Goal: Task Accomplishment & Management: Use online tool/utility

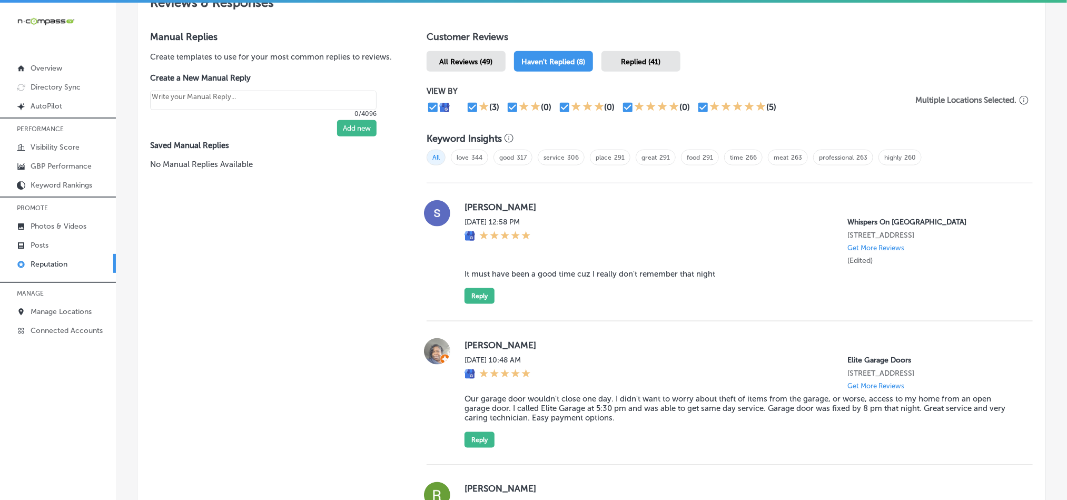
click at [596, 259] on div "[DATE] 12:58 PM Whispers On [GEOGRAPHIC_DATA] [STREET_ADDRESS] Get More Reviews…" at bounding box center [740, 241] width 551 height 47
drag, startPoint x: 457, startPoint y: 204, endPoint x: 524, endPoint y: 204, distance: 66.9
click at [524, 204] on div "[PERSON_NAME] [DATE] 12:58 PM Whispers On [GEOGRAPHIC_DATA] [STREET_ADDRESS] Ge…" at bounding box center [730, 252] width 606 height 104
copy label "[PERSON_NAME]"
drag, startPoint x: 555, startPoint y: 283, endPoint x: 525, endPoint y: 284, distance: 30.6
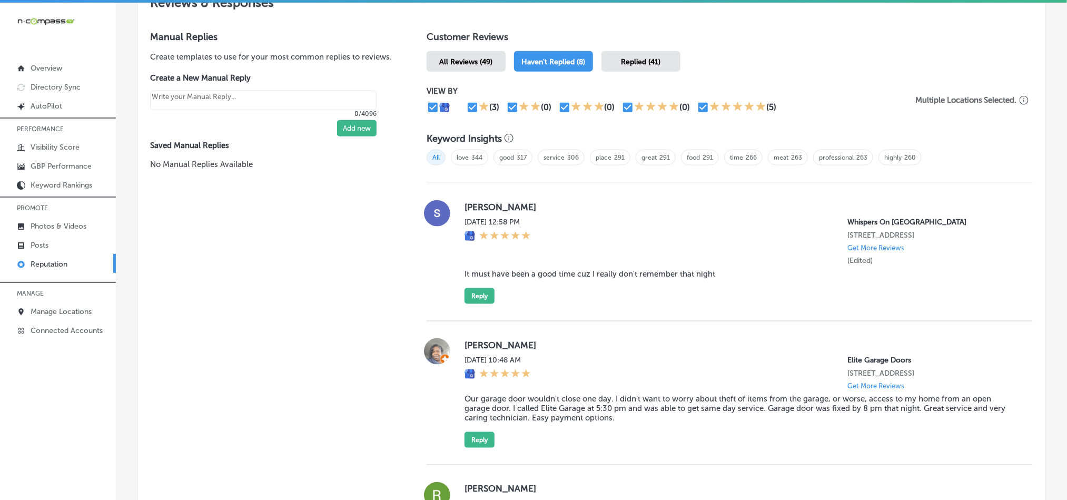
click at [555, 279] on blockquote "It must have been a good time cuz I really don't remember that night" at bounding box center [740, 273] width 551 height 9
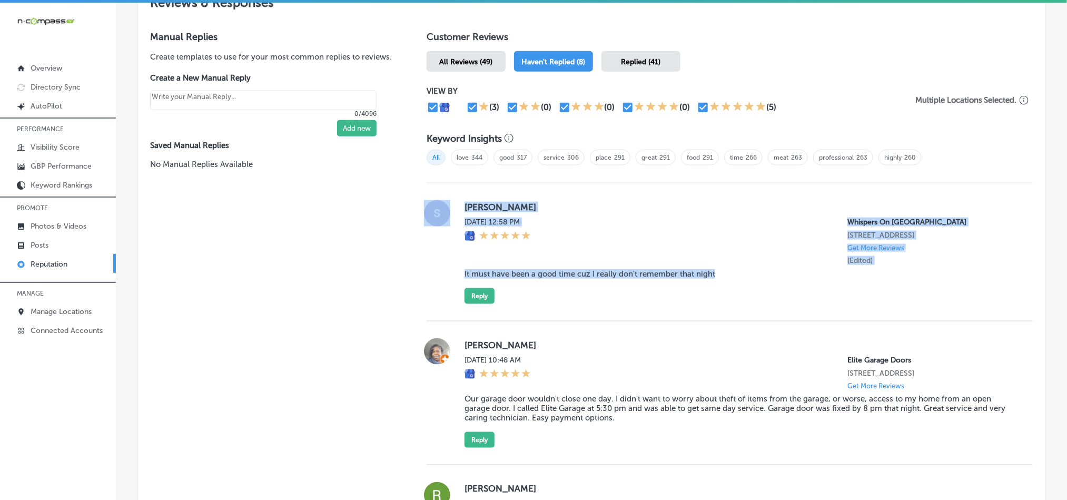
drag, startPoint x: 450, startPoint y: 274, endPoint x: 757, endPoint y: 275, distance: 306.5
click at [757, 275] on div "[PERSON_NAME] [DATE] 12:58 PM Whispers On [GEOGRAPHIC_DATA] [STREET_ADDRESS] Ge…" at bounding box center [730, 252] width 606 height 104
click at [757, 275] on blockquote "It must have been a good time cuz I really don't remember that night" at bounding box center [740, 273] width 551 height 9
drag, startPoint x: 722, startPoint y: 283, endPoint x: 446, endPoint y: 283, distance: 276.0
click at [446, 283] on div "[PERSON_NAME] [DATE] 12:58 PM Whispers On [GEOGRAPHIC_DATA] [STREET_ADDRESS] Ge…" at bounding box center [730, 252] width 606 height 104
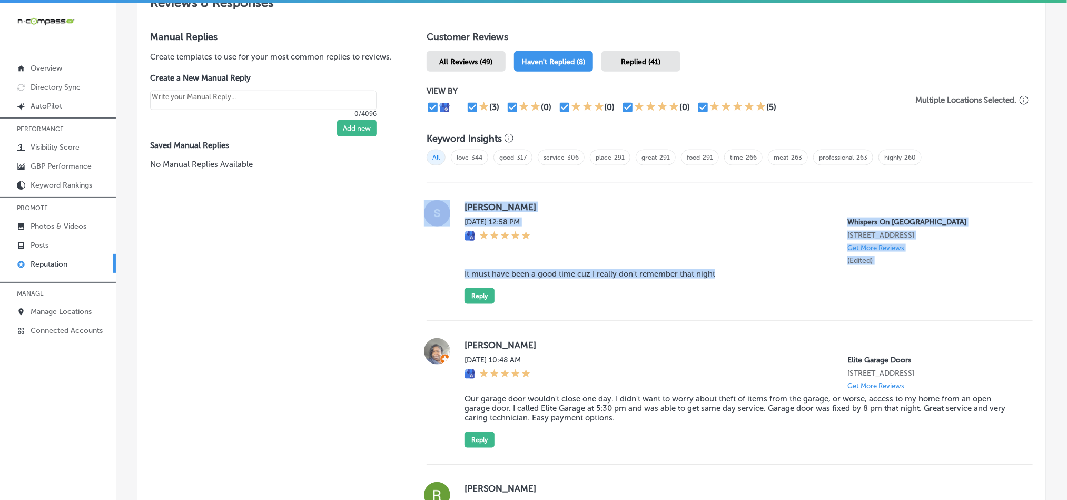
click at [465, 279] on blockquote "It must have been a good time cuz I really don't remember that night" at bounding box center [740, 273] width 551 height 9
drag, startPoint x: 462, startPoint y: 280, endPoint x: 733, endPoint y: 280, distance: 271.2
click at [733, 279] on blockquote "It must have been a good time cuz I really don't remember that night" at bounding box center [740, 273] width 551 height 9
copy blockquote "It must have been a good time cuz I really don't remember that night"
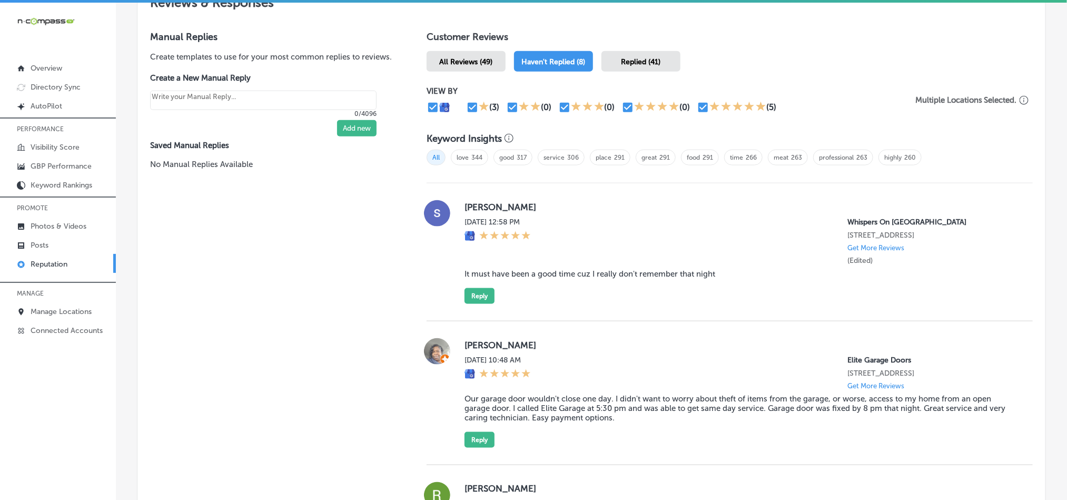
click at [636, 211] on div "[PERSON_NAME] [DATE] 12:58 PM Whispers On [GEOGRAPHIC_DATA] [STREET_ADDRESS] Ge…" at bounding box center [740, 252] width 551 height 104
click at [567, 220] on div "[DATE] 12:58 PM Whispers On [GEOGRAPHIC_DATA] [STREET_ADDRESS] Get More Reviews…" at bounding box center [740, 241] width 551 height 47
click at [476, 304] on button "Reply" at bounding box center [480, 296] width 30 height 16
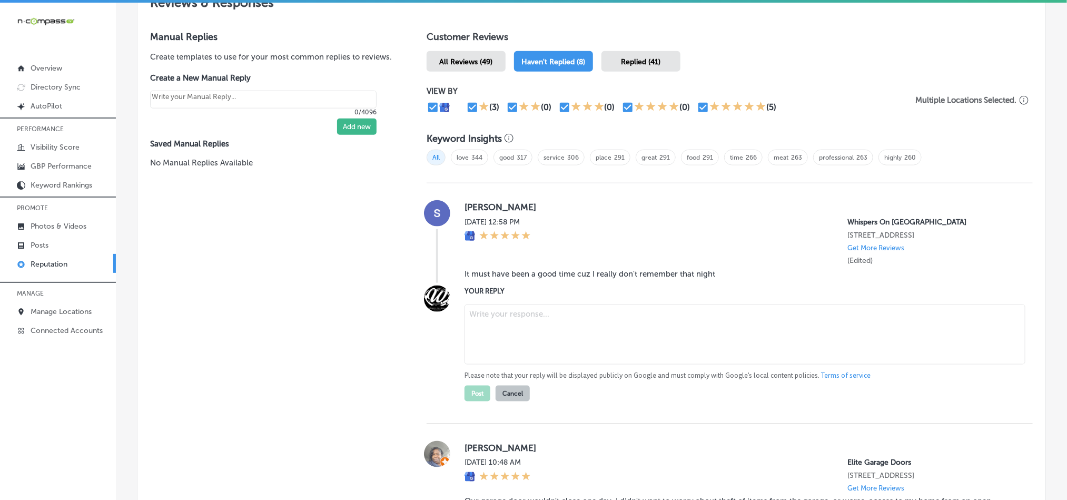
click at [538, 329] on textarea at bounding box center [745, 334] width 561 height 60
paste textarea "Hi [PERSON_NAME], thank you for the fun review! We’re glad to hear you had a me…"
type textarea "Hi [PERSON_NAME], thank you for the fun review! We’re glad to hear you had a me…"
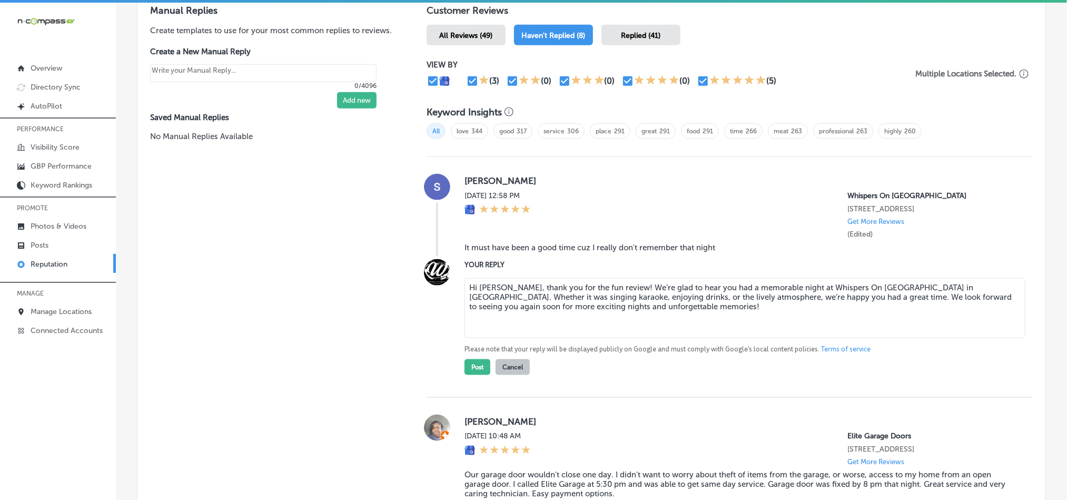
type textarea "x"
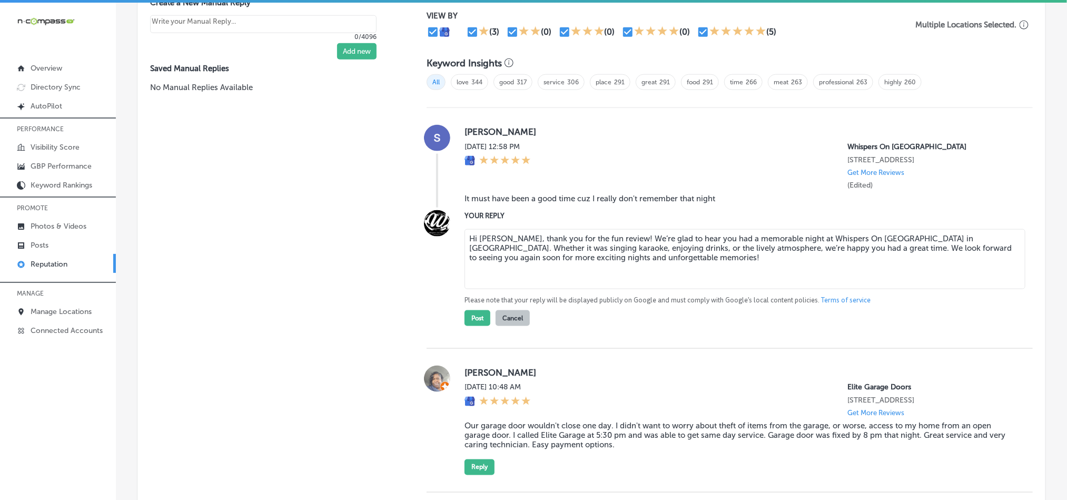
scroll to position [685, 0]
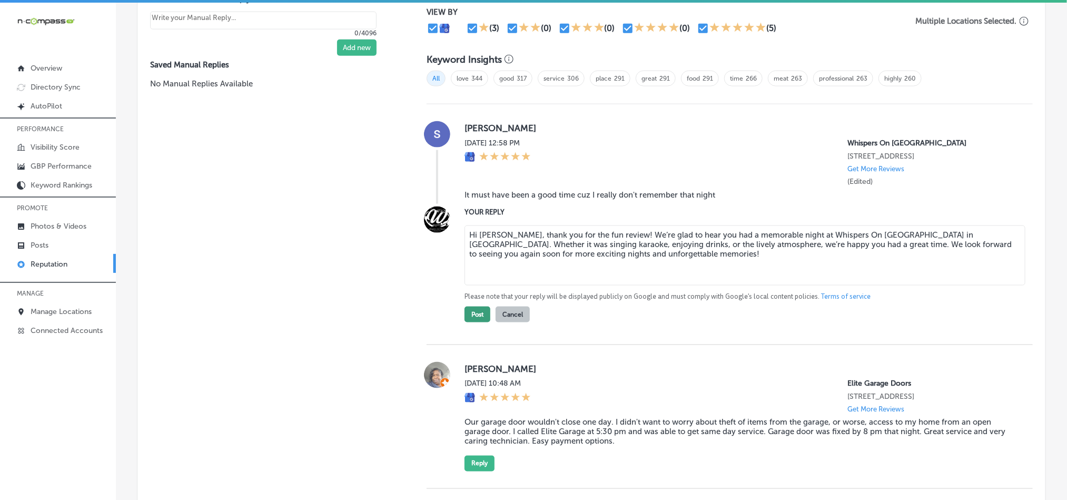
type textarea "Hi [PERSON_NAME], thank you for the fun review! We’re glad to hear you had a me…"
click at [479, 318] on button "Post" at bounding box center [478, 315] width 26 height 16
type textarea "x"
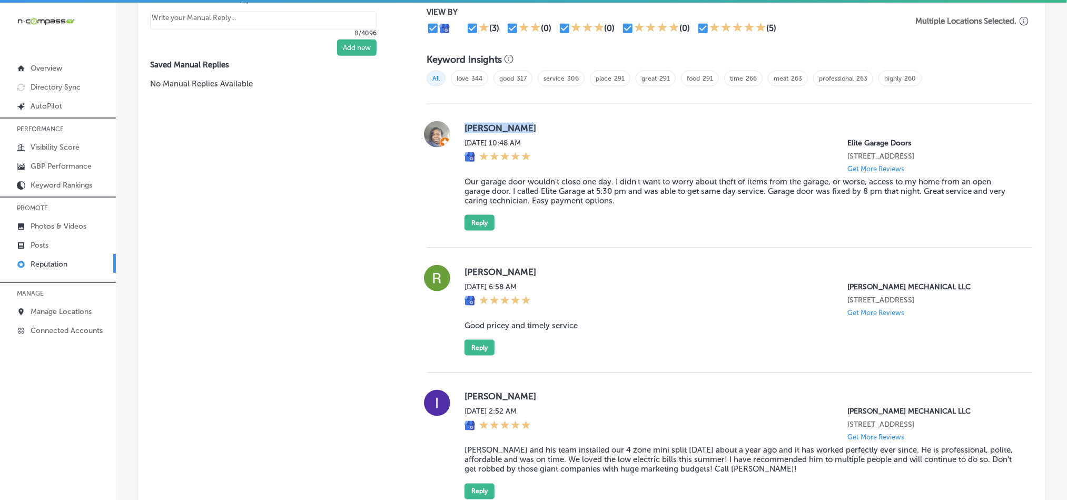
drag, startPoint x: 460, startPoint y: 120, endPoint x: 544, endPoint y: 133, distance: 84.2
click at [544, 133] on div "[PERSON_NAME] [DATE] 10:48 AM Elite Garage Doors [STREET_ADDRESS] Get More Revi…" at bounding box center [740, 176] width 551 height 110
copy label "[PERSON_NAME]"
drag, startPoint x: 540, startPoint y: 181, endPoint x: 499, endPoint y: 182, distance: 41.1
click at [540, 180] on blockquote "Our garage door wouldn't close one day. I didn't want to worry about theft of i…" at bounding box center [740, 191] width 551 height 28
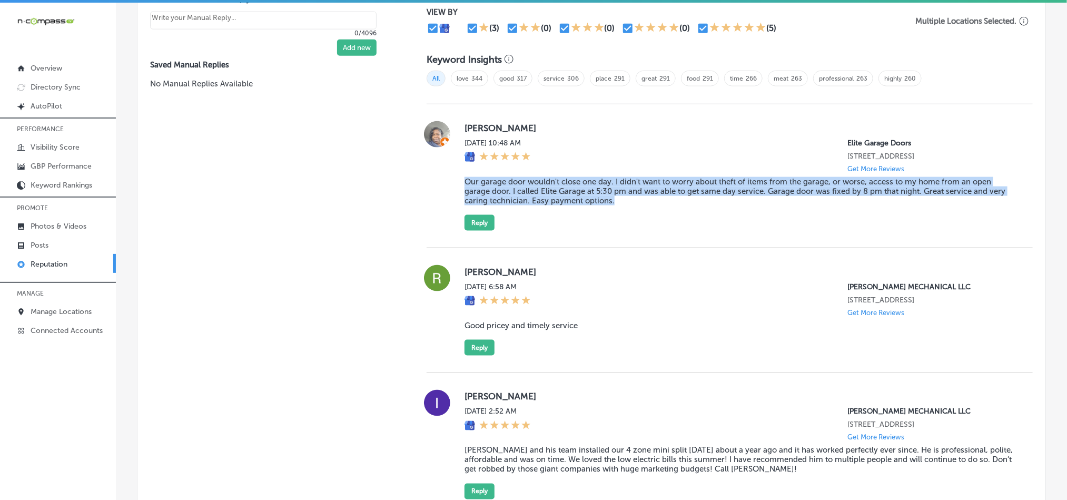
drag, startPoint x: 457, startPoint y: 179, endPoint x: 634, endPoint y: 202, distance: 178.0
click at [634, 202] on div "[PERSON_NAME] [DATE] 10:48 AM Elite Garage Doors [STREET_ADDRESS] Get More Revi…" at bounding box center [730, 176] width 606 height 110
copy blockquote "Our garage door wouldn't close one day. I didn't want to worry about theft of i…"
click at [594, 241] on div "[PERSON_NAME] [DATE] 10:48 AM Elite Garage Doors [STREET_ADDRESS] Get More Revi…" at bounding box center [730, 176] width 606 height 144
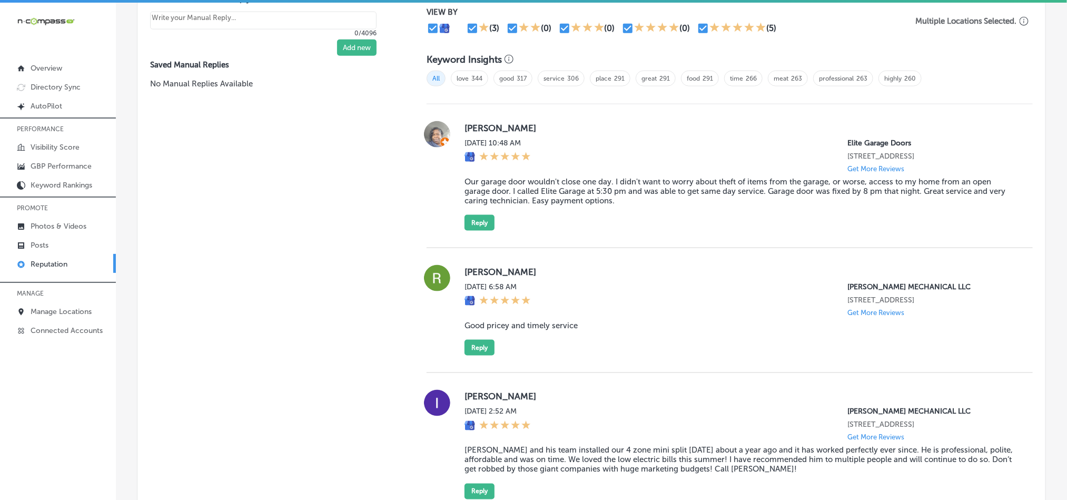
click at [681, 219] on div "[PERSON_NAME] [DATE] 10:48 AM Elite Garage Doors [STREET_ADDRESS] Get More Revi…" at bounding box center [740, 176] width 551 height 110
click at [480, 216] on button "Reply" at bounding box center [480, 223] width 30 height 16
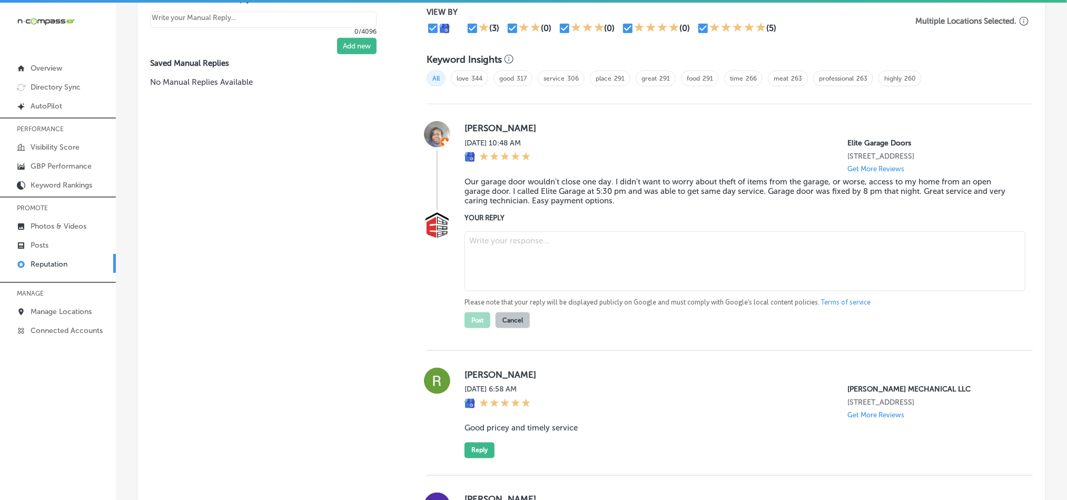
click at [558, 254] on textarea at bounding box center [745, 261] width 561 height 60
paste textarea "Thank you for your kind review, [PERSON_NAME]! We’re glad Elite Garage Doors wa…"
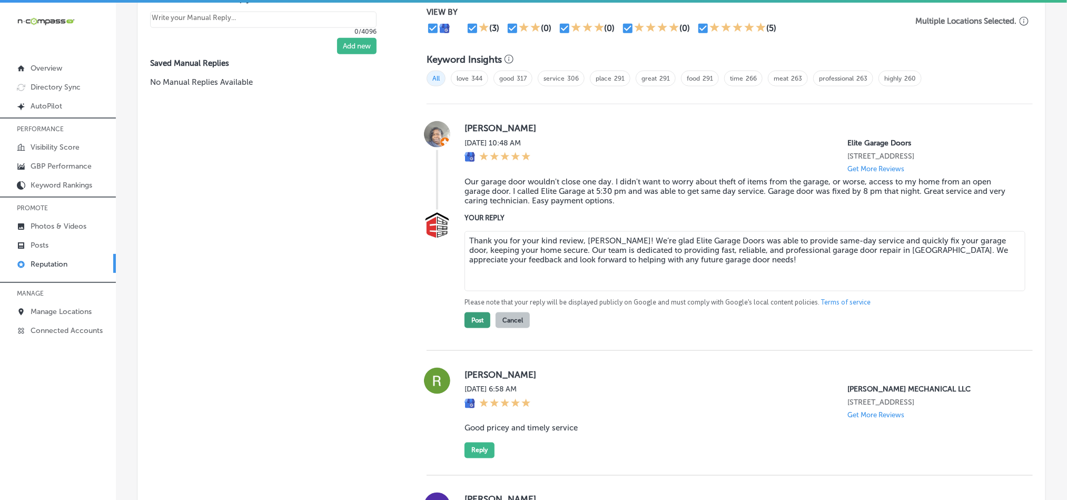
type textarea "Thank you for your kind review, [PERSON_NAME]! We’re glad Elite Garage Doors wa…"
click at [471, 314] on button "Post" at bounding box center [478, 320] width 26 height 16
type textarea "x"
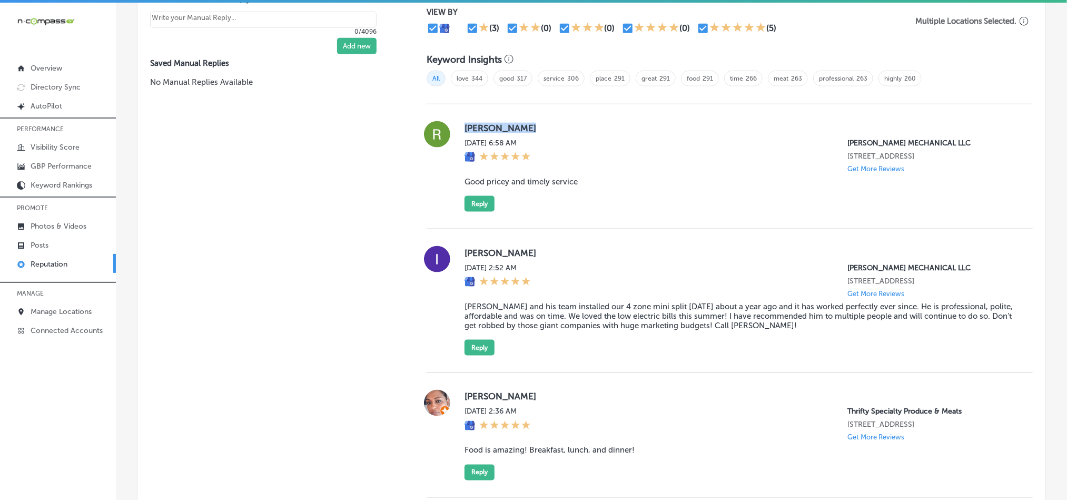
drag, startPoint x: 460, startPoint y: 130, endPoint x: 531, endPoint y: 130, distance: 71.6
click at [531, 130] on div "[PERSON_NAME] [DATE] 6:58 AM [PERSON_NAME] MECHANICAL LLC [STREET_ADDRESS] Get …" at bounding box center [730, 166] width 606 height 91
copy label "[PERSON_NAME]"
click at [505, 177] on blockquote "Good pricey and timely service" at bounding box center [740, 181] width 551 height 9
drag, startPoint x: 508, startPoint y: 177, endPoint x: 634, endPoint y: 183, distance: 126.0
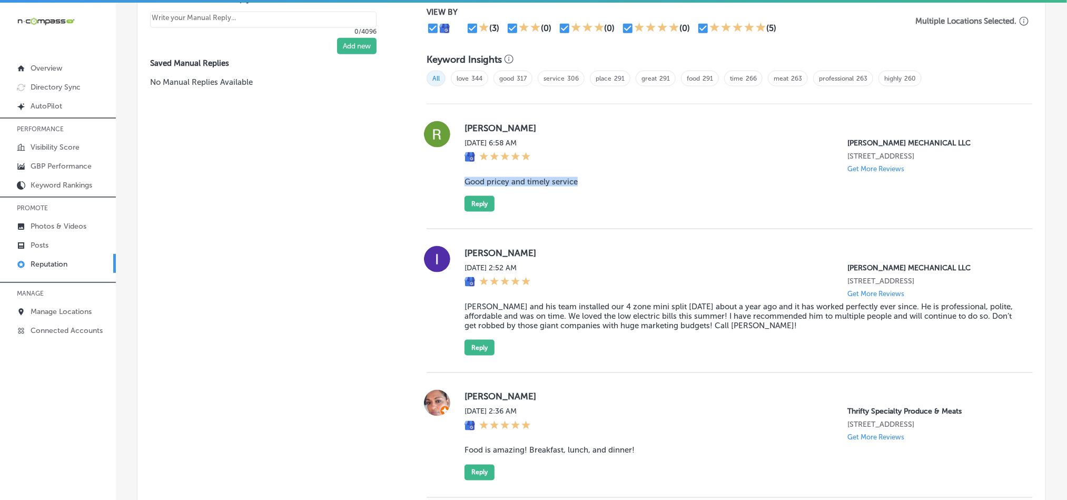
click at [634, 183] on div "[PERSON_NAME] [DATE] 6:58 AM [PERSON_NAME] MECHANICAL LLC [STREET_ADDRESS] Get …" at bounding box center [730, 166] width 606 height 91
copy blockquote "Good pricey and timely service"
click at [580, 214] on div "[PERSON_NAME] [DATE] 6:58 AM [PERSON_NAME] MECHANICAL LLC [STREET_ADDRESS] Get …" at bounding box center [730, 166] width 606 height 125
click at [669, 202] on div "[PERSON_NAME] [DATE] 6:58 AM [PERSON_NAME] MECHANICAL LLC [STREET_ADDRESS] Get …" at bounding box center [740, 166] width 551 height 91
click at [473, 199] on button "Reply" at bounding box center [480, 204] width 30 height 16
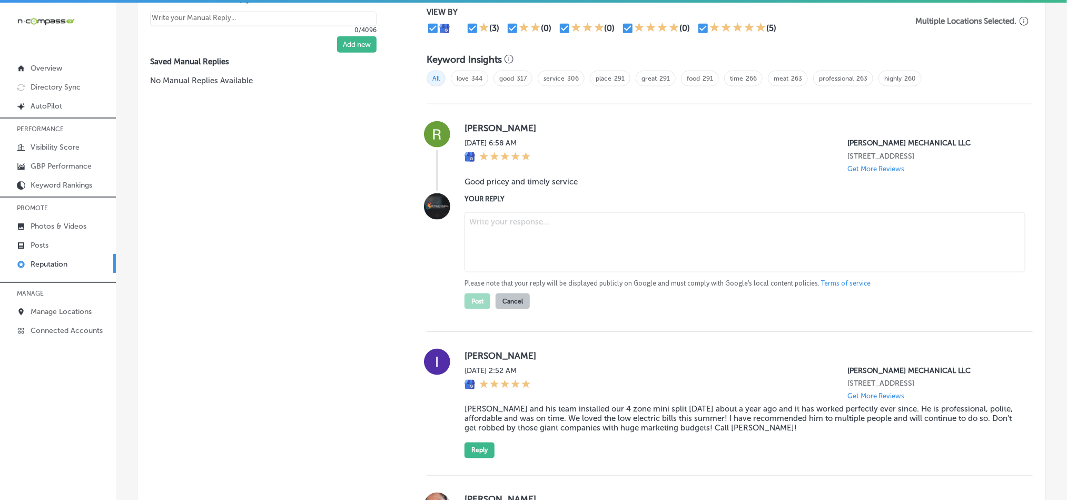
drag, startPoint x: 473, startPoint y: 199, endPoint x: 545, endPoint y: 222, distance: 75.6
click at [545, 222] on textarea at bounding box center [745, 242] width 561 height 60
paste textarea "Thank you, [PERSON_NAME], for your feedback! We’re glad [PERSON_NAME] Mechanica…"
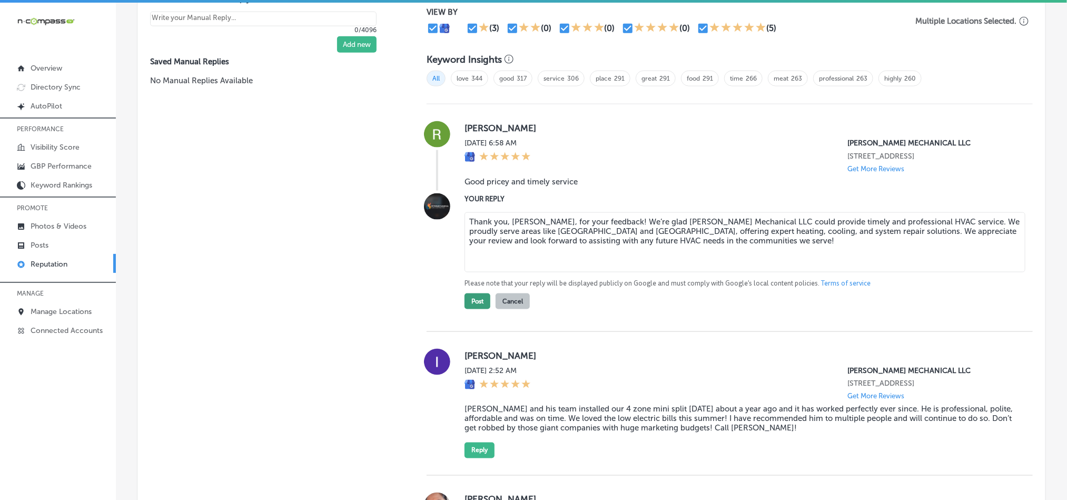
type textarea "Thank you, [PERSON_NAME], for your feedback! We’re glad [PERSON_NAME] Mechanica…"
click at [465, 296] on button "Post" at bounding box center [478, 301] width 26 height 16
type textarea "x"
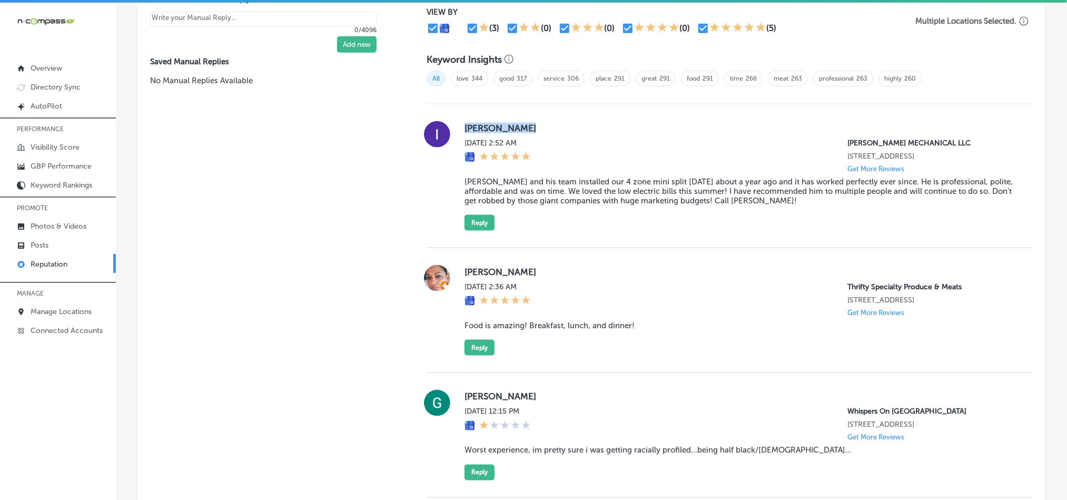
drag, startPoint x: 457, startPoint y: 124, endPoint x: 557, endPoint y: 121, distance: 99.6
click at [557, 121] on div "[PERSON_NAME] [DATE] 2:52 AM [PERSON_NAME] MECHANICAL LLC [STREET_ADDRESS] Get …" at bounding box center [730, 176] width 606 height 110
copy label "[PERSON_NAME]"
drag, startPoint x: 540, startPoint y: 191, endPoint x: 517, endPoint y: 191, distance: 23.2
click at [540, 191] on blockquote "[PERSON_NAME] and his team installed our 4 zone mini split [DATE] about a year …" at bounding box center [740, 191] width 551 height 28
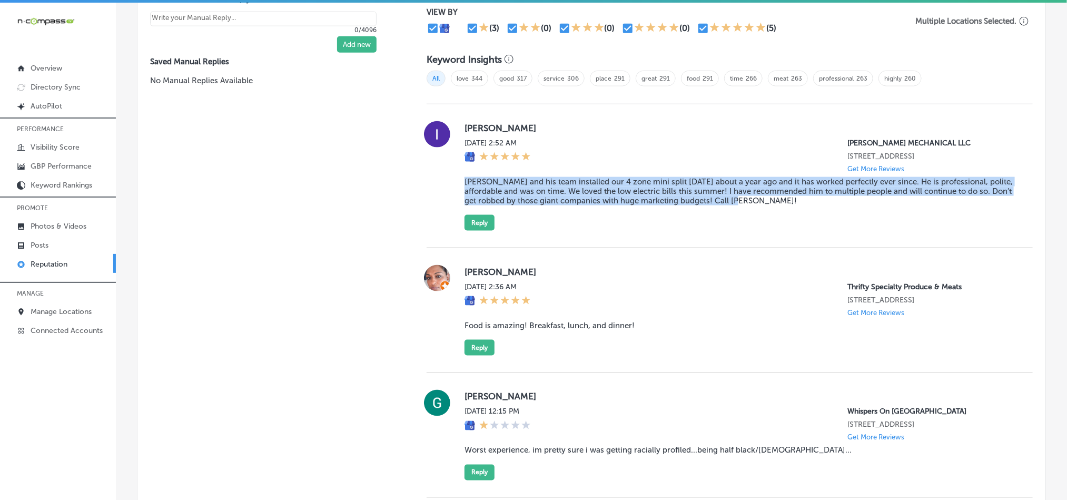
drag, startPoint x: 456, startPoint y: 180, endPoint x: 825, endPoint y: 204, distance: 370.5
click at [825, 204] on div "[PERSON_NAME] [DATE] 2:52 AM [PERSON_NAME] MECHANICAL LLC [STREET_ADDRESS] Get …" at bounding box center [730, 176] width 606 height 110
copy blockquote "[PERSON_NAME] and his team installed our 4 zone mini split [DATE] about a year …"
click at [672, 229] on div "[PERSON_NAME] [DATE] 2:52 AM [PERSON_NAME] MECHANICAL LLC [STREET_ADDRESS] Get …" at bounding box center [730, 176] width 606 height 144
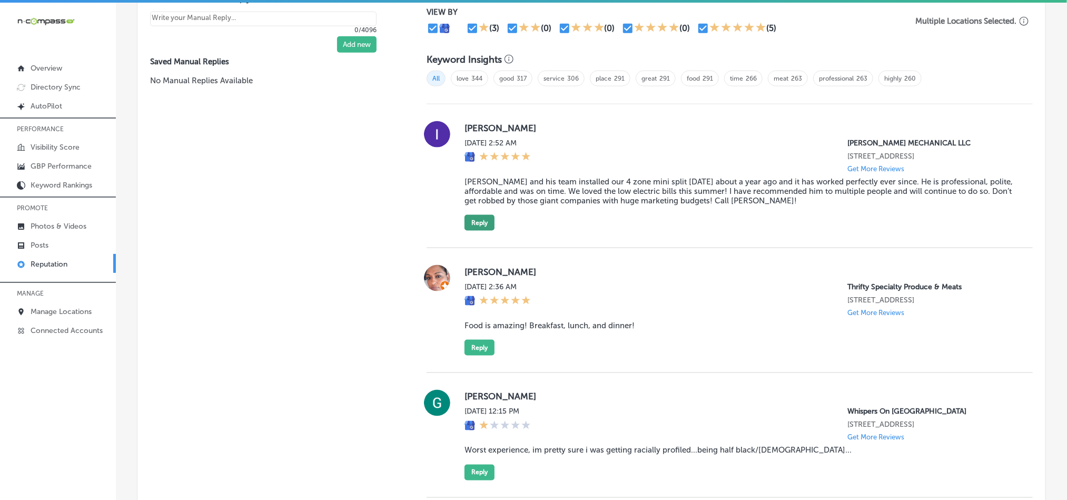
click at [468, 220] on button "Reply" at bounding box center [480, 223] width 30 height 16
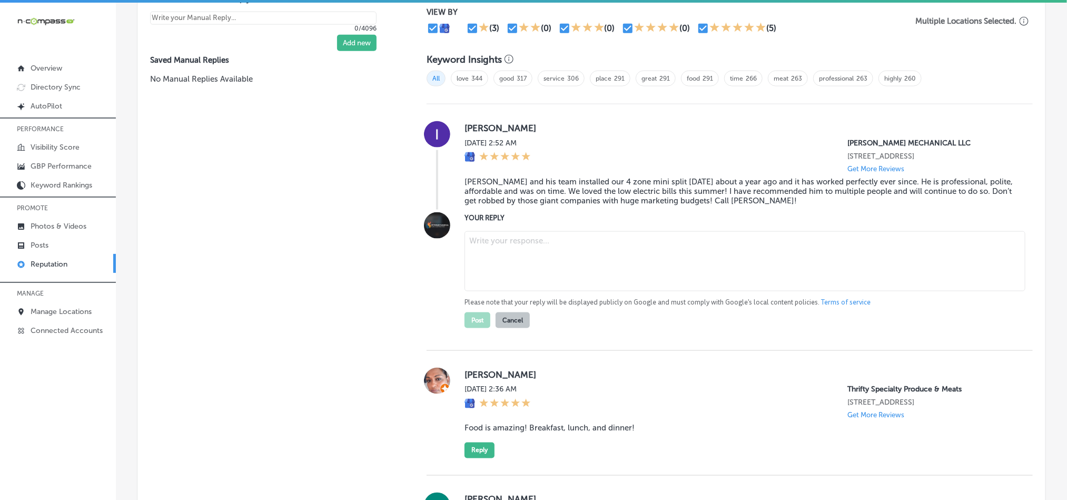
click at [551, 253] on textarea at bounding box center [745, 261] width 561 height 60
paste textarea "Thank you, [PERSON_NAME], for the wonderful review! We’re thrilled that [PERSON…"
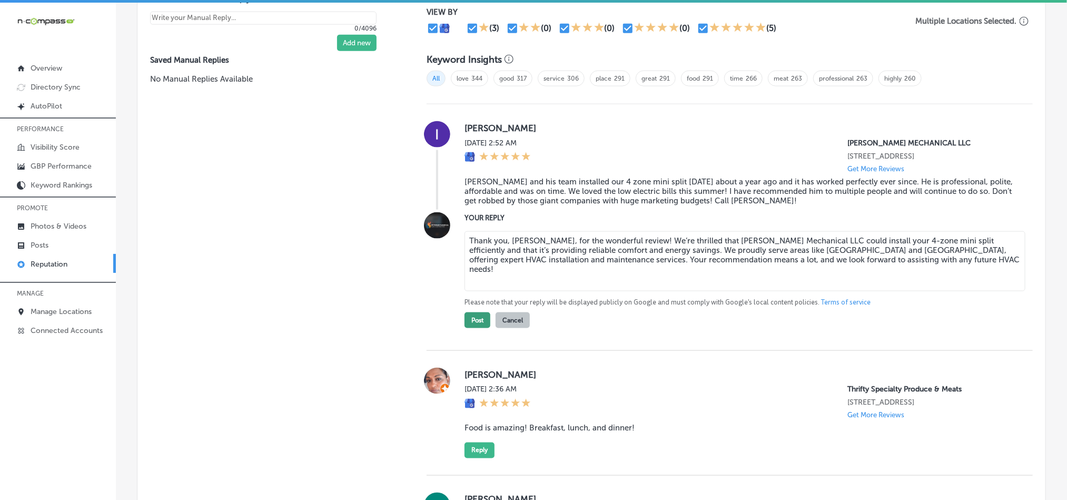
type textarea "Thank you, [PERSON_NAME], for the wonderful review! We’re thrilled that [PERSON…"
click at [472, 320] on button "Post" at bounding box center [478, 320] width 26 height 16
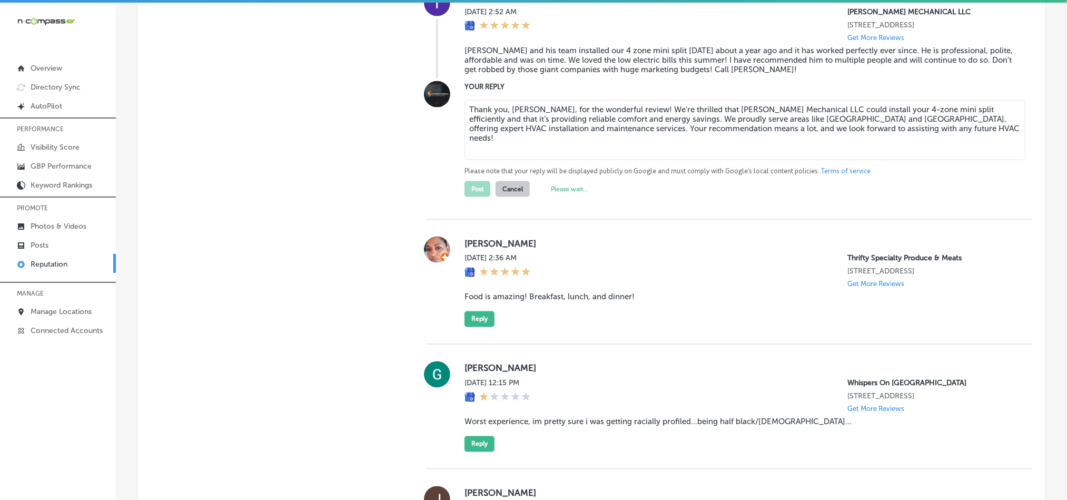
type textarea "x"
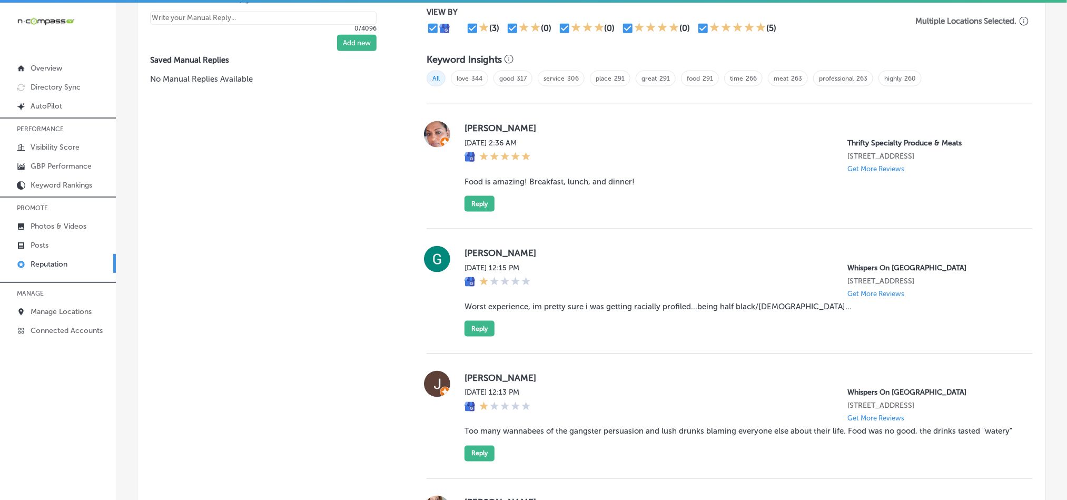
drag, startPoint x: 460, startPoint y: 123, endPoint x: 573, endPoint y: 123, distance: 112.7
click at [573, 123] on div "[PERSON_NAME] [DATE] 2:36 AM Thrifty Specialty Produce & Meats [STREET_ADDRESS]…" at bounding box center [730, 166] width 606 height 91
copy label "[PERSON_NAME]"
click at [516, 169] on div "[DATE] 2:36 AM" at bounding box center [498, 156] width 66 height 34
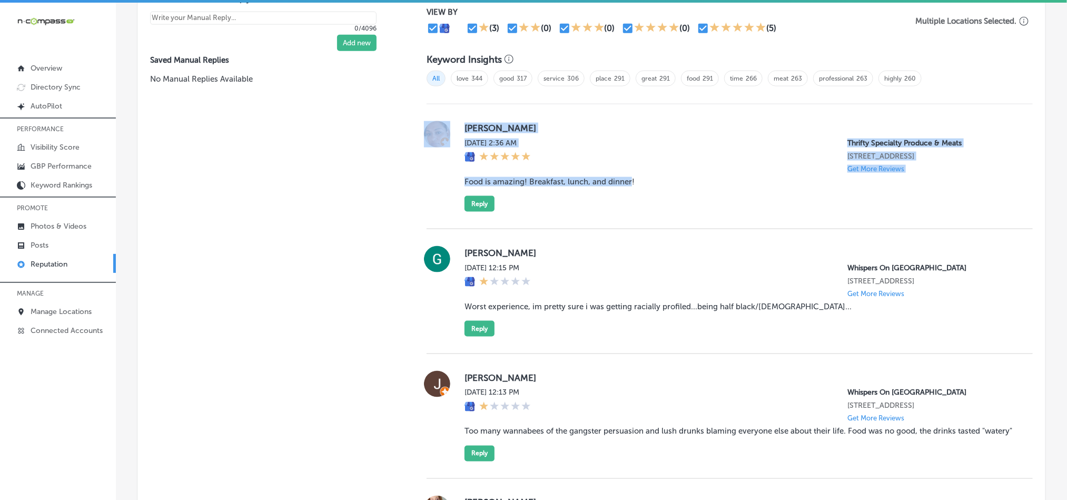
drag, startPoint x: 452, startPoint y: 180, endPoint x: 626, endPoint y: 182, distance: 174.3
click at [626, 182] on div "[PERSON_NAME] [DATE] 2:36 AM Thrifty Specialty Produce & Meats [STREET_ADDRESS]…" at bounding box center [730, 166] width 606 height 91
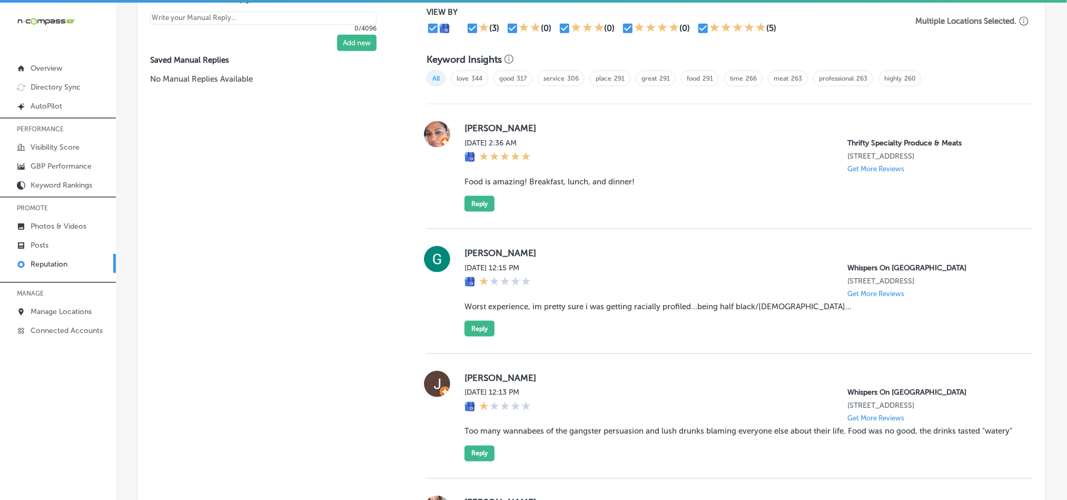
click at [629, 182] on blockquote "Food is amazing! Breakfast, lunch, and dinner!" at bounding box center [740, 181] width 551 height 9
drag, startPoint x: 641, startPoint y: 181, endPoint x: 457, endPoint y: 176, distance: 184.4
click at [457, 176] on div "[PERSON_NAME] [DATE] 2:36 AM Thrifty Specialty Produce & Meats [STREET_ADDRESS]…" at bounding box center [730, 166] width 606 height 91
copy blockquote "Food is amazing! Breakfast, lunch, and dinner!"
click at [572, 207] on div "[PERSON_NAME] [DATE] 2:36 AM Thrifty Specialty Produce & Meats [STREET_ADDRESS]…" at bounding box center [740, 166] width 551 height 91
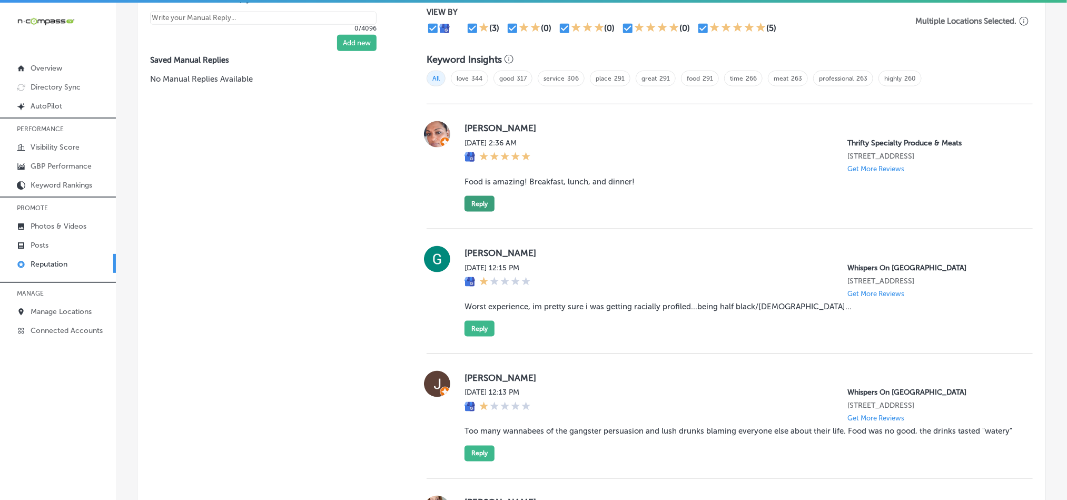
click at [482, 198] on button "Reply" at bounding box center [480, 204] width 30 height 16
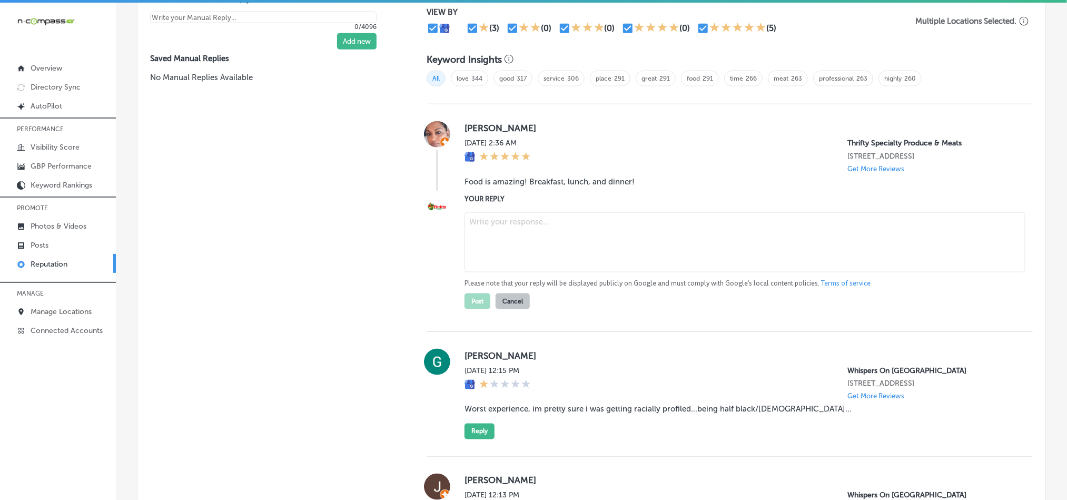
click at [536, 226] on textarea at bounding box center [745, 242] width 561 height 60
paste textarea "Thank you for the wonderful review, [PERSON_NAME]! We're so glad to hear you en…"
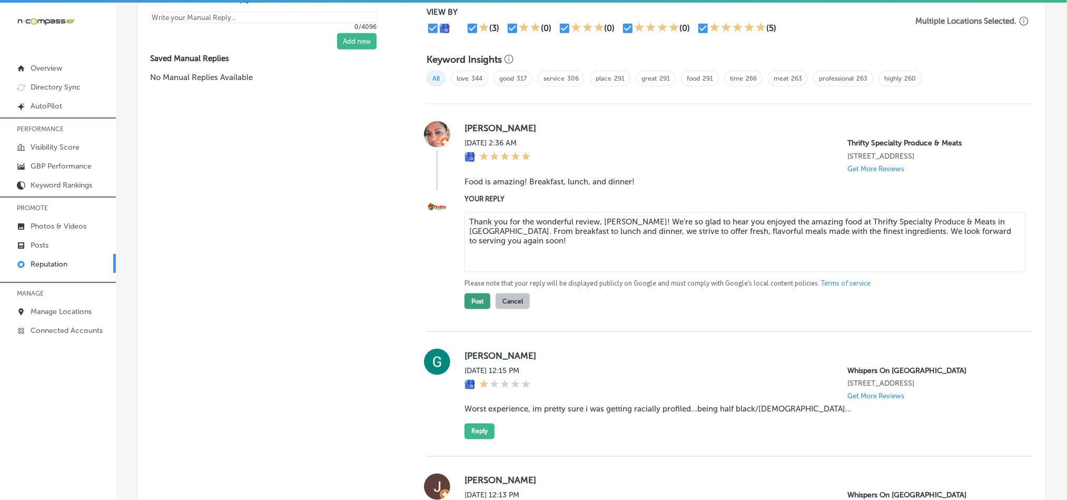
type textarea "Thank you for the wonderful review, [PERSON_NAME]! We're so glad to hear you en…"
drag, startPoint x: 474, startPoint y: 298, endPoint x: 587, endPoint y: 296, distance: 112.7
click at [474, 298] on button "Post" at bounding box center [478, 301] width 26 height 16
type textarea "x"
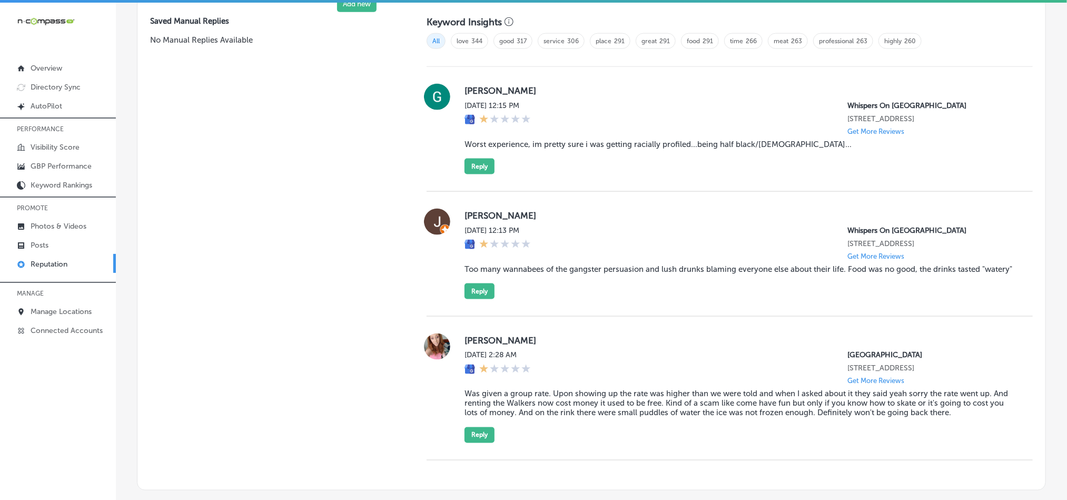
scroll to position [695, 0]
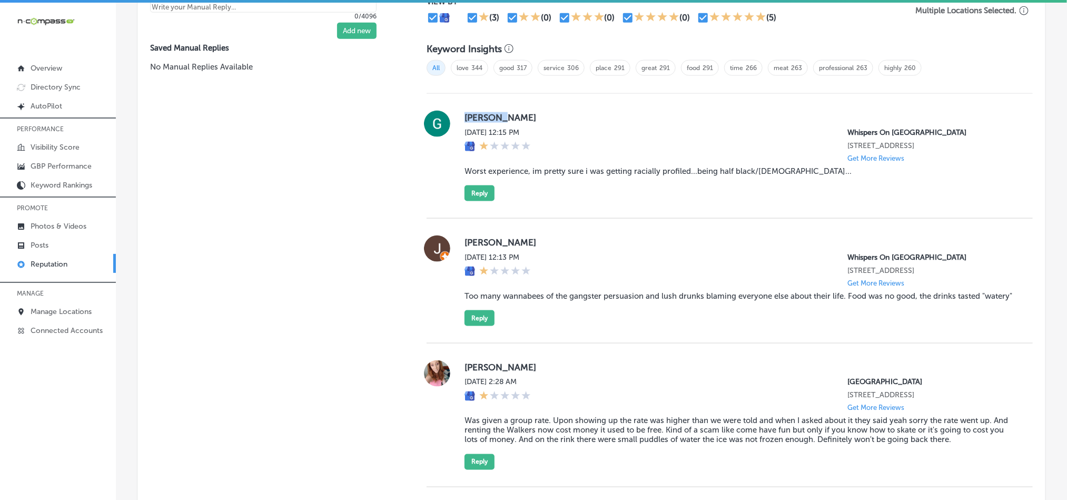
drag, startPoint x: 458, startPoint y: 113, endPoint x: 506, endPoint y: 113, distance: 47.4
click at [506, 113] on div "[PERSON_NAME][DATE] 12:15 PM Whispers On [GEOGRAPHIC_DATA] [STREET_ADDRESS] Get…" at bounding box center [730, 156] width 606 height 91
drag, startPoint x: 558, startPoint y: 177, endPoint x: 497, endPoint y: 183, distance: 61.4
click at [558, 176] on blockquote "Worst experience, im pretty sure i was getting racially profiled...being half b…" at bounding box center [740, 170] width 551 height 9
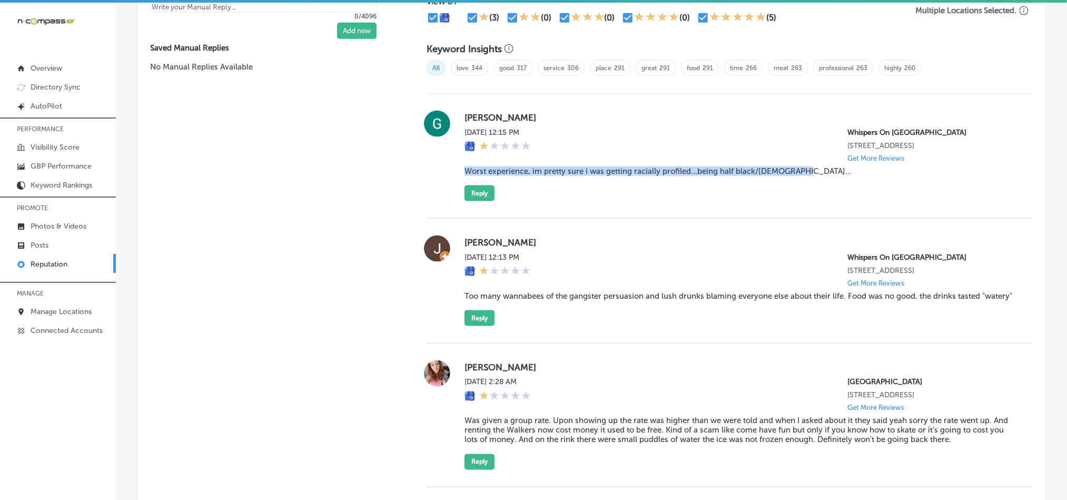
drag, startPoint x: 457, startPoint y: 177, endPoint x: 809, endPoint y: 179, distance: 352.4
click at [809, 179] on div "[PERSON_NAME][DATE] 12:15 PM Whispers On [GEOGRAPHIC_DATA] [STREET_ADDRESS] Get…" at bounding box center [730, 156] width 606 height 91
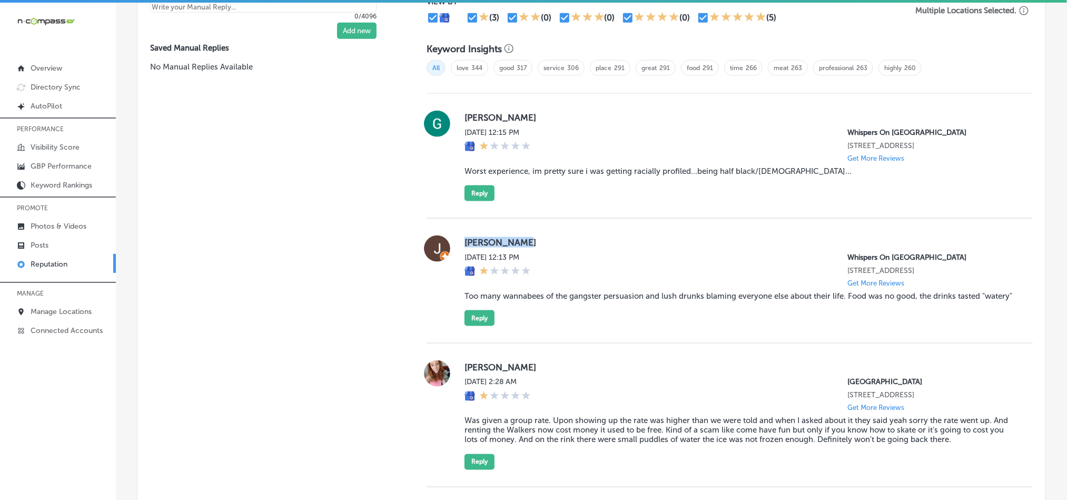
drag, startPoint x: 461, startPoint y: 248, endPoint x: 538, endPoint y: 248, distance: 76.4
click at [538, 248] on label "[PERSON_NAME]" at bounding box center [740, 242] width 551 height 11
click at [460, 302] on div "[PERSON_NAME] [DATE] 12:13 PM Whispers On [GEOGRAPHIC_DATA] [STREET_ADDRESS] Ge…" at bounding box center [730, 280] width 606 height 91
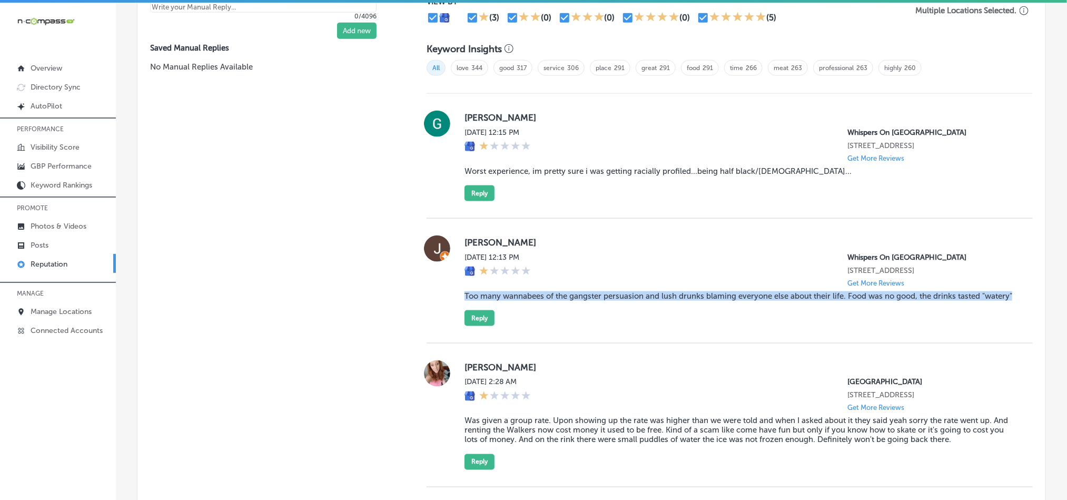
drag, startPoint x: 458, startPoint y: 312, endPoint x: 503, endPoint y: 321, distance: 45.8
click at [503, 321] on div "[PERSON_NAME] [DATE] 12:13 PM Whispers On [GEOGRAPHIC_DATA] [STREET_ADDRESS] Ge…" at bounding box center [730, 280] width 606 height 91
click at [657, 343] on div "[PERSON_NAME] [DATE] 12:13 PM Whispers On [GEOGRAPHIC_DATA] [STREET_ADDRESS] Ge…" at bounding box center [730, 281] width 606 height 125
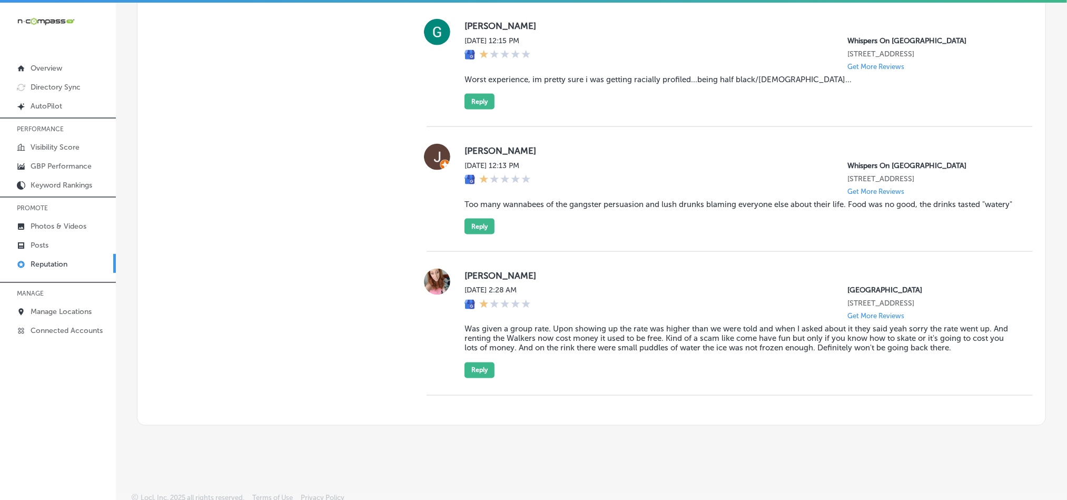
scroll to position [801, 0]
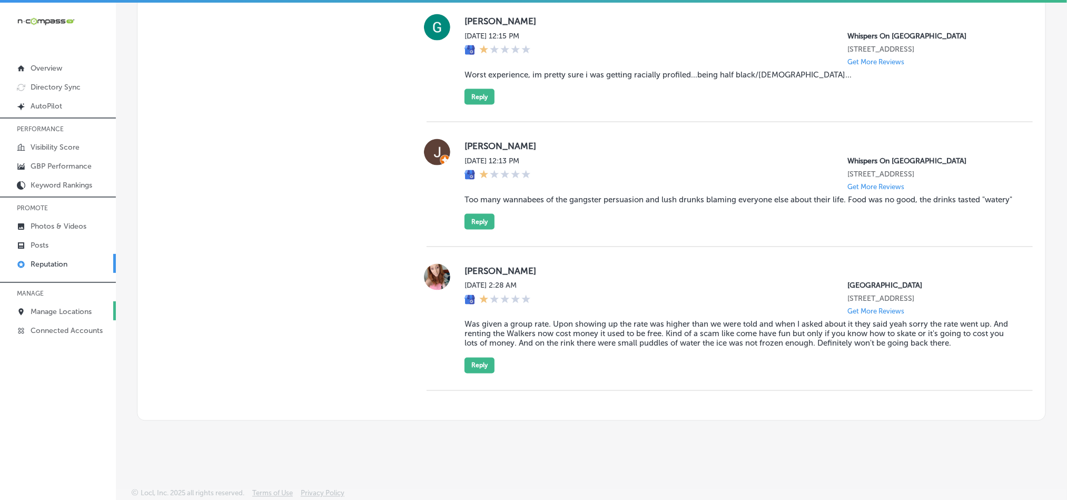
click at [56, 313] on p "Manage Locations" at bounding box center [61, 311] width 61 height 9
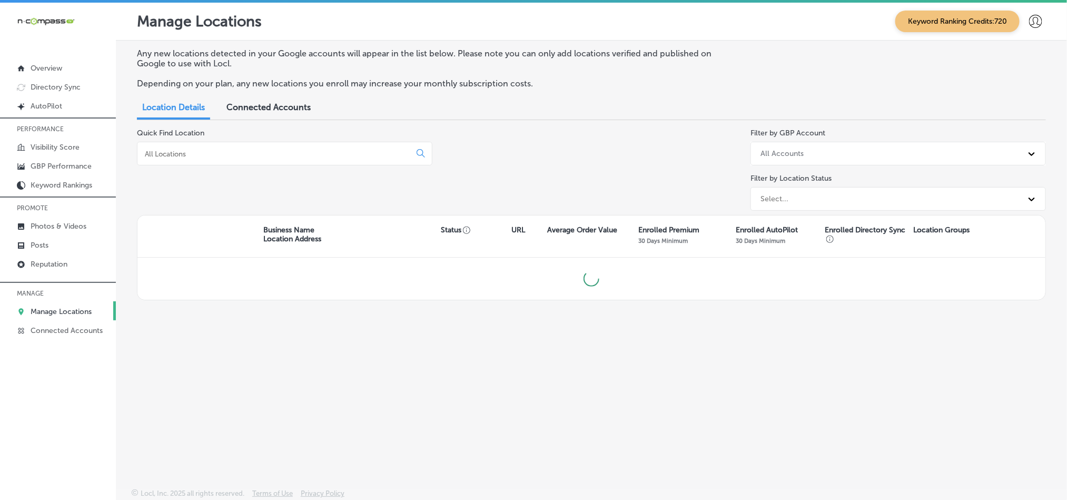
click at [294, 152] on input at bounding box center [276, 153] width 264 height 9
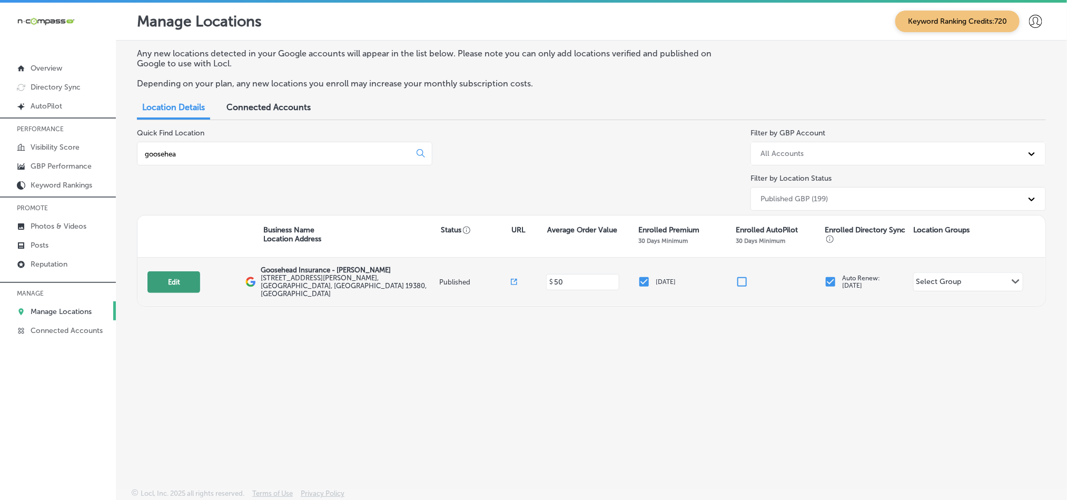
type input "goosehea"
click at [185, 275] on button "Edit" at bounding box center [173, 282] width 53 height 22
select select "US"
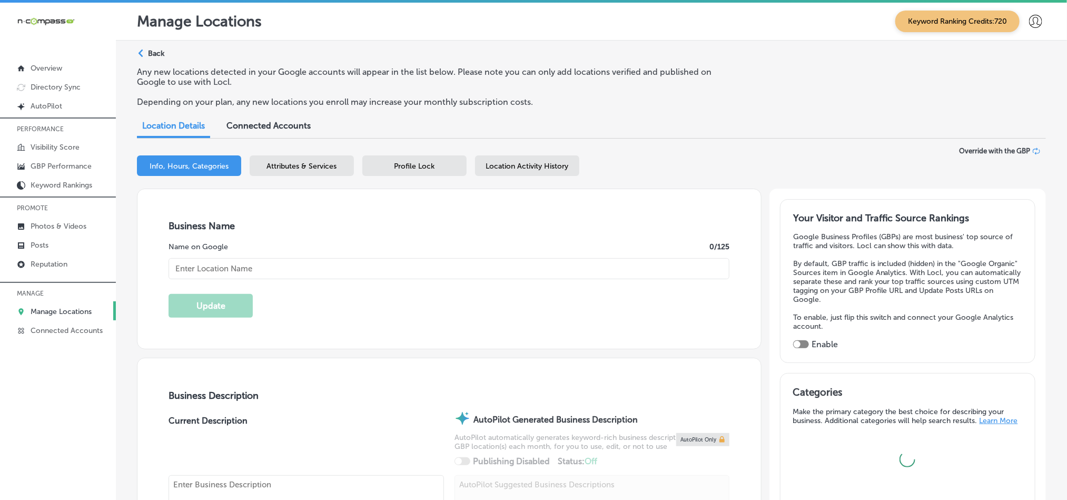
type input "[URL][DOMAIN_NAME][PERSON_NAME][PERSON_NAME]"
type input "[PHONE_NUMBER]"
type textarea "[PERSON_NAME] is a Goosehead Insurance franchise owner located in [GEOGRAPHIC_D…"
checkbox input "true"
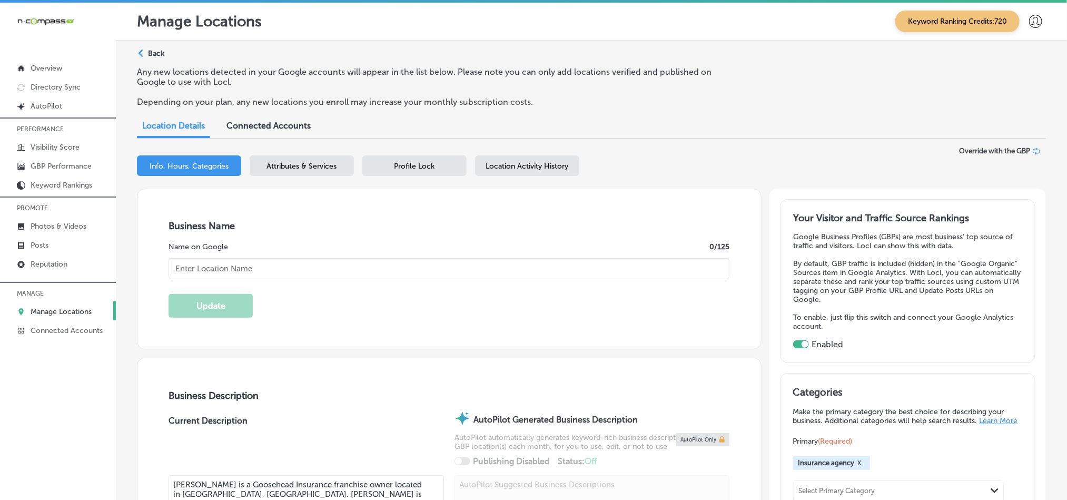
type input "[STREET_ADDRESS][PERSON_NAME]"
type input "[GEOGRAPHIC_DATA][PERSON_NAME]"
type input "19380"
type input "US"
type input "Goosehead Insurance - [PERSON_NAME]"
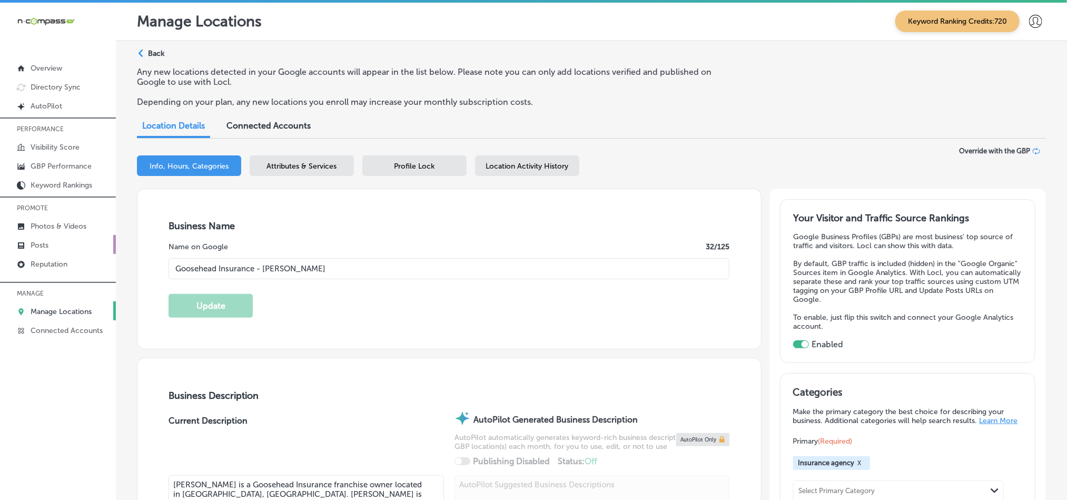
click at [44, 243] on p "Posts" at bounding box center [40, 245] width 18 height 9
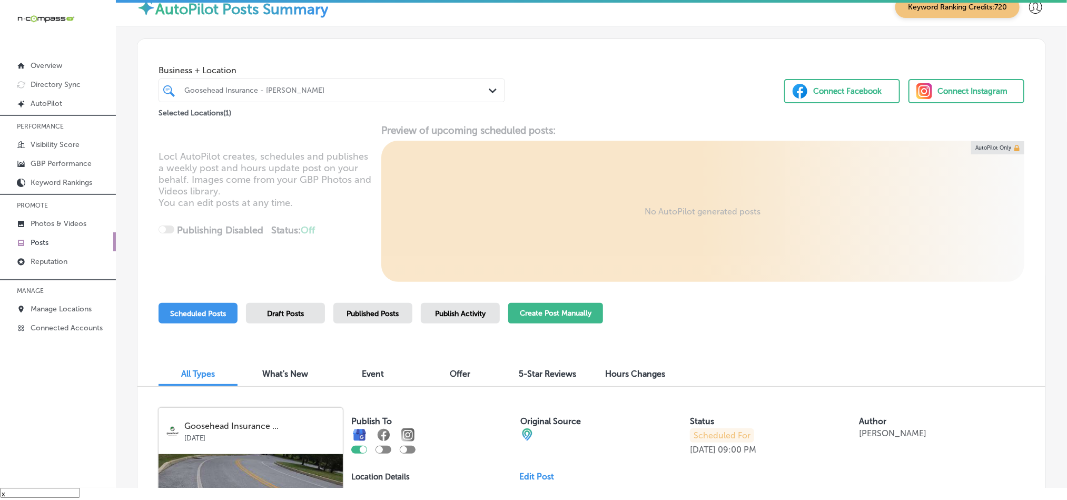
click at [526, 313] on button "Create Post Manually" at bounding box center [555, 313] width 95 height 21
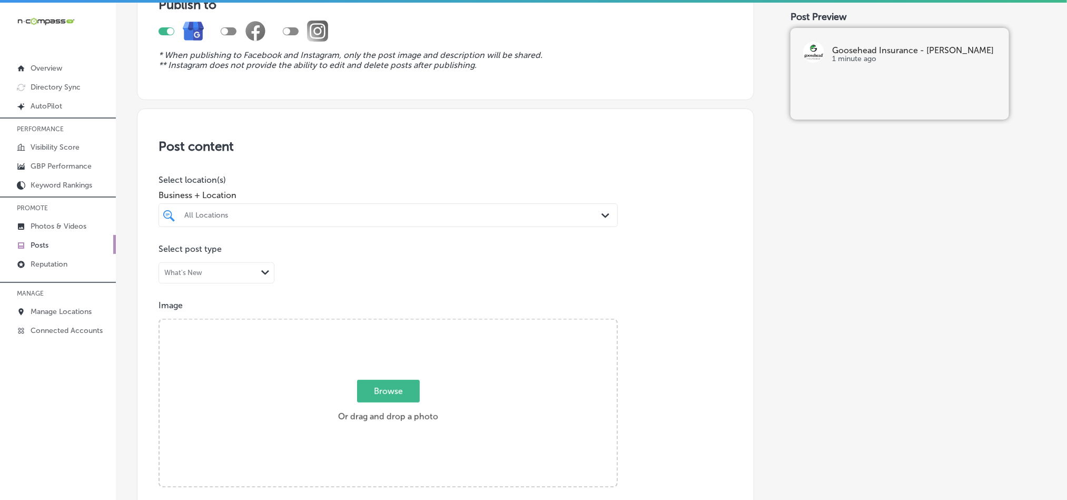
scroll to position [158, 0]
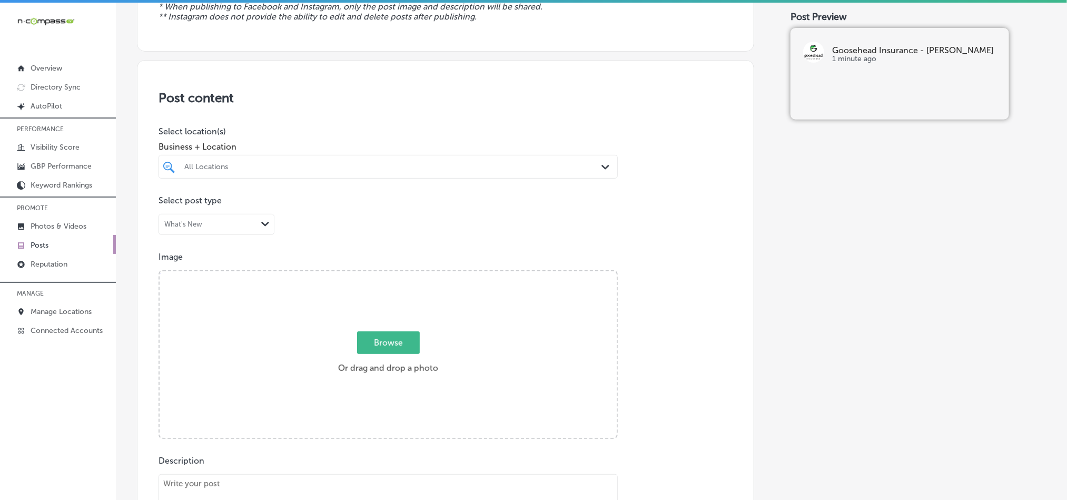
click at [411, 165] on div "All Locations" at bounding box center [393, 166] width 418 height 9
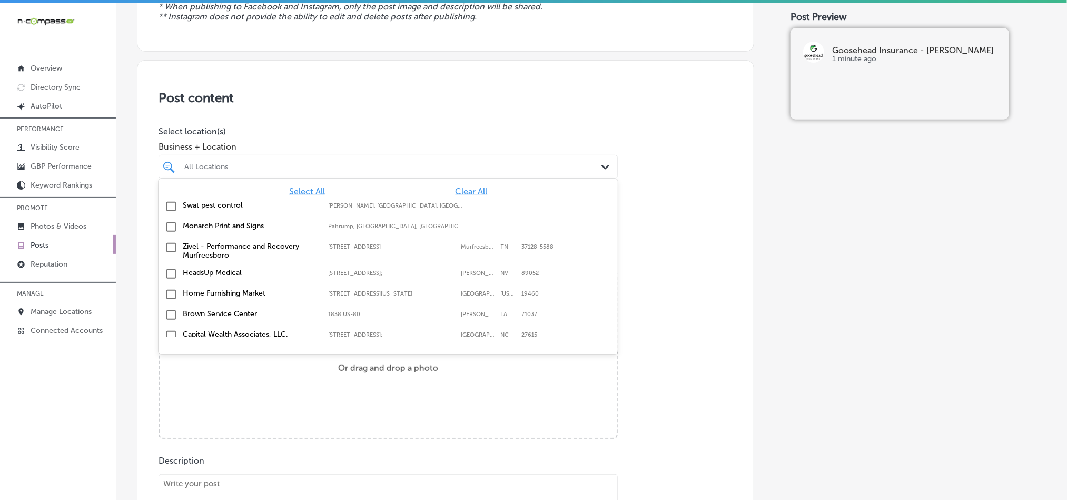
click at [457, 192] on span "Clear All" at bounding box center [472, 191] width 32 height 10
click at [457, 157] on div "All Locations Path Created with Sketch." at bounding box center [388, 167] width 459 height 24
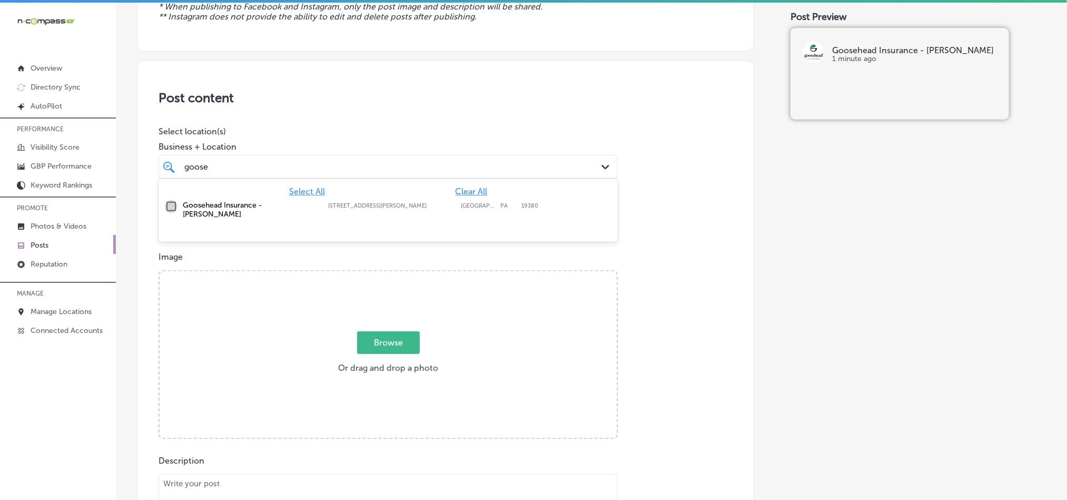
click at [170, 208] on input "checkbox" at bounding box center [171, 206] width 13 height 13
type input "goose"
click at [468, 98] on h3 "Post content" at bounding box center [446, 97] width 574 height 15
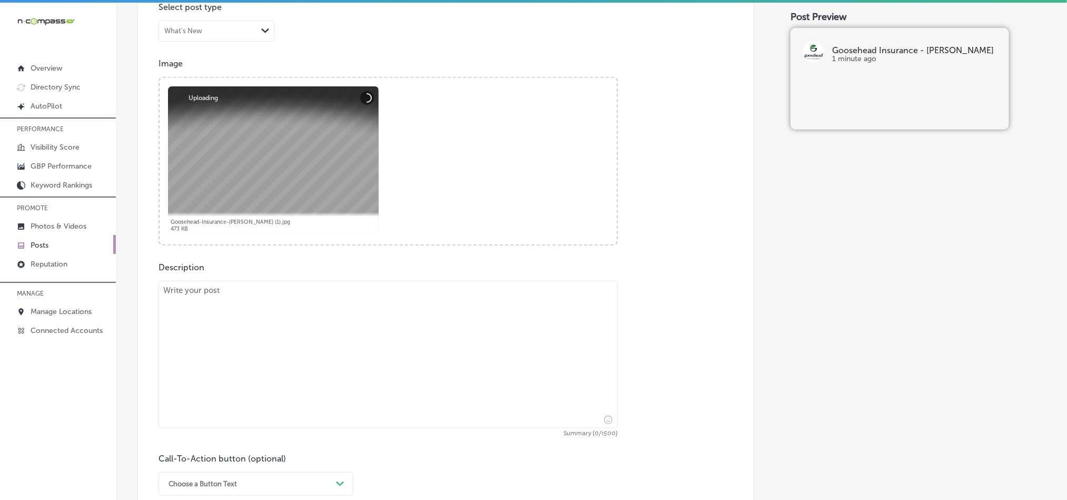
scroll to position [395, 0]
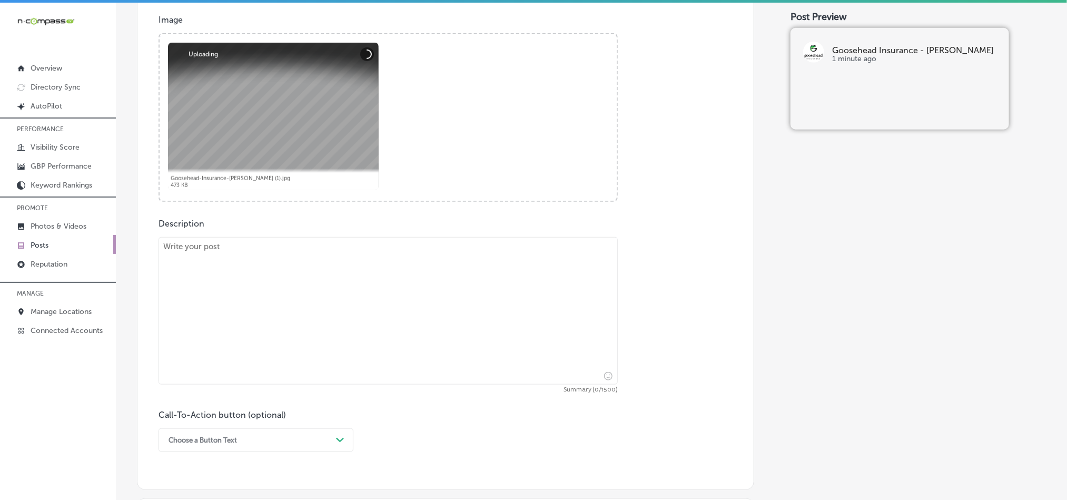
click at [325, 340] on textarea at bounding box center [388, 310] width 459 height 147
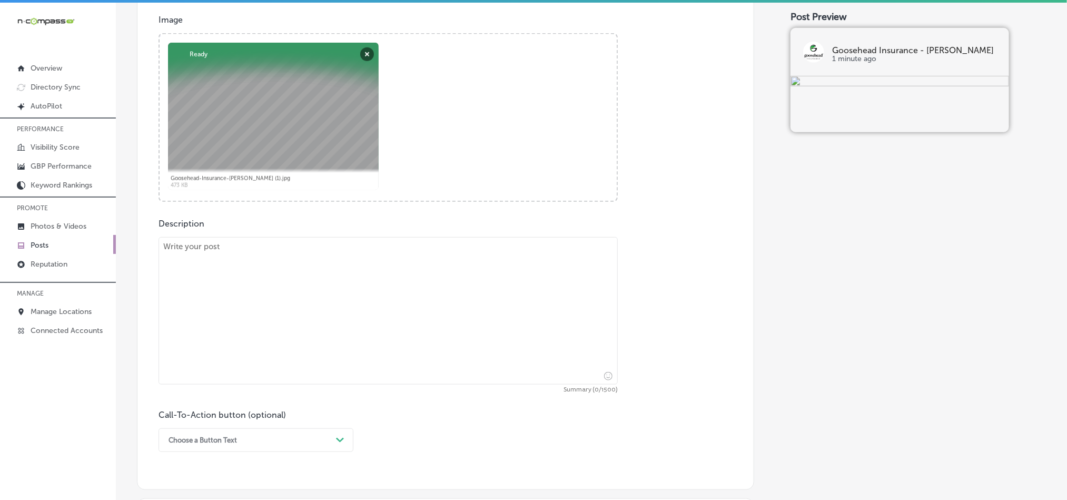
click at [319, 283] on textarea at bounding box center [388, 310] width 459 height 147
paste textarea "At Goosehead Insurance - [PERSON_NAME], we proudly serve [GEOGRAPHIC_DATA], [GE…"
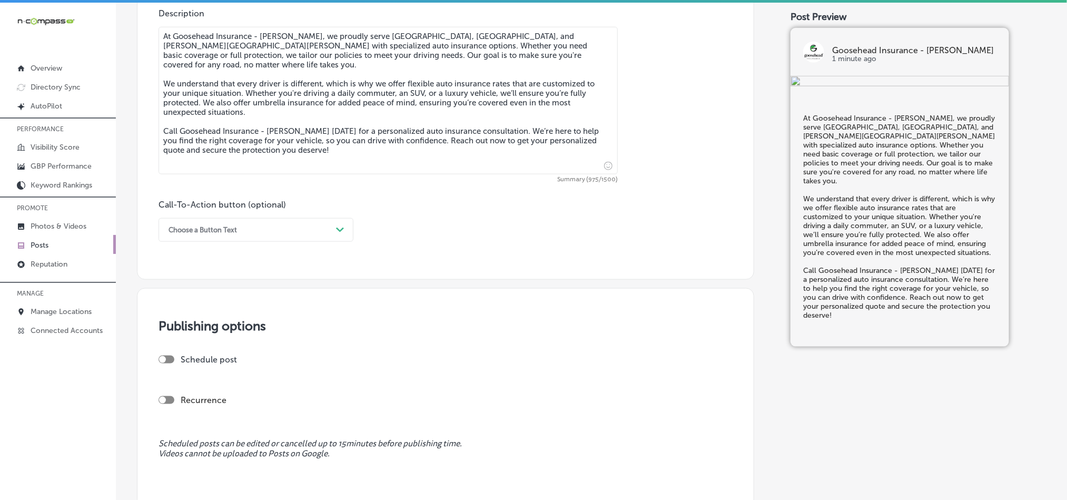
scroll to position [606, 0]
type textarea "At Goosehead Insurance - [PERSON_NAME], we proudly serve [GEOGRAPHIC_DATA], [GE…"
click at [288, 231] on div "Choose a Button Text" at bounding box center [247, 229] width 169 height 16
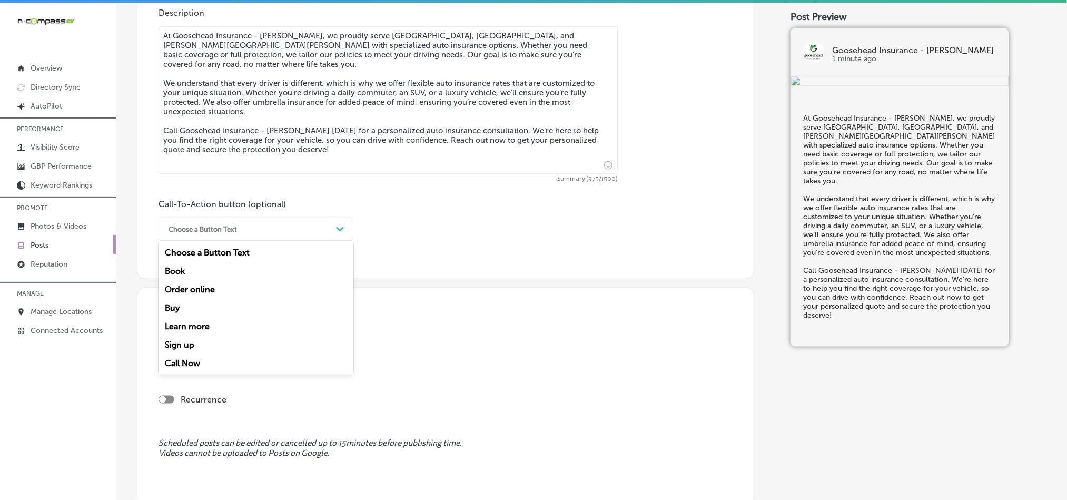
click at [191, 367] on div "Call Now" at bounding box center [256, 363] width 195 height 18
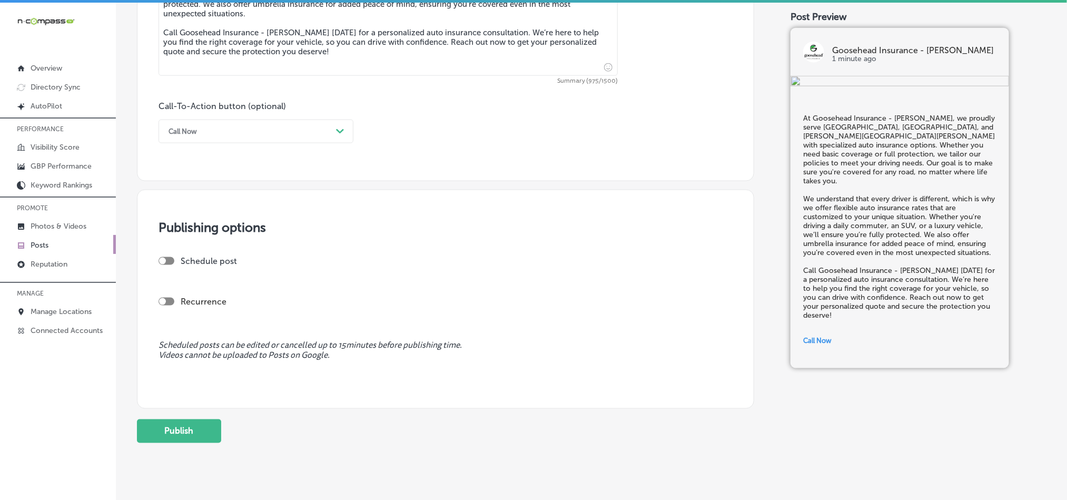
scroll to position [711, 0]
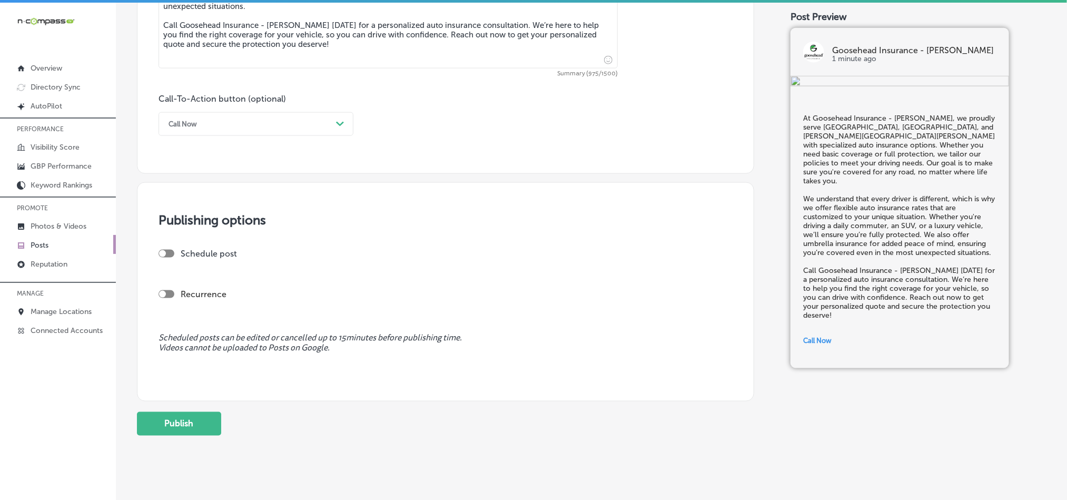
click at [165, 255] on div at bounding box center [162, 253] width 7 height 7
checkbox input "true"
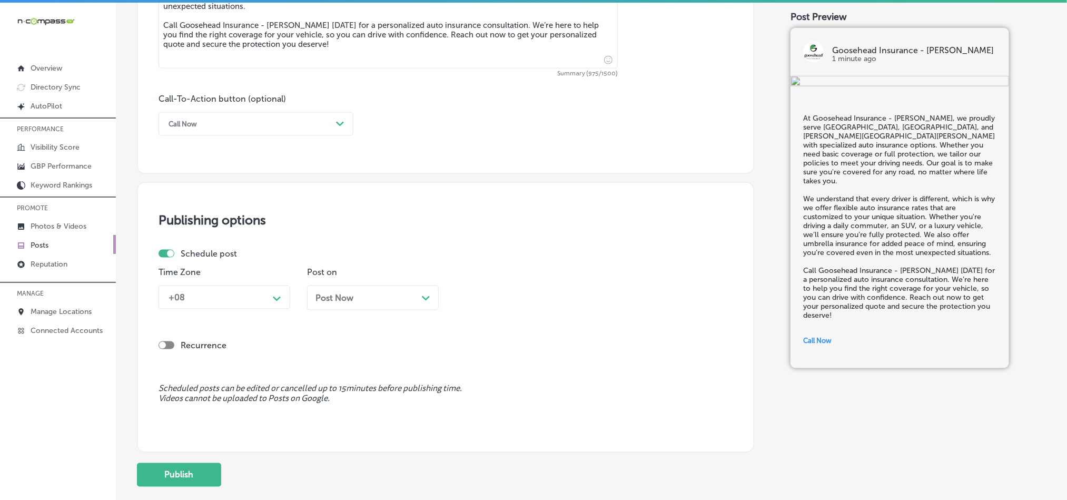
click at [282, 295] on div "Path Created with Sketch." at bounding box center [277, 297] width 17 height 17
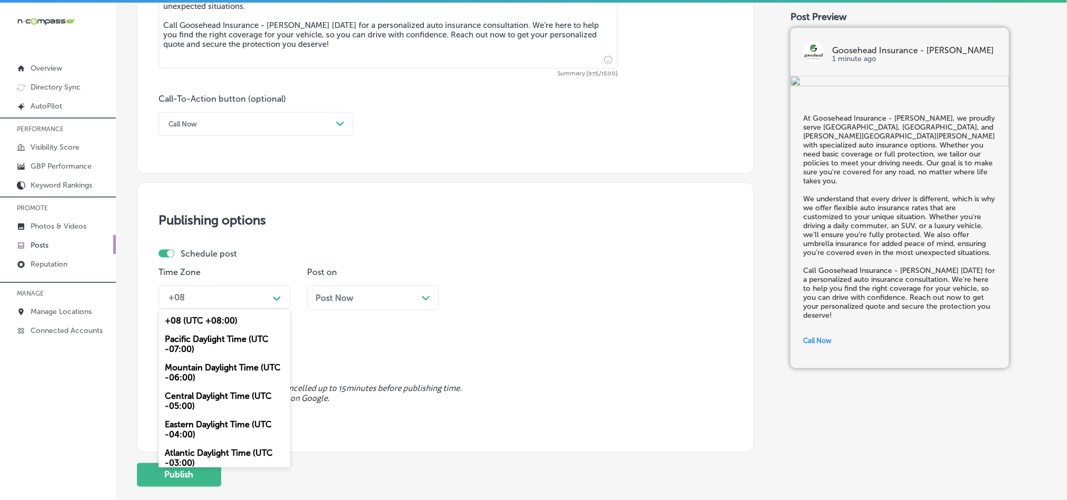
click at [202, 373] on div "Mountain Daylight Time (UTC -06:00)" at bounding box center [225, 372] width 132 height 28
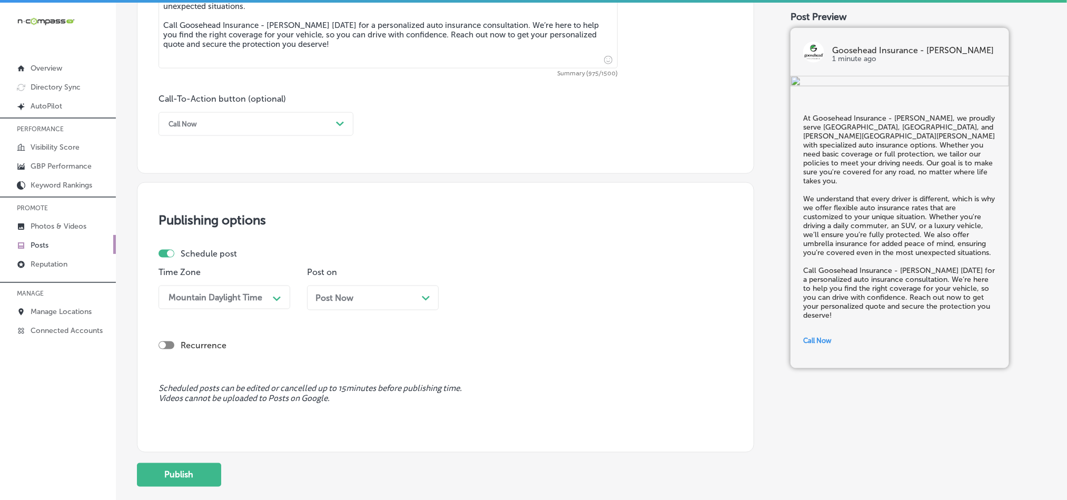
click at [373, 300] on div "Post Now Path Created with Sketch." at bounding box center [372, 298] width 115 height 10
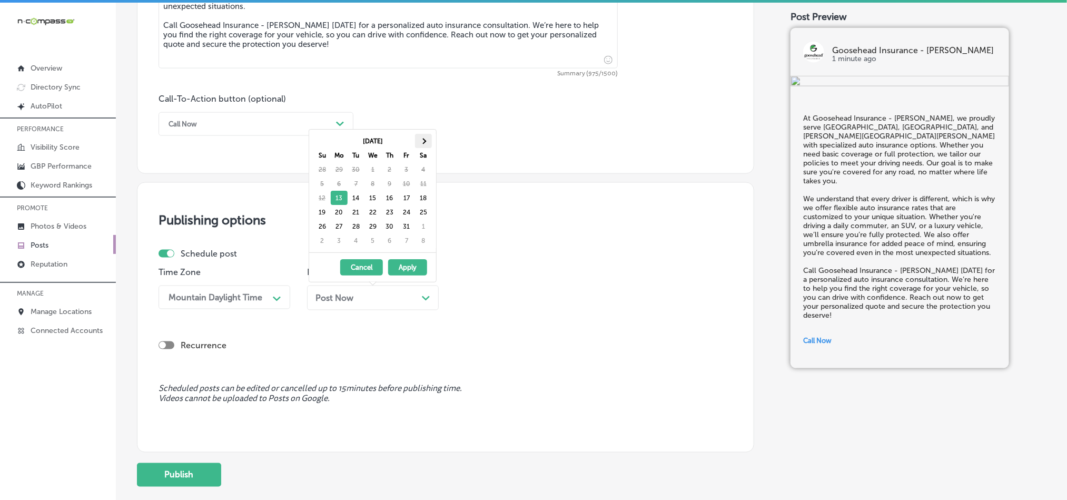
click at [431, 141] on th at bounding box center [423, 141] width 17 height 14
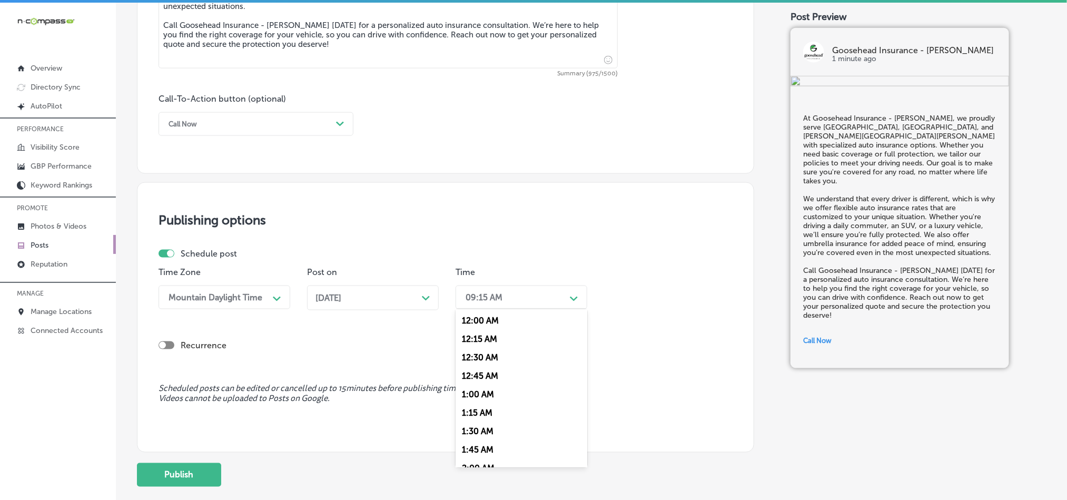
click at [500, 297] on div "09:15 AM" at bounding box center [484, 297] width 37 height 10
click at [468, 422] on div "7:00 AM" at bounding box center [522, 416] width 132 height 18
click at [571, 372] on div "Schedule post Time Zone Mountain Daylight Time Path Created with Sketch. Post o…" at bounding box center [446, 311] width 574 height 124
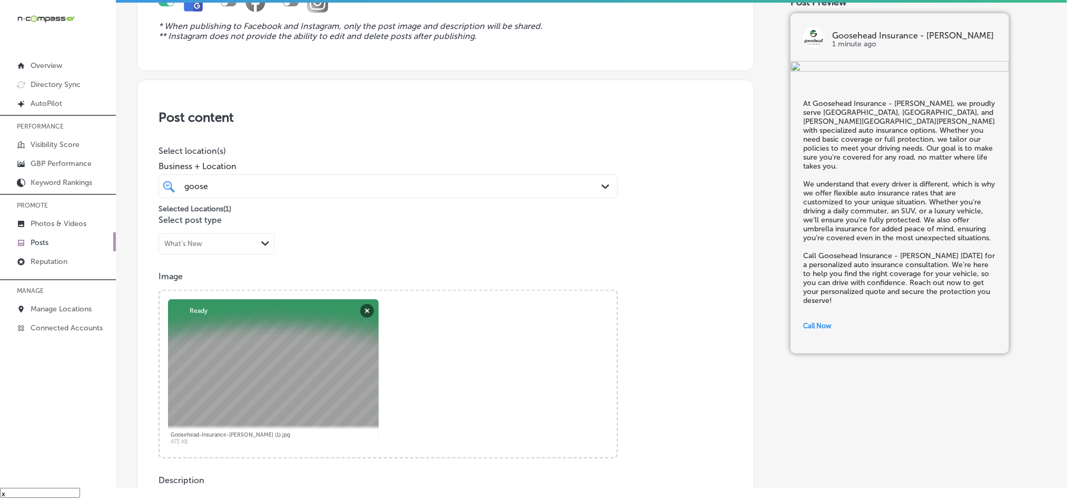
scroll to position [123, 0]
click at [398, 175] on div "goose goose Path Created with Sketch." at bounding box center [388, 187] width 459 height 24
click at [400, 131] on div "Post content Select location(s) Business + Location option [STREET_ADDRESS][PER…" at bounding box center [445, 413] width 617 height 667
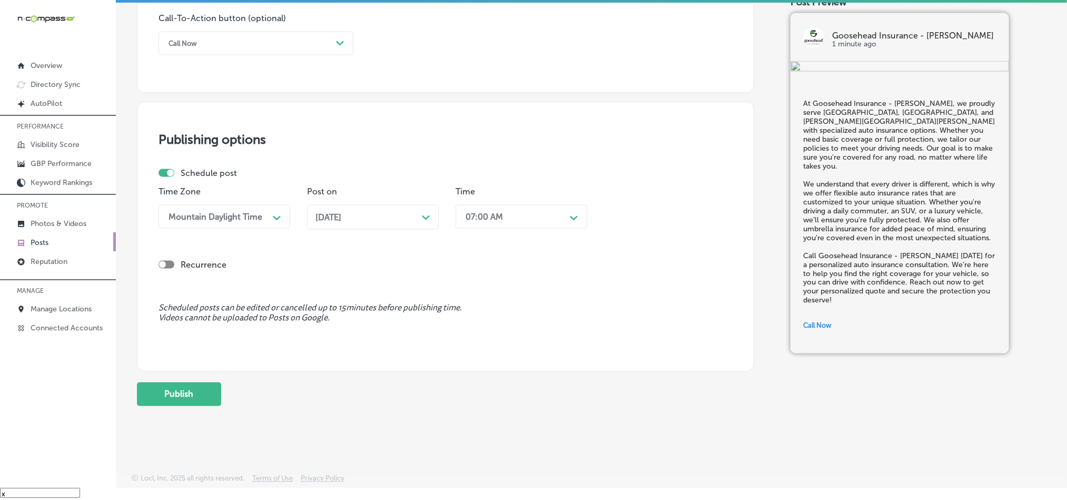
scroll to position [781, 0]
click at [169, 395] on button "Publish" at bounding box center [179, 394] width 84 height 24
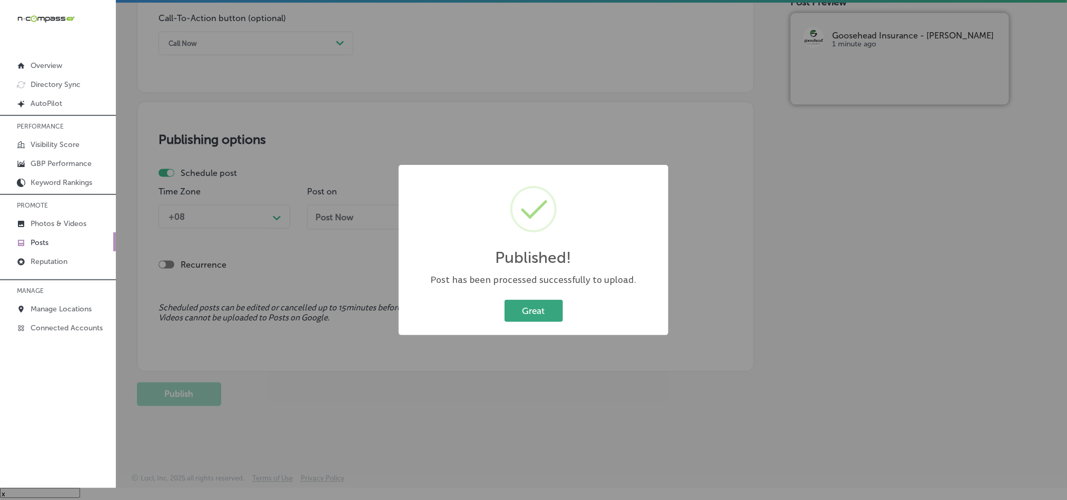
click at [547, 304] on button "Great" at bounding box center [534, 311] width 58 height 22
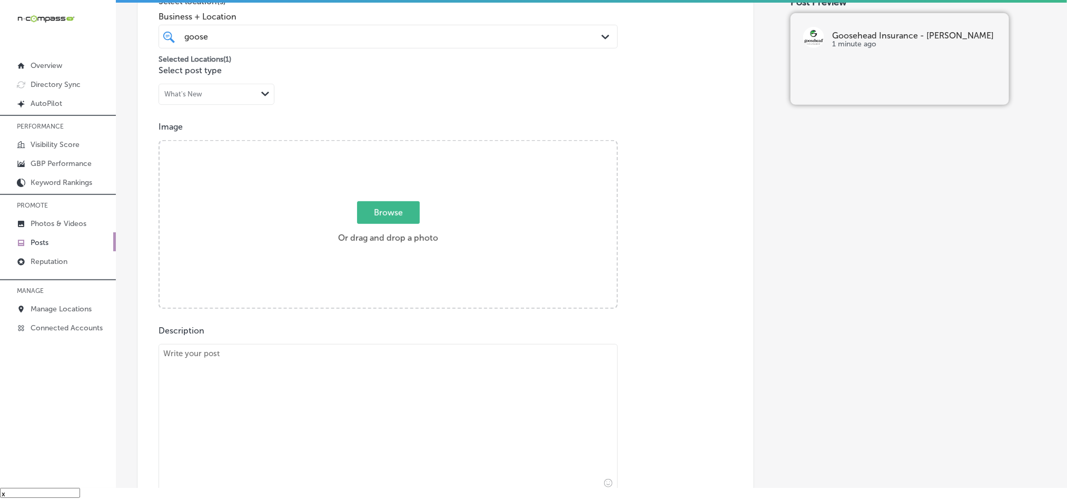
scroll to position [360, 0]
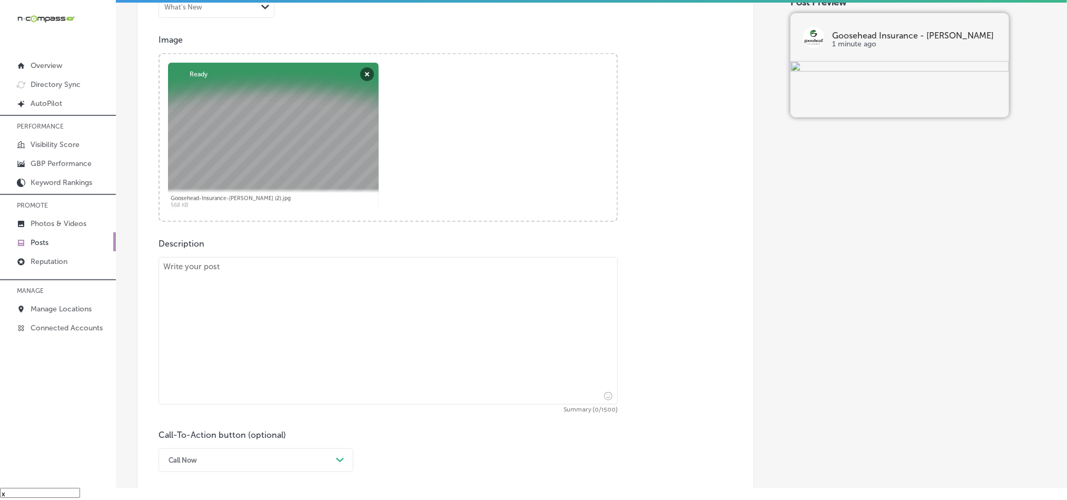
click at [302, 322] on textarea at bounding box center [388, 330] width 459 height 147
paste textarea "Looking for affordable property and home insurance quotes around [GEOGRAPHIC_DA…"
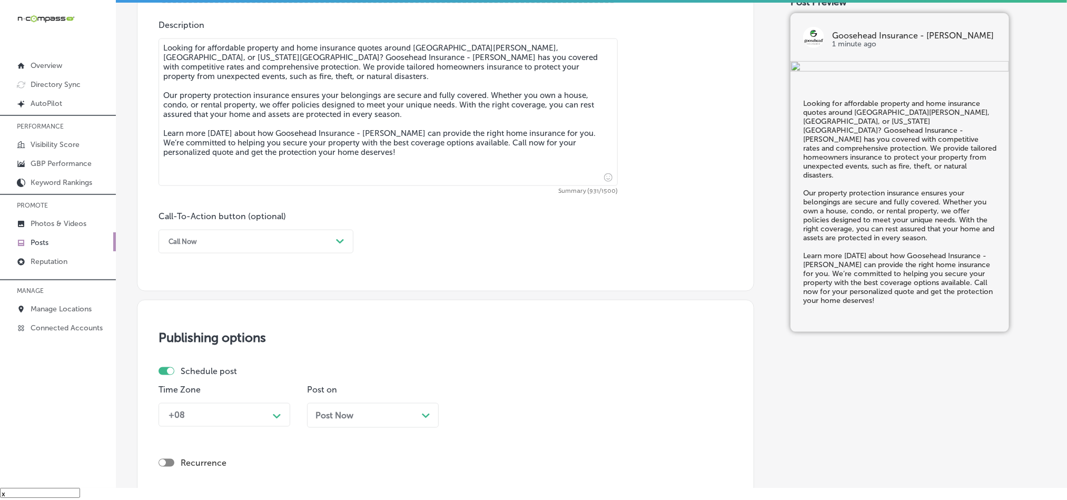
scroll to position [597, 0]
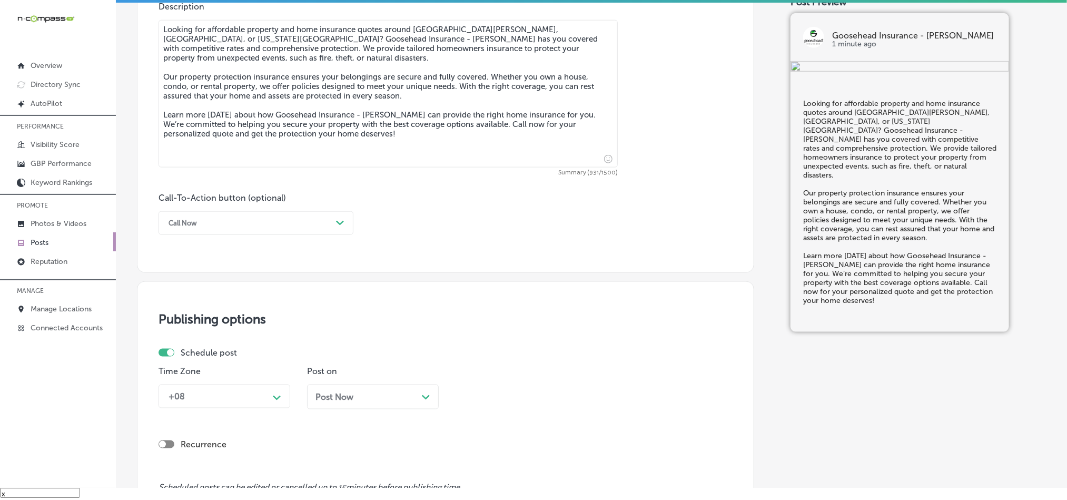
type textarea "Looking for affordable property and home insurance quotes around [GEOGRAPHIC_DA…"
click at [261, 222] on div "Call Now" at bounding box center [247, 223] width 169 height 16
click at [192, 322] on div "Learn more" at bounding box center [256, 320] width 195 height 18
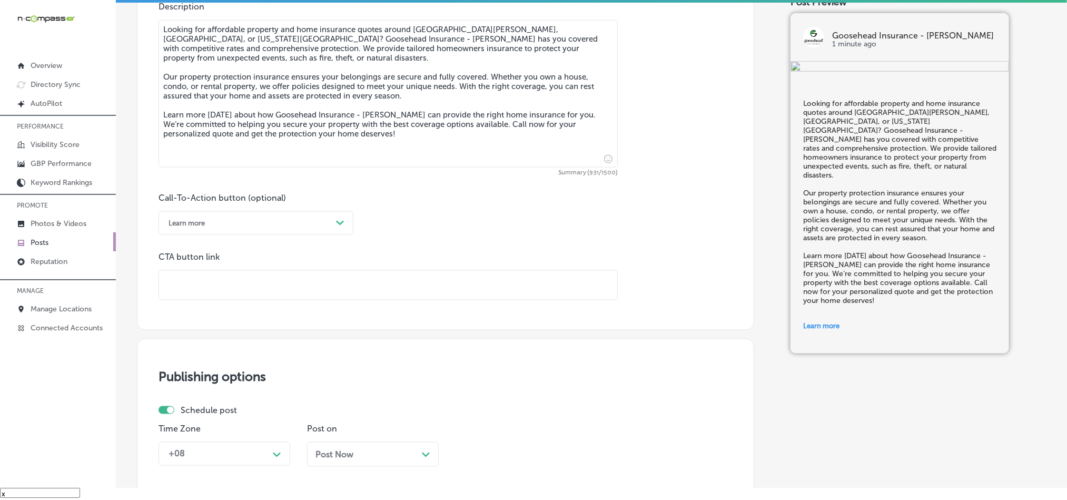
click at [332, 294] on input "text" at bounding box center [388, 285] width 458 height 29
paste input "[URL][DOMAIN_NAME][PERSON_NAME][PERSON_NAME][DOMAIN_NAME]"
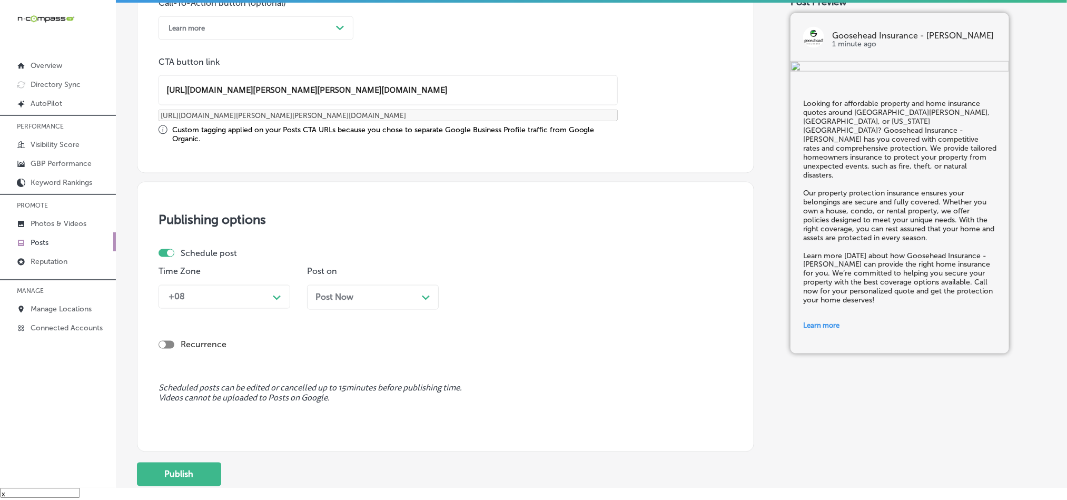
scroll to position [807, 0]
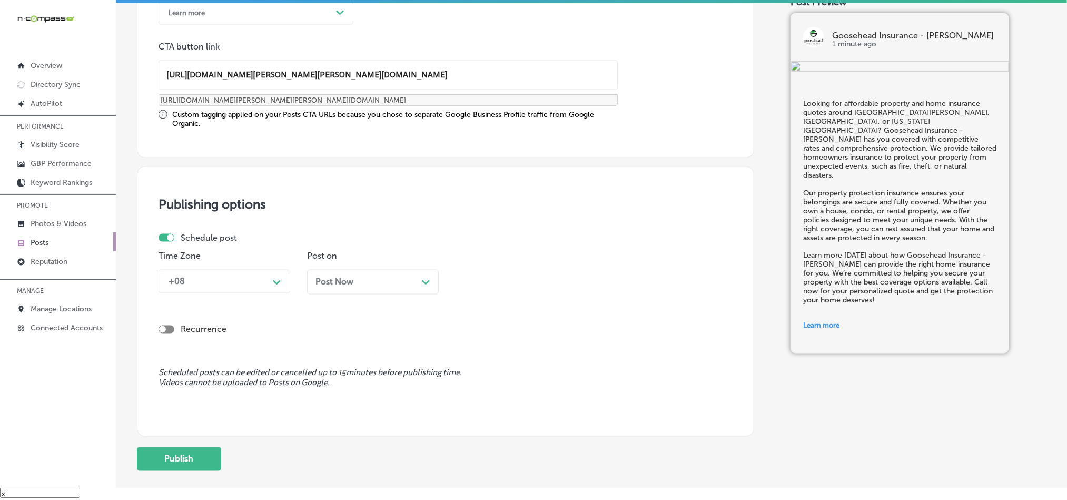
type input "[URL][DOMAIN_NAME][PERSON_NAME][PERSON_NAME][DOMAIN_NAME]"
click at [268, 288] on div "+08" at bounding box center [215, 281] width 105 height 18
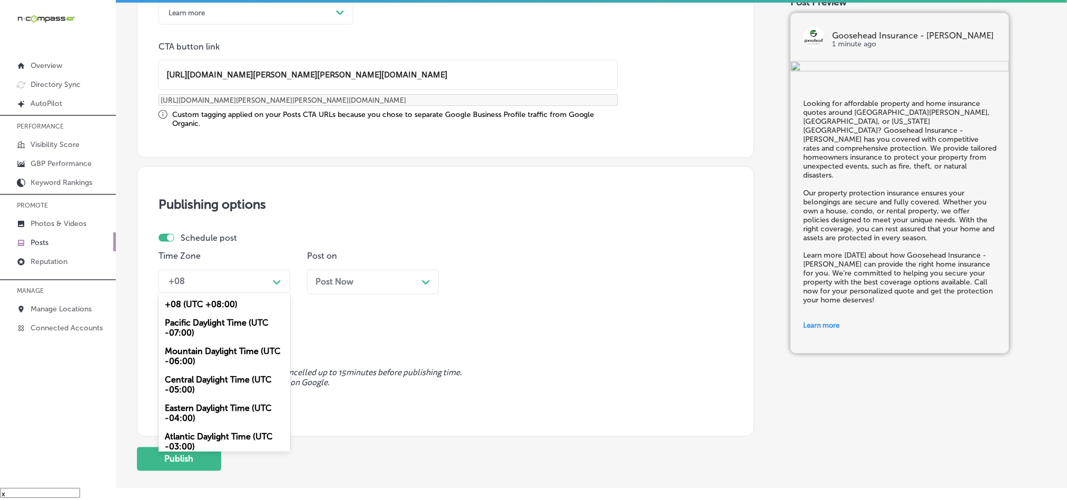
click at [220, 362] on div "Mountain Daylight Time (UTC -06:00)" at bounding box center [225, 356] width 132 height 28
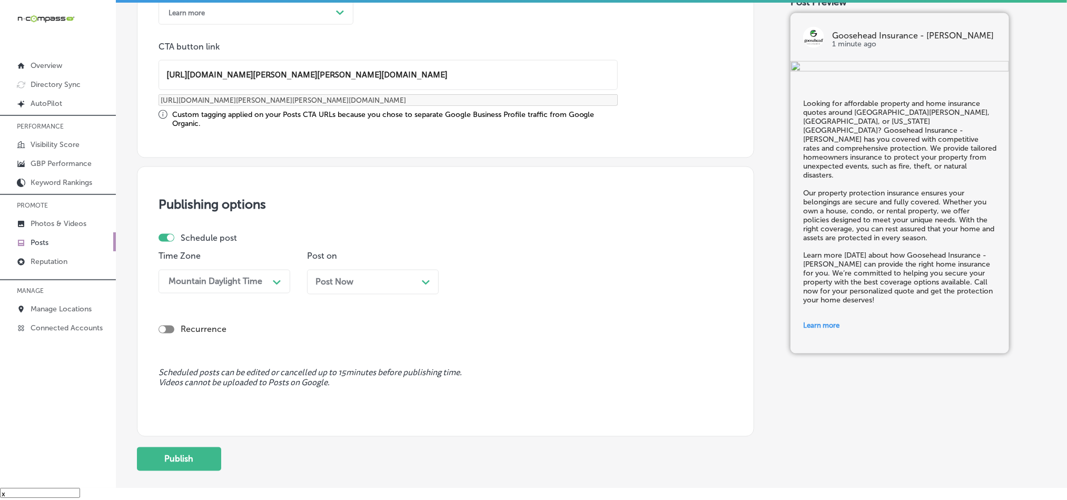
click at [416, 287] on div "Post Now Path Created with Sketch." at bounding box center [372, 282] width 115 height 10
click at [523, 288] on div "09:15 AM" at bounding box center [512, 281] width 105 height 18
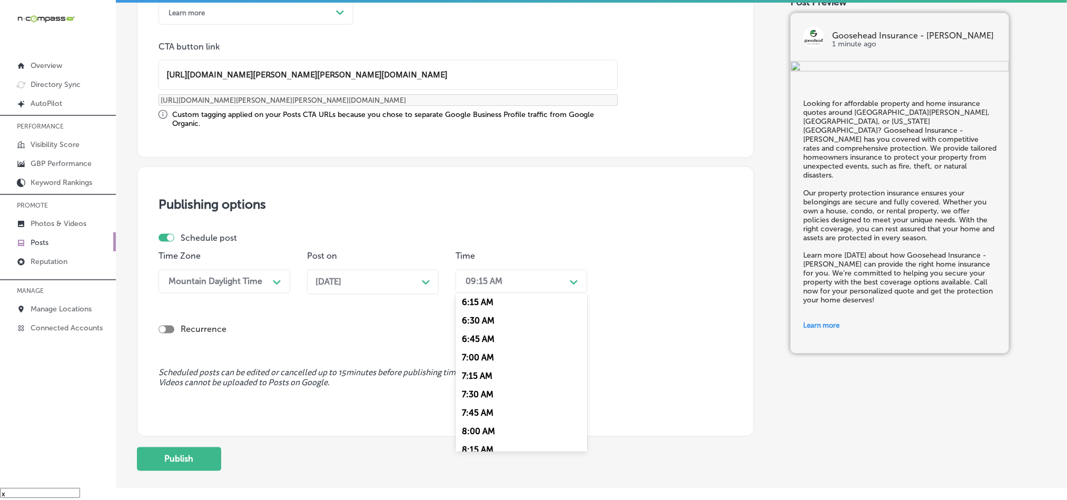
scroll to position [474, 0]
click at [476, 356] on div "7:00 AM" at bounding box center [522, 347] width 132 height 18
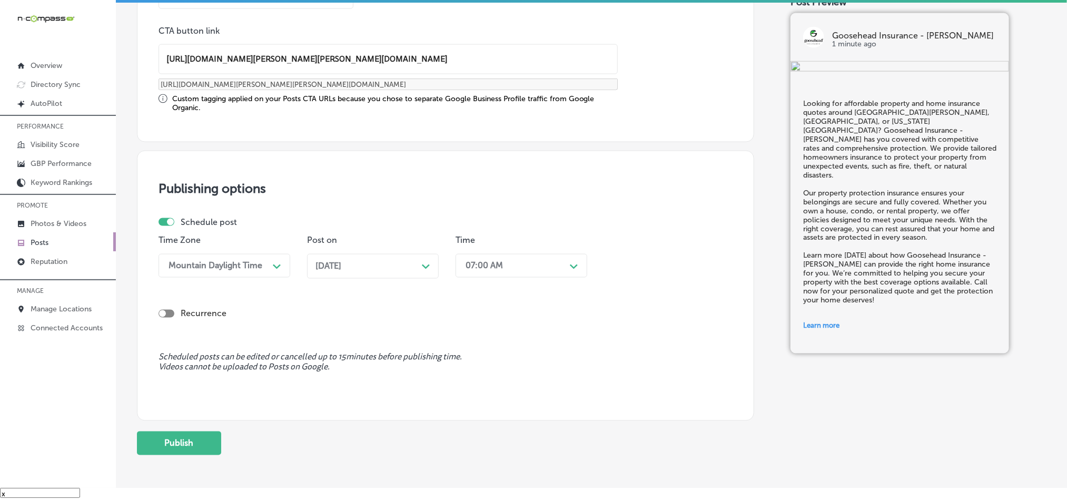
scroll to position [860, 0]
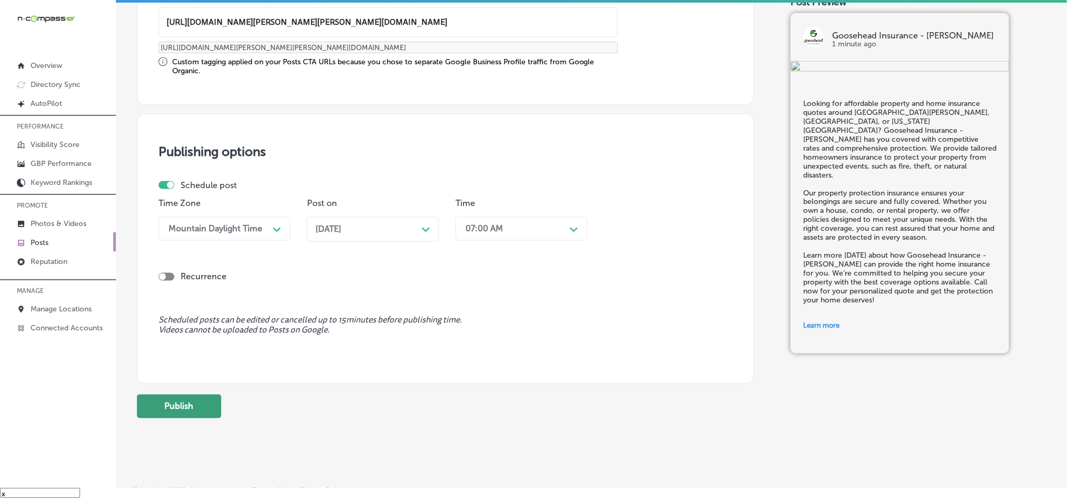
click at [167, 406] on button "Publish" at bounding box center [179, 406] width 84 height 24
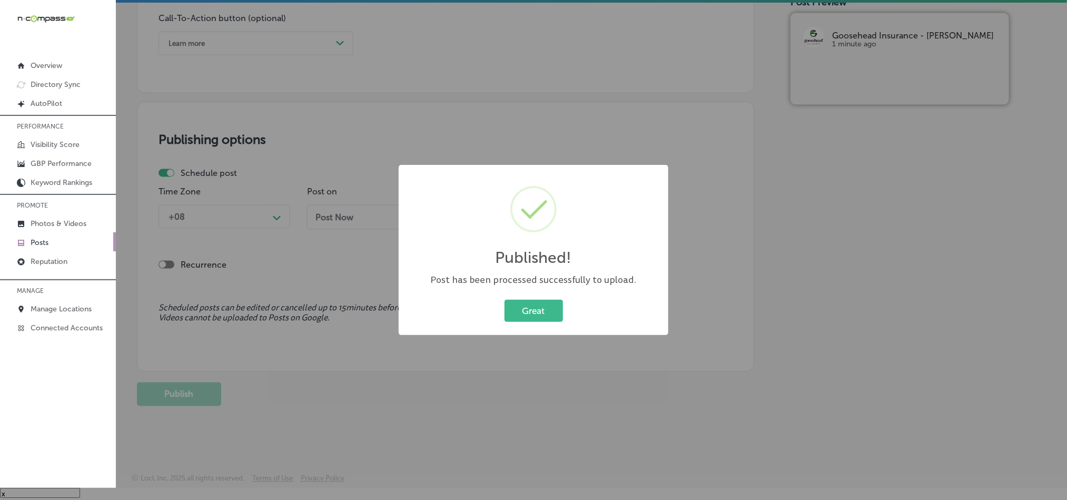
scroll to position [781, 0]
click at [519, 318] on button "Great" at bounding box center [534, 311] width 58 height 22
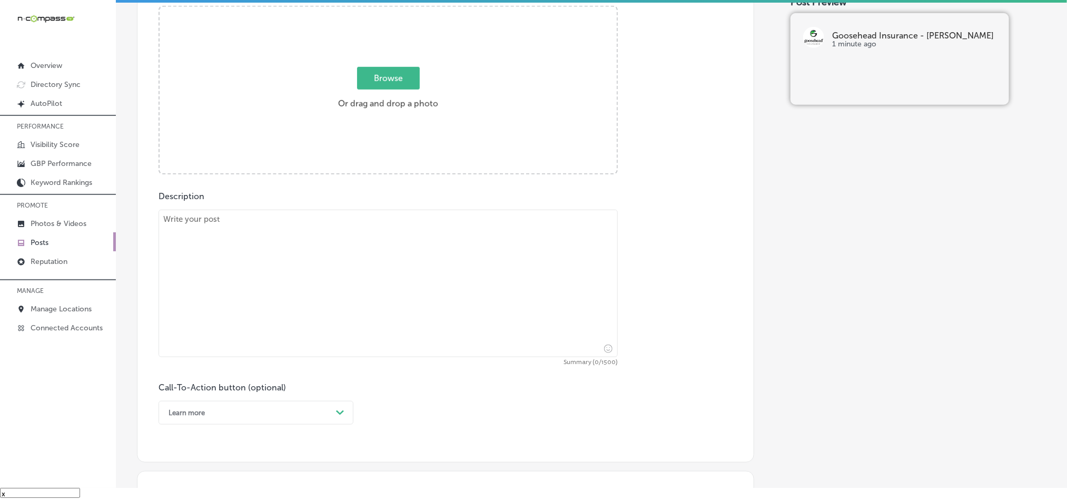
scroll to position [386, 0]
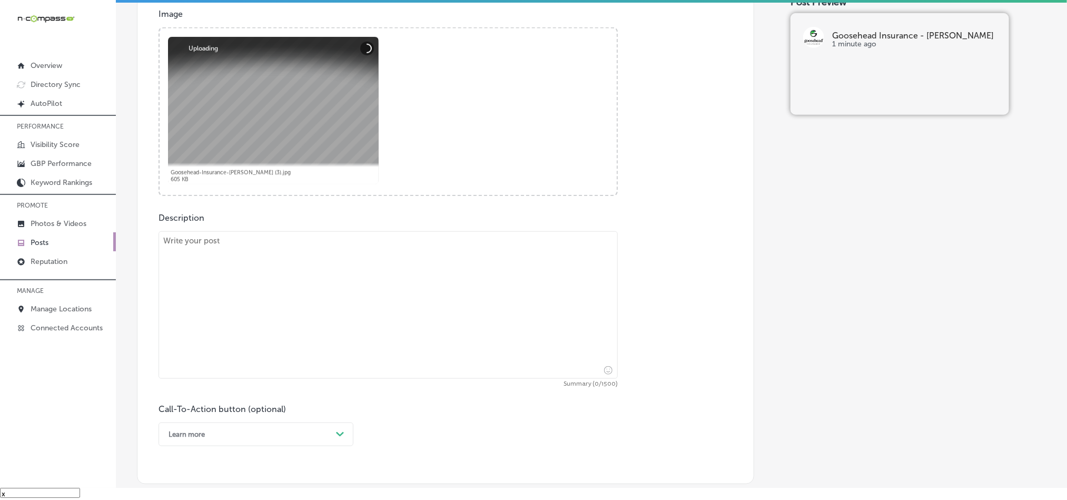
click at [340, 279] on textarea at bounding box center [388, 304] width 459 height 147
paste textarea "Goosehead Insurance - [PERSON_NAME] serves [GEOGRAPHIC_DATA], [GEOGRAPHIC_DATA]…"
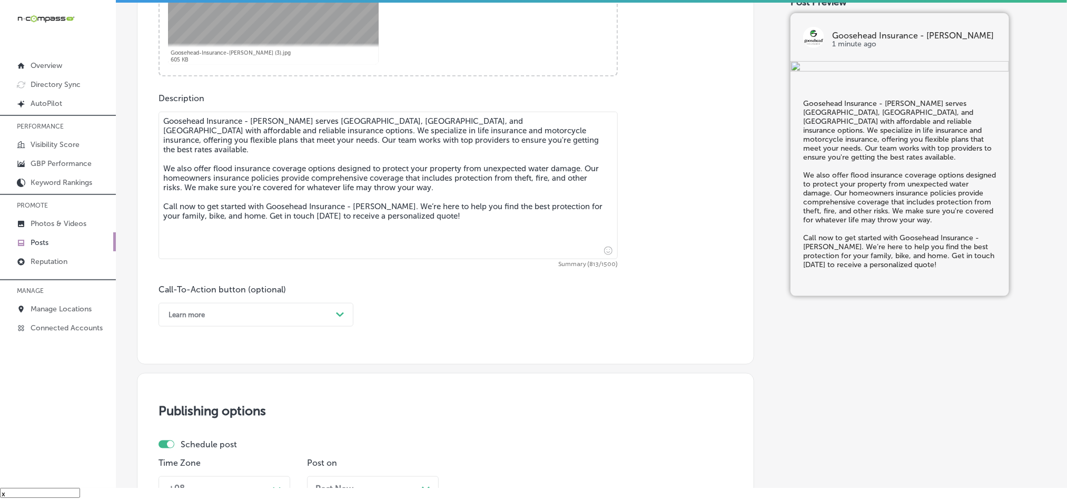
scroll to position [518, 0]
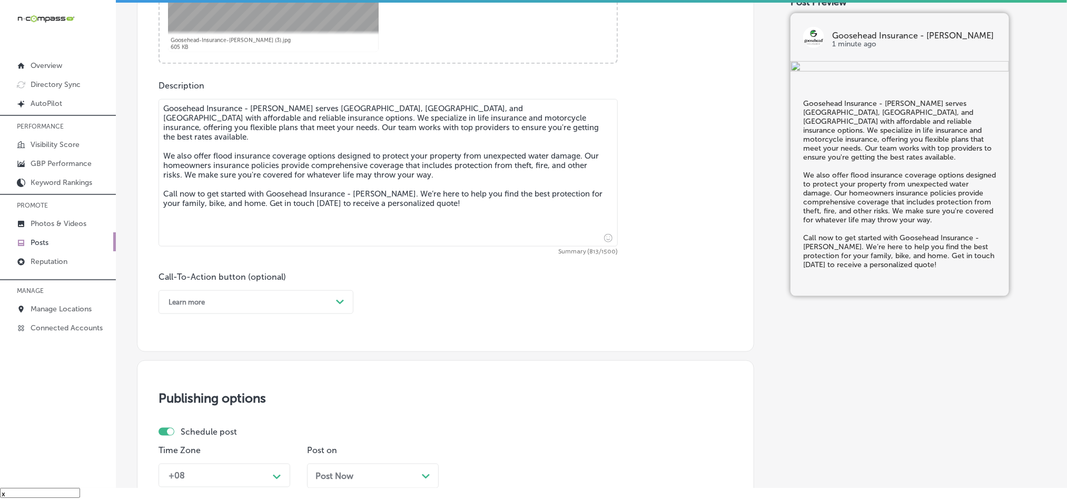
type textarea "Goosehead Insurance - [PERSON_NAME] serves [GEOGRAPHIC_DATA], [GEOGRAPHIC_DATA]…"
click at [265, 303] on div "Learn more" at bounding box center [247, 302] width 169 height 16
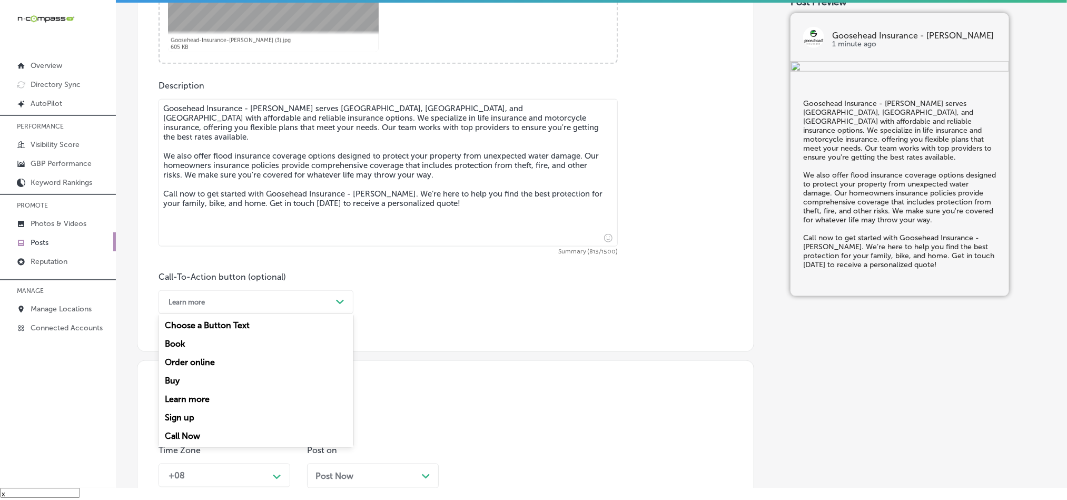
click at [196, 433] on div "Call Now" at bounding box center [256, 436] width 195 height 18
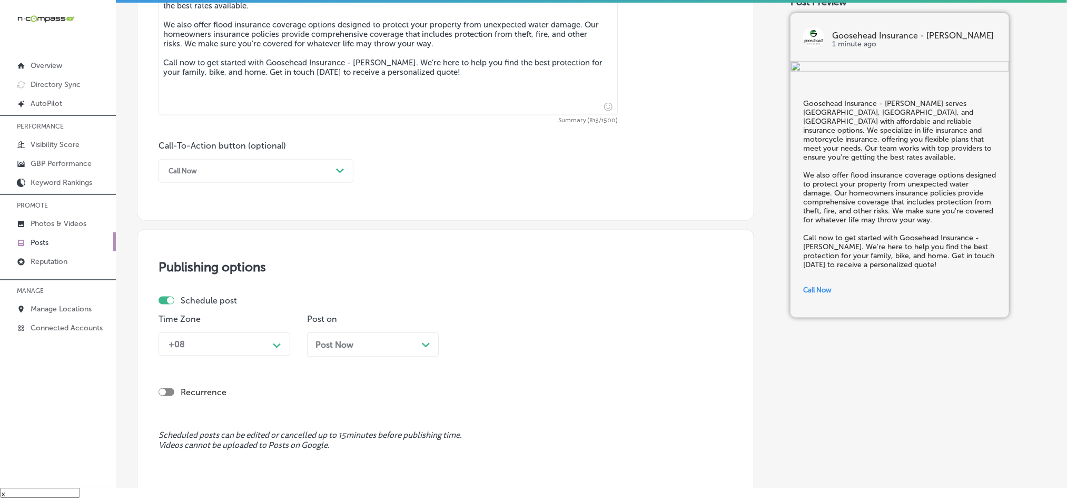
click at [259, 354] on div "+08 Path Created with Sketch." at bounding box center [225, 344] width 132 height 24
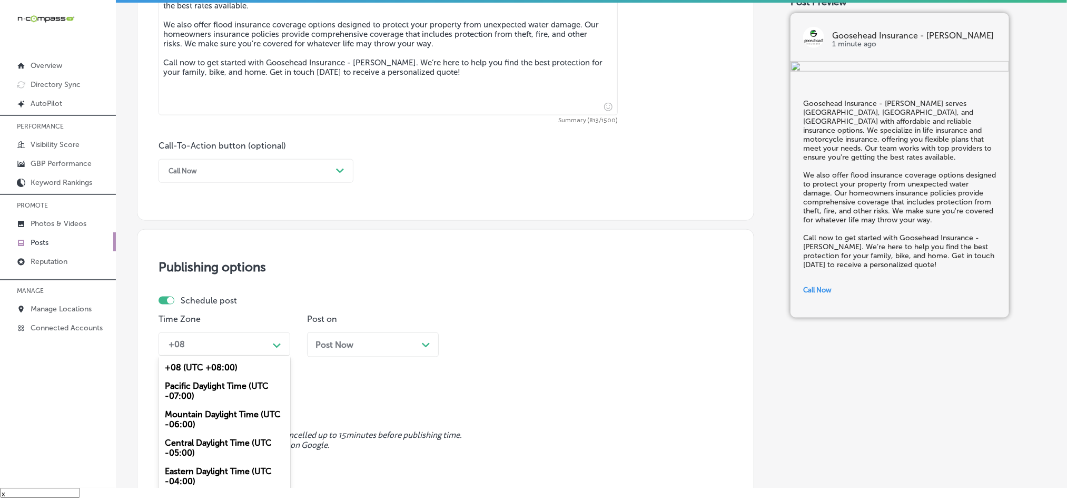
scroll to position [670, 0]
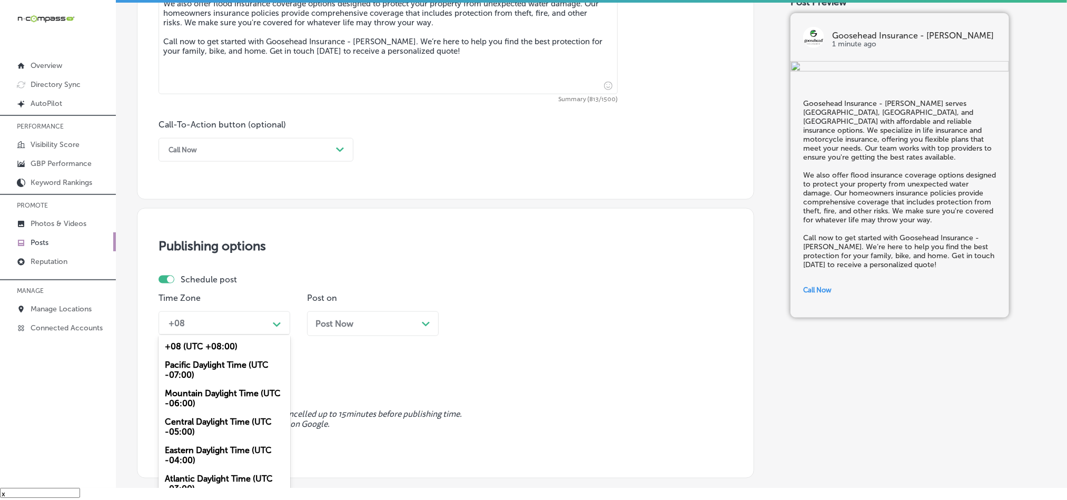
click at [195, 400] on div "Mountain Daylight Time (UTC -06:00)" at bounding box center [225, 398] width 132 height 28
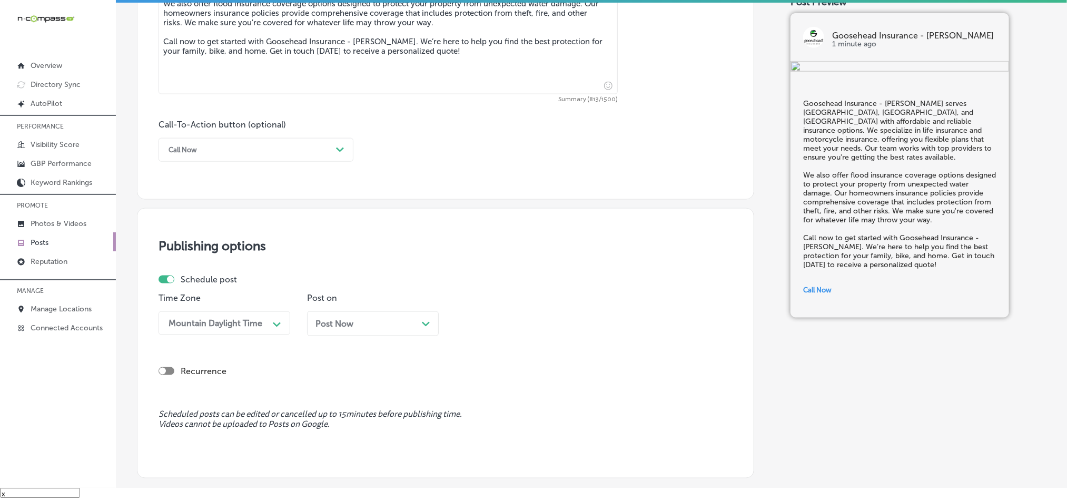
click at [373, 329] on div "Post Now Path Created with Sketch." at bounding box center [372, 324] width 115 height 10
click at [495, 328] on div "09:15 AM" at bounding box center [484, 323] width 37 height 10
click at [482, 370] on div "7:00 AM" at bounding box center [522, 362] width 132 height 18
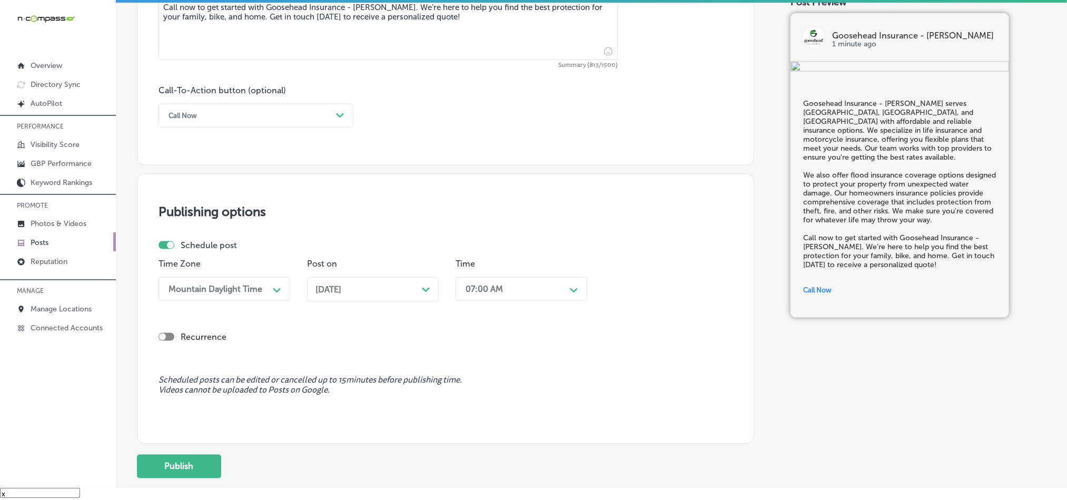
scroll to position [781, 0]
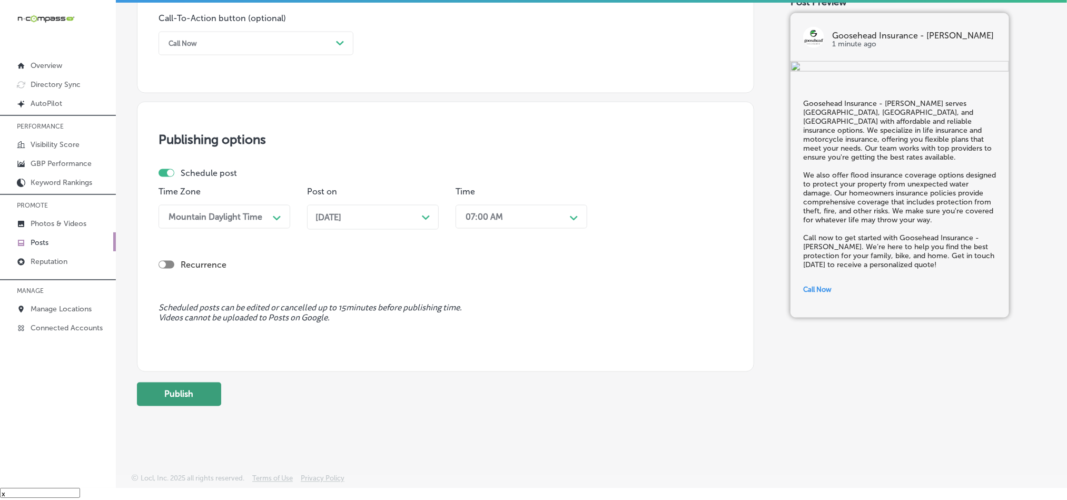
click at [170, 397] on button "Publish" at bounding box center [179, 394] width 84 height 24
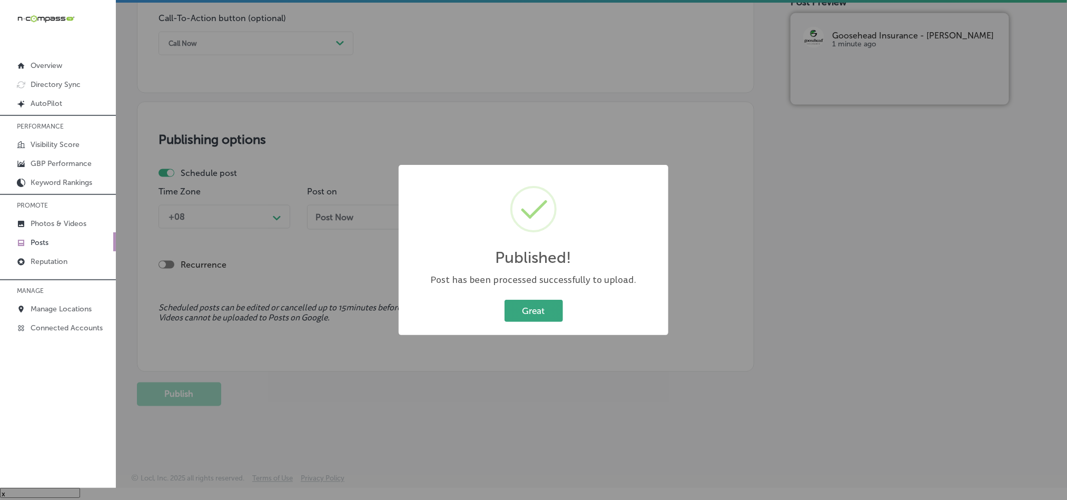
click at [528, 309] on button "Great" at bounding box center [534, 311] width 58 height 22
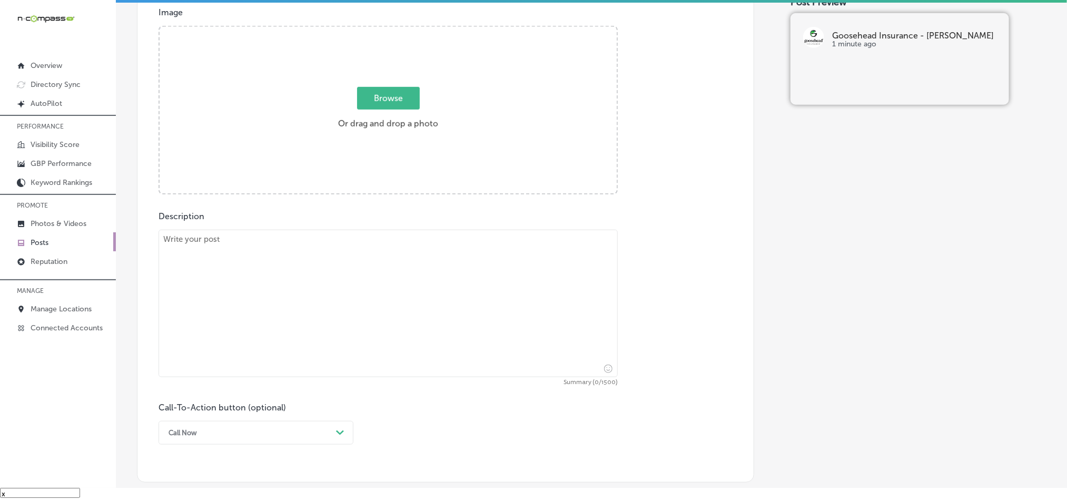
scroll to position [360, 0]
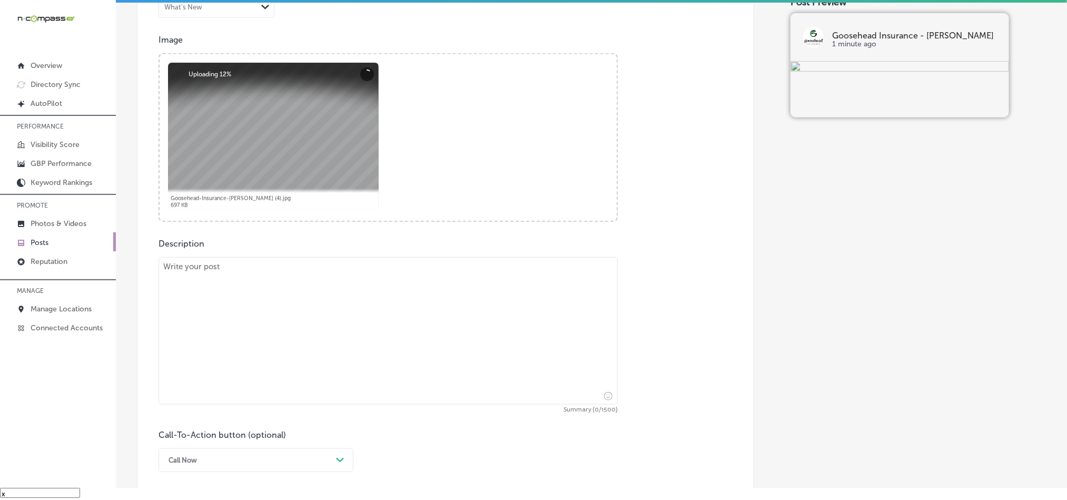
click at [340, 307] on textarea at bounding box center [388, 330] width 459 height 147
paste textarea "Goosehead Insurance - [PERSON_NAME] is your trusted insurance partner in [GEOGR…"
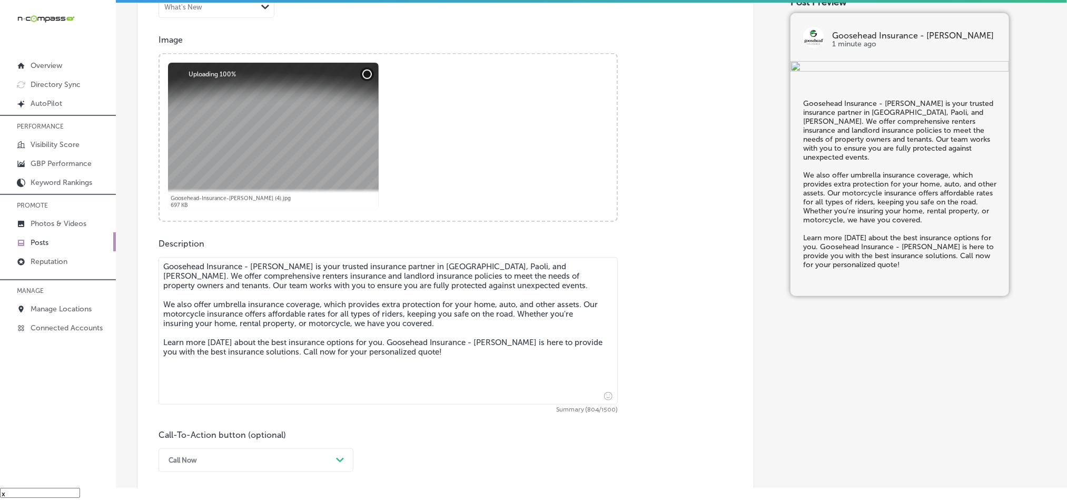
type textarea "Goosehead Insurance - [PERSON_NAME] is your trusted insurance partner in [GEOGR…"
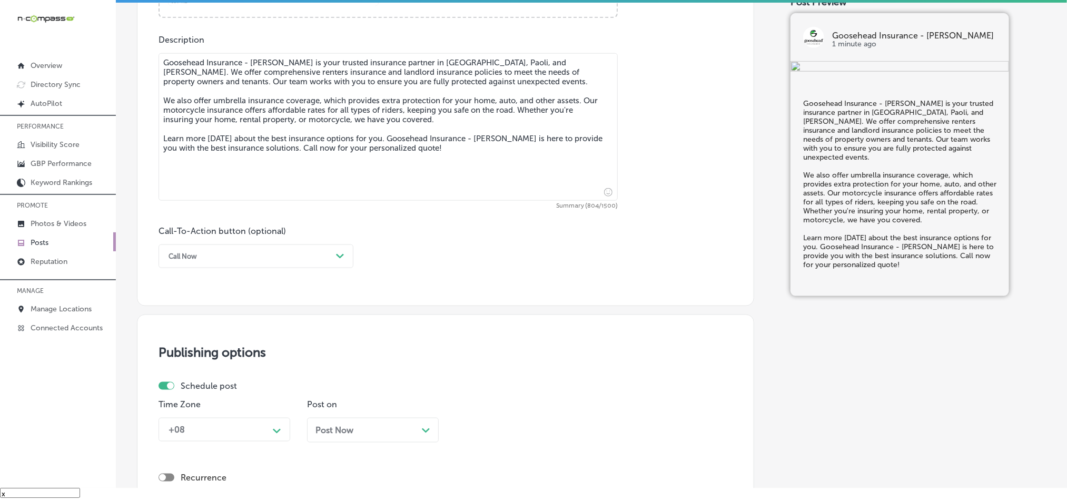
scroll to position [597, 0]
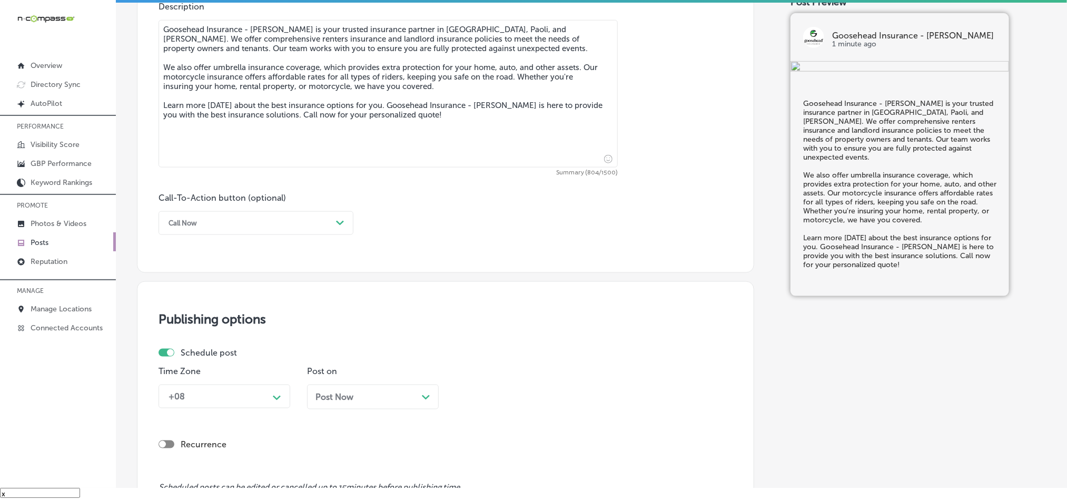
click at [272, 218] on div "Call Now" at bounding box center [247, 223] width 169 height 16
click at [185, 324] on div "Learn more" at bounding box center [256, 320] width 195 height 18
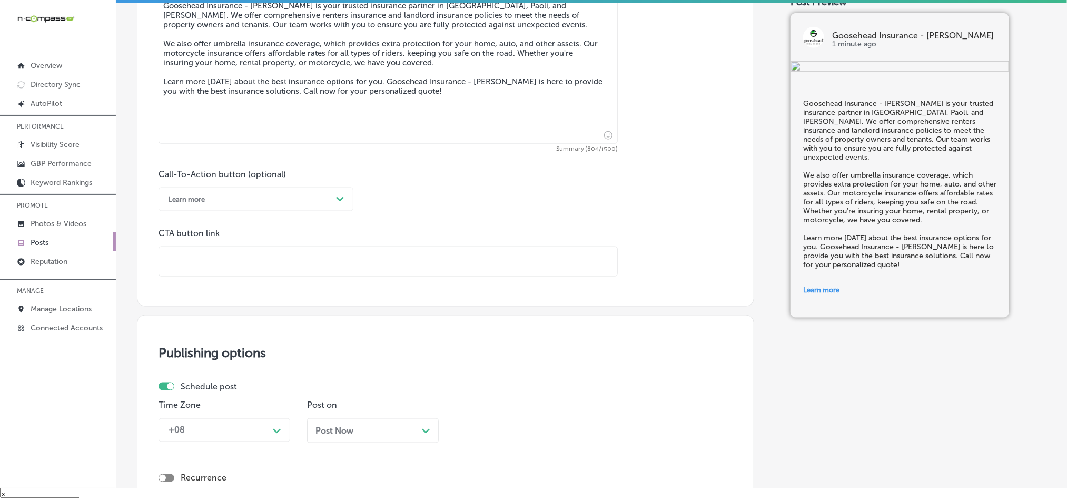
scroll to position [649, 0]
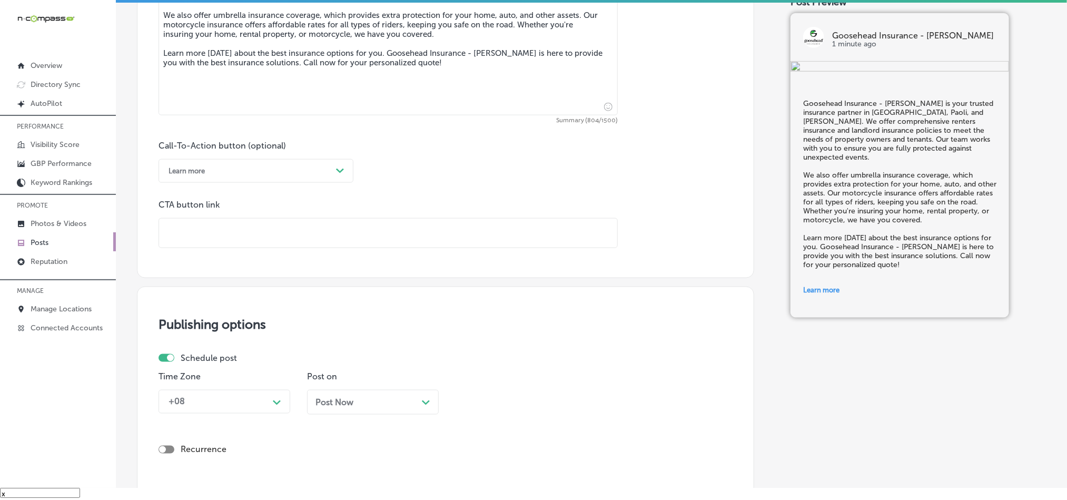
click at [261, 239] on input "text" at bounding box center [388, 233] width 458 height 29
paste input "[URL][DOMAIN_NAME][PERSON_NAME][PERSON_NAME][DOMAIN_NAME]"
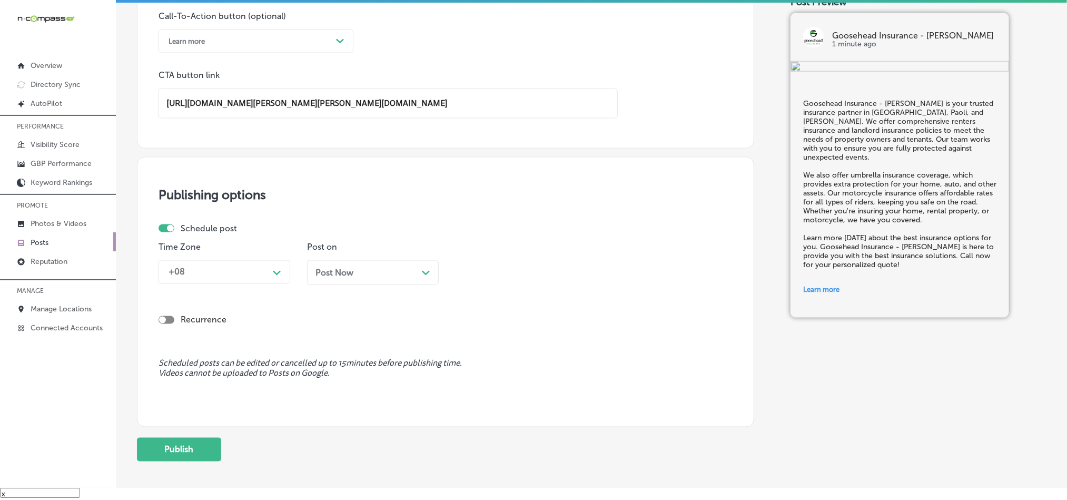
scroll to position [781, 0]
type input "[URL][DOMAIN_NAME][PERSON_NAME][PERSON_NAME][DOMAIN_NAME]"
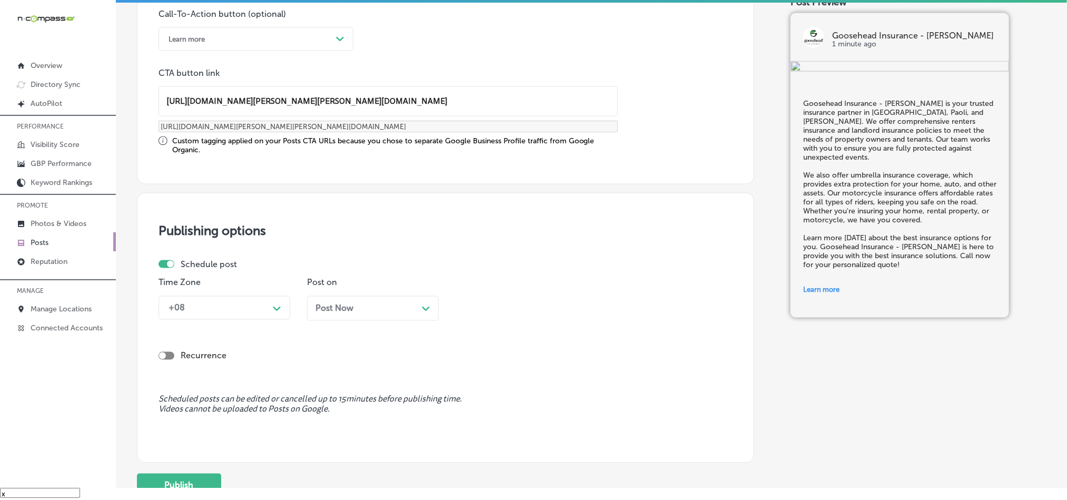
click at [231, 275] on div "Schedule post Time Zone +08 Path Created with Sketch. Post on Post Now Path Cre…" at bounding box center [442, 294] width 566 height 70
click at [228, 322] on div "Time Zone +08 Path Created with Sketch." at bounding box center [225, 303] width 132 height 51
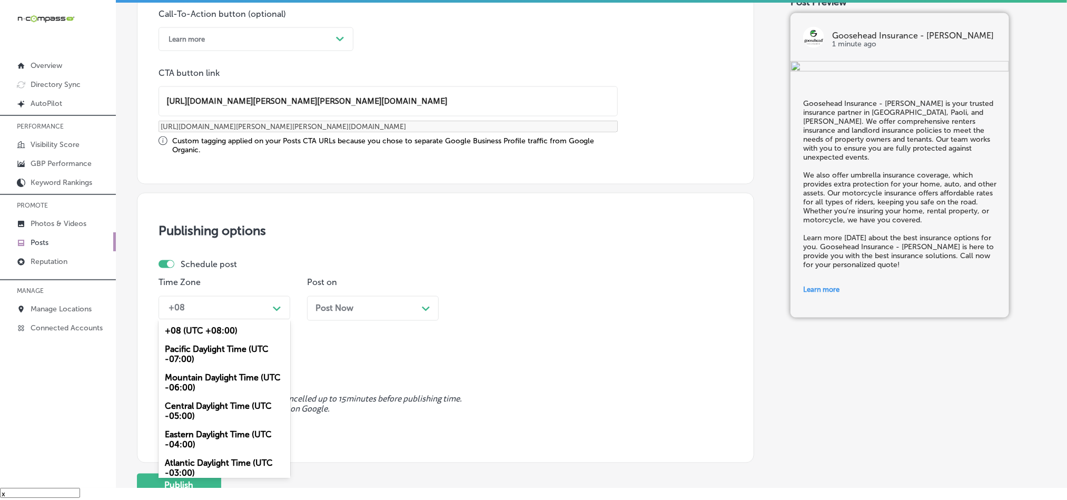
click at [225, 313] on div "+08" at bounding box center [215, 308] width 105 height 18
click at [190, 389] on div "Mountain Daylight Time (UTC -06:00)" at bounding box center [225, 383] width 132 height 28
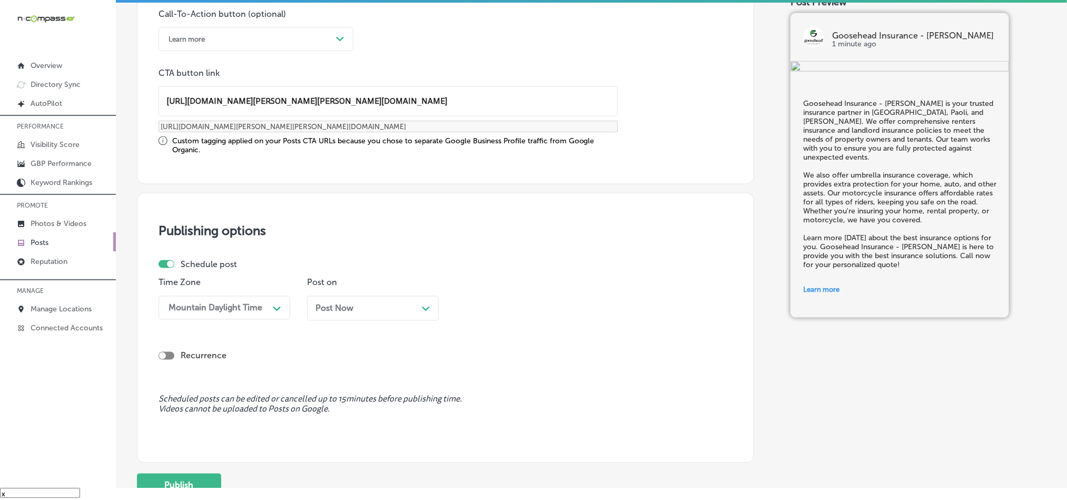
click at [403, 295] on div "Post on Post Now Path Created with Sketch." at bounding box center [373, 303] width 132 height 51
click at [409, 311] on div "Post Now Path Created with Sketch." at bounding box center [372, 308] width 115 height 10
click at [488, 303] on div "09:15 AM" at bounding box center [512, 308] width 105 height 18
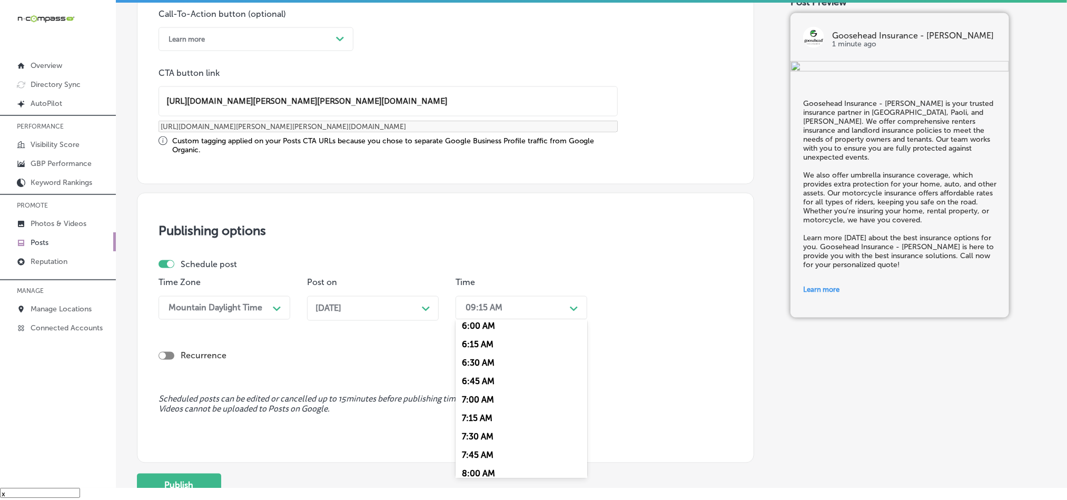
click at [475, 408] on div "7:00 AM" at bounding box center [522, 399] width 132 height 18
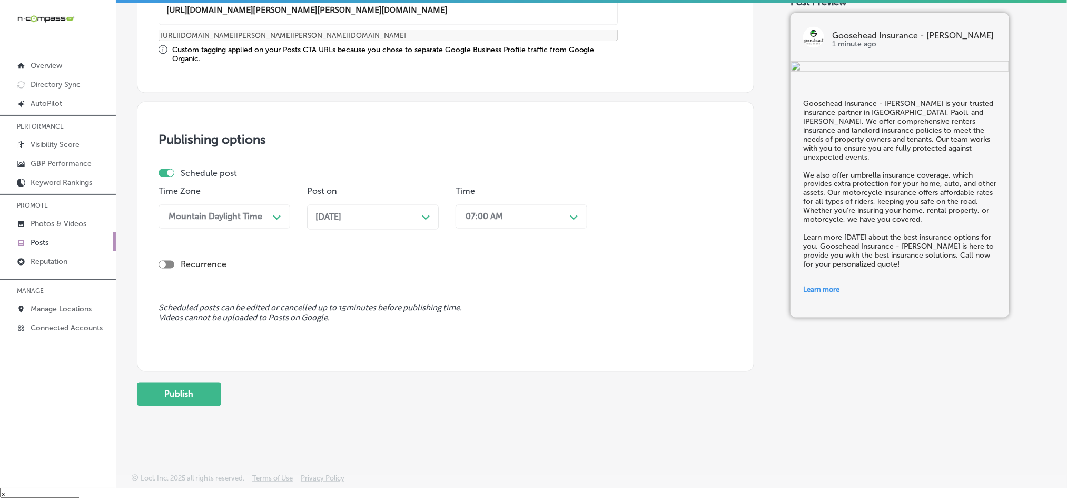
scroll to position [876, 0]
click at [184, 395] on button "Publish" at bounding box center [179, 394] width 84 height 24
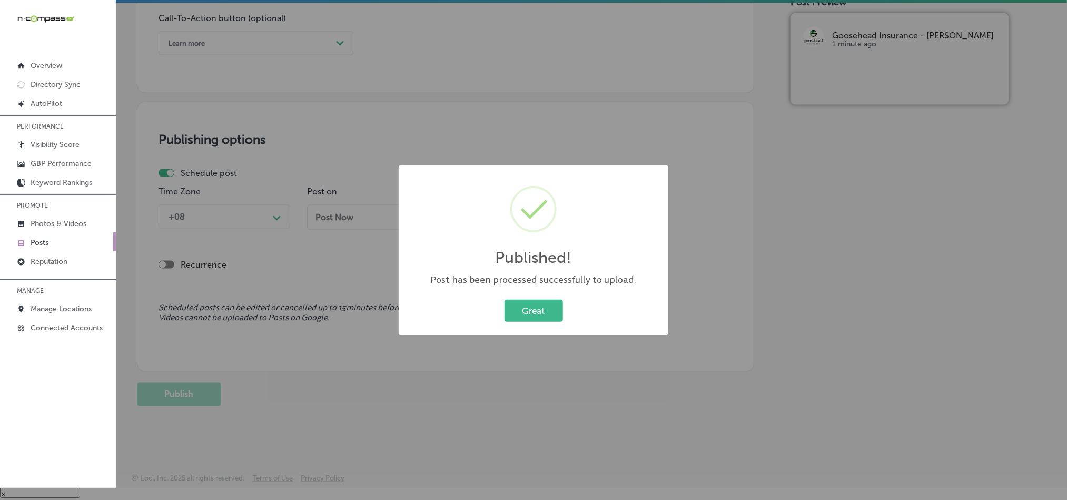
scroll to position [781, 0]
click at [498, 316] on div "Great Cancel" at bounding box center [533, 310] width 249 height 27
click at [514, 315] on button "Great" at bounding box center [534, 311] width 58 height 22
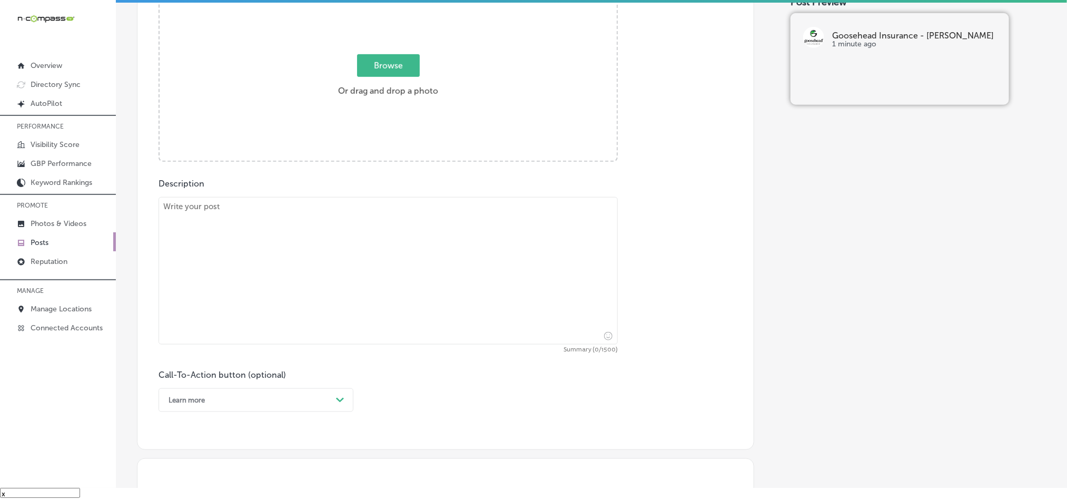
scroll to position [333, 0]
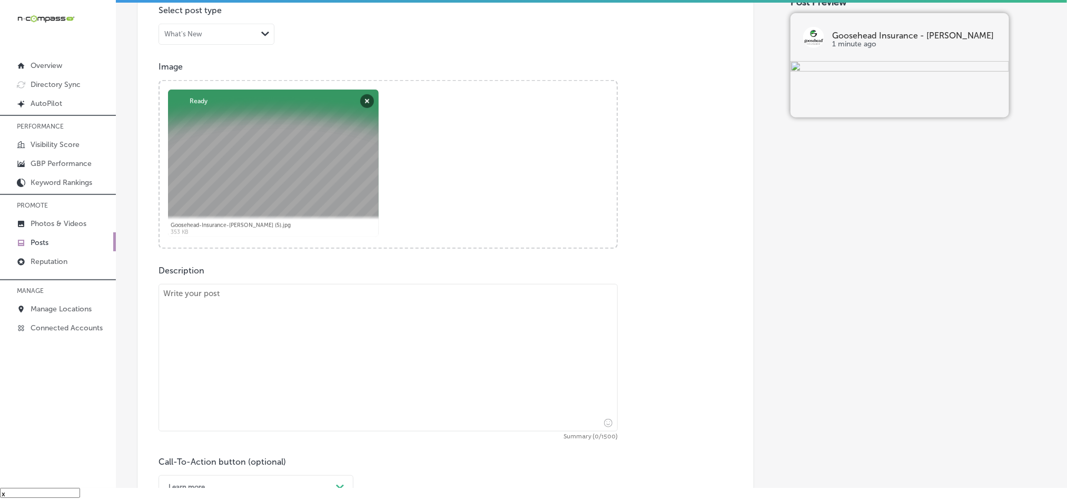
click at [256, 349] on textarea at bounding box center [388, 357] width 459 height 147
paste textarea "Goosehead Insurance - [PERSON_NAME] offers the best auto insurance options in K…"
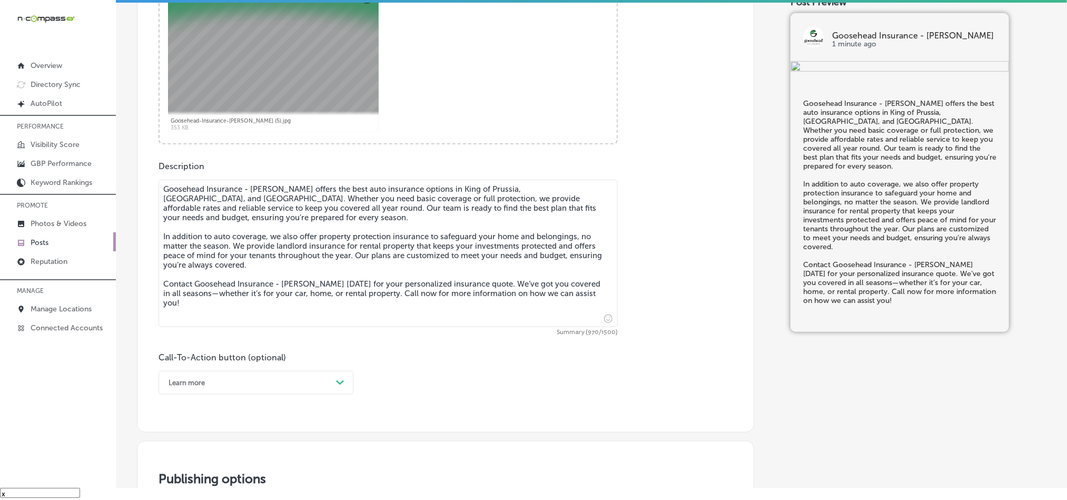
scroll to position [491, 0]
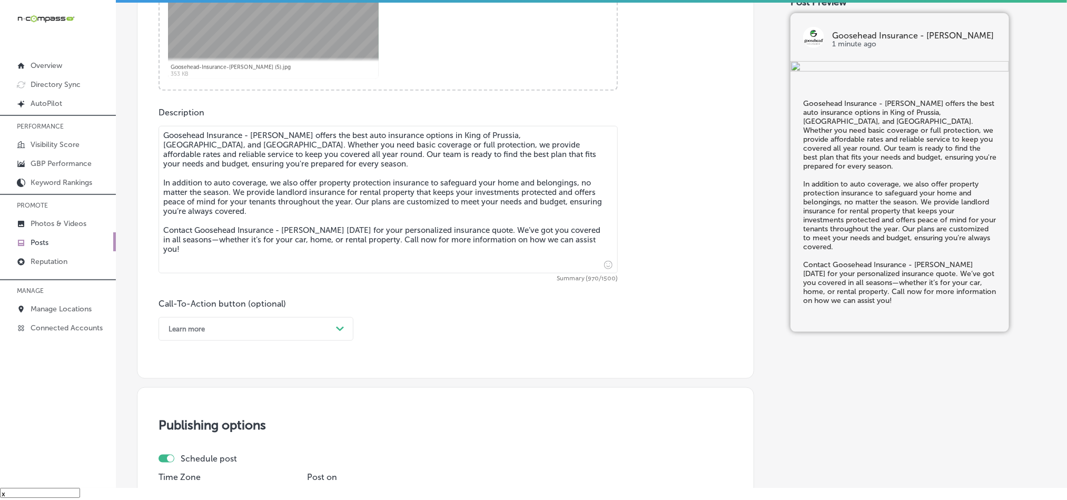
type textarea "Goosehead Insurance - [PERSON_NAME] offers the best auto insurance options in K…"
click at [321, 328] on div "Learn more" at bounding box center [247, 329] width 169 height 16
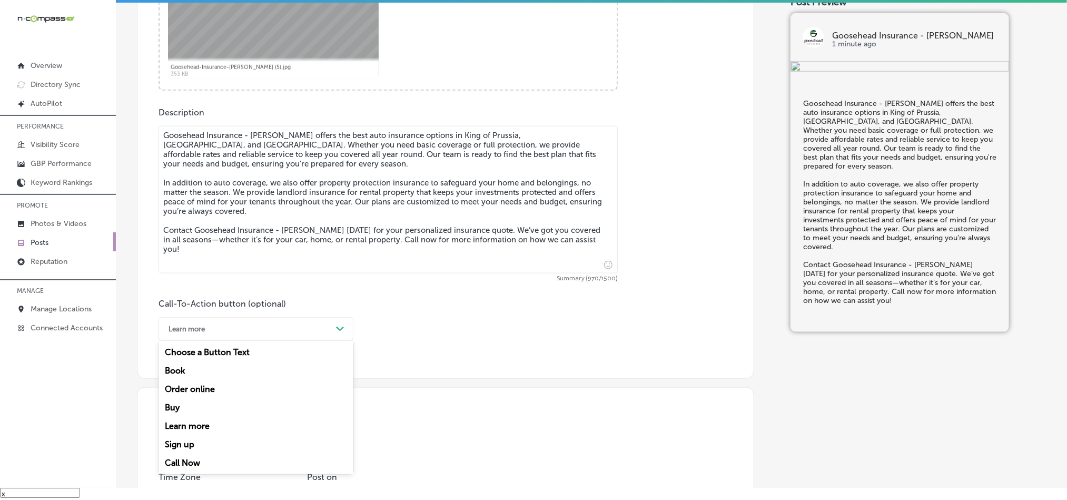
click at [177, 465] on div "Call Now" at bounding box center [256, 462] width 195 height 18
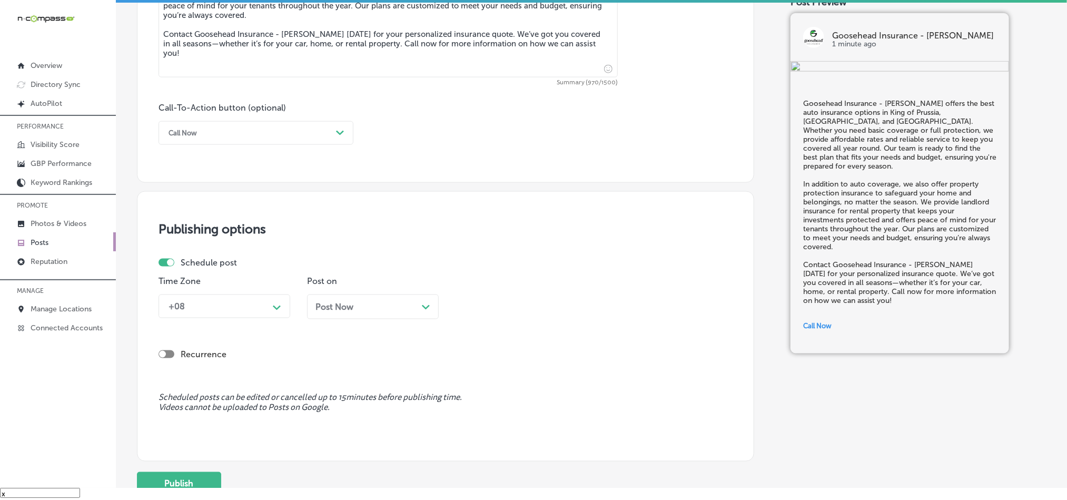
scroll to position [702, 0]
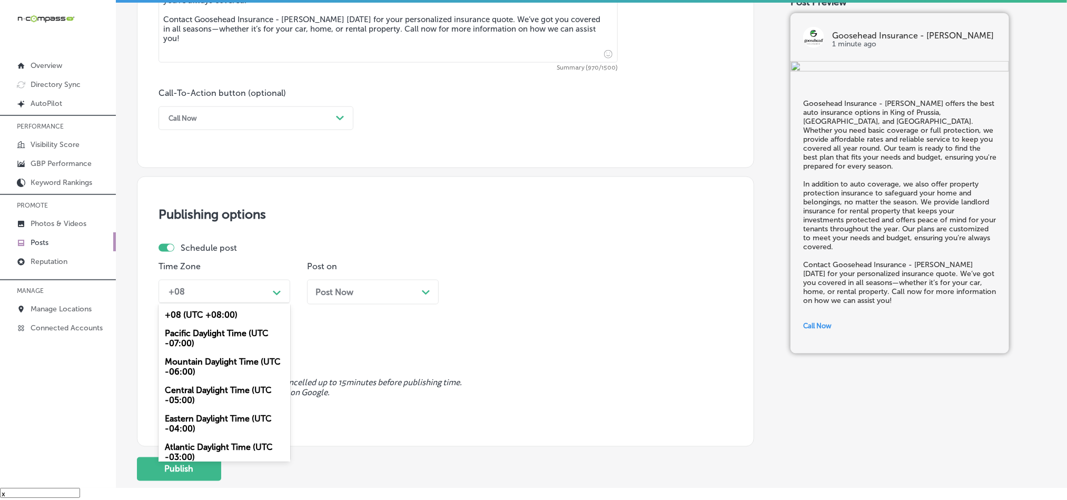
click at [261, 292] on div "+08" at bounding box center [215, 291] width 105 height 18
click at [182, 371] on div "Mountain Daylight Time (UTC -06:00)" at bounding box center [225, 366] width 132 height 28
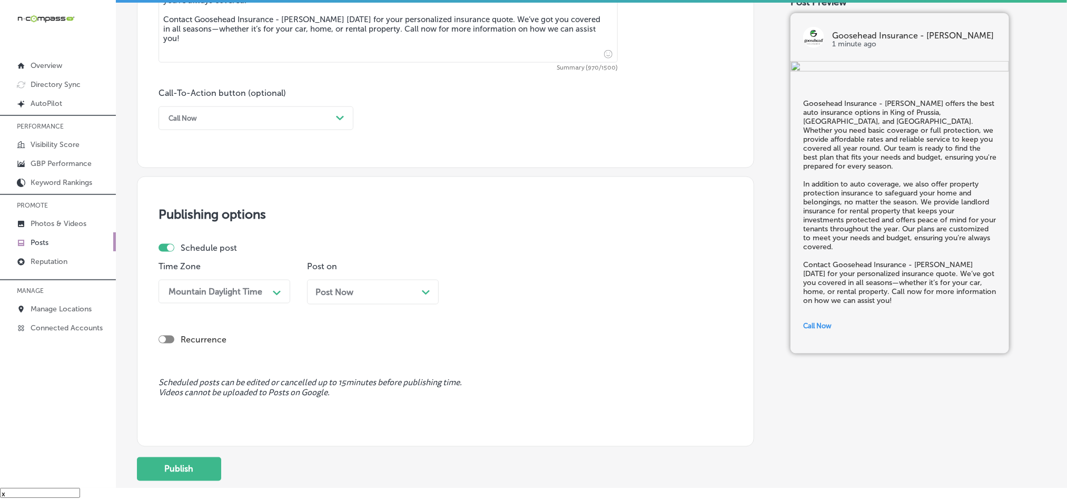
click at [407, 296] on div "Post Now Path Created with Sketch." at bounding box center [372, 292] width 115 height 10
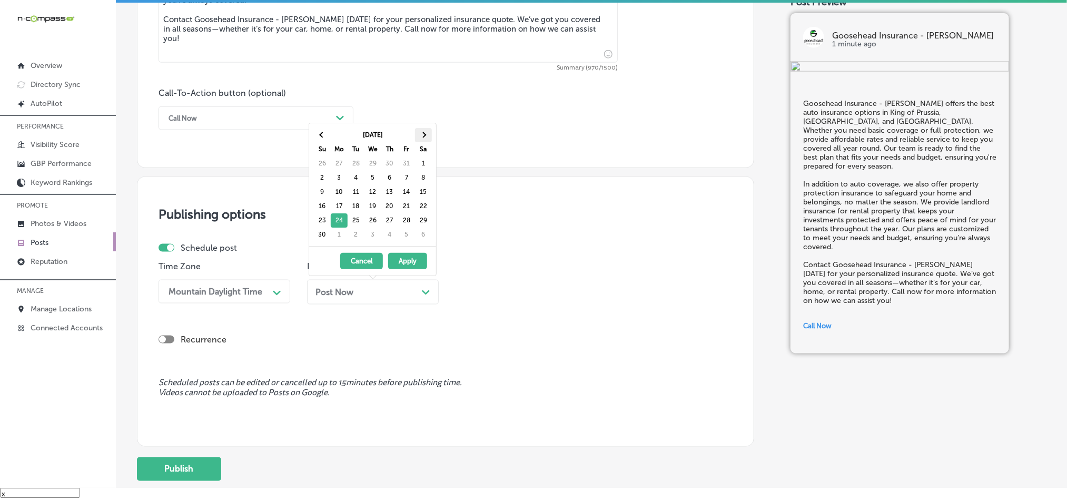
click at [428, 133] on th at bounding box center [423, 135] width 17 height 14
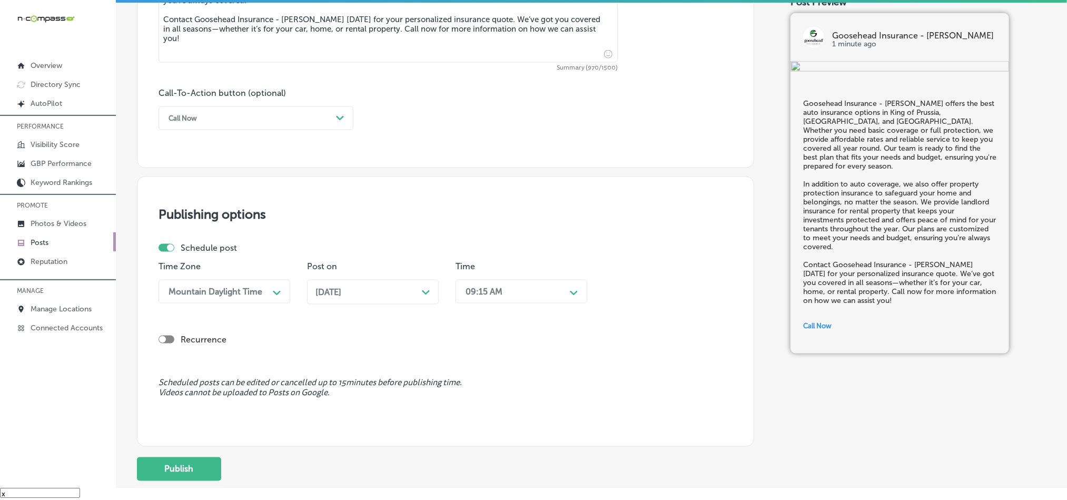
click at [525, 291] on div "09:15 AM" at bounding box center [512, 291] width 105 height 18
click at [476, 389] on div "7:00 AM" at bounding box center [522, 383] width 132 height 18
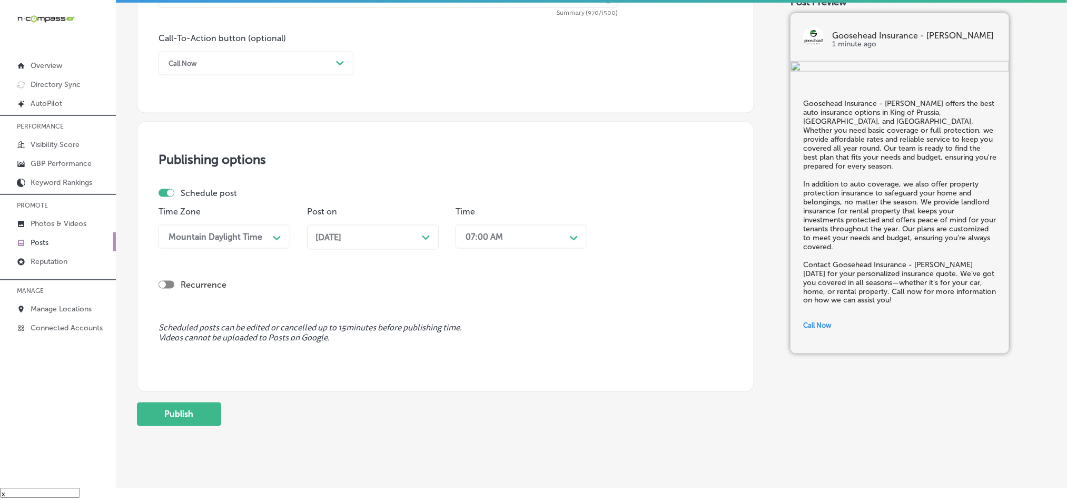
scroll to position [781, 0]
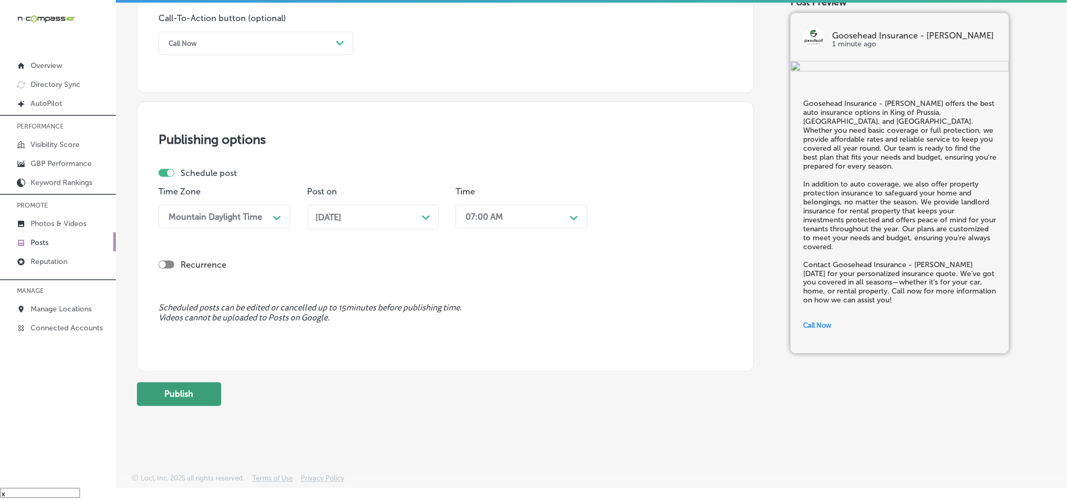
click at [165, 391] on button "Publish" at bounding box center [179, 394] width 84 height 24
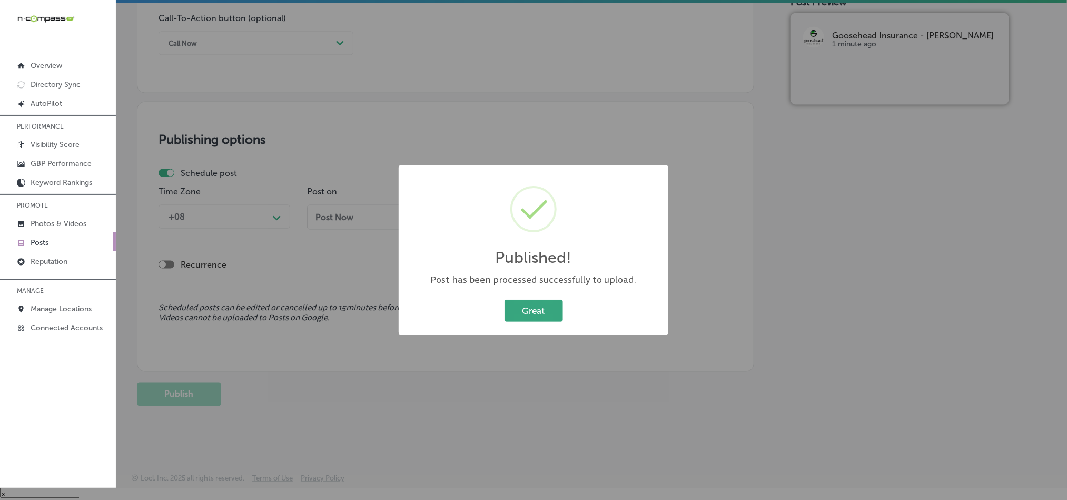
click at [529, 308] on button "Great" at bounding box center [534, 311] width 58 height 22
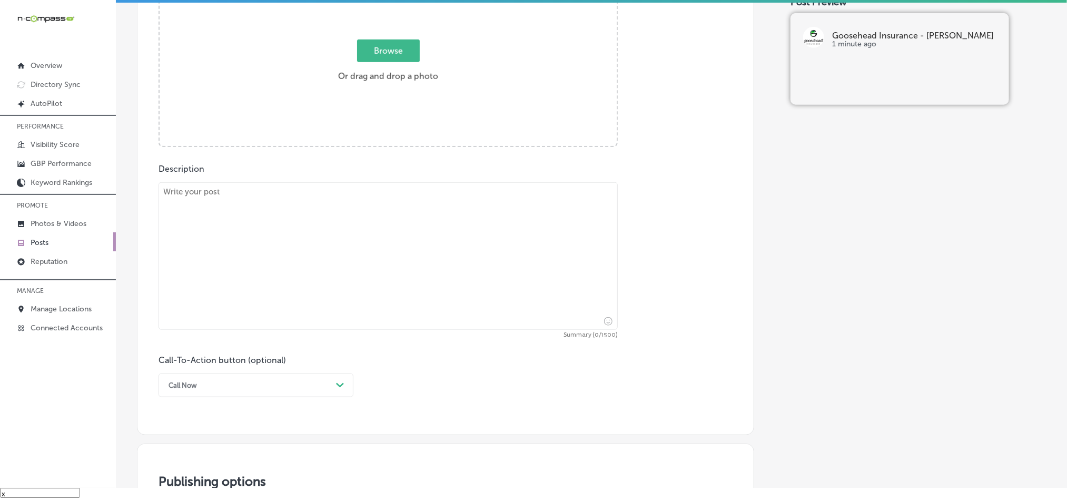
scroll to position [412, 0]
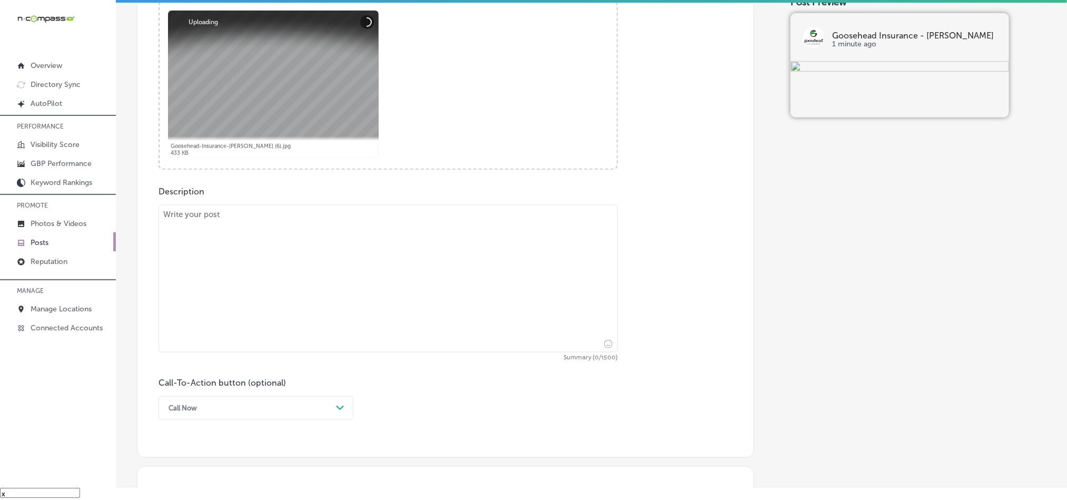
click at [313, 270] on textarea at bounding box center [388, 278] width 459 height 147
paste textarea "In King of Prussia, [GEOGRAPHIC_DATA], and [GEOGRAPHIC_DATA], Goosehead Insuran…"
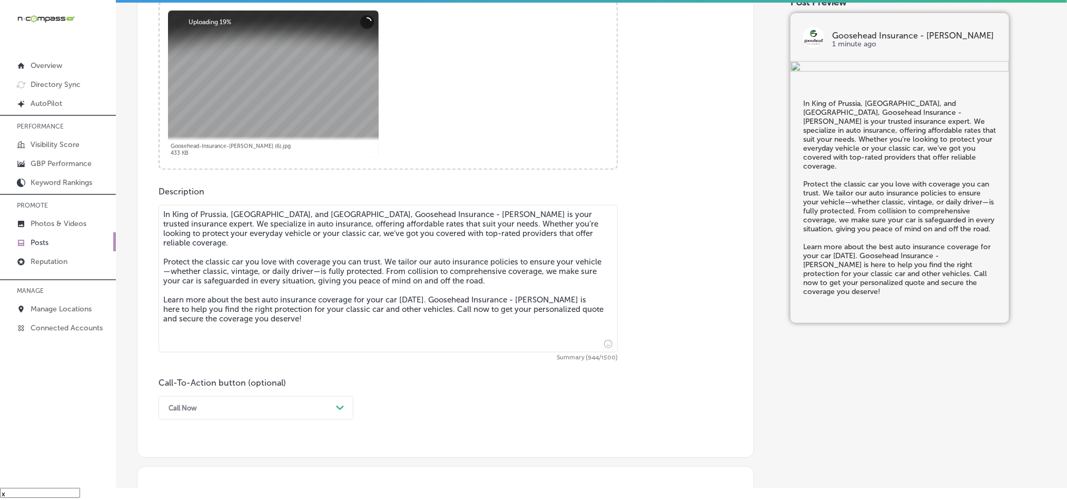
type textarea "In King of Prussia, [GEOGRAPHIC_DATA], and [GEOGRAPHIC_DATA], Goosehead Insuran…"
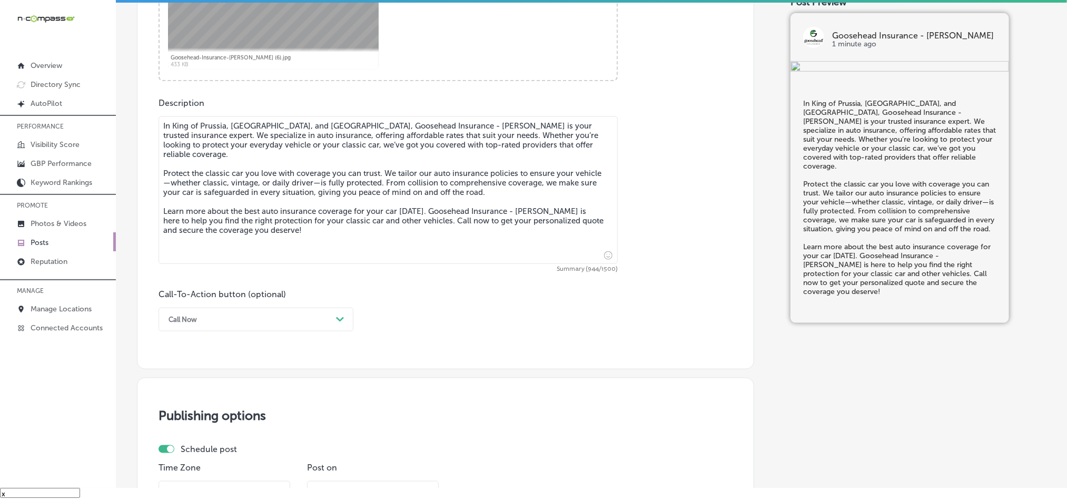
scroll to position [518, 0]
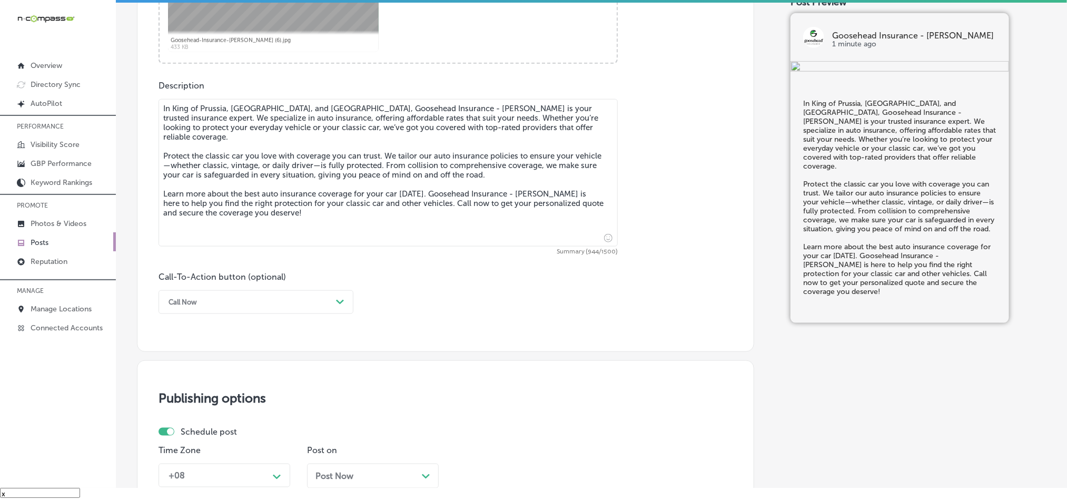
click at [260, 299] on div "Call Now" at bounding box center [247, 302] width 169 height 16
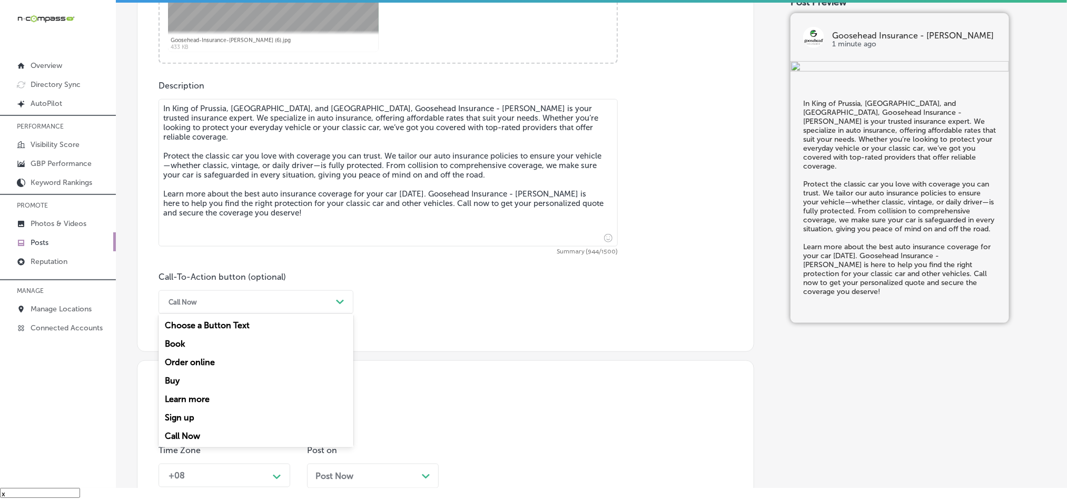
click at [199, 400] on div "Learn more" at bounding box center [256, 399] width 195 height 18
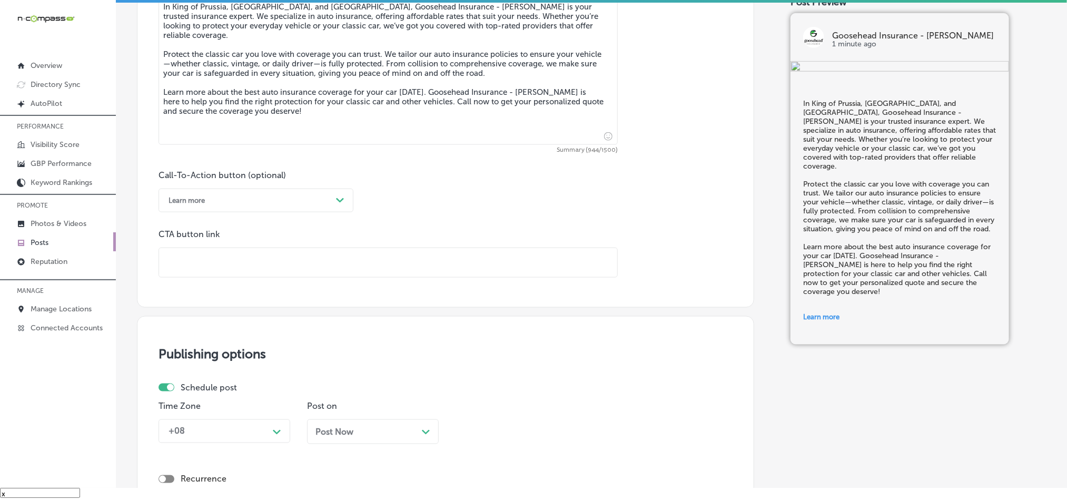
scroll to position [623, 0]
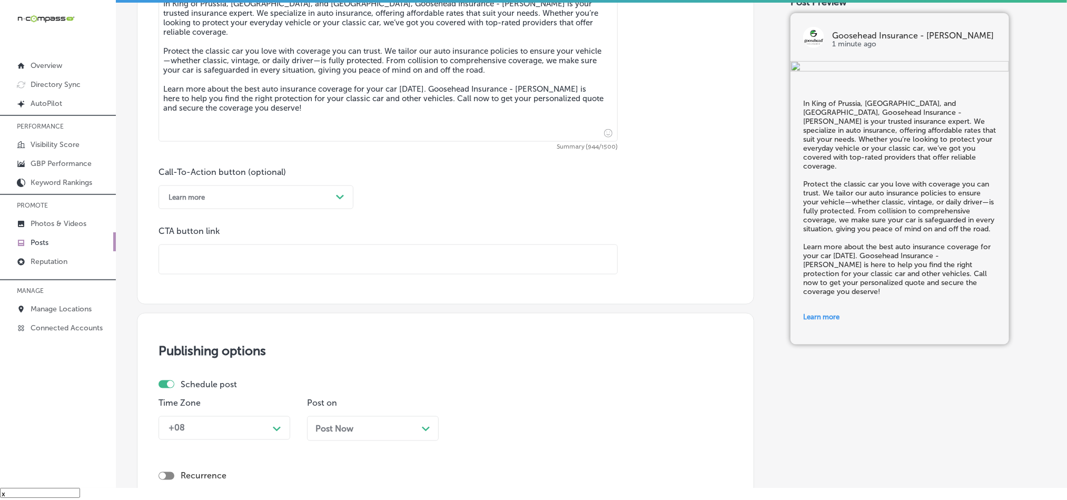
click at [264, 252] on input "text" at bounding box center [388, 259] width 458 height 29
paste input "[URL][DOMAIN_NAME][PERSON_NAME][PERSON_NAME][DOMAIN_NAME]"
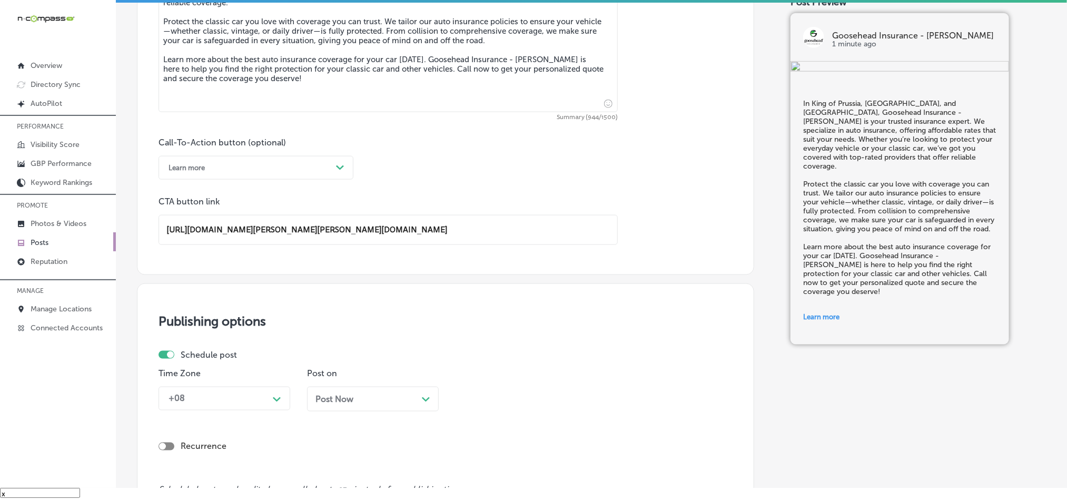
scroll to position [755, 0]
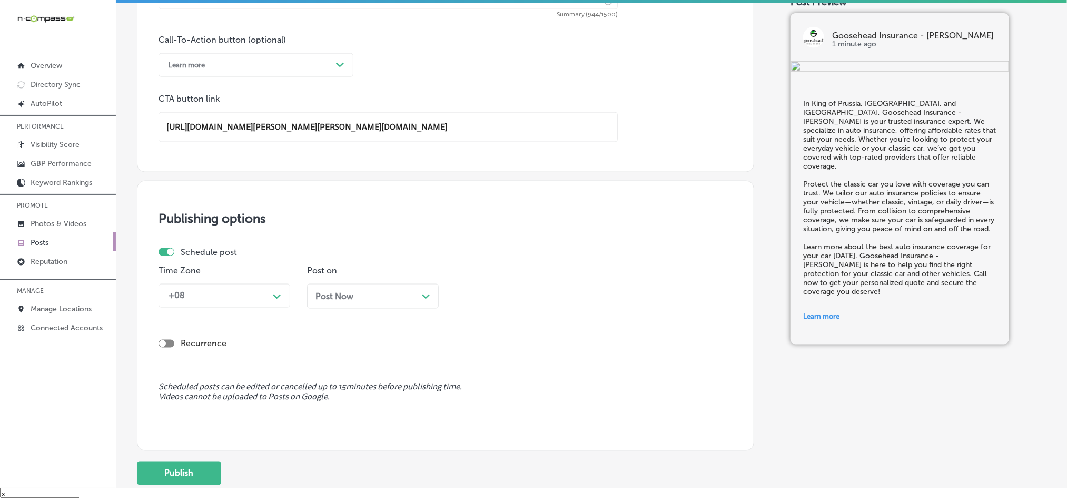
type input "[URL][DOMAIN_NAME][PERSON_NAME][PERSON_NAME][DOMAIN_NAME]"
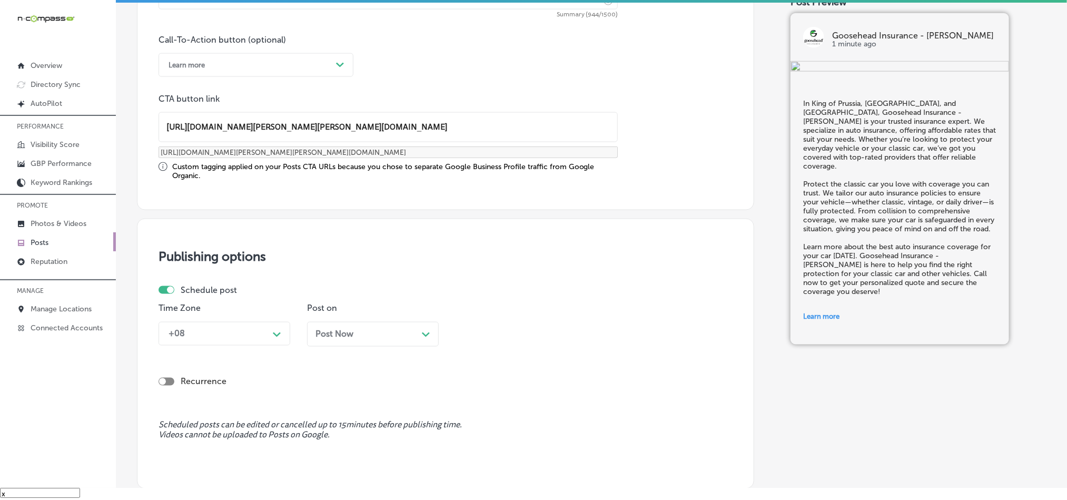
click at [254, 302] on div "Schedule post Time Zone +08 Path Created with Sketch. Post on Post Now Path Cre…" at bounding box center [442, 320] width 566 height 70
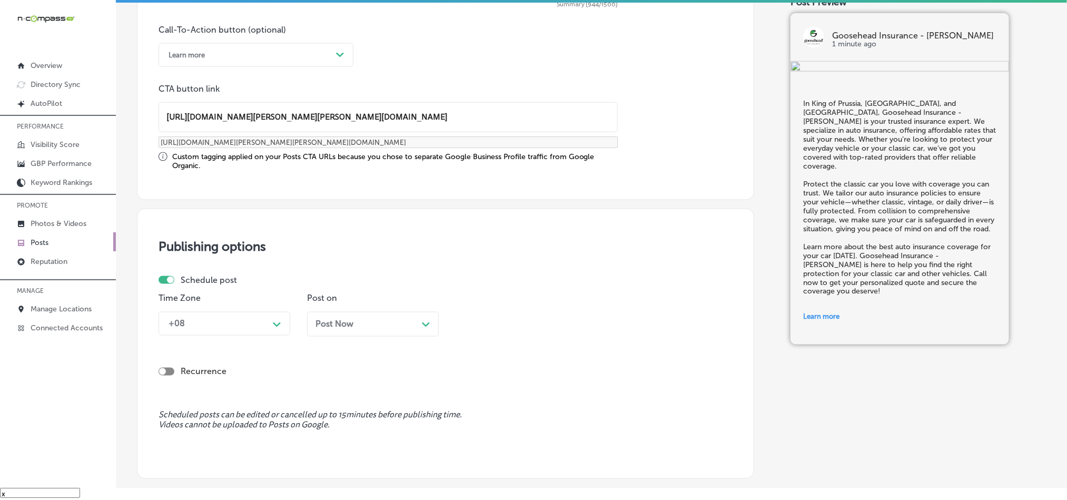
click at [248, 330] on div "+08" at bounding box center [215, 323] width 105 height 18
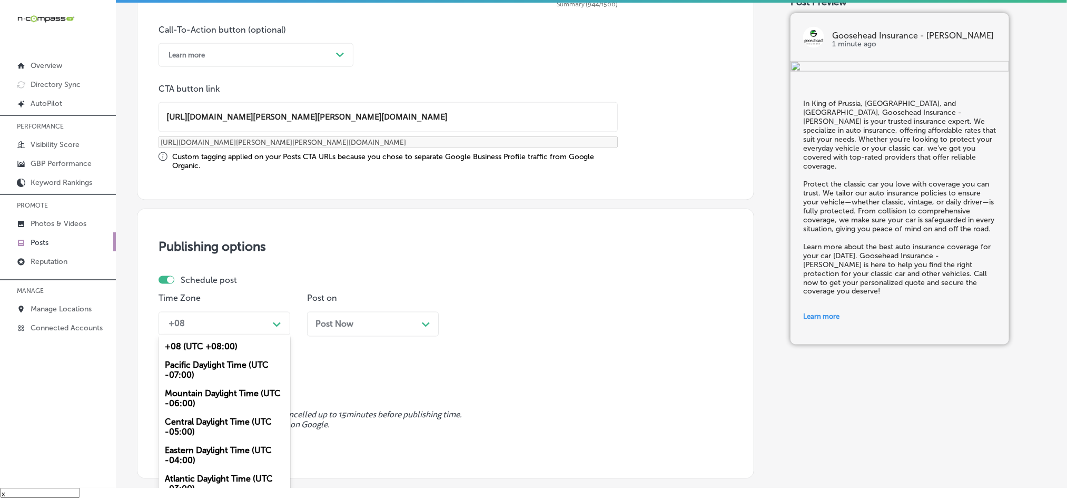
click at [201, 403] on div "Mountain Daylight Time (UTC -06:00)" at bounding box center [225, 398] width 132 height 28
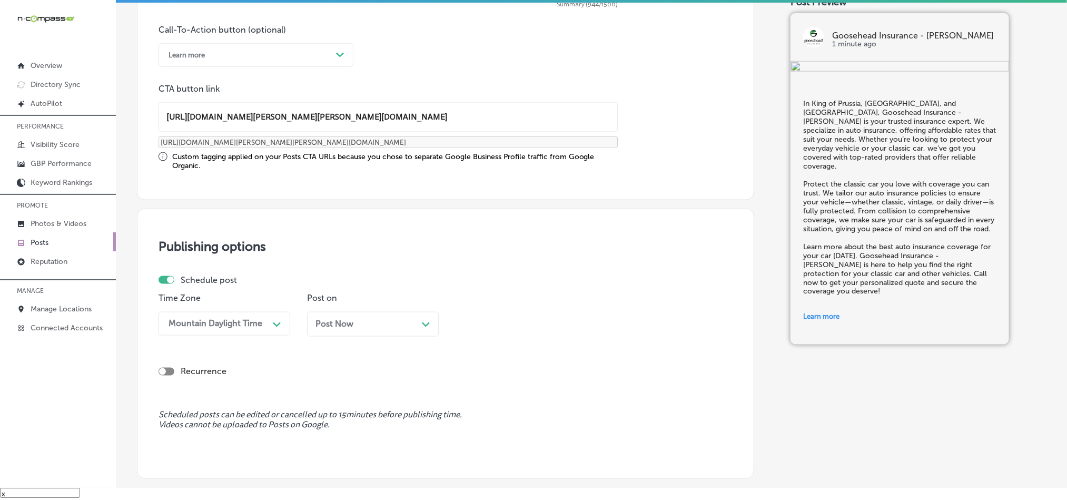
click at [389, 329] on div "Post Now Path Created with Sketch." at bounding box center [372, 324] width 115 height 10
click at [530, 317] on div "09:30 AM" at bounding box center [512, 323] width 105 height 18
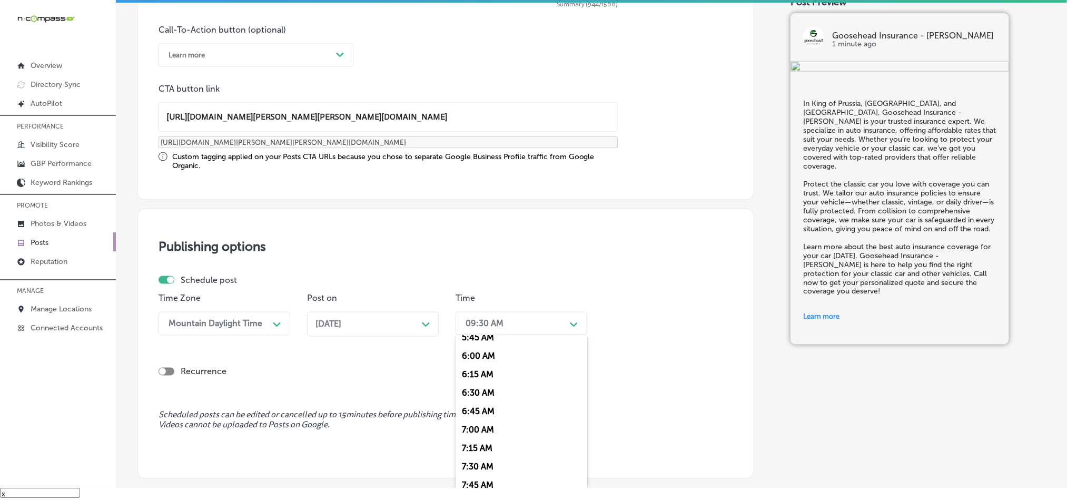
scroll to position [448, 0]
click at [481, 420] on div "7:00 AM" at bounding box center [522, 415] width 132 height 18
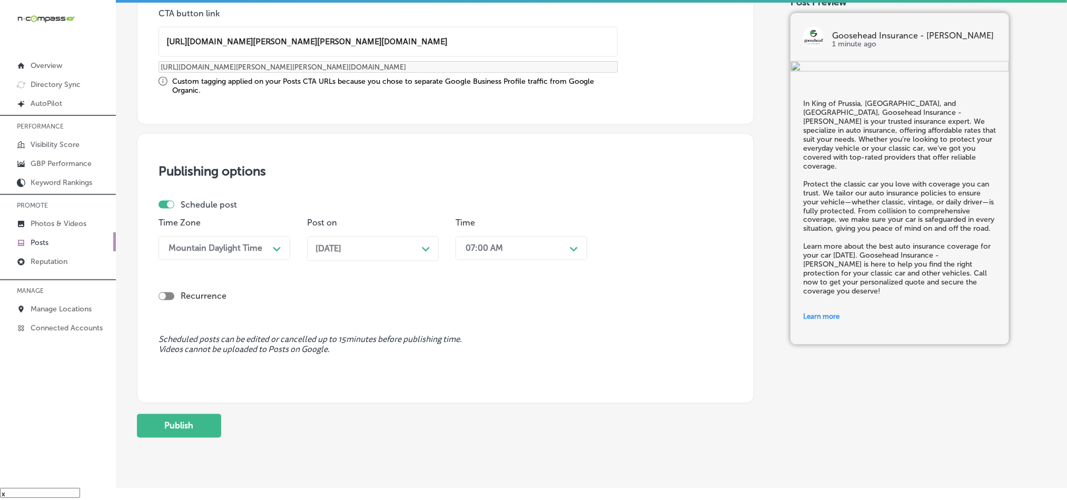
scroll to position [844, 0]
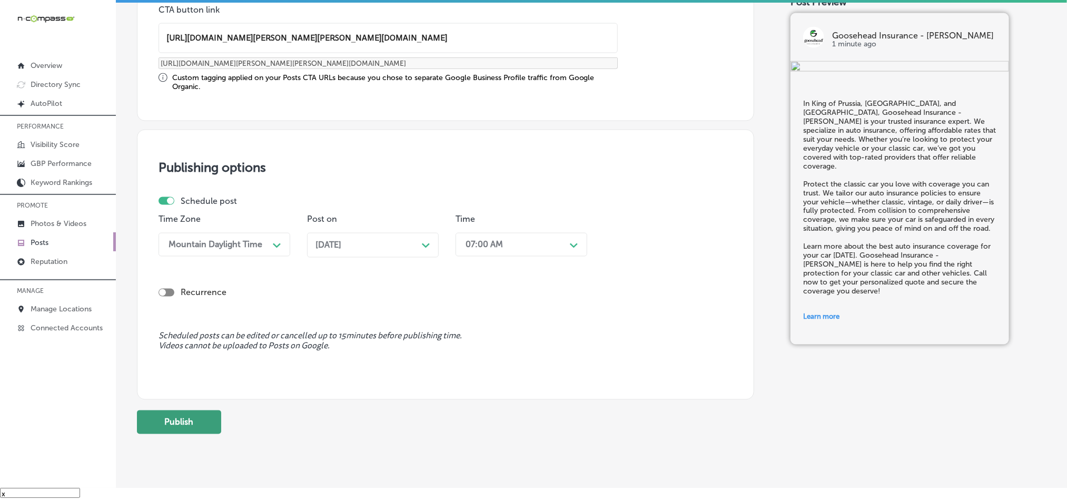
click at [190, 427] on button "Publish" at bounding box center [179, 422] width 84 height 24
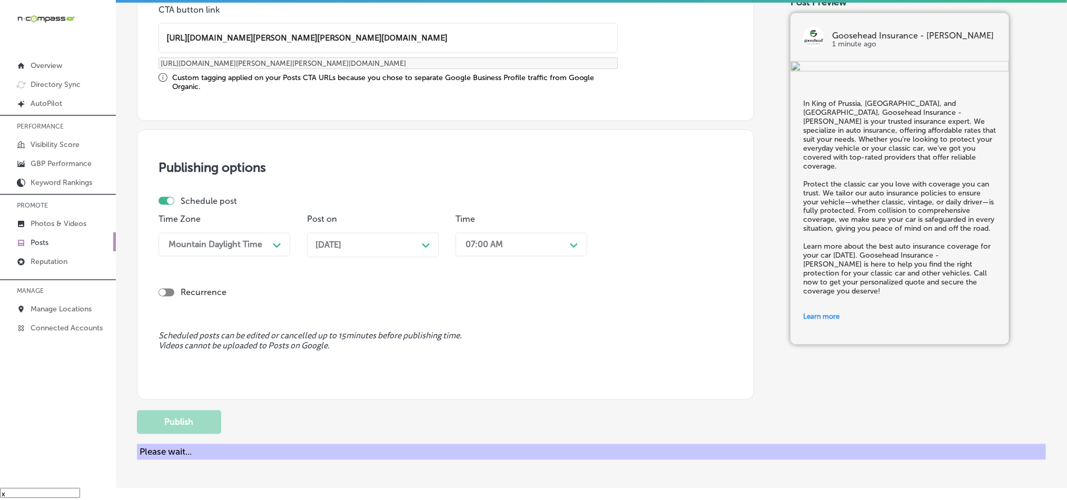
scroll to position [781, 0]
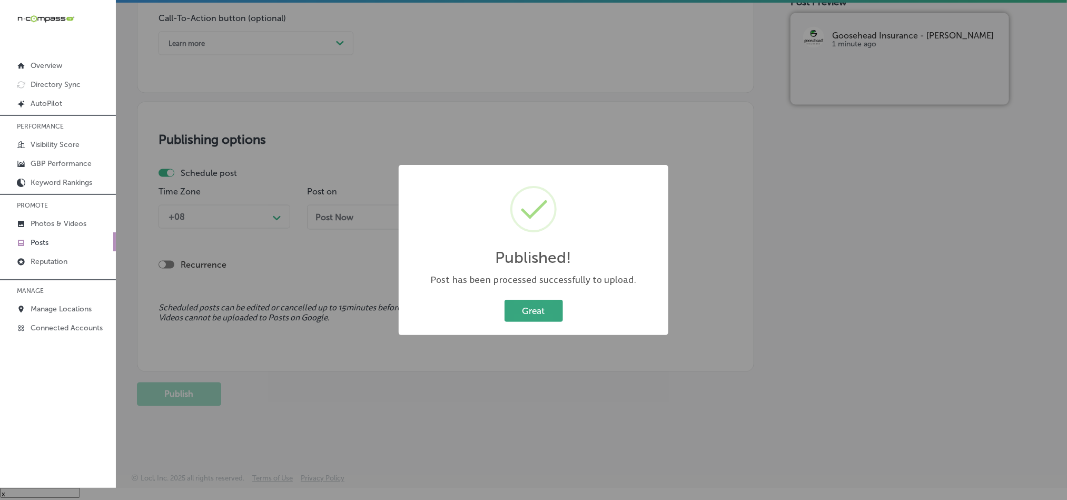
click at [551, 308] on button "Great" at bounding box center [534, 311] width 58 height 22
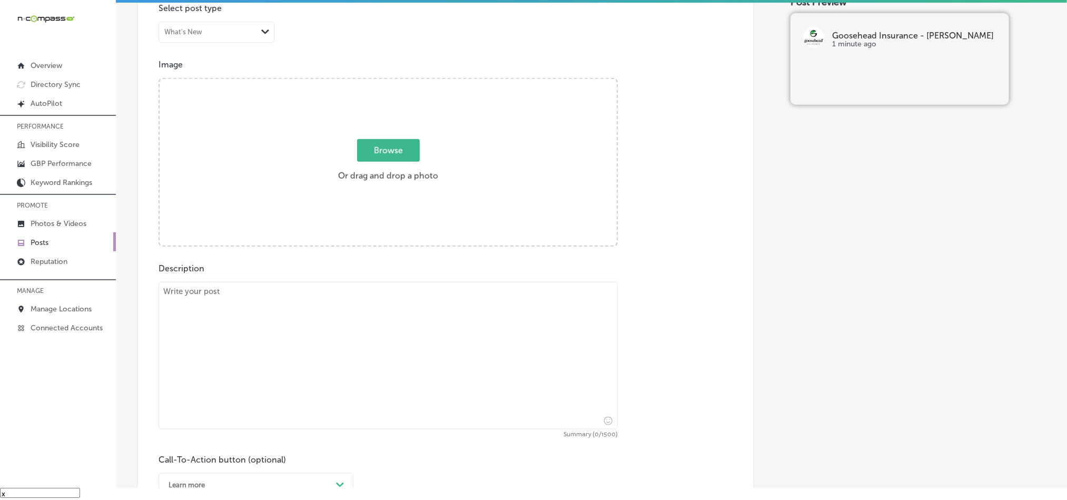
scroll to position [333, 0]
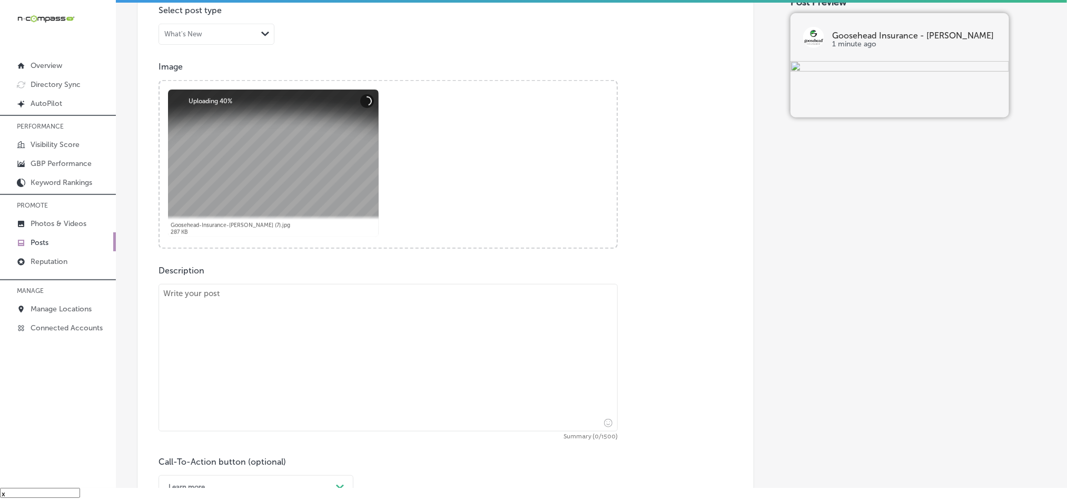
click at [312, 335] on textarea at bounding box center [388, 357] width 459 height 147
paste textarea "For residents of [GEOGRAPHIC_DATA], [GEOGRAPHIC_DATA], and [GEOGRAPHIC_DATA], G…"
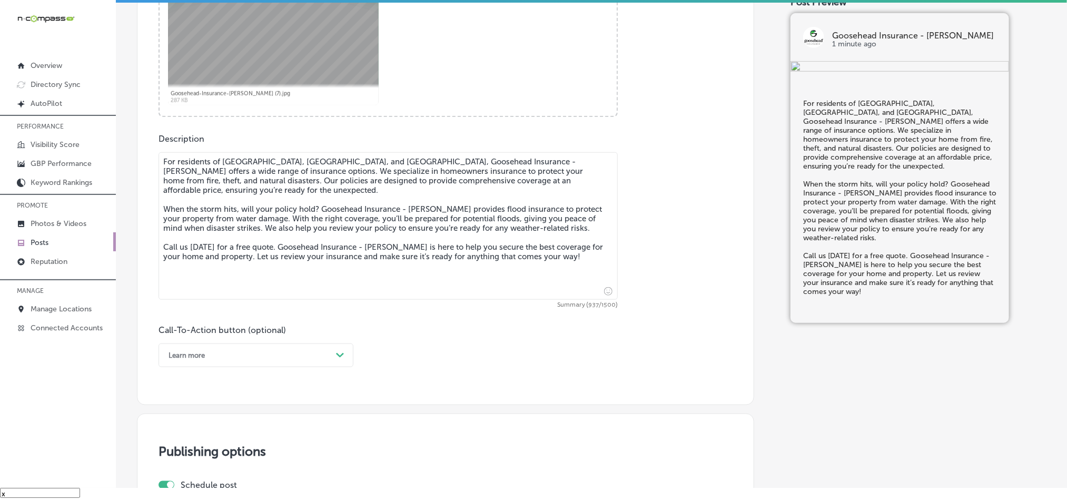
type textarea "For residents of [GEOGRAPHIC_DATA], [GEOGRAPHIC_DATA], and [GEOGRAPHIC_DATA], G…"
click at [281, 354] on div "Learn more" at bounding box center [247, 355] width 169 height 16
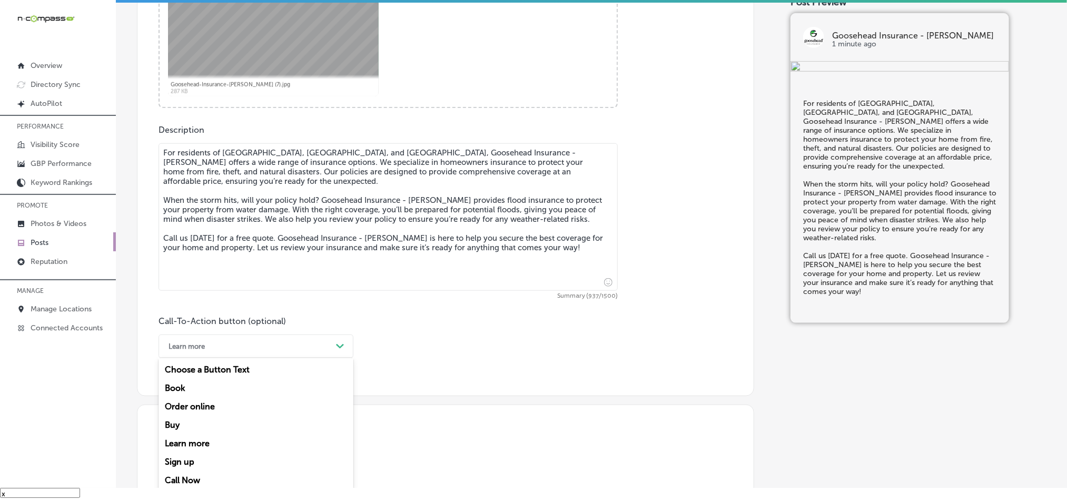
click at [201, 482] on div "Call Now" at bounding box center [256, 480] width 195 height 18
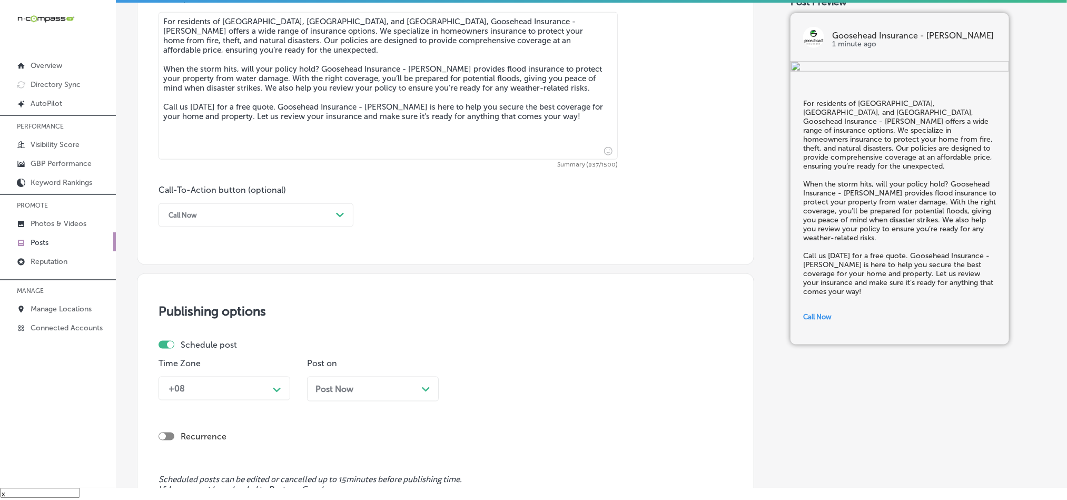
click at [255, 379] on div "+08 Path Created with Sketch." at bounding box center [225, 389] width 132 height 24
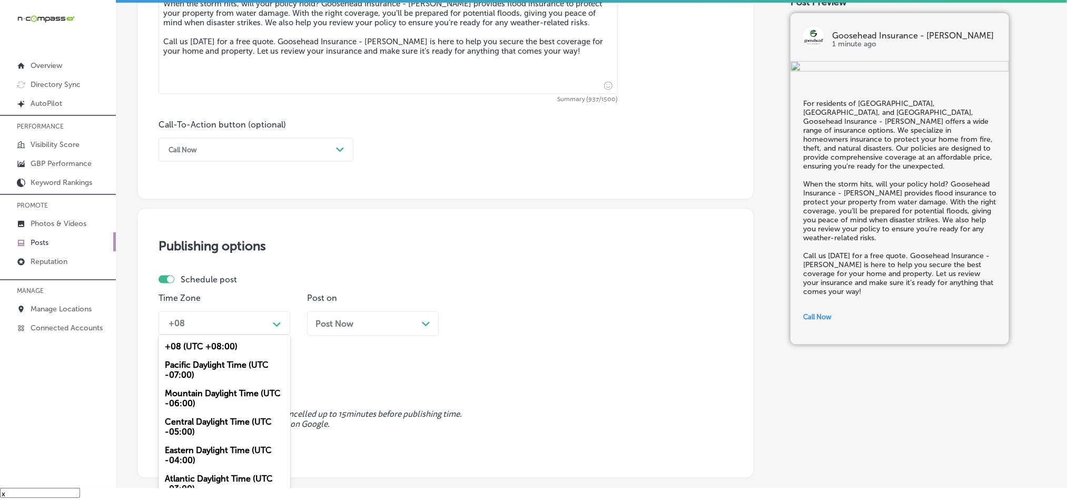
click at [186, 409] on div "Mountain Daylight Time (UTC -06:00)" at bounding box center [225, 398] width 132 height 28
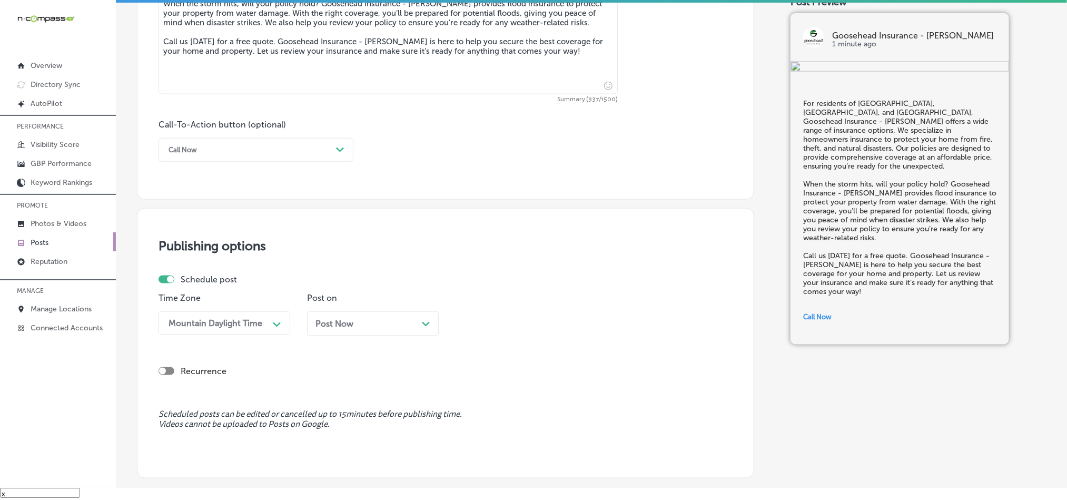
click at [426, 310] on div "Post on Post Now Path Created with Sketch." at bounding box center [373, 318] width 132 height 51
click at [424, 332] on div "Post Now Path Created with Sketch." at bounding box center [373, 323] width 132 height 25
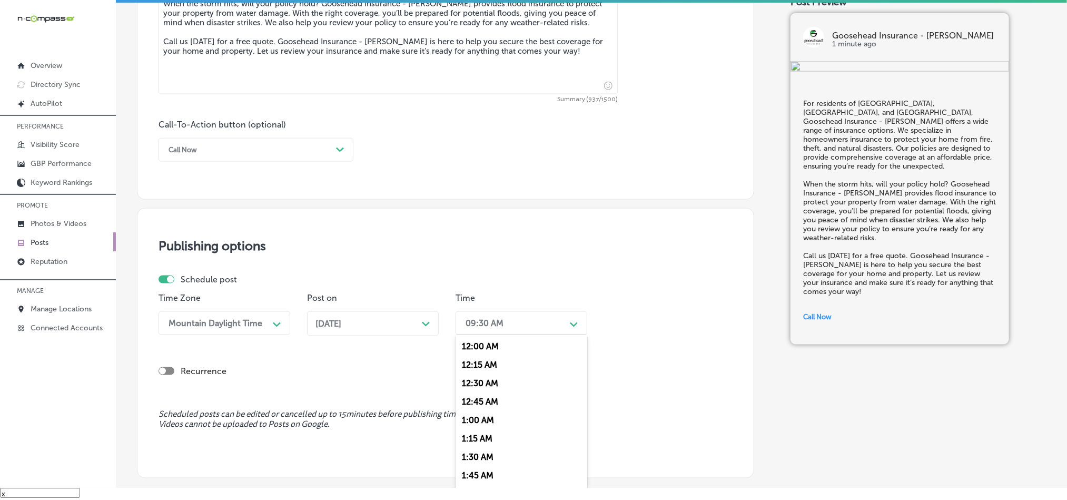
click at [528, 327] on div "09:30 AM" at bounding box center [512, 323] width 105 height 18
click at [468, 368] on div "7:00 AM" at bounding box center [522, 362] width 132 height 18
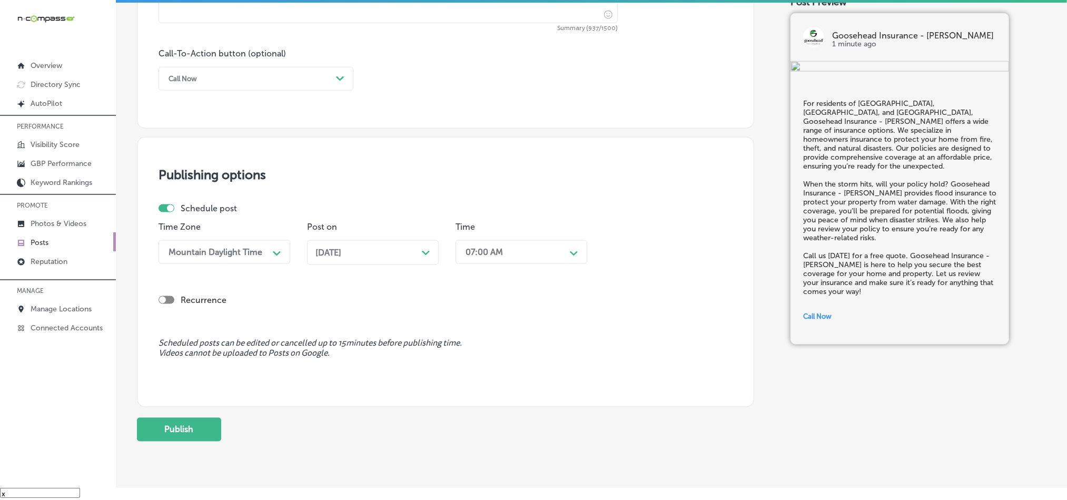
scroll to position [749, 0]
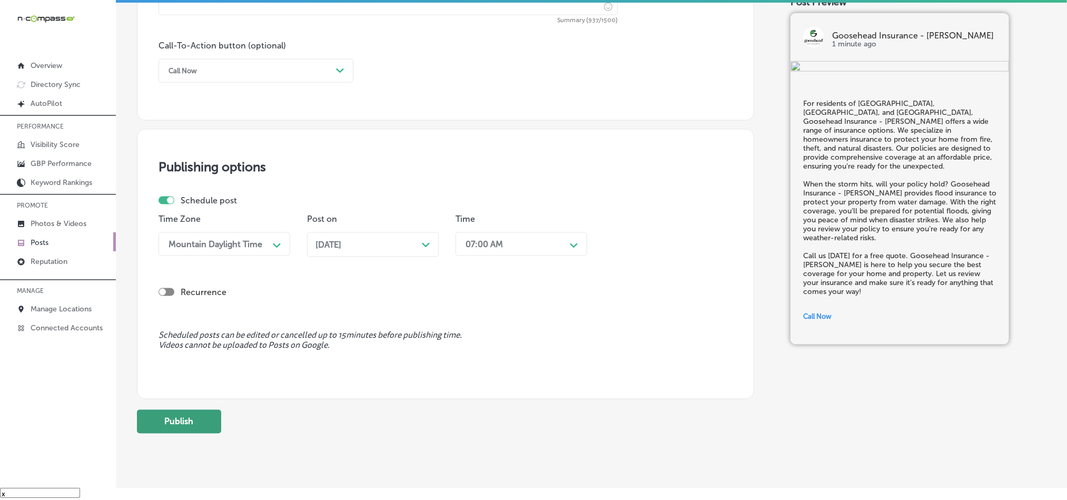
click at [168, 431] on button "Publish" at bounding box center [179, 422] width 84 height 24
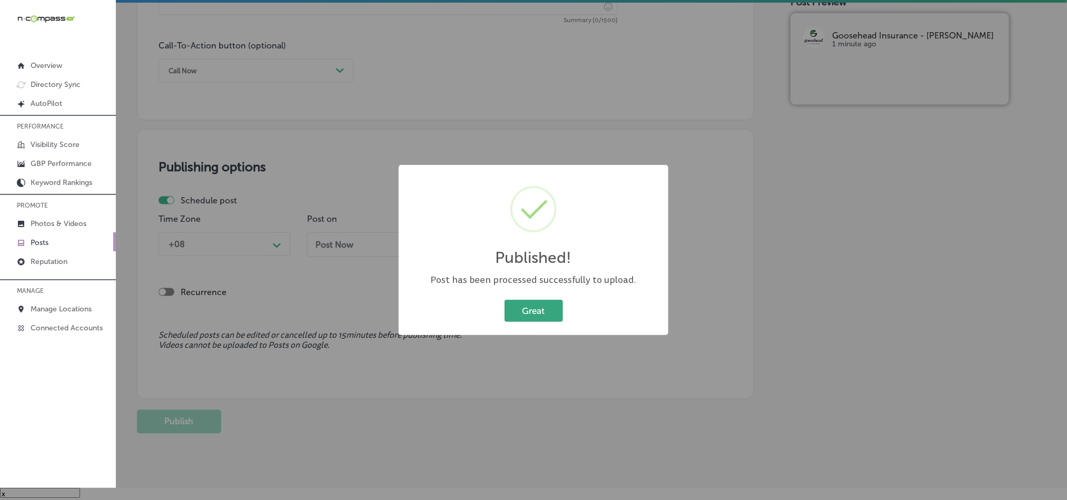
click at [524, 312] on button "Great" at bounding box center [534, 311] width 58 height 22
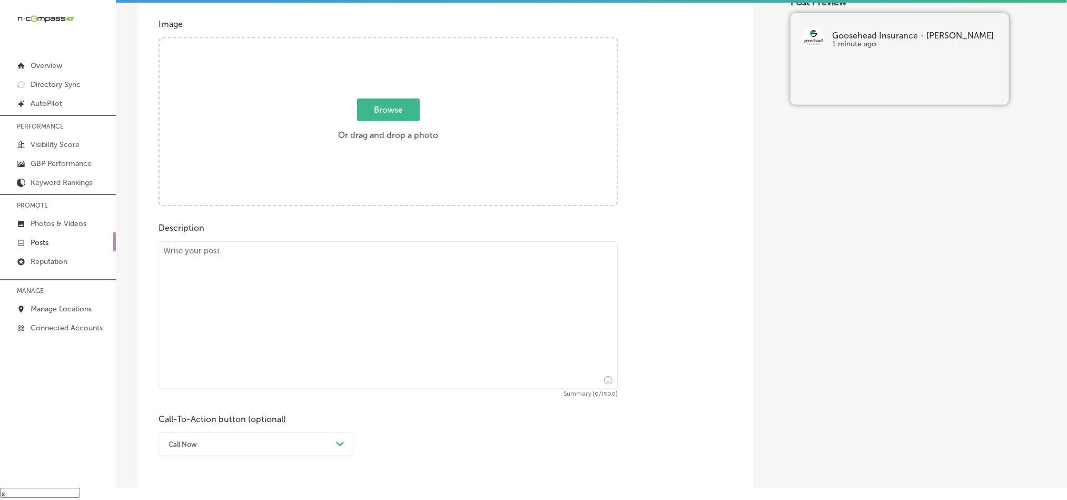
scroll to position [329, 0]
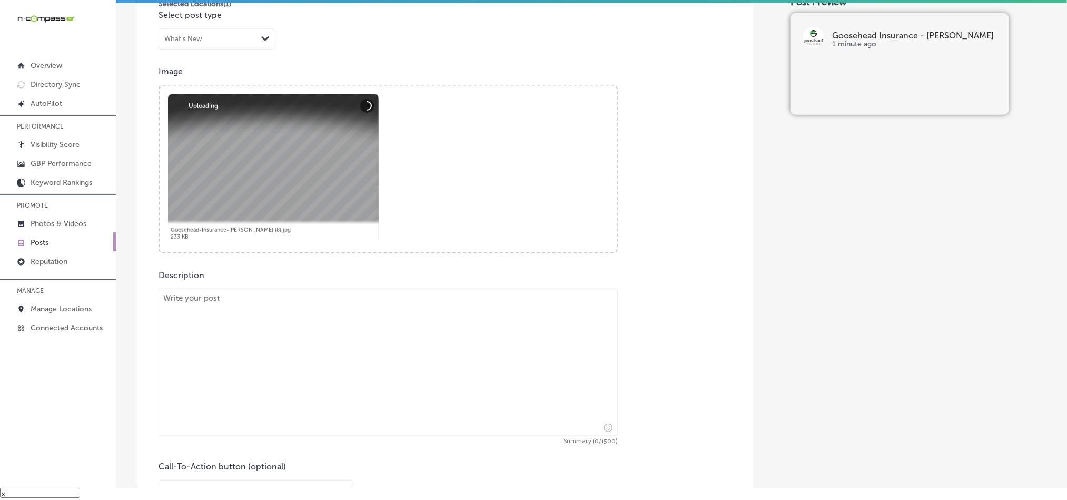
click at [285, 343] on textarea at bounding box center [388, 362] width 459 height 147
paste textarea "For [GEOGRAPHIC_DATA], [GEOGRAPHIC_DATA], and Media residents, Goosehead Insura…"
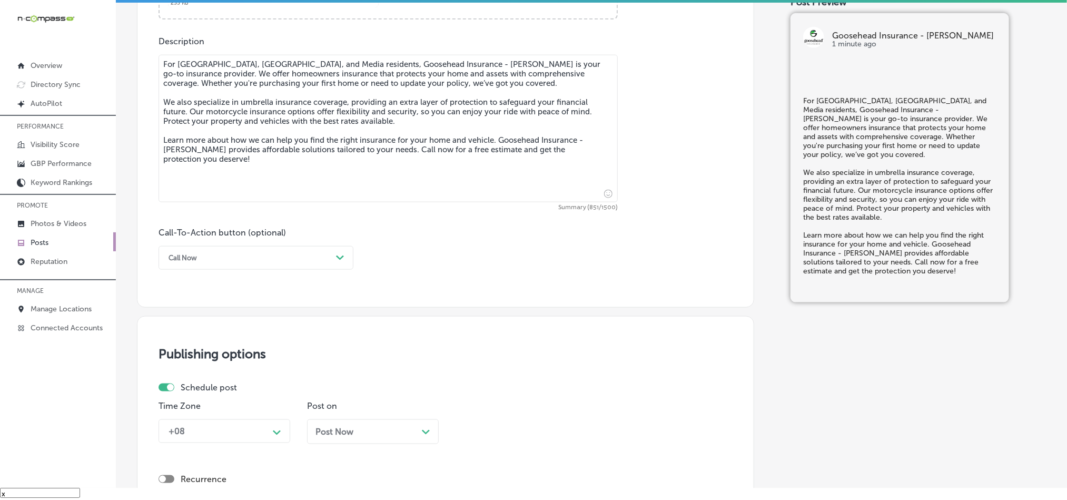
scroll to position [566, 0]
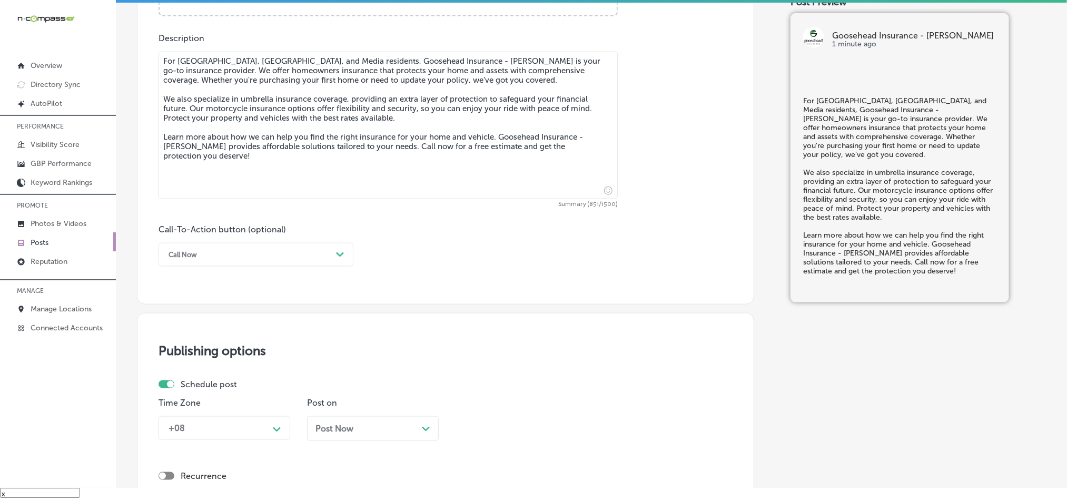
type textarea "For [GEOGRAPHIC_DATA], [GEOGRAPHIC_DATA], and Media residents, Goosehead Insura…"
click at [248, 263] on div "Call Now" at bounding box center [247, 254] width 169 height 16
click at [205, 356] on div "Learn more" at bounding box center [256, 351] width 195 height 18
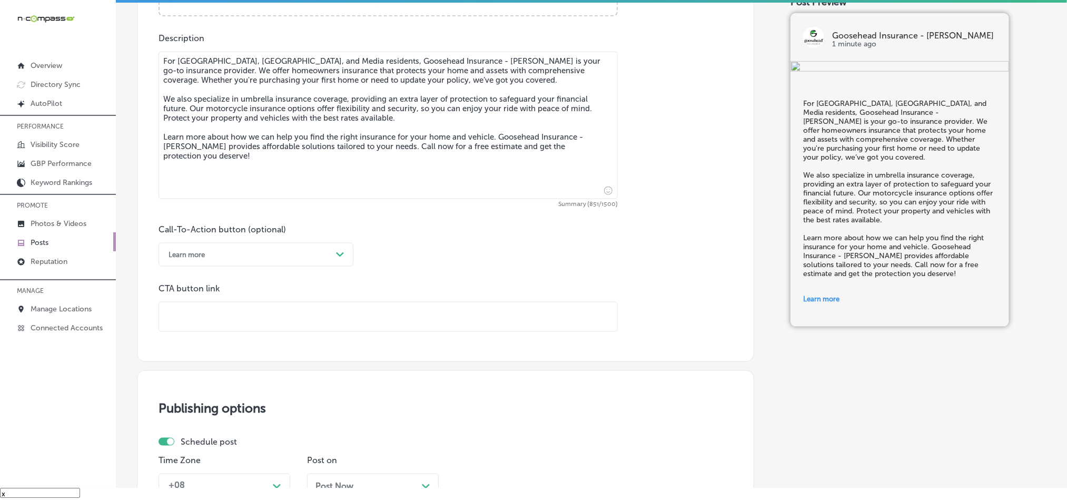
click at [259, 321] on input "text" at bounding box center [388, 316] width 458 height 29
paste input "[URL][DOMAIN_NAME][PERSON_NAME][PERSON_NAME][DOMAIN_NAME]"
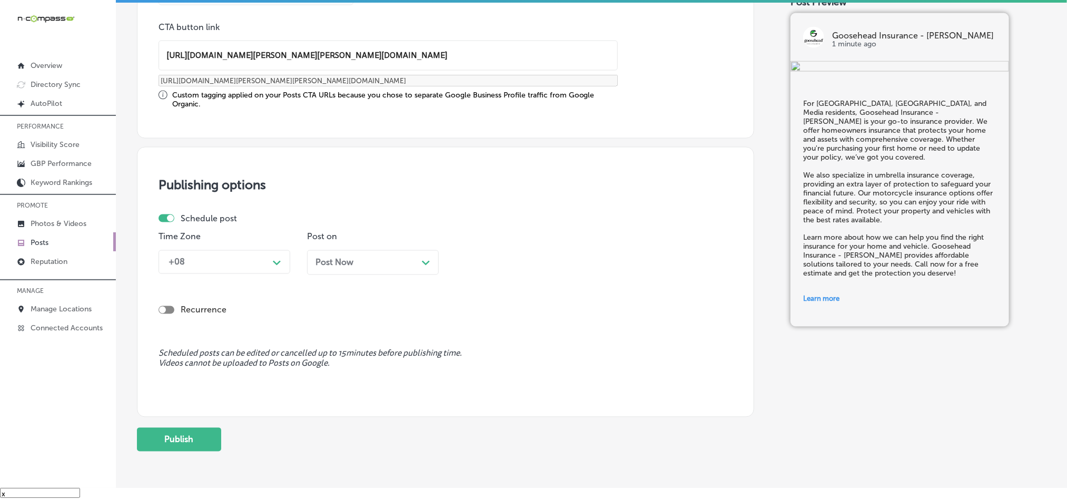
scroll to position [840, 0]
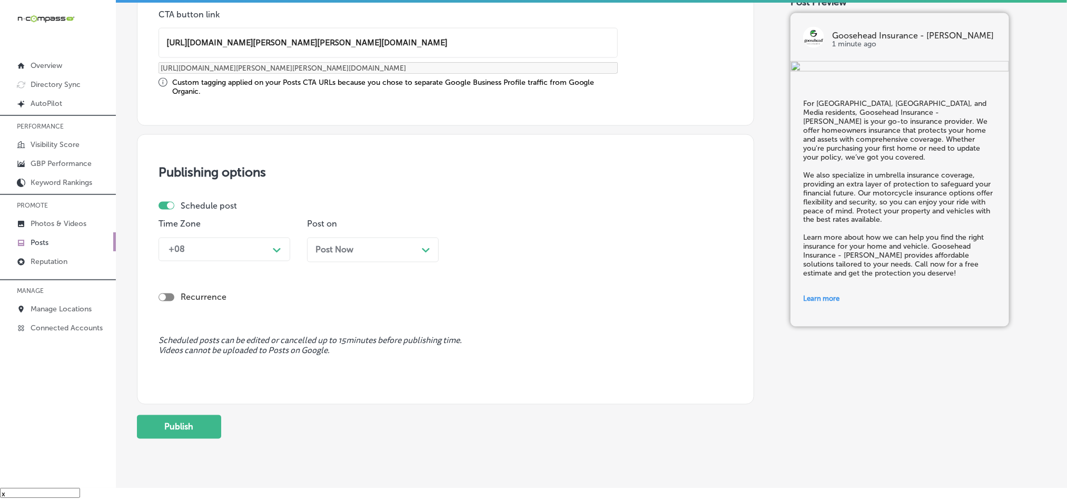
type input "[URL][DOMAIN_NAME][PERSON_NAME][PERSON_NAME][DOMAIN_NAME]"
click at [225, 252] on div "+08" at bounding box center [215, 249] width 105 height 18
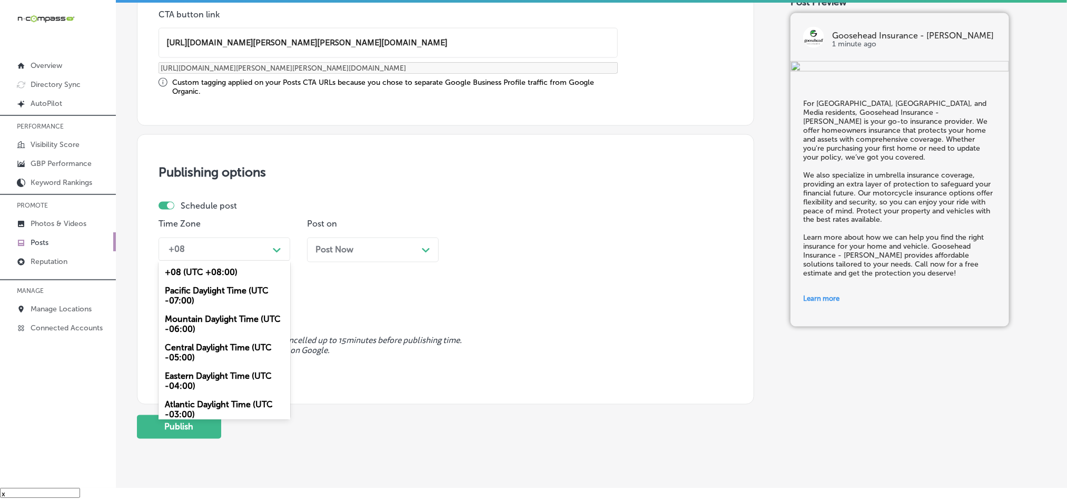
click at [194, 318] on div "Mountain Daylight Time (UTC -06:00)" at bounding box center [225, 324] width 132 height 28
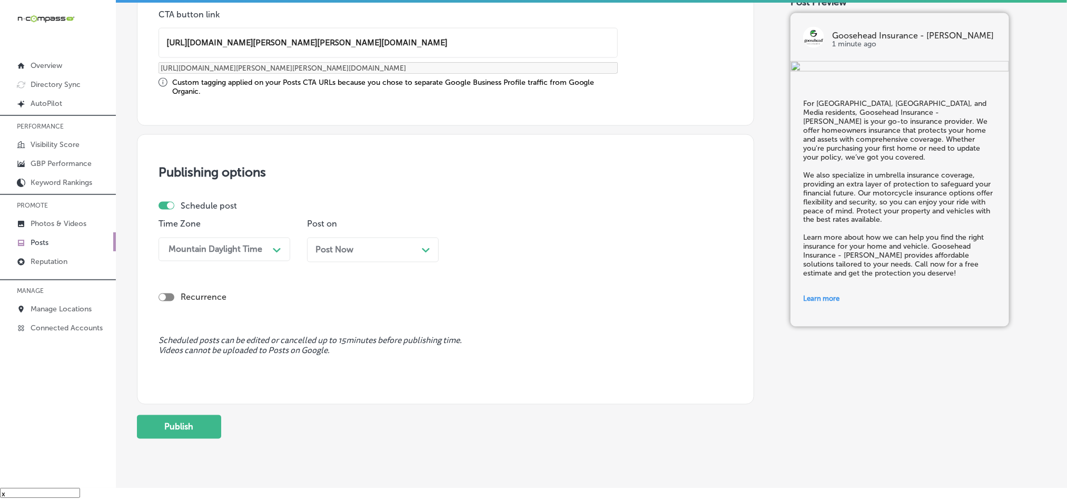
click at [375, 261] on div "Post Now Path Created with Sketch." at bounding box center [373, 250] width 132 height 25
click at [480, 242] on div "09:30 AM" at bounding box center [512, 249] width 105 height 18
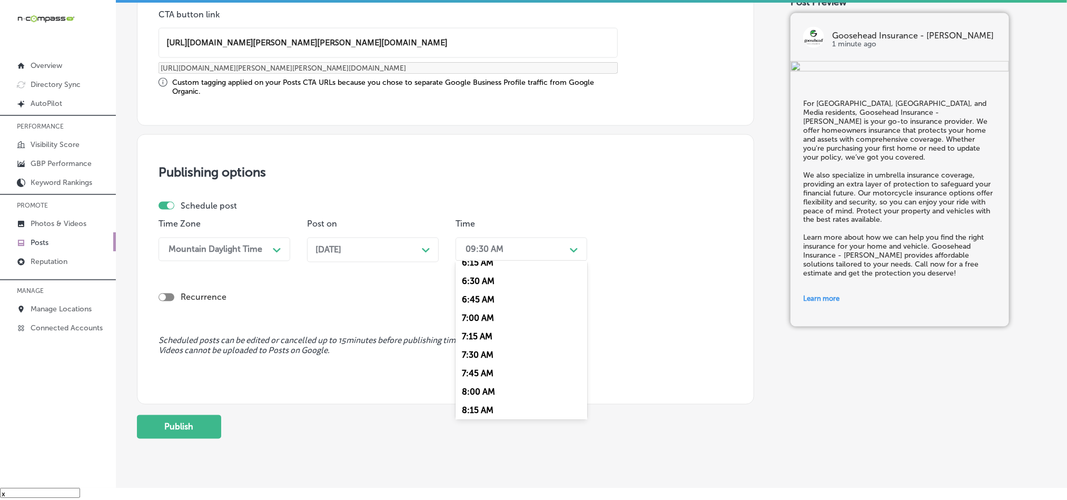
scroll to position [474, 0]
click at [472, 323] on div "7:00 AM" at bounding box center [522, 314] width 132 height 18
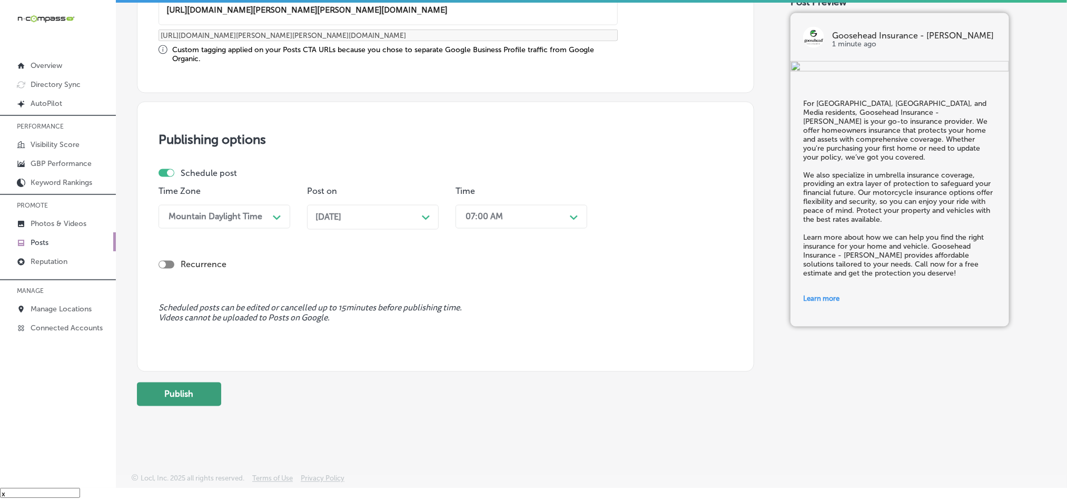
click at [160, 394] on button "Publish" at bounding box center [179, 394] width 84 height 24
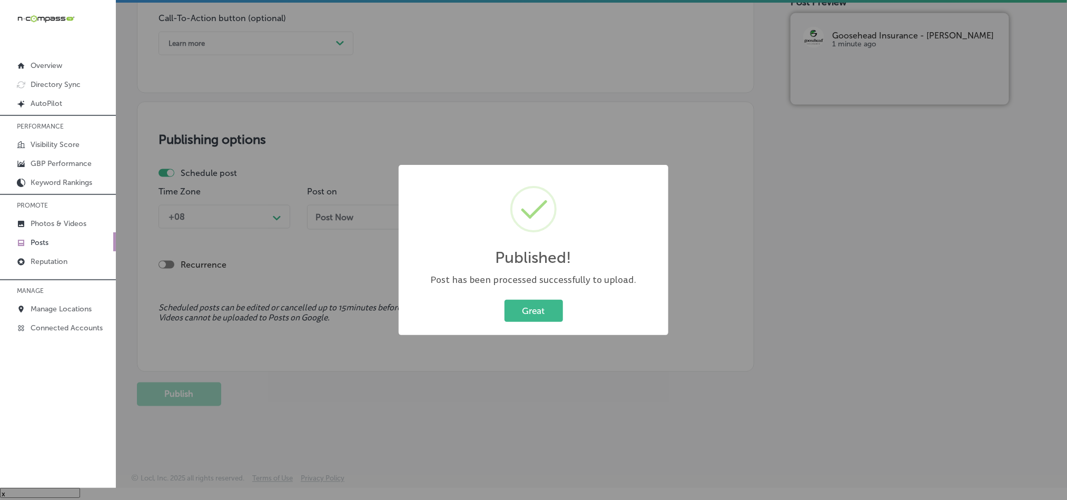
scroll to position [781, 0]
click at [536, 312] on button "Great" at bounding box center [534, 311] width 58 height 22
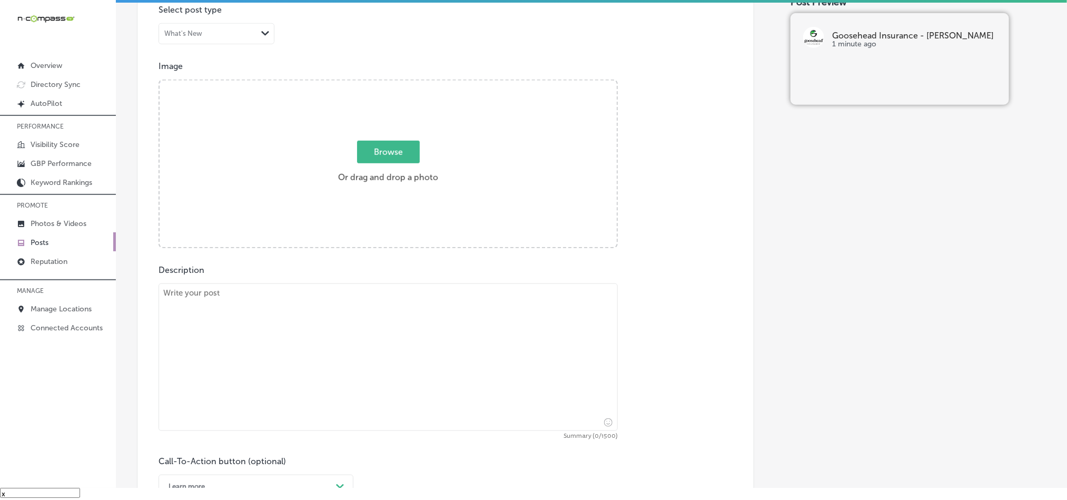
scroll to position [333, 0]
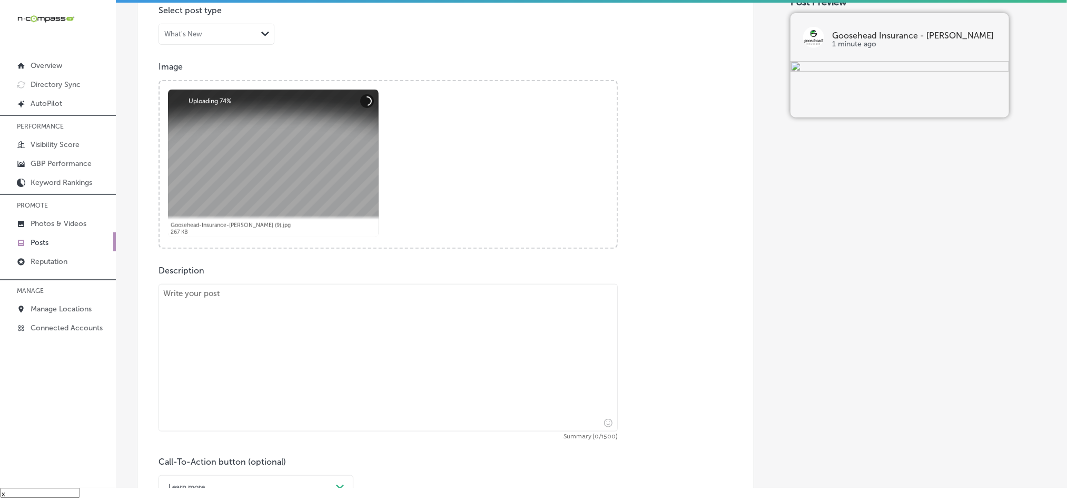
click at [334, 353] on textarea at bounding box center [388, 357] width 459 height 147
paste textarea "Goosehead Insurance - [PERSON_NAME] proudly serves [GEOGRAPHIC_DATA], [PERSON_N…"
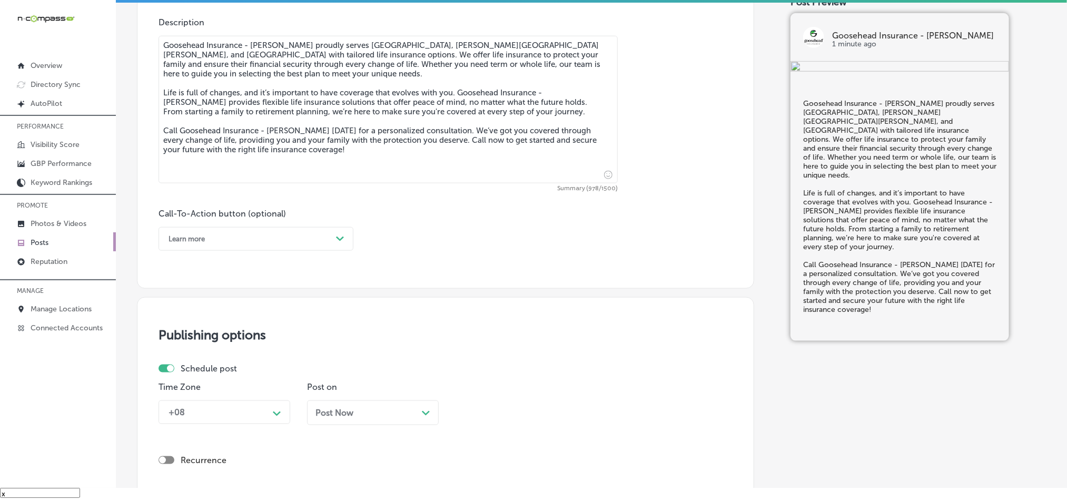
scroll to position [597, 0]
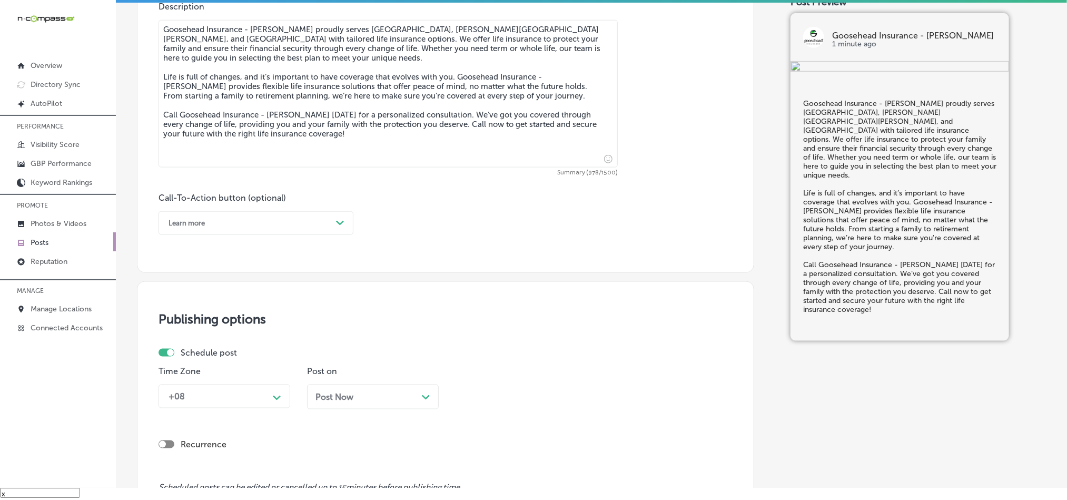
type textarea "Goosehead Insurance - [PERSON_NAME] proudly serves [GEOGRAPHIC_DATA], [PERSON_N…"
click at [244, 225] on div "Learn more" at bounding box center [247, 223] width 169 height 16
click at [186, 362] on div "Call Now" at bounding box center [256, 357] width 195 height 18
click at [237, 408] on div "+08 Path Created with Sketch." at bounding box center [225, 396] width 132 height 24
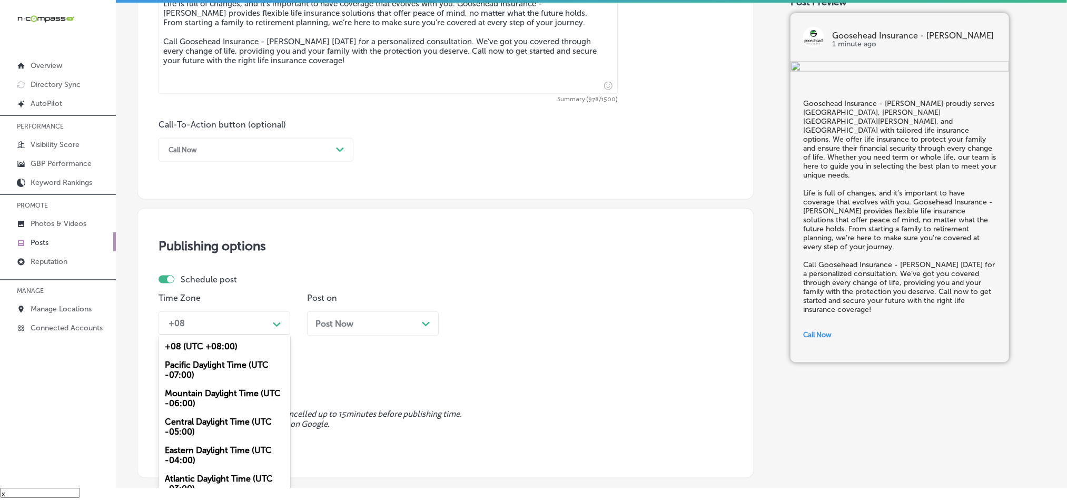
click at [195, 398] on div "Mountain Daylight Time (UTC -06:00)" at bounding box center [225, 398] width 132 height 28
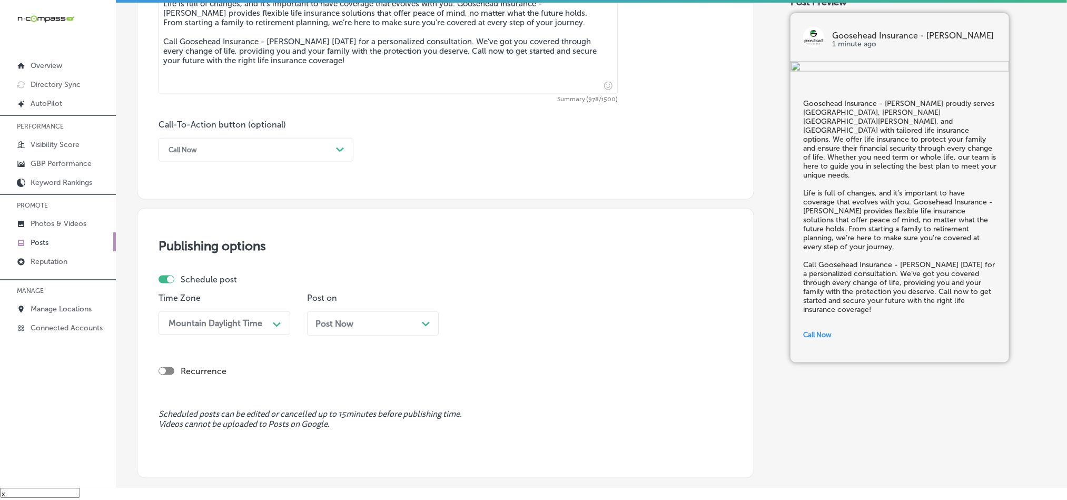
click at [392, 329] on div "Post Now Path Created with Sketch." at bounding box center [372, 324] width 115 height 10
click at [535, 335] on div "09:30 AM Path Created with Sketch." at bounding box center [522, 323] width 132 height 24
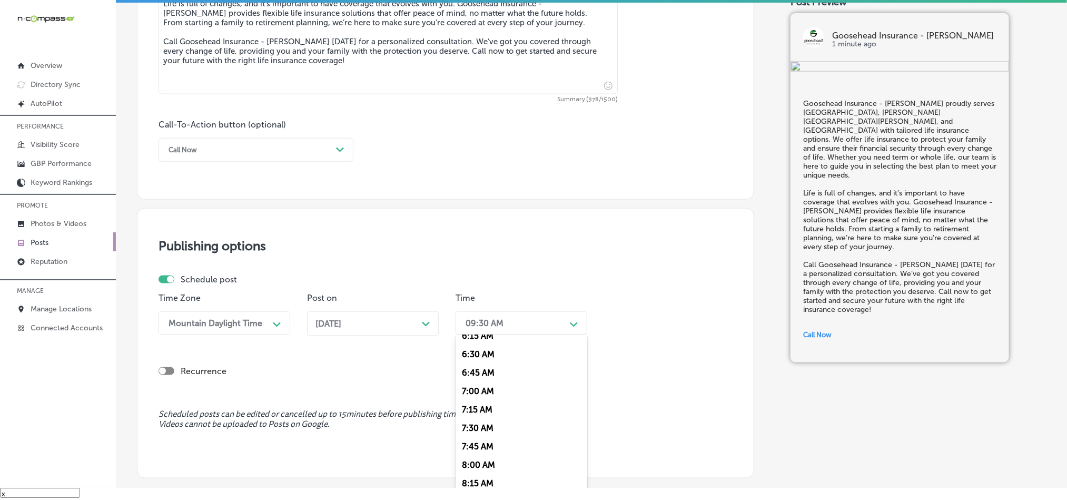
scroll to position [474, 0]
click at [478, 392] on div "7:00 AM" at bounding box center [522, 388] width 132 height 18
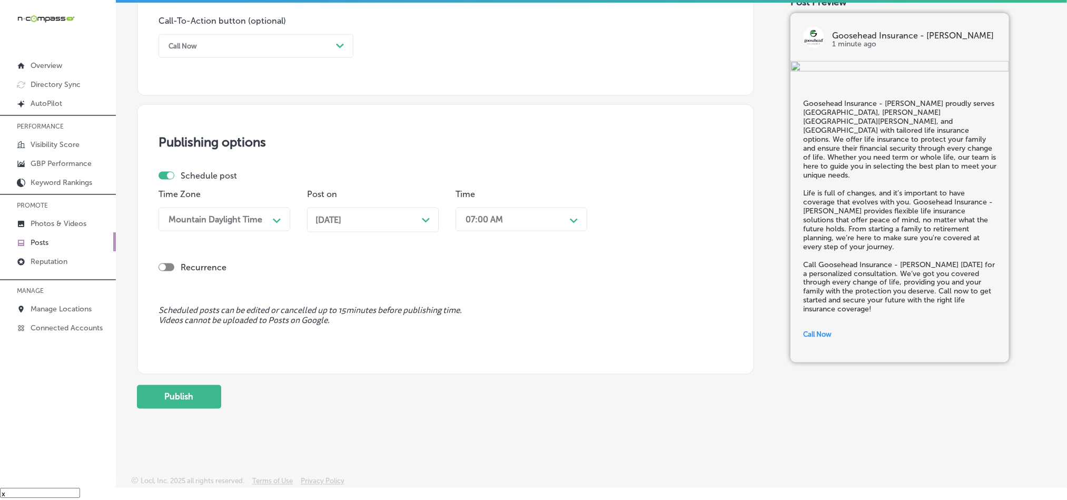
scroll to position [781, 0]
click at [179, 392] on button "Publish" at bounding box center [179, 394] width 84 height 24
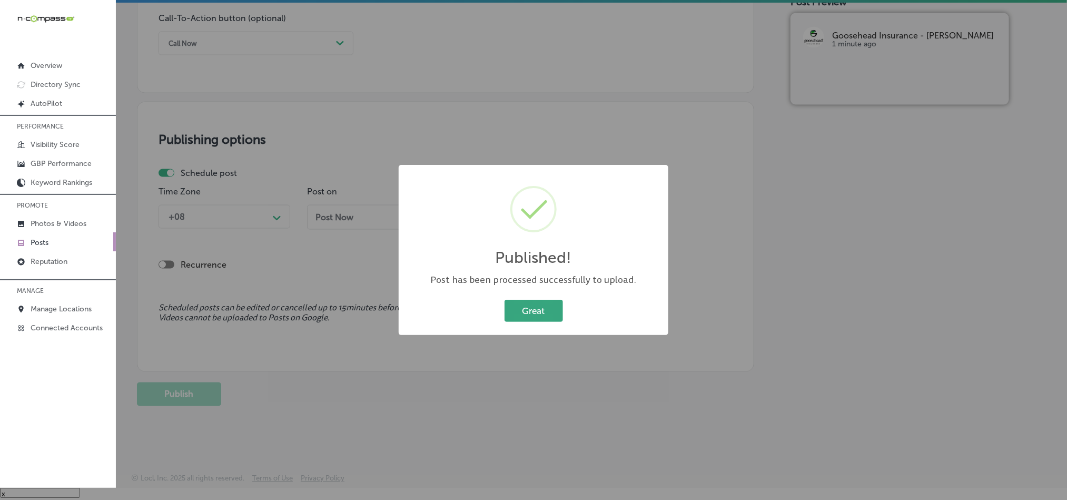
click at [557, 316] on button "Great" at bounding box center [534, 311] width 58 height 22
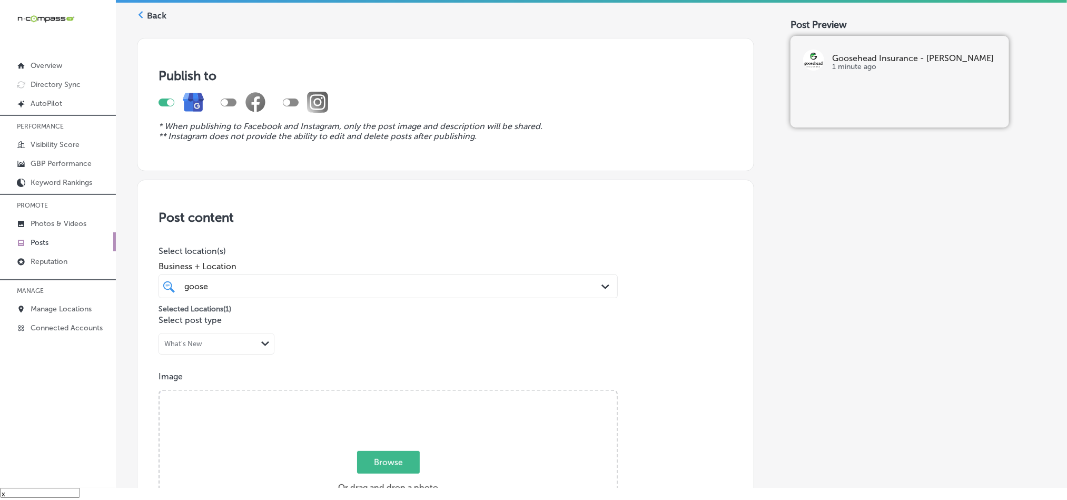
scroll to position [0, 0]
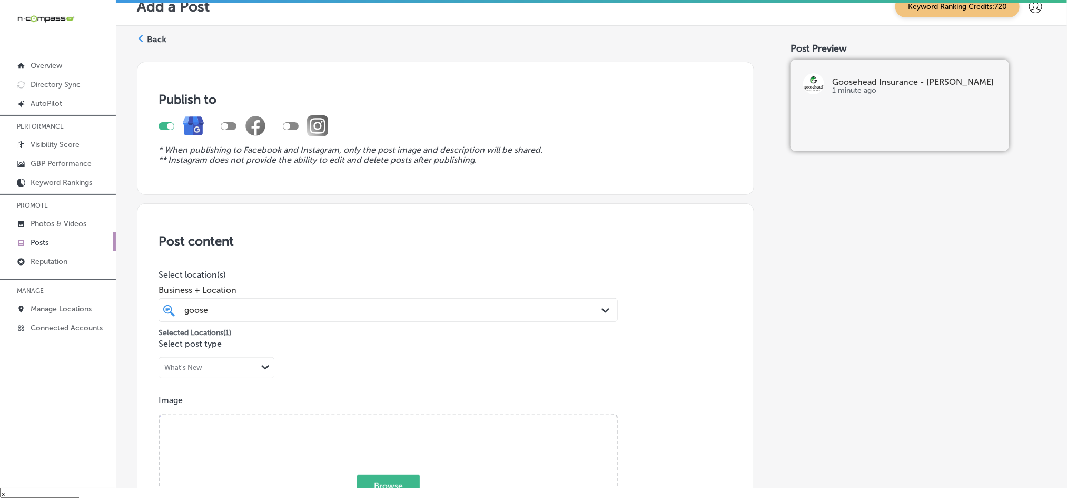
click at [149, 35] on label "Back" at bounding box center [156, 40] width 19 height 12
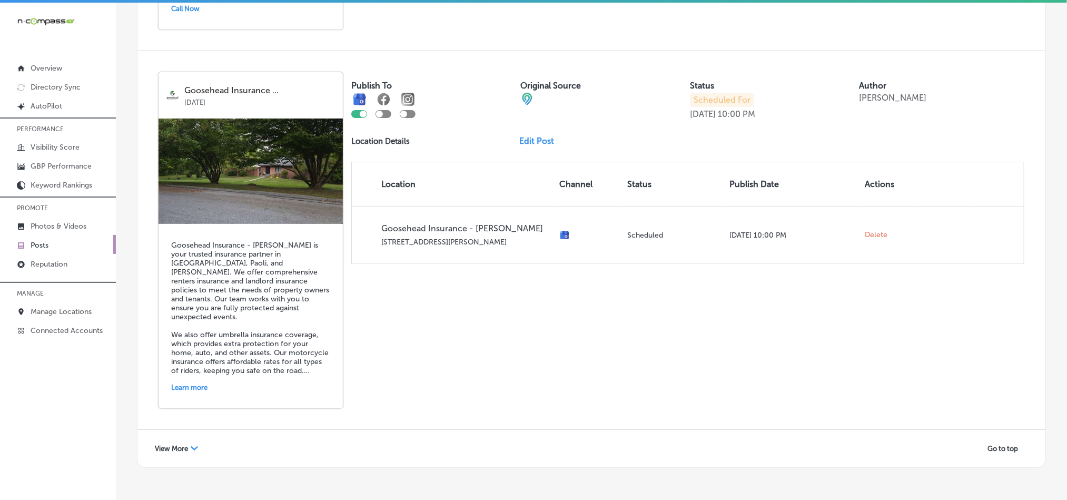
scroll to position [2259, 0]
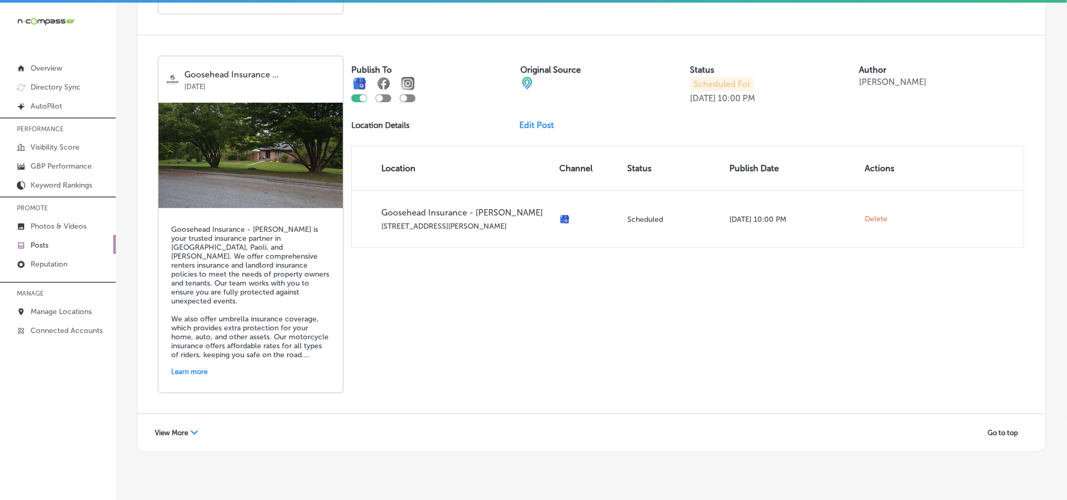
click at [181, 425] on div "View More Path Created with Sketch." at bounding box center [176, 433] width 57 height 16
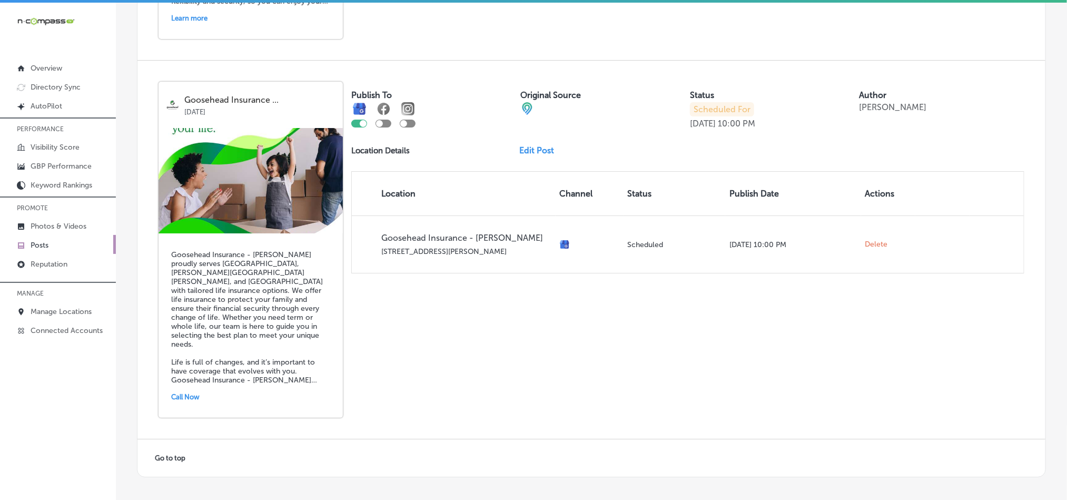
scroll to position [4134, 0]
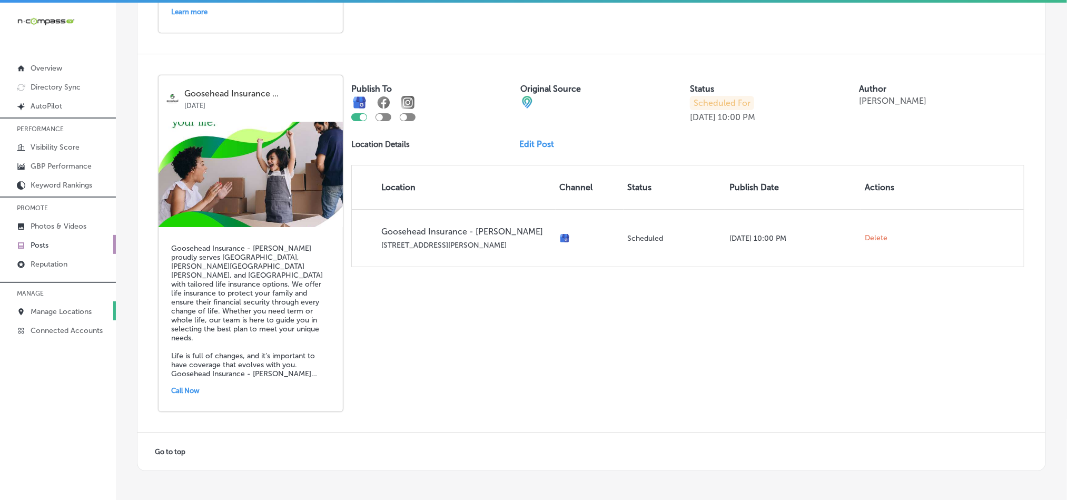
click at [68, 312] on p "Manage Locations" at bounding box center [61, 311] width 61 height 9
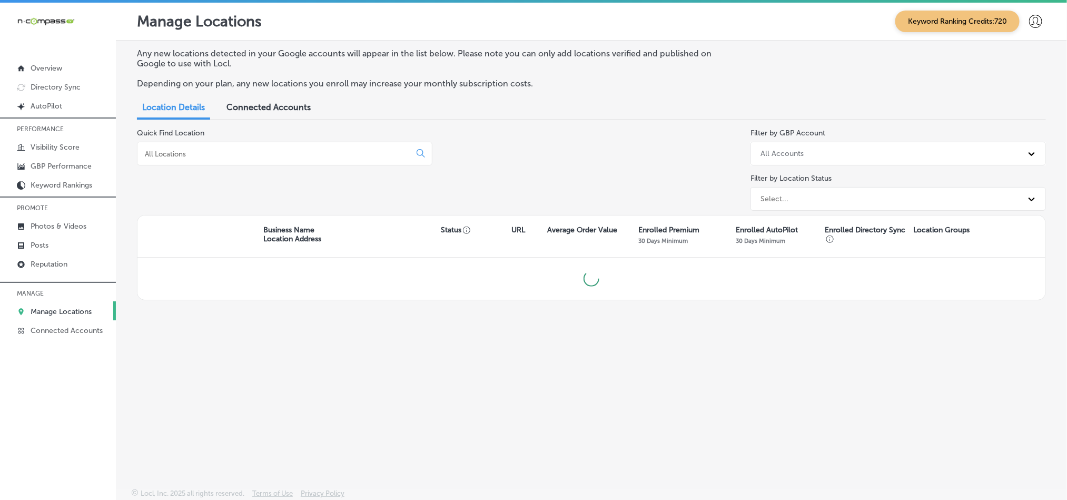
click at [272, 150] on input at bounding box center [276, 153] width 264 height 9
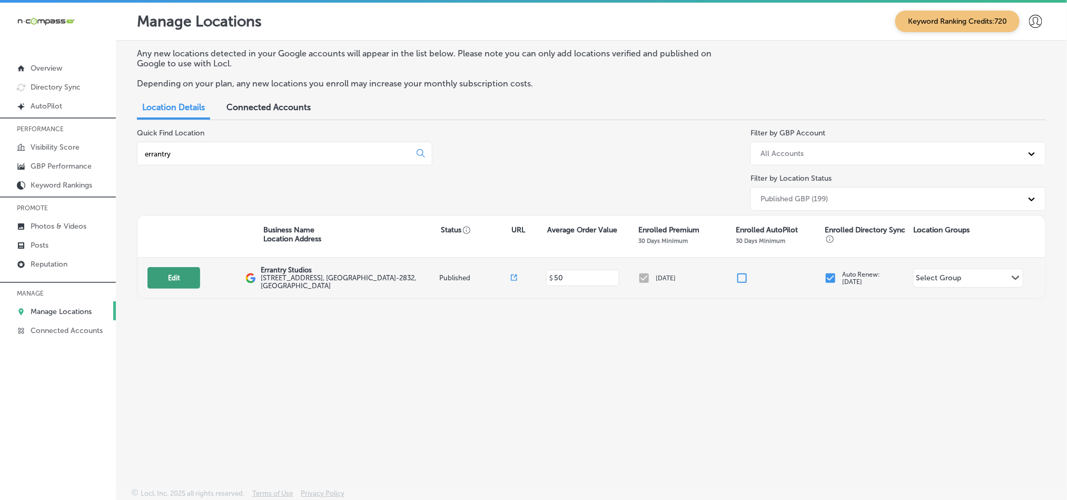
type input "errantry"
click at [177, 279] on button "Edit" at bounding box center [173, 278] width 53 height 22
select select "US"
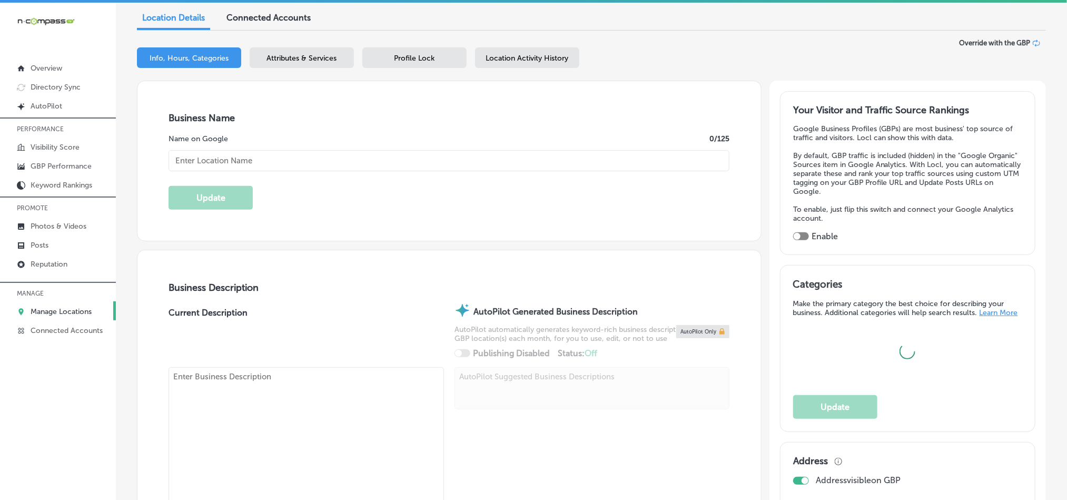
checkbox input "true"
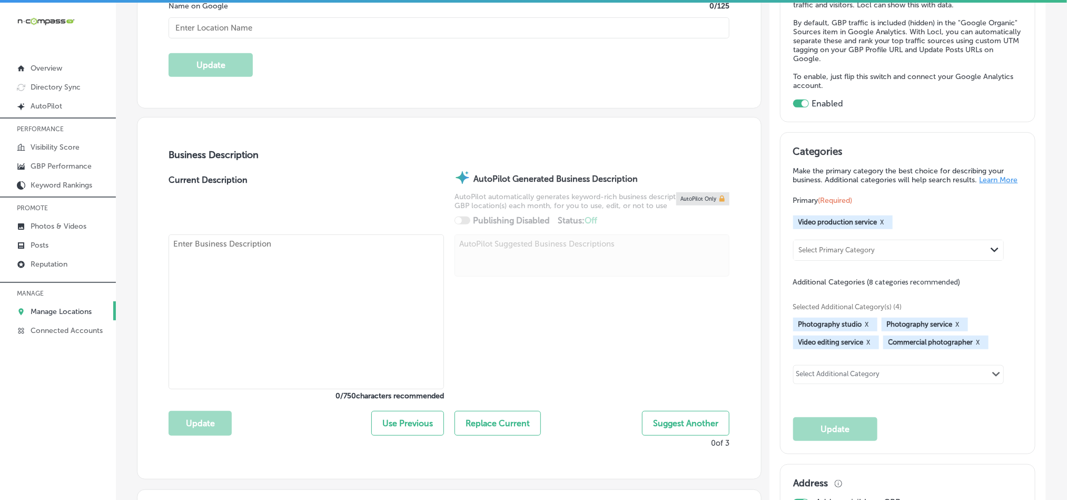
type textarea "Errantry Studios is a full-service video production company and creative studio…"
type input "[URL][DOMAIN_NAME]"
type input "[PHONE_NUMBER]"
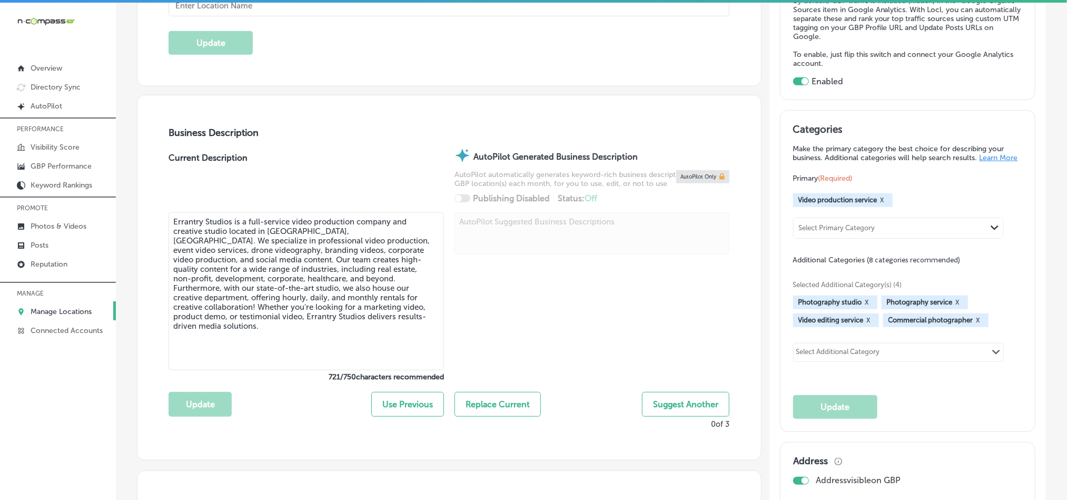
type input "Errantry Studios"
type input "[STREET_ADDRESS]"
type input "Suite U3"
type input "[GEOGRAPHIC_DATA]"
type input "37075-2832"
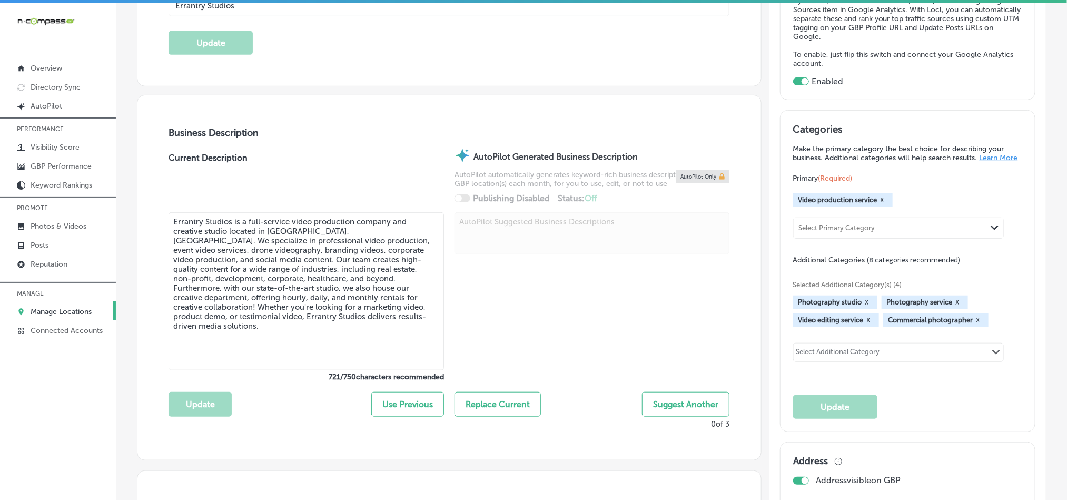
type input "US"
click at [45, 239] on link "Posts" at bounding box center [58, 244] width 116 height 19
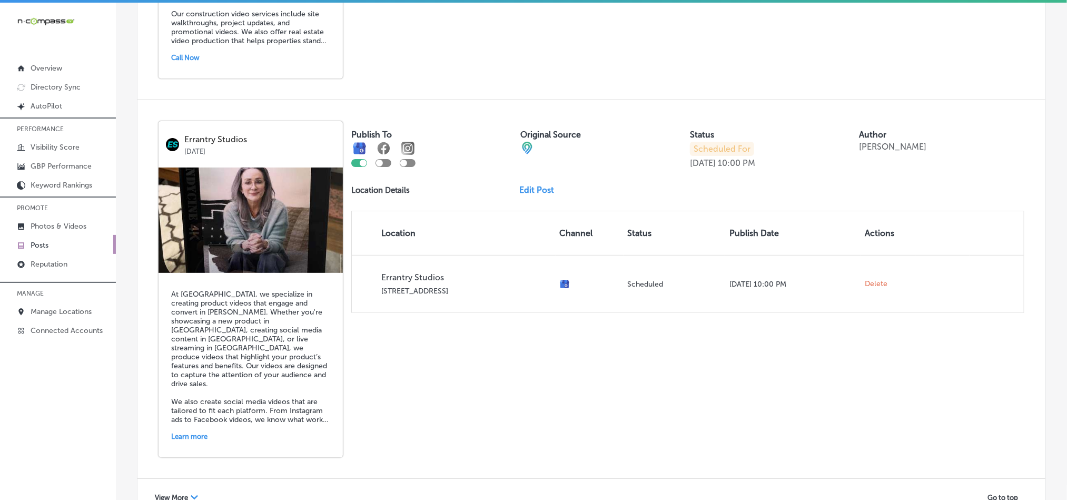
scroll to position [2259, 0]
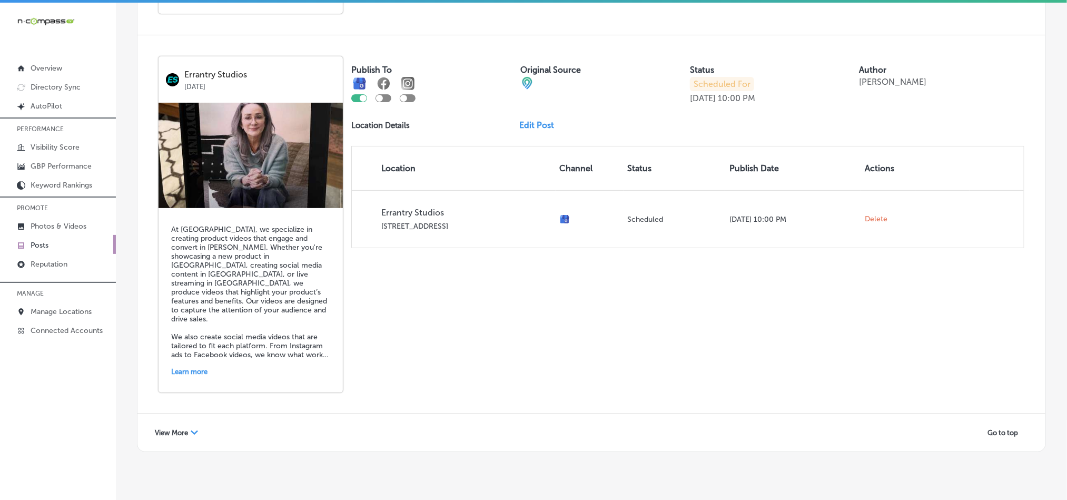
click at [191, 429] on div "Path Created with Sketch." at bounding box center [194, 432] width 7 height 7
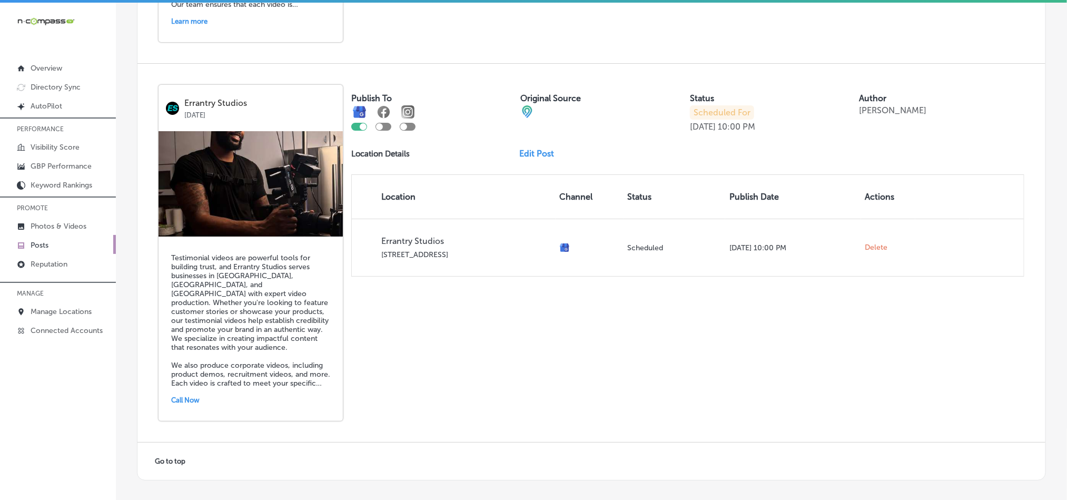
scroll to position [4134, 0]
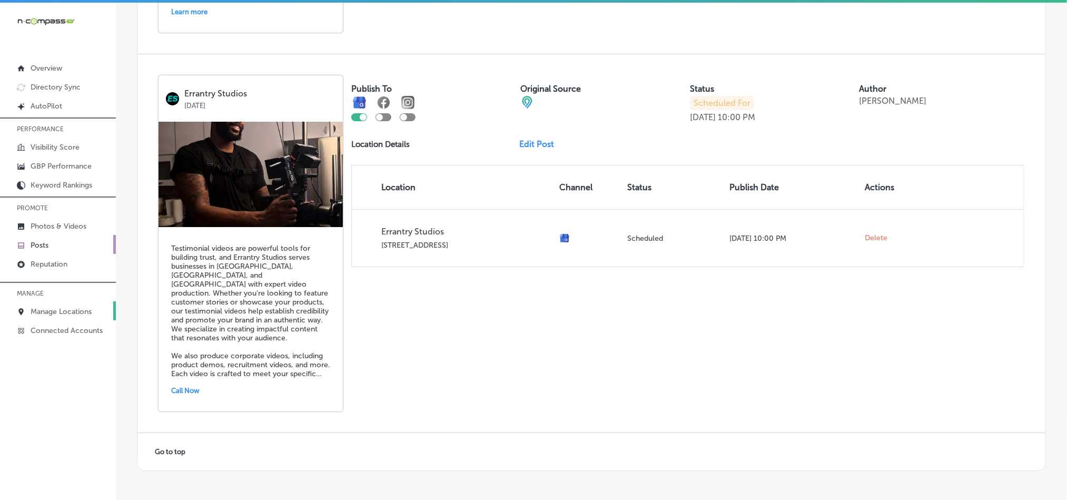
click at [54, 311] on p "Manage Locations" at bounding box center [61, 311] width 61 height 9
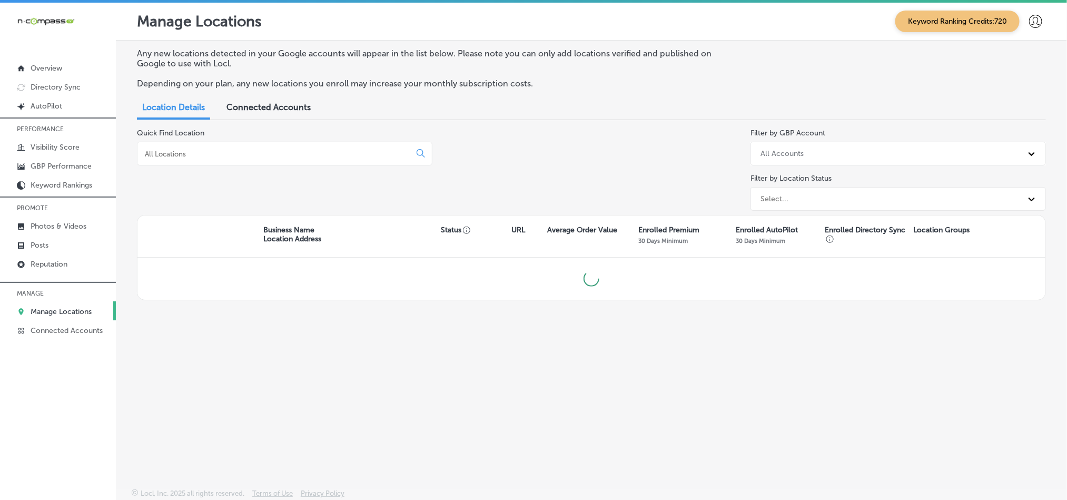
click at [250, 155] on input at bounding box center [276, 153] width 264 height 9
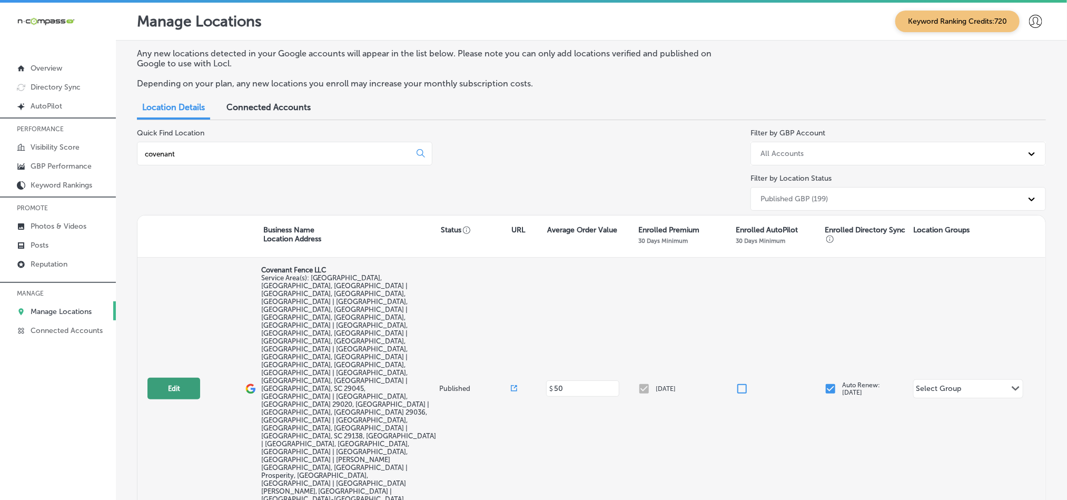
type input "covenant"
click at [168, 378] on button "Edit" at bounding box center [173, 389] width 53 height 22
select select "US"
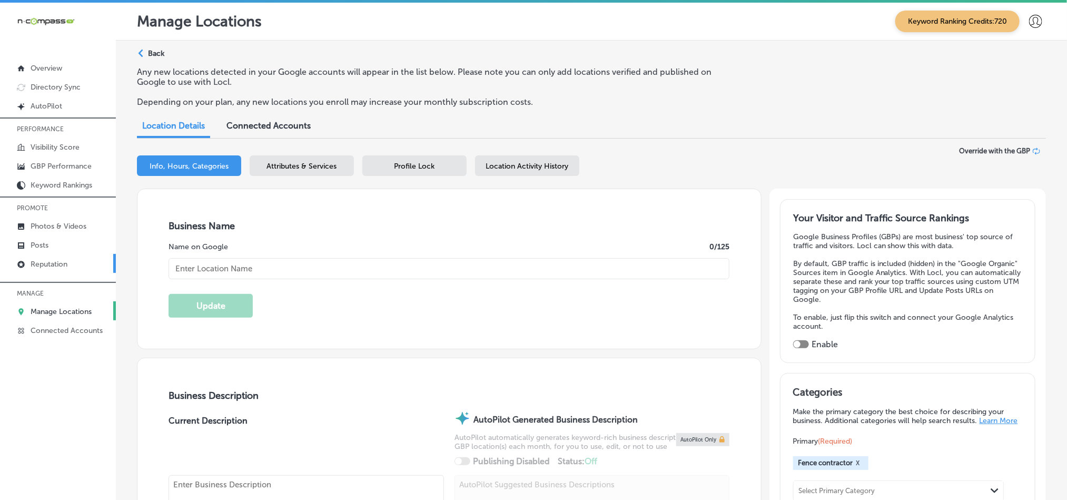
checkbox input "true"
type input "Covenant Fence LLC"
checkbox input "false"
type input "[STREET_ADDRESS]"
type input "Columbia"
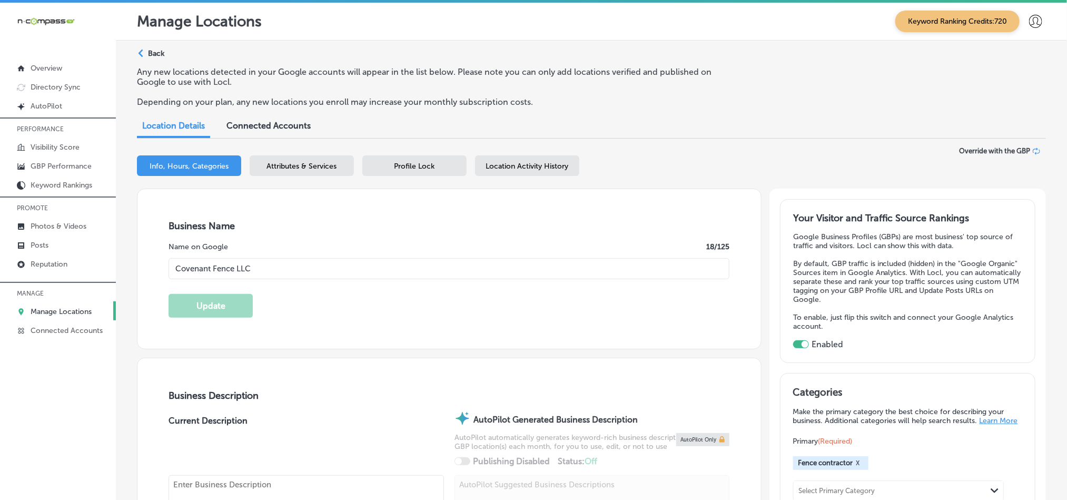
type input "29204"
type input "US"
type input "[URL][DOMAIN_NAME]"
type textarea "Covenant Fence LLC is a trusted fence contractor, offering expert fence install…"
type input "[PHONE_NUMBER]"
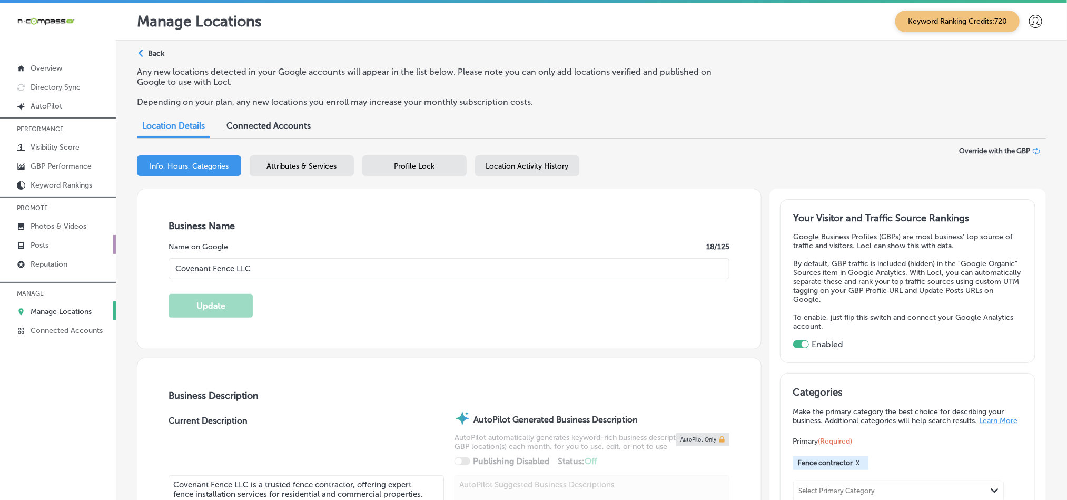
click at [47, 238] on link "Posts" at bounding box center [58, 244] width 116 height 19
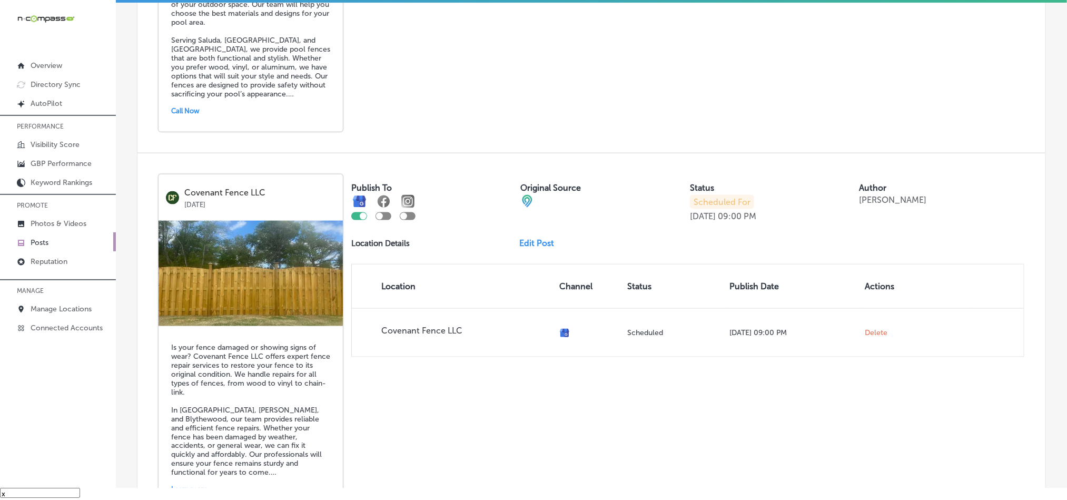
scroll to position [610, 0]
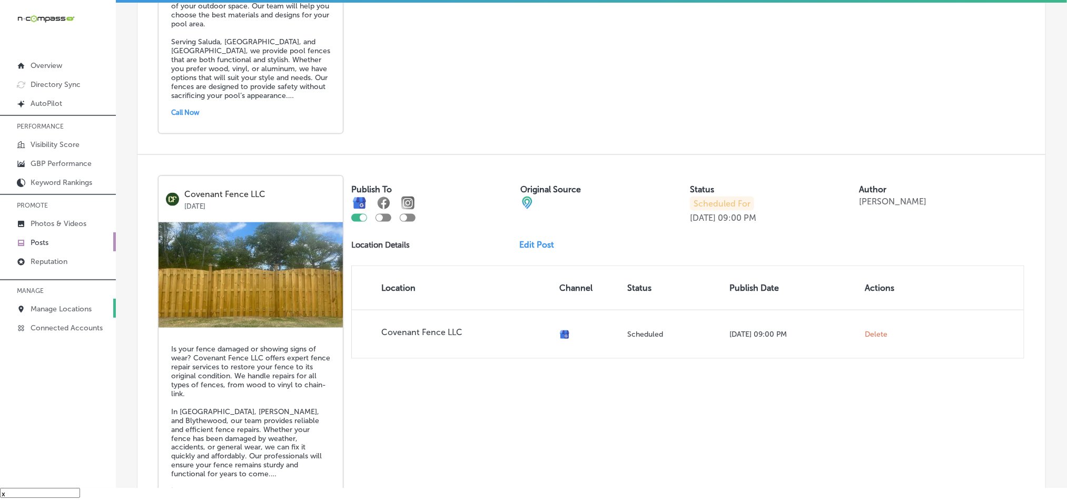
click at [57, 310] on p "Manage Locations" at bounding box center [61, 308] width 61 height 9
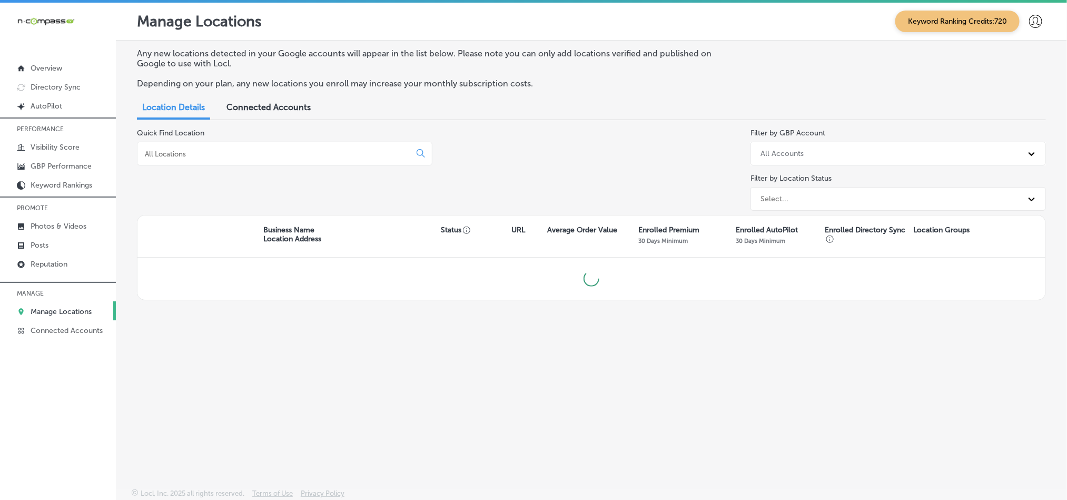
click at [239, 151] on input at bounding box center [276, 153] width 264 height 9
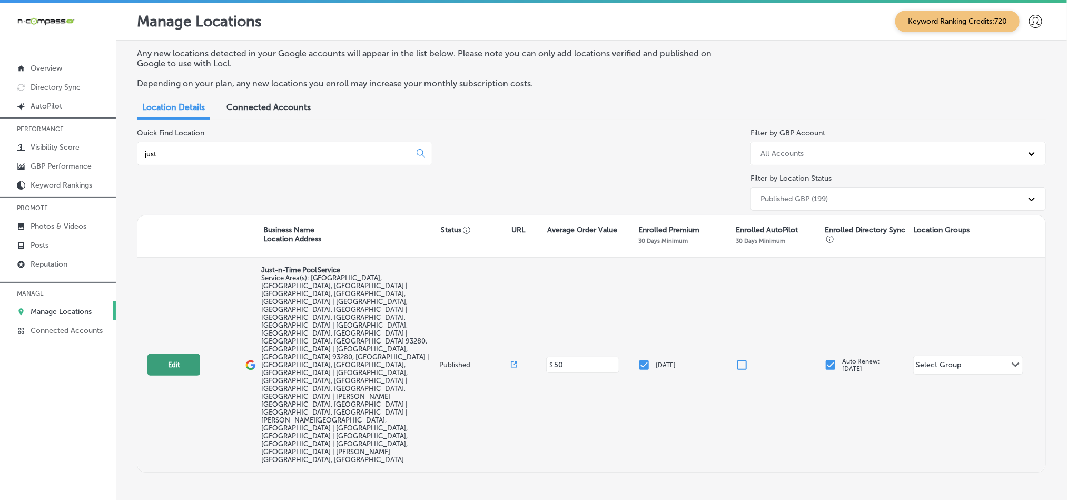
type input "just"
click at [183, 354] on button "Edit" at bounding box center [173, 365] width 53 height 22
select select "US"
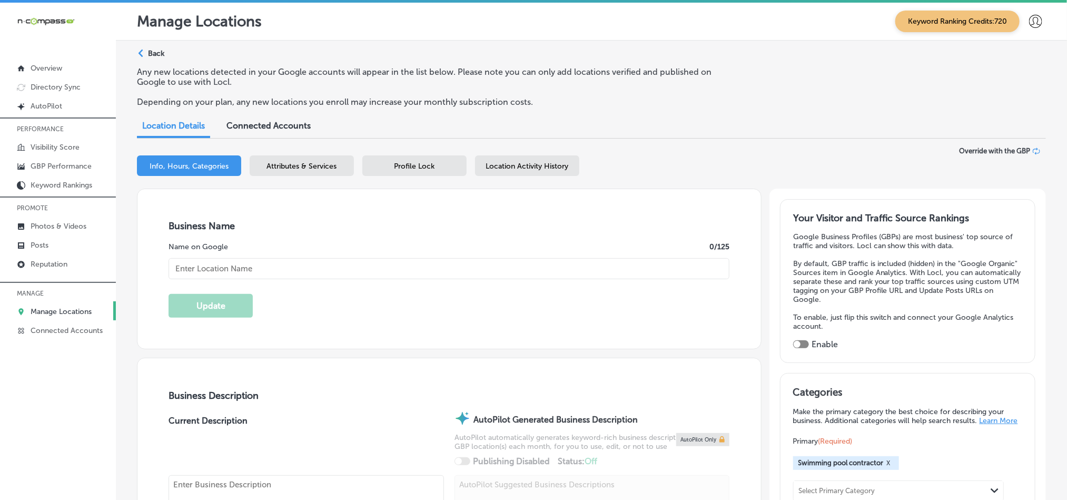
type input "Just-n-Time Pool Service"
checkbox input "false"
type input "[STREET_ADDRESS]"
type input "Shafter"
type input "93263"
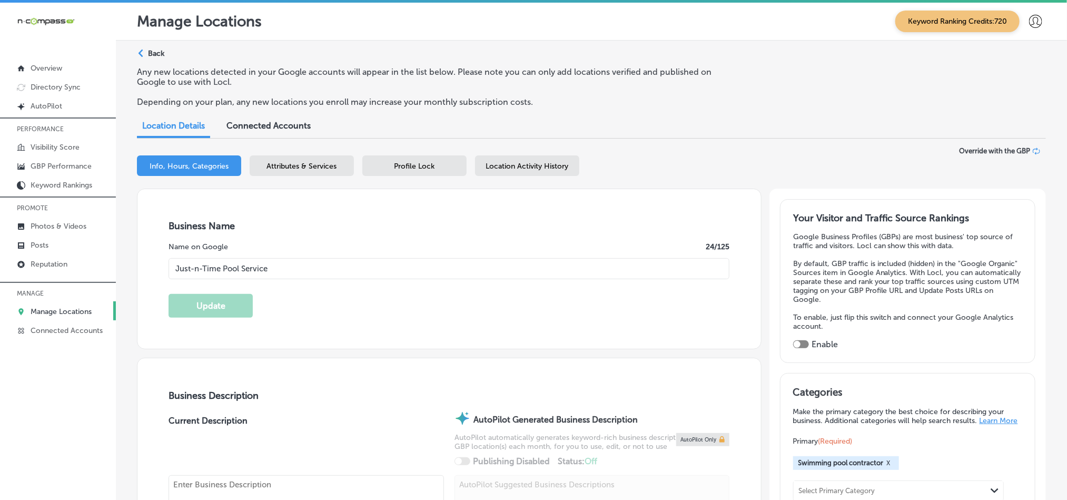
type input "US"
type input "[URL][DOMAIN_NAME]"
checkbox input "true"
type textarea "Just-N-Time Pool Service is your trusted local pool expert, proudly serving [GE…"
type input "[PHONE_NUMBER]"
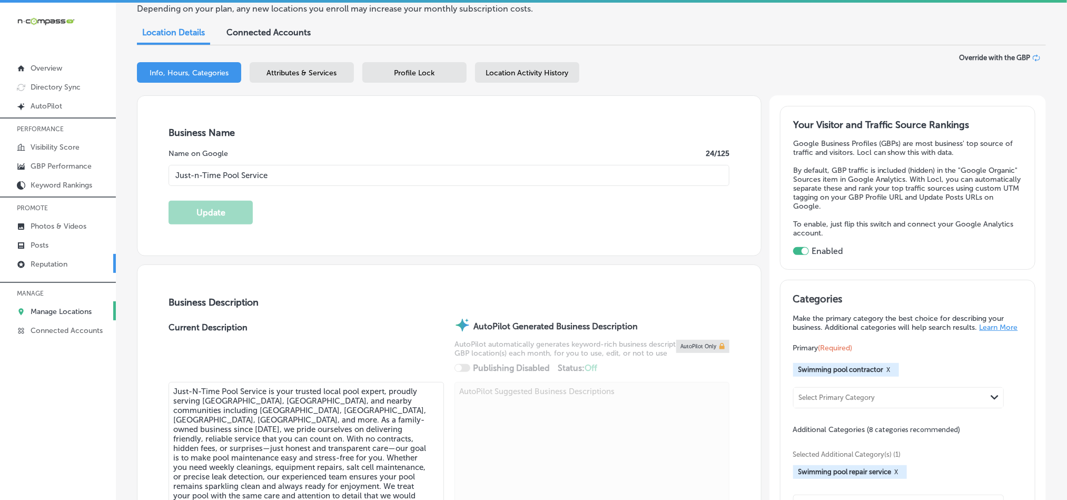
scroll to position [105, 0]
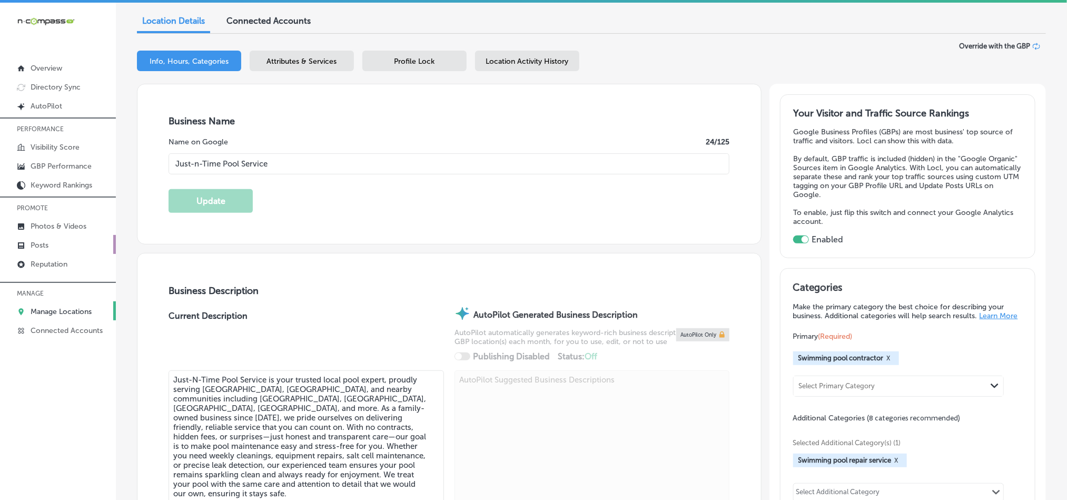
click at [32, 240] on link "Posts" at bounding box center [58, 244] width 116 height 19
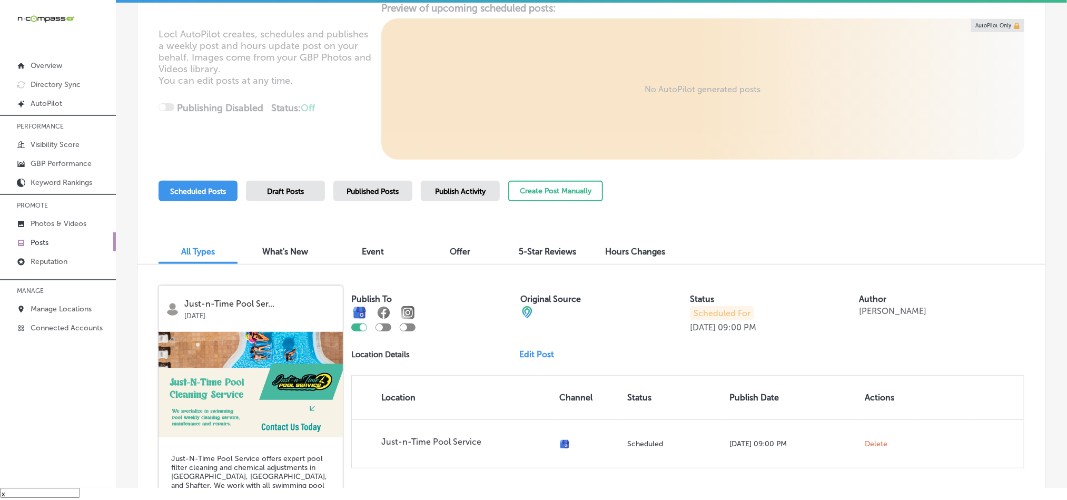
scroll to position [114, 0]
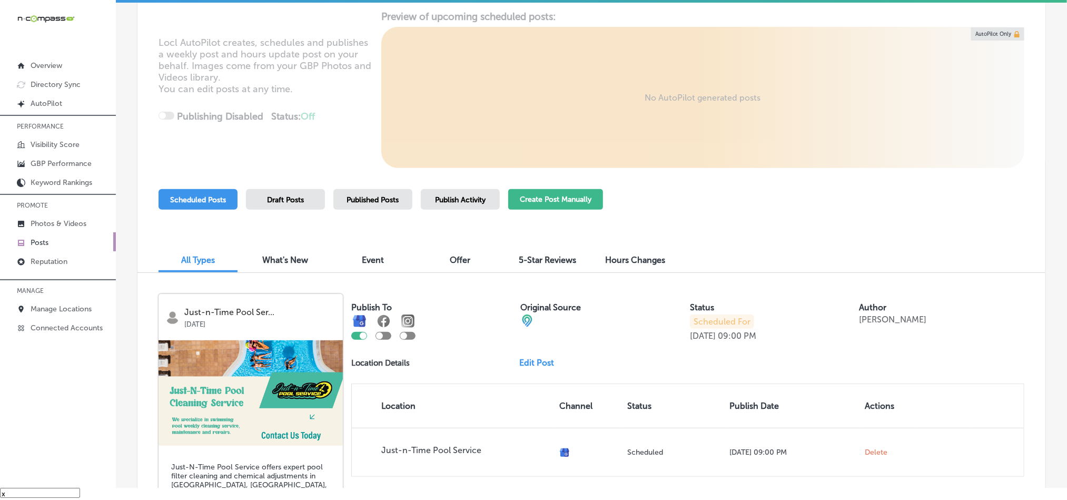
click at [565, 200] on button "Create Post Manually" at bounding box center [555, 199] width 95 height 21
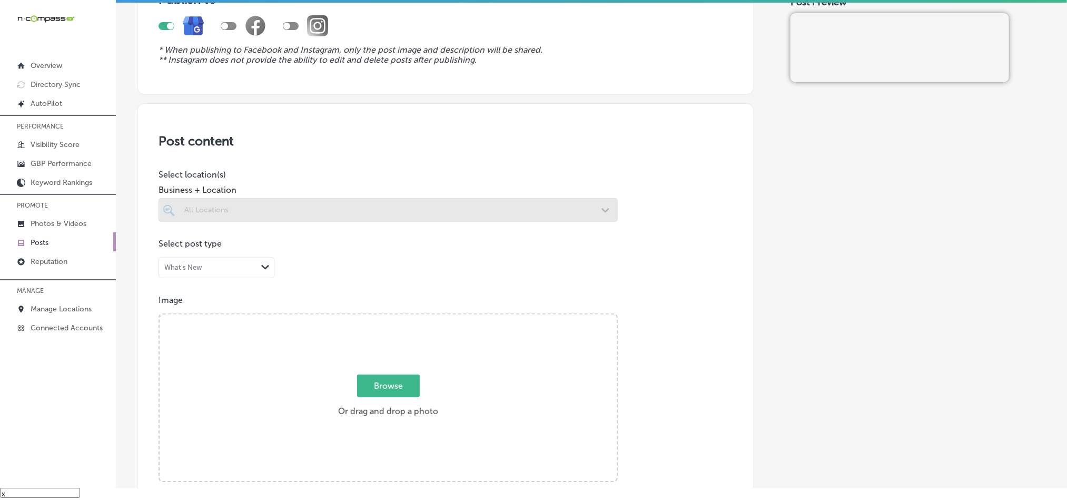
scroll to position [105, 0]
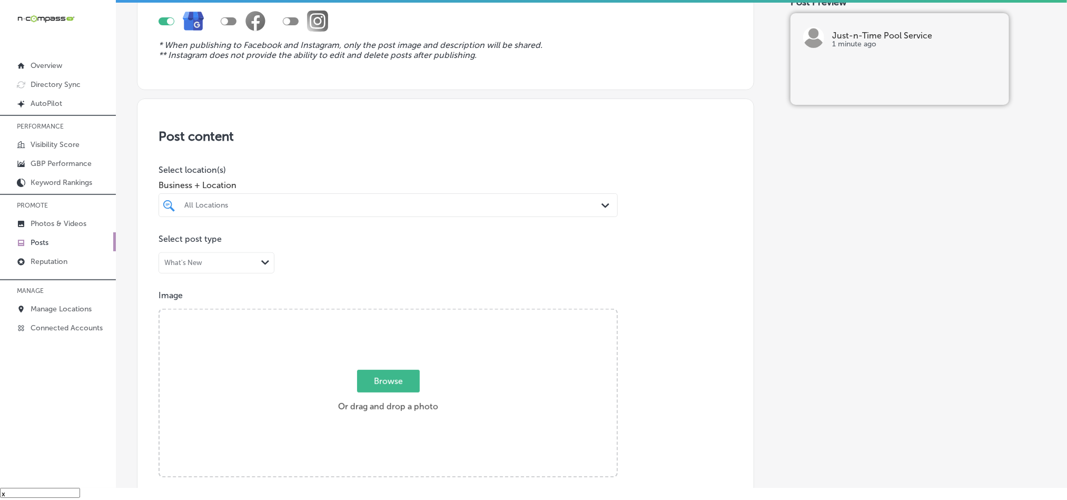
click at [413, 204] on div "All Locations" at bounding box center [393, 205] width 418 height 9
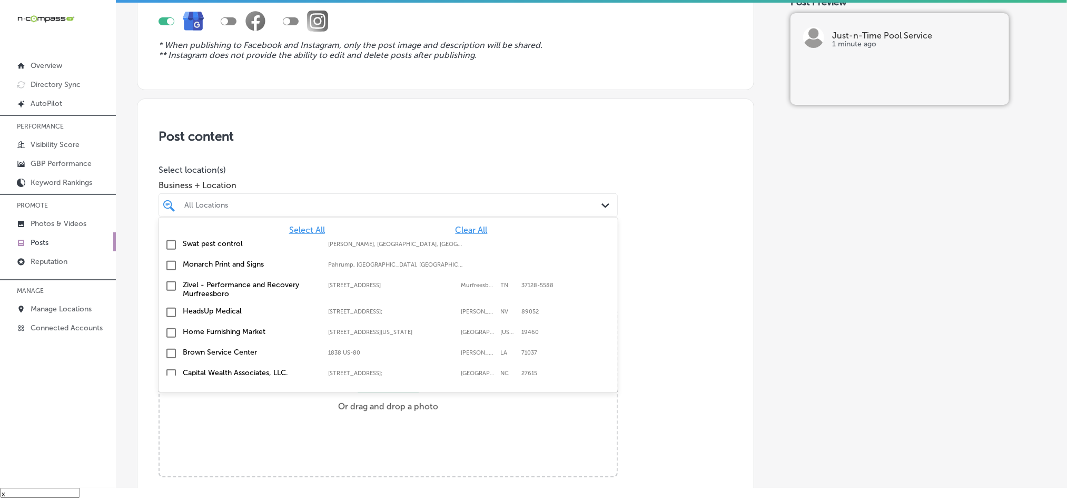
click at [459, 230] on span "Clear All" at bounding box center [472, 230] width 32 height 10
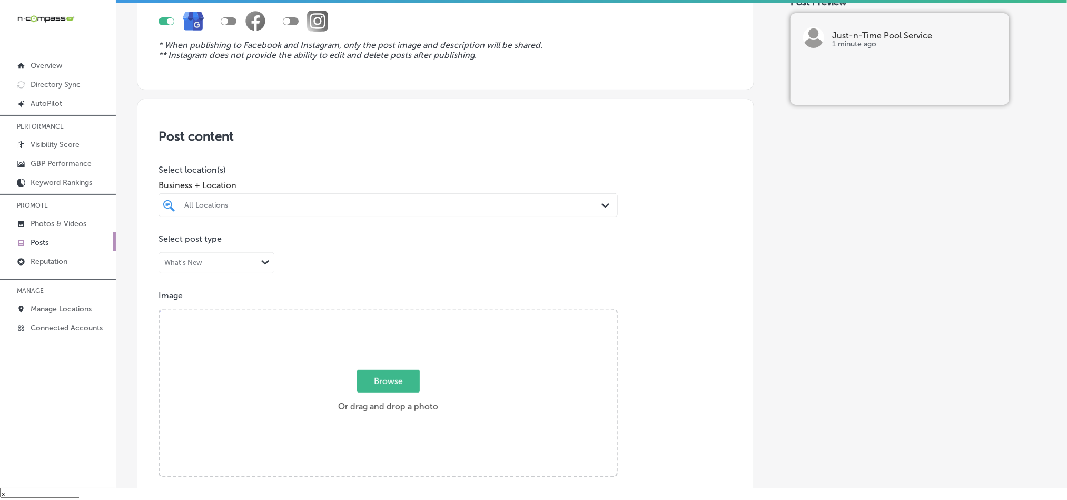
click at [459, 207] on div "All Locations" at bounding box center [393, 205] width 418 height 9
click at [169, 244] on input "checkbox" at bounding box center [171, 245] width 13 height 13
type input "just"
click at [419, 98] on div "Post content Select location(s) Business + Location option focused, 2 of 181. 2…" at bounding box center [445, 431] width 617 height 667
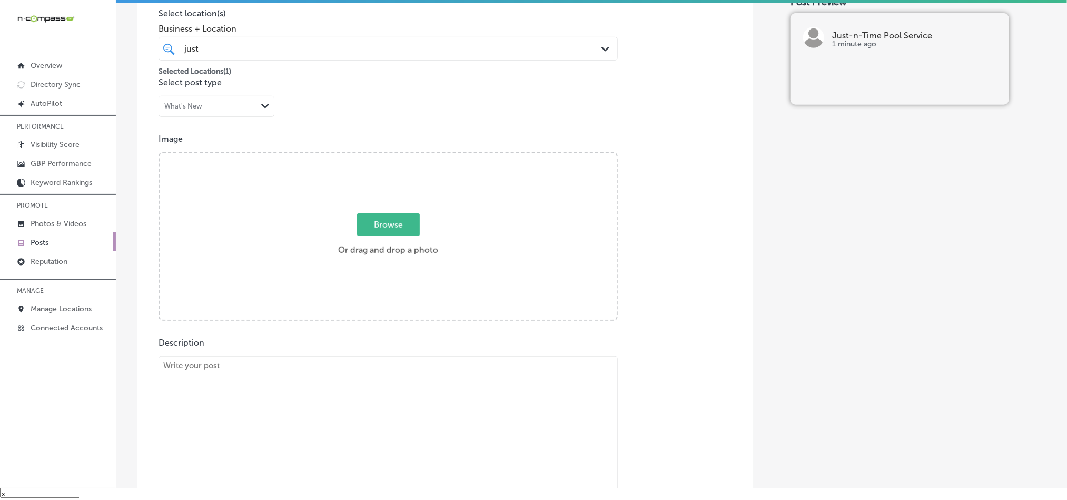
scroll to position [263, 0]
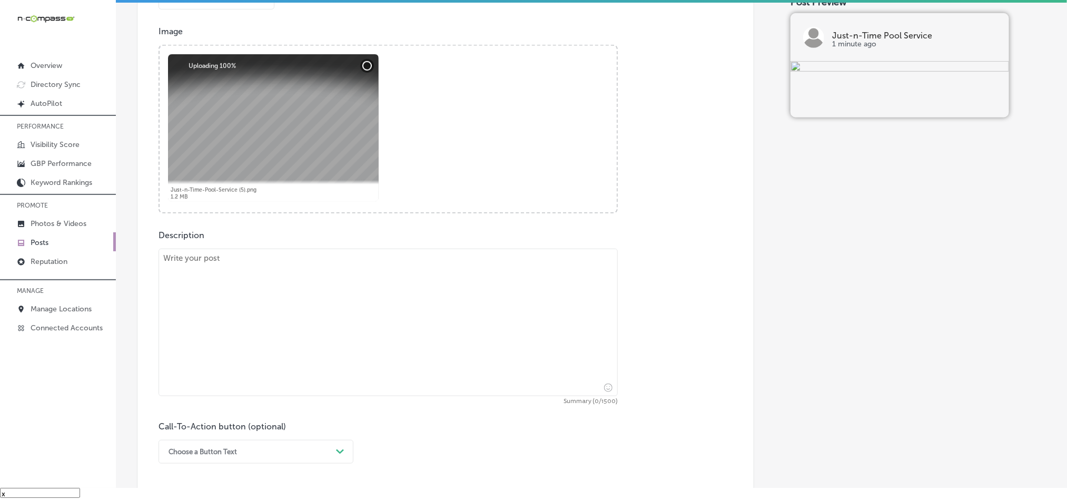
click at [332, 313] on textarea at bounding box center [388, 322] width 459 height 147
paste textarea "Just-N-Time Pool Service provides reliable pool equipment repairs and light fix…"
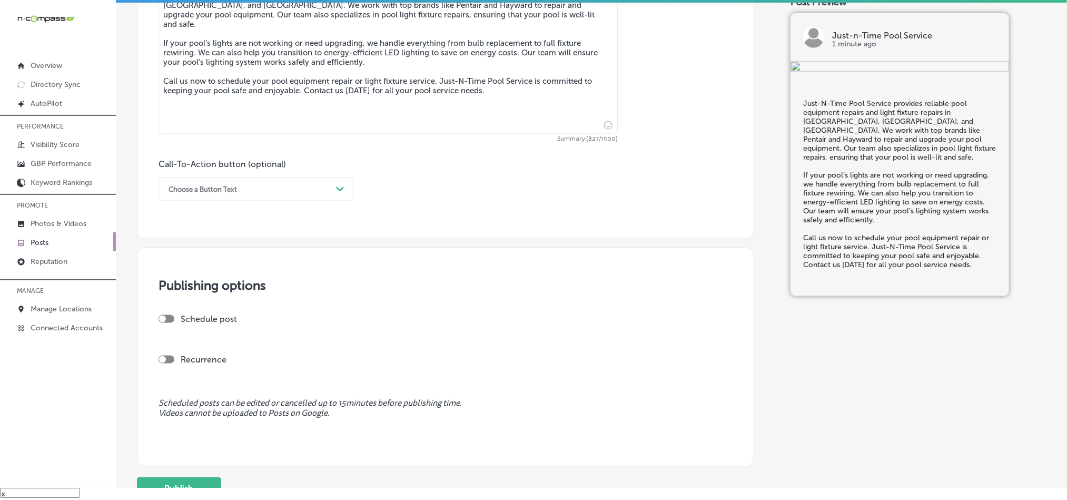
scroll to position [632, 0]
type textarea "Just-N-Time Pool Service provides reliable pool equipment repairs and light fix…"
click at [272, 195] on div "Choose a Button Text" at bounding box center [247, 188] width 169 height 16
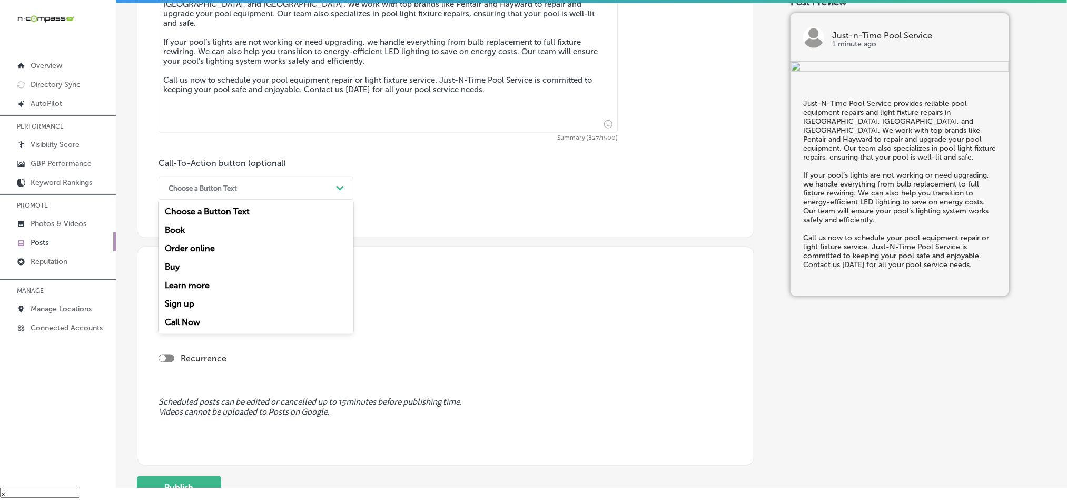
click at [189, 323] on div "Call Now" at bounding box center [256, 322] width 195 height 18
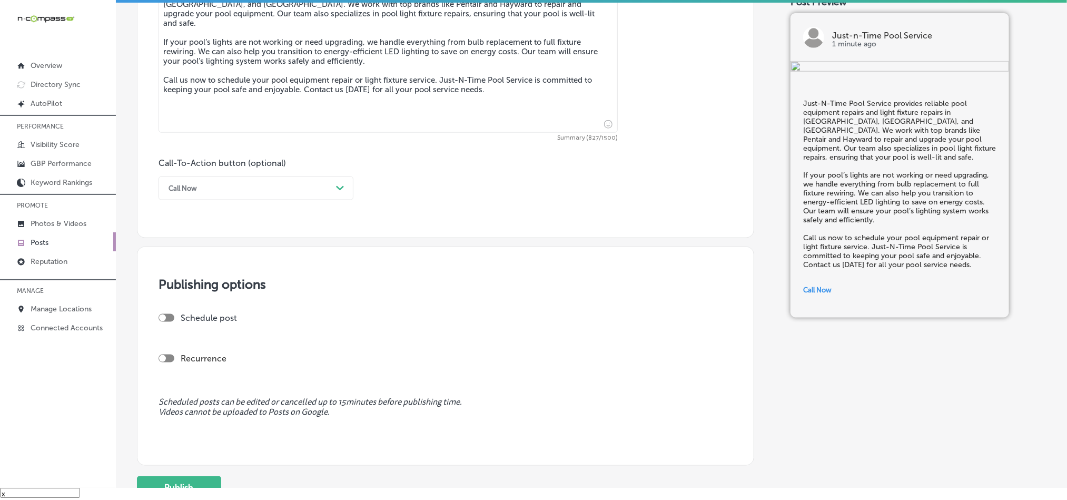
click at [165, 319] on div at bounding box center [162, 317] width 7 height 7
checkbox input "true"
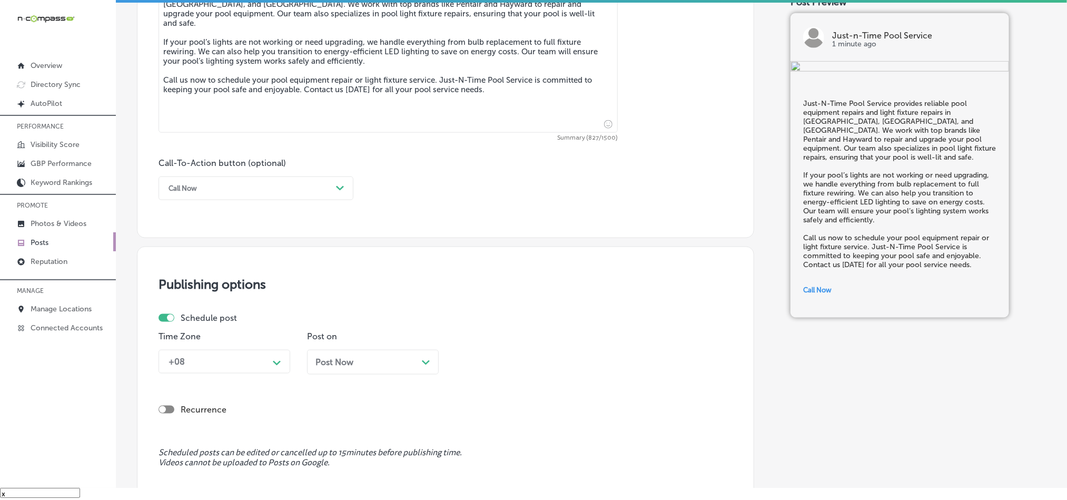
click at [228, 363] on div "+08 Path Created with Sketch." at bounding box center [225, 362] width 132 height 24
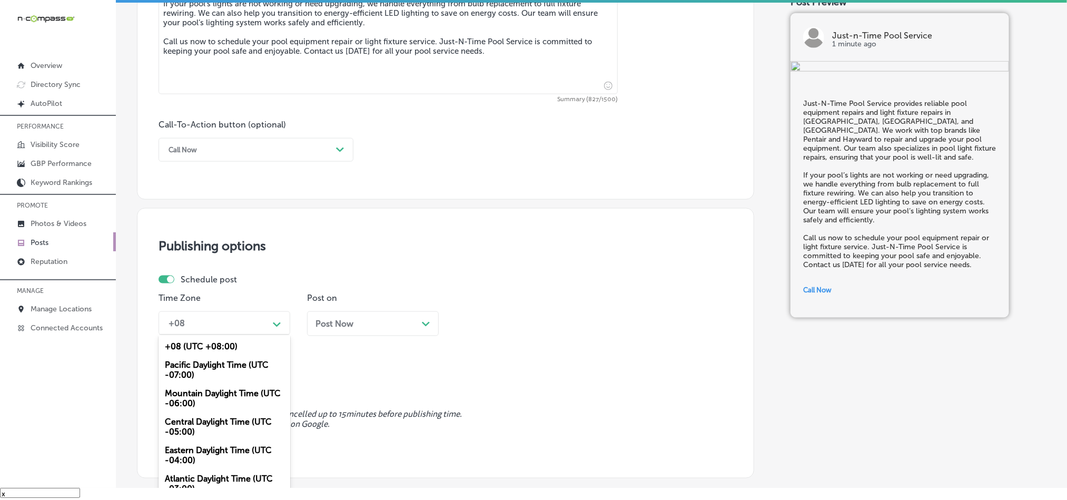
click at [203, 405] on div "Mountain Daylight Time (UTC -06:00)" at bounding box center [225, 398] width 132 height 28
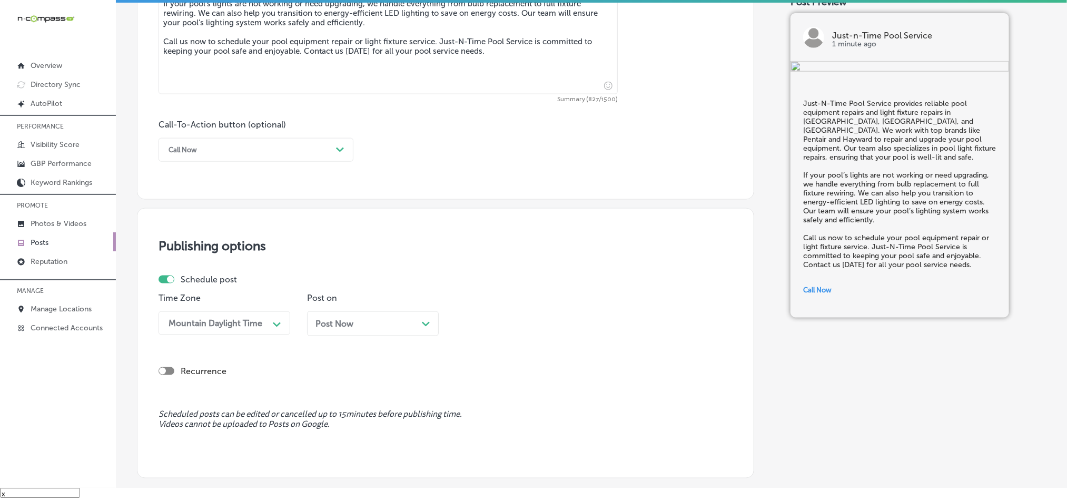
click at [386, 328] on div "Post Now Path Created with Sketch." at bounding box center [372, 324] width 115 height 10
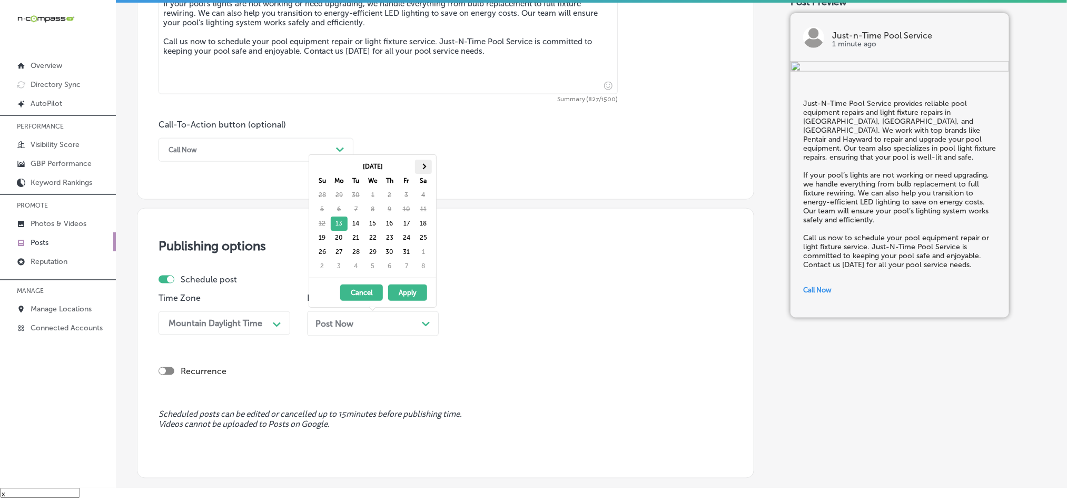
click at [425, 160] on th at bounding box center [423, 167] width 17 height 14
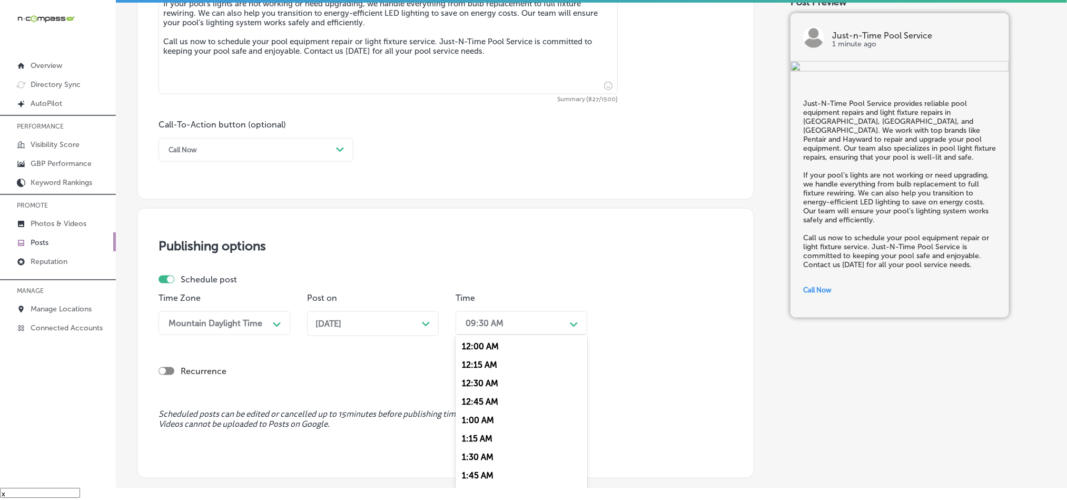
click at [504, 324] on div "09:30 AM" at bounding box center [512, 323] width 105 height 18
click at [472, 424] on div "7:00 AM" at bounding box center [522, 415] width 132 height 18
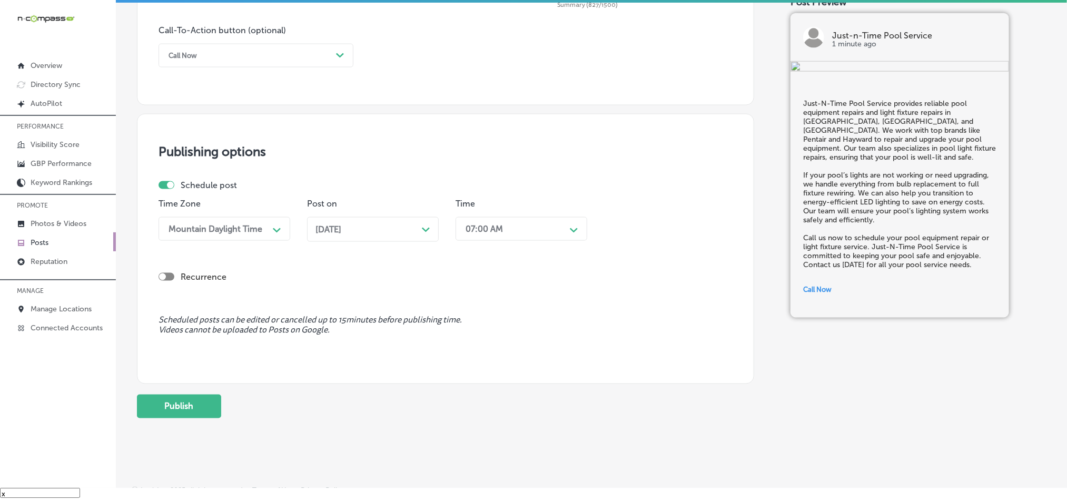
scroll to position [781, 0]
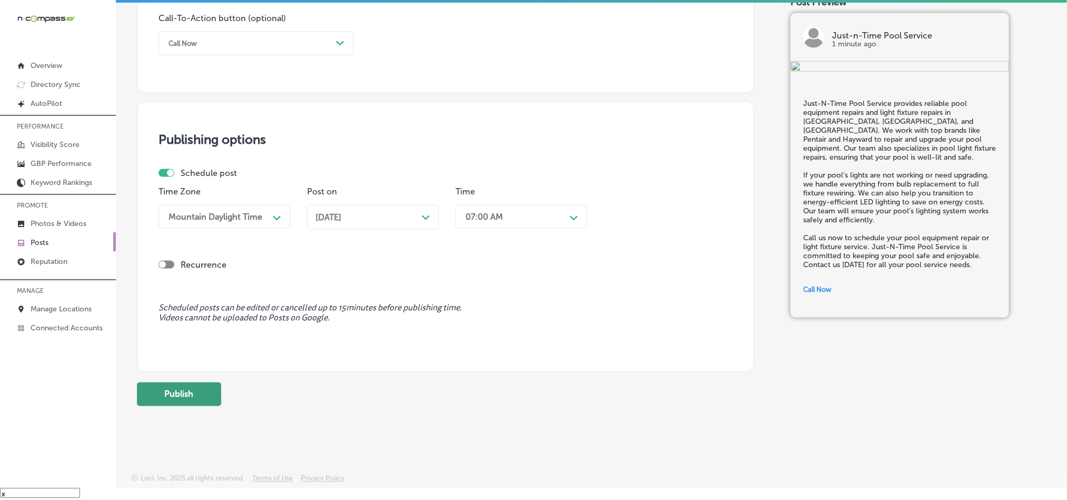
click at [182, 388] on button "Publish" at bounding box center [179, 394] width 84 height 24
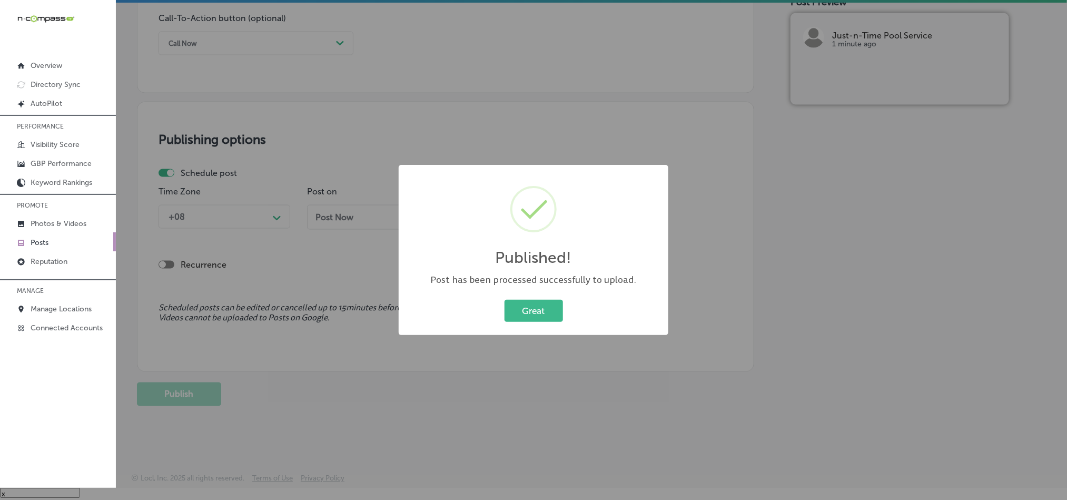
click at [523, 295] on div "Published! × Post has been processed successfully to upload. Great Cancel" at bounding box center [534, 250] width 270 height 170
click at [525, 307] on button "Great" at bounding box center [534, 311] width 58 height 22
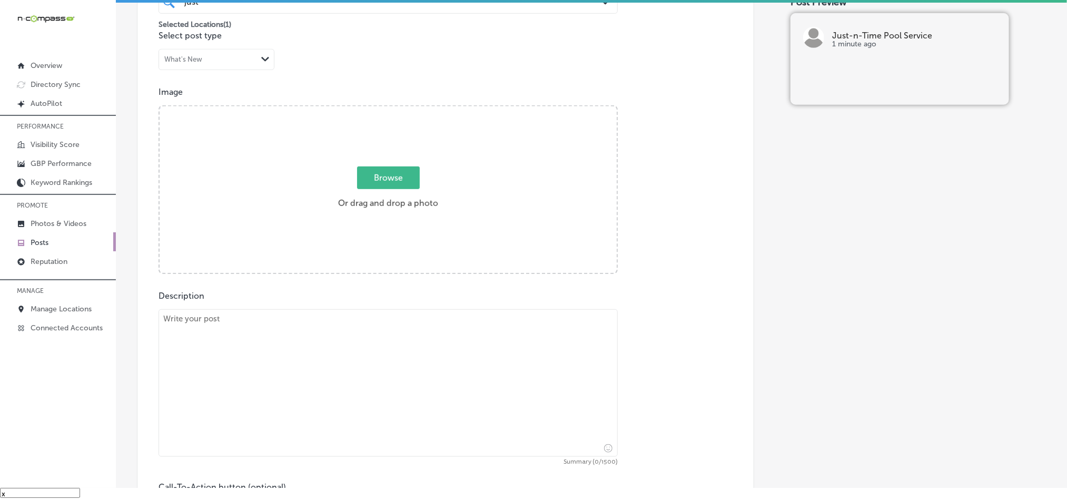
scroll to position [307, 0]
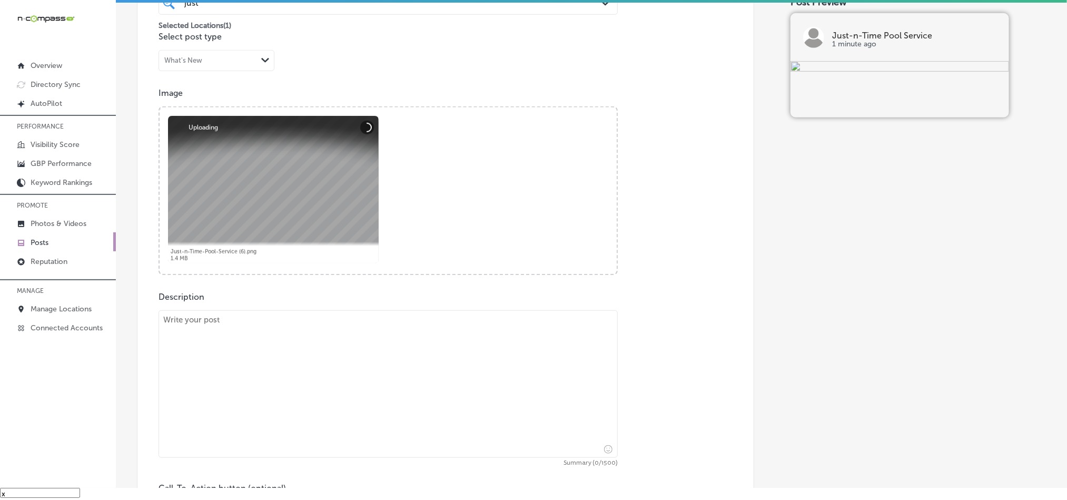
click at [333, 381] on textarea at bounding box center [388, 383] width 459 height 147
paste textarea "For residents of Shafter, [GEOGRAPHIC_DATA], and [PERSON_NAME], Just-N-Time Poo…"
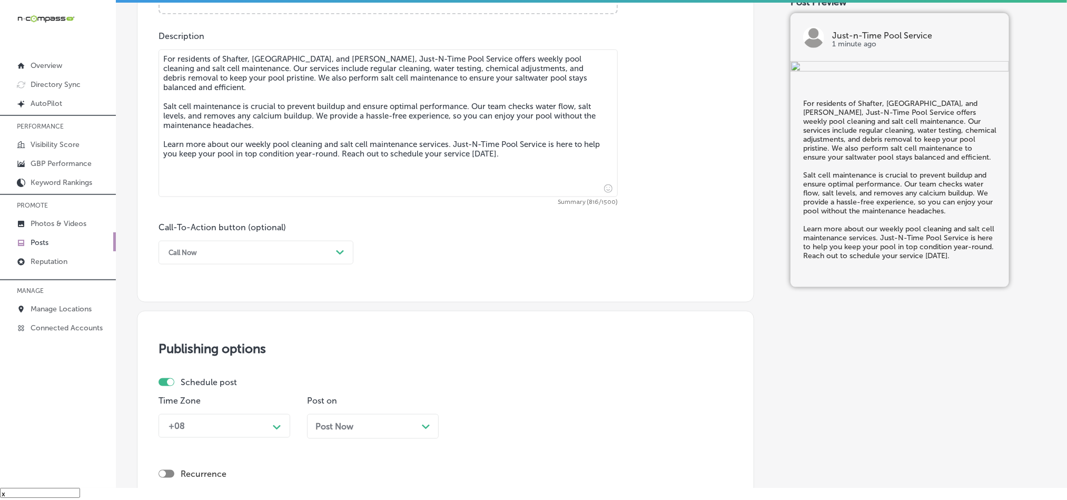
scroll to position [570, 0]
type textarea "For residents of Shafter, [GEOGRAPHIC_DATA], and [PERSON_NAME], Just-N-Time Poo…"
click at [240, 250] on div "Call Now" at bounding box center [247, 250] width 169 height 16
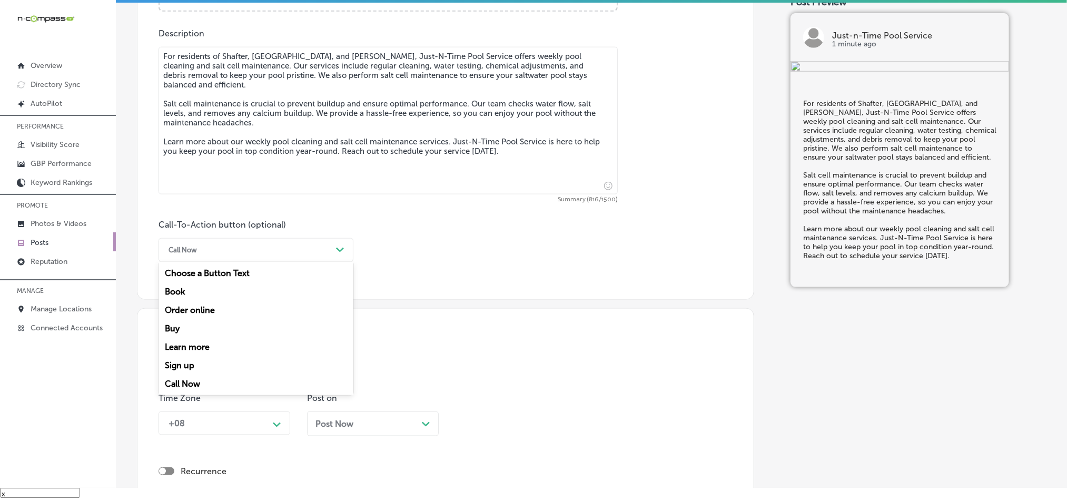
click at [198, 351] on div "Learn more" at bounding box center [256, 347] width 195 height 18
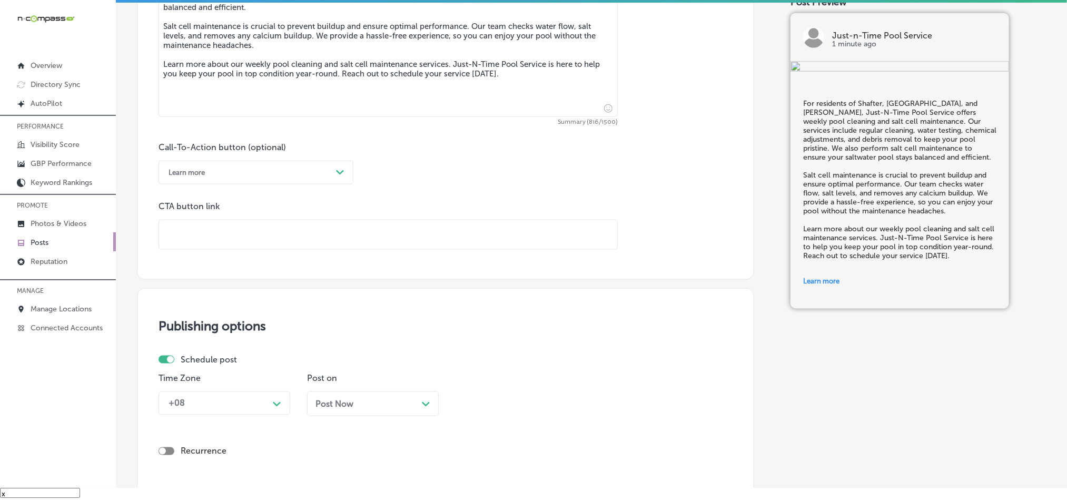
scroll to position [676, 0]
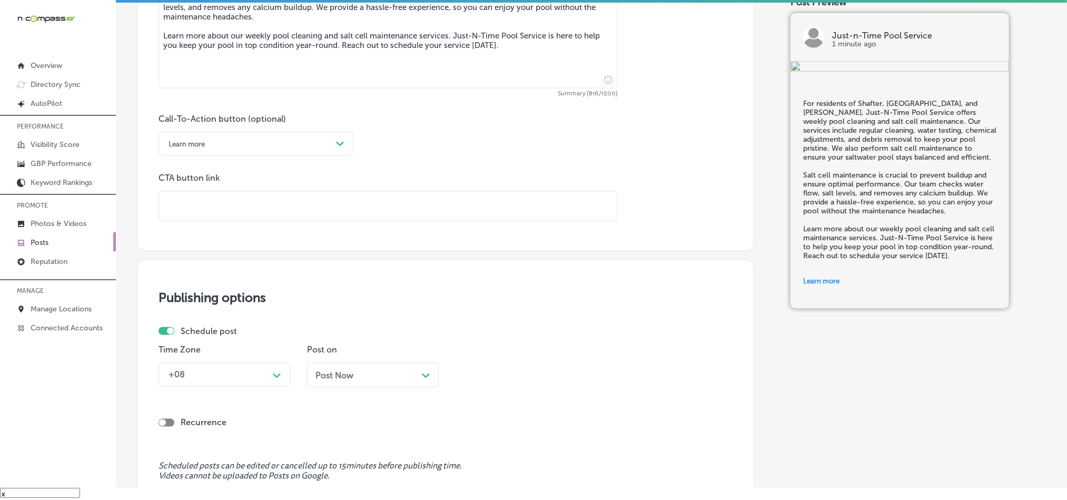
click at [254, 196] on input "text" at bounding box center [388, 206] width 458 height 29
paste input "[URL][DOMAIN_NAME]"
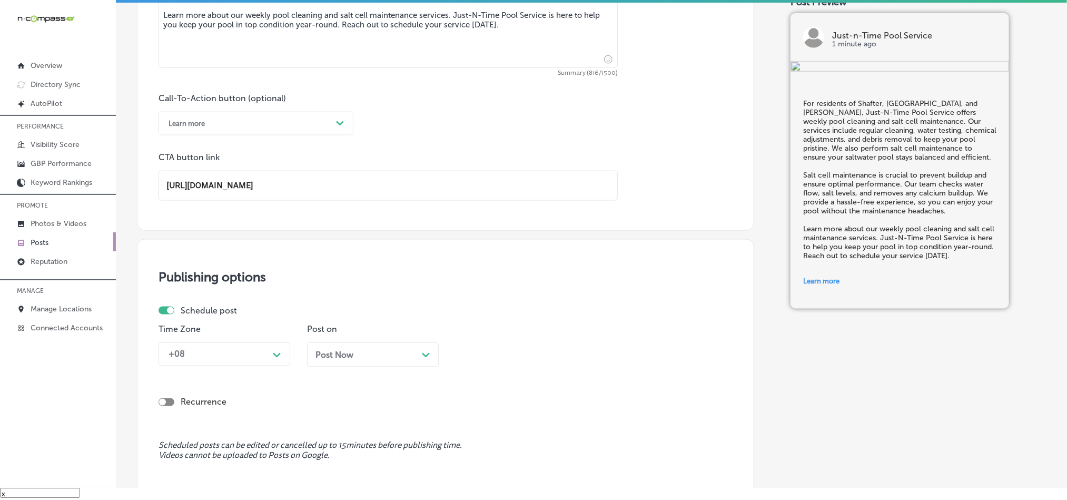
scroll to position [702, 0]
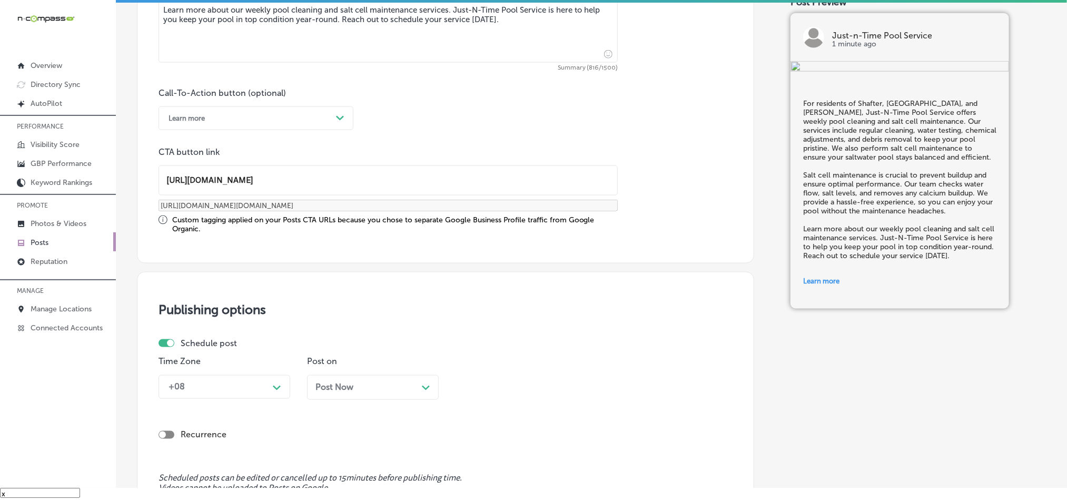
type input "[URL][DOMAIN_NAME]"
click at [268, 354] on div "Schedule post Time Zone +08 Path Created with Sketch. Post on Post Now Path Cre…" at bounding box center [442, 373] width 566 height 70
click at [264, 401] on div "Time Zone +08 Path Created with Sketch." at bounding box center [225, 382] width 132 height 51
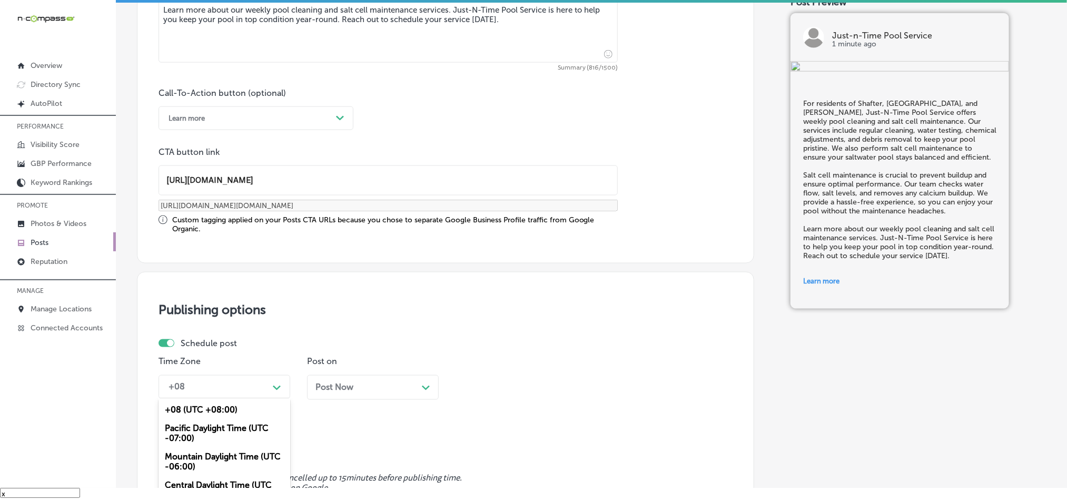
scroll to position [765, 0]
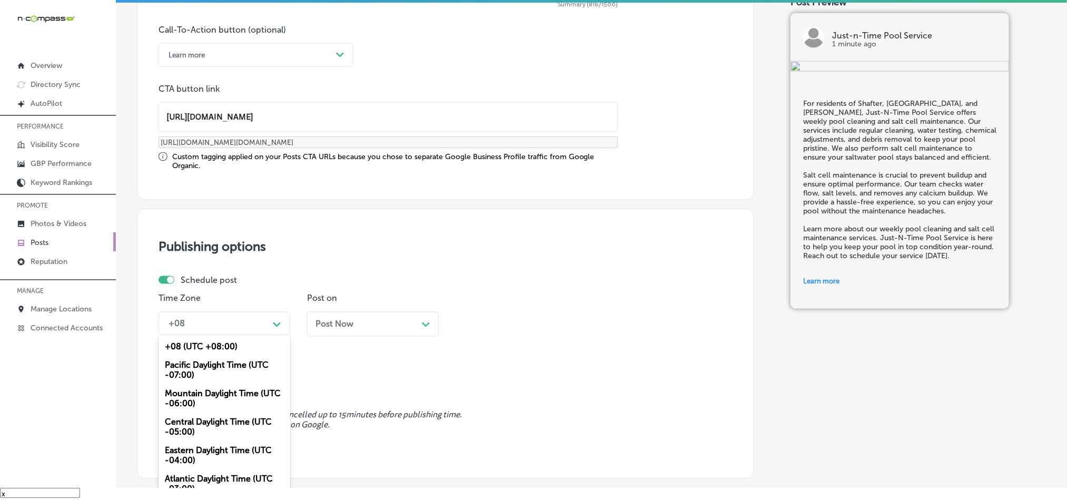
click at [264, 335] on div "option Mountain Daylight Time (UTC -06:00), selected. option Mountain Daylight …" at bounding box center [225, 324] width 132 height 24
click at [193, 395] on div "Mountain Daylight Time (UTC -06:00)" at bounding box center [225, 398] width 132 height 28
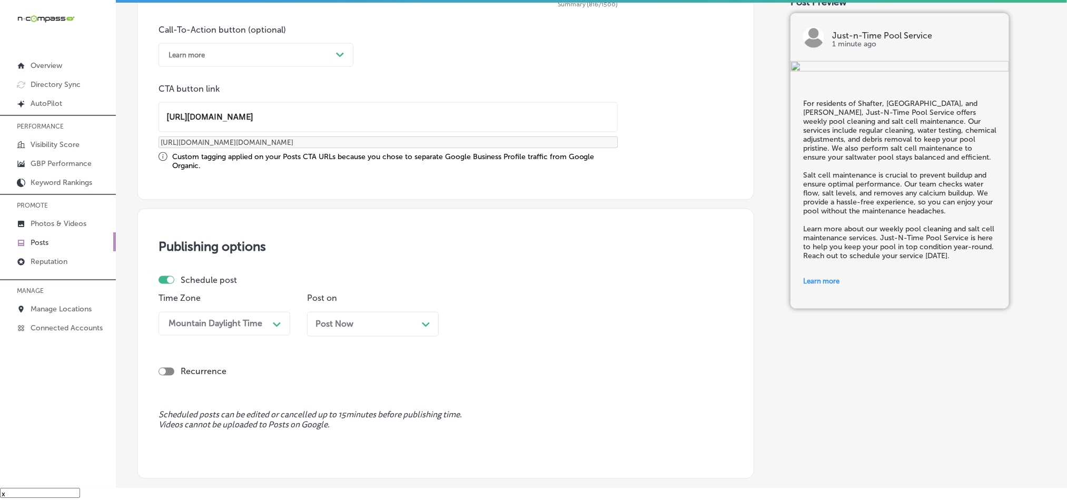
click at [354, 327] on div "Post Now Path Created with Sketch." at bounding box center [372, 324] width 115 height 10
click at [489, 329] on div "09:30 AM" at bounding box center [485, 324] width 38 height 10
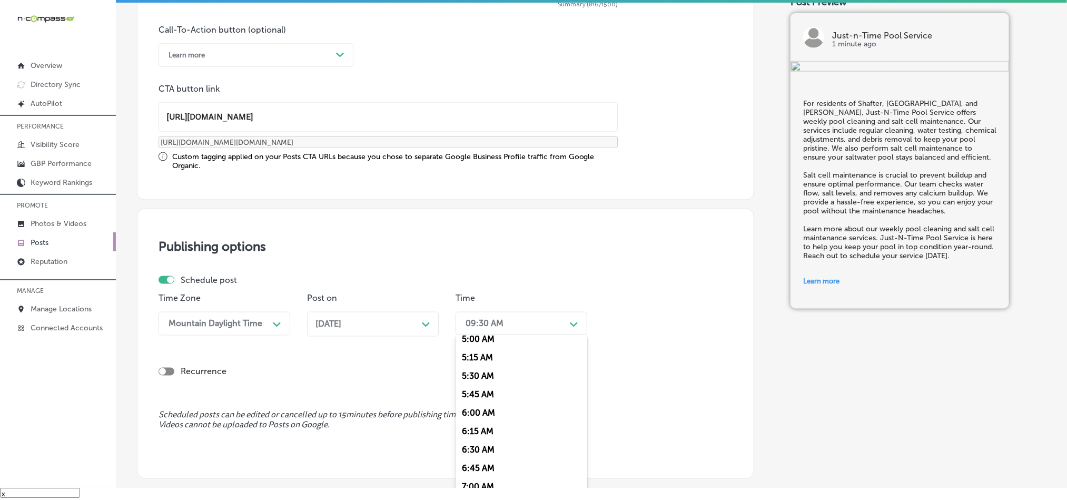
scroll to position [474, 0]
click at [471, 397] on div "7:00 AM" at bounding box center [522, 389] width 132 height 18
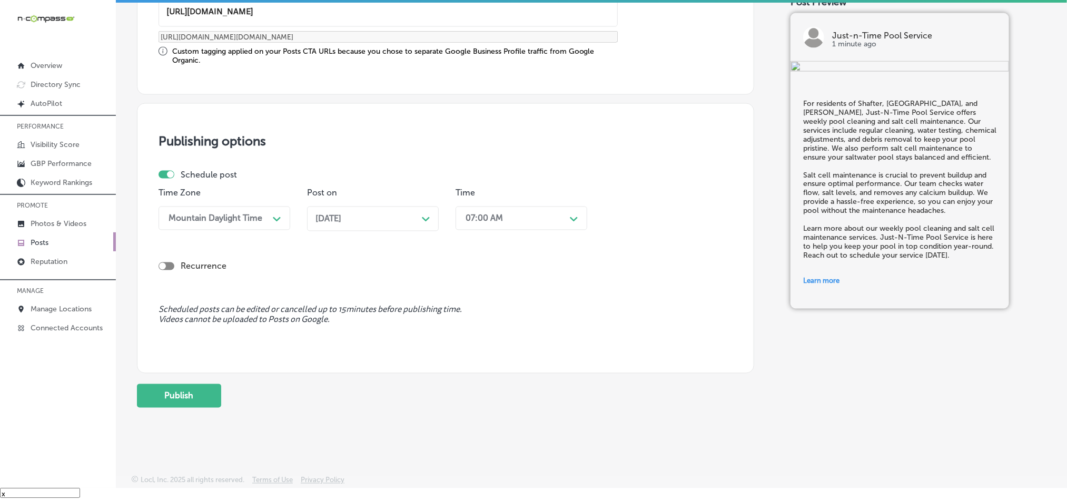
scroll to position [876, 0]
click at [188, 398] on button "Publish" at bounding box center [179, 394] width 84 height 24
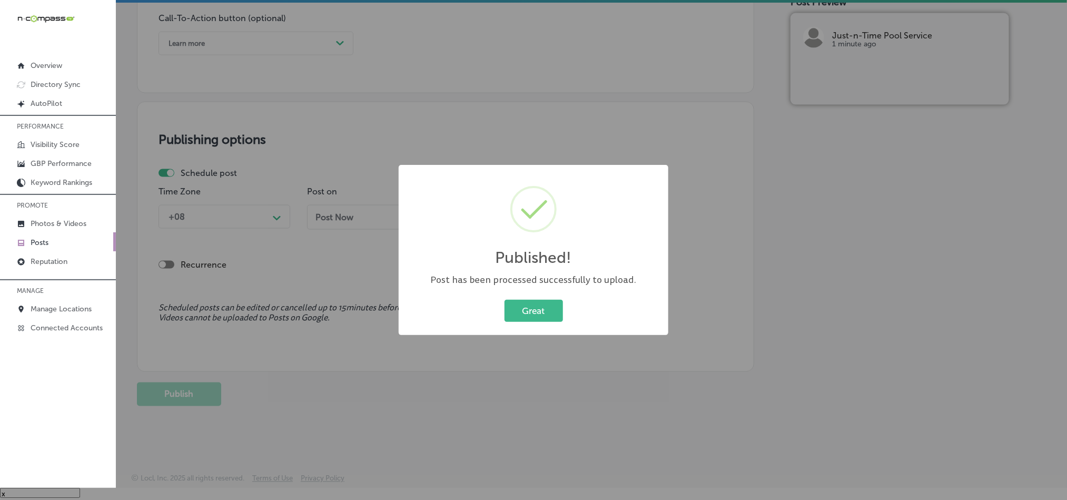
scroll to position [781, 0]
click at [532, 302] on button "Great" at bounding box center [534, 311] width 58 height 22
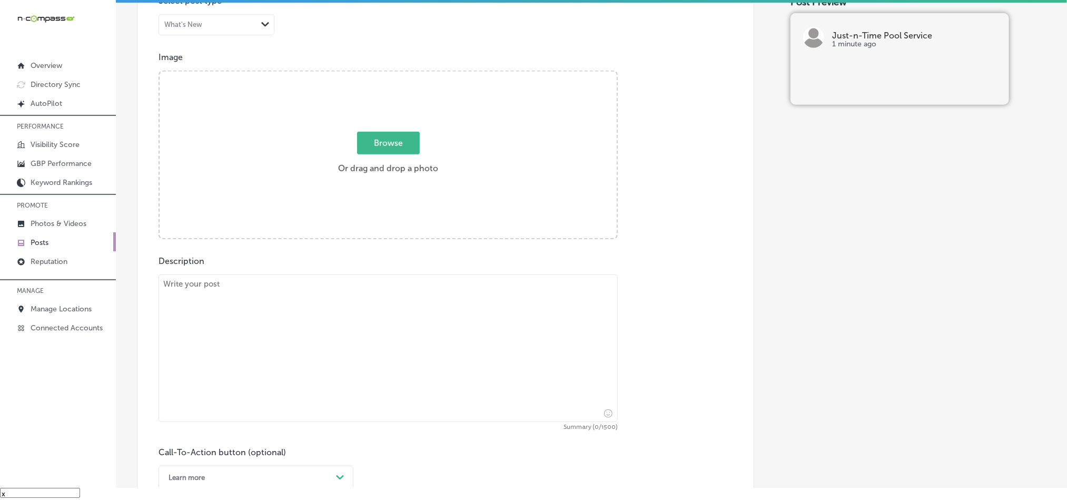
scroll to position [333, 0]
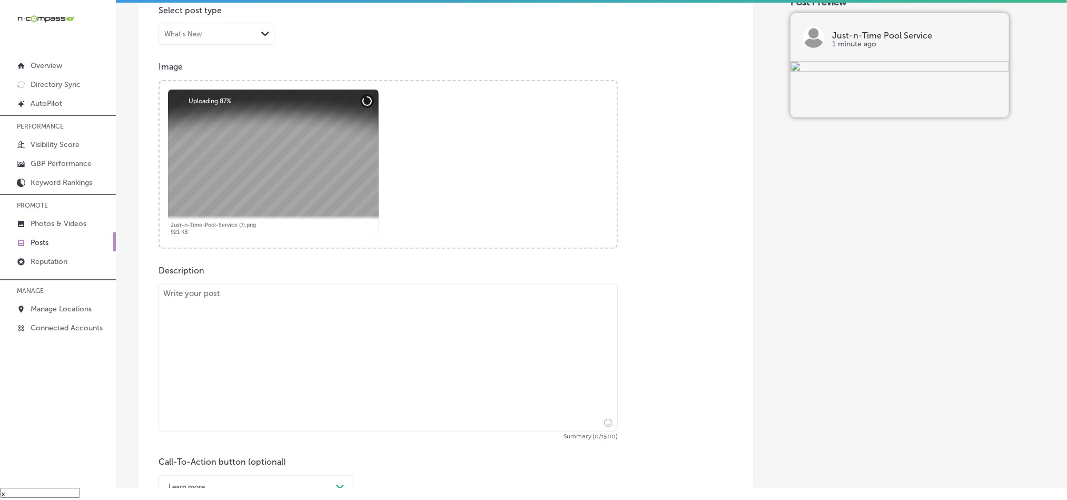
click at [310, 350] on textarea at bounding box center [388, 357] width 459 height 147
paste textarea "Just-N-Time Pool Service offers professional pool leak detection and equipment …"
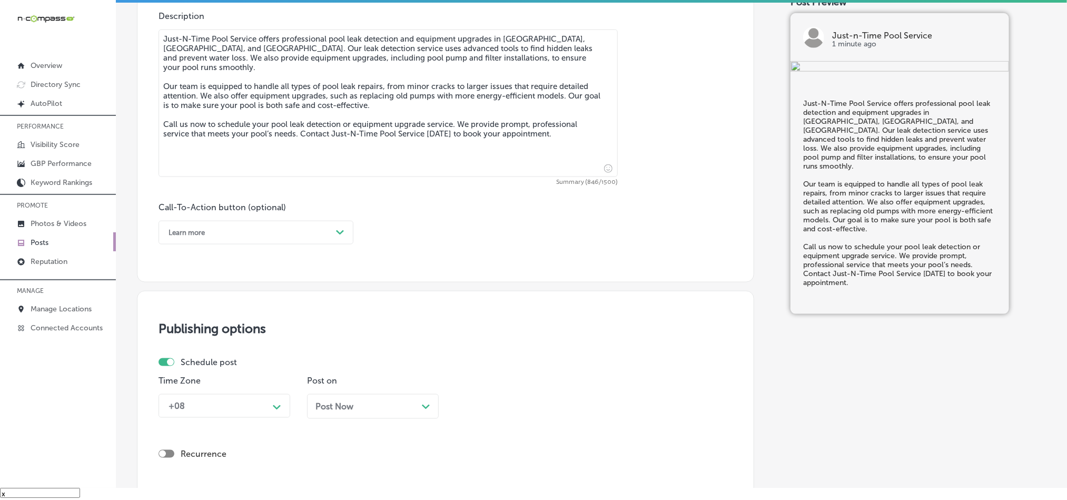
scroll to position [597, 0]
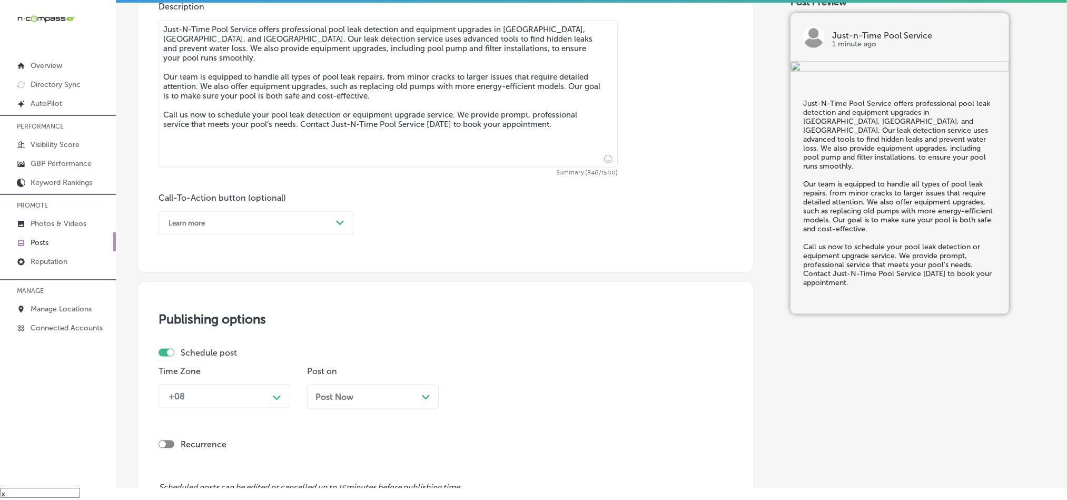
type textarea "Just-N-Time Pool Service offers professional pool leak detection and equipment …"
click at [263, 225] on div "Learn more" at bounding box center [247, 223] width 169 height 16
click at [187, 359] on div "Call Now" at bounding box center [256, 357] width 195 height 18
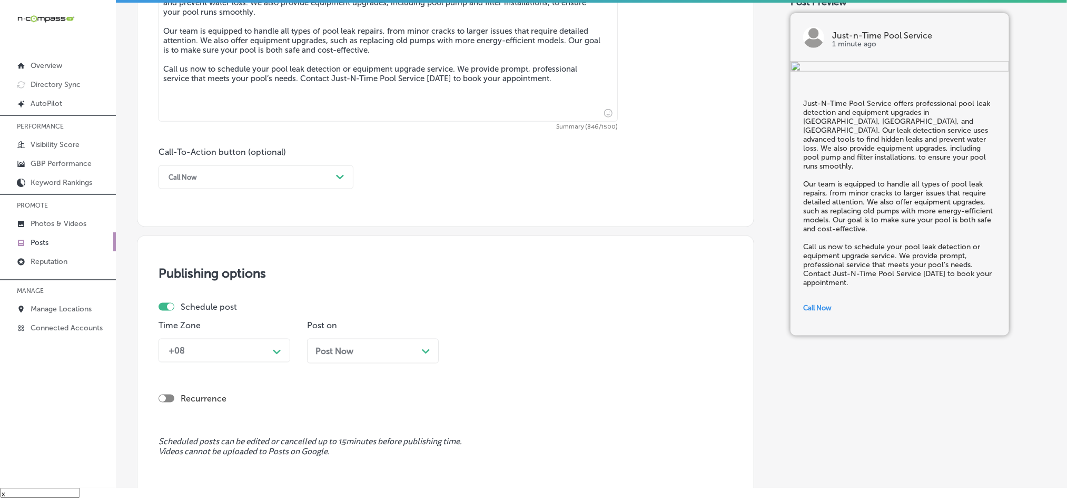
scroll to position [728, 0]
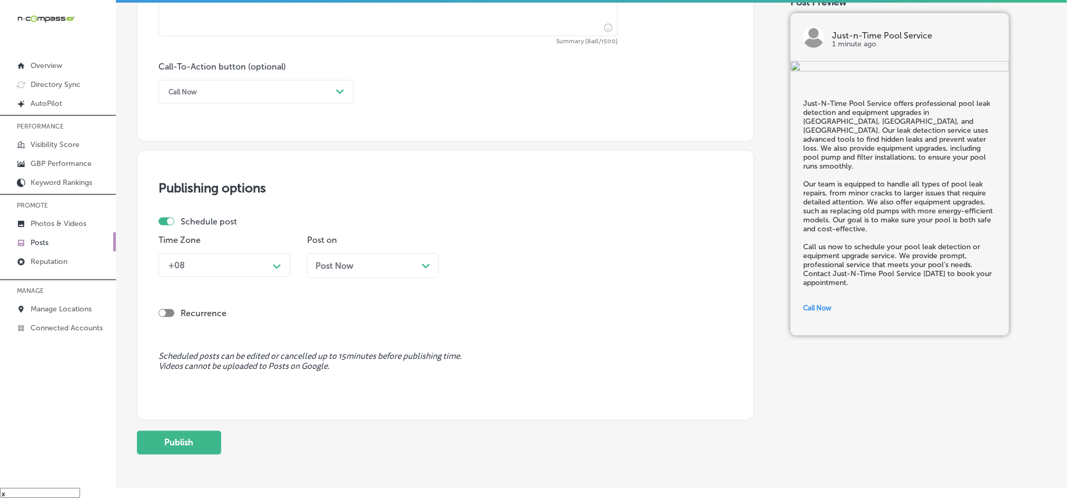
click at [237, 274] on div "+08" at bounding box center [215, 265] width 105 height 18
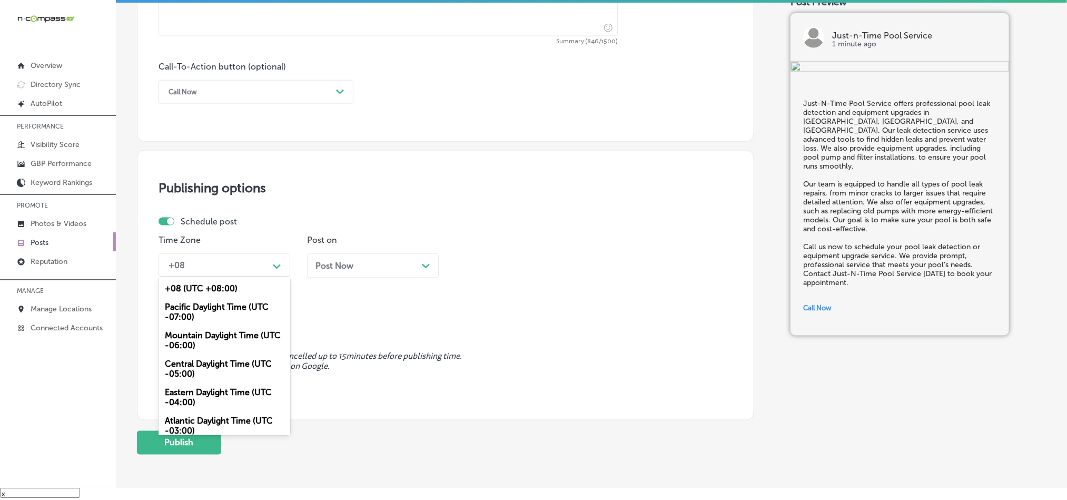
click at [187, 340] on div "Mountain Daylight Time (UTC -06:00)" at bounding box center [225, 340] width 132 height 28
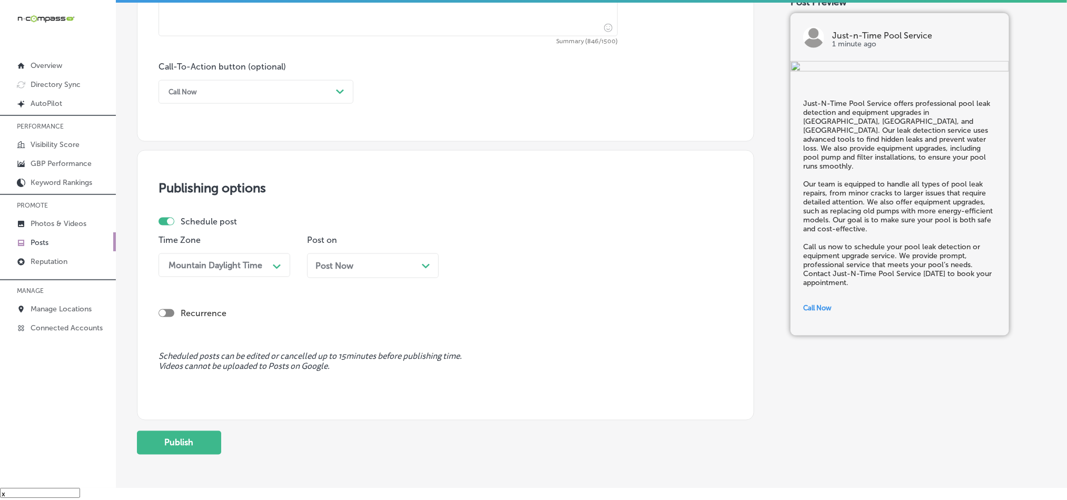
click at [370, 268] on div "Post Now Path Created with Sketch." at bounding box center [372, 266] width 115 height 10
click at [565, 261] on div "09:30 AM" at bounding box center [512, 265] width 105 height 18
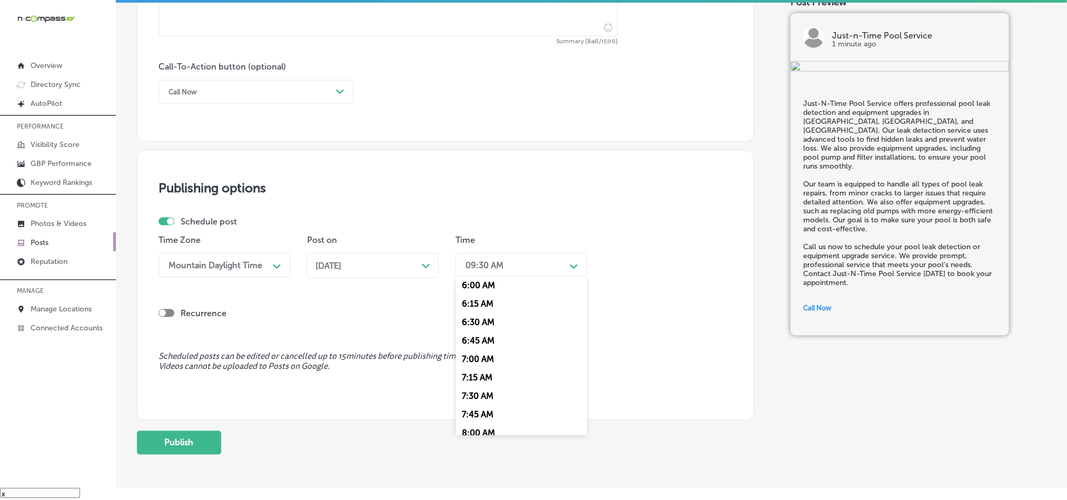
scroll to position [448, 0]
click at [479, 363] on div "7:00 AM" at bounding box center [522, 357] width 132 height 18
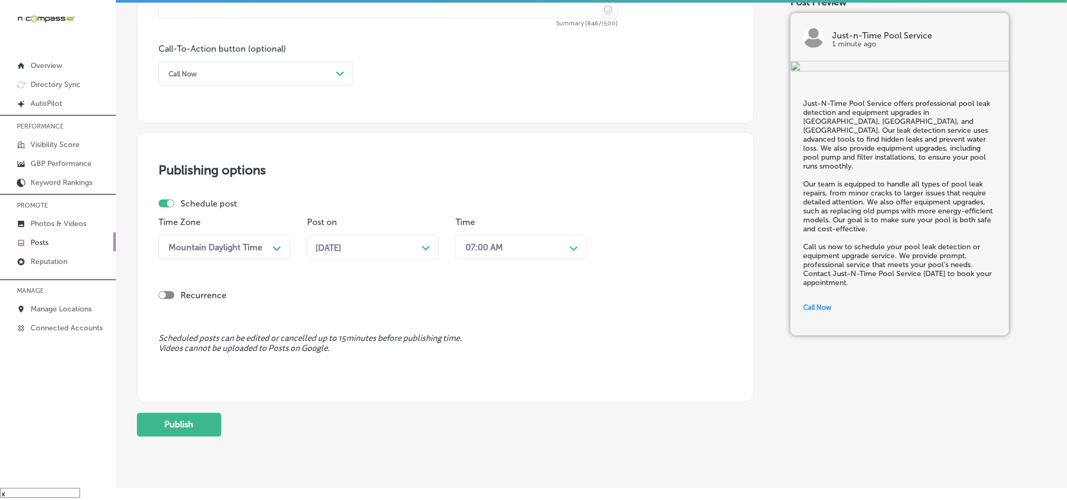
scroll to position [781, 0]
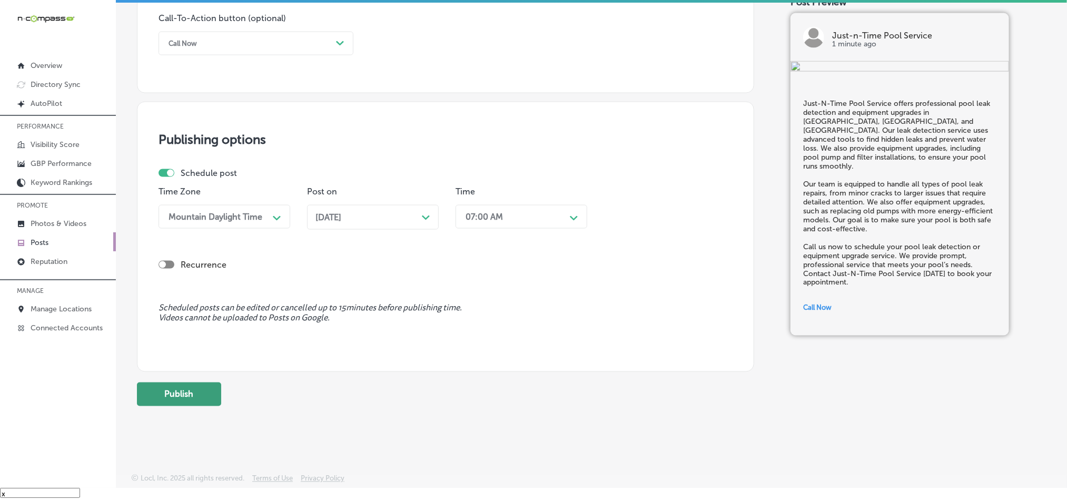
click at [212, 393] on button "Publish" at bounding box center [179, 394] width 84 height 24
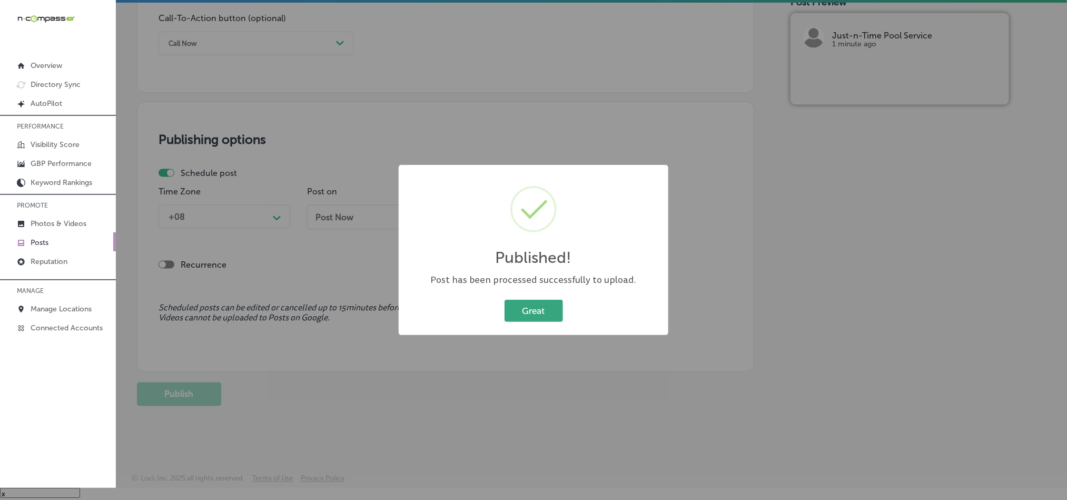
click at [536, 309] on button "Great" at bounding box center [534, 311] width 58 height 22
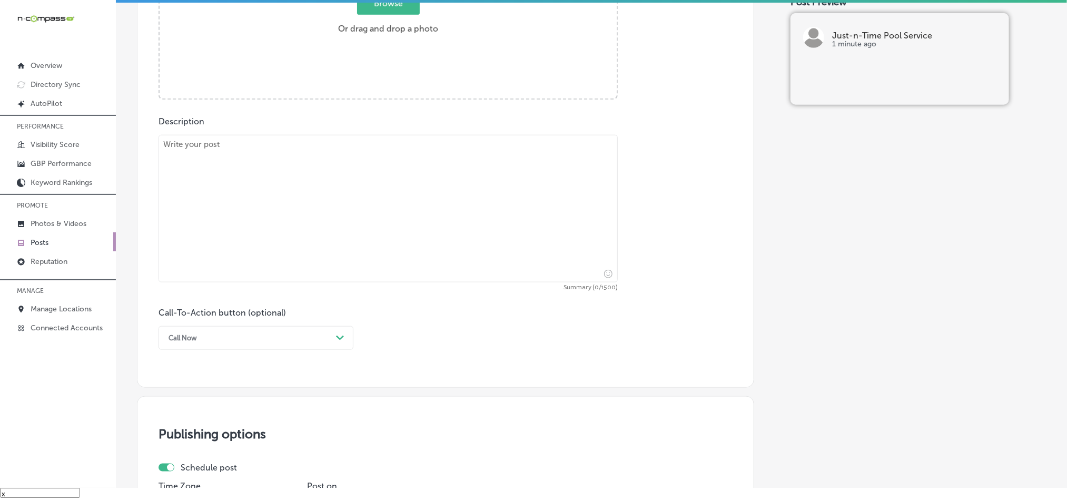
scroll to position [412, 0]
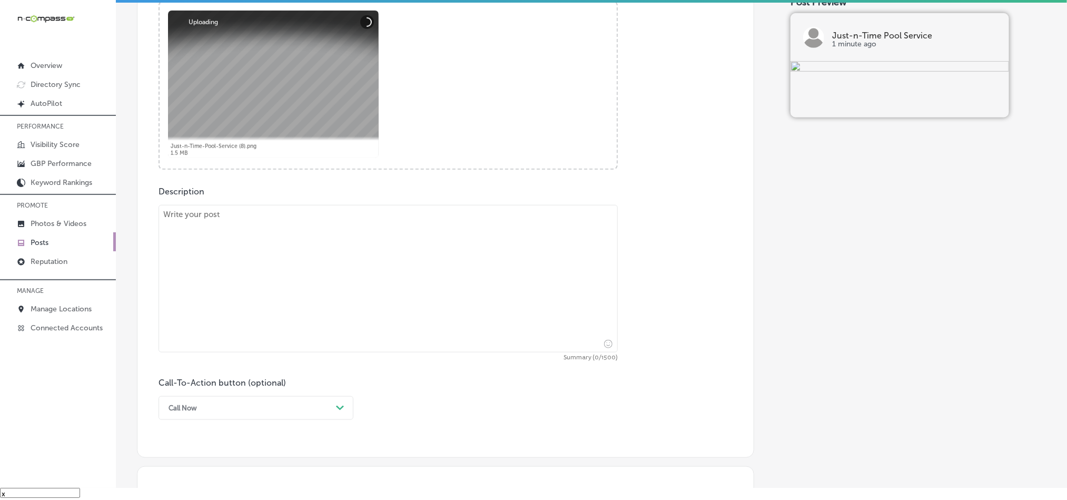
click at [344, 277] on textarea at bounding box center [388, 278] width 459 height 147
paste textarea "At Just-N-Time Pool Service, we specialize in pool filter cleaning and chlorine…"
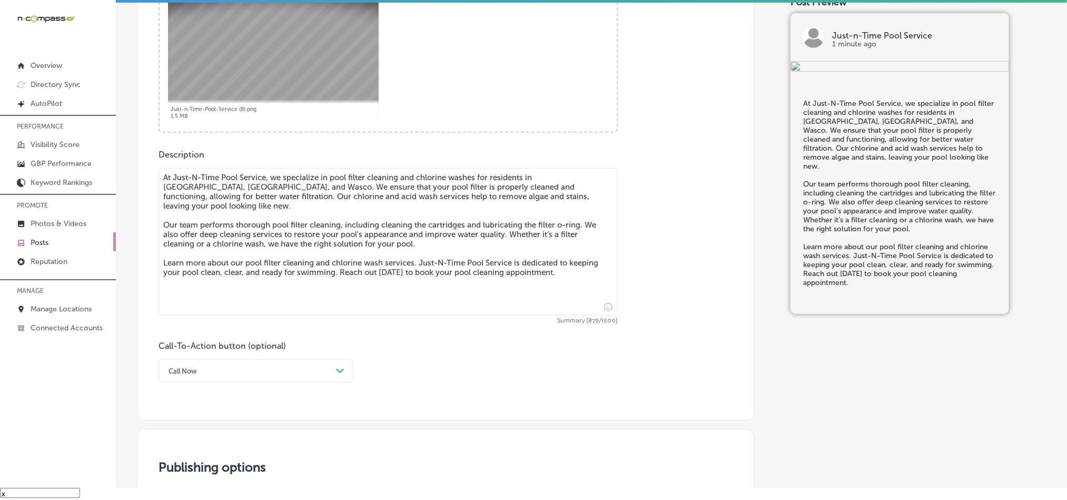
scroll to position [544, 0]
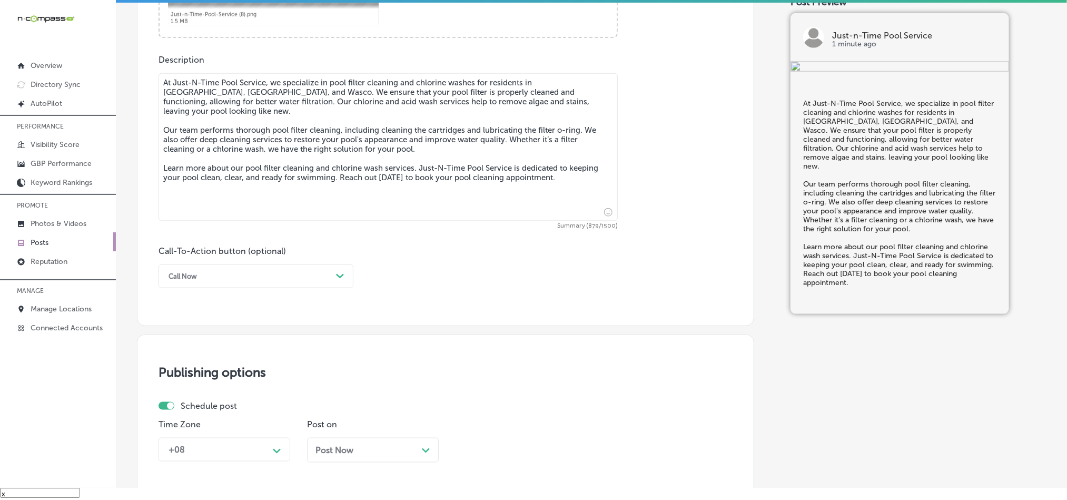
type textarea "At Just-N-Time Pool Service, we specialize in pool filter cleaning and chlorine…"
click at [296, 280] on div "Call Now" at bounding box center [247, 276] width 169 height 16
click at [201, 377] on div "Learn more" at bounding box center [256, 373] width 195 height 18
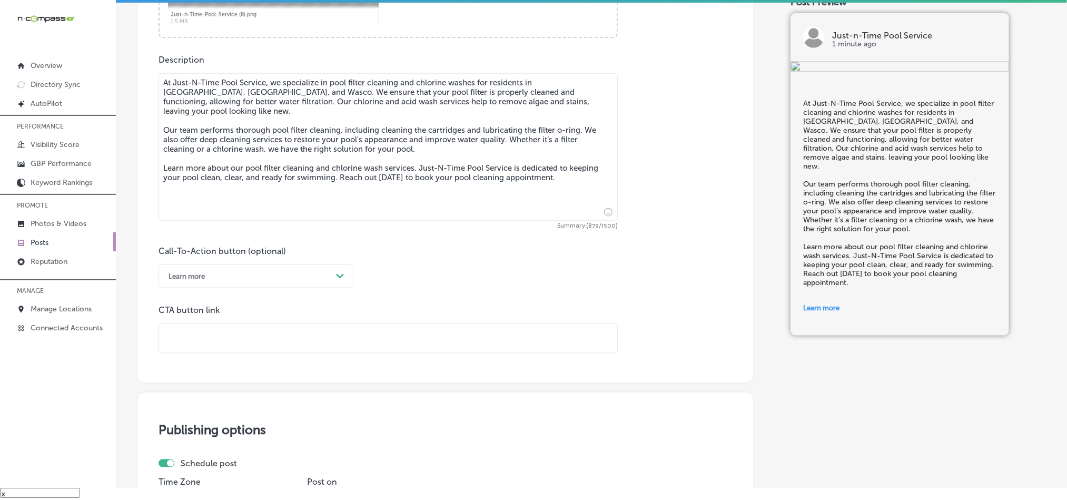
click at [314, 332] on input "text" at bounding box center [388, 338] width 458 height 29
paste input "[URL][DOMAIN_NAME]"
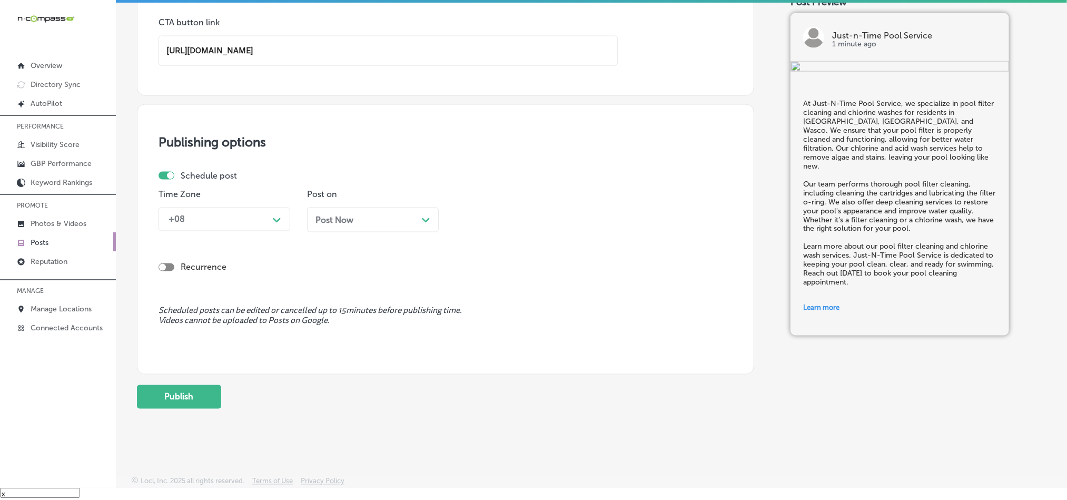
scroll to position [834, 0]
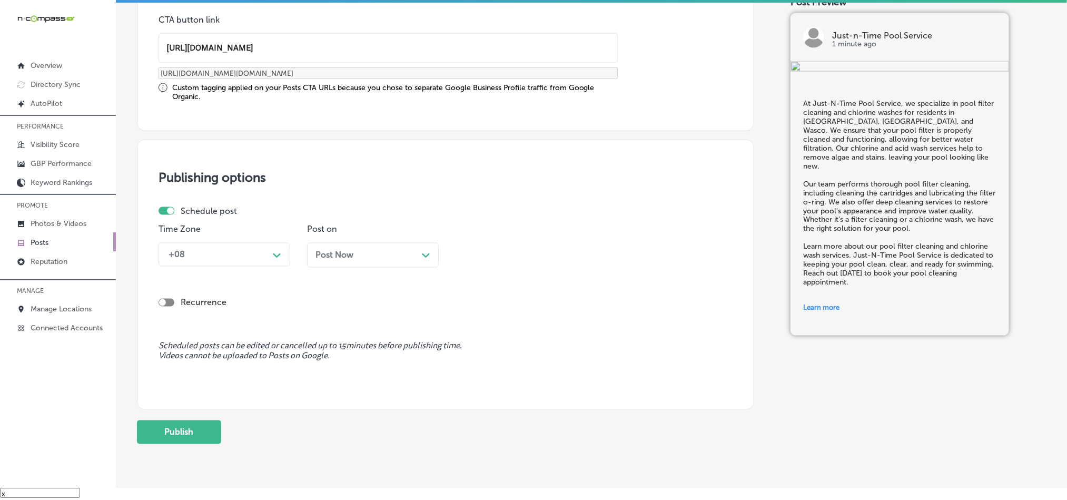
type input "[URL][DOMAIN_NAME]"
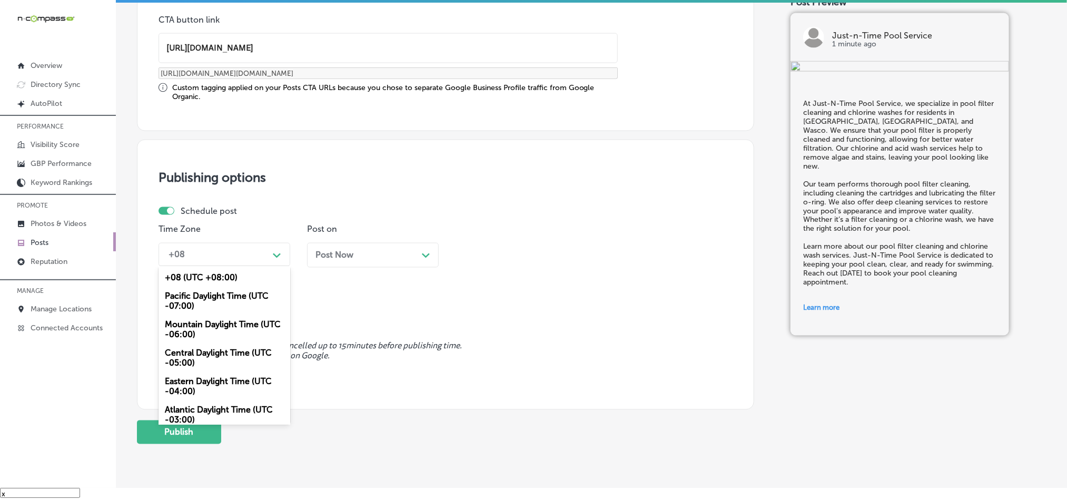
click at [231, 256] on div "+08" at bounding box center [215, 254] width 105 height 18
click at [196, 328] on div "Mountain Daylight Time (UTC -06:00)" at bounding box center [225, 329] width 132 height 28
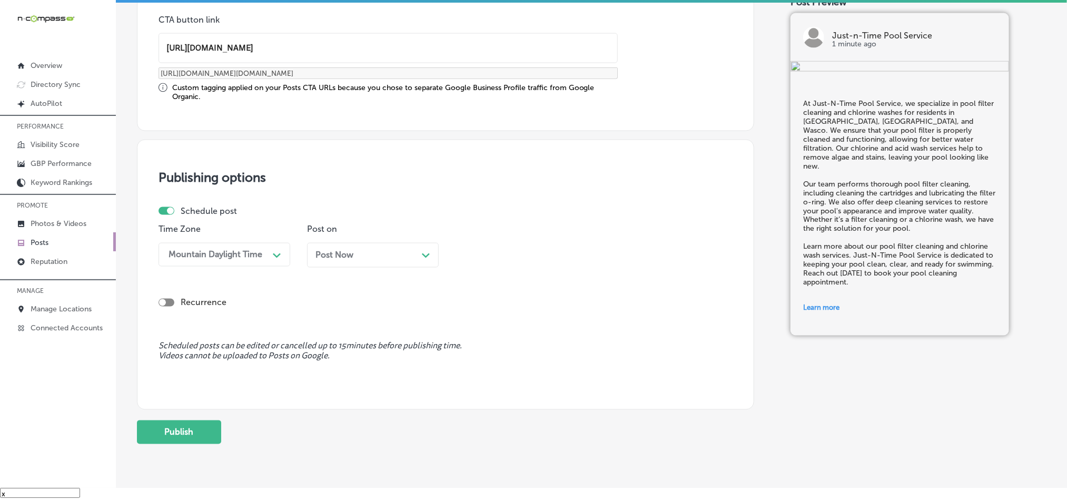
click at [372, 259] on div "Post Now Path Created with Sketch." at bounding box center [372, 255] width 115 height 10
click at [506, 250] on div "09:30 AM" at bounding box center [512, 254] width 105 height 18
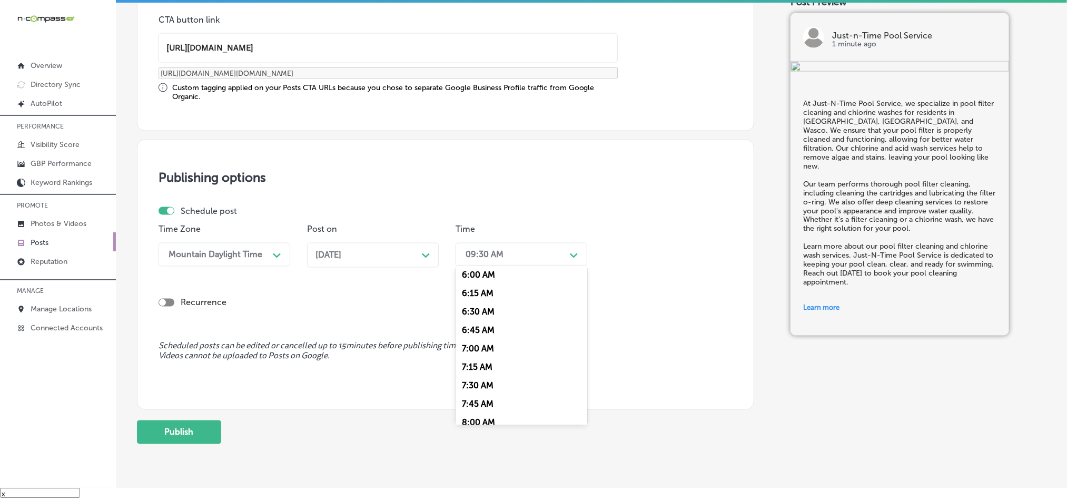
scroll to position [448, 0]
click at [479, 354] on div "7:00 AM" at bounding box center [522, 346] width 132 height 18
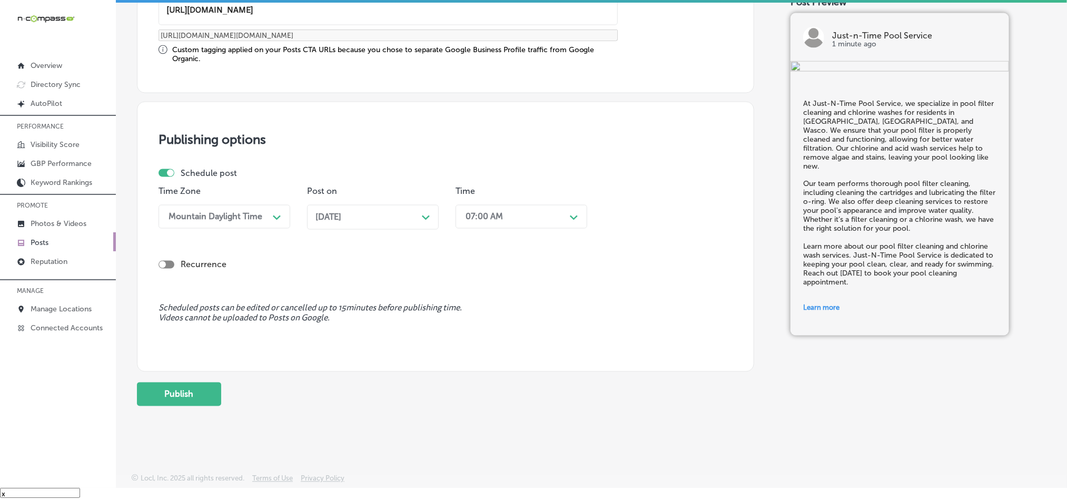
scroll to position [876, 0]
click at [170, 391] on button "Publish" at bounding box center [179, 394] width 84 height 24
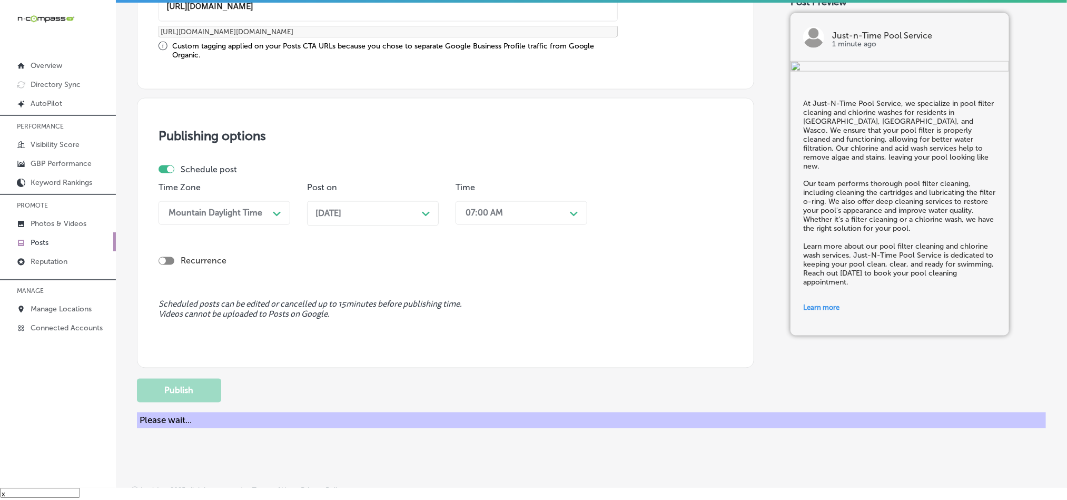
scroll to position [781, 0]
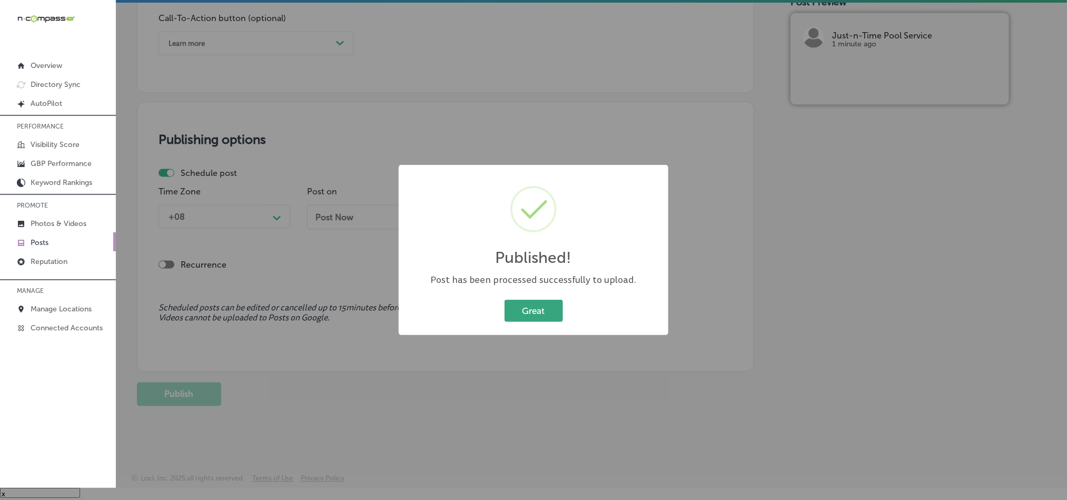
click at [525, 316] on button "Great" at bounding box center [534, 311] width 58 height 22
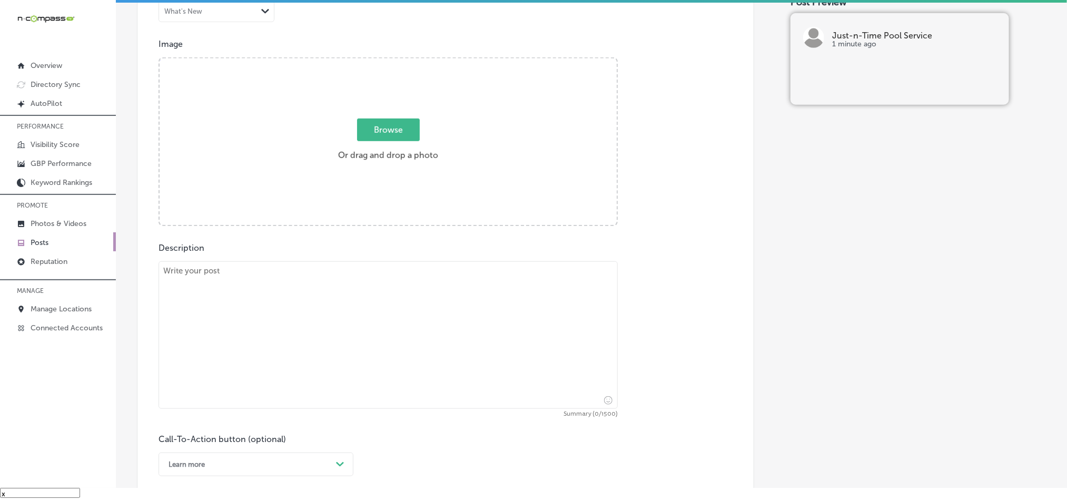
scroll to position [360, 0]
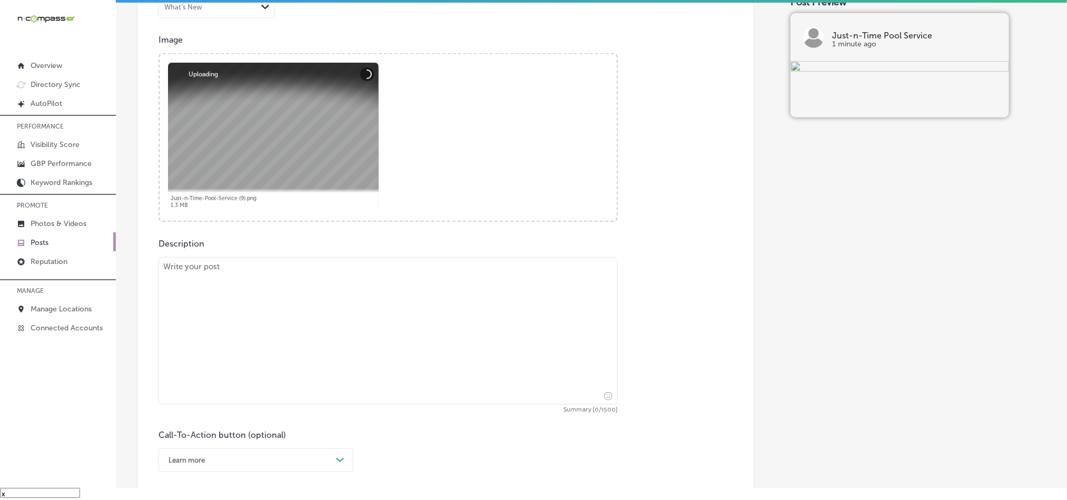
click at [337, 324] on textarea at bounding box center [388, 330] width 459 height 147
paste textarea "Just-N-Time Pool Service is proud to offer pool equipment repairs and light fix…"
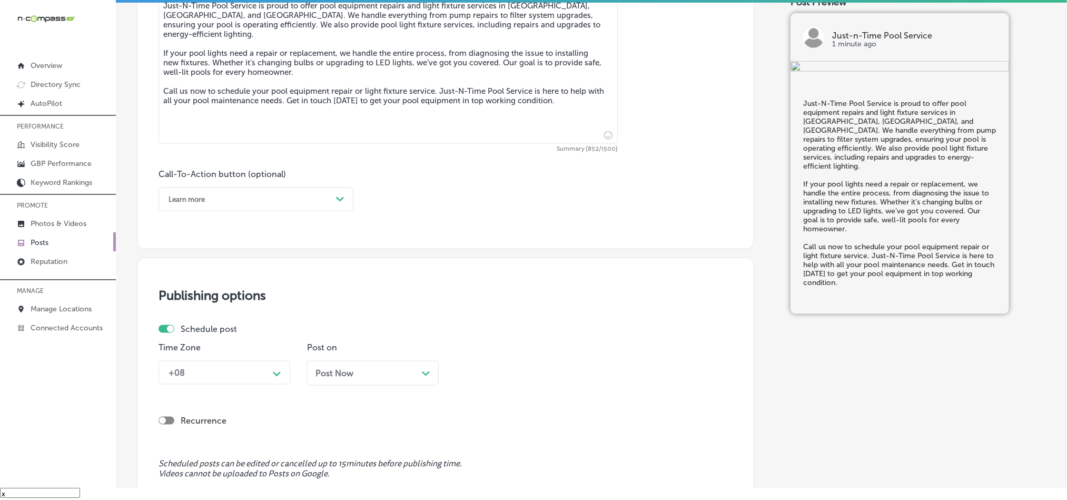
scroll to position [623, 0]
type textarea "Just-N-Time Pool Service is proud to offer pool equipment repairs and light fix…"
click at [233, 205] on div "Learn more" at bounding box center [247, 197] width 169 height 16
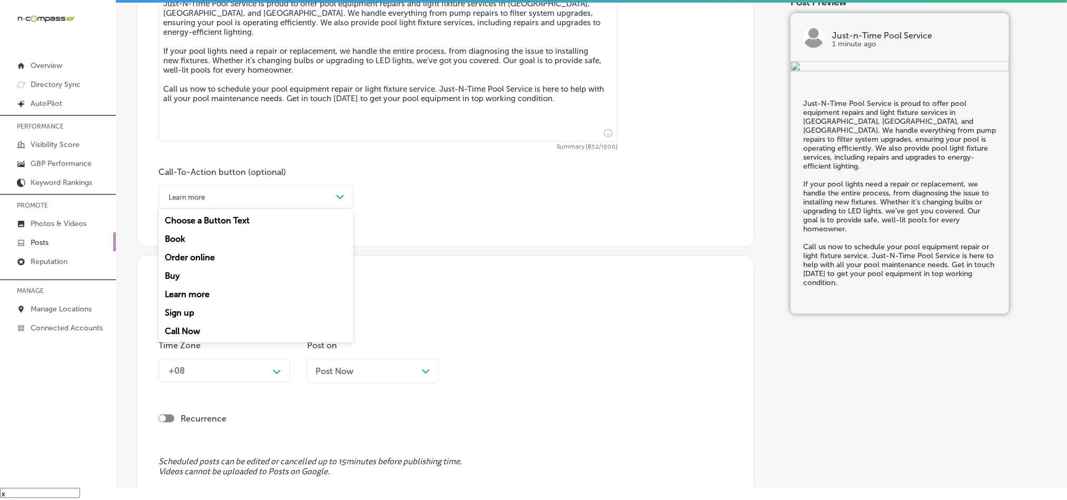
click at [182, 334] on div "Call Now" at bounding box center [256, 331] width 195 height 18
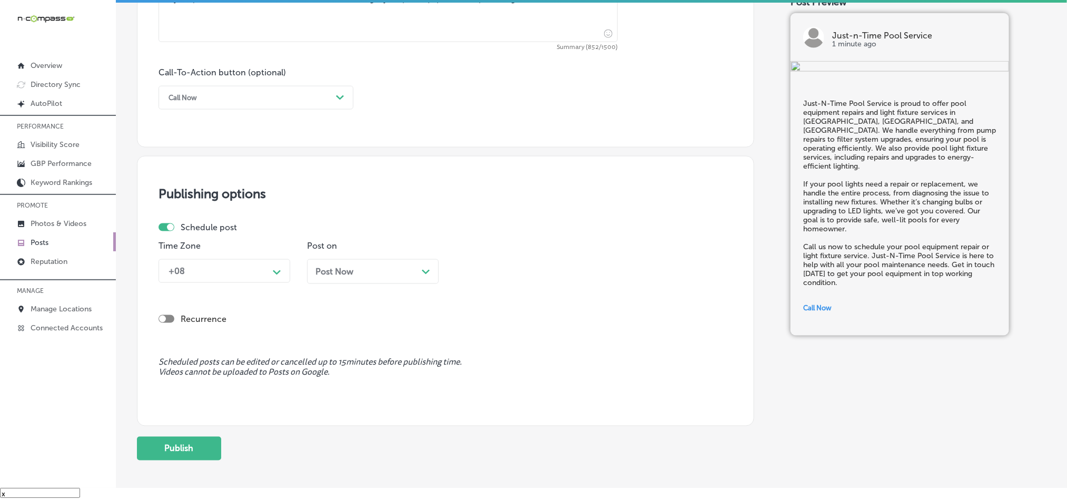
scroll to position [728, 0]
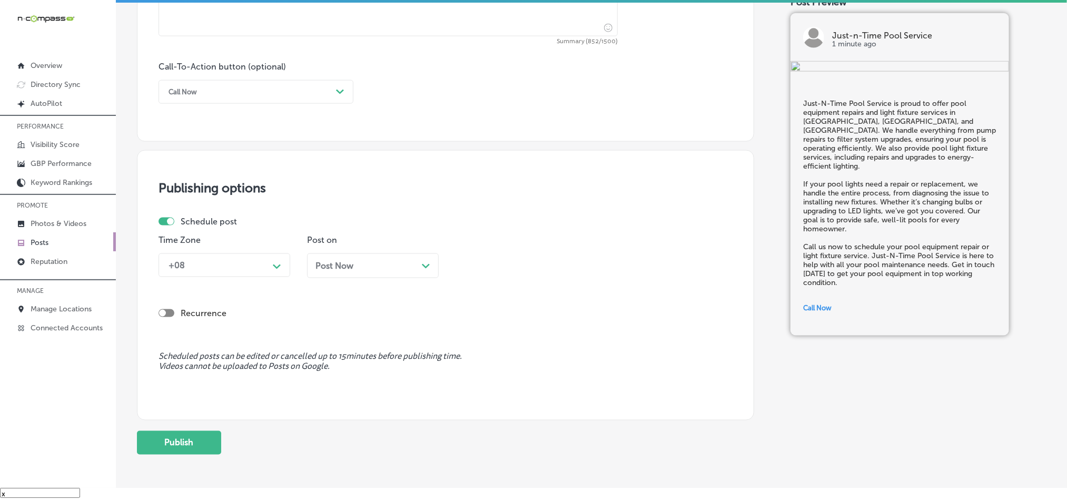
click at [250, 274] on div "+08" at bounding box center [215, 265] width 105 height 18
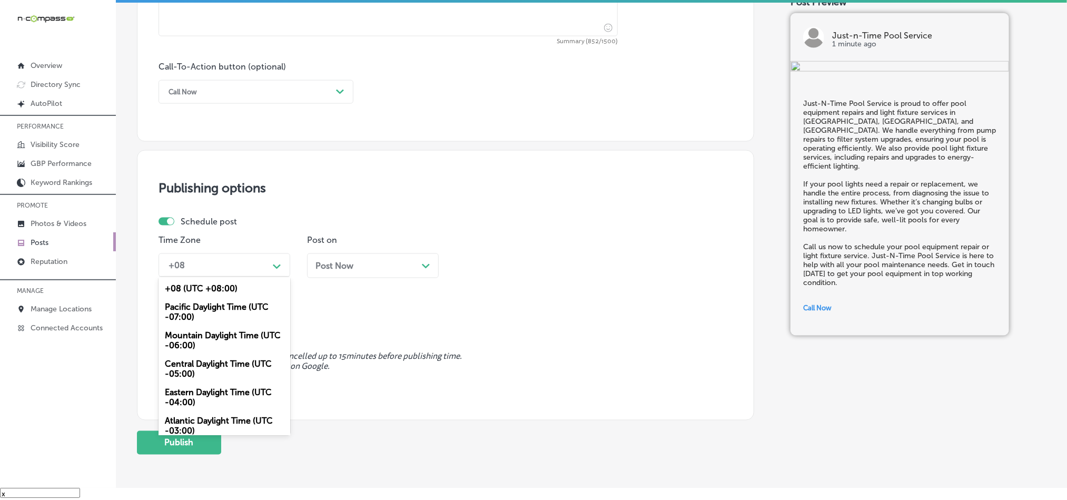
click at [196, 342] on div "Mountain Daylight Time (UTC -06:00)" at bounding box center [225, 340] width 132 height 28
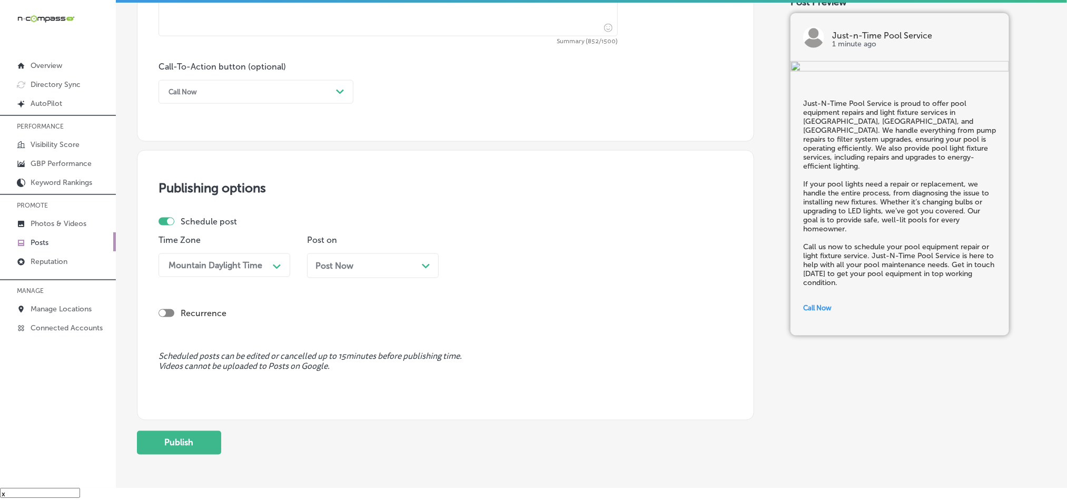
click at [348, 266] on span "Post Now" at bounding box center [334, 266] width 38 height 10
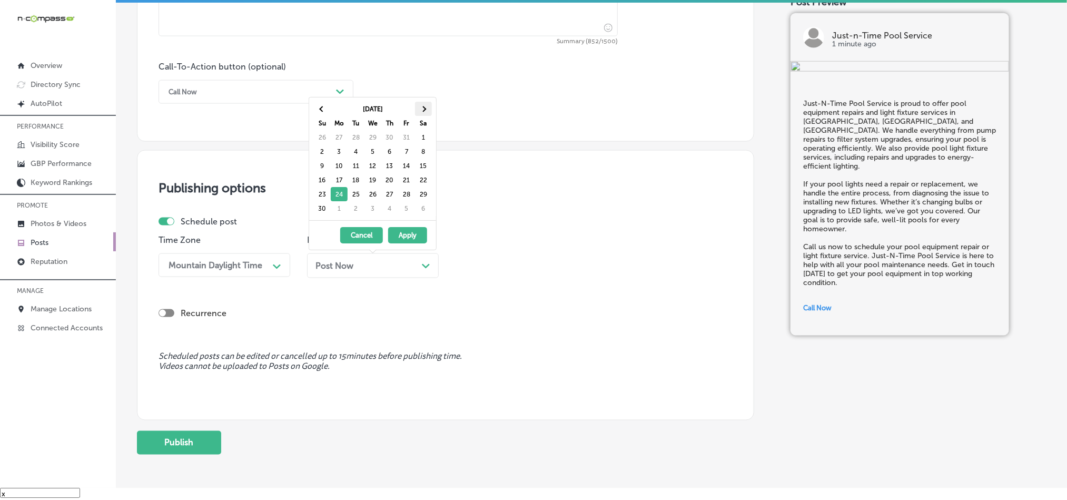
click at [427, 108] on th at bounding box center [423, 109] width 17 height 14
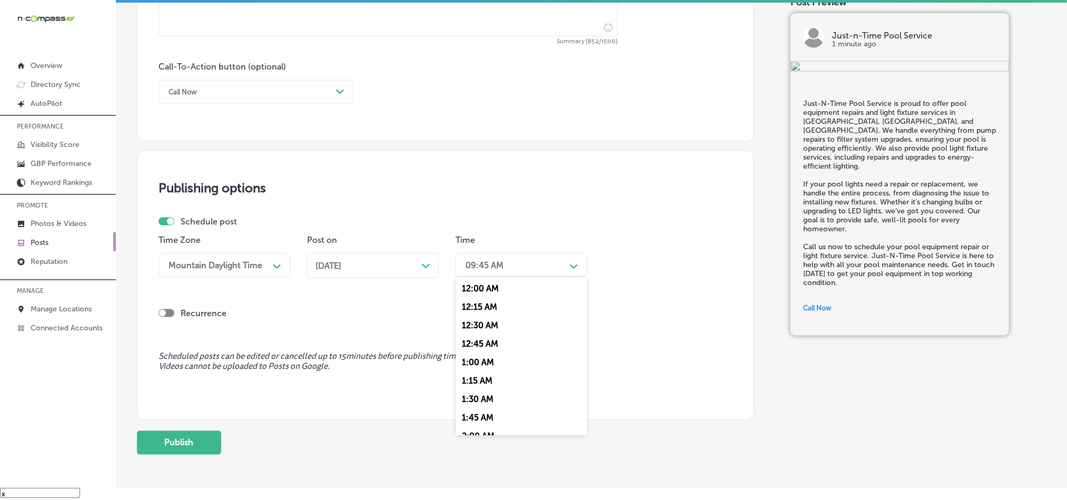
click at [503, 262] on div "09:45 AM" at bounding box center [512, 265] width 105 height 18
click at [469, 363] on div "7:00 AM" at bounding box center [522, 357] width 132 height 18
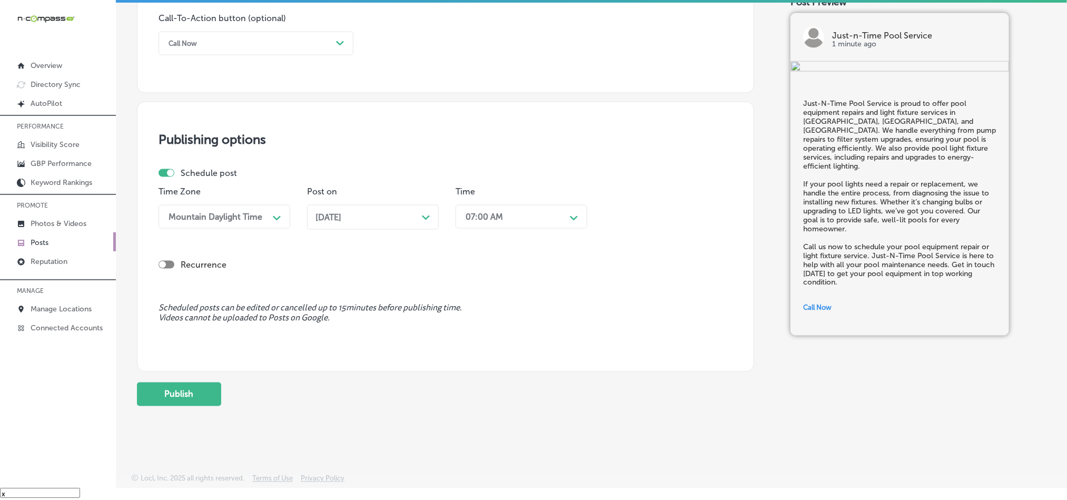
scroll to position [781, 0]
click at [180, 396] on button "Publish" at bounding box center [179, 394] width 84 height 24
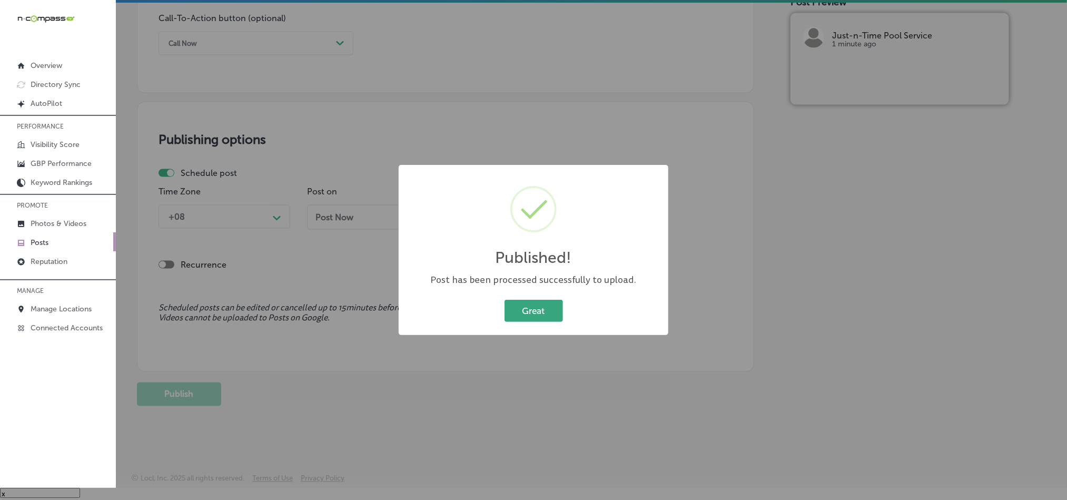
click at [521, 308] on button "Great" at bounding box center [534, 311] width 58 height 22
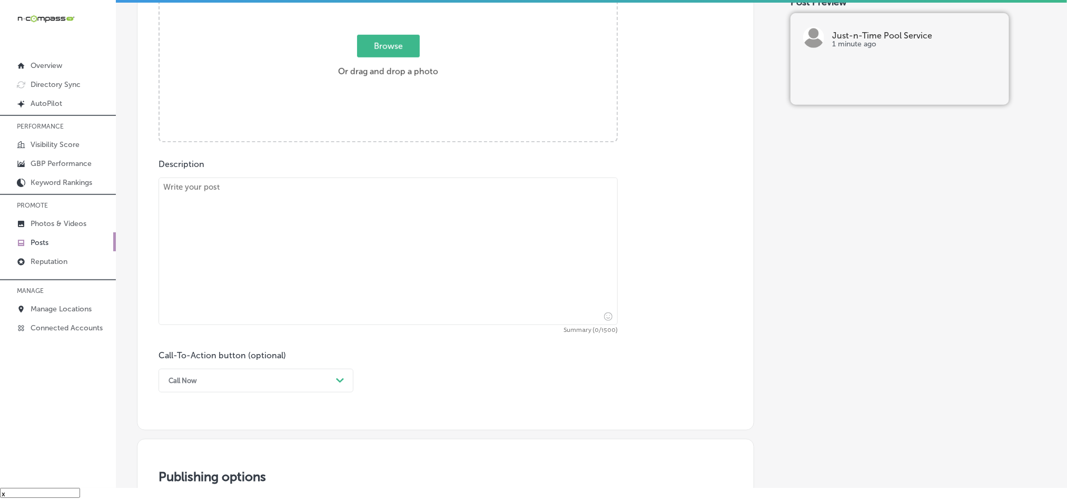
scroll to position [412, 0]
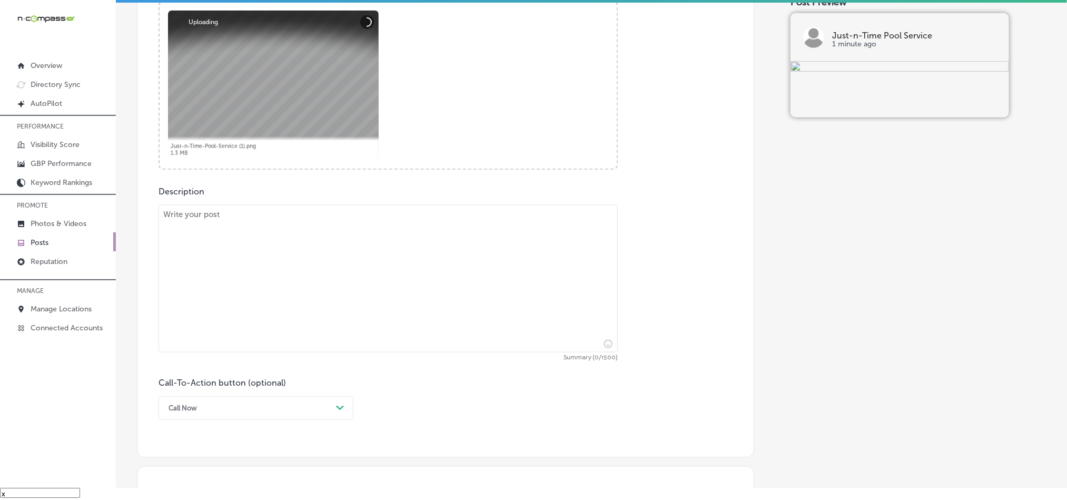
click at [335, 288] on textarea at bounding box center [388, 278] width 459 height 147
paste textarea "For reliable pool salt cell maintenance and leak detection, trust Just-N-Time P…"
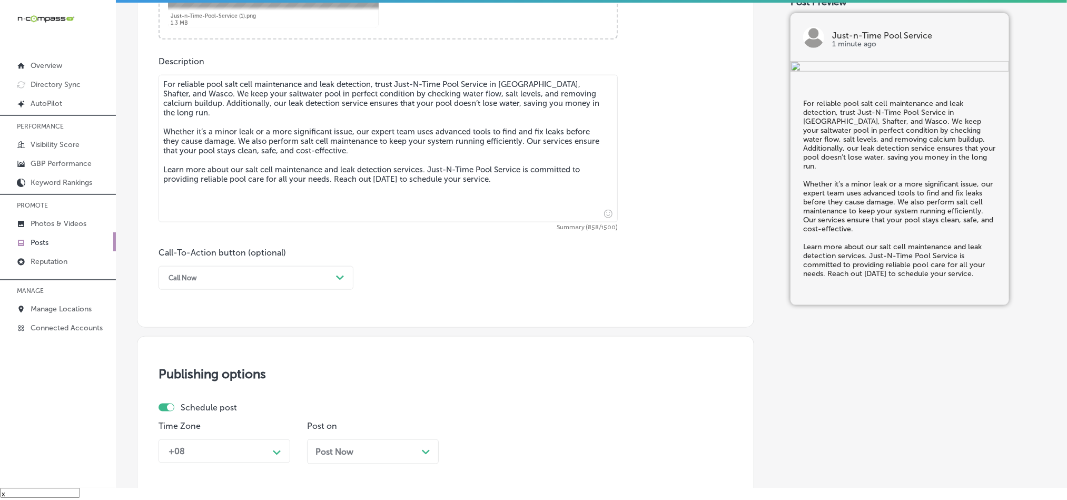
scroll to position [544, 0]
type textarea "For reliable pool salt cell maintenance and leak detection, trust Just-N-Time P…"
click at [301, 275] on div "Call Now" at bounding box center [247, 276] width 169 height 16
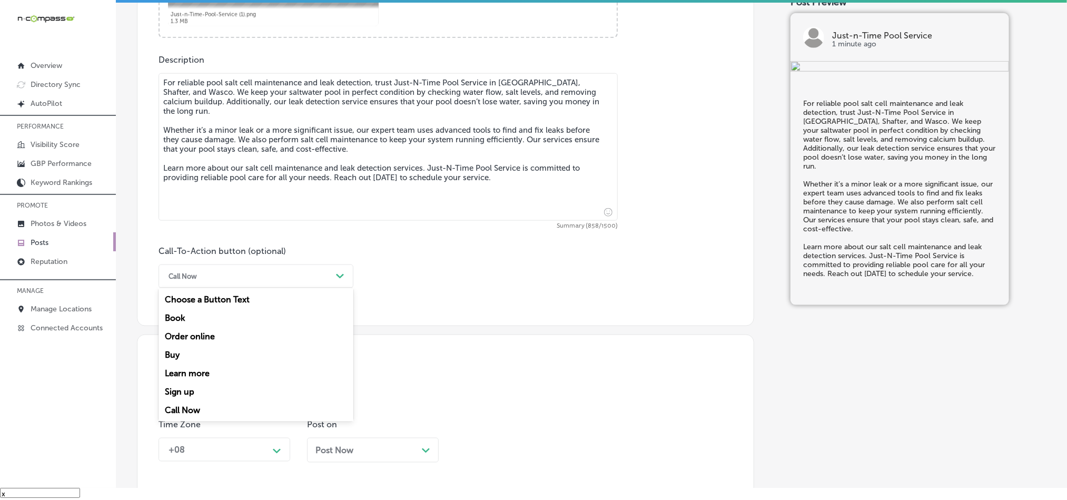
click at [199, 372] on div "Learn more" at bounding box center [256, 373] width 195 height 18
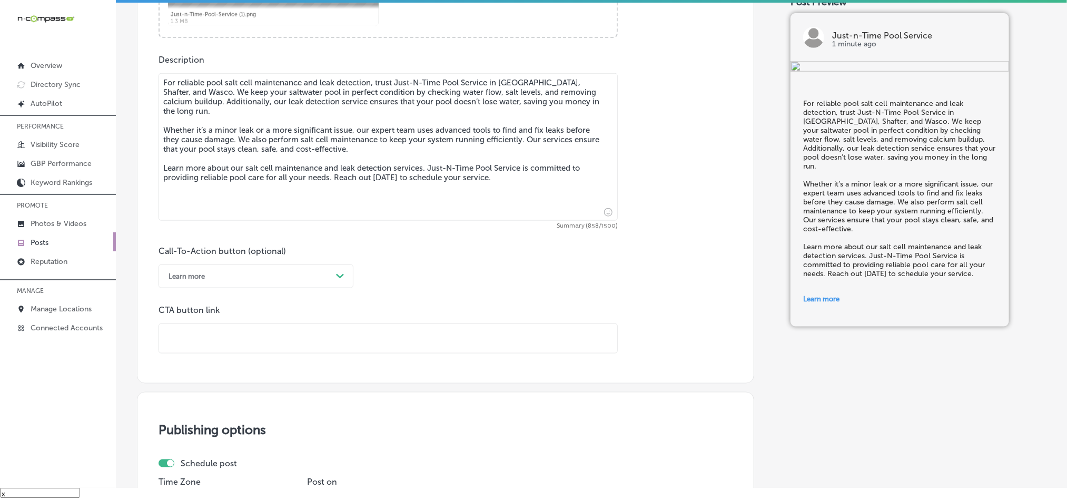
click at [245, 342] on input "text" at bounding box center [388, 338] width 458 height 29
paste input "[URL][DOMAIN_NAME]"
type input "[URL][DOMAIN_NAME]"
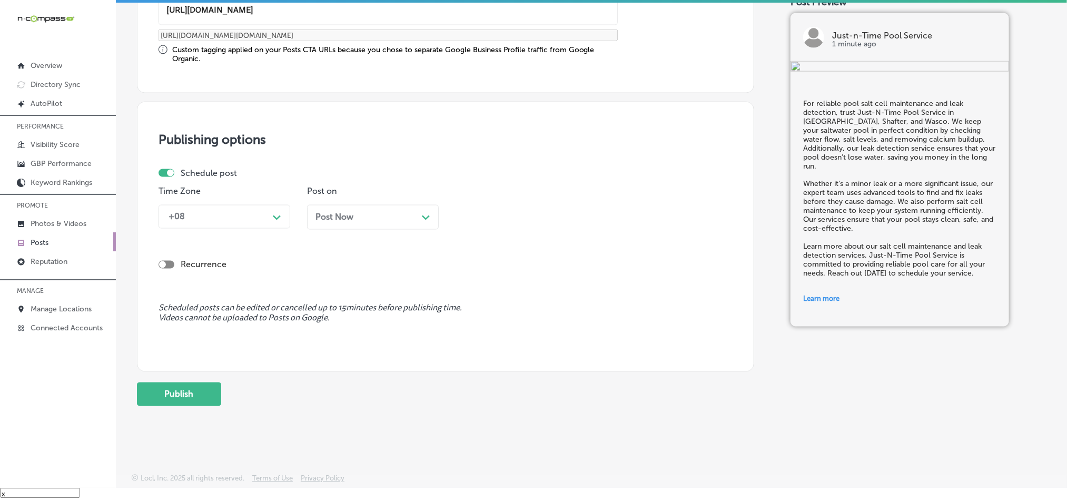
scroll to position [876, 0]
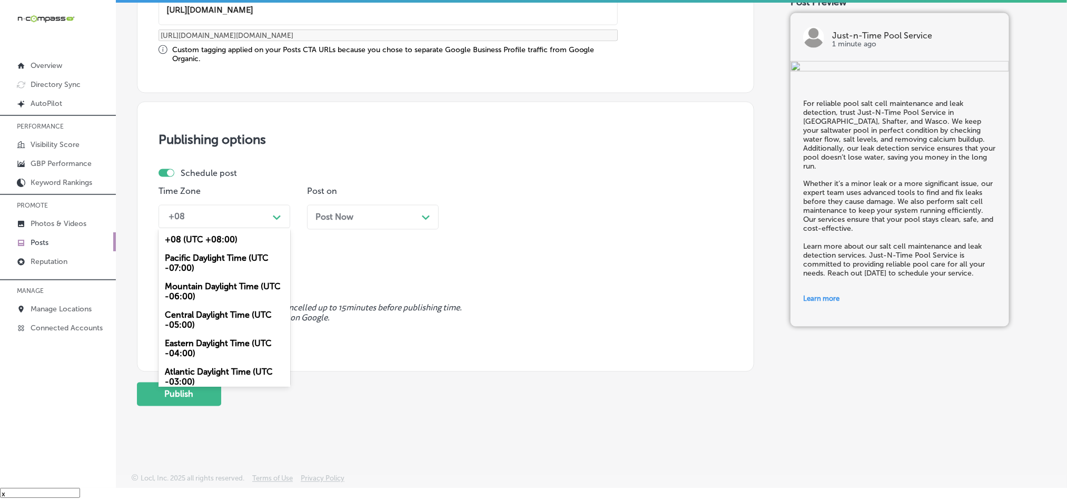
click at [239, 222] on div "+08" at bounding box center [215, 217] width 105 height 18
click at [196, 283] on div "Mountain Daylight Time (UTC -06:00)" at bounding box center [225, 292] width 132 height 28
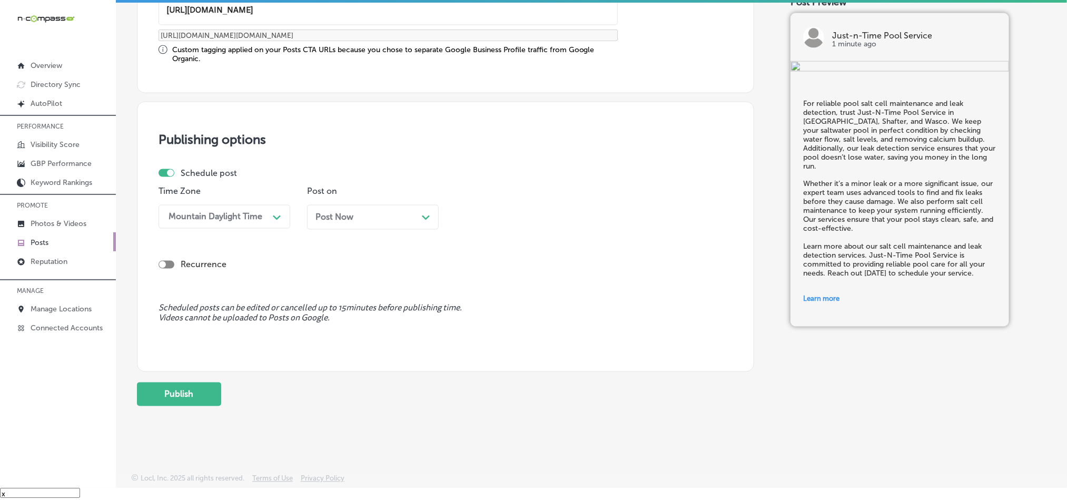
click at [370, 212] on div "Post Now Path Created with Sketch." at bounding box center [372, 217] width 115 height 10
click at [528, 212] on div "09:45 AM" at bounding box center [512, 217] width 105 height 18
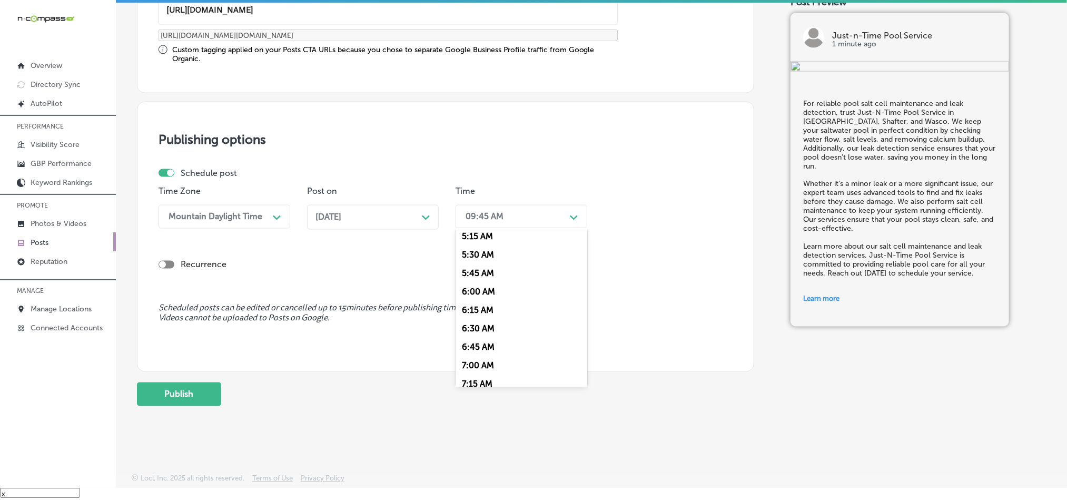
scroll to position [395, 0]
click at [468, 367] on div "7:00 AM" at bounding box center [522, 361] width 132 height 18
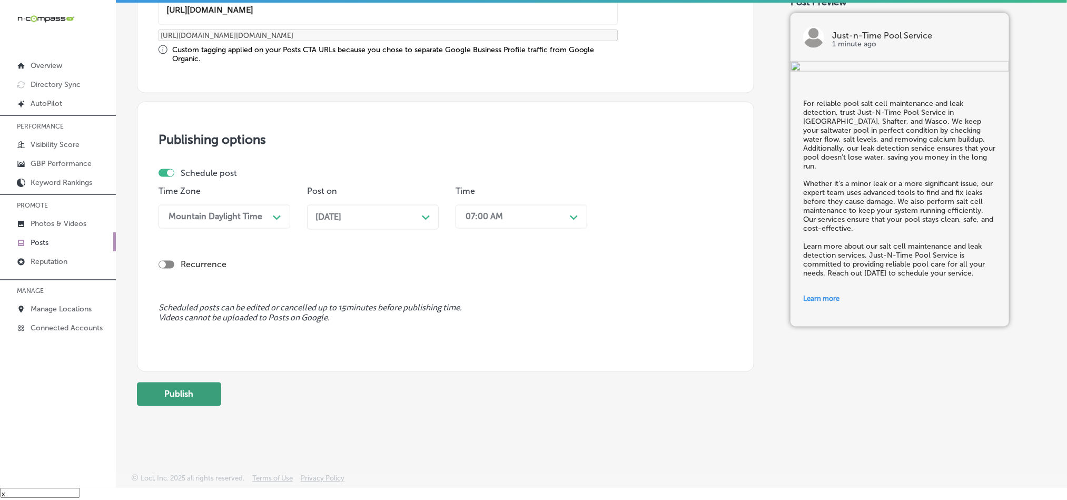
click at [173, 395] on button "Publish" at bounding box center [179, 394] width 84 height 24
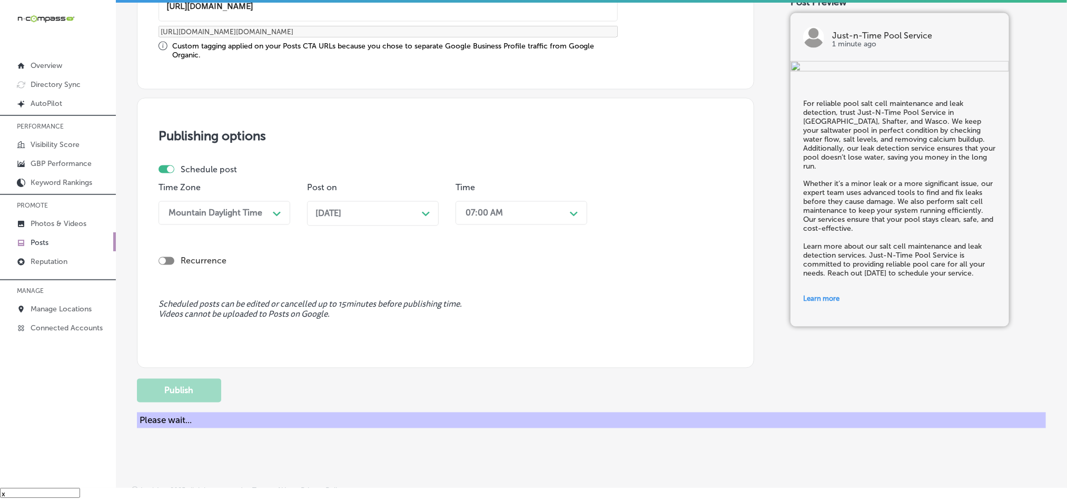
scroll to position [781, 0]
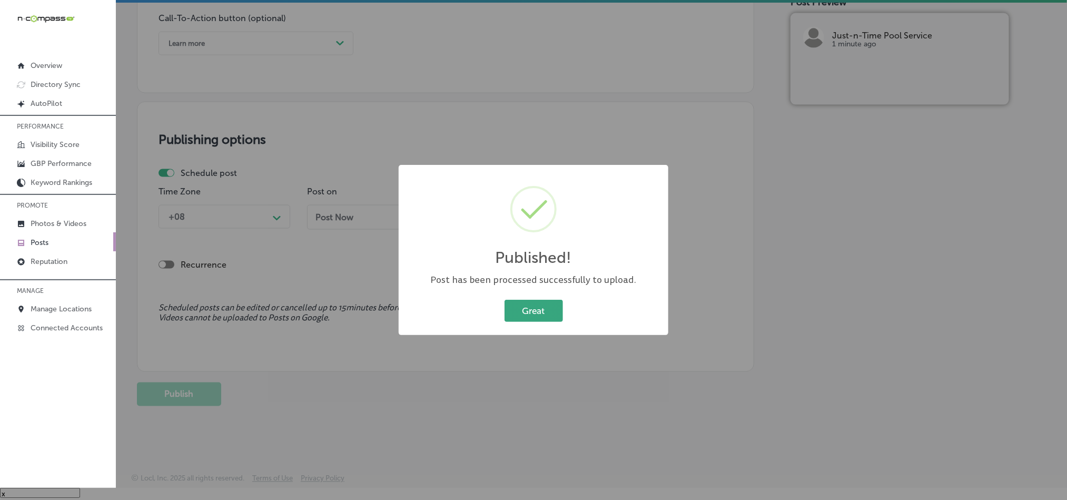
click at [520, 302] on button "Great" at bounding box center [534, 311] width 58 height 22
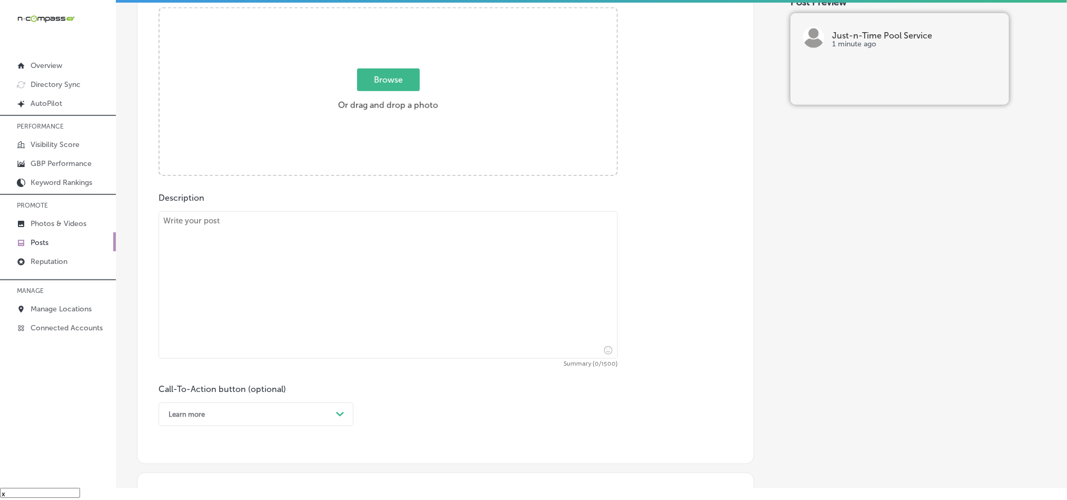
scroll to position [386, 0]
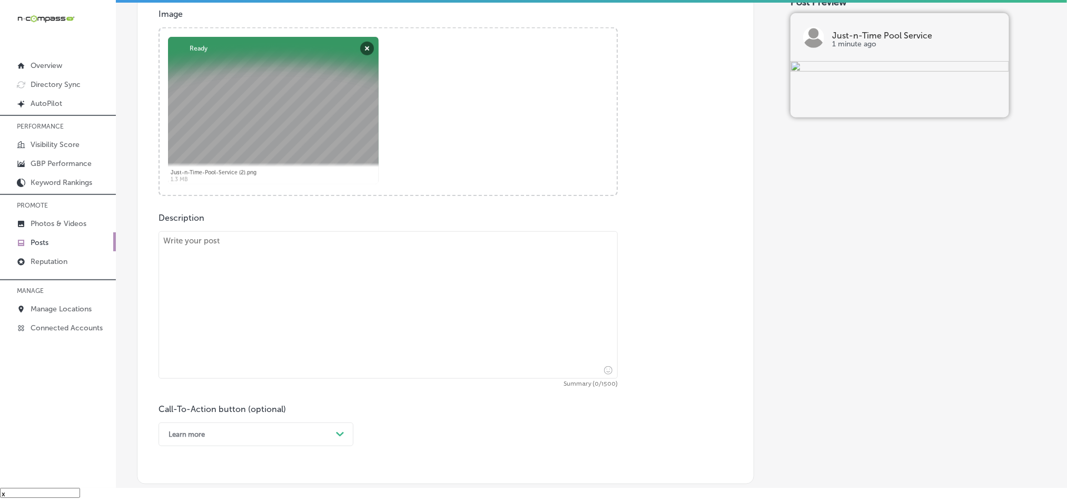
click at [313, 293] on textarea at bounding box center [388, 304] width 459 height 147
paste textarea "Just-N-Time Pool Service offers reliable weekly pool cleaning and equipment che…"
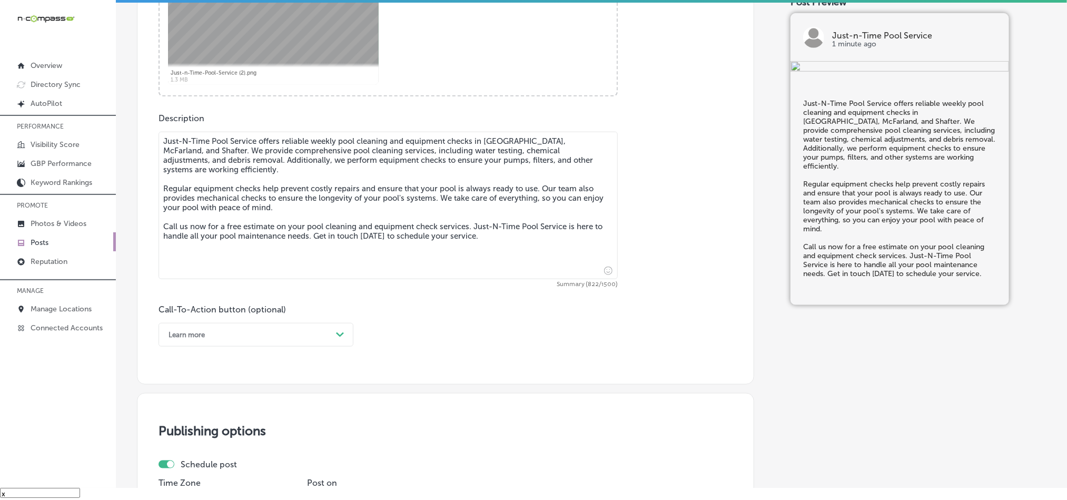
scroll to position [491, 0]
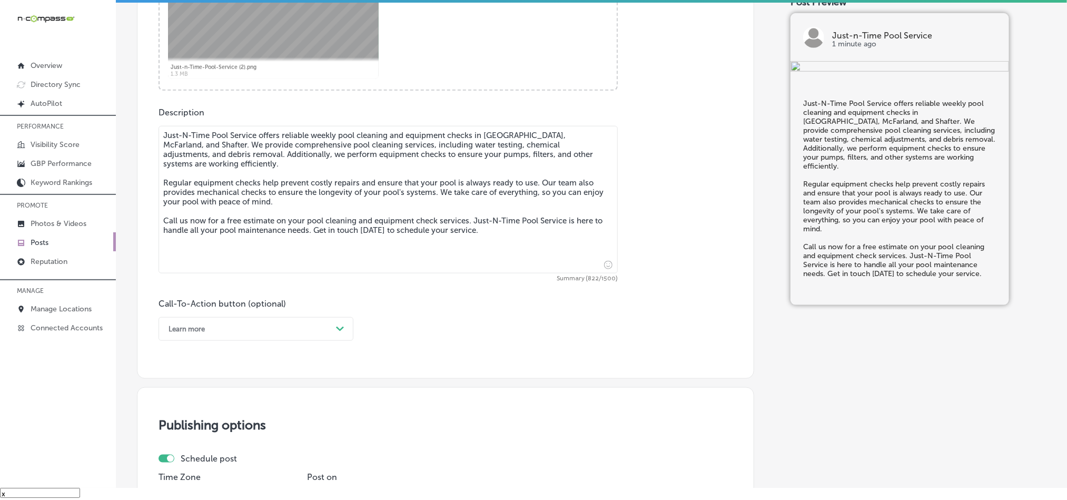
type textarea "Just-N-Time Pool Service offers reliable weekly pool cleaning and equipment che…"
click at [218, 344] on div "Post content Select location(s) Business + Location just just Path Created with…" at bounding box center [445, 45] width 617 height 667
click at [217, 341] on div "Learn more Path Created with Sketch." at bounding box center [256, 329] width 195 height 24
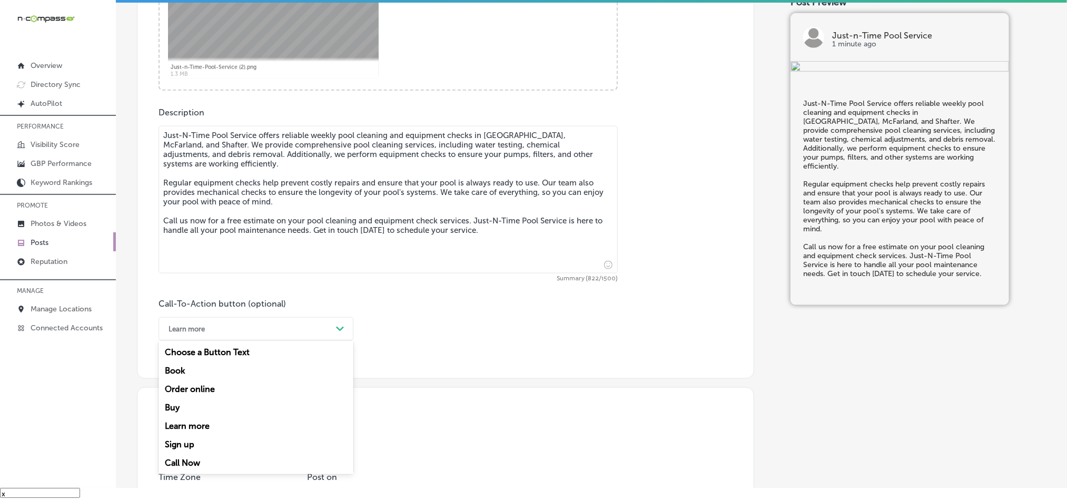
click at [177, 466] on div "Call Now" at bounding box center [256, 462] width 195 height 18
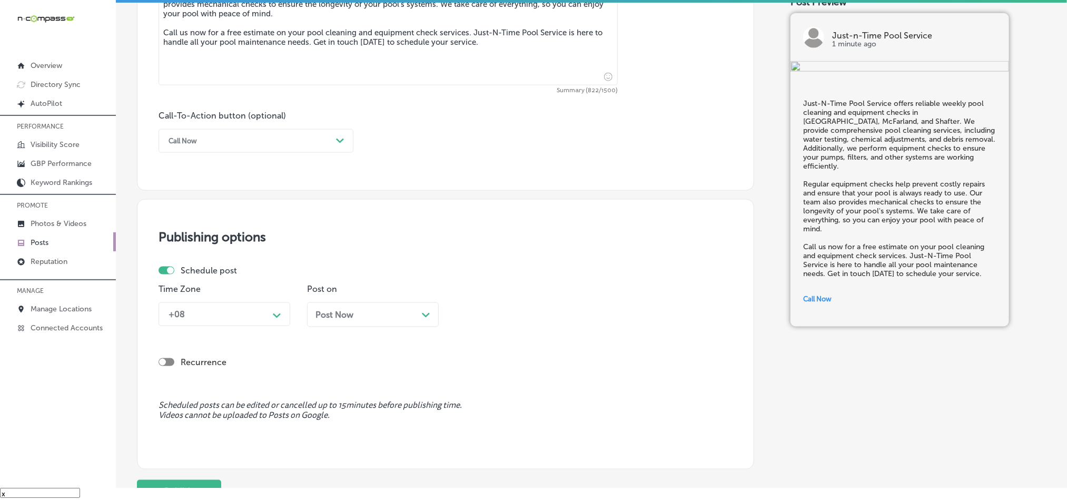
scroll to position [676, 0]
click at [234, 322] on div "+08" at bounding box center [215, 317] width 105 height 18
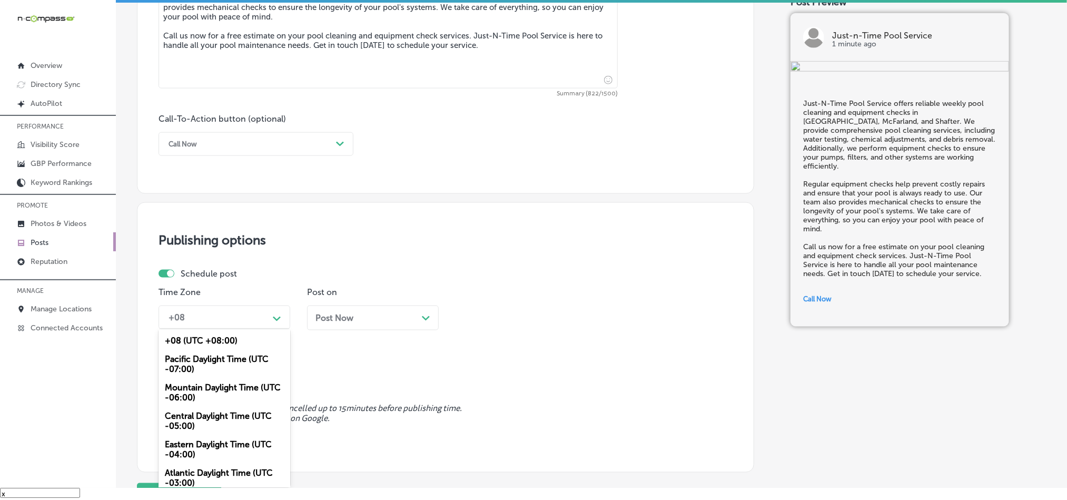
click at [198, 397] on div "Mountain Daylight Time (UTC -06:00)" at bounding box center [225, 392] width 132 height 28
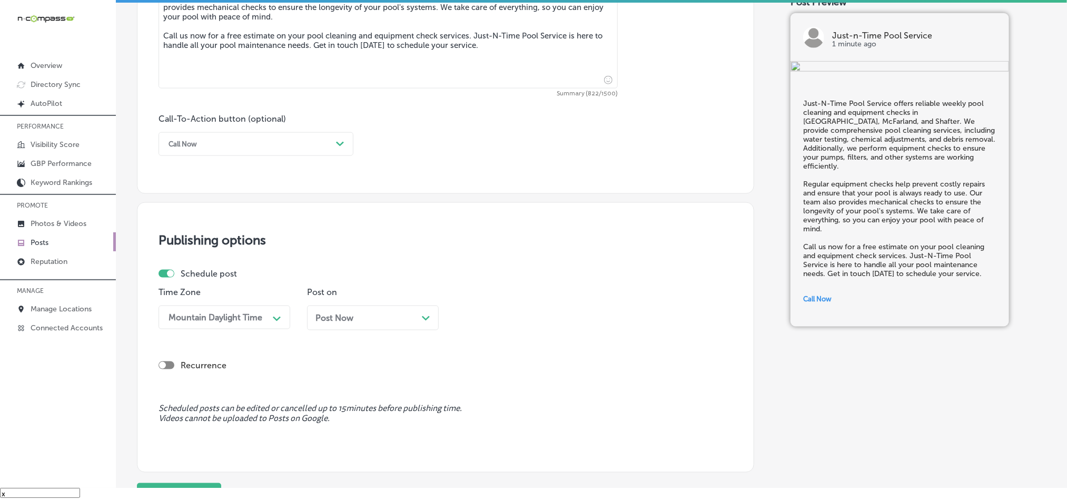
click at [394, 315] on div "Post Now Path Created with Sketch." at bounding box center [373, 317] width 132 height 25
click at [530, 319] on div "09:45 AM" at bounding box center [512, 317] width 105 height 18
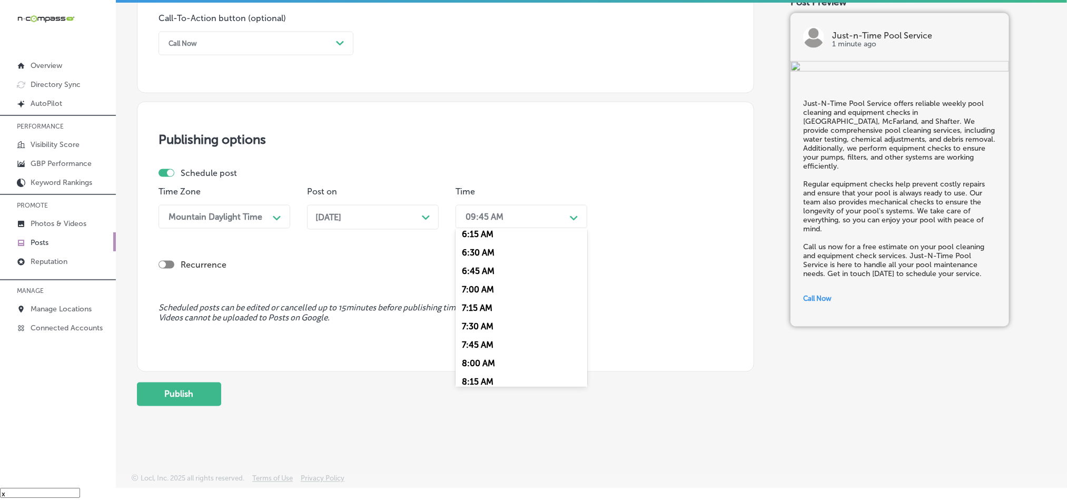
scroll to position [474, 0]
click at [474, 288] on div "7:00 AM" at bounding box center [522, 282] width 132 height 18
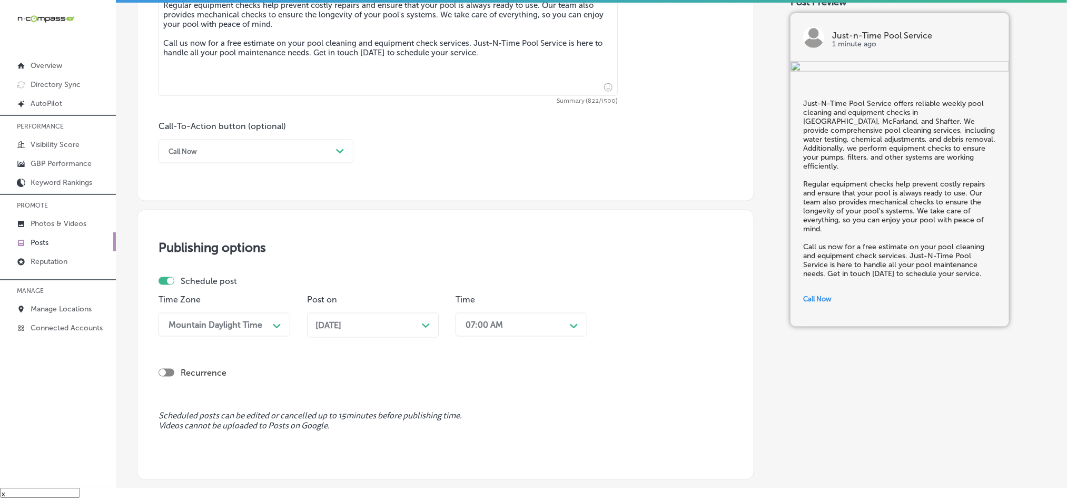
scroll to position [755, 0]
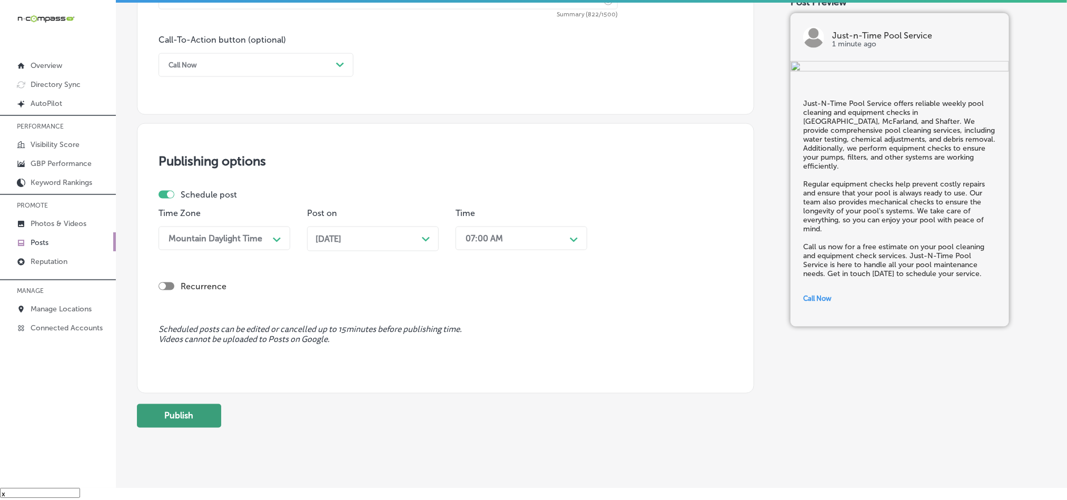
click at [155, 416] on button "Publish" at bounding box center [179, 416] width 84 height 24
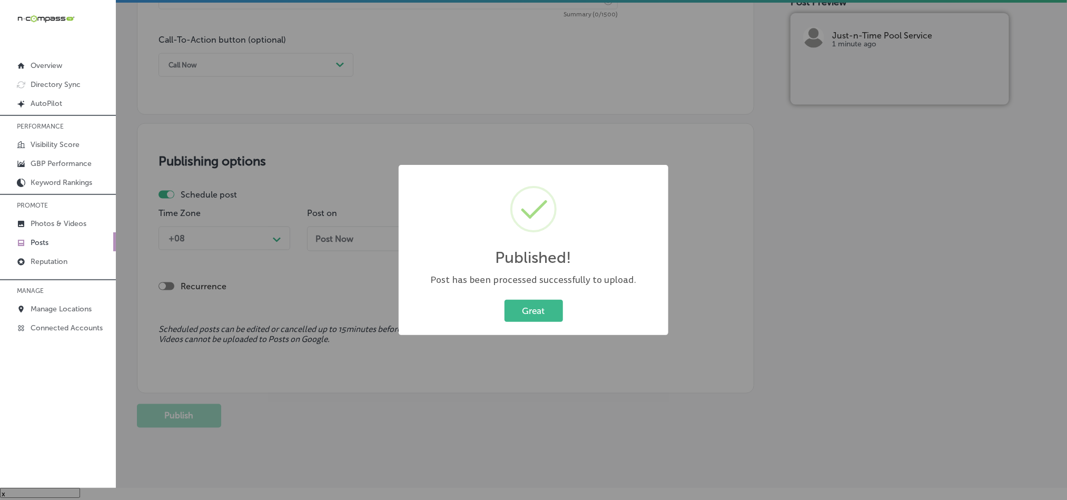
click at [516, 298] on div "Great Cancel" at bounding box center [533, 310] width 249 height 27
click at [520, 317] on button "Great" at bounding box center [534, 311] width 58 height 22
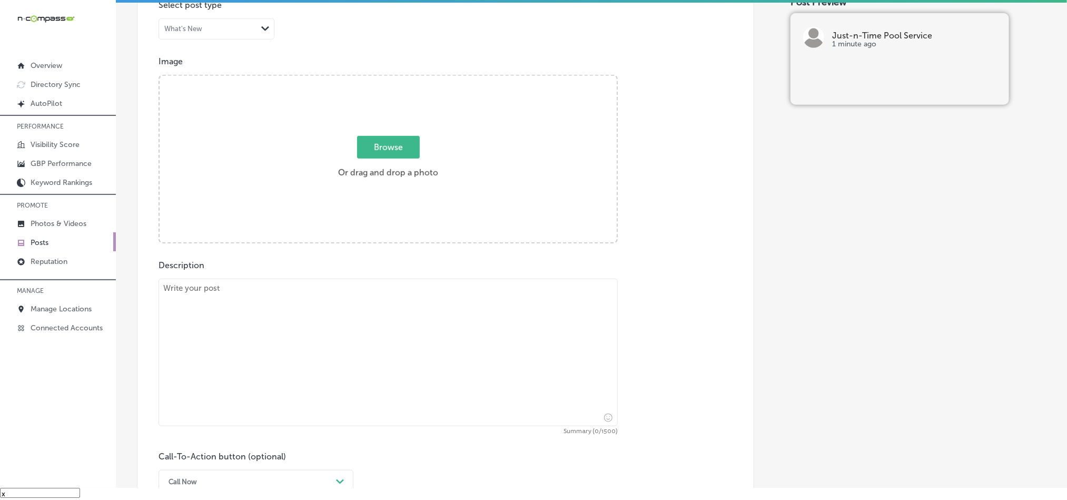
scroll to position [333, 0]
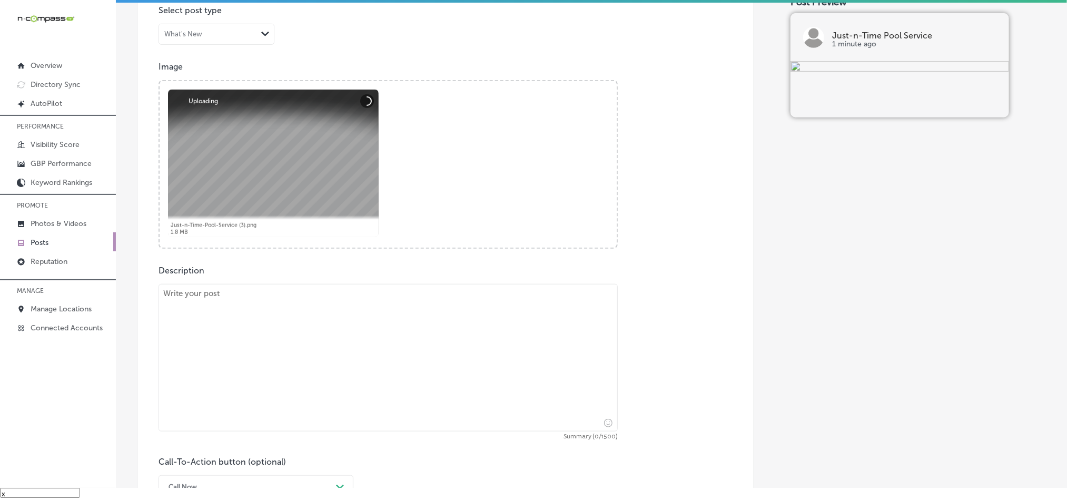
click at [319, 332] on textarea at bounding box center [388, 357] width 459 height 147
paste textarea "For Shafter, [GEOGRAPHIC_DATA], and [DEMOGRAPHIC_DATA] residents, Just-N-Time P…"
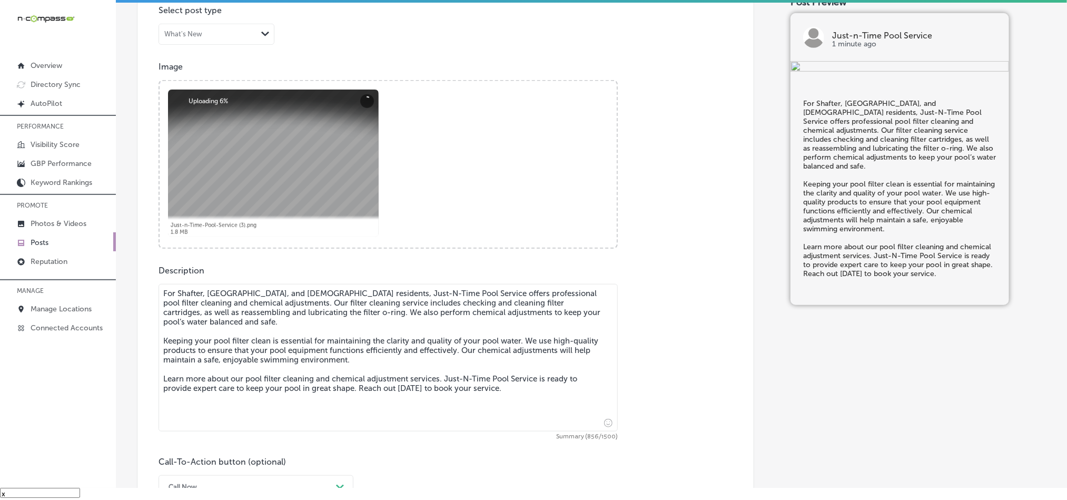
type textarea "For Shafter, [GEOGRAPHIC_DATA], and [DEMOGRAPHIC_DATA] residents, Just-N-Time P…"
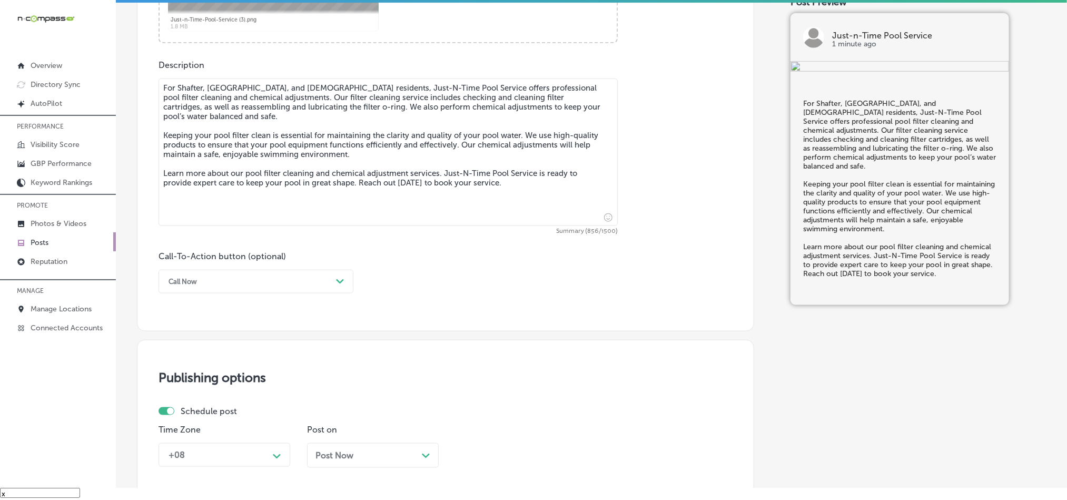
scroll to position [544, 0]
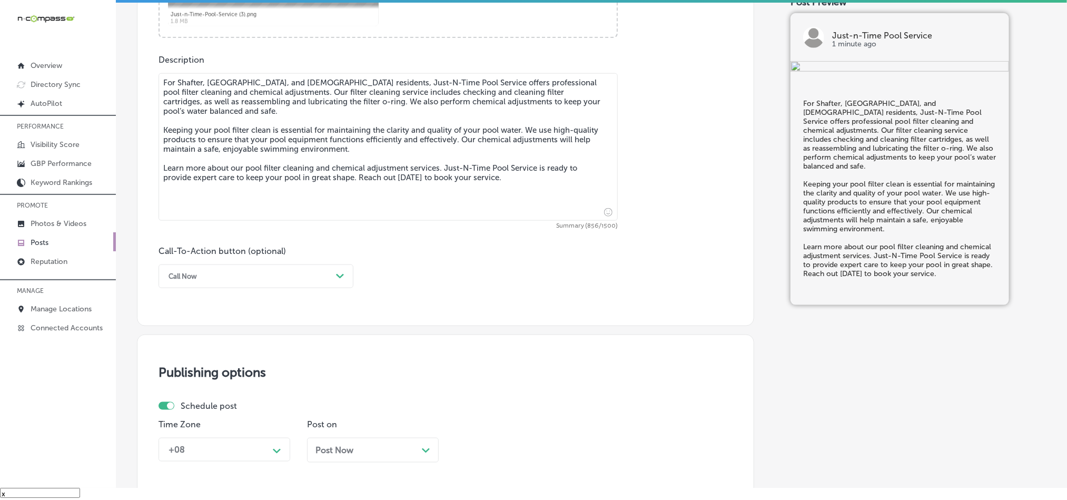
click at [256, 273] on div "Call Now" at bounding box center [247, 276] width 169 height 16
click at [189, 376] on div "Learn more" at bounding box center [256, 373] width 195 height 18
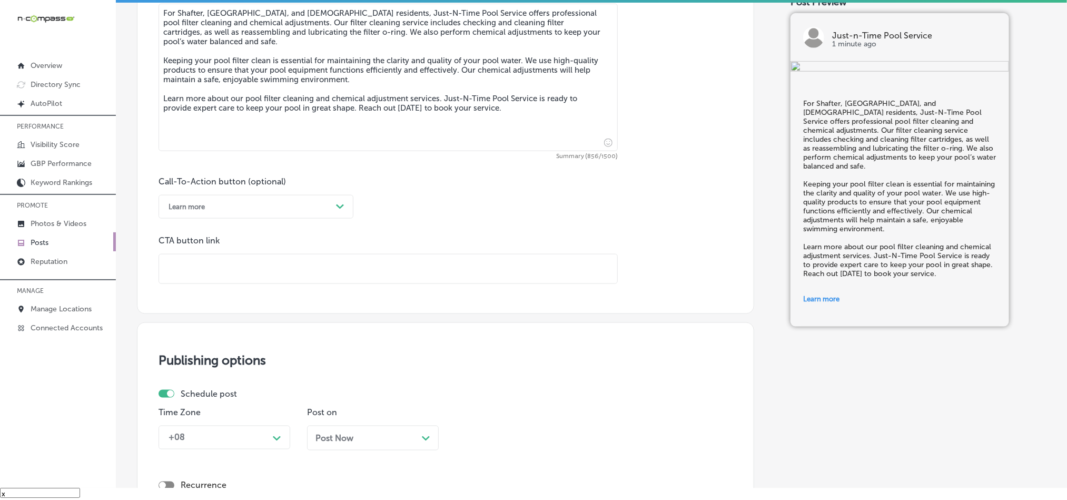
scroll to position [649, 0]
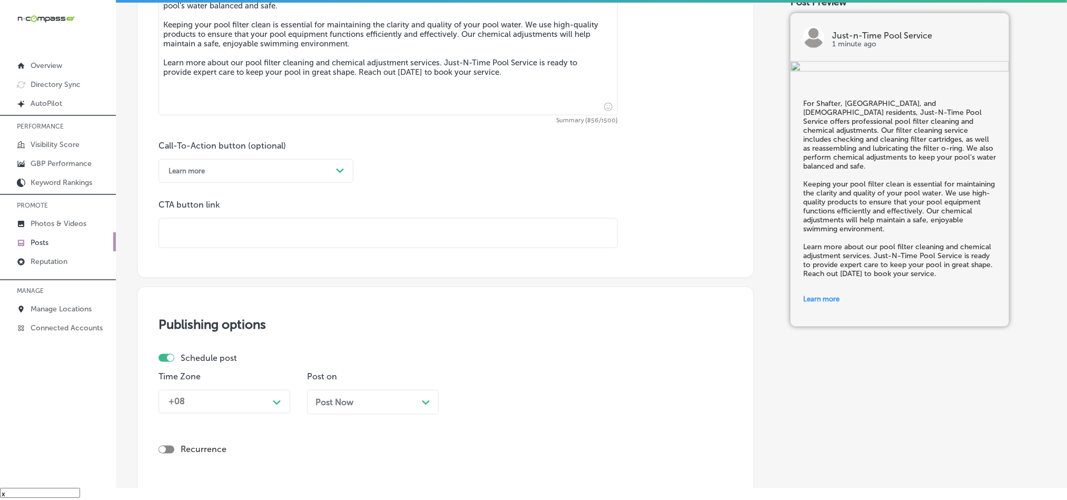
click at [228, 232] on input "text" at bounding box center [388, 233] width 458 height 29
paste input "[URL][DOMAIN_NAME]"
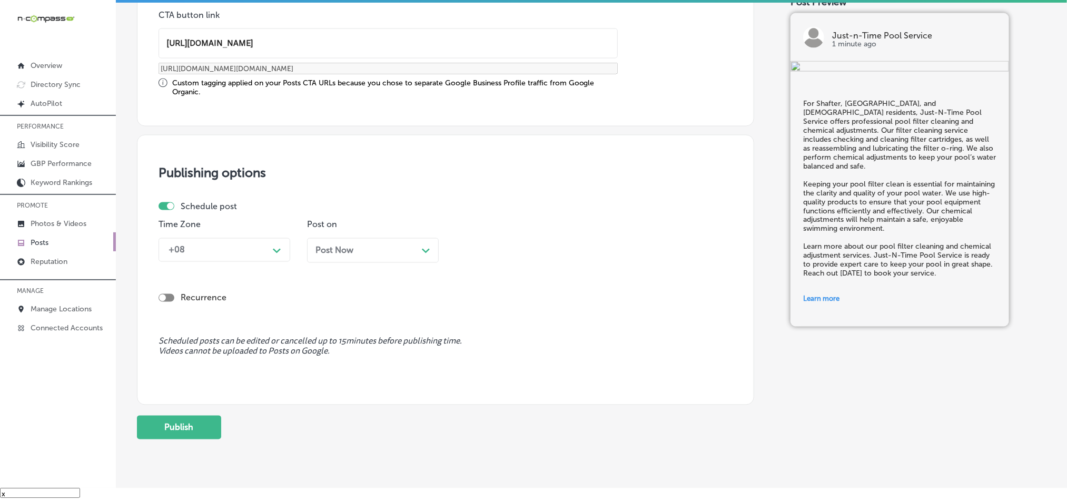
scroll to position [840, 0]
type input "[URL][DOMAIN_NAME]"
click at [226, 251] on div "+08" at bounding box center [215, 249] width 105 height 18
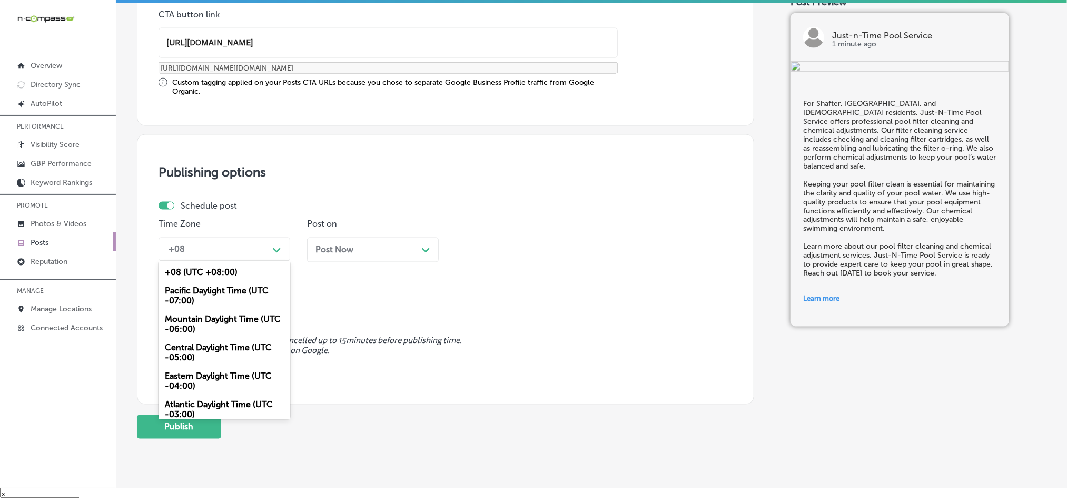
click at [220, 326] on div "Mountain Daylight Time (UTC -06:00)" at bounding box center [225, 324] width 132 height 28
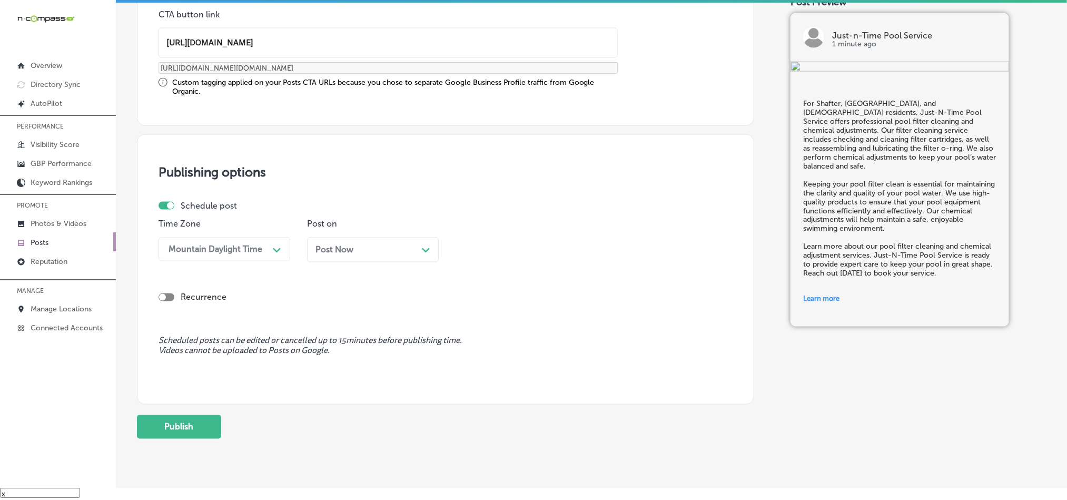
click at [356, 255] on div "Post Now Path Created with Sketch." at bounding box center [372, 250] width 115 height 10
click at [495, 244] on div "09:45 AM" at bounding box center [512, 249] width 105 height 18
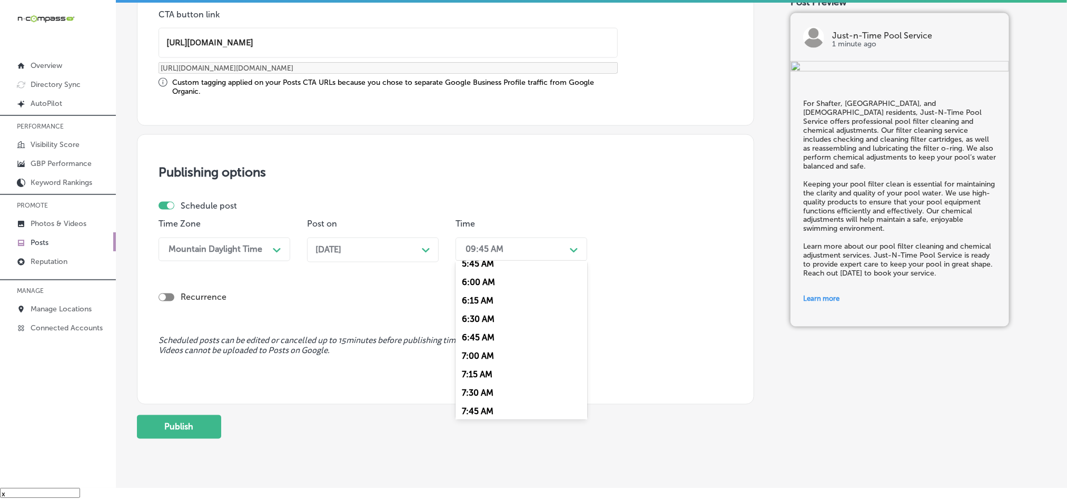
scroll to position [448, 0]
click at [472, 347] on div "7:00 AM" at bounding box center [522, 341] width 132 height 18
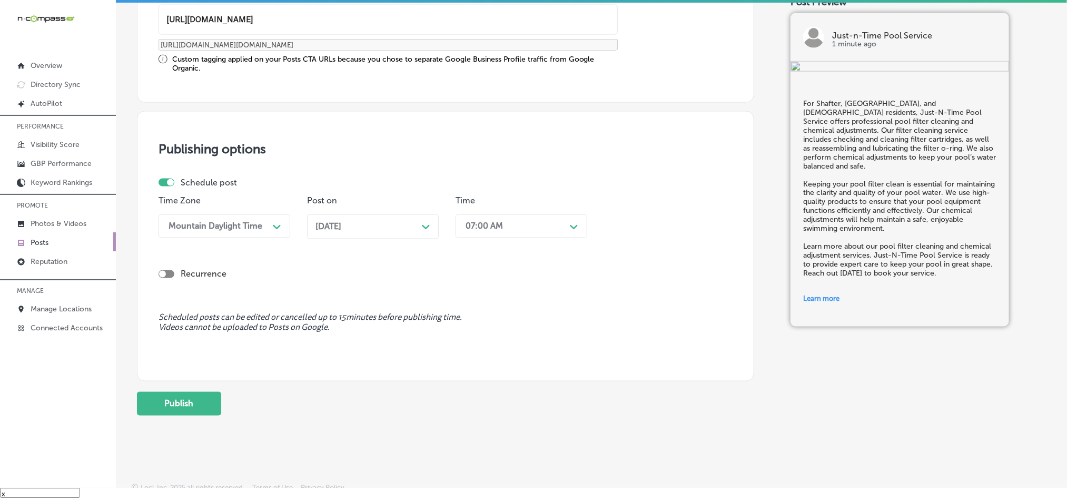
scroll to position [876, 0]
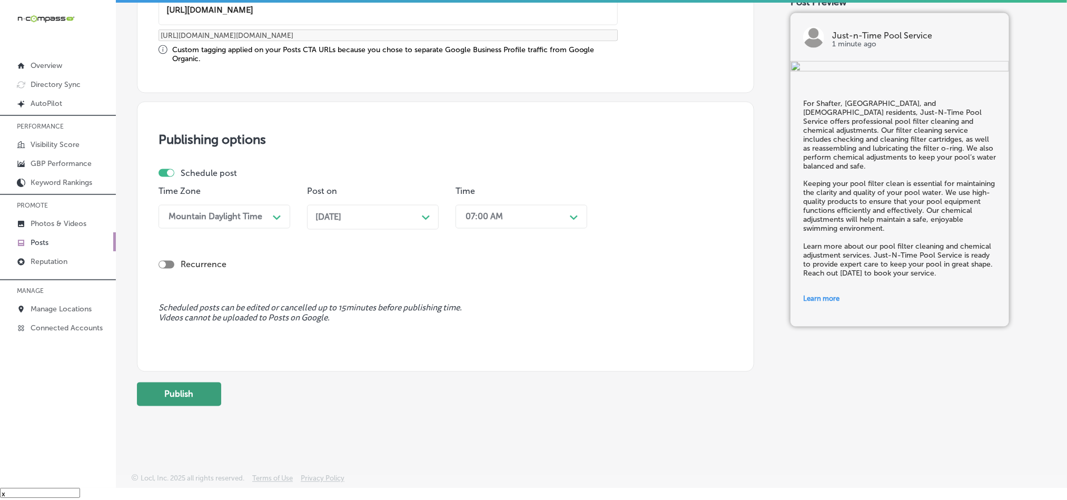
click at [186, 400] on button "Publish" at bounding box center [179, 394] width 84 height 24
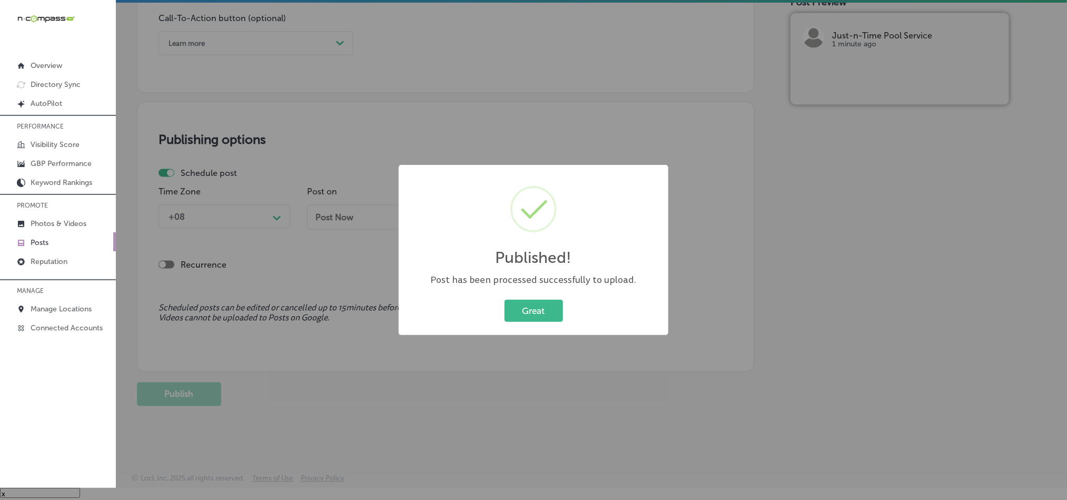
scroll to position [781, 0]
click at [539, 307] on button "Great" at bounding box center [534, 311] width 58 height 22
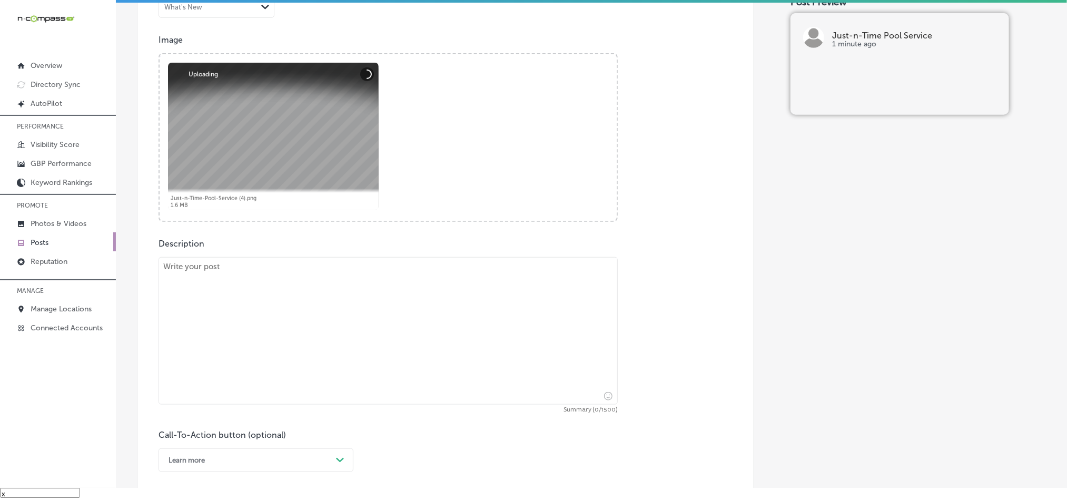
scroll to position [491, 0]
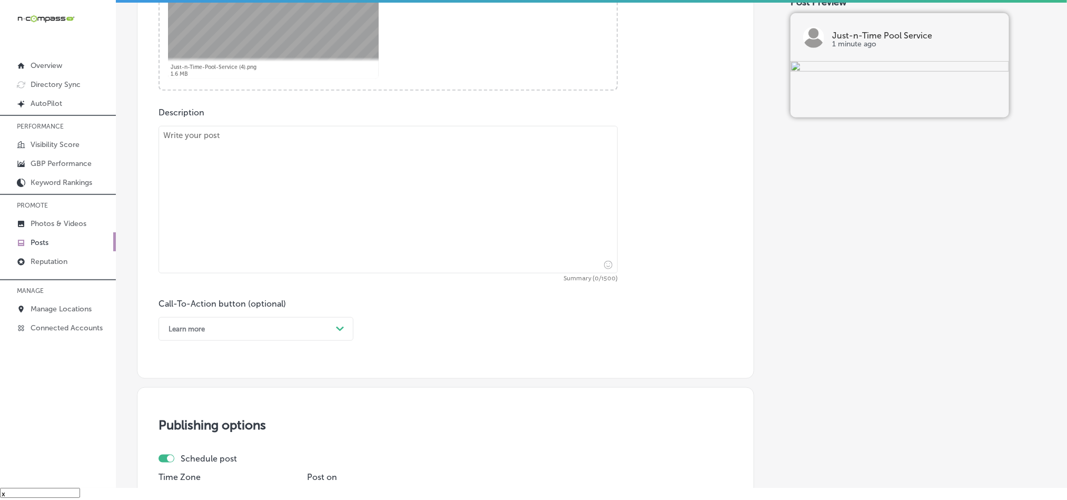
click at [280, 198] on textarea at bounding box center [388, 199] width 459 height 147
paste textarea "At Just-N-Time Pool Service, we specialize in pool leak detection and salt cell…"
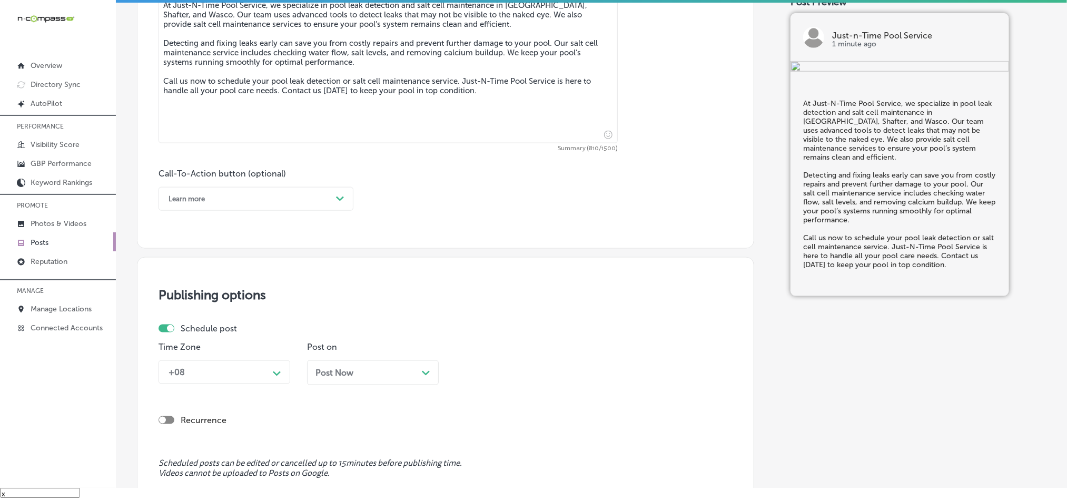
scroll to position [623, 0]
type textarea "At Just-N-Time Pool Service, we specialize in pool leak detection and salt cell…"
click at [292, 204] on div "Learn more" at bounding box center [247, 197] width 169 height 16
click at [184, 332] on div "Call Now" at bounding box center [256, 331] width 195 height 18
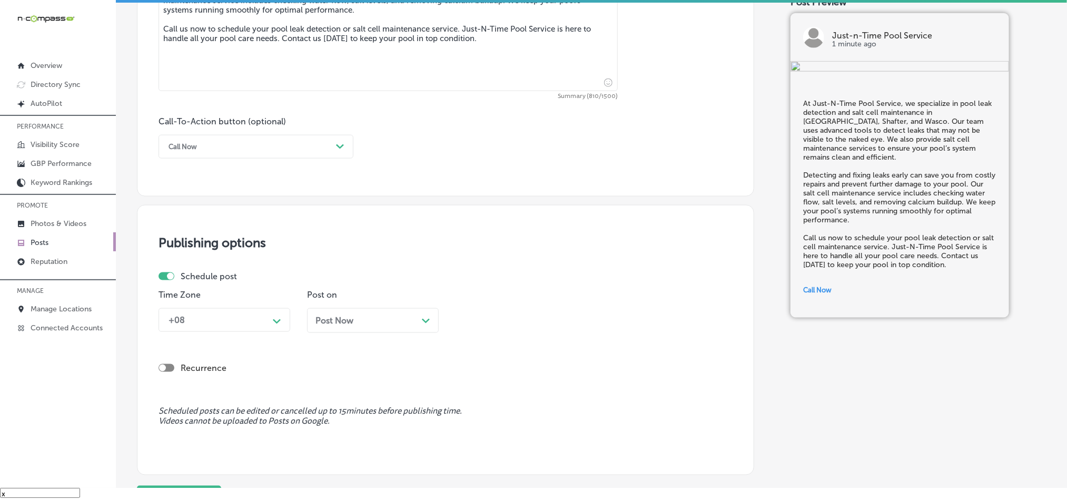
scroll to position [676, 0]
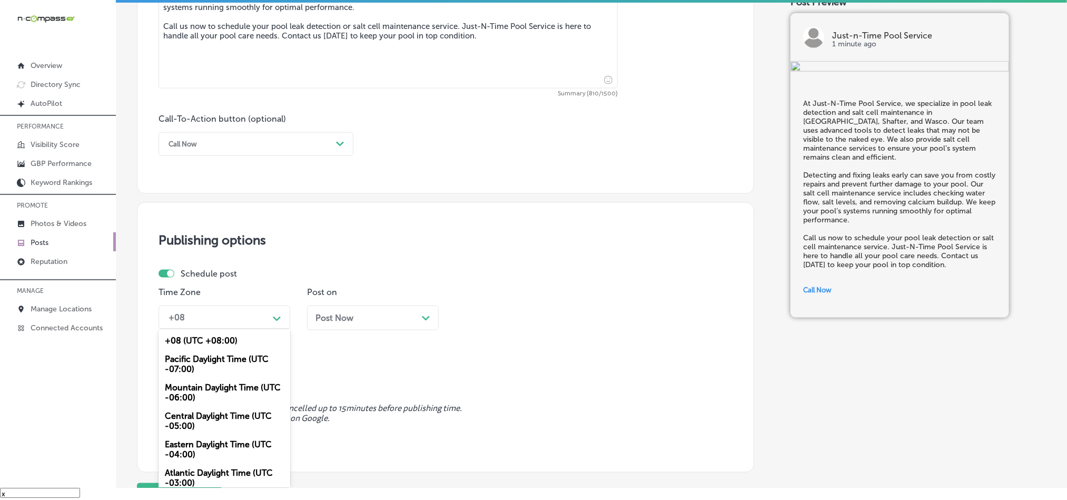
click at [230, 318] on div "+08" at bounding box center [215, 317] width 105 height 18
click at [188, 396] on div "Mountain Daylight Time (UTC -06:00)" at bounding box center [225, 392] width 132 height 28
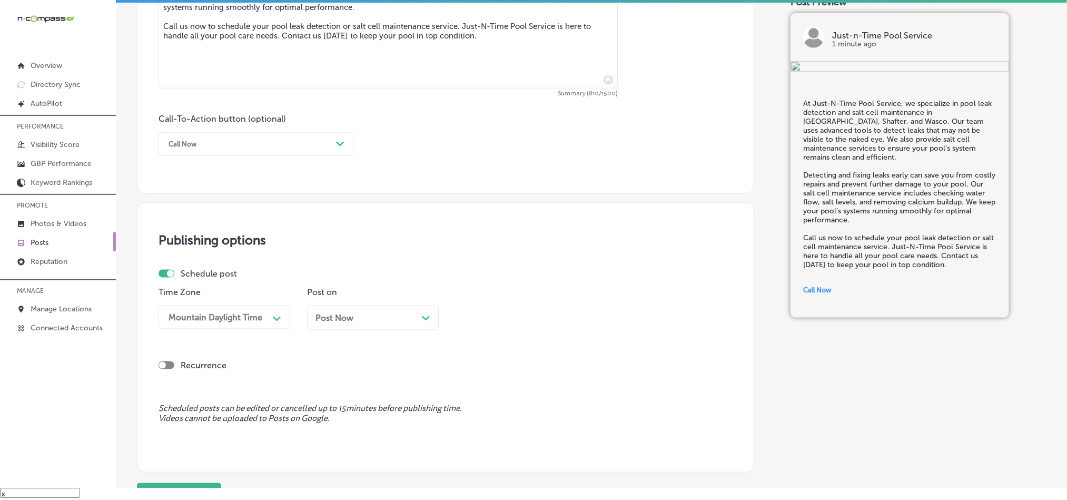
click at [340, 323] on span "Post Now" at bounding box center [334, 318] width 38 height 10
drag, startPoint x: 480, startPoint y: 320, endPoint x: 518, endPoint y: 350, distance: 48.4
click at [482, 320] on div "09:45 AM" at bounding box center [485, 317] width 38 height 10
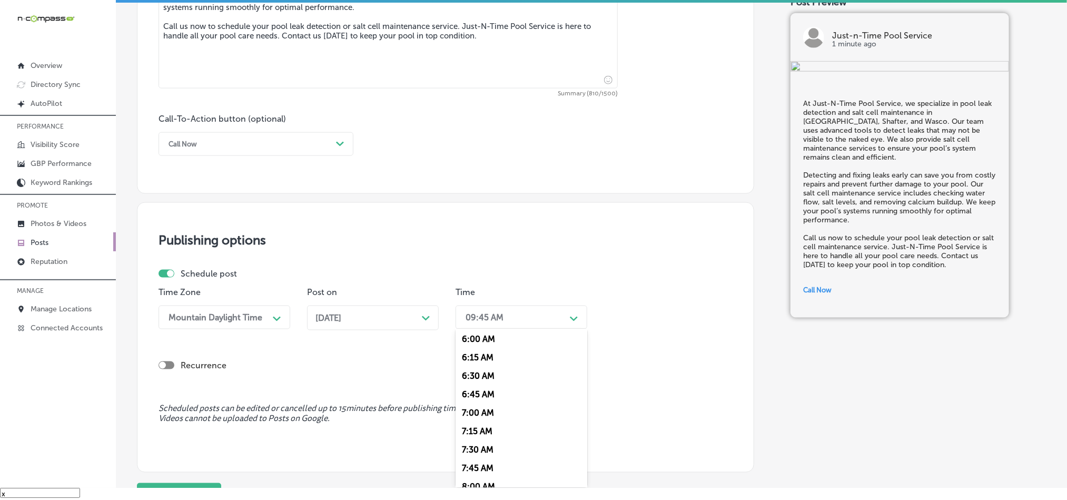
scroll to position [448, 0]
click at [482, 418] on div "7:00 AM" at bounding box center [522, 409] width 132 height 18
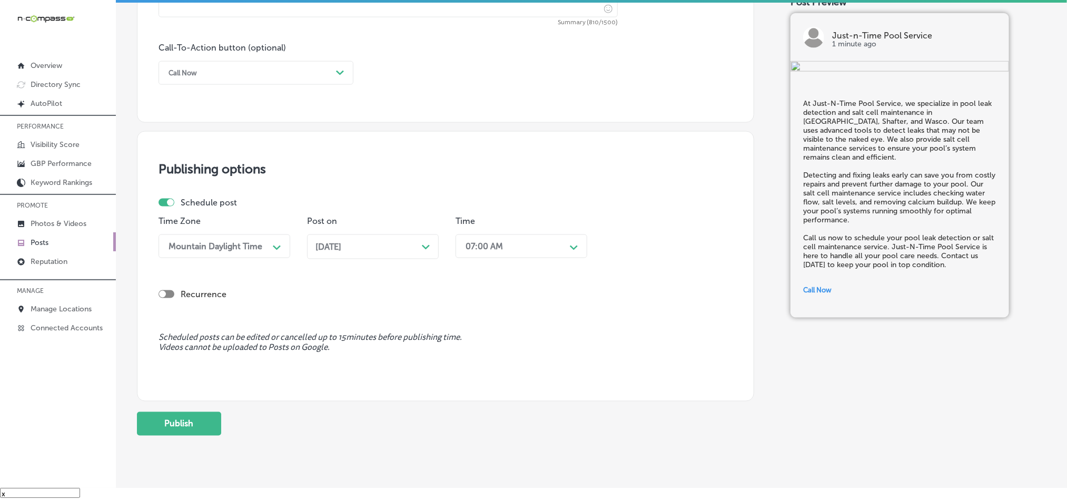
scroll to position [781, 0]
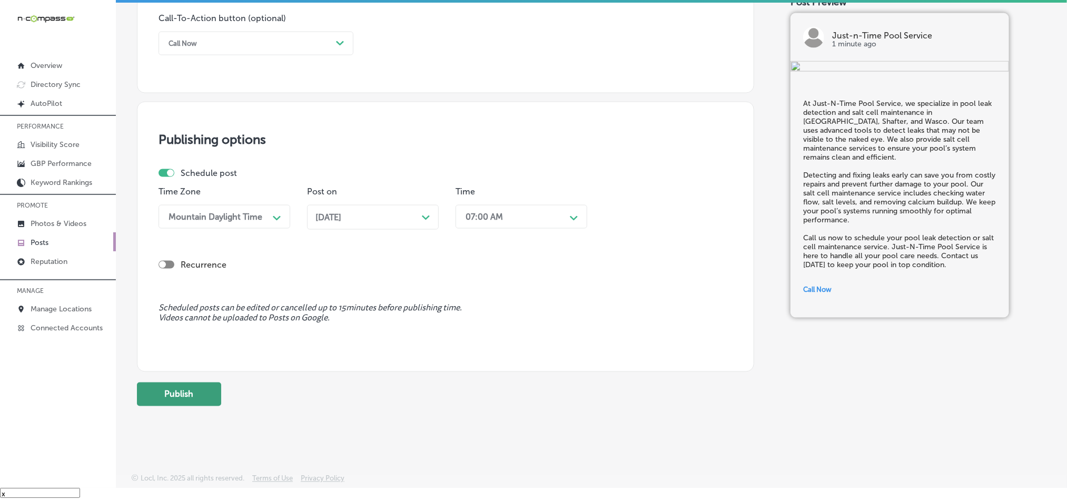
click at [182, 397] on button "Publish" at bounding box center [179, 394] width 84 height 24
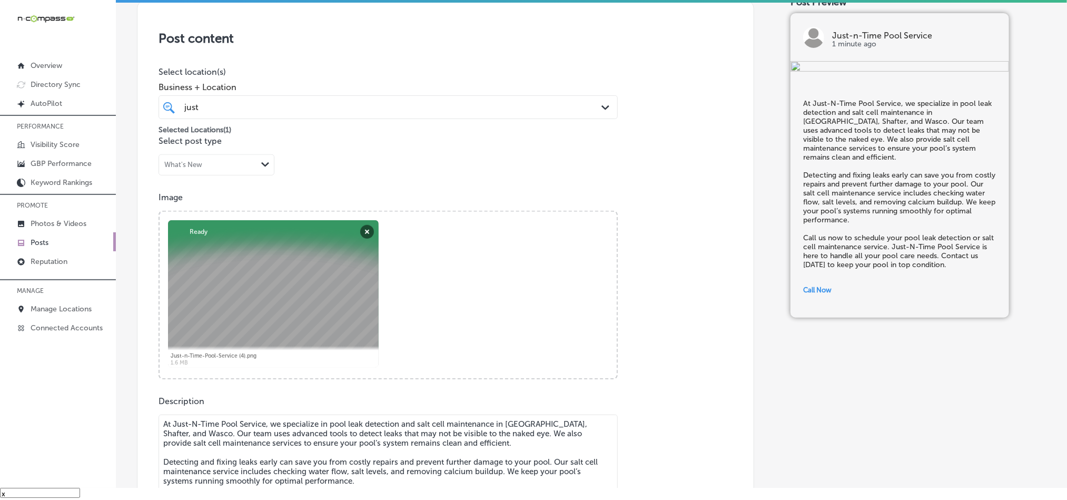
scroll to position [175, 0]
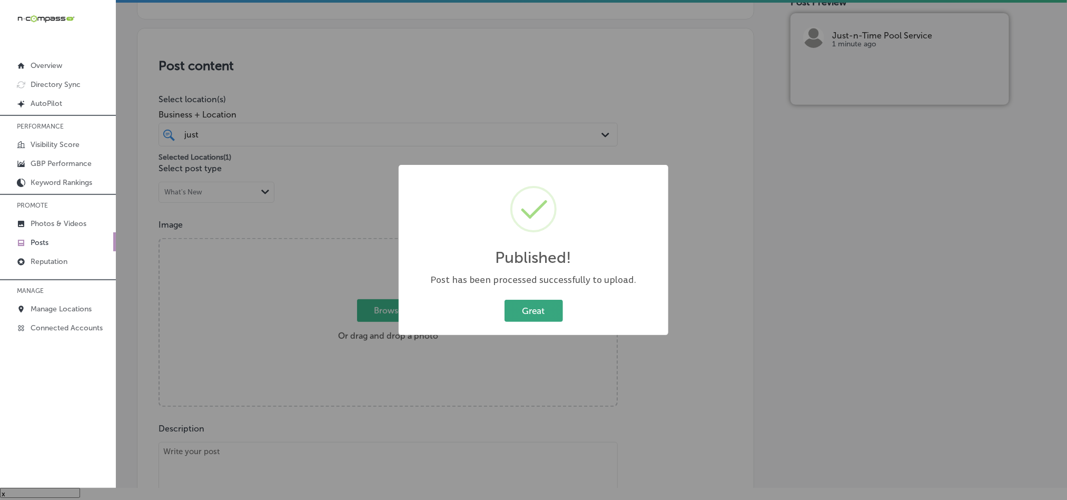
click at [536, 307] on button "Great" at bounding box center [534, 311] width 58 height 22
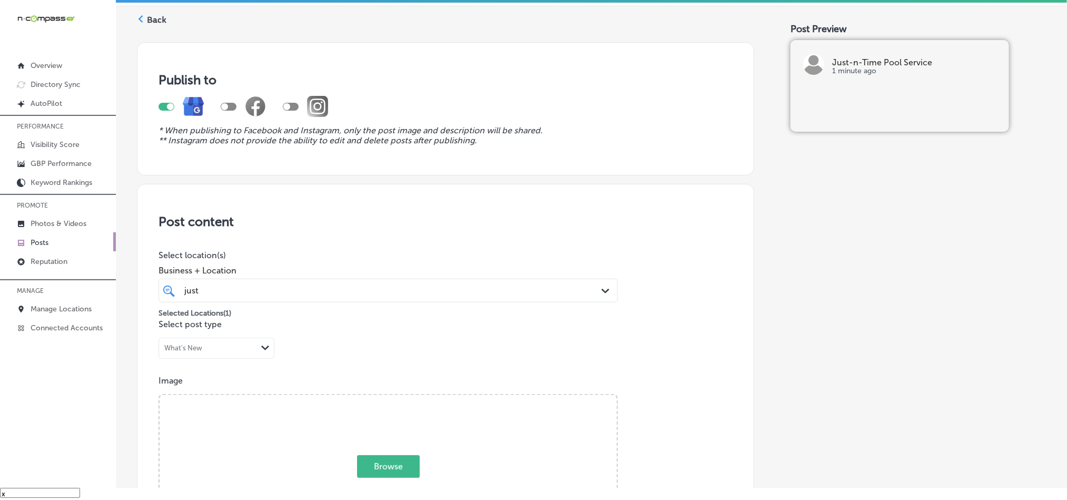
scroll to position [0, 0]
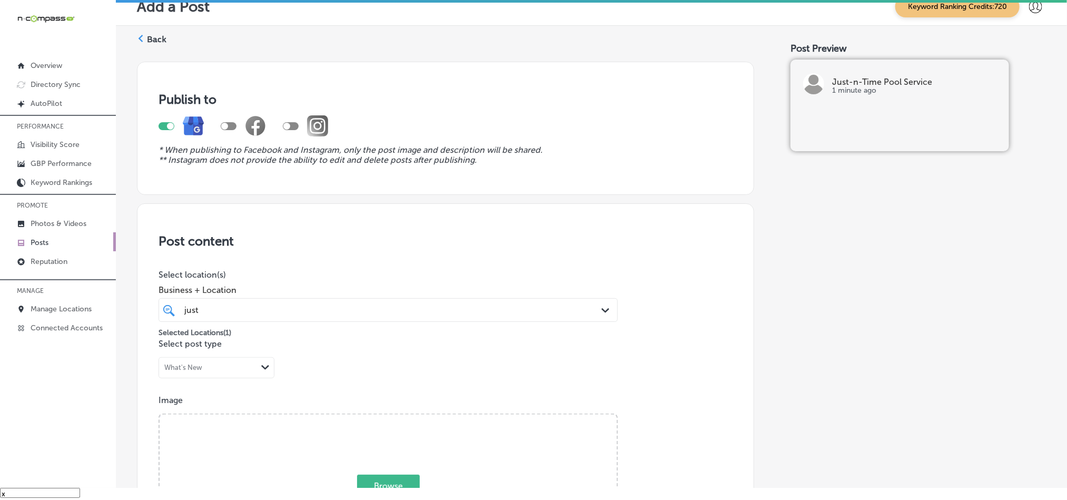
click at [156, 35] on label "Back" at bounding box center [156, 40] width 19 height 12
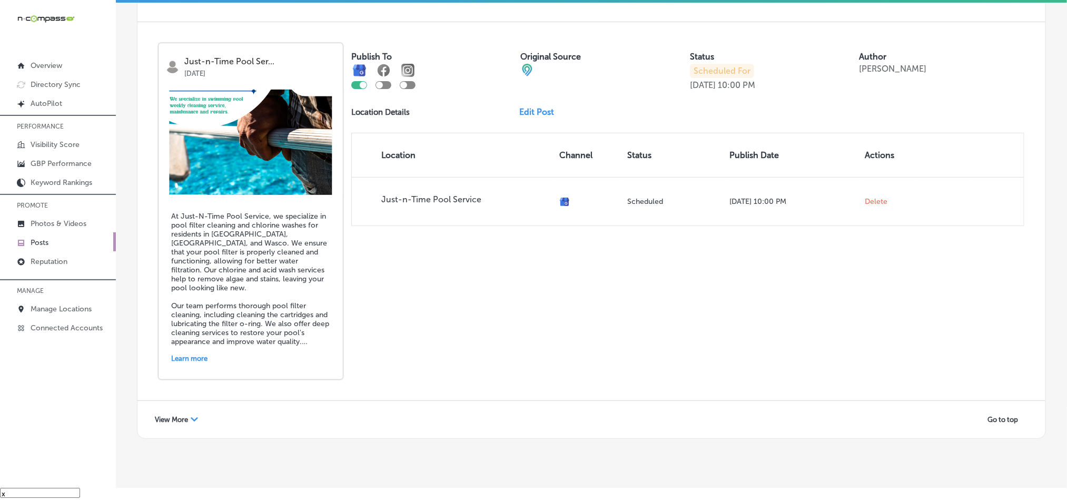
scroll to position [2259, 0]
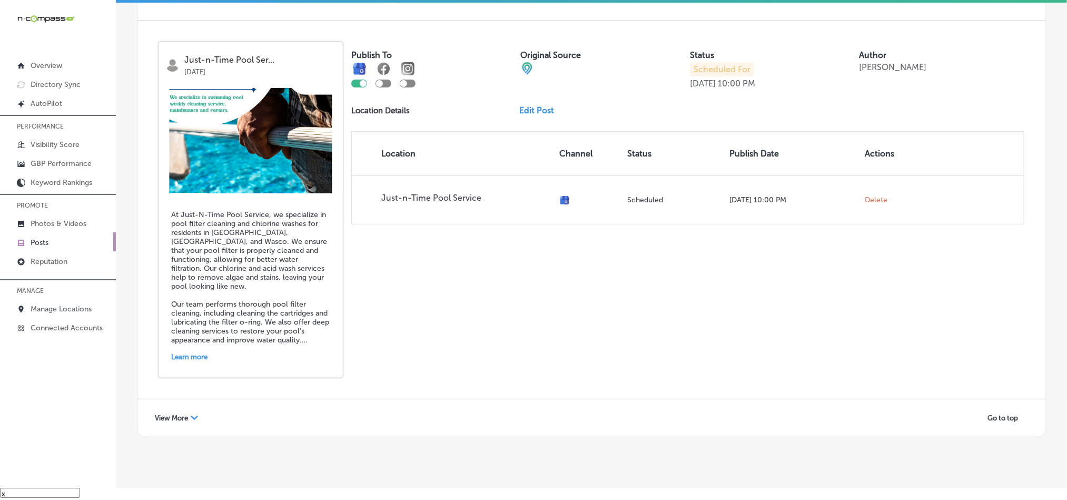
click at [190, 410] on div "View More Path Created with Sketch." at bounding box center [176, 418] width 57 height 16
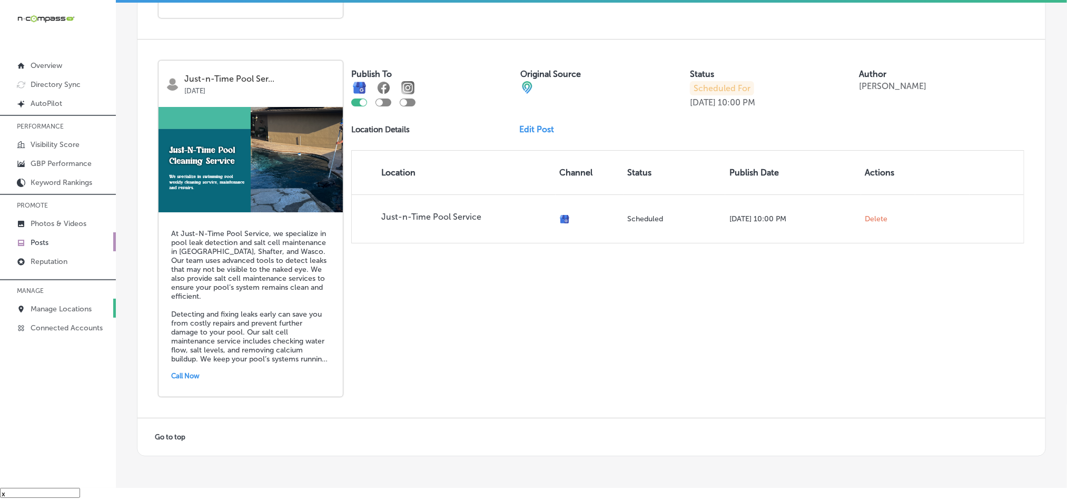
scroll to position [3, 0]
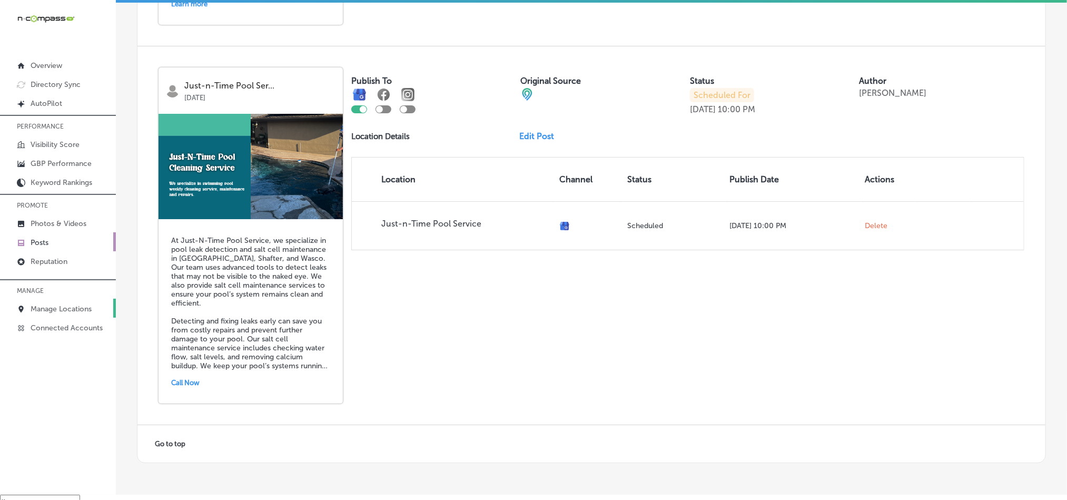
click at [40, 307] on p "Manage Locations" at bounding box center [61, 308] width 61 height 9
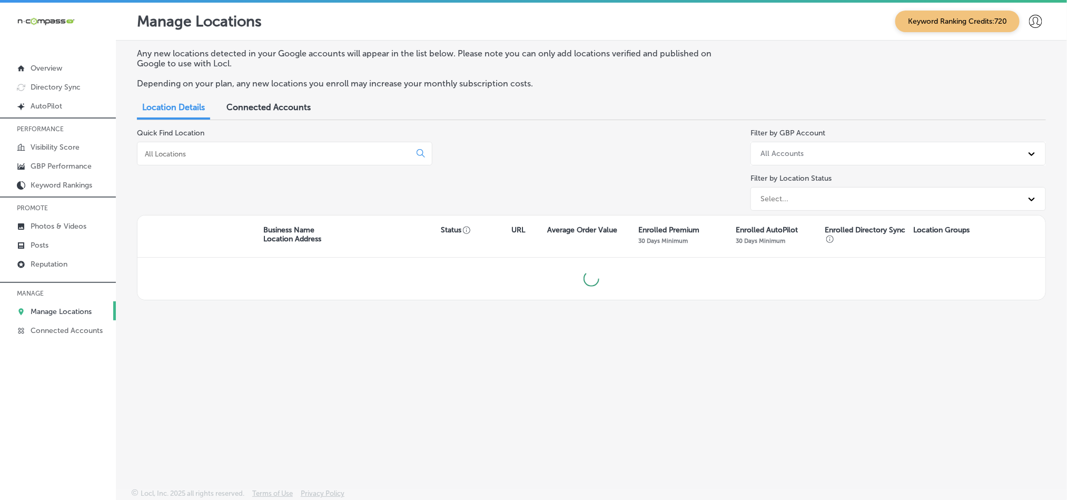
drag, startPoint x: 204, startPoint y: 138, endPoint x: 207, endPoint y: 147, distance: 9.5
click at [204, 139] on div "Quick Find Location" at bounding box center [284, 172] width 295 height 86
click at [207, 147] on div at bounding box center [284, 154] width 295 height 24
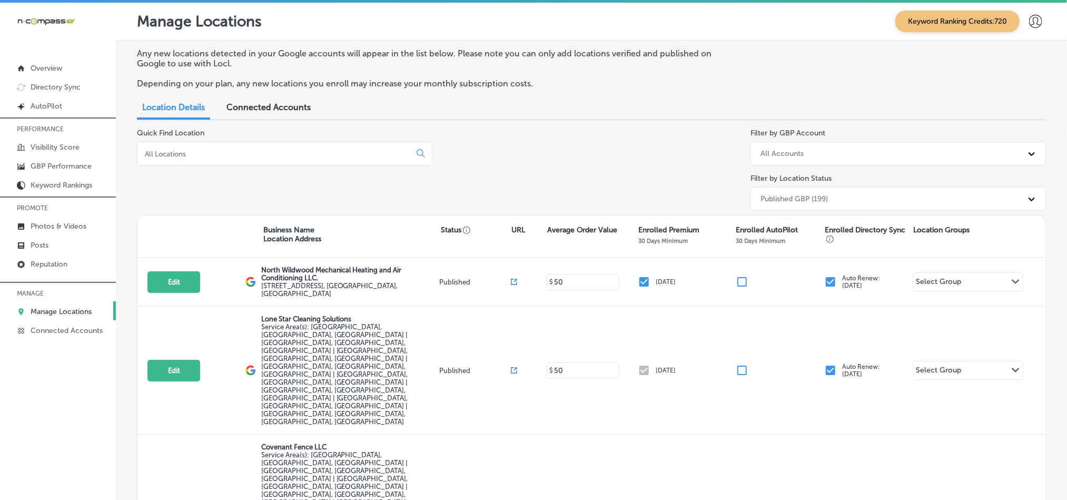
click at [220, 155] on input at bounding box center [276, 153] width 264 height 9
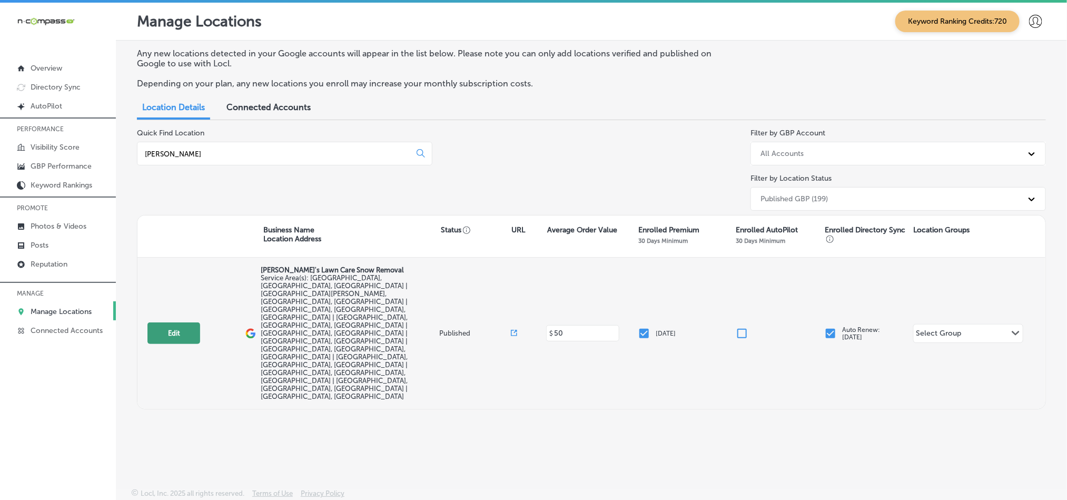
type input "[PERSON_NAME]"
click at [167, 322] on button "Edit" at bounding box center [173, 333] width 53 height 22
select select "US"
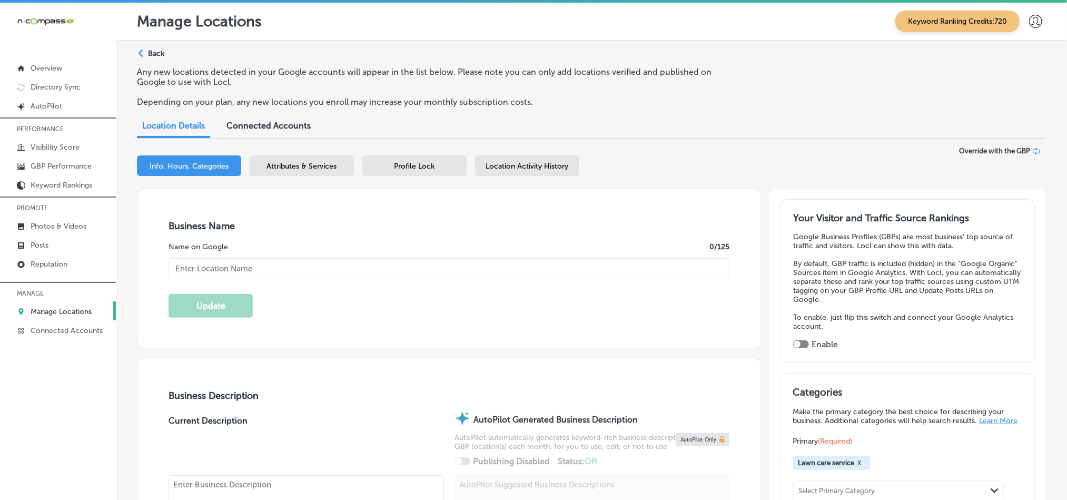
type textarea "[PERSON_NAME]’s Lawn Care and Snow Removal is a family-owned business serving […"
checkbox input "true"
checkbox input "false"
type input "[STREET_ADDRESS]"
type input "[GEOGRAPHIC_DATA]"
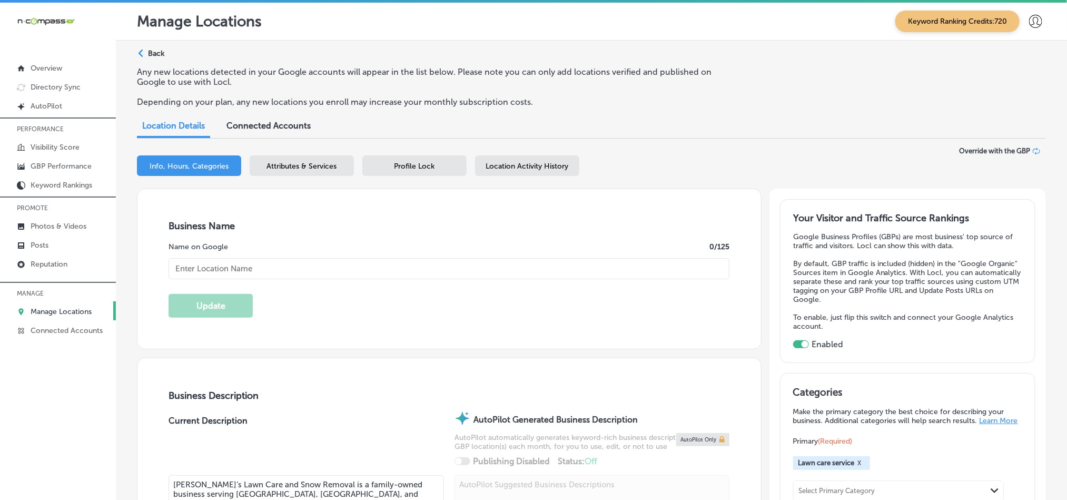
type input "55043"
type input "US"
type input "[URL][DOMAIN_NAME]"
type input "[PERSON_NAME]'s Lawn Care Snow Removal"
click at [49, 240] on link "Posts" at bounding box center [58, 244] width 116 height 19
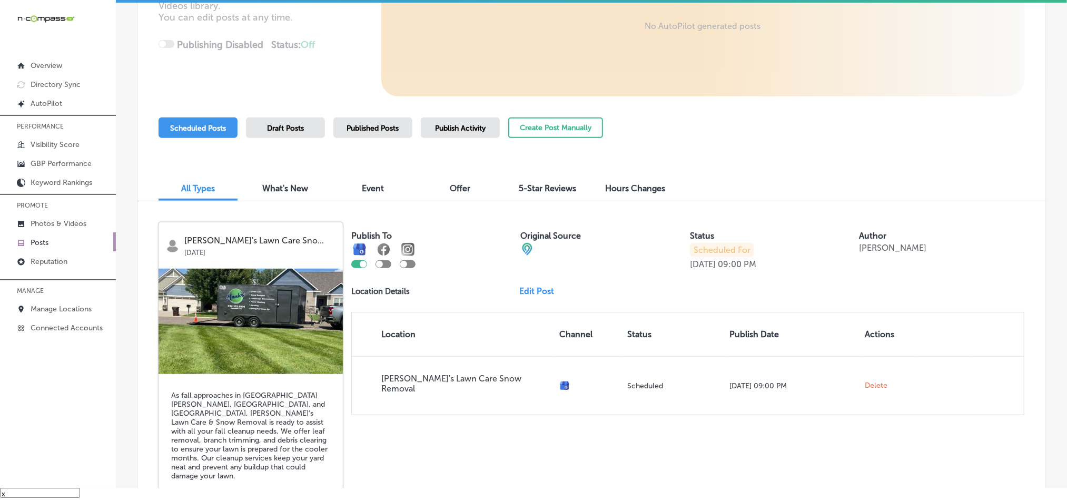
scroll to position [163, 0]
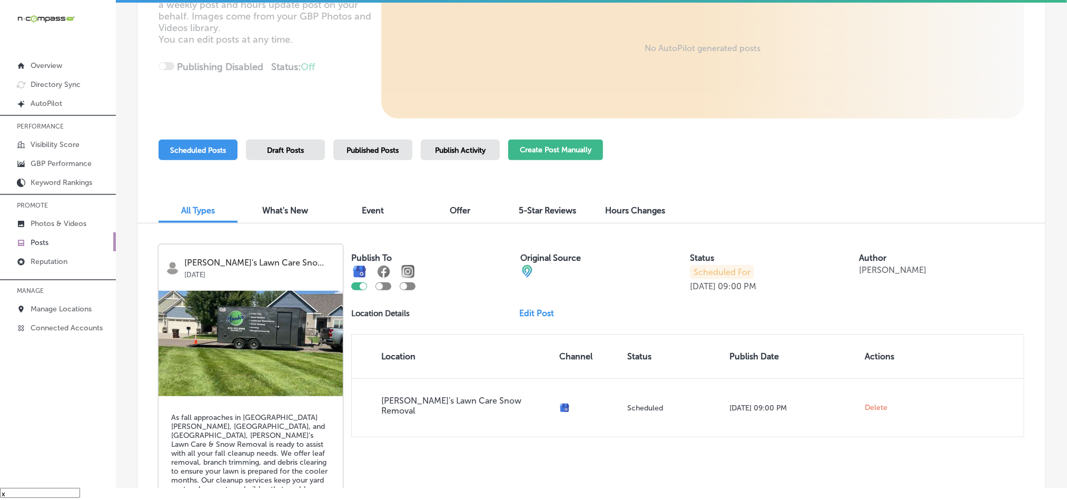
click at [540, 147] on button "Create Post Manually" at bounding box center [555, 150] width 95 height 21
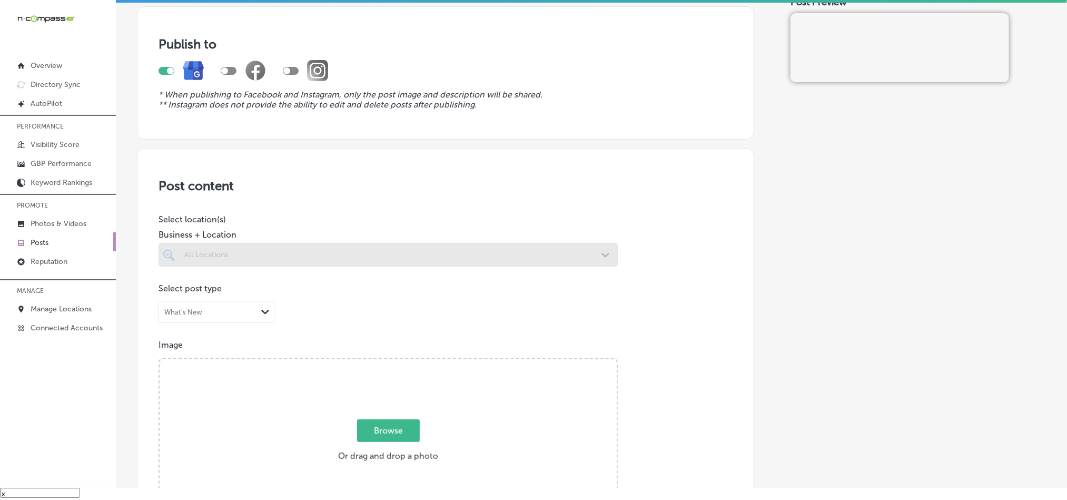
scroll to position [79, 0]
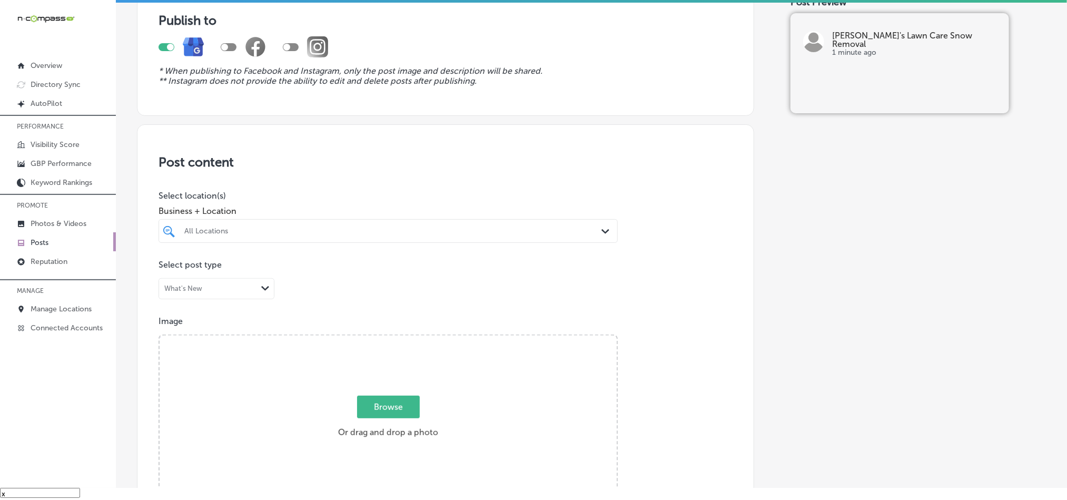
click at [379, 235] on div "All Locations" at bounding box center [393, 230] width 418 height 9
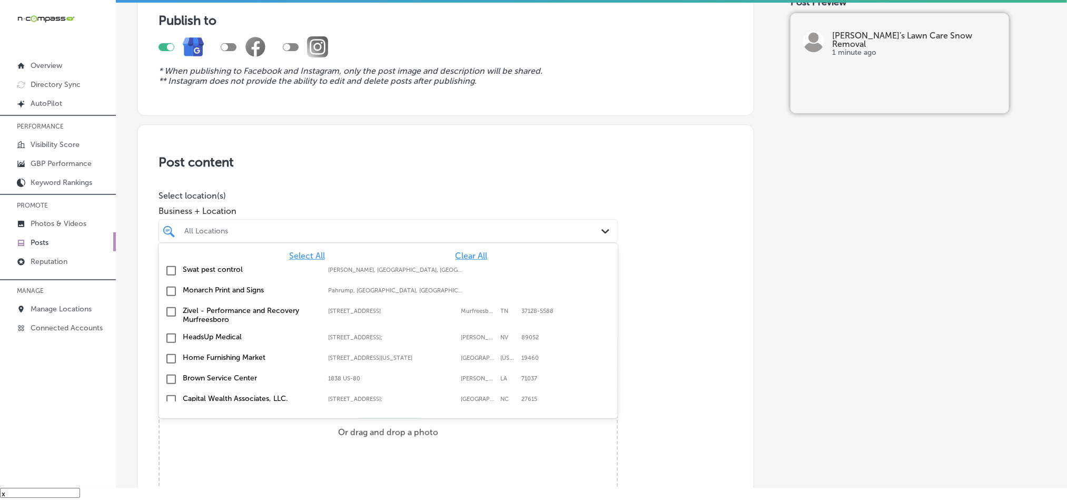
click at [456, 256] on span "Clear All" at bounding box center [472, 256] width 32 height 10
click at [443, 234] on div "All Locations" at bounding box center [393, 230] width 418 height 9
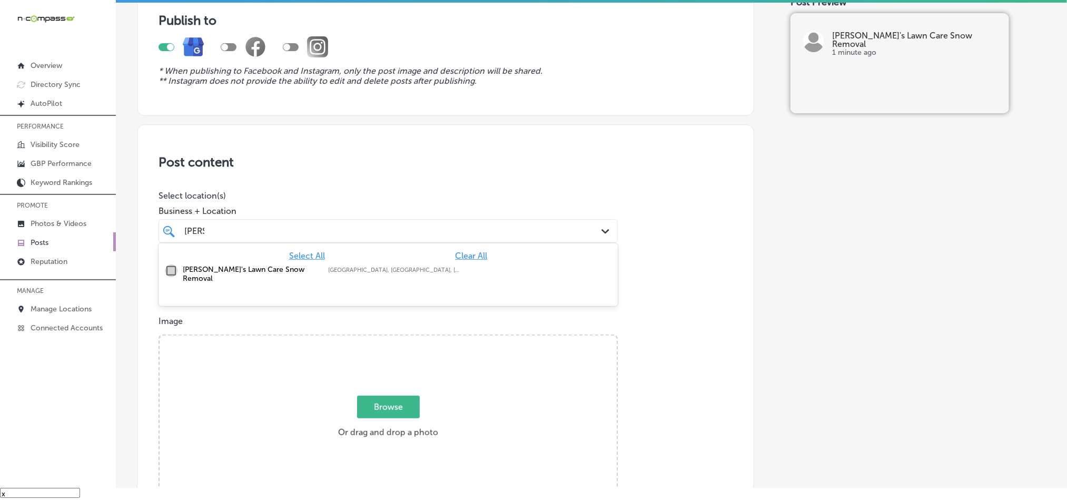
click at [169, 267] on input "checkbox" at bounding box center [171, 270] width 13 height 13
type input "[PERSON_NAME]"
click at [441, 158] on h3 "Post content" at bounding box center [446, 161] width 574 height 15
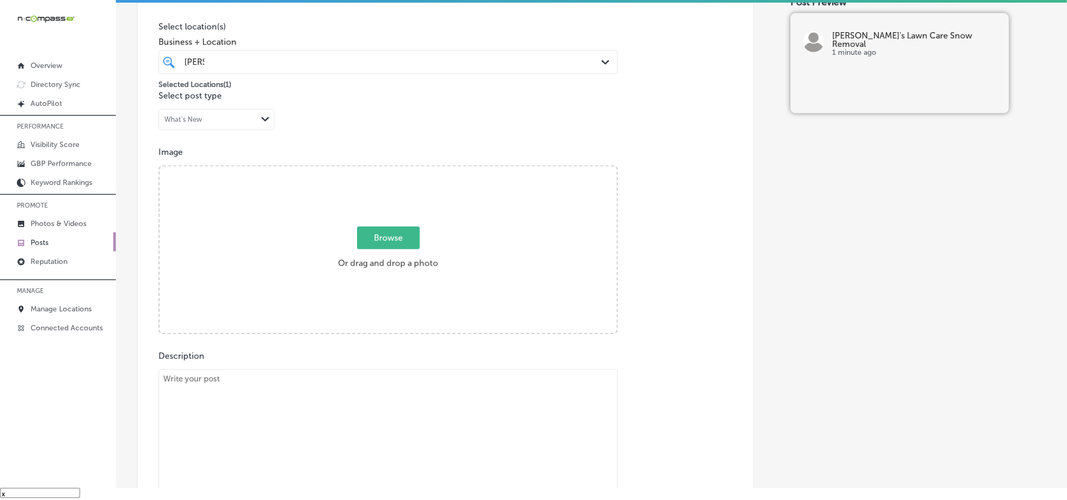
scroll to position [342, 0]
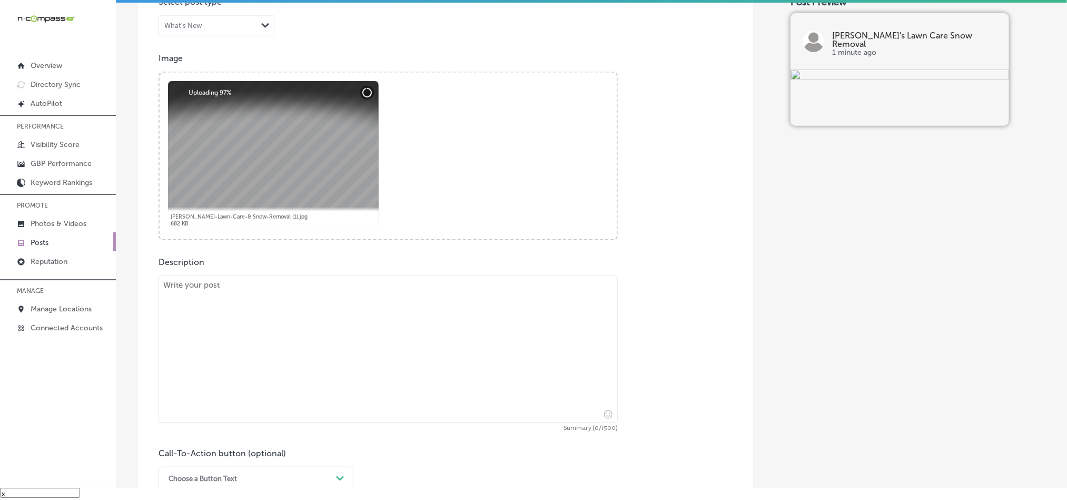
click at [289, 334] on textarea at bounding box center [388, 348] width 459 height 147
paste textarea "When the leaves start falling in [GEOGRAPHIC_DATA], [GEOGRAPHIC_DATA], and [GEO…"
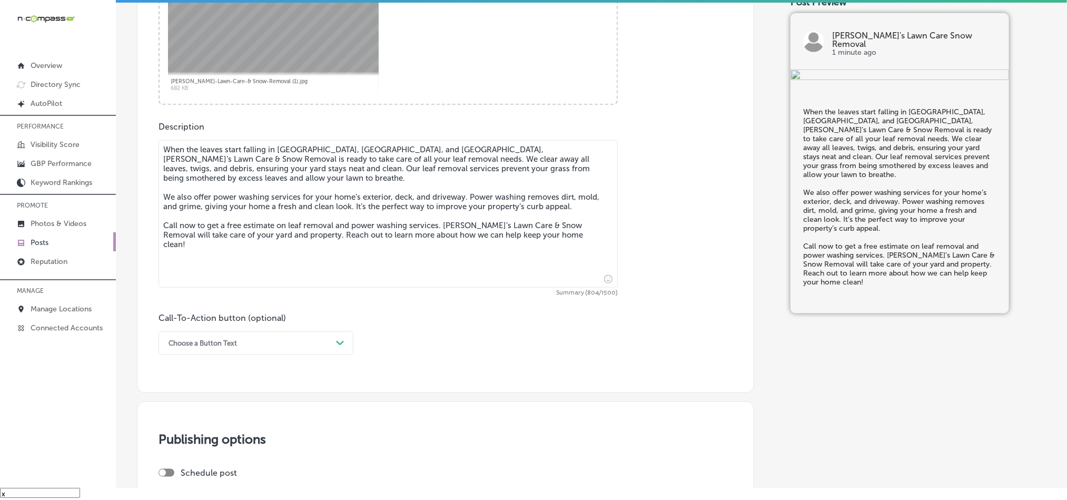
scroll to position [553, 0]
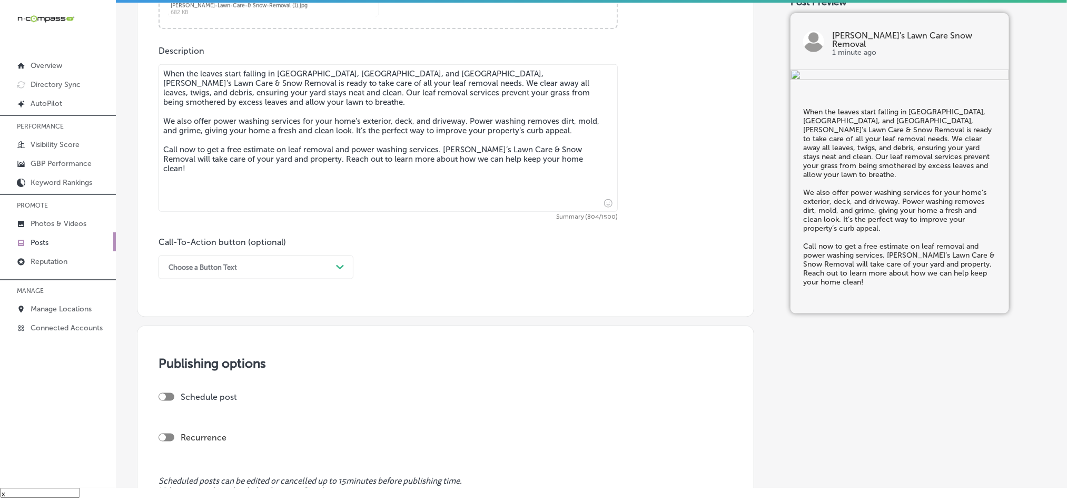
type textarea "When the leaves start falling in [GEOGRAPHIC_DATA], [GEOGRAPHIC_DATA], and [GEO…"
click at [271, 271] on div "Choose a Button Text" at bounding box center [247, 267] width 169 height 16
click at [181, 403] on div "Call Now" at bounding box center [256, 401] width 195 height 18
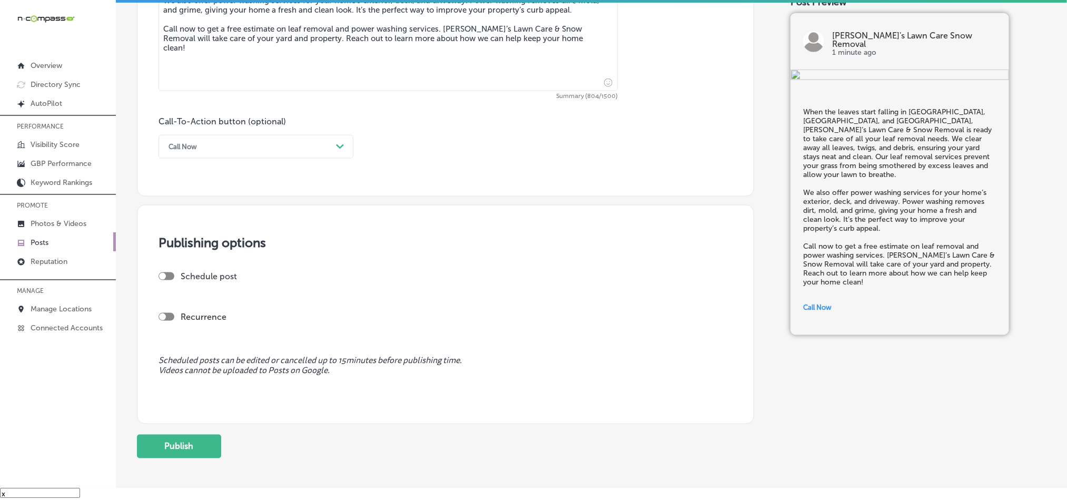
scroll to position [685, 0]
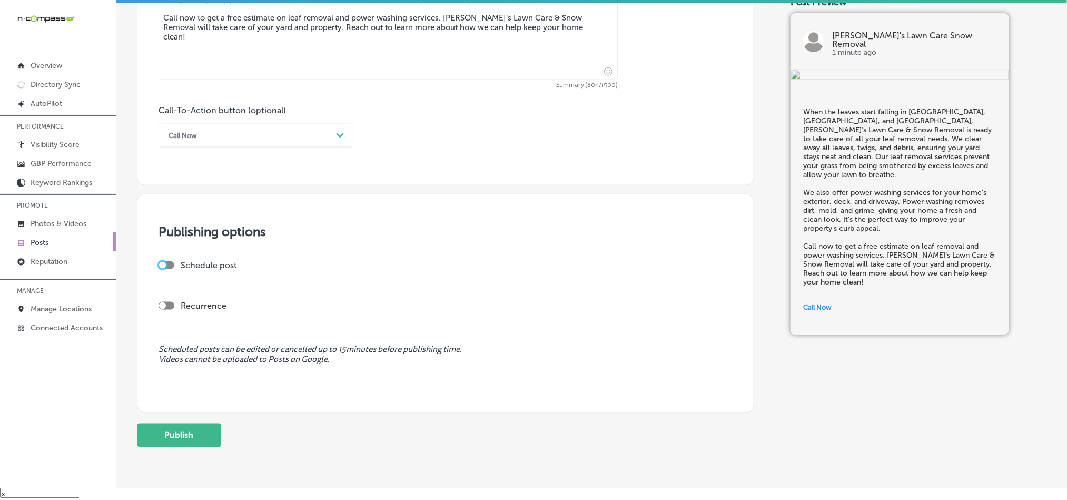
click at [164, 267] on div at bounding box center [162, 265] width 7 height 7
checkbox input "true"
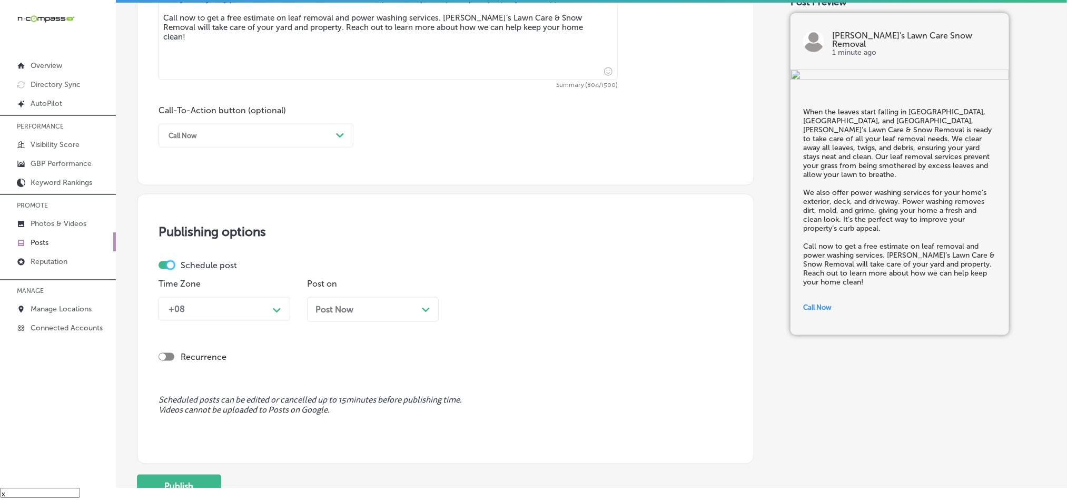
scroll to position [781, 0]
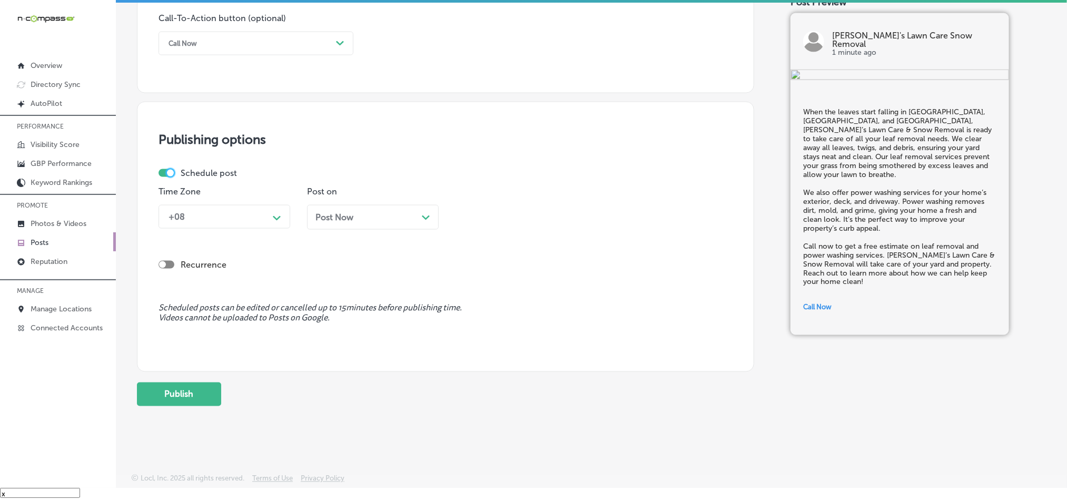
drag, startPoint x: 261, startPoint y: 216, endPoint x: 259, endPoint y: 223, distance: 6.7
click at [261, 217] on div "+08" at bounding box center [215, 217] width 105 height 18
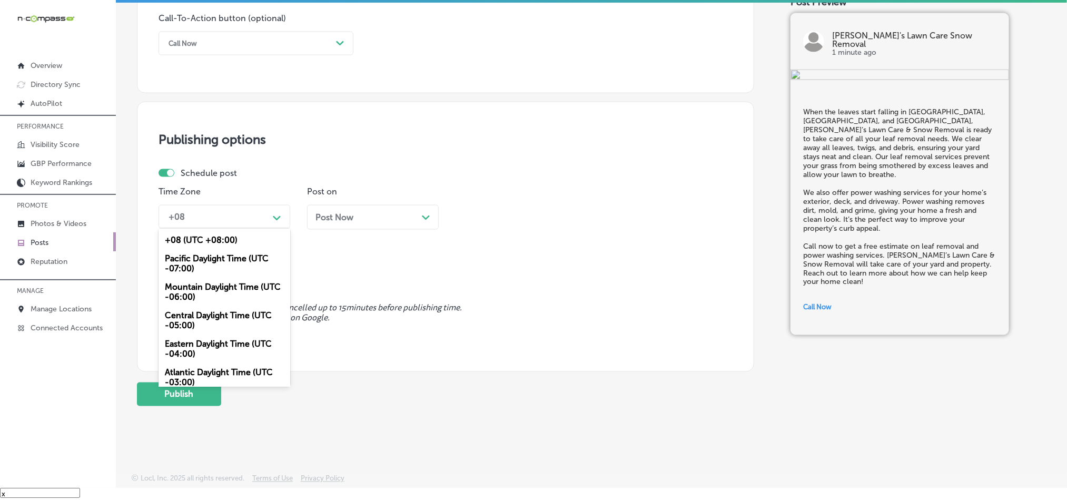
click at [201, 295] on div "Mountain Daylight Time (UTC -06:00)" at bounding box center [225, 292] width 132 height 28
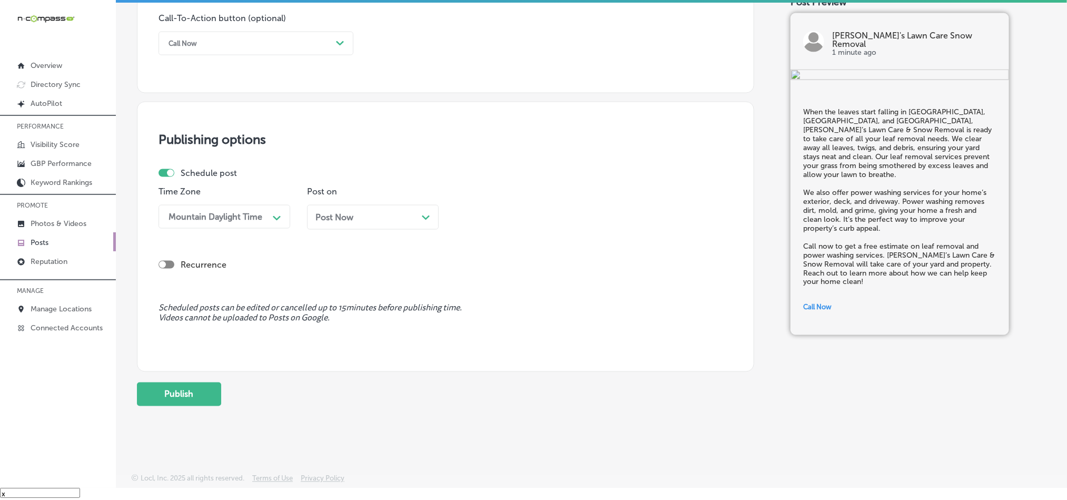
click at [356, 207] on div "Post Now Path Created with Sketch." at bounding box center [373, 217] width 132 height 25
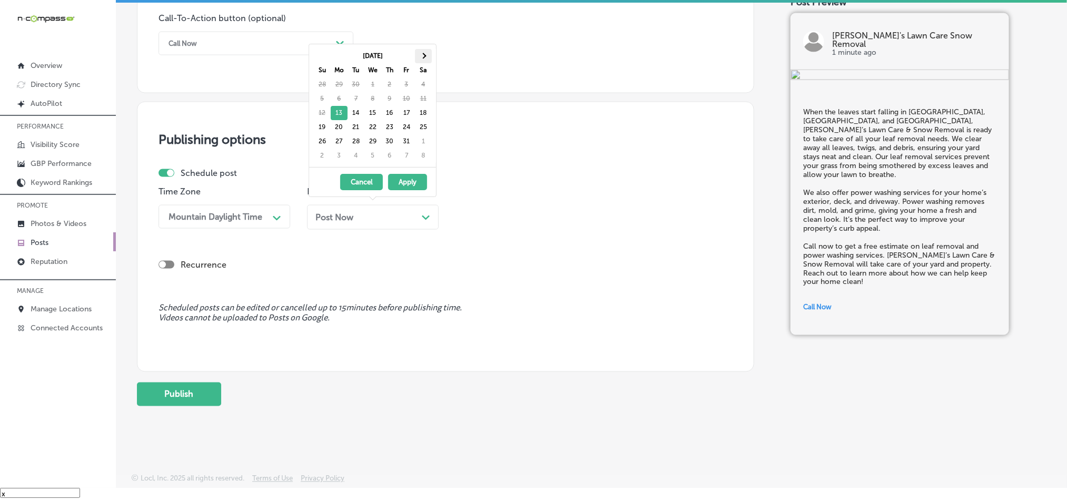
click at [422, 54] on span at bounding box center [423, 56] width 6 height 6
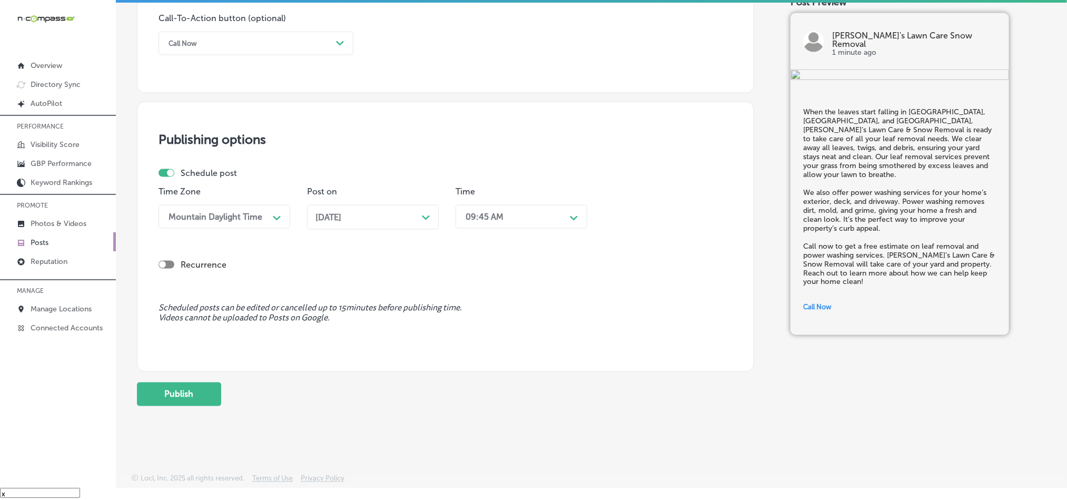
click at [512, 215] on div "09:45 AM" at bounding box center [512, 217] width 105 height 18
click at [472, 312] on div "7:00 AM" at bounding box center [522, 308] width 132 height 18
click at [172, 390] on button "Publish" at bounding box center [179, 394] width 84 height 24
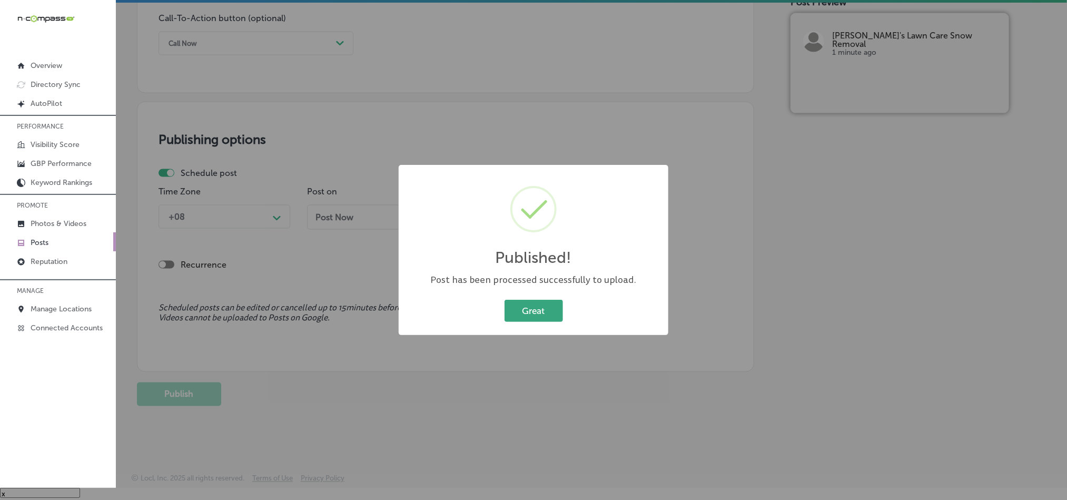
click at [526, 300] on button "Great" at bounding box center [534, 311] width 58 height 22
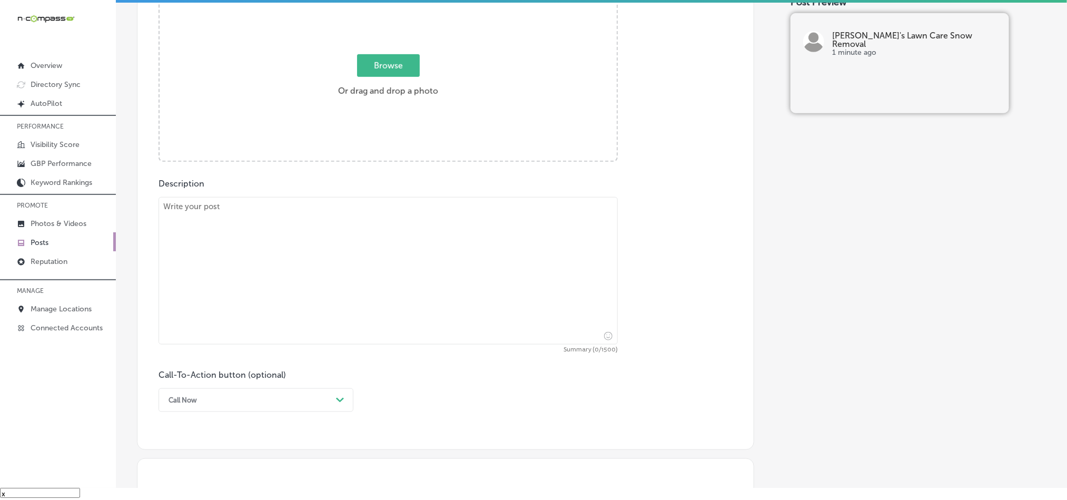
scroll to position [386, 0]
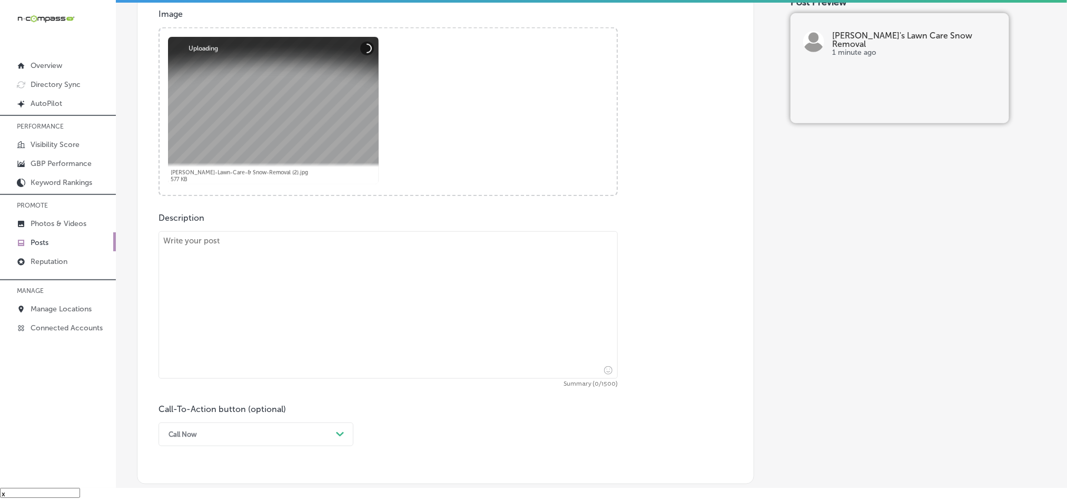
click at [310, 291] on textarea at bounding box center [388, 304] width 459 height 147
paste textarea "Lo ips dolorsi ametc ad Elitsed Doeiu, Tempo, inc Utlabor, Etdo’m Aliq Enim & A…"
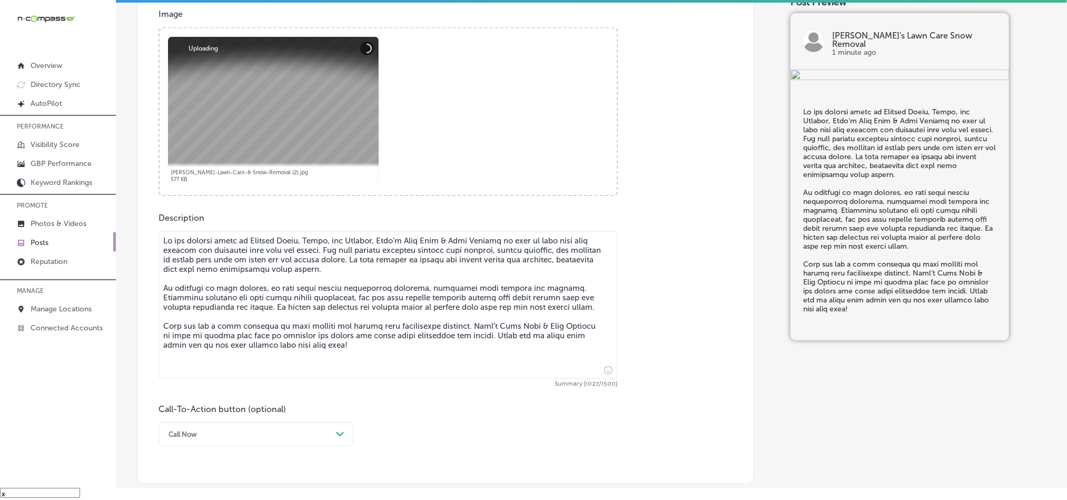
type textarea "Lo ips dolorsi ametc ad Elitsed Doeiu, Tempo, inc Utlabor, Etdo’m Aliq Enim & A…"
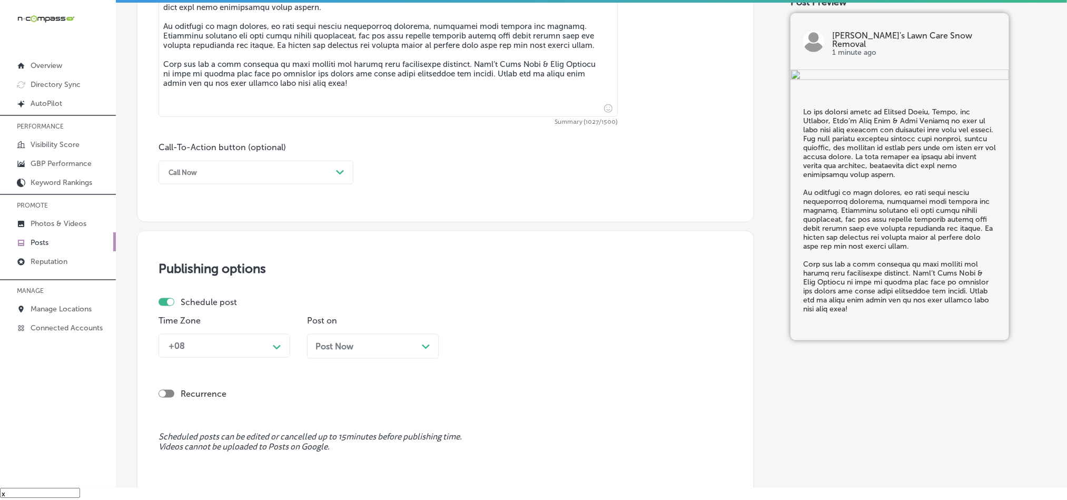
scroll to position [649, 0]
click at [259, 175] on div "Call Now" at bounding box center [247, 171] width 169 height 16
click at [191, 270] on div "Learn more" at bounding box center [256, 268] width 195 height 18
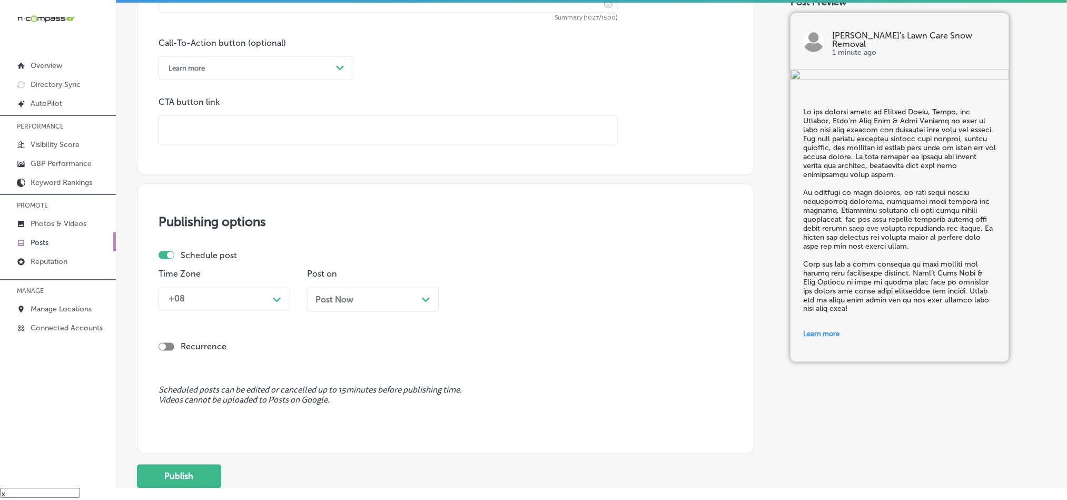
scroll to position [755, 0]
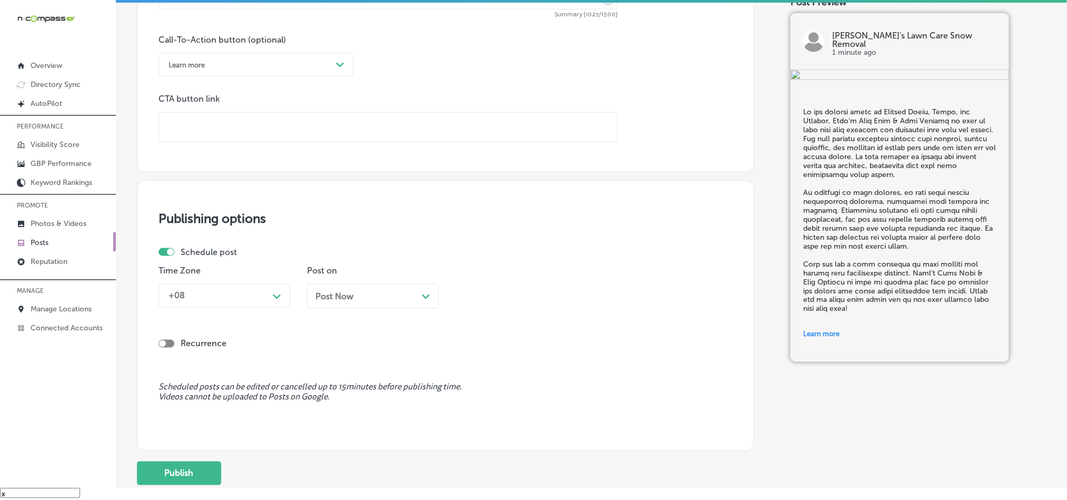
click at [201, 124] on input "text" at bounding box center [388, 127] width 458 height 29
paste input "[URL][DOMAIN_NAME]"
type input "[URL][DOMAIN_NAME]"
click at [255, 302] on div "+08" at bounding box center [215, 296] width 105 height 18
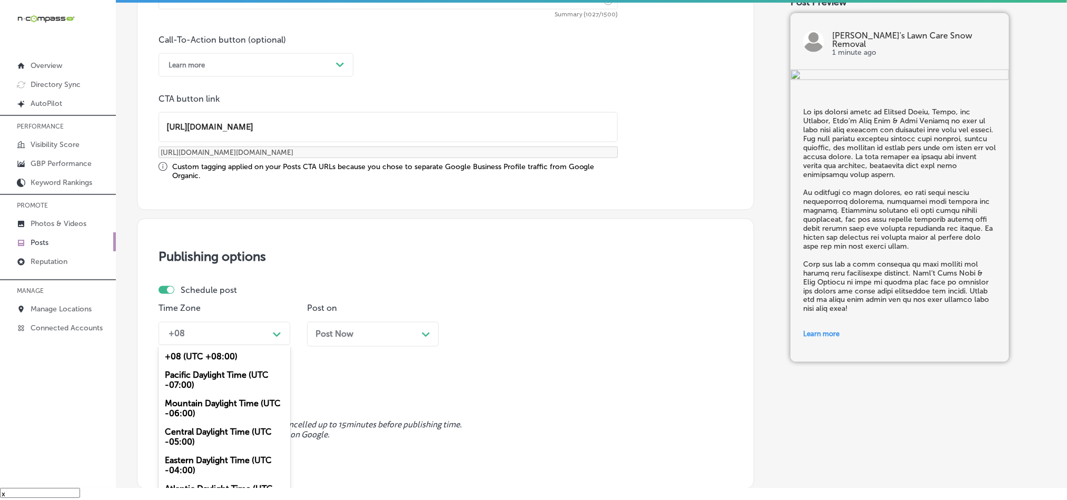
click at [192, 409] on div "Mountain Daylight Time (UTC -06:00)" at bounding box center [225, 408] width 132 height 28
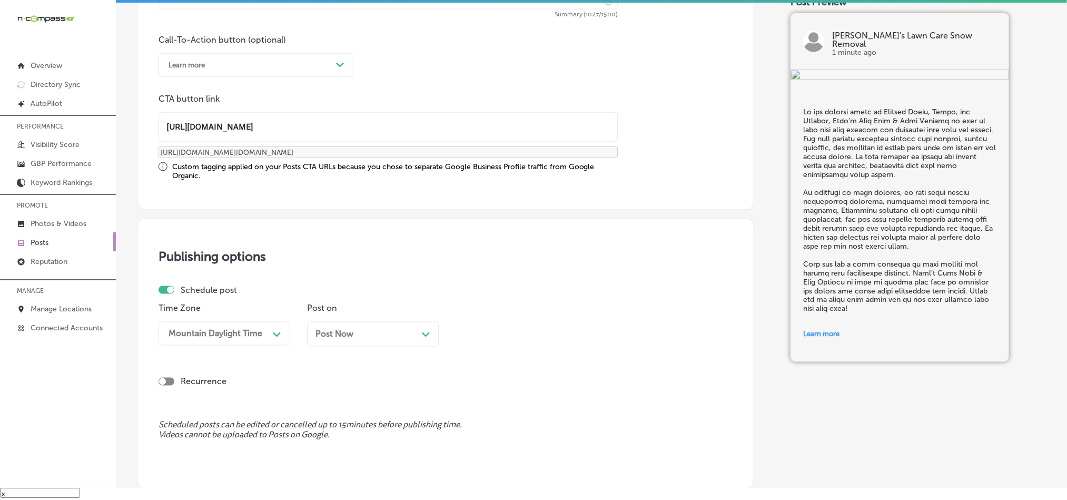
click at [372, 339] on div "Post Now Path Created with Sketch." at bounding box center [372, 334] width 115 height 10
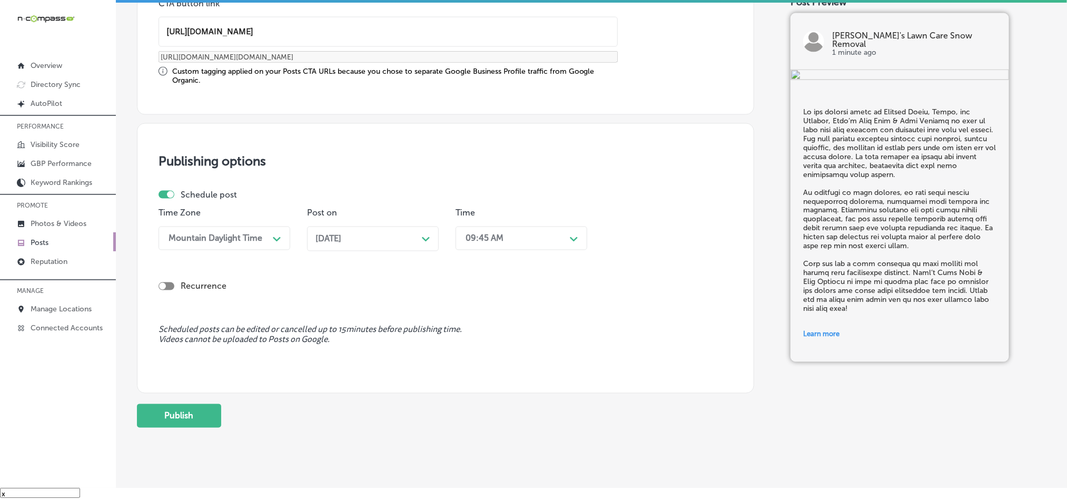
scroll to position [876, 0]
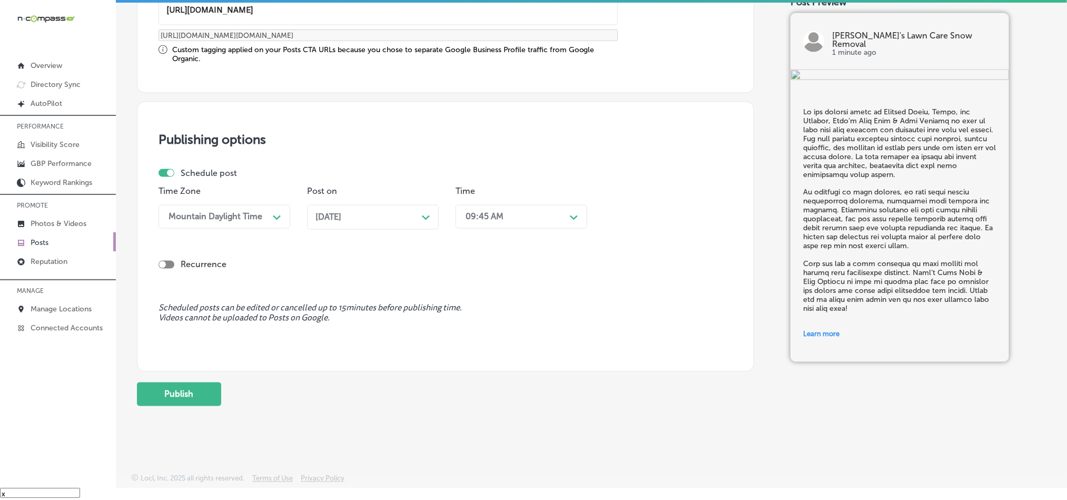
click at [482, 219] on div "09:45 AM" at bounding box center [485, 217] width 38 height 10
click at [480, 309] on div "7:00 AM" at bounding box center [522, 308] width 132 height 18
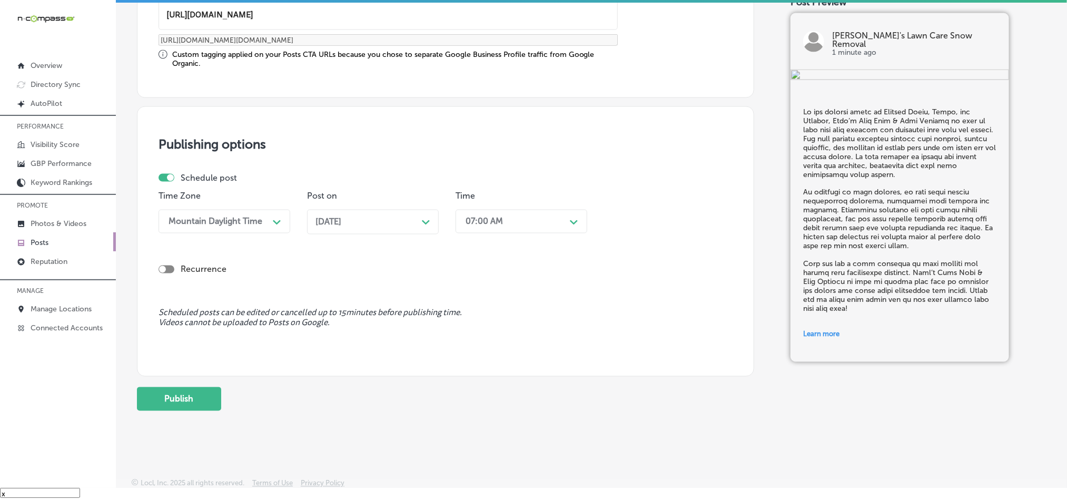
scroll to position [876, 0]
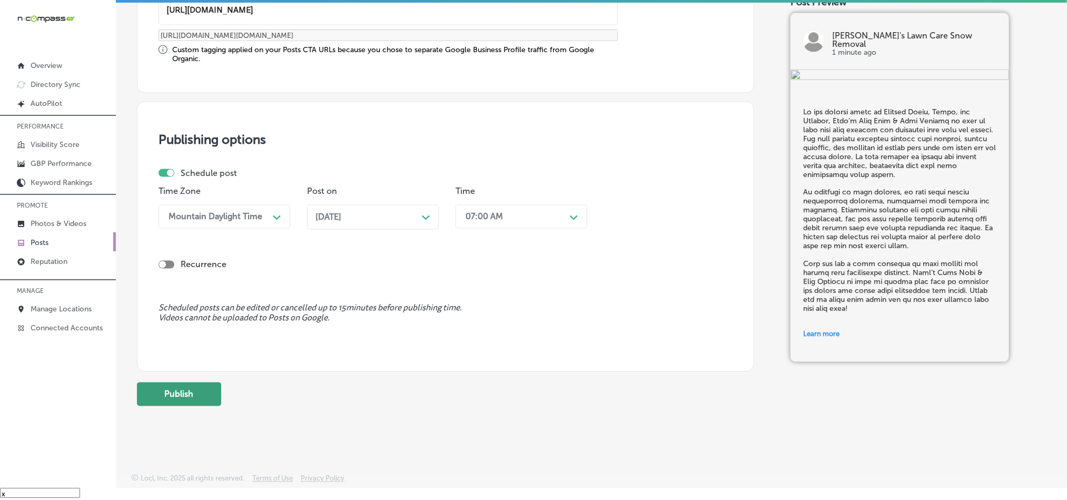
click at [167, 395] on button "Publish" at bounding box center [179, 394] width 84 height 24
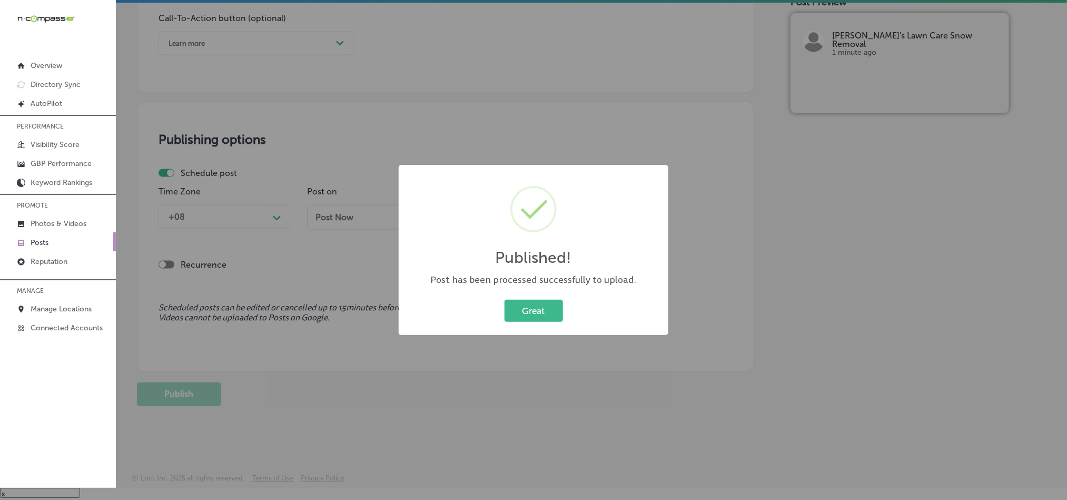
scroll to position [781, 0]
click at [547, 302] on button "Great" at bounding box center [534, 311] width 58 height 22
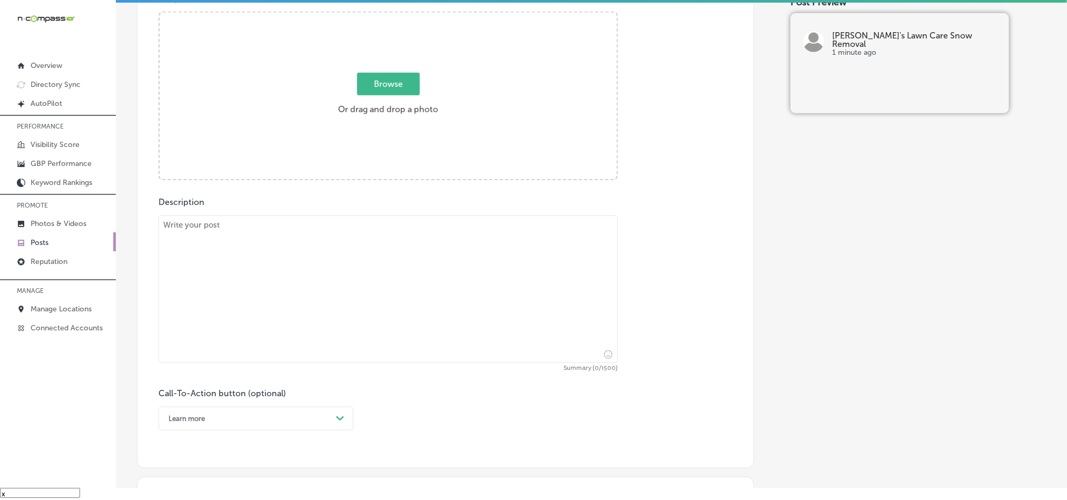
scroll to position [386, 0]
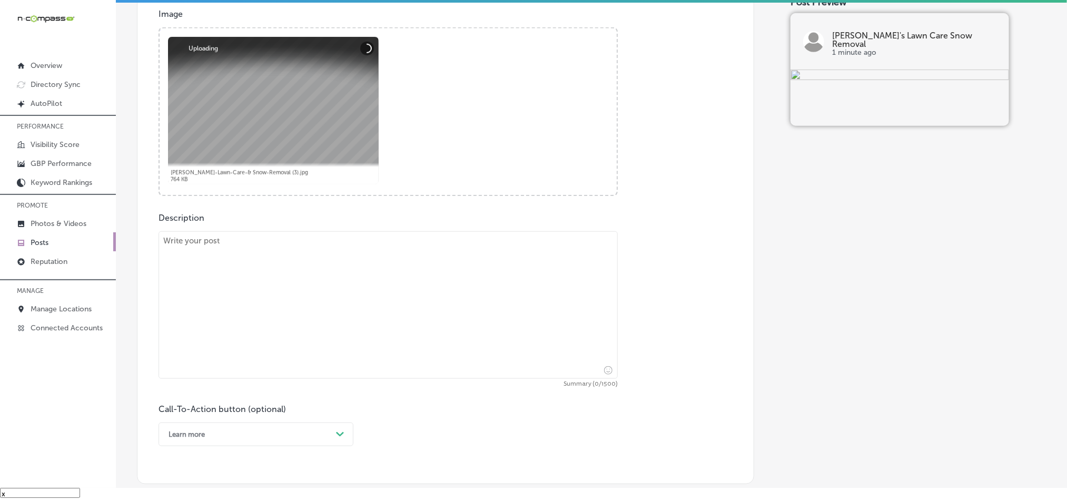
click at [316, 280] on textarea at bounding box center [388, 304] width 459 height 147
paste textarea "Mulching and lawn aeration are key to maintaining a healthy and vibrant yard in…"
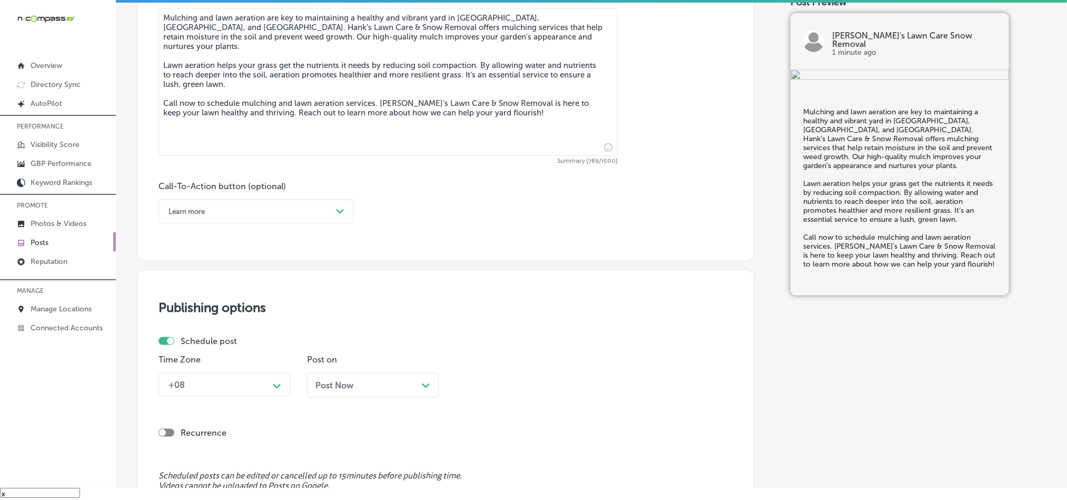
scroll to position [623, 0]
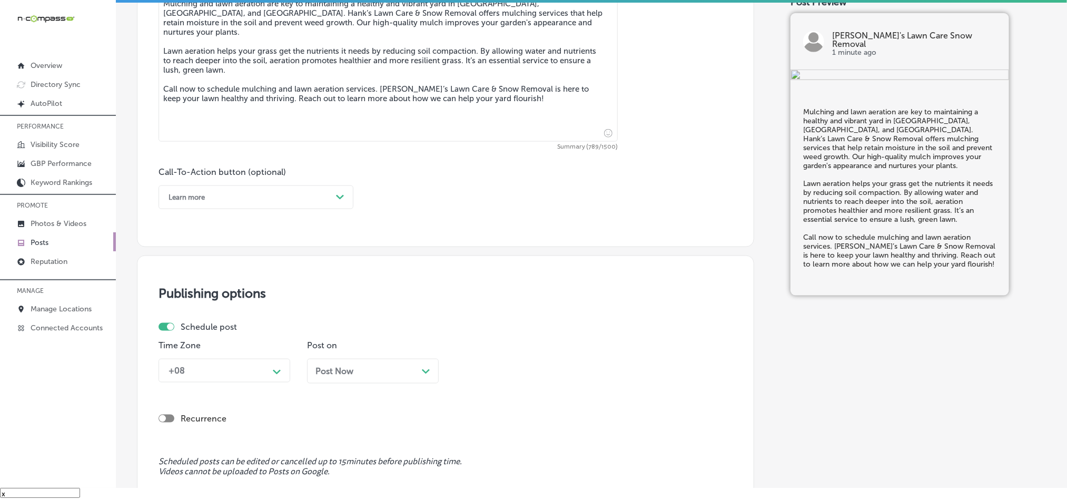
type textarea "Mulching and lawn aeration are key to maintaining a healthy and vibrant yard in…"
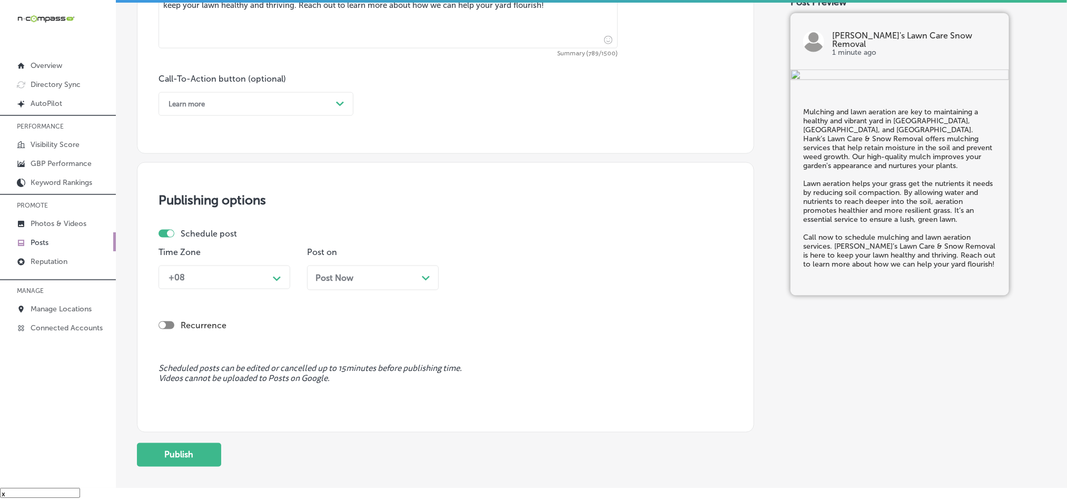
scroll to position [728, 0]
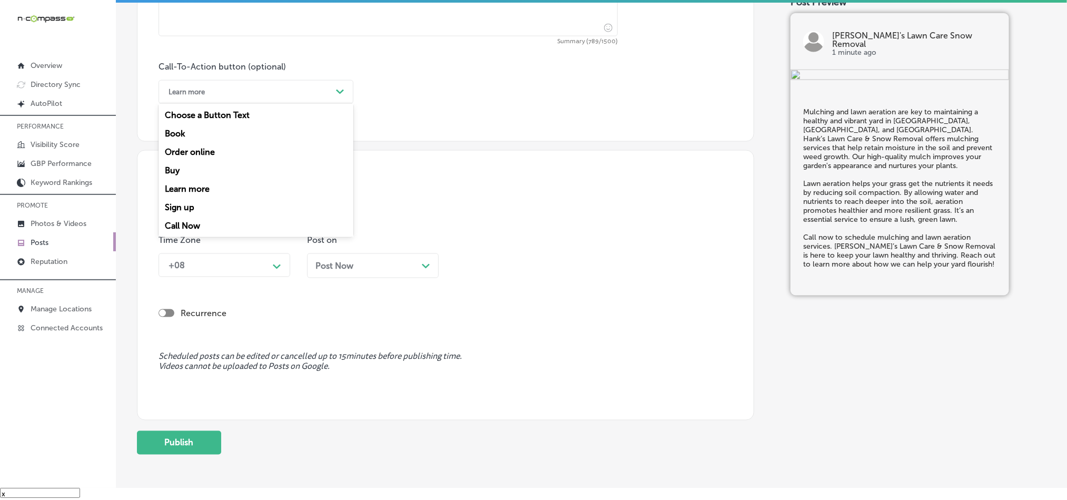
click at [285, 91] on div "Learn more" at bounding box center [247, 92] width 169 height 16
click at [179, 224] on div "Call Now" at bounding box center [256, 225] width 195 height 18
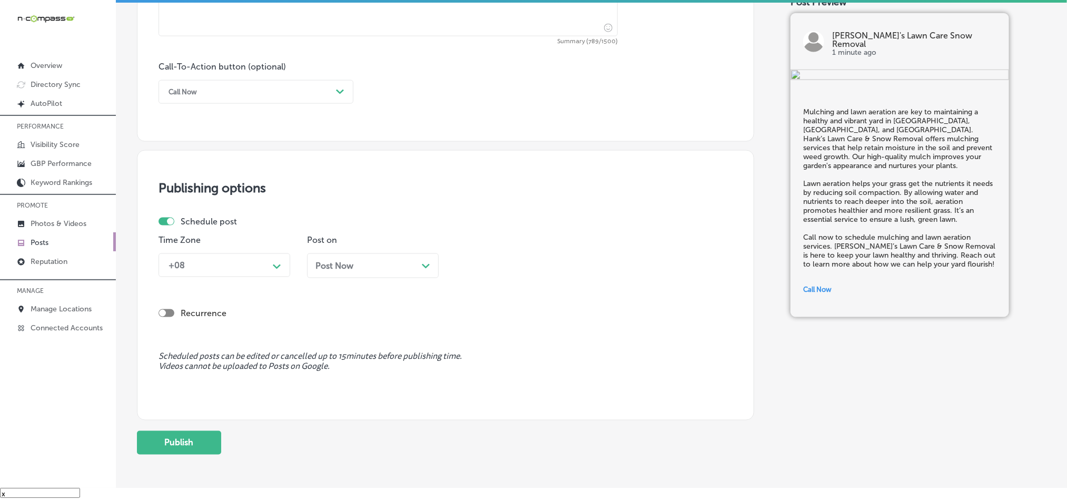
scroll to position [781, 0]
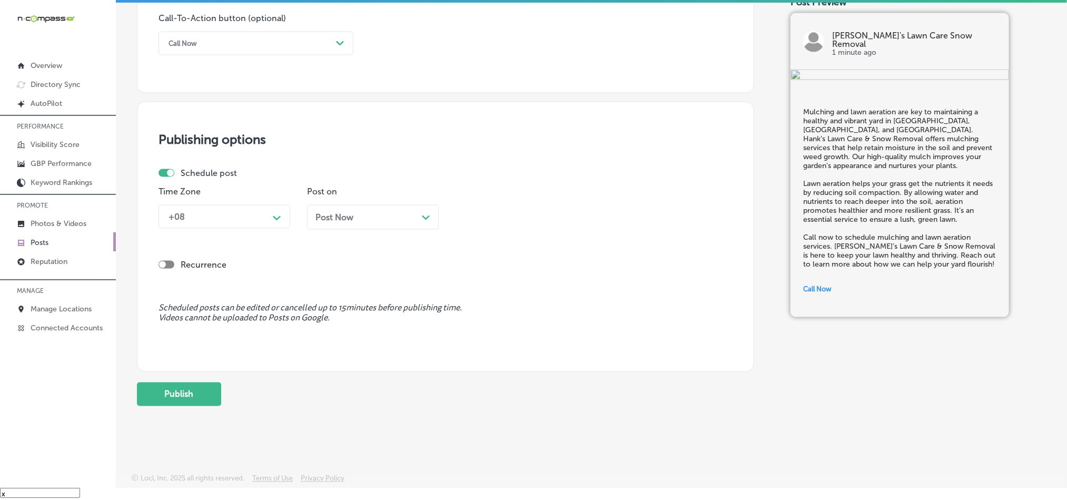
click at [206, 208] on div "+08" at bounding box center [215, 217] width 105 height 18
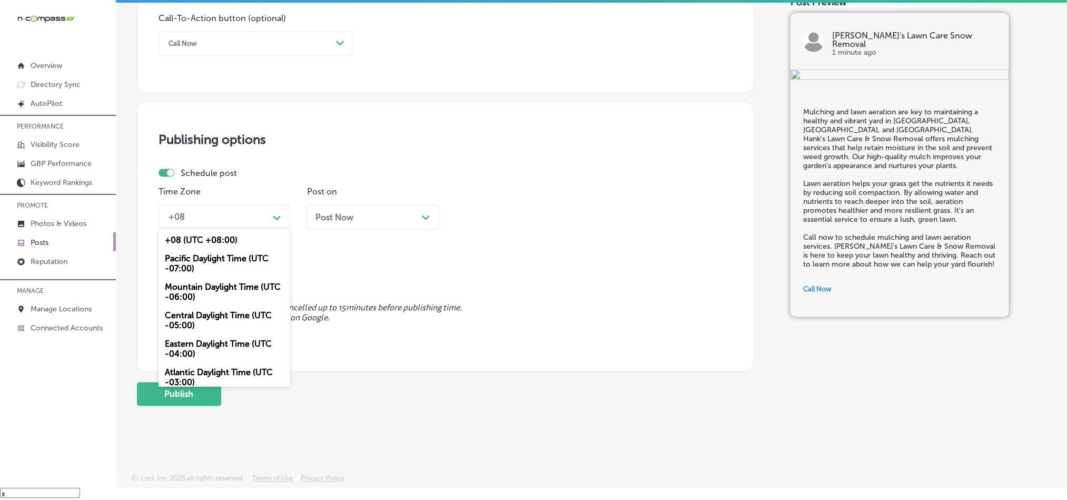
click at [208, 294] on div "Mountain Daylight Time (UTC -06:00)" at bounding box center [225, 292] width 132 height 28
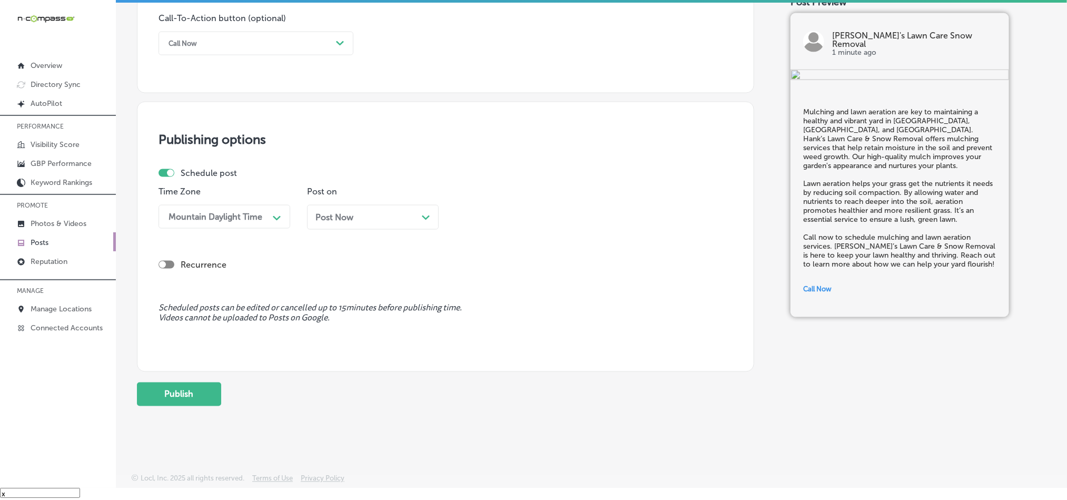
click at [386, 200] on div "Post on Post Now Path Created with Sketch." at bounding box center [373, 211] width 132 height 51
click at [386, 209] on div "Post Now Path Created with Sketch." at bounding box center [373, 217] width 132 height 25
click at [517, 218] on div "09:45 AM" at bounding box center [512, 217] width 105 height 18
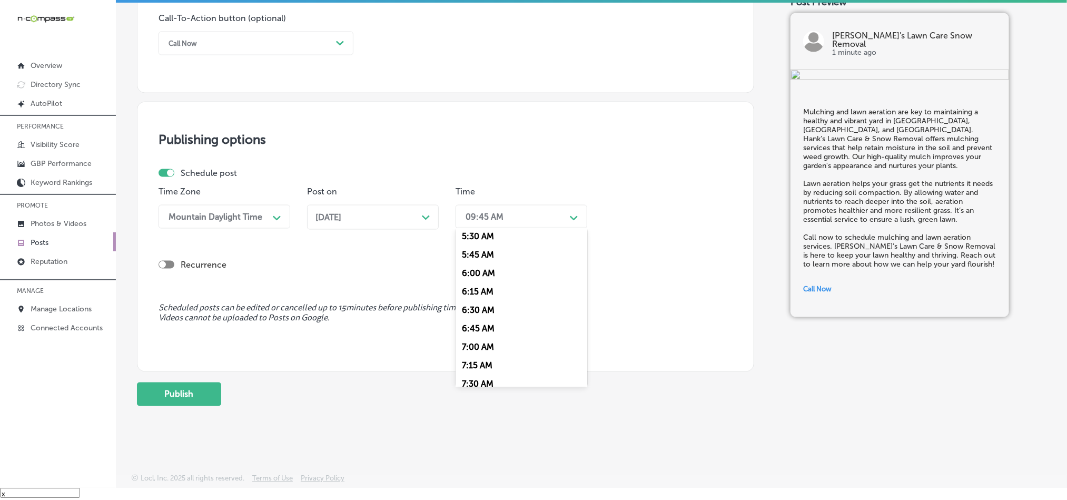
scroll to position [421, 0]
click at [475, 337] on div "7:00 AM" at bounding box center [522, 335] width 132 height 18
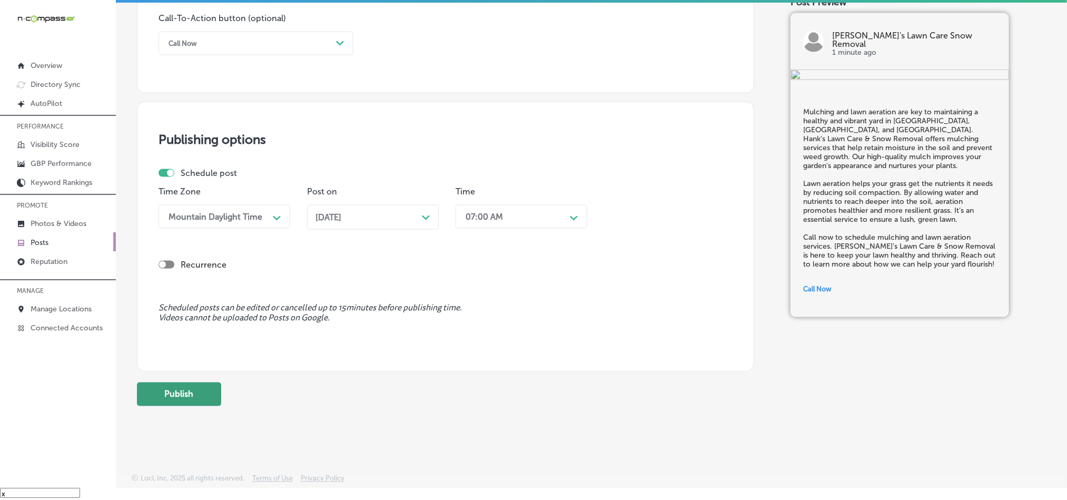
click at [193, 392] on button "Publish" at bounding box center [179, 394] width 84 height 24
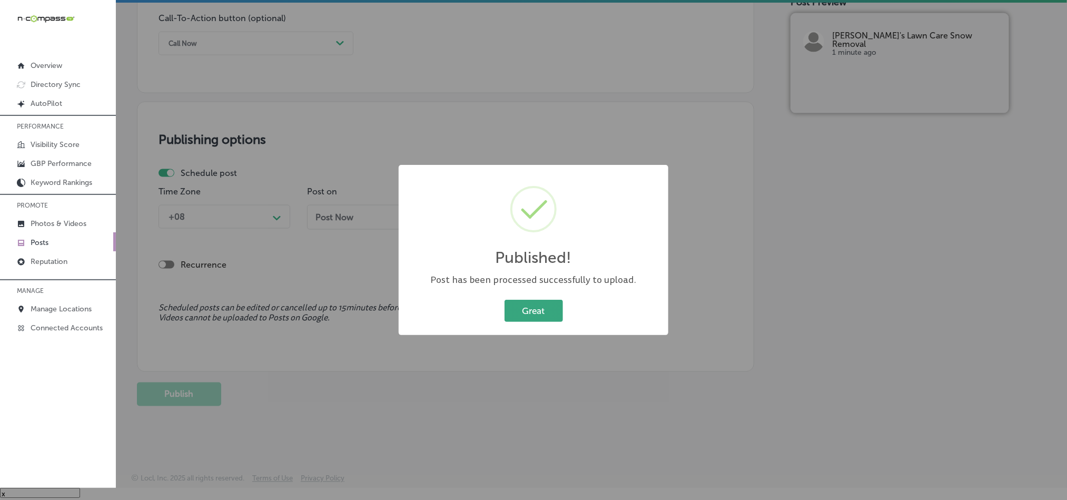
click at [545, 307] on button "Great" at bounding box center [534, 311] width 58 height 22
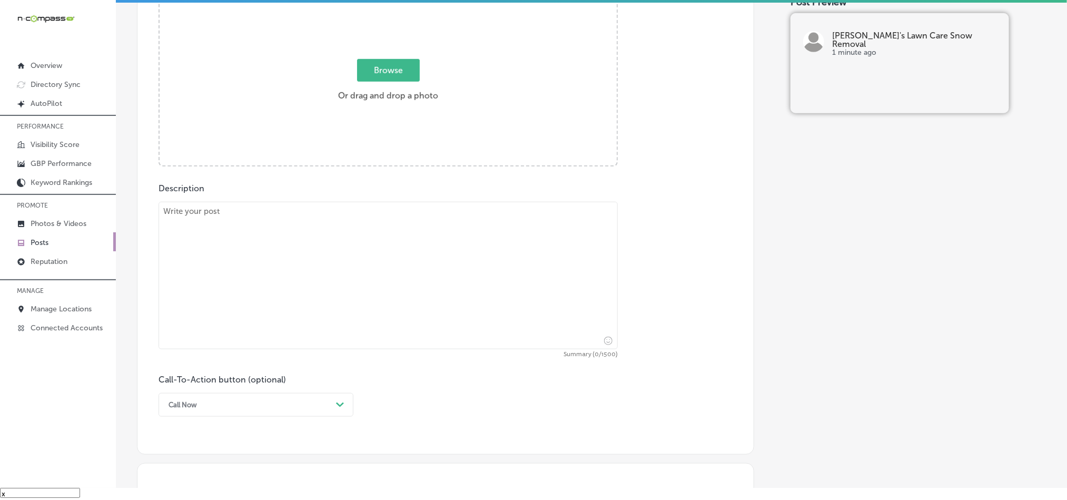
scroll to position [412, 0]
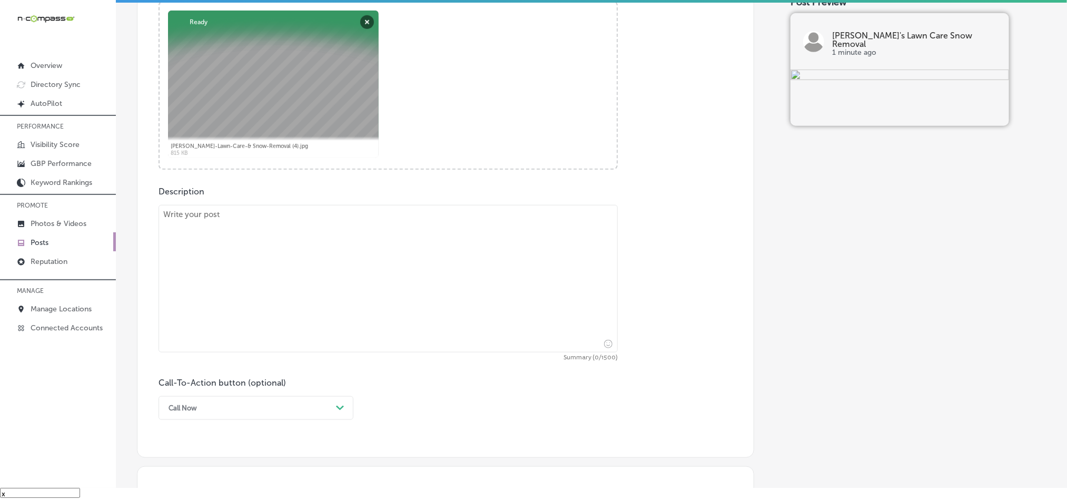
click at [291, 323] on textarea at bounding box center [388, 278] width 459 height 147
paste textarea "When it comes to keeping your yard in top shape in [GEOGRAPHIC_DATA], [GEOGRAPH…"
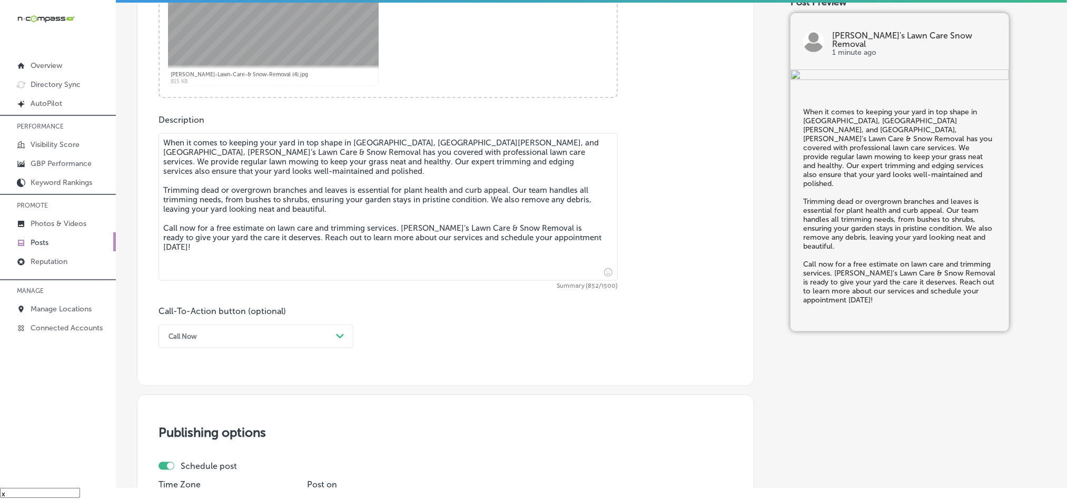
scroll to position [570, 0]
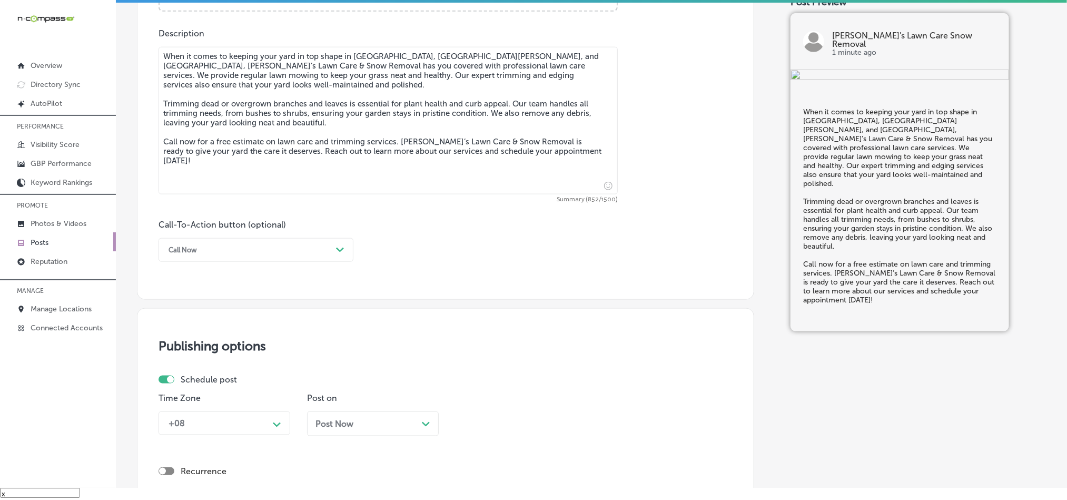
type textarea "When it comes to keeping your yard in top shape in [GEOGRAPHIC_DATA], [GEOGRAPH…"
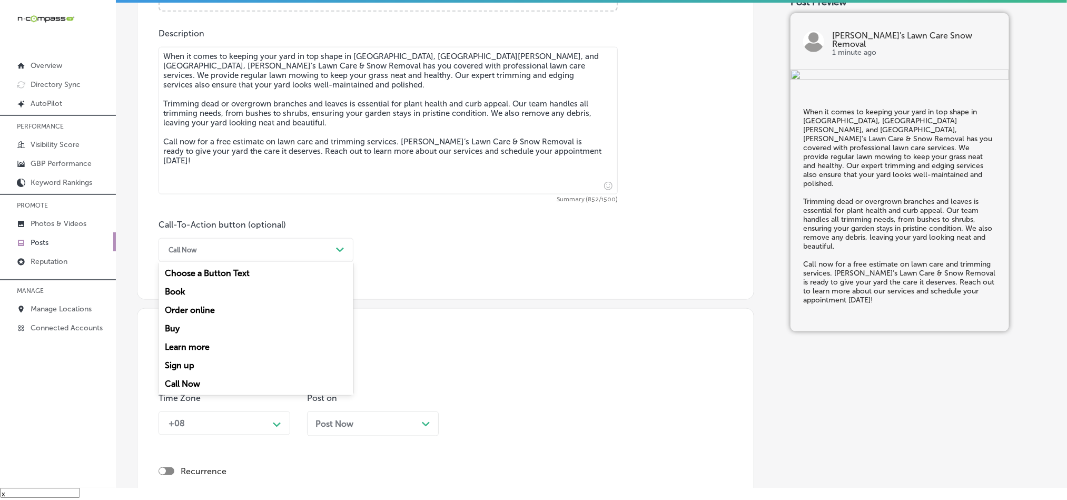
click at [258, 262] on div "Call Now Path Created with Sketch." at bounding box center [256, 250] width 195 height 24
click at [200, 346] on div "Learn more" at bounding box center [256, 347] width 195 height 18
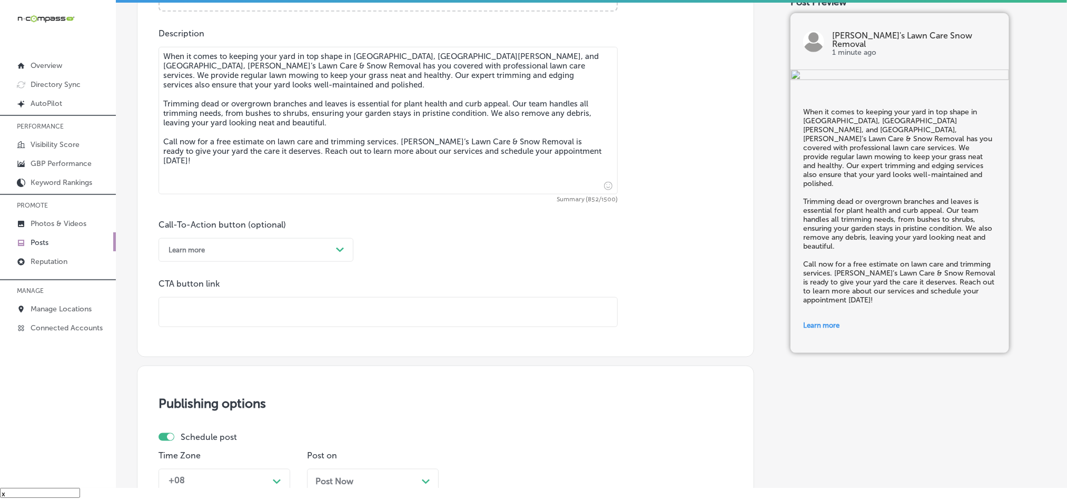
click at [289, 327] on input "text" at bounding box center [388, 312] width 458 height 29
paste input "[URL][DOMAIN_NAME]"
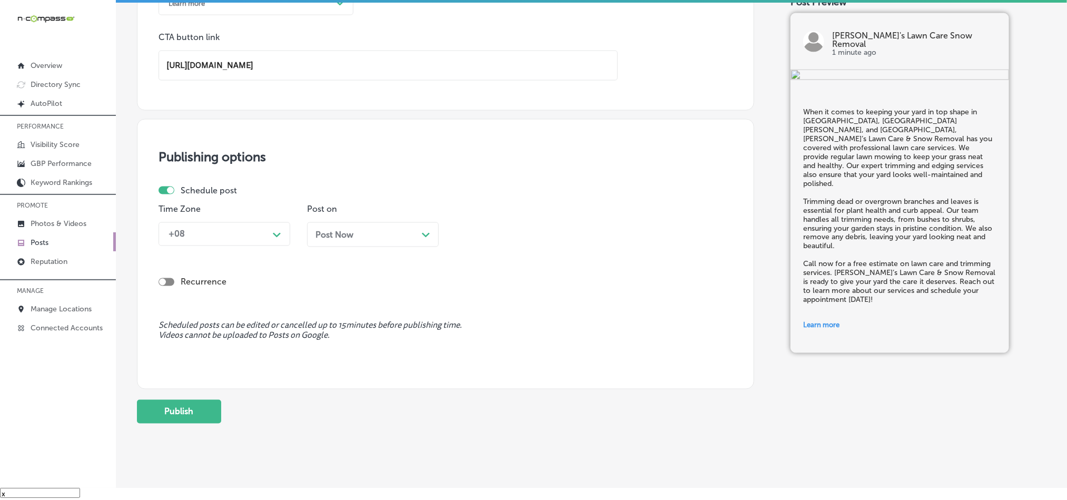
scroll to position [834, 0]
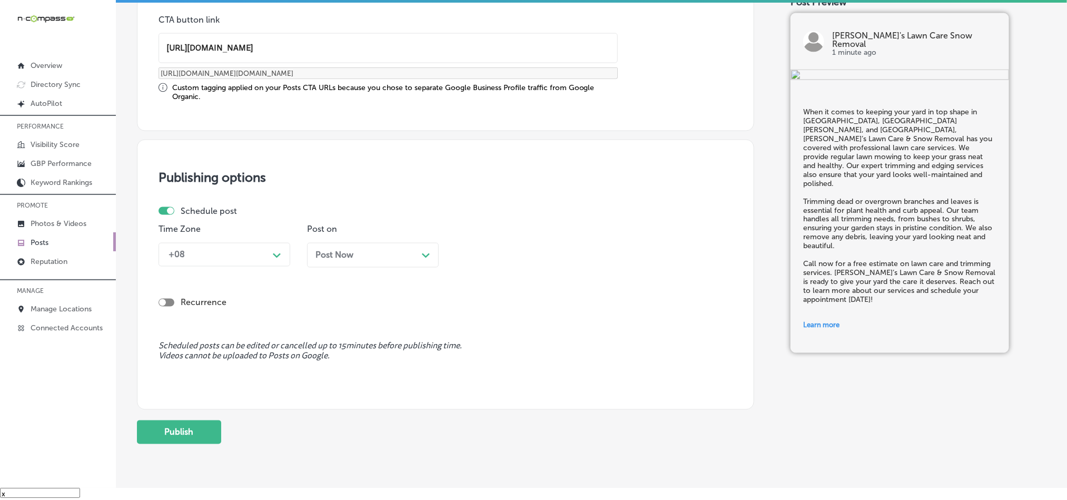
type input "[URL][DOMAIN_NAME]"
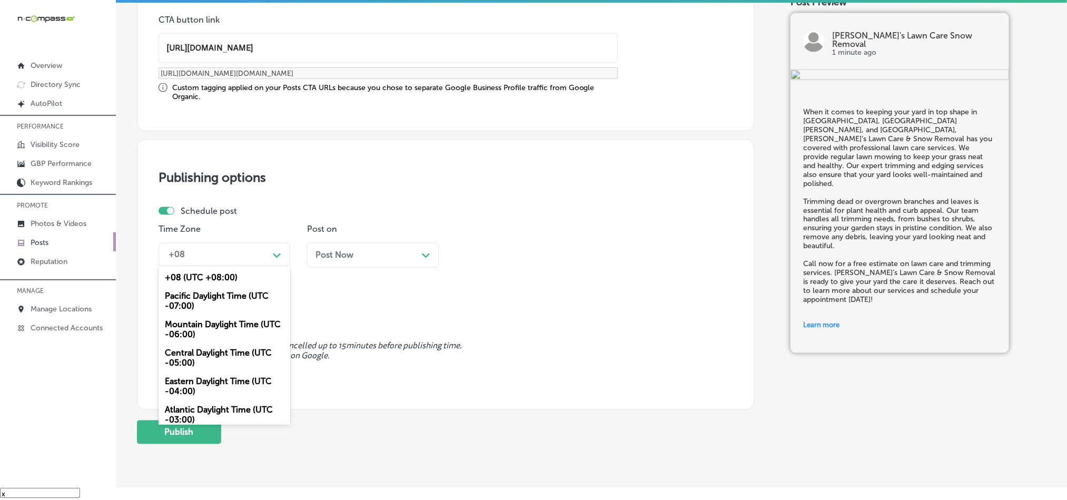
click at [246, 267] on div "+08 Path Created with Sketch." at bounding box center [225, 255] width 132 height 24
click at [200, 337] on div "Mountain Daylight Time (UTC -06:00)" at bounding box center [225, 329] width 132 height 28
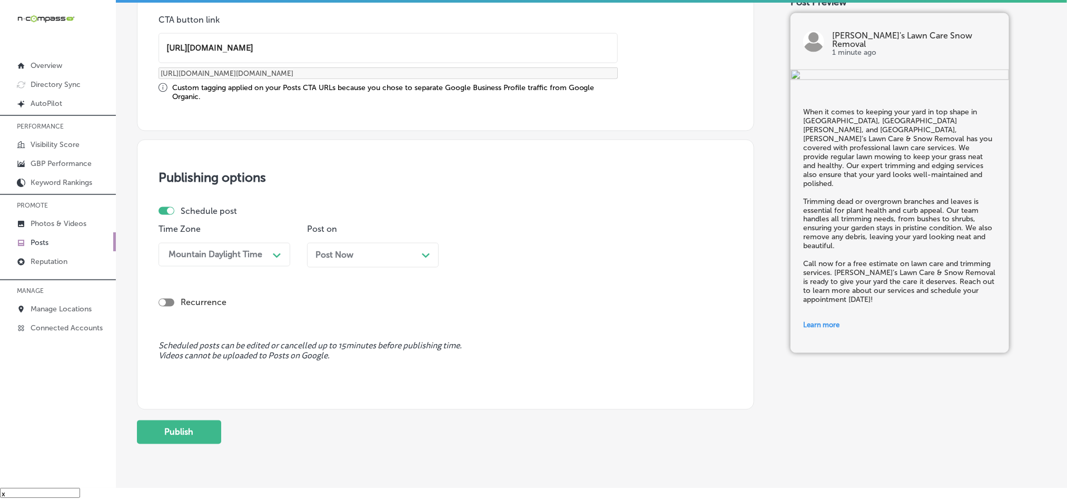
click at [346, 258] on span "Post Now" at bounding box center [334, 255] width 38 height 10
click at [506, 261] on div "09:45 AM" at bounding box center [512, 254] width 105 height 18
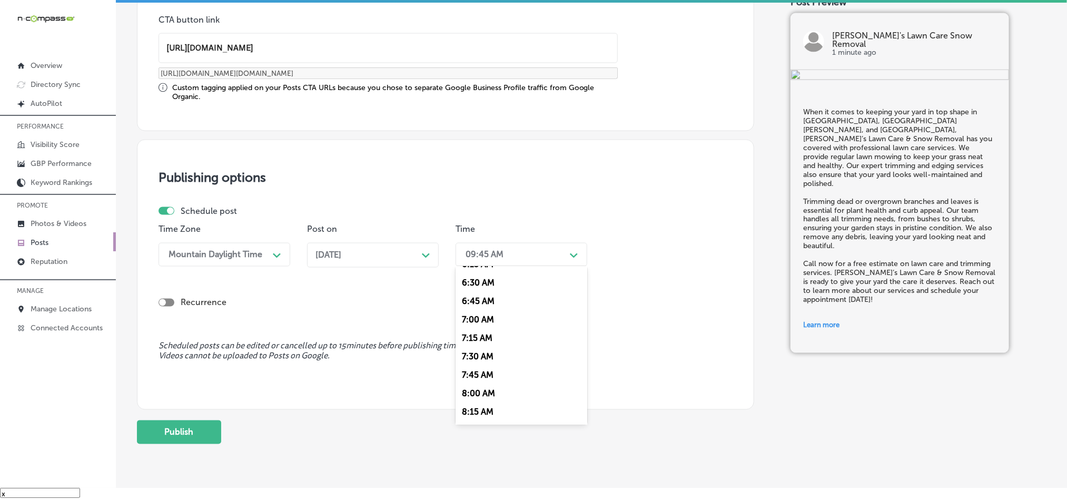
scroll to position [474, 0]
click at [482, 329] on div "7:00 AM" at bounding box center [522, 320] width 132 height 18
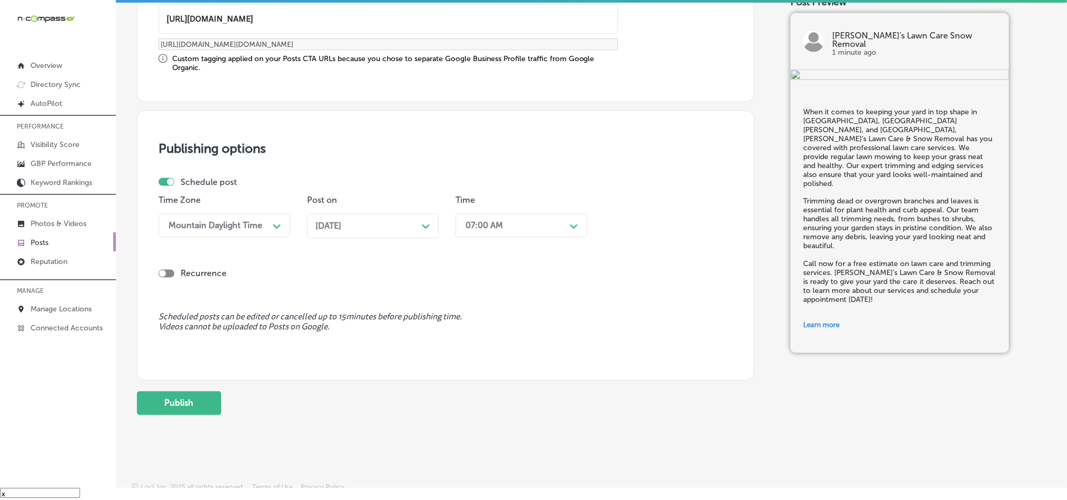
scroll to position [876, 0]
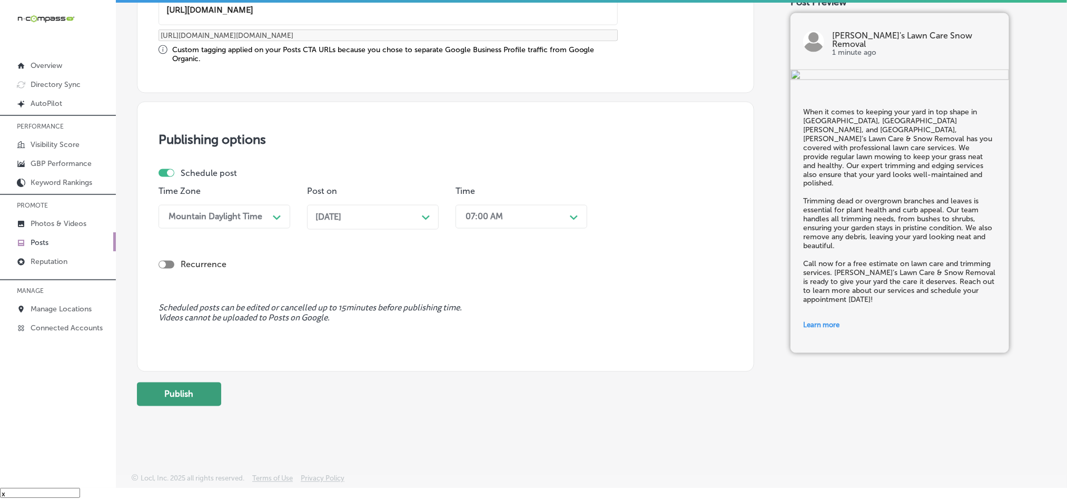
click at [190, 394] on button "Publish" at bounding box center [179, 394] width 84 height 24
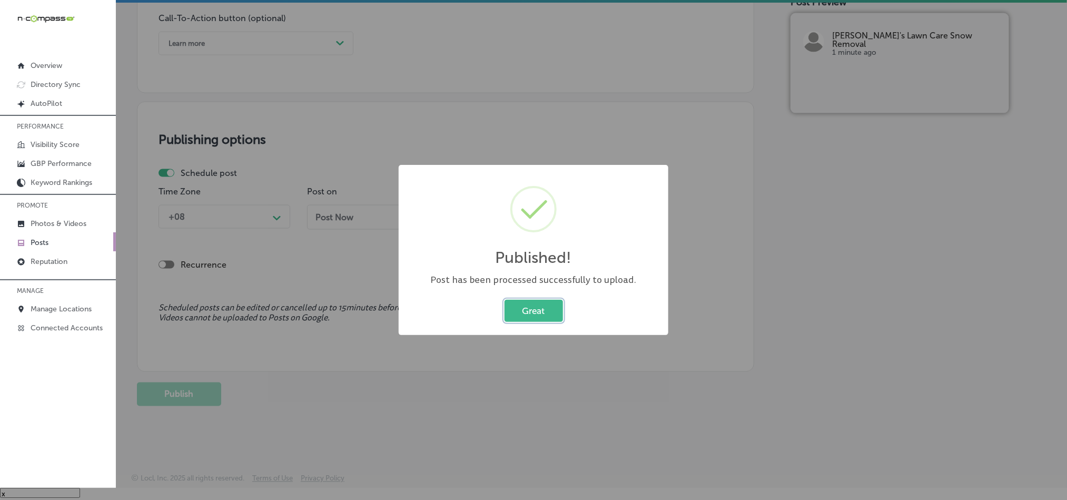
scroll to position [781, 0]
click at [533, 307] on button "Great" at bounding box center [534, 311] width 58 height 22
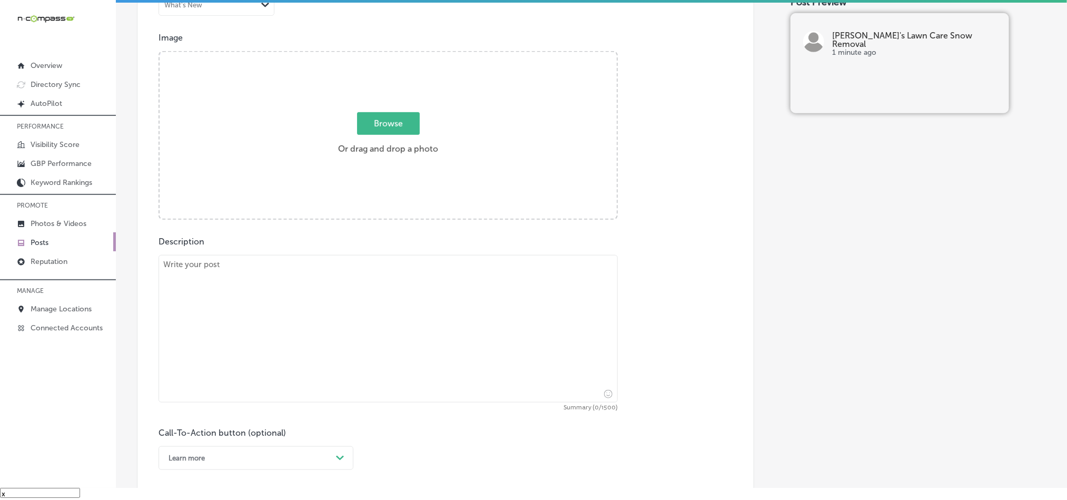
scroll to position [360, 0]
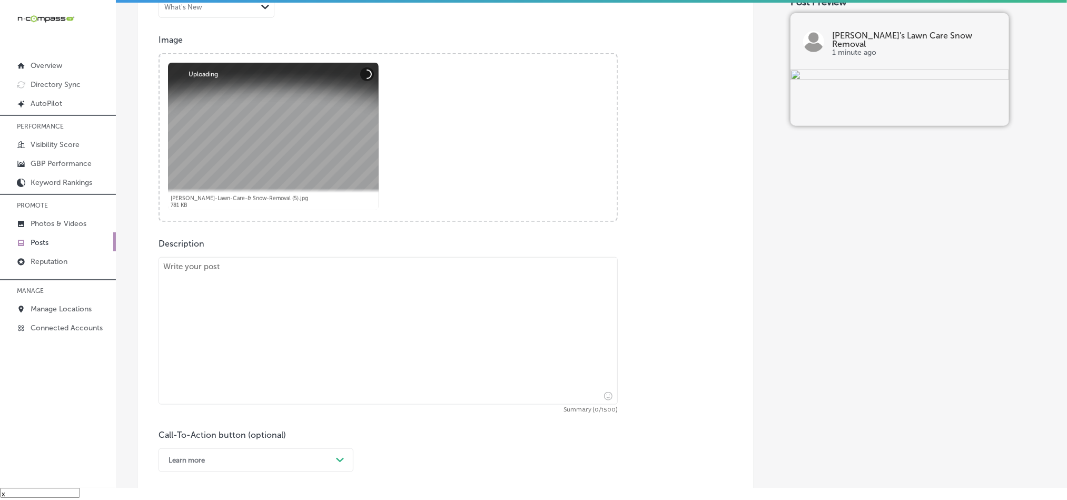
click at [299, 296] on textarea at bounding box center [388, 330] width 459 height 147
paste textarea "Proudly serving [GEOGRAPHIC_DATA], [GEOGRAPHIC_DATA][PERSON_NAME], and [GEOGRAP…"
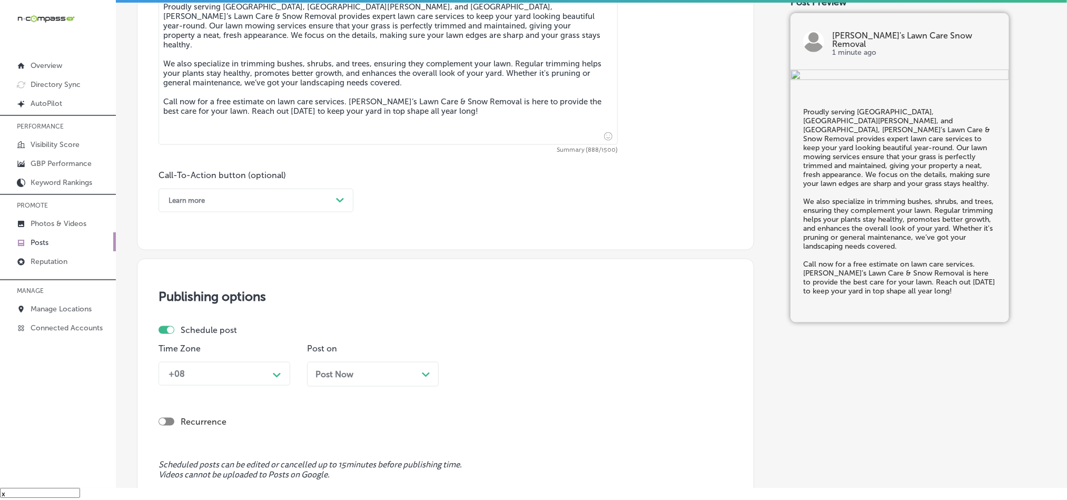
scroll to position [623, 0]
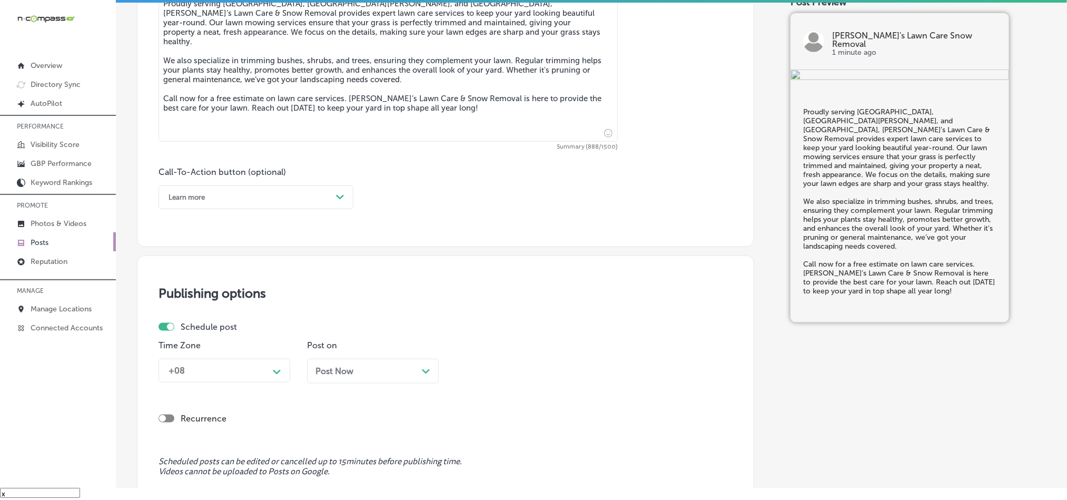
type textarea "Proudly serving [GEOGRAPHIC_DATA], [GEOGRAPHIC_DATA][PERSON_NAME], and [GEOGRAP…"
click at [272, 196] on div "Learn more" at bounding box center [247, 197] width 169 height 16
click at [201, 332] on div "Call Now" at bounding box center [256, 331] width 195 height 18
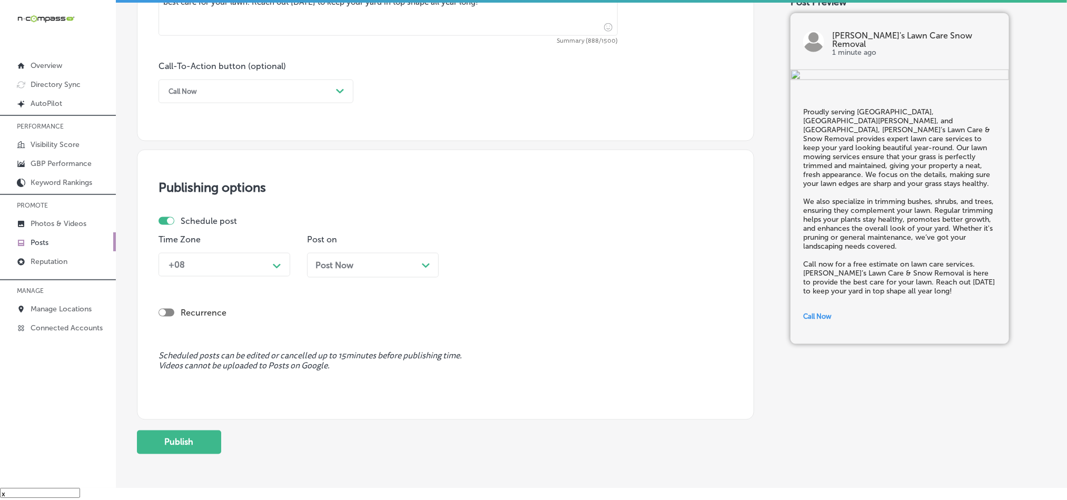
scroll to position [755, 0]
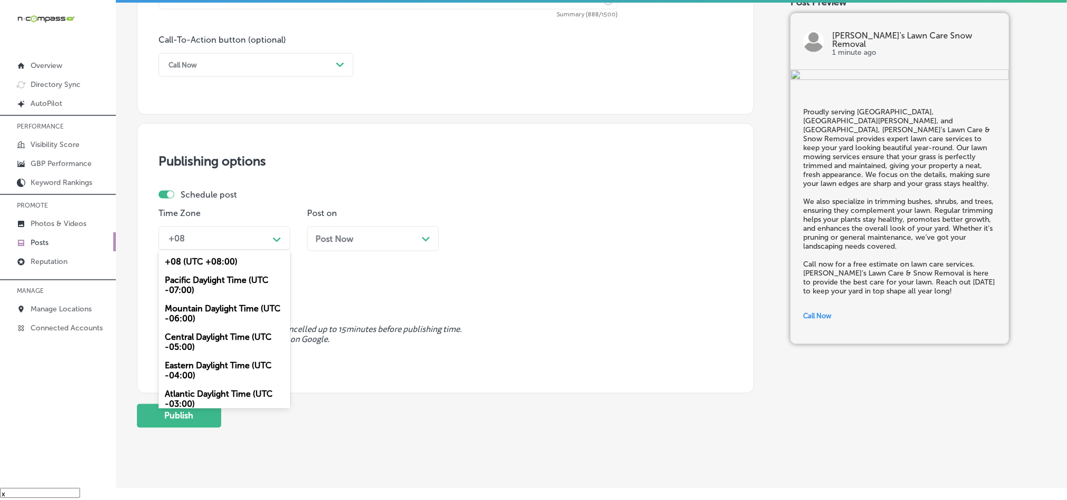
click at [262, 243] on div "+08" at bounding box center [215, 238] width 105 height 18
click at [190, 312] on div "Mountain Daylight Time (UTC -06:00)" at bounding box center [225, 313] width 132 height 28
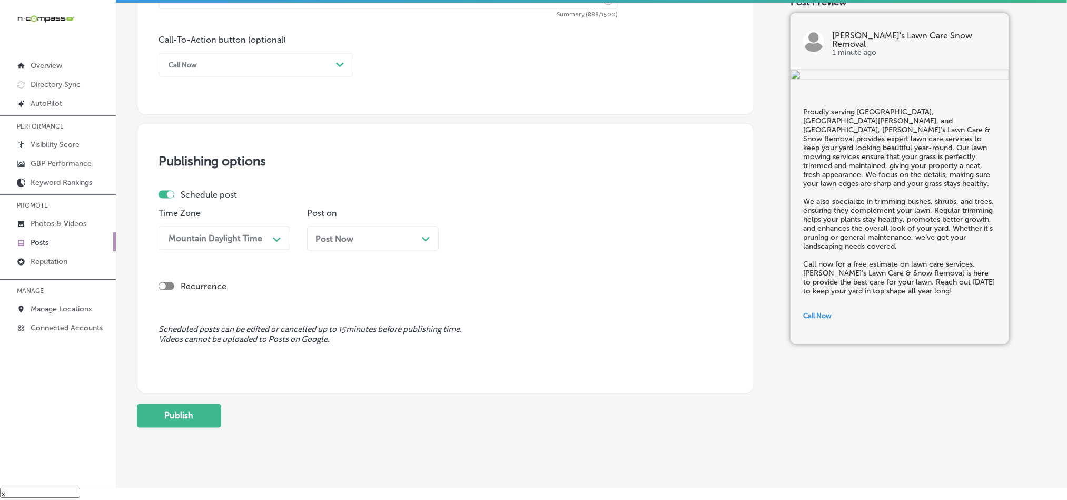
click at [373, 244] on div "Post Now Path Created with Sketch." at bounding box center [372, 239] width 115 height 10
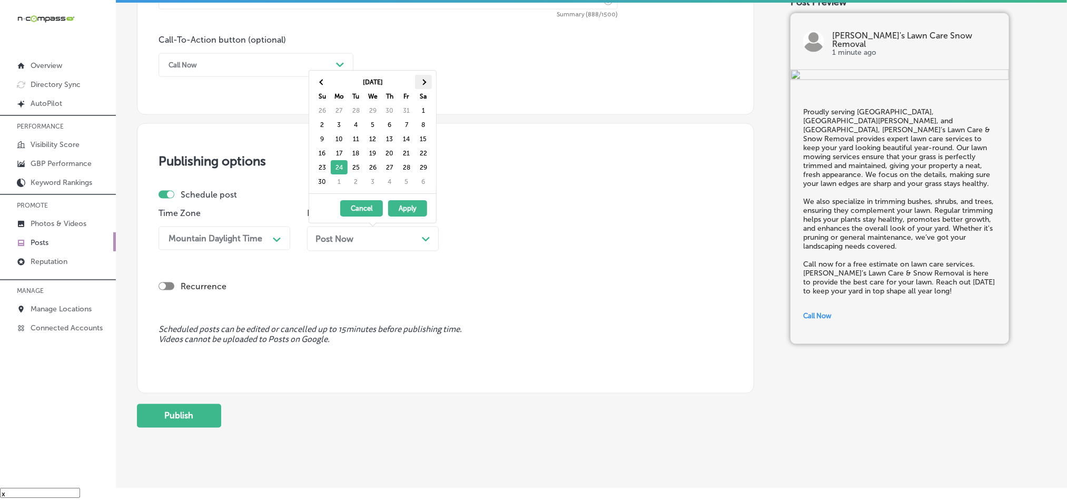
click at [426, 81] on span at bounding box center [423, 82] width 6 height 6
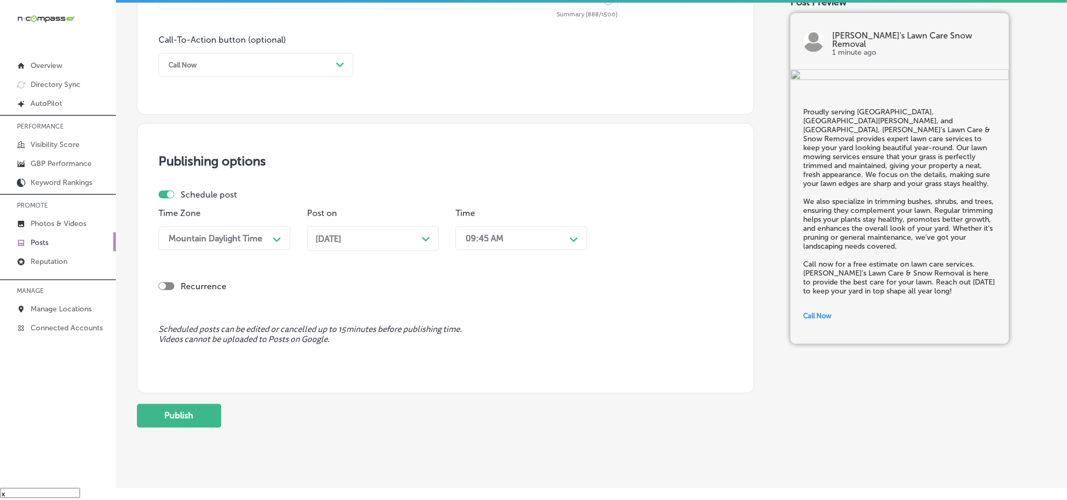
click at [489, 240] on div "09:45 AM" at bounding box center [485, 238] width 38 height 10
click at [479, 333] on div "7:00 AM" at bounding box center [522, 330] width 132 height 18
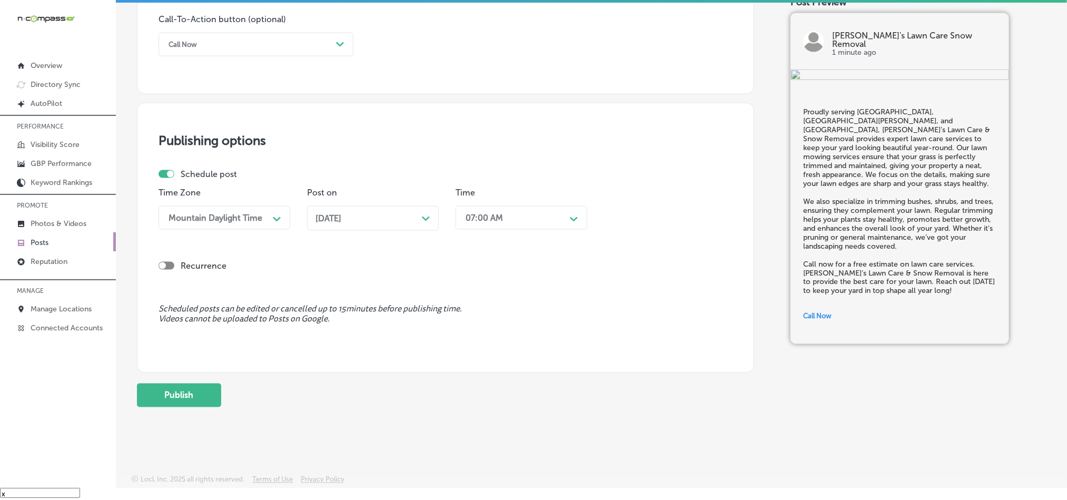
scroll to position [781, 0]
click at [173, 392] on button "Publish" at bounding box center [179, 394] width 84 height 24
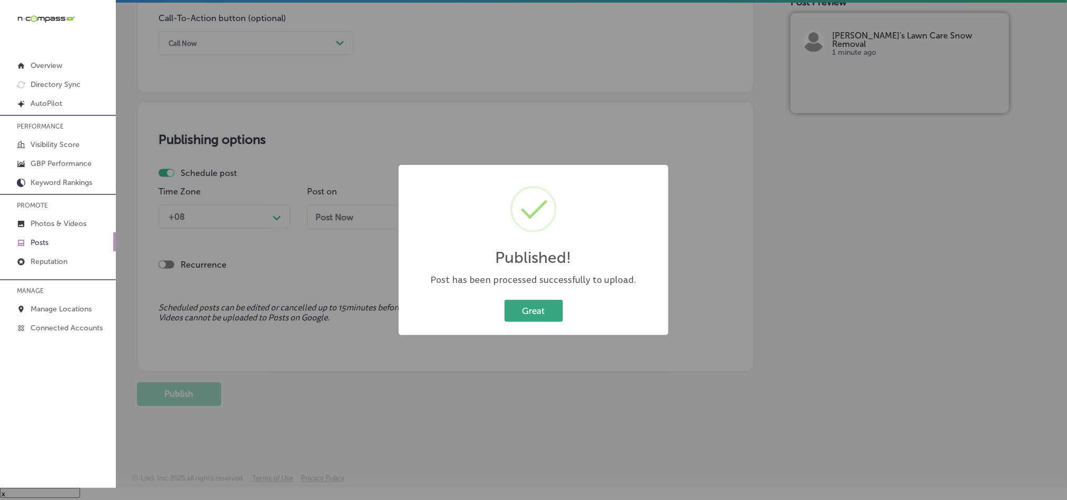
click at [531, 309] on button "Great" at bounding box center [534, 311] width 58 height 22
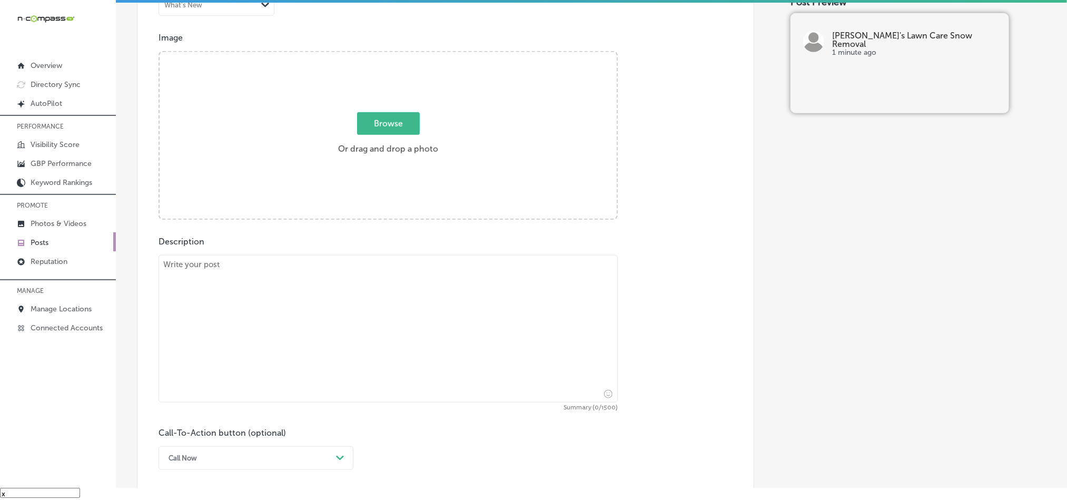
scroll to position [360, 0]
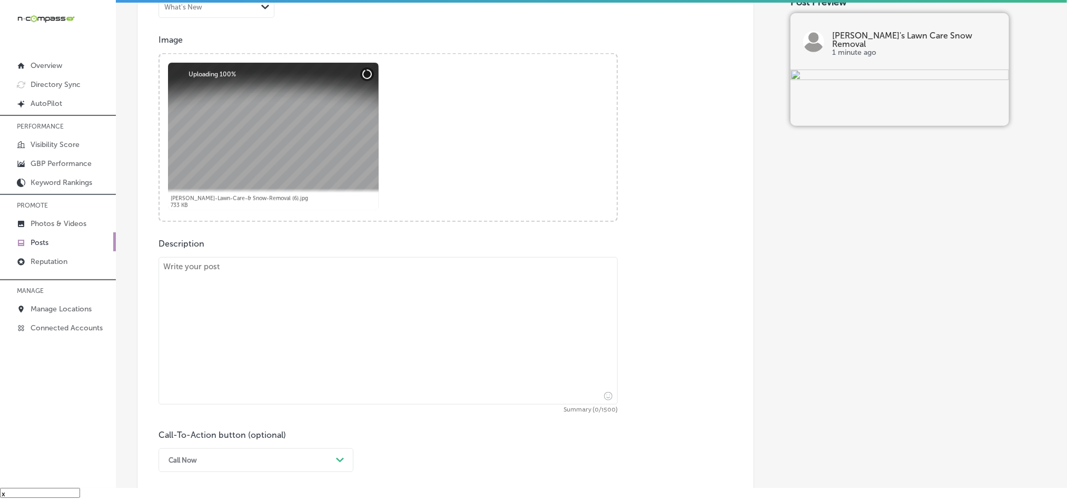
click at [235, 332] on textarea at bounding box center [388, 330] width 459 height 147
paste textarea "Serving [GEOGRAPHIC_DATA], [GEOGRAPHIC_DATA], and [GEOGRAPHIC_DATA][PERSON_NAME…"
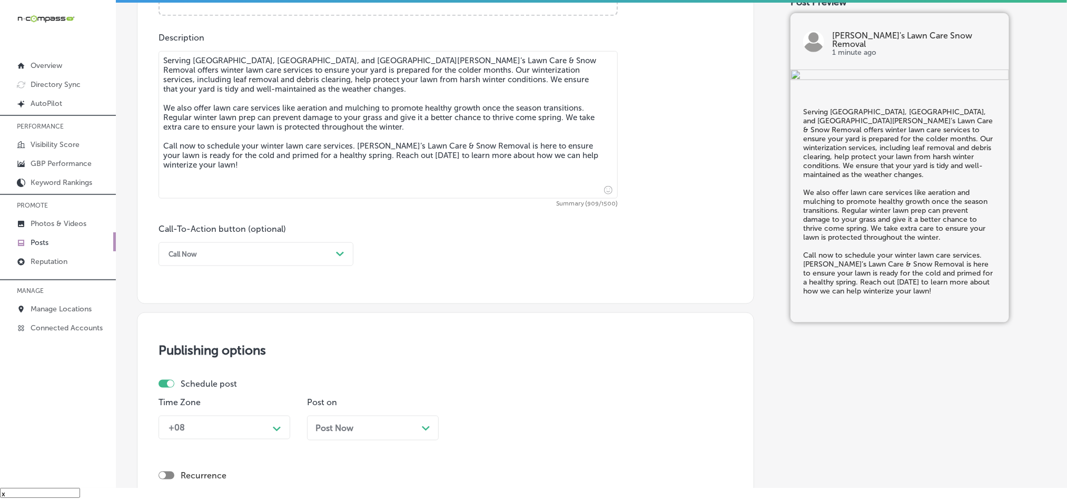
scroll to position [570, 0]
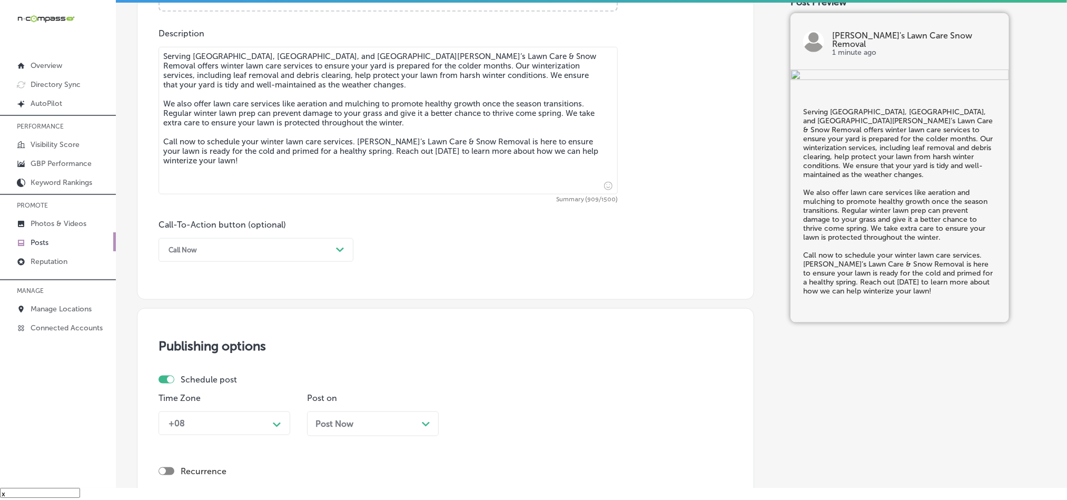
type textarea "Serving [GEOGRAPHIC_DATA], [GEOGRAPHIC_DATA], and [GEOGRAPHIC_DATA][PERSON_NAME…"
click at [226, 261] on div "Call Now Path Created with Sketch." at bounding box center [256, 250] width 195 height 24
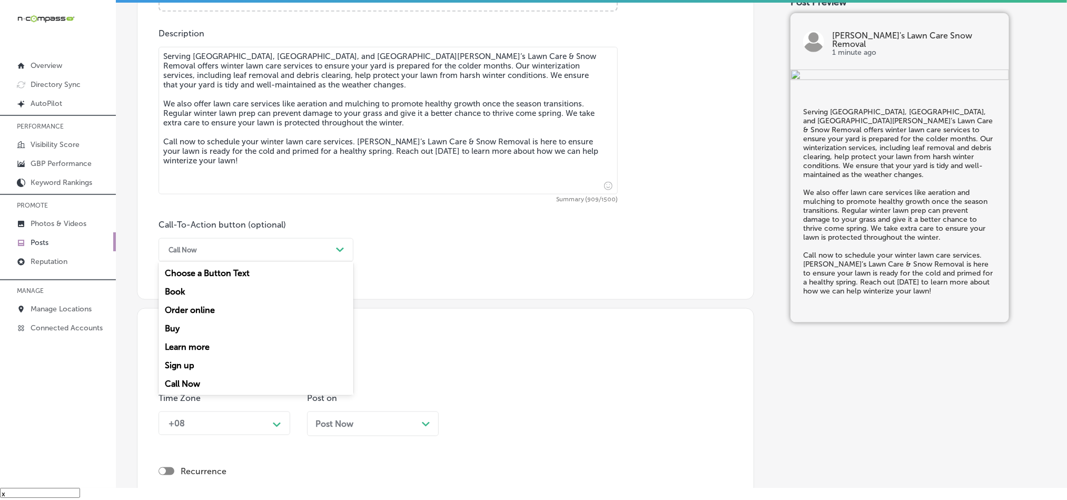
click at [192, 344] on div "Learn more" at bounding box center [256, 347] width 195 height 18
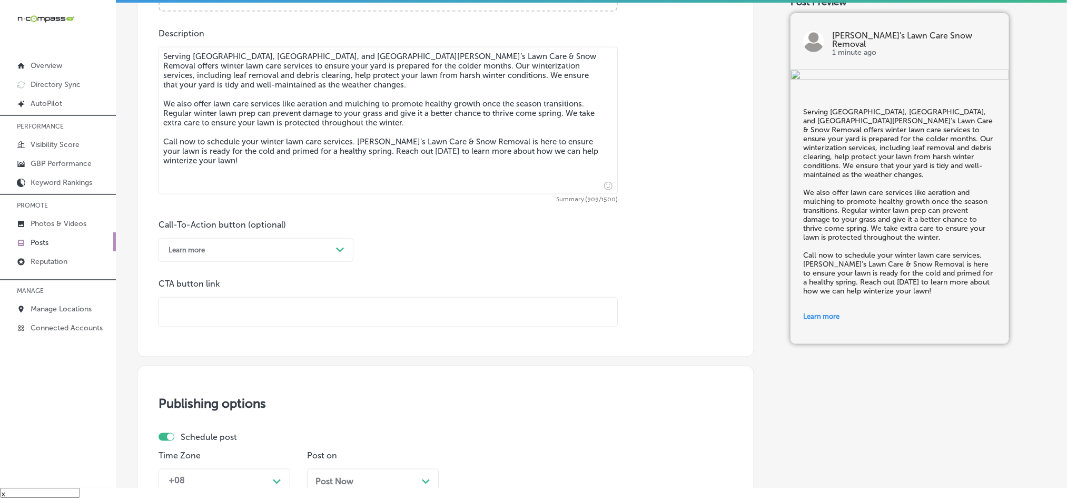
click at [248, 307] on input "text" at bounding box center [388, 312] width 458 height 29
paste input "[URL][DOMAIN_NAME]"
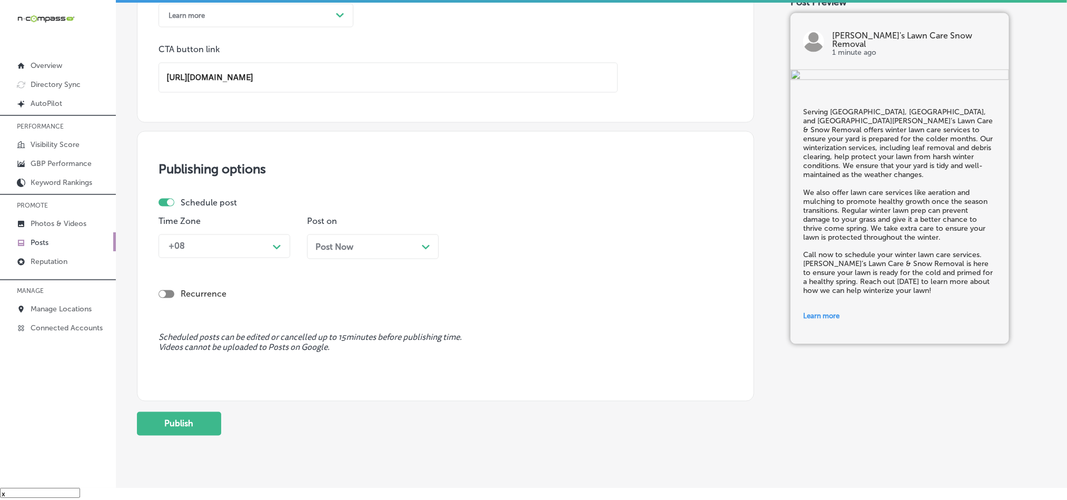
scroll to position [807, 0]
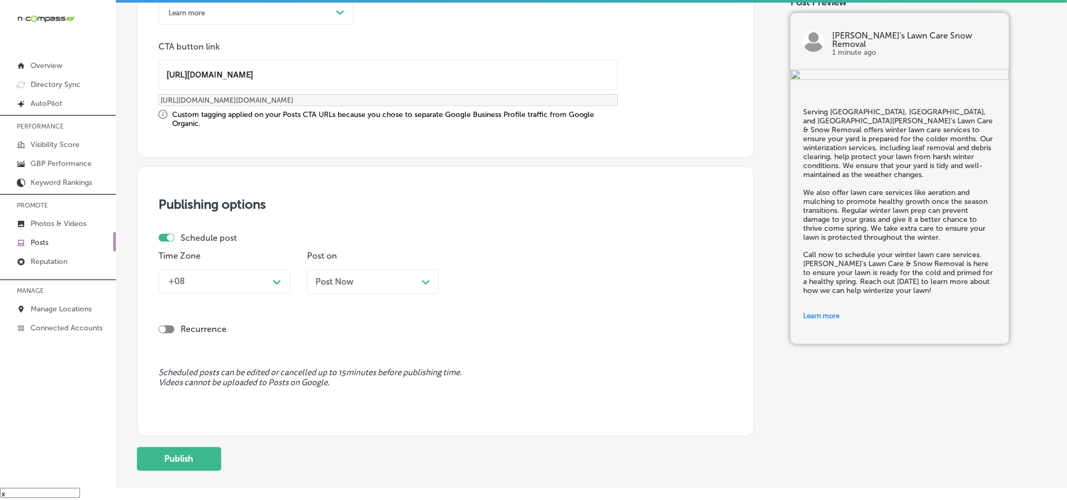
type input "[URL][DOMAIN_NAME]"
click at [247, 277] on div "+08" at bounding box center [215, 281] width 105 height 18
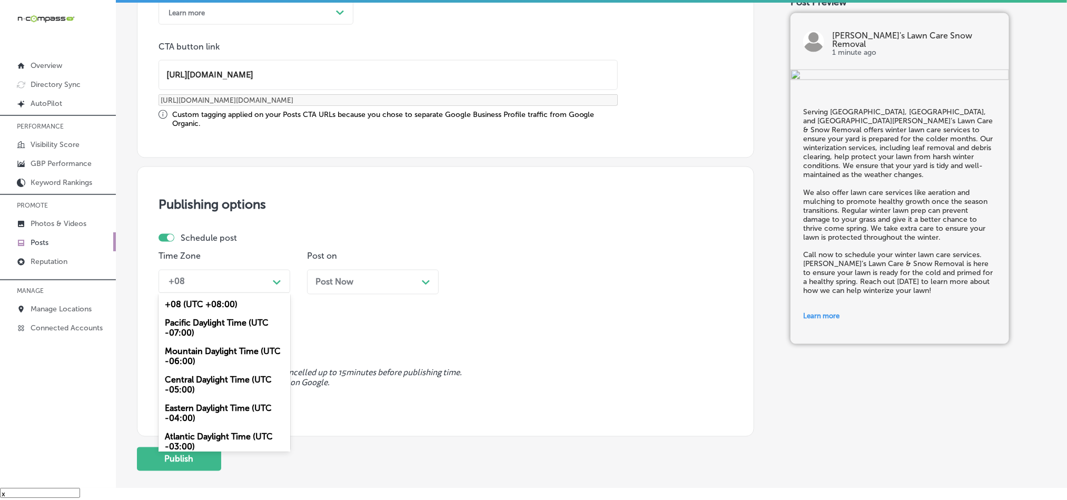
drag, startPoint x: 185, startPoint y: 354, endPoint x: 223, endPoint y: 347, distance: 38.2
click at [185, 356] on div "Mountain Daylight Time (UTC -06:00)" at bounding box center [225, 356] width 132 height 28
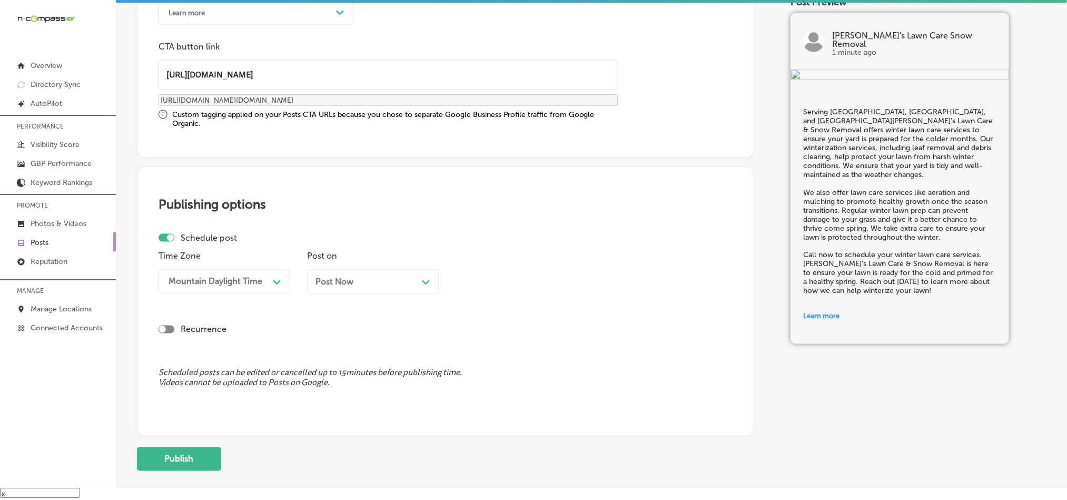
click at [366, 285] on div "Post Now Path Created with Sketch." at bounding box center [372, 282] width 115 height 10
click at [544, 279] on div "10:00 AM" at bounding box center [512, 281] width 105 height 18
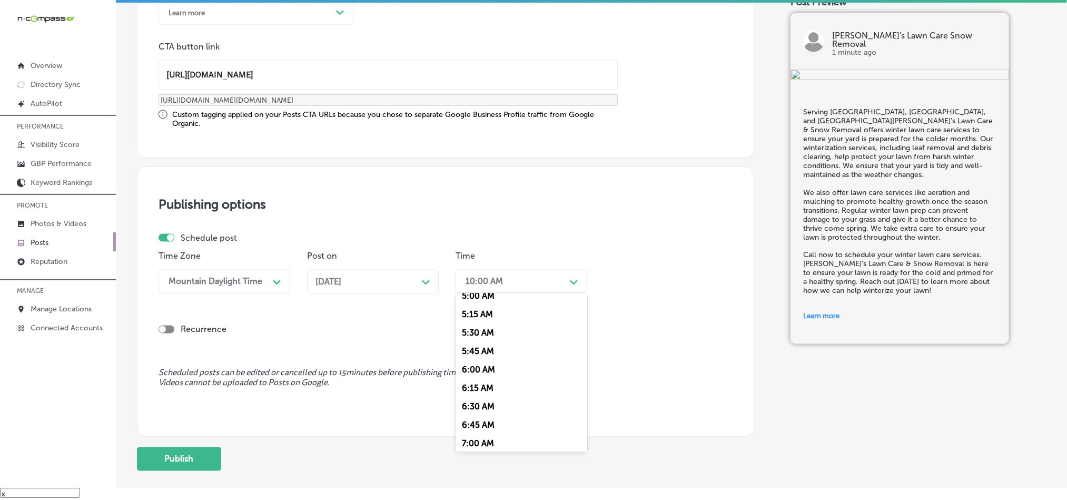
scroll to position [448, 0]
click at [472, 382] on div "7:00 AM" at bounding box center [522, 373] width 132 height 18
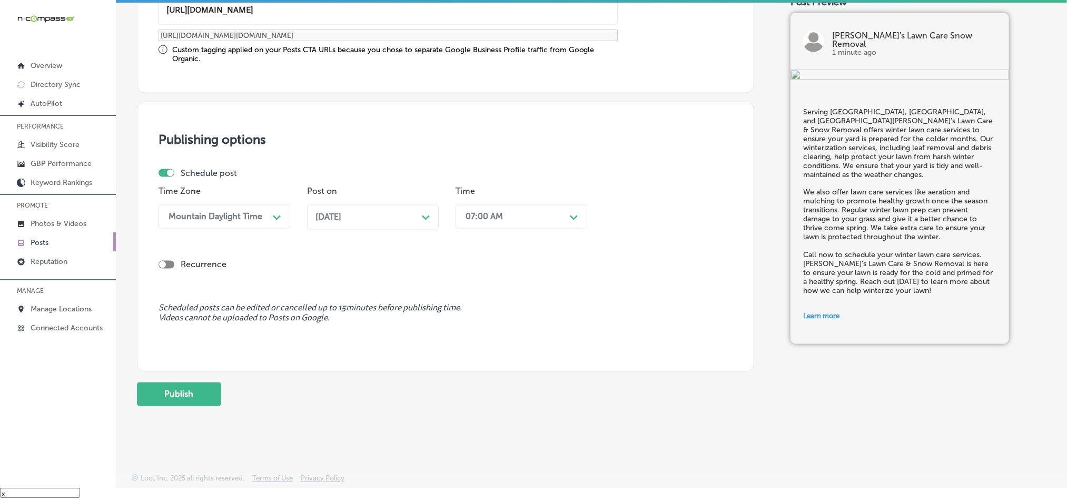
scroll to position [876, 0]
click at [185, 397] on button "Publish" at bounding box center [179, 394] width 84 height 24
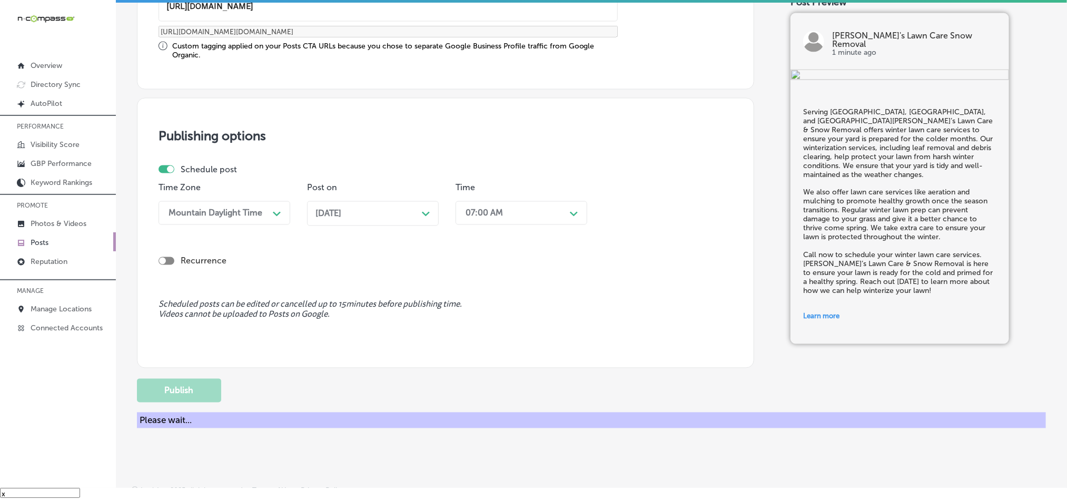
scroll to position [781, 0]
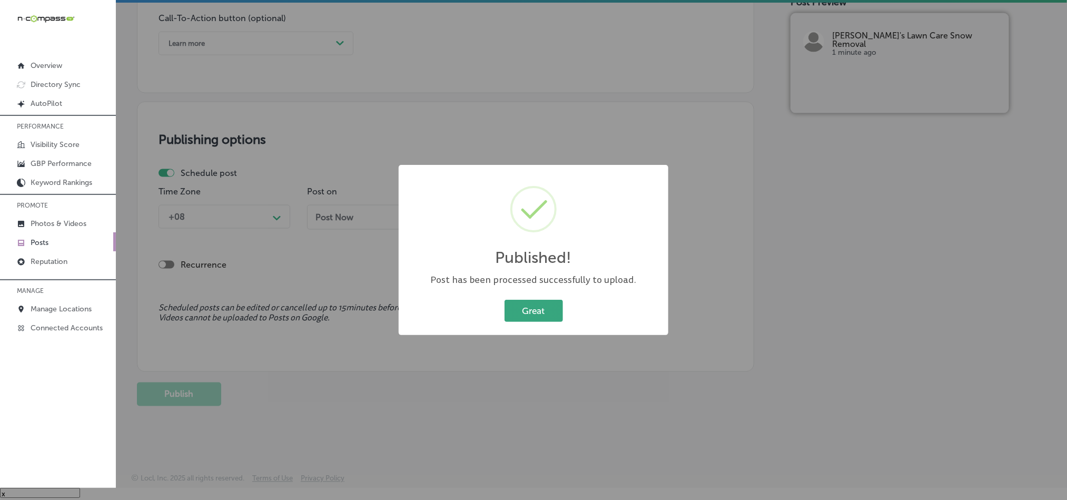
click at [522, 302] on button "Great" at bounding box center [534, 311] width 58 height 22
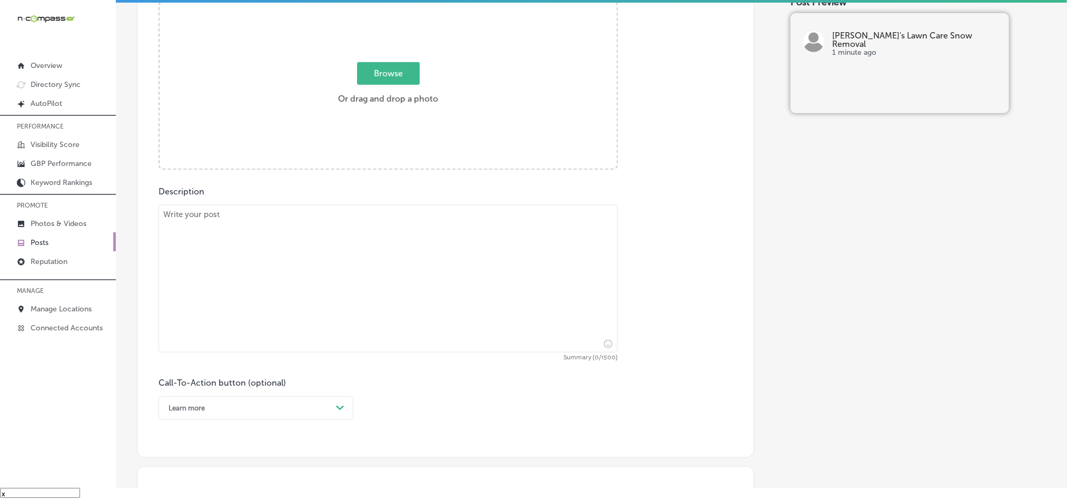
scroll to position [386, 0]
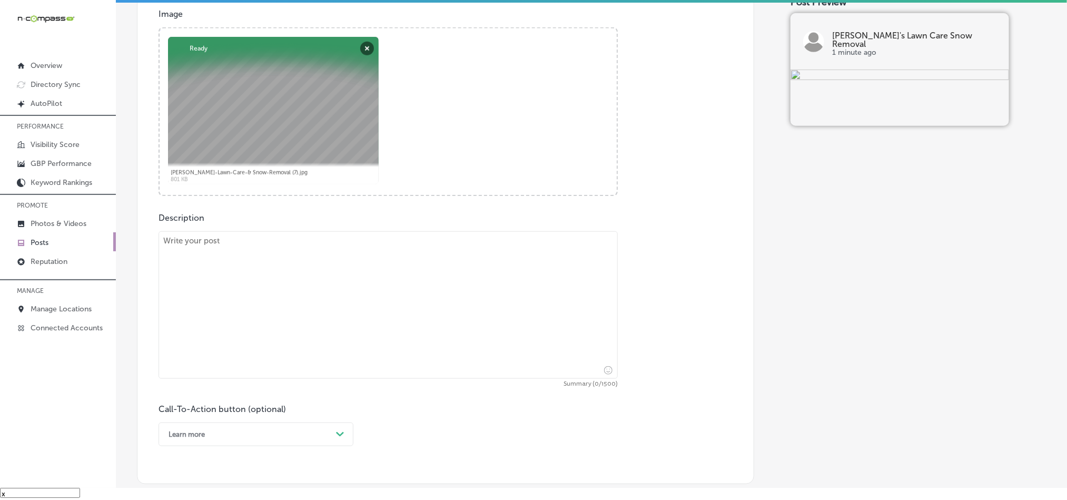
click at [325, 301] on textarea at bounding box center [388, 304] width 459 height 147
paste textarea "If you're in [GEOGRAPHIC_DATA], [GEOGRAPHIC_DATA], or [GEOGRAPHIC_DATA], [PERSO…"
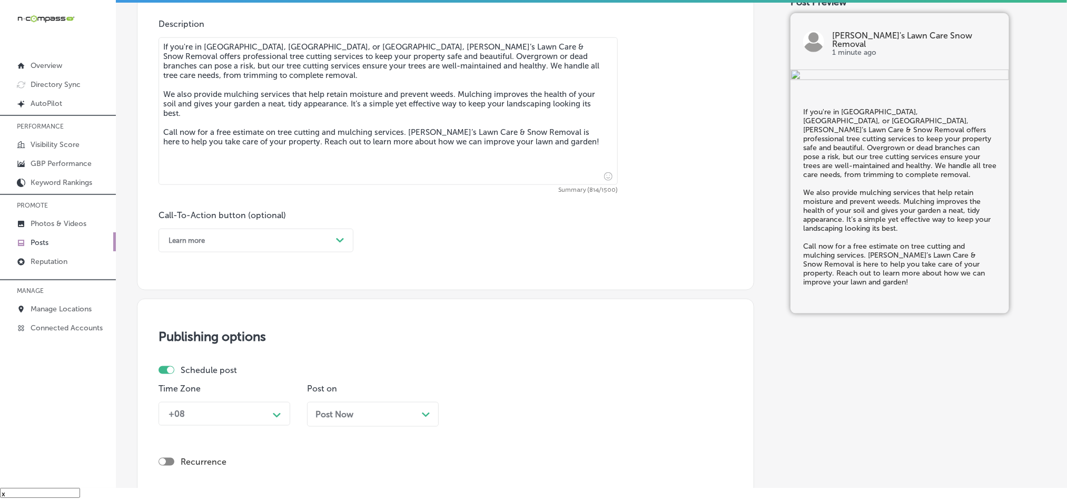
scroll to position [597, 0]
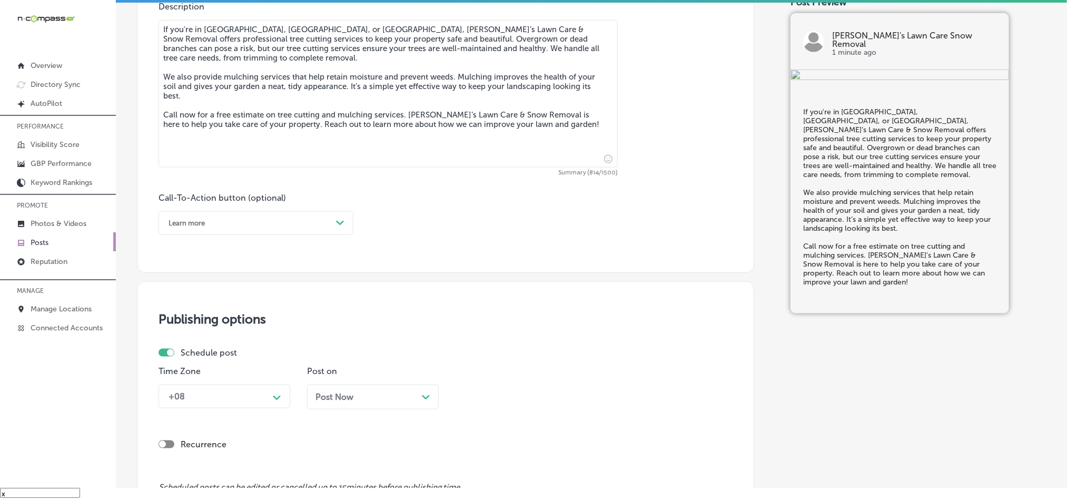
type textarea "If you're in [GEOGRAPHIC_DATA], [GEOGRAPHIC_DATA], or [GEOGRAPHIC_DATA], [PERSO…"
click at [268, 215] on div "Learn more Path Created with Sketch." at bounding box center [256, 223] width 195 height 24
click at [188, 356] on div "Call Now" at bounding box center [256, 357] width 195 height 18
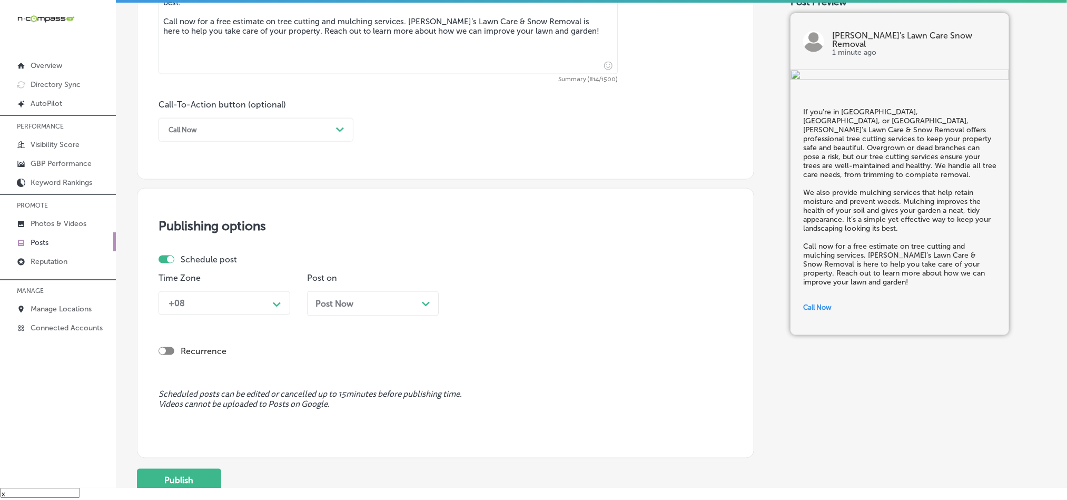
scroll to position [702, 0]
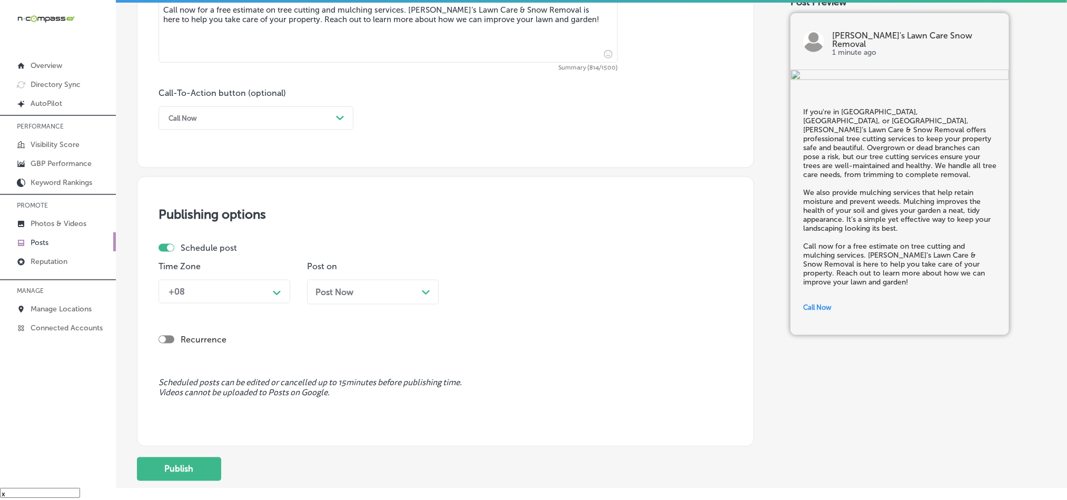
click at [266, 284] on div "+08" at bounding box center [215, 291] width 105 height 18
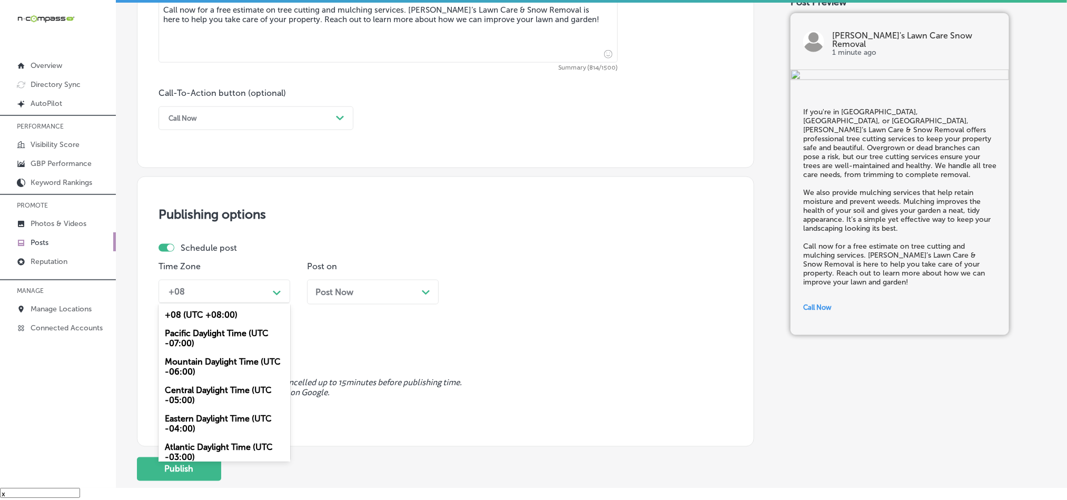
click at [203, 362] on div "Mountain Daylight Time (UTC -06:00)" at bounding box center [225, 366] width 132 height 28
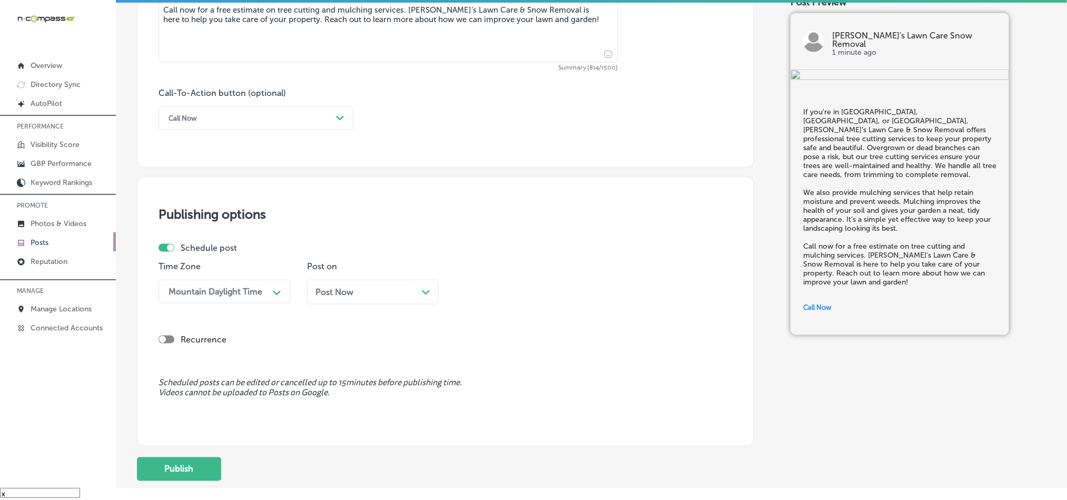
click at [392, 297] on div "Post Now Path Created with Sketch." at bounding box center [372, 292] width 115 height 10
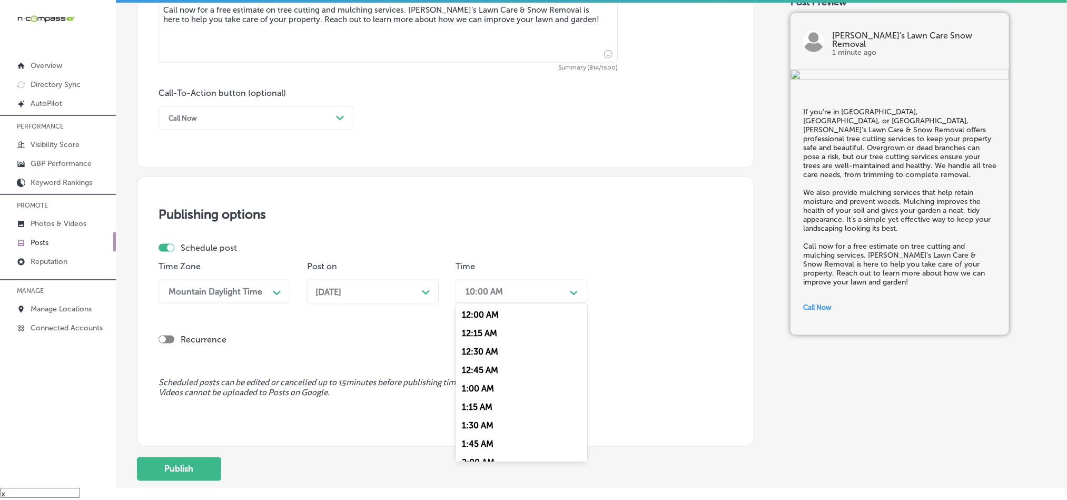
click at [528, 299] on div "10:00 AM" at bounding box center [512, 291] width 105 height 18
click at [481, 419] on div "7:00 AM" at bounding box center [522, 410] width 132 height 18
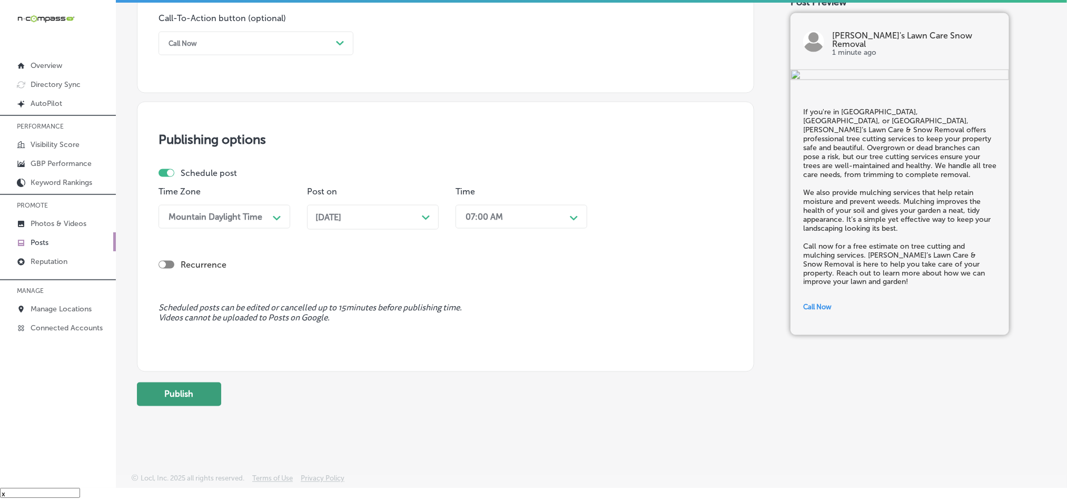
click at [171, 394] on button "Publish" at bounding box center [179, 394] width 84 height 24
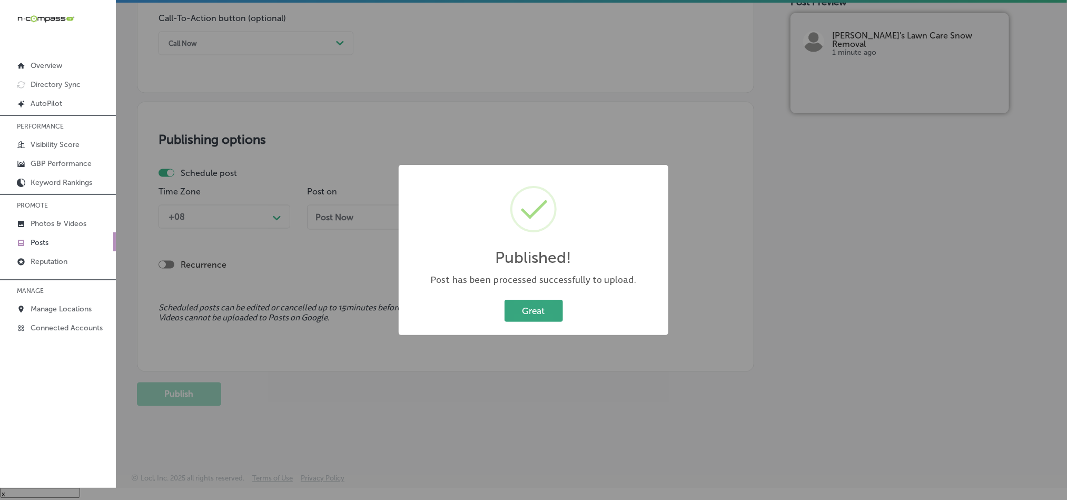
click at [545, 307] on button "Great" at bounding box center [534, 311] width 58 height 22
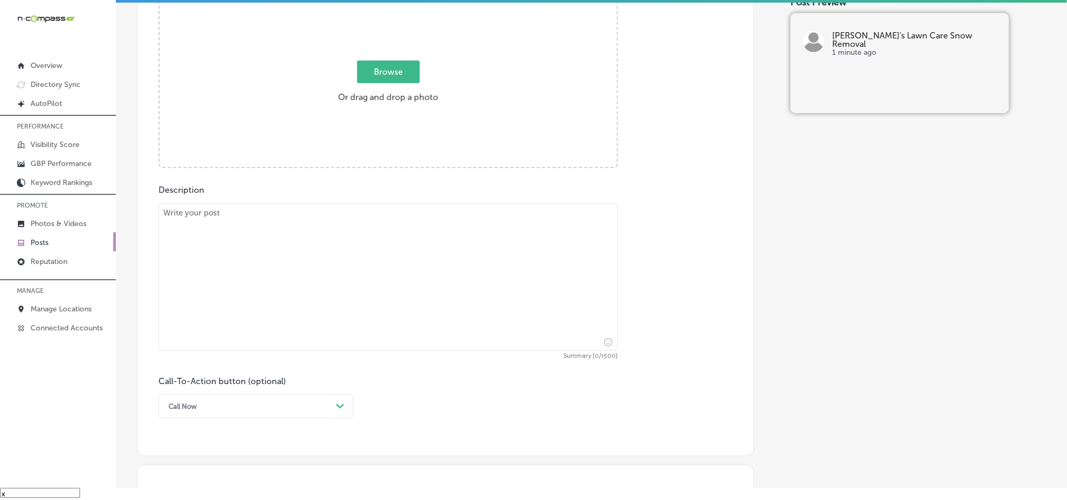
scroll to position [412, 0]
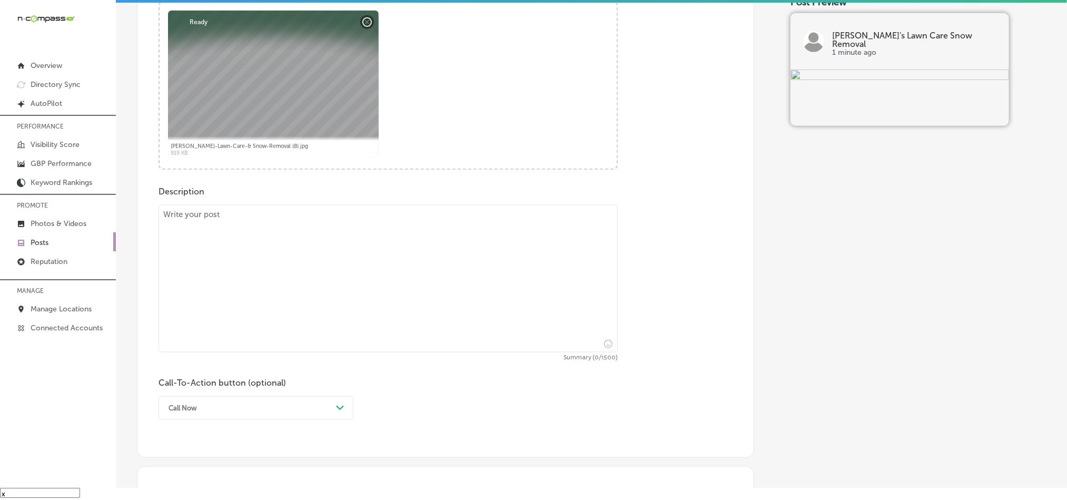
click at [284, 295] on textarea at bounding box center [388, 278] width 459 height 147
paste textarea "In [GEOGRAPHIC_DATA][PERSON_NAME], [GEOGRAPHIC_DATA], and [GEOGRAPHIC_DATA], [P…"
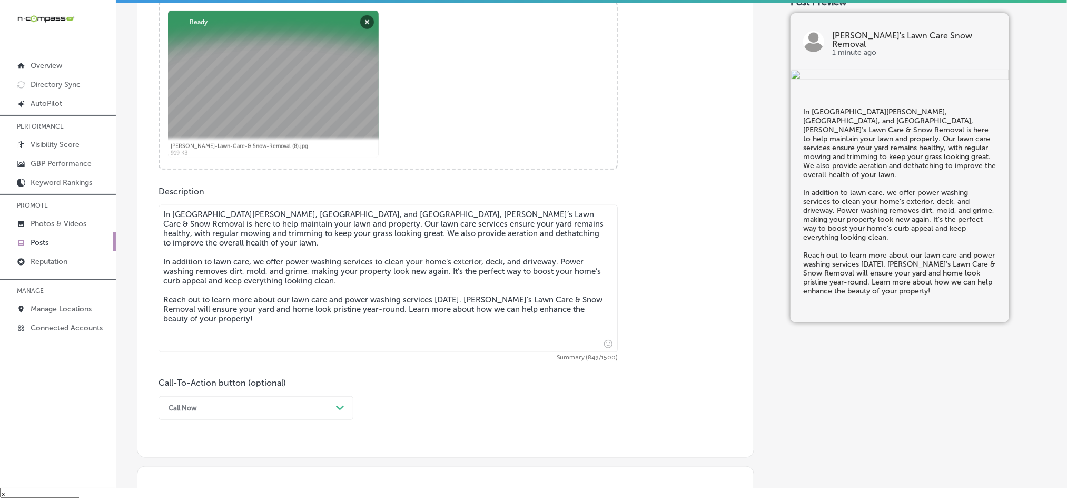
type textarea "In [GEOGRAPHIC_DATA][PERSON_NAME], [GEOGRAPHIC_DATA], and [GEOGRAPHIC_DATA], [P…"
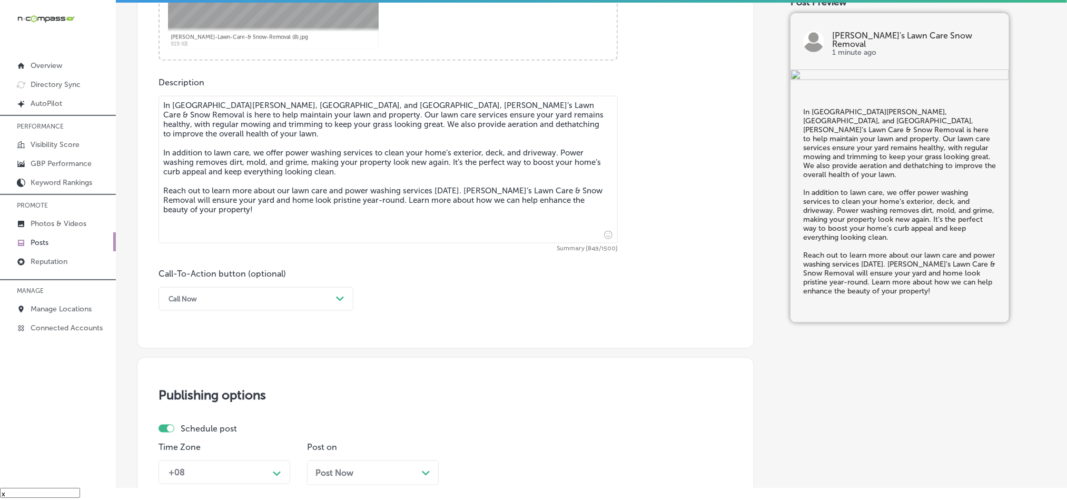
scroll to position [544, 0]
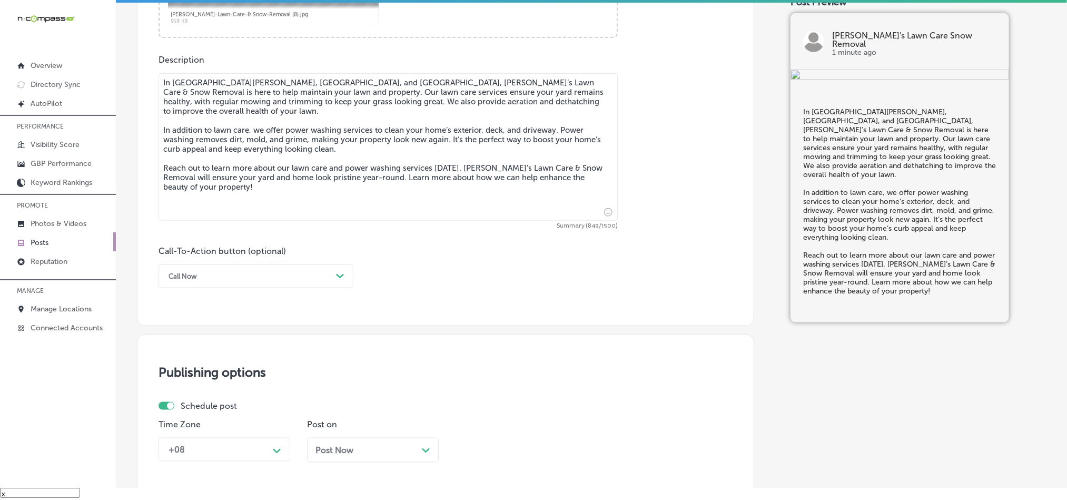
click at [293, 277] on div "Call Now" at bounding box center [247, 276] width 169 height 16
click at [195, 373] on div "Learn more" at bounding box center [256, 373] width 195 height 18
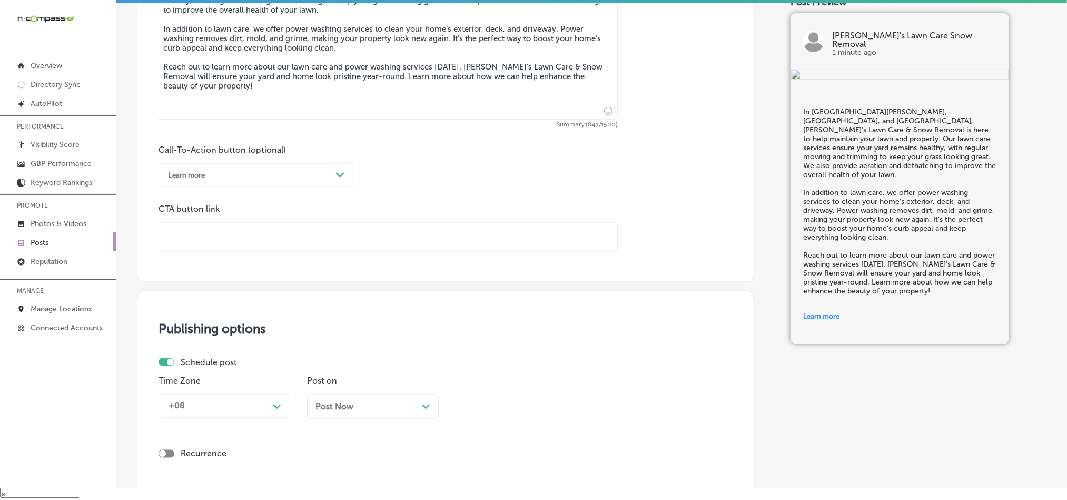
scroll to position [649, 0]
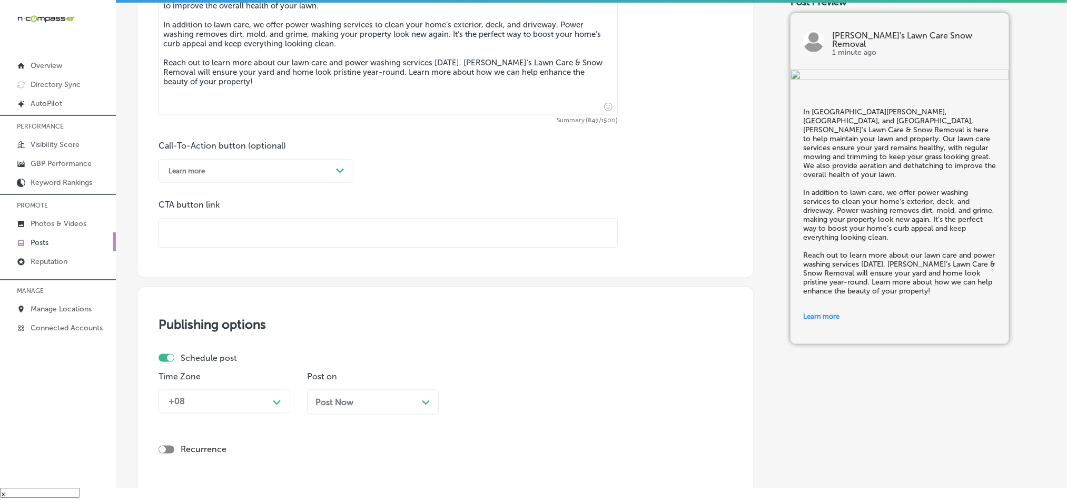
click at [218, 230] on input "text" at bounding box center [388, 233] width 458 height 29
paste input "[URL][DOMAIN_NAME]"
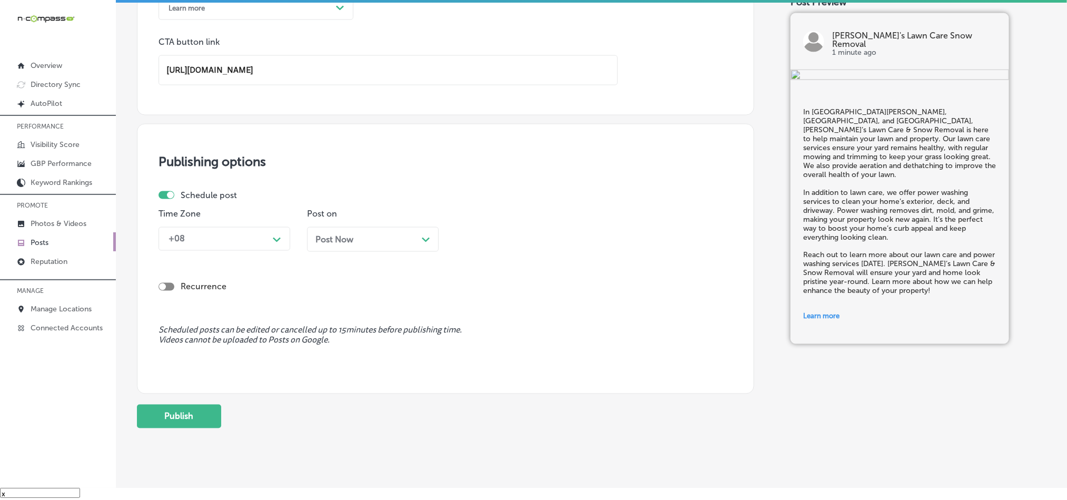
scroll to position [840, 0]
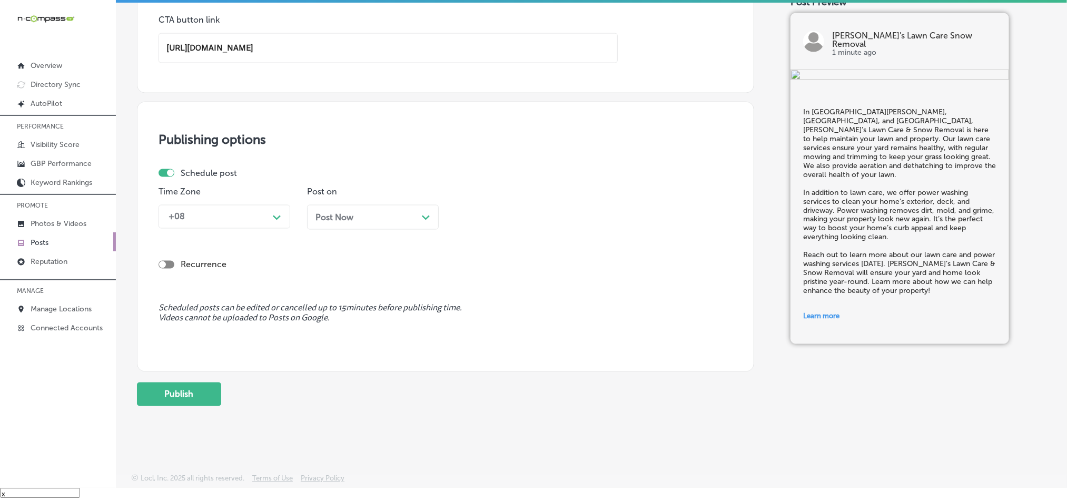
type input "[URL][DOMAIN_NAME]"
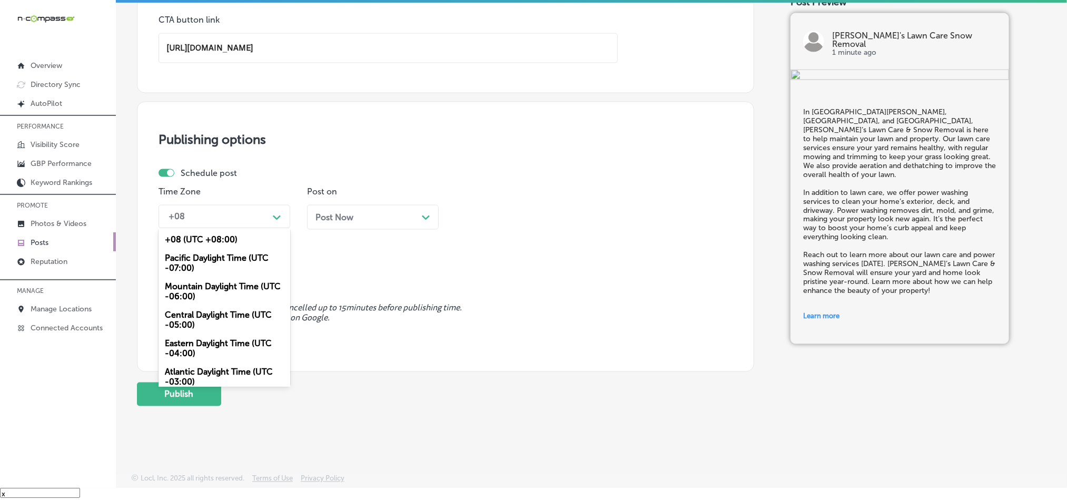
click at [199, 208] on div "+08" at bounding box center [215, 217] width 105 height 18
click at [201, 291] on div "Mountain Daylight Time (UTC -06:00)" at bounding box center [225, 292] width 132 height 28
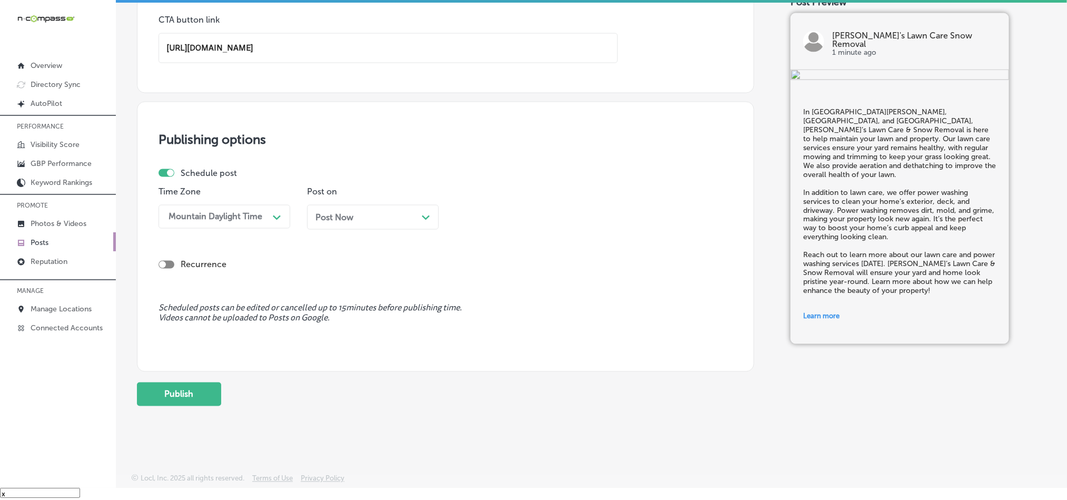
click at [378, 215] on div "Post Now Path Created with Sketch." at bounding box center [372, 217] width 115 height 10
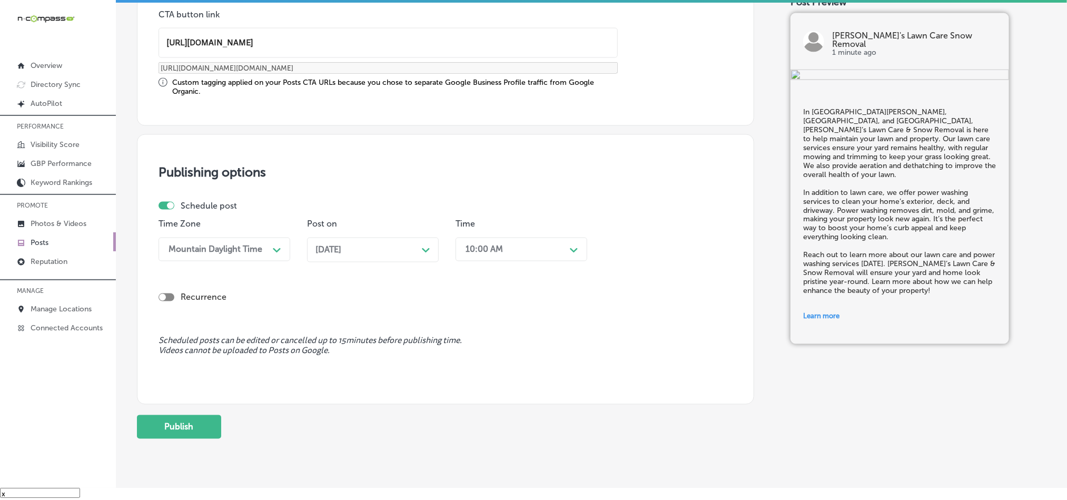
click at [507, 237] on div "Time 10:00 AM Path Created with Sketch." at bounding box center [522, 244] width 132 height 51
click at [517, 245] on div "10:00 AM" at bounding box center [512, 249] width 105 height 18
click at [478, 291] on div "7:00 AM" at bounding box center [522, 289] width 132 height 18
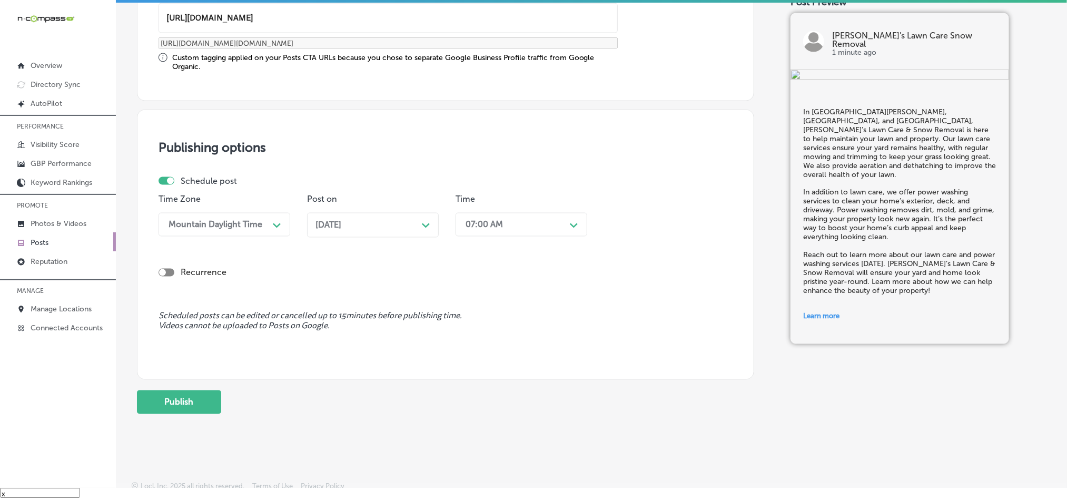
scroll to position [876, 0]
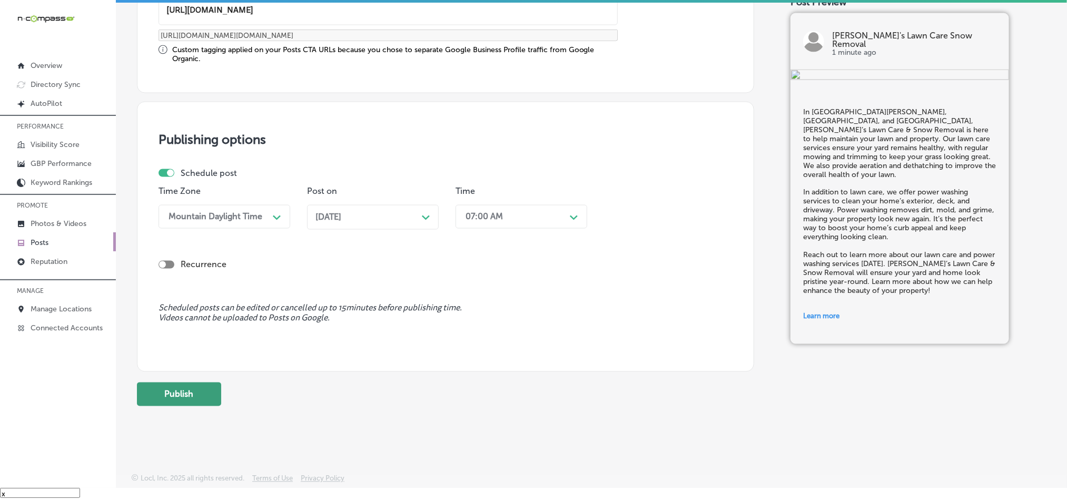
click at [184, 399] on button "Publish" at bounding box center [179, 394] width 84 height 24
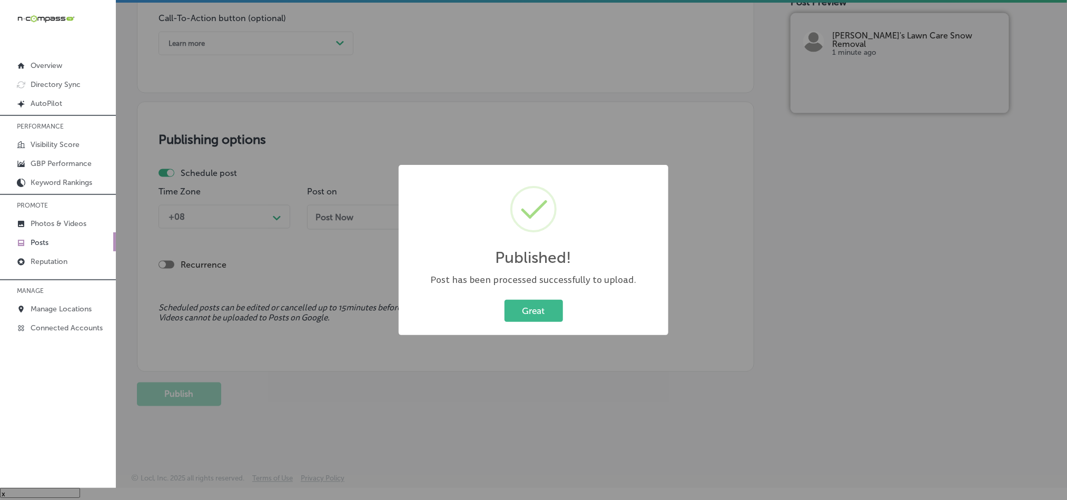
scroll to position [781, 0]
click at [534, 284] on div "Post has been processed successfully to upload." at bounding box center [533, 279] width 249 height 13
click at [528, 324] on div "Published! × Post has been processed successfully to upload. Great Cancel" at bounding box center [534, 250] width 270 height 170
click at [526, 327] on div "Published! × Post has been processed successfully to upload. Great Cancel" at bounding box center [534, 250] width 270 height 170
click at [527, 313] on button "Great" at bounding box center [534, 311] width 58 height 22
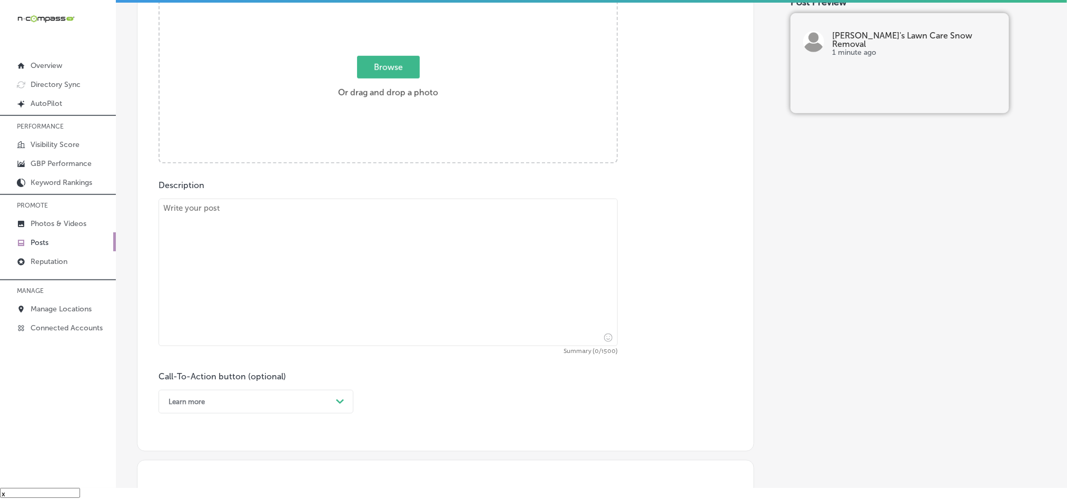
scroll to position [412, 0]
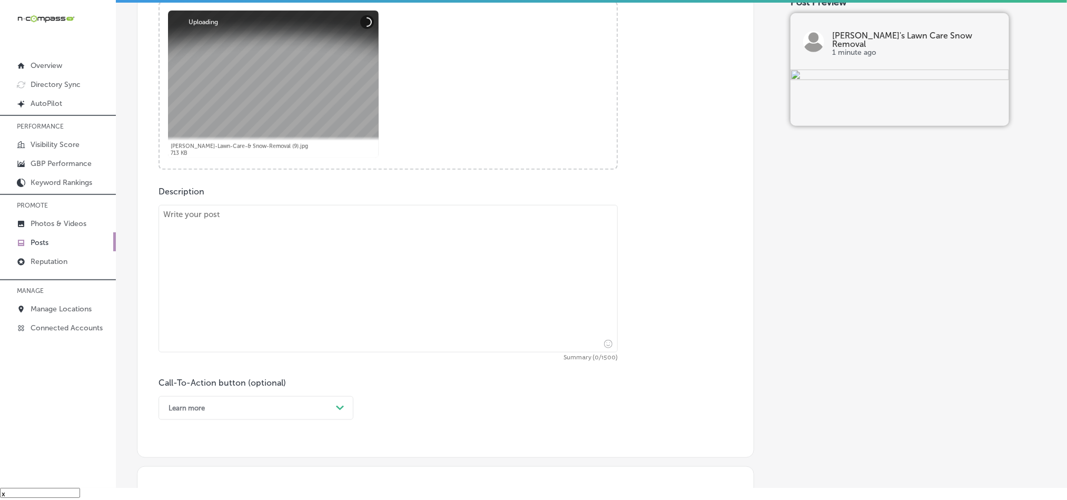
click at [290, 259] on textarea at bounding box center [388, 278] width 459 height 147
paste textarea "As winter approaches across [GEOGRAPHIC_DATA], [GEOGRAPHIC_DATA], and [GEOGRAPH…"
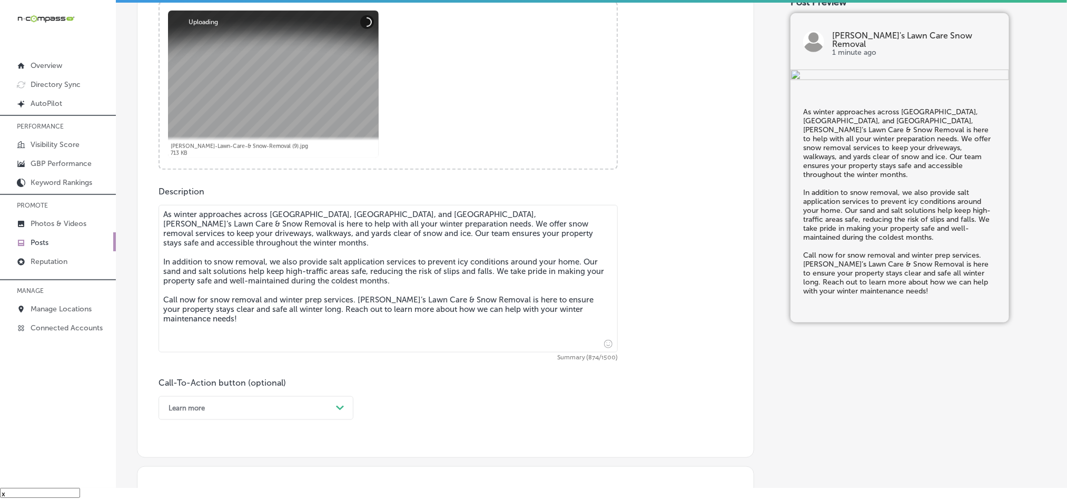
type textarea "As winter approaches across [GEOGRAPHIC_DATA], [GEOGRAPHIC_DATA], and [GEOGRAPH…"
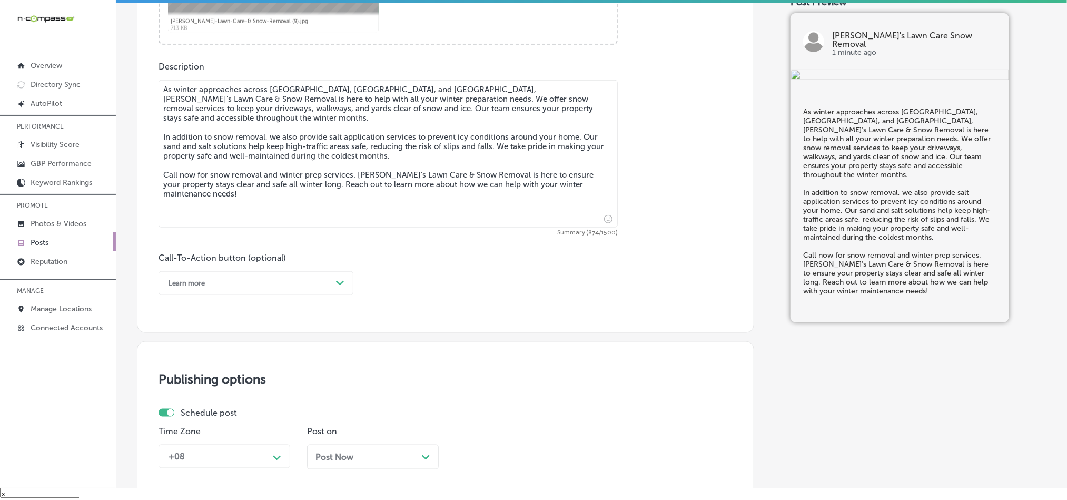
scroll to position [544, 0]
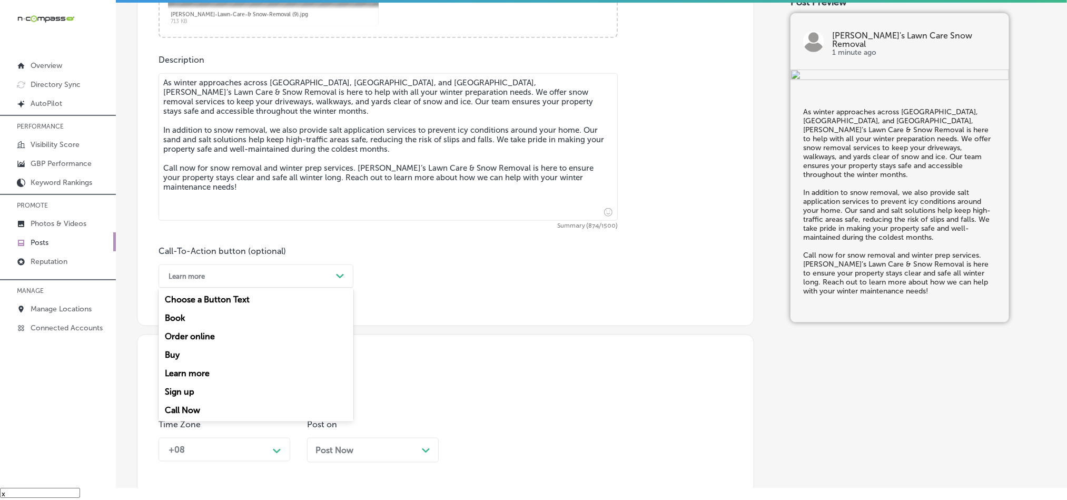
click at [249, 279] on div "Learn more" at bounding box center [247, 276] width 169 height 16
click at [181, 409] on div "Call Now" at bounding box center [256, 410] width 195 height 18
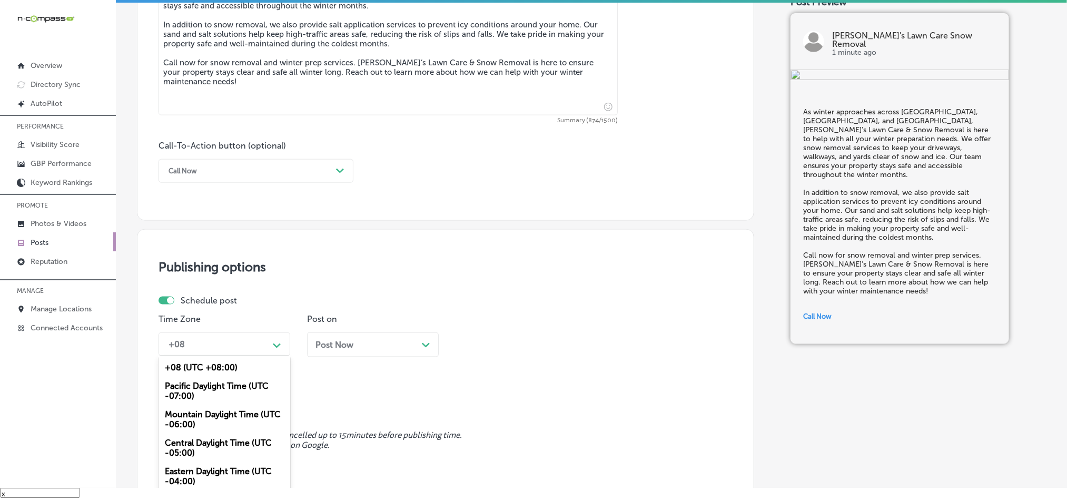
scroll to position [670, 0]
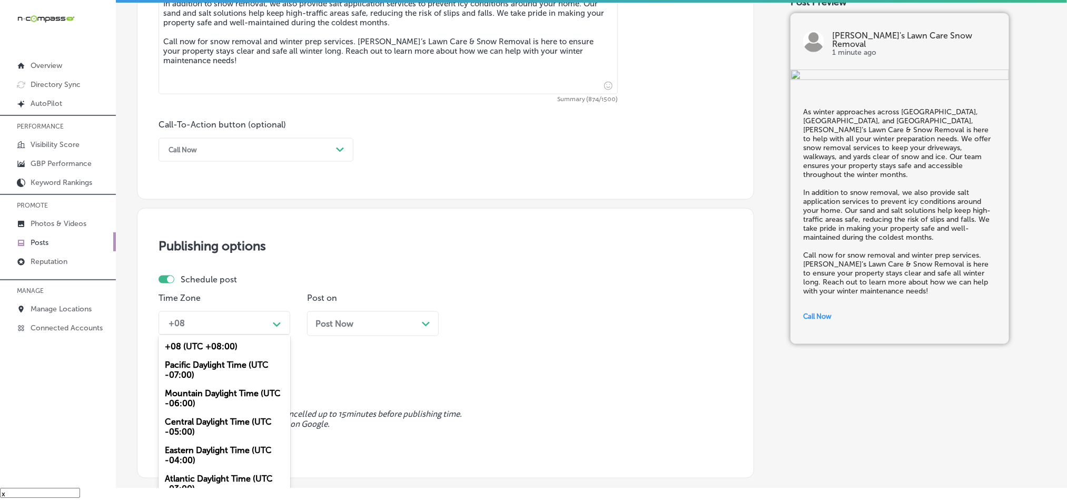
click at [224, 335] on div "option Mountain Daylight Time (UTC -06:00), selected. option +08 (UTC +08:00) f…" at bounding box center [225, 323] width 132 height 24
click at [201, 404] on div "Mountain Daylight Time (UTC -06:00)" at bounding box center [225, 398] width 132 height 28
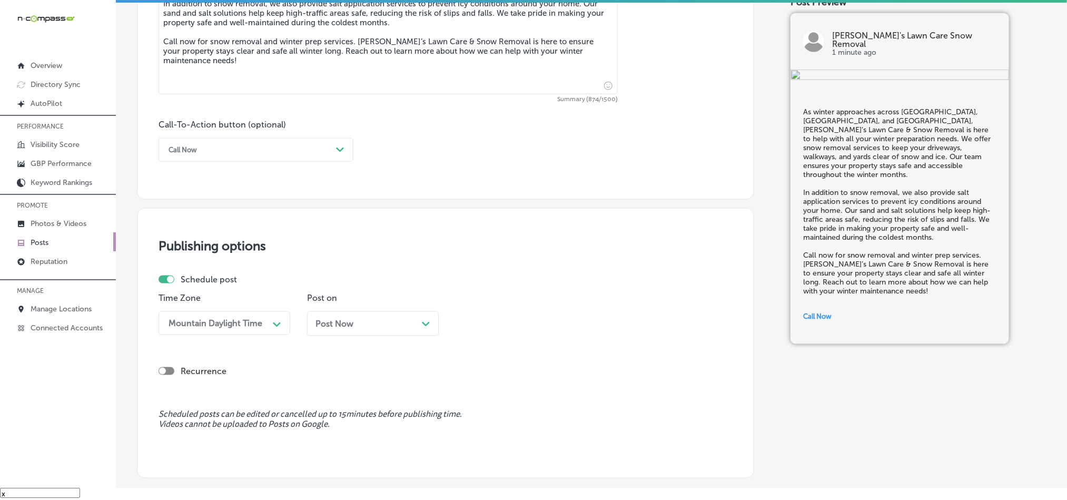
click at [369, 329] on div "Post Now Path Created with Sketch." at bounding box center [372, 324] width 115 height 10
click at [481, 311] on div "Time 10:00 AM Path Created with Sketch." at bounding box center [522, 318] width 132 height 51
click at [495, 317] on div "10:00 AM" at bounding box center [512, 323] width 105 height 18
click at [482, 367] on div "7:00 AM" at bounding box center [522, 362] width 132 height 18
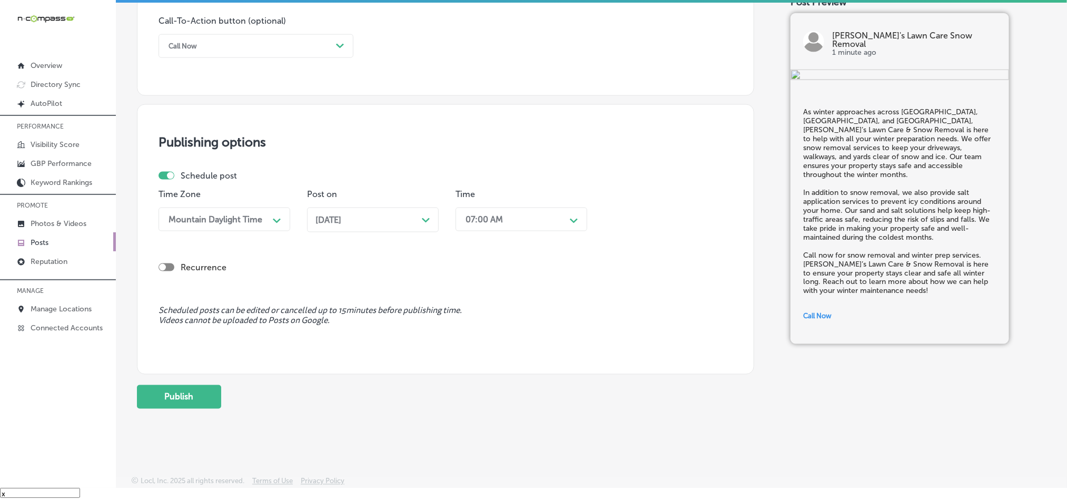
scroll to position [776, 0]
click at [173, 391] on button "Publish" at bounding box center [179, 395] width 84 height 24
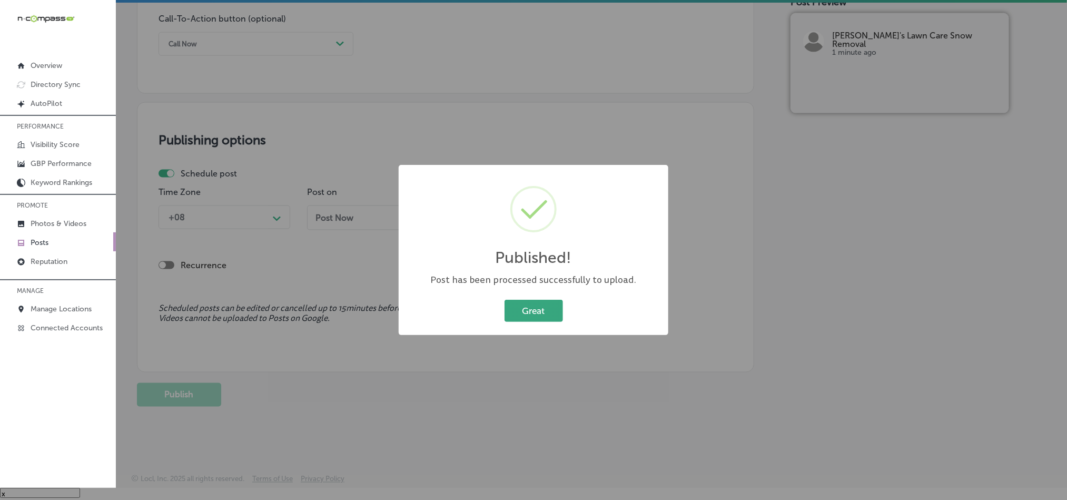
click at [527, 319] on button "Great" at bounding box center [534, 311] width 58 height 22
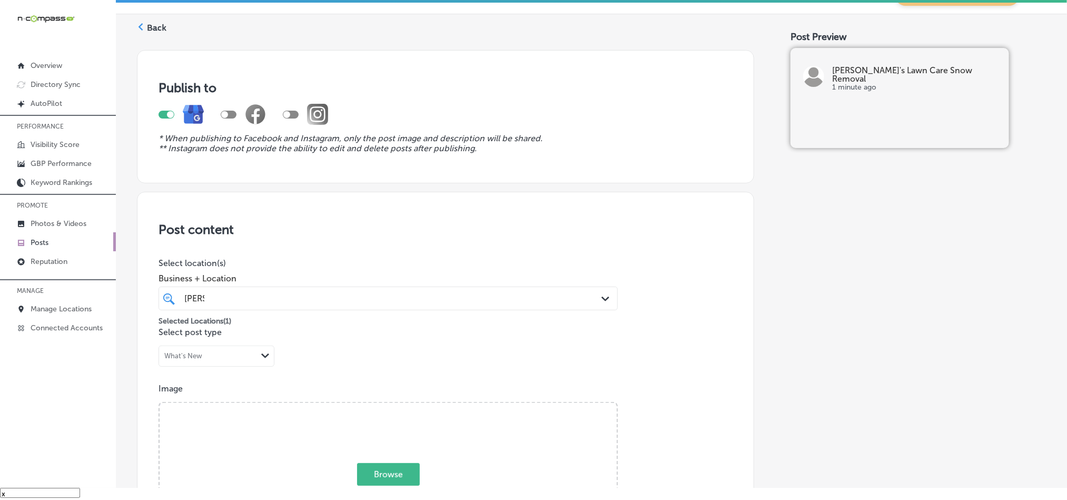
scroll to position [0, 0]
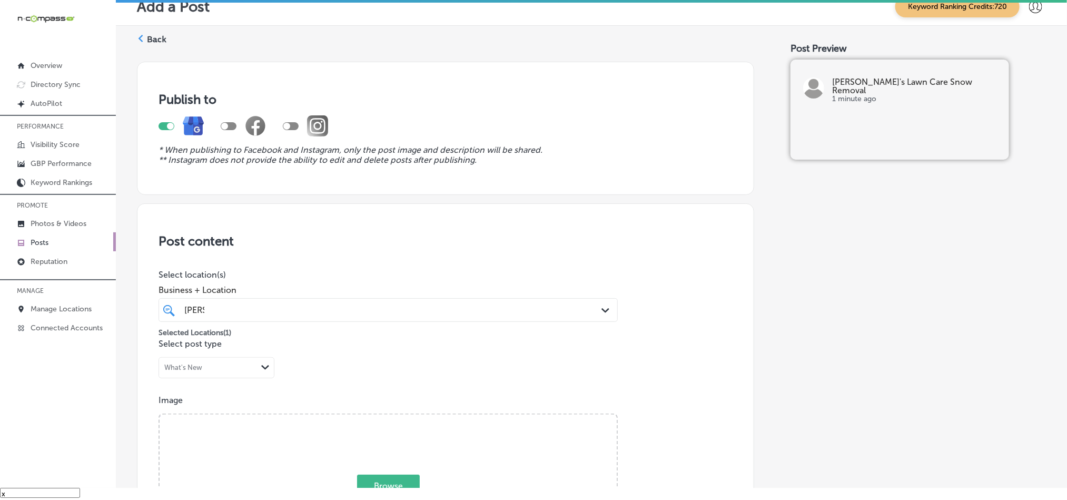
click at [147, 35] on label "Back" at bounding box center [156, 40] width 19 height 12
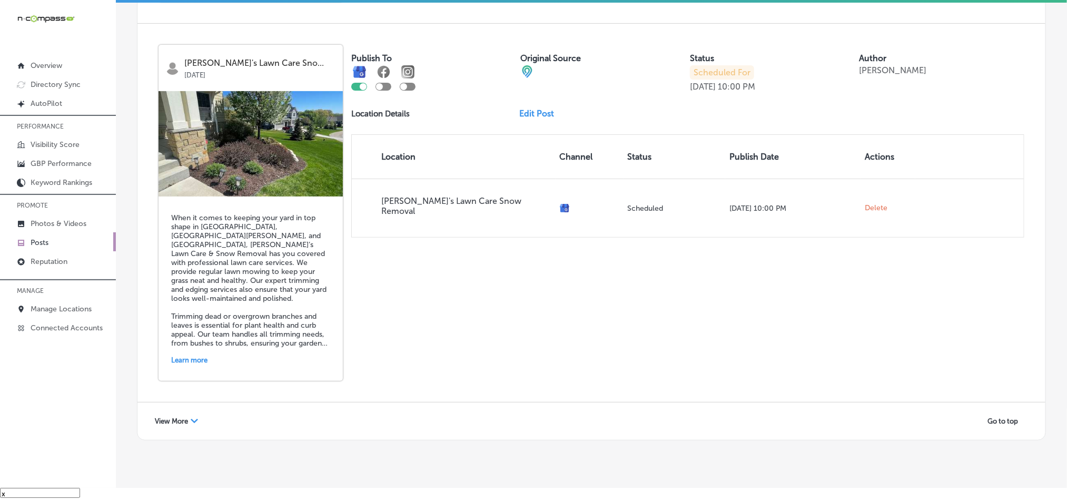
scroll to position [2259, 0]
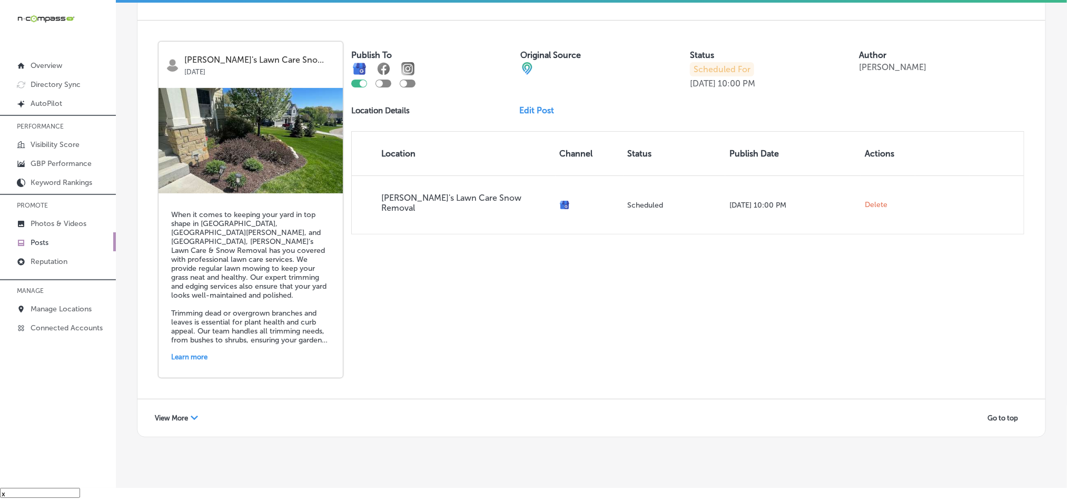
click at [191, 416] on icon "Path Created with Sketch." at bounding box center [194, 418] width 7 height 4
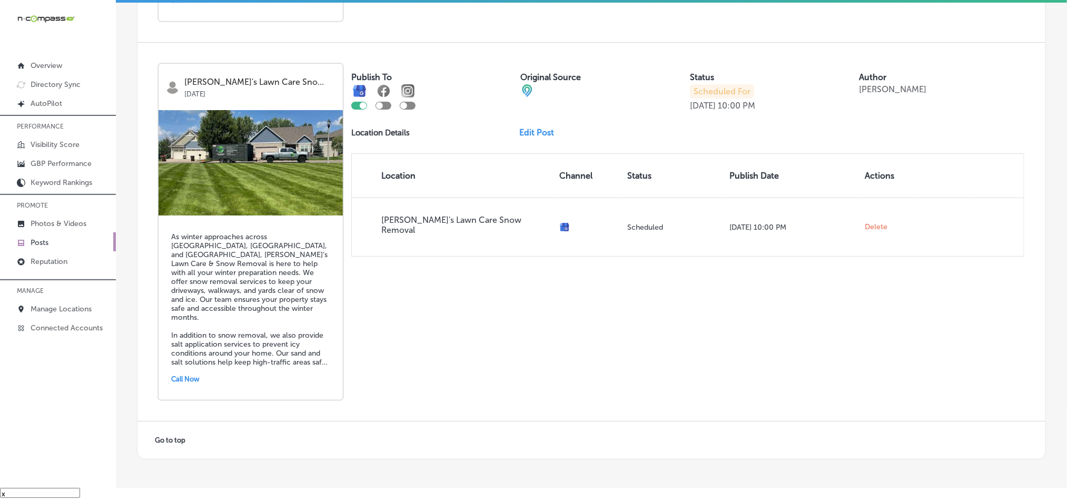
scroll to position [4134, 0]
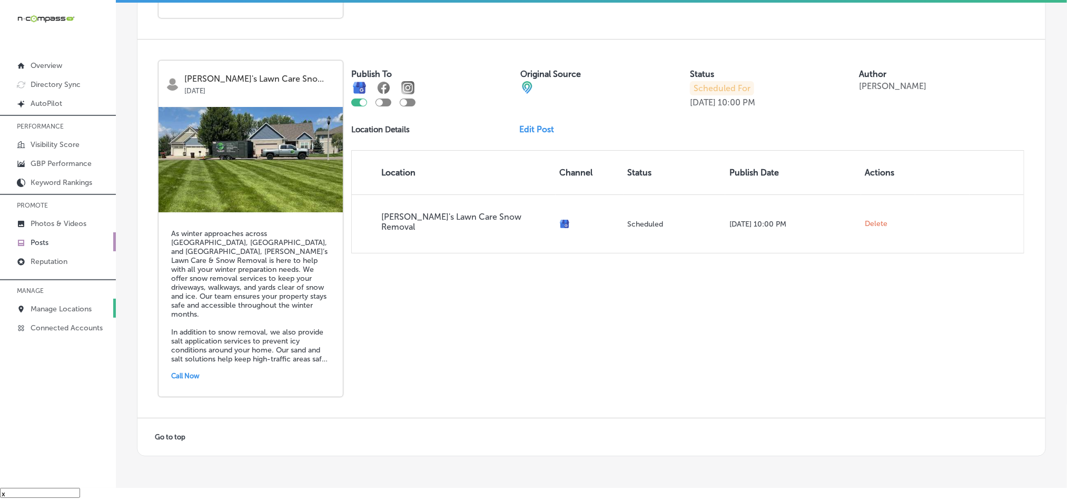
click at [79, 313] on p "Manage Locations" at bounding box center [61, 308] width 61 height 9
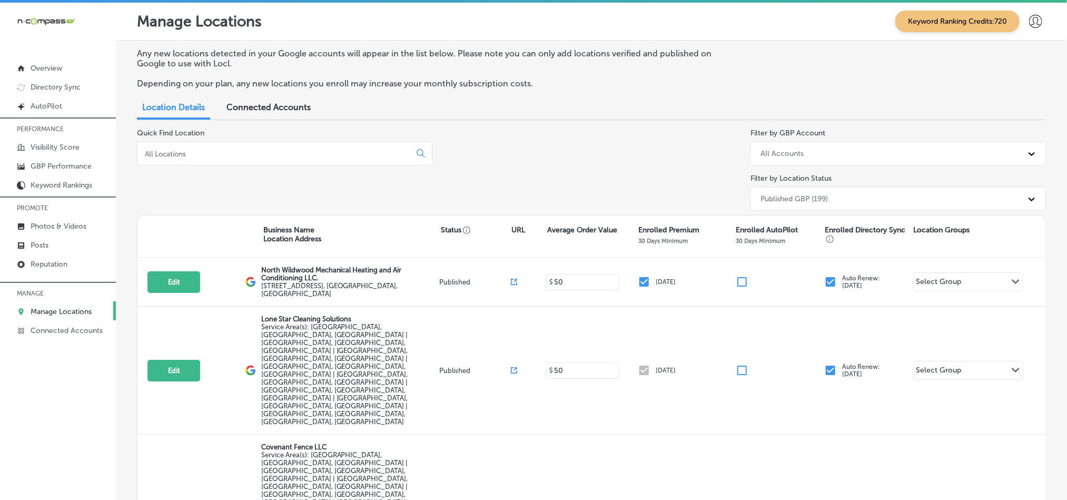
click at [283, 153] on input at bounding box center [276, 153] width 264 height 9
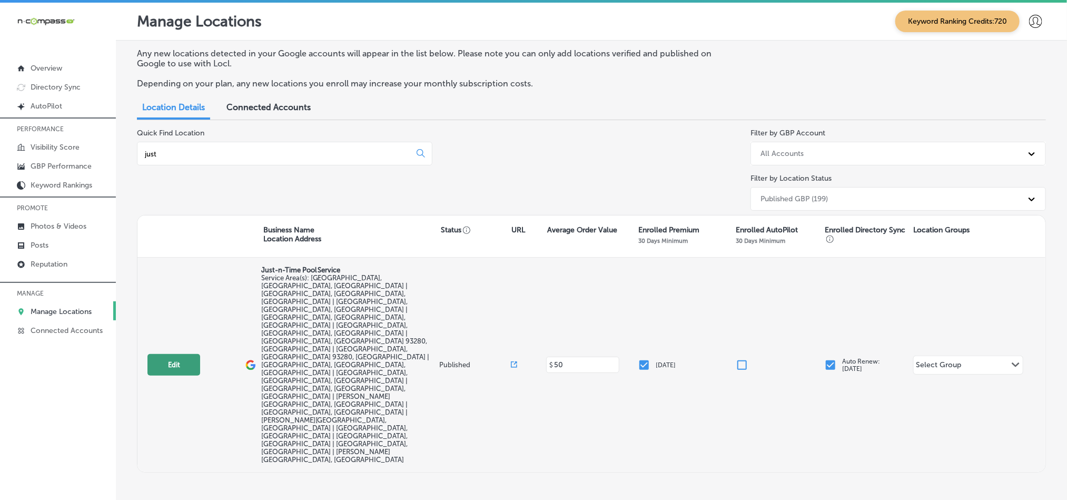
type input "just"
click at [162, 354] on button "Edit" at bounding box center [173, 365] width 53 height 22
select select "US"
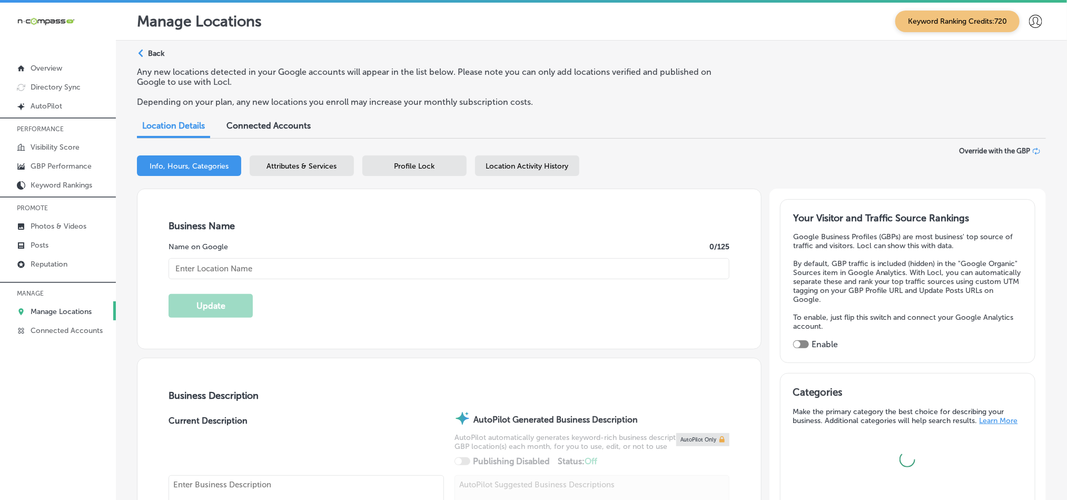
type input "Just-n-Time Pool Service"
type textarea "Just-N-Time Pool Service is your trusted local pool expert, proudly serving [GE…"
checkbox input "false"
type input "[STREET_ADDRESS]"
type input "Shafter"
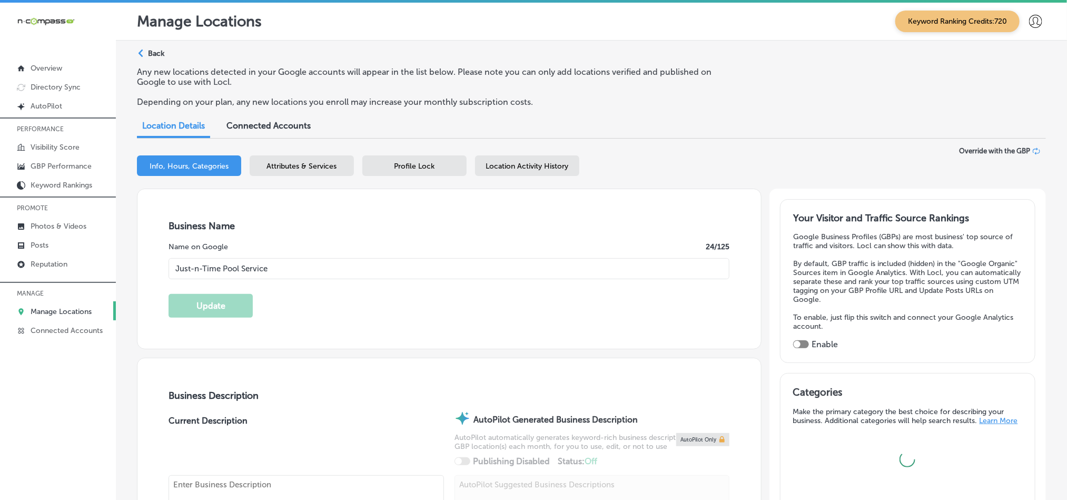
type input "93263"
type input "US"
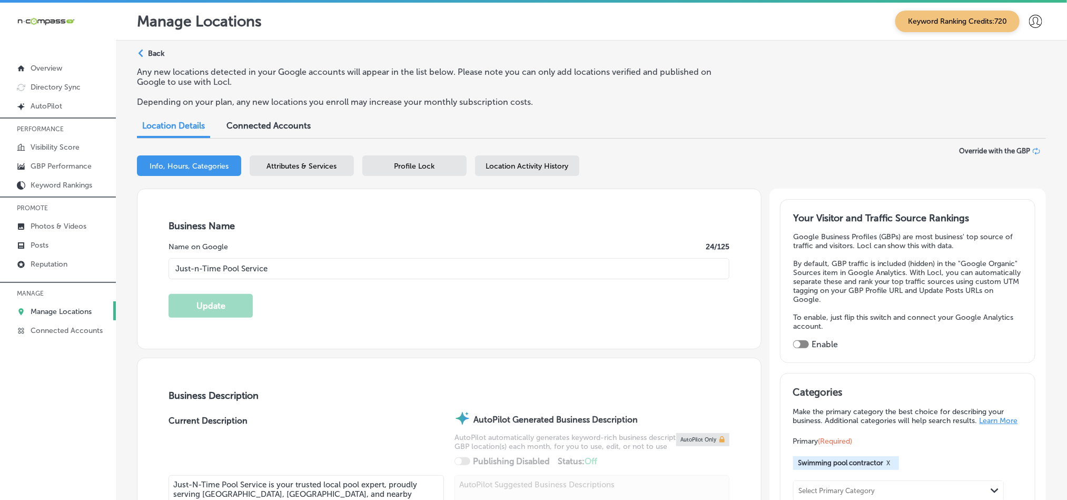
type input "[URL][DOMAIN_NAME]"
checkbox input "true"
type input "[PHONE_NUMBER]"
click at [43, 310] on p "Manage Locations" at bounding box center [61, 311] width 61 height 9
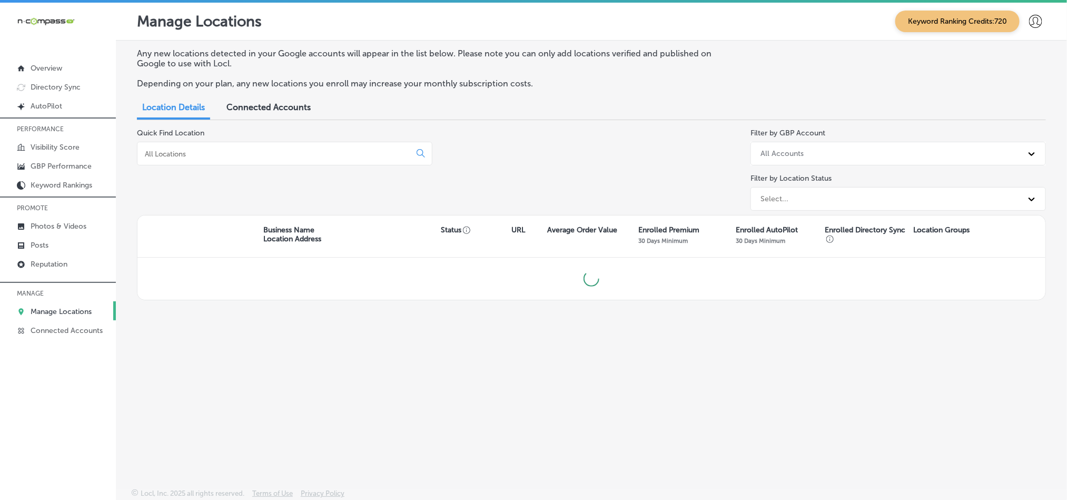
click at [269, 153] on input at bounding box center [276, 153] width 264 height 9
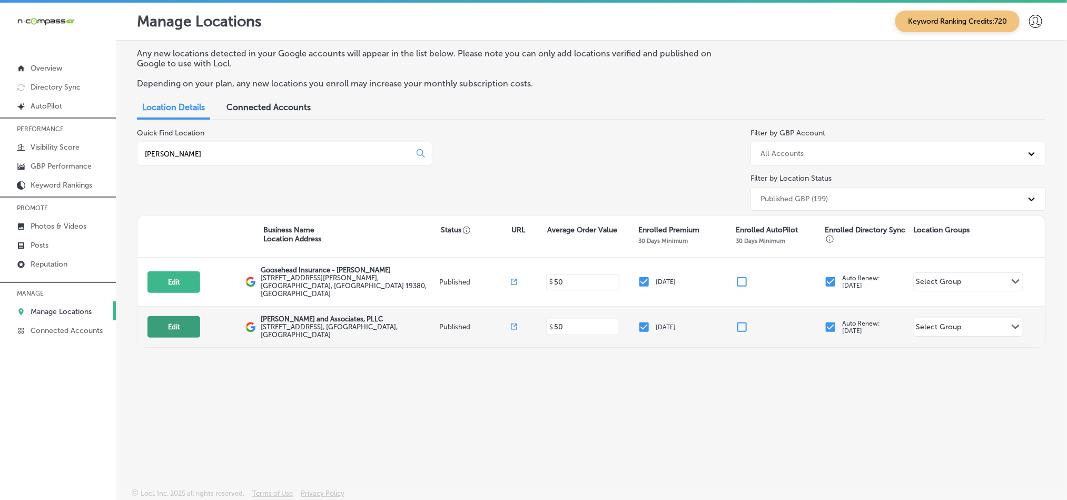
type input "[PERSON_NAME]"
click at [179, 318] on button "Edit" at bounding box center [173, 327] width 53 height 22
select select "US"
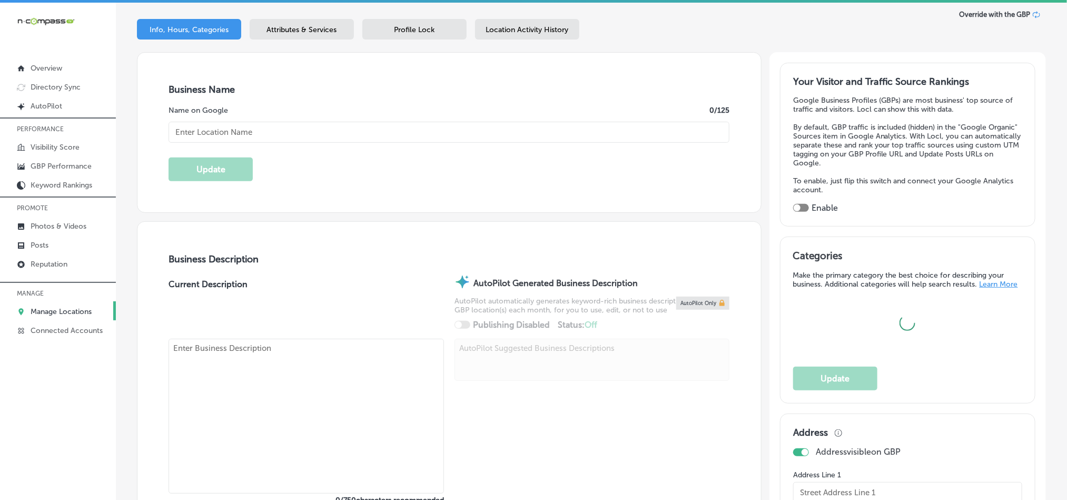
scroll to position [158, 0]
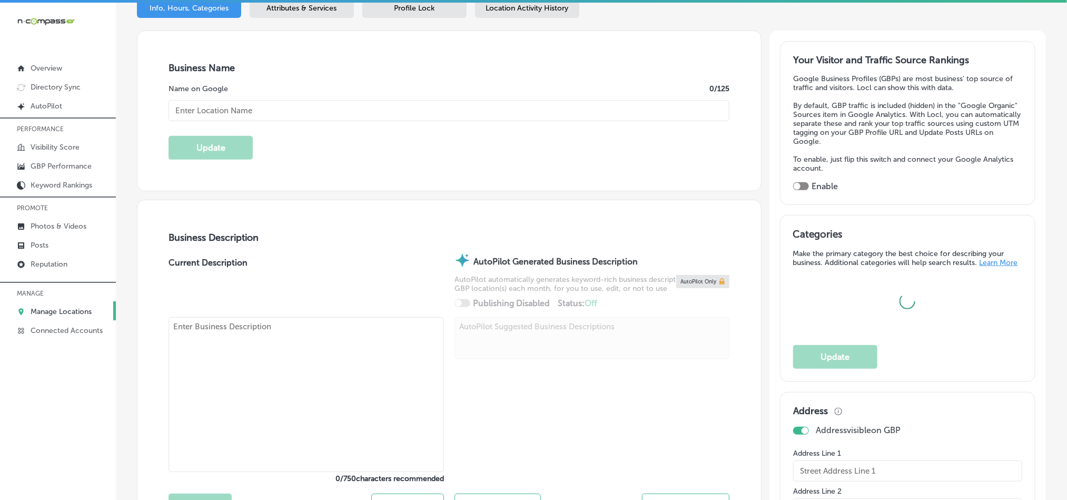
checkbox input "true"
type input "[STREET_ADDRESS]"
type input "Rockwell"
type input "75087"
type input "US"
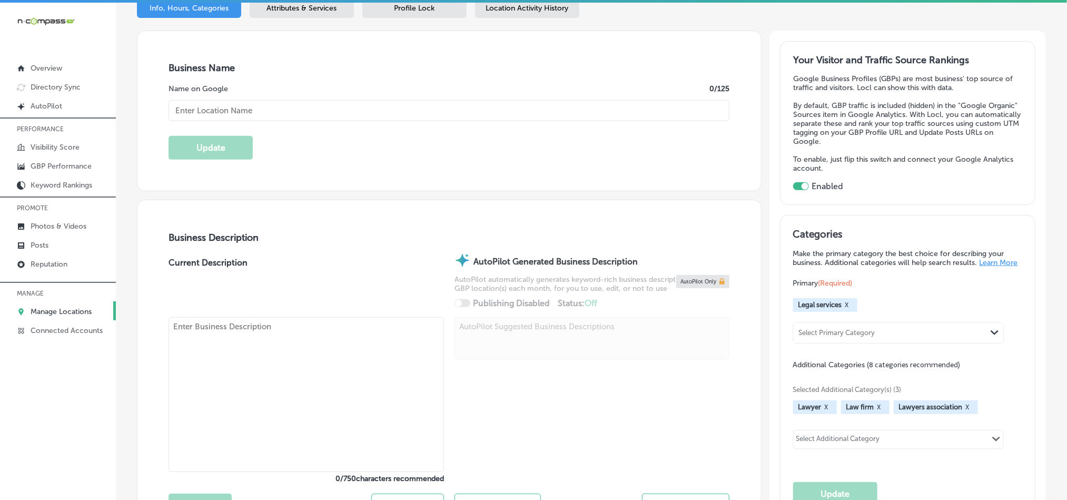
type input "[PERSON_NAME] and Associates, PLLC"
type input "[PHONE_NUMBER]"
type input "[URL][DOMAIN_NAME]"
type textarea "[PERSON_NAME] and Associates is a trusted law firm based in [GEOGRAPHIC_DATA], …"
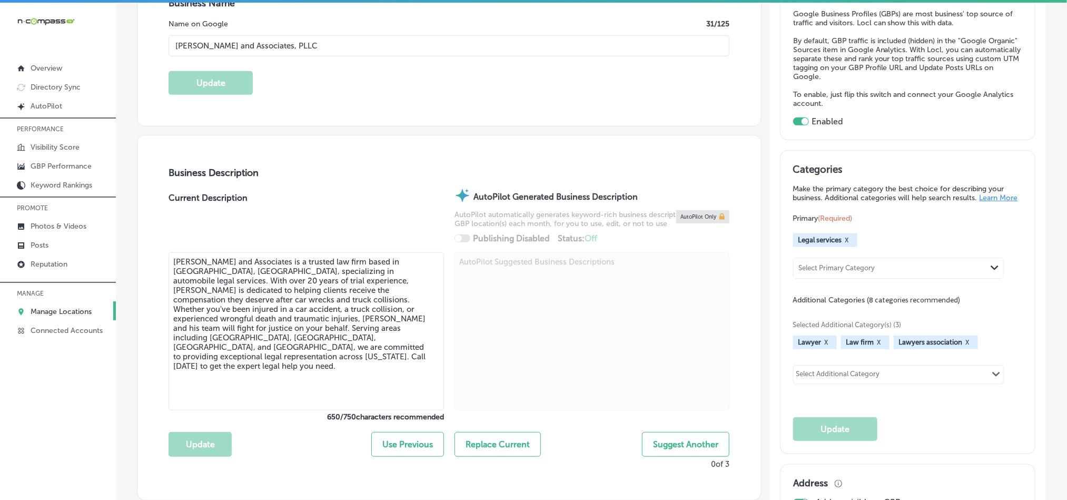
scroll to position [290, 0]
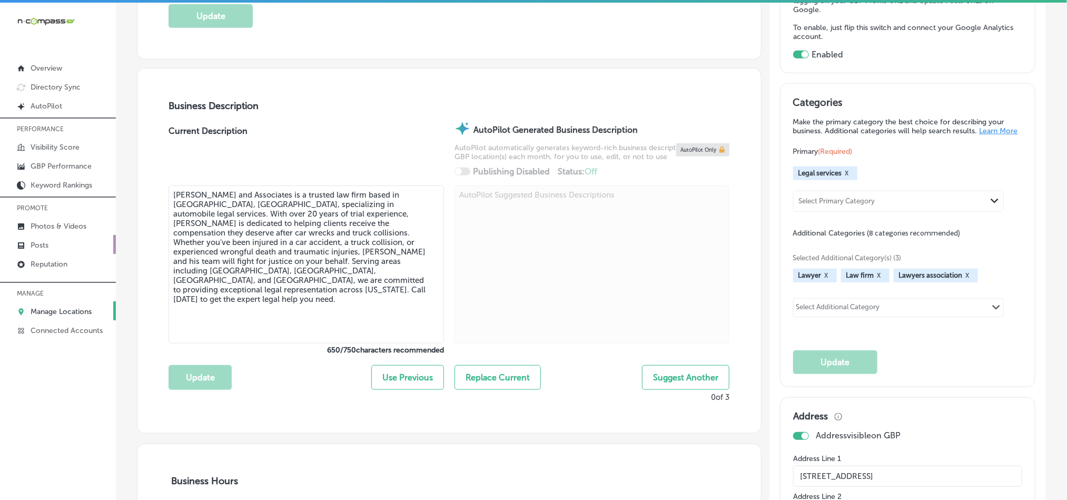
click at [50, 243] on link "Posts" at bounding box center [58, 244] width 116 height 19
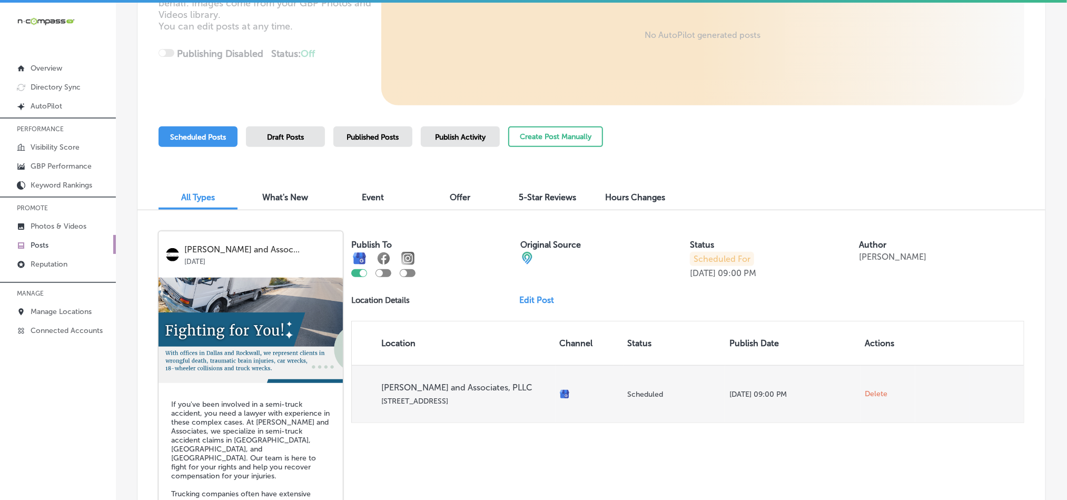
scroll to position [190, 0]
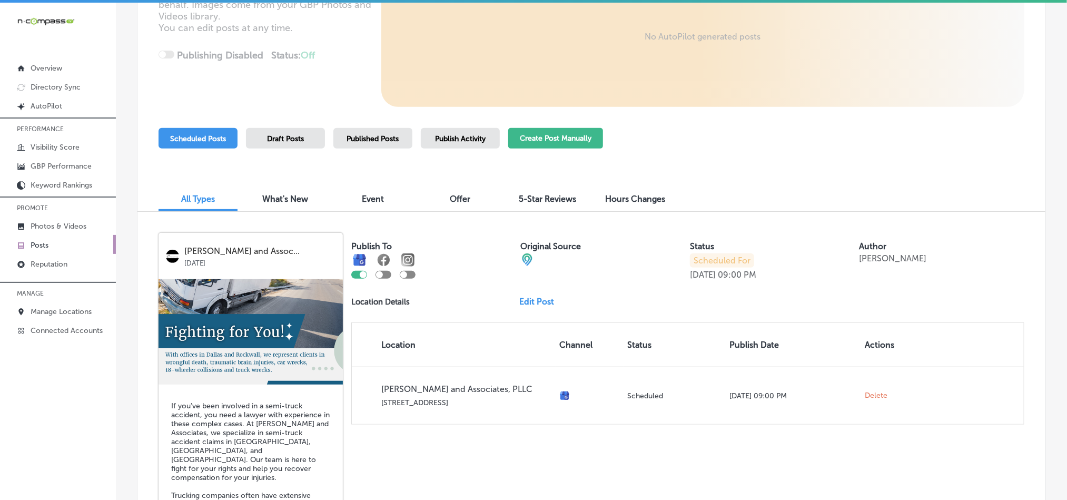
click at [536, 142] on button "Create Post Manually" at bounding box center [555, 138] width 95 height 21
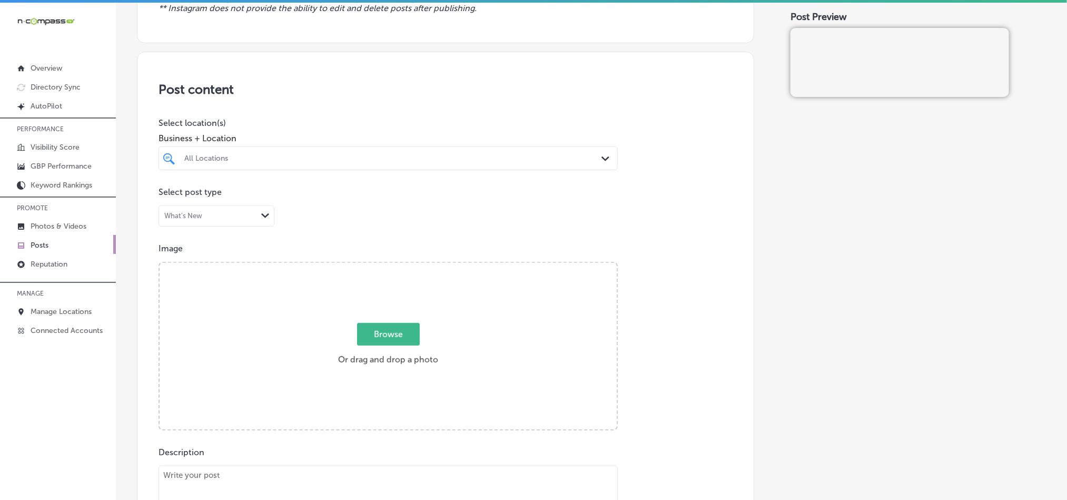
scroll to position [184, 0]
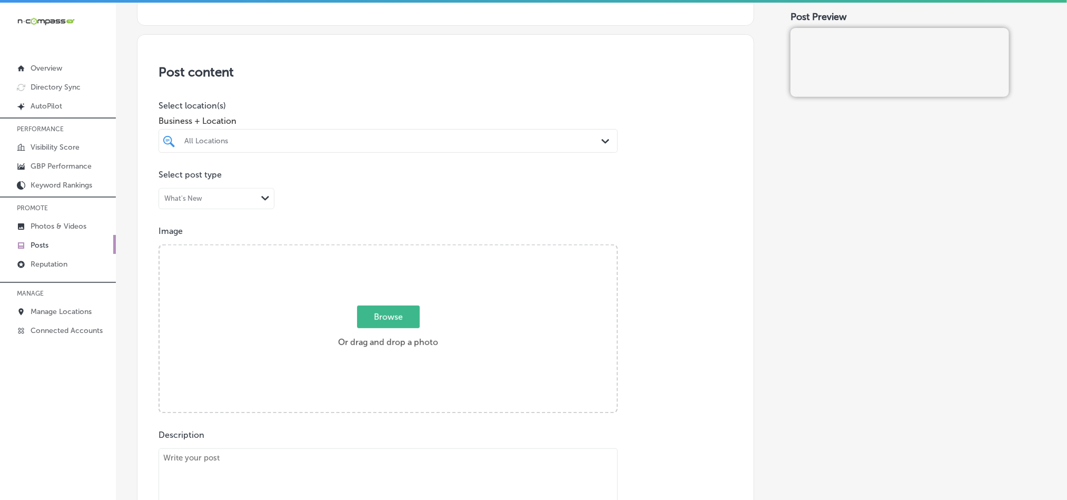
click at [383, 133] on div "All Locations" at bounding box center [388, 141] width 418 height 16
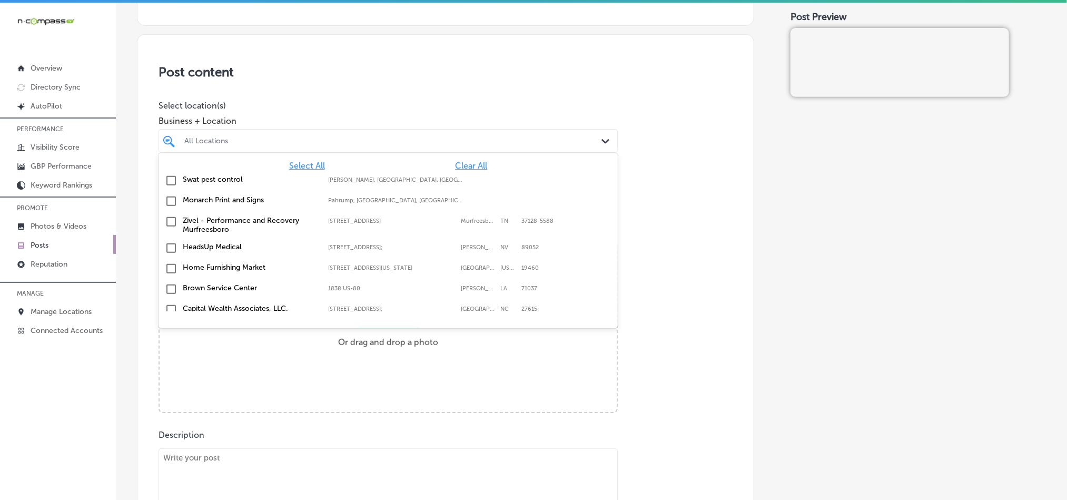
click at [463, 163] on span "Clear All" at bounding box center [472, 166] width 32 height 10
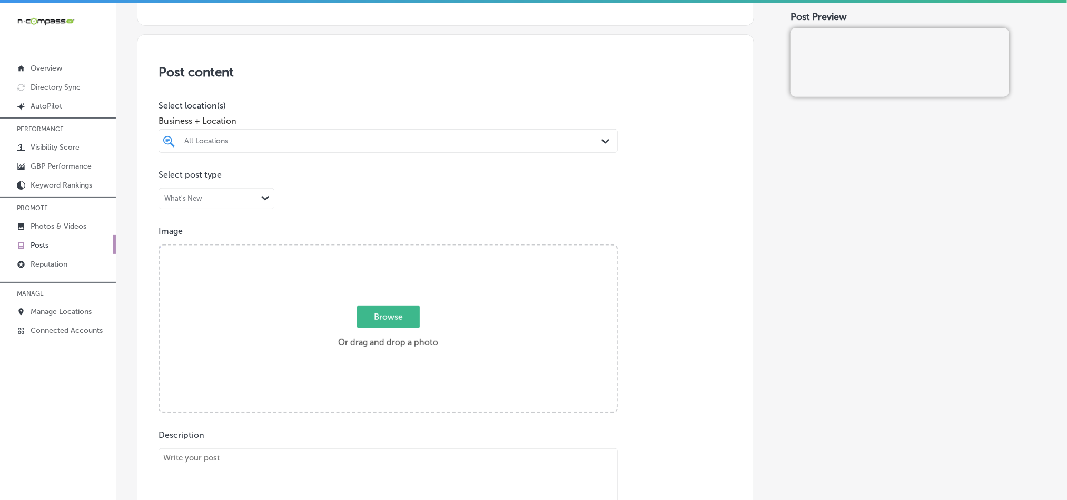
click at [460, 148] on div at bounding box center [367, 141] width 369 height 14
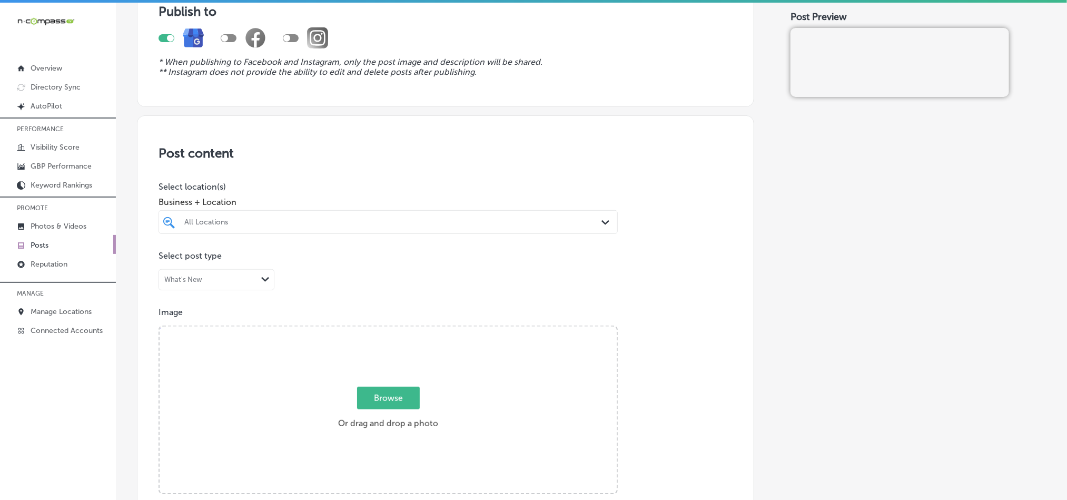
scroll to position [105, 0]
click at [311, 226] on div at bounding box center [367, 220] width 369 height 14
click at [317, 220] on div "All Locations" at bounding box center [393, 219] width 418 height 9
click at [291, 219] on div "All Locations" at bounding box center [393, 219] width 418 height 9
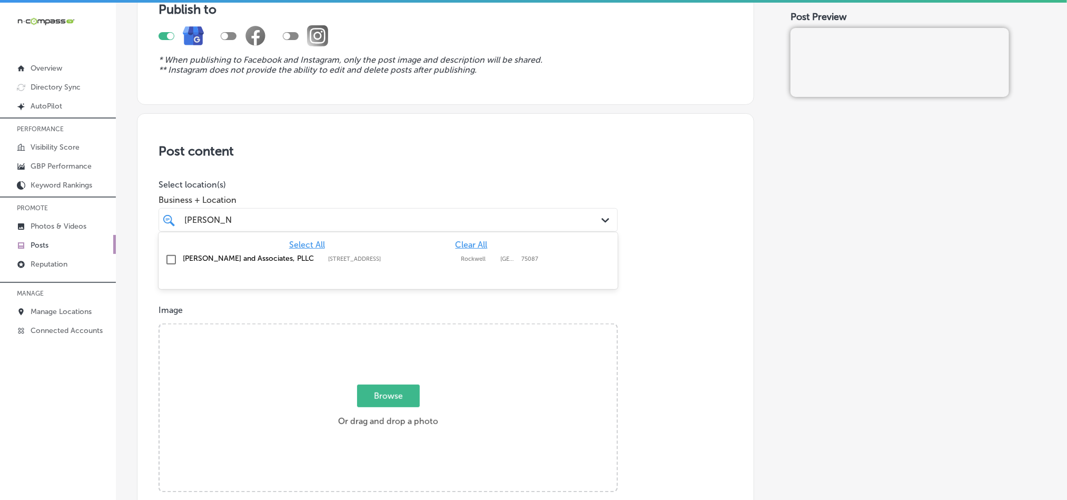
click at [172, 259] on input "checkbox" at bounding box center [171, 259] width 13 height 13
type input "[PERSON_NAME] a"
click at [350, 176] on div "Post content Select location(s) Business + Location [PERSON_NAME] a [PERSON_NAM…" at bounding box center [445, 446] width 617 height 667
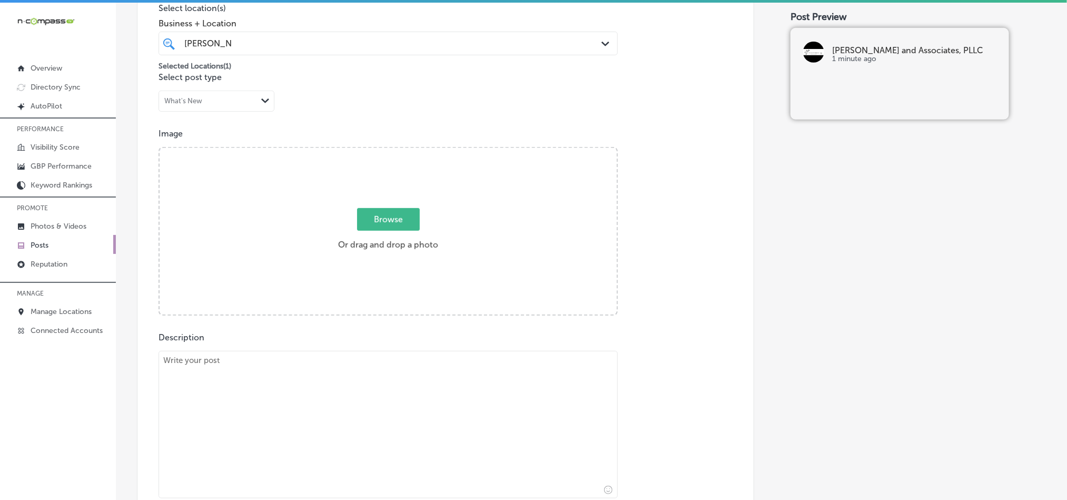
scroll to position [290, 0]
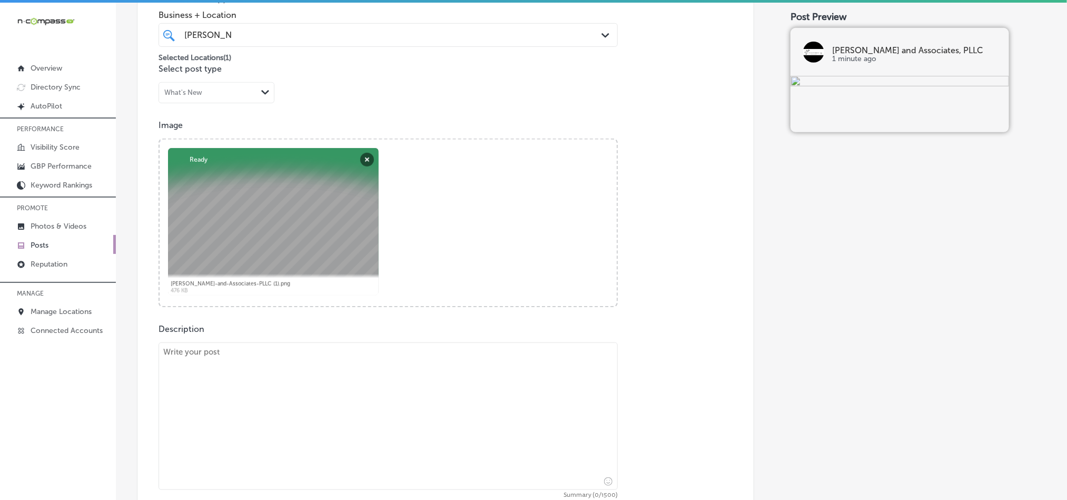
click at [258, 387] on textarea at bounding box center [388, 415] width 459 height 147
paste textarea "Car wrecks can be traumatic and lead to serious injuries. At [PERSON_NAME] and …"
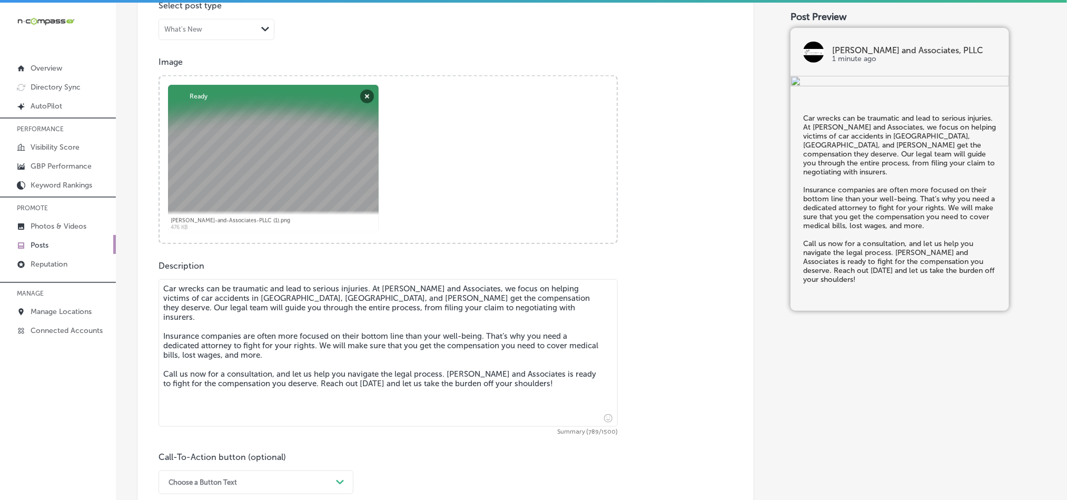
scroll to position [369, 0]
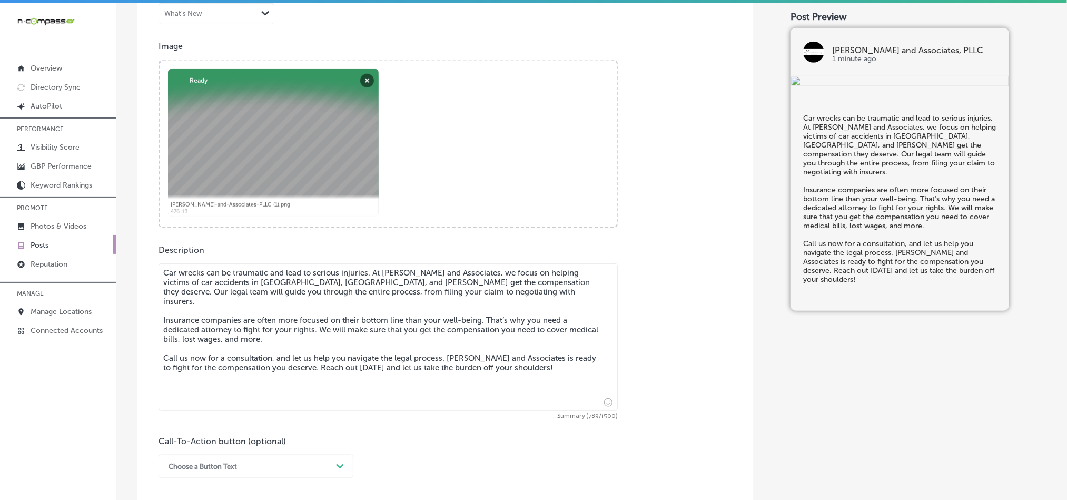
click at [164, 285] on textarea "Car wrecks can be traumatic and lead to serious injuries. At [PERSON_NAME] and …" at bounding box center [388, 336] width 459 height 147
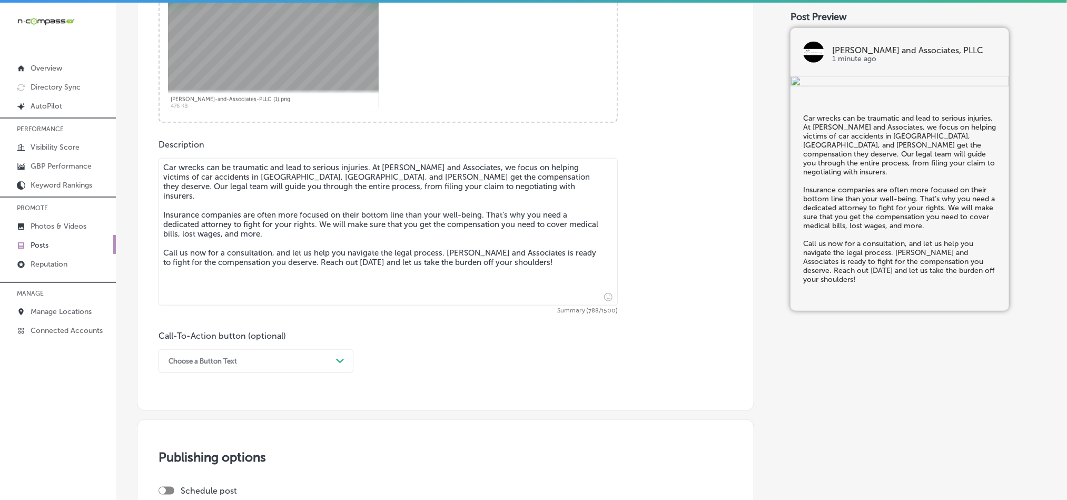
type textarea "Car wrecks can be traumatic and lead to serious injuries. At [PERSON_NAME] and …"
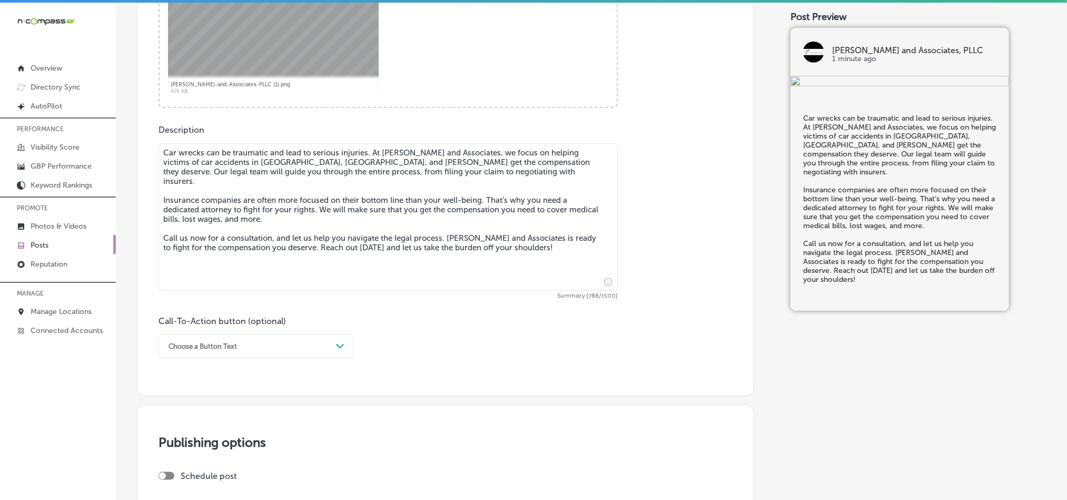
click at [320, 358] on div "Choose a Button Text Path Created with Sketch." at bounding box center [256, 346] width 195 height 24
click at [179, 480] on div "Call Now" at bounding box center [256, 480] width 195 height 18
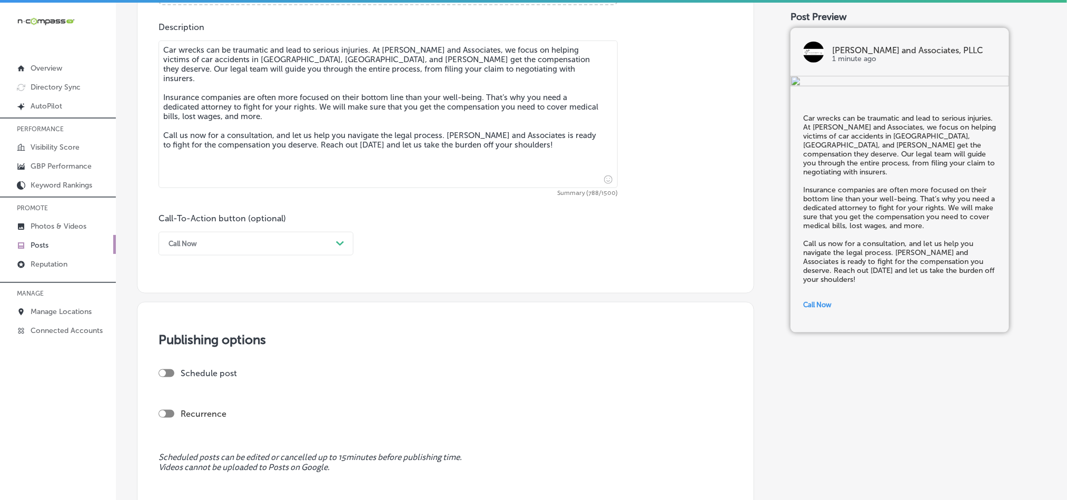
scroll to position [594, 0]
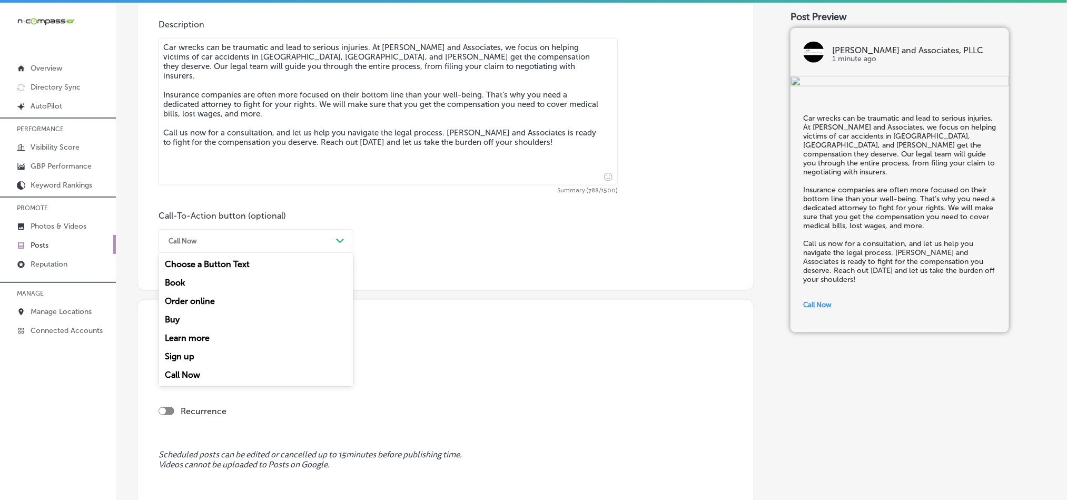
click at [272, 241] on div "Call Now" at bounding box center [247, 241] width 169 height 16
click at [188, 381] on div "Call Now" at bounding box center [256, 375] width 195 height 18
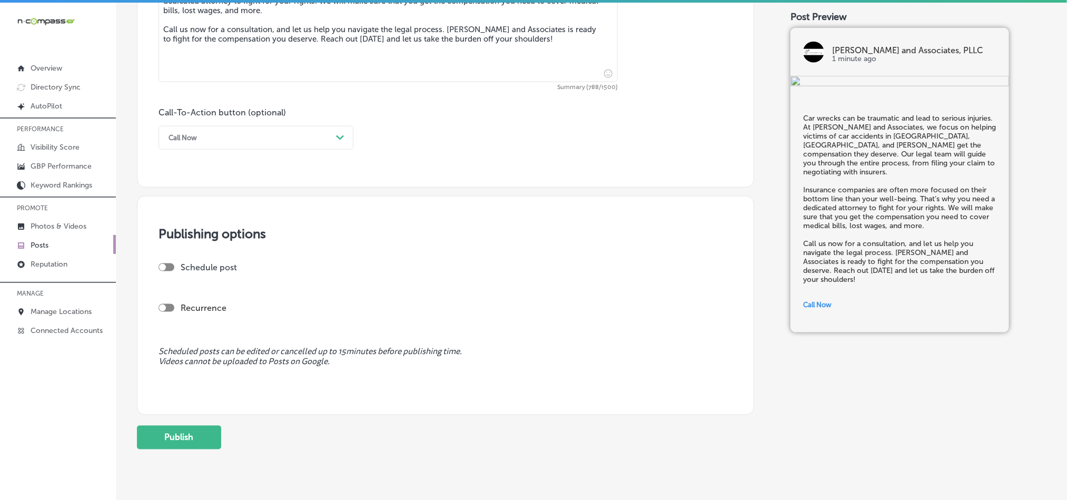
scroll to position [700, 0]
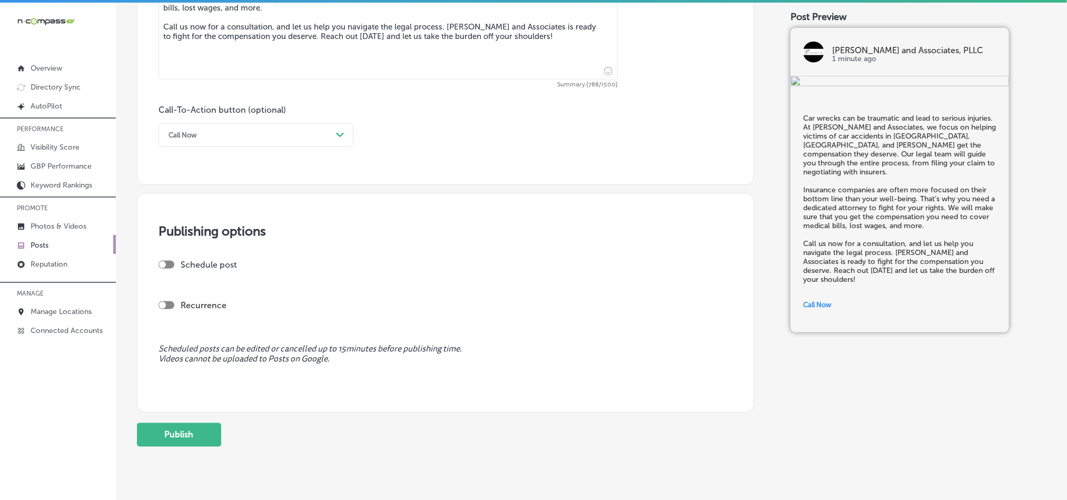
click at [170, 266] on div at bounding box center [167, 265] width 16 height 8
checkbox input "true"
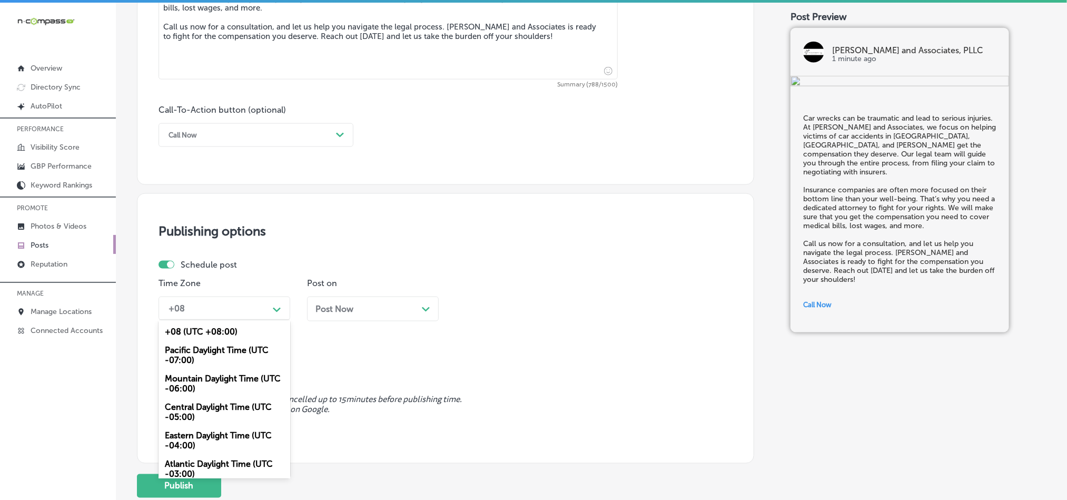
click at [231, 310] on div "+08" at bounding box center [215, 308] width 105 height 18
click at [206, 389] on div "Mountain Daylight Time (UTC -06:00)" at bounding box center [225, 383] width 132 height 28
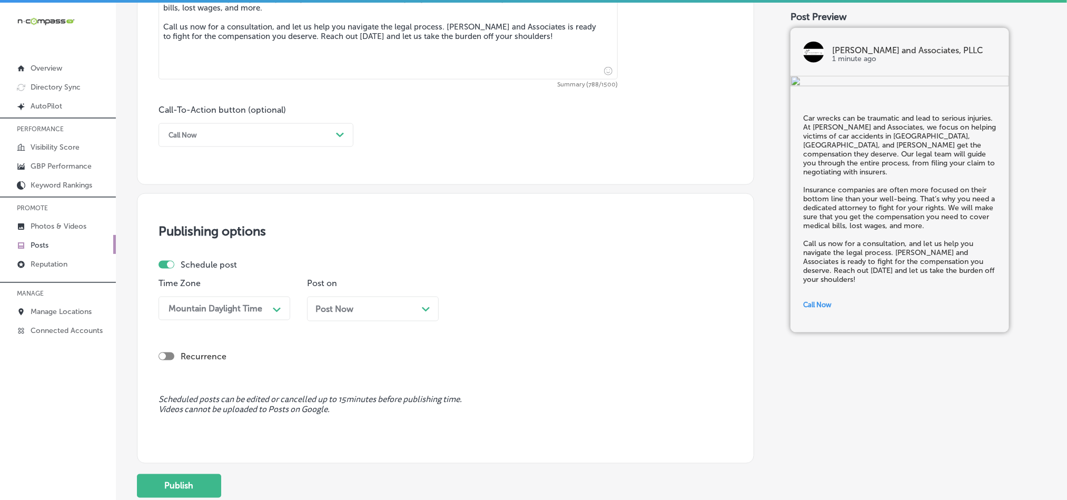
click at [403, 308] on div "Post Now Path Created with Sketch." at bounding box center [372, 309] width 115 height 10
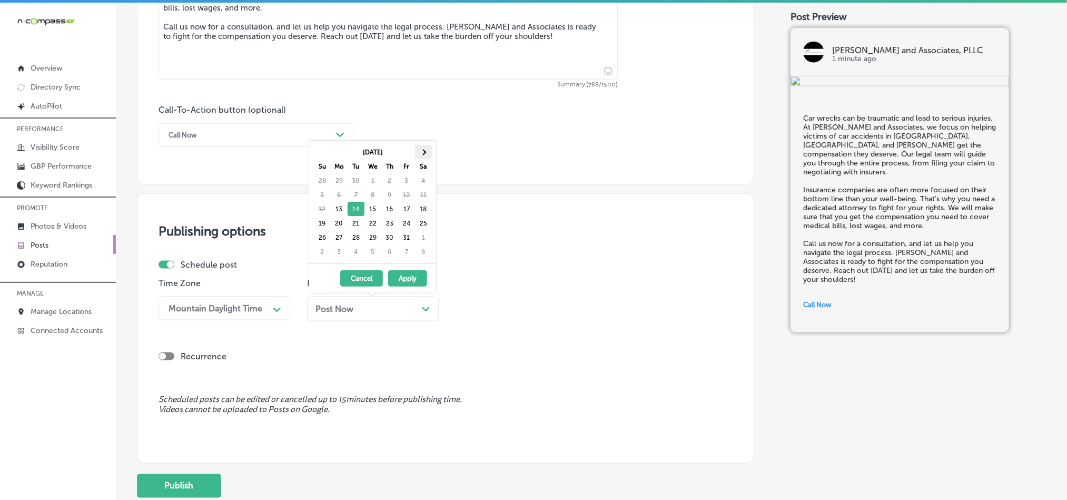
click at [427, 152] on th at bounding box center [423, 152] width 17 height 14
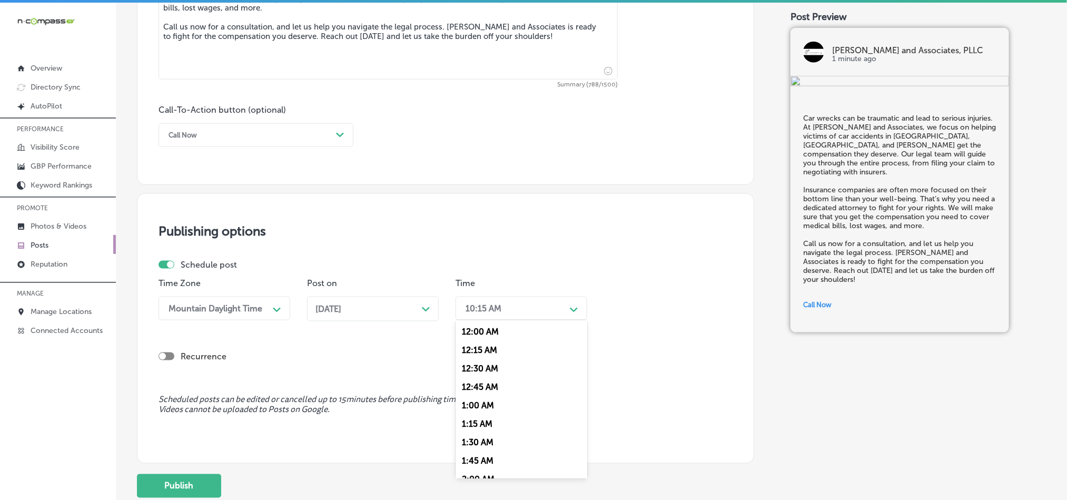
click at [517, 318] on div "10:15 AM" at bounding box center [512, 308] width 105 height 18
click at [482, 382] on div "7:00 AM" at bounding box center [522, 373] width 132 height 18
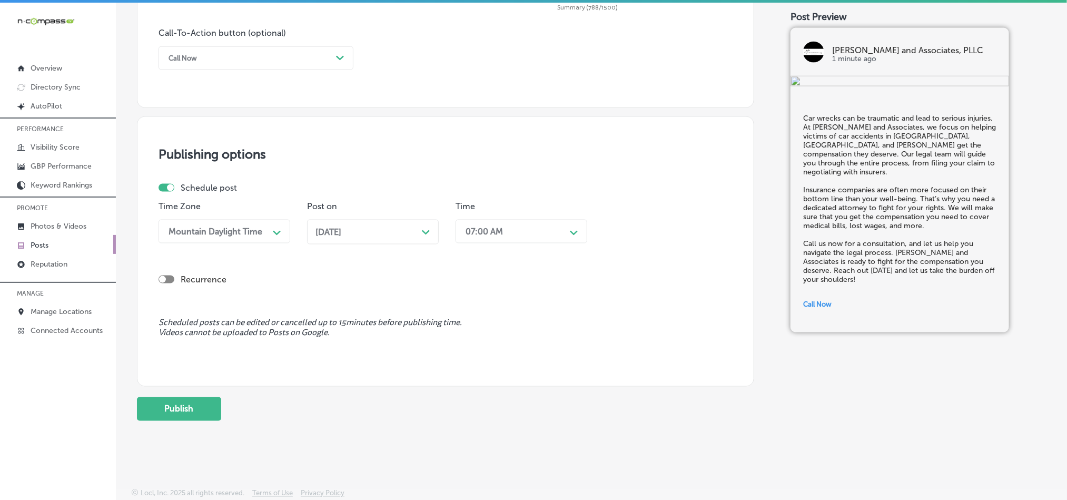
scroll to position [781, 0]
click at [185, 409] on button "Publish" at bounding box center [179, 409] width 84 height 24
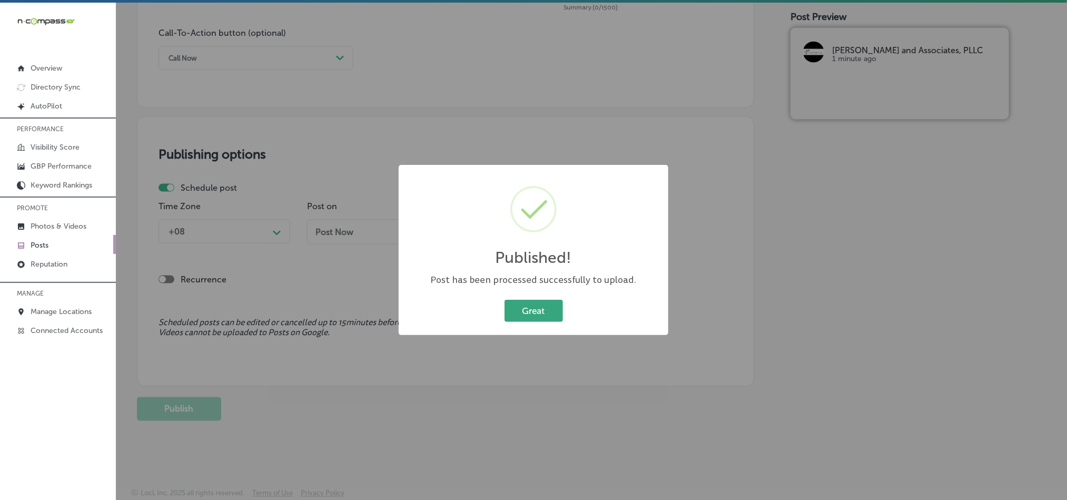
click at [544, 313] on button "Great" at bounding box center [534, 311] width 58 height 22
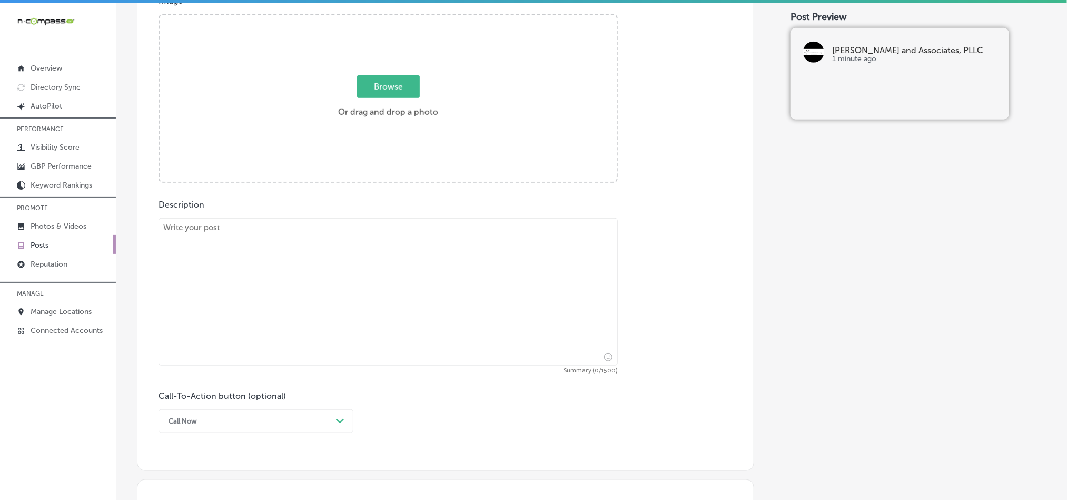
scroll to position [412, 0]
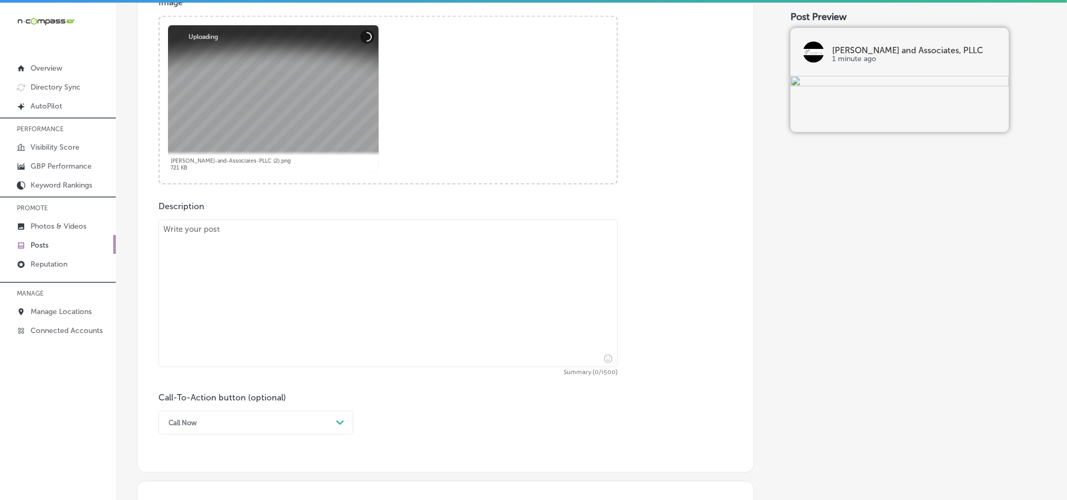
click at [337, 275] on textarea at bounding box center [388, 293] width 459 height 147
paste textarea "If you’ve been involved in a truck collision, the stakes are high. [PERSON_NAME…"
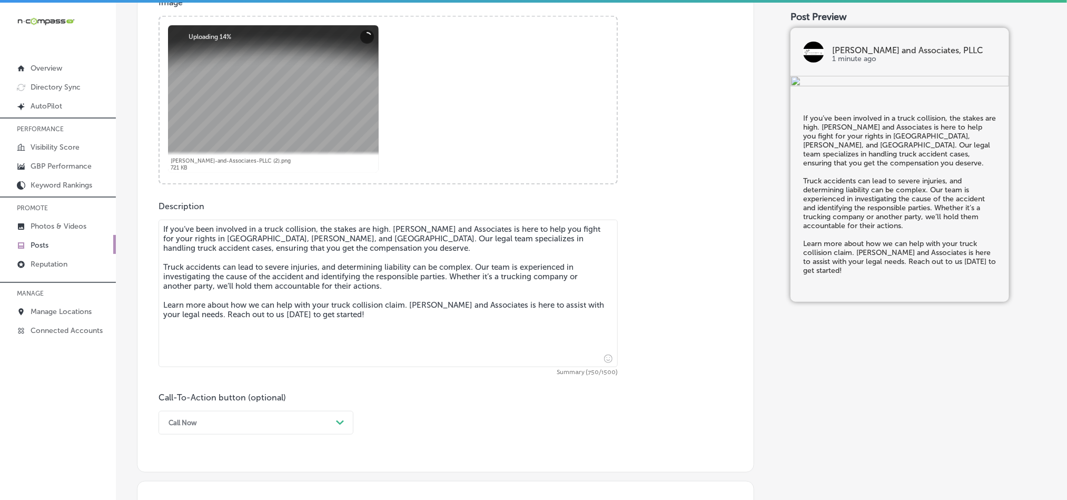
click at [163, 240] on textarea "If you’ve been involved in a truck collision, the stakes are high. [PERSON_NAME…" at bounding box center [388, 293] width 459 height 147
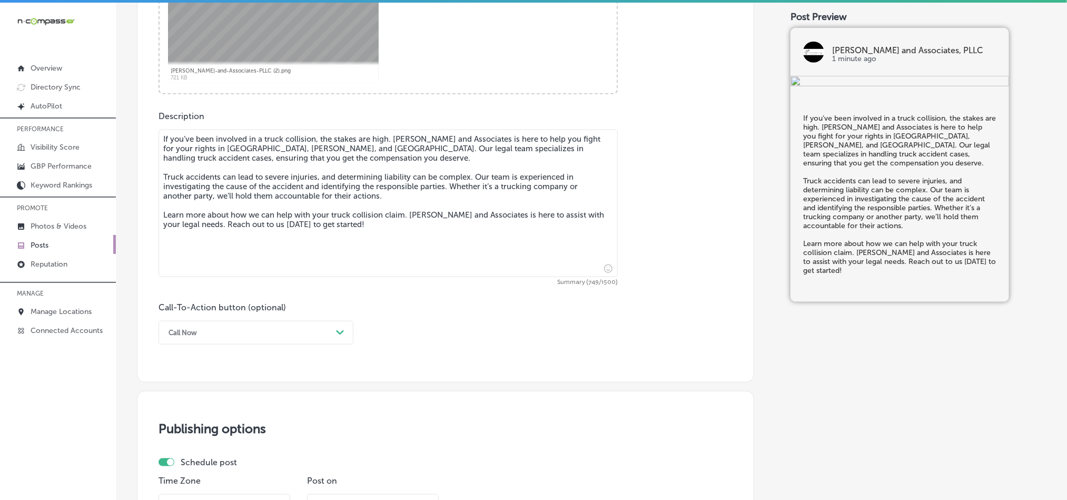
scroll to position [518, 0]
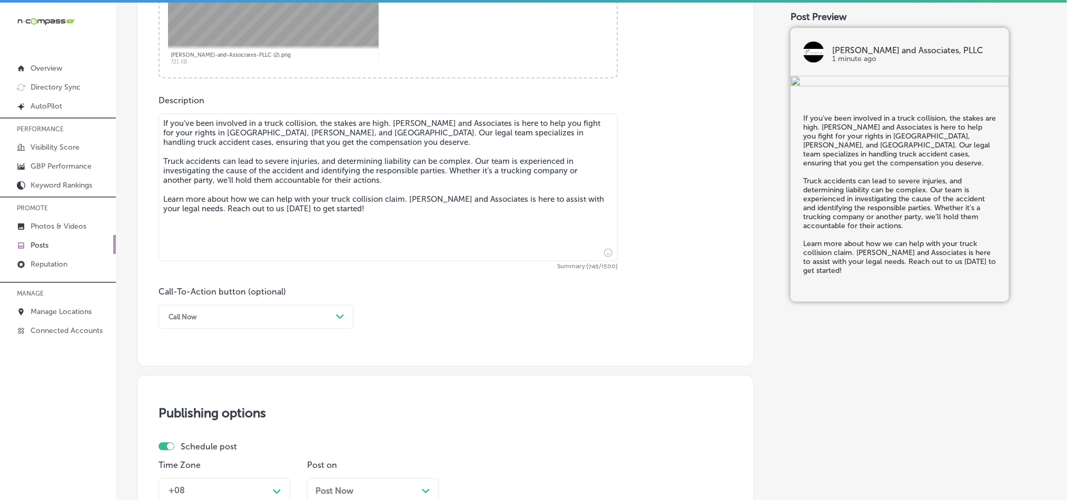
type textarea "If you’ve been involved in a truck collision, the stakes are high. [PERSON_NAME…"
click at [277, 316] on div "Call Now" at bounding box center [247, 317] width 169 height 16
click at [188, 416] on div "Learn more" at bounding box center [256, 413] width 195 height 18
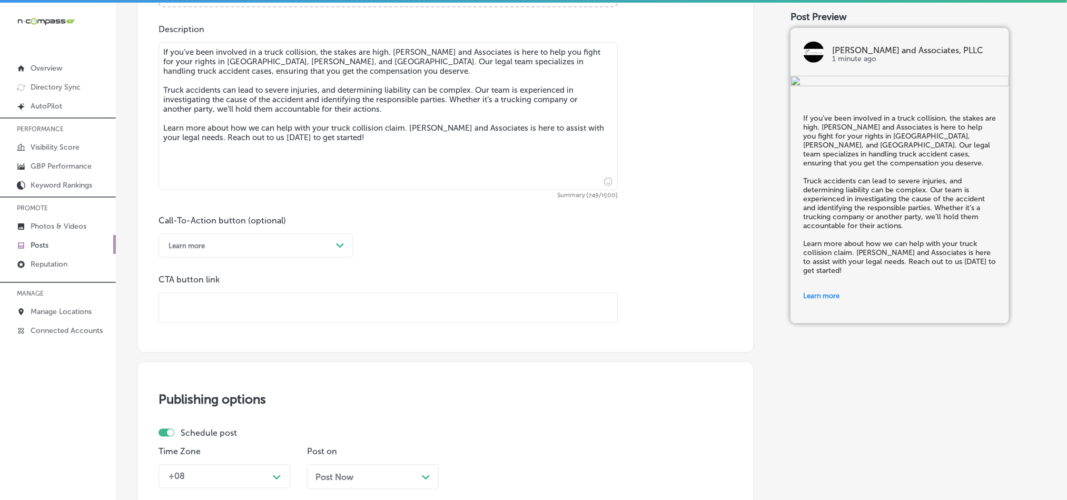
scroll to position [597, 0]
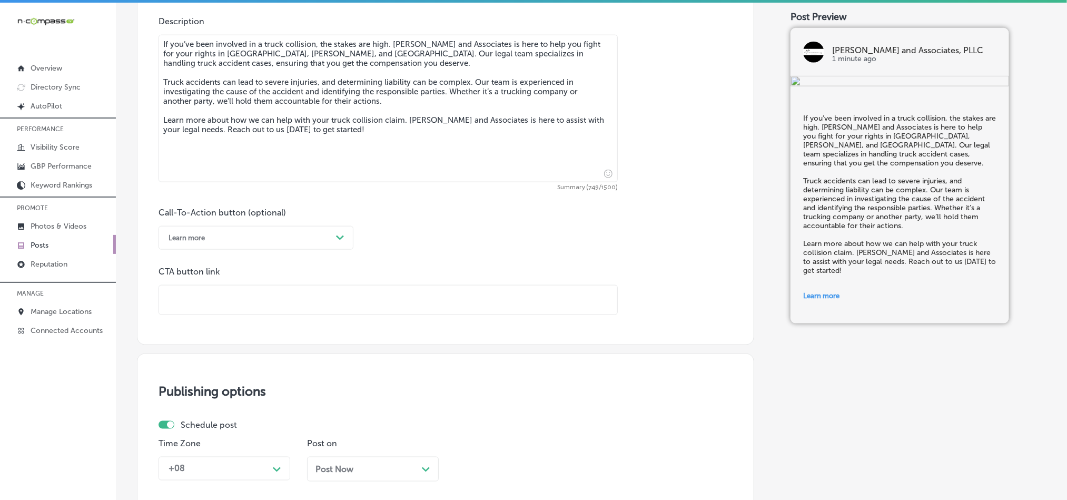
click at [279, 304] on input "text" at bounding box center [388, 299] width 458 height 29
paste input "[URL][DOMAIN_NAME]"
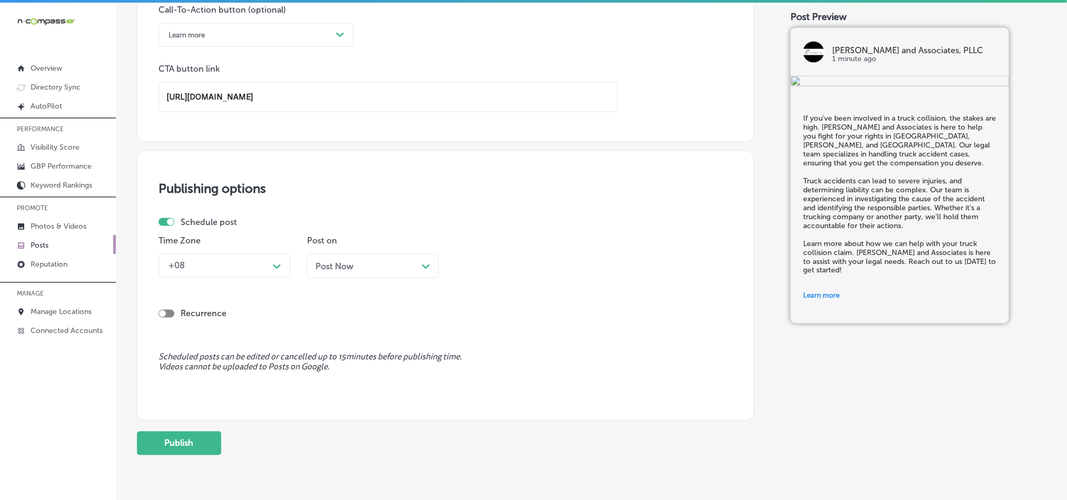
scroll to position [807, 0]
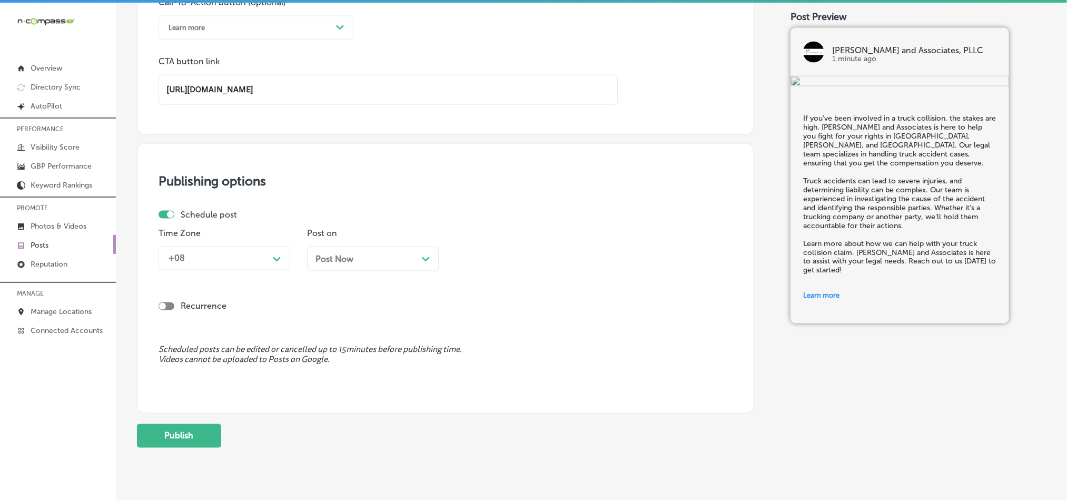
type input "[URL][DOMAIN_NAME]"
click at [261, 267] on div "Schedule post Time Zone +08 Path Created with Sketch. Post on Post Now Path Cre…" at bounding box center [442, 245] width 566 height 70
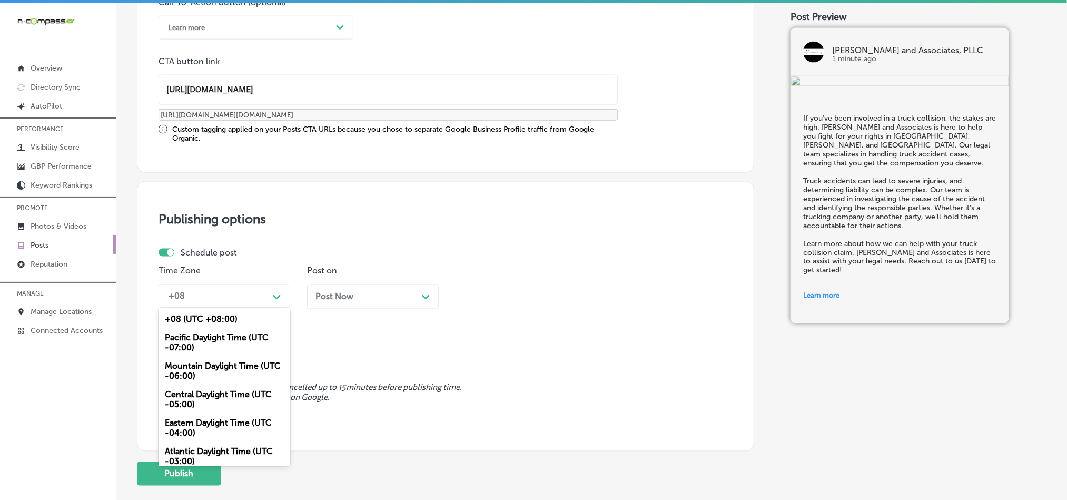
click at [213, 372] on div "Mountain Daylight Time (UTC -06:00)" at bounding box center [225, 371] width 132 height 28
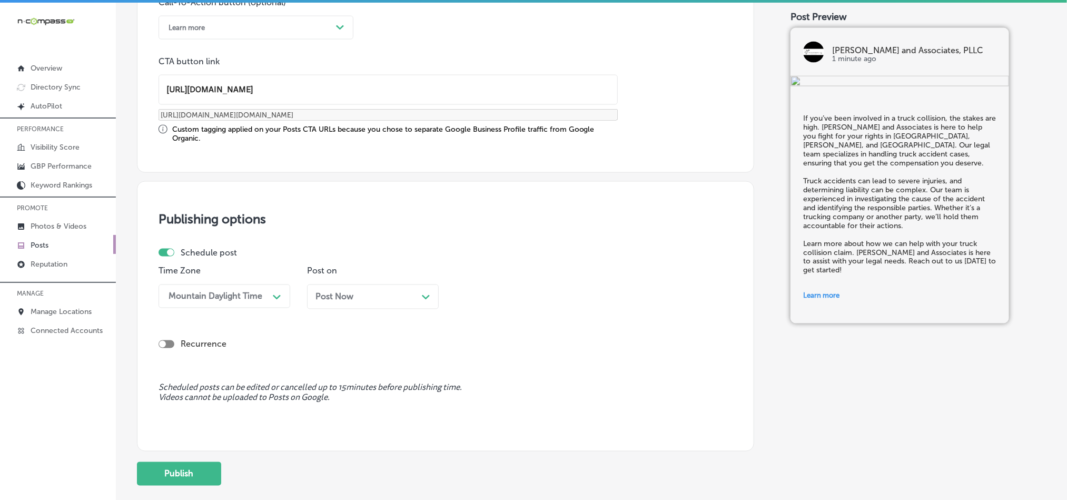
click at [386, 302] on div "Post Now Path Created with Sketch." at bounding box center [372, 297] width 115 height 10
click at [505, 308] on div "10:15 AM Path Created with Sketch." at bounding box center [522, 296] width 132 height 24
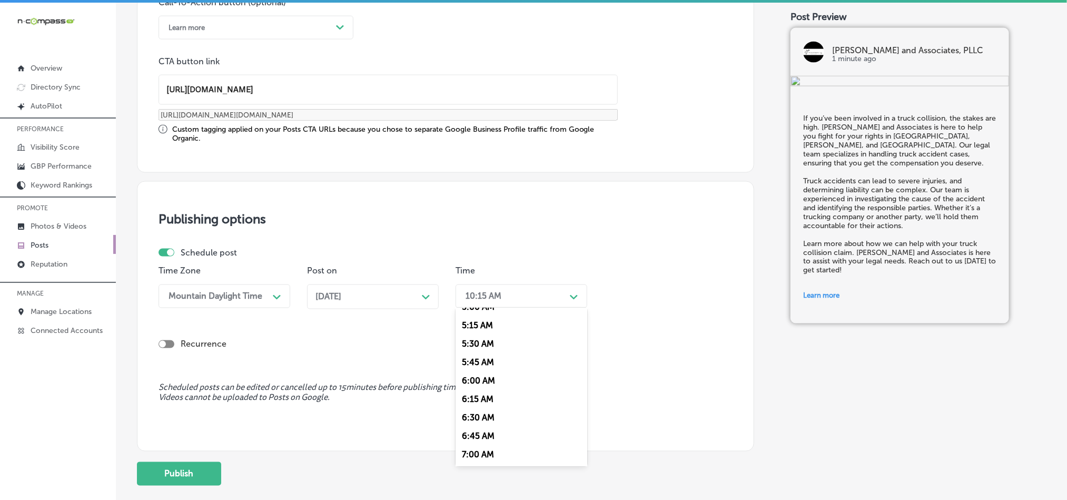
scroll to position [448, 0]
click at [473, 393] on div "7:00 AM" at bounding box center [522, 388] width 132 height 18
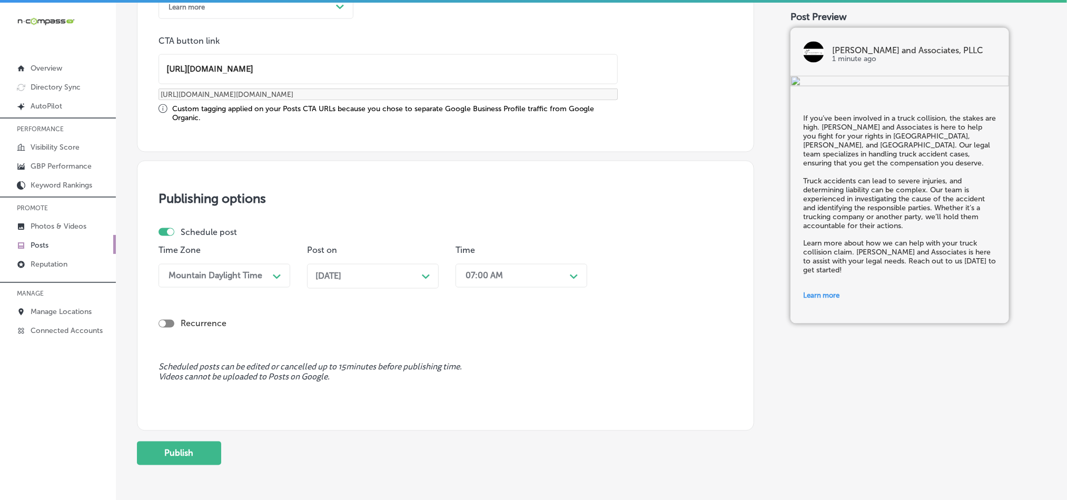
scroll to position [876, 0]
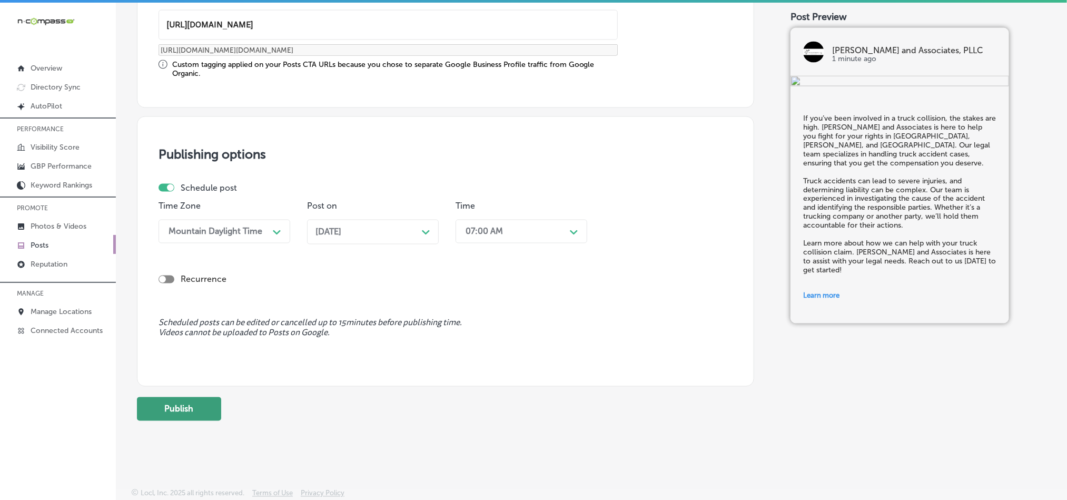
click at [174, 403] on button "Publish" at bounding box center [179, 409] width 84 height 24
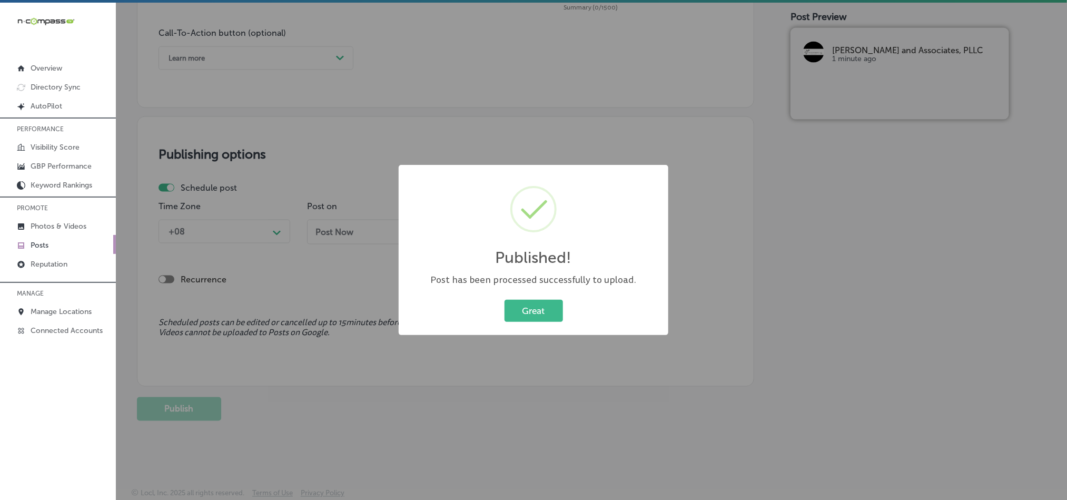
scroll to position [781, 0]
click at [547, 305] on button "Great" at bounding box center [534, 311] width 58 height 22
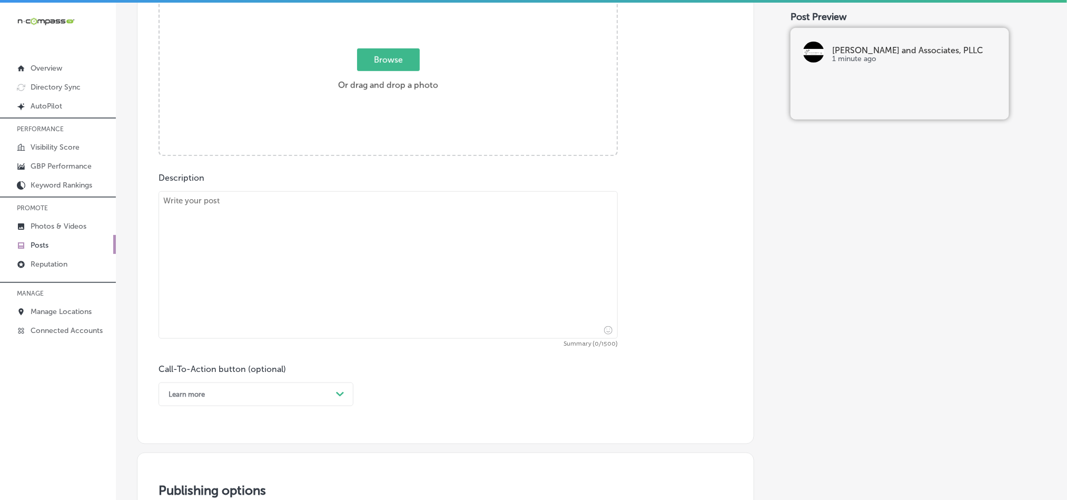
scroll to position [386, 0]
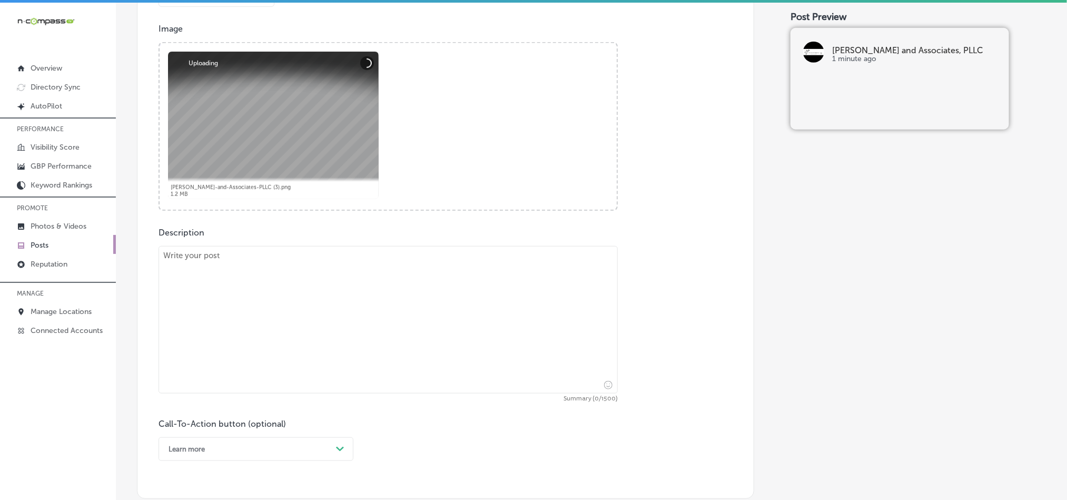
click at [318, 288] on textarea at bounding box center [388, 319] width 459 height 147
paste textarea "Dealing with a personal injury can be overwhelming, but you don’t have to face …"
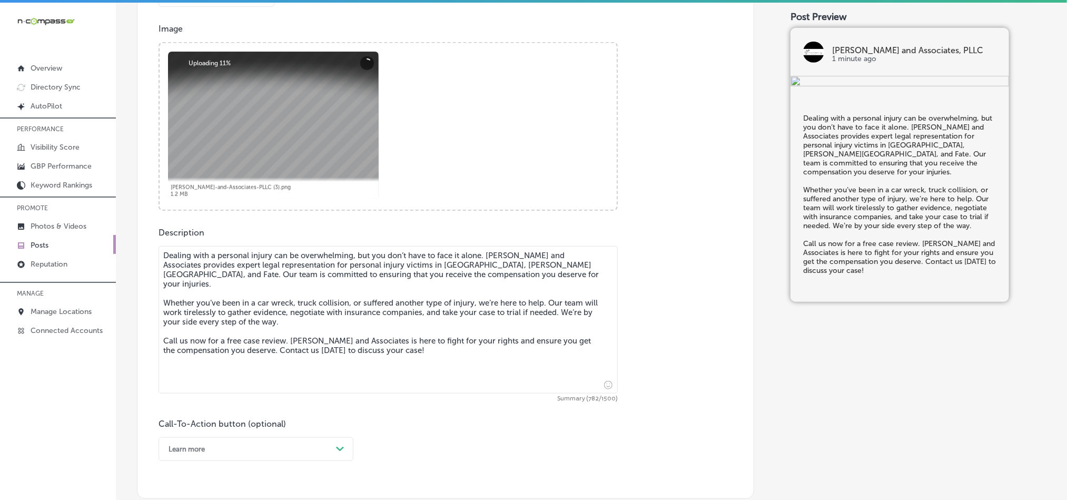
click at [164, 270] on textarea "Dealing with a personal injury can be overwhelming, but you don’t have to face …" at bounding box center [388, 319] width 459 height 147
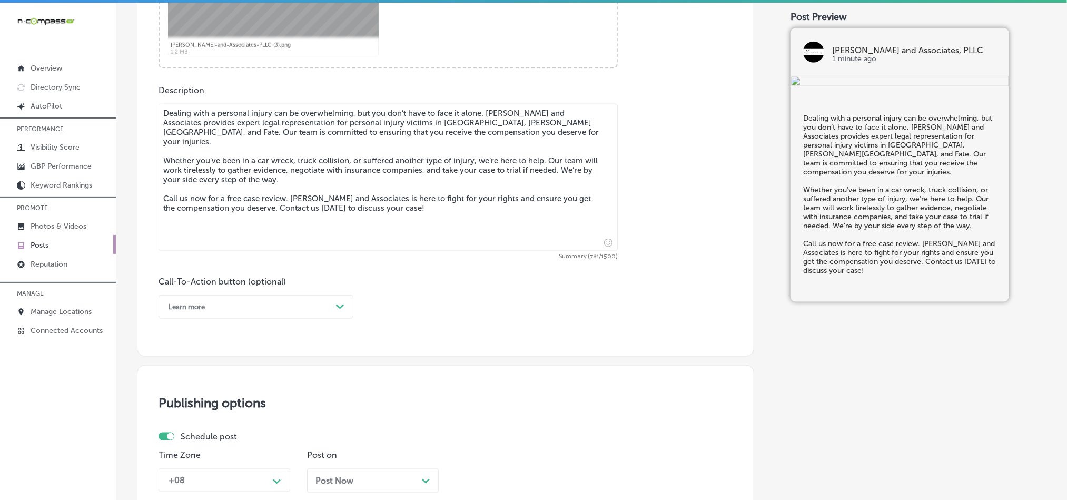
scroll to position [544, 0]
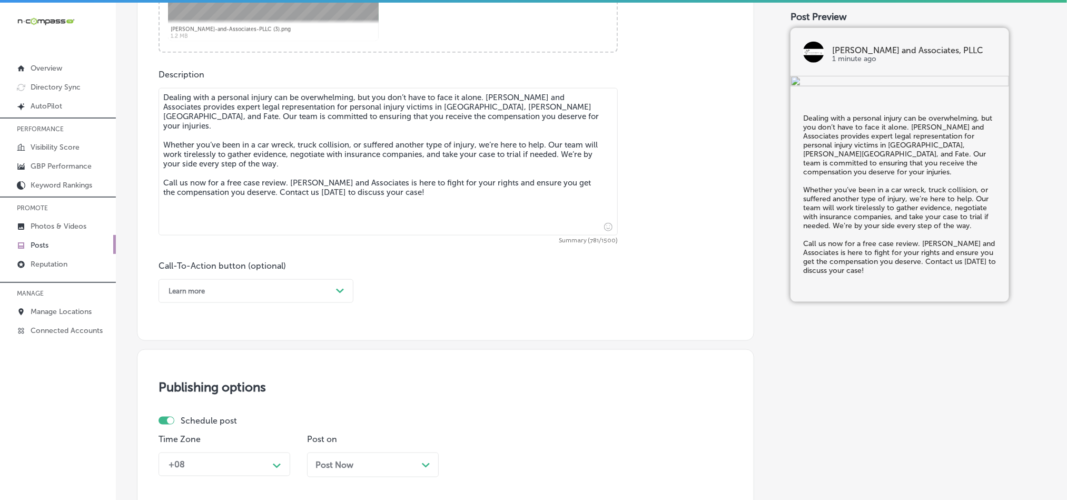
type textarea "Dealing with a personal injury can be overwhelming, but you don’t have to face …"
click at [269, 294] on div "Learn more" at bounding box center [247, 291] width 169 height 16
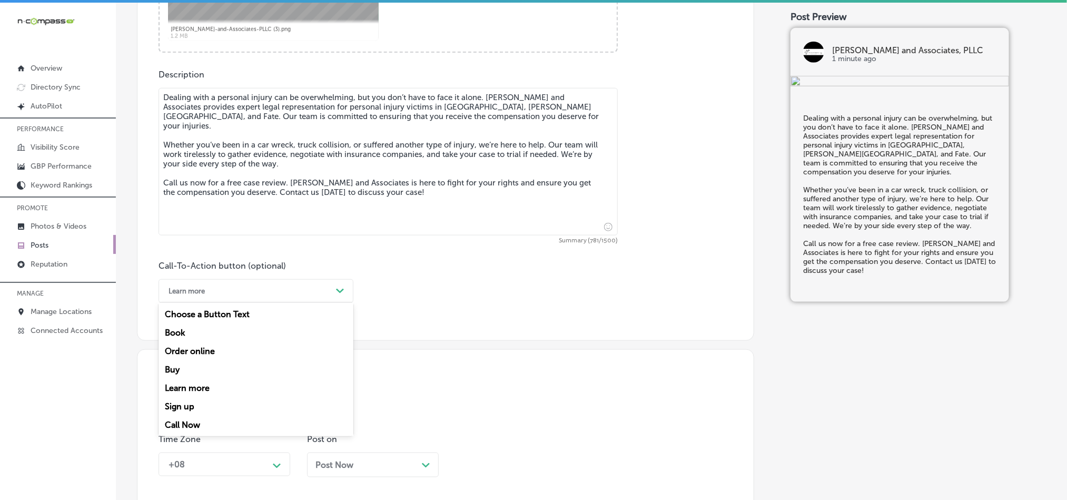
click at [185, 430] on div "Call Now" at bounding box center [256, 425] width 195 height 18
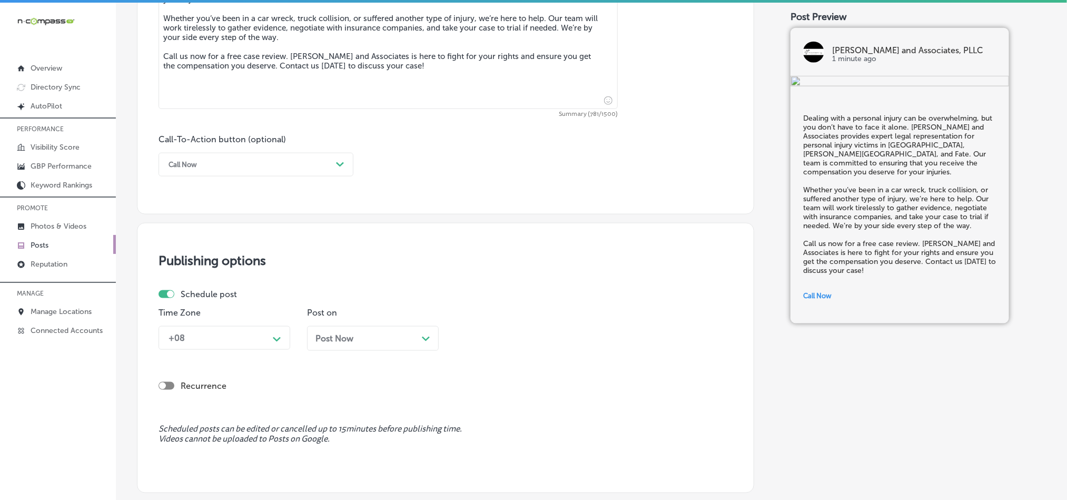
scroll to position [755, 0]
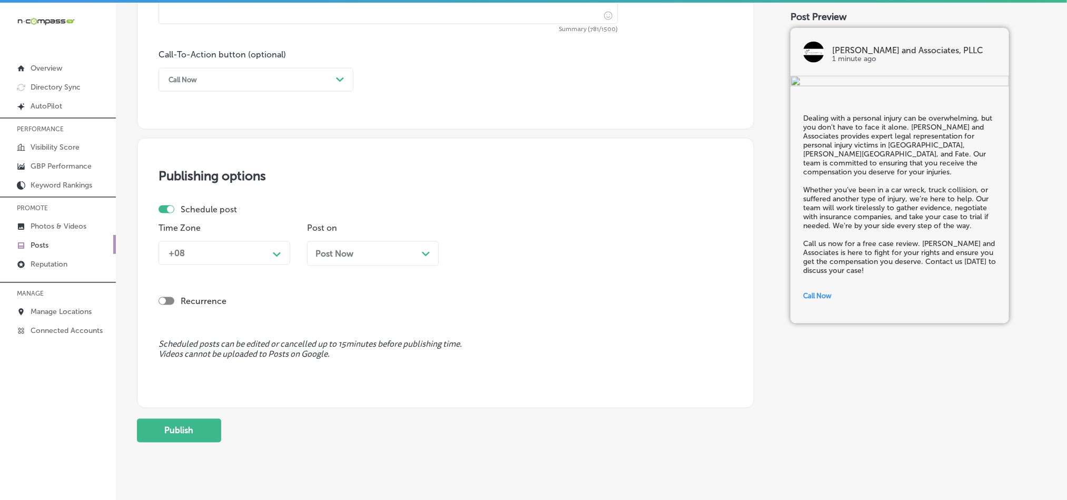
click at [260, 260] on div "+08" at bounding box center [215, 253] width 105 height 18
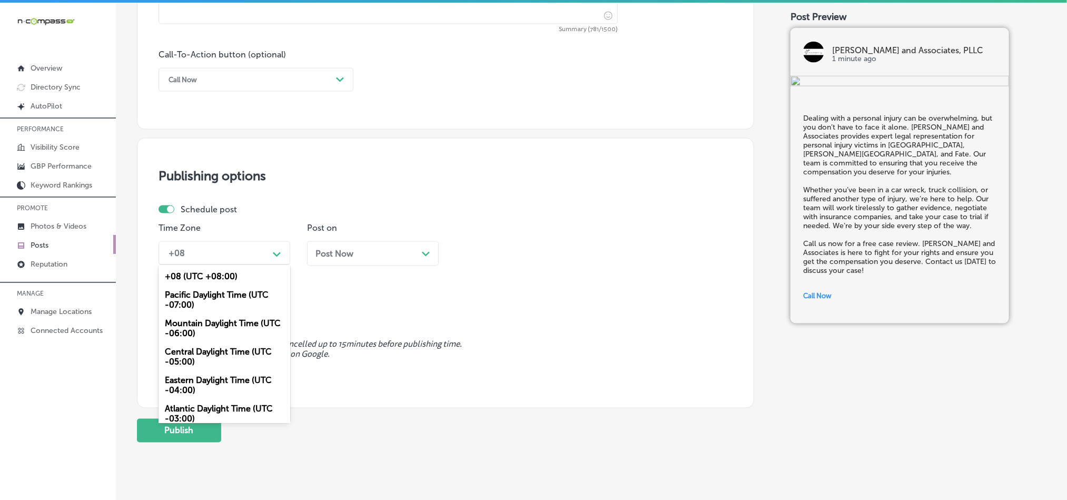
click at [196, 327] on div "Mountain Daylight Time (UTC -06:00)" at bounding box center [225, 328] width 132 height 28
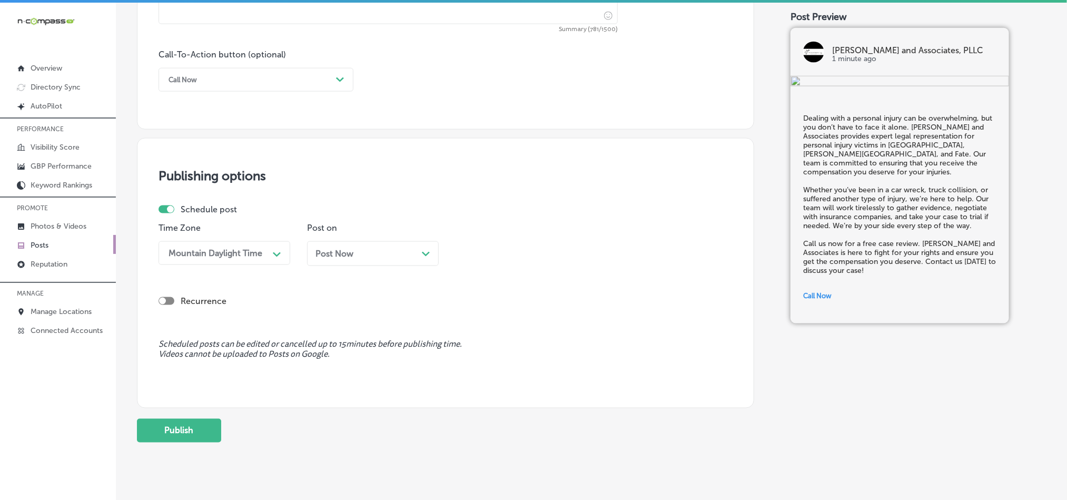
click at [384, 258] on div "Post Now Path Created with Sketch." at bounding box center [372, 254] width 115 height 10
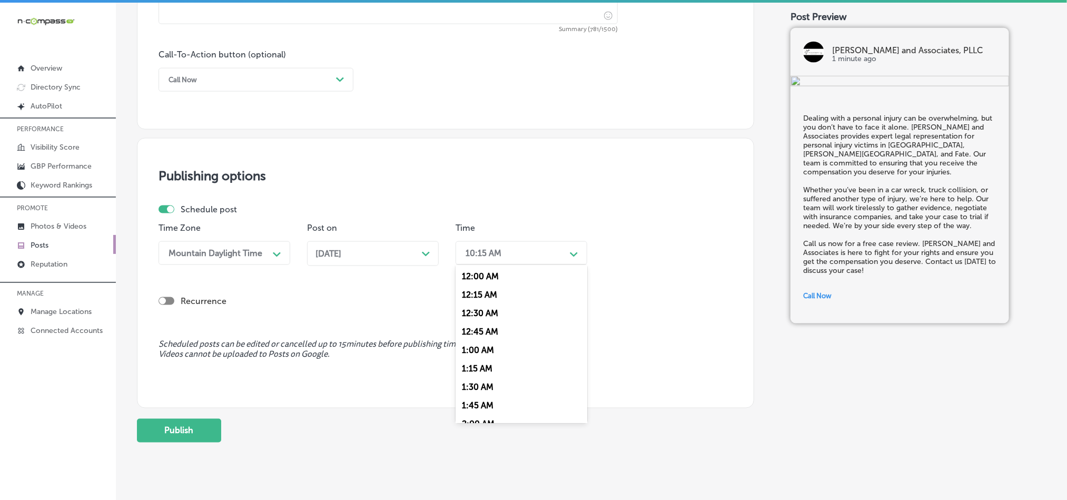
click at [542, 258] on div "10:15 AM" at bounding box center [512, 253] width 105 height 18
click at [466, 404] on div "7:00 AM" at bounding box center [522, 397] width 132 height 18
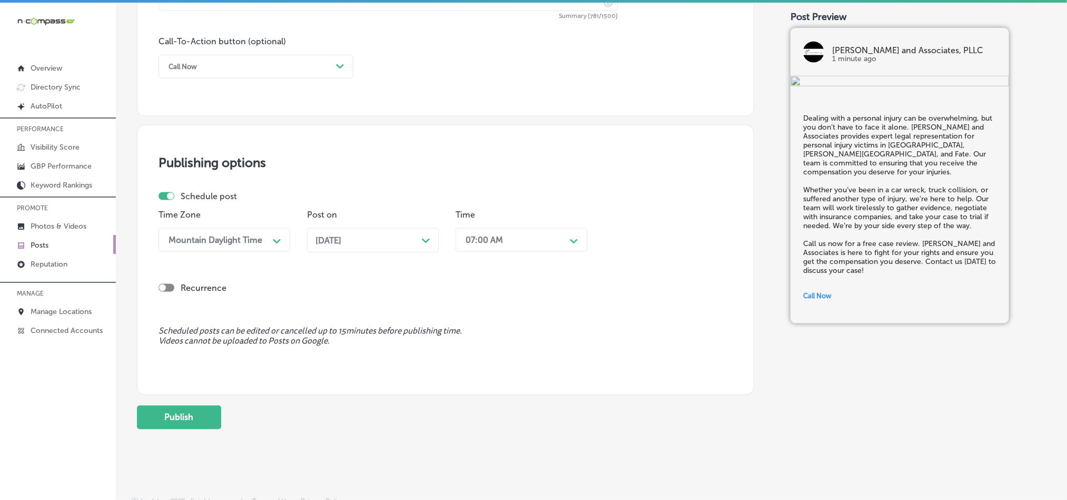
scroll to position [781, 0]
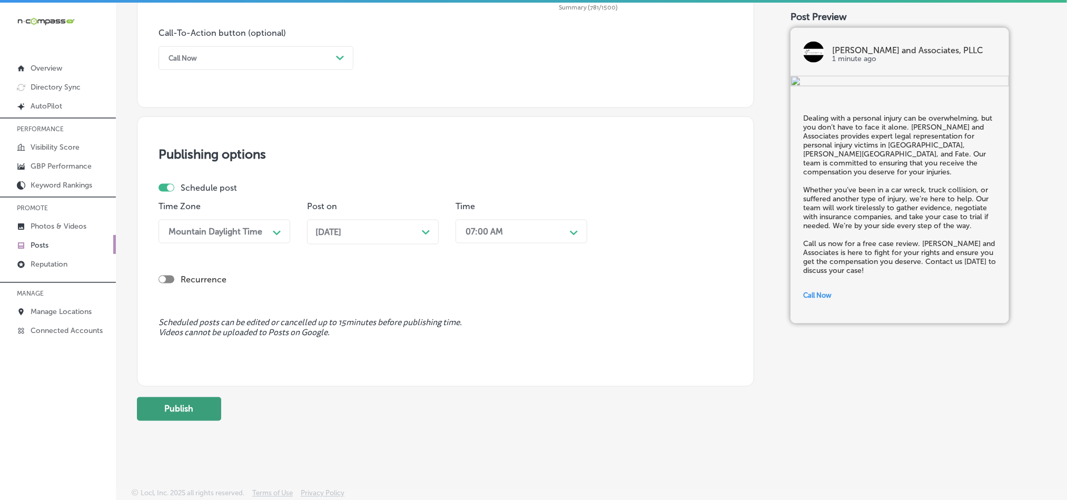
click at [206, 404] on button "Publish" at bounding box center [179, 409] width 84 height 24
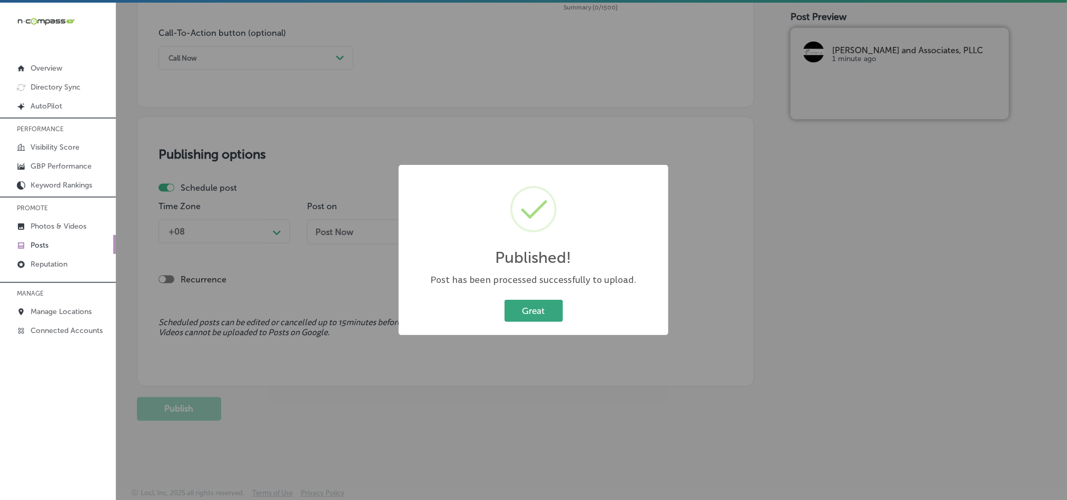
click at [524, 314] on button "Great" at bounding box center [534, 311] width 58 height 22
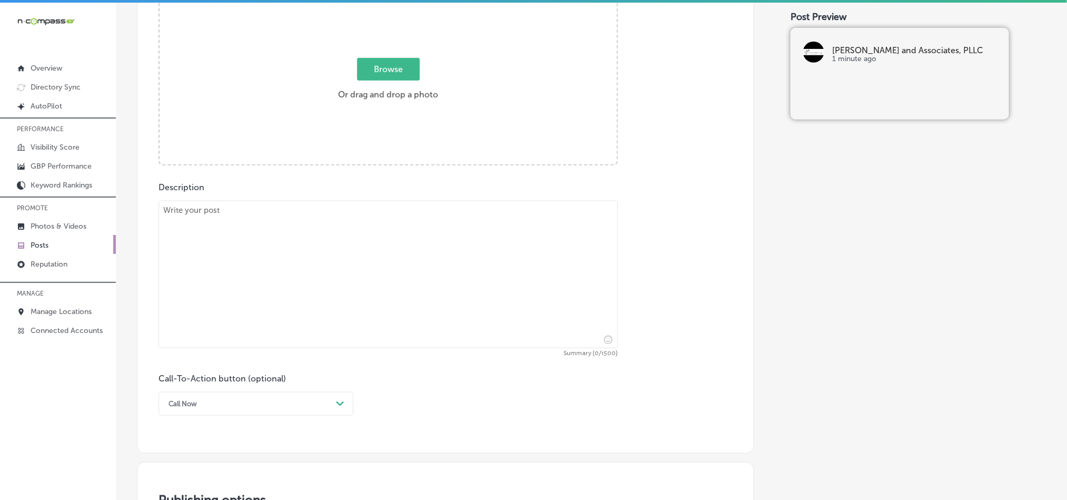
scroll to position [360, 0]
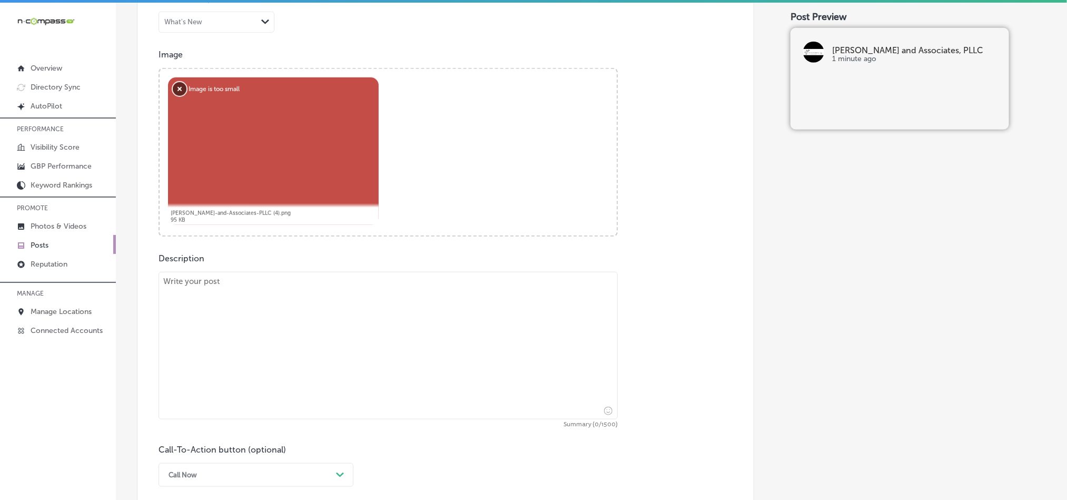
click at [182, 95] on button "Remove" at bounding box center [180, 89] width 14 height 14
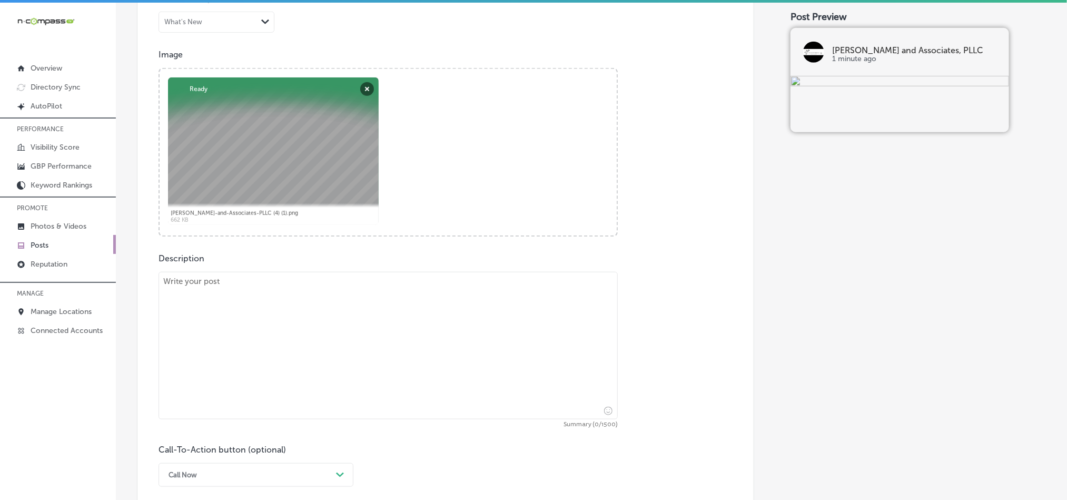
click at [368, 346] on textarea at bounding box center [388, 345] width 459 height 147
paste textarea "Car accidents can result in significant physical and financial hardships. [PERS…"
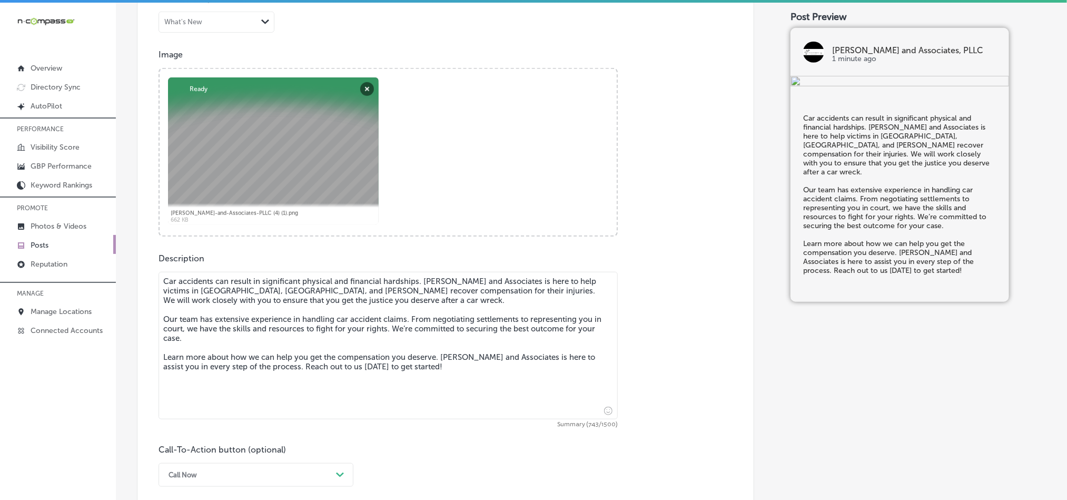
click at [166, 294] on textarea "Car accidents can result in significant physical and financial hardships. [PERS…" at bounding box center [388, 345] width 459 height 147
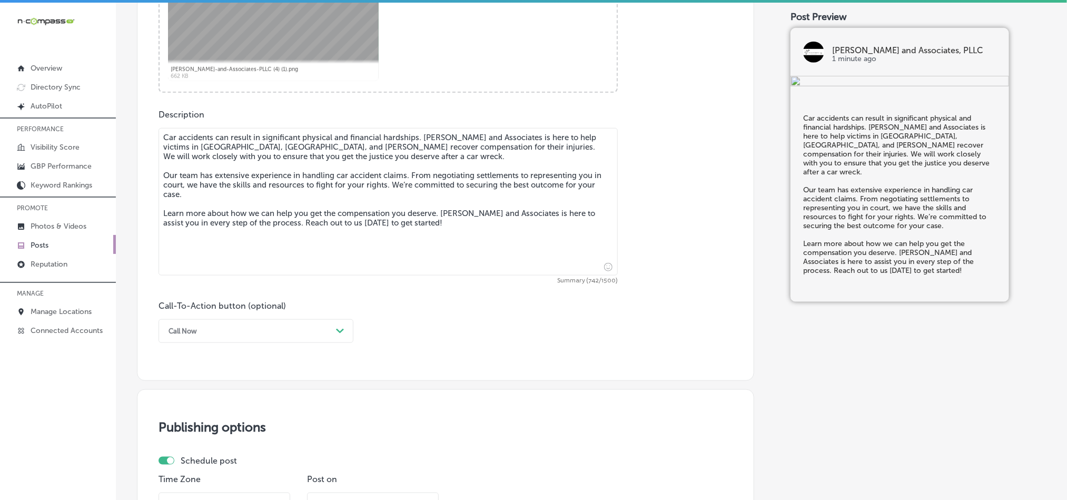
scroll to position [518, 0]
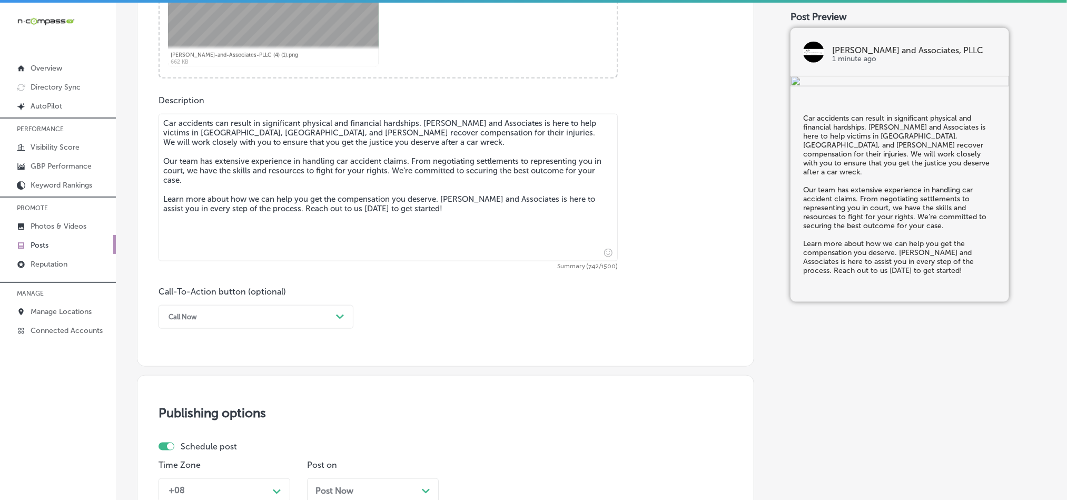
type textarea "Car accidents can result in significant physical and financial hardships. [PERS…"
click at [283, 318] on div "Call Now" at bounding box center [247, 317] width 169 height 16
click at [194, 416] on div "Learn more" at bounding box center [256, 413] width 195 height 18
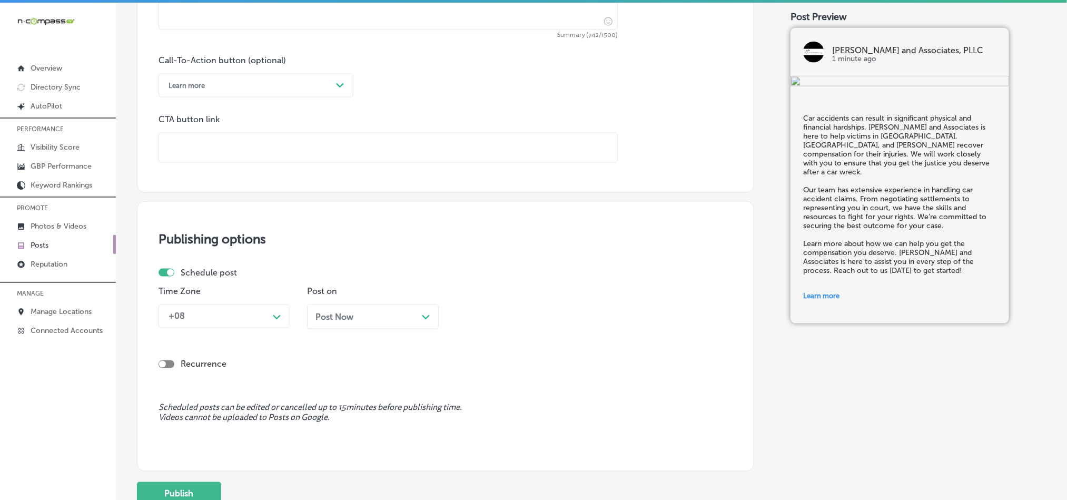
scroll to position [755, 0]
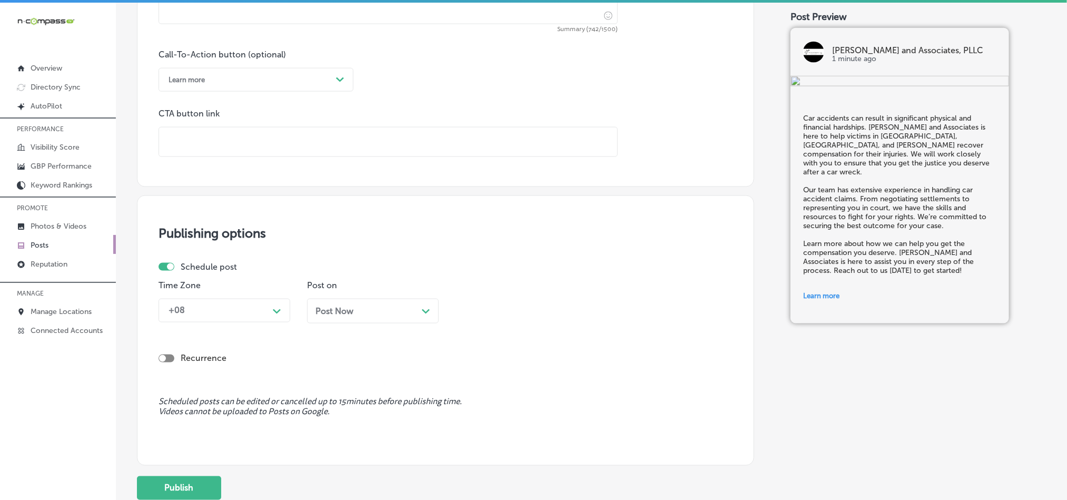
click at [251, 146] on input "text" at bounding box center [388, 141] width 458 height 29
paste input "[URL][DOMAIN_NAME]"
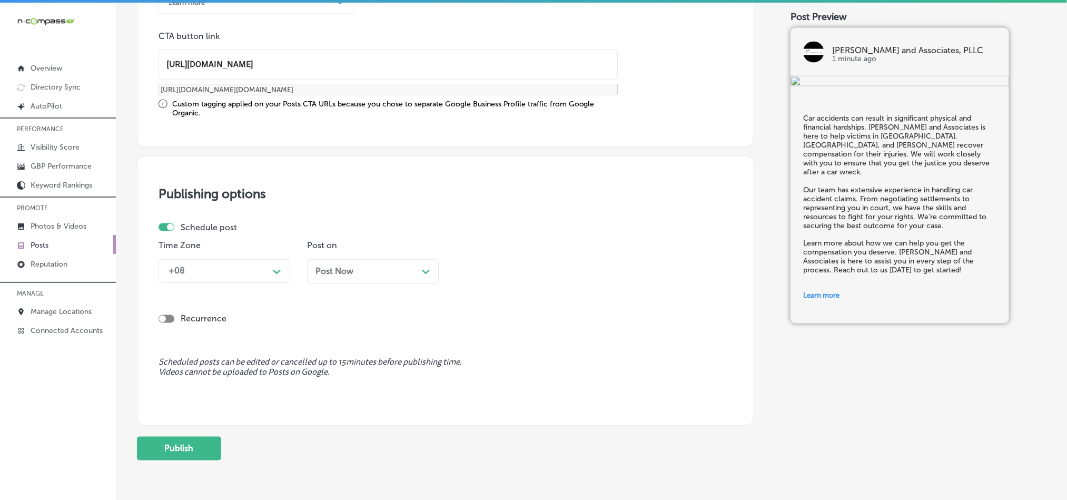
scroll to position [834, 0]
type input "[URL][DOMAIN_NAME]"
click at [250, 273] on div "+08" at bounding box center [215, 269] width 105 height 18
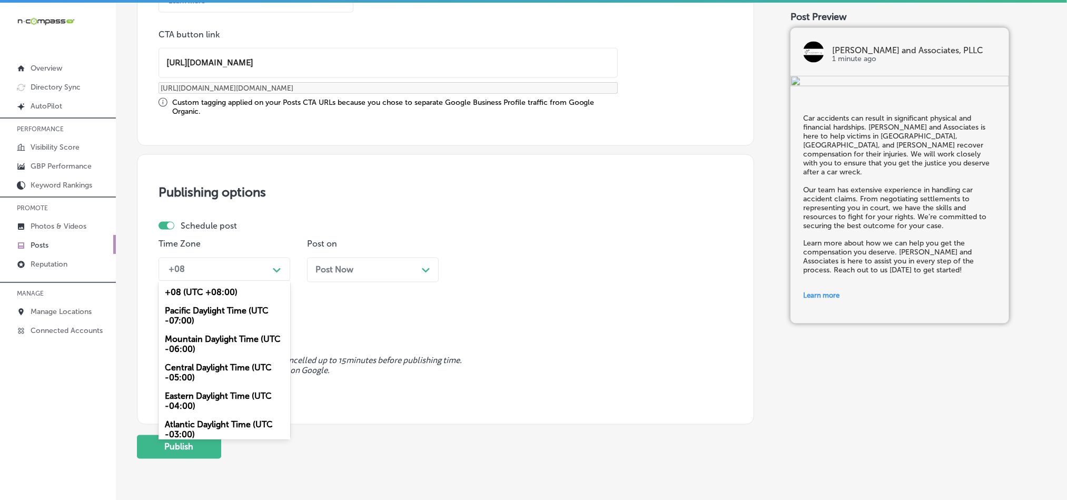
click at [198, 343] on div "Mountain Daylight Time (UTC -06:00)" at bounding box center [225, 344] width 132 height 28
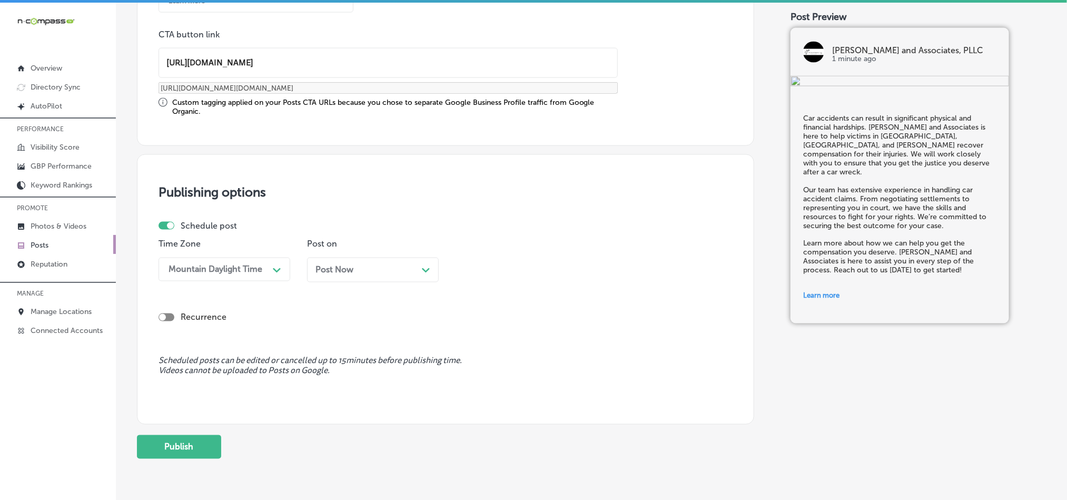
click at [389, 274] on div "Post Now Path Created with Sketch." at bounding box center [372, 270] width 115 height 10
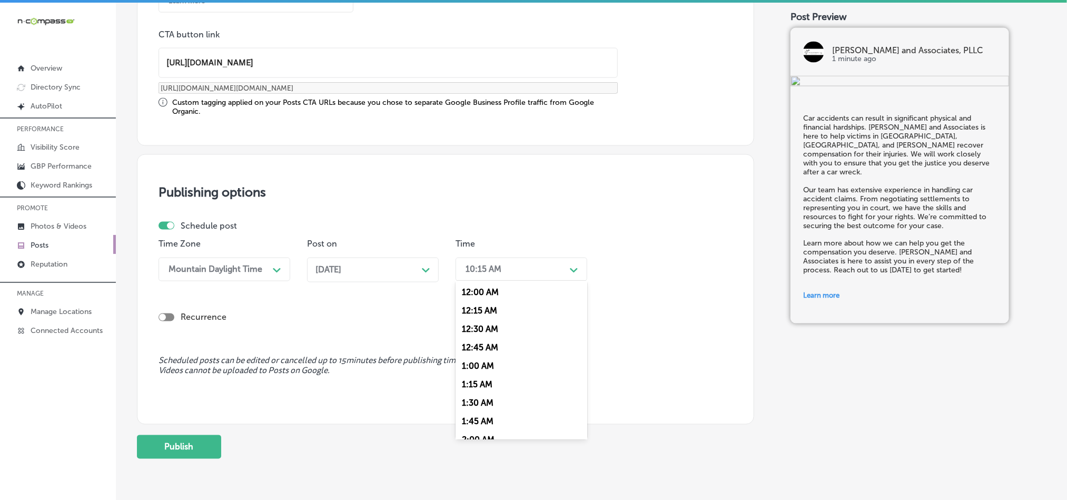
click at [521, 271] on div "10:15 AM" at bounding box center [512, 269] width 105 height 18
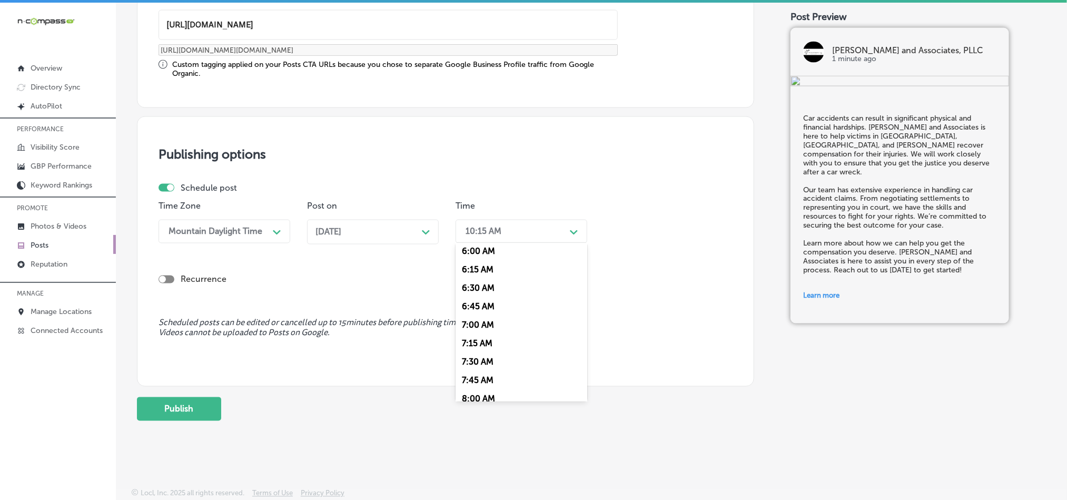
scroll to position [448, 0]
click at [472, 324] on div "7:00 AM" at bounding box center [522, 323] width 132 height 18
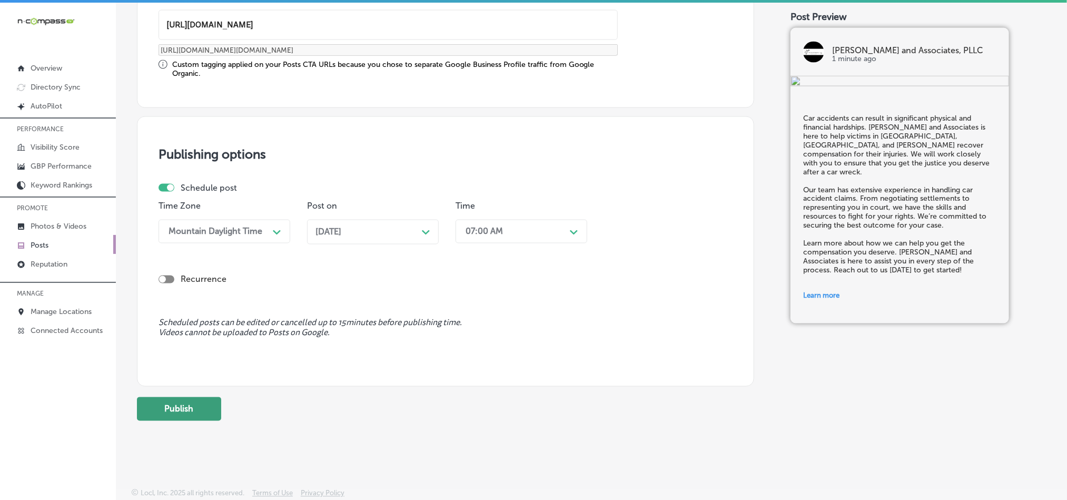
click at [171, 411] on button "Publish" at bounding box center [179, 409] width 84 height 24
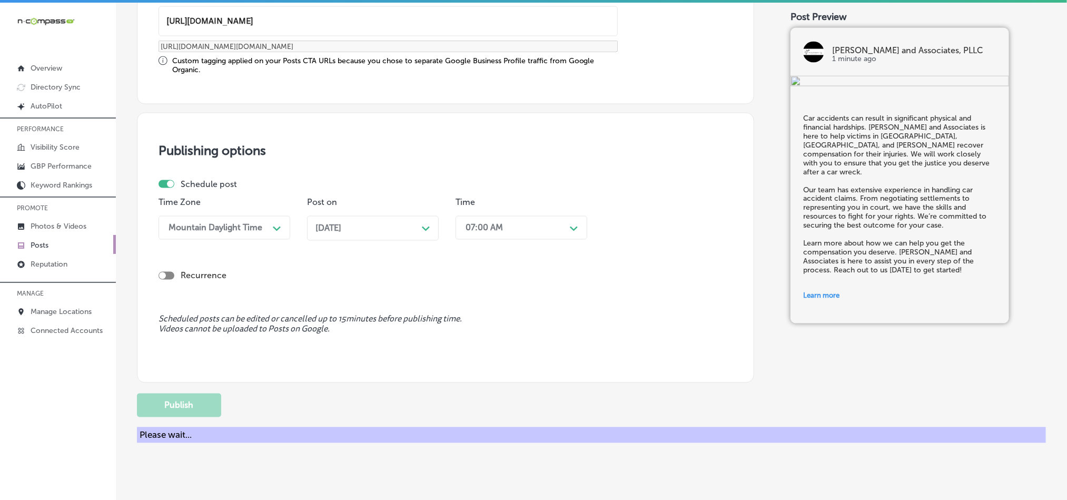
scroll to position [781, 0]
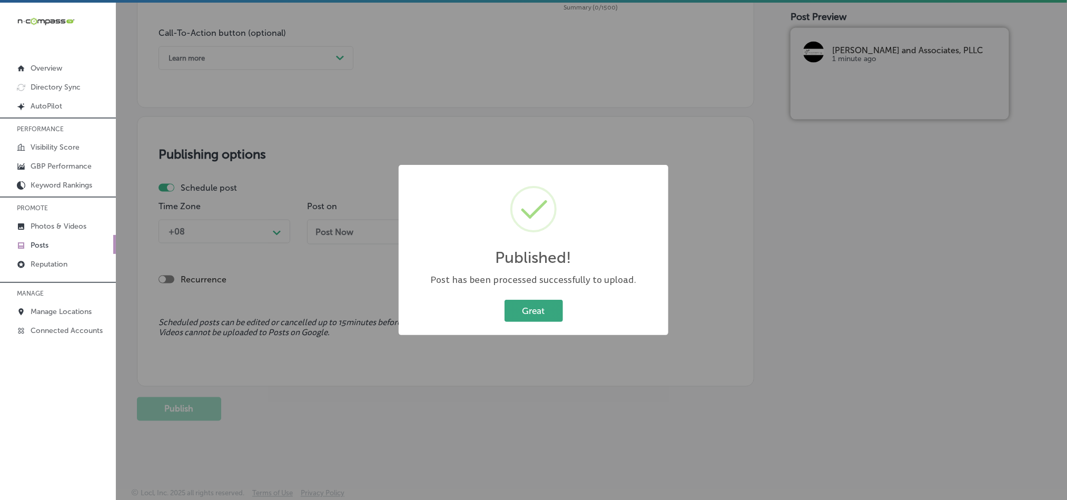
click at [520, 320] on button "Great" at bounding box center [534, 311] width 58 height 22
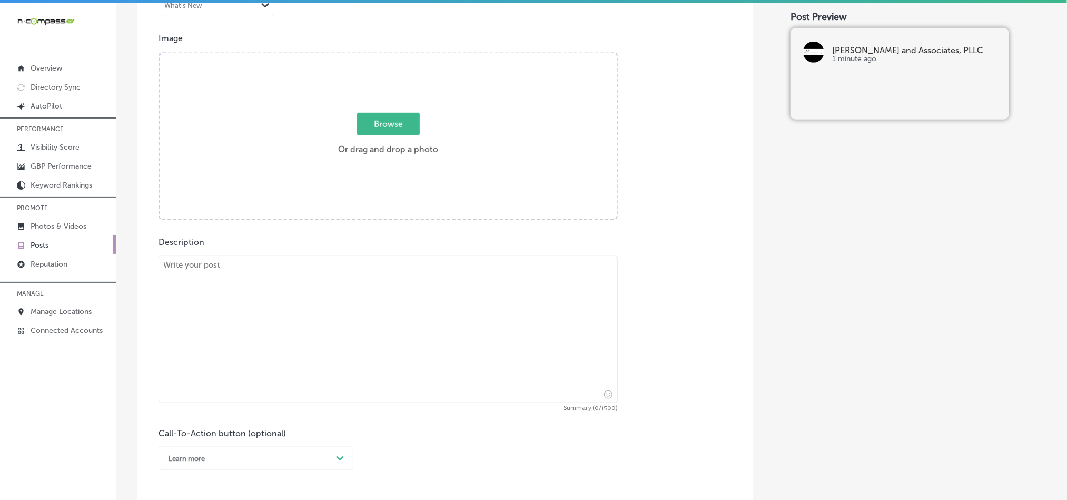
scroll to position [386, 0]
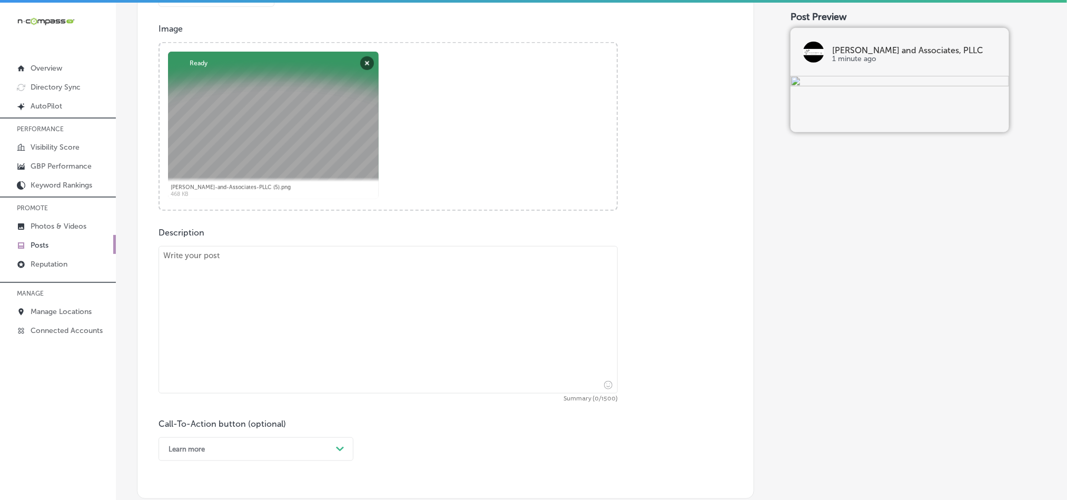
click at [343, 313] on textarea at bounding box center [388, 319] width 459 height 147
paste textarea "Truck accidents often lead to serious injuries, and the legal process can be co…"
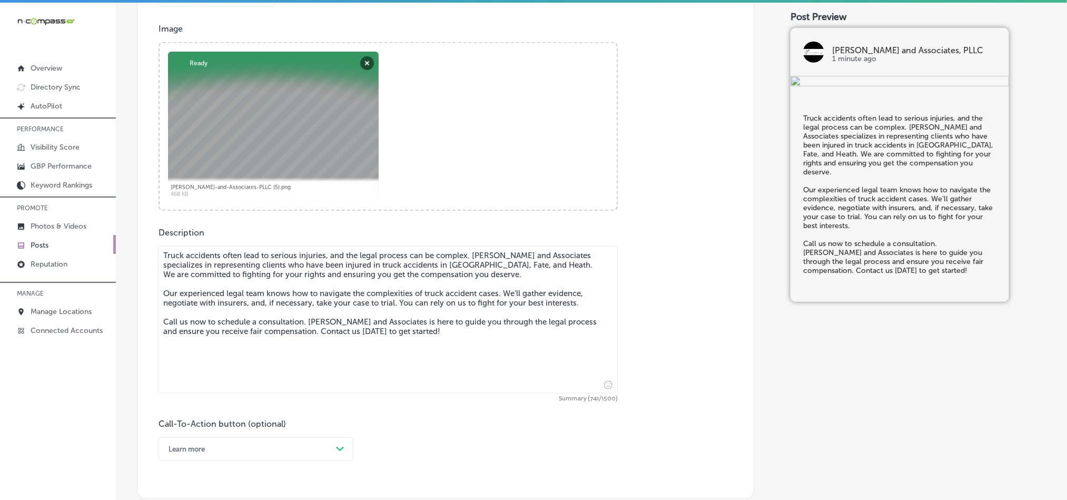
click at [165, 266] on textarea "Truck accidents often lead to serious injuries, and the legal process can be co…" at bounding box center [388, 319] width 459 height 147
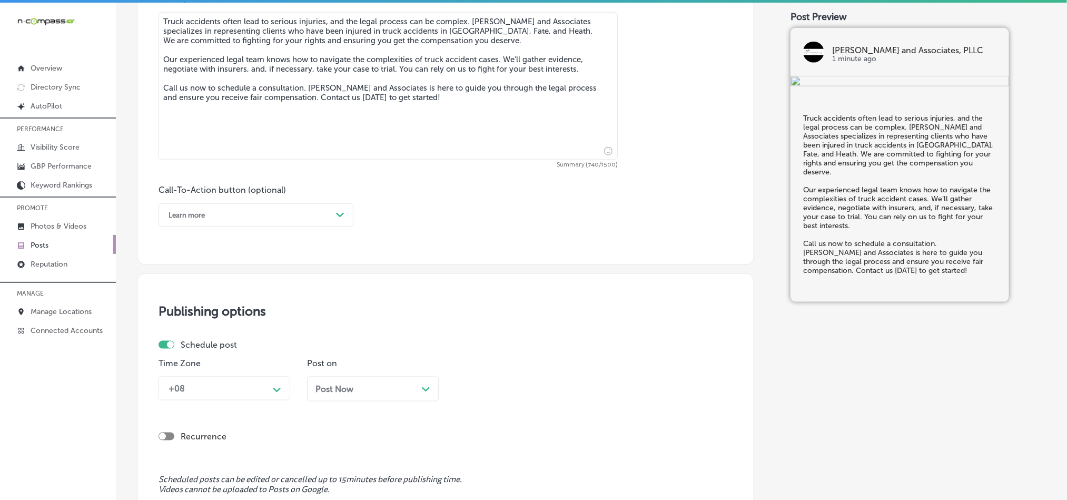
scroll to position [623, 0]
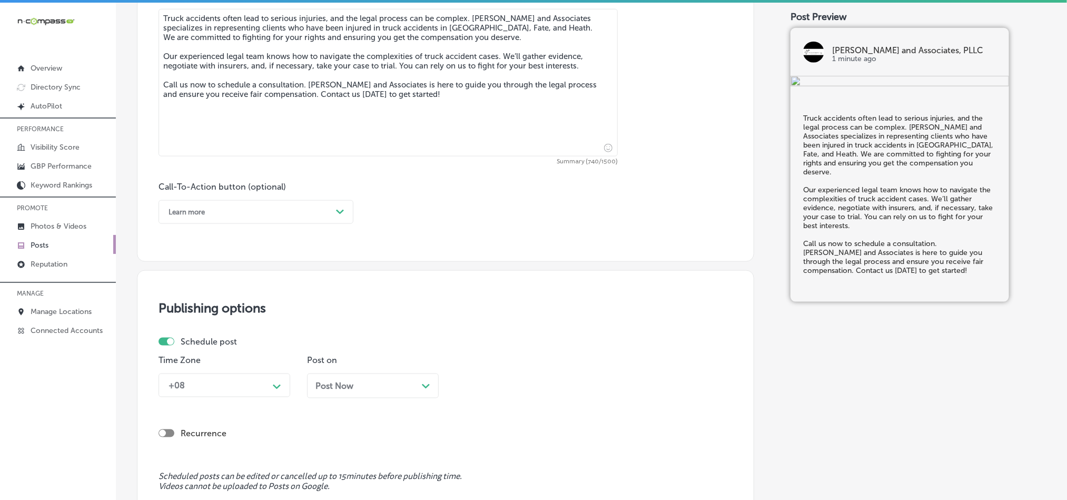
type textarea "Truck accidents often lead to serious injuries, and the legal process can be co…"
click at [261, 212] on div "Learn more" at bounding box center [247, 212] width 169 height 16
click at [189, 346] on div "Call Now" at bounding box center [256, 346] width 195 height 18
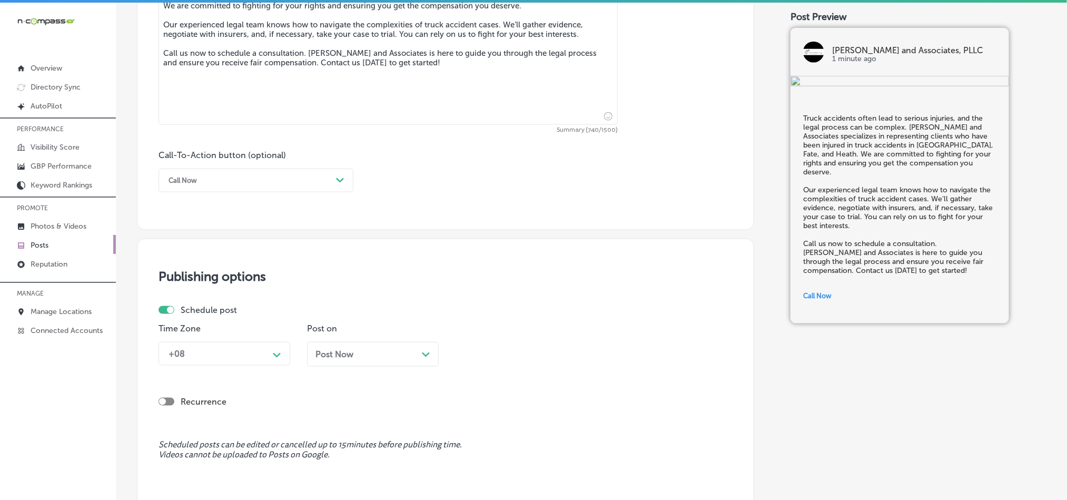
scroll to position [755, 0]
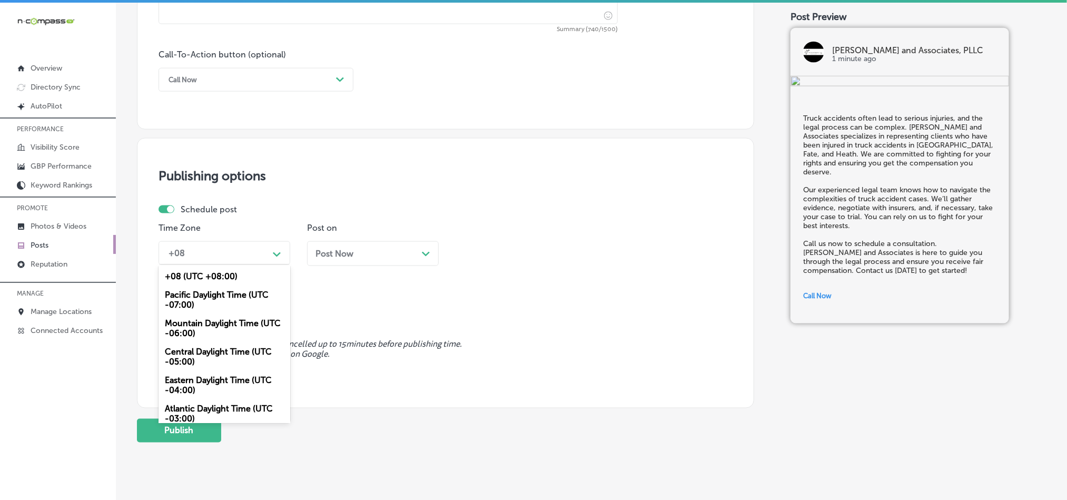
click at [250, 258] on div "+08" at bounding box center [215, 253] width 105 height 18
click at [190, 327] on div "Mountain Daylight Time (UTC -06:00)" at bounding box center [225, 328] width 132 height 28
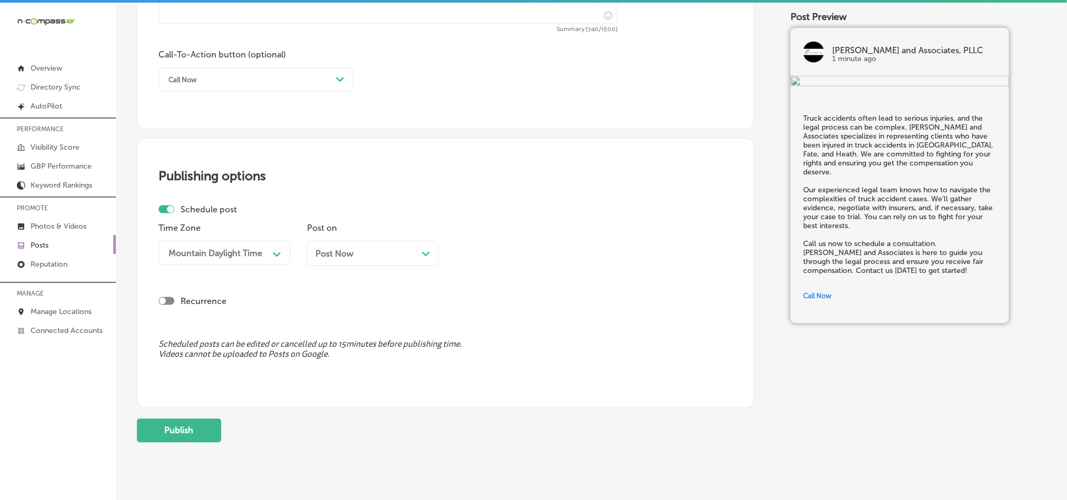
click at [389, 253] on div "Post Now Path Created with Sketch." at bounding box center [372, 254] width 115 height 10
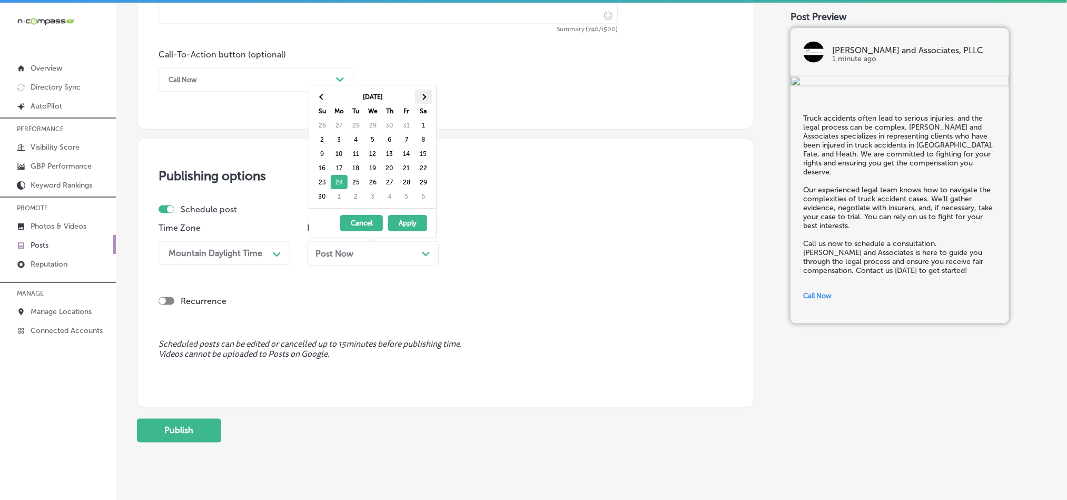
click at [427, 97] on th at bounding box center [423, 97] width 17 height 14
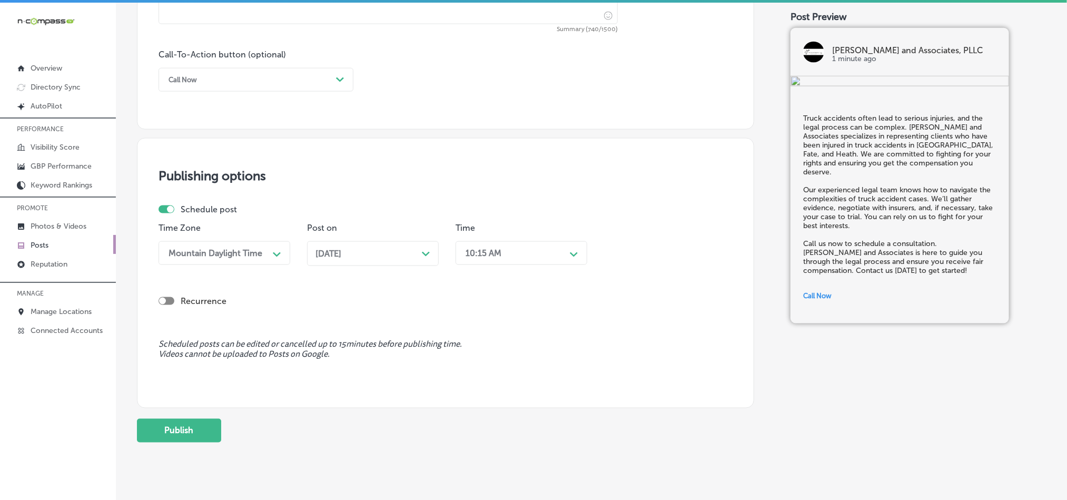
click at [520, 253] on div "10:15 AM" at bounding box center [512, 253] width 105 height 18
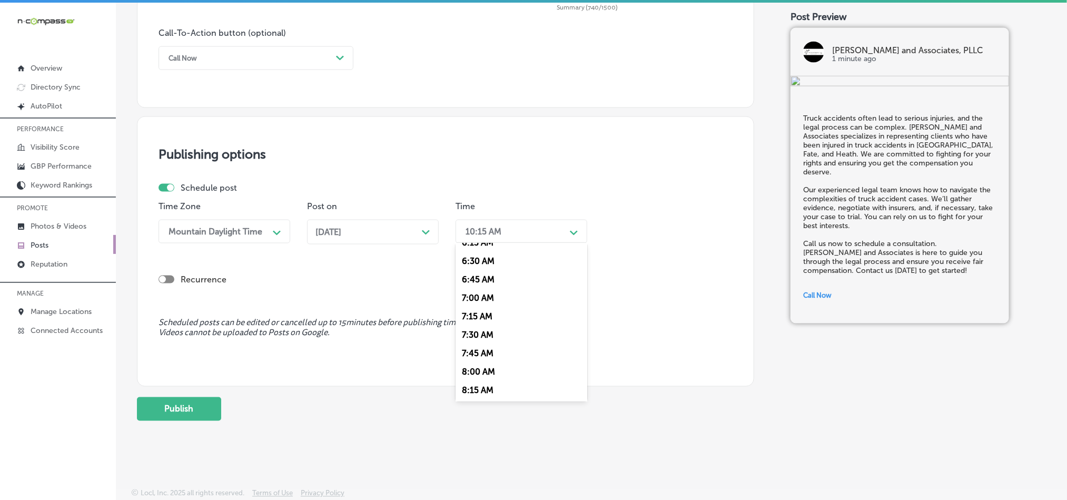
scroll to position [474, 0]
click at [470, 302] on div "7:00 AM" at bounding box center [522, 297] width 132 height 18
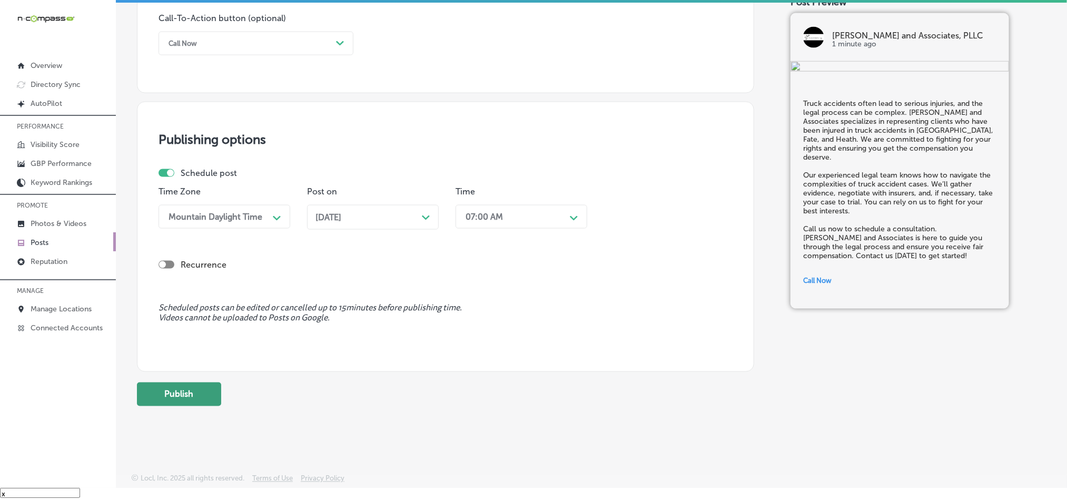
click at [175, 396] on button "Publish" at bounding box center [179, 394] width 84 height 24
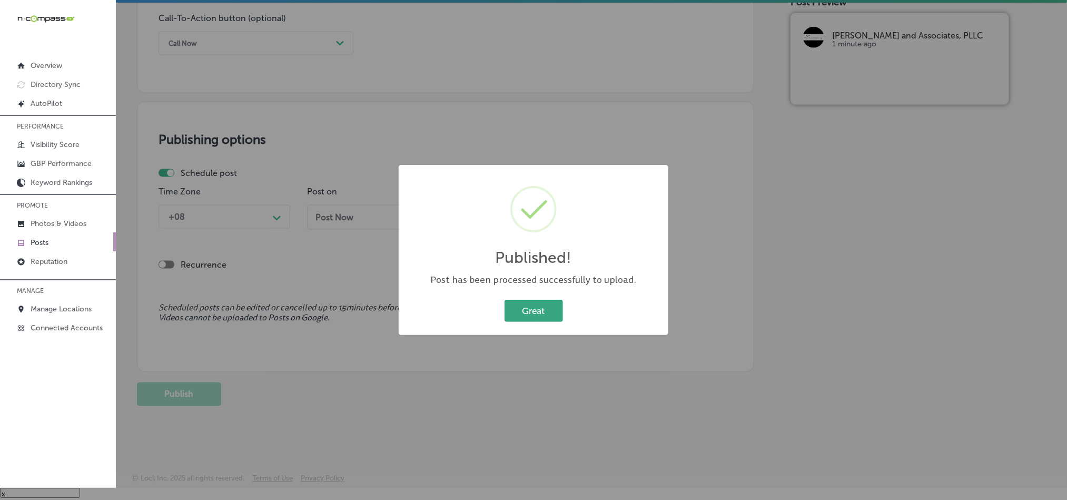
click at [517, 312] on button "Great" at bounding box center [534, 311] width 58 height 22
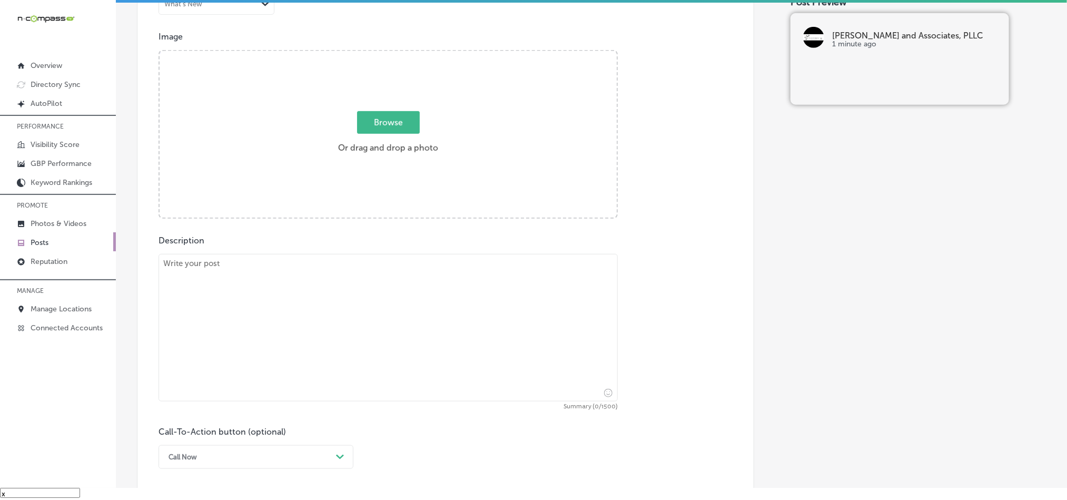
scroll to position [360, 0]
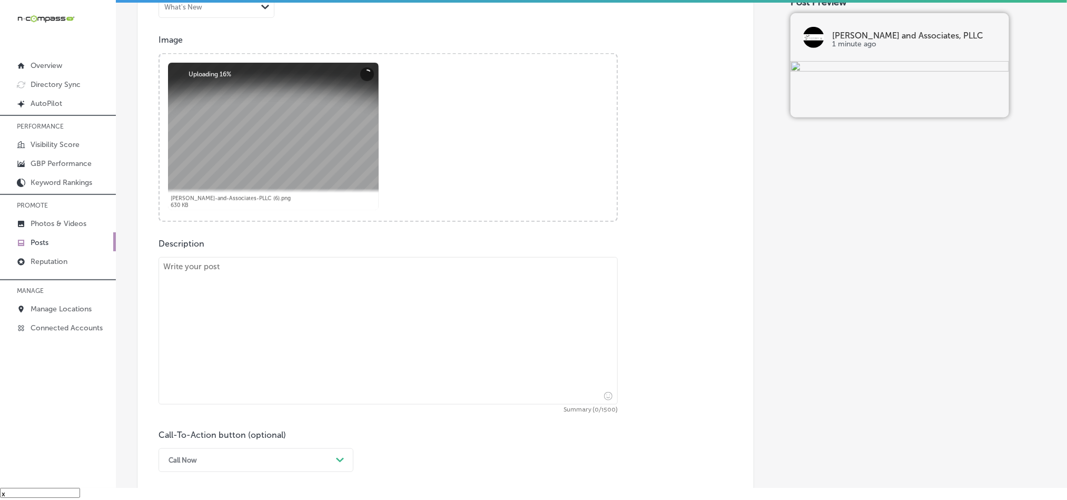
click at [291, 315] on textarea at bounding box center [388, 330] width 459 height 147
paste textarea "If you’ve been injured in an accident, you deserve the best legal representatio…"
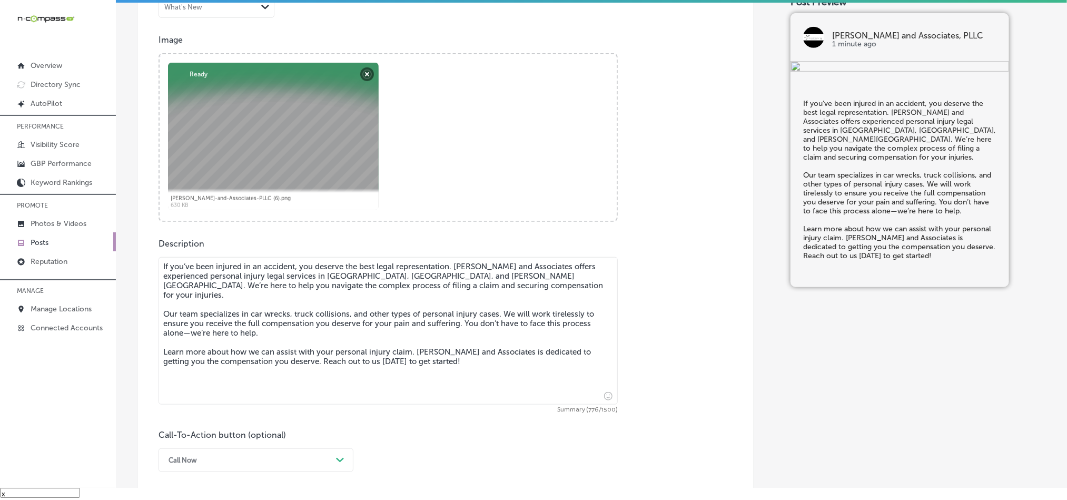
click at [164, 275] on textarea "If you’ve been injured in an accident, you deserve the best legal representatio…" at bounding box center [388, 330] width 459 height 147
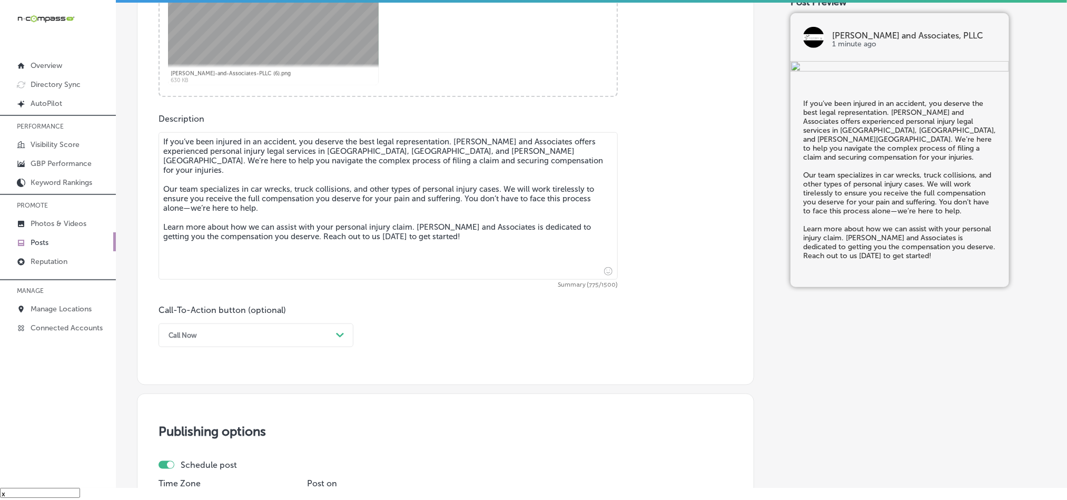
scroll to position [491, 0]
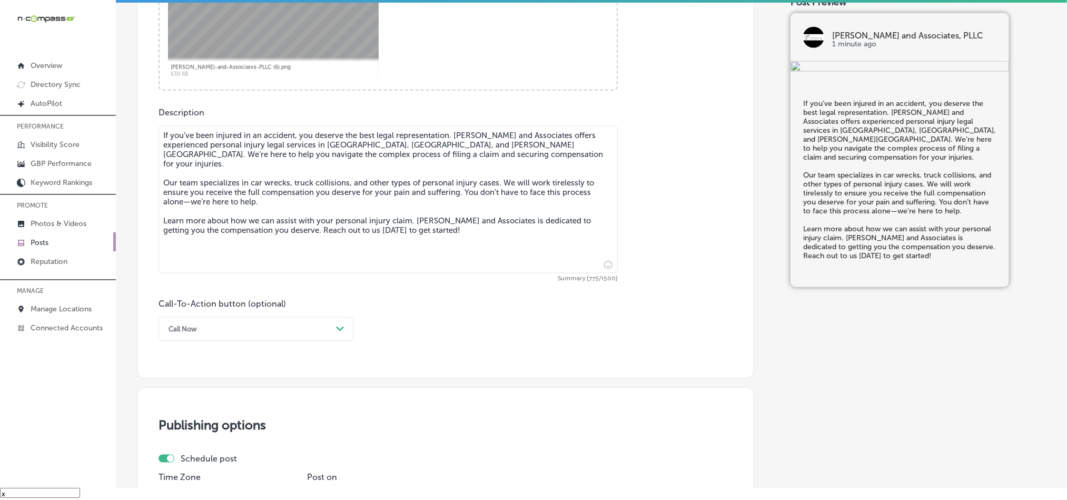
type textarea "If you’ve been injured in an accident, you deserve the best legal representatio…"
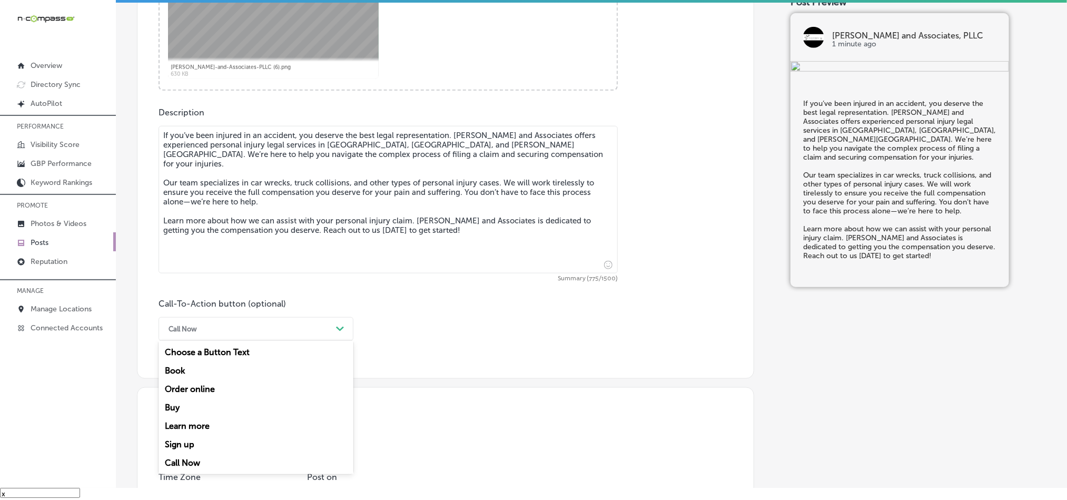
click at [261, 325] on div "Call Now" at bounding box center [247, 329] width 169 height 16
click at [190, 429] on div "Learn more" at bounding box center [256, 426] width 195 height 18
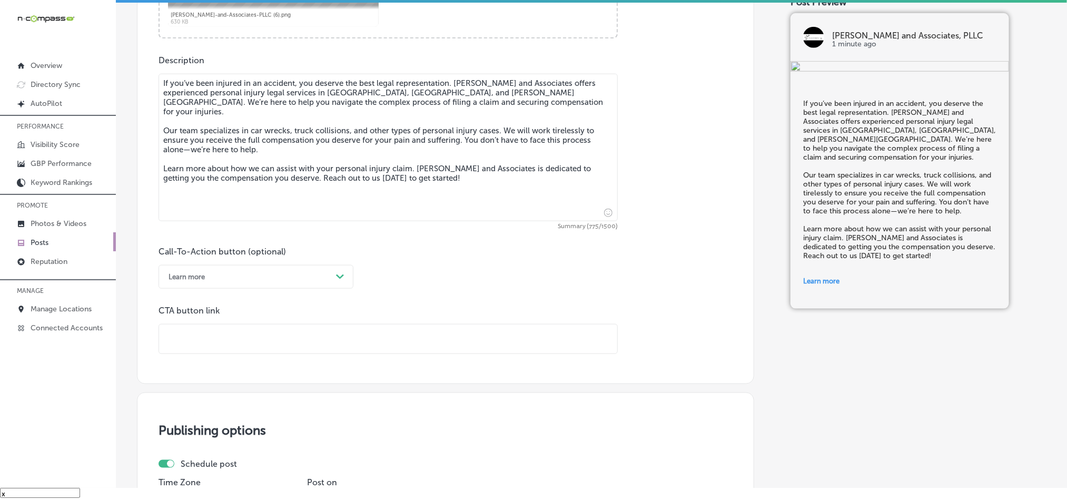
scroll to position [544, 0]
click at [260, 344] on input "text" at bounding box center [388, 338] width 458 height 29
paste input "[URL][DOMAIN_NAME]"
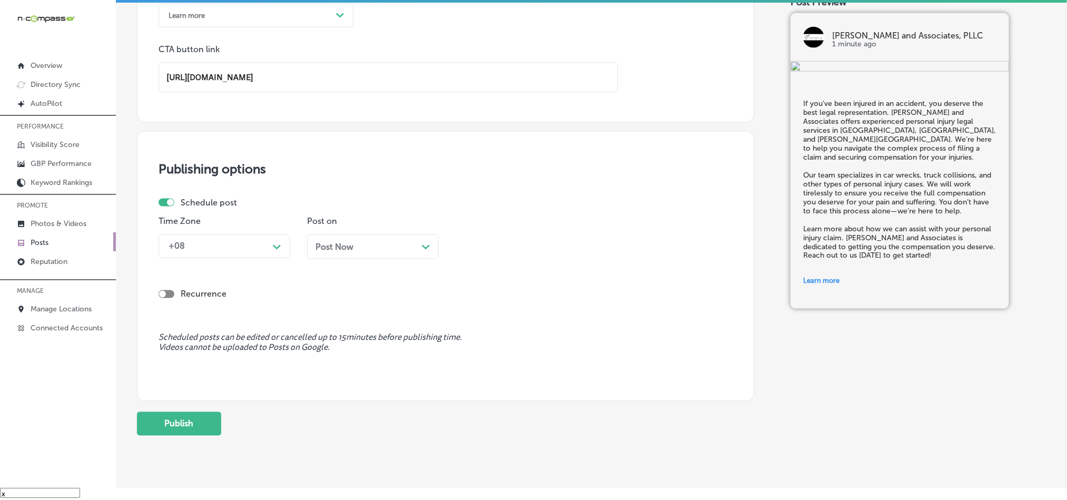
scroll to position [807, 0]
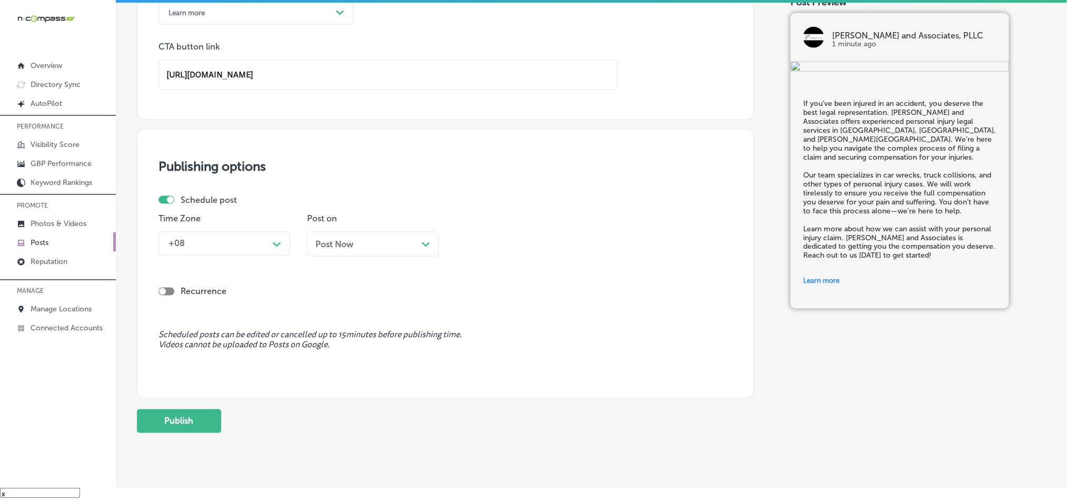
type input "[URL][DOMAIN_NAME]"
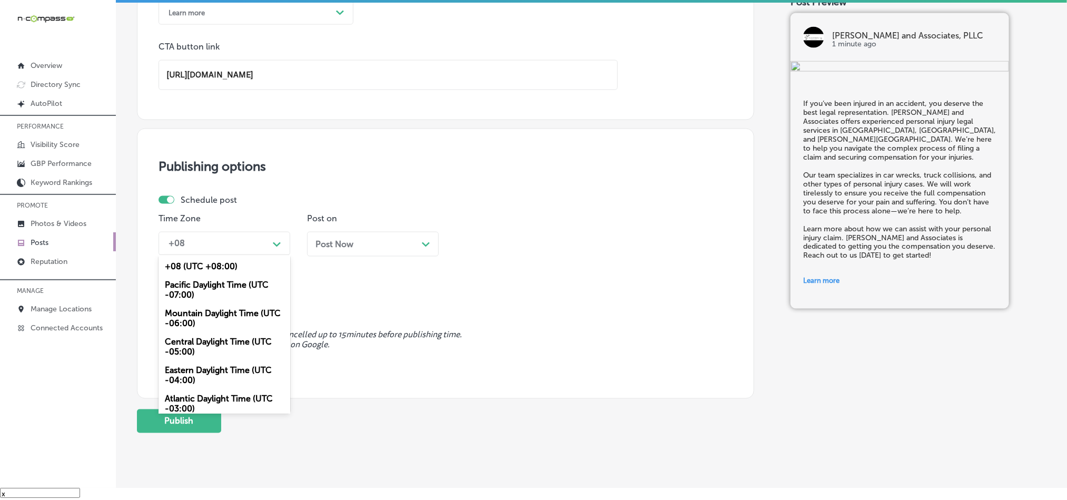
click at [235, 251] on div "+08" at bounding box center [215, 243] width 105 height 18
click at [200, 321] on div "Mountain Daylight Time (UTC -06:00)" at bounding box center [225, 318] width 132 height 28
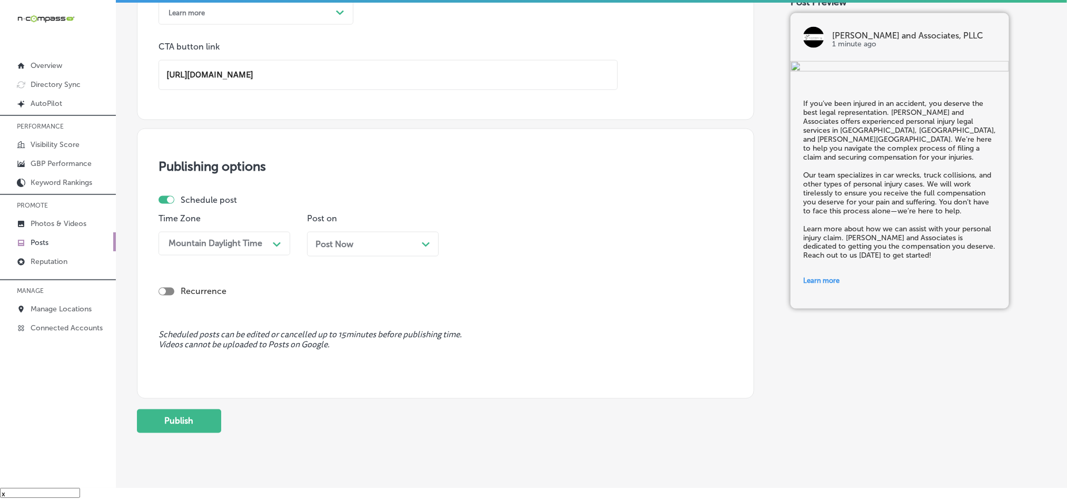
click at [351, 249] on span "Post Now" at bounding box center [334, 244] width 38 height 10
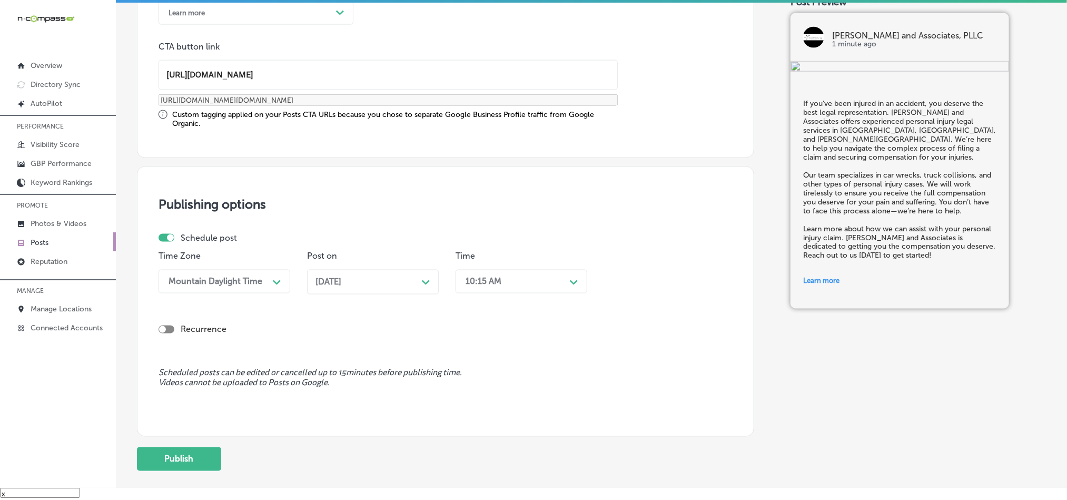
click at [506, 280] on div "10:15 AM" at bounding box center [512, 281] width 105 height 18
click at [469, 330] on div "7:00 AM" at bounding box center [522, 321] width 132 height 18
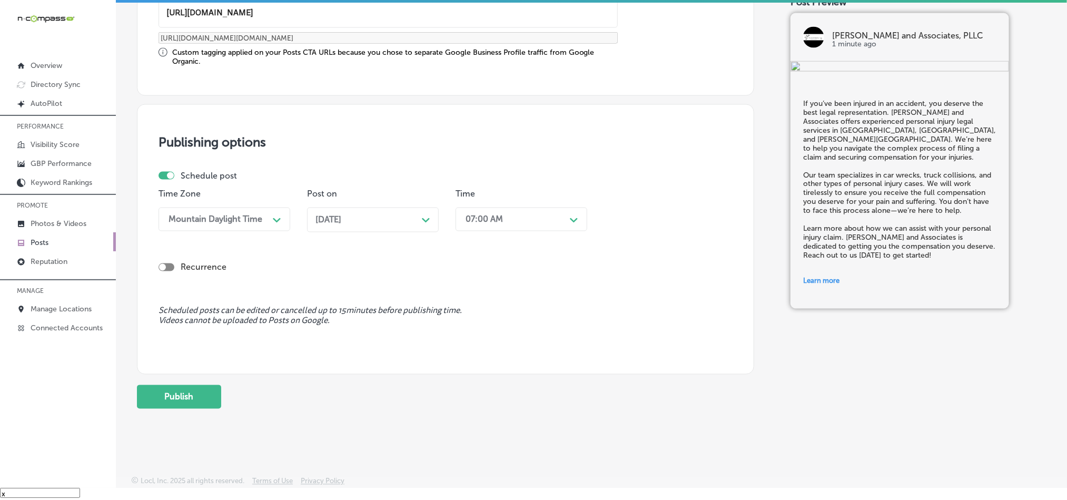
scroll to position [876, 0]
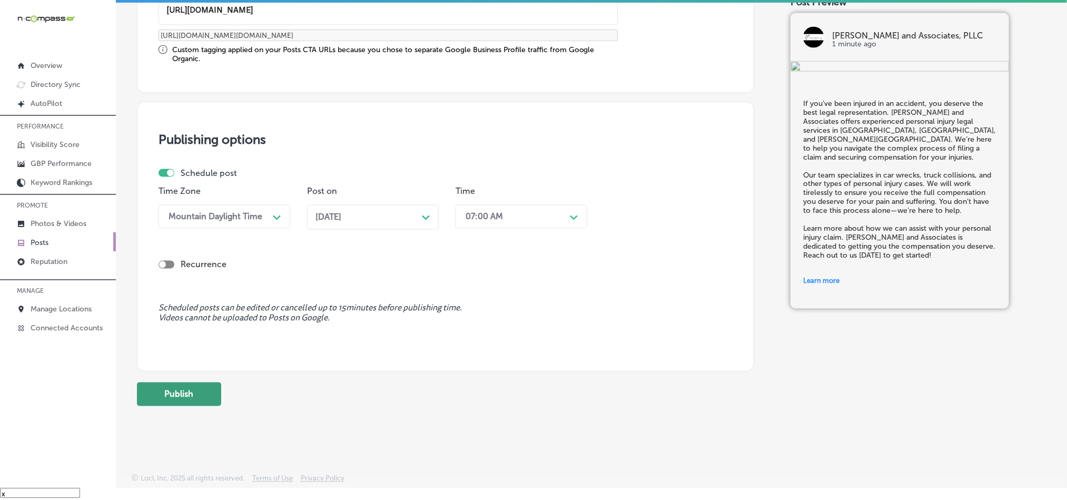
click at [185, 395] on button "Publish" at bounding box center [179, 394] width 84 height 24
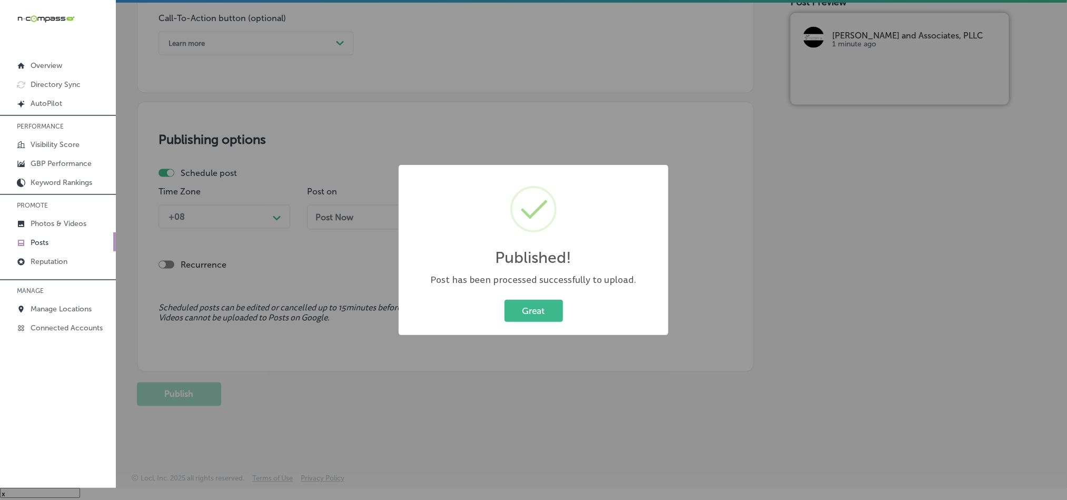
scroll to position [781, 0]
click at [522, 301] on button "Great" at bounding box center [534, 311] width 58 height 22
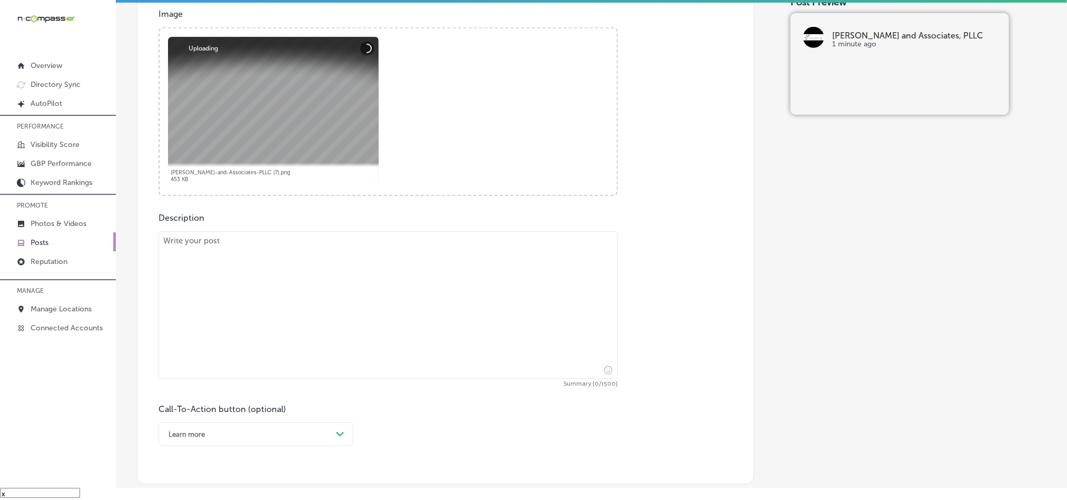
scroll to position [360, 0]
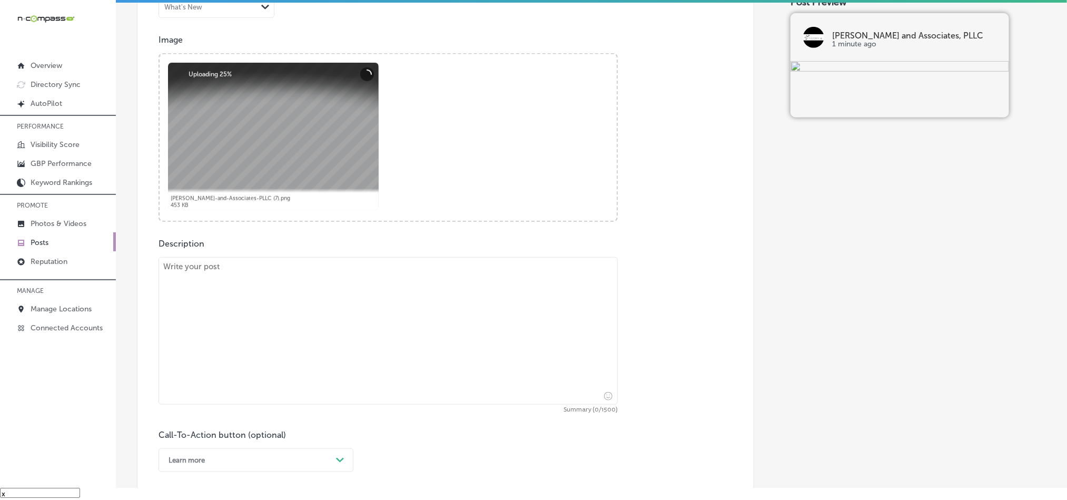
click at [299, 369] on textarea at bounding box center [388, 330] width 459 height 147
paste textarea "Semi-truck accidents can cause catastrophic injuries, and navigating the legal …"
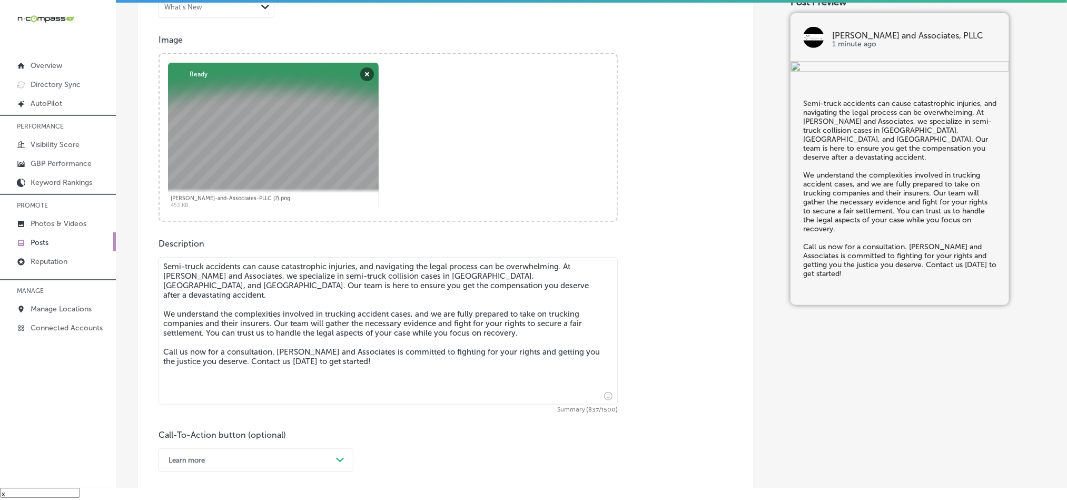
click at [165, 282] on textarea "Semi-truck accidents can cause catastrophic injuries, and navigating the legal …" at bounding box center [388, 330] width 459 height 147
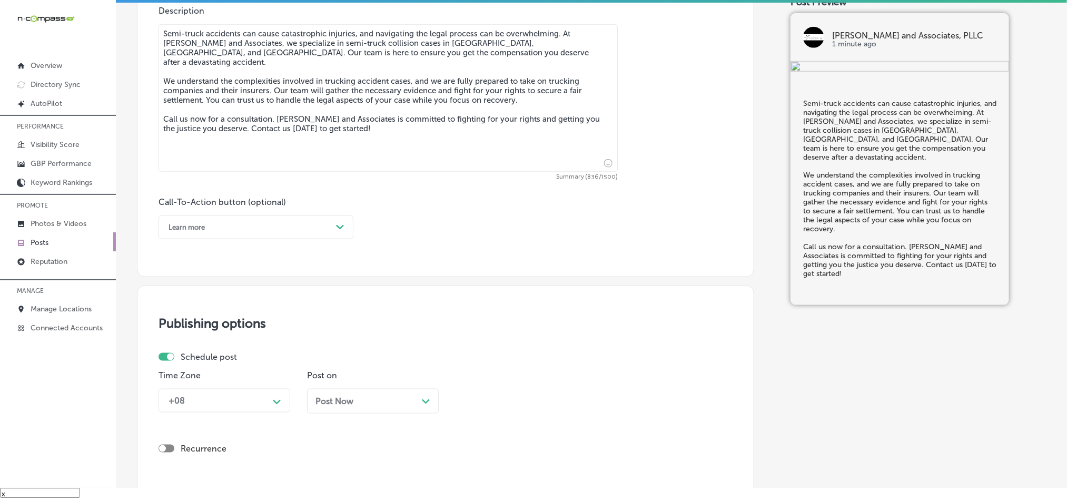
scroll to position [597, 0]
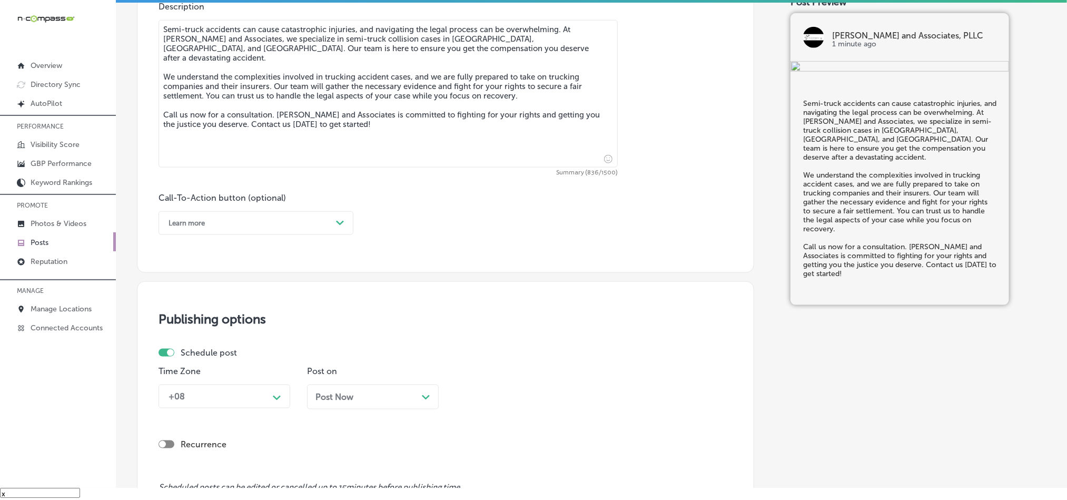
type textarea "Semi-truck accidents can cause catastrophic injuries, and navigating the legal …"
click at [283, 220] on div "Learn more" at bounding box center [247, 223] width 169 height 16
click at [181, 360] on div "Call Now" at bounding box center [256, 357] width 195 height 18
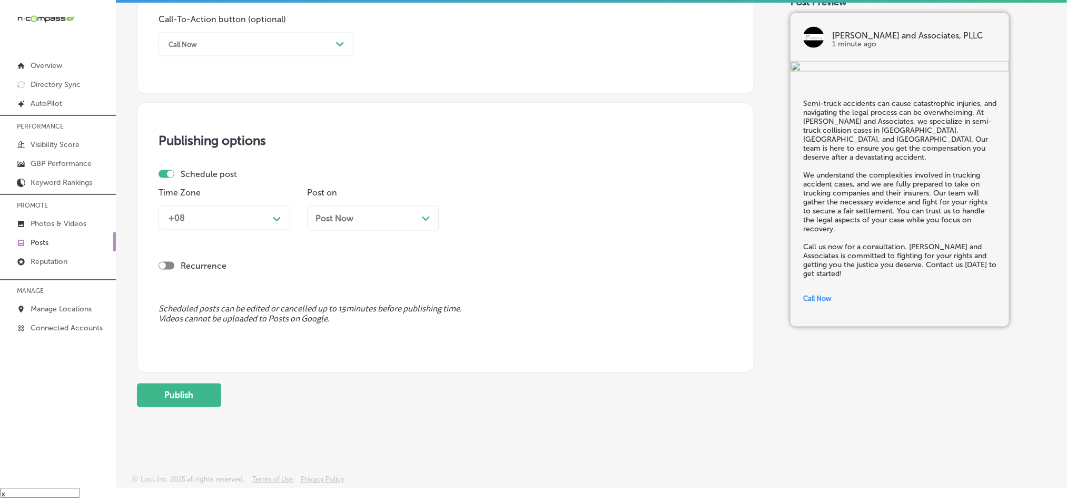
scroll to position [781, 0]
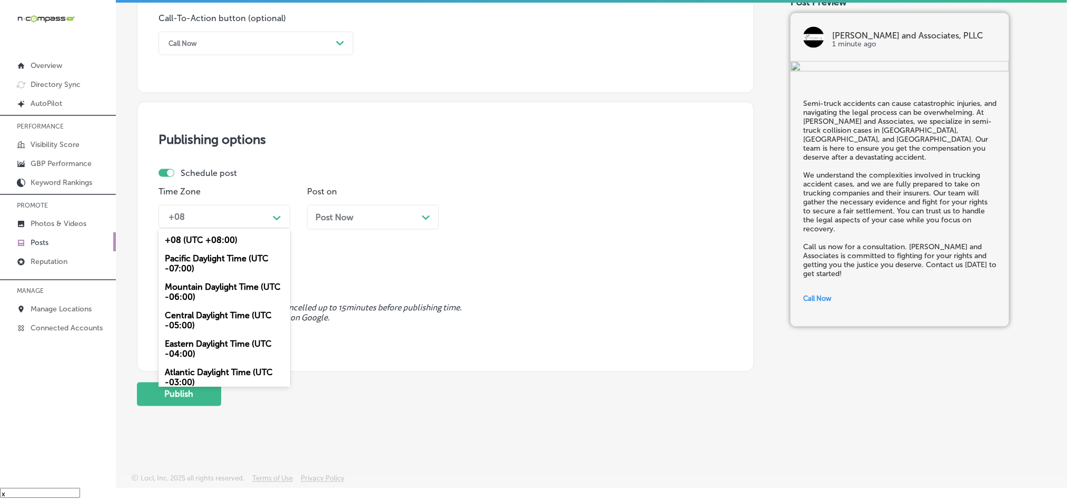
click at [277, 217] on polygon at bounding box center [277, 218] width 8 height 5
click at [185, 293] on div "Mountain Daylight Time (UTC -06:00)" at bounding box center [225, 292] width 132 height 28
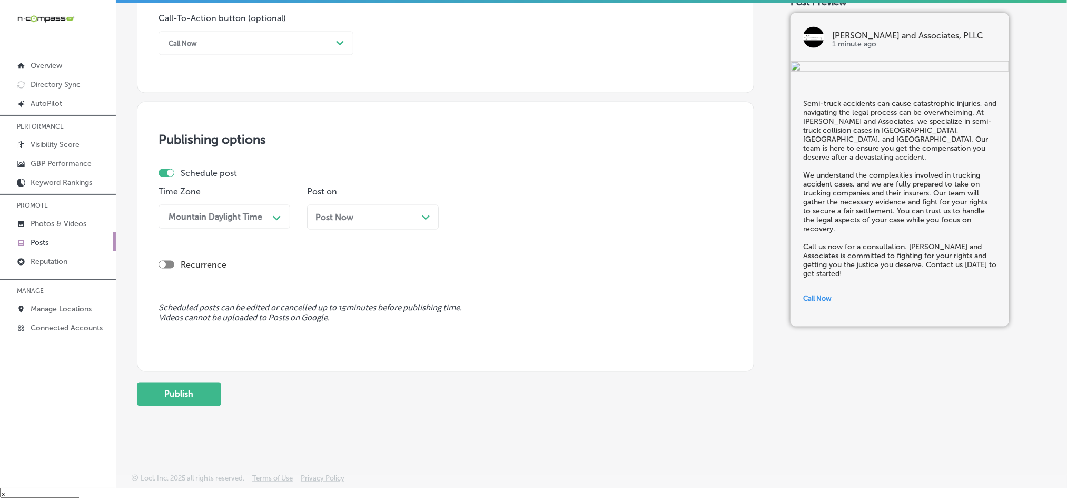
click at [413, 220] on div "Post Now Path Created with Sketch." at bounding box center [372, 217] width 115 height 10
click at [508, 222] on div "10:15 AM" at bounding box center [512, 217] width 105 height 18
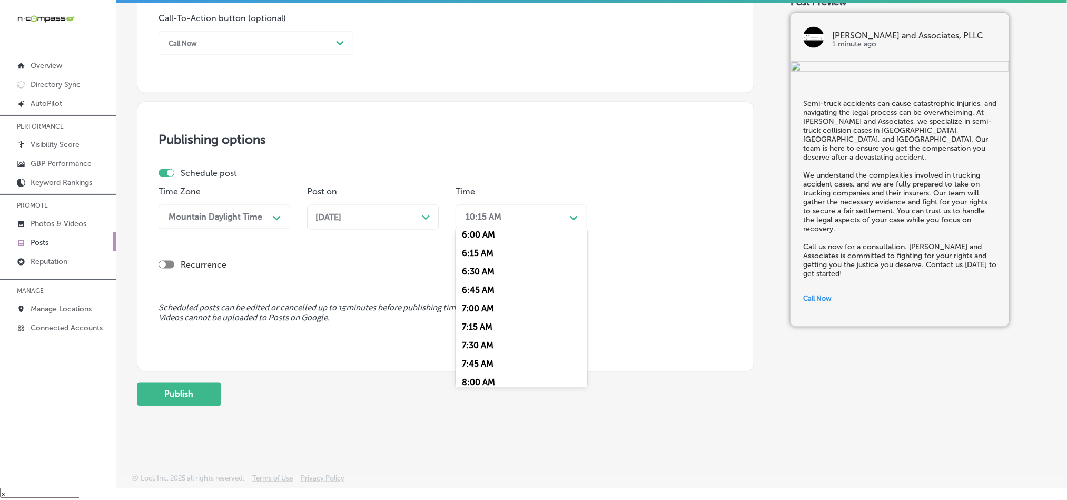
click at [478, 313] on div "7:00 AM" at bounding box center [522, 308] width 132 height 18
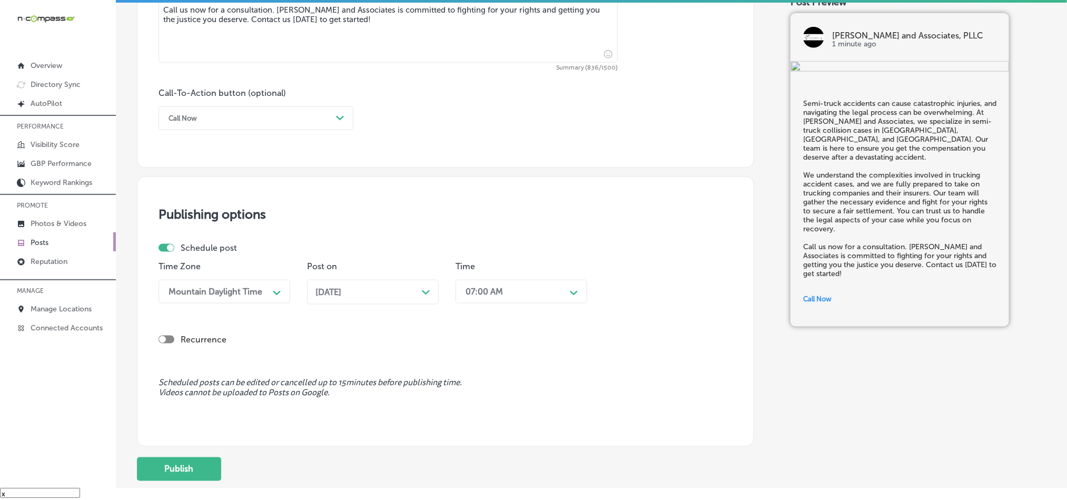
scroll to position [781, 0]
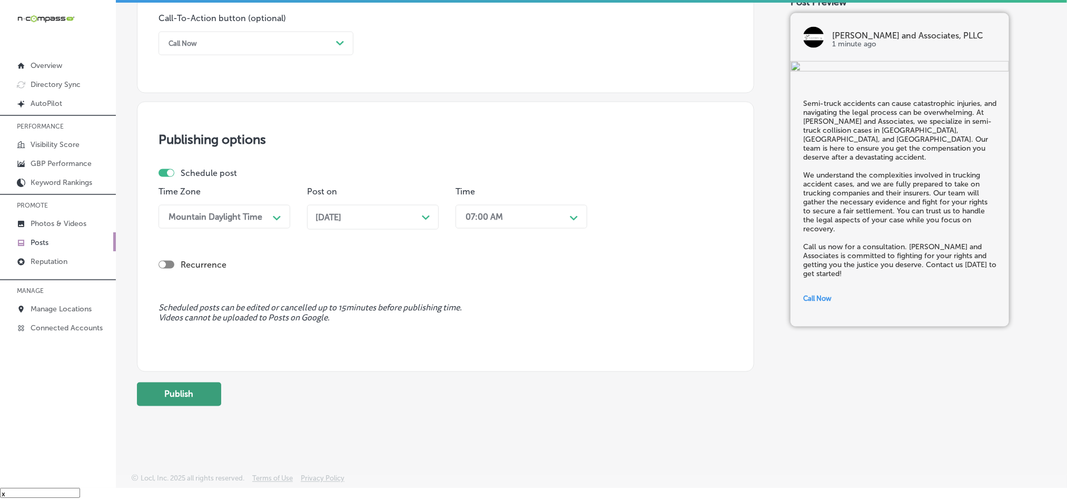
drag, startPoint x: 193, startPoint y: 400, endPoint x: 202, endPoint y: 398, distance: 9.2
click at [193, 400] on button "Publish" at bounding box center [179, 394] width 84 height 24
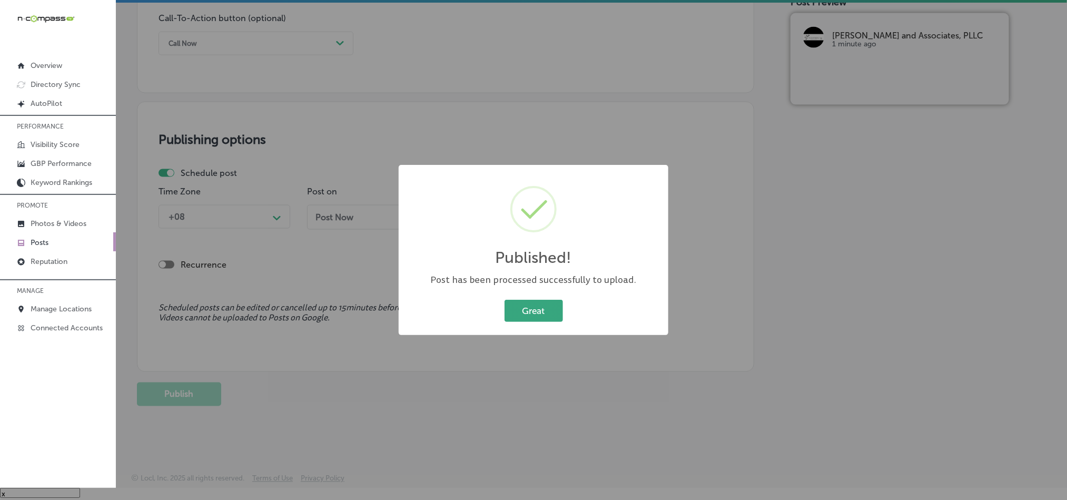
click at [525, 307] on button "Great" at bounding box center [534, 311] width 58 height 22
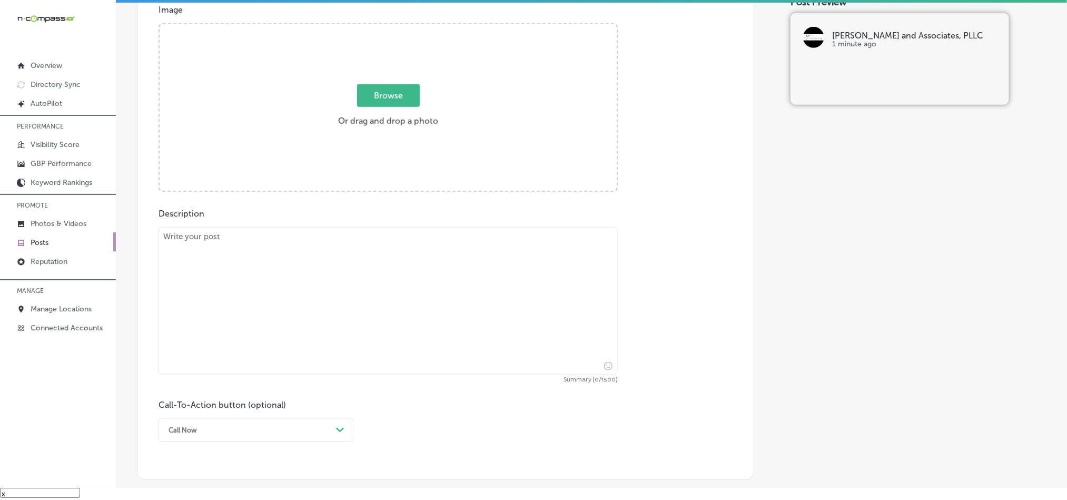
scroll to position [386, 0]
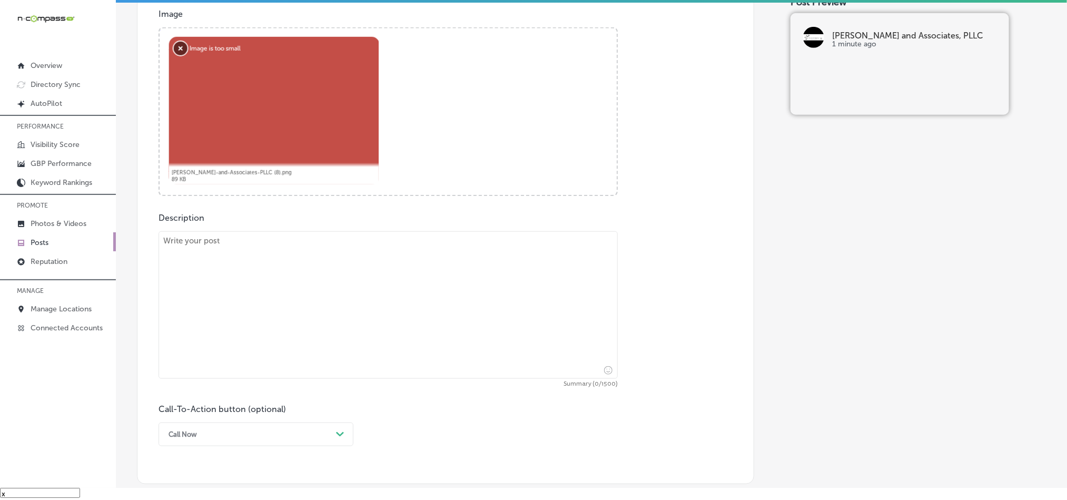
click at [179, 49] on button "Remove" at bounding box center [180, 49] width 14 height 14
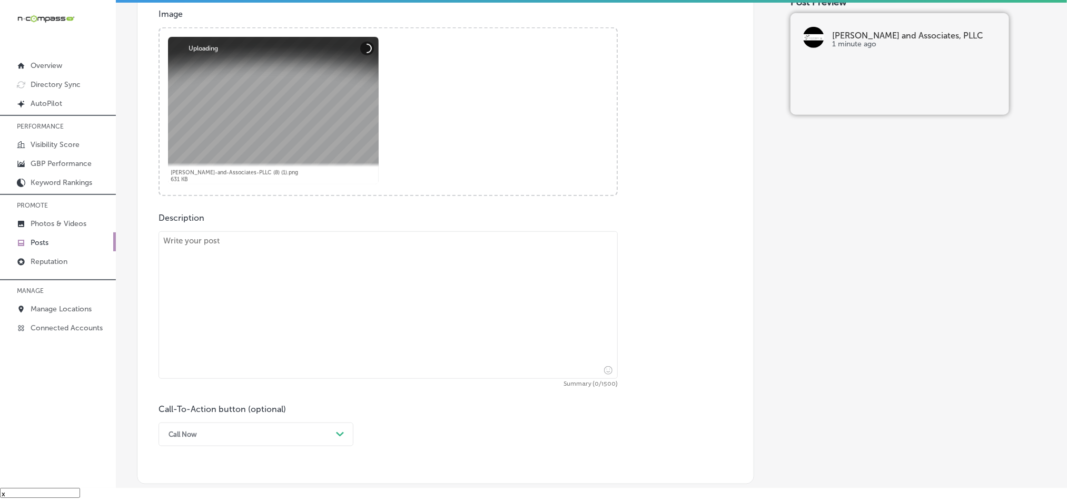
click at [394, 303] on textarea at bounding box center [388, 304] width 459 height 147
paste textarea "Truck accidents can lead to severe injuries and long-term financial struggles. …"
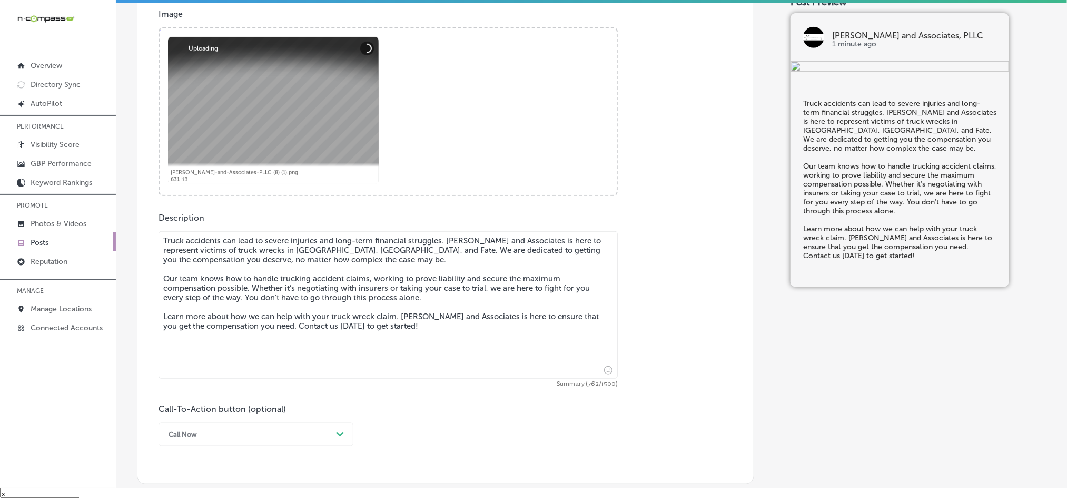
click at [164, 251] on textarea "Truck accidents can lead to severe injuries and long-term financial struggles. …" at bounding box center [388, 304] width 459 height 147
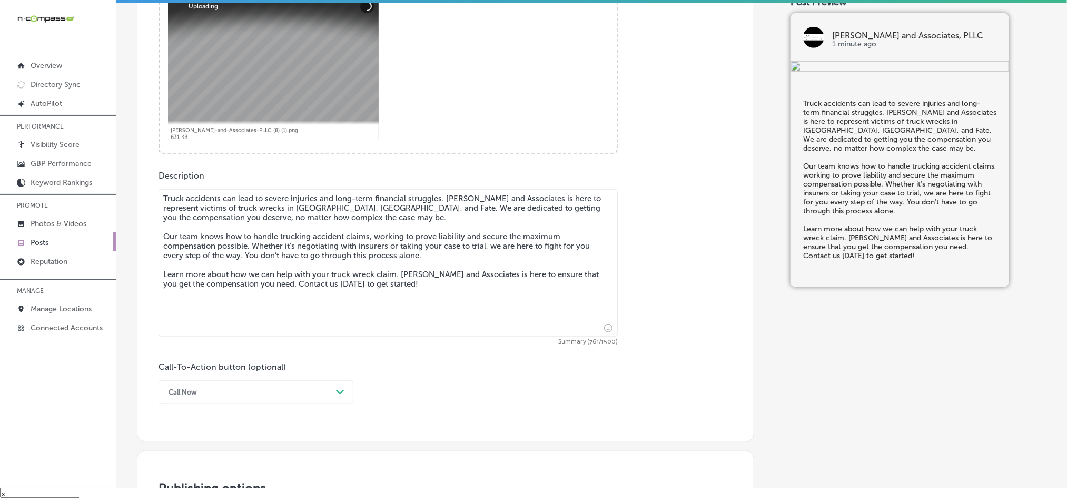
scroll to position [518, 0]
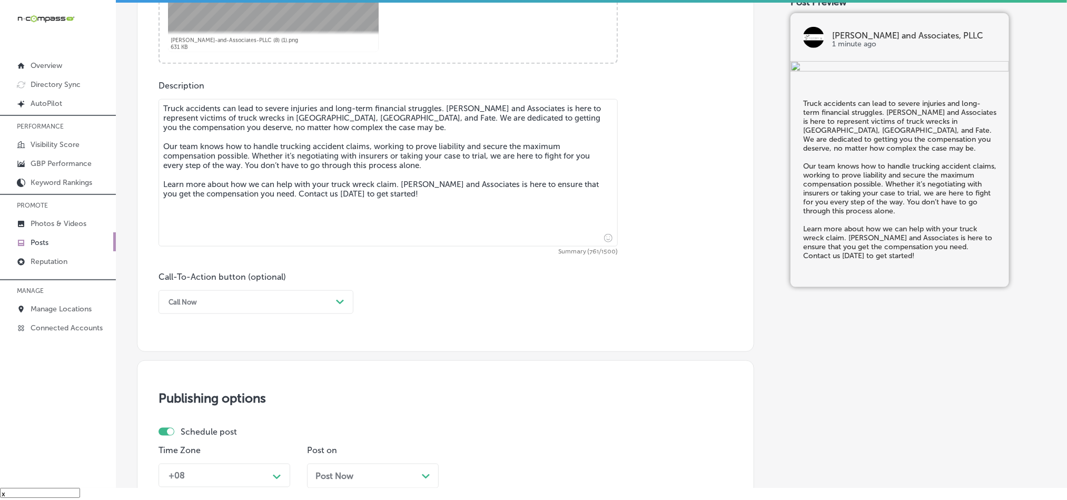
type textarea "Truck accidents can lead to severe injuries and long-term financial struggles. …"
click at [286, 307] on div "Call Now" at bounding box center [247, 302] width 169 height 16
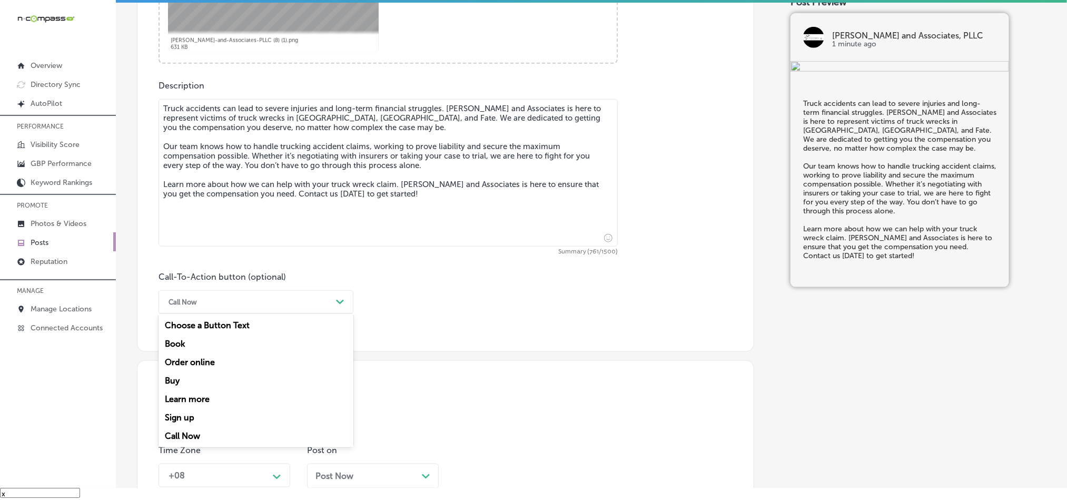
click at [188, 400] on div "Learn more" at bounding box center [256, 399] width 195 height 18
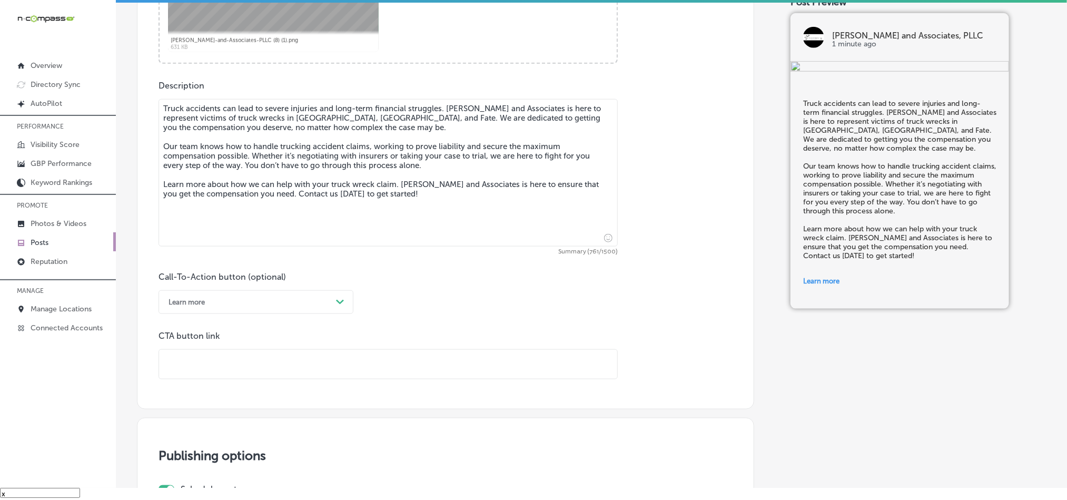
click at [235, 378] on input "text" at bounding box center [388, 364] width 458 height 29
paste input "[URL][DOMAIN_NAME]"
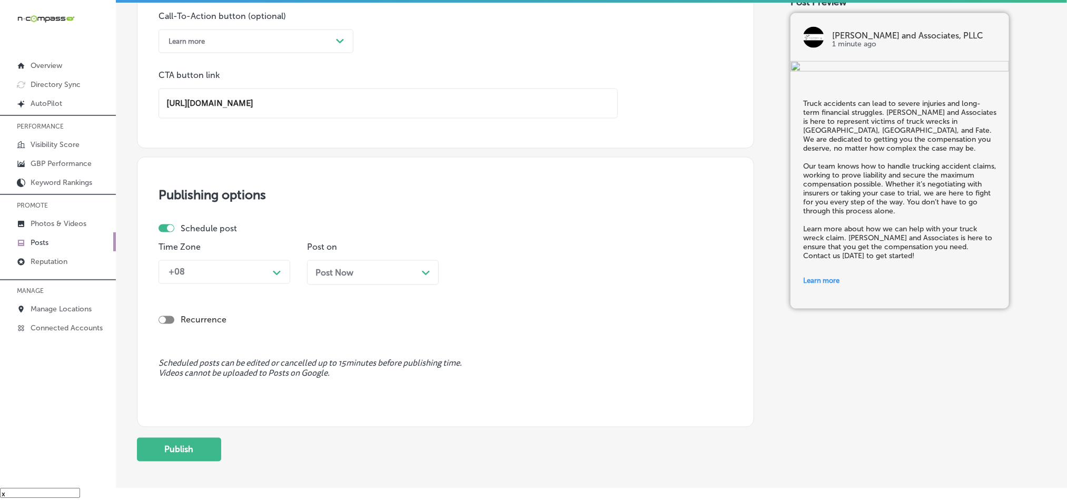
scroll to position [781, 0]
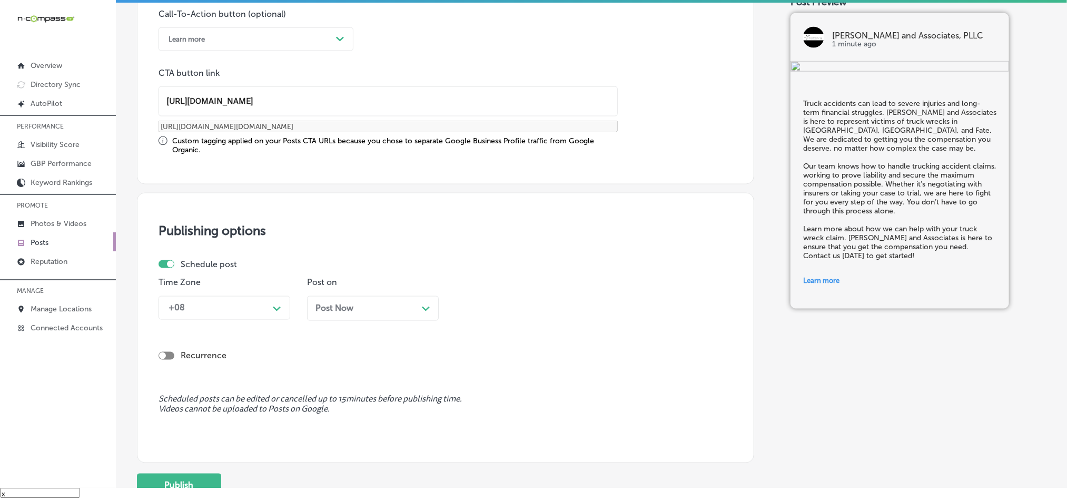
type input "[URL][DOMAIN_NAME]"
click at [231, 304] on div "+08" at bounding box center [215, 308] width 105 height 18
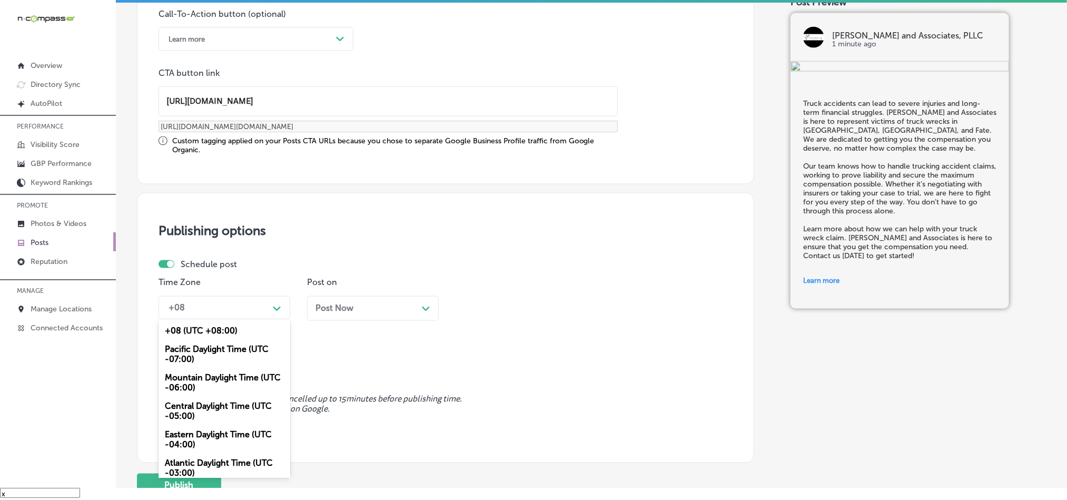
click at [204, 387] on div "Mountain Daylight Time (UTC -06:00)" at bounding box center [225, 383] width 132 height 28
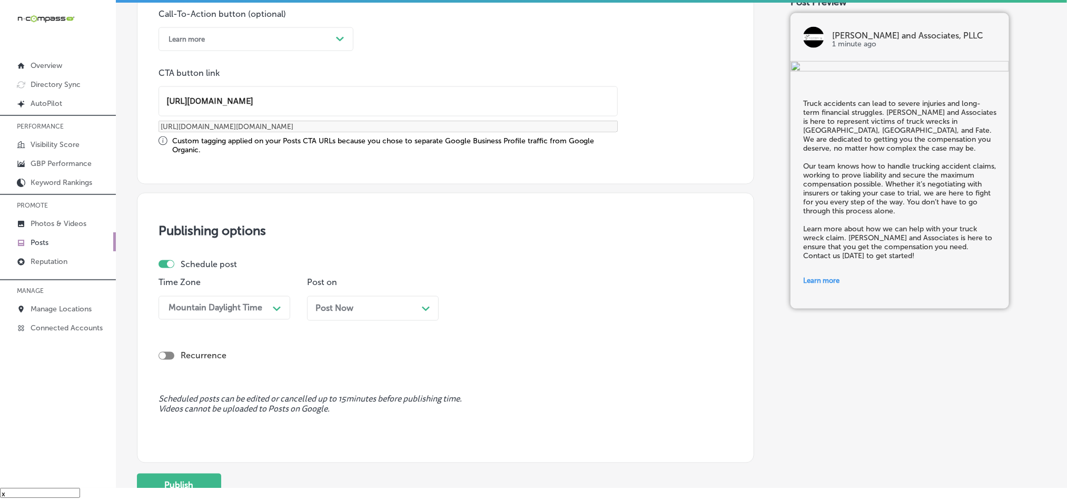
click at [390, 299] on div "Post Now Path Created with Sketch." at bounding box center [373, 308] width 132 height 25
click at [501, 312] on div "10:15 AM" at bounding box center [512, 308] width 105 height 18
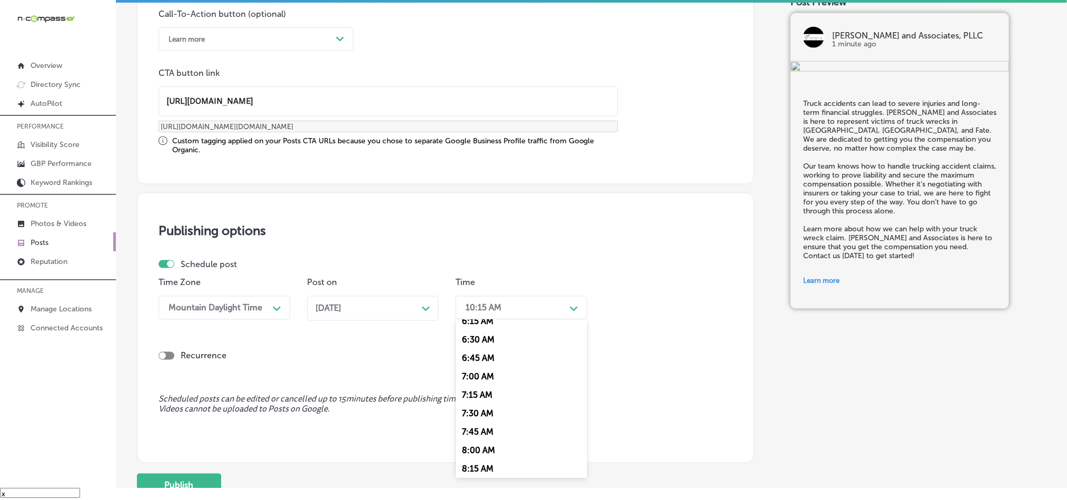
scroll to position [474, 0]
click at [475, 381] on div "7:00 AM" at bounding box center [522, 373] width 132 height 18
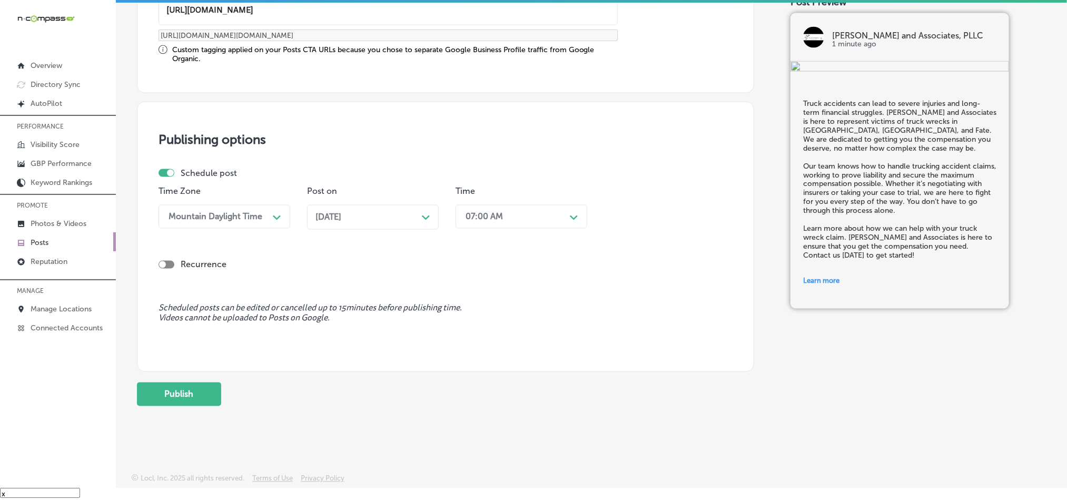
scroll to position [876, 0]
click at [198, 398] on button "Publish" at bounding box center [179, 394] width 84 height 24
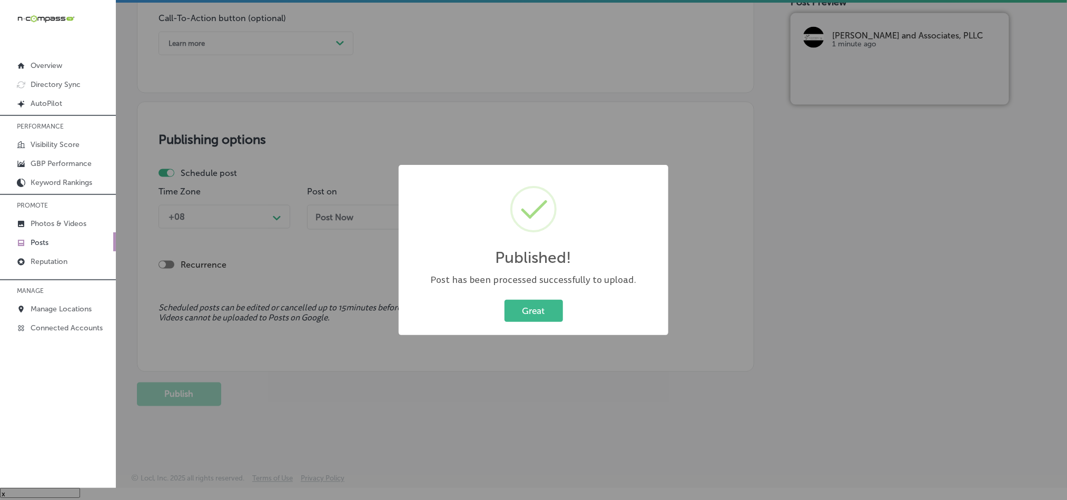
scroll to position [781, 0]
click at [528, 295] on div "Published! × Post has been processed successfully to upload. Great Cancel" at bounding box center [534, 250] width 270 height 170
click at [528, 311] on button "Great" at bounding box center [534, 311] width 58 height 22
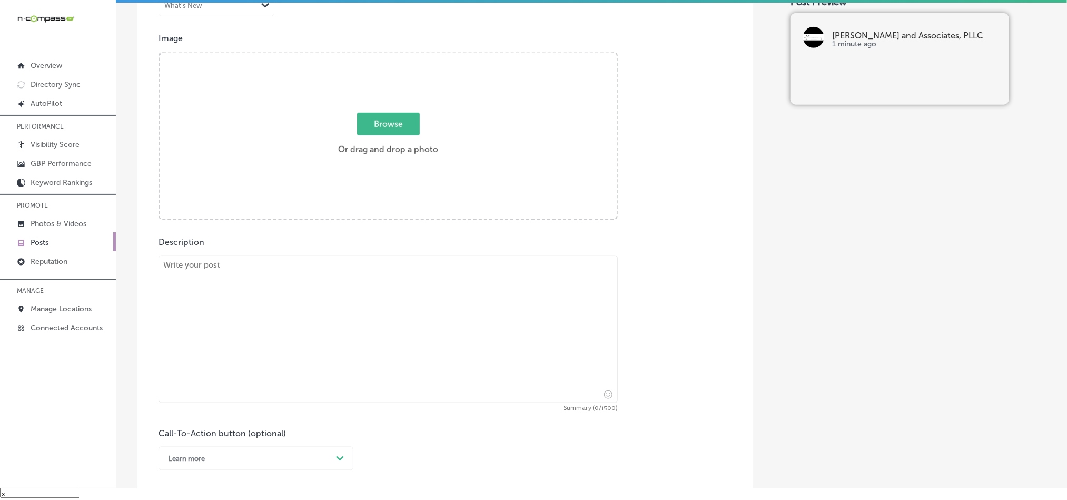
scroll to position [360, 0]
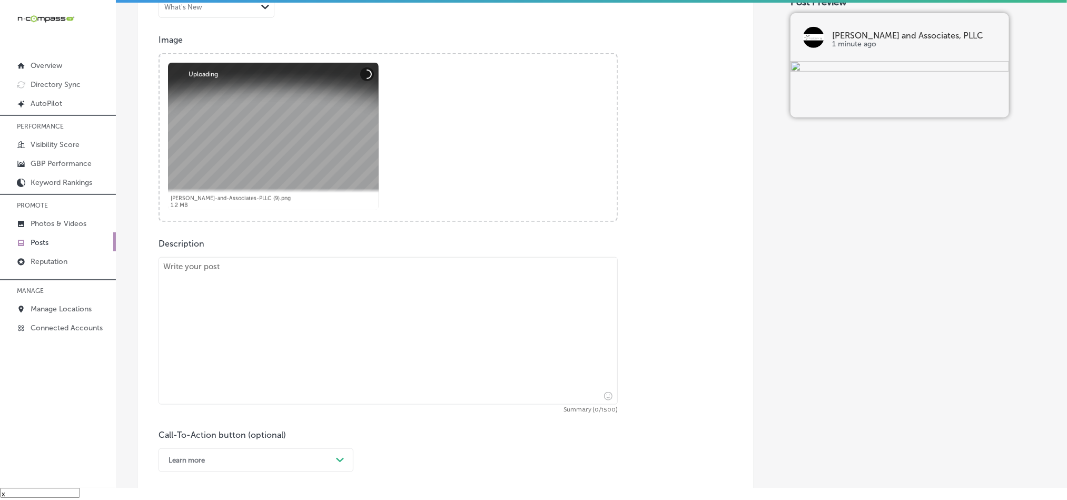
click at [344, 340] on textarea at bounding box center [388, 330] width 459 height 147
paste textarea "If you've been involved in a car accident, [PERSON_NAME] and Associates is here…"
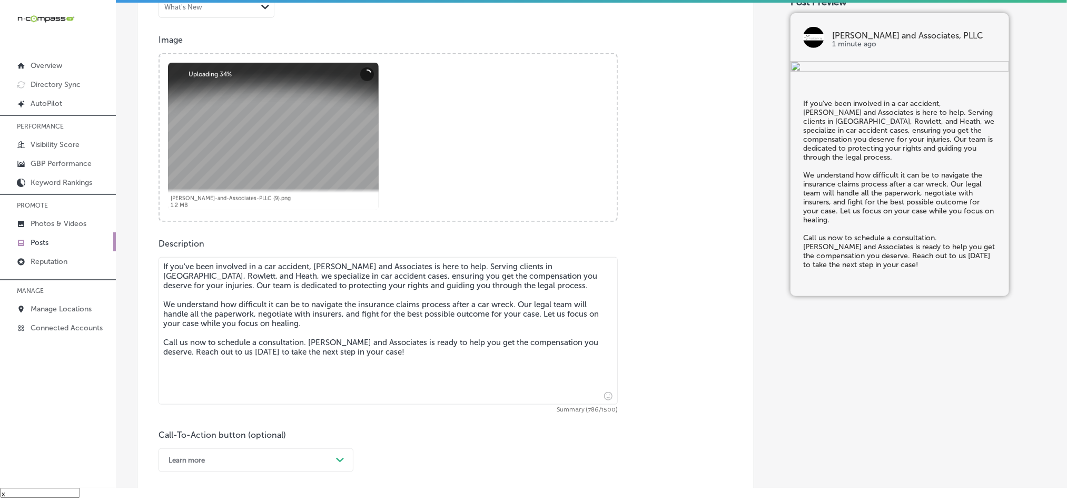
click at [163, 278] on textarea "If you've been involved in a car accident, [PERSON_NAME] and Associates is here…" at bounding box center [388, 330] width 459 height 147
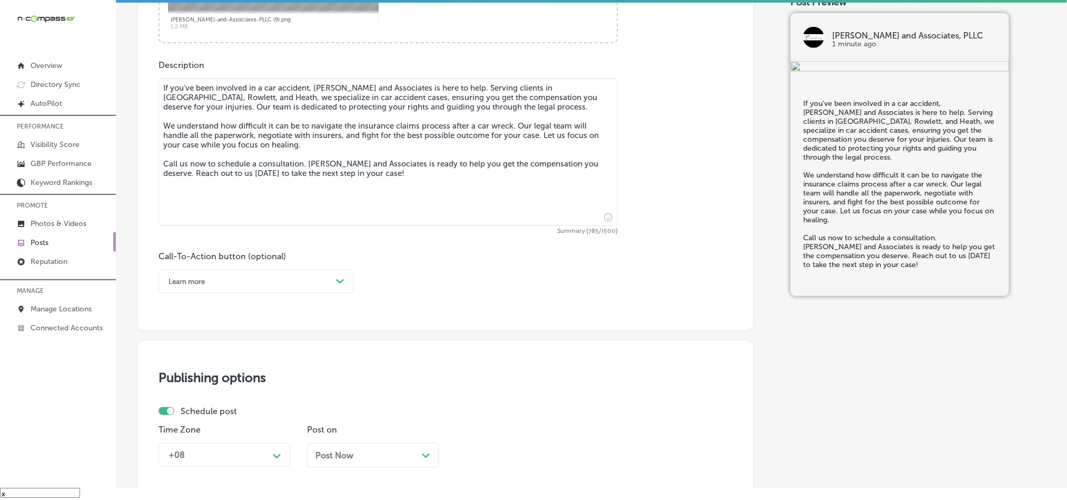
scroll to position [544, 0]
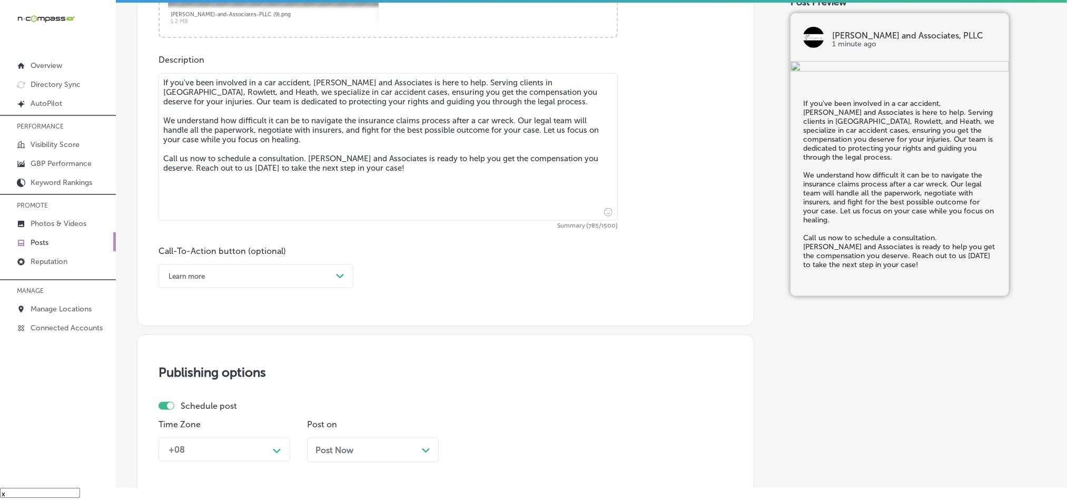
type textarea "If you've been involved in a car accident, [PERSON_NAME] and Associates is here…"
click at [269, 281] on div "Learn more" at bounding box center [247, 276] width 169 height 16
click at [195, 411] on div "Call Now" at bounding box center [256, 410] width 195 height 18
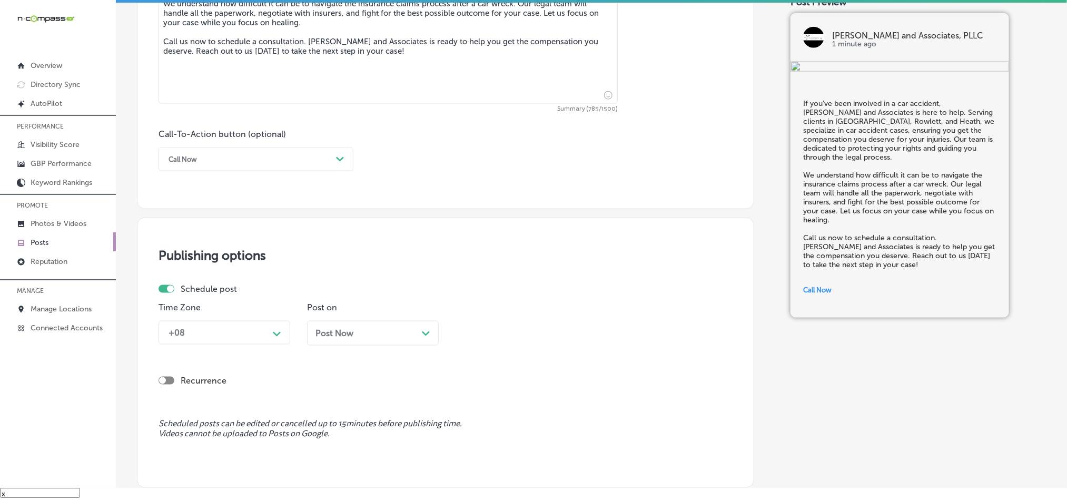
scroll to position [676, 0]
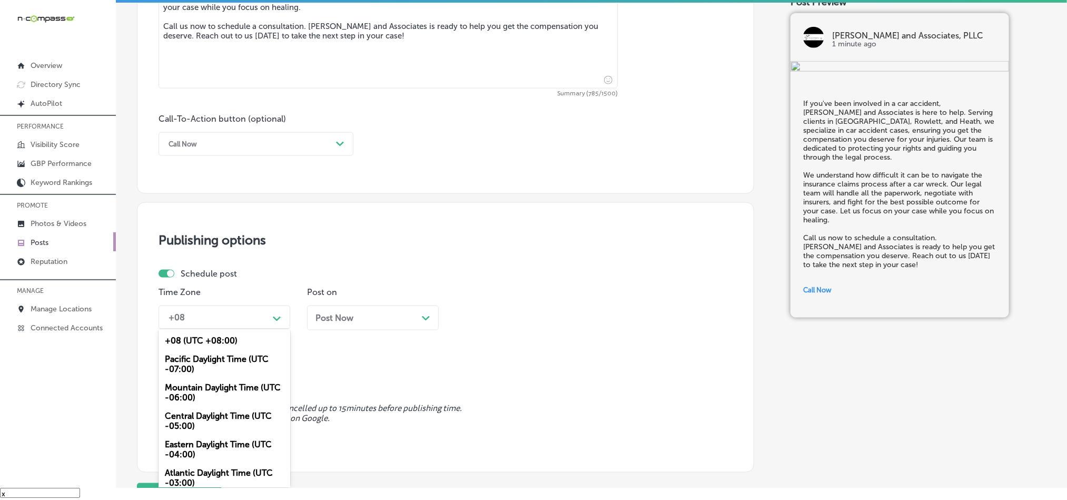
click at [258, 318] on div "+08" at bounding box center [215, 317] width 105 height 18
click at [196, 396] on div "Mountain Daylight Time (UTC -06:00)" at bounding box center [225, 392] width 132 height 28
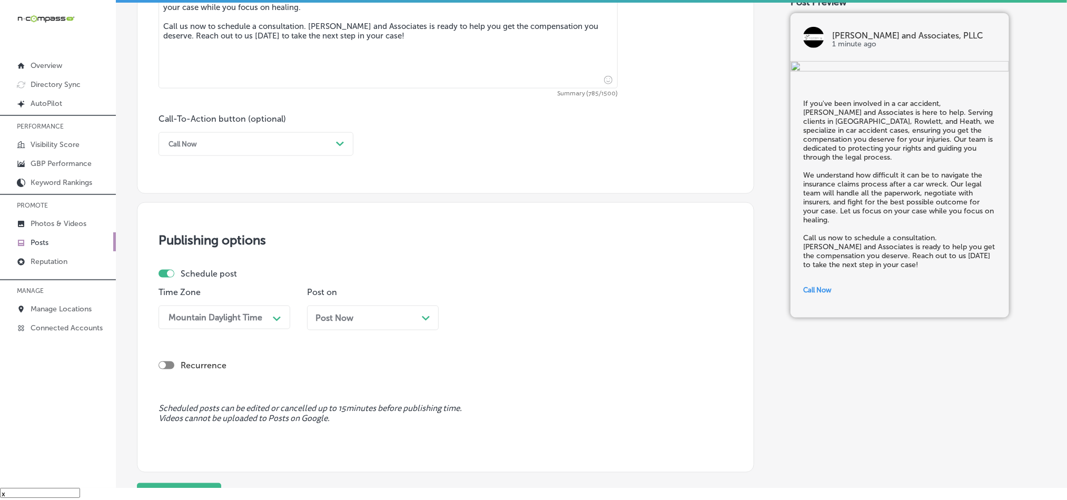
click at [381, 323] on div "Post Now Path Created with Sketch." at bounding box center [372, 318] width 115 height 10
click at [499, 314] on div "10:15 AM" at bounding box center [512, 317] width 105 height 18
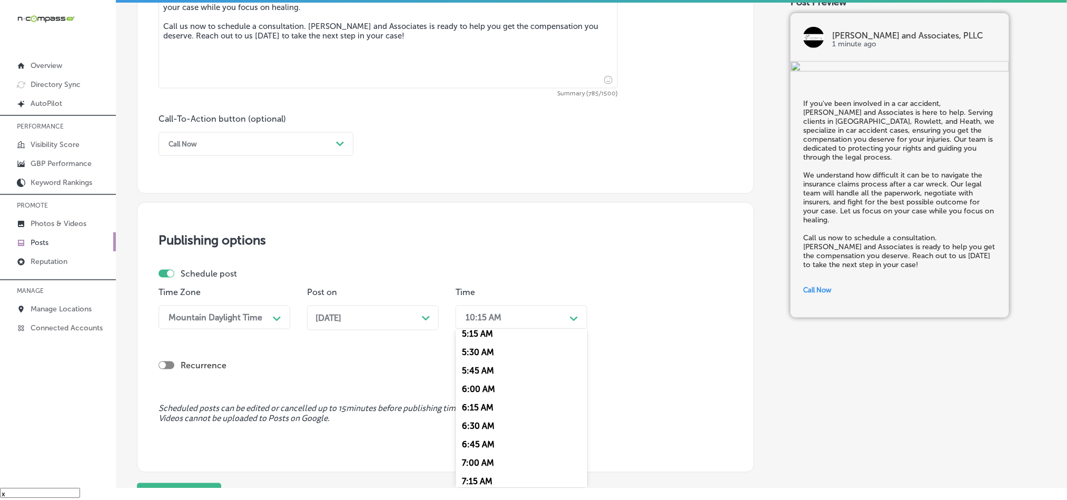
scroll to position [421, 0]
click at [486, 442] on div "7:00 AM" at bounding box center [522, 436] width 132 height 18
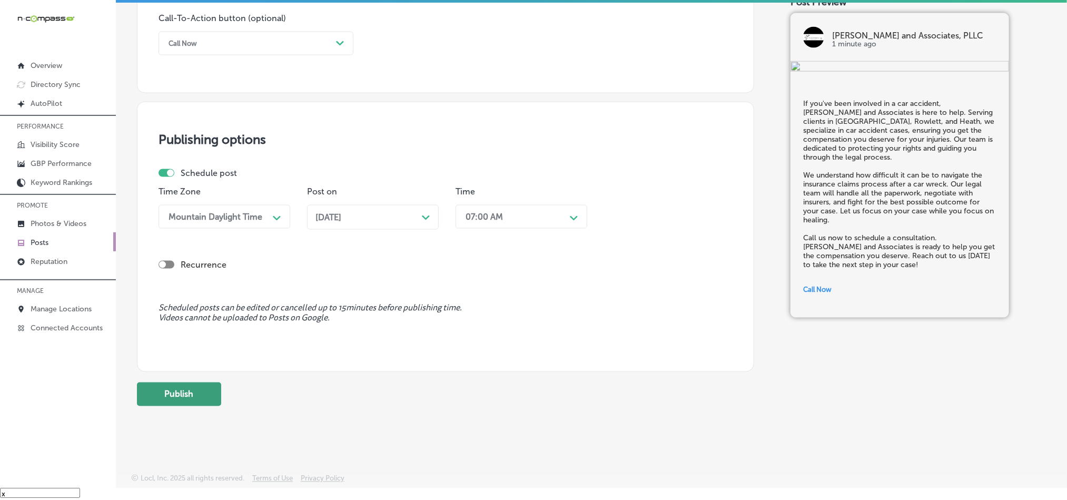
click at [175, 400] on button "Publish" at bounding box center [179, 394] width 84 height 24
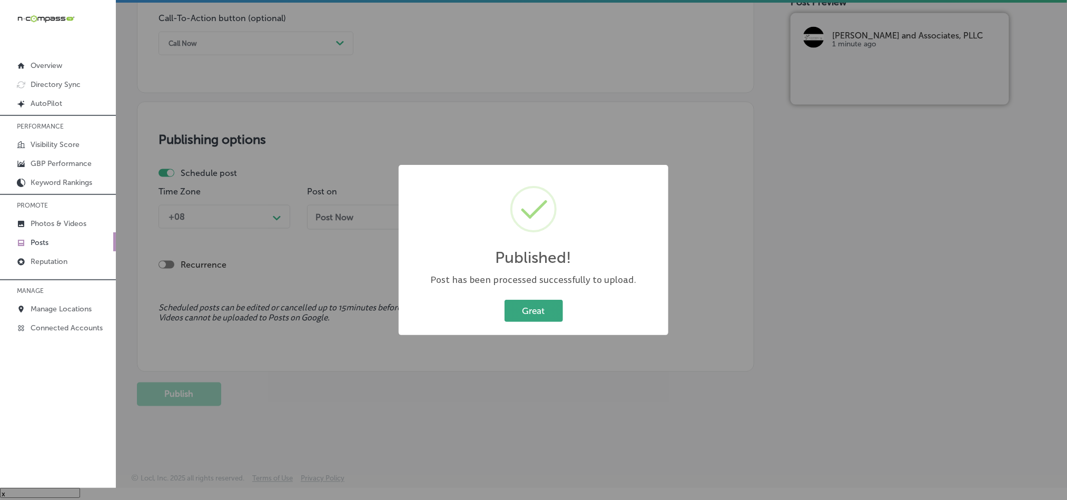
click at [525, 312] on button "Great" at bounding box center [534, 311] width 58 height 22
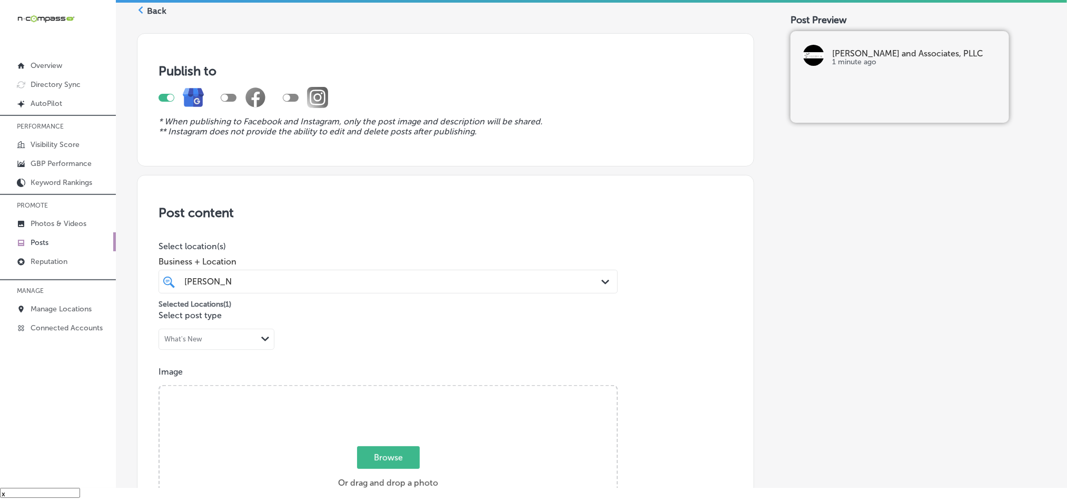
scroll to position [17, 0]
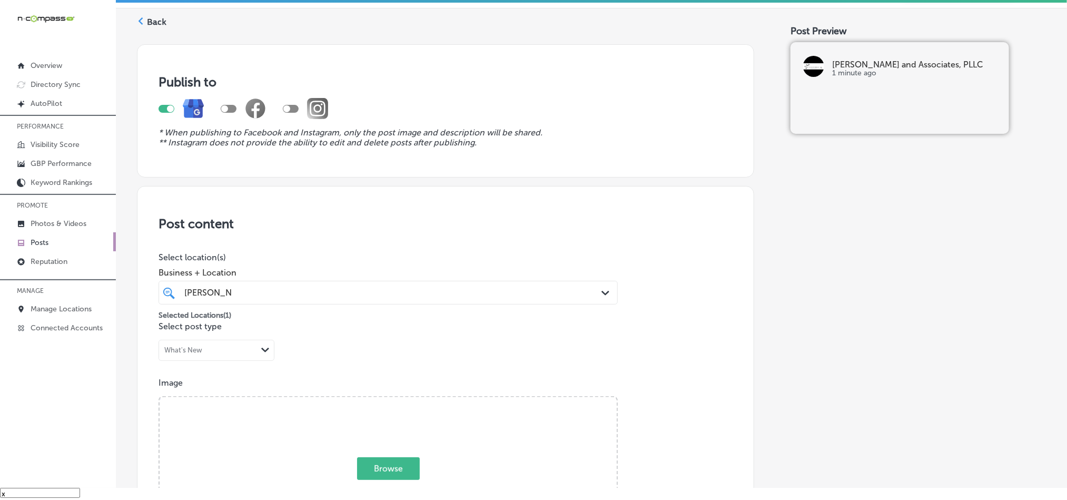
click at [155, 19] on label "Back" at bounding box center [156, 22] width 19 height 12
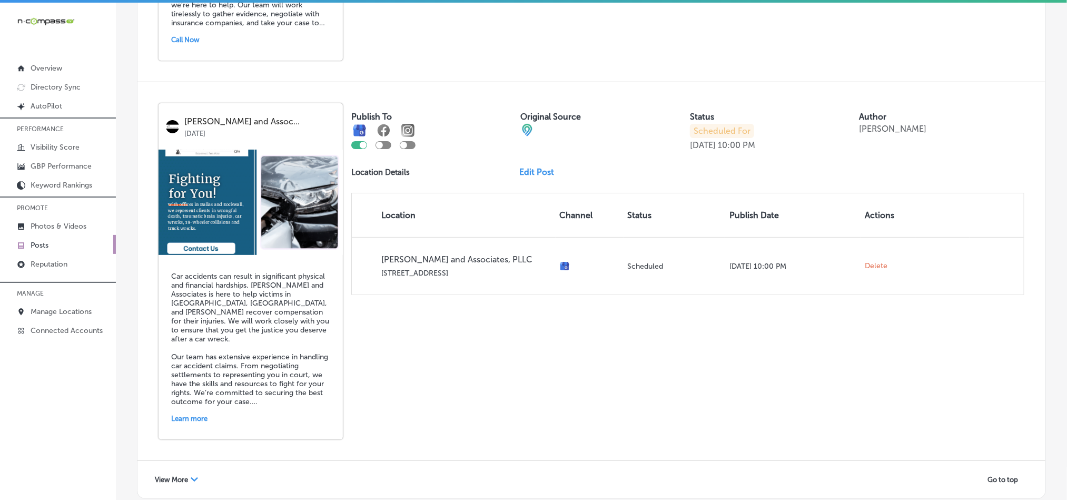
scroll to position [2259, 0]
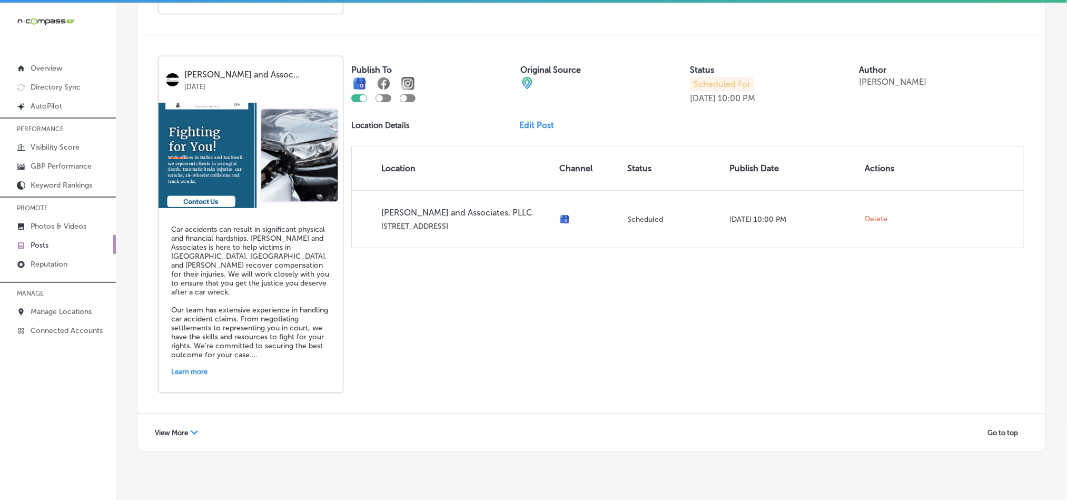
click at [186, 429] on span "View More" at bounding box center [171, 433] width 33 height 8
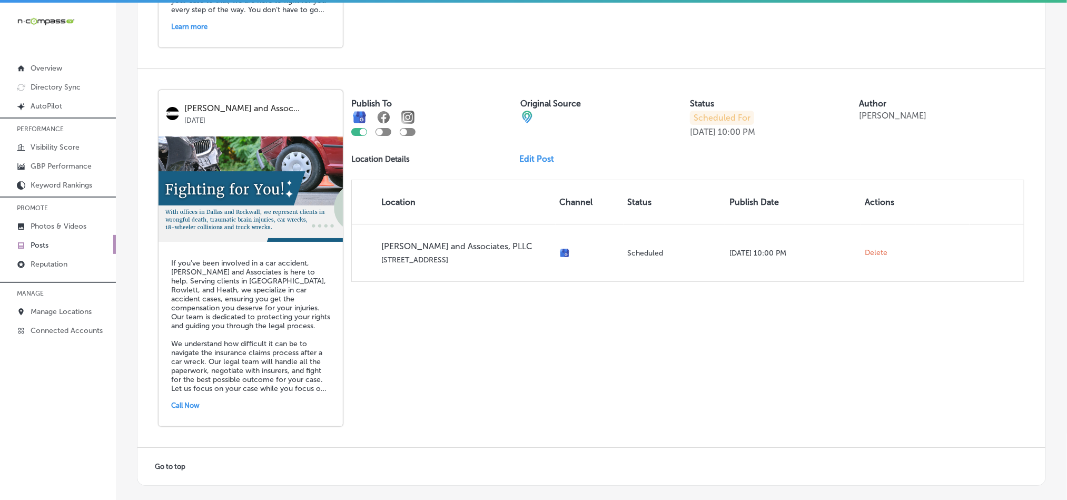
scroll to position [4134, 0]
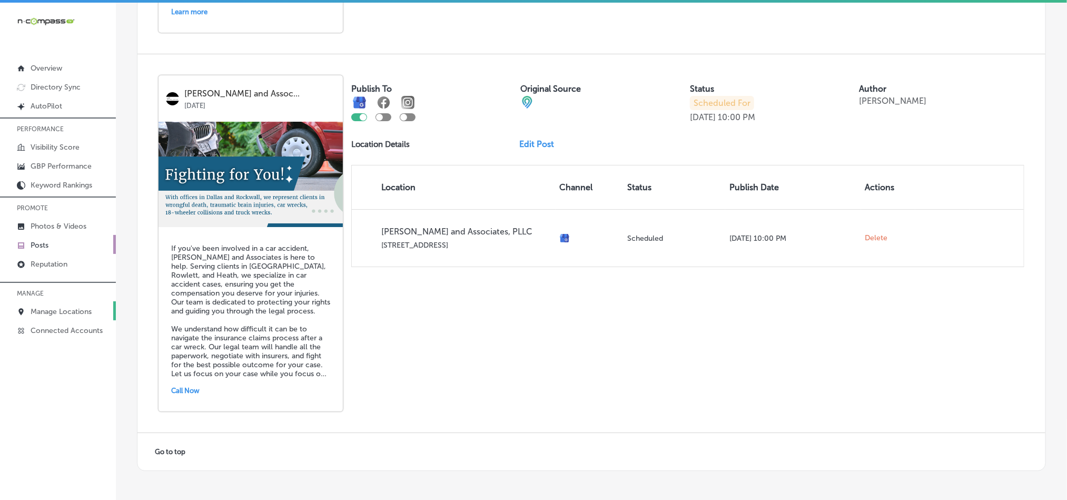
click at [50, 307] on p "Manage Locations" at bounding box center [61, 311] width 61 height 9
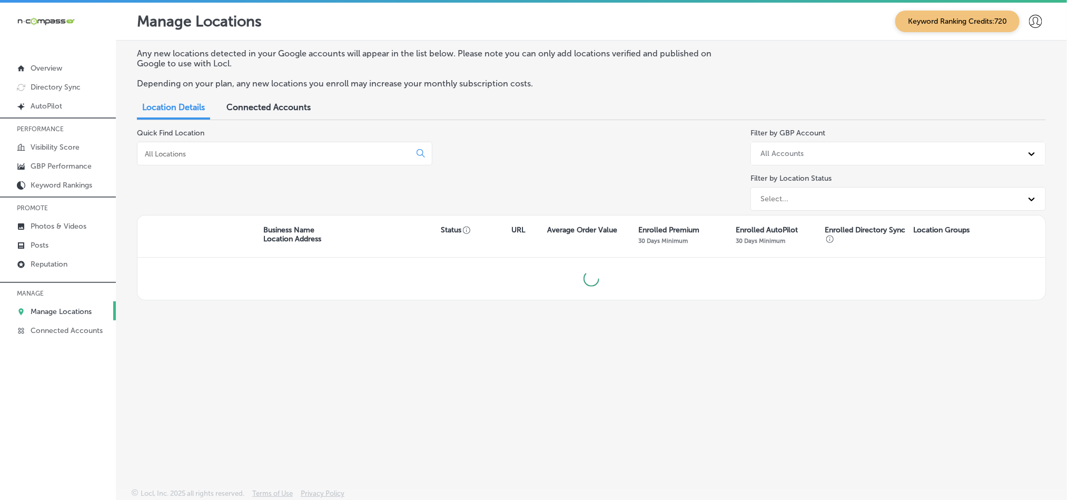
click at [47, 261] on p "Reputation" at bounding box center [49, 264] width 37 height 9
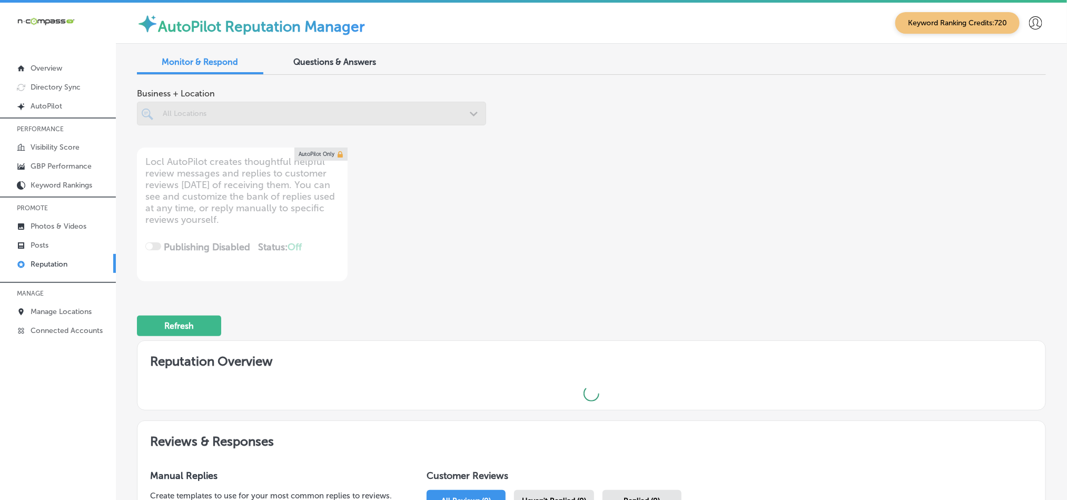
click at [228, 114] on div at bounding box center [311, 114] width 349 height 24
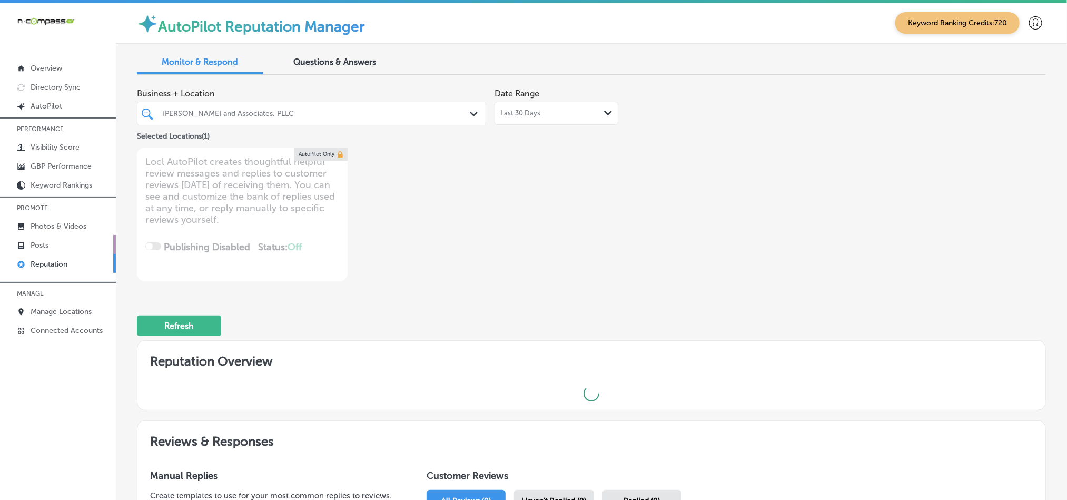
click at [43, 245] on p "Posts" at bounding box center [40, 245] width 18 height 9
type textarea "x"
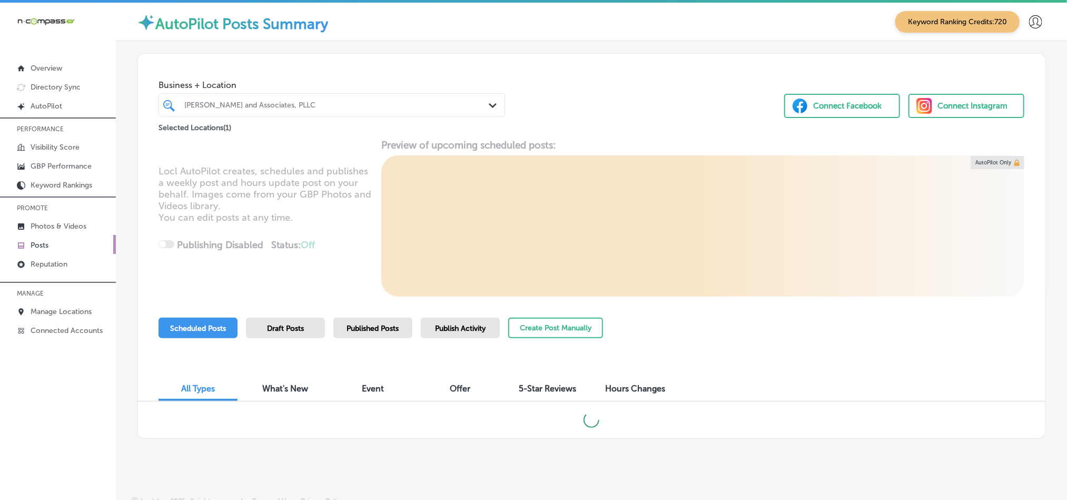
click at [31, 245] on p "Posts" at bounding box center [40, 245] width 18 height 9
click at [277, 103] on div "All Locations" at bounding box center [336, 105] width 305 height 9
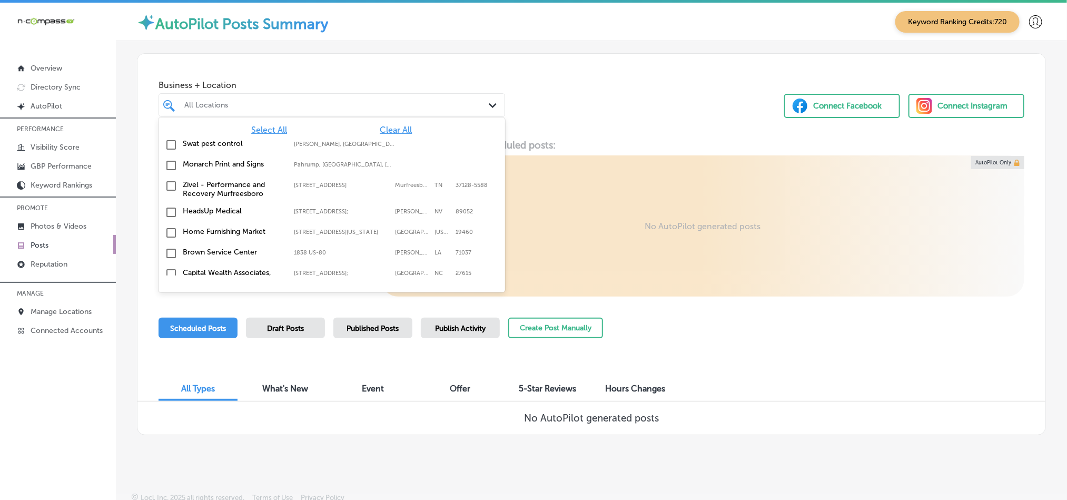
click at [381, 132] on span "Clear All" at bounding box center [396, 130] width 32 height 10
click at [370, 108] on div "All Locations" at bounding box center [336, 105] width 305 height 9
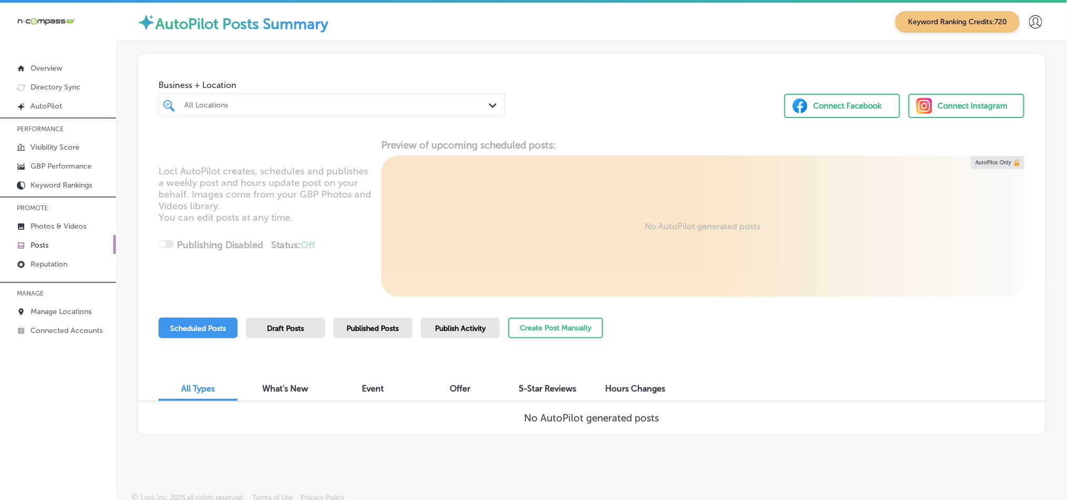
click at [370, 101] on div "All Locations" at bounding box center [336, 105] width 305 height 9
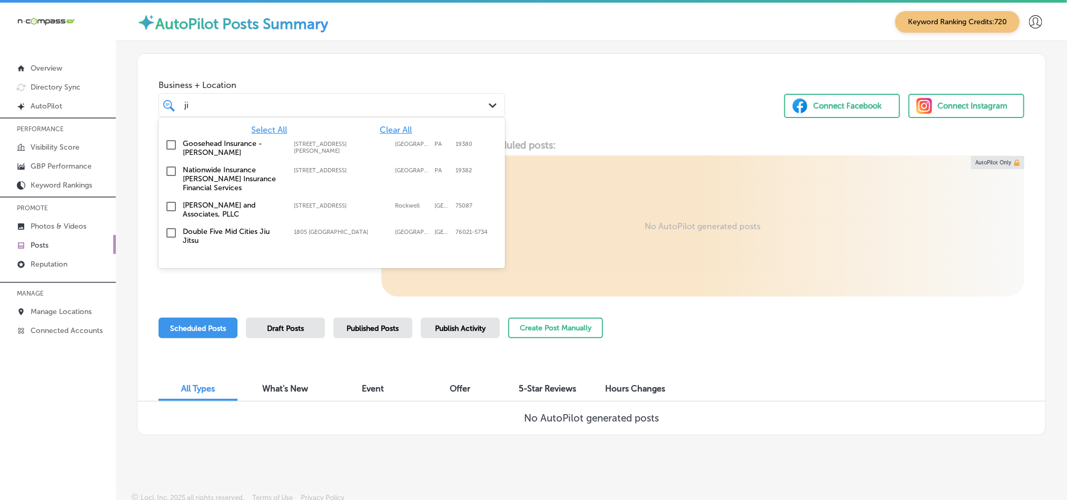
type input "j"
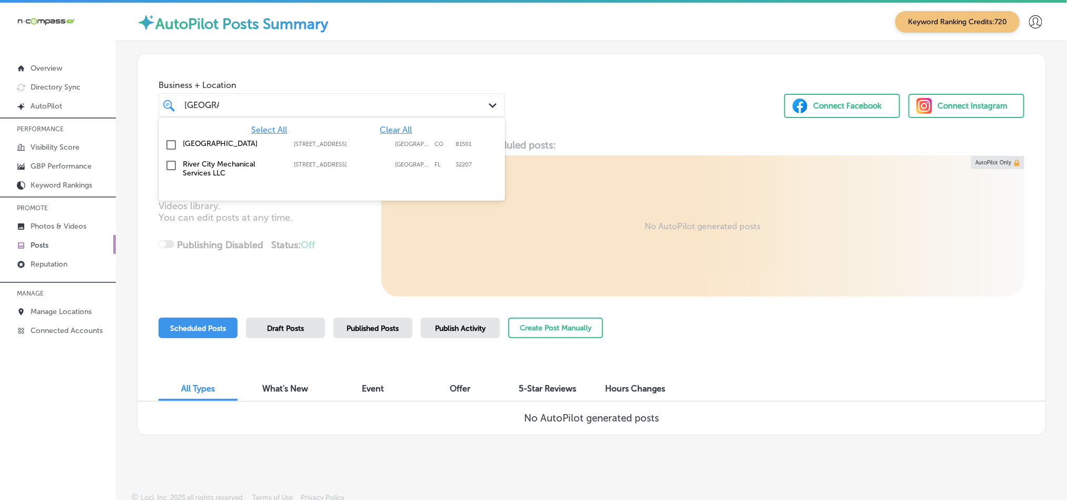
click at [170, 145] on input "checkbox" at bounding box center [171, 145] width 13 height 13
type input "river city"
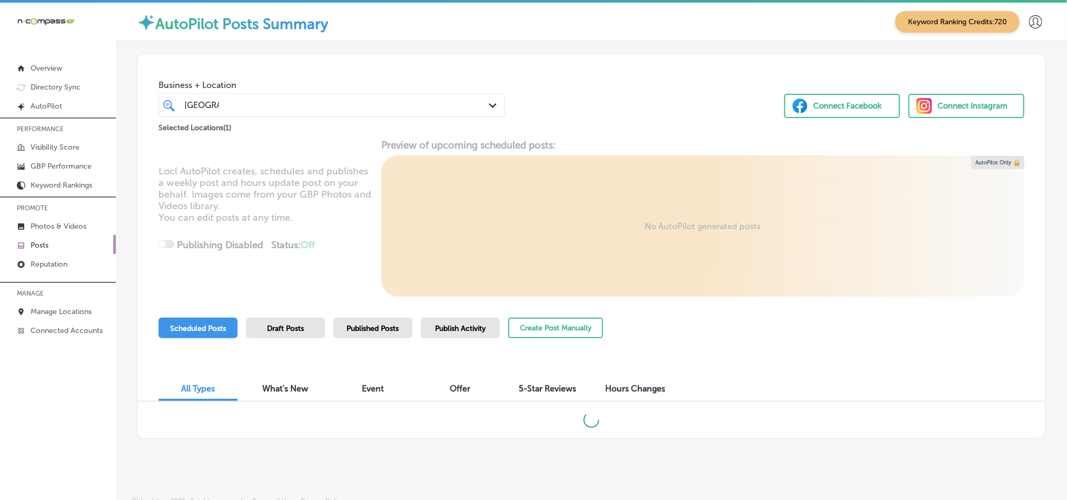
click at [589, 121] on div "Business + Location river city river city Path Created with Sketch. Selected Lo…" at bounding box center [591, 94] width 908 height 80
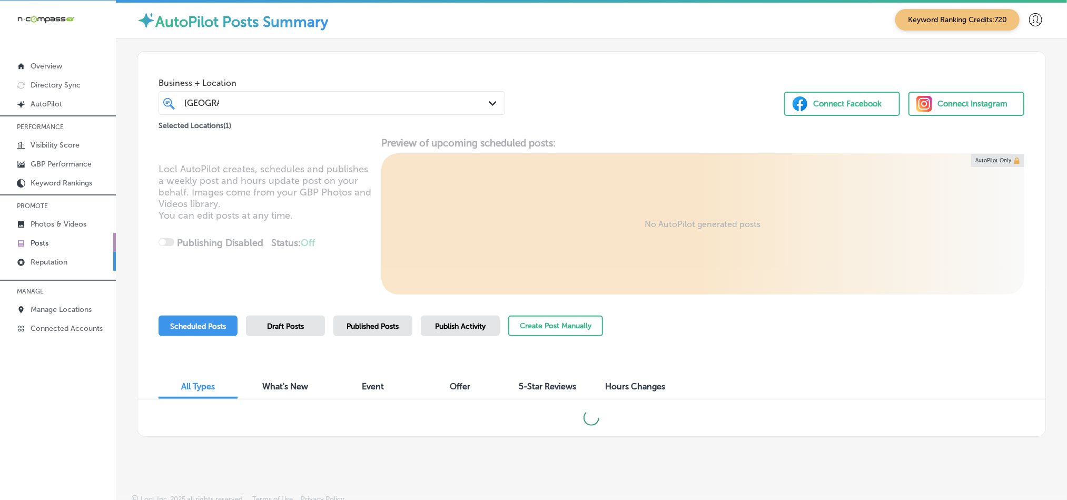
click at [62, 266] on link "Reputation" at bounding box center [58, 261] width 116 height 19
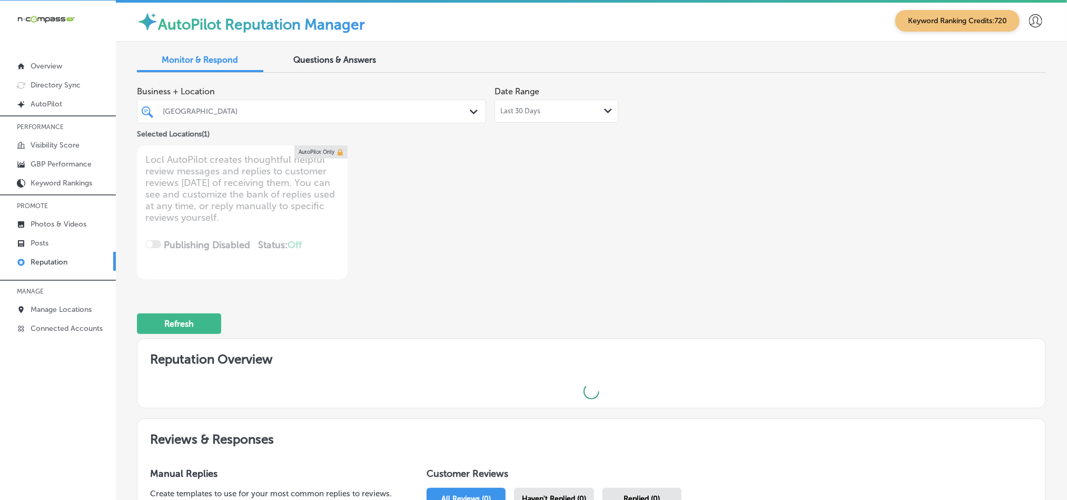
type textarea "x"
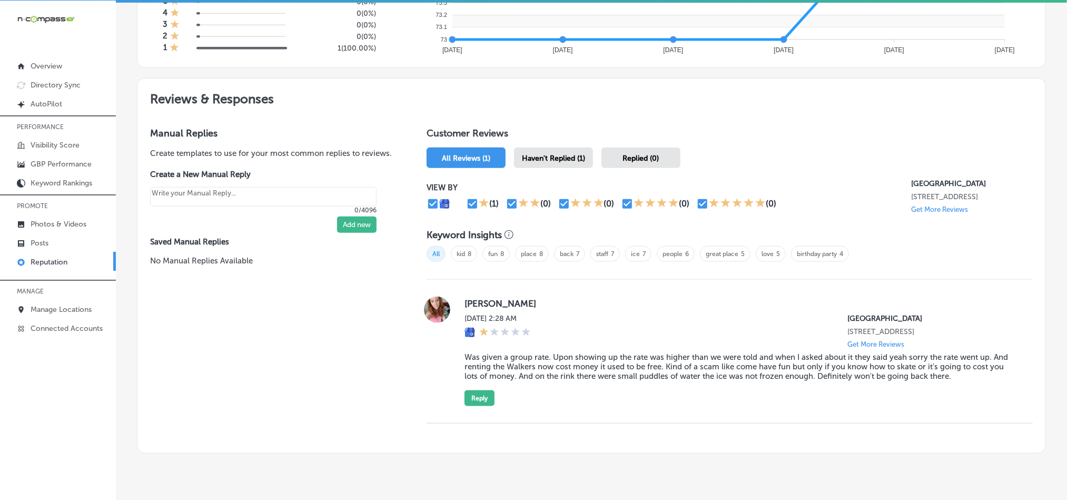
scroll to position [549, 0]
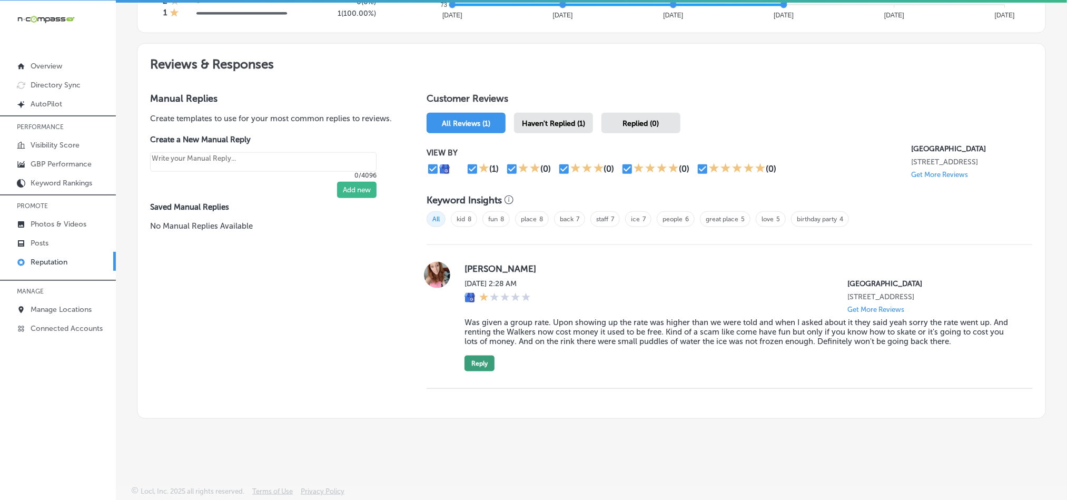
click at [478, 362] on button "Reply" at bounding box center [480, 364] width 30 height 16
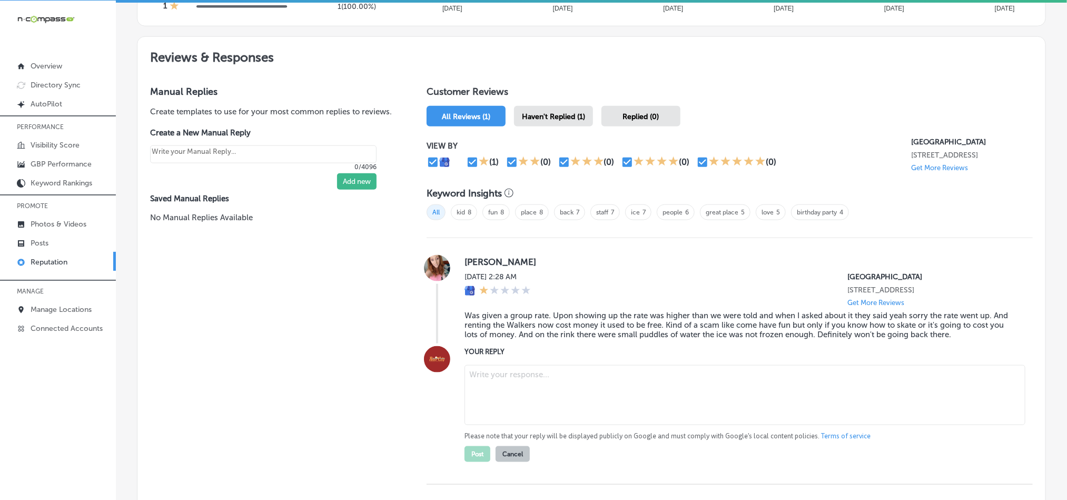
click at [544, 404] on textarea at bounding box center [745, 395] width 561 height 60
paste textarea "Hi Brittany, we’re very sorry to hear about your experience at River City Sport…"
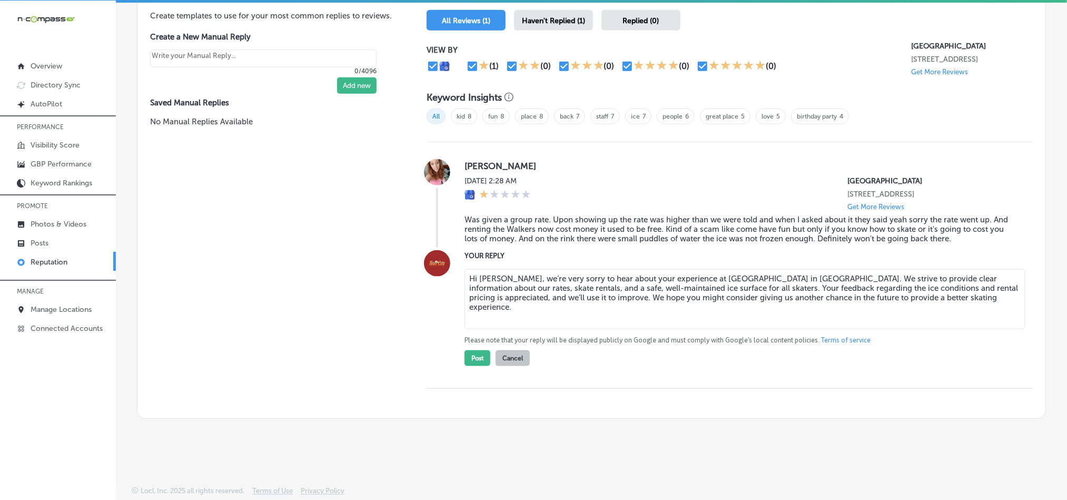
scroll to position [653, 0]
type textarea "Hi Brittany, we’re very sorry to hear about your experience at River City Sport…"
click at [476, 357] on button "Post" at bounding box center [478, 358] width 26 height 16
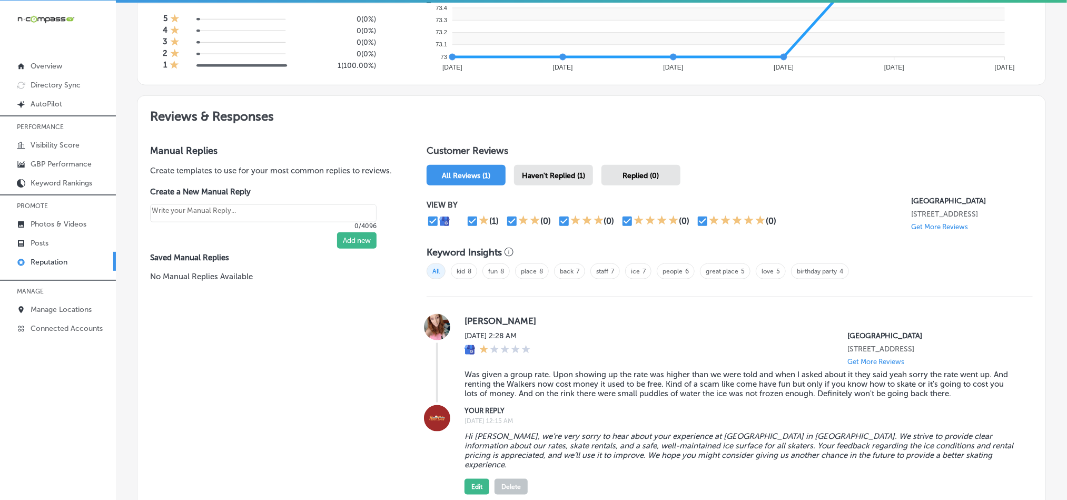
scroll to position [484, 0]
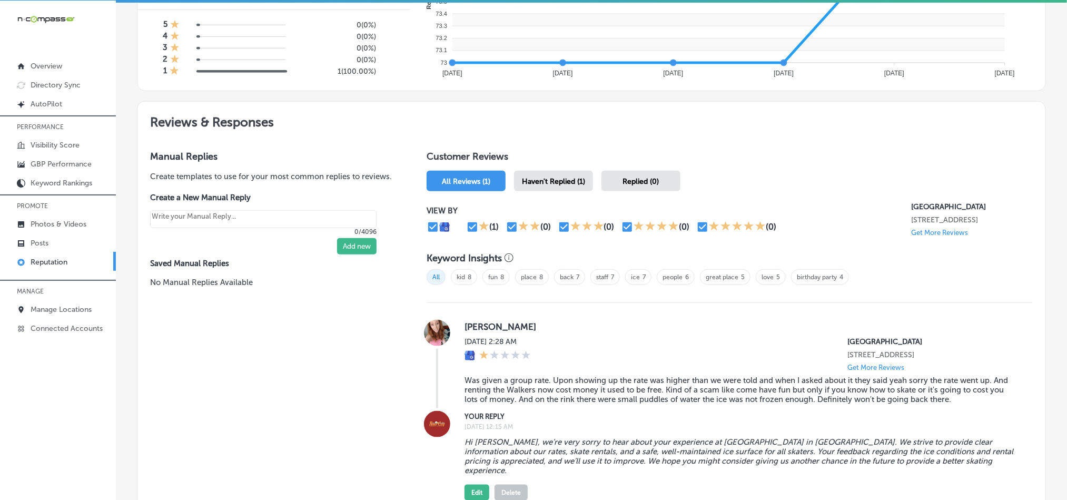
click at [542, 177] on span "Haven't Replied (1)" at bounding box center [553, 181] width 63 height 9
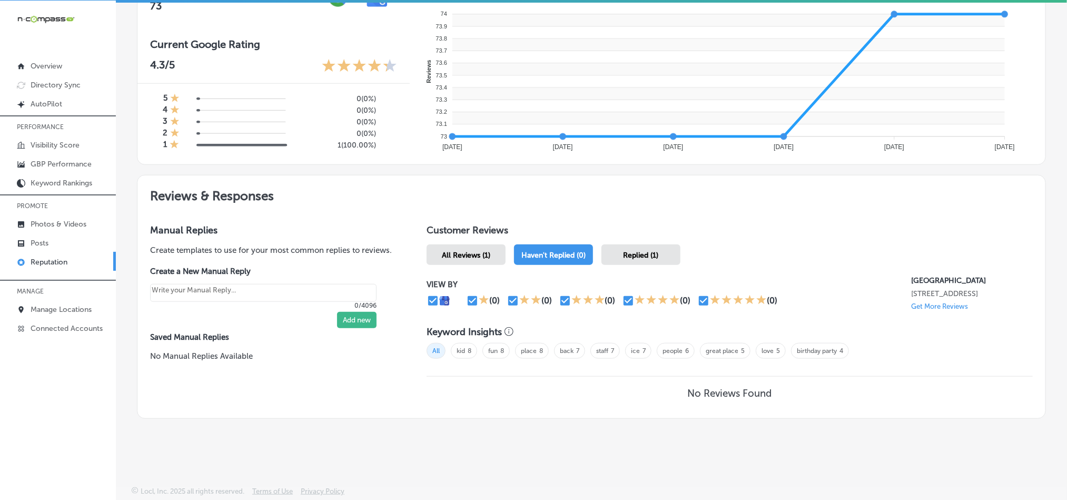
scroll to position [408, 0]
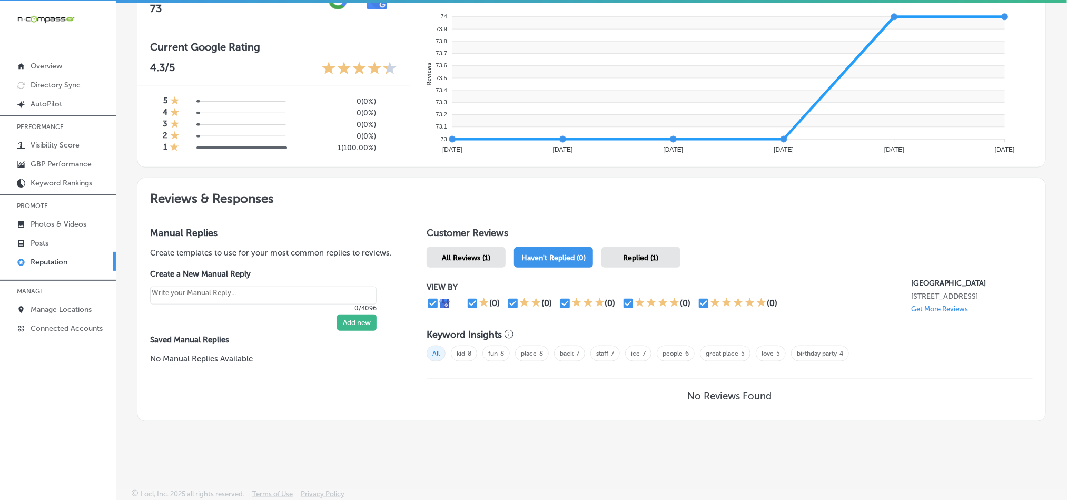
click at [482, 253] on span "All Reviews (1)" at bounding box center [466, 257] width 48 height 9
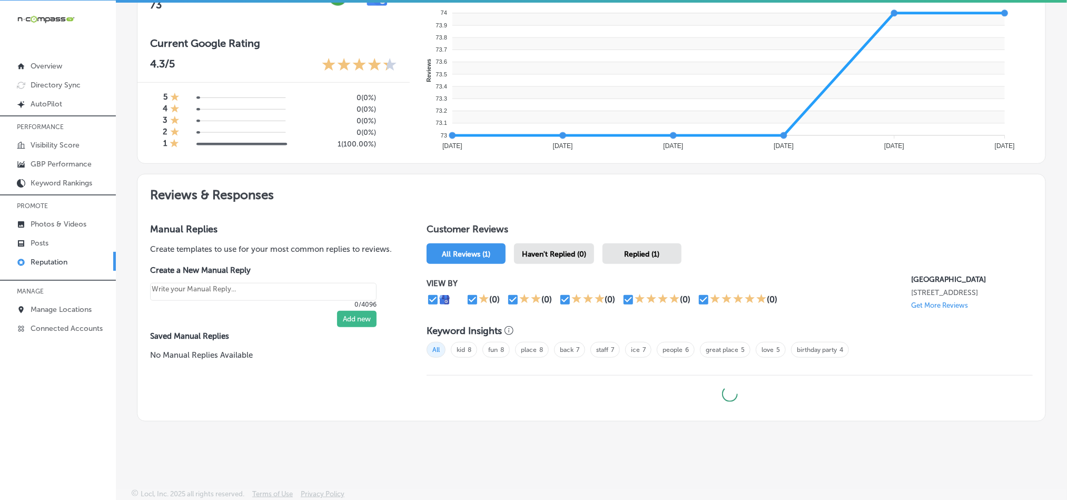
type textarea "x"
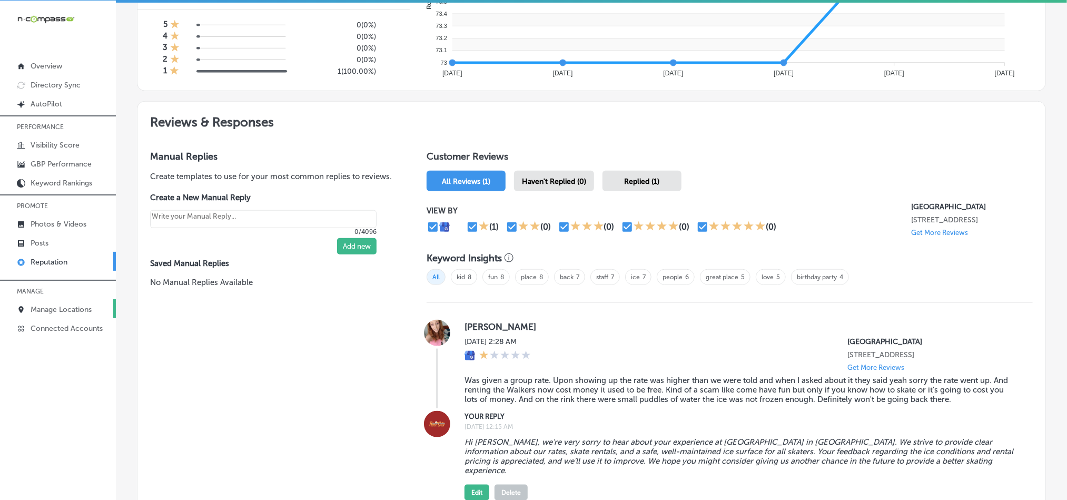
click at [72, 310] on p "Manage Locations" at bounding box center [61, 309] width 61 height 9
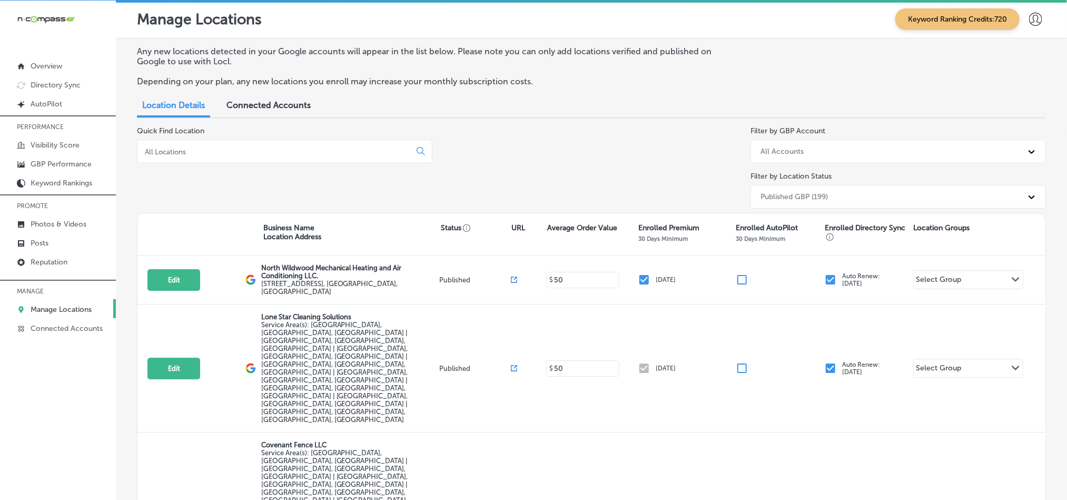
click at [66, 311] on p "Manage Locations" at bounding box center [61, 309] width 61 height 9
click at [226, 147] on input at bounding box center [276, 151] width 264 height 9
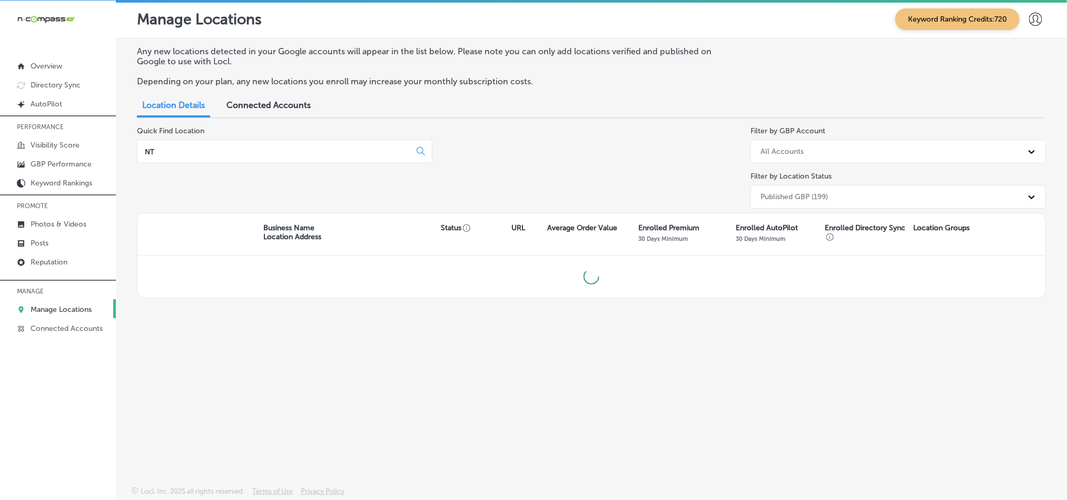
type input "N"
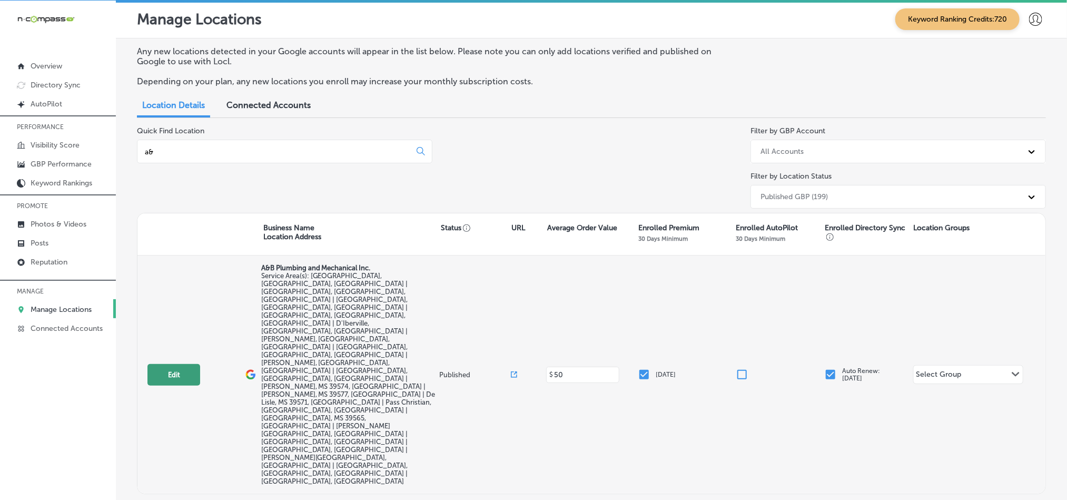
type input "a&"
click at [172, 364] on button "Edit" at bounding box center [173, 375] width 53 height 22
select select "US"
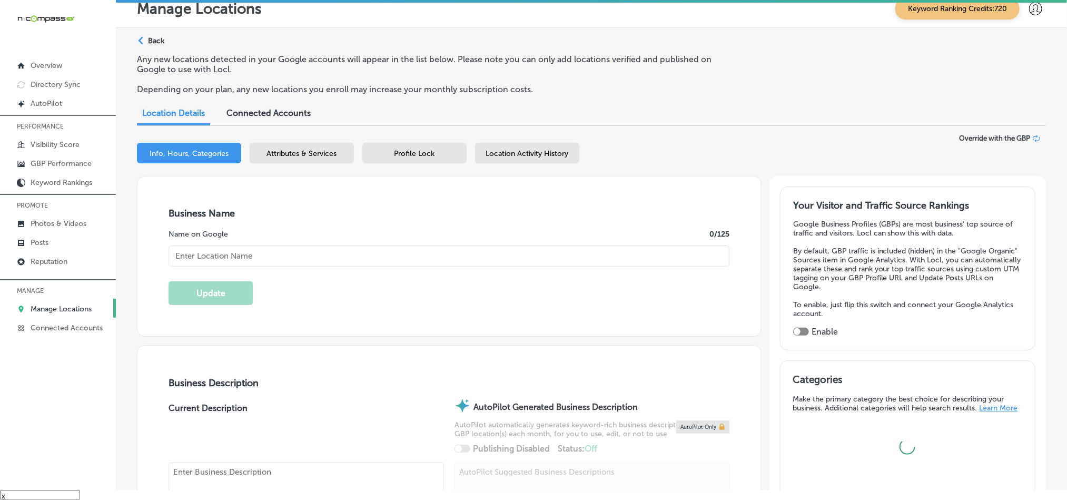
scroll to position [15, 0]
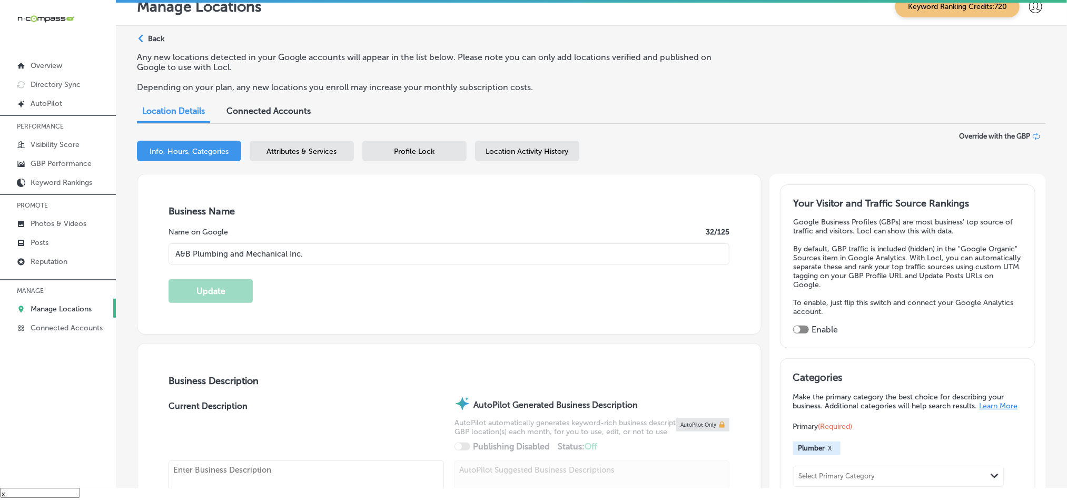
type input "A&B Plumbing and Mechanical Inc."
checkbox input "false"
type input "16135 Landon Rd"
type input "Gulfport"
type input "39503"
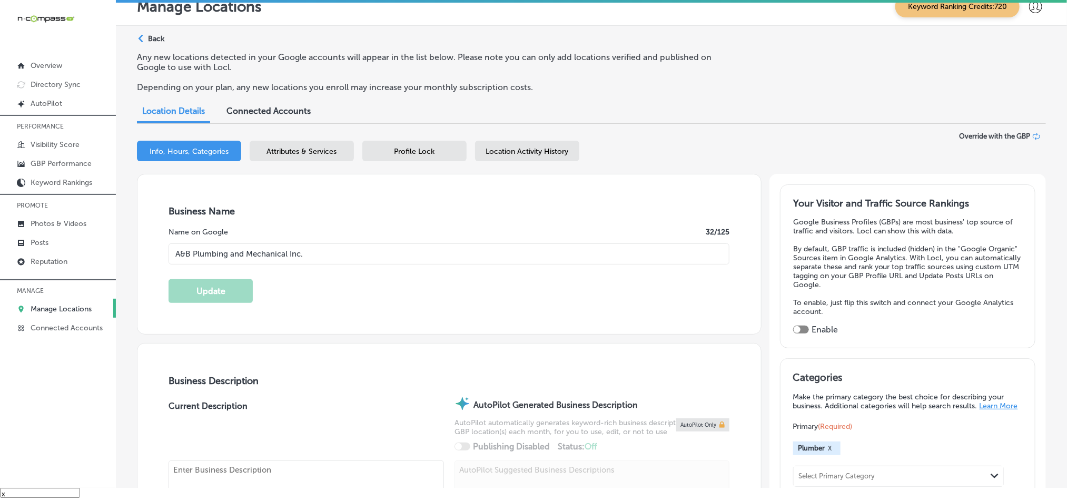
type input "US"
type input "https://www.facebook.com/people/AB-Plumbing-and-Mechanical-Inc/100084994668049/"
type textarea "A&B Plumbing and Mechanical Inc. , located in Gulfport, MS, provides expert res…"
checkbox input "true"
type input "+1 228 314 3379"
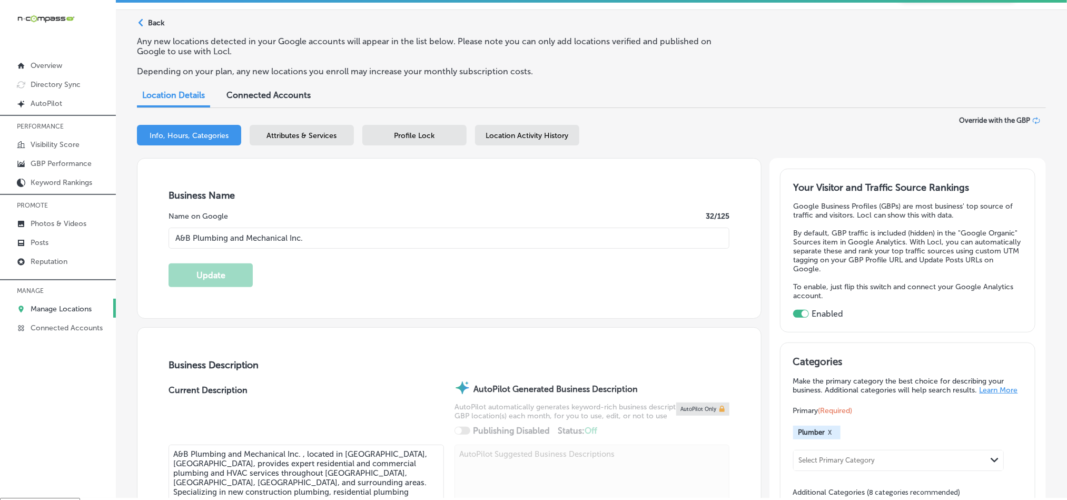
scroll to position [0, 0]
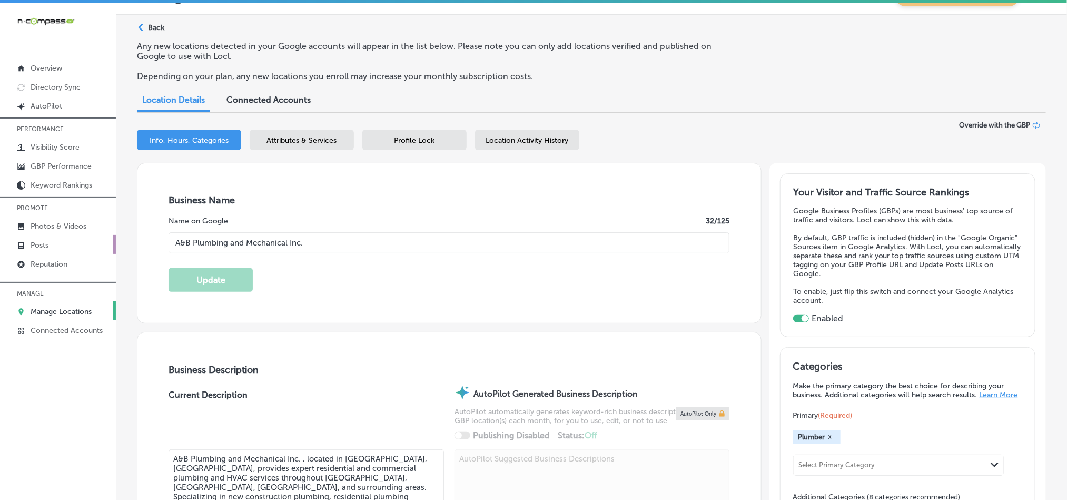
click at [48, 239] on link "Posts" at bounding box center [58, 244] width 116 height 19
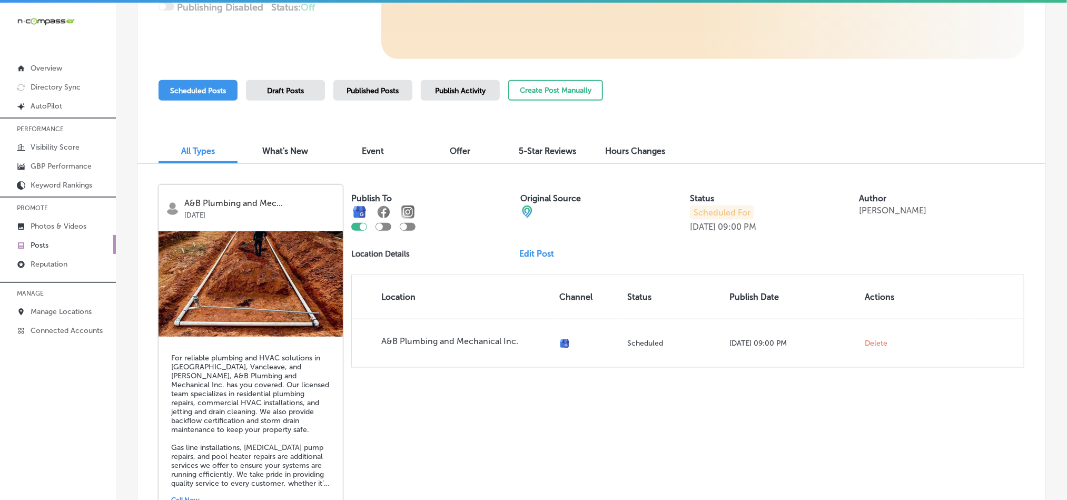
scroll to position [237, 0]
click at [532, 92] on button "Create Post Manually" at bounding box center [555, 91] width 95 height 21
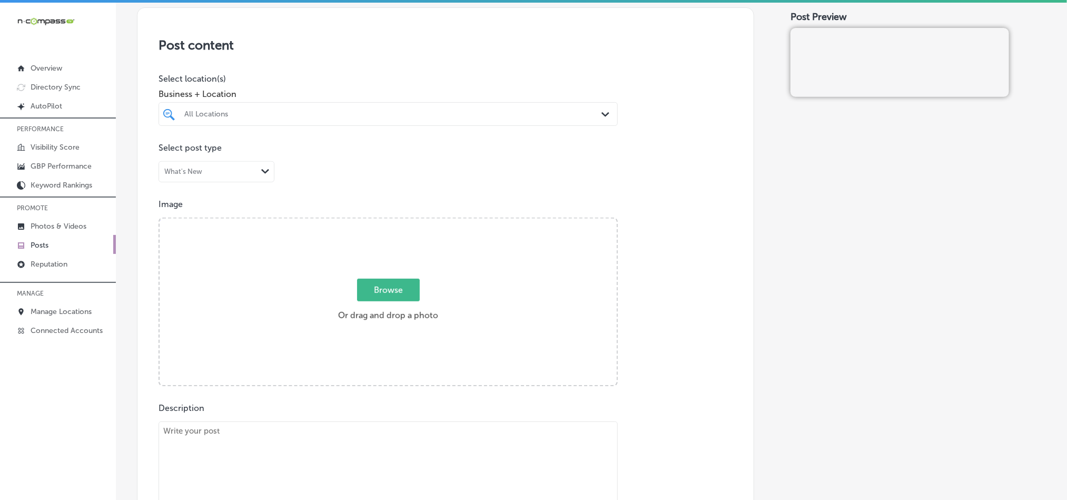
scroll to position [132, 0]
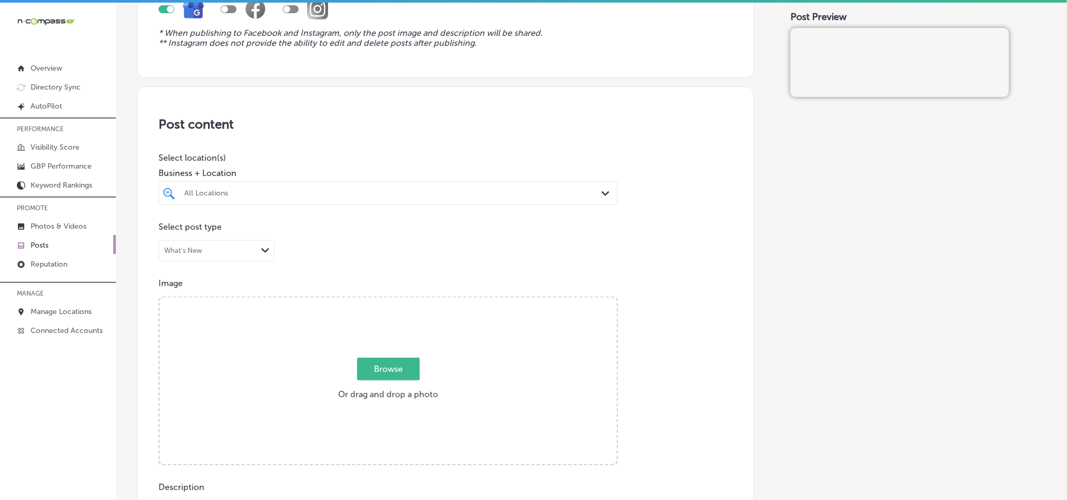
click at [586, 190] on div "All Locations" at bounding box center [393, 193] width 418 height 9
click at [593, 196] on div "All Locations Path Created with Sketch." at bounding box center [388, 193] width 458 height 16
click at [594, 194] on div "All Locations Path Created with Sketch." at bounding box center [388, 193] width 458 height 16
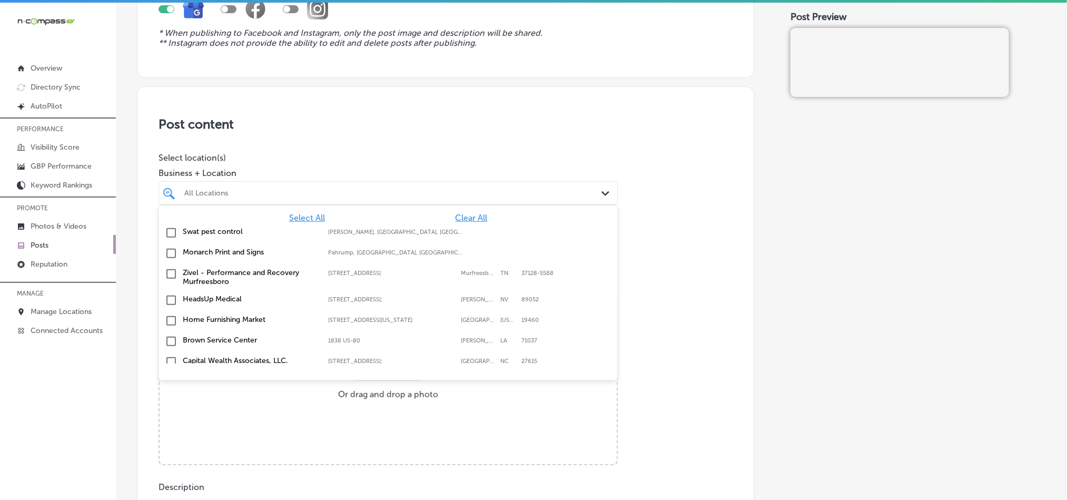
click at [456, 220] on span "Clear All" at bounding box center [472, 218] width 32 height 10
click at [446, 200] on div at bounding box center [367, 193] width 369 height 14
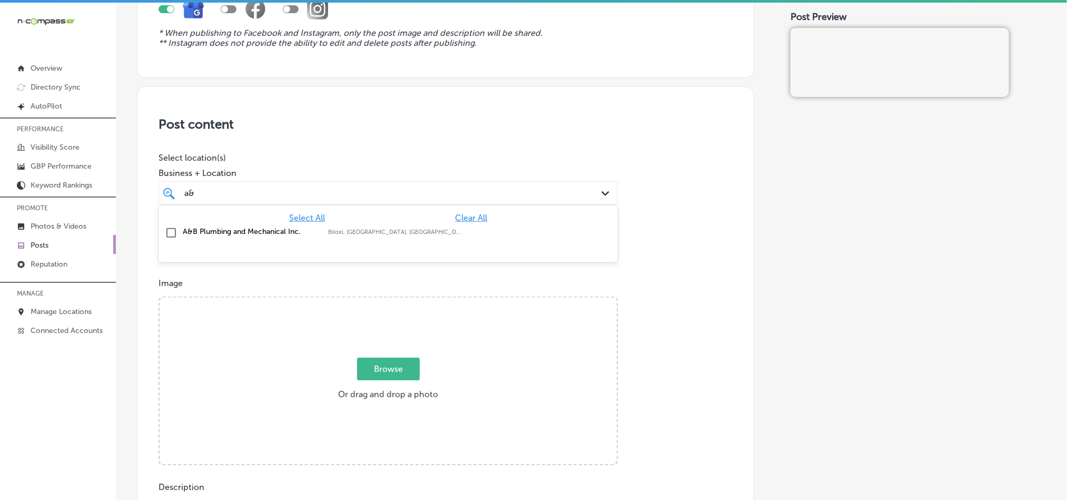
click at [174, 230] on input "checkbox" at bounding box center [171, 232] width 13 height 13
type input "a&"
click at [459, 141] on div "Post content Select location(s) Business + Location a& a& Path Created with Ske…" at bounding box center [445, 419] width 617 height 667
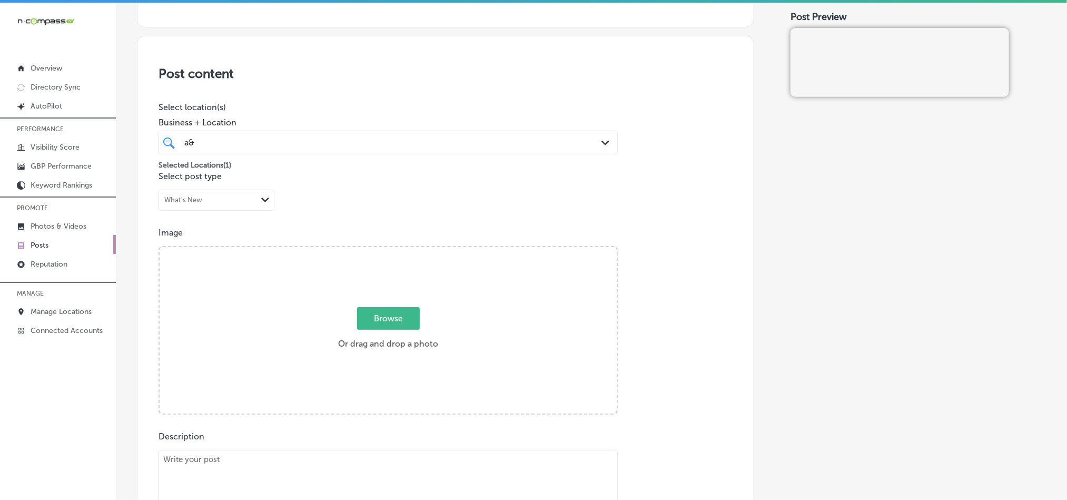
scroll to position [237, 0]
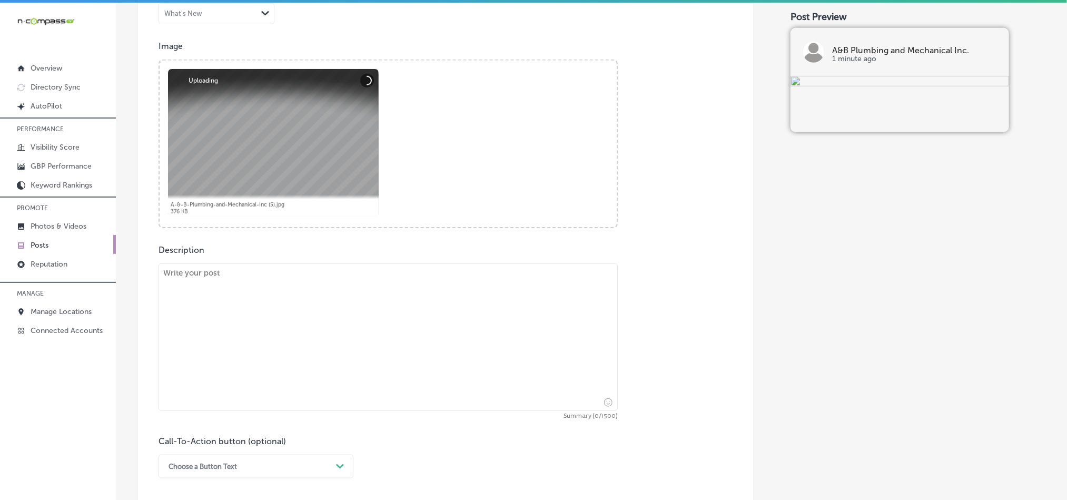
click at [266, 331] on textarea at bounding box center [388, 336] width 459 height 147
paste textarea "A&B Plumbing and Mechanical Inc. proudly serves the areas of Lyman, Woolmarket,…"
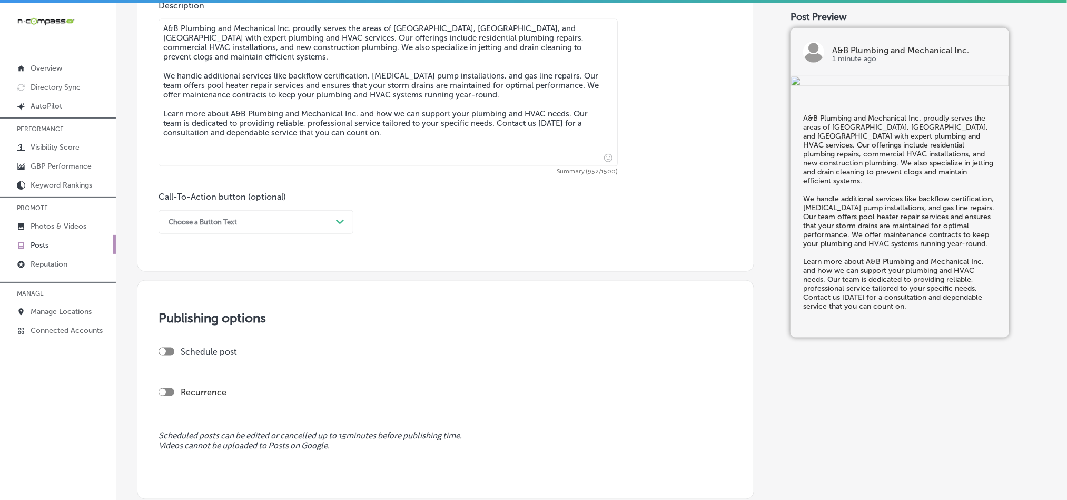
scroll to position [632, 0]
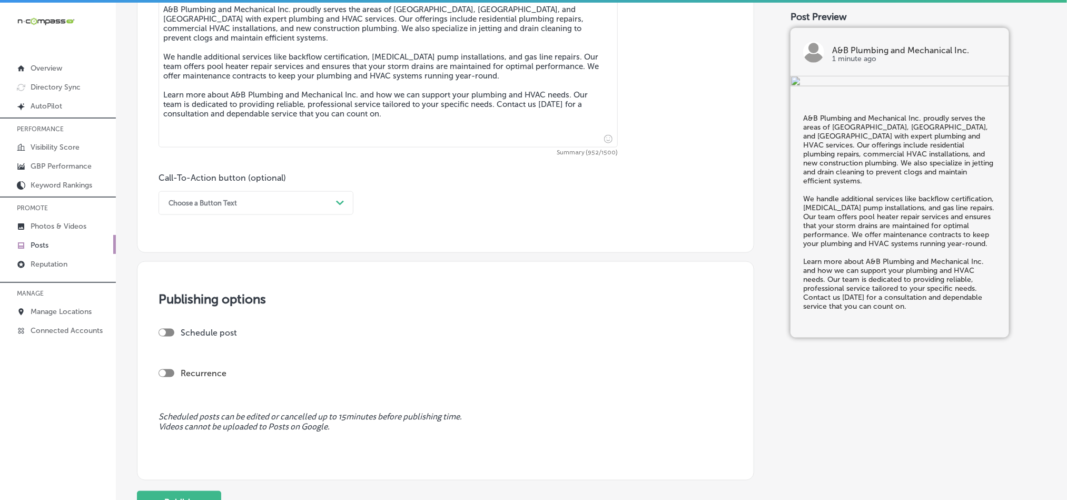
type textarea "A&B Plumbing and Mechanical Inc. proudly serves the areas of Lyman, Woolmarket,…"
click at [245, 202] on div "Choose a Button Text" at bounding box center [247, 203] width 169 height 16
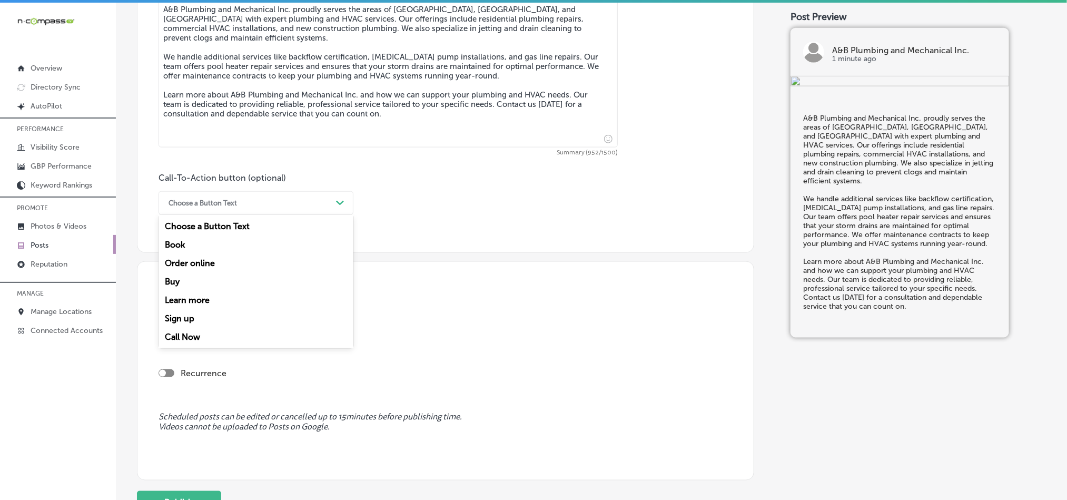
click at [187, 340] on div "Call Now" at bounding box center [256, 337] width 195 height 18
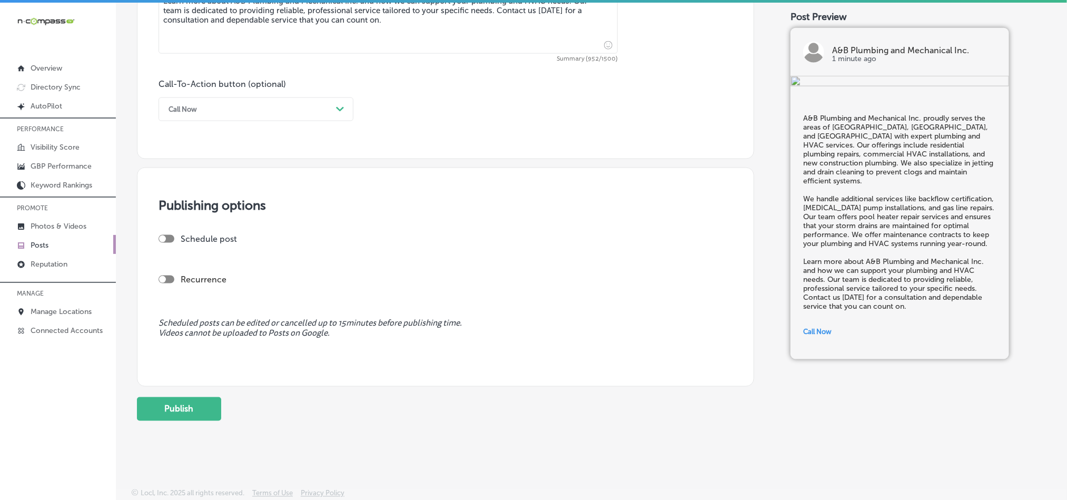
scroll to position [729, 0]
click at [171, 239] on div at bounding box center [167, 239] width 16 height 8
checkbox input "true"
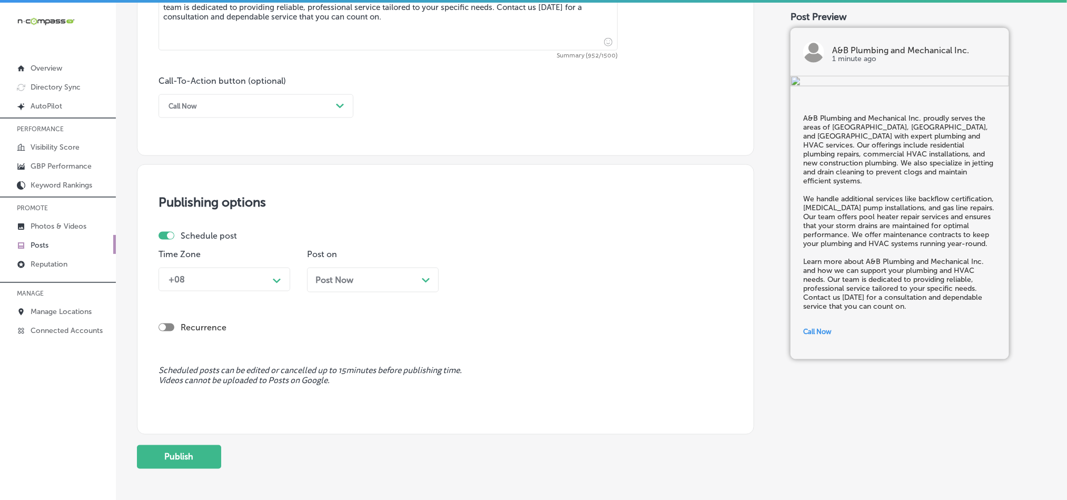
click at [250, 291] on div "+08 Path Created with Sketch." at bounding box center [225, 280] width 132 height 24
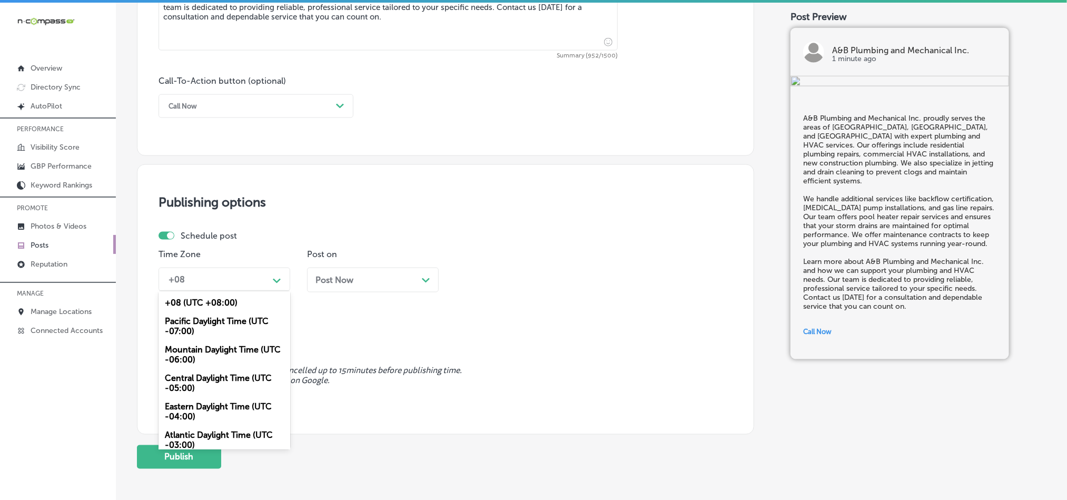
click at [203, 363] on div "Mountain Daylight Time (UTC -06:00)" at bounding box center [225, 354] width 132 height 28
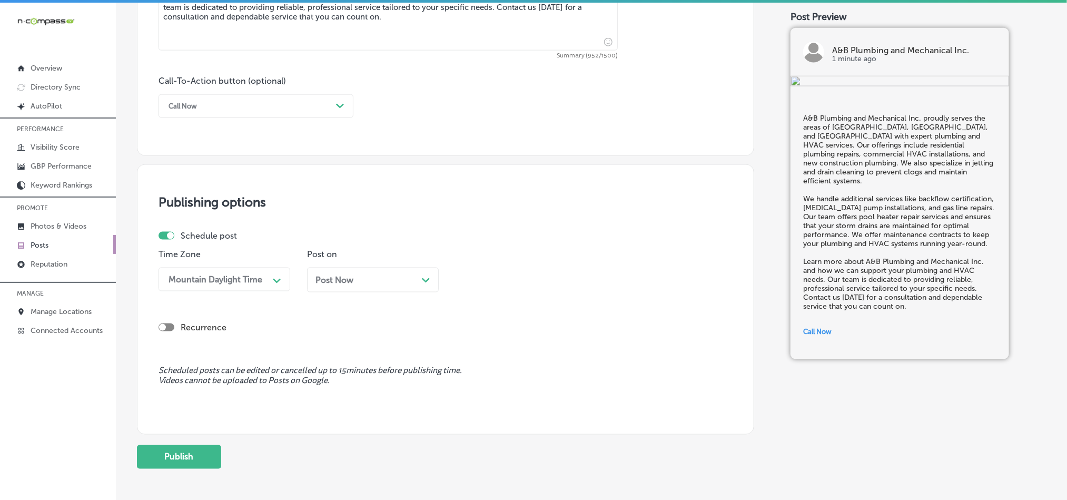
click at [391, 271] on div "Post Now Path Created with Sketch." at bounding box center [373, 280] width 132 height 25
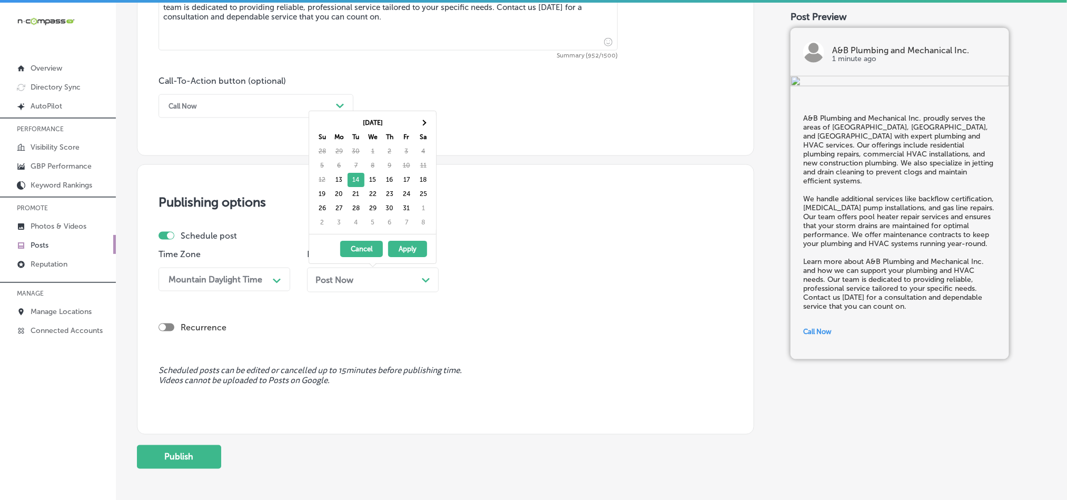
click at [395, 285] on div "Post Now Path Created with Sketch." at bounding box center [372, 280] width 115 height 10
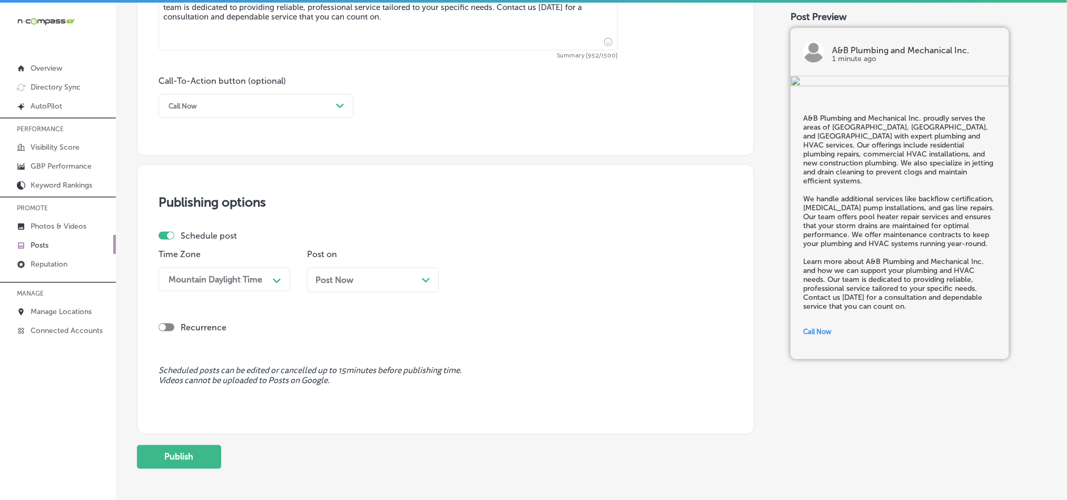
click at [395, 285] on div "Post Now Path Created with Sketch." at bounding box center [372, 280] width 115 height 10
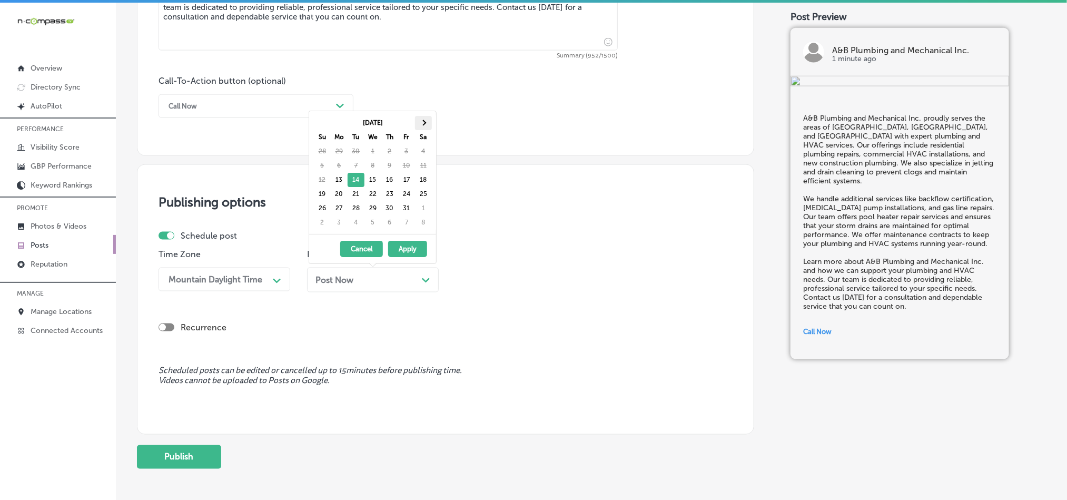
click at [430, 116] on th at bounding box center [423, 123] width 17 height 14
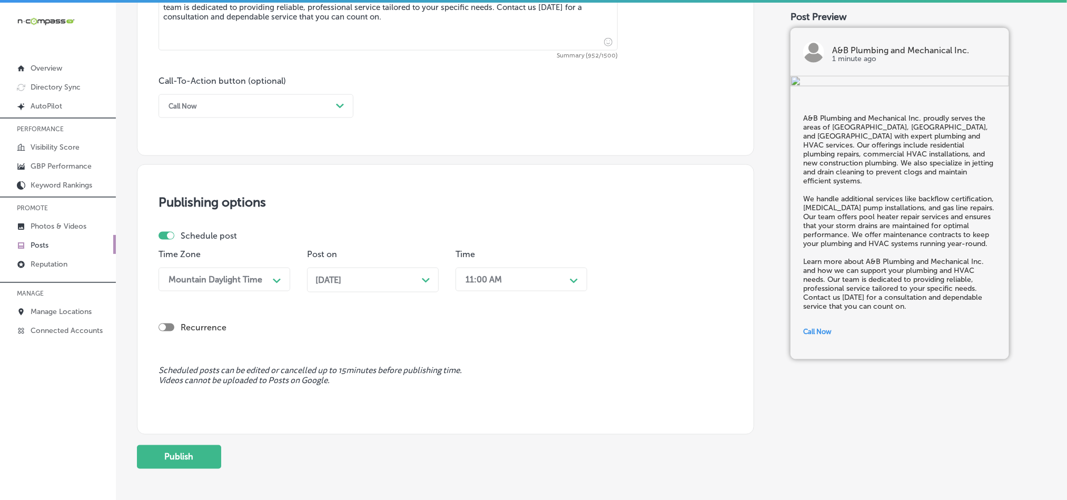
click at [516, 275] on div "11:00 AM" at bounding box center [512, 279] width 105 height 18
click at [475, 324] on div "7:00 AM" at bounding box center [522, 319] width 132 height 18
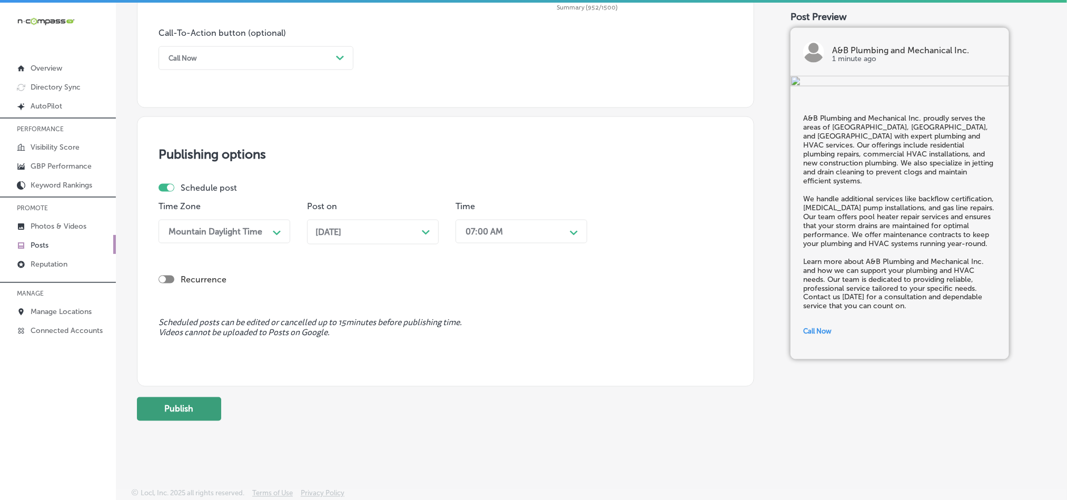
click at [185, 401] on button "Publish" at bounding box center [179, 409] width 84 height 24
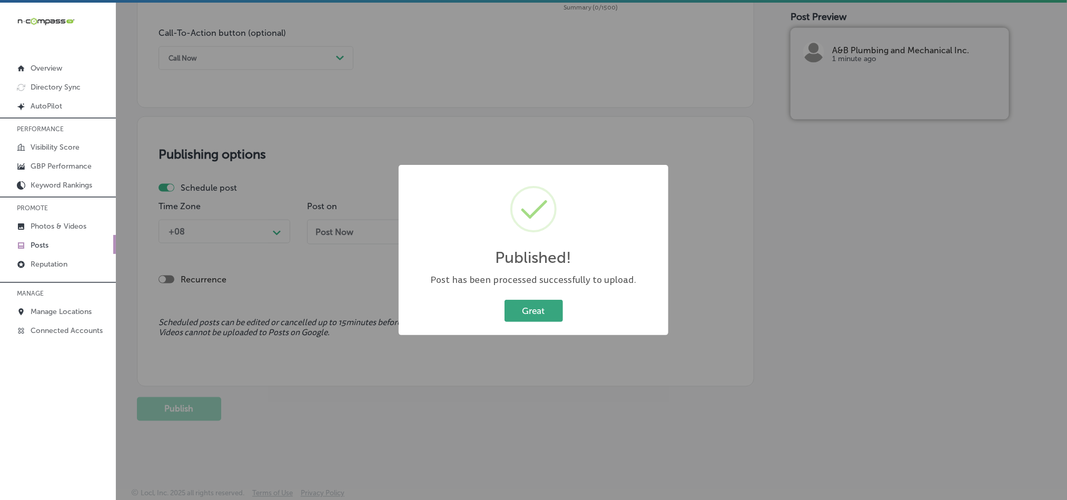
click at [547, 318] on button "Great" at bounding box center [534, 311] width 58 height 22
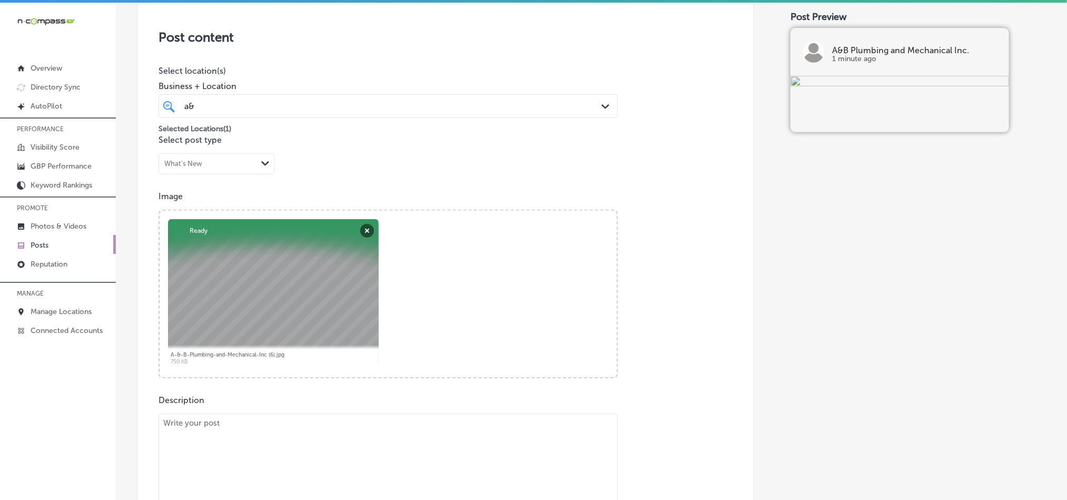
scroll to position [202, 0]
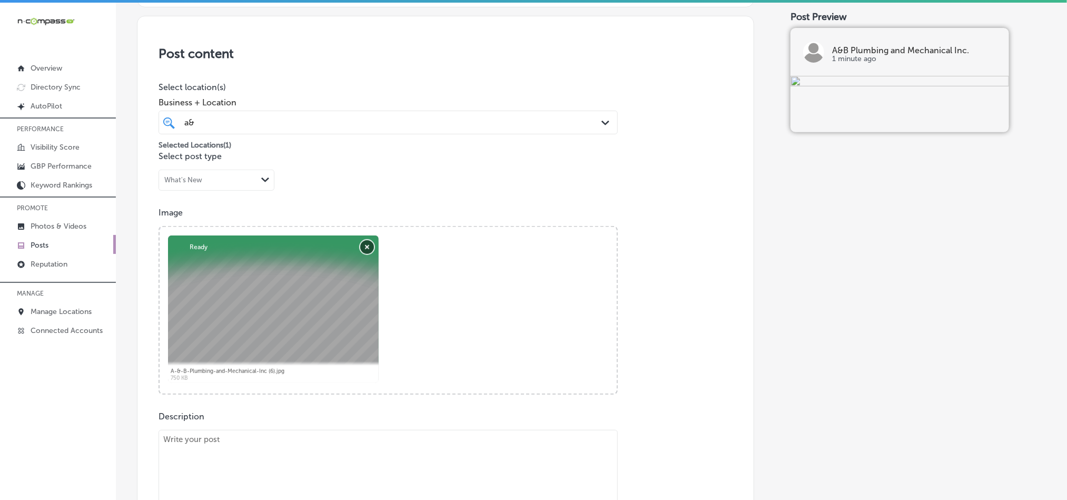
click at [364, 251] on button "Remove" at bounding box center [367, 247] width 14 height 14
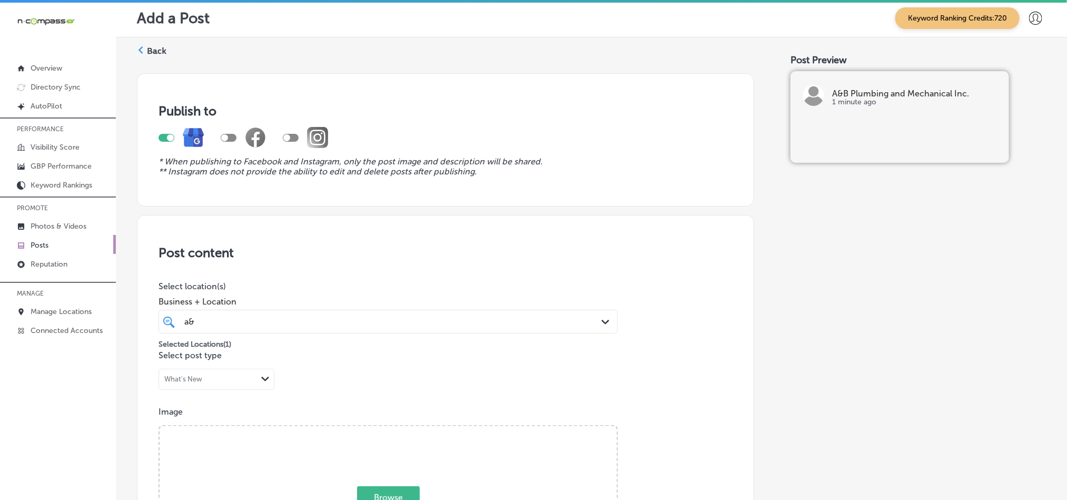
scroll to position [0, 0]
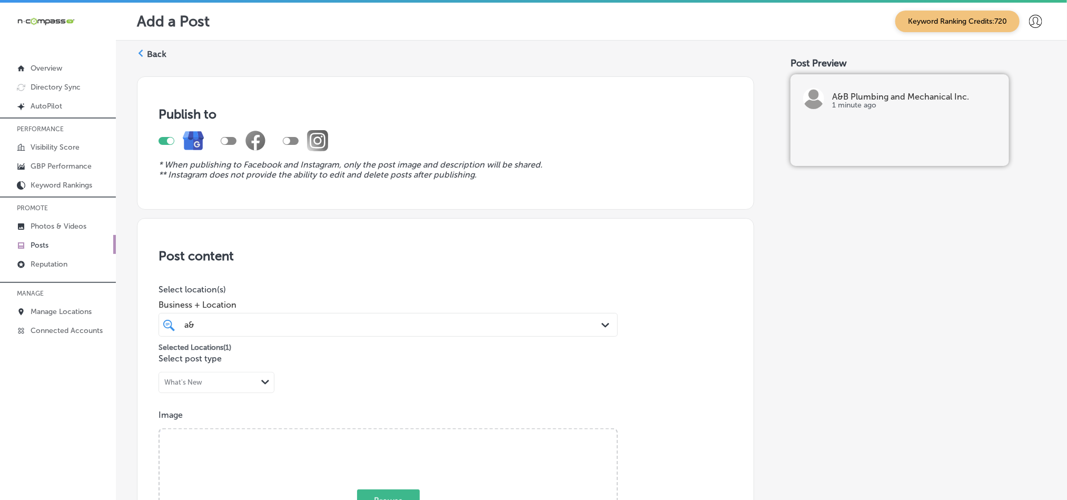
click at [163, 58] on label "Back" at bounding box center [156, 54] width 19 height 12
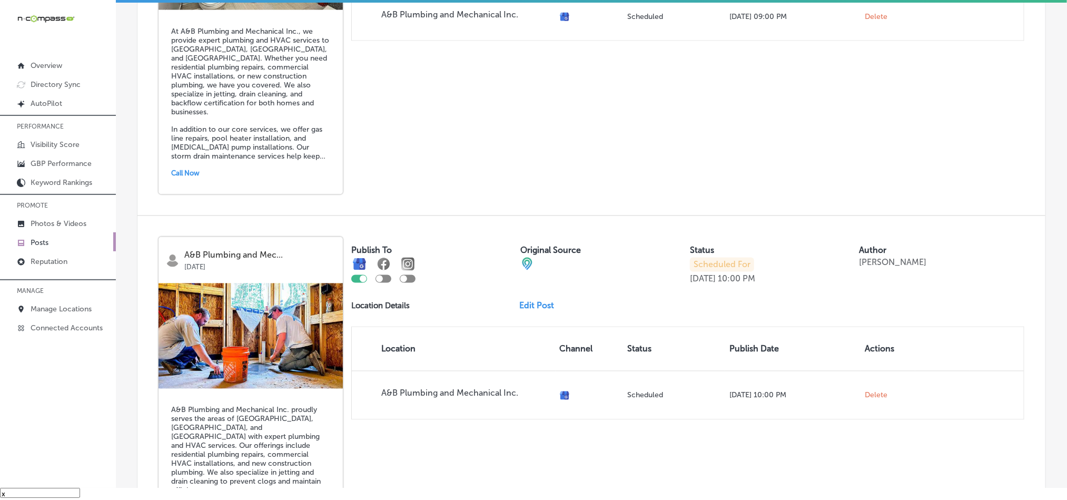
scroll to position [983, 0]
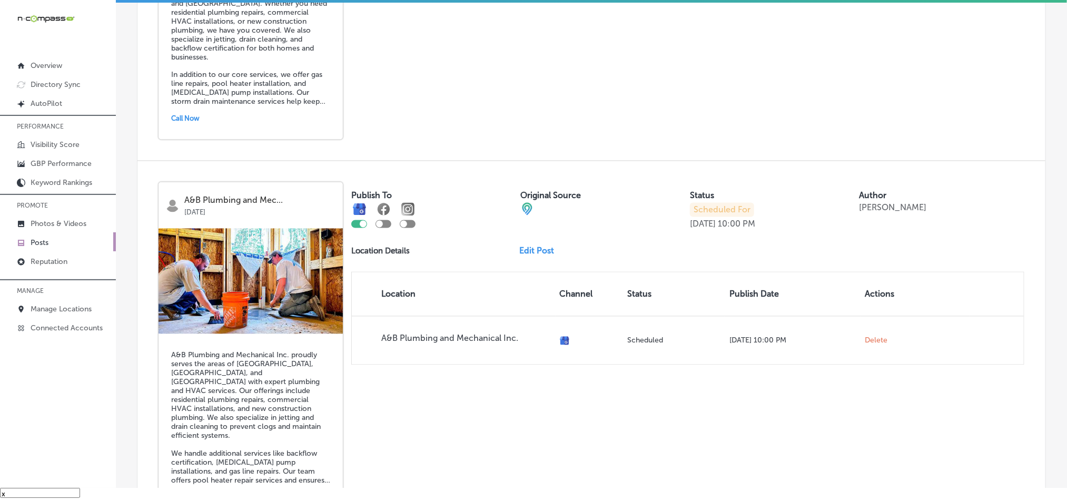
click at [530, 246] on link "Edit Post" at bounding box center [541, 251] width 43 height 10
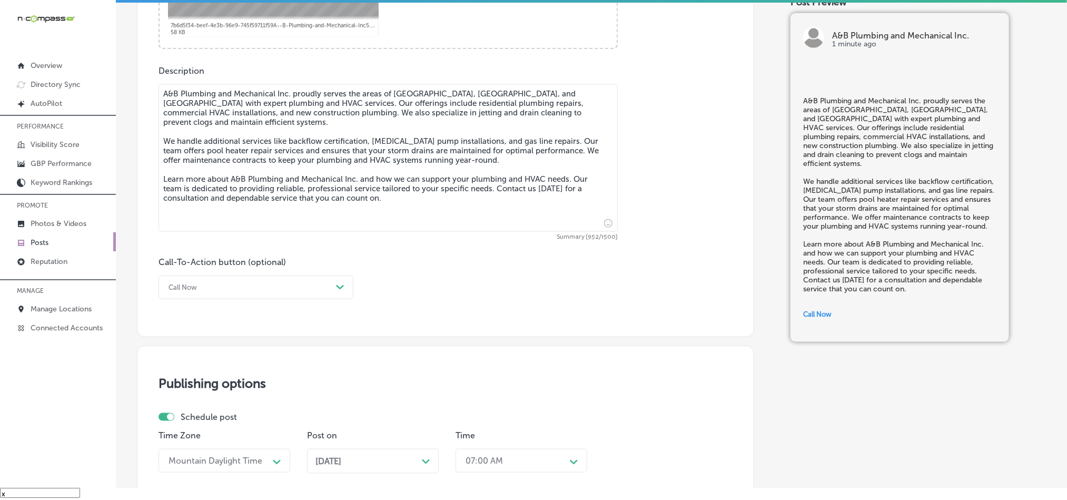
scroll to position [553, 0]
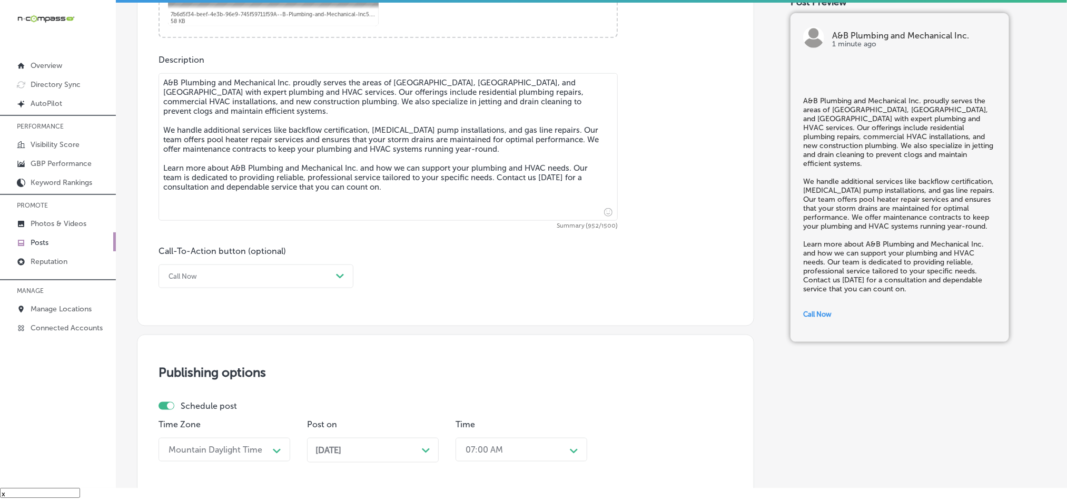
click at [283, 188] on textarea "A&B Plumbing and Mechanical Inc. proudly serves the areas of Lyman, Woolmarket,…" at bounding box center [388, 146] width 459 height 147
checkbox input "true"
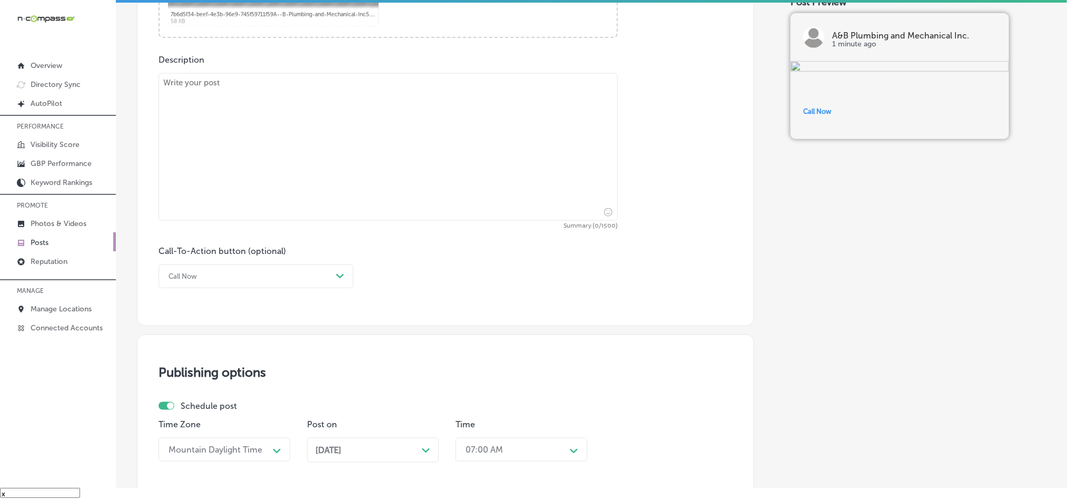
paste textarea "Looking for trusted plumbing and HVAC solutions? A&B Plumbing and Mechanical In…"
type textarea "Looking for trusted plumbing and HVAC solutions? A&B Plumbing and Mechanical In…"
checkbox input "true"
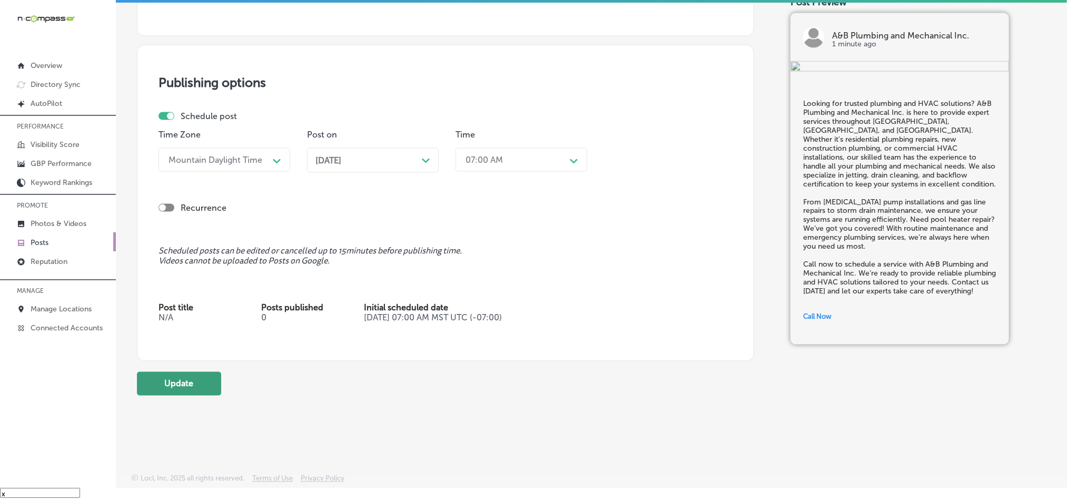
scroll to position [847, 0]
type textarea "Looking for trusted plumbing and HVAC solutions? A&B Plumbing and Mechanical In…"
click at [186, 389] on button "Update" at bounding box center [179, 384] width 84 height 24
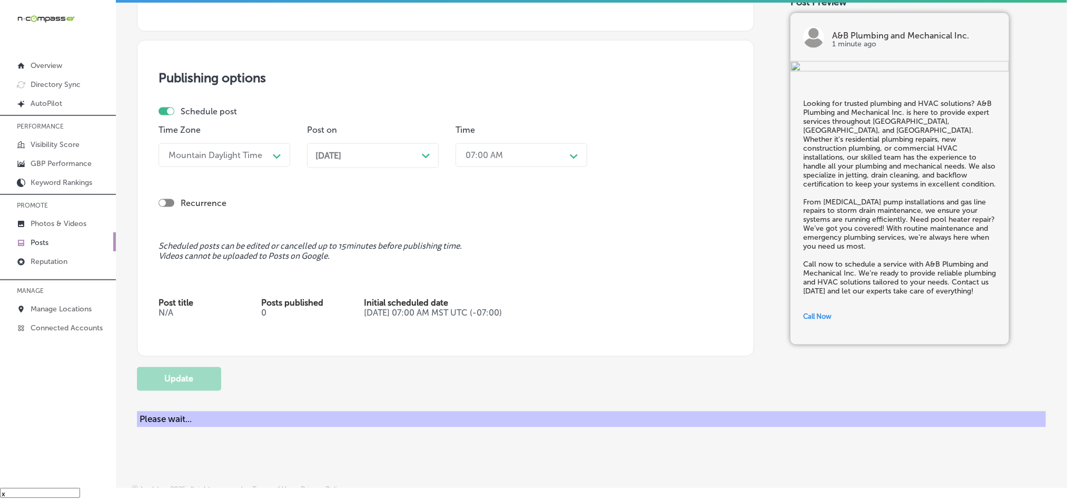
checkbox input "true"
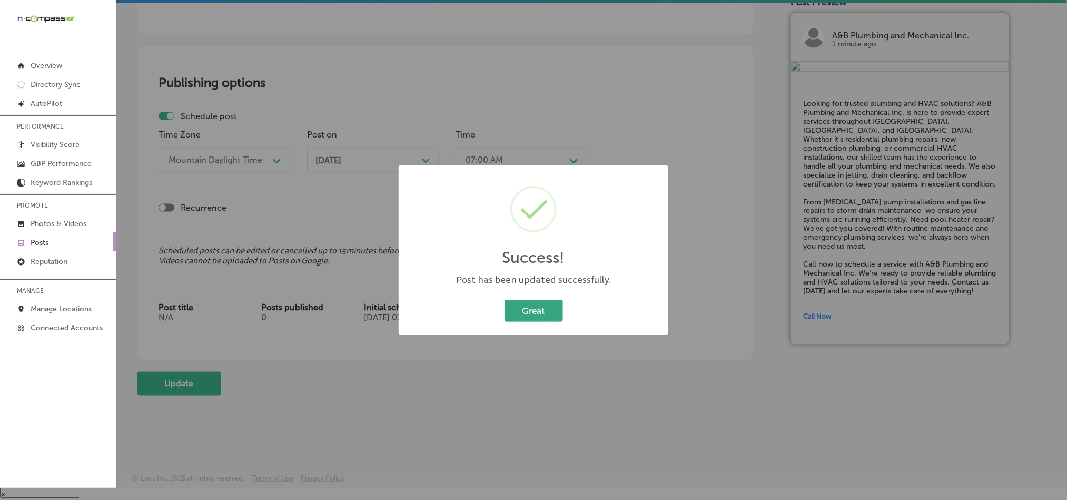
drag, startPoint x: 558, startPoint y: 319, endPoint x: 546, endPoint y: 316, distance: 12.5
click at [549, 317] on button "Great" at bounding box center [534, 311] width 58 height 22
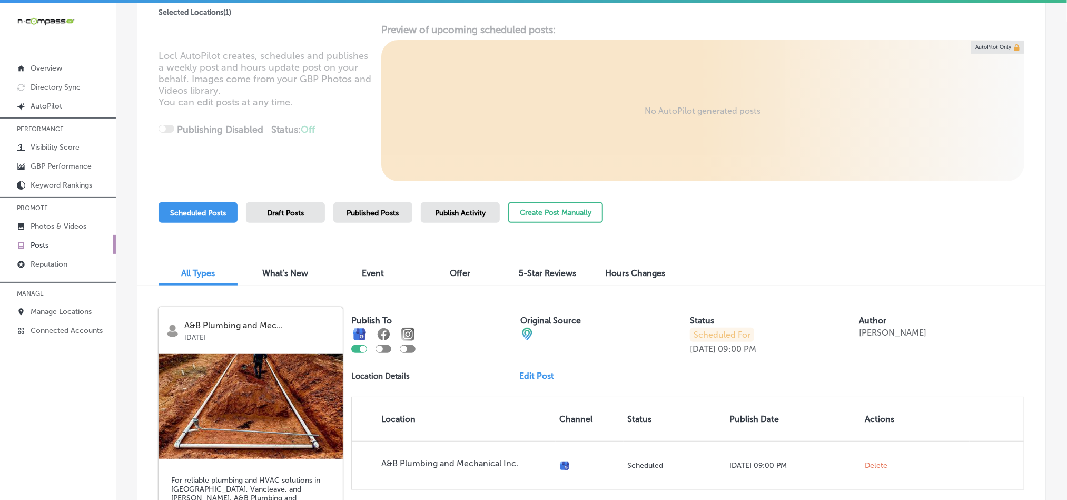
scroll to position [114, 0]
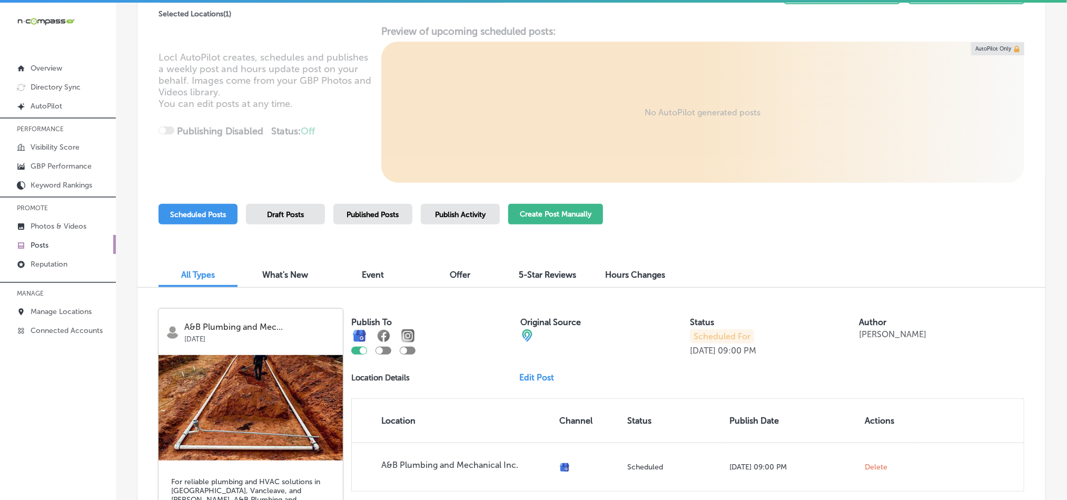
click at [548, 214] on button "Create Post Manually" at bounding box center [555, 214] width 95 height 21
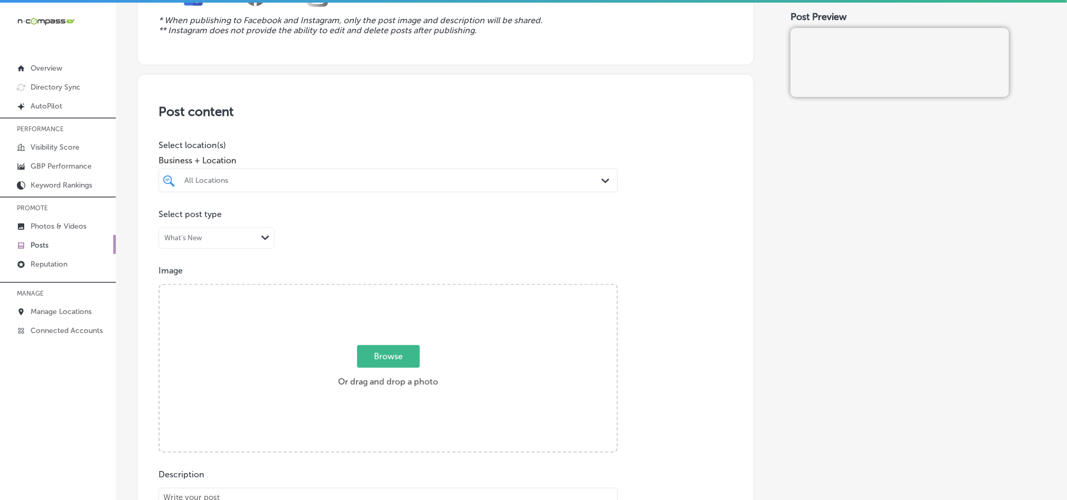
scroll to position [158, 0]
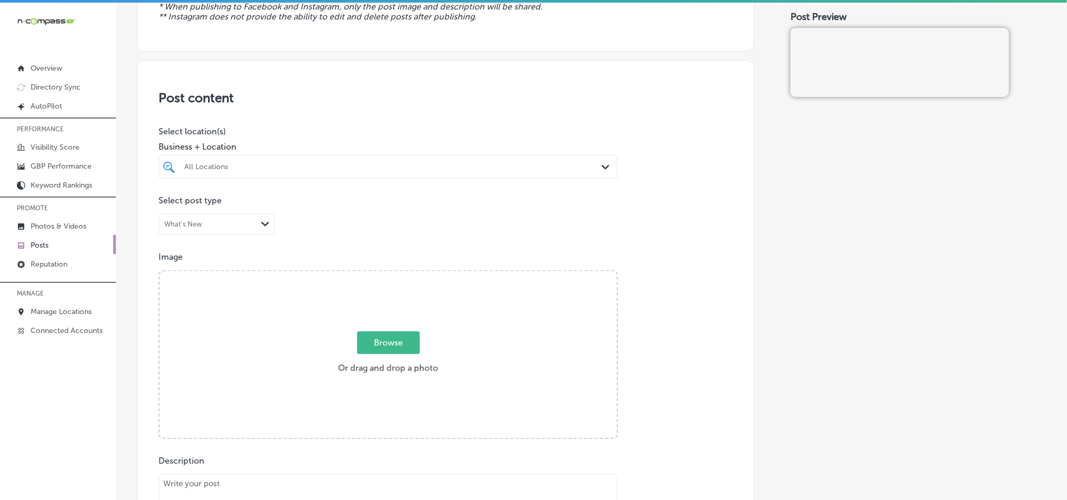
click at [423, 165] on div "All Locations" at bounding box center [393, 166] width 418 height 9
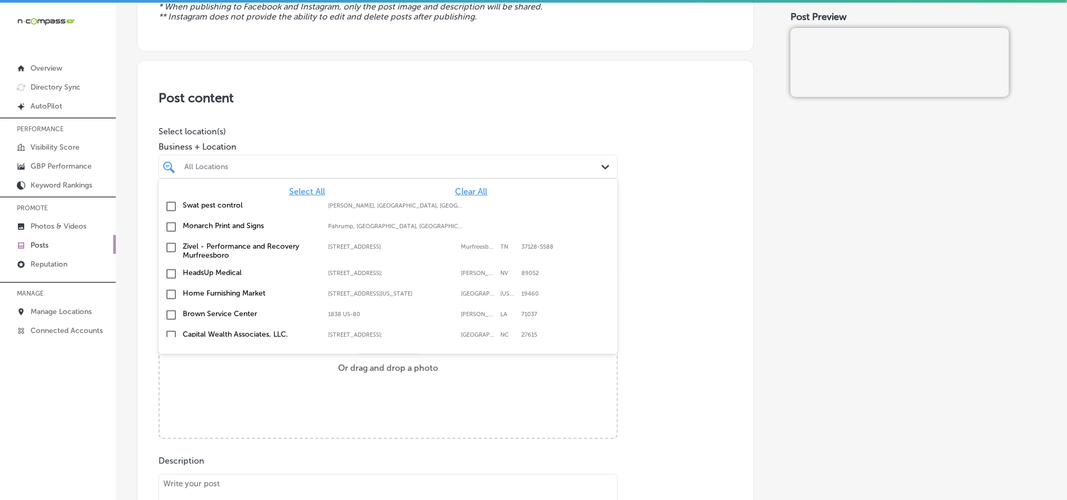
click at [461, 190] on span "Clear All" at bounding box center [472, 191] width 32 height 10
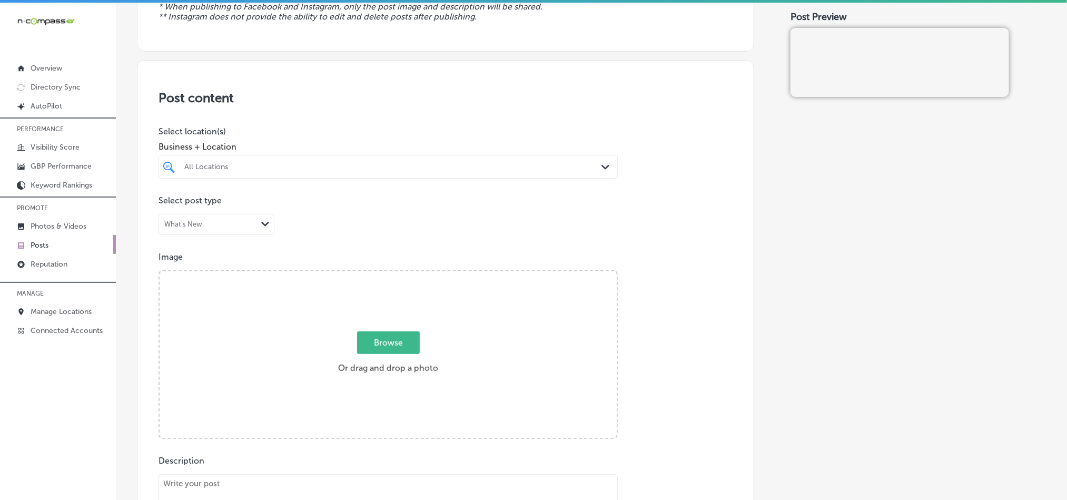
click at [459, 173] on div at bounding box center [367, 167] width 369 height 14
click at [172, 208] on input "checkbox" at bounding box center [171, 206] width 13 height 13
type input "a&"
click at [470, 83] on div "Post content Select location(s) Business + Location a& a& Path Created with Ske…" at bounding box center [445, 393] width 617 height 667
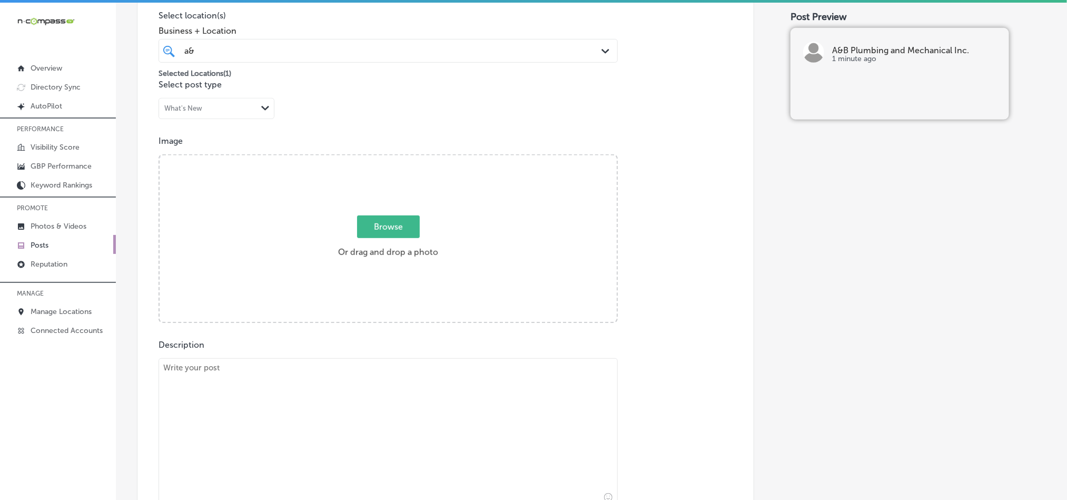
scroll to position [290, 0]
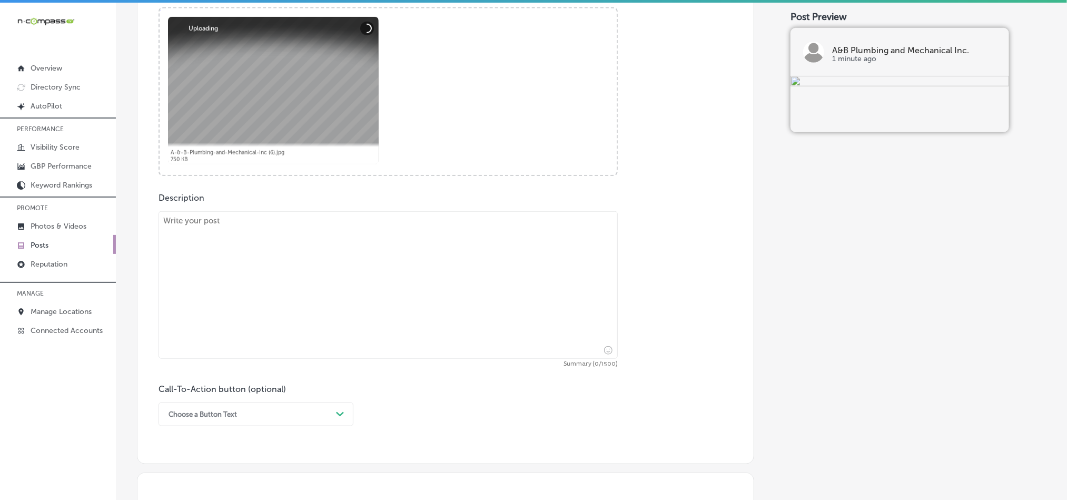
click at [291, 302] on textarea at bounding box center [388, 284] width 459 height 147
paste textarea "Got plumbing issues? A&B Plumbing and Mechanical Inc. proudly serves Pass Chris…"
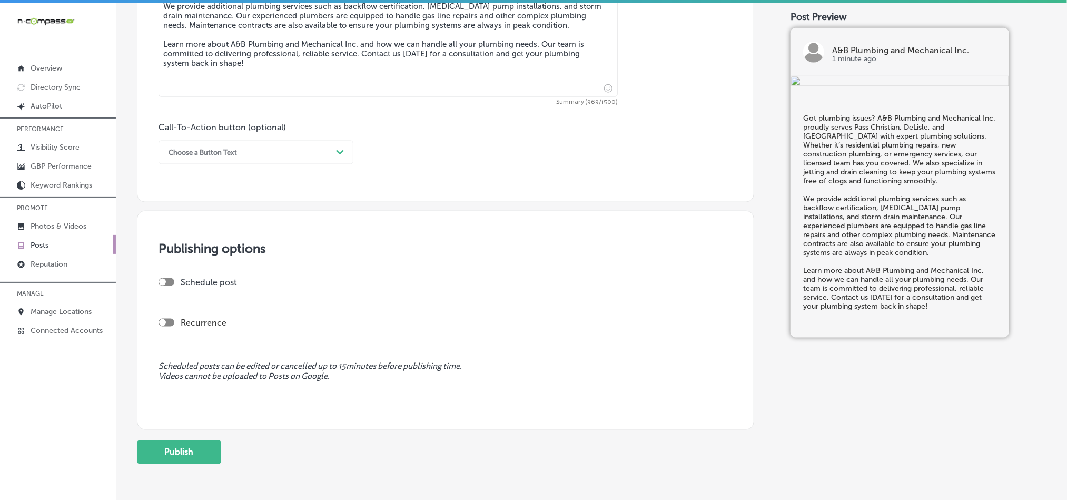
scroll to position [685, 0]
type textarea "Got plumbing issues? A&B Plumbing and Mechanical Inc. proudly serves Pass Chris…"
click at [255, 155] on div "Choose a Button Text" at bounding box center [247, 150] width 169 height 16
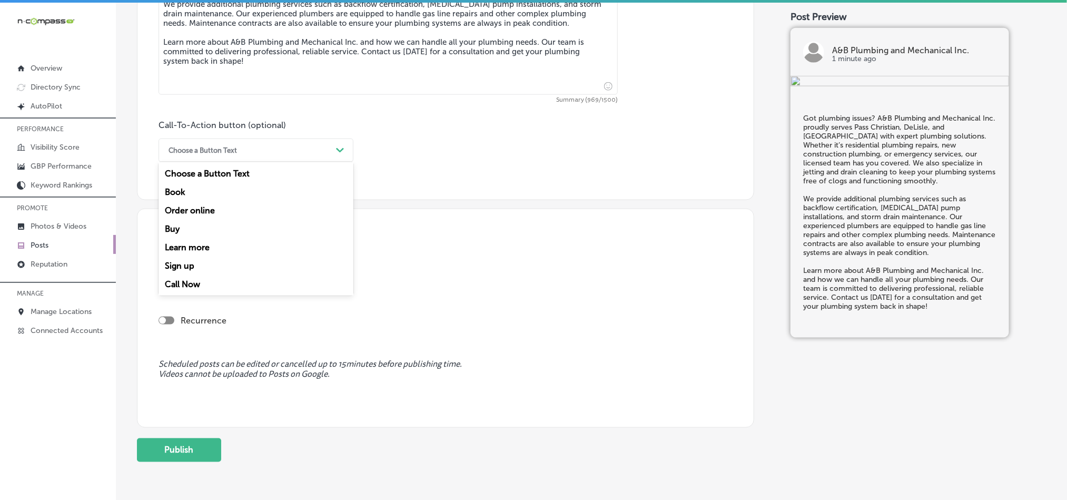
click at [185, 283] on div "Call Now" at bounding box center [256, 284] width 195 height 18
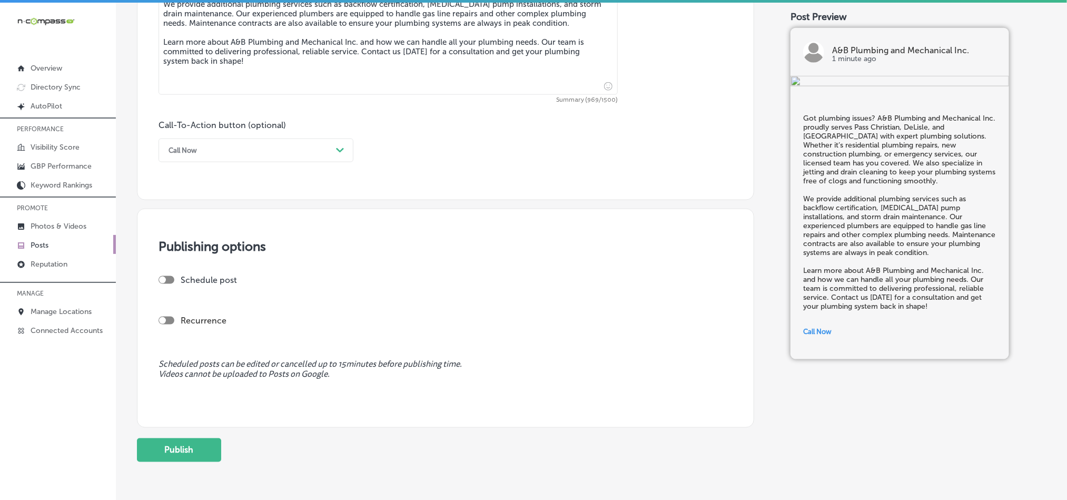
scroll to position [729, 0]
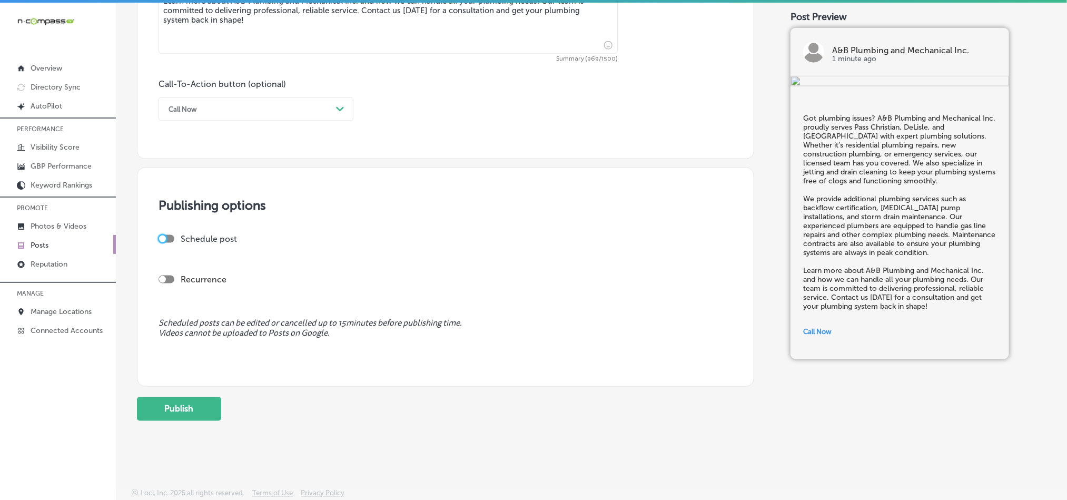
click at [163, 237] on div at bounding box center [162, 238] width 7 height 7
checkbox input "true"
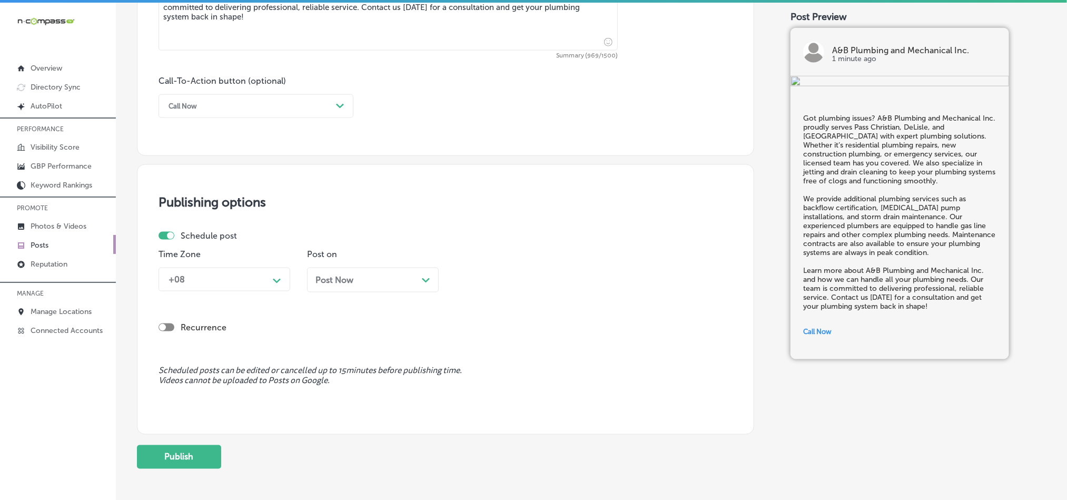
click at [250, 288] on div "+08" at bounding box center [215, 279] width 105 height 18
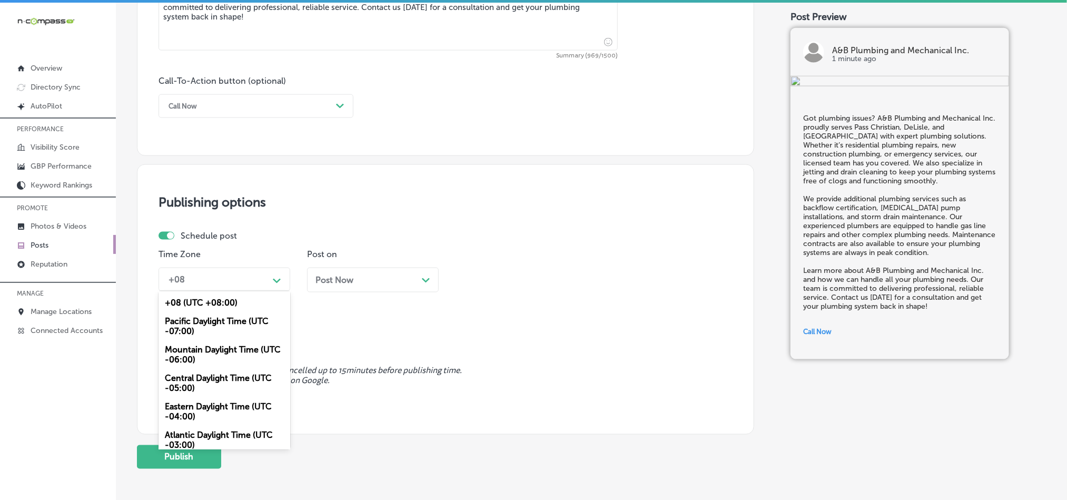
click at [212, 356] on div "Mountain Daylight Time (UTC -06:00)" at bounding box center [225, 354] width 132 height 28
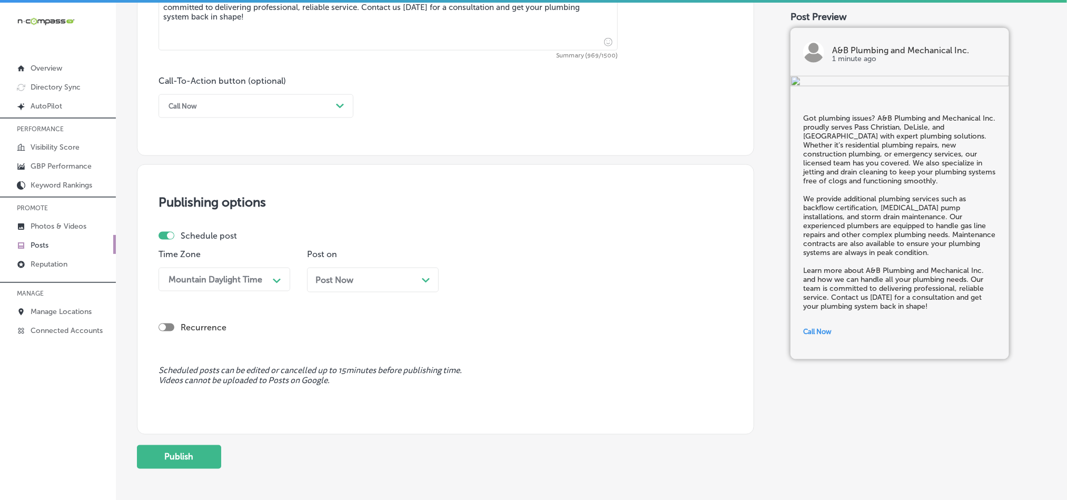
click at [362, 291] on div "Post Now Path Created with Sketch." at bounding box center [373, 280] width 132 height 25
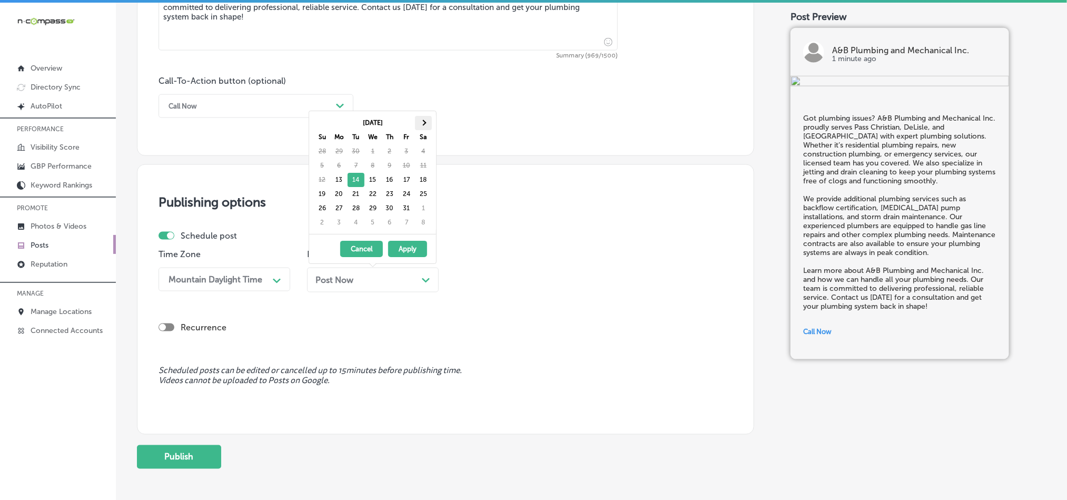
click at [420, 122] on th at bounding box center [423, 123] width 17 height 14
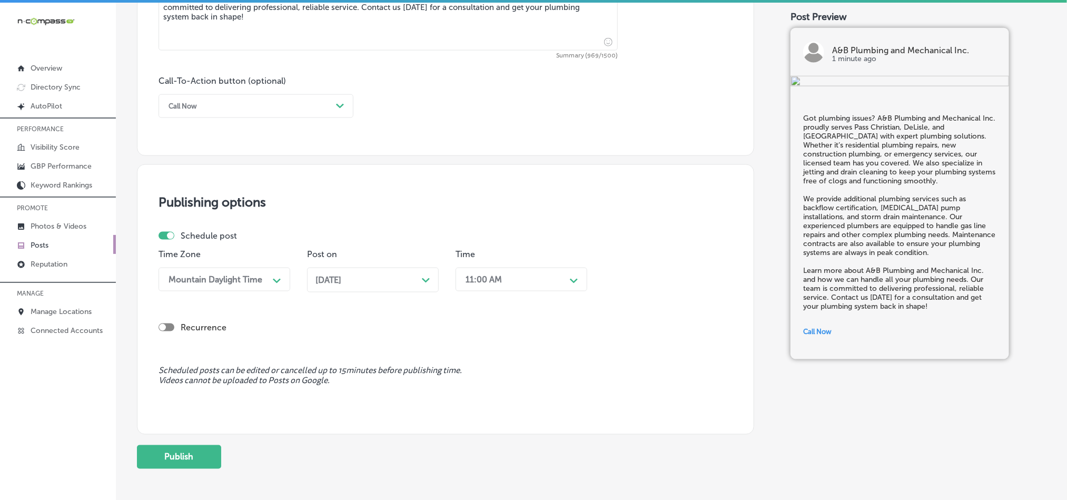
drag, startPoint x: 509, startPoint y: 282, endPoint x: 514, endPoint y: 291, distance: 10.6
click at [510, 282] on div "11:00 AM" at bounding box center [512, 279] width 105 height 18
click at [473, 347] on div "7:00 AM" at bounding box center [522, 344] width 132 height 18
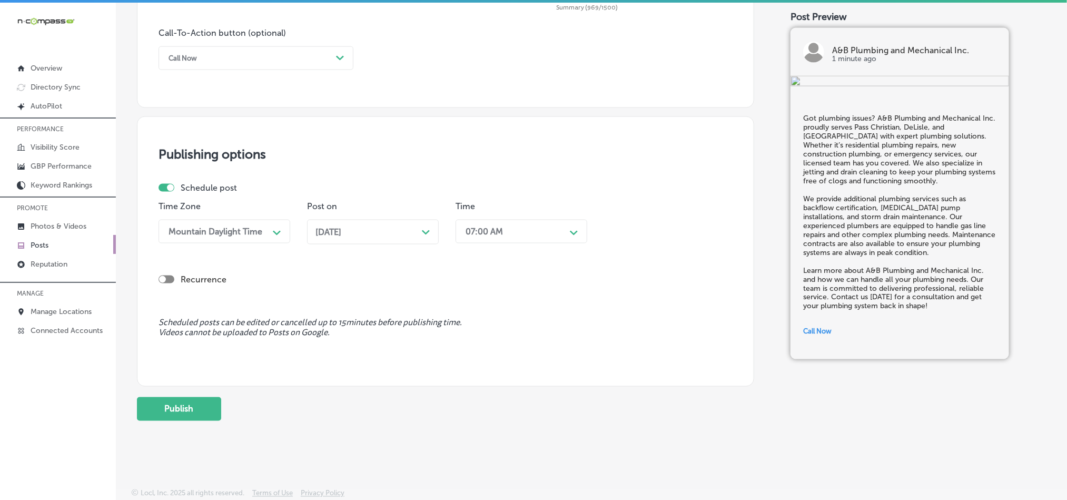
scroll to position [781, 0]
click at [196, 408] on button "Publish" at bounding box center [179, 409] width 84 height 24
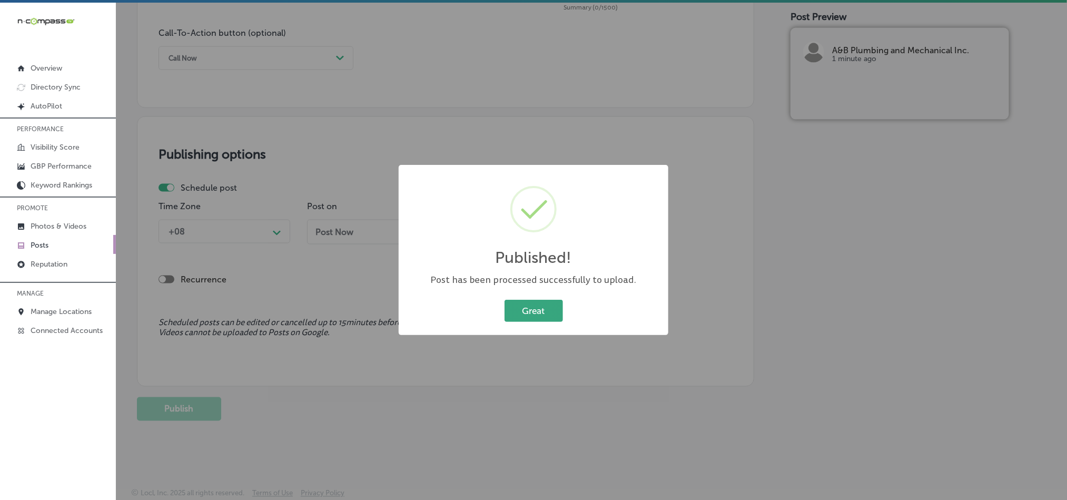
click at [531, 303] on button "Great" at bounding box center [534, 311] width 58 height 22
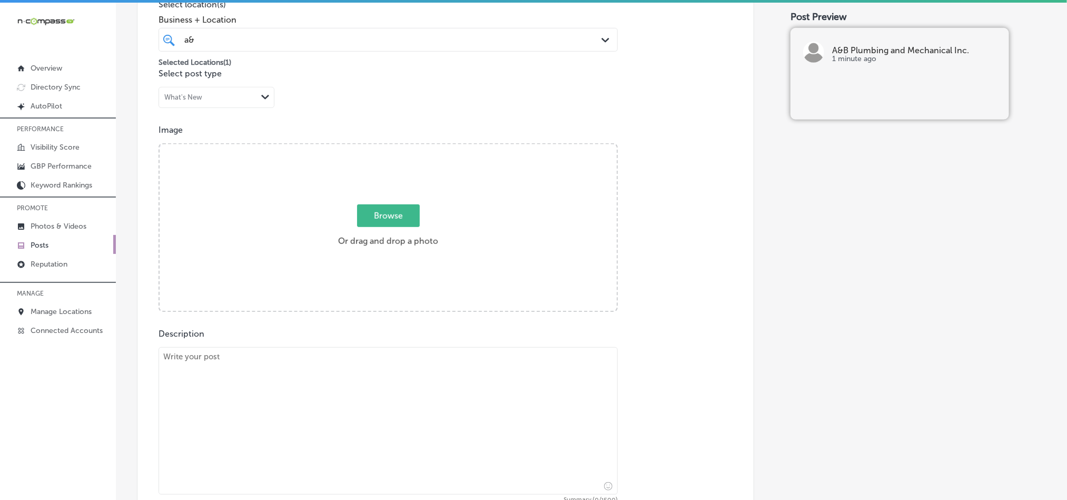
scroll to position [281, 0]
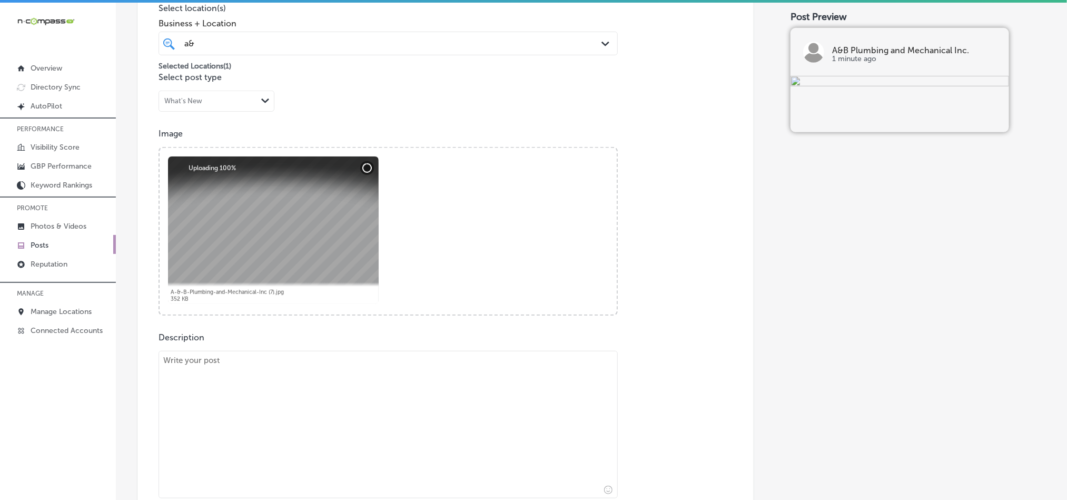
click at [293, 393] on textarea at bounding box center [388, 424] width 459 height 147
paste textarea "Need a reliable plumber? A&B Plumbing and Mechanical Inc. is your go-to source …"
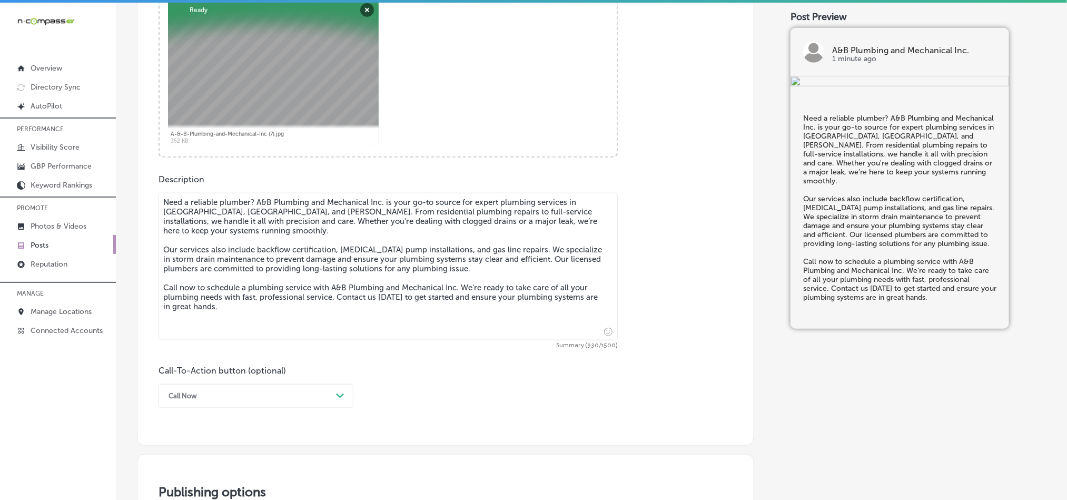
scroll to position [570, 0]
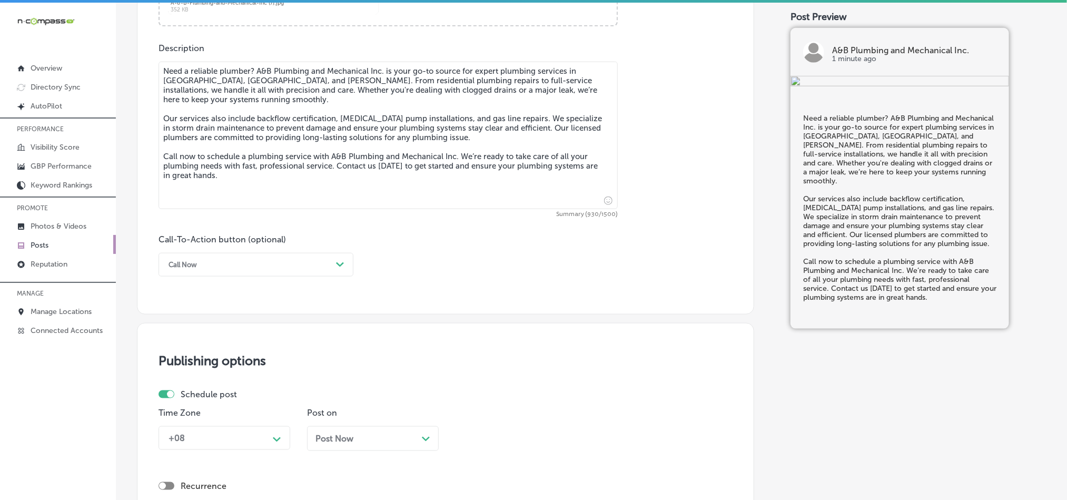
type textarea "Need a reliable plumber? A&B Plumbing and Mechanical Inc. is your go-to source …"
click at [258, 270] on div "Call Now" at bounding box center [247, 264] width 169 height 16
click at [206, 403] on div "Call Now" at bounding box center [256, 398] width 195 height 18
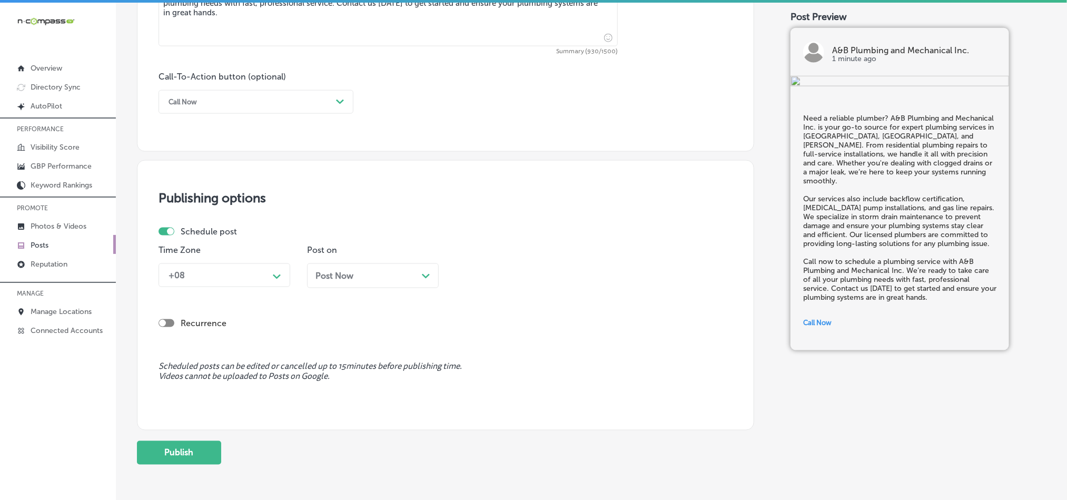
scroll to position [781, 0]
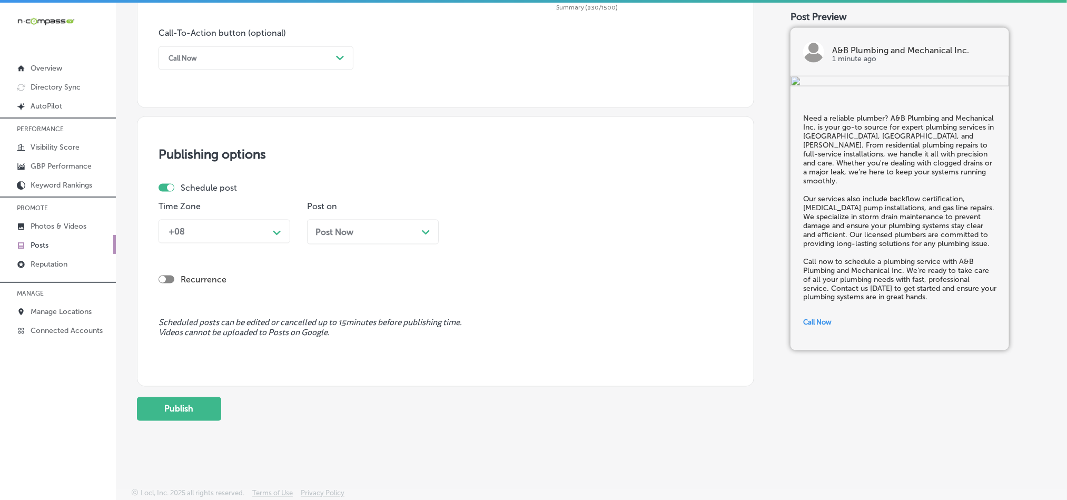
click at [234, 223] on div "+08" at bounding box center [215, 231] width 105 height 18
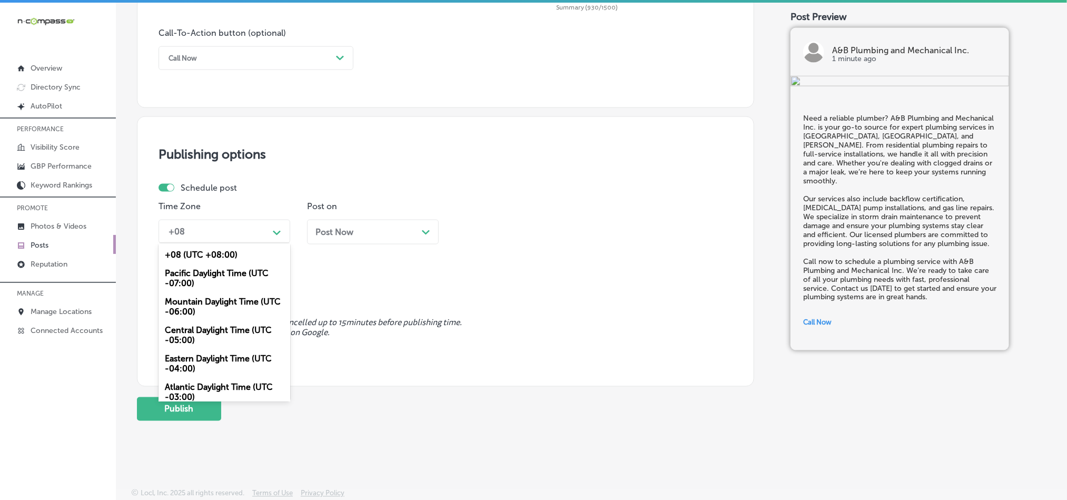
click at [193, 307] on div "Mountain Daylight Time (UTC -06:00)" at bounding box center [225, 306] width 132 height 28
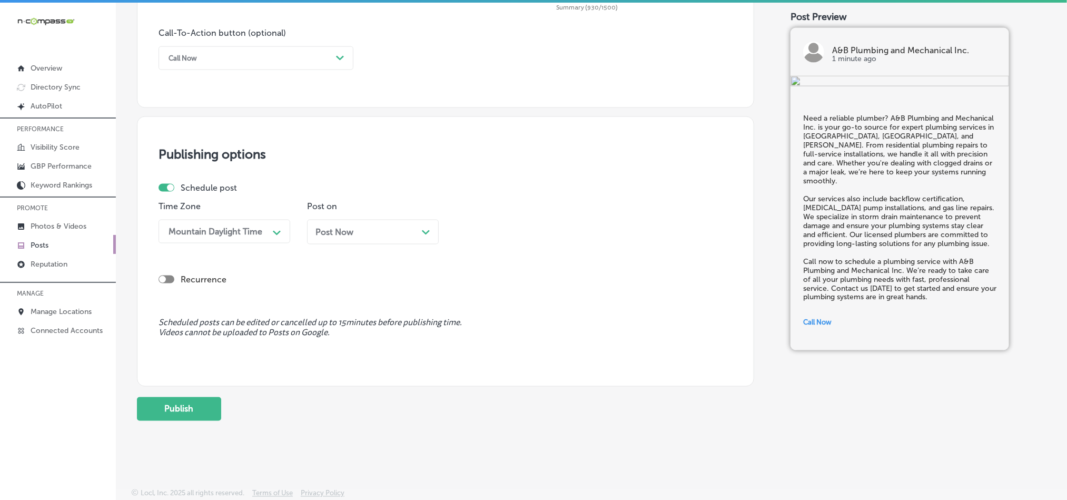
click at [359, 232] on div "Post Now Path Created with Sketch." at bounding box center [372, 232] width 115 height 10
click at [495, 229] on div "11:00 AM" at bounding box center [484, 231] width 36 height 10
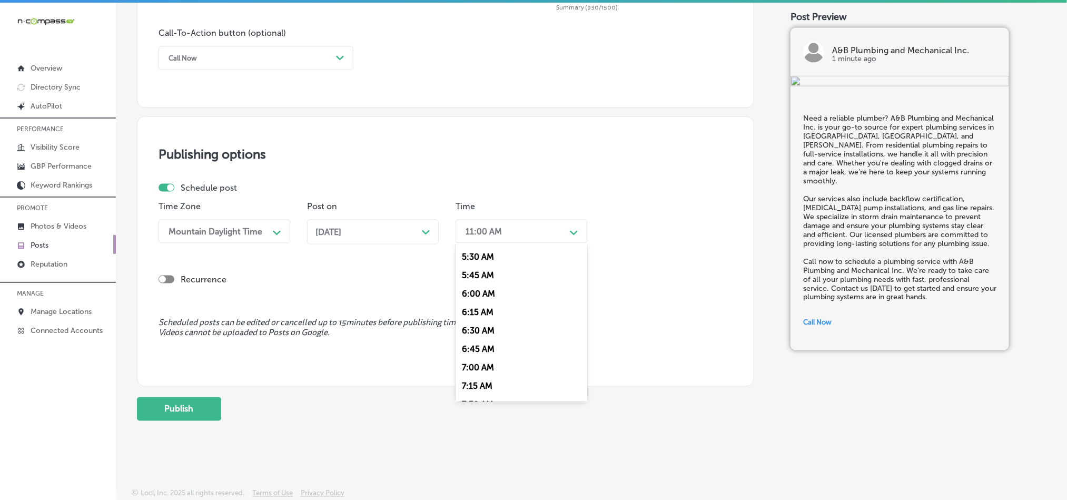
scroll to position [448, 0]
click at [478, 321] on div "7:00 AM" at bounding box center [522, 323] width 132 height 18
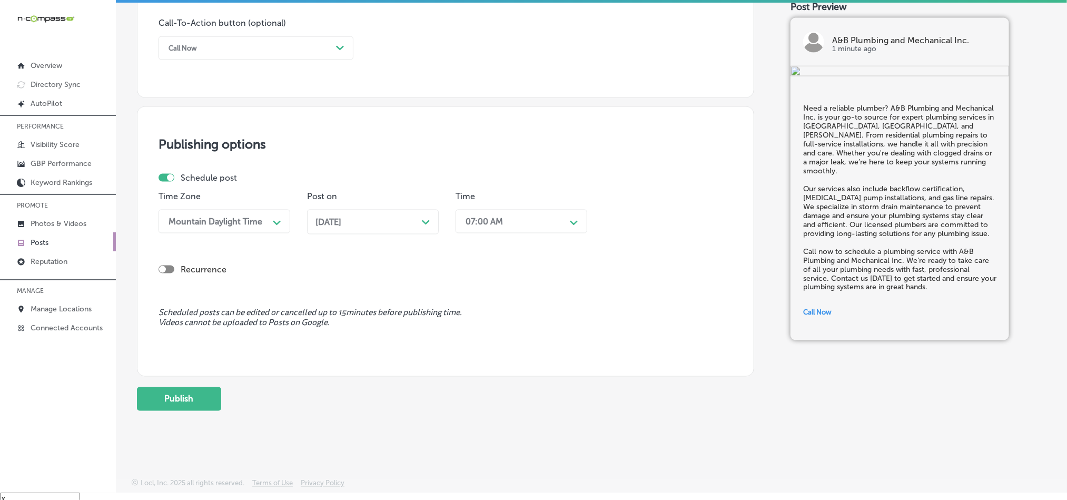
scroll to position [15, 0]
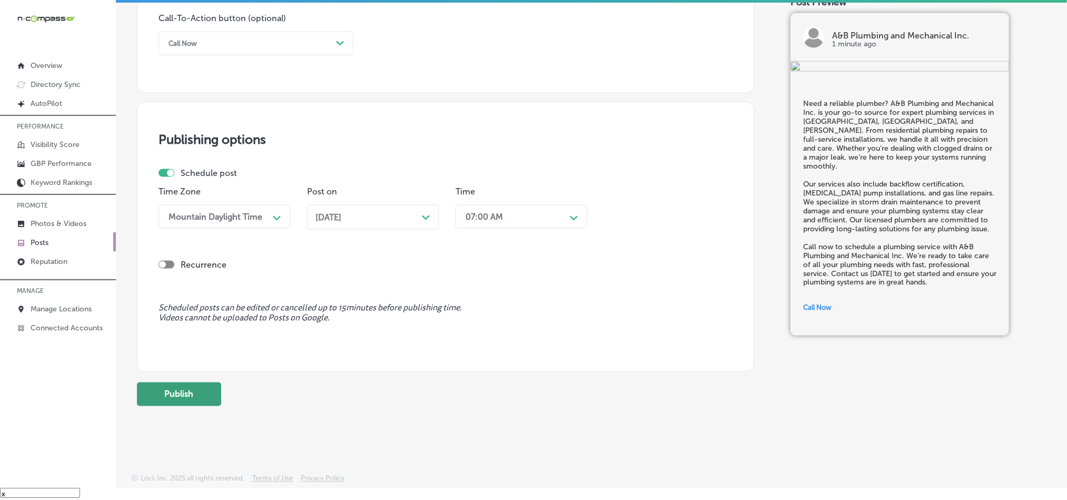
click at [166, 383] on button "Publish" at bounding box center [179, 394] width 84 height 24
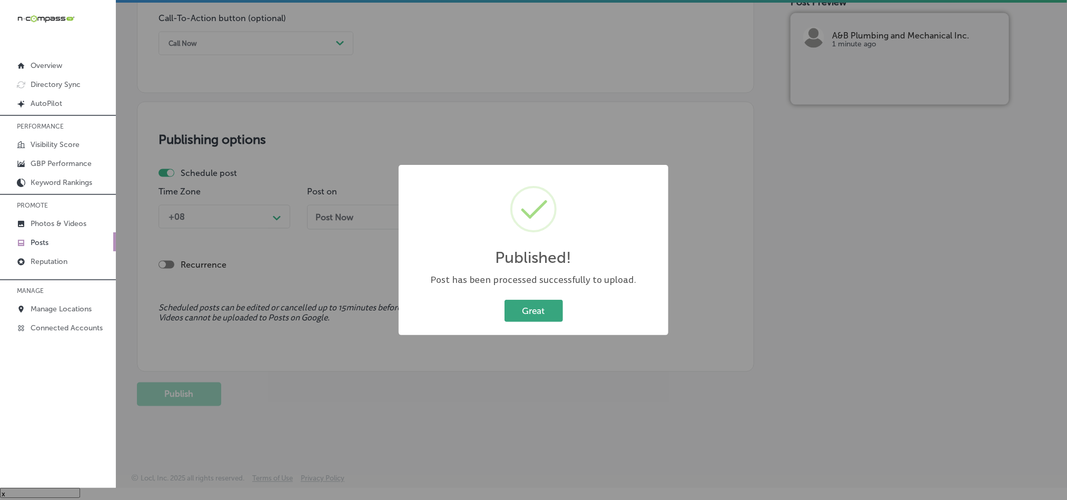
click at [534, 304] on button "Great" at bounding box center [534, 311] width 58 height 22
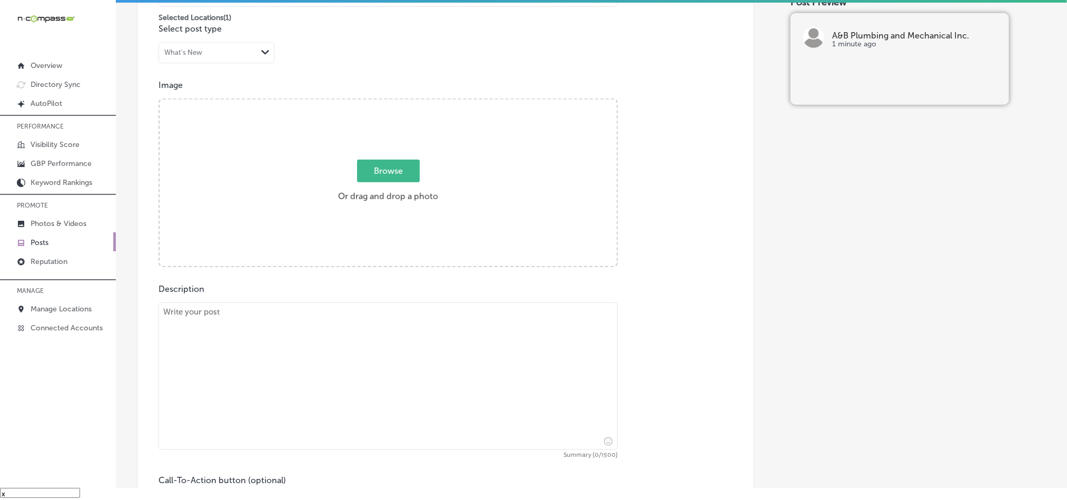
scroll to position [307, 0]
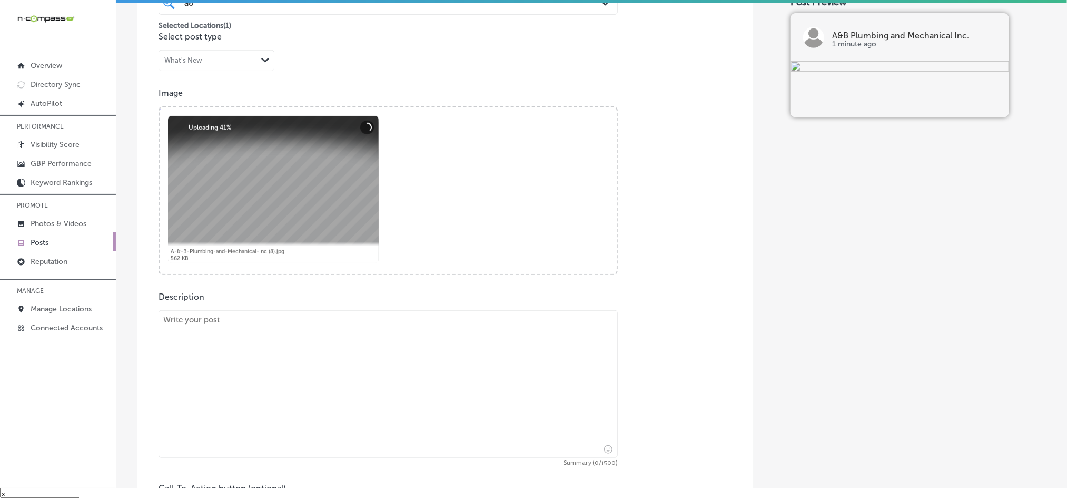
click at [305, 337] on textarea at bounding box center [388, 383] width 459 height 147
paste textarea "Planning a new construction project? At A&B Plumbing and Mechanical Inc., we sp…"
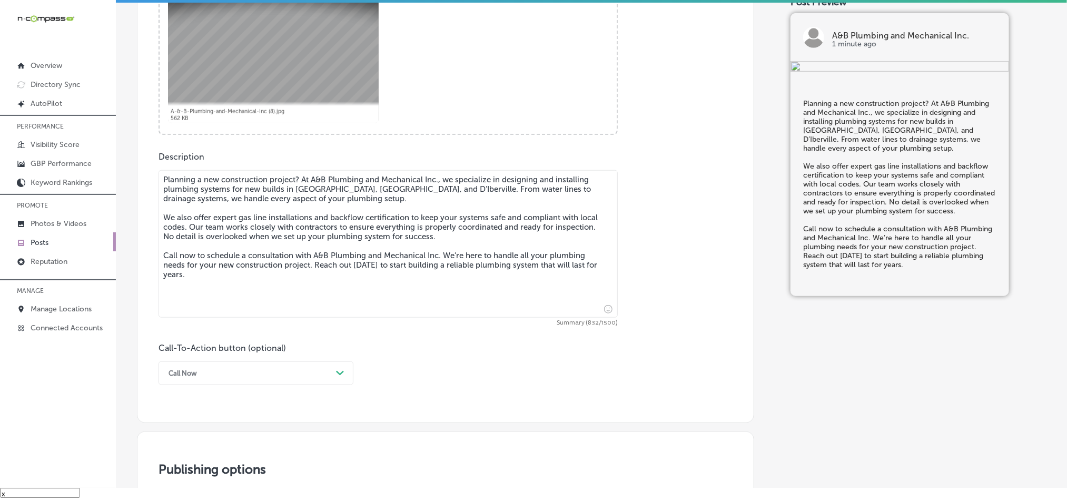
scroll to position [570, 0]
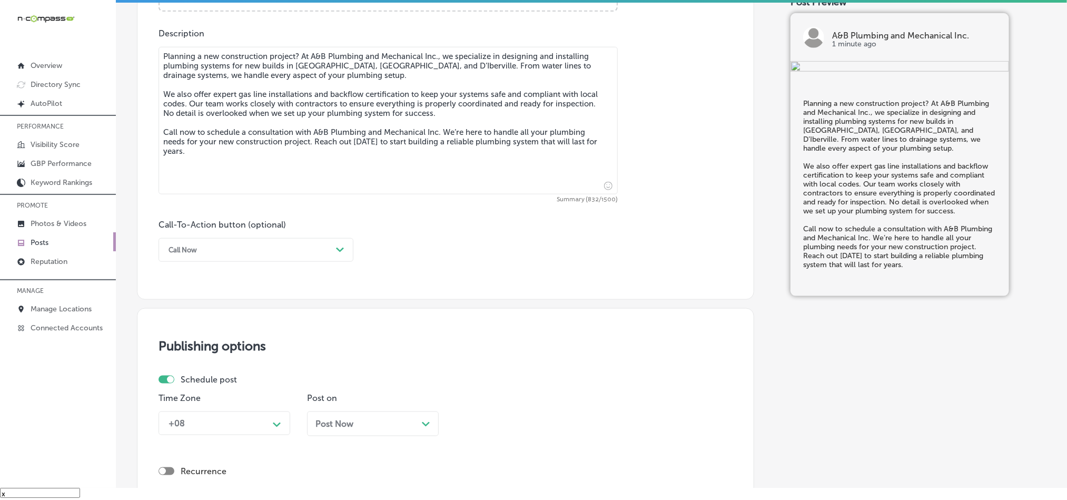
type textarea "Planning a new construction project? At A&B Plumbing and Mechanical Inc., we sp…"
click at [249, 250] on div "Call Now" at bounding box center [247, 250] width 169 height 16
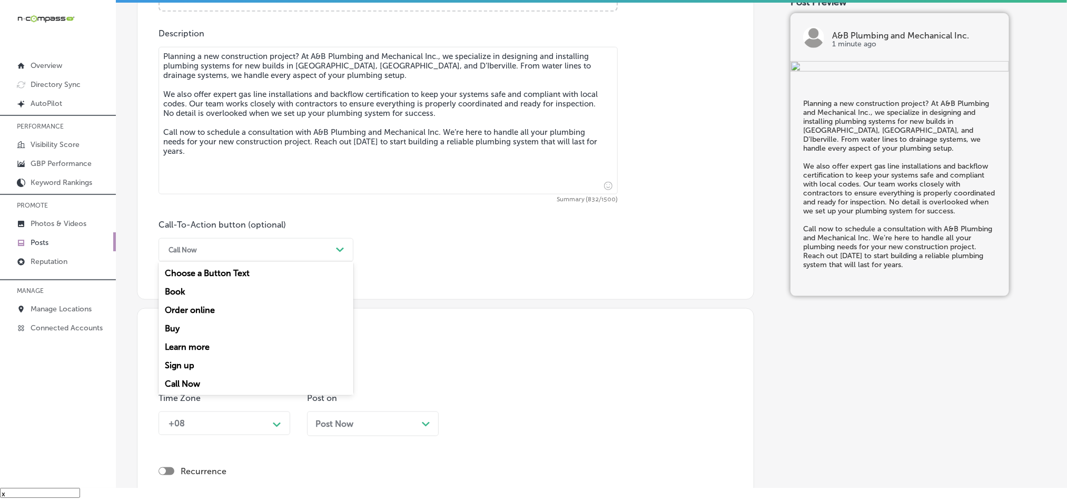
drag, startPoint x: 195, startPoint y: 386, endPoint x: 205, endPoint y: 382, distance: 11.2
click at [194, 386] on div "Call Now" at bounding box center [256, 383] width 195 height 18
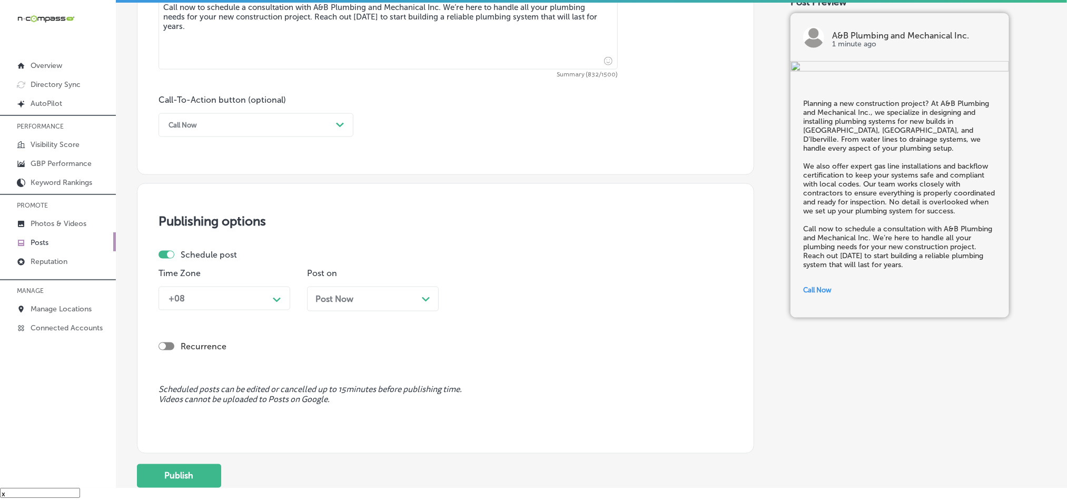
scroll to position [702, 0]
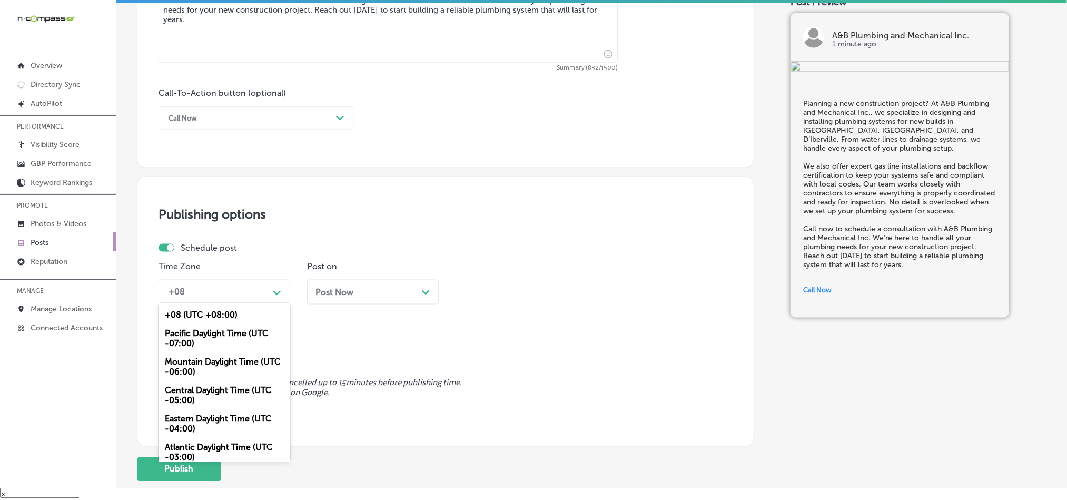
click at [262, 296] on div "+08" at bounding box center [215, 291] width 105 height 18
click at [218, 372] on div "Mountain Daylight Time (UTC -06:00)" at bounding box center [225, 366] width 132 height 28
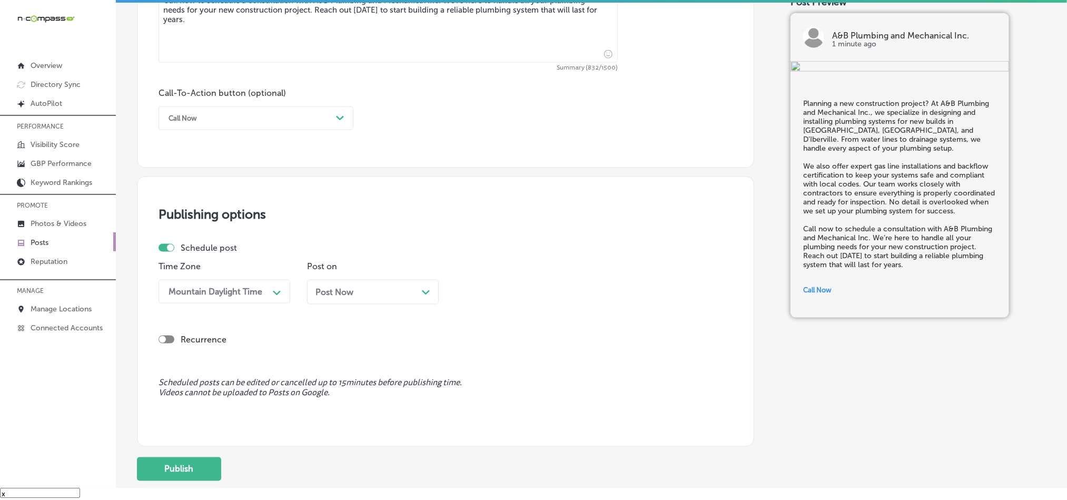
click at [405, 286] on div "Post Now Path Created with Sketch." at bounding box center [373, 292] width 132 height 25
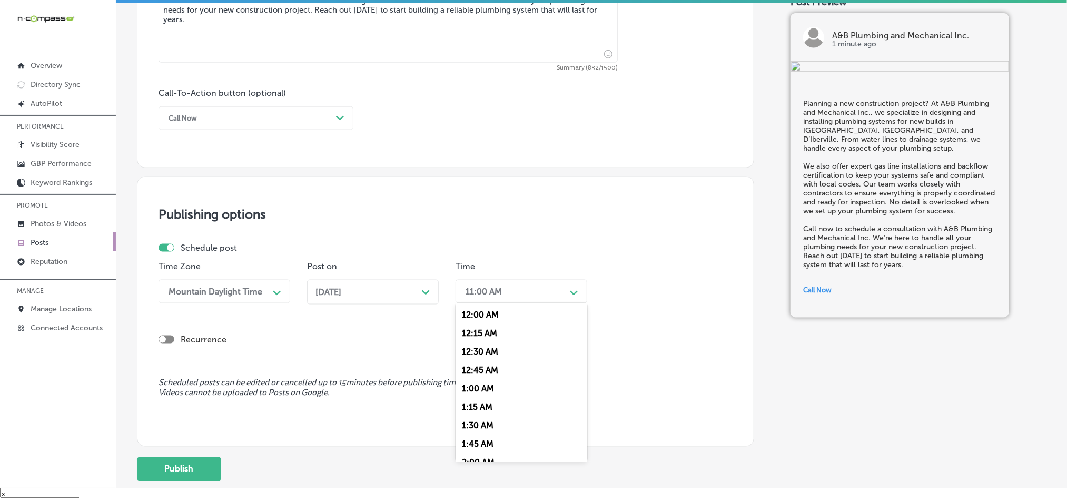
click at [509, 285] on div "11:00 AM" at bounding box center [512, 291] width 105 height 18
click at [476, 442] on div "7:00 AM" at bounding box center [522, 436] width 132 height 18
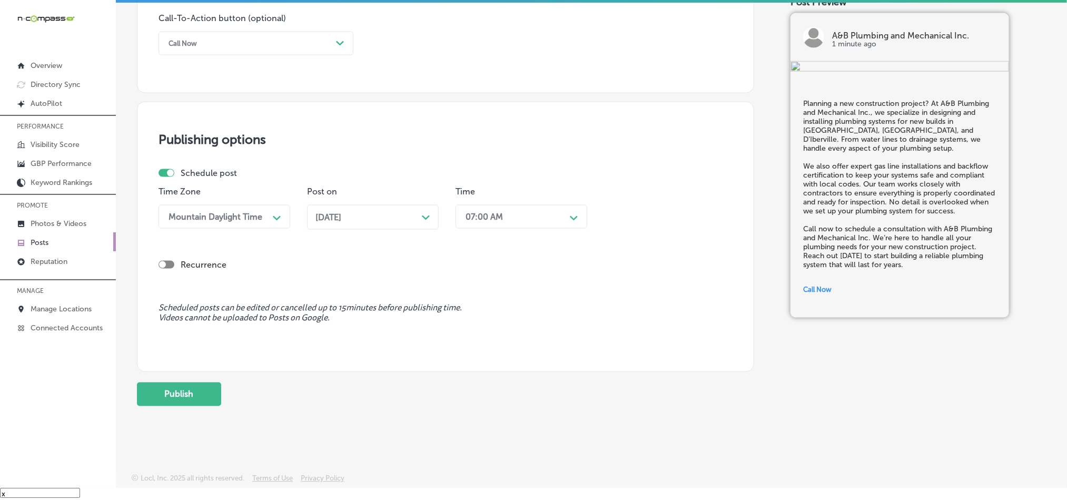
scroll to position [781, 0]
click at [190, 393] on button "Publish" at bounding box center [179, 394] width 84 height 24
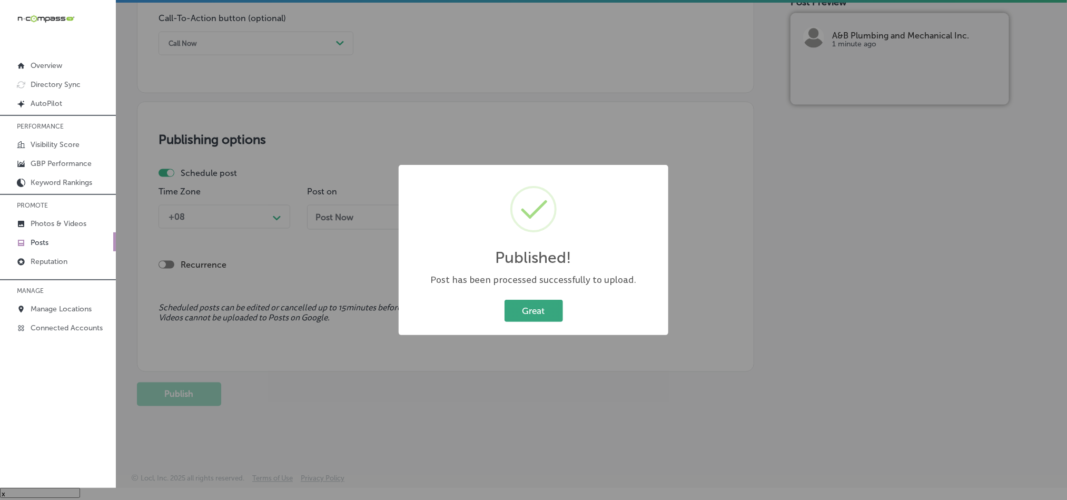
click at [514, 312] on button "Great" at bounding box center [534, 311] width 58 height 22
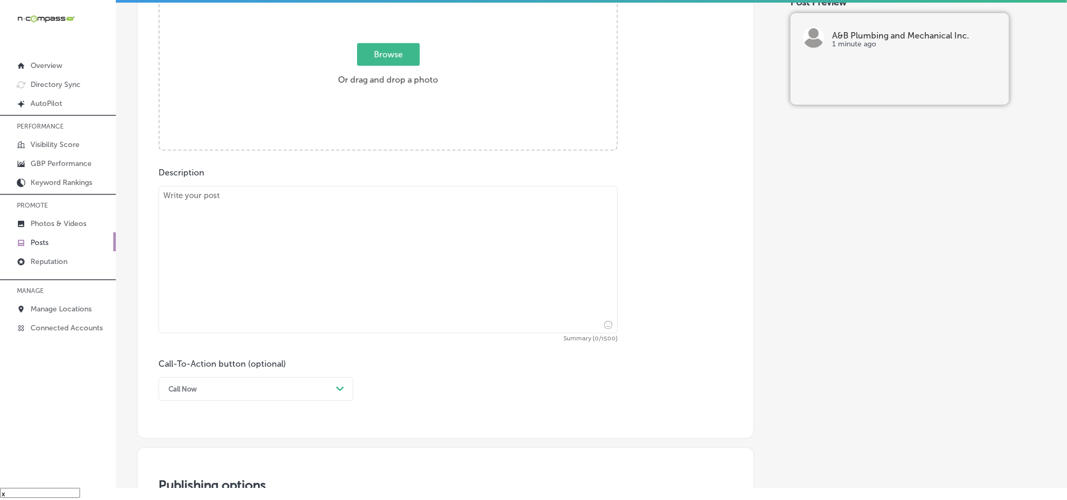
scroll to position [386, 0]
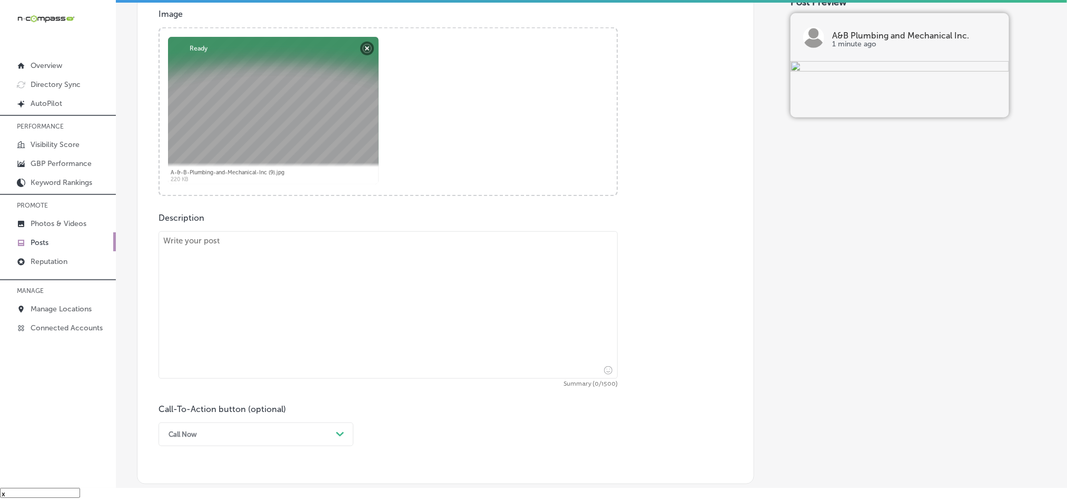
click at [334, 278] on textarea at bounding box center [388, 304] width 459 height 147
paste textarea "A&B Plumbing and Mechanical Inc. proudly serves the areas of Lyman, Woolmarket,…"
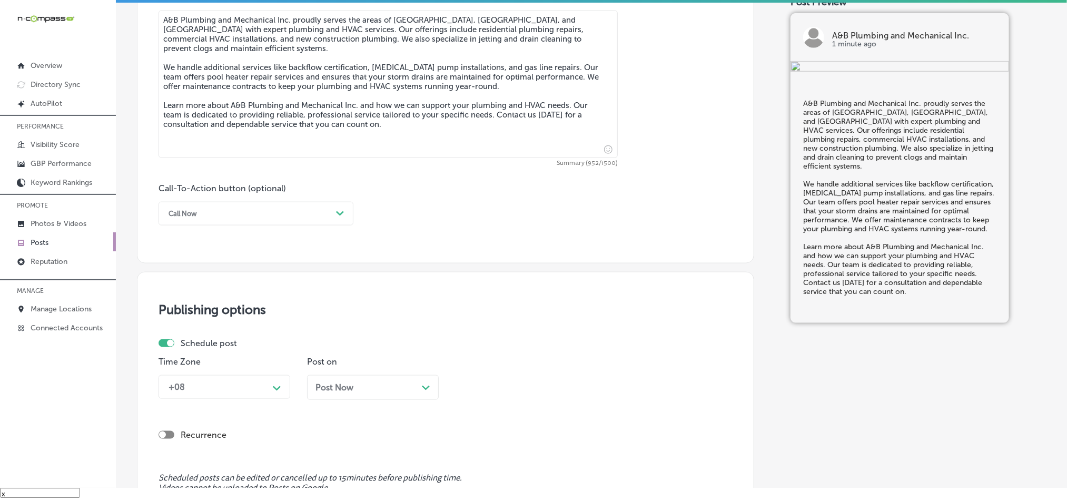
scroll to position [623, 0]
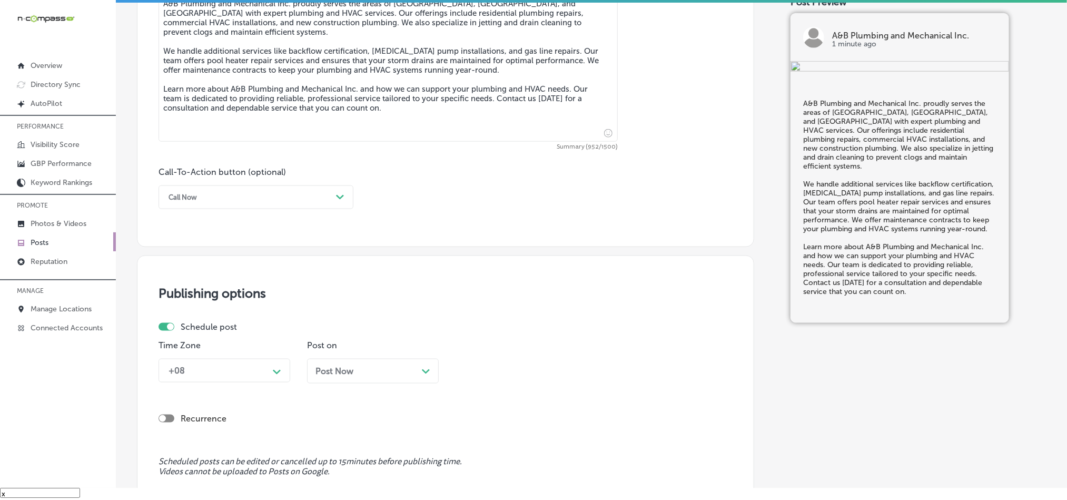
type textarea "A&B Plumbing and Mechanical Inc. proudly serves the areas of Lyman, Woolmarket,…"
click at [262, 196] on div "Call Now" at bounding box center [247, 197] width 169 height 16
click at [183, 329] on div "Call Now" at bounding box center [256, 331] width 195 height 18
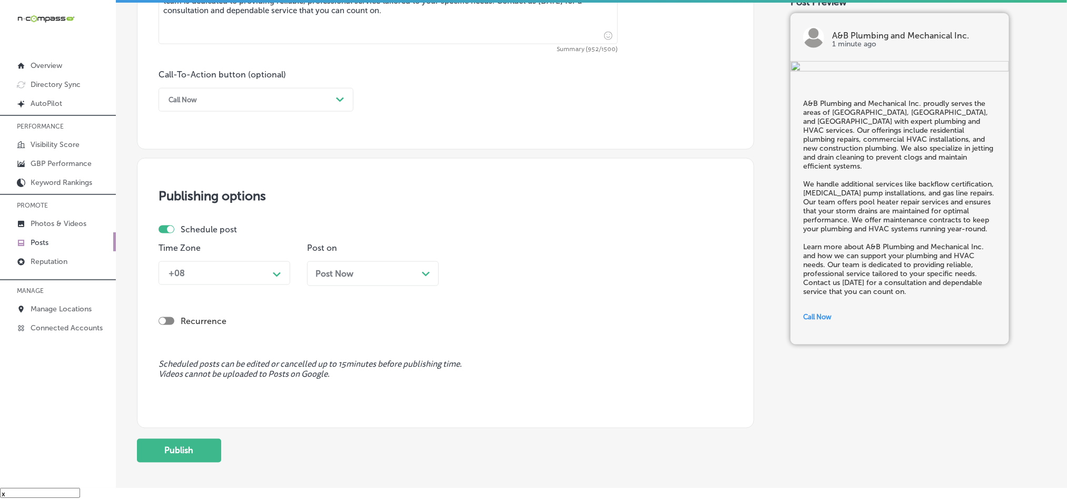
scroll to position [728, 0]
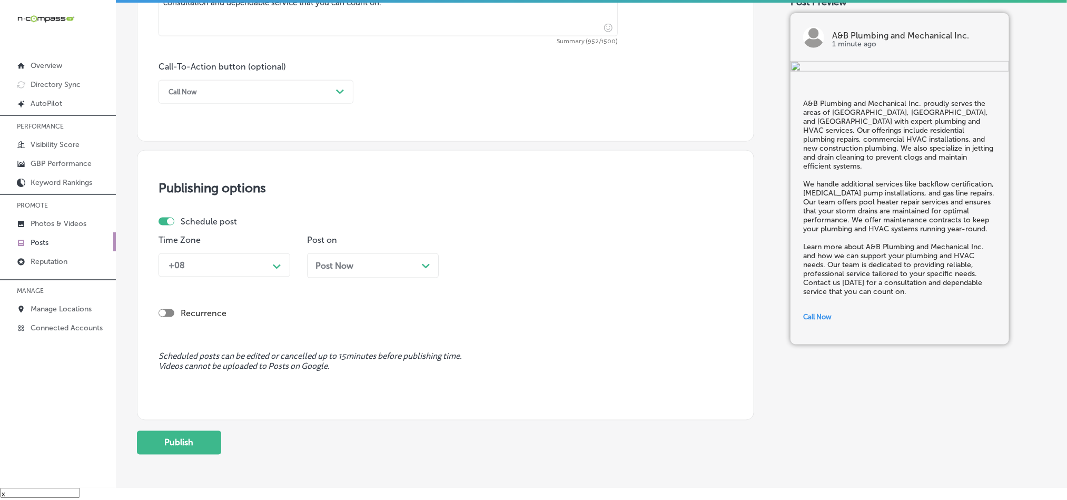
click at [234, 256] on div "+08 Path Created with Sketch." at bounding box center [225, 265] width 132 height 24
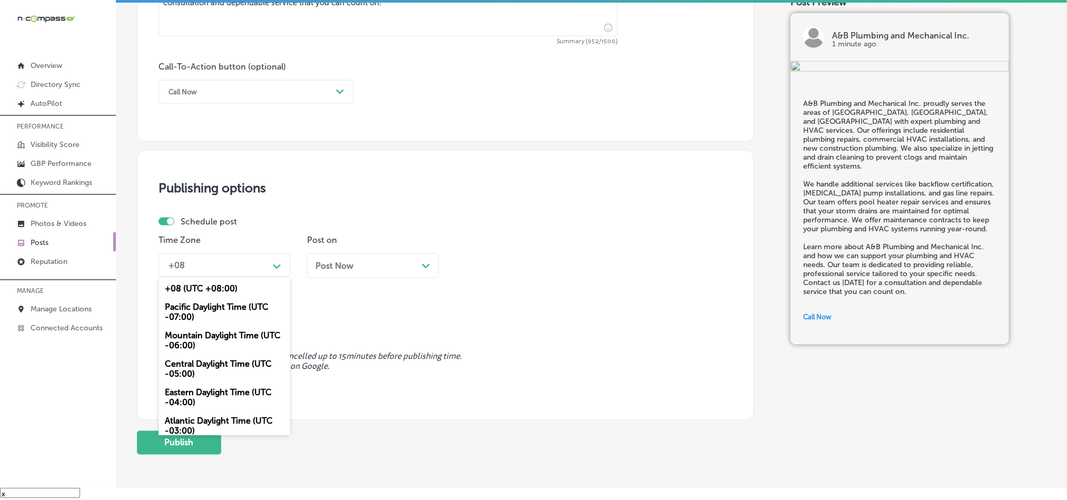
click at [201, 351] on div "Mountain Daylight Time (UTC -06:00)" at bounding box center [225, 340] width 132 height 28
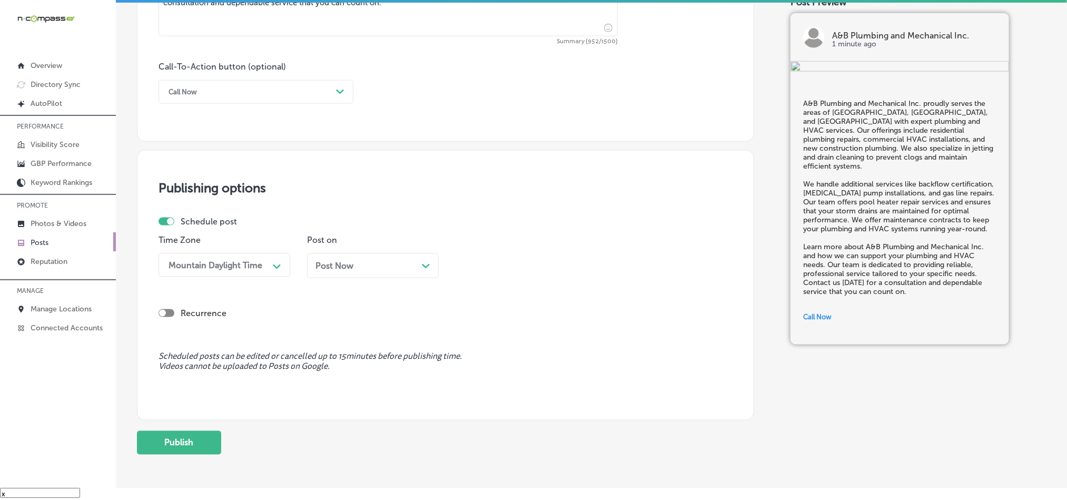
click at [386, 278] on div "Post Now Path Created with Sketch." at bounding box center [373, 265] width 132 height 25
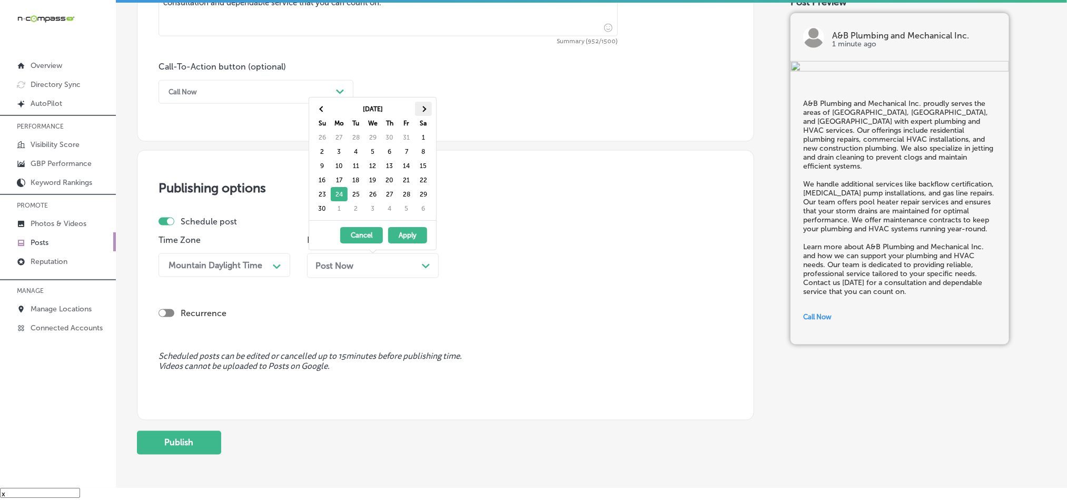
click at [421, 103] on th at bounding box center [423, 109] width 17 height 14
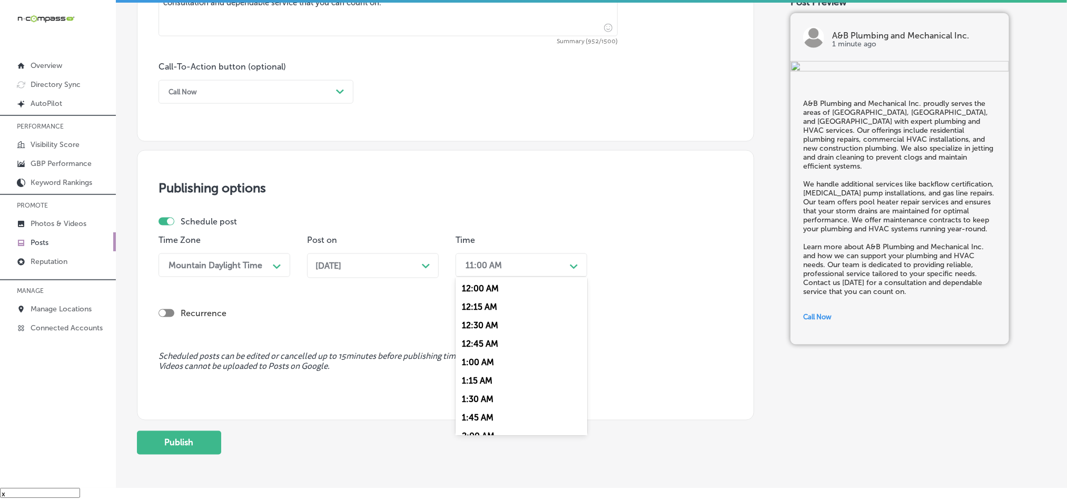
click at [503, 269] on div "11:00 AM" at bounding box center [512, 265] width 105 height 18
click at [479, 339] on div "7:00 AM" at bounding box center [522, 330] width 132 height 18
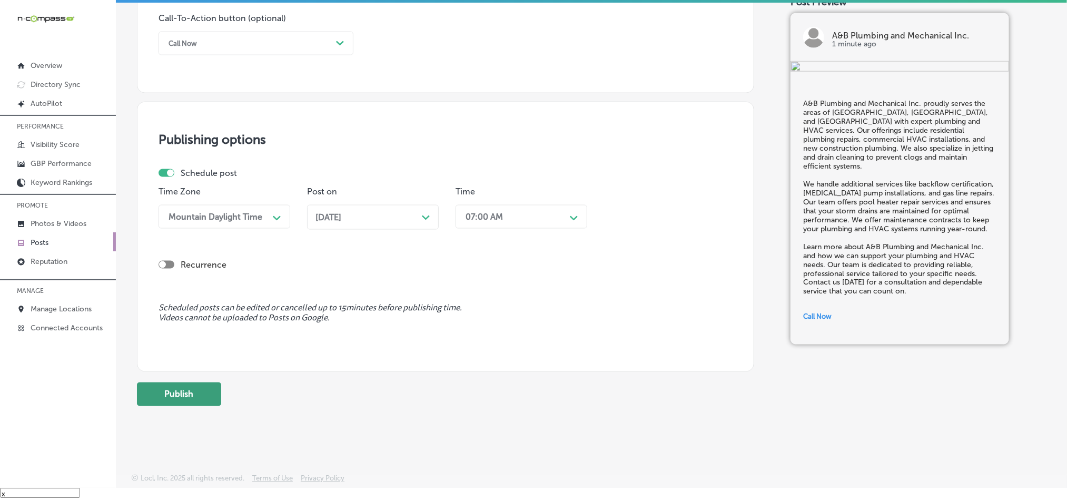
scroll to position [781, 0]
drag, startPoint x: 204, startPoint y: 398, endPoint x: 212, endPoint y: 411, distance: 15.4
click at [204, 397] on button "Publish" at bounding box center [179, 394] width 84 height 24
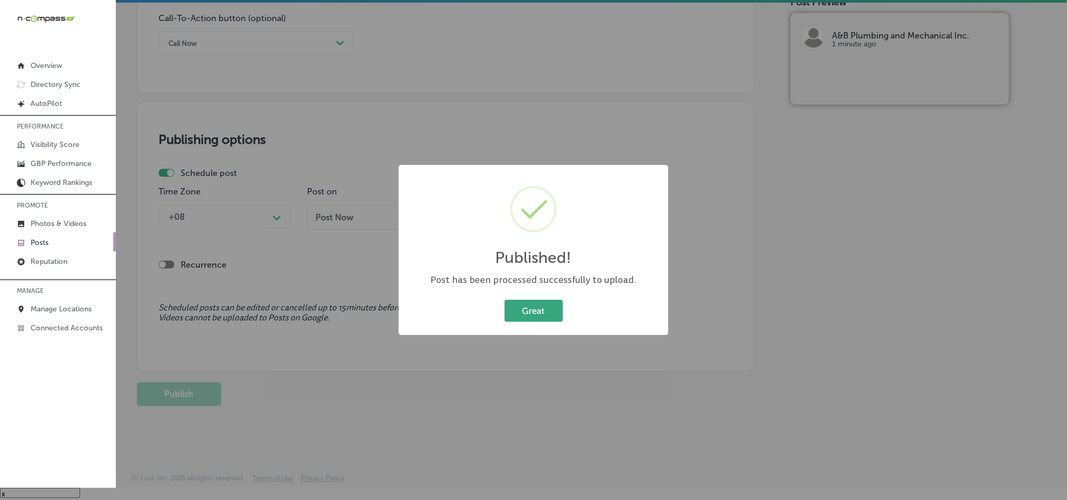
click at [527, 313] on button "Great" at bounding box center [534, 311] width 58 height 22
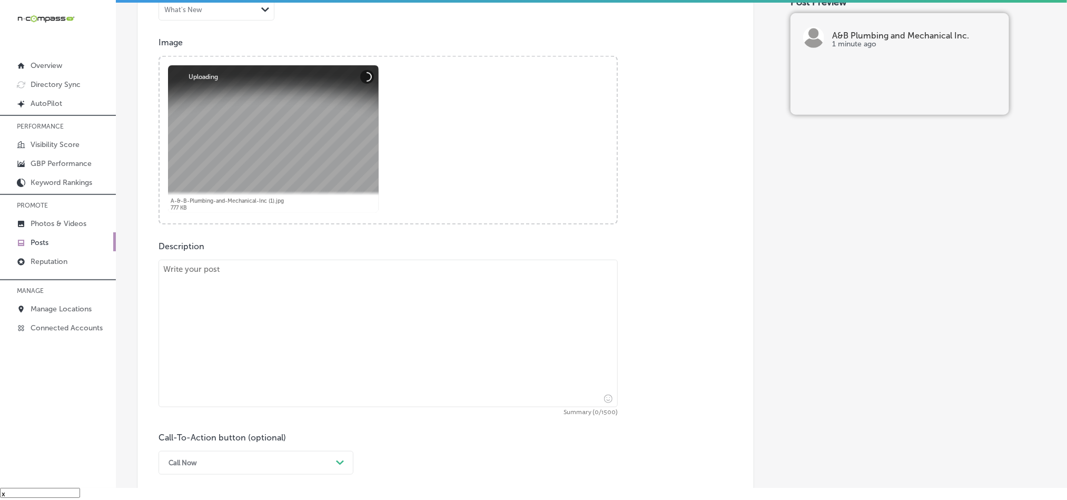
scroll to position [360, 0]
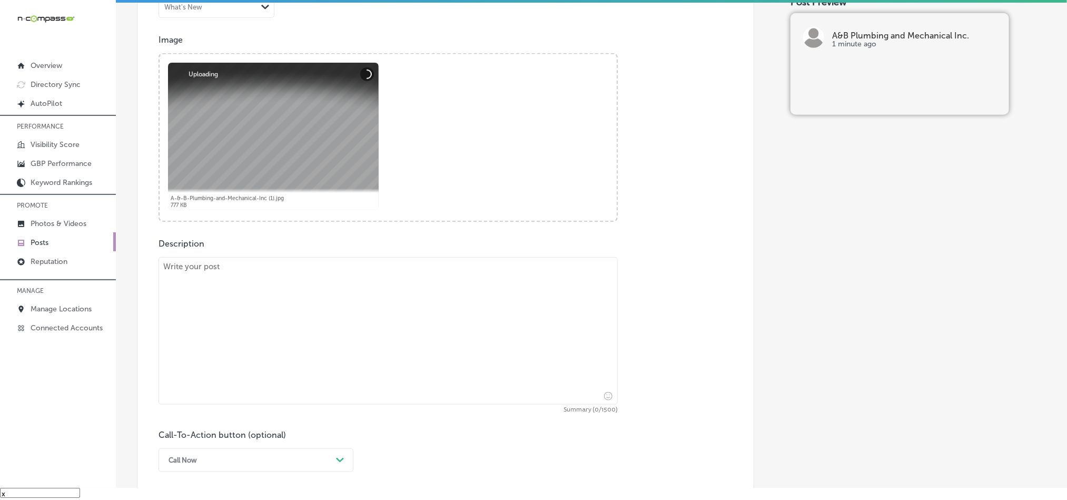
click at [317, 324] on textarea at bounding box center [388, 330] width 459 height 147
paste textarea "Starting from the ground up? A&B Plumbing and Mechanical Inc. proudly serves cu…"
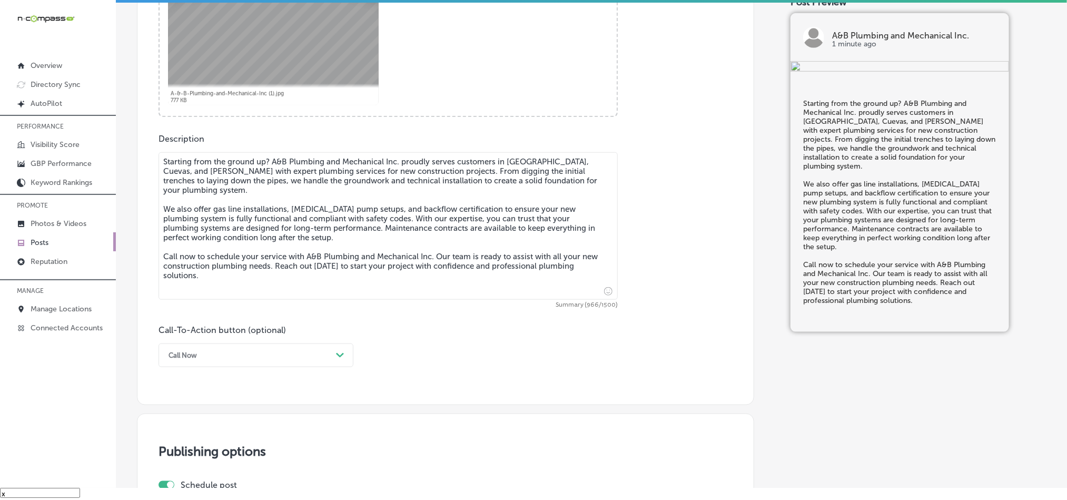
scroll to position [491, 0]
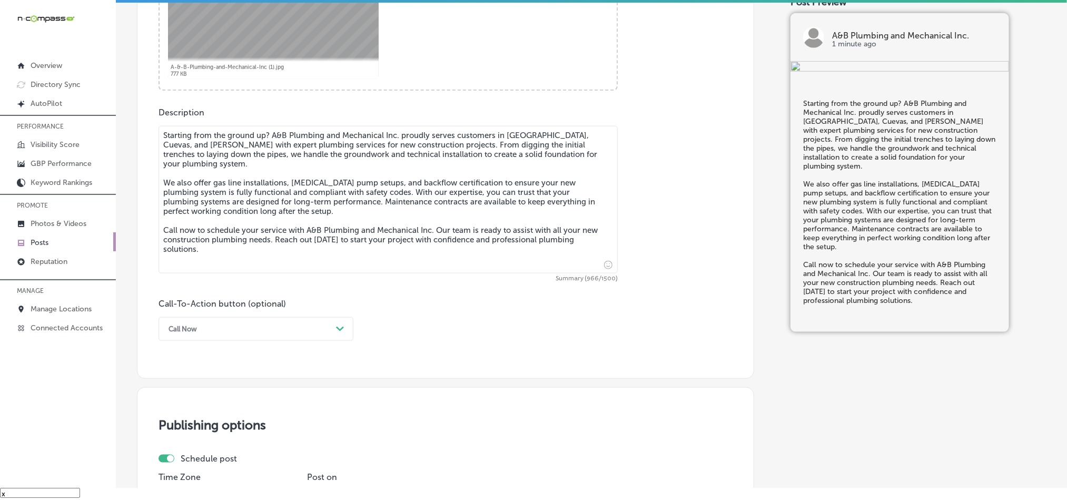
type textarea "Starting from the ground up? A&B Plumbing and Mechanical Inc. proudly serves cu…"
click at [264, 332] on div "Call Now" at bounding box center [247, 329] width 169 height 16
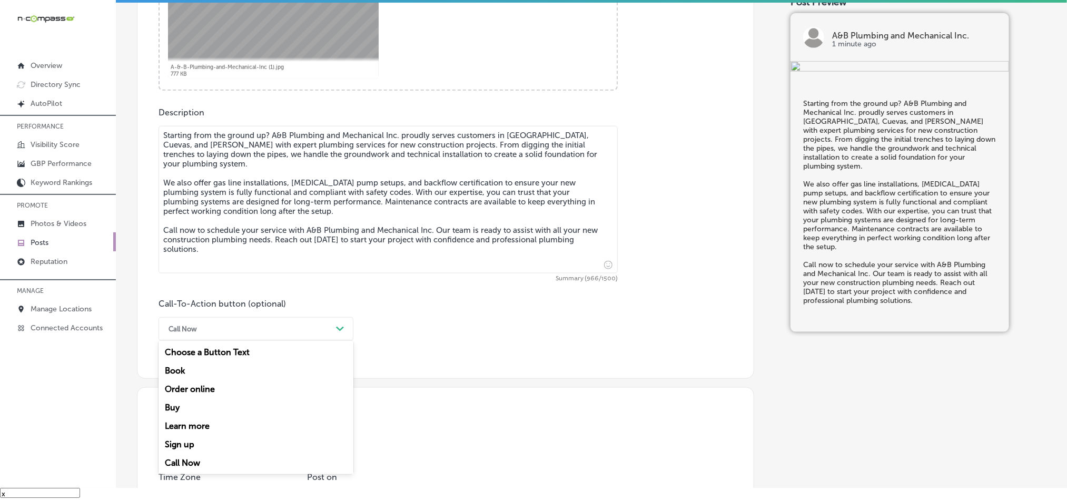
click at [181, 466] on div "Call Now" at bounding box center [256, 462] width 195 height 18
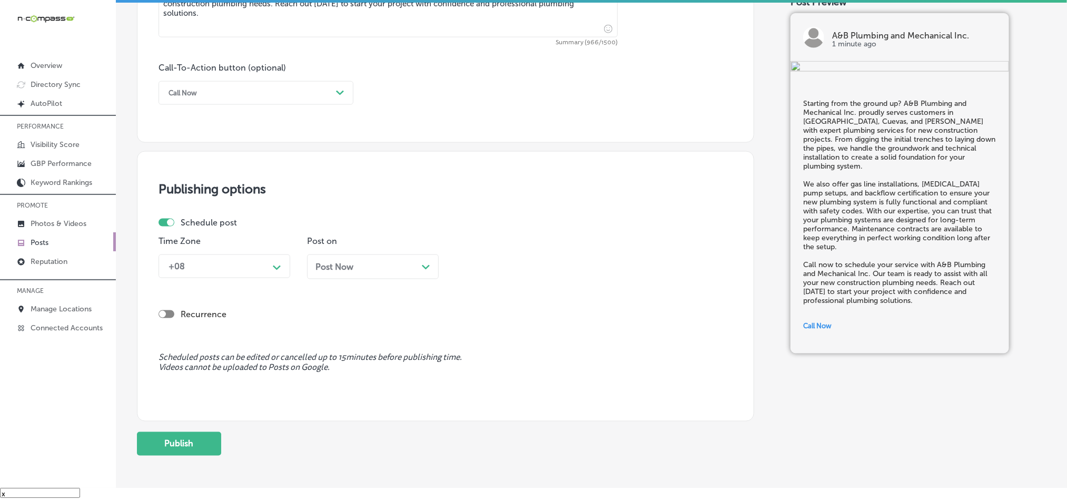
scroll to position [728, 0]
click at [255, 277] on div "+08 Path Created with Sketch." at bounding box center [225, 265] width 132 height 24
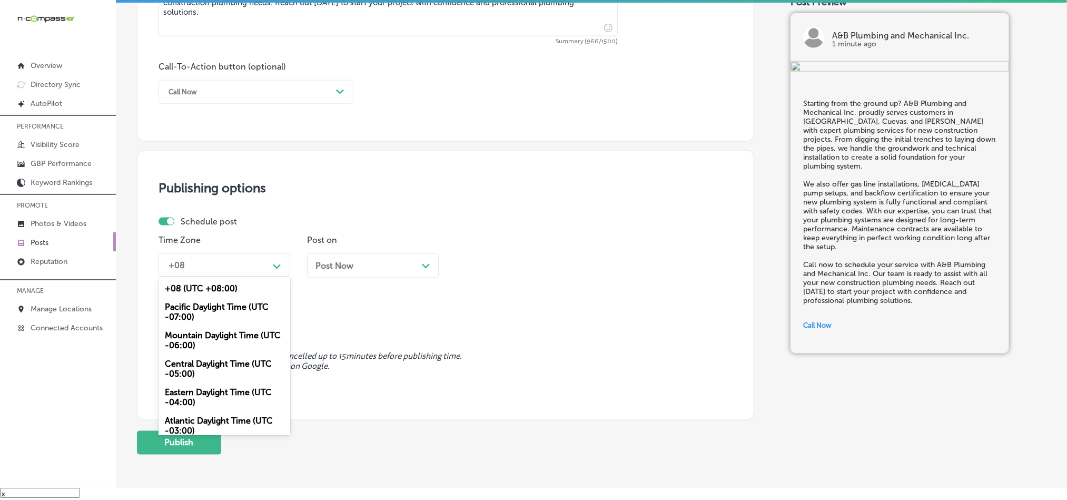
click at [214, 335] on div "Mountain Daylight Time (UTC -06:00)" at bounding box center [225, 340] width 132 height 28
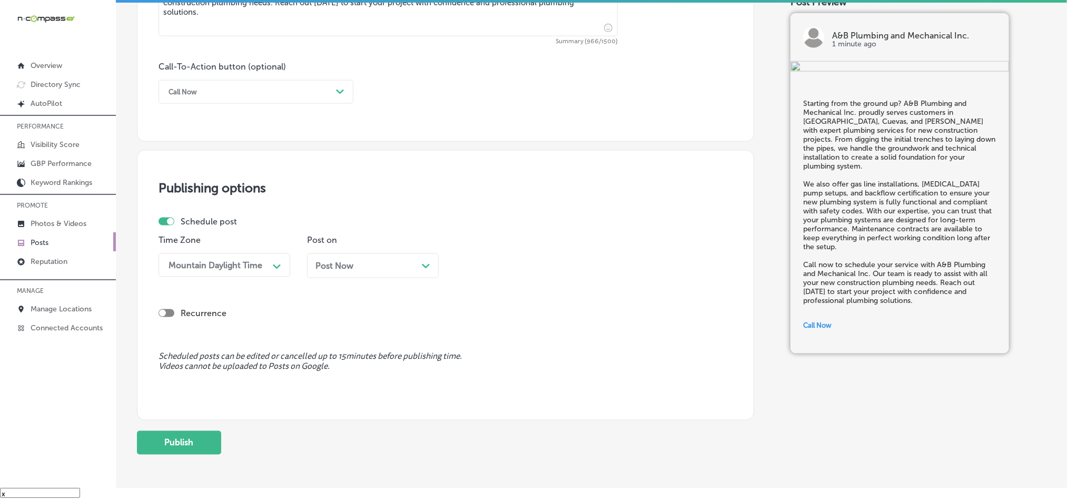
click at [348, 264] on span "Post Now" at bounding box center [334, 266] width 38 height 10
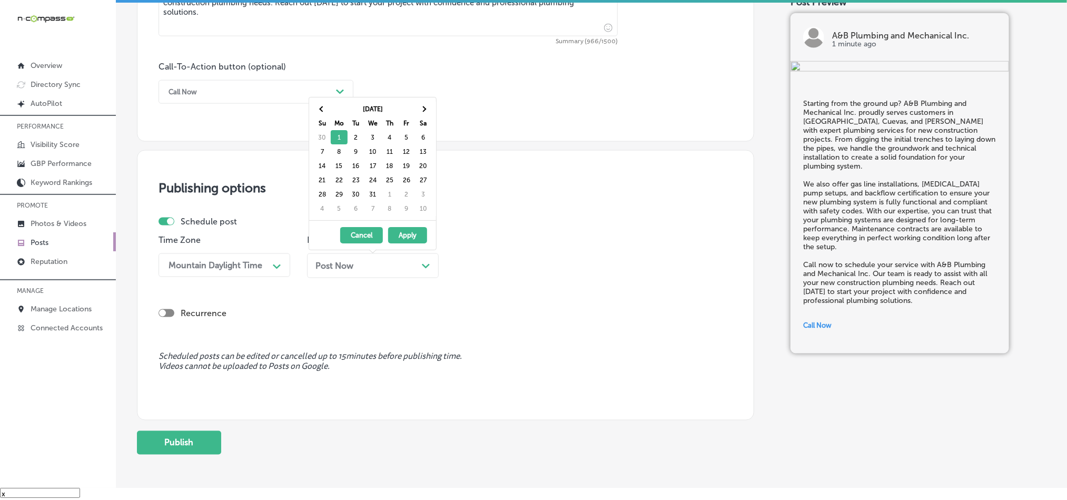
drag, startPoint x: 337, startPoint y: 152, endPoint x: 343, endPoint y: 154, distance: 7.2
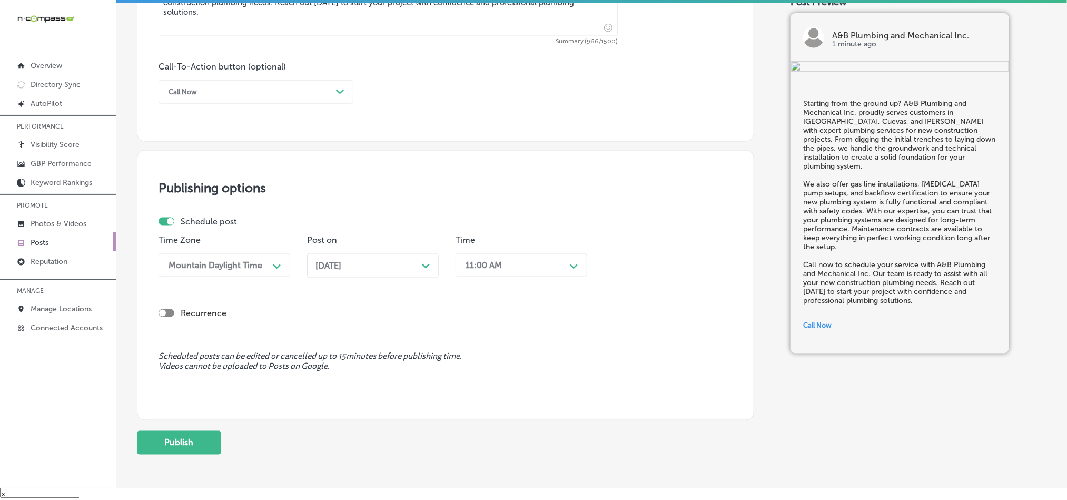
click at [498, 269] on div "11:00 AM" at bounding box center [484, 265] width 36 height 10
click at [476, 337] on div "7:00 AM" at bounding box center [522, 330] width 132 height 18
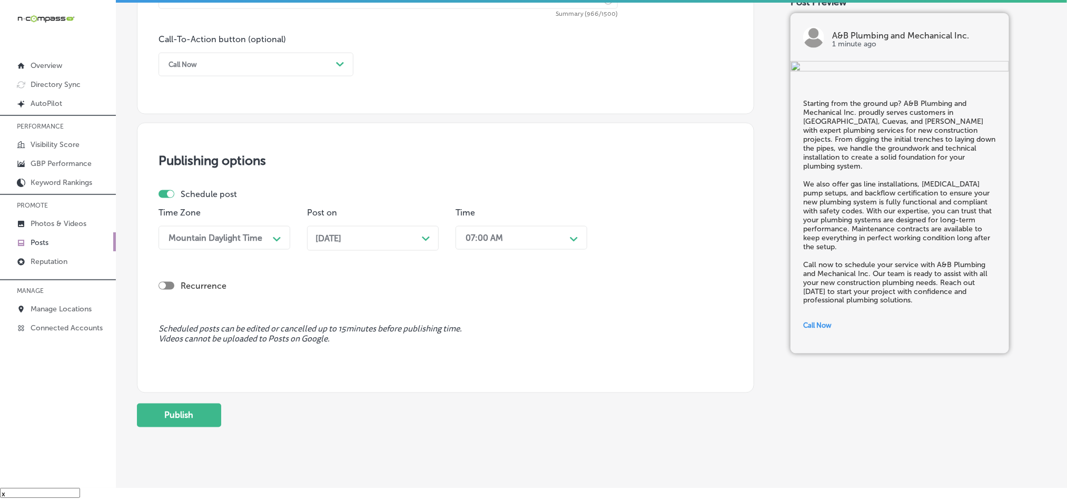
scroll to position [781, 0]
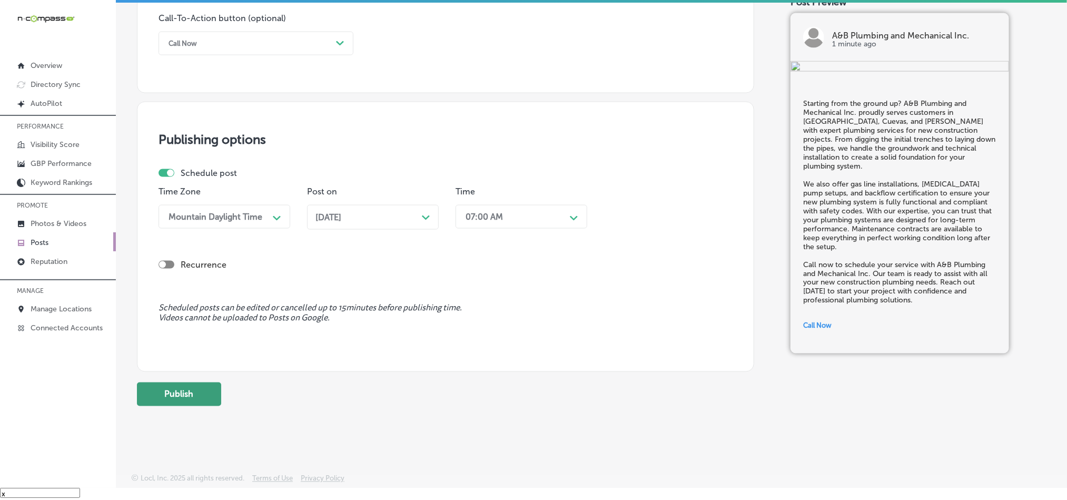
click at [198, 393] on button "Publish" at bounding box center [179, 394] width 84 height 24
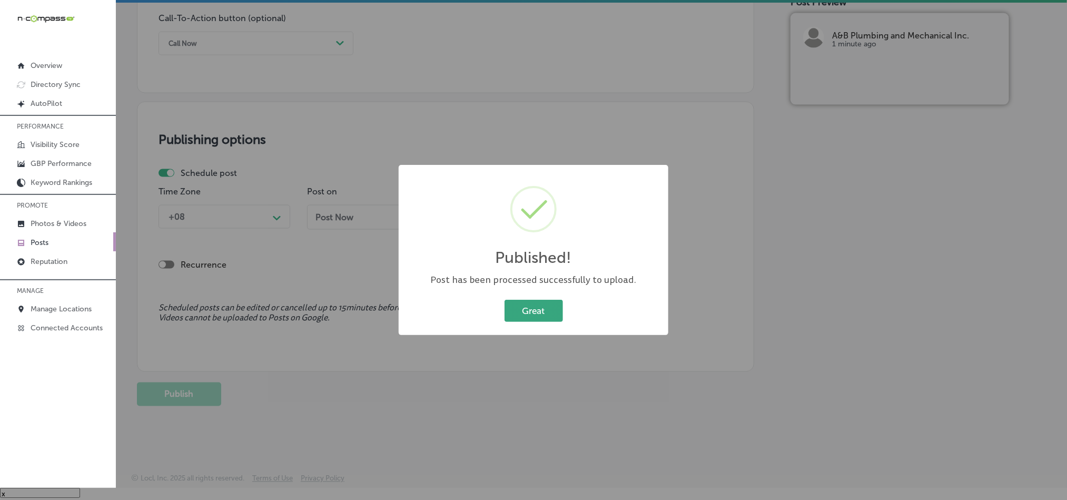
click at [544, 313] on button "Great" at bounding box center [534, 311] width 58 height 22
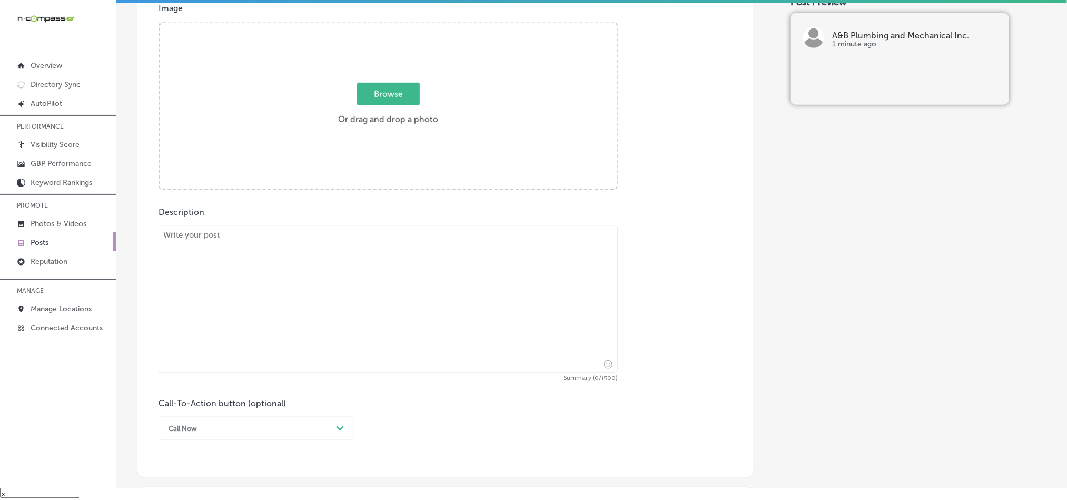
scroll to position [386, 0]
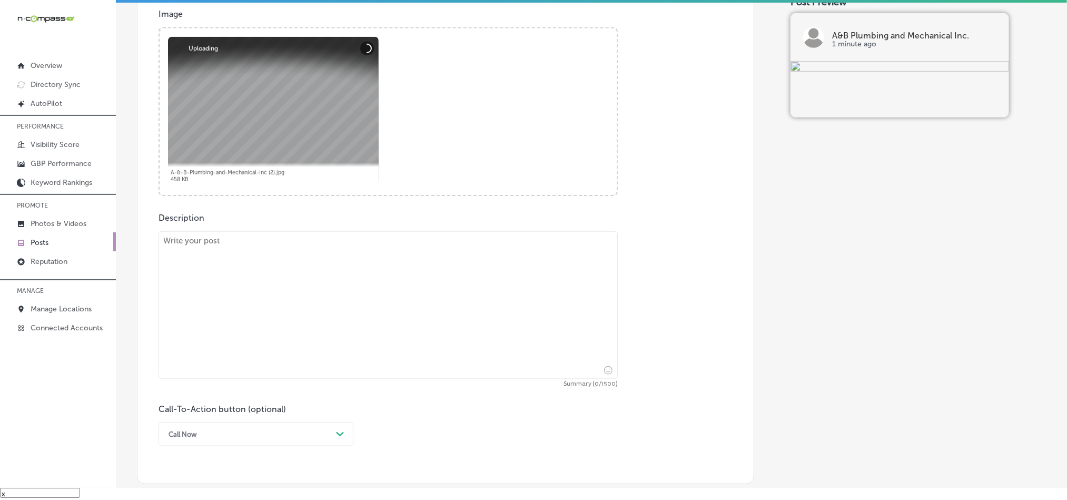
click at [267, 299] on textarea at bounding box center [388, 304] width 459 height 147
paste textarea "Building a new space? A&B Plumbing and Mechanical Inc. is here to provide exper…"
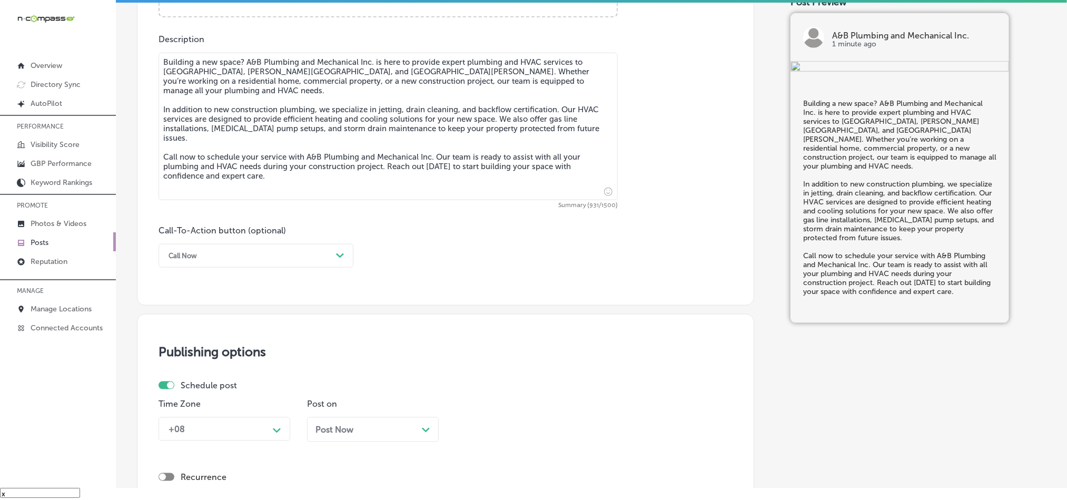
scroll to position [623, 0]
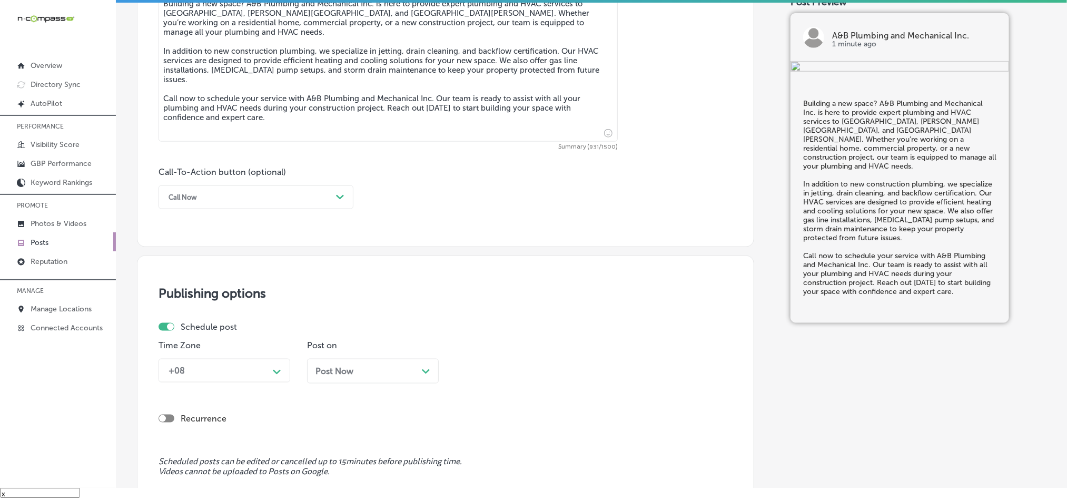
type textarea "Building a new space? A&B Plumbing and Mechanical Inc. is here to provide exper…"
click at [256, 193] on div "Call Now" at bounding box center [247, 197] width 169 height 16
click at [193, 334] on div "Call Now" at bounding box center [256, 331] width 195 height 18
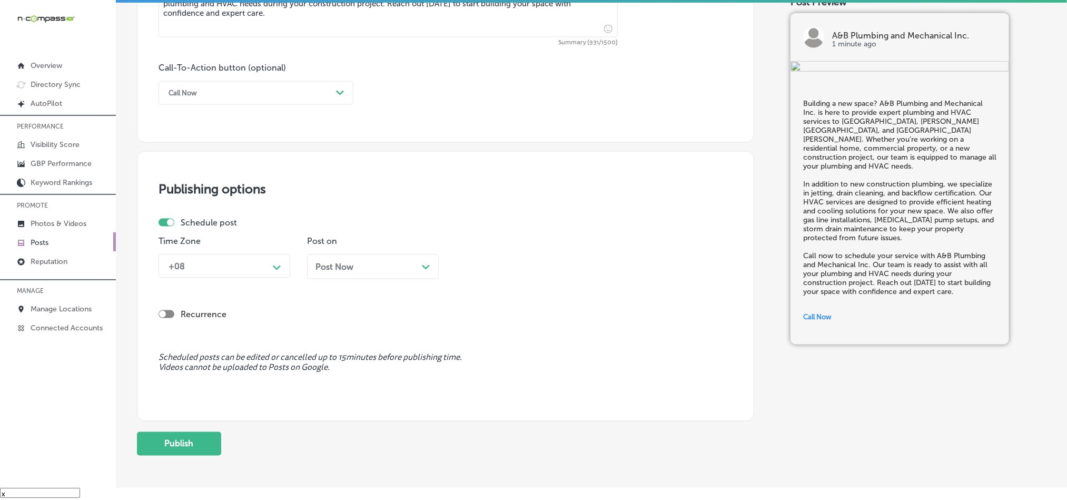
scroll to position [728, 0]
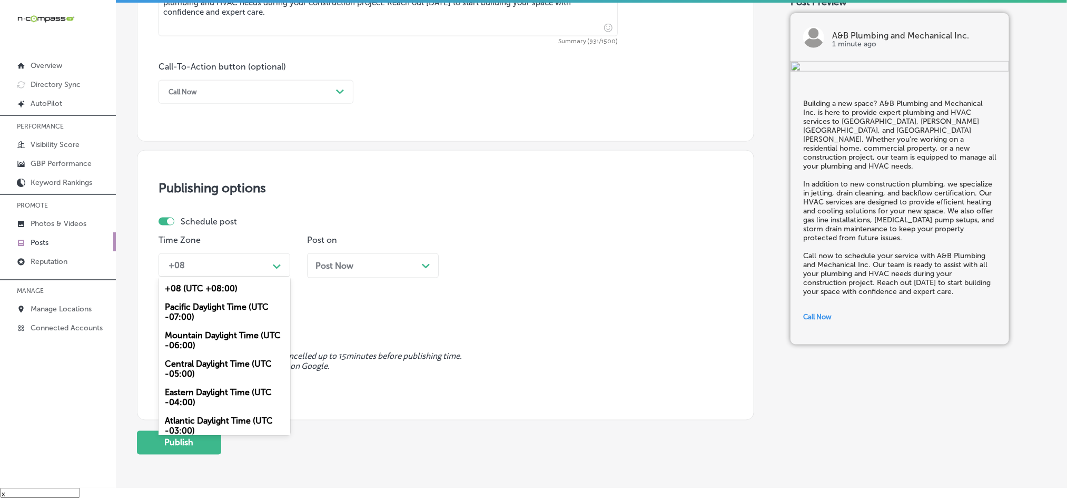
click at [237, 269] on div "+08" at bounding box center [215, 265] width 105 height 18
click at [201, 343] on div "Mountain Daylight Time (UTC -06:00)" at bounding box center [225, 340] width 132 height 28
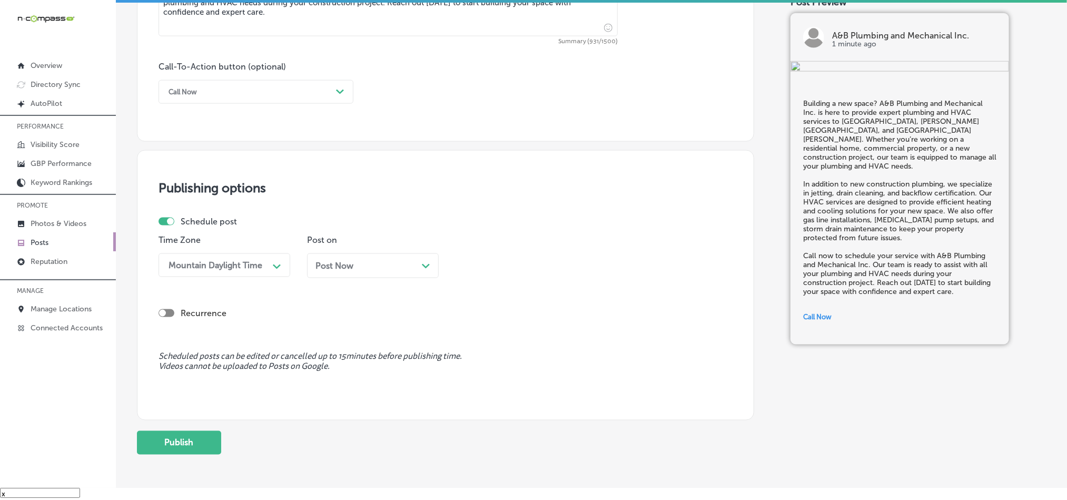
click at [374, 271] on div "Post Now Path Created with Sketch." at bounding box center [372, 266] width 115 height 10
click at [512, 270] on div "11:00 AM" at bounding box center [512, 265] width 105 height 18
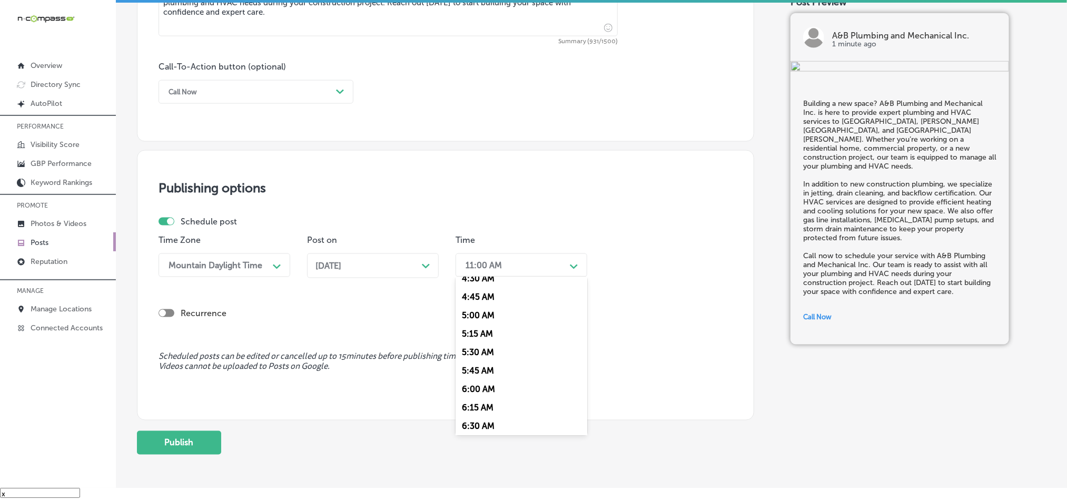
scroll to position [421, 0]
click at [477, 388] on div "7:00 AM" at bounding box center [522, 383] width 132 height 18
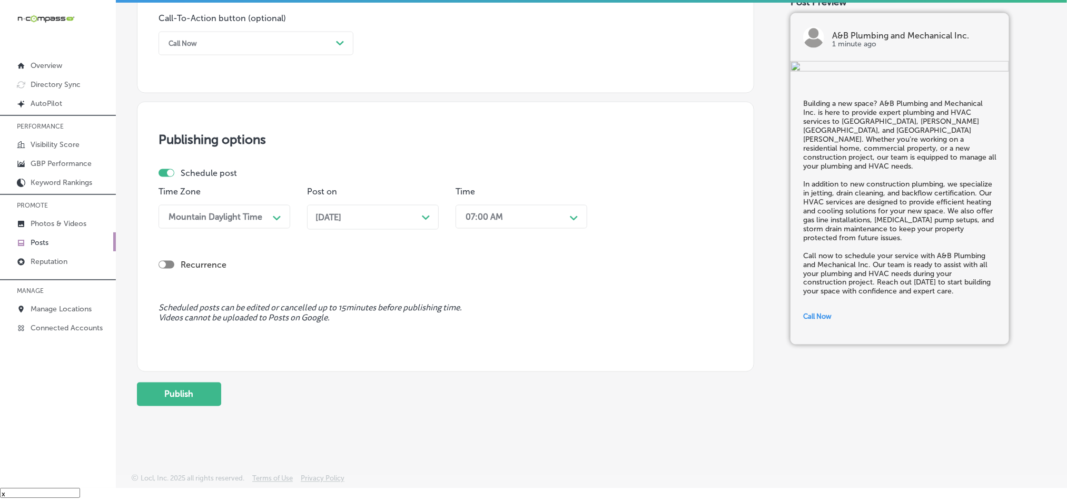
scroll to position [781, 0]
click at [217, 401] on button "Publish" at bounding box center [179, 394] width 84 height 24
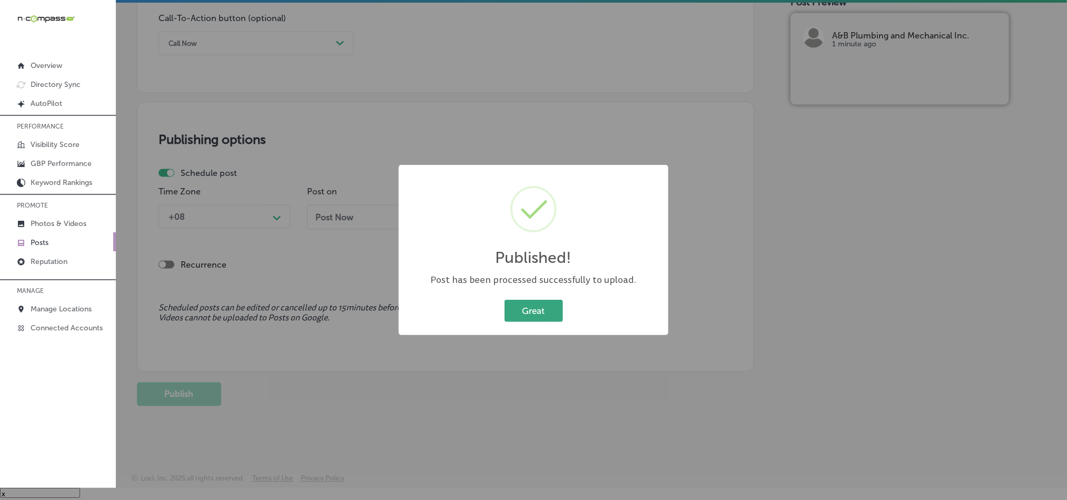
click at [525, 315] on button "Great" at bounding box center [534, 311] width 58 height 22
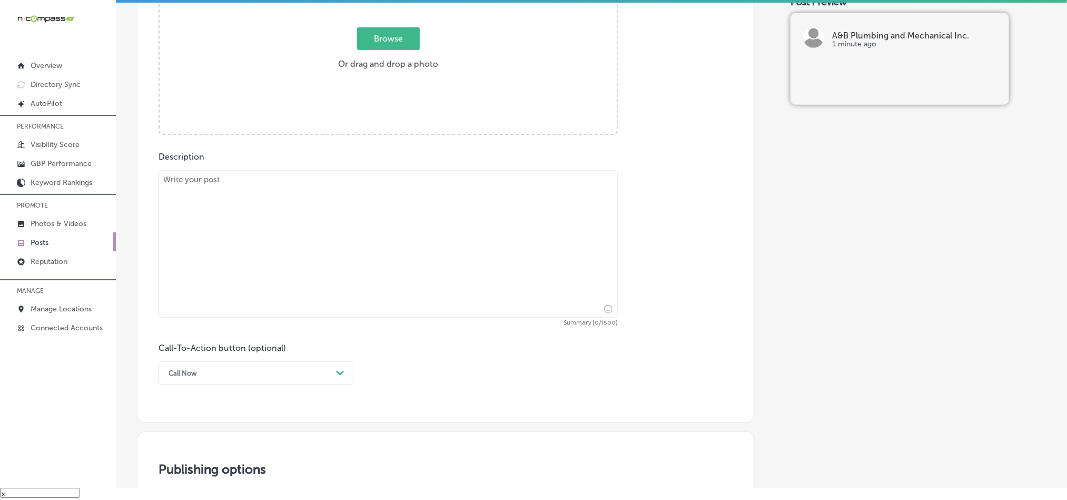
scroll to position [386, 0]
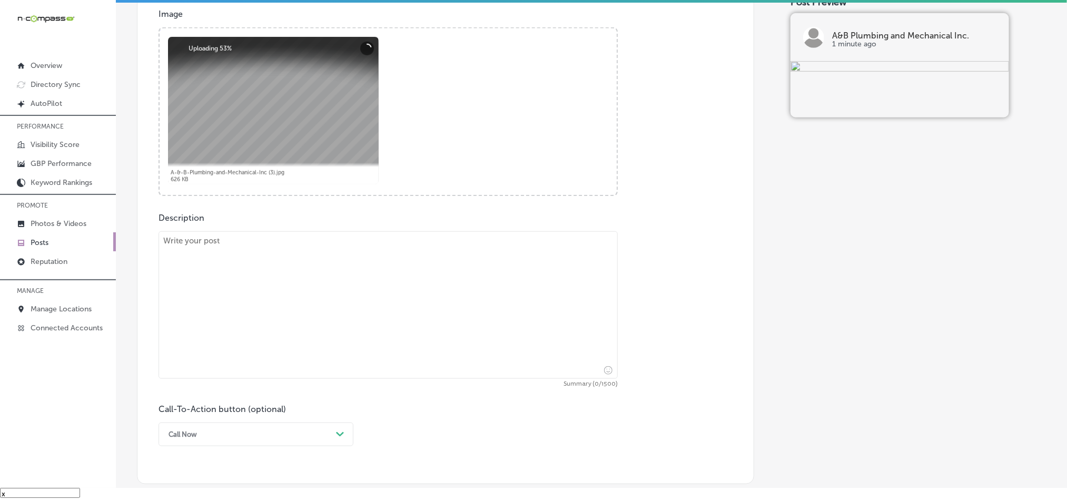
click at [343, 277] on textarea at bounding box center [388, 304] width 459 height 147
paste textarea "Ready for top-quality plumbing and HVAC services? A&B Plumbing and Mechanical I…"
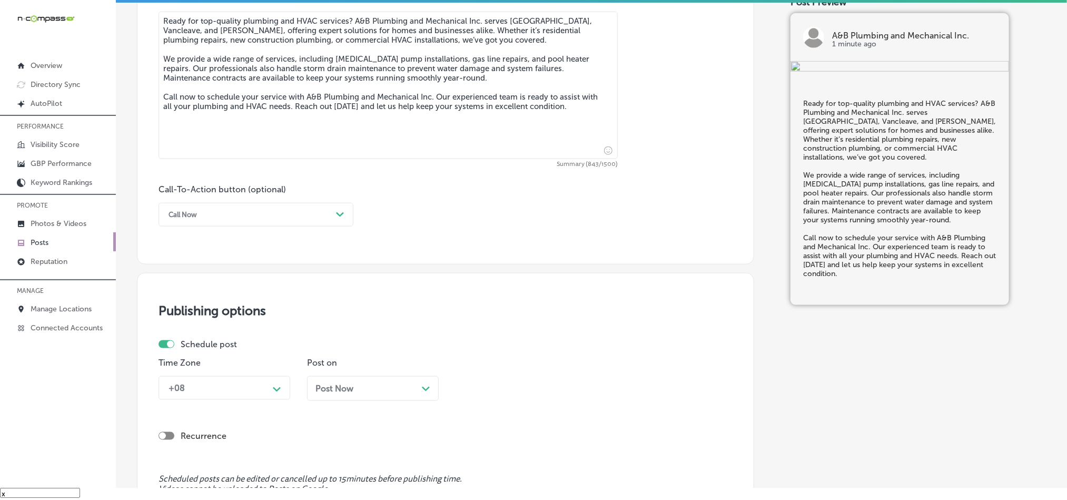
scroll to position [623, 0]
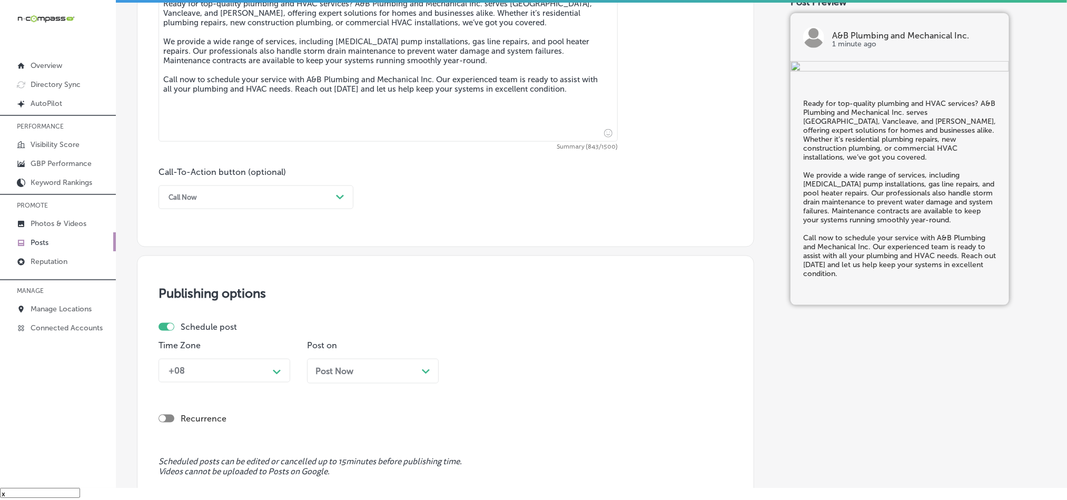
type textarea "Ready for top-quality plumbing and HVAC services? A&B Plumbing and Mechanical I…"
click at [275, 200] on div "Call Now" at bounding box center [247, 197] width 169 height 16
click at [189, 328] on div "Call Now" at bounding box center [256, 331] width 195 height 18
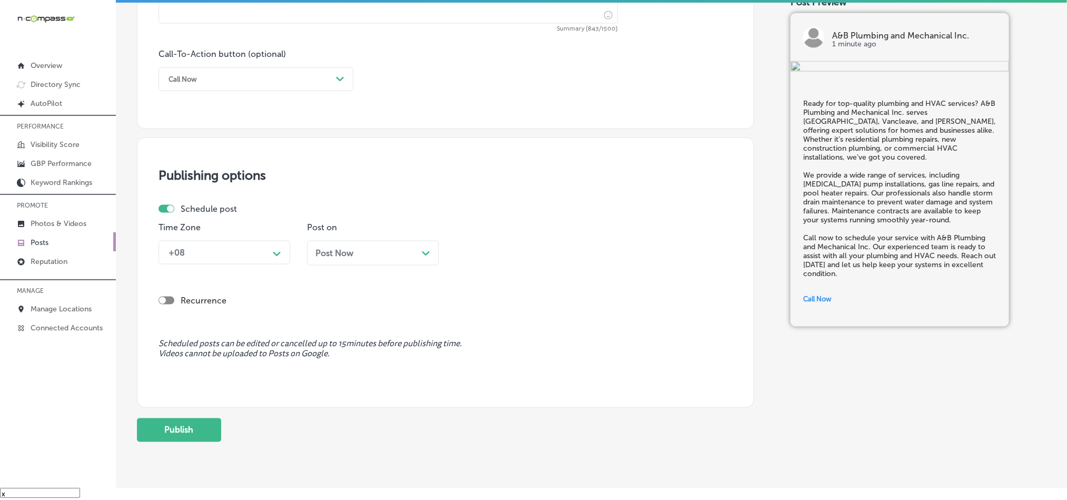
scroll to position [755, 0]
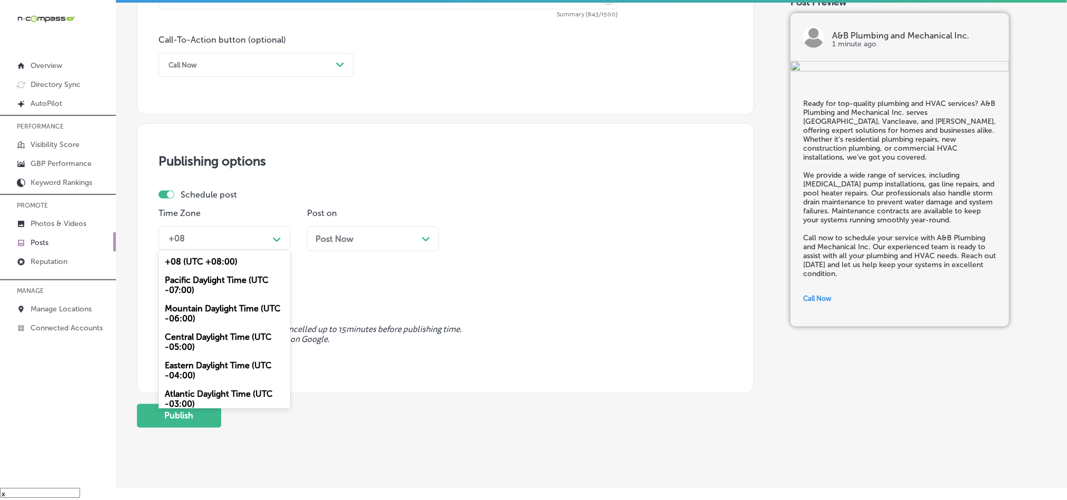
click at [225, 242] on div "+08" at bounding box center [215, 238] width 105 height 18
click at [204, 313] on div "Mountain Daylight Time (UTC -06:00)" at bounding box center [225, 313] width 132 height 28
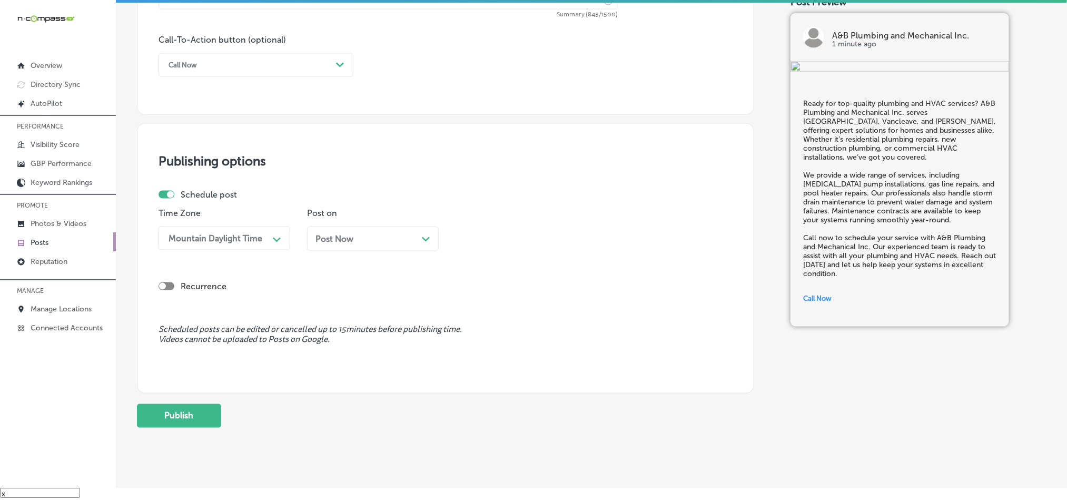
click at [395, 238] on div "Post Now Path Created with Sketch." at bounding box center [372, 239] width 115 height 10
click at [529, 240] on div "11:00 AM" at bounding box center [512, 238] width 105 height 18
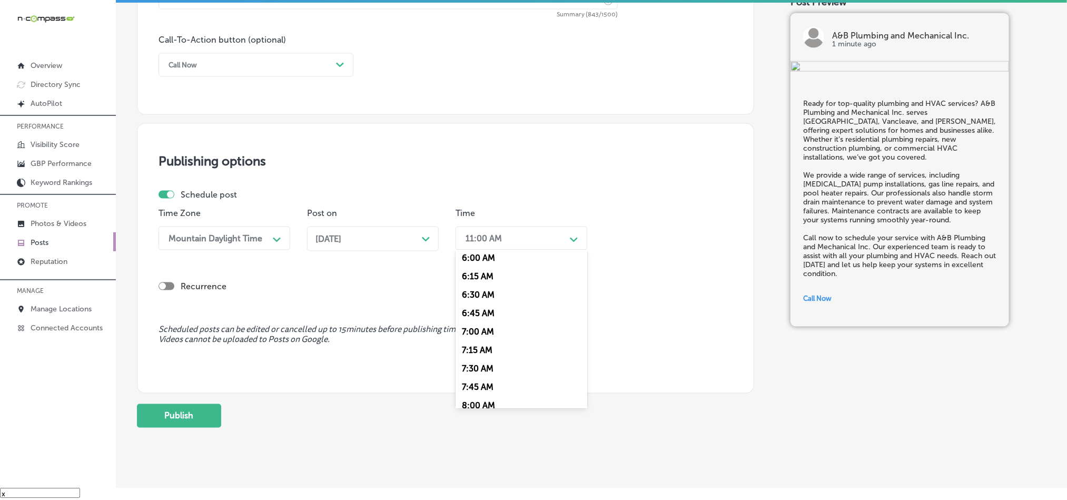
scroll to position [448, 0]
click at [475, 334] on div "7:00 AM" at bounding box center [522, 330] width 132 height 18
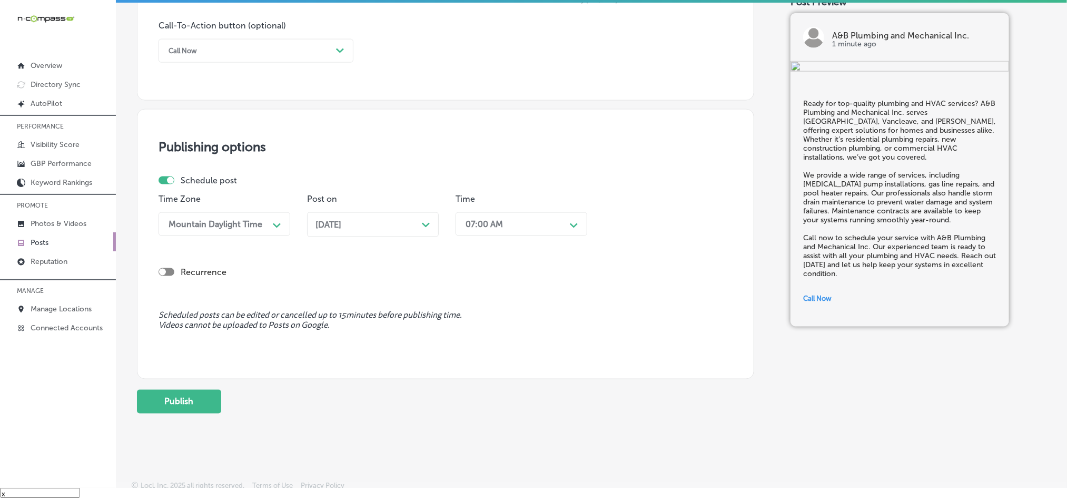
scroll to position [781, 0]
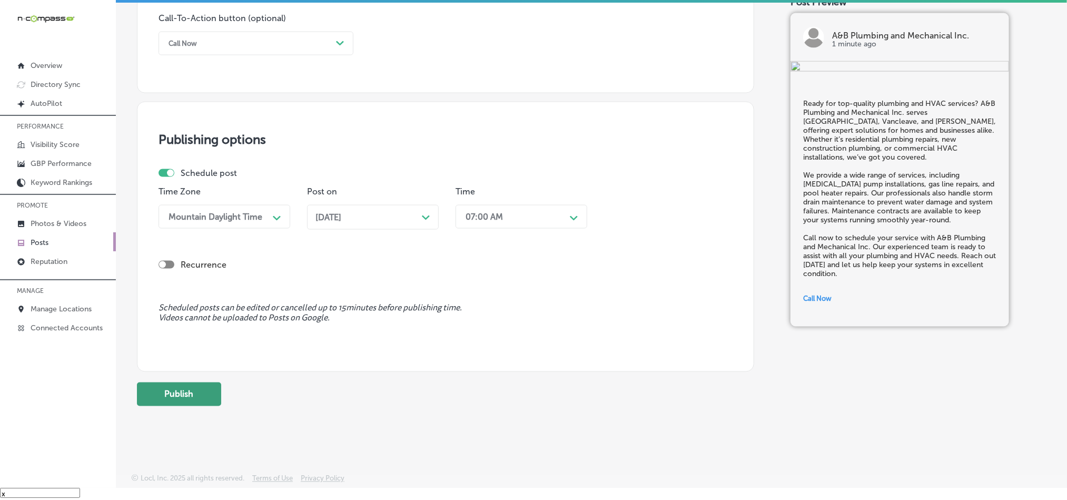
click at [196, 386] on button "Publish" at bounding box center [179, 394] width 84 height 24
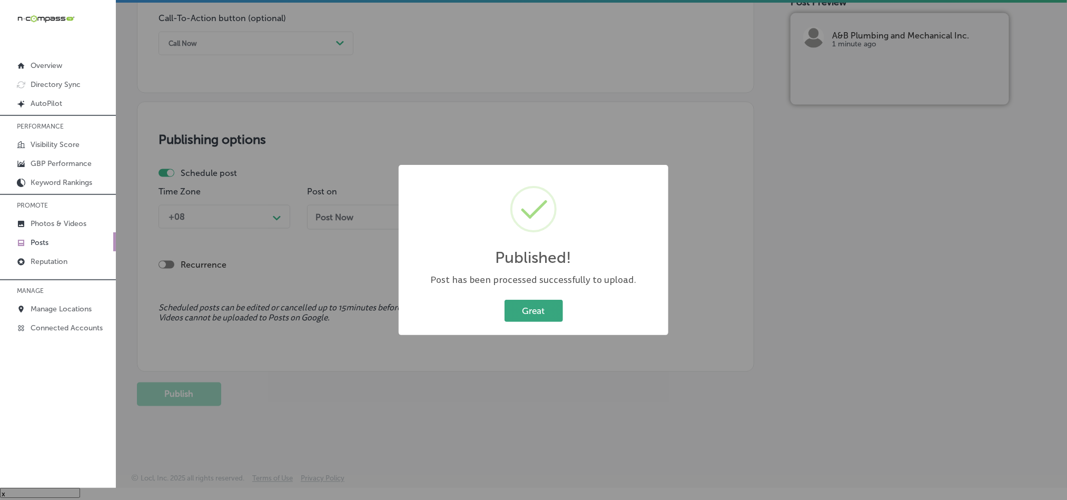
click at [528, 307] on button "Great" at bounding box center [534, 311] width 58 height 22
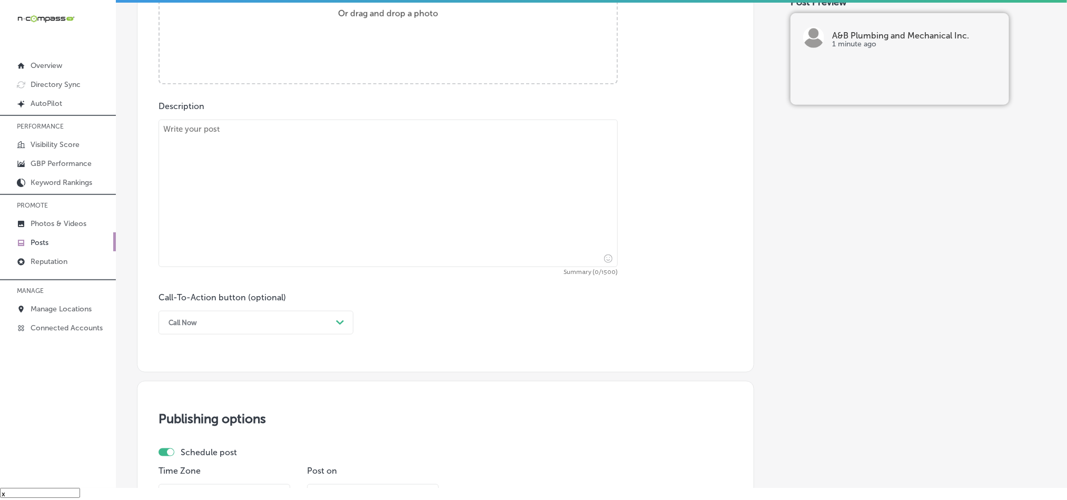
scroll to position [412, 0]
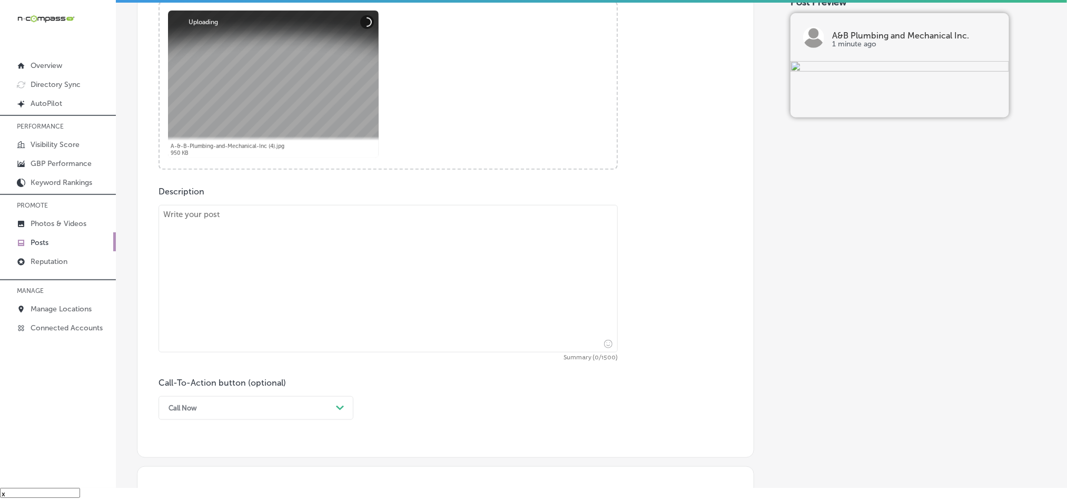
click at [328, 277] on textarea at bounding box center [388, 278] width 459 height 147
paste textarea "Serving Pass Christian, DeLisle, and North Gulfport, A&B Plumbing and Mechanica…"
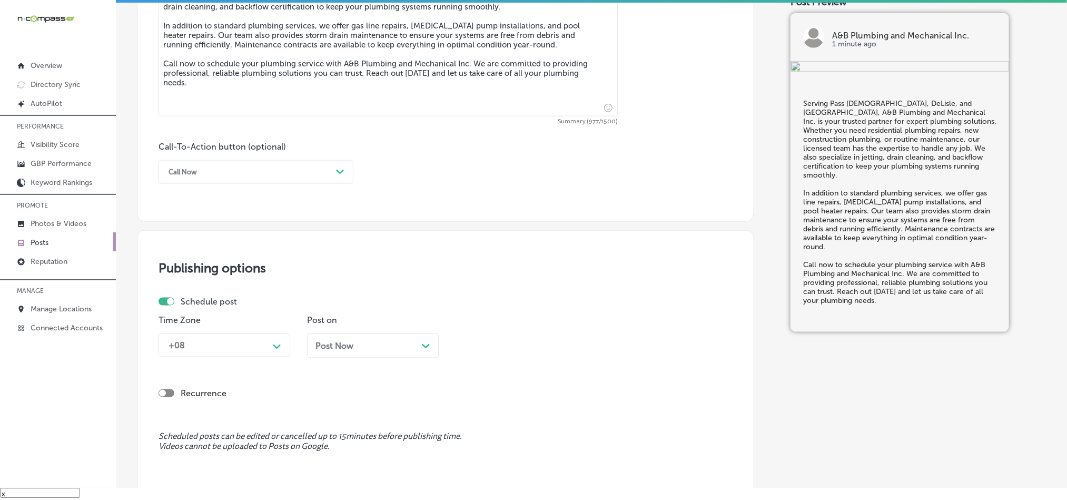
scroll to position [649, 0]
type textarea "Serving Pass Christian, DeLisle, and North Gulfport, A&B Plumbing and Mechanica…"
click at [238, 170] on div "Call Now" at bounding box center [247, 171] width 169 height 16
click at [182, 303] on div "Call Now" at bounding box center [256, 304] width 195 height 18
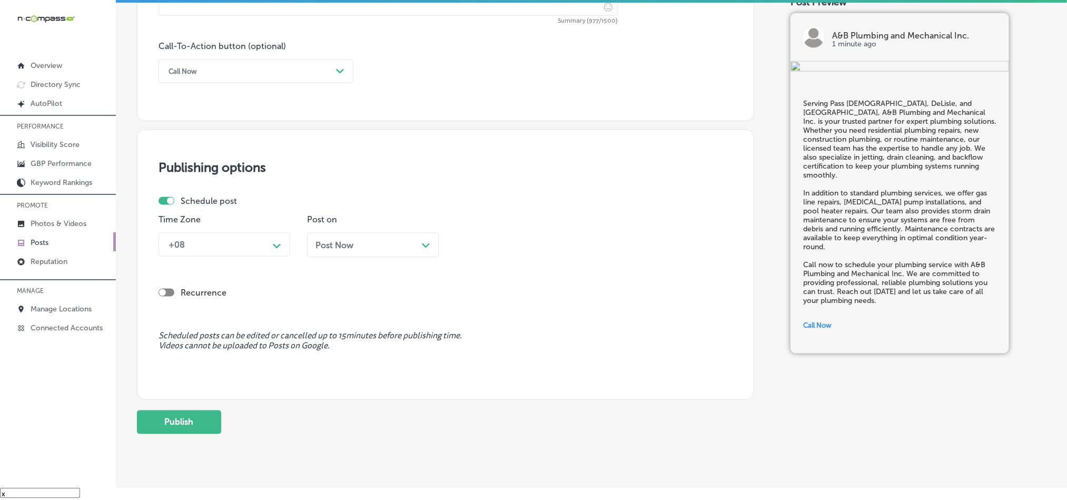
scroll to position [755, 0]
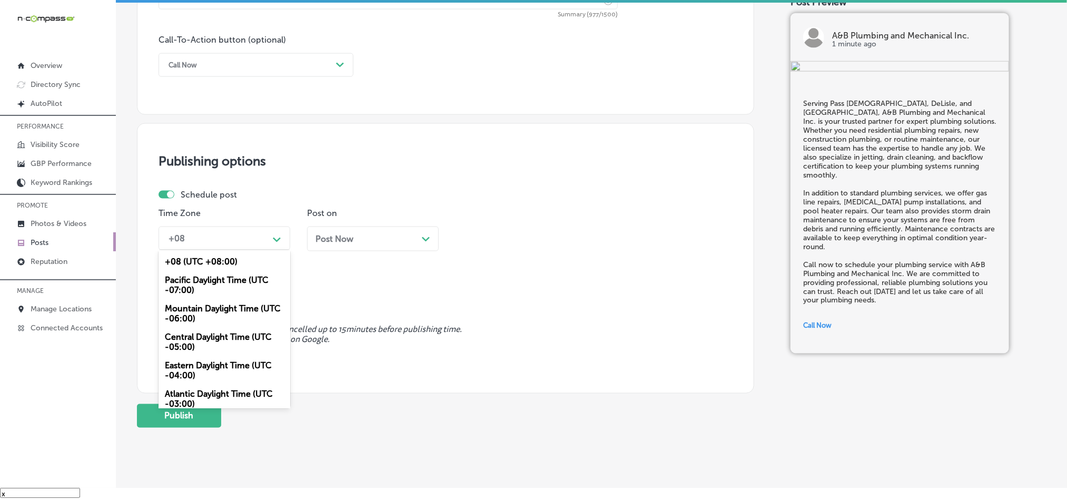
click at [222, 233] on div "+08" at bounding box center [215, 238] width 105 height 18
click at [202, 323] on div "Mountain Daylight Time (UTC -06:00)" at bounding box center [225, 313] width 132 height 28
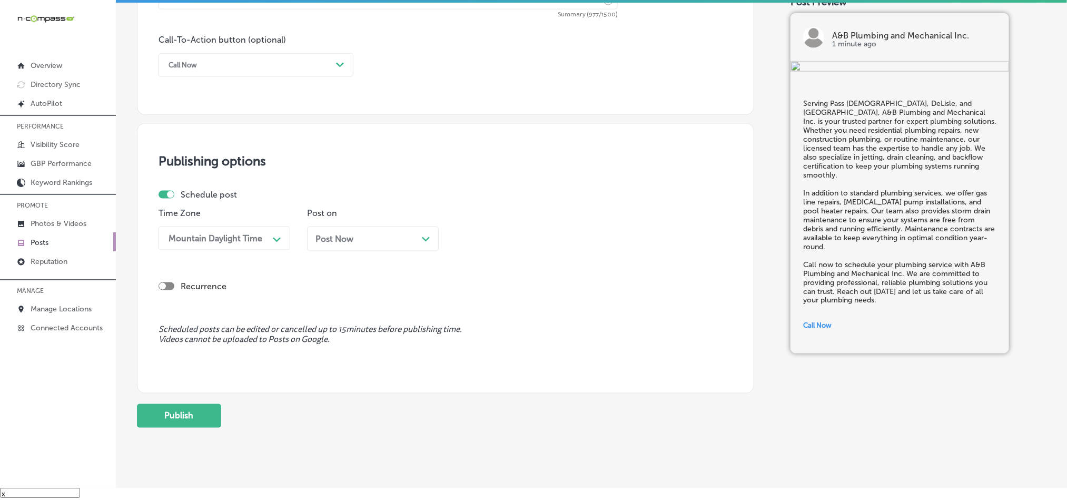
click at [367, 244] on div "Post Now Path Created with Sketch." at bounding box center [372, 239] width 115 height 10
click at [502, 246] on div "11:00 AM" at bounding box center [512, 238] width 105 height 18
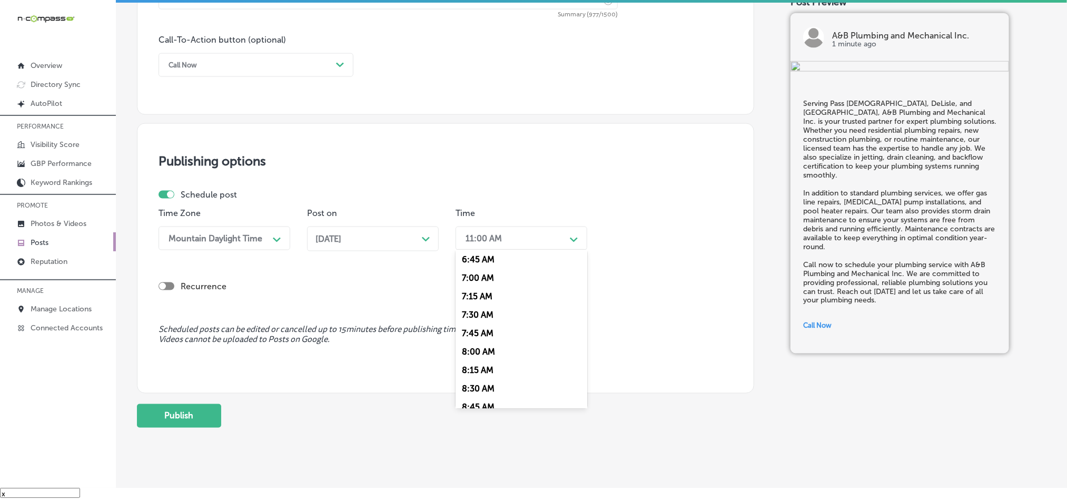
click at [479, 285] on div "7:00 AM" at bounding box center [522, 278] width 132 height 18
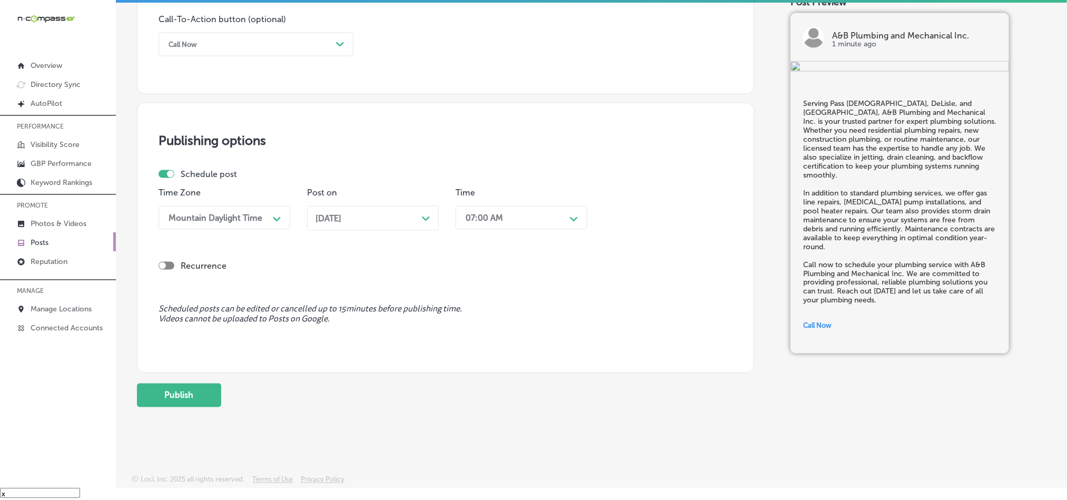
scroll to position [781, 0]
click at [171, 397] on button "Publish" at bounding box center [179, 394] width 84 height 24
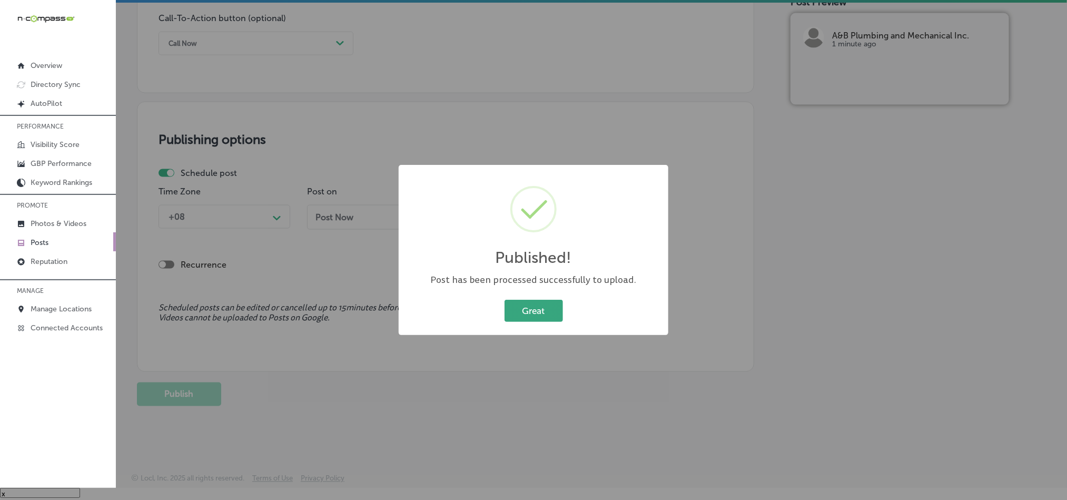
click at [522, 310] on button "Great" at bounding box center [534, 311] width 58 height 22
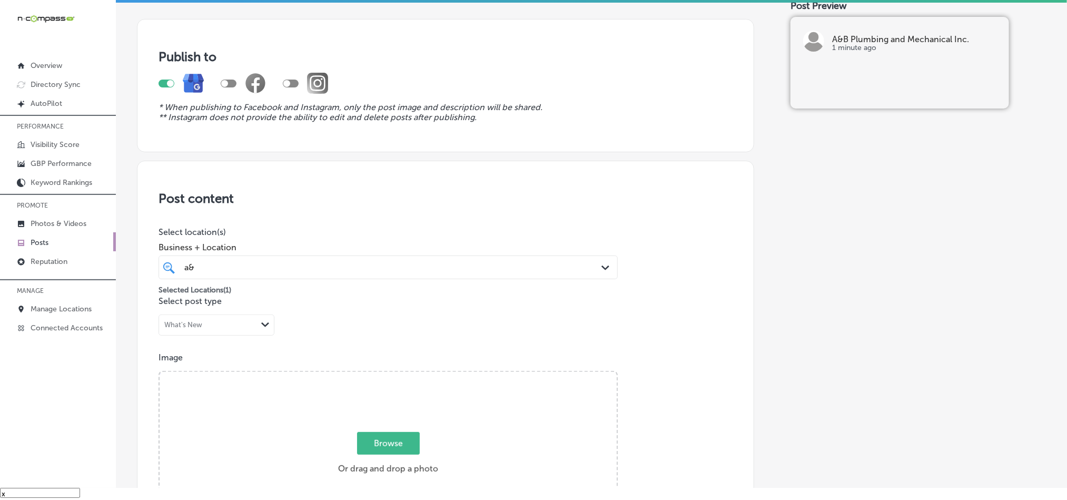
scroll to position [0, 0]
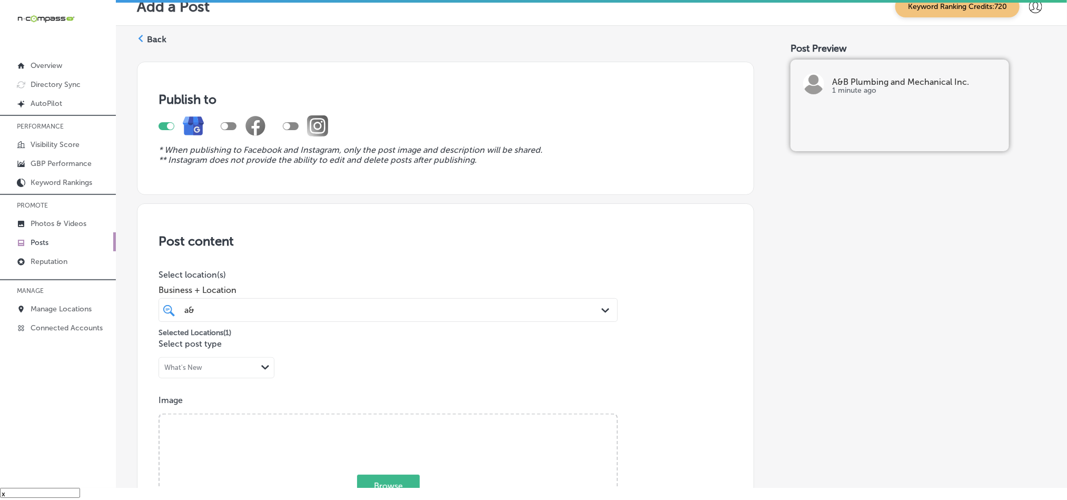
click at [144, 35] on icon at bounding box center [140, 38] width 7 height 7
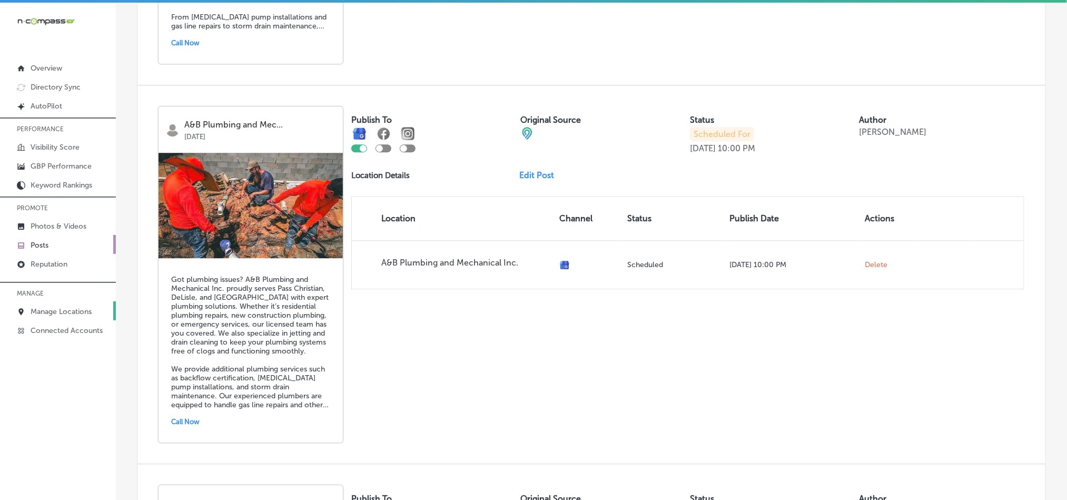
scroll to position [1448, 0]
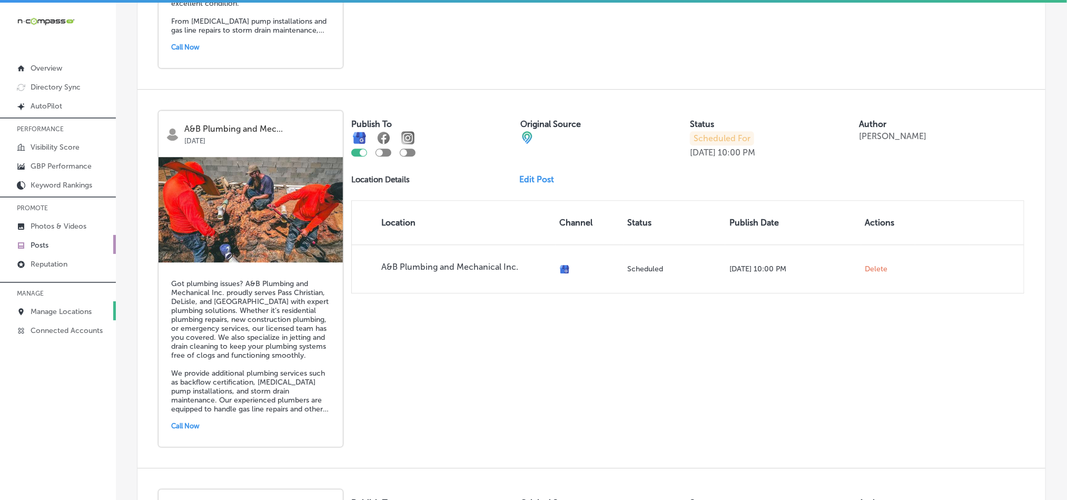
click at [55, 305] on link "Manage Locations" at bounding box center [58, 310] width 116 height 19
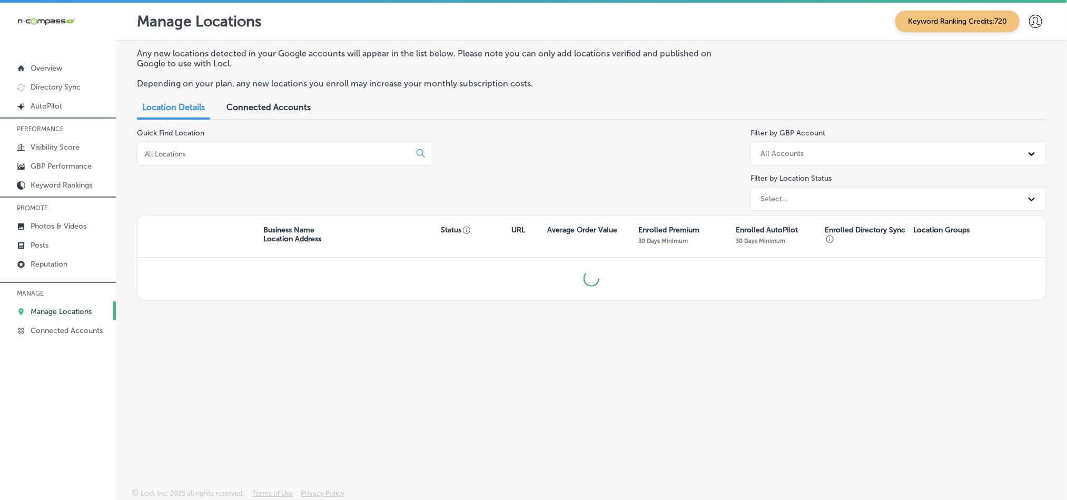
click at [239, 149] on input at bounding box center [276, 153] width 264 height 9
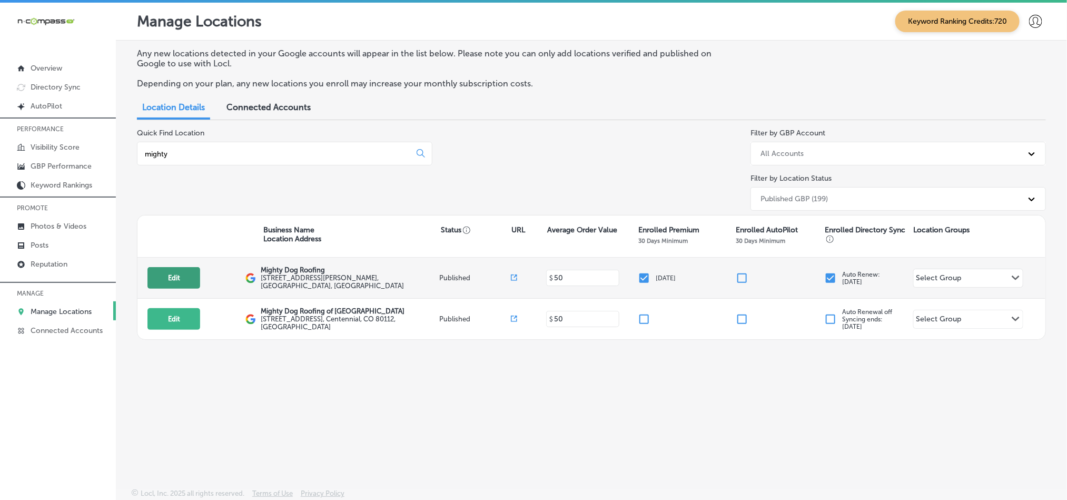
type input "mighty"
click at [157, 272] on button "Edit" at bounding box center [173, 278] width 53 height 22
select select "US"
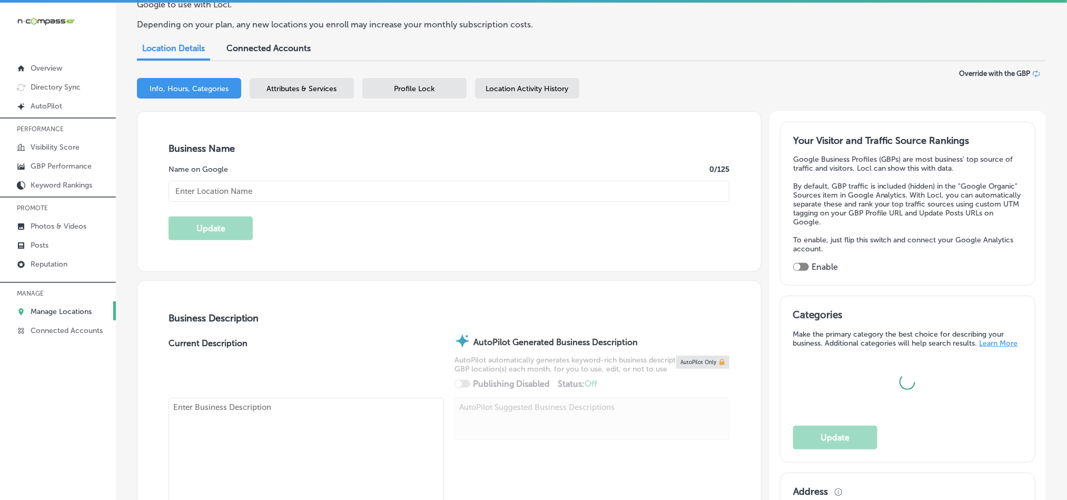
scroll to position [132, 0]
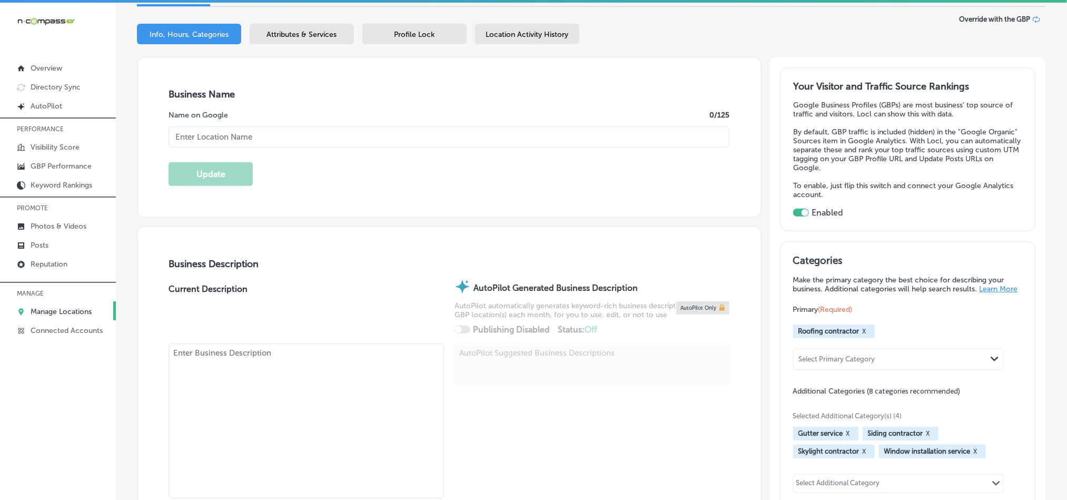
checkbox input "true"
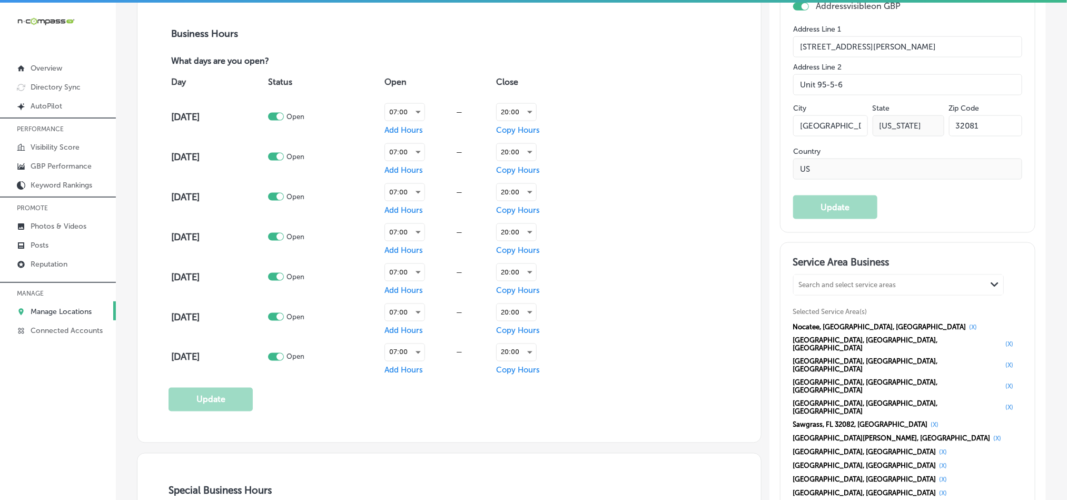
type input "Mighty Dog Roofing"
type textarea "Mighty Dog Roofing, located in Ponte Vedra Beach, FL, is your trusted roofing c…"
type input "10895 Old Dixie Highway"
type input "Unit 95-5-6"
type input "[GEOGRAPHIC_DATA]"
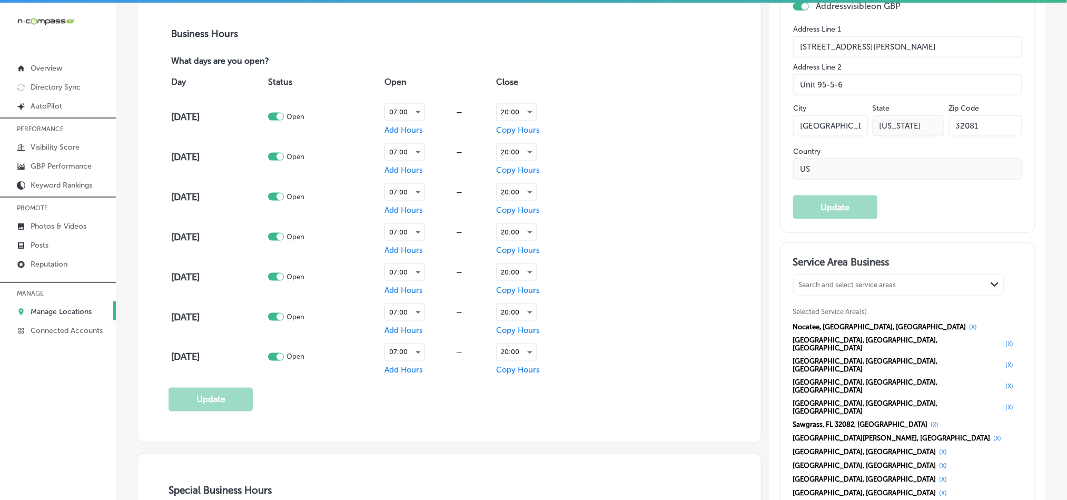
type input "32081"
type input "US"
type input "https://www.mightydogroofing.com/northeast-fl/"
type input "+1 904 867 7859"
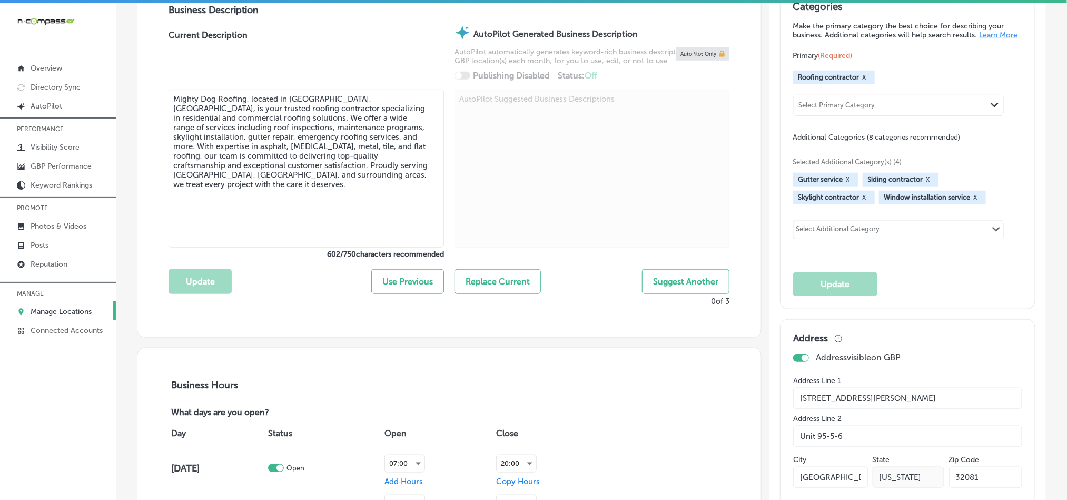
scroll to position [369, 0]
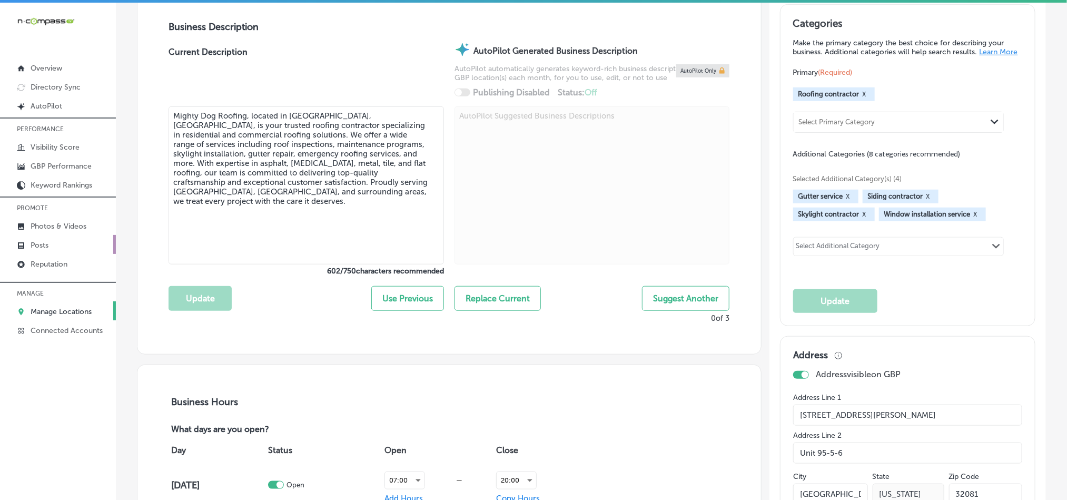
click at [56, 239] on link "Posts" at bounding box center [58, 244] width 116 height 19
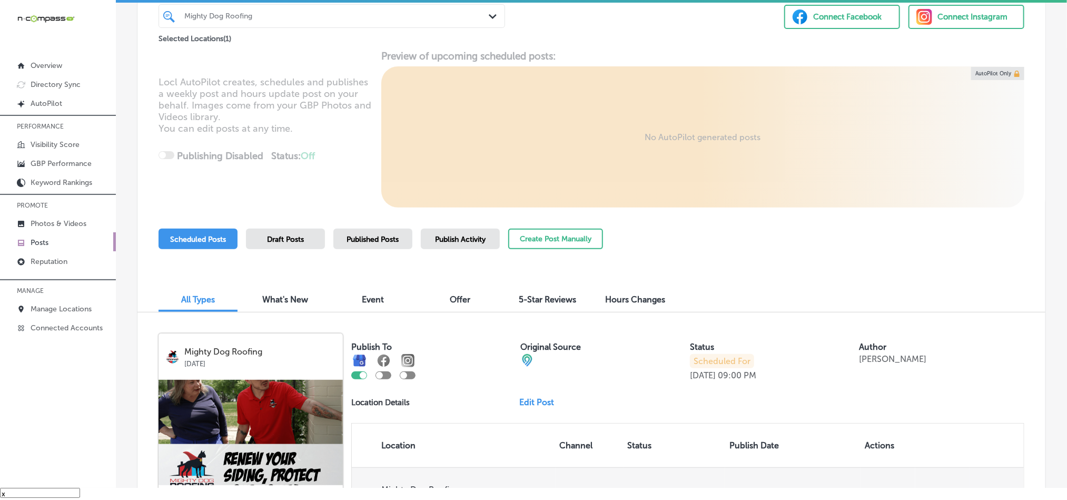
scroll to position [57, 0]
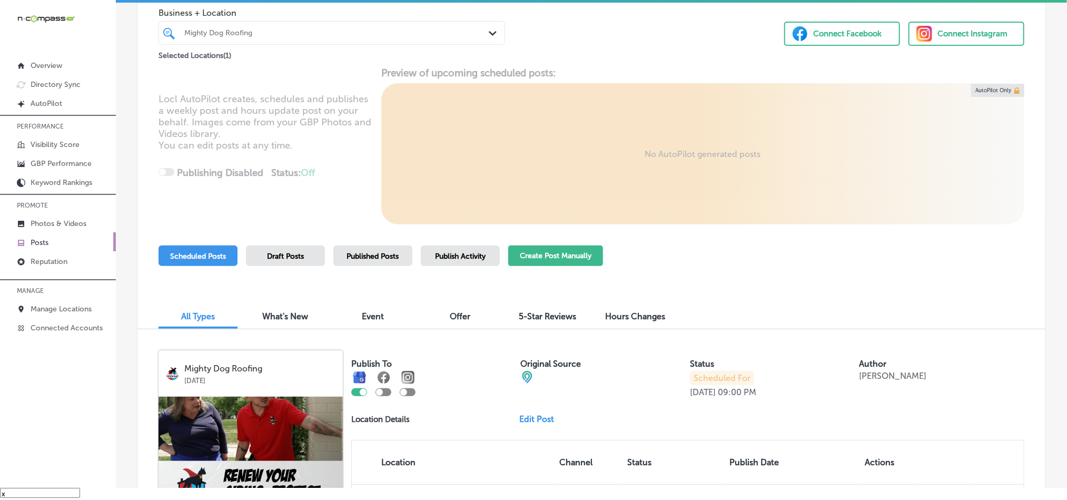
click at [567, 264] on button "Create Post Manually" at bounding box center [555, 255] width 95 height 21
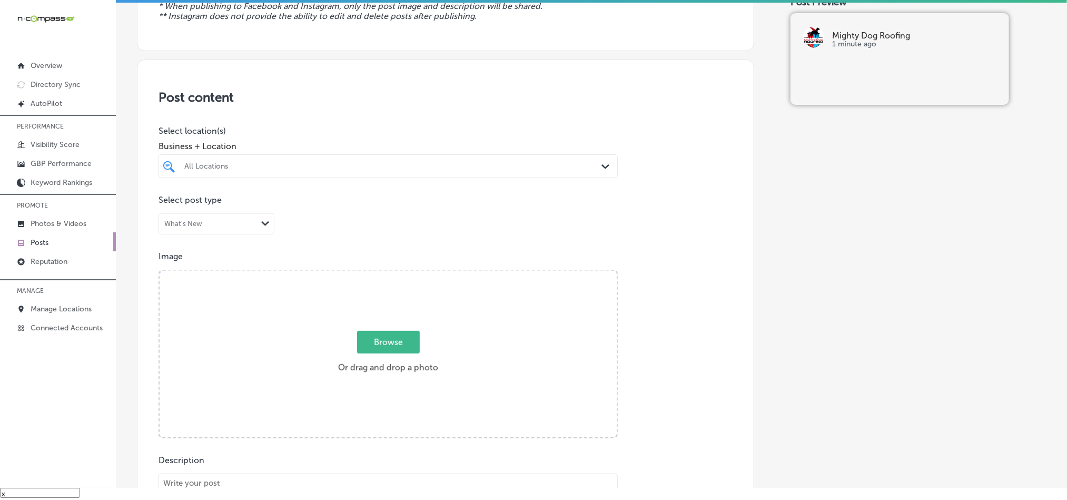
scroll to position [132, 0]
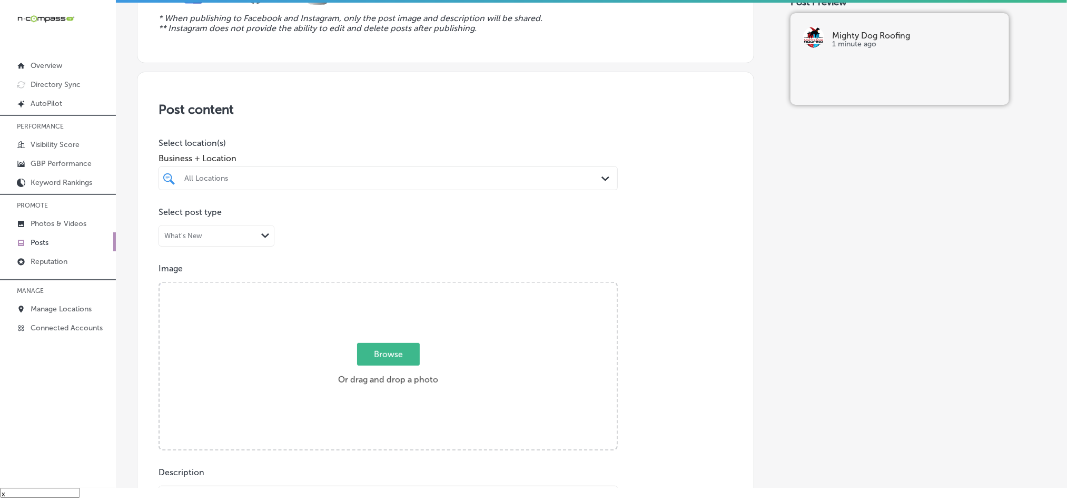
click at [594, 179] on div "All Locations Path Created with Sketch." at bounding box center [388, 178] width 458 height 16
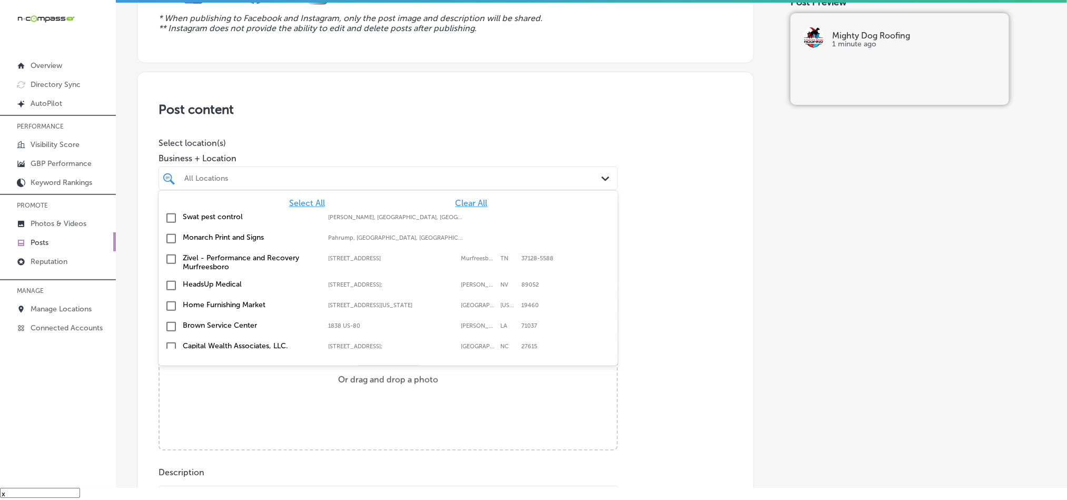
click at [456, 204] on span "Clear All" at bounding box center [472, 203] width 32 height 10
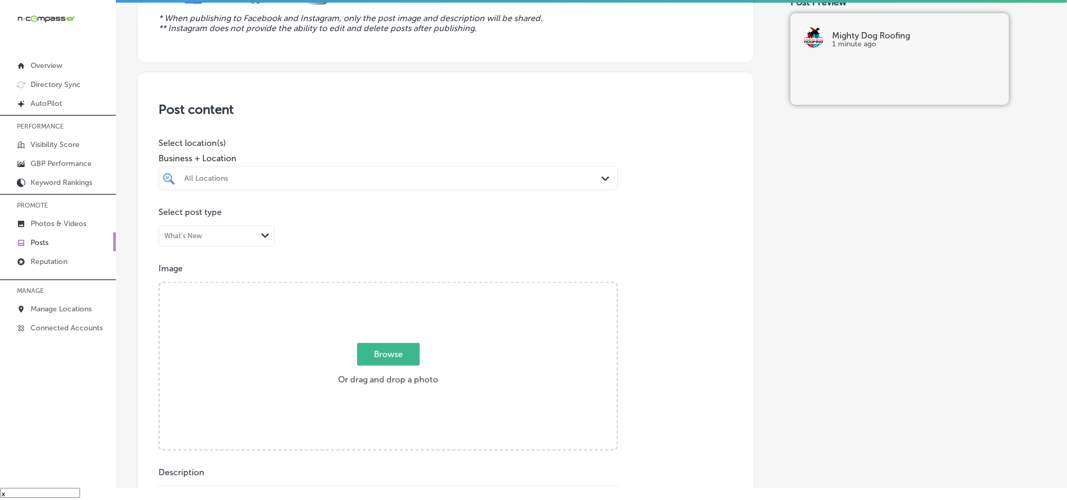
click at [448, 182] on div "All Locations" at bounding box center [393, 178] width 418 height 9
click at [171, 218] on input "checkbox" at bounding box center [171, 218] width 13 height 13
type input "mighty"
click at [374, 111] on h3 "Post content" at bounding box center [446, 109] width 574 height 15
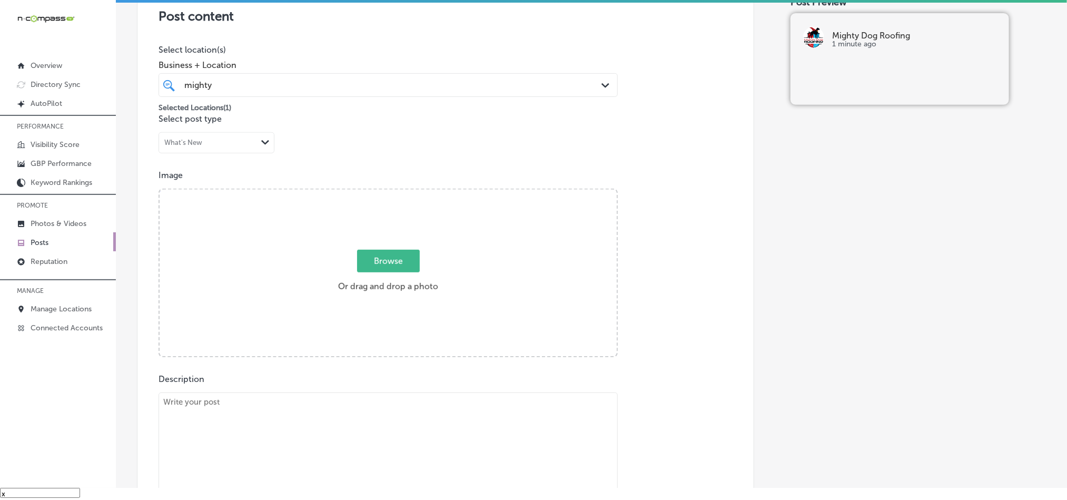
scroll to position [290, 0]
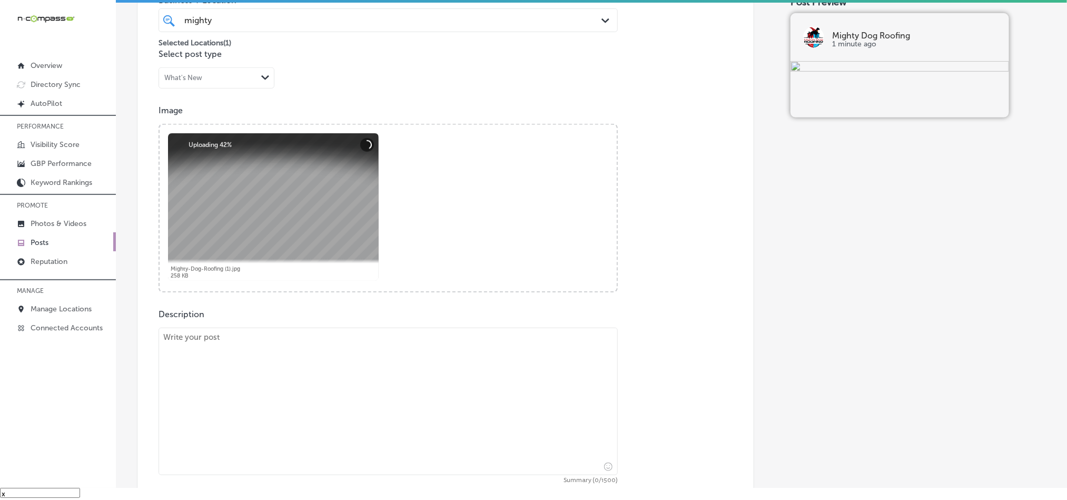
click at [294, 394] on textarea at bounding box center [388, 401] width 459 height 147
paste textarea "In St. Johns, Jacksonville, and Crescent Beach, Mighty Dog Roofing is committed…"
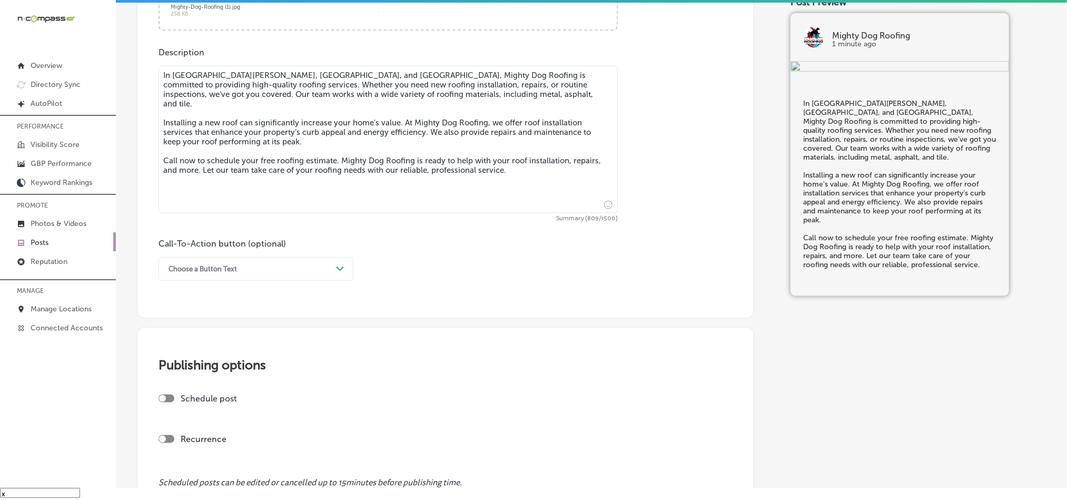
scroll to position [553, 0]
type textarea "In St. Johns, Jacksonville, and Crescent Beach, Mighty Dog Roofing is committed…"
click at [246, 268] on div "Choose a Button Text" at bounding box center [247, 267] width 169 height 16
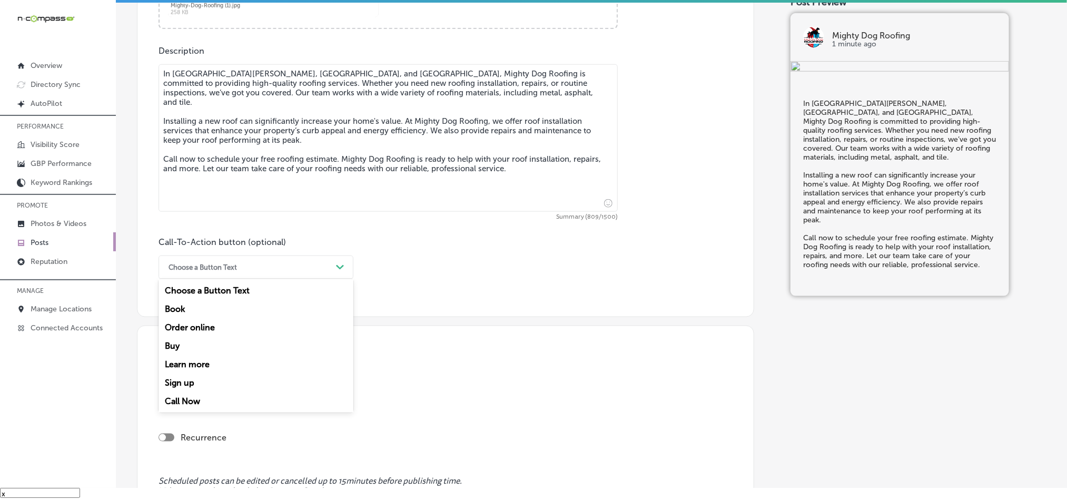
click at [185, 403] on div "Call Now" at bounding box center [256, 401] width 195 height 18
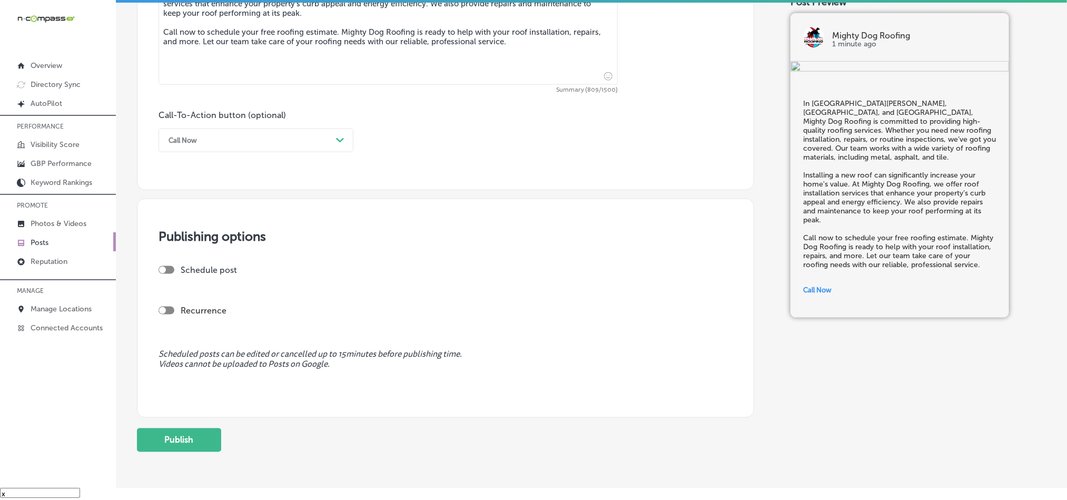
scroll to position [685, 0]
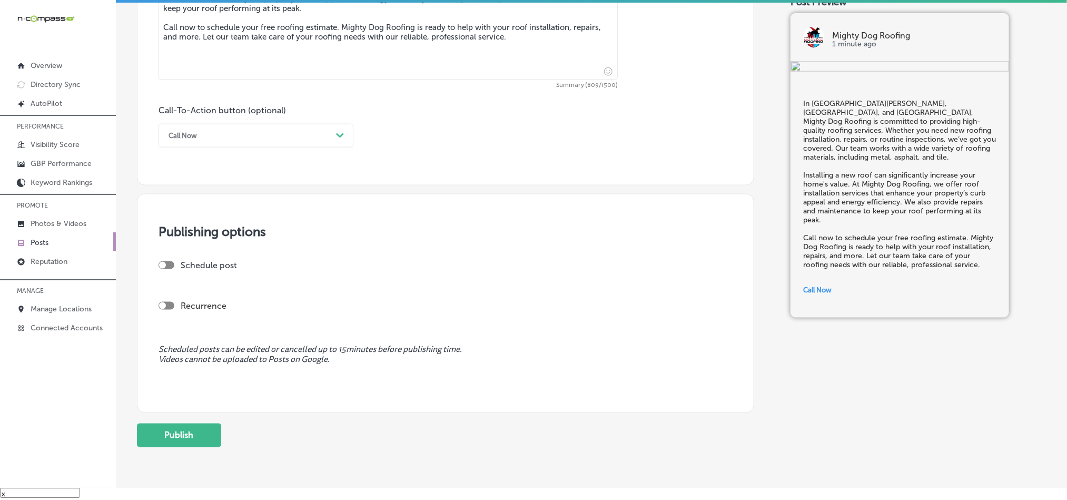
click at [168, 265] on div at bounding box center [167, 265] width 16 height 8
checkbox input "true"
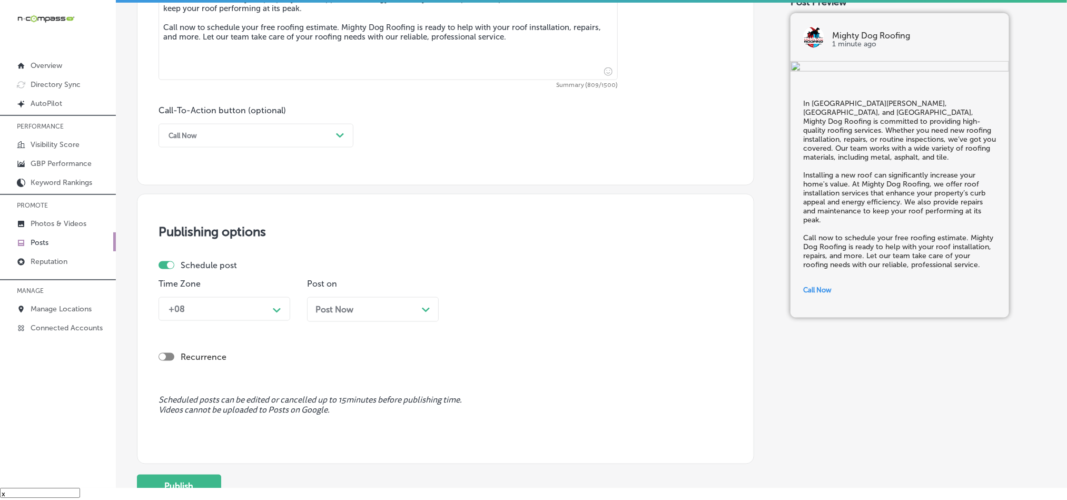
click at [255, 321] on div "+08 Path Created with Sketch." at bounding box center [225, 309] width 132 height 24
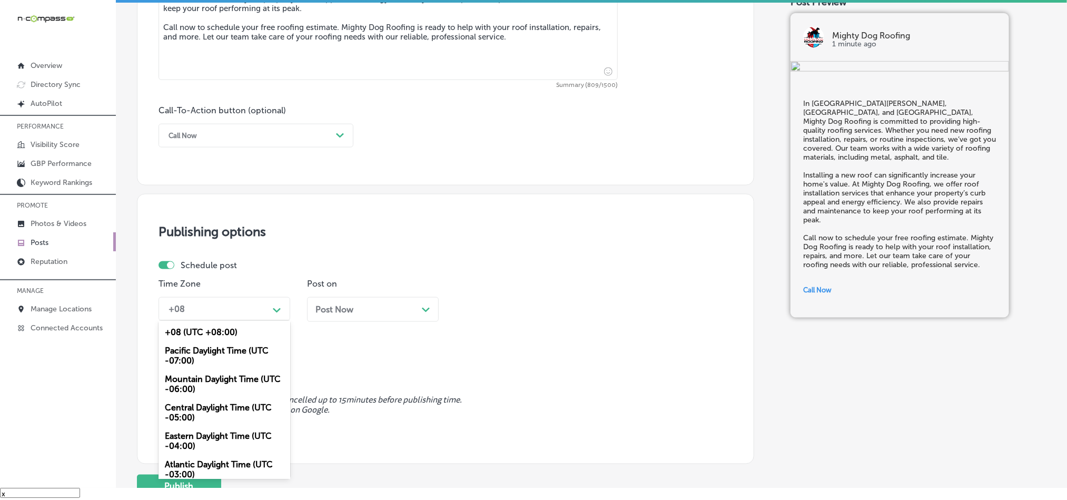
click at [219, 388] on div "Mountain Daylight Time (UTC -06:00)" at bounding box center [225, 384] width 132 height 28
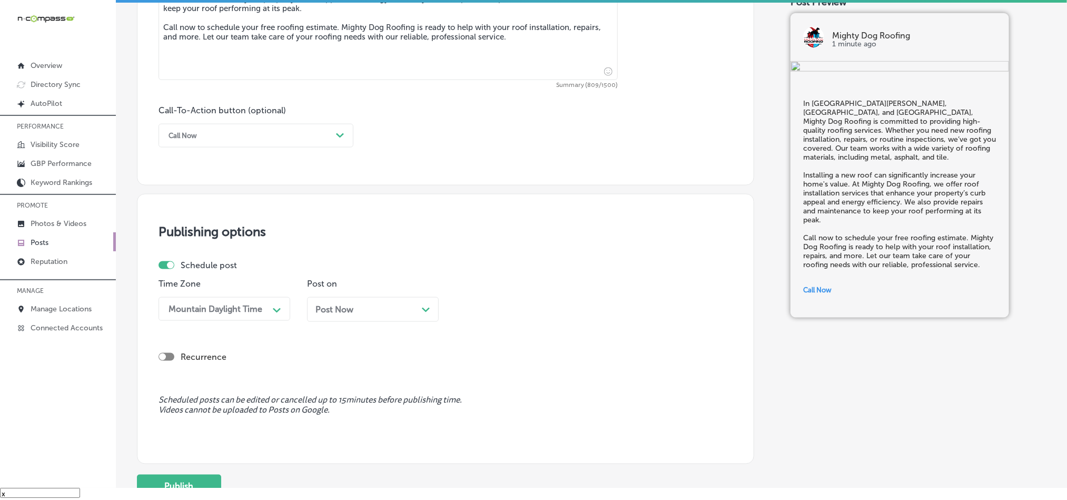
click at [362, 318] on div "Post Now Path Created with Sketch." at bounding box center [373, 309] width 132 height 25
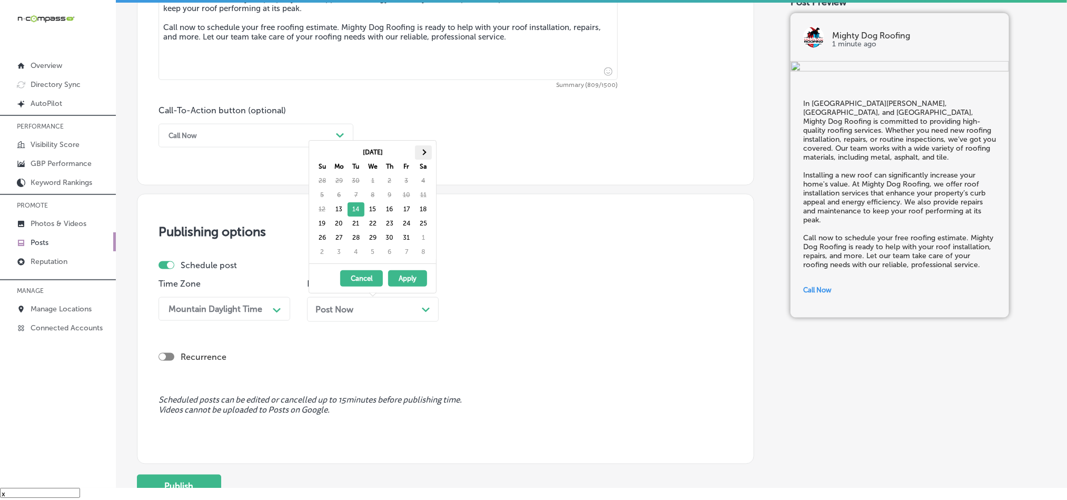
click at [430, 147] on th at bounding box center [423, 152] width 17 height 14
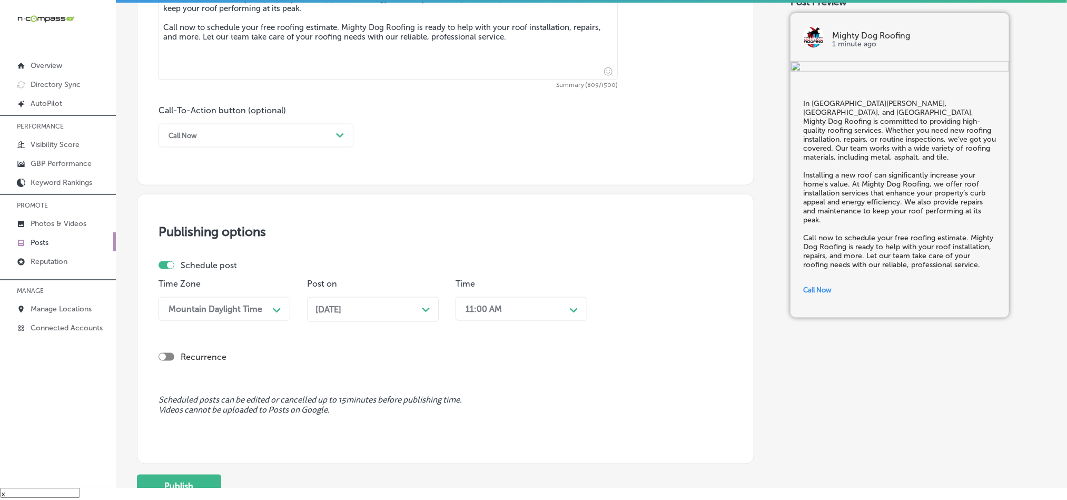
click at [481, 314] on div "11:00 AM" at bounding box center [484, 309] width 36 height 10
click at [479, 408] on div "7:00 AM" at bounding box center [522, 400] width 132 height 18
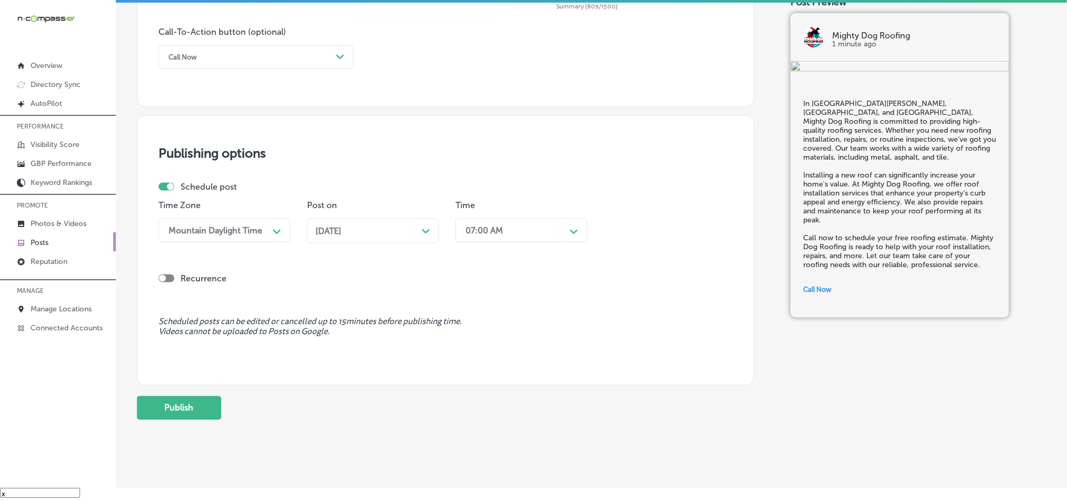
scroll to position [764, 0]
click at [192, 411] on button "Publish" at bounding box center [179, 408] width 84 height 24
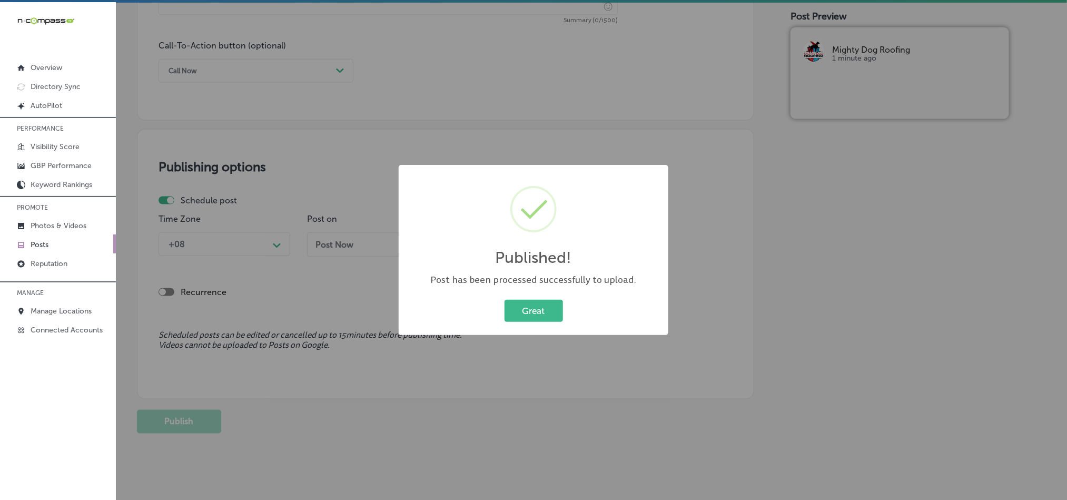
scroll to position [0, 0]
click at [535, 305] on button "Great" at bounding box center [534, 311] width 58 height 22
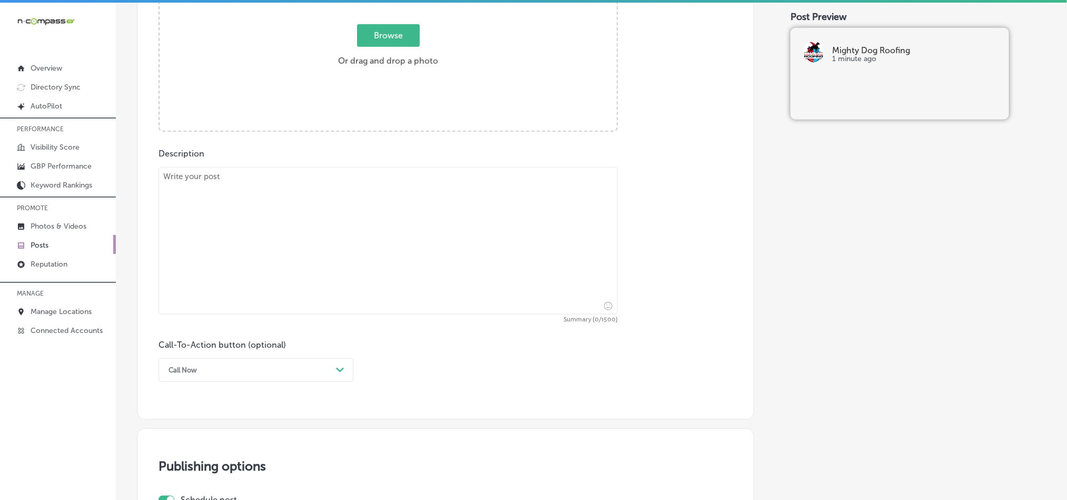
scroll to position [395, 0]
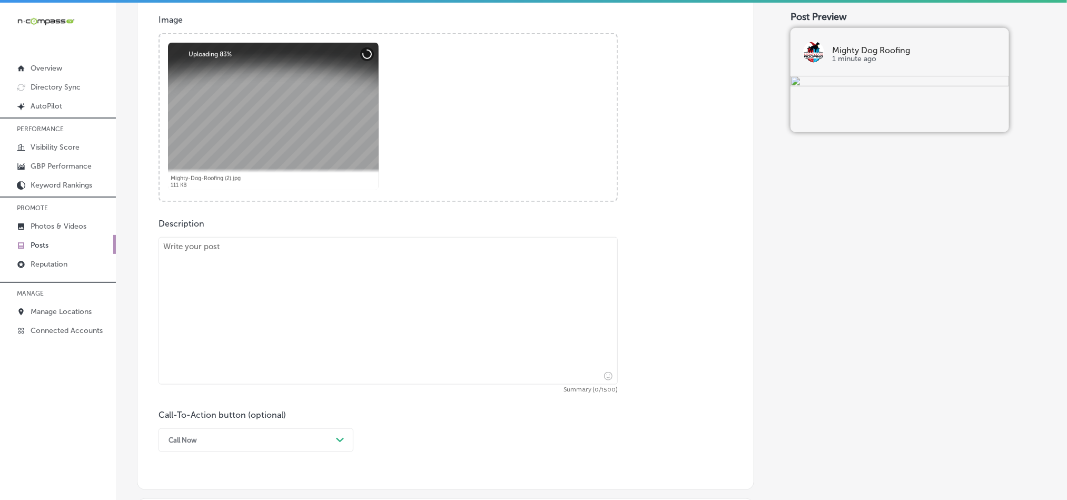
click at [272, 290] on textarea at bounding box center [388, 310] width 459 height 147
paste textarea "Mighty Dog Roofing is proud to serve St. Augustine, Jacksonville Beach, and Saw…"
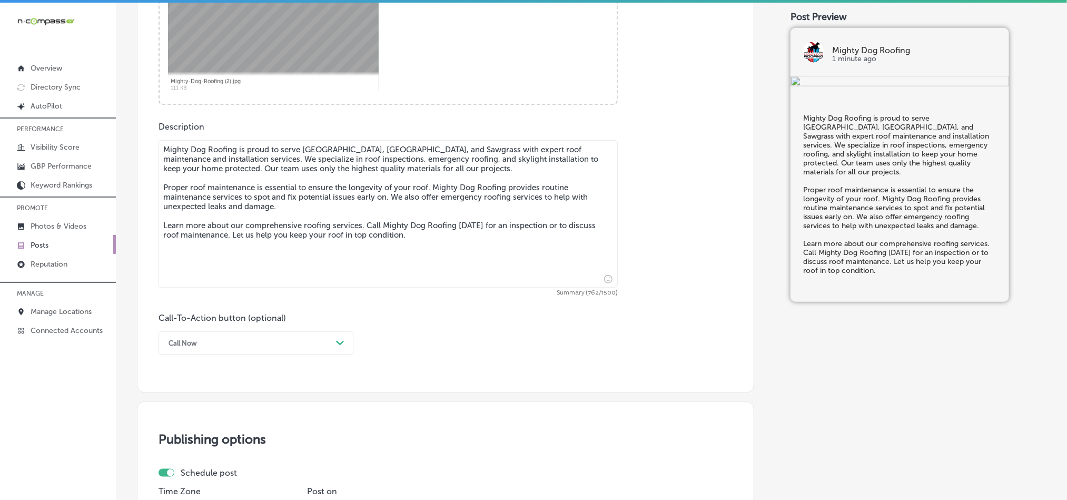
scroll to position [527, 0]
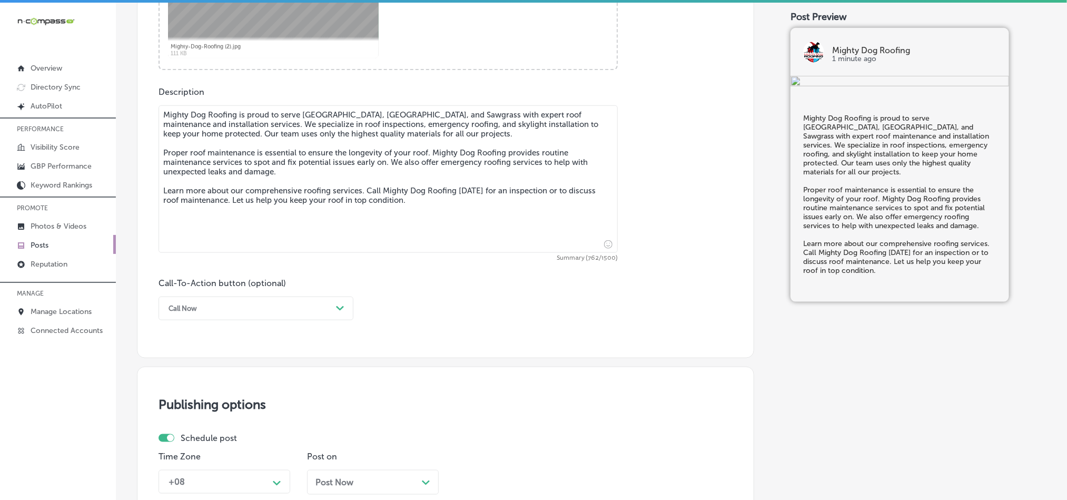
type textarea "Mighty Dog Roofing is proud to serve St. Augustine, Jacksonville Beach, and Saw…"
click at [259, 299] on div "Call Now Path Created with Sketch." at bounding box center [256, 309] width 195 height 24
click at [189, 411] on div "Learn more" at bounding box center [256, 405] width 195 height 18
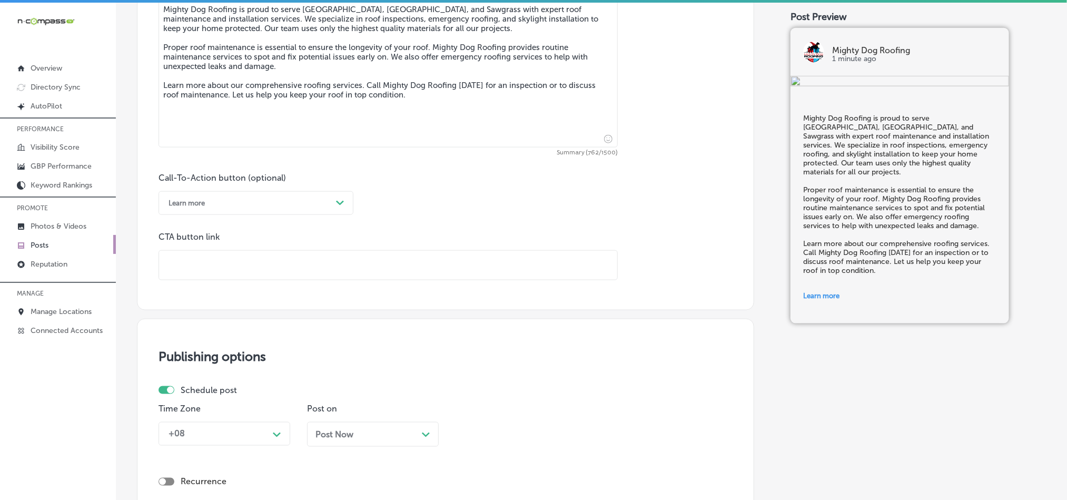
click at [268, 268] on input "text" at bounding box center [388, 265] width 458 height 29
paste input "https://www.mightydogroofing.com/northeast-fl/"
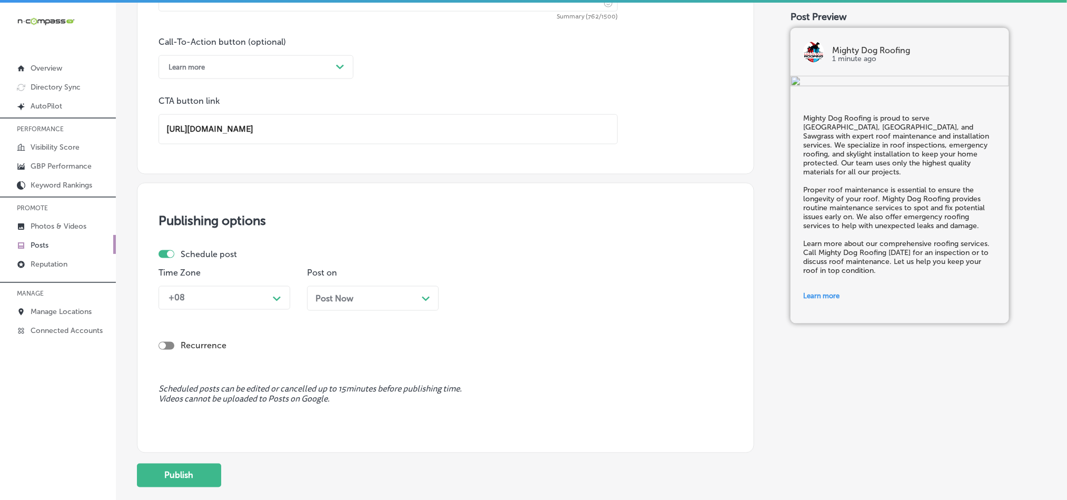
scroll to position [840, 0]
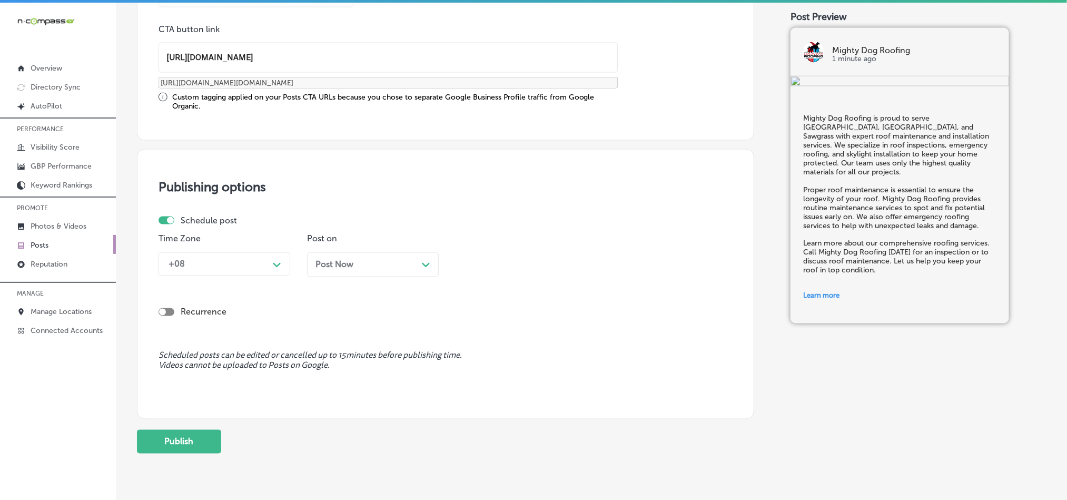
type input "https://www.mightydogroofing.com/northeast-fl/"
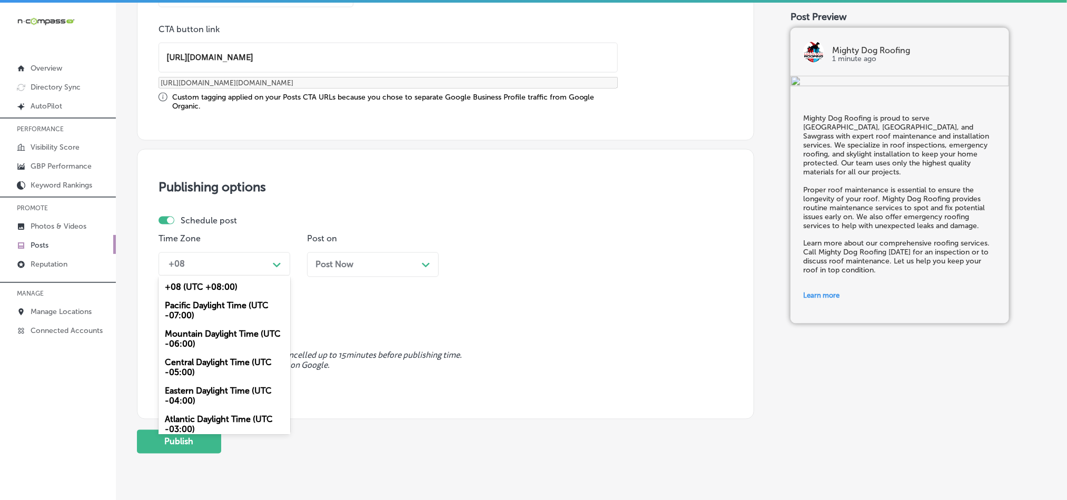
click at [233, 276] on div "+08 Path Created with Sketch." at bounding box center [225, 264] width 132 height 24
click at [213, 339] on div "Mountain Daylight Time (UTC -06:00)" at bounding box center [225, 339] width 132 height 28
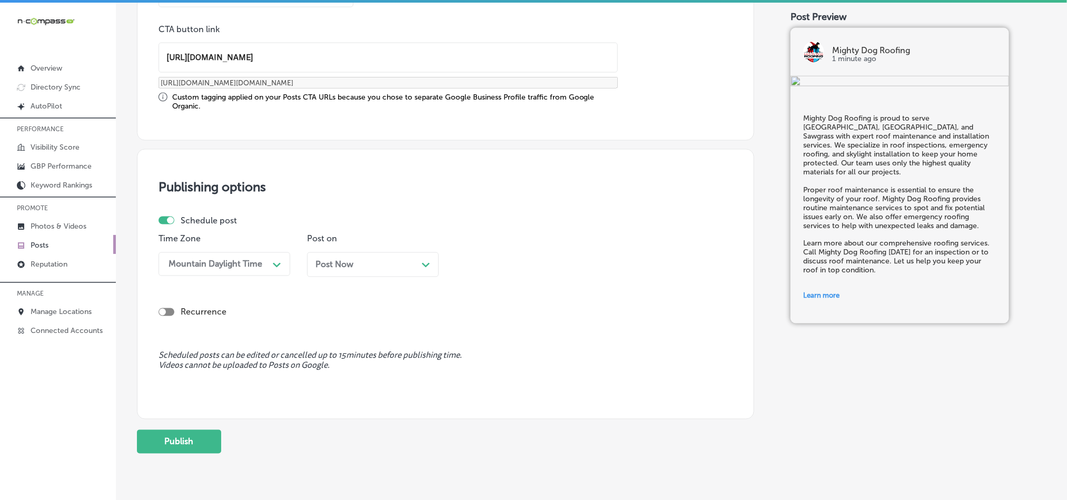
click at [361, 270] on div "Post Now Path Created with Sketch." at bounding box center [372, 265] width 115 height 10
click at [494, 264] on div "11:00 AM" at bounding box center [484, 264] width 36 height 10
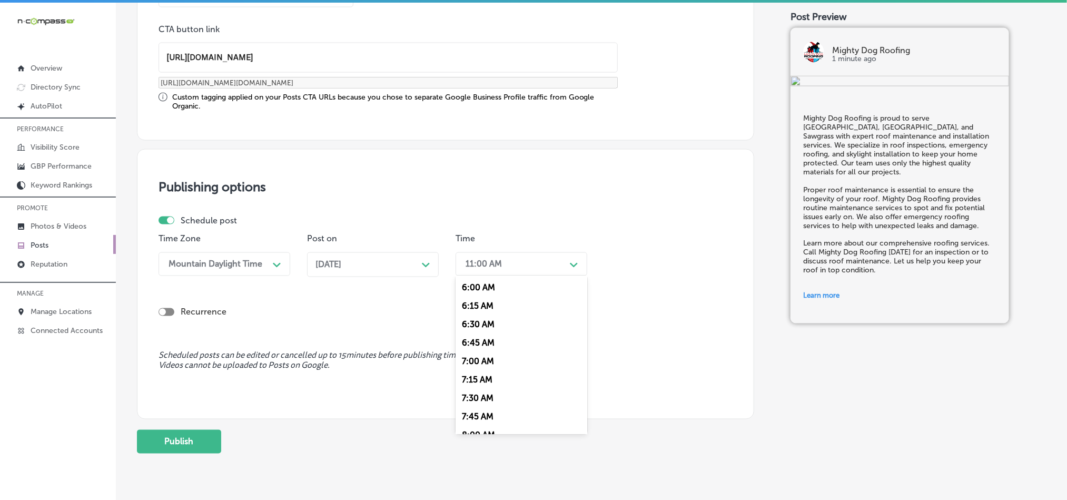
scroll to position [448, 0]
click at [476, 359] on div "7:00 AM" at bounding box center [522, 356] width 132 height 18
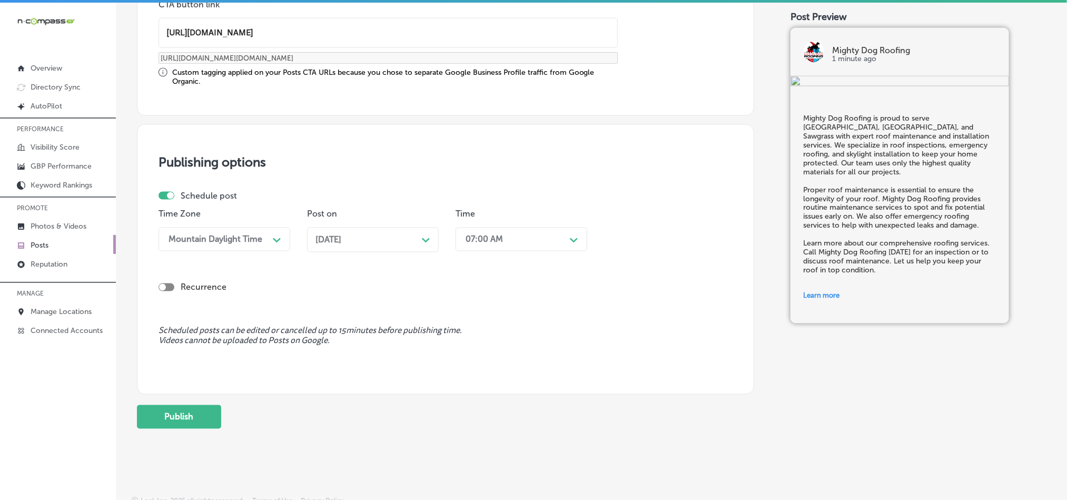
scroll to position [876, 0]
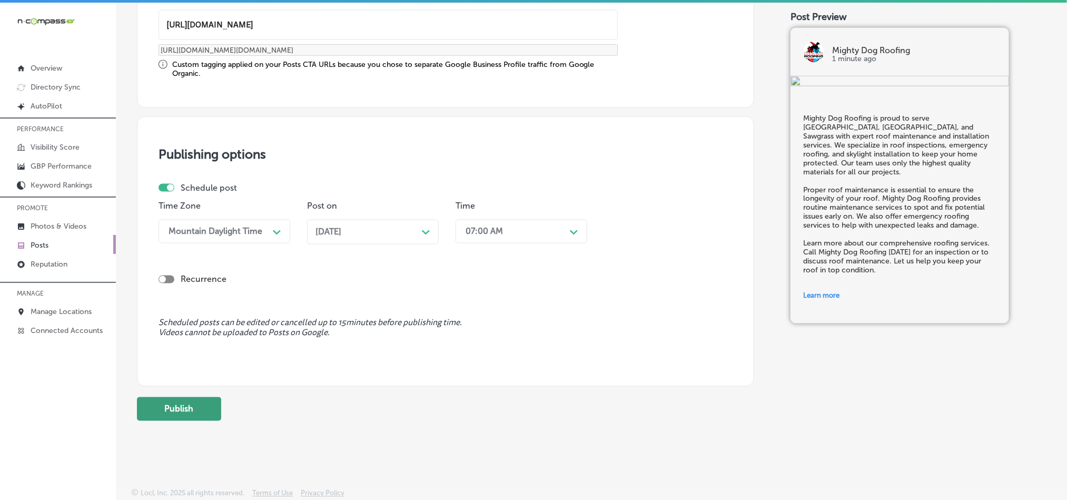
click at [196, 414] on button "Publish" at bounding box center [179, 409] width 84 height 24
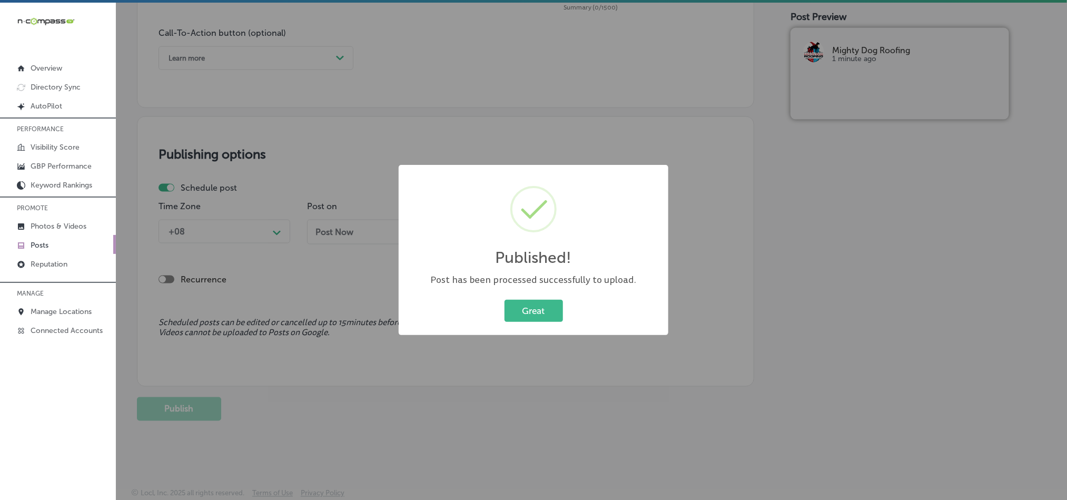
scroll to position [781, 0]
click at [510, 310] on button "Great" at bounding box center [534, 311] width 58 height 22
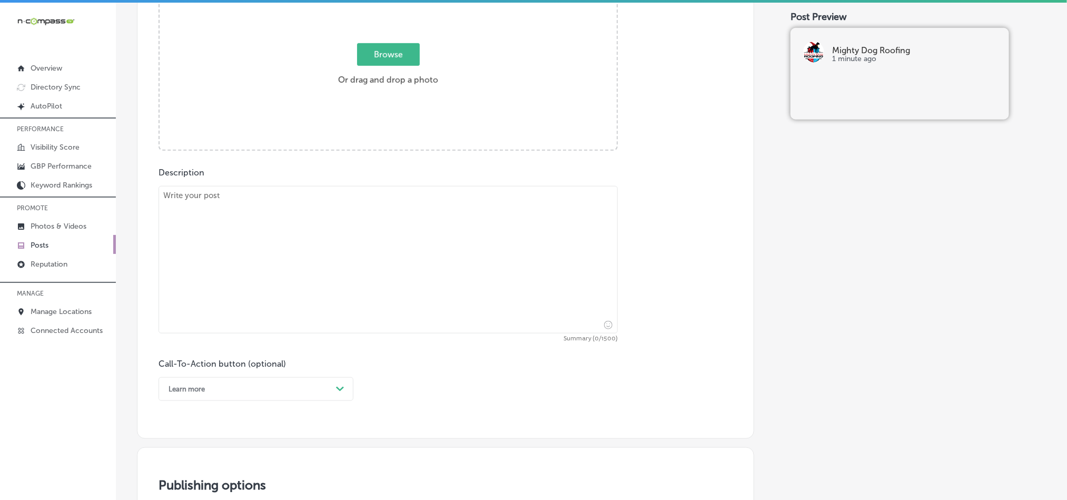
scroll to position [439, 0]
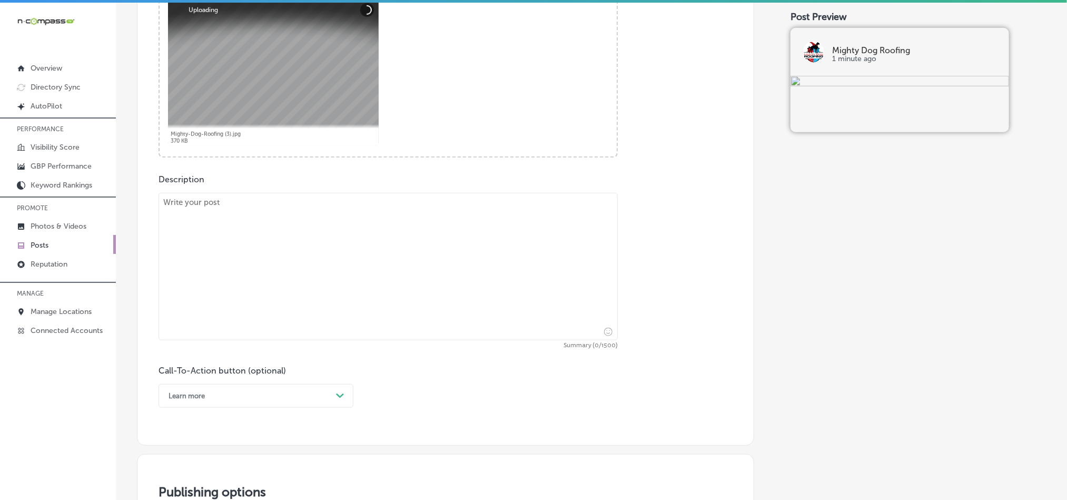
click at [369, 264] on textarea at bounding box center [388, 266] width 459 height 147
paste textarea "Mighty Dog Roofing offers expert roof maintenance and installation services to …"
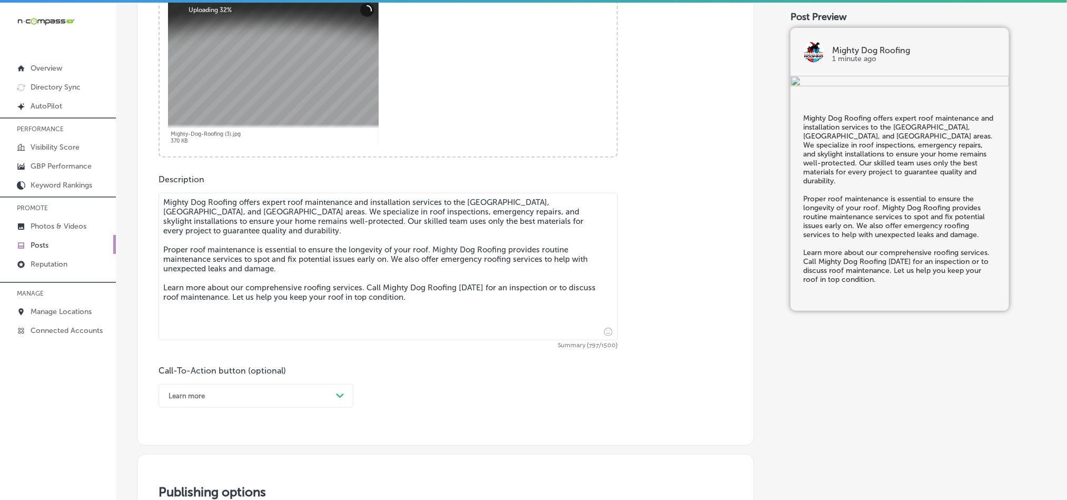
scroll to position [544, 0]
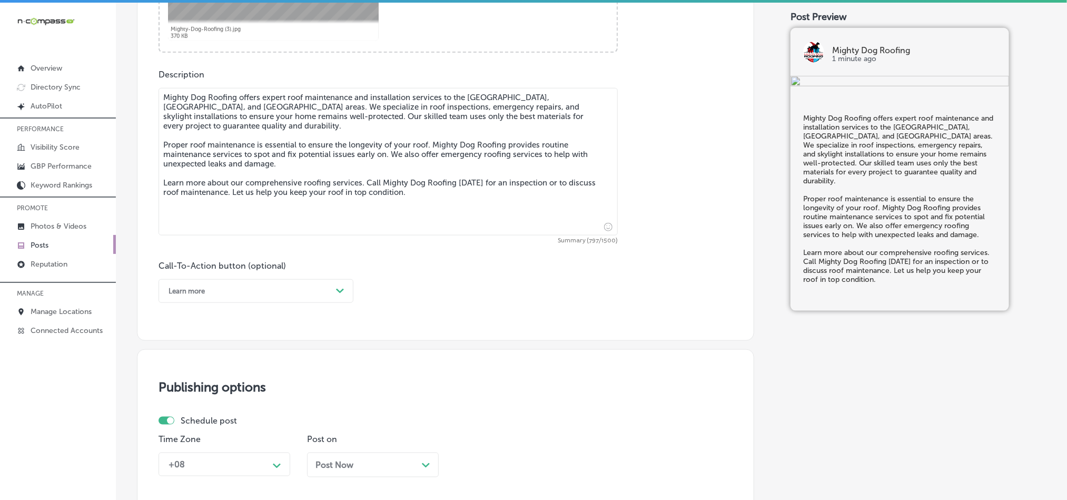
type textarea "Mighty Dog Roofing offers expert roof maintenance and installation services to …"
click at [285, 295] on div "Learn more" at bounding box center [247, 291] width 169 height 16
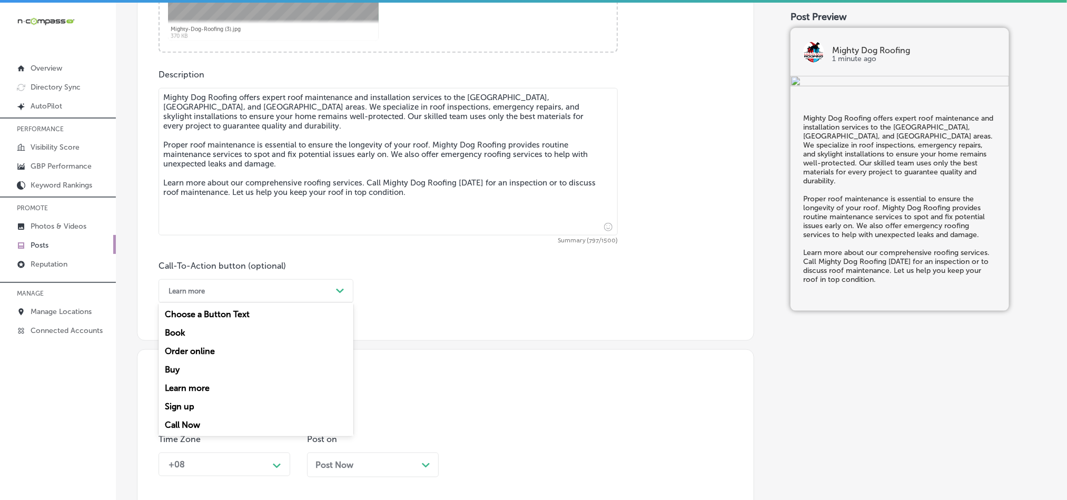
click at [196, 430] on div "Call Now" at bounding box center [256, 425] width 195 height 18
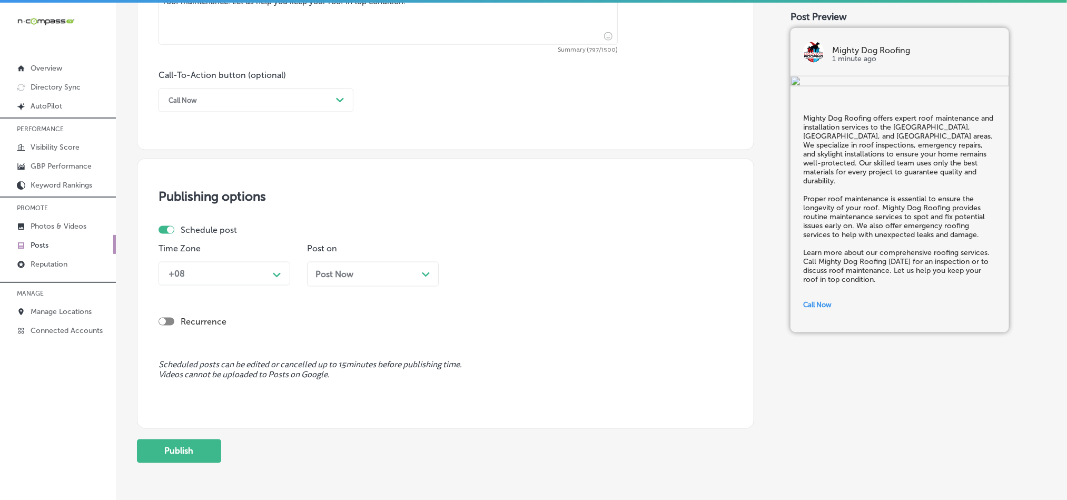
scroll to position [781, 0]
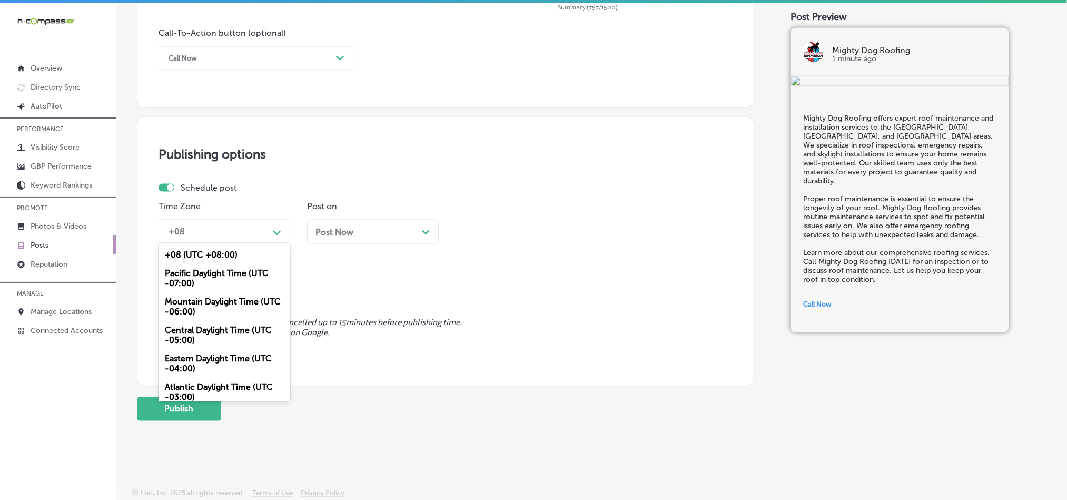
click at [265, 233] on div "+08" at bounding box center [215, 231] width 105 height 18
click at [215, 312] on div "Mountain Daylight Time (UTC -06:00)" at bounding box center [225, 306] width 132 height 28
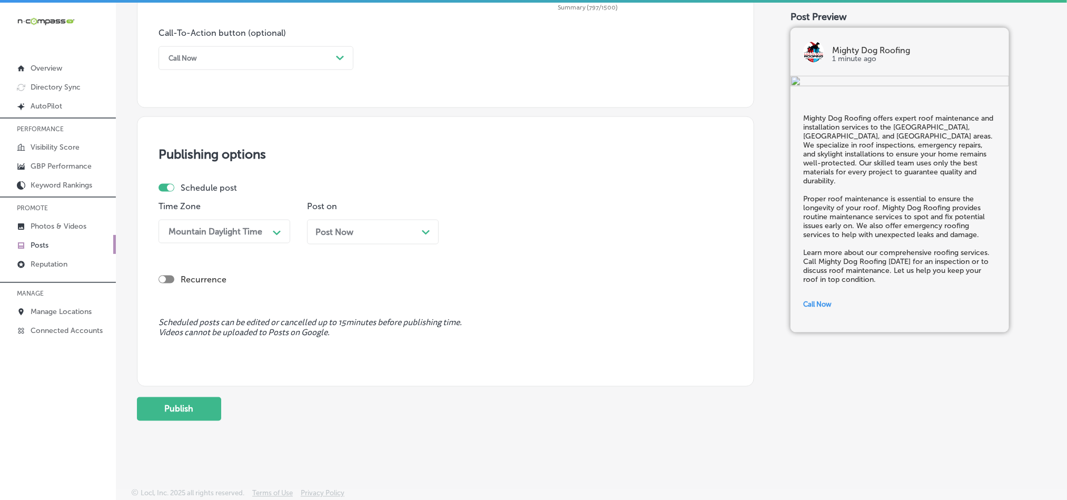
click at [400, 231] on div "Post Now Path Created with Sketch." at bounding box center [372, 232] width 115 height 10
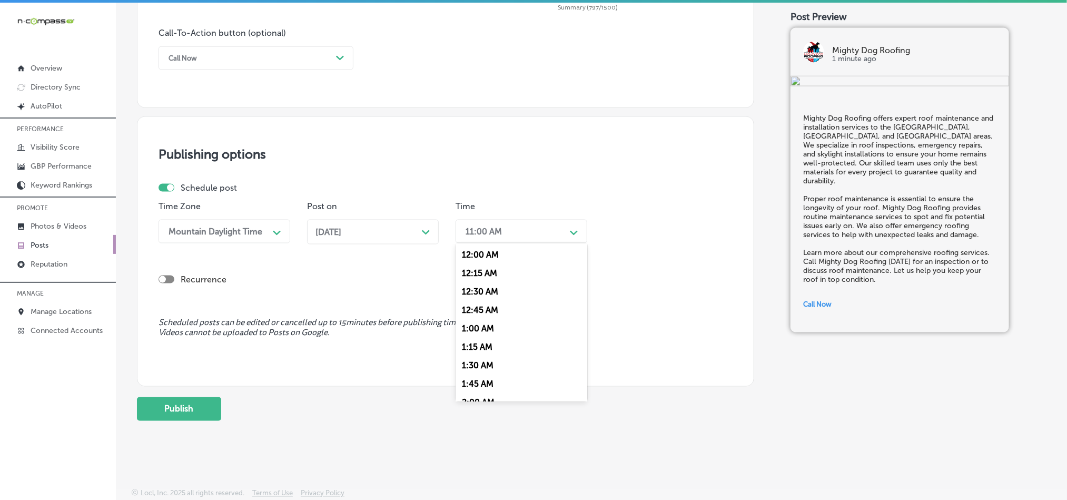
click at [487, 231] on div "11:00 AM" at bounding box center [484, 231] width 36 height 10
click at [482, 381] on div "7:00 AM" at bounding box center [522, 376] width 132 height 18
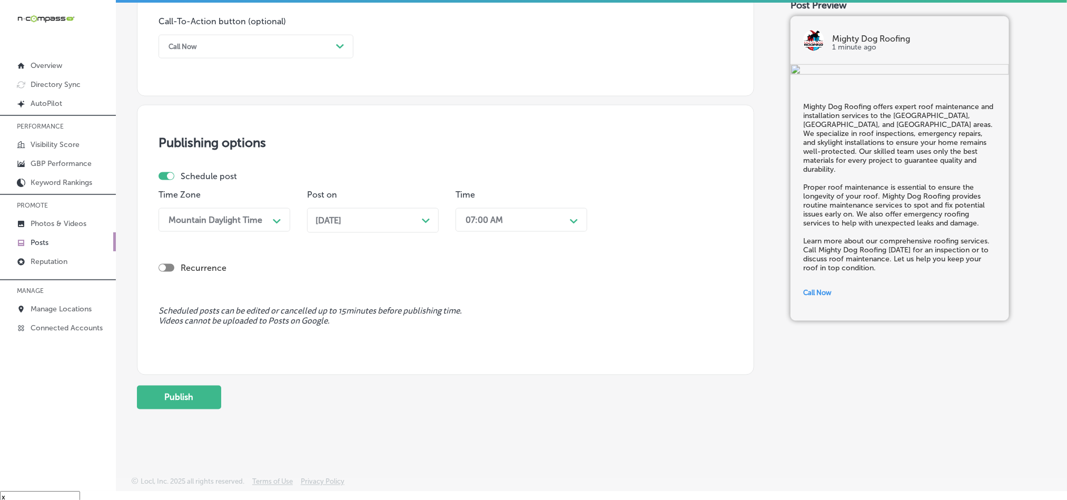
scroll to position [15, 0]
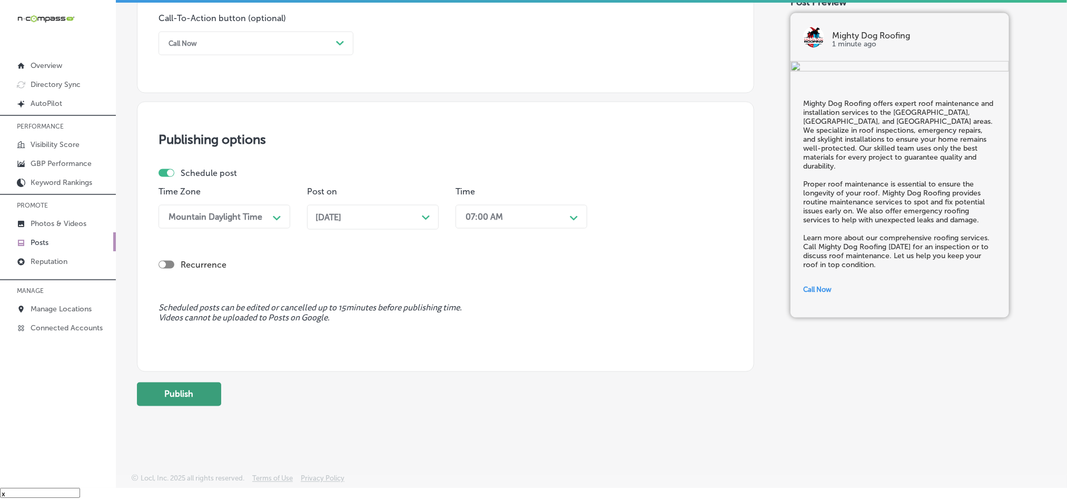
click at [191, 400] on button "Publish" at bounding box center [179, 394] width 84 height 24
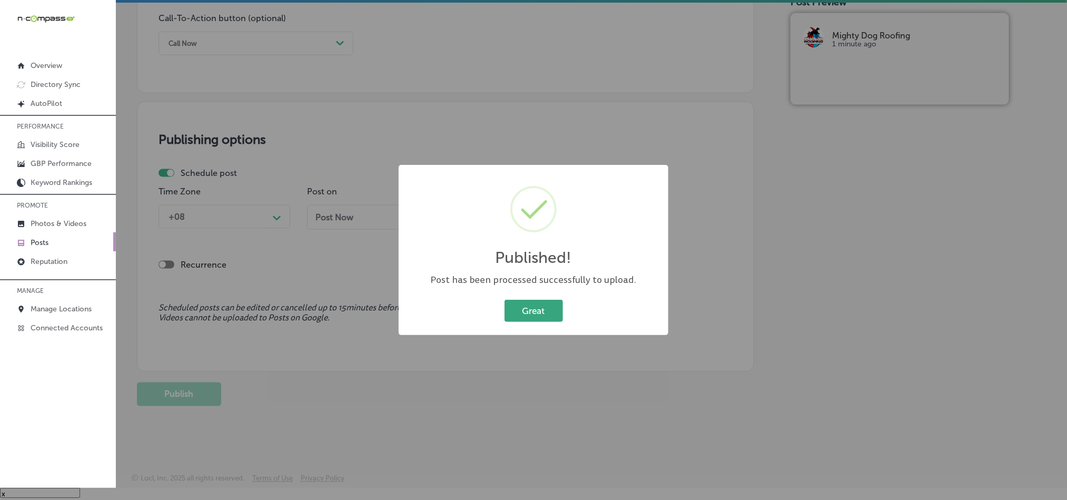
click at [520, 320] on button "Great" at bounding box center [534, 311] width 58 height 22
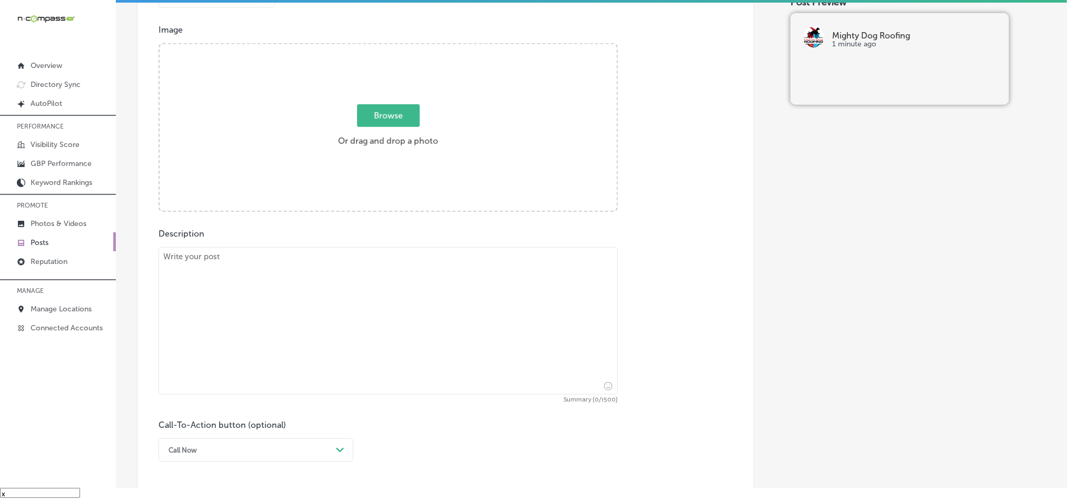
scroll to position [360, 0]
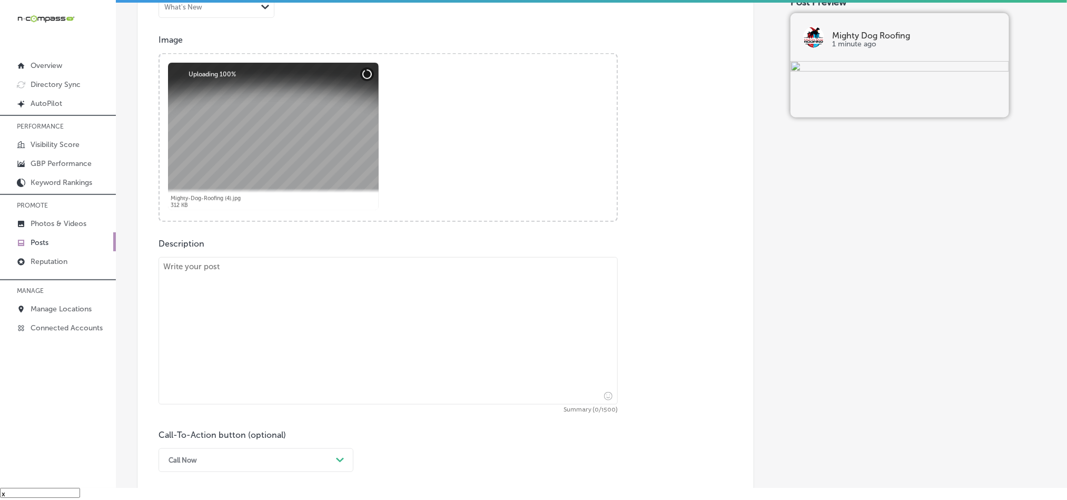
click at [288, 323] on textarea at bounding box center [388, 330] width 459 height 147
paste textarea "Mighty Dog Roofing serves Atlantic Beach, Jacksonville, and Fernandina Beach wi…"
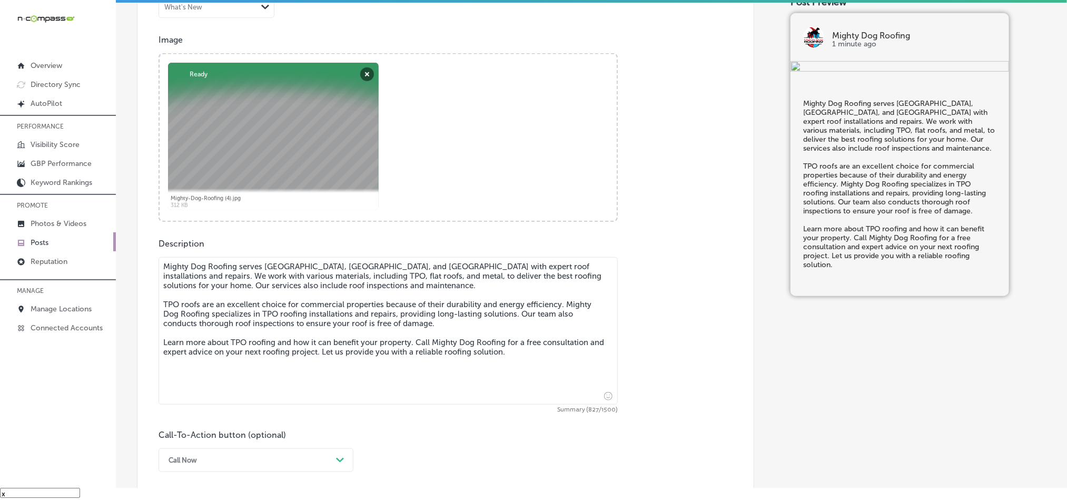
type textarea "Mighty Dog Roofing serves Atlantic Beach, Jacksonville, and Fernandina Beach wi…"
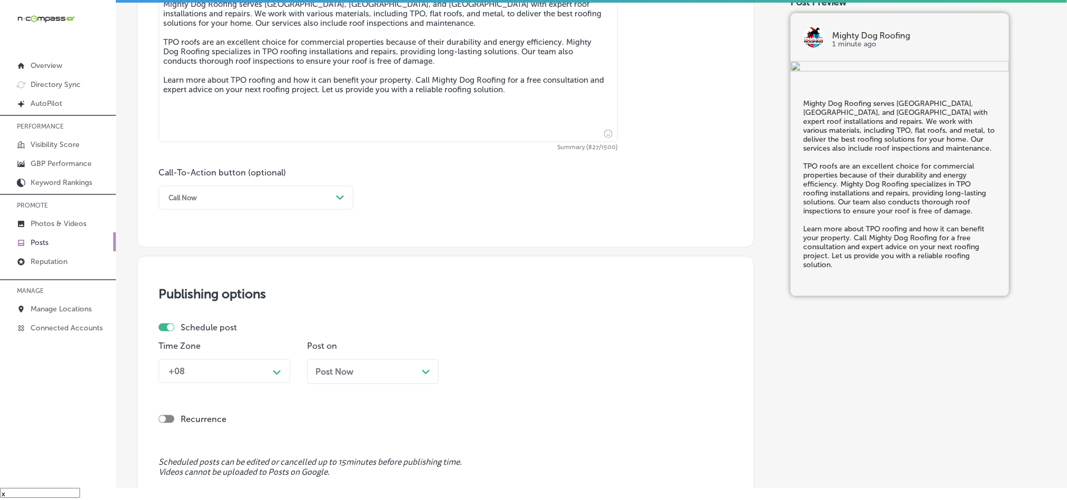
scroll to position [623, 0]
click at [220, 188] on div "Call Now Path Created with Sketch." at bounding box center [256, 197] width 195 height 24
click at [190, 294] on div "Learn more" at bounding box center [256, 294] width 195 height 18
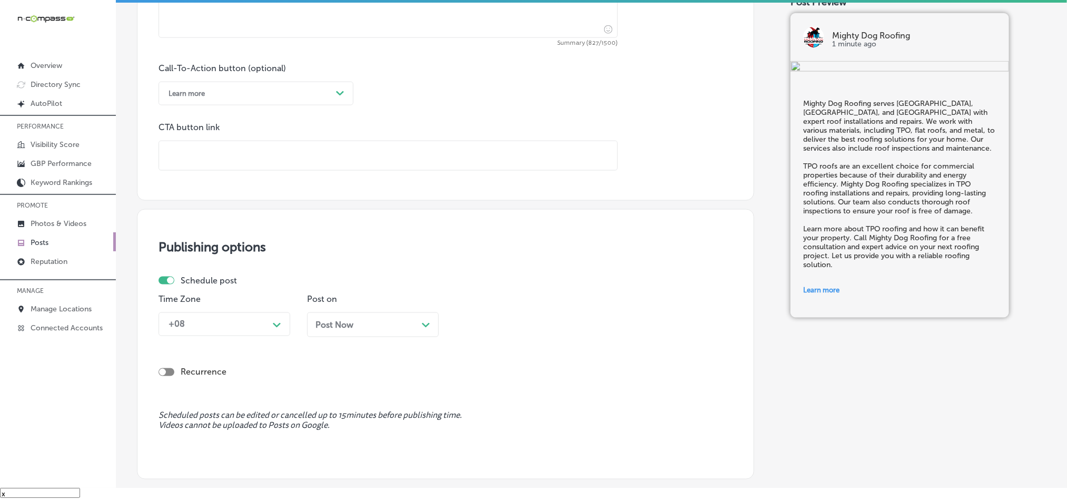
scroll to position [728, 0]
click at [239, 149] on input "text" at bounding box center [388, 154] width 458 height 29
paste input "https://www.mightydogroofing.com/northeast-fl/"
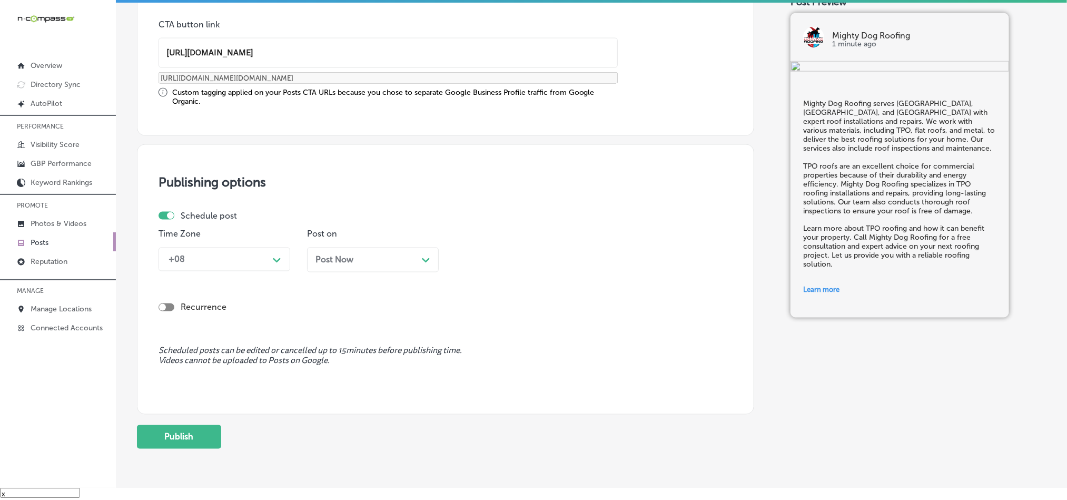
scroll to position [860, 0]
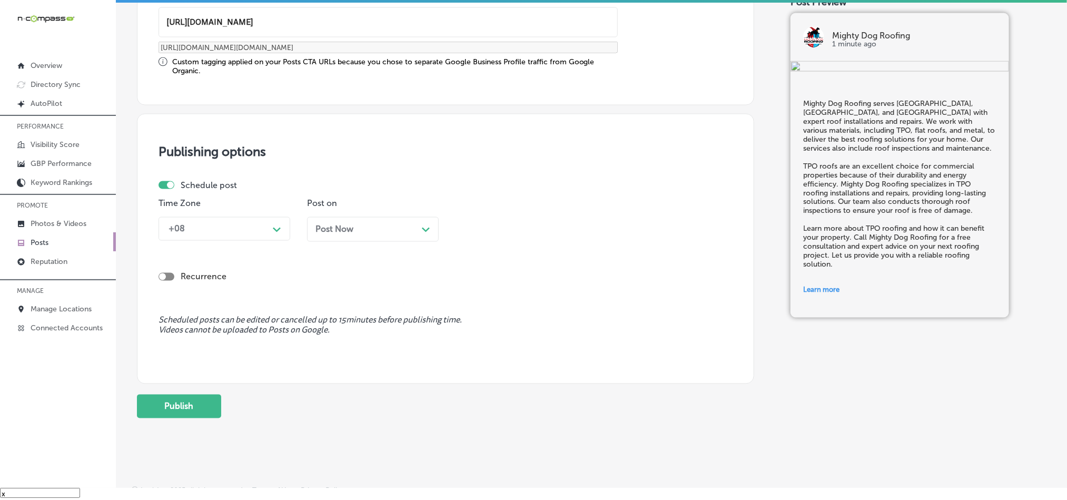
type input "https://www.mightydogroofing.com/northeast-fl/"
click at [249, 231] on div "+08" at bounding box center [215, 229] width 105 height 18
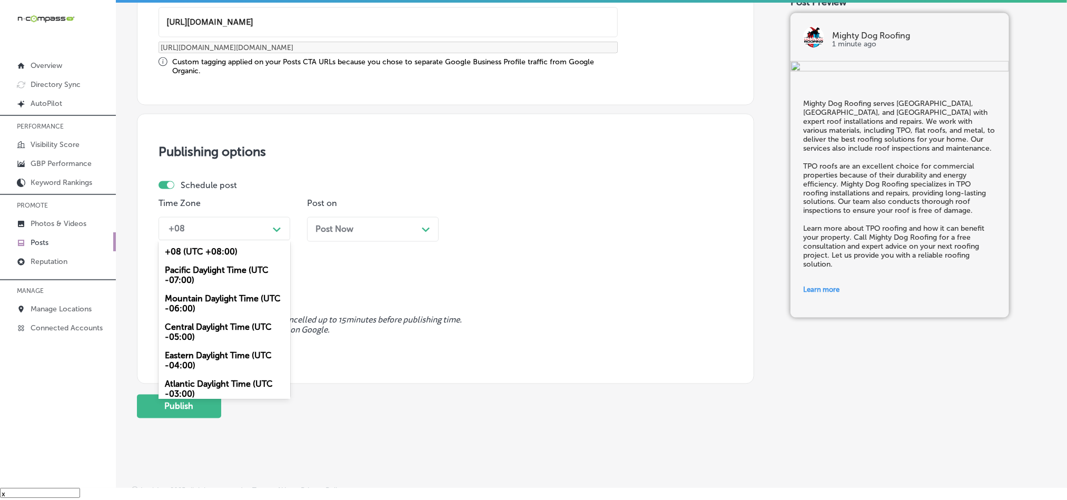
click at [211, 305] on div "Mountain Daylight Time (UTC -06:00)" at bounding box center [225, 304] width 132 height 28
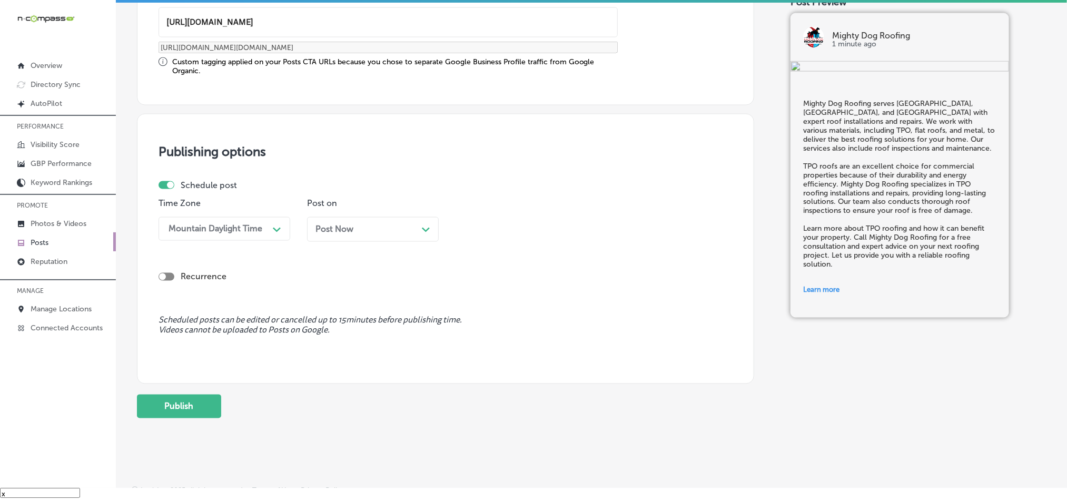
click at [395, 226] on div "Post Now Path Created with Sketch." at bounding box center [372, 229] width 115 height 10
click at [519, 231] on div "11:00 AM" at bounding box center [512, 229] width 105 height 18
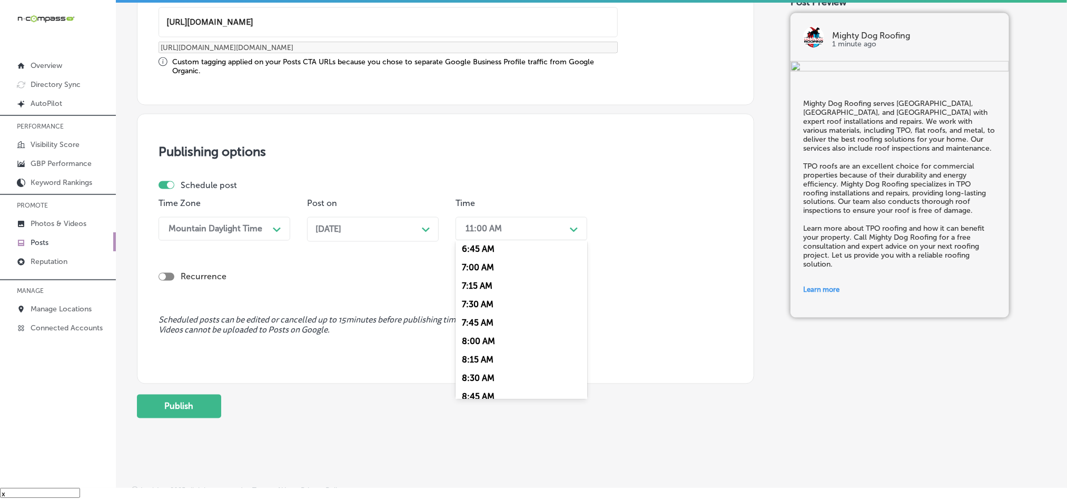
scroll to position [500, 0]
click at [471, 277] on div "7:00 AM" at bounding box center [522, 268] width 132 height 18
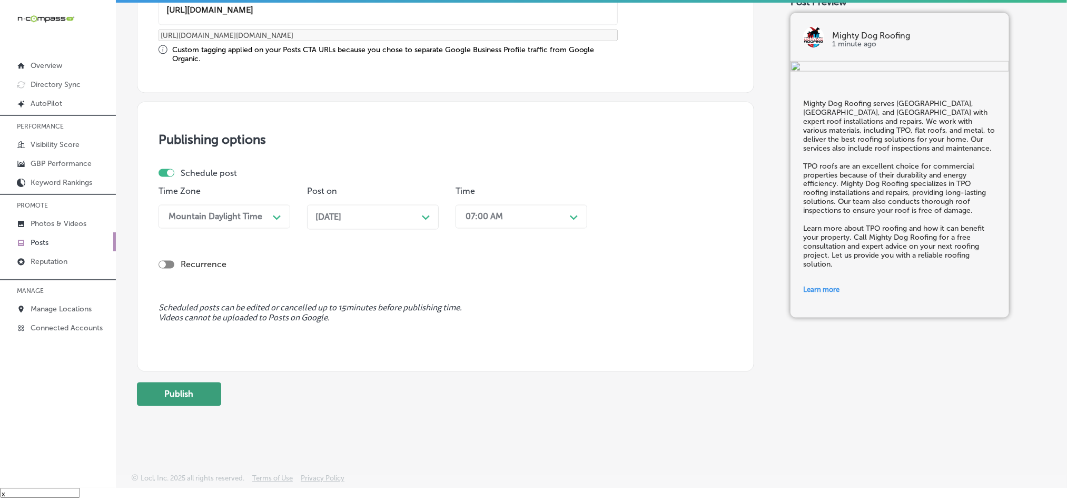
click at [187, 396] on button "Publish" at bounding box center [179, 394] width 84 height 24
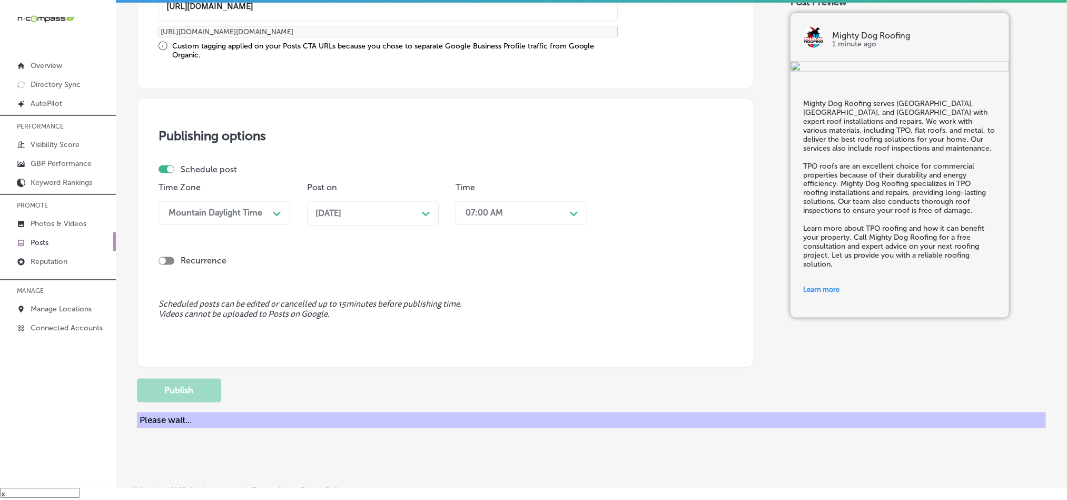
scroll to position [781, 0]
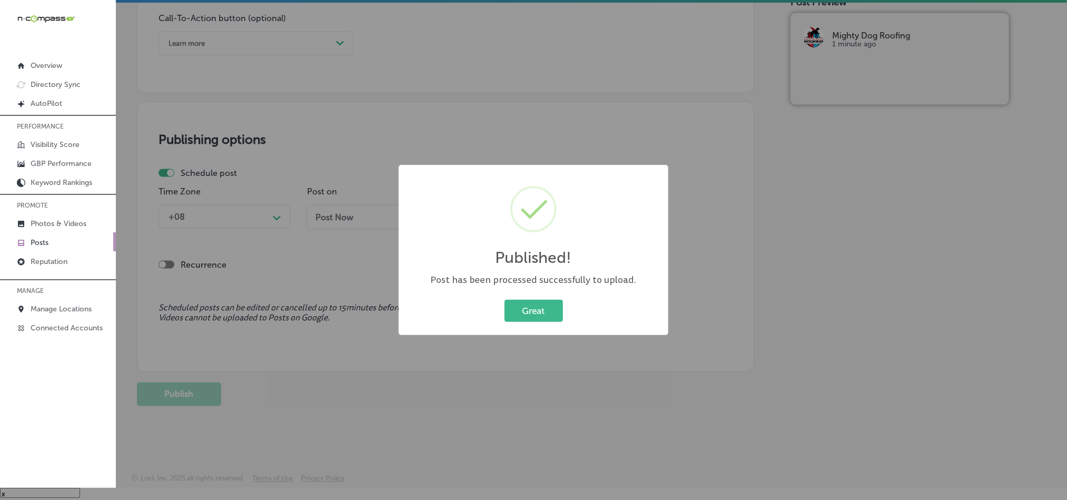
click at [519, 297] on div "Great Cancel" at bounding box center [533, 310] width 249 height 27
click at [519, 305] on button "Great" at bounding box center [534, 311] width 58 height 22
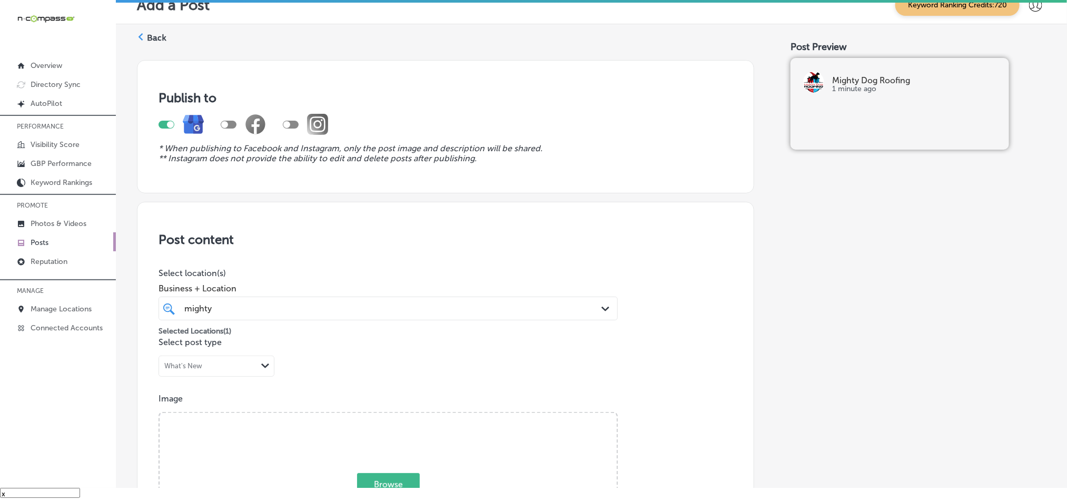
scroll to position [0, 0]
click at [155, 41] on label "Back" at bounding box center [156, 40] width 19 height 12
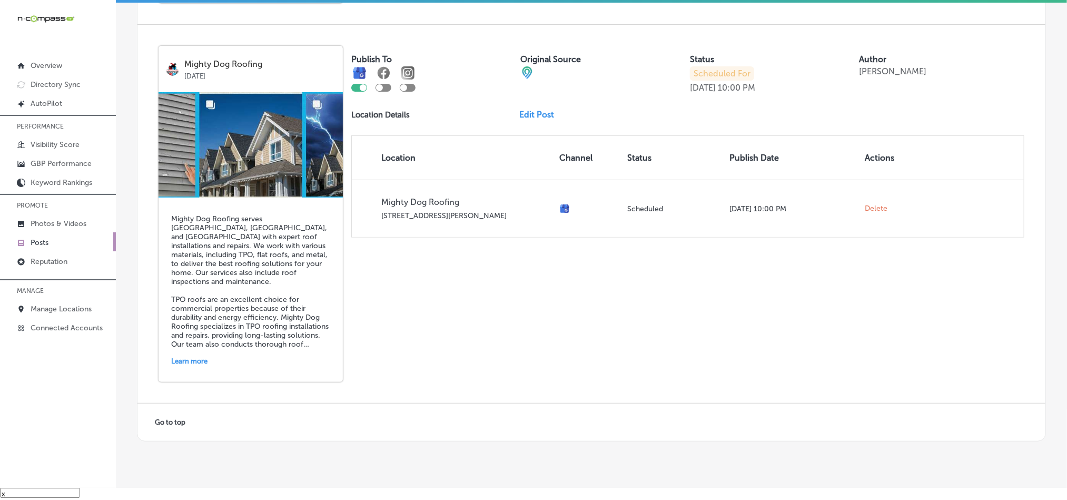
scroll to position [2259, 0]
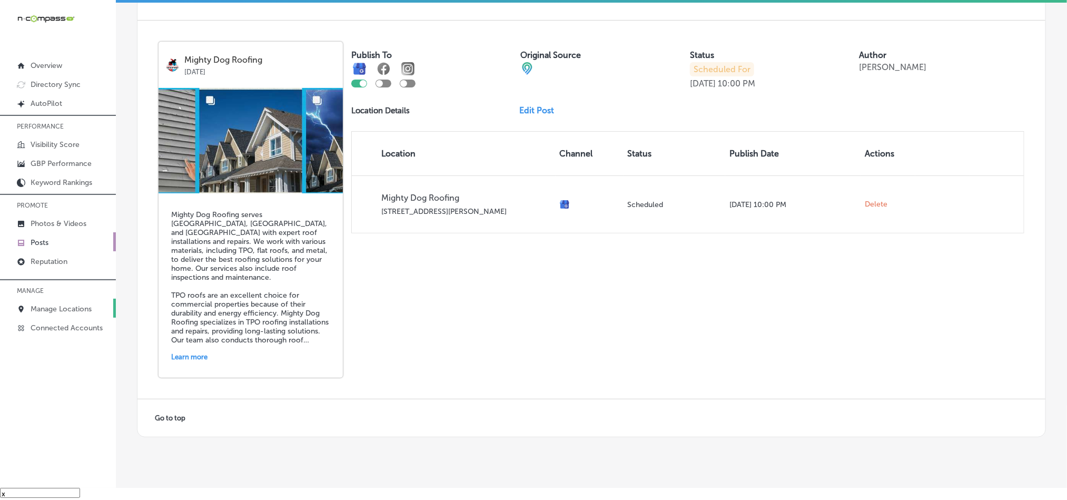
click at [71, 310] on p "Manage Locations" at bounding box center [61, 308] width 61 height 9
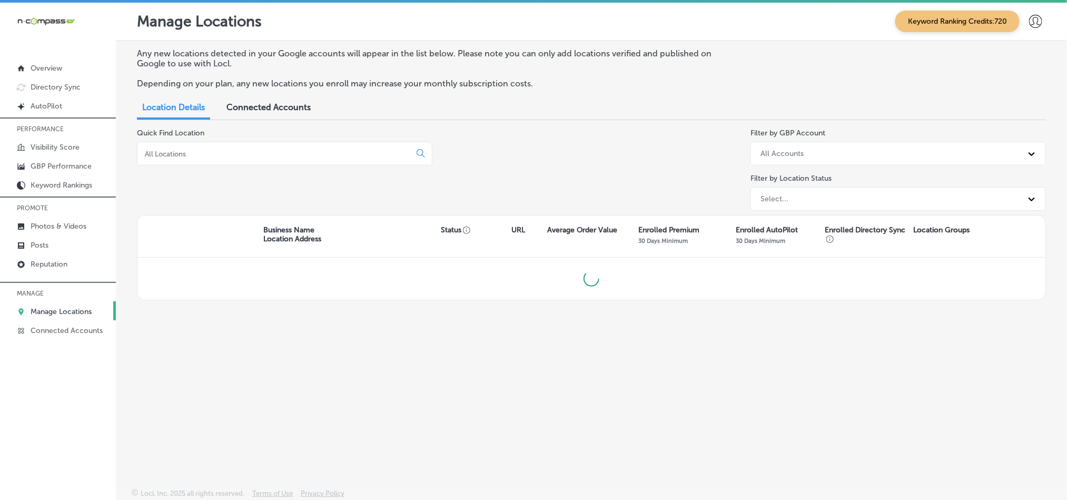
click at [313, 155] on input at bounding box center [276, 153] width 264 height 9
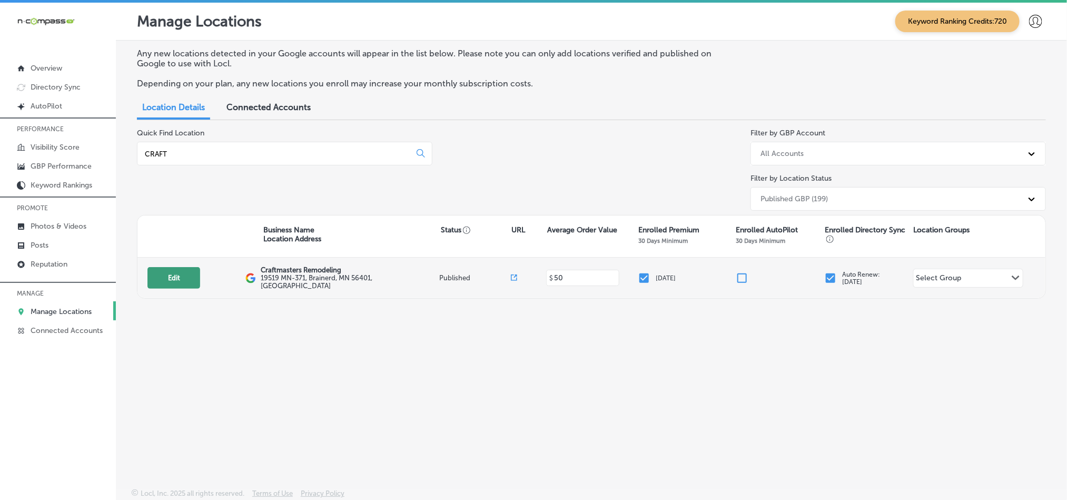
type input "CRAFT"
click at [177, 277] on button "Edit" at bounding box center [173, 278] width 53 height 22
select select "US"
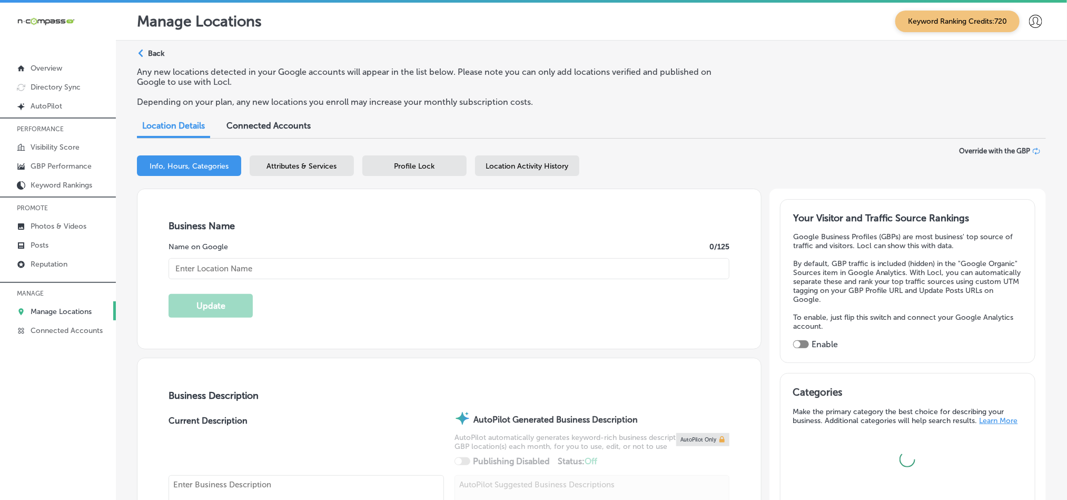
checkbox input "true"
type textarea "Craftmasters Remodeling is a trusted kitchen remodeling company based in Braine…"
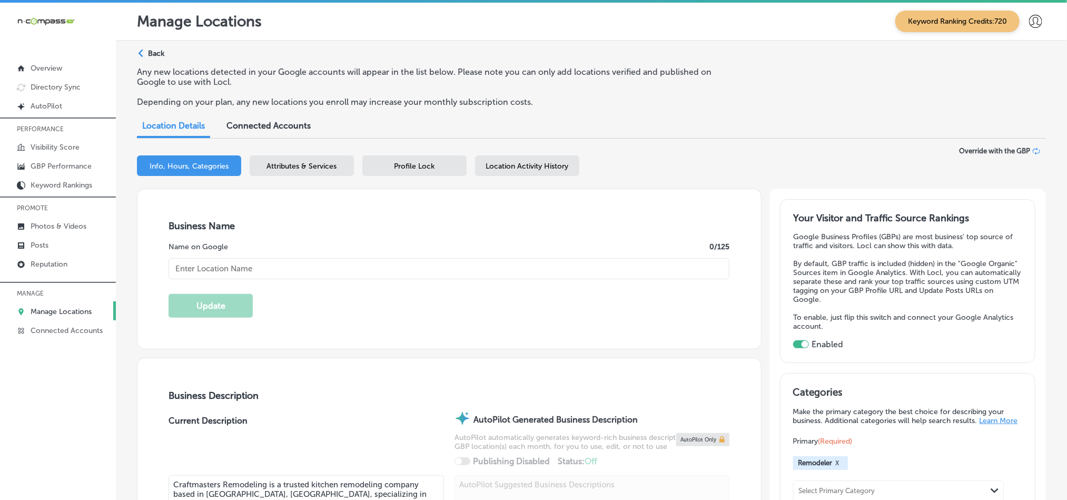
type input "Craftmasters Remodeling"
type input "+1 218 228 3888"
type input "https://www.cmrhome.com/"
type input "19519 MN-371"
type input "Brainerd"
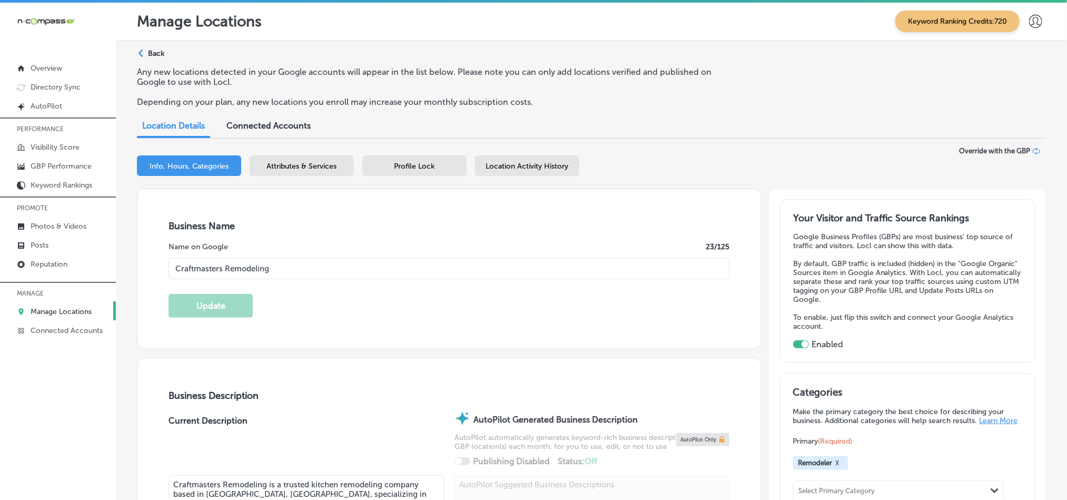
type input "56401"
type input "US"
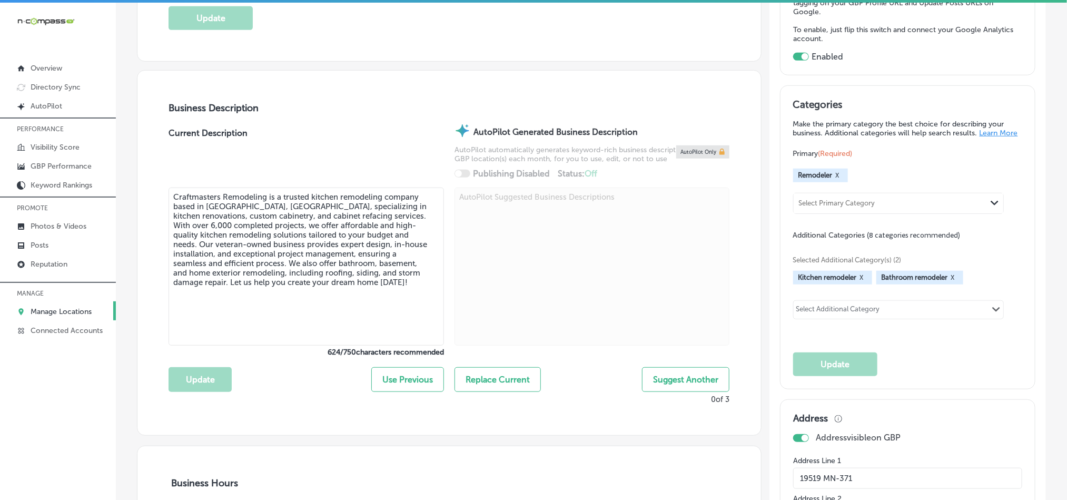
scroll to position [237, 0]
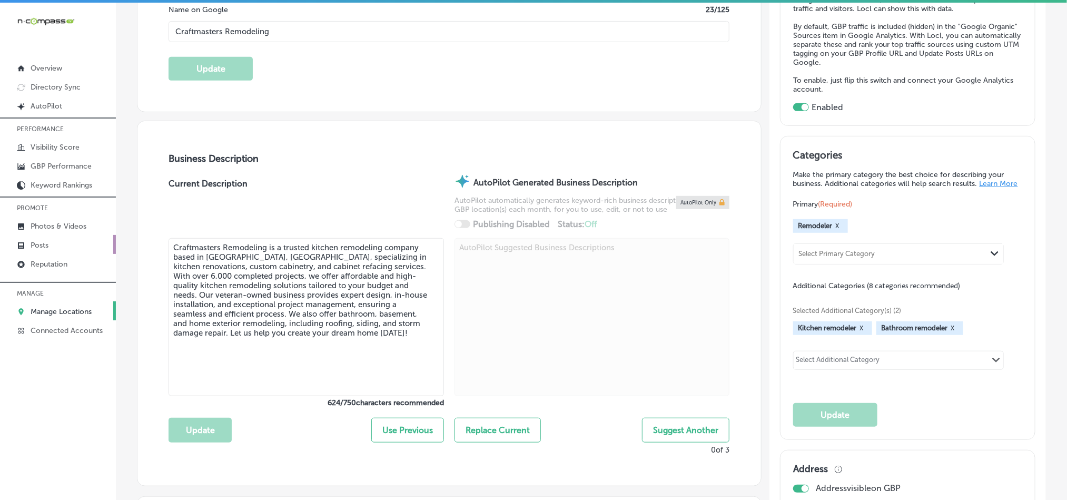
click at [41, 246] on p "Posts" at bounding box center [40, 245] width 18 height 9
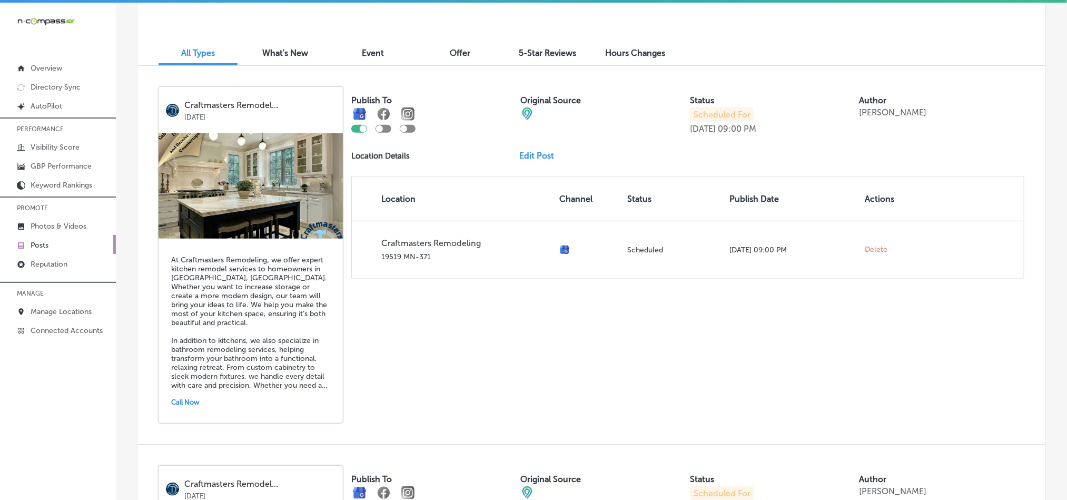
scroll to position [316, 0]
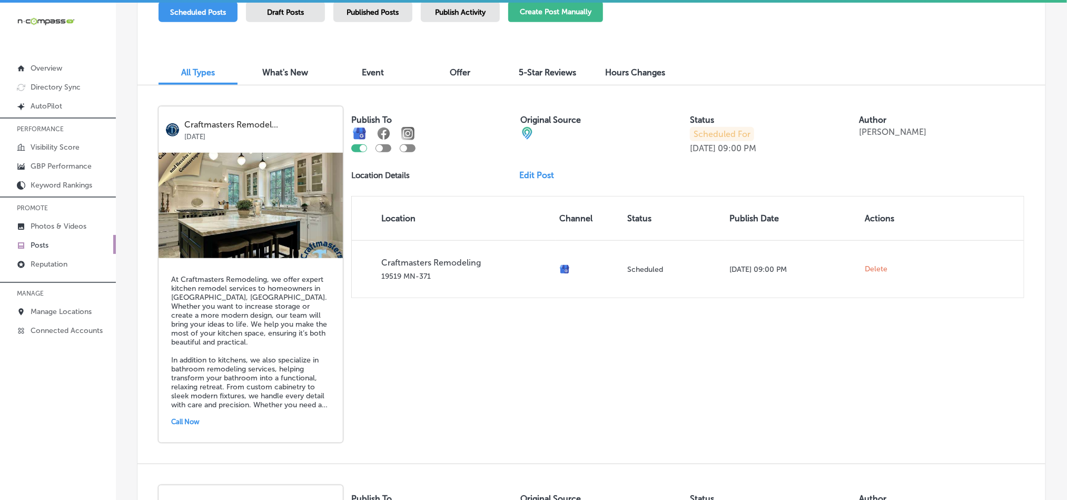
click at [567, 16] on button "Create Post Manually" at bounding box center [555, 12] width 95 height 21
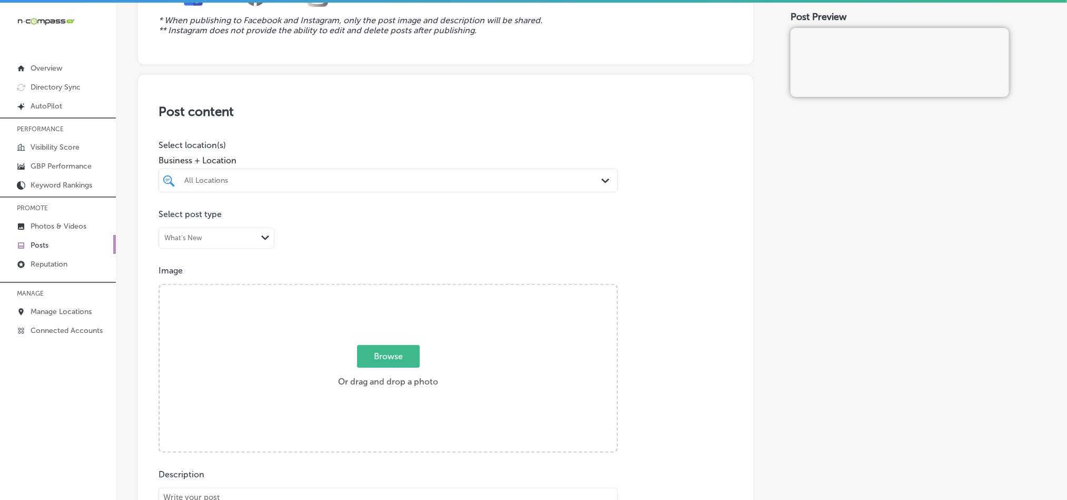
scroll to position [132, 0]
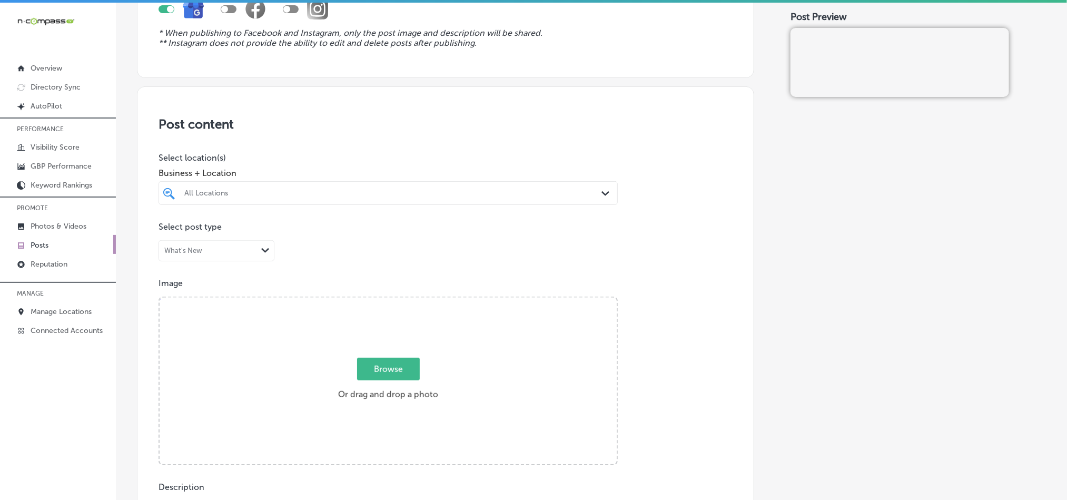
click at [539, 182] on div "All Locations Path Created with Sketch." at bounding box center [388, 193] width 459 height 24
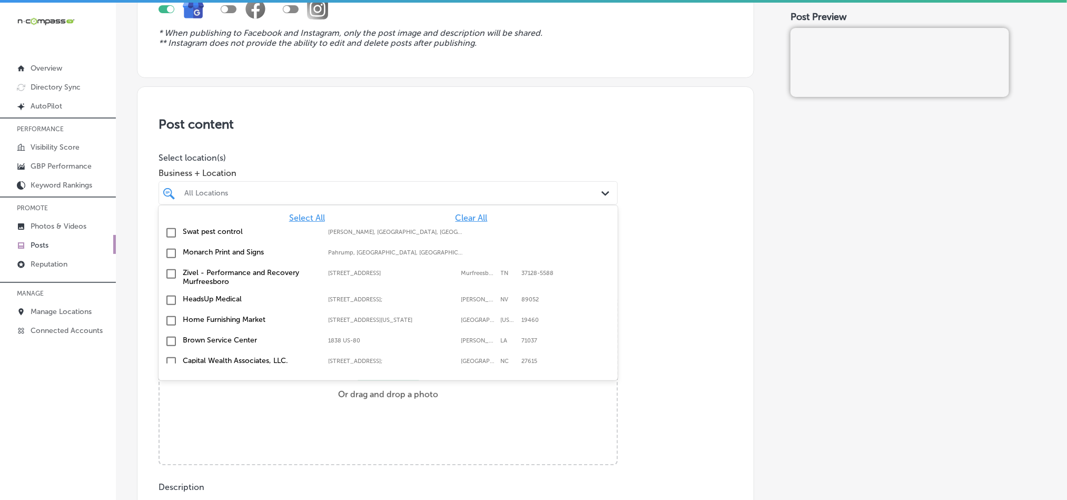
click at [468, 218] on span "Clear All" at bounding box center [472, 218] width 32 height 10
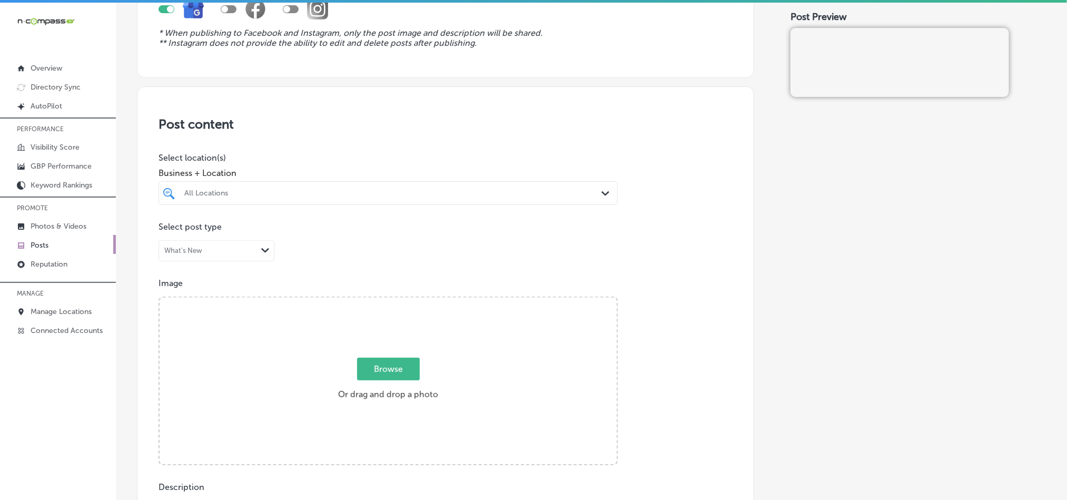
click at [468, 194] on div "All Locations" at bounding box center [393, 193] width 418 height 9
click at [172, 234] on input "checkbox" at bounding box center [171, 232] width 13 height 13
type input "craft"
click at [373, 120] on h3 "Post content" at bounding box center [446, 123] width 574 height 15
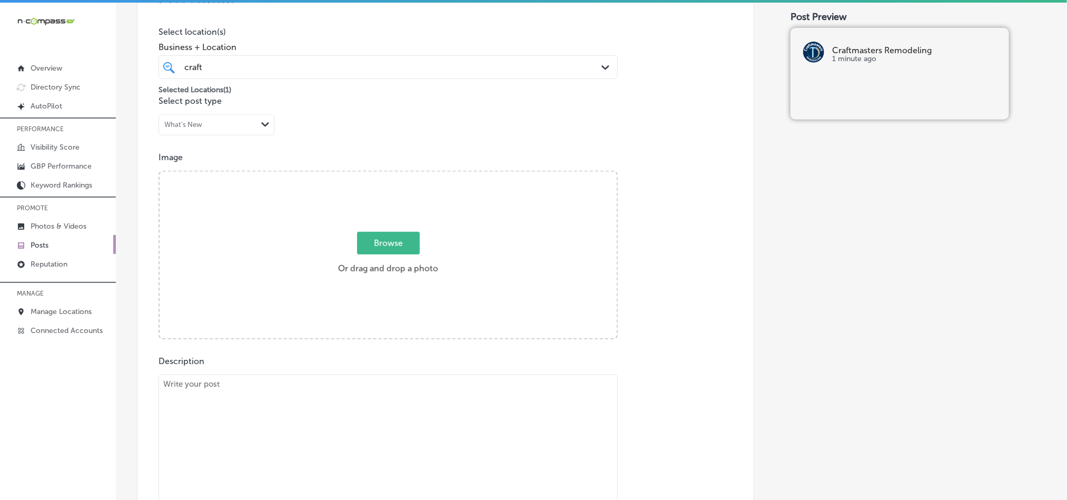
scroll to position [263, 0]
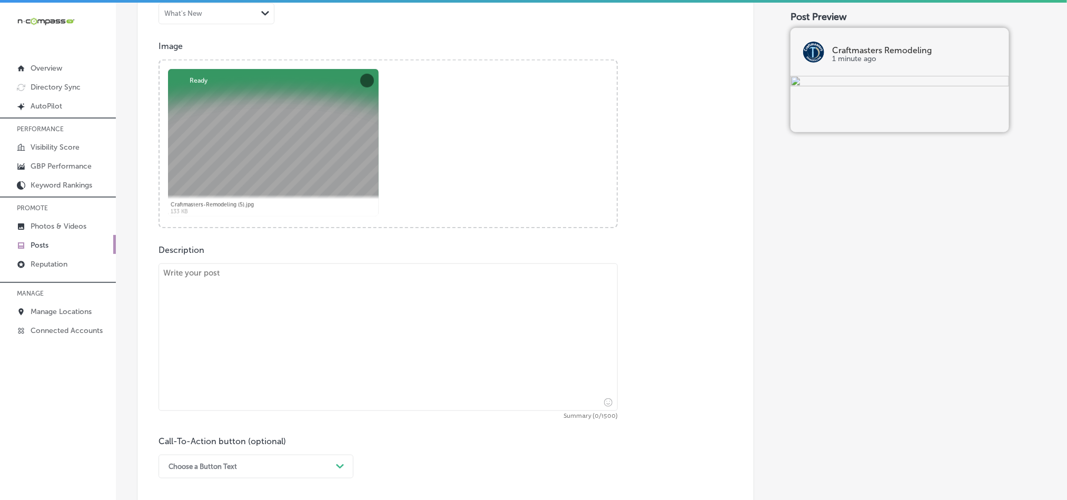
click at [291, 357] on textarea at bounding box center [388, 336] width 459 height 147
paste textarea "Craftmasters Remodeling offers exceptional cabinet refacing and basement remode…"
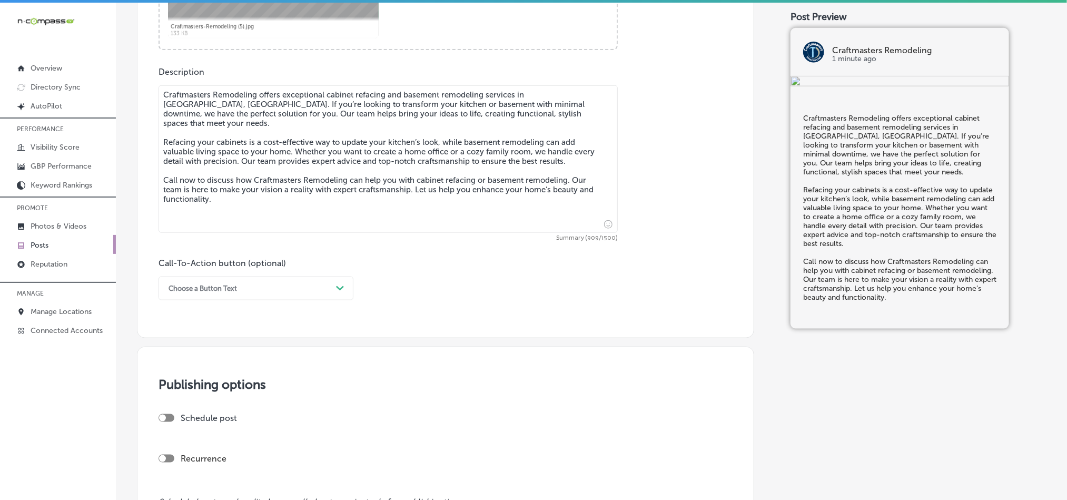
scroll to position [606, 0]
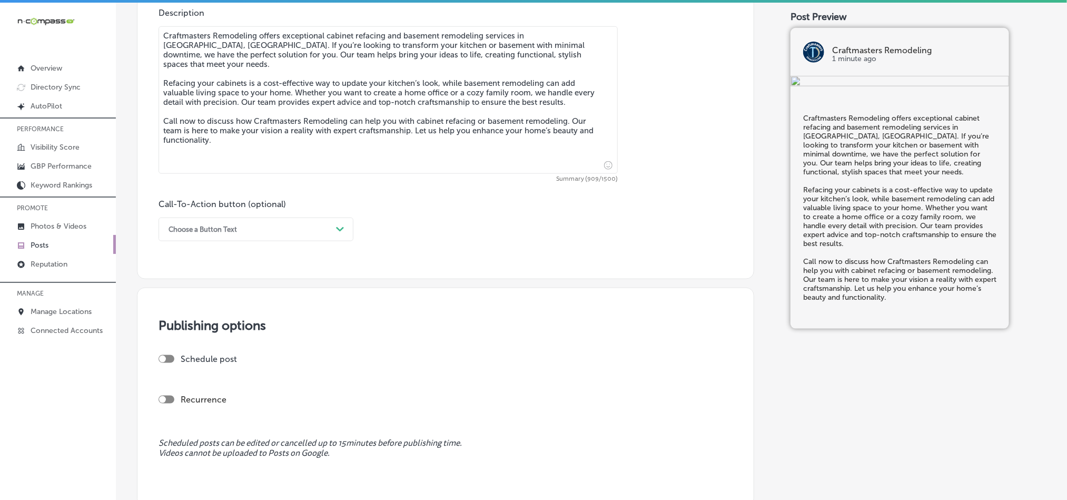
type textarea "Craftmasters Remodeling offers exceptional cabinet refacing and basement remode…"
click at [230, 231] on div "Choose a Button Text" at bounding box center [203, 229] width 68 height 8
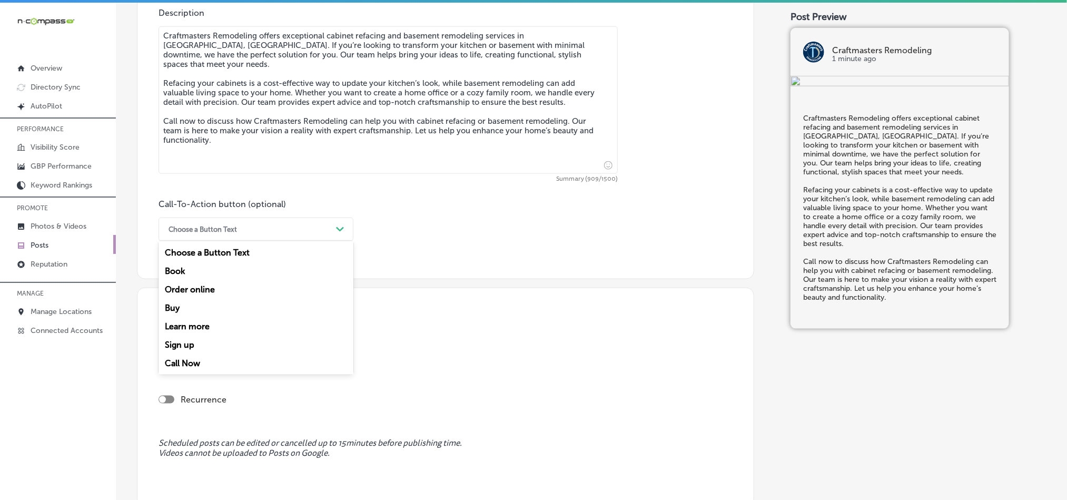
click at [188, 362] on div "Call Now" at bounding box center [256, 363] width 195 height 18
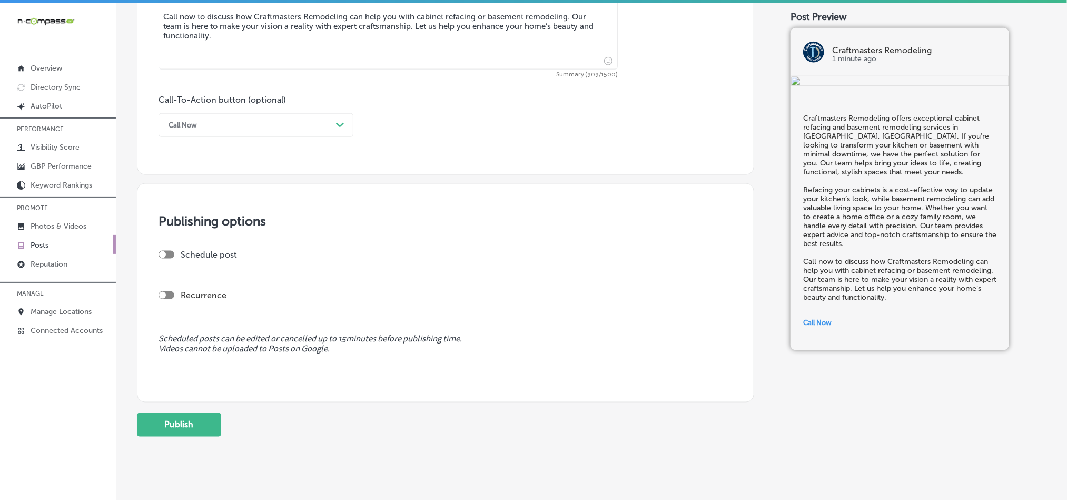
scroll to position [711, 0]
click at [164, 253] on div at bounding box center [162, 253] width 7 height 7
checkbox input "true"
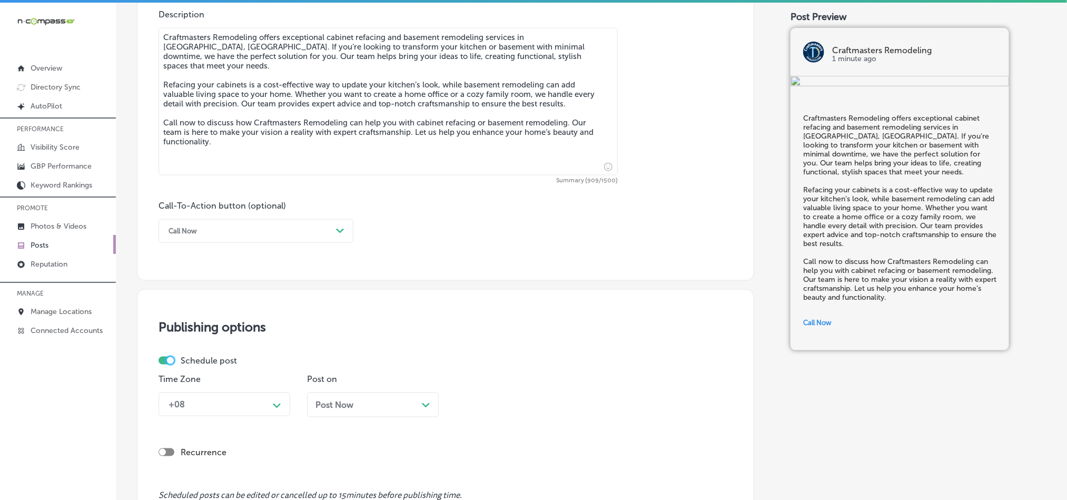
scroll to position [579, 0]
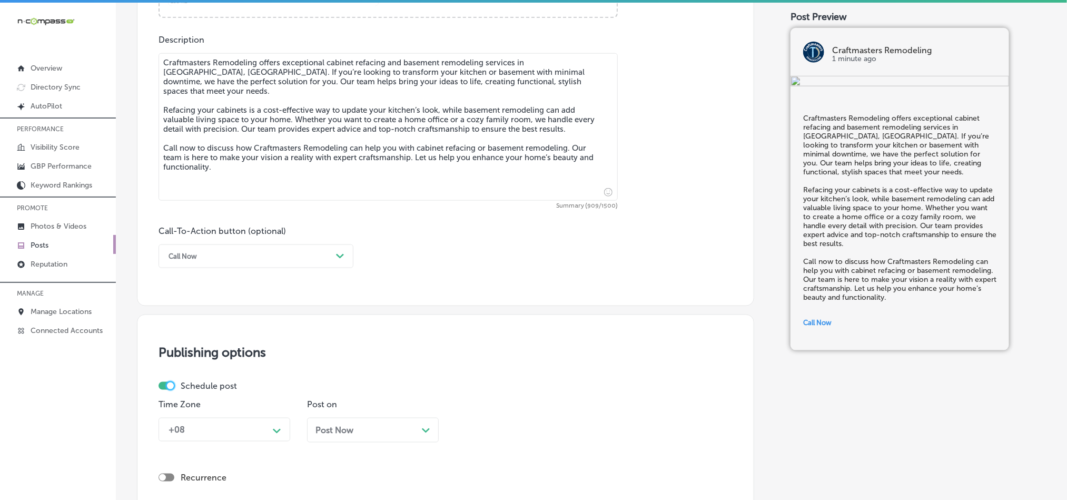
click at [320, 256] on div "Call Now" at bounding box center [247, 256] width 169 height 16
click at [209, 388] on div "Call Now" at bounding box center [256, 390] width 195 height 18
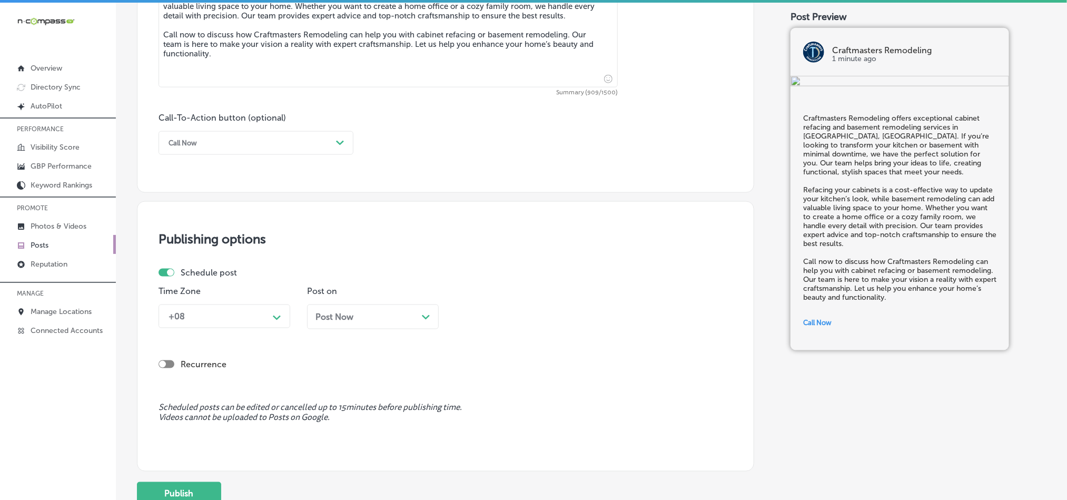
scroll to position [711, 0]
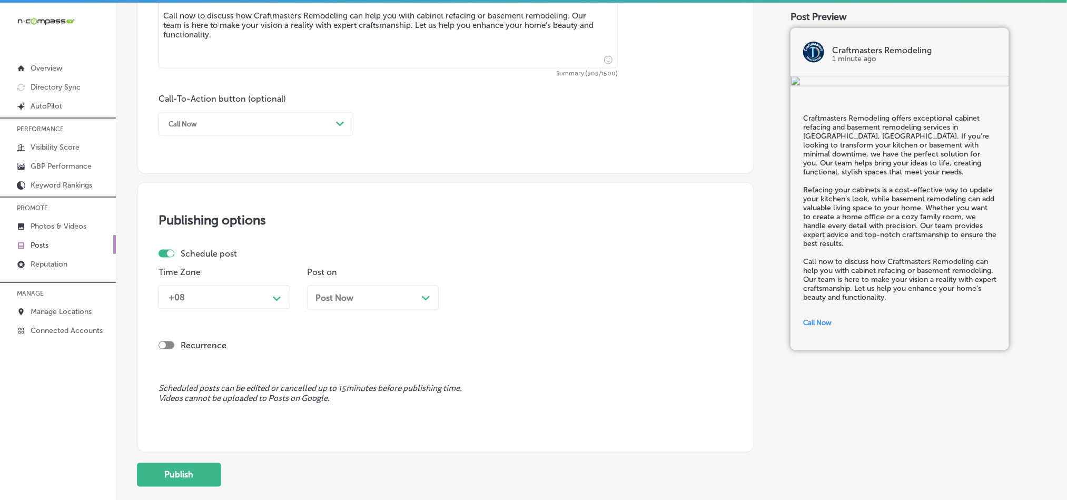
click at [239, 300] on div "+08" at bounding box center [215, 297] width 105 height 18
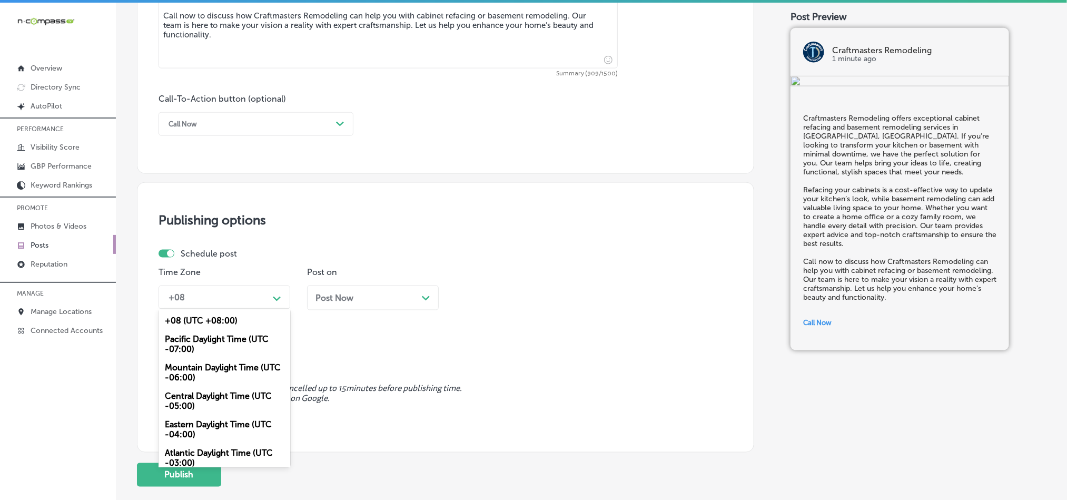
click at [201, 373] on div "Mountain Daylight Time (UTC -06:00)" at bounding box center [225, 372] width 132 height 28
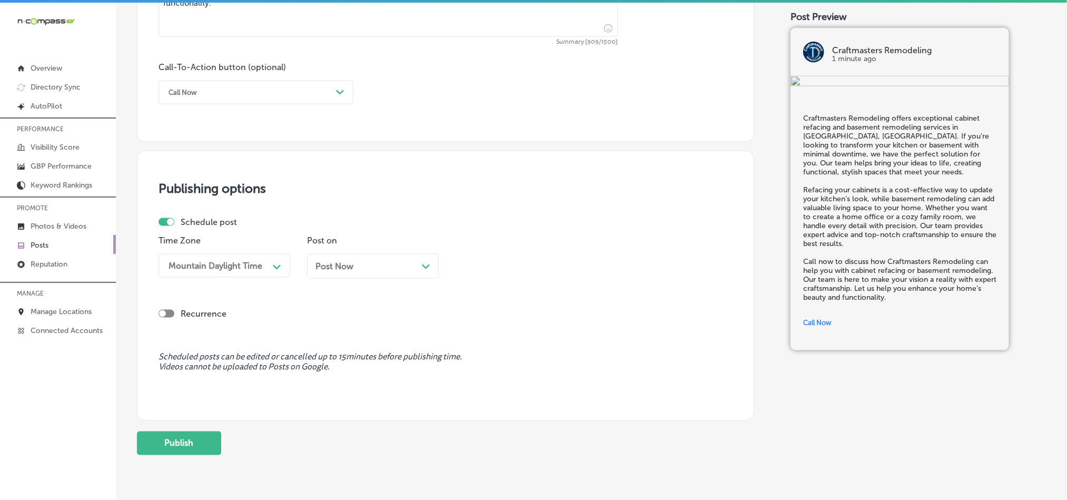
scroll to position [781, 0]
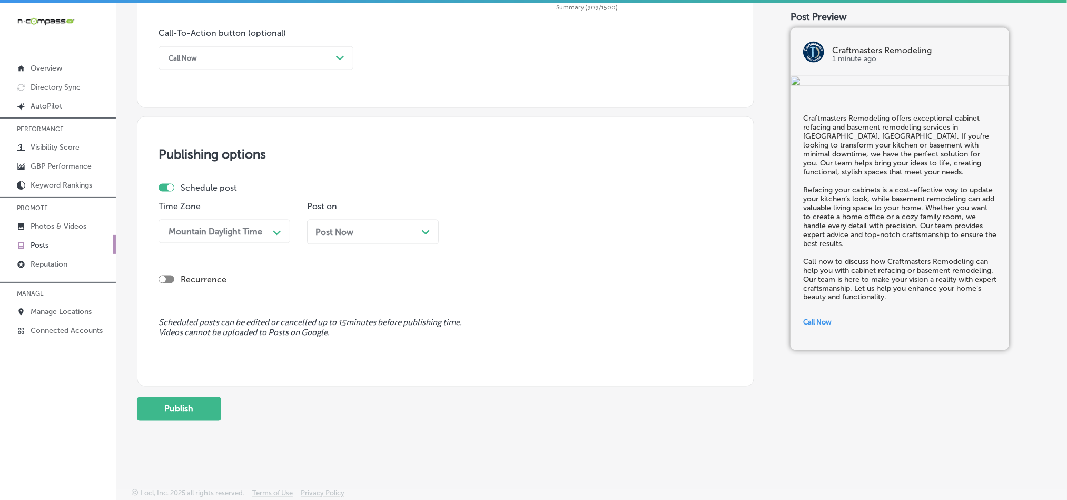
click at [389, 234] on div "Post Now Path Created with Sketch." at bounding box center [372, 232] width 115 height 10
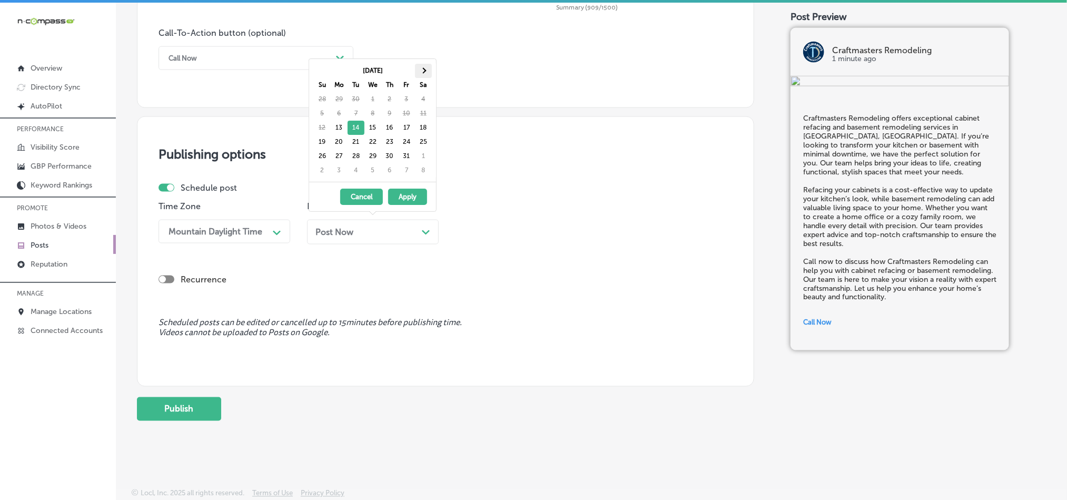
click at [423, 70] on span at bounding box center [423, 71] width 6 height 6
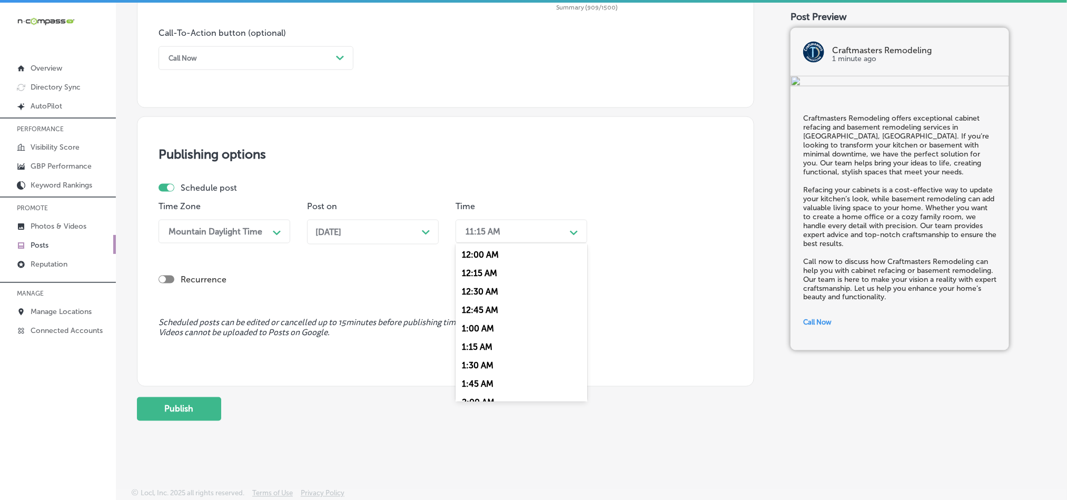
click at [528, 232] on div "11:15 AM" at bounding box center [512, 231] width 105 height 18
click at [474, 327] on div "7:00 AM" at bounding box center [522, 323] width 132 height 18
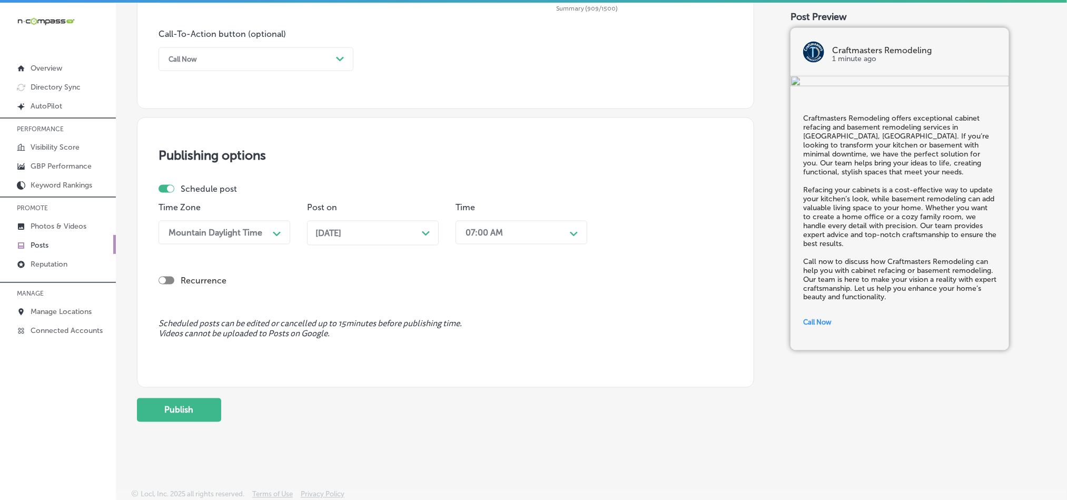
scroll to position [781, 0]
click at [163, 411] on button "Publish" at bounding box center [179, 409] width 84 height 24
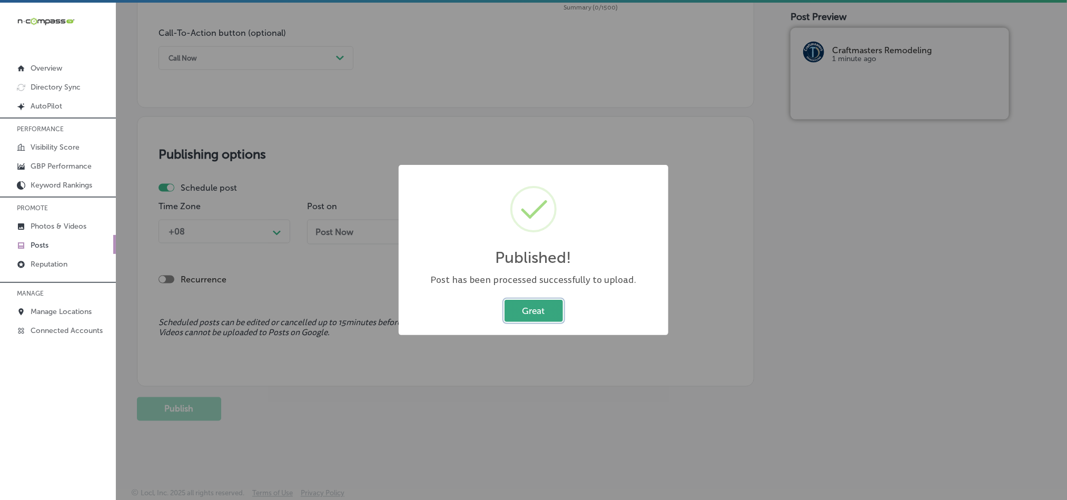
click at [534, 309] on button "Great" at bounding box center [534, 311] width 58 height 22
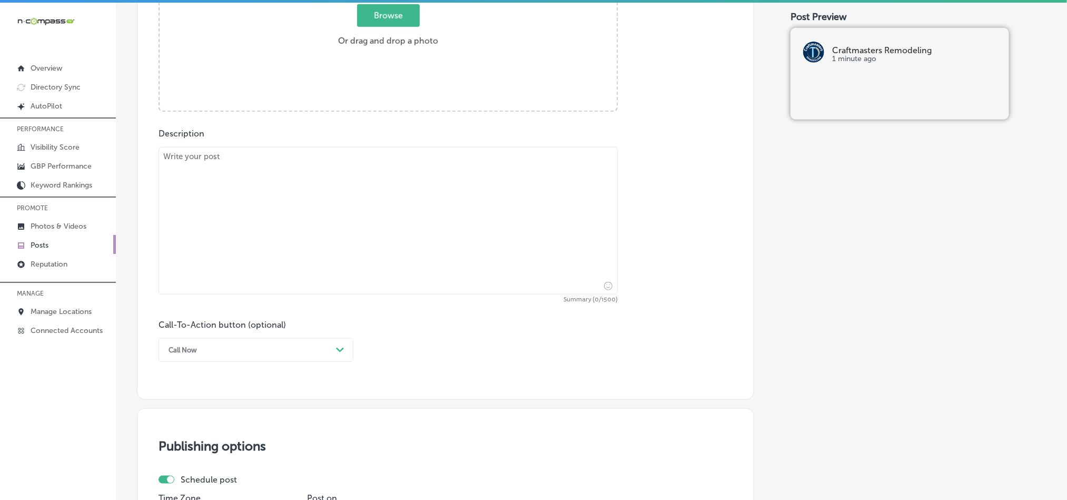
scroll to position [412, 0]
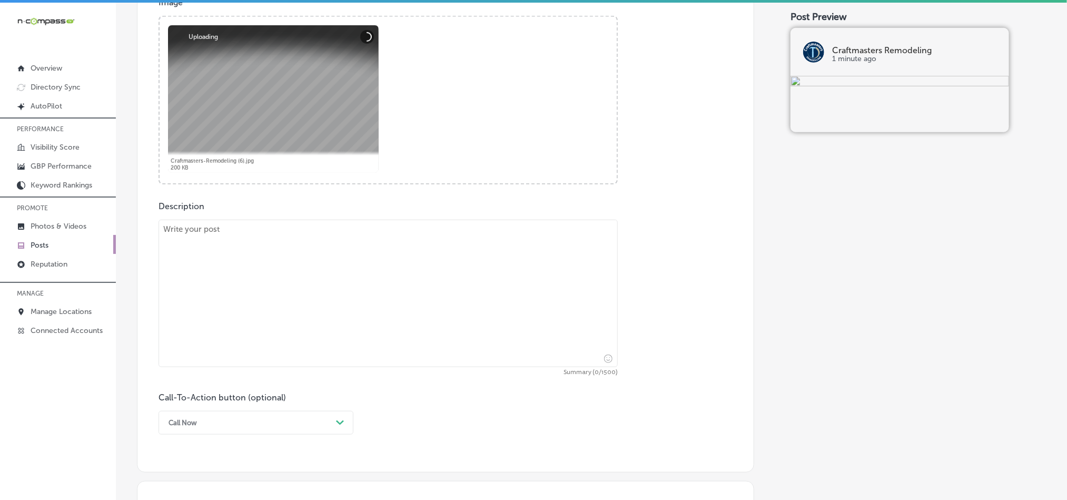
click at [345, 299] on textarea at bounding box center [388, 293] width 459 height 147
paste textarea "When it comes to home improvement in Brainerd, MN, Craftmasters Remodeling is t…"
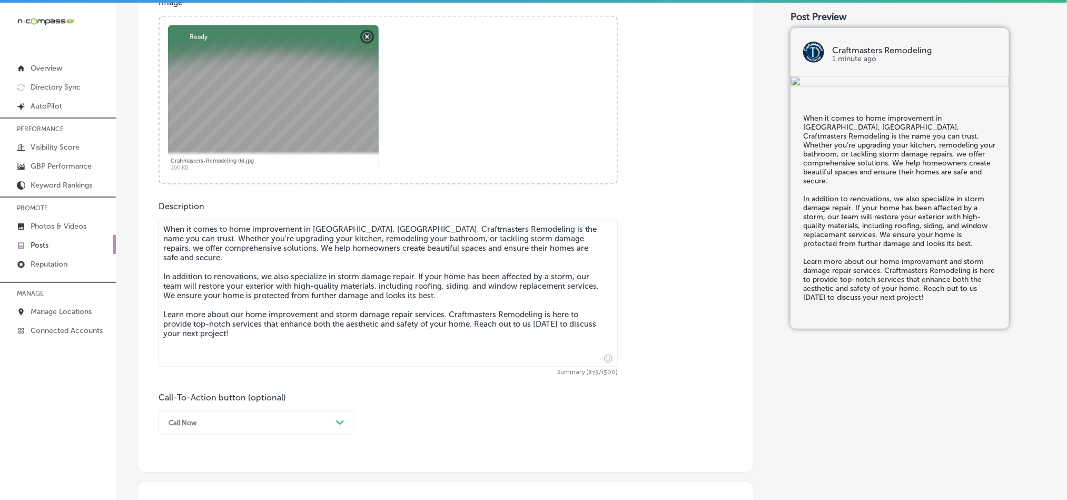
click at [164, 244] on textarea "When it comes to home improvement in Brainerd, MN, Craftmasters Remodeling is t…" at bounding box center [388, 293] width 459 height 147
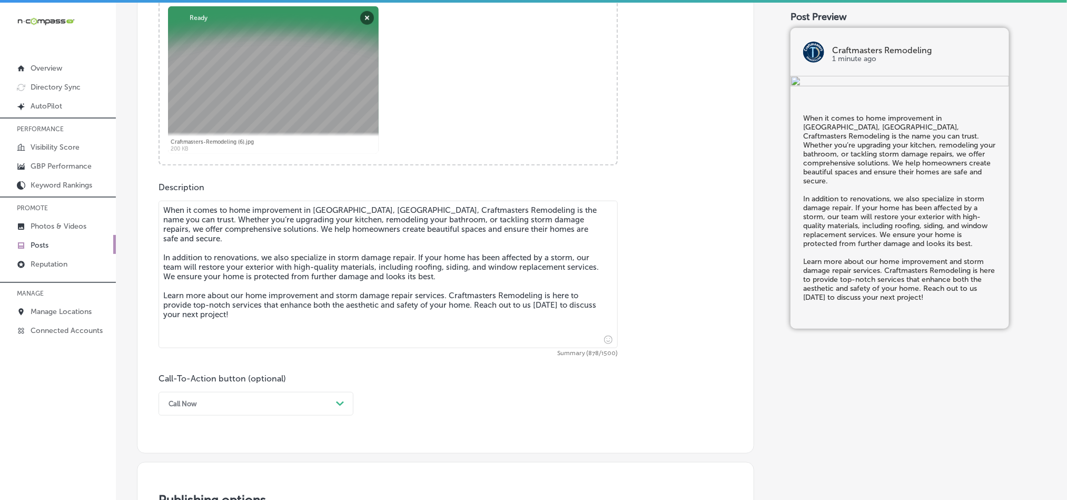
scroll to position [544, 0]
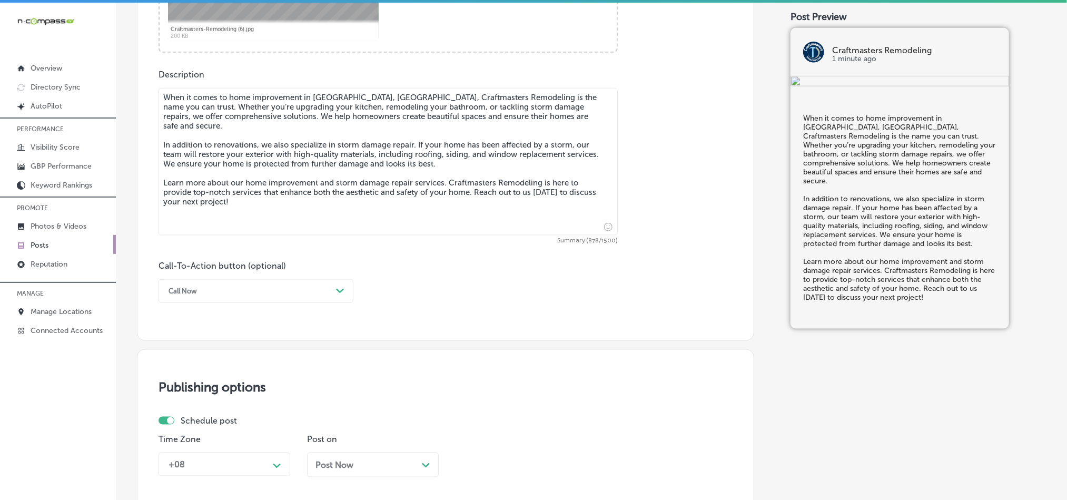
type textarea "When it comes to home improvement in Brainerd, MN, Craftmasters Remodeling is t…"
click at [242, 286] on div "Call Now" at bounding box center [247, 291] width 169 height 16
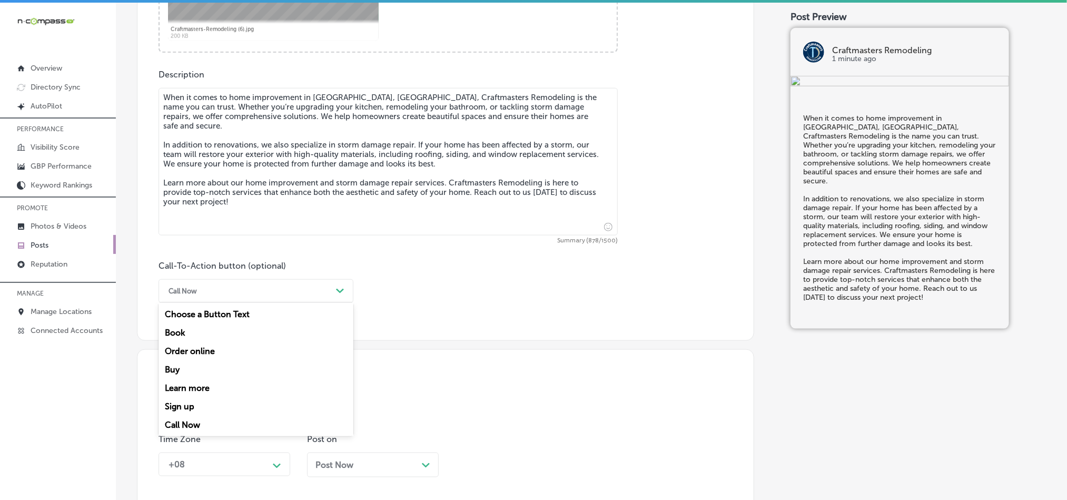
click at [187, 388] on div "Learn more" at bounding box center [256, 388] width 195 height 18
click at [193, 341] on div "Post content Select location(s) Business + Location craft craft Path Created wi…" at bounding box center [445, 7] width 617 height 667
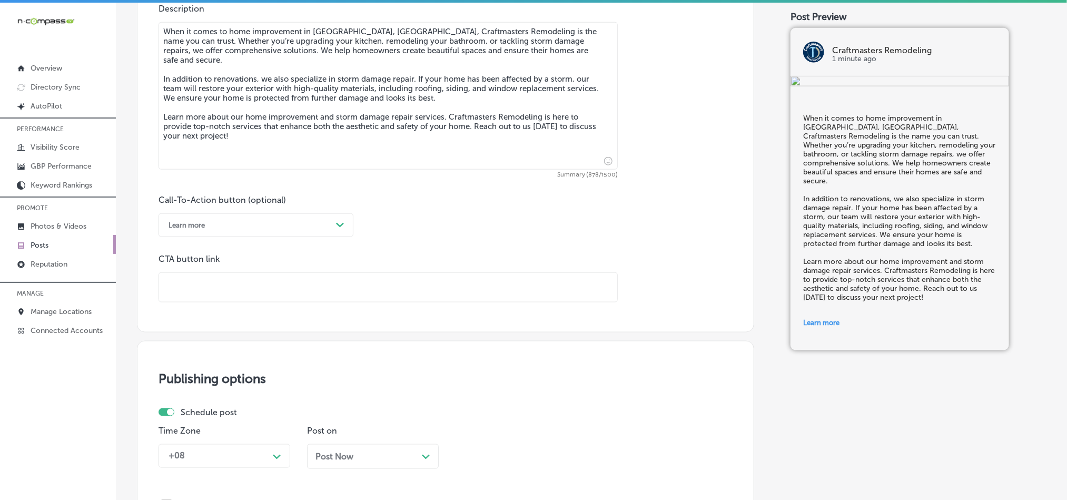
scroll to position [676, 0]
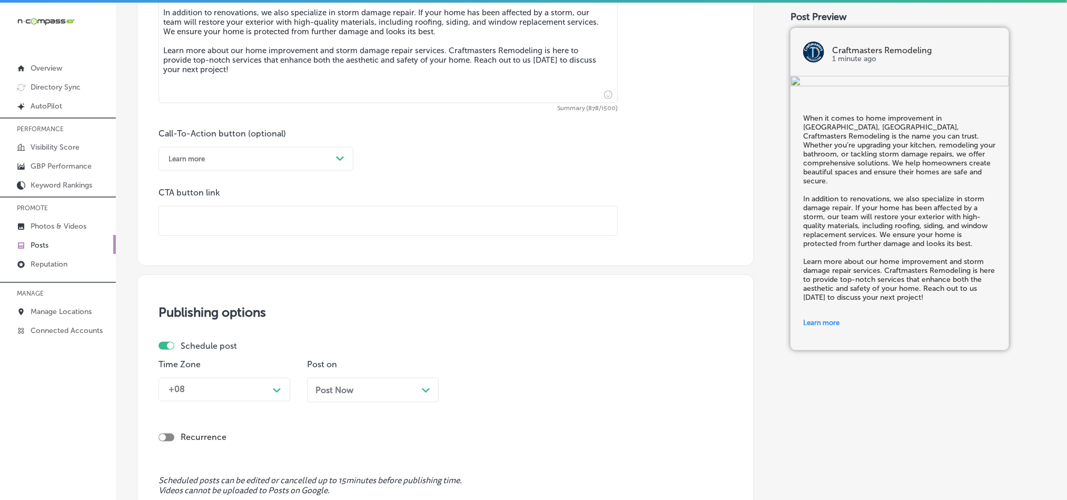
click at [287, 231] on input "text" at bounding box center [388, 220] width 458 height 29
paste input "https://cmrhome.com/"
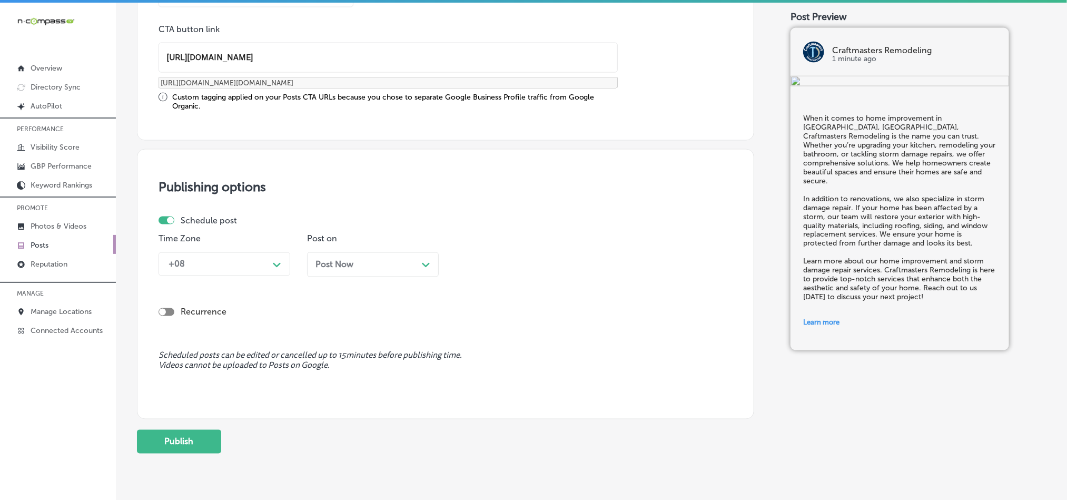
type input "https://cmrhome.com/"
click at [236, 273] on div "+08" at bounding box center [215, 264] width 105 height 18
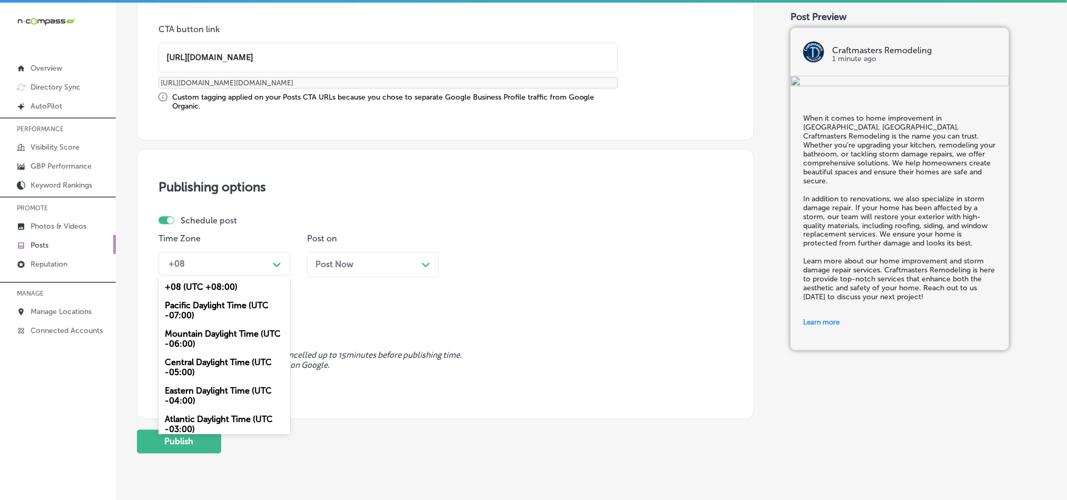
drag, startPoint x: 200, startPoint y: 342, endPoint x: 228, endPoint y: 319, distance: 35.9
click at [199, 342] on div "Mountain Daylight Time (UTC -06:00)" at bounding box center [225, 339] width 132 height 28
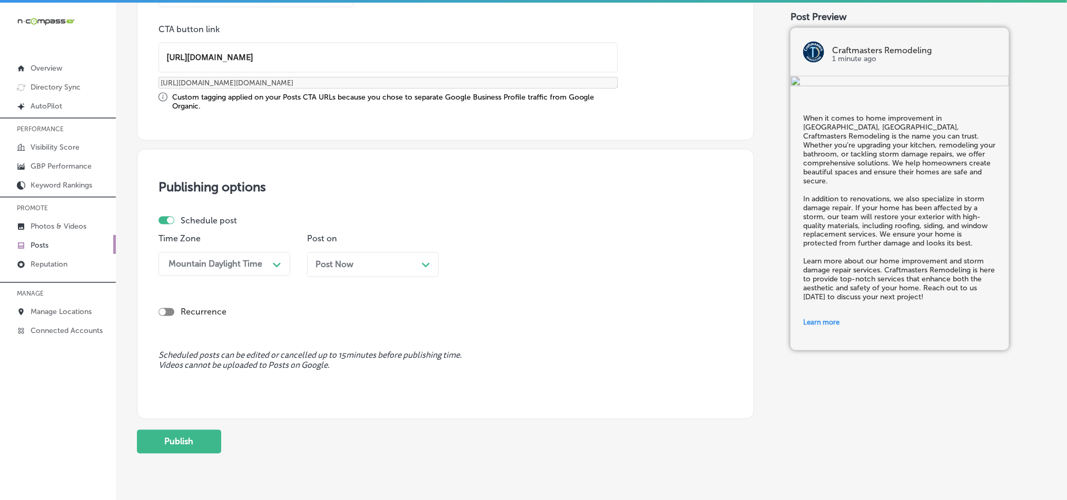
click at [365, 259] on div "Post Now Path Created with Sketch." at bounding box center [373, 264] width 132 height 25
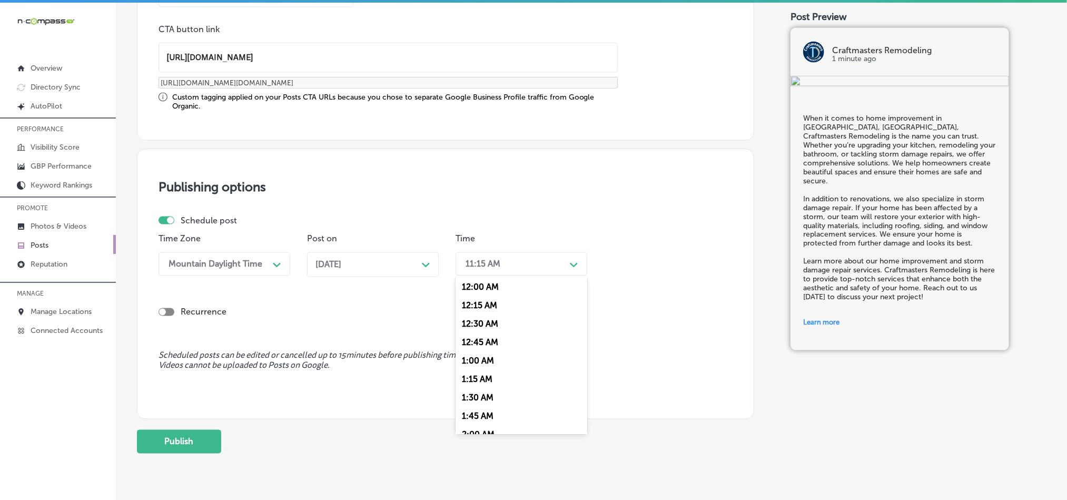
click at [530, 269] on div "11:15 AM" at bounding box center [512, 264] width 105 height 18
click at [476, 310] on div "7:00 AM" at bounding box center [522, 303] width 132 height 18
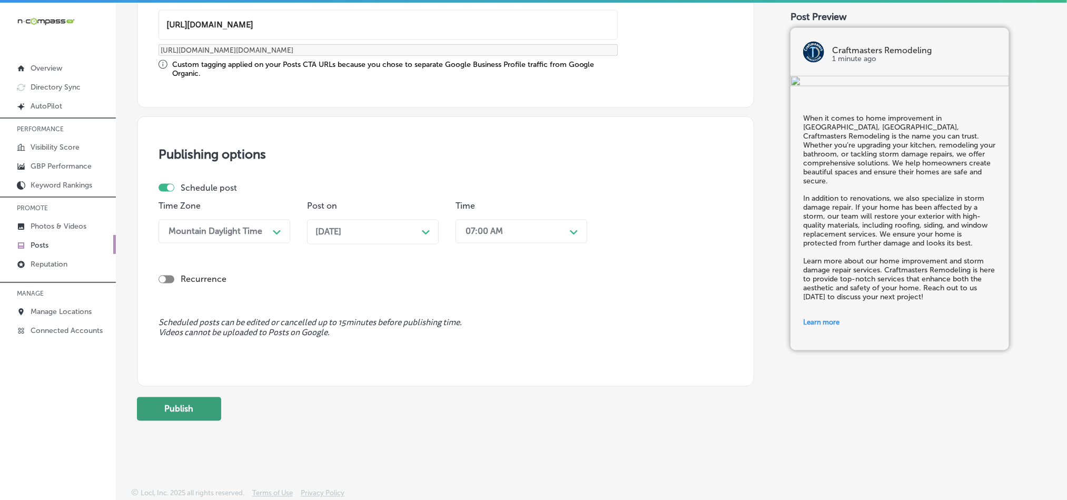
click at [208, 408] on button "Publish" at bounding box center [179, 409] width 84 height 24
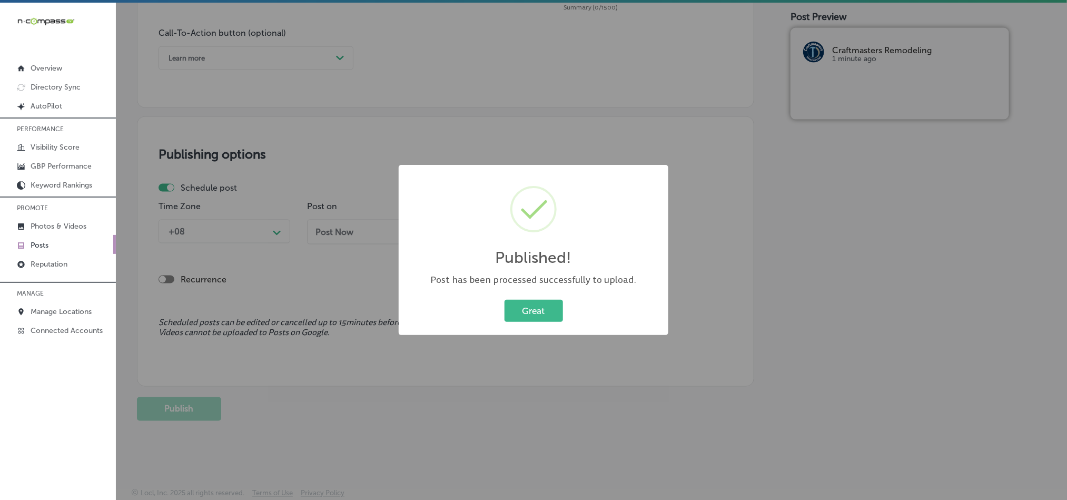
scroll to position [781, 0]
click at [537, 311] on button "Great" at bounding box center [534, 311] width 58 height 22
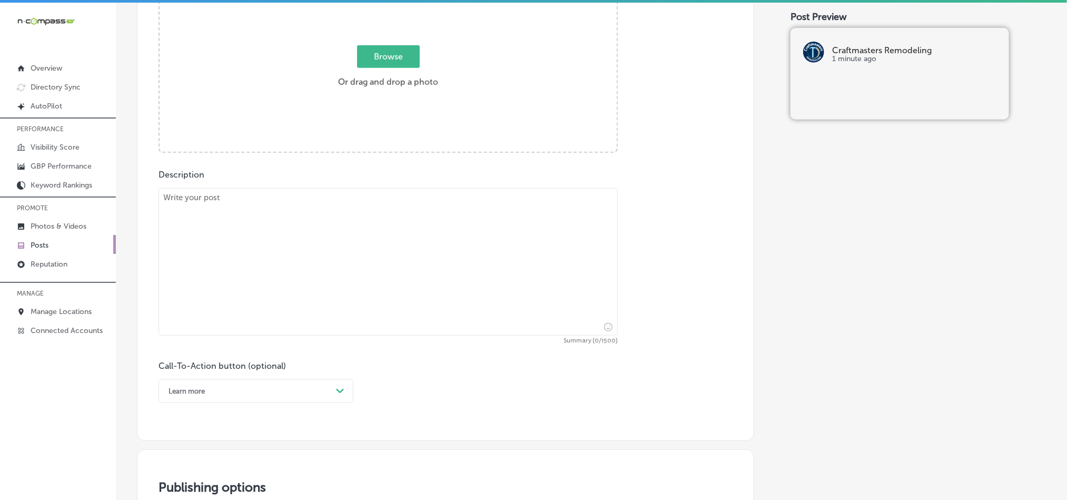
scroll to position [439, 0]
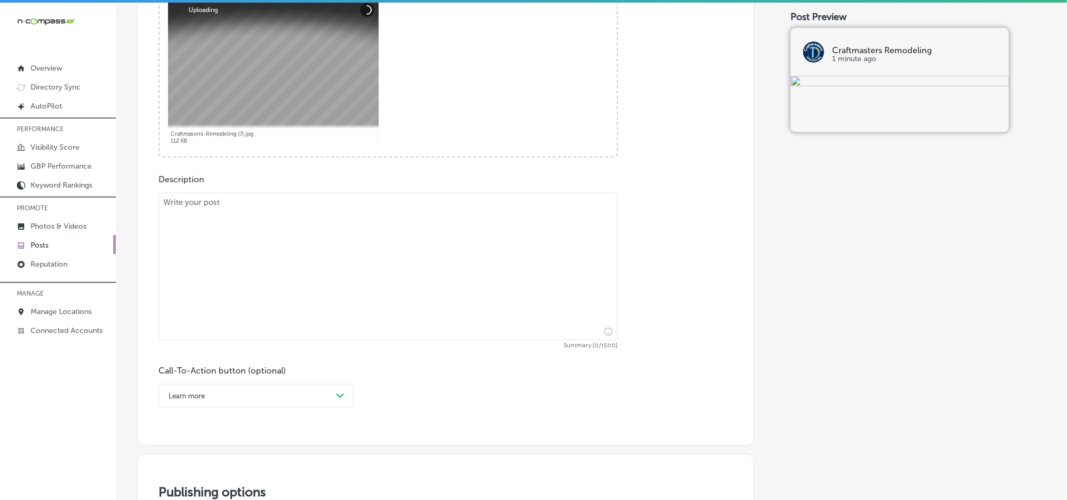
click at [317, 258] on textarea at bounding box center [388, 266] width 459 height 147
paste textarea "At Craftmasters Remodeling, we provide expert kitchen design services in Braine…"
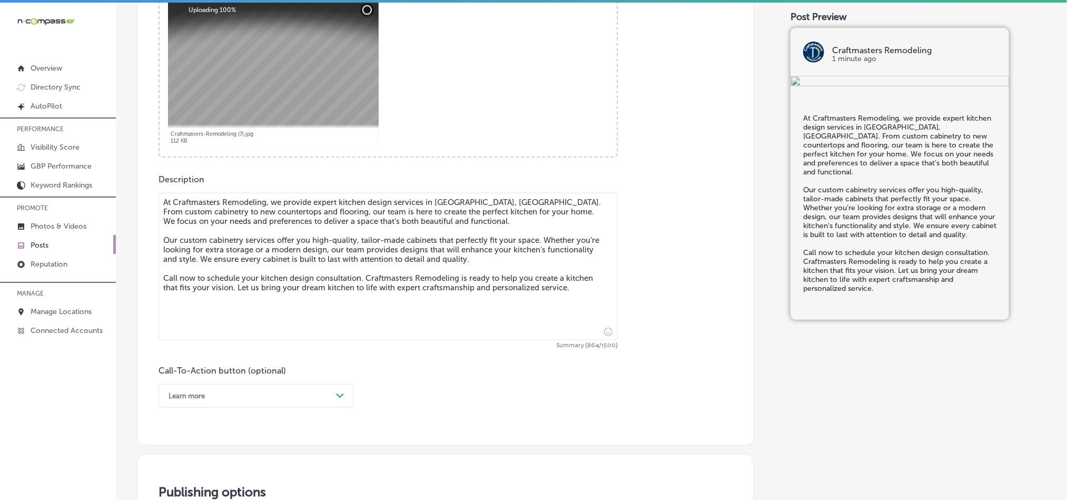
click at [166, 214] on textarea "At Craftmasters Remodeling, we provide expert kitchen design services in Braine…" at bounding box center [388, 266] width 459 height 147
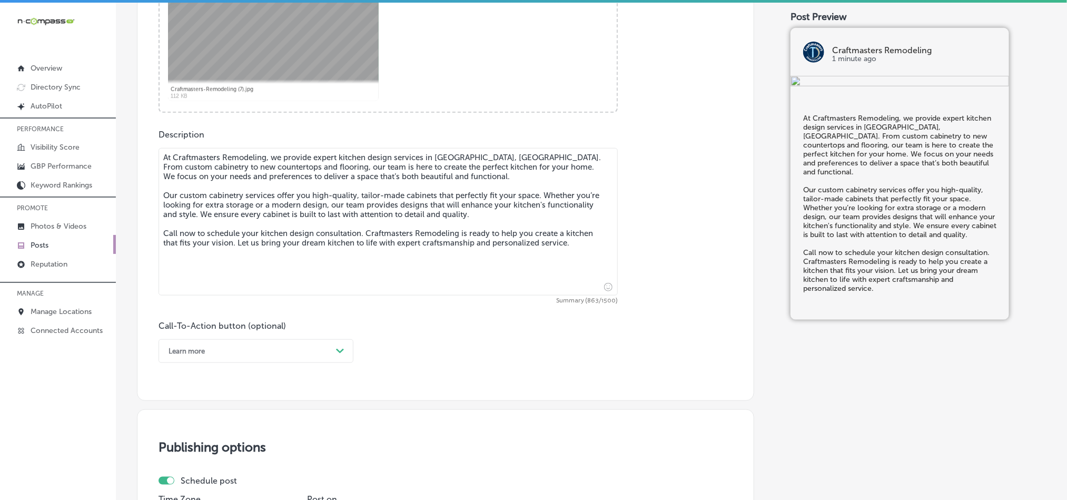
scroll to position [597, 0]
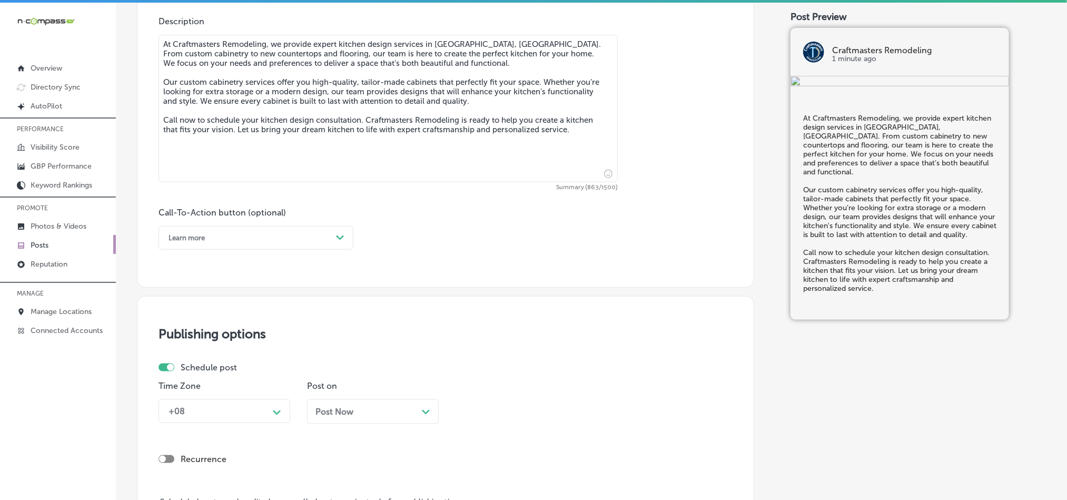
type textarea "At Craftmasters Remodeling, we provide expert kitchen design services in Braine…"
click at [270, 231] on div "Learn more Path Created with Sketch." at bounding box center [256, 238] width 195 height 24
click at [186, 373] on div "Call Now" at bounding box center [256, 371] width 195 height 18
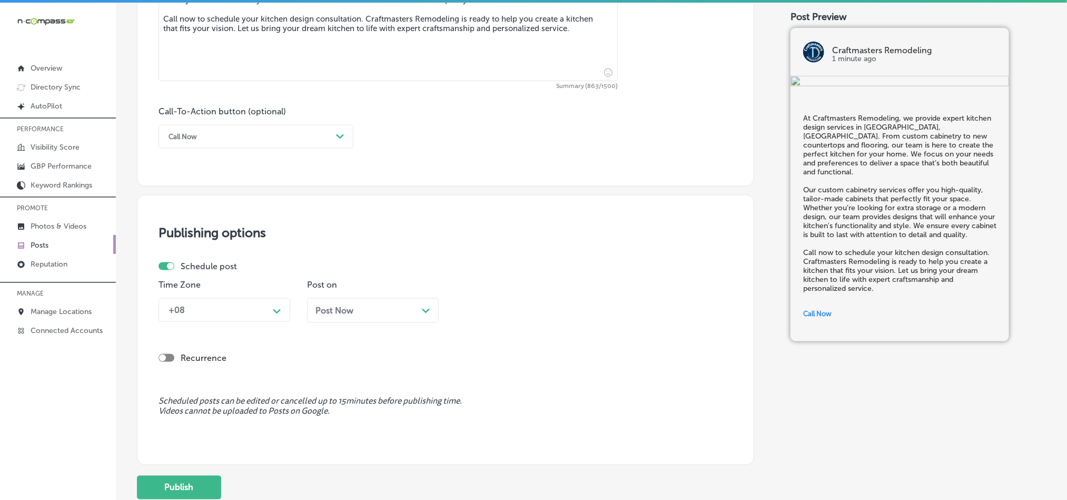
scroll to position [702, 0]
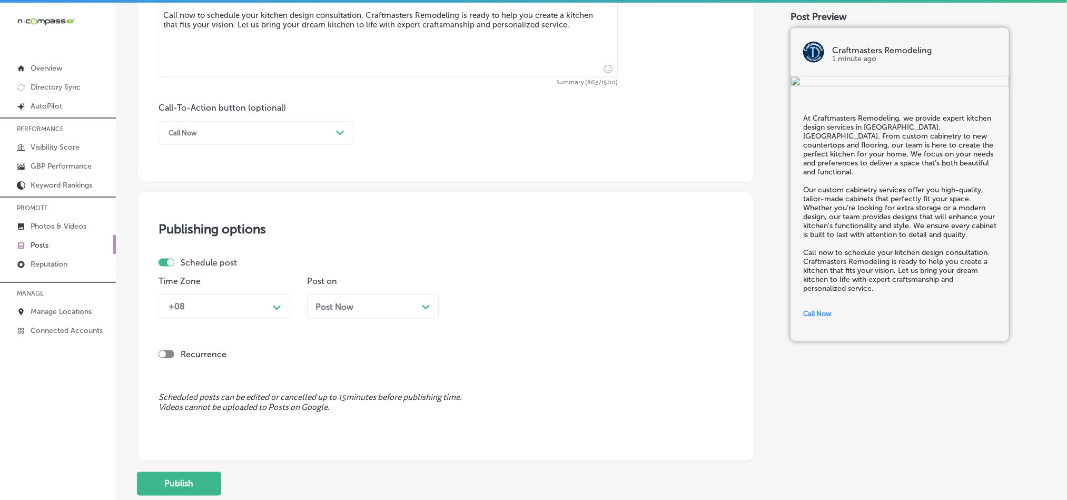
click at [253, 309] on div "+08" at bounding box center [215, 306] width 105 height 18
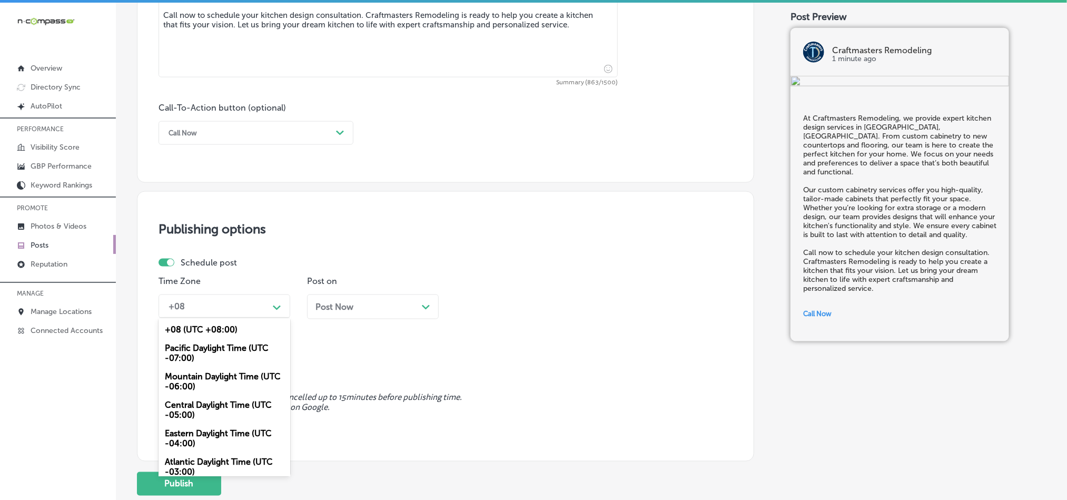
click at [185, 386] on div "Mountain Daylight Time (UTC -06:00)" at bounding box center [225, 381] width 132 height 28
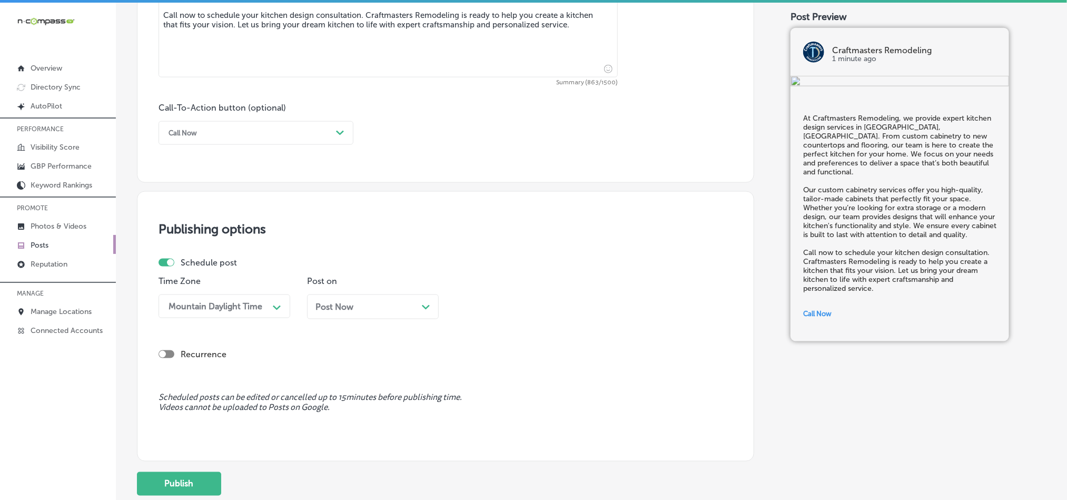
click at [419, 305] on div "Post Now Path Created with Sketch." at bounding box center [372, 307] width 115 height 10
click at [538, 318] on div "11:15 AM Path Created with Sketch." at bounding box center [522, 306] width 132 height 24
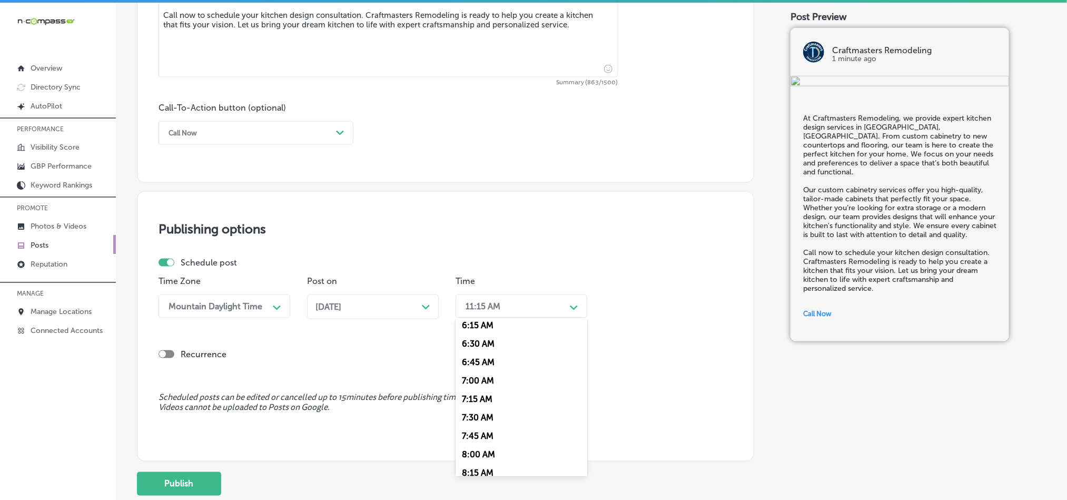
scroll to position [474, 0]
click at [475, 378] on div "7:00 AM" at bounding box center [522, 371] width 132 height 18
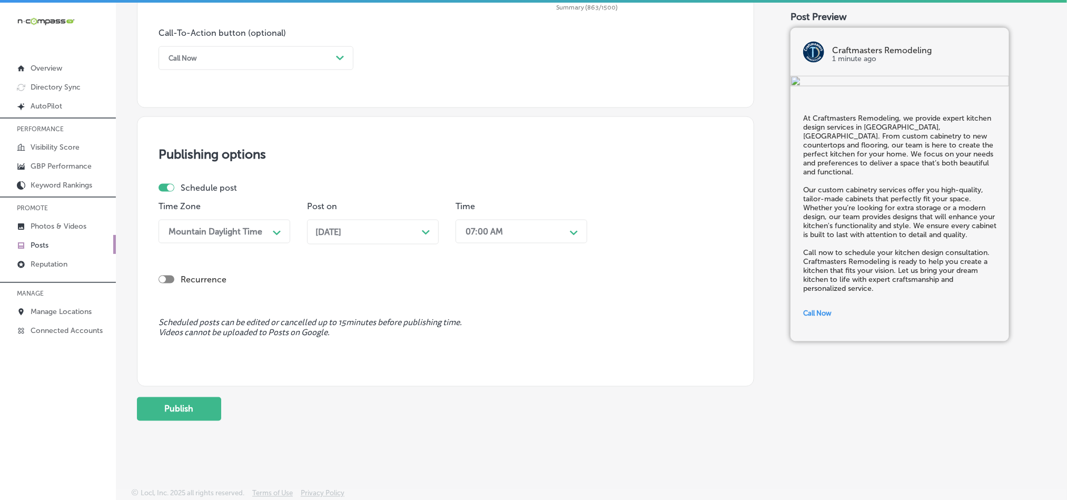
click at [184, 403] on button "Publish" at bounding box center [179, 409] width 84 height 24
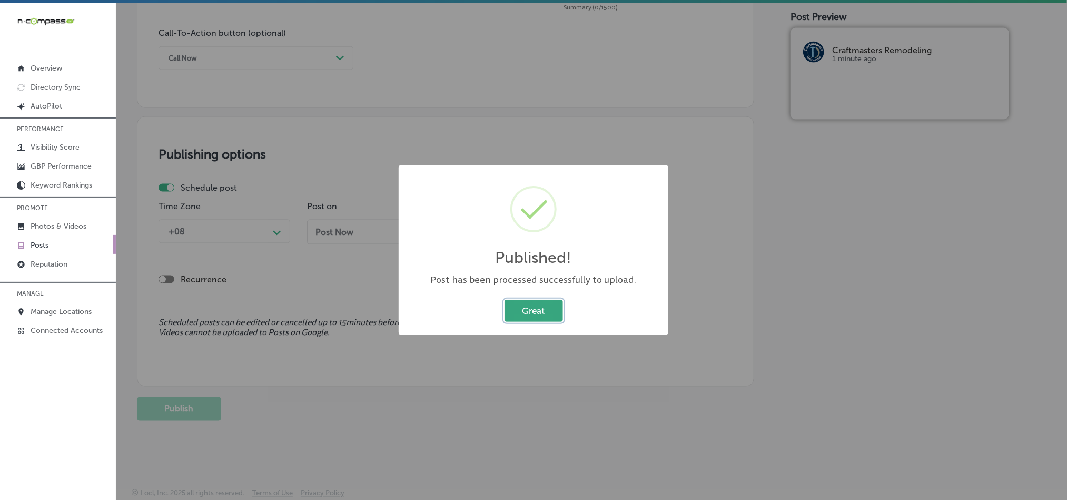
click at [548, 311] on button "Great" at bounding box center [534, 311] width 58 height 22
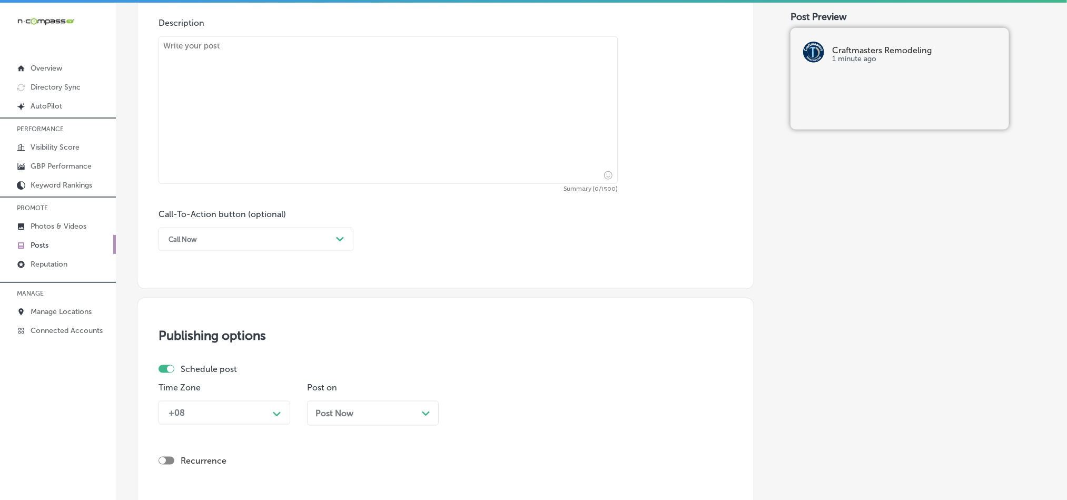
scroll to position [597, 0]
click at [329, 120] on textarea at bounding box center [388, 108] width 459 height 147
paste textarea "Craftmasters Remodeling specializes in basement remodeling and home renovation …"
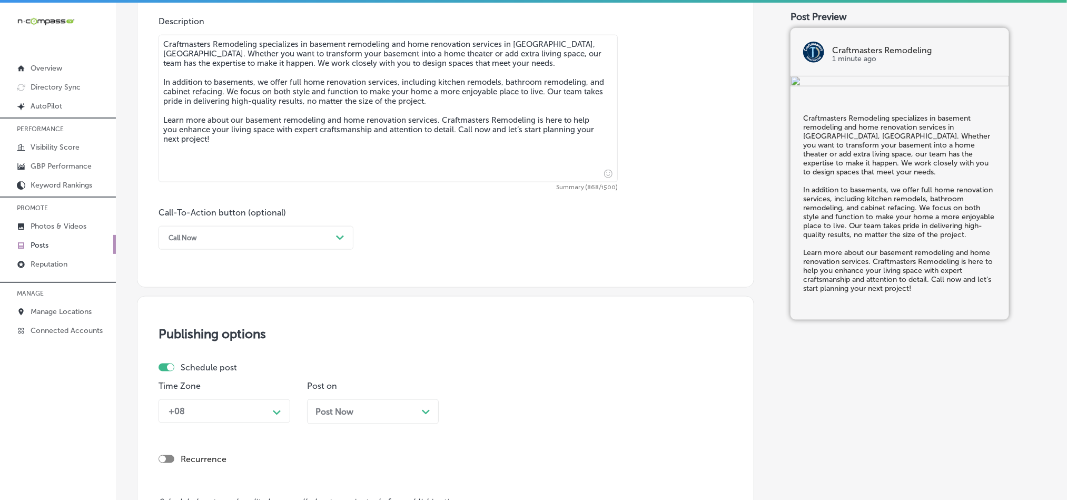
click at [163, 56] on textarea "Craftmasters Remodeling specializes in basement remodeling and home renovation …" at bounding box center [388, 108] width 459 height 147
type textarea "Craftmasters Remodeling specializes in basement remodeling and home renovation …"
click at [309, 230] on div "Call Now Path Created with Sketch." at bounding box center [256, 238] width 195 height 24
click at [215, 332] on div "Learn more" at bounding box center [256, 334] width 195 height 18
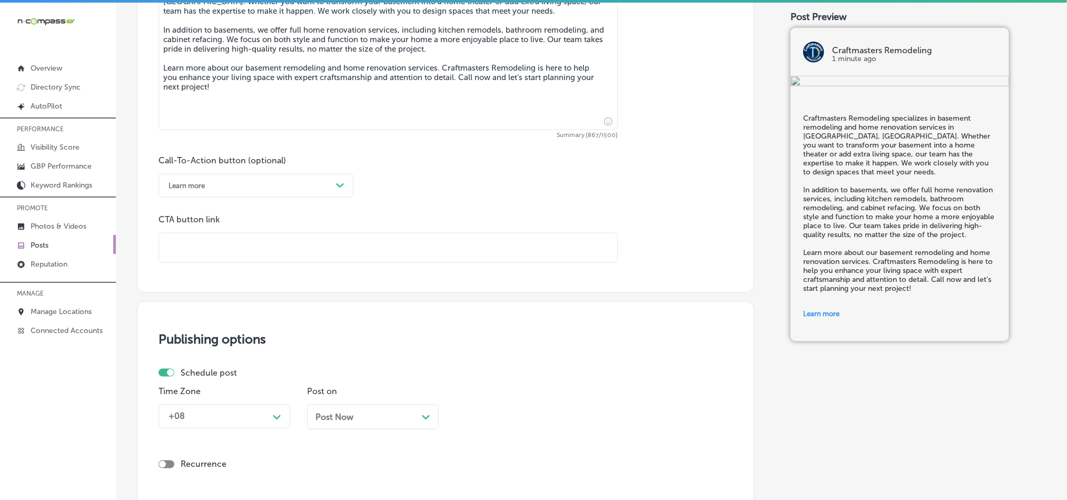
click at [251, 250] on input "text" at bounding box center [388, 247] width 458 height 29
paste input "https://cmrhome.com/"
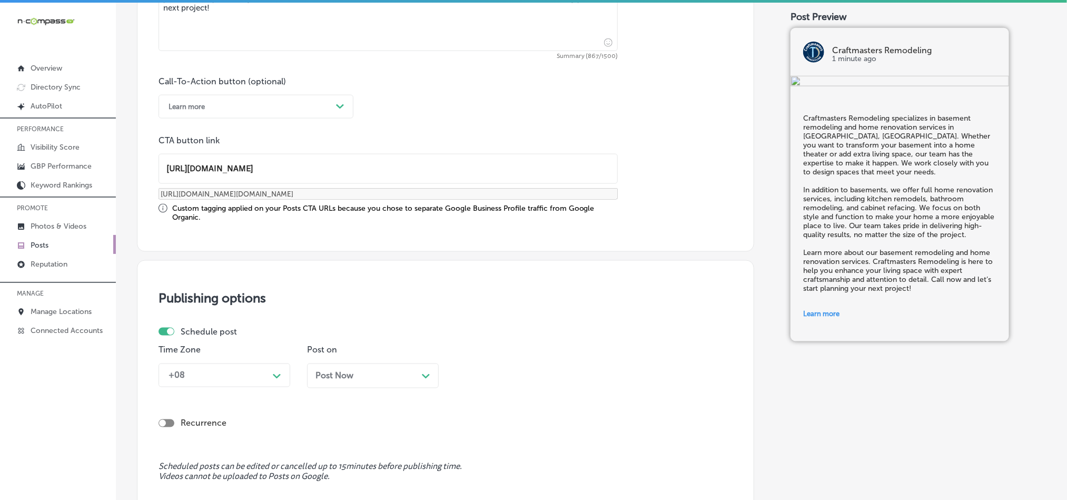
type input "https://cmrhome.com/"
click at [256, 387] on div "+08 Path Created with Sketch." at bounding box center [225, 375] width 132 height 24
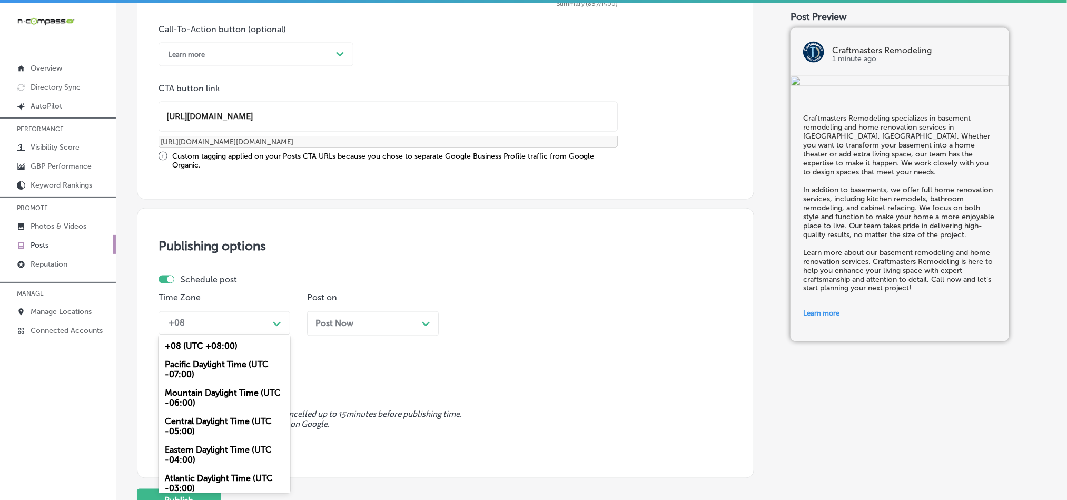
click at [218, 404] on div "Mountain Daylight Time (UTC -06:00)" at bounding box center [225, 398] width 132 height 28
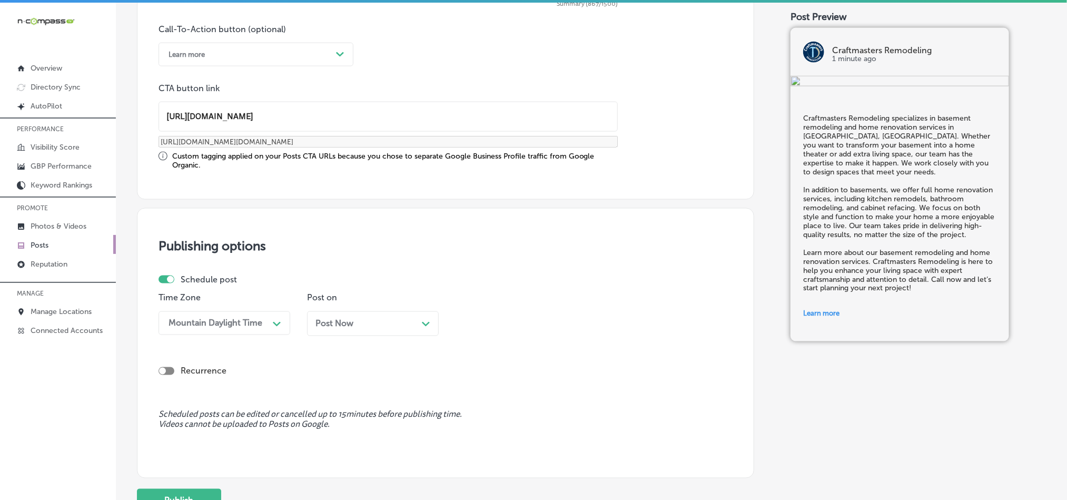
click at [403, 314] on div "Post Now Path Created with Sketch." at bounding box center [373, 323] width 132 height 25
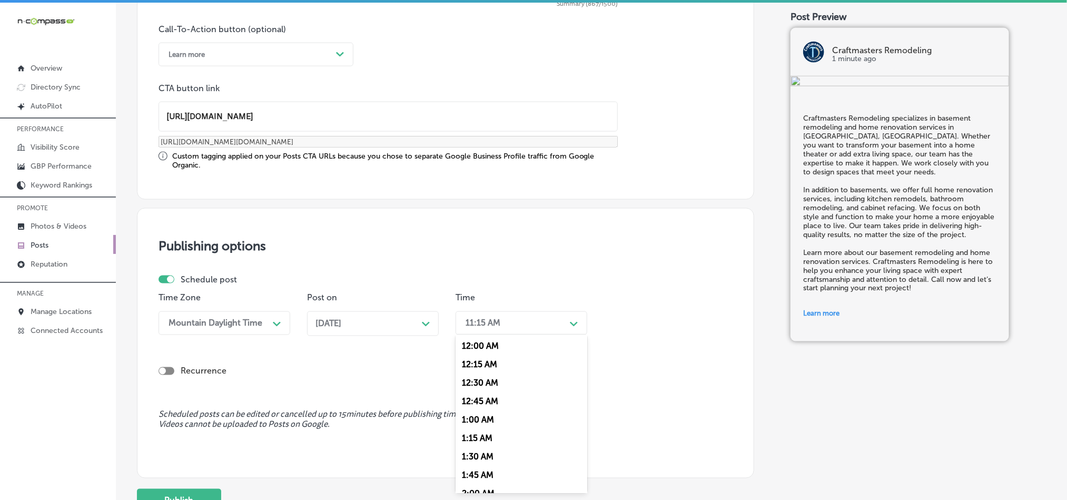
click at [525, 323] on div "11:15 AM" at bounding box center [512, 323] width 105 height 18
click at [478, 420] on div "7:00 AM" at bounding box center [522, 415] width 132 height 18
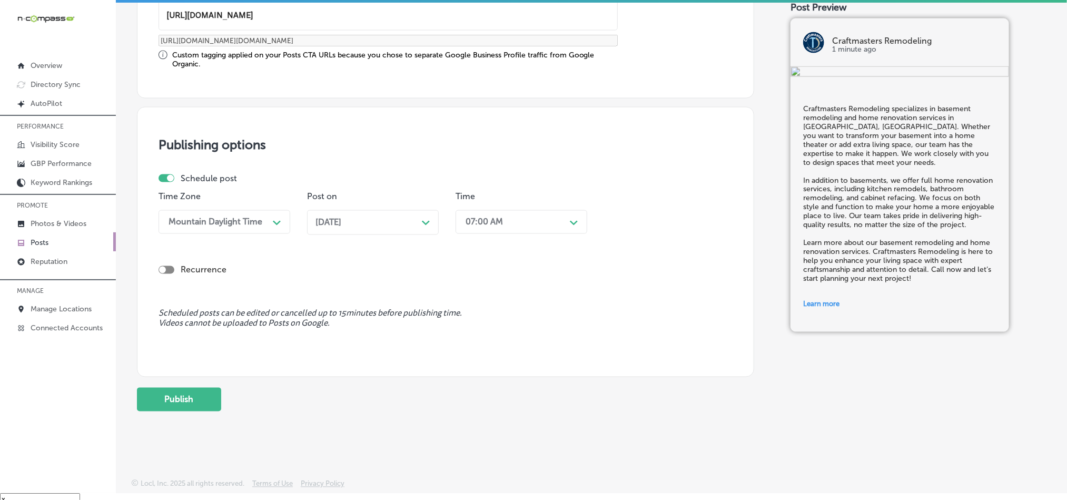
scroll to position [15, 0]
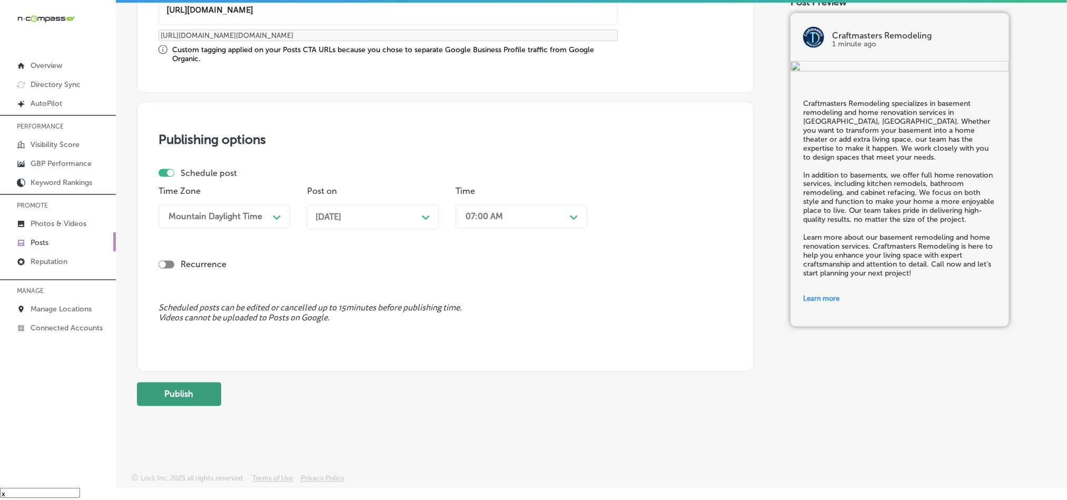
click at [166, 400] on button "Publish" at bounding box center [179, 394] width 84 height 24
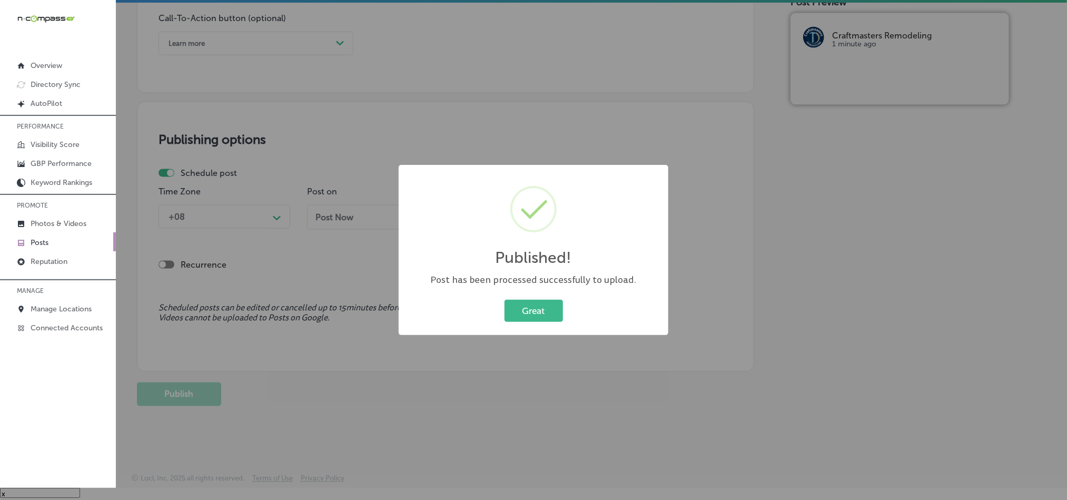
scroll to position [781, 0]
click at [524, 318] on button "Great" at bounding box center [534, 311] width 58 height 22
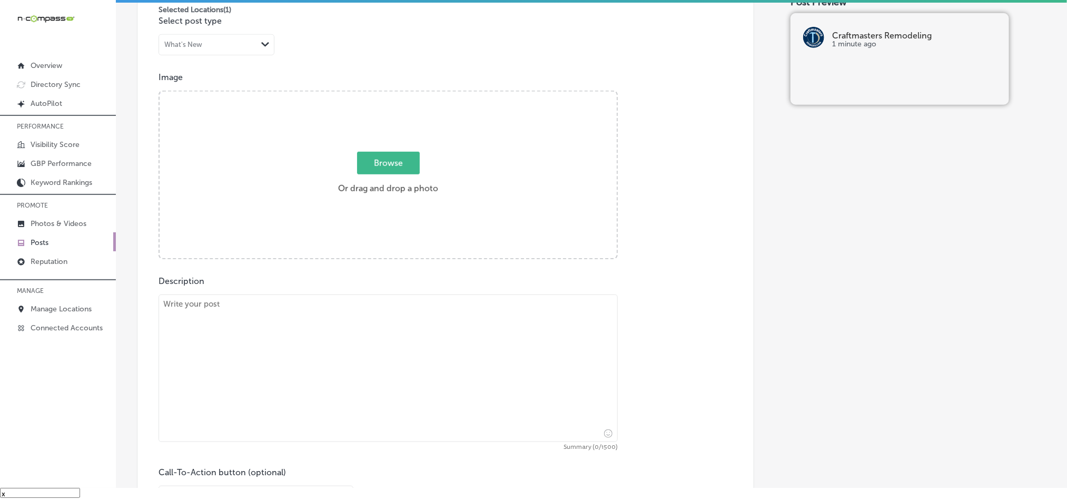
scroll to position [281, 0]
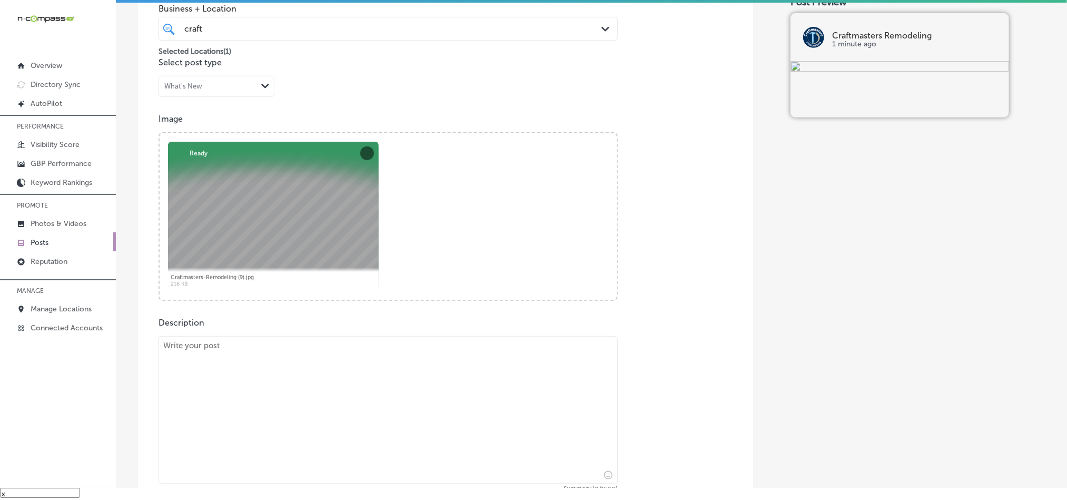
click at [335, 413] on textarea at bounding box center [388, 409] width 459 height 147
paste textarea "At Craftmasters Remodeling, we offer professional kitchen remodel services in B…"
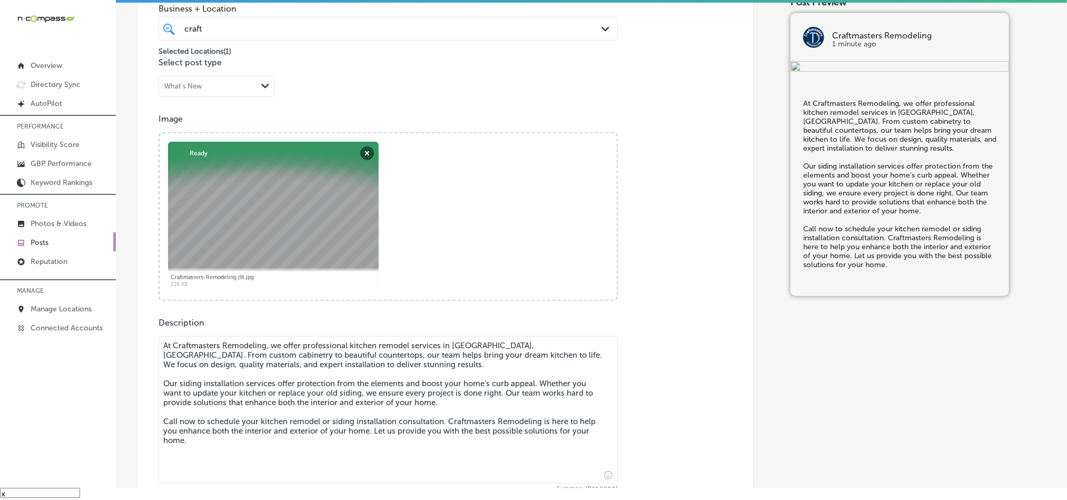
click at [164, 362] on textarea "At Craftmasters Remodeling, we offer professional kitchen remodel services in B…" at bounding box center [388, 409] width 459 height 147
click at [164, 359] on textarea "At Craftmasters Remodeling, we offer professional kitchen remodel services in B…" at bounding box center [388, 409] width 459 height 147
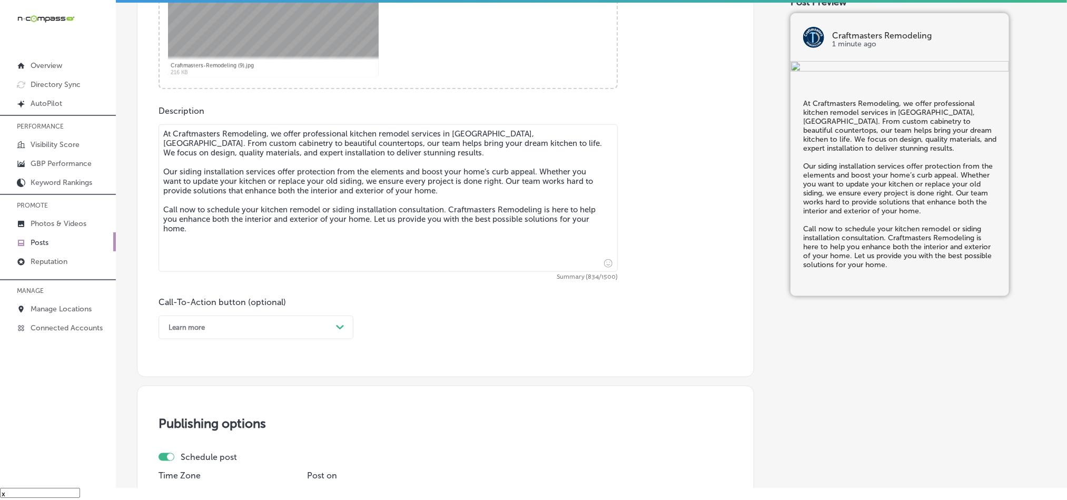
scroll to position [544, 0]
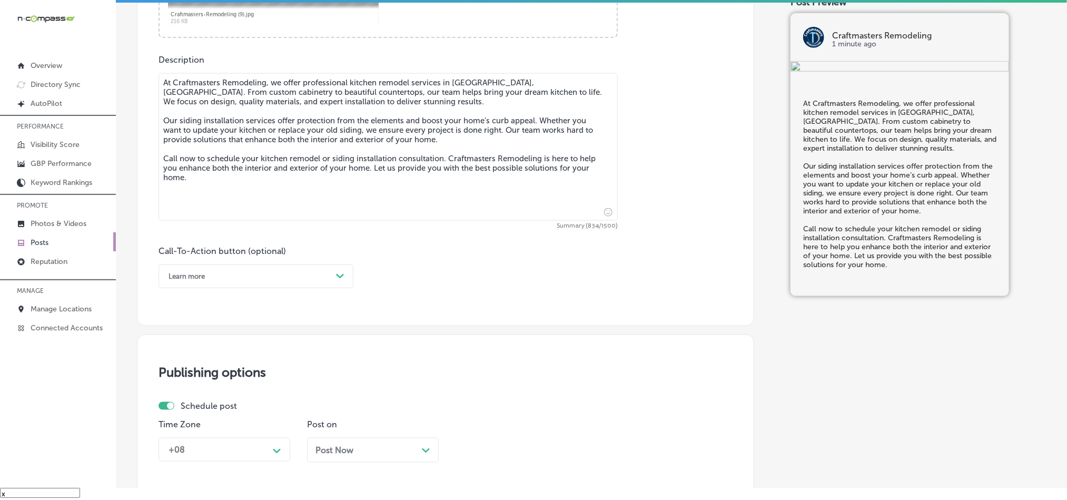
type textarea "At Craftmasters Remodeling, we offer professional kitchen remodel services in B…"
click at [261, 279] on div "Learn more" at bounding box center [247, 276] width 169 height 16
click at [204, 411] on div "Call Now" at bounding box center [256, 410] width 195 height 18
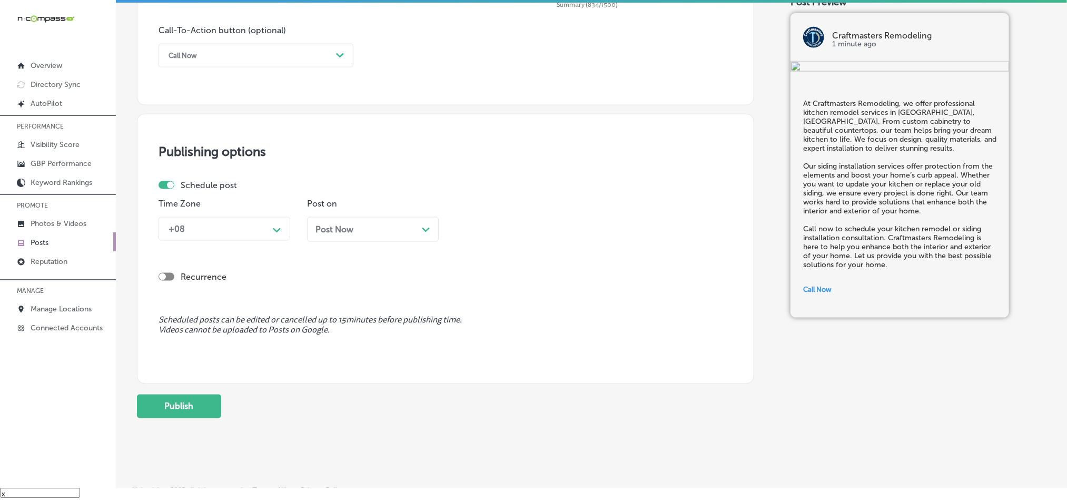
scroll to position [781, 0]
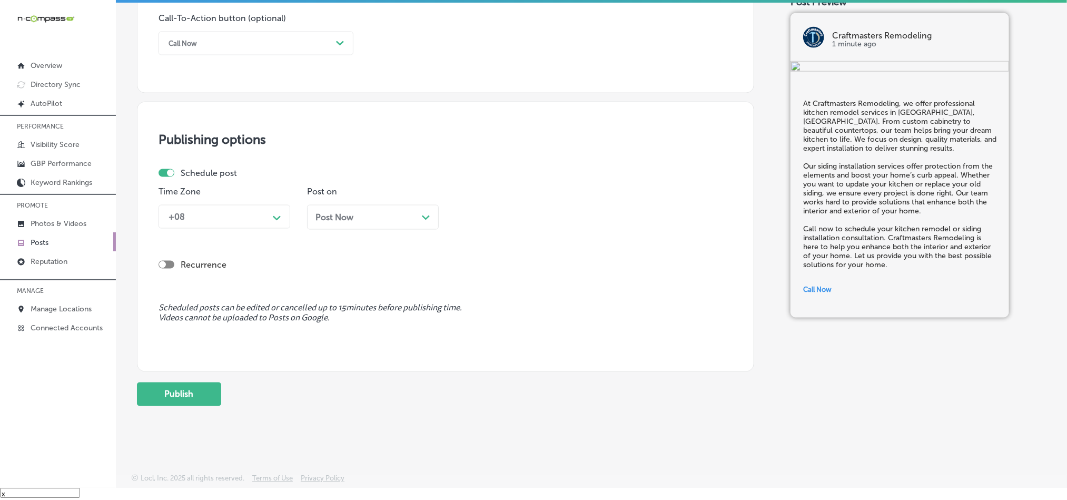
click at [252, 220] on div "+08" at bounding box center [215, 217] width 105 height 18
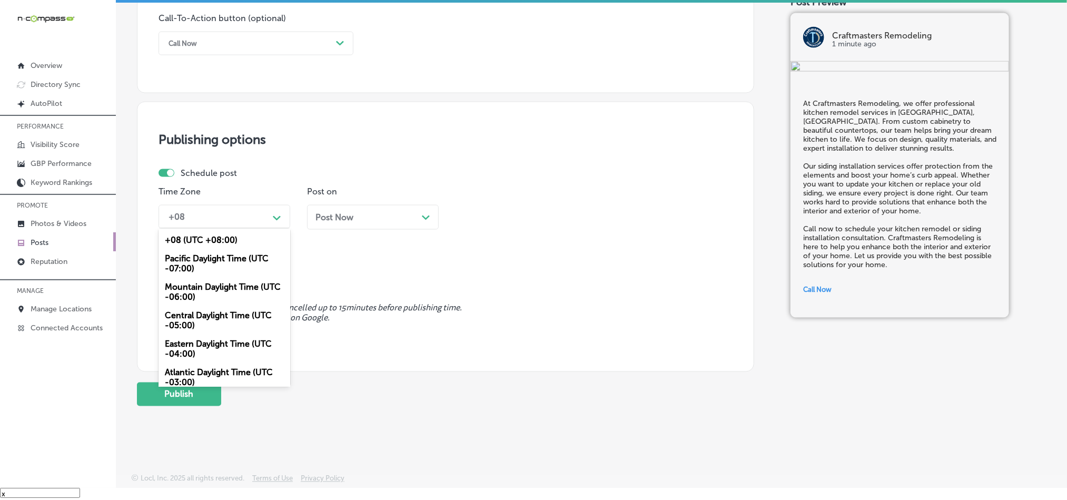
click at [201, 288] on div "Mountain Daylight Time (UTC -06:00)" at bounding box center [225, 292] width 132 height 28
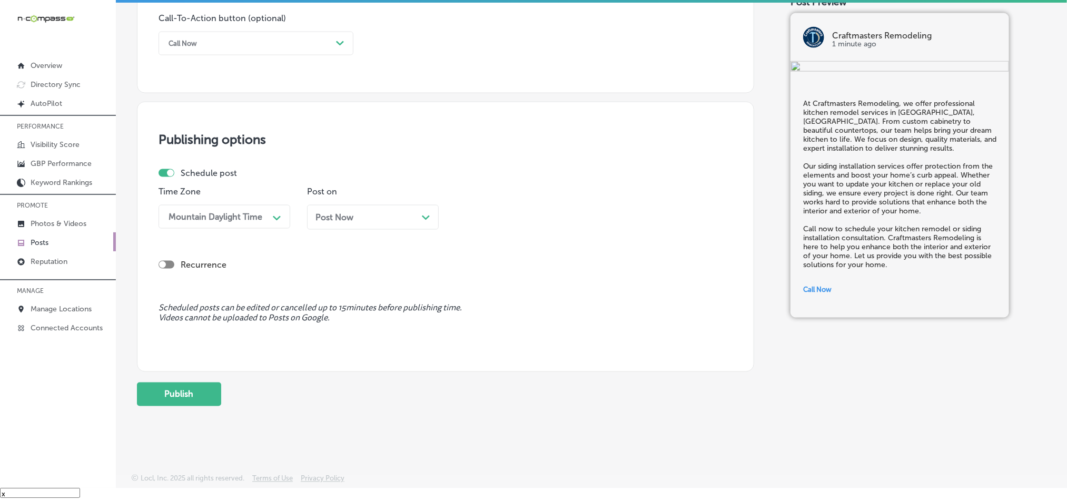
click at [395, 216] on div "Post Now Path Created with Sketch." at bounding box center [372, 217] width 115 height 10
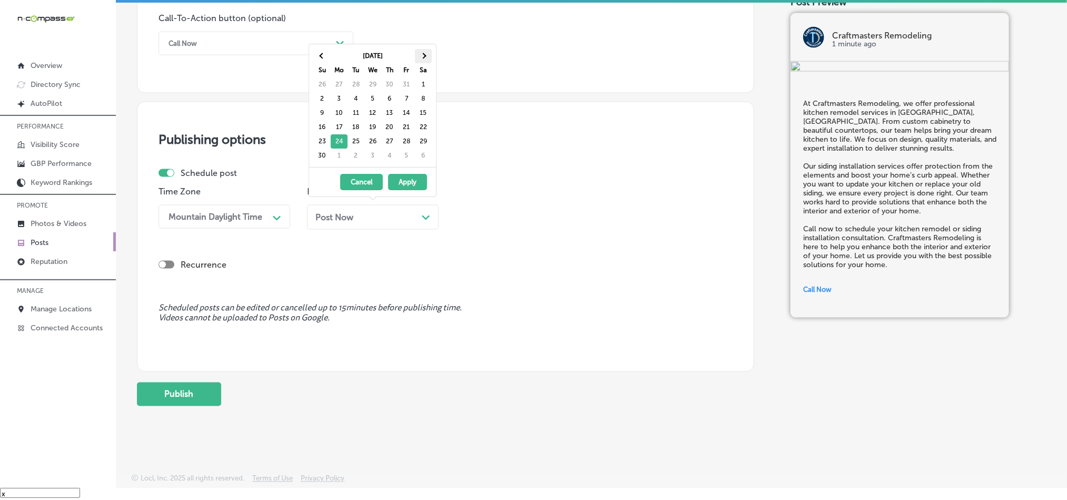
click at [419, 51] on th at bounding box center [423, 56] width 17 height 14
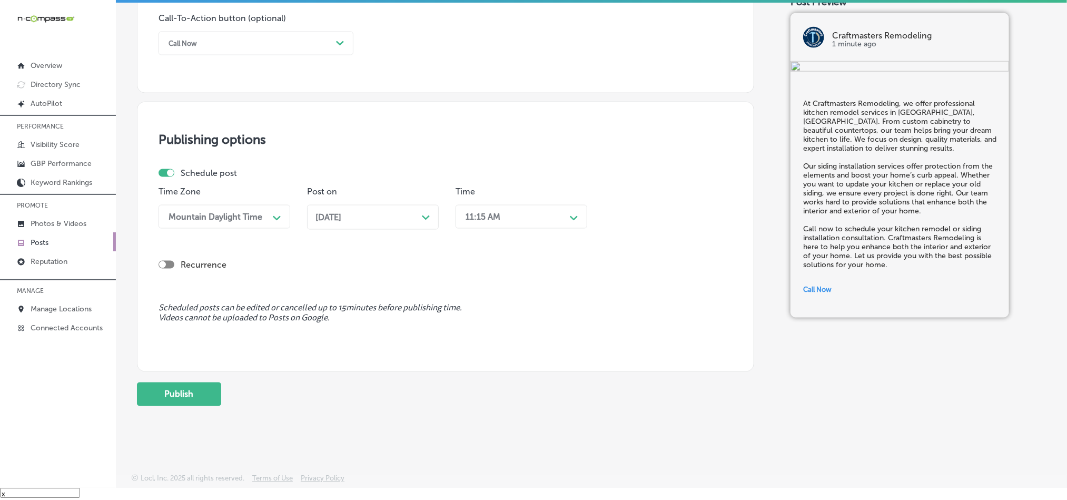
click at [517, 212] on div "11:15 AM" at bounding box center [512, 217] width 105 height 18
click at [481, 254] on div "7:00 AM" at bounding box center [522, 256] width 132 height 18
click at [171, 395] on button "Publish" at bounding box center [179, 394] width 84 height 24
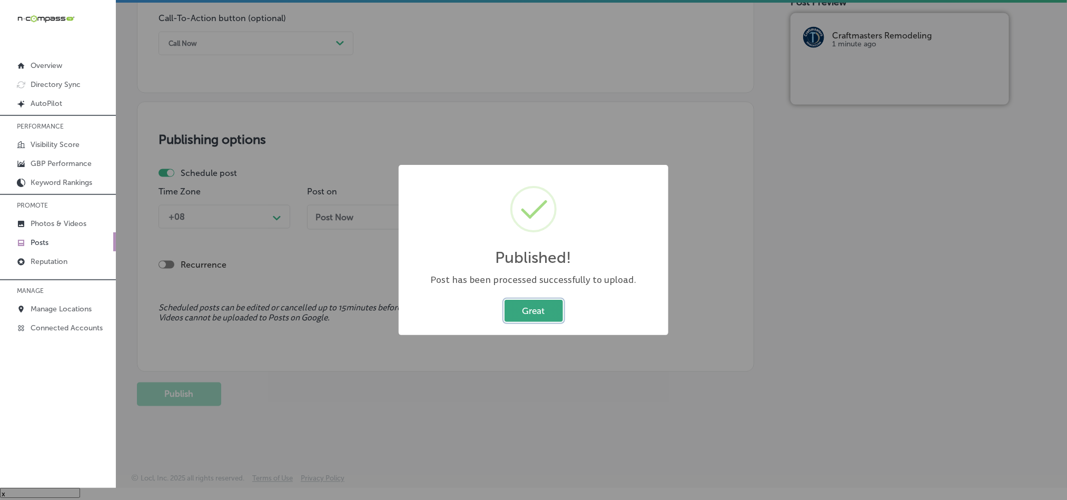
click at [545, 307] on button "Great" at bounding box center [534, 311] width 58 height 22
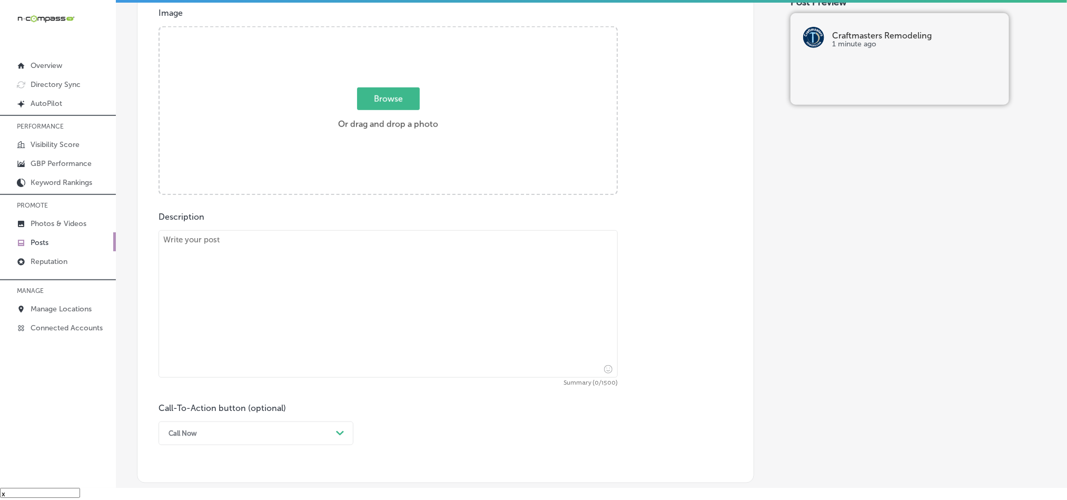
scroll to position [360, 0]
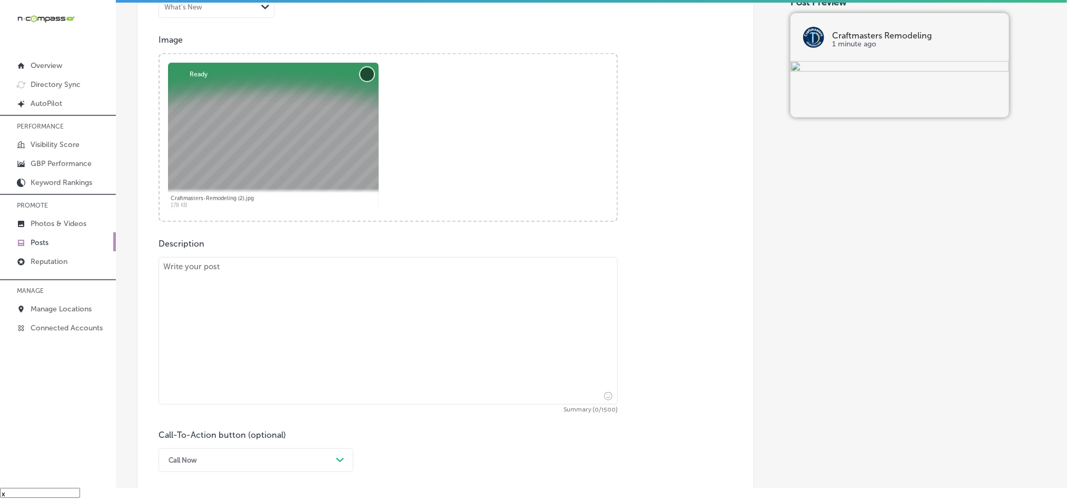
click at [360, 76] on button "Remove" at bounding box center [367, 74] width 14 height 14
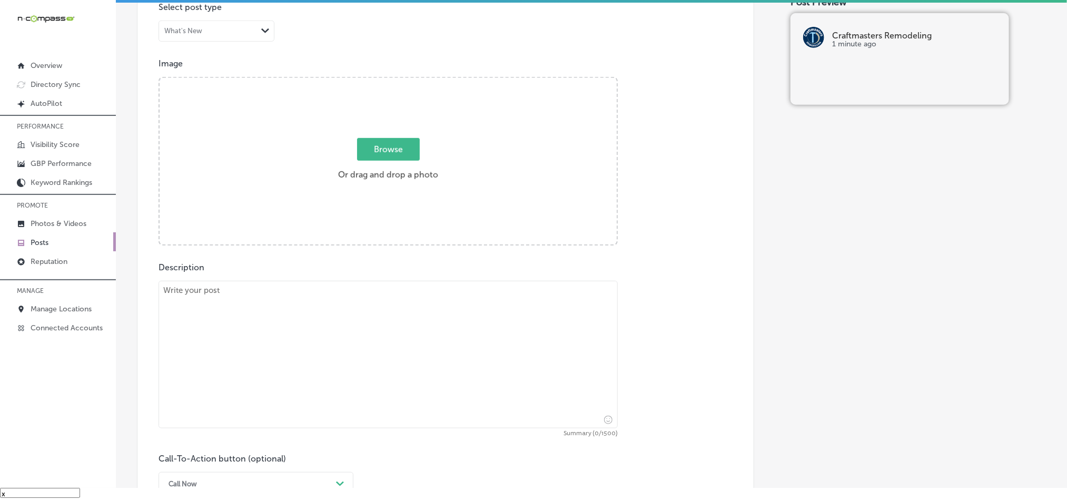
scroll to position [333, 0]
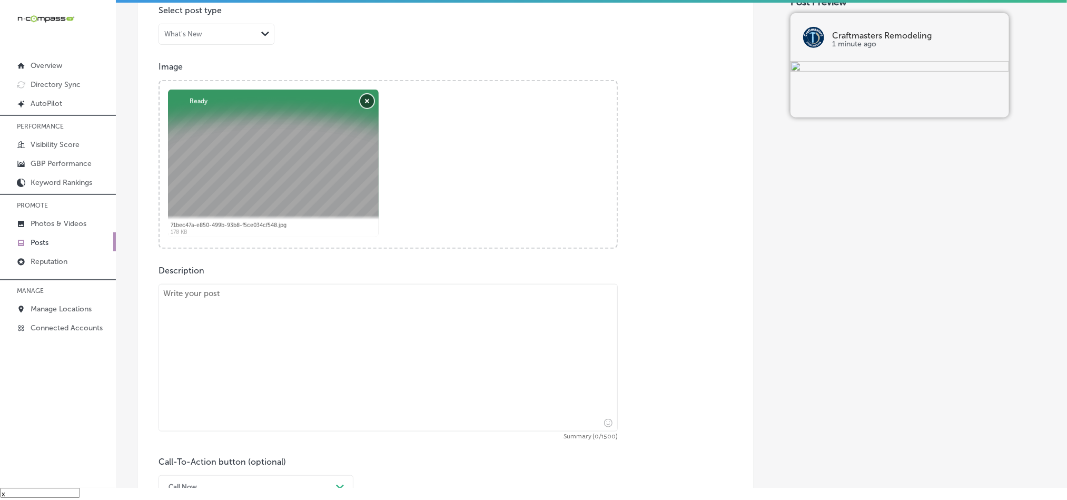
click at [366, 95] on button "Remove" at bounding box center [367, 101] width 14 height 14
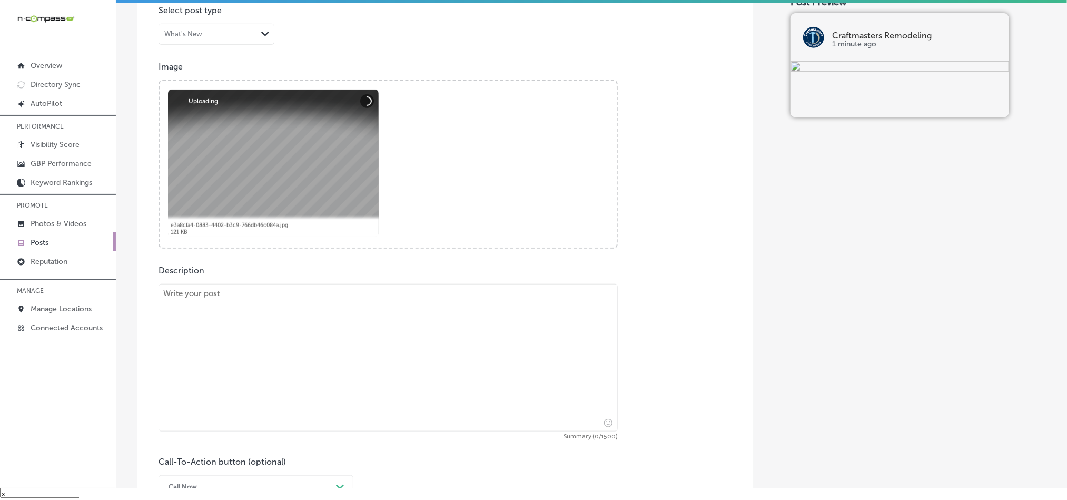
click at [269, 380] on textarea at bounding box center [388, 357] width 459 height 147
paste textarea "Looking to refresh your kitchen or bathroom? Craftmasters Remodeling in Brainer…"
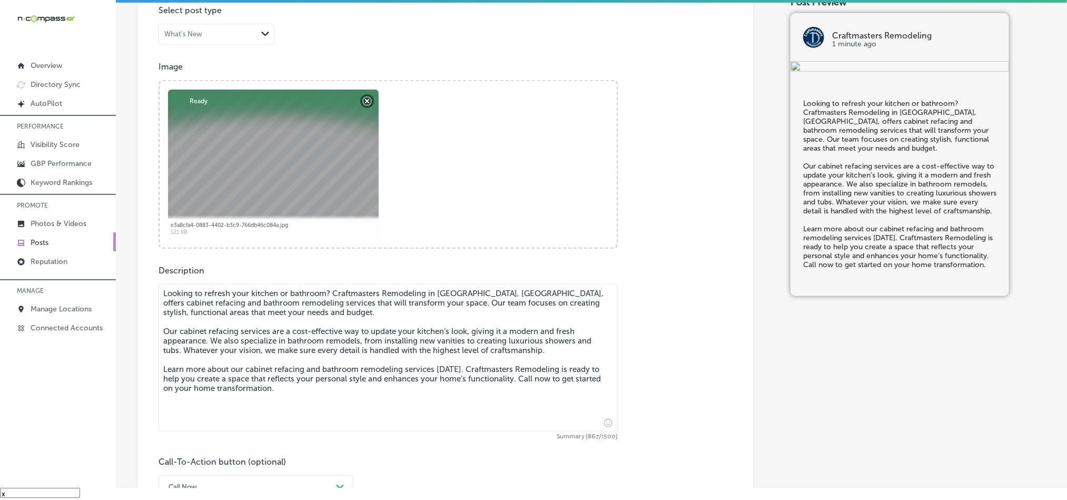
click at [163, 305] on textarea "Looking to refresh your kitchen or bathroom? Craftmasters Remodeling in Brainer…" at bounding box center [388, 357] width 459 height 147
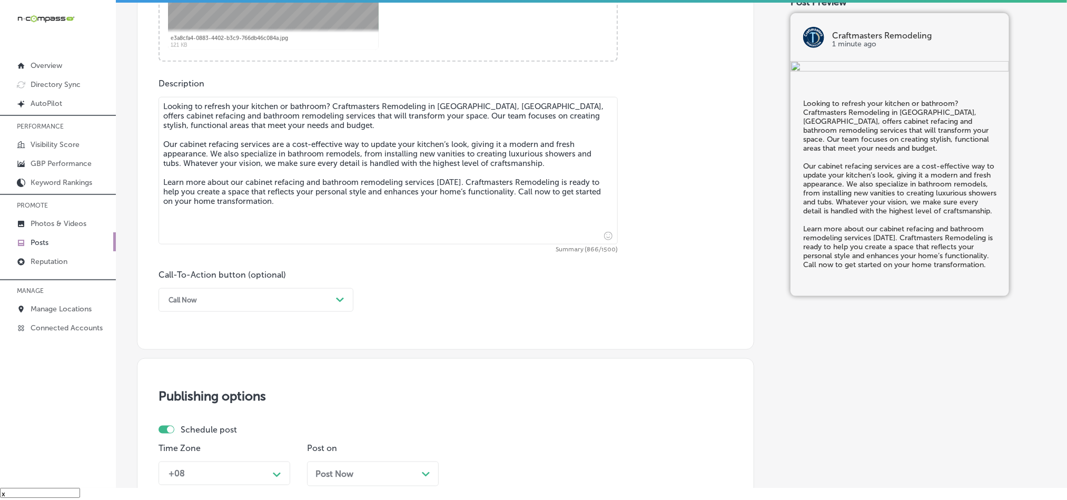
scroll to position [570, 0]
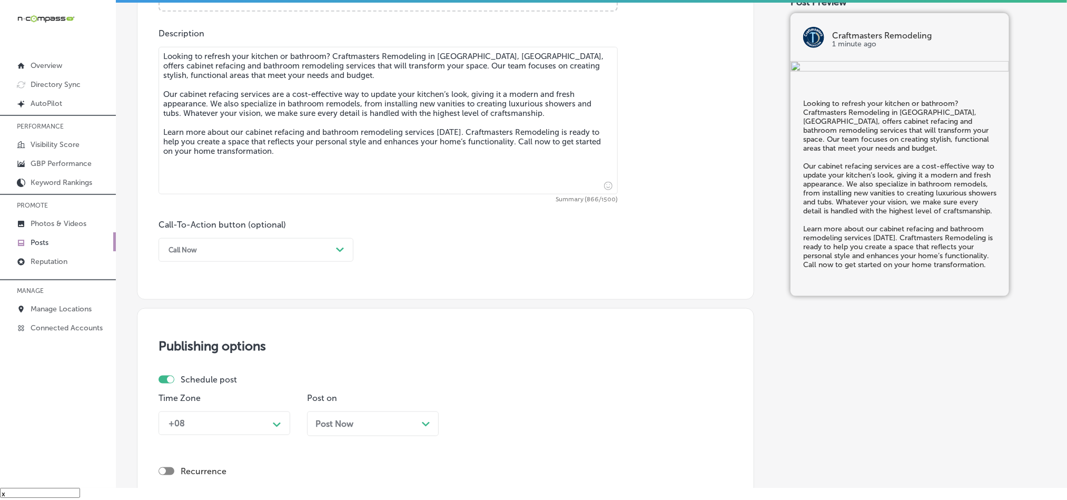
type textarea "Looking to refresh your kitchen or bathroom? Craftmasters Remodeling in Brainer…"
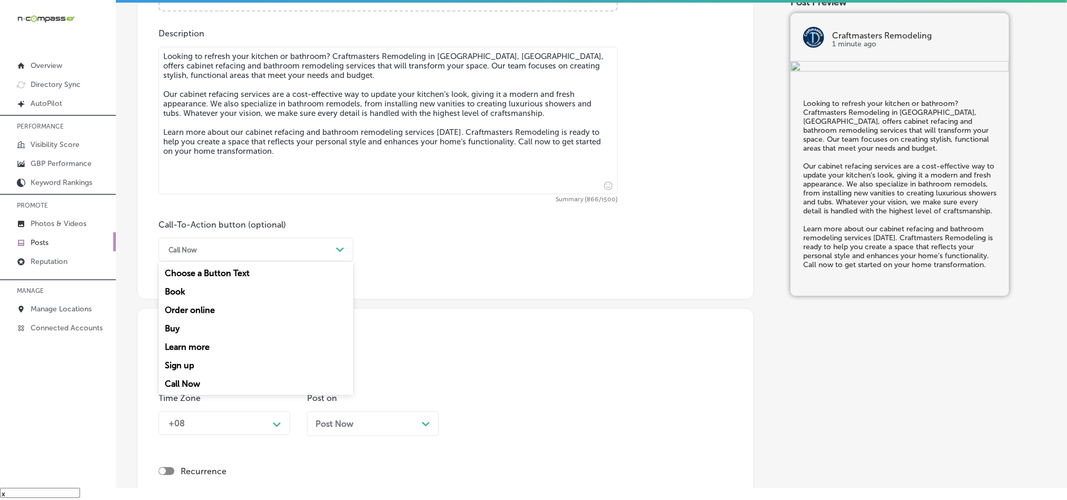
click at [281, 249] on div "Call Now" at bounding box center [247, 250] width 169 height 16
click at [194, 347] on div "Learn more" at bounding box center [256, 347] width 195 height 18
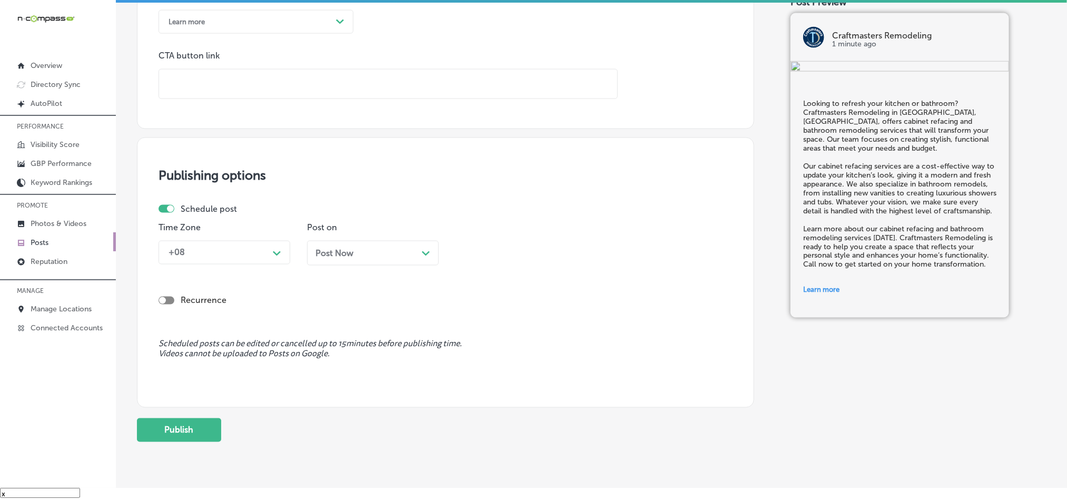
scroll to position [807, 0]
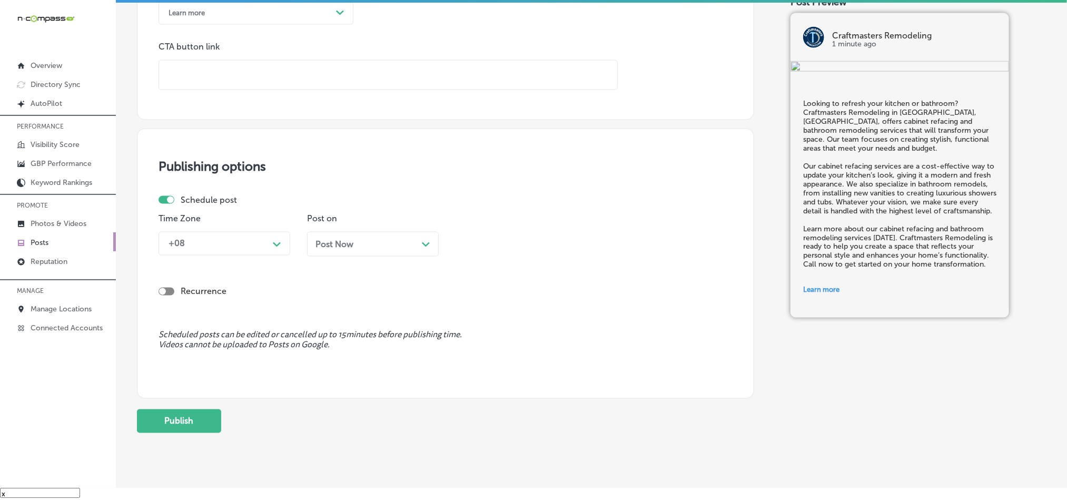
click at [242, 82] on input "text" at bounding box center [388, 75] width 458 height 29
paste input "https://cmrhome.com/"
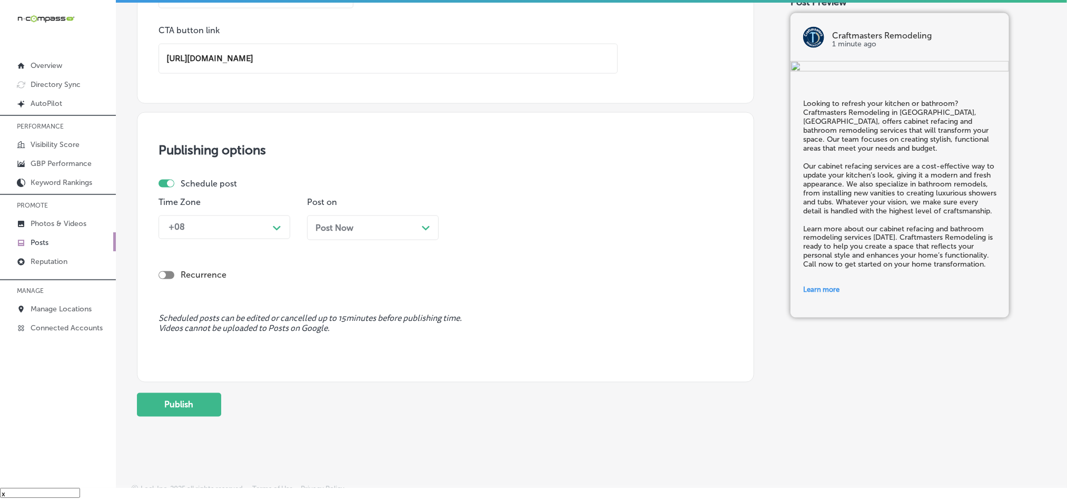
scroll to position [840, 0]
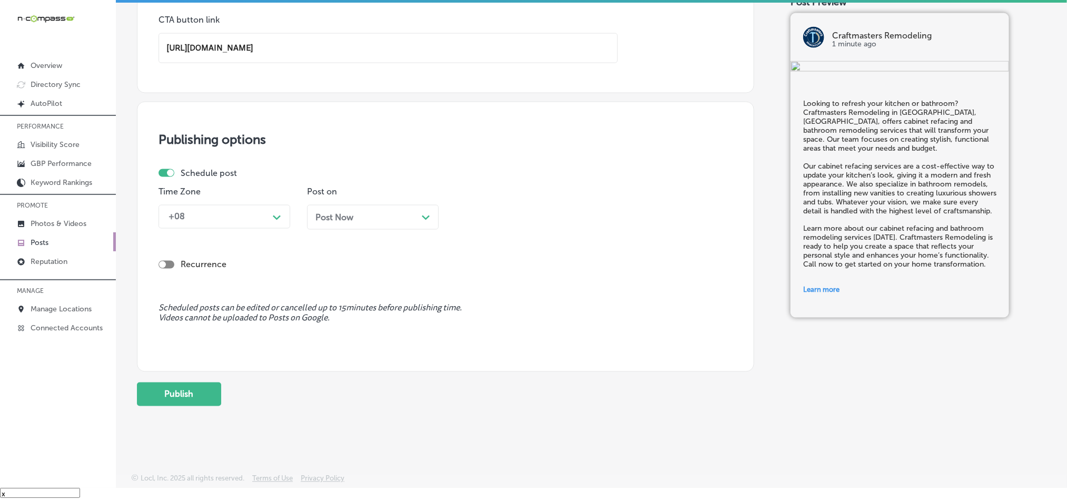
type input "https://cmrhome.com/"
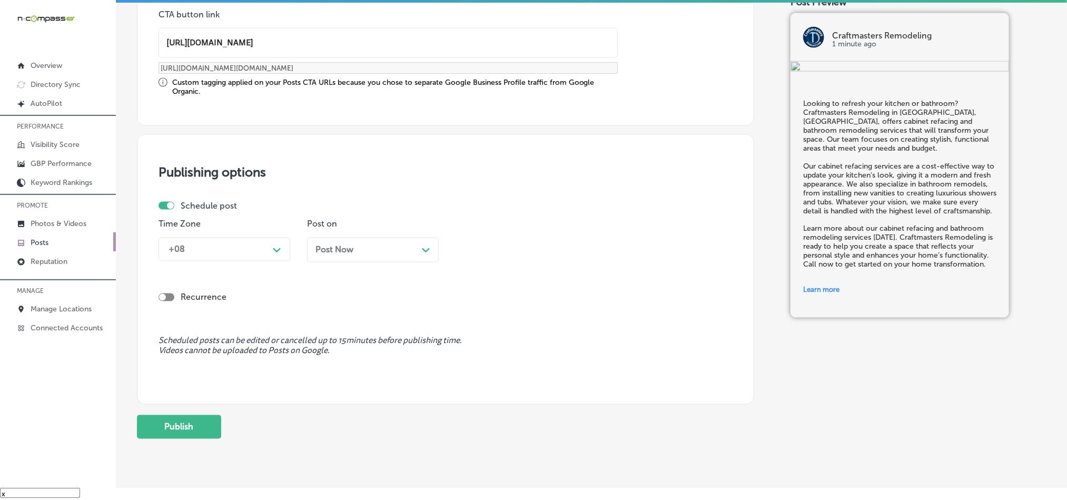
click at [239, 216] on div "Schedule post Time Zone +08 Path Created with Sketch. Post on Post Now Path Cre…" at bounding box center [442, 236] width 566 height 70
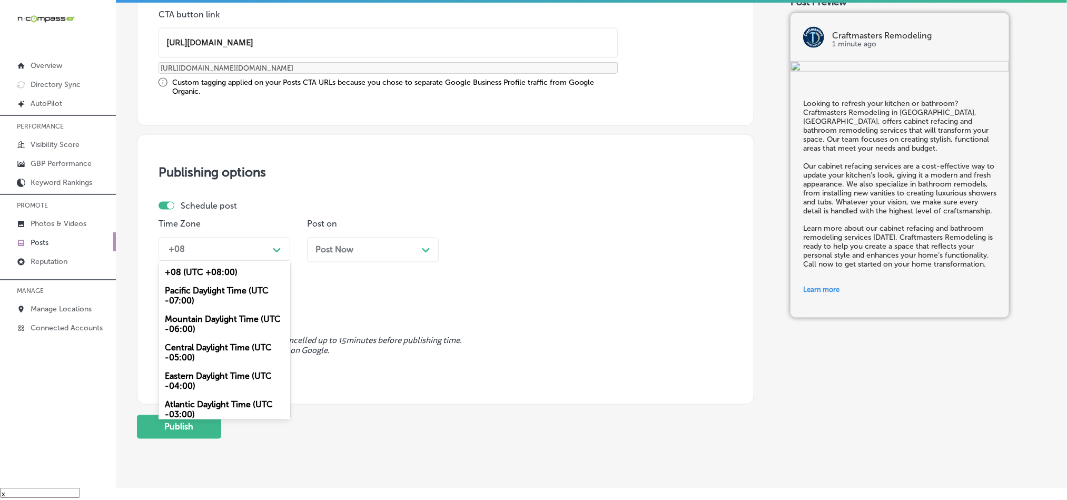
click at [240, 240] on div "+08 Path Created with Sketch." at bounding box center [225, 250] width 132 height 24
click at [208, 325] on div "Mountain Daylight Time (UTC -06:00)" at bounding box center [225, 324] width 132 height 28
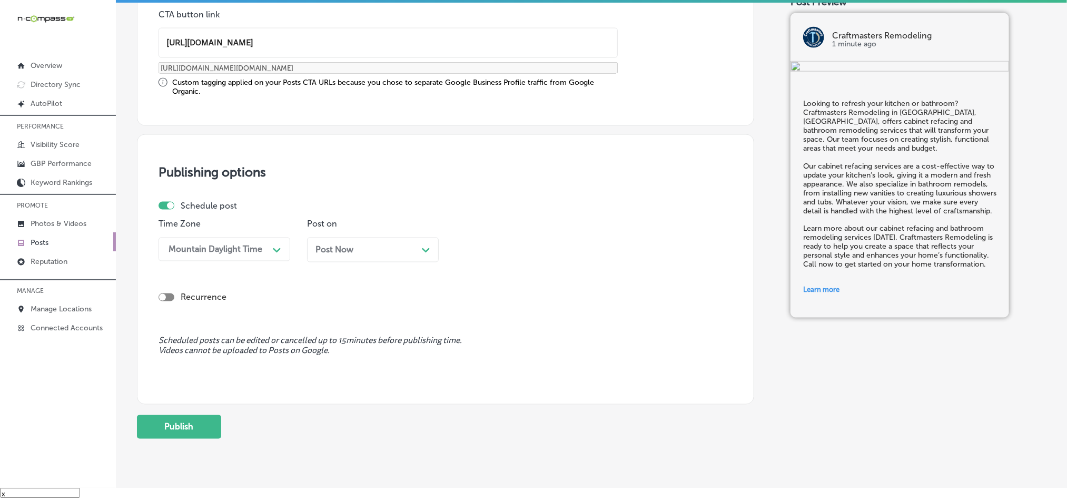
click at [364, 249] on div "Post Now Path Created with Sketch." at bounding box center [372, 250] width 115 height 10
click at [501, 249] on div "11:30 AM" at bounding box center [512, 249] width 105 height 18
click at [477, 319] on div "7:00 AM" at bounding box center [522, 314] width 132 height 18
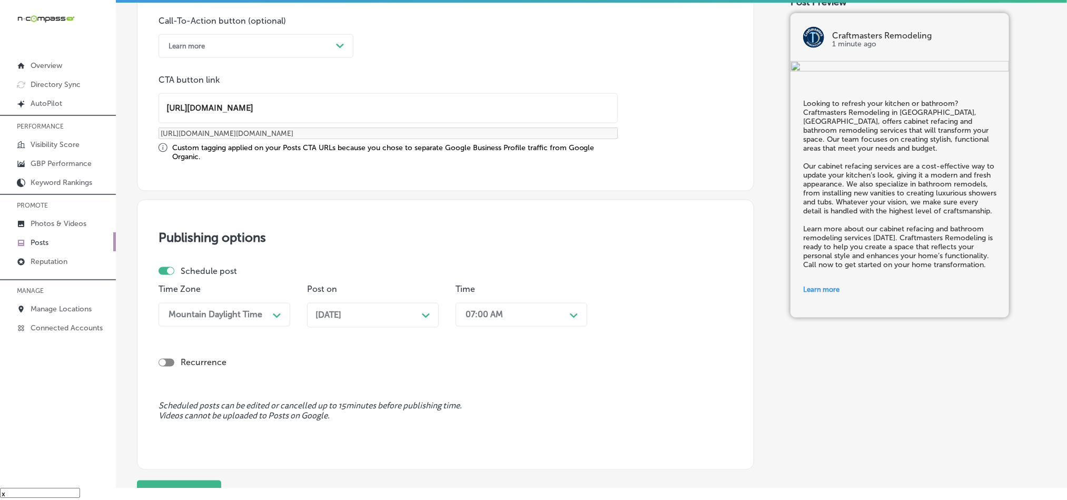
scroll to position [787, 0]
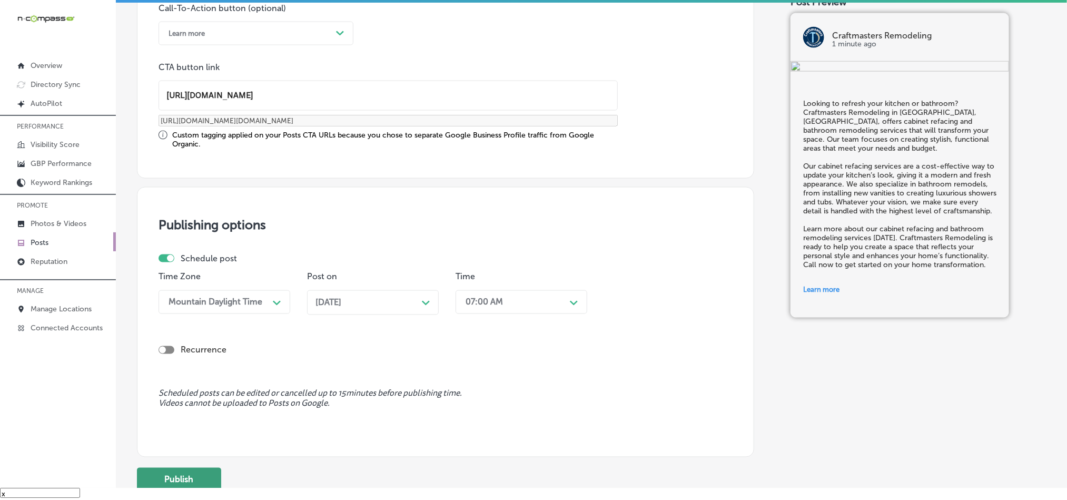
click at [181, 480] on button "Publish" at bounding box center [179, 480] width 84 height 24
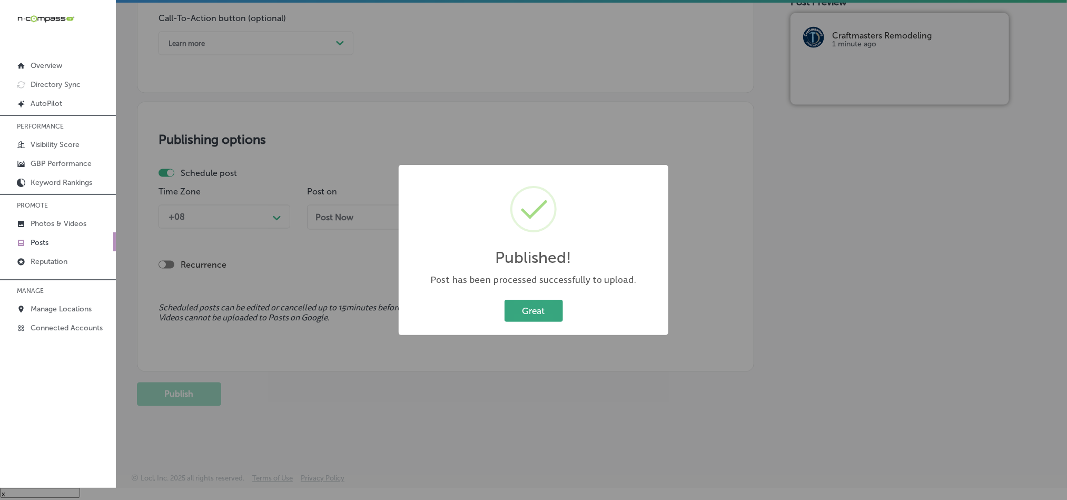
click at [532, 314] on button "Great" at bounding box center [534, 311] width 58 height 22
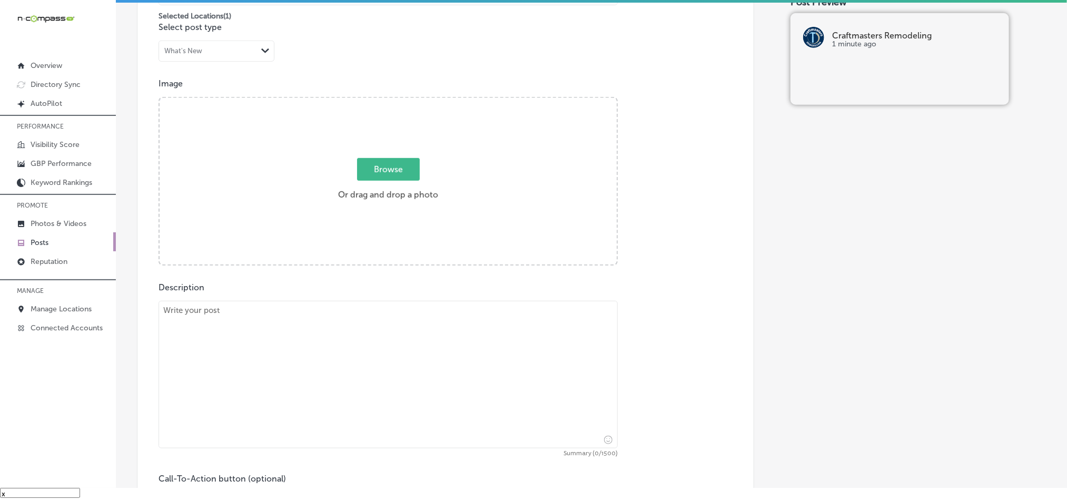
scroll to position [307, 0]
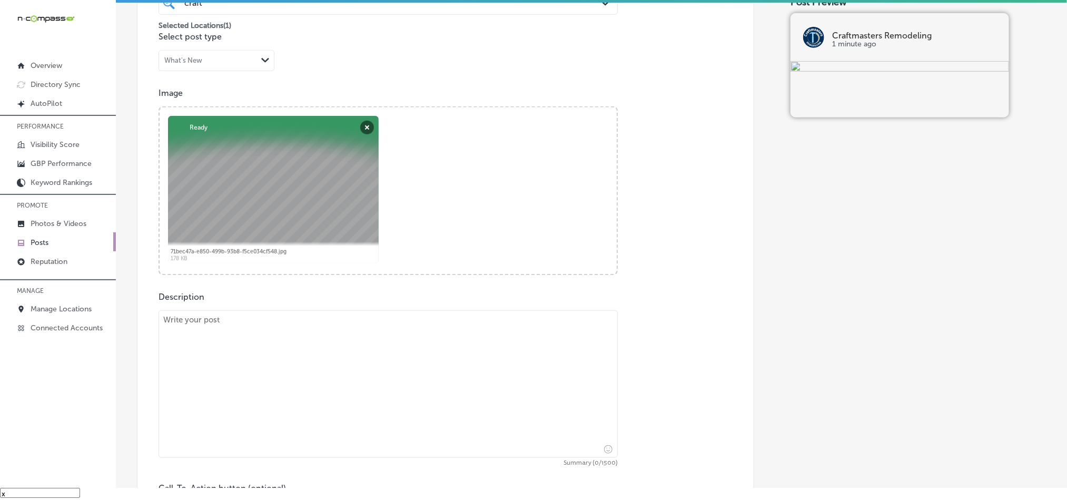
click at [339, 332] on textarea at bounding box center [388, 383] width 459 height 147
paste textarea "Craftmasters Remodeling offers professional custom kitchen design and storm dam…"
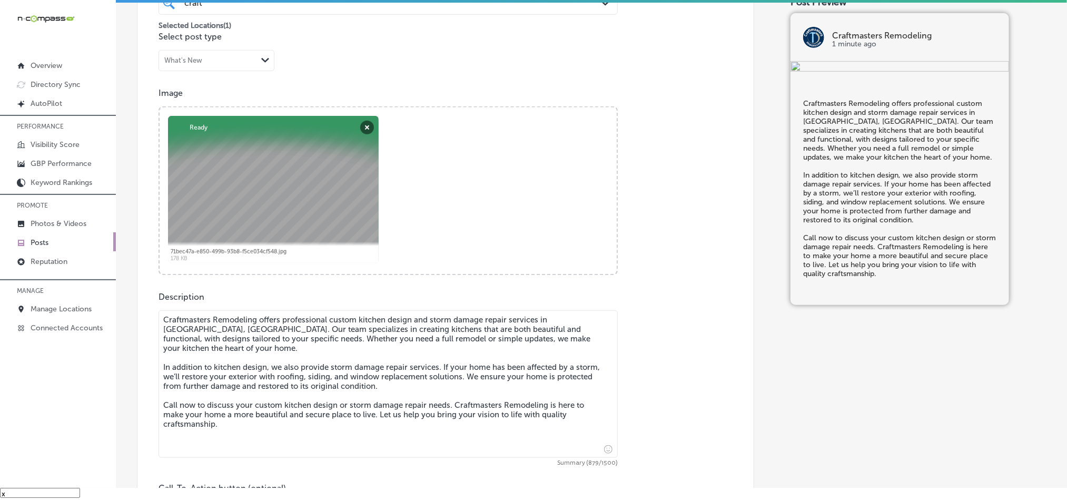
click at [162, 332] on textarea "Craftmasters Remodeling offers professional custom kitchen design and storm dam…" at bounding box center [388, 383] width 459 height 147
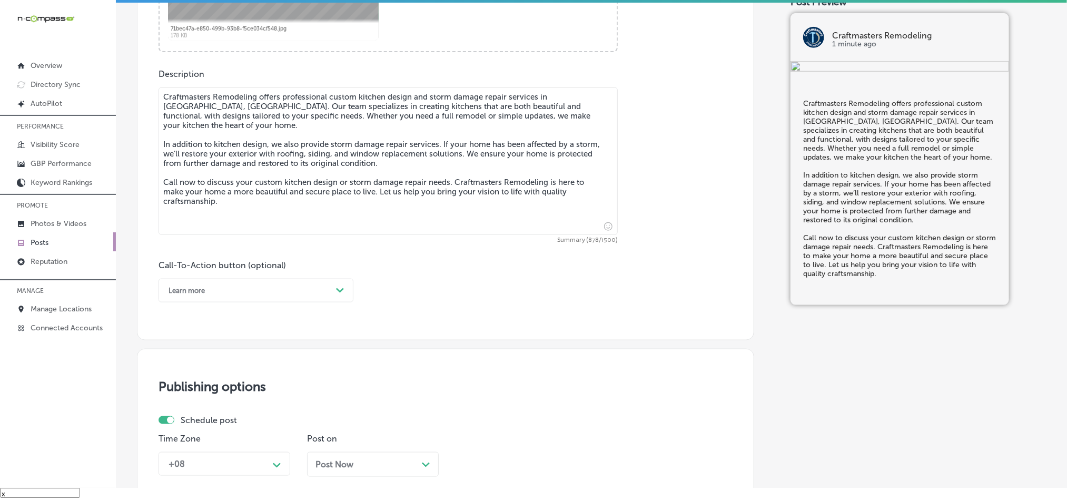
scroll to position [544, 0]
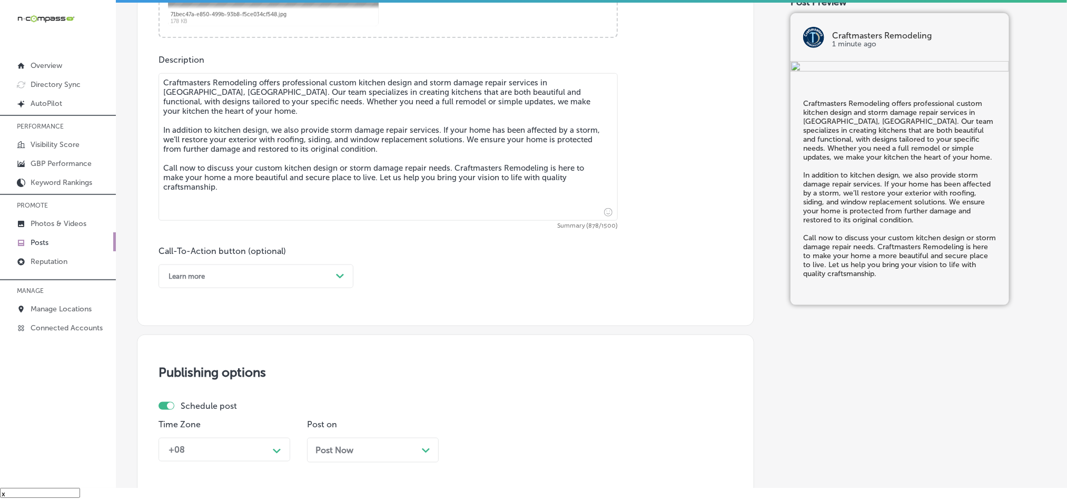
type textarea "Craftmasters Remodeling offers professional custom kitchen design and storm dam…"
click at [220, 278] on div "Learn more" at bounding box center [247, 276] width 169 height 16
click at [186, 410] on div "Call Now" at bounding box center [256, 410] width 195 height 18
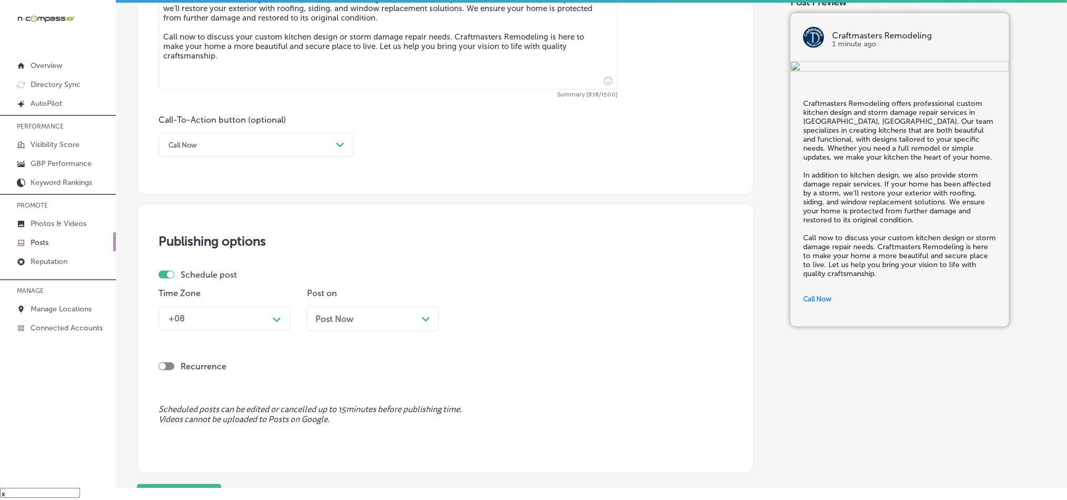
scroll to position [676, 0]
click at [250, 327] on div "+08" at bounding box center [215, 317] width 105 height 18
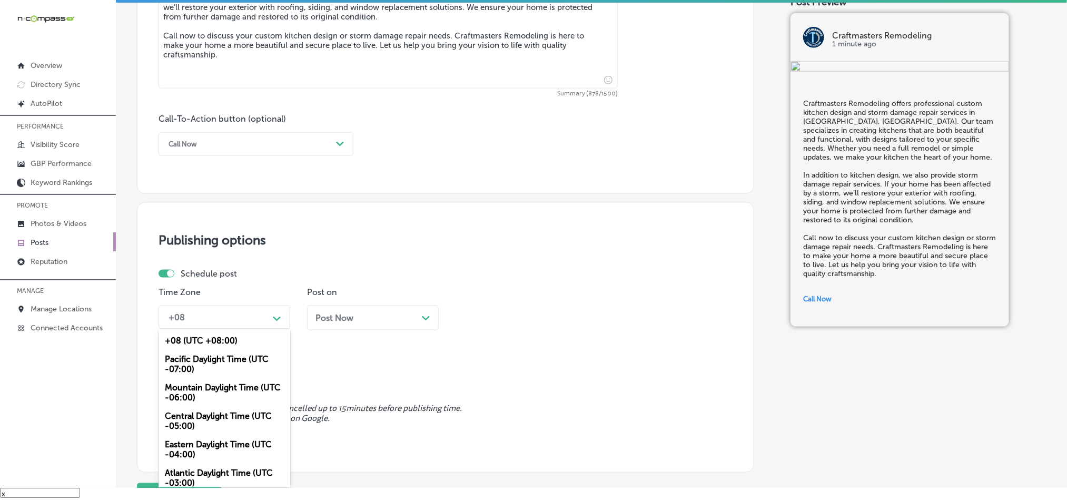
click at [209, 394] on div "Mountain Daylight Time (UTC -06:00)" at bounding box center [225, 392] width 132 height 28
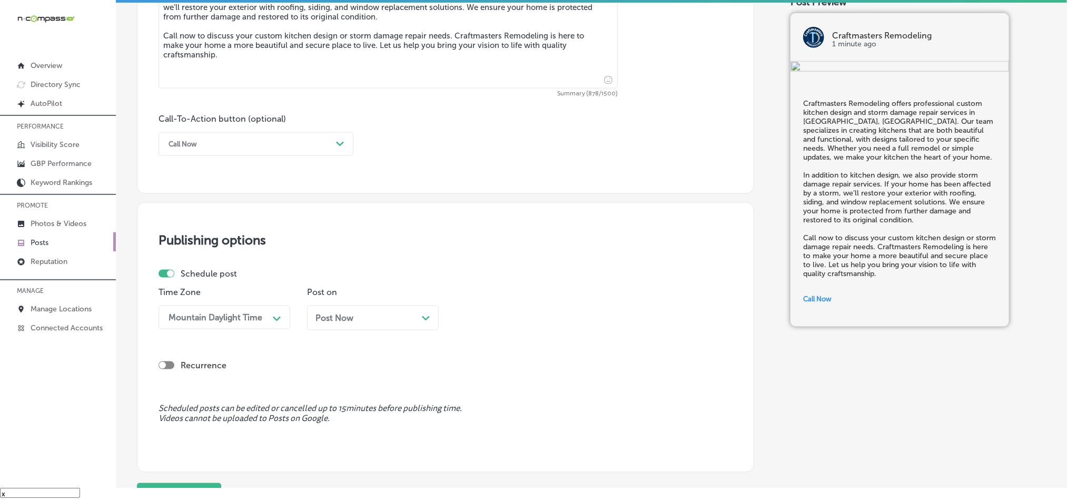
click at [383, 322] on div "Post Now Path Created with Sketch." at bounding box center [372, 318] width 115 height 10
click at [512, 321] on div "11:30 AM" at bounding box center [512, 317] width 105 height 18
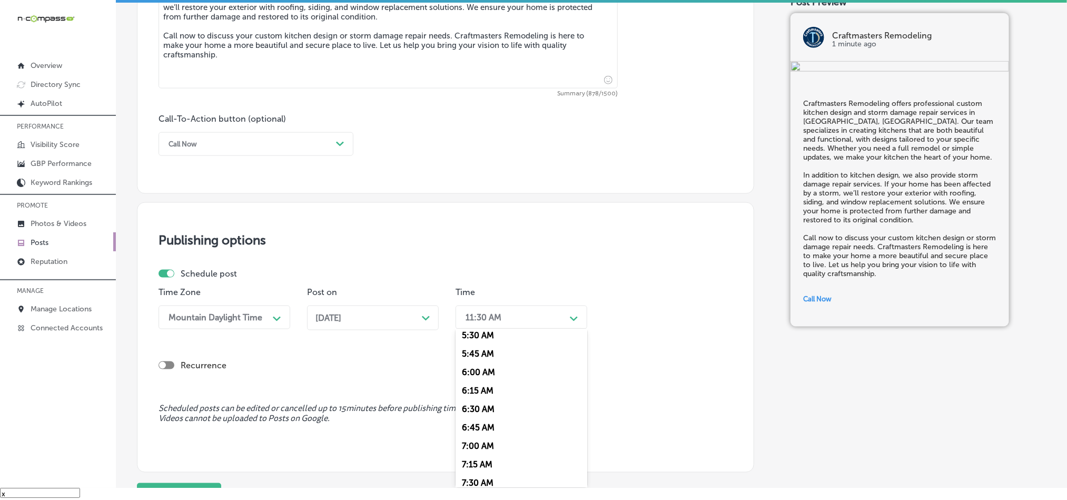
scroll to position [474, 0]
click at [470, 389] on div "7:00 AM" at bounding box center [522, 382] width 132 height 18
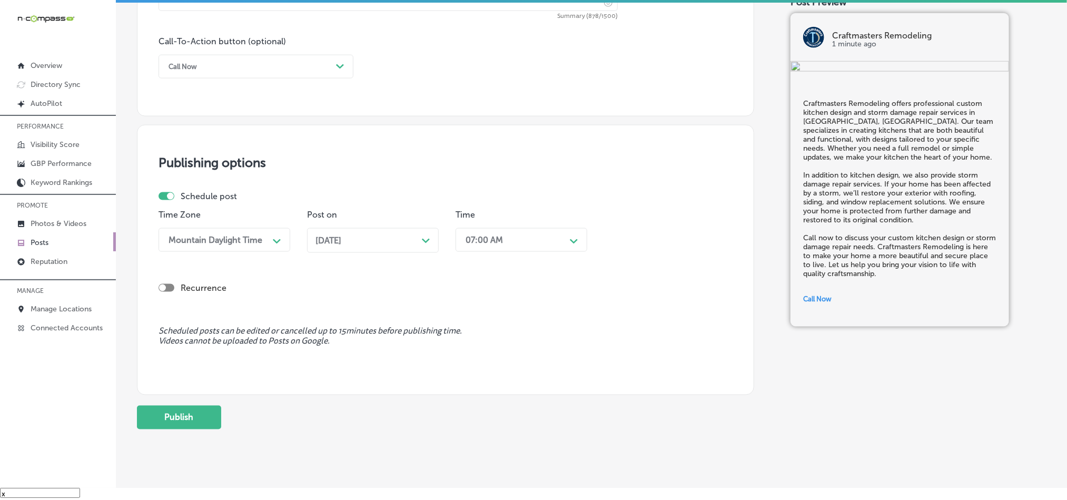
scroll to position [781, 0]
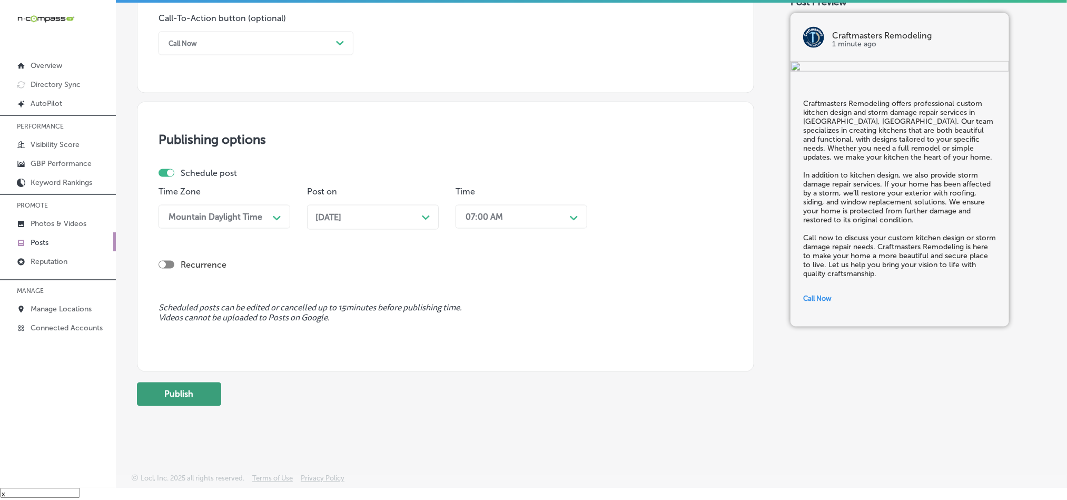
click at [174, 386] on button "Publish" at bounding box center [179, 394] width 84 height 24
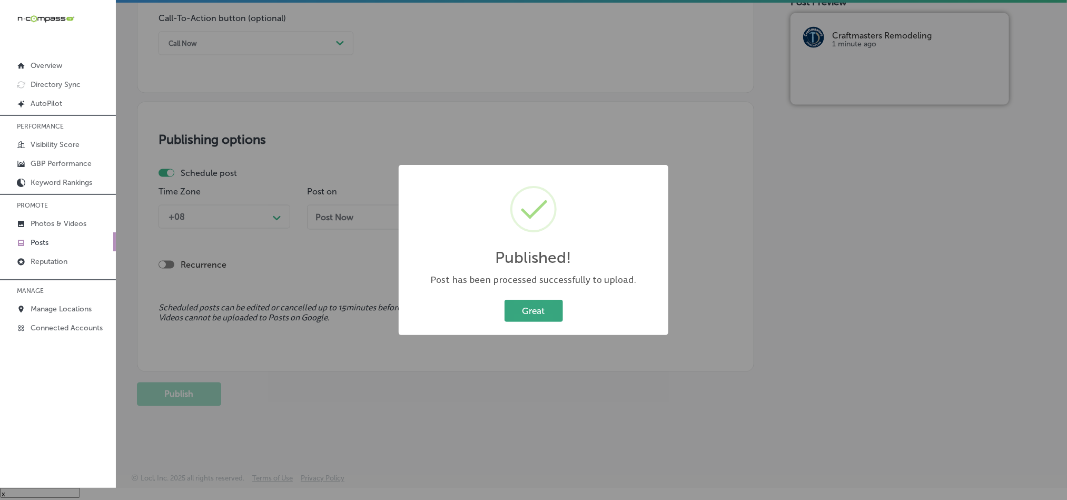
click at [544, 311] on button "Great" at bounding box center [534, 311] width 58 height 22
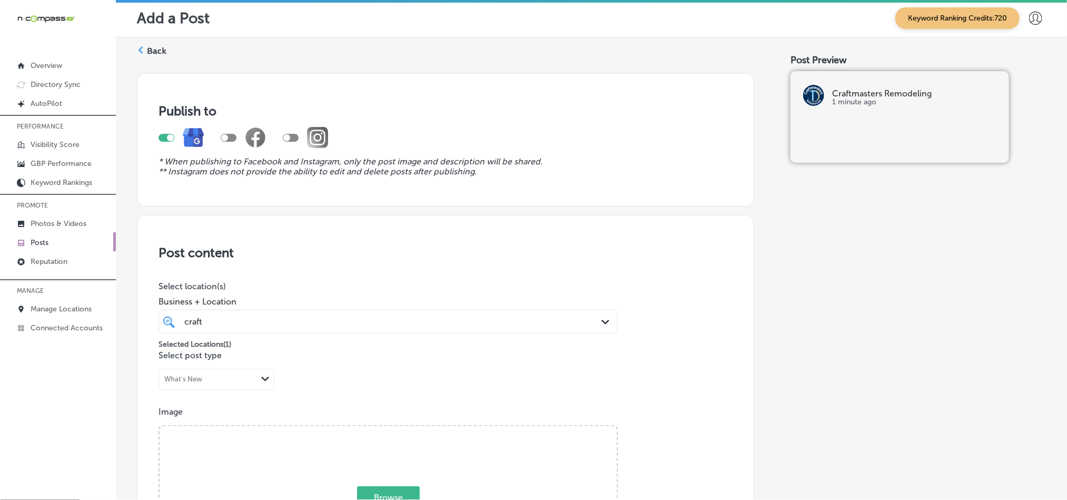
scroll to position [0, 0]
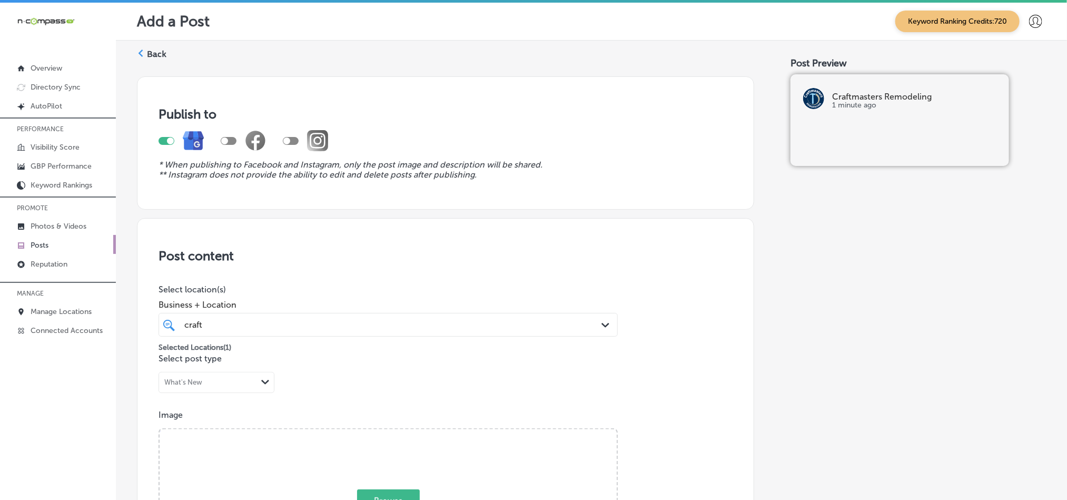
click at [156, 49] on label "Back" at bounding box center [156, 54] width 19 height 12
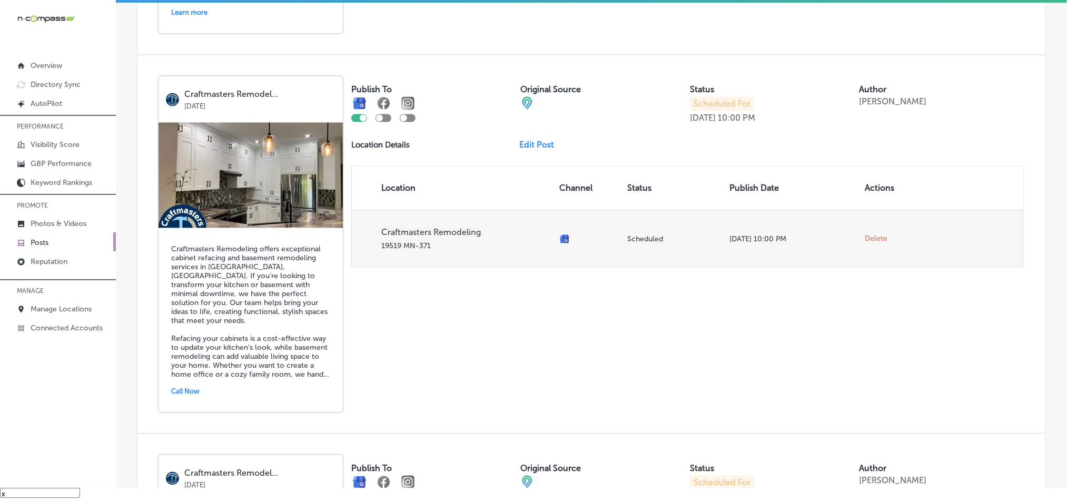
scroll to position [1106, 0]
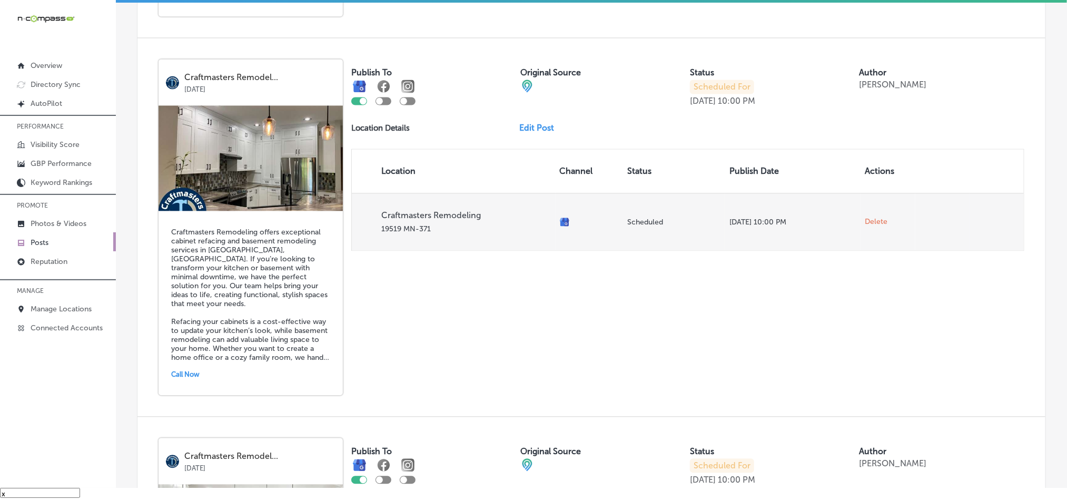
click at [865, 217] on span "Delete" at bounding box center [876, 221] width 23 height 9
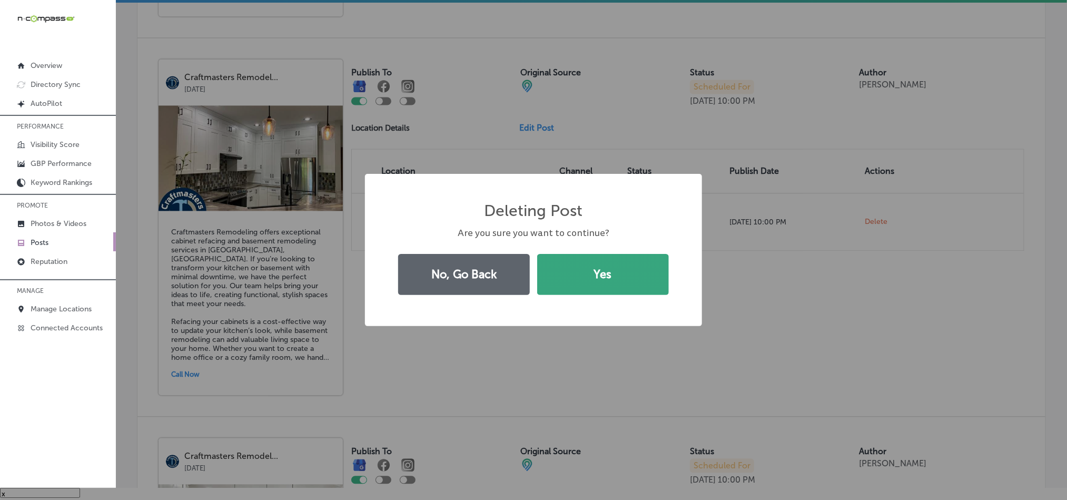
click at [585, 283] on button "Yes" at bounding box center [603, 274] width 132 height 41
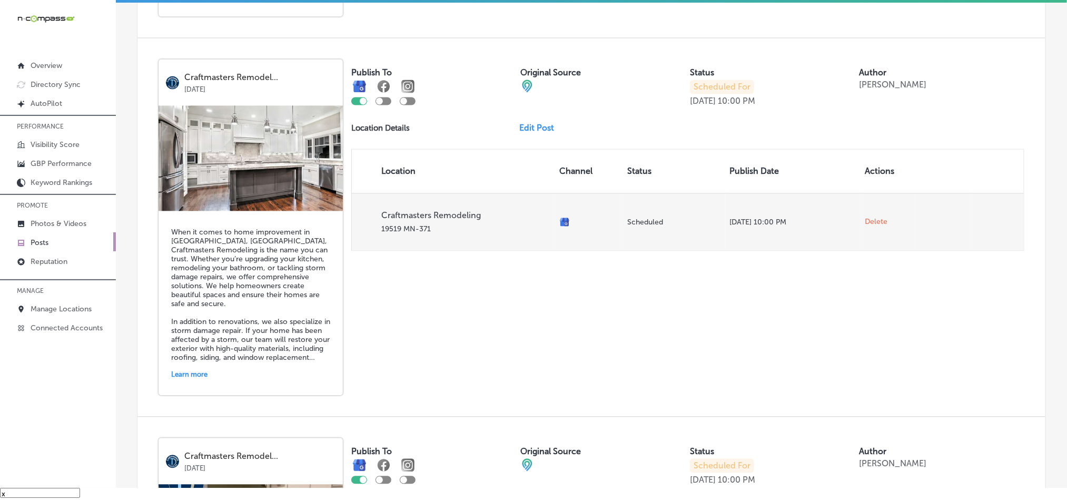
click at [871, 217] on span "Delete" at bounding box center [876, 221] width 23 height 9
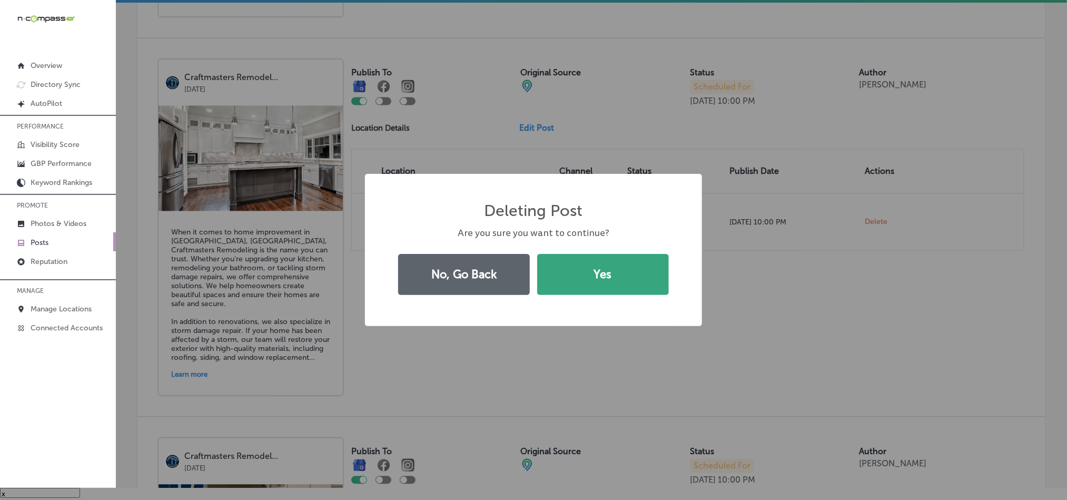
click at [615, 282] on button "Yes" at bounding box center [603, 274] width 132 height 41
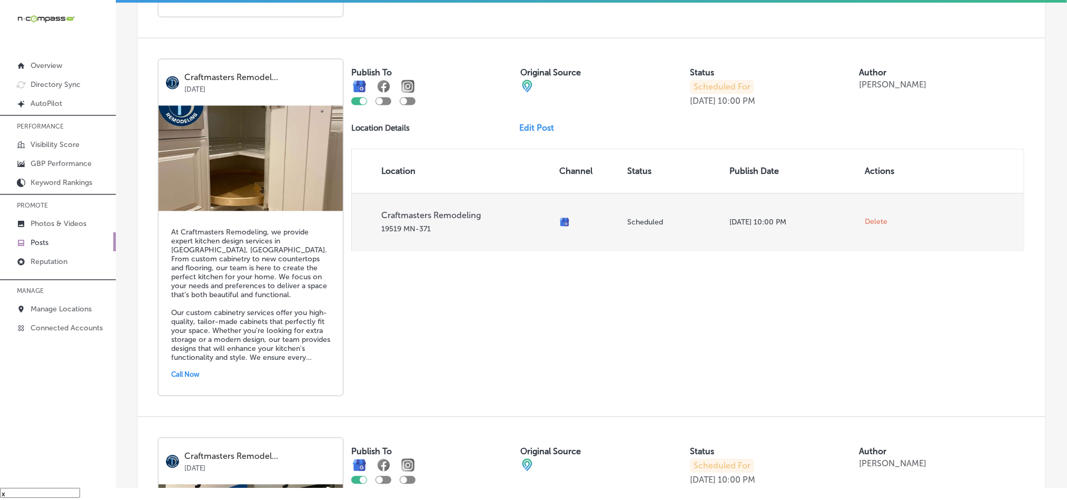
click at [865, 218] on span "Delete" at bounding box center [876, 221] width 23 height 9
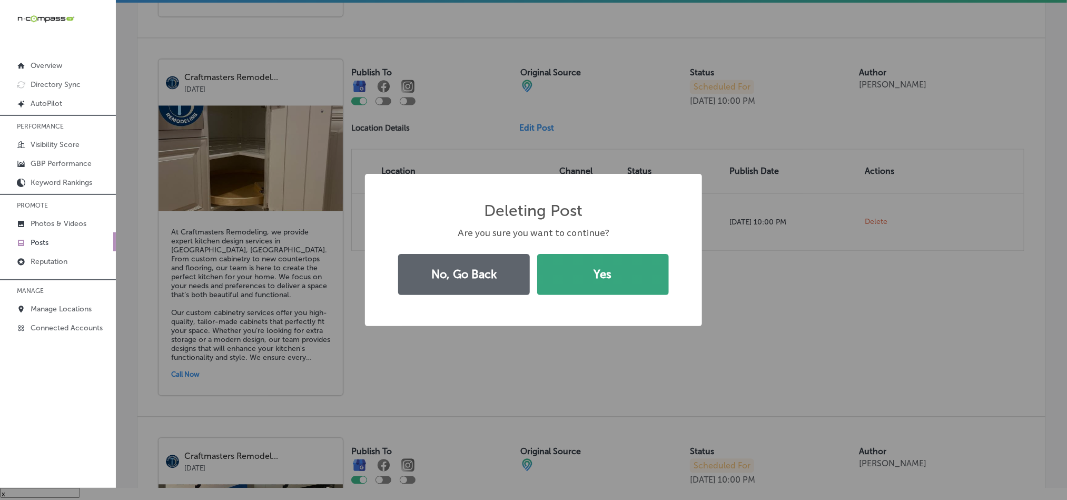
click at [634, 280] on button "Yes" at bounding box center [603, 274] width 132 height 41
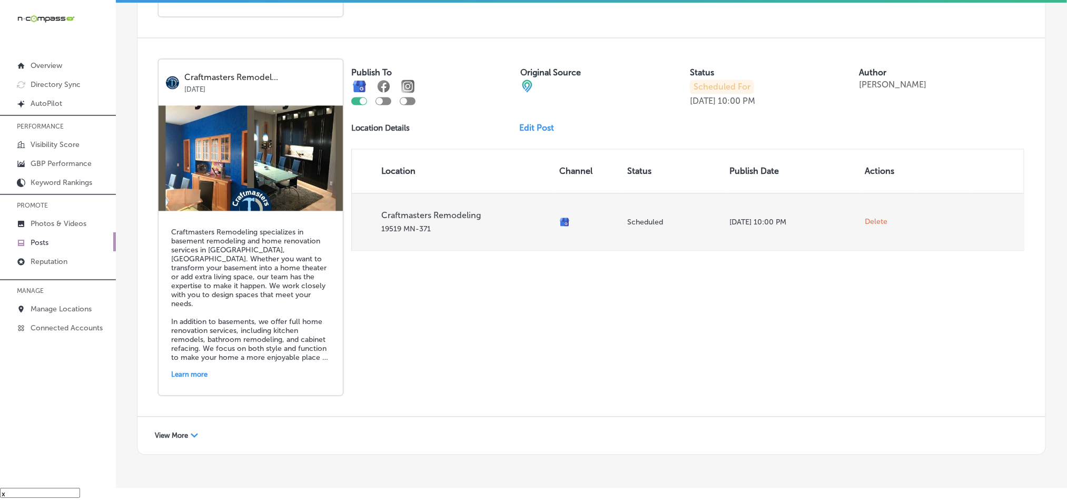
click at [865, 217] on span "Delete" at bounding box center [876, 221] width 23 height 9
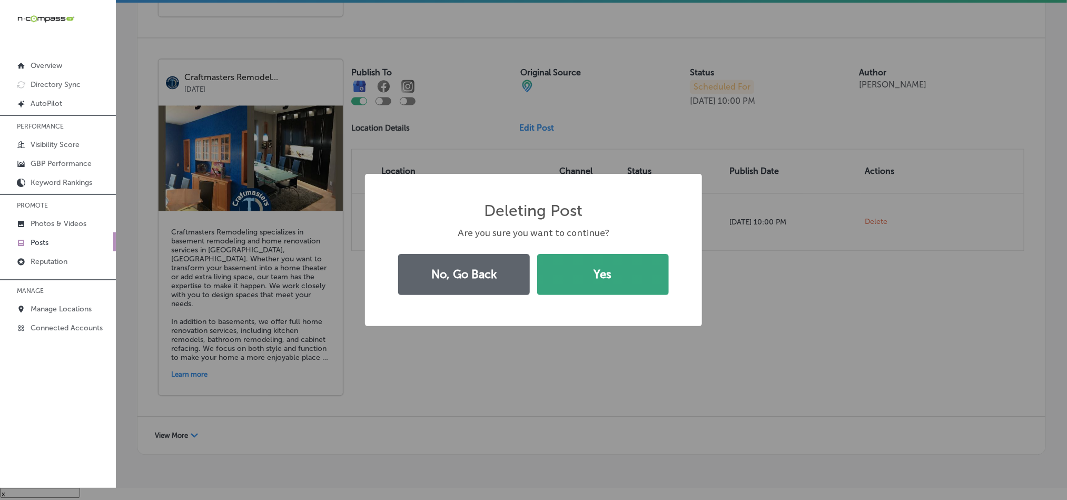
click at [631, 289] on button "Yes" at bounding box center [603, 274] width 132 height 41
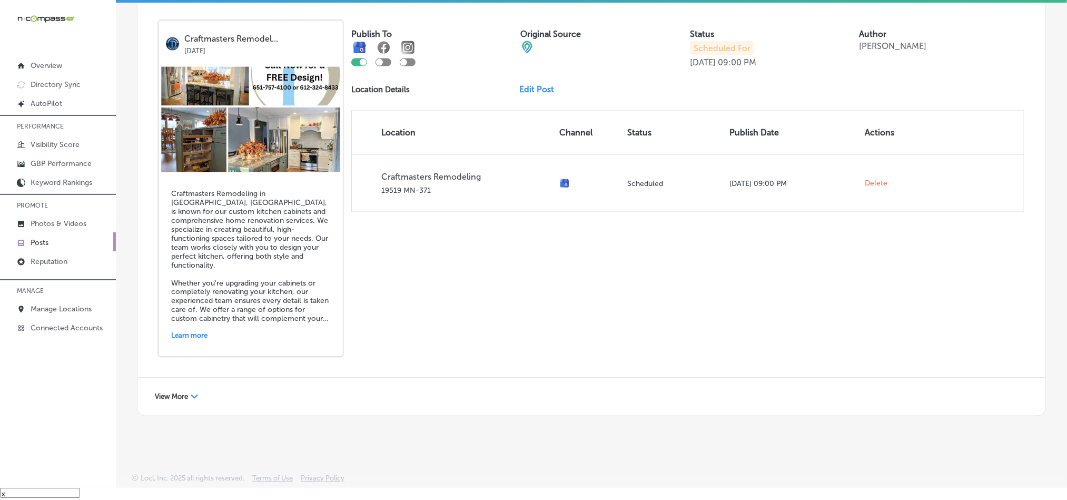
scroll to position [759, 0]
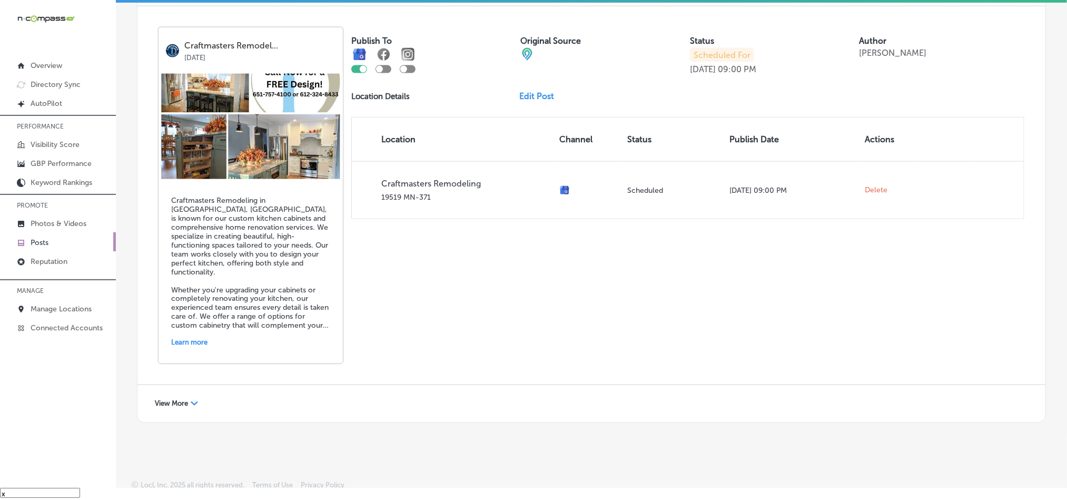
click at [190, 397] on div "View More Path Created with Sketch." at bounding box center [176, 404] width 57 height 16
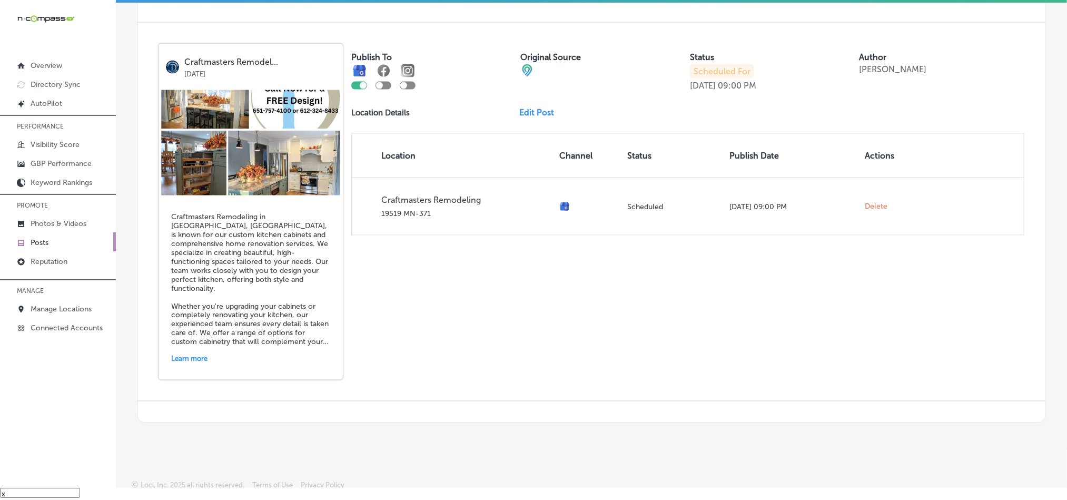
scroll to position [594, 0]
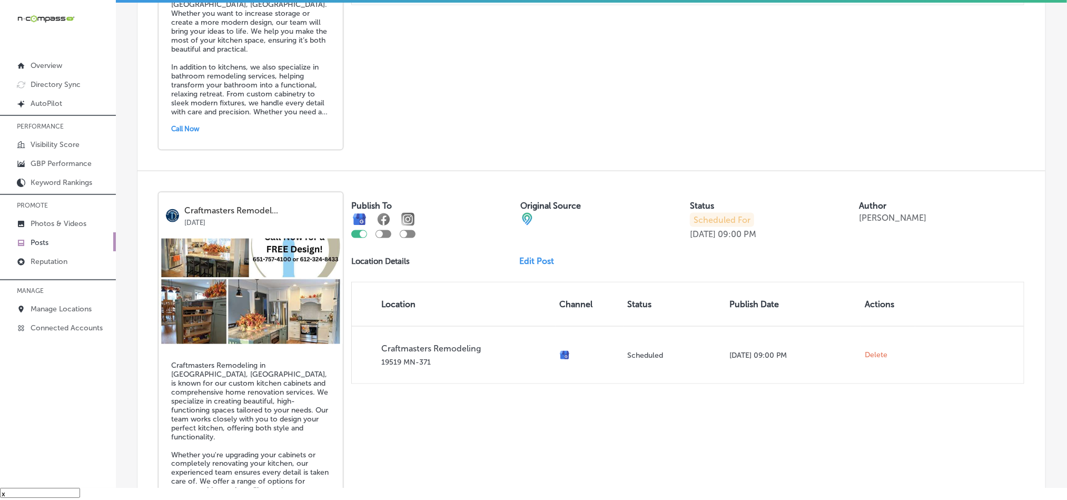
click at [579, 175] on div "Craftmasters Remodel... Oct 27, 2025 Craftmasters Remodeling in Brainerd, MN, i…" at bounding box center [591, 360] width 908 height 378
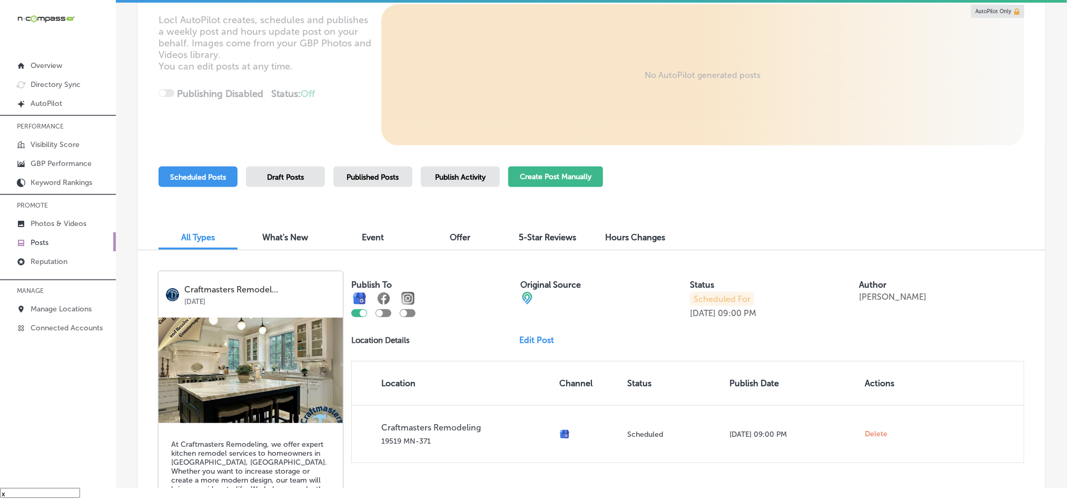
click at [591, 176] on button "Create Post Manually" at bounding box center [555, 176] width 95 height 21
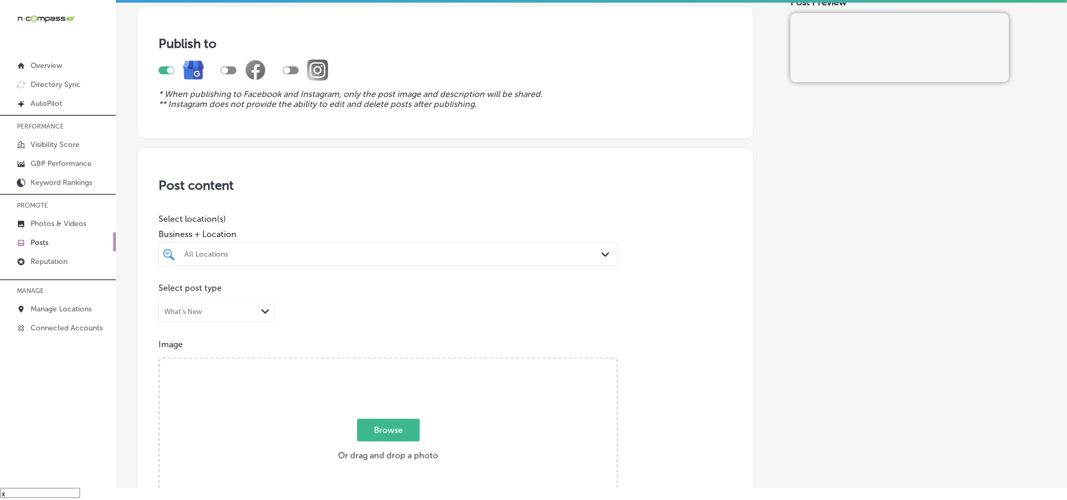
scroll to position [79, 0]
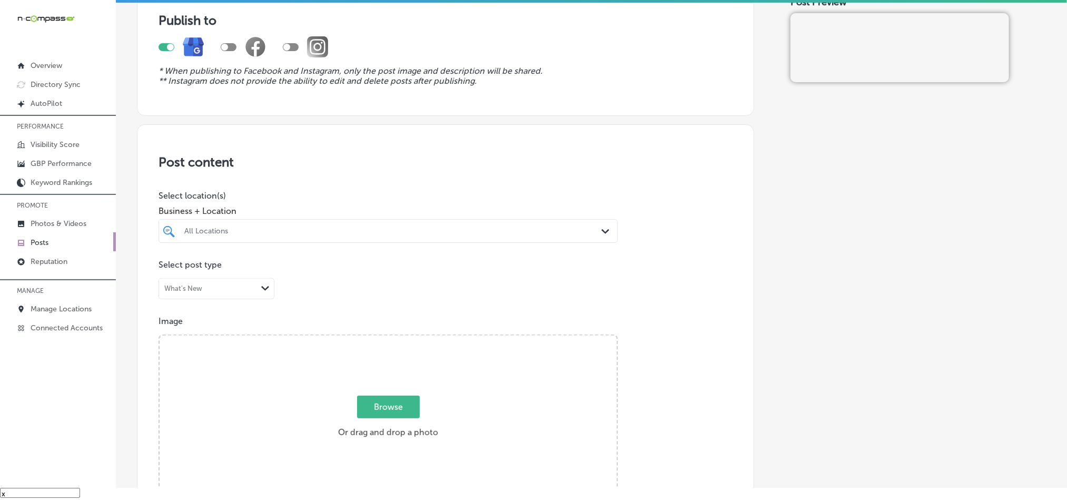
click at [425, 223] on div "All Locations" at bounding box center [388, 231] width 418 height 16
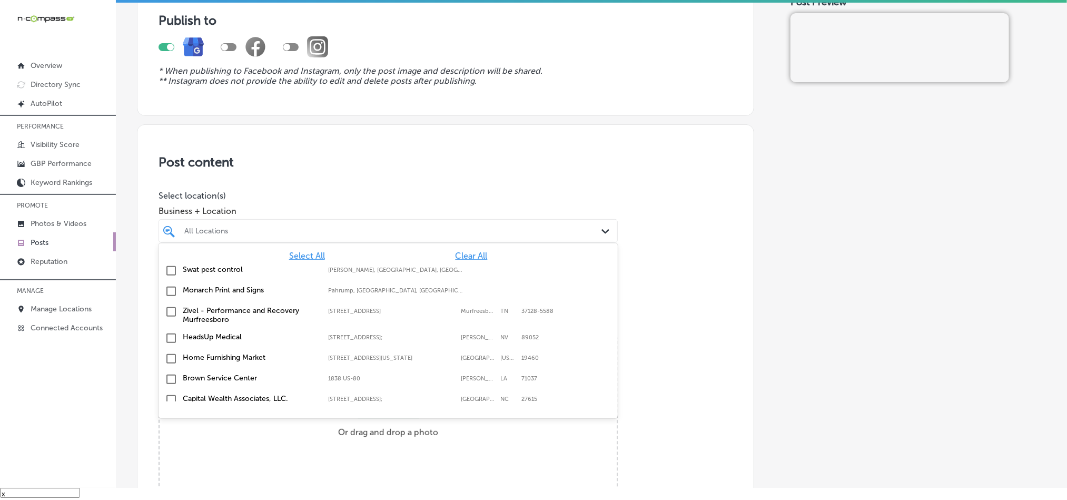
click at [468, 253] on span "Clear All" at bounding box center [472, 256] width 32 height 10
click at [469, 253] on span "Clear All" at bounding box center [472, 256] width 32 height 10
click at [469, 235] on div "All Locations" at bounding box center [393, 230] width 418 height 9
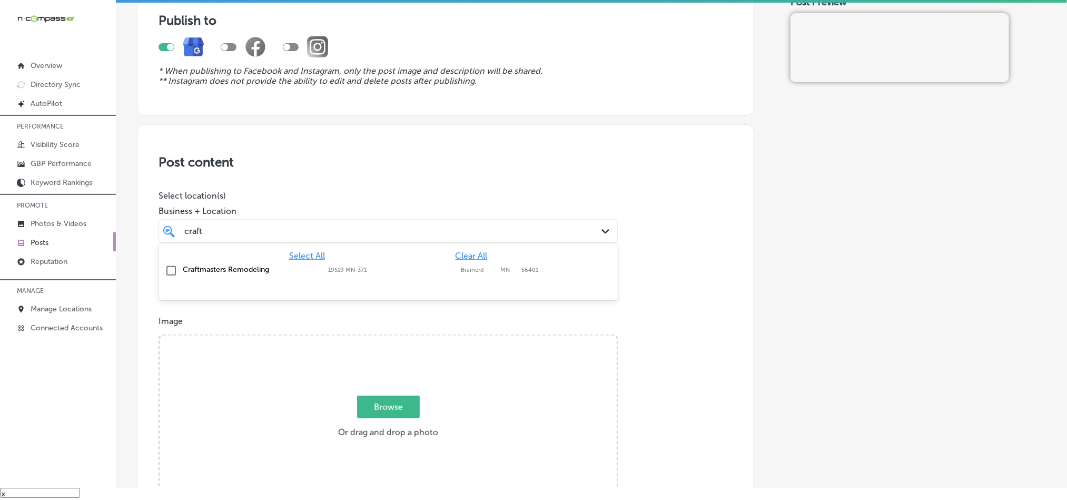
click at [173, 268] on input "checkbox" at bounding box center [171, 270] width 13 height 13
type input "craft"
click at [401, 159] on h3 "Post content" at bounding box center [446, 161] width 574 height 15
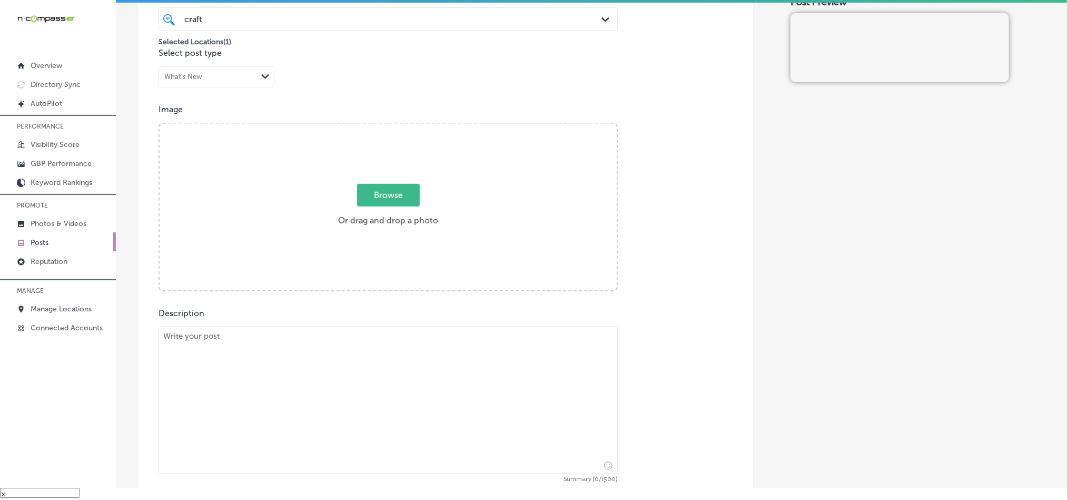
scroll to position [316, 0]
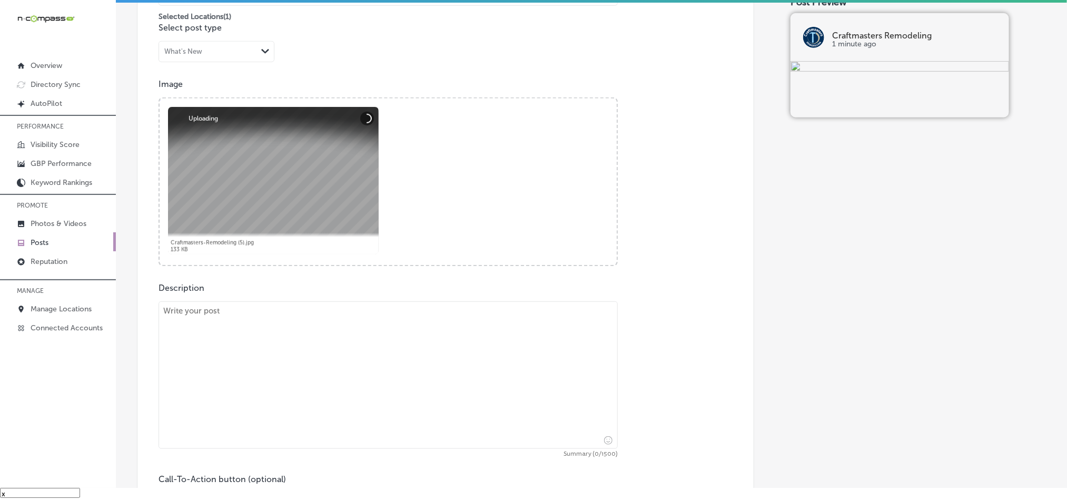
click at [316, 378] on textarea at bounding box center [388, 374] width 459 height 147
paste textarea "Craftmasters Remodeling offers exceptional cabinet refacing and basement remode…"
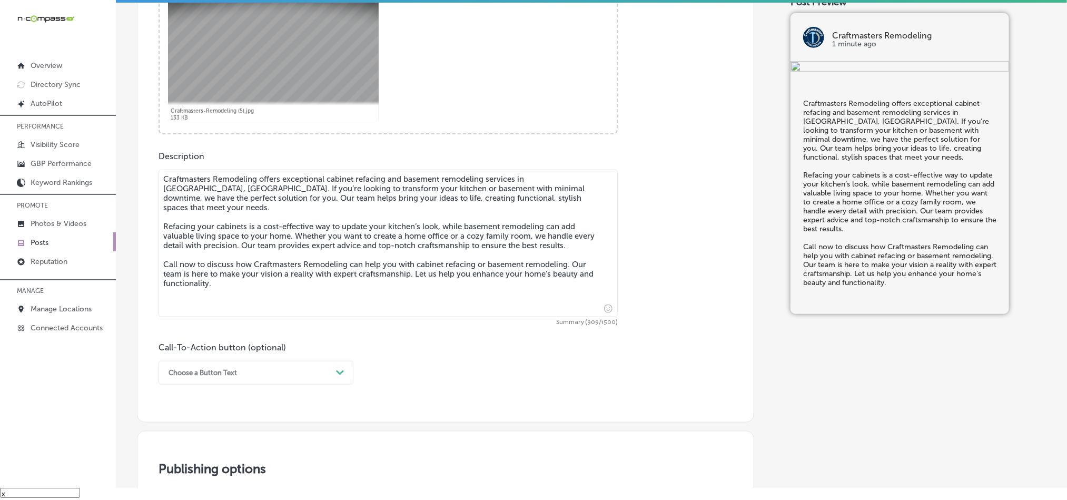
type textarea "Craftmasters Remodeling offers exceptional cabinet refacing and basement remode…"
click at [275, 379] on div "Choose a Button Text Path Created with Sketch." at bounding box center [256, 373] width 195 height 24
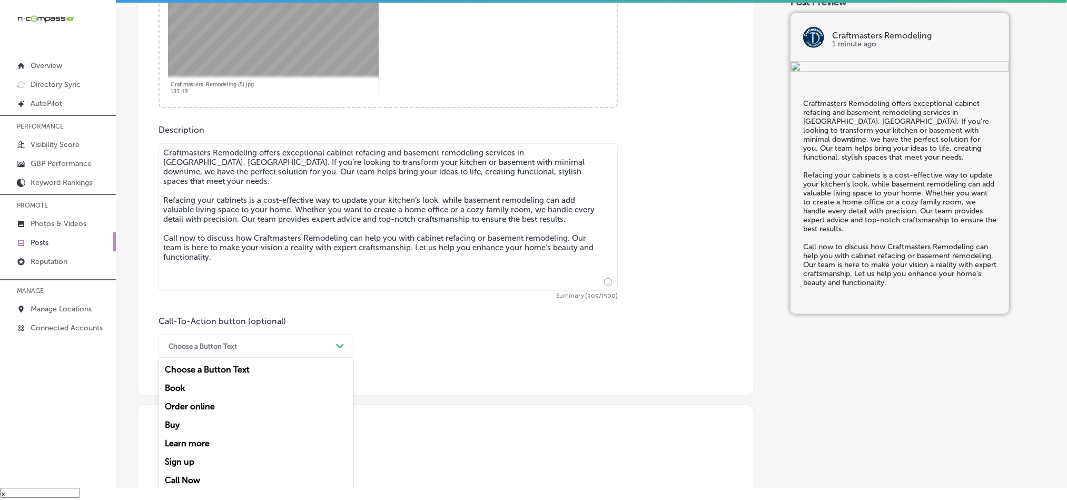
click at [190, 483] on div "Call Now" at bounding box center [256, 480] width 195 height 18
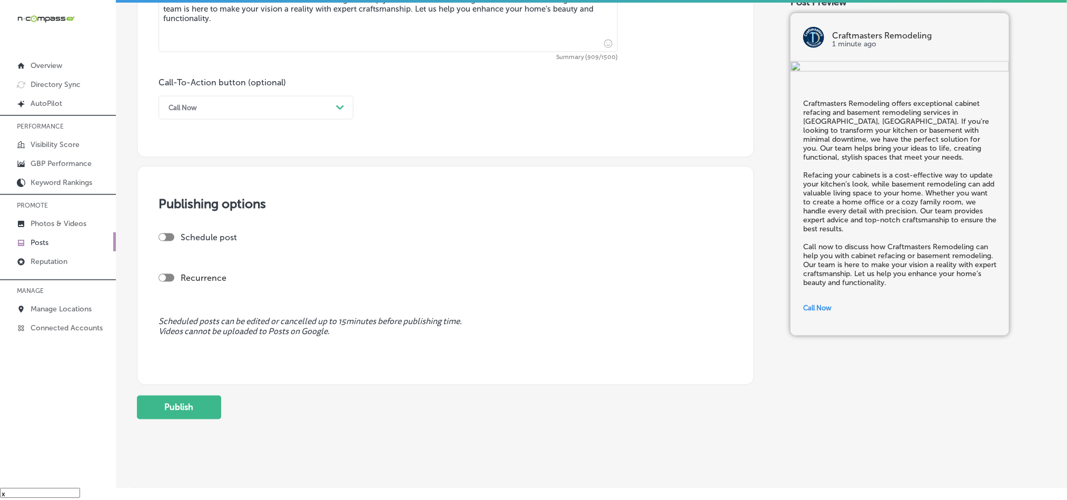
scroll to position [729, 0]
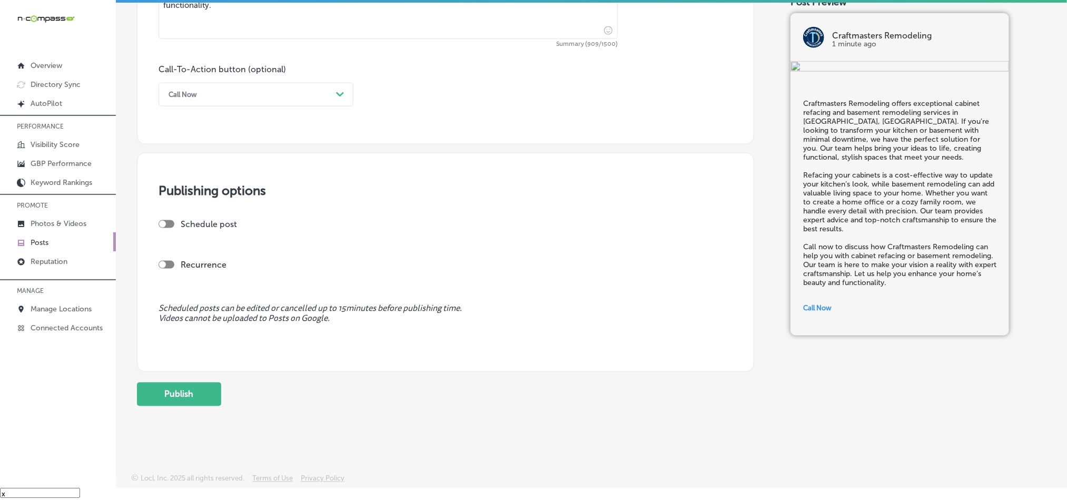
click at [171, 221] on div at bounding box center [167, 224] width 16 height 8
checkbox input "true"
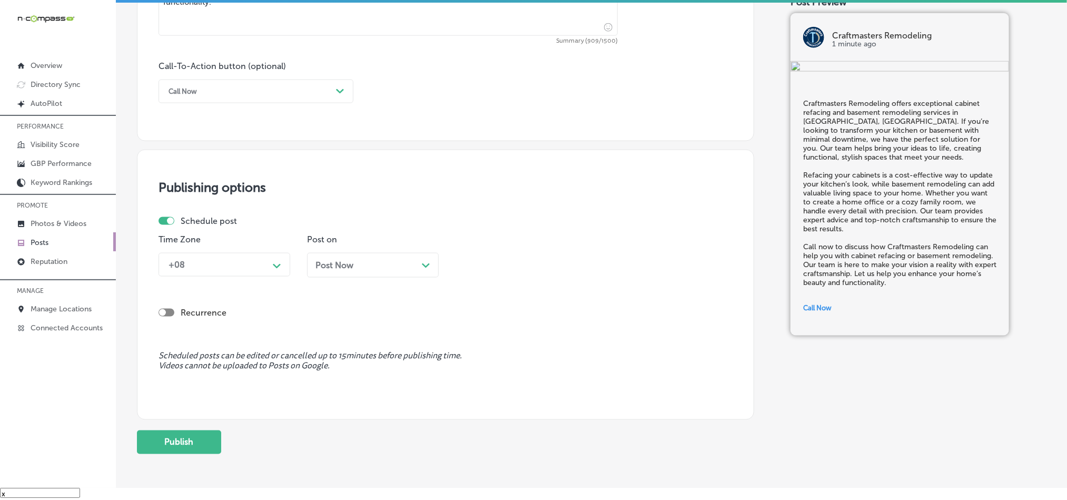
click at [252, 251] on div "Time Zone +08 Path Created with Sketch." at bounding box center [225, 259] width 132 height 51
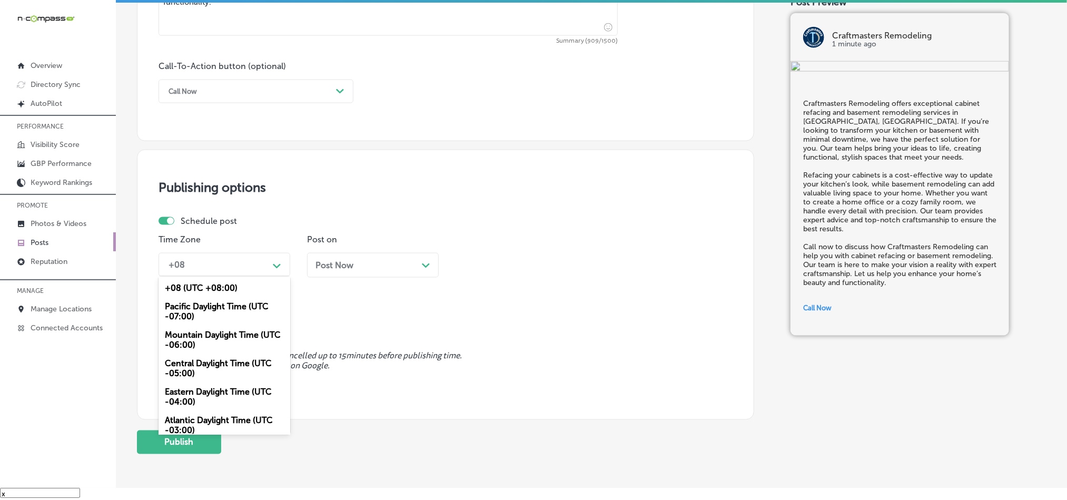
click at [252, 269] on div "+08" at bounding box center [215, 264] width 105 height 18
click at [201, 338] on div "Mountain Daylight Time (UTC -06:00)" at bounding box center [225, 339] width 132 height 28
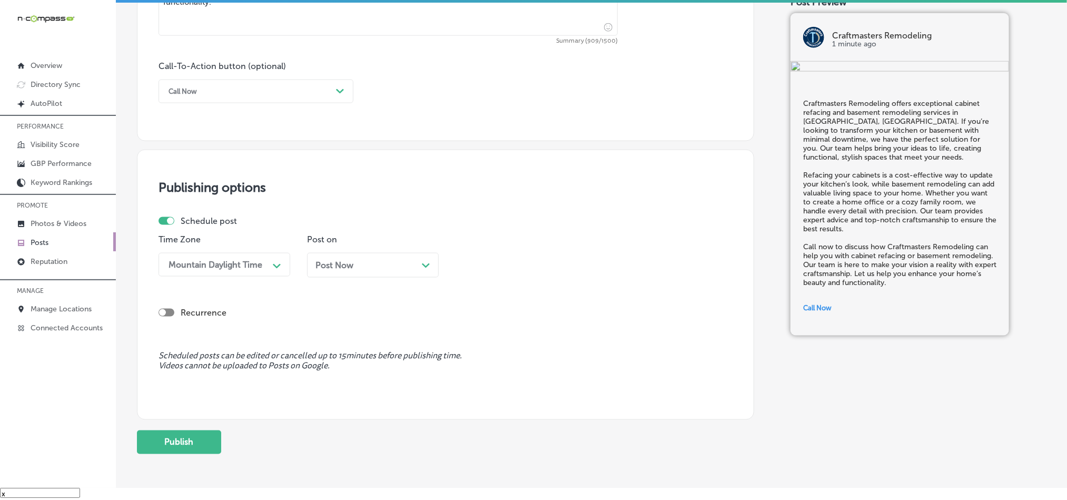
click at [343, 266] on span "Post Now" at bounding box center [334, 265] width 38 height 10
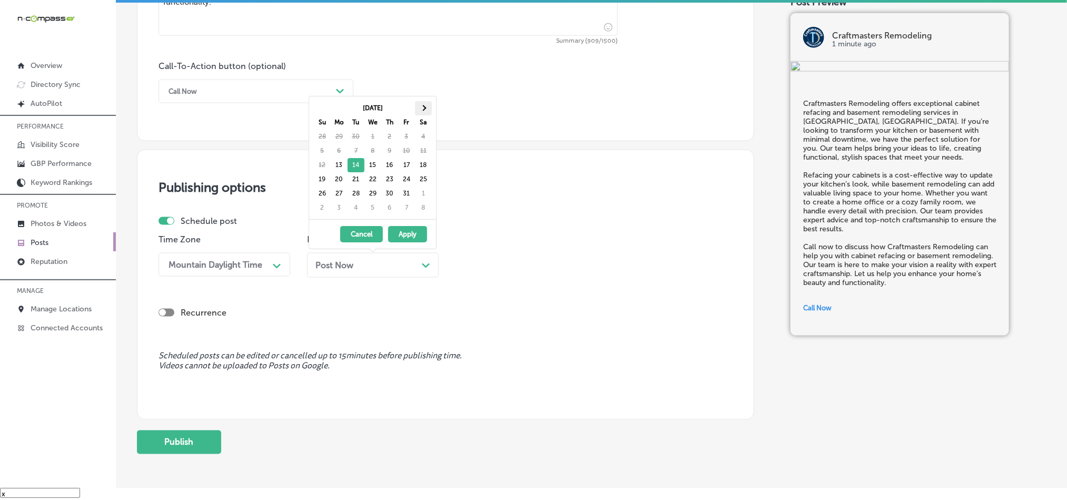
click at [426, 104] on th at bounding box center [423, 108] width 17 height 14
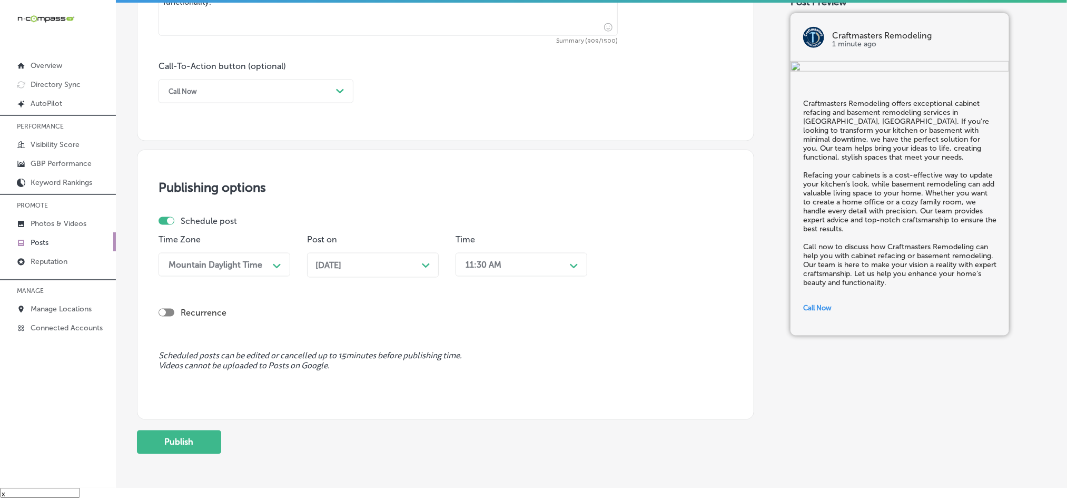
click at [495, 270] on div "11:30 AM" at bounding box center [484, 265] width 36 height 10
click at [472, 366] on div "7:00 AM" at bounding box center [522, 356] width 132 height 18
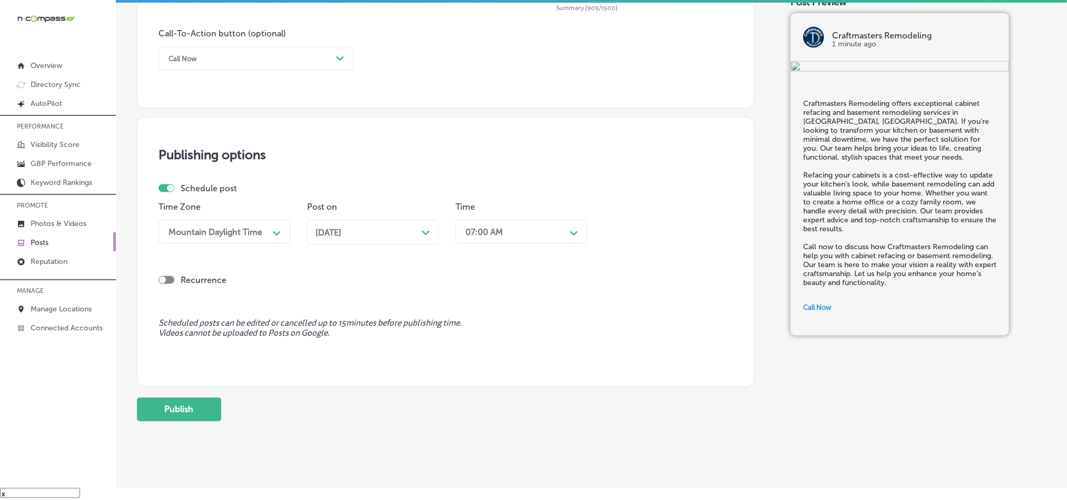
scroll to position [781, 0]
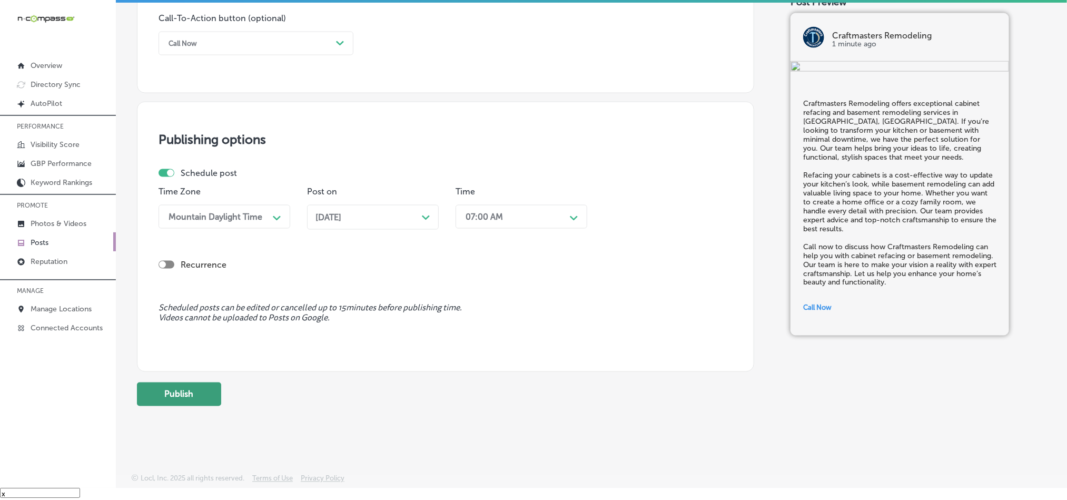
click at [165, 399] on button "Publish" at bounding box center [179, 394] width 84 height 24
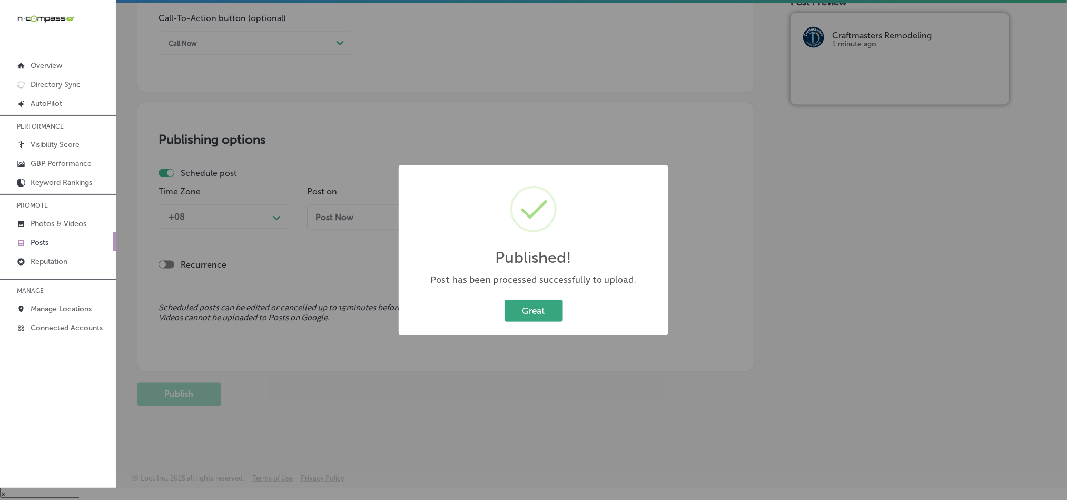
click at [546, 300] on button "Great" at bounding box center [534, 311] width 58 height 22
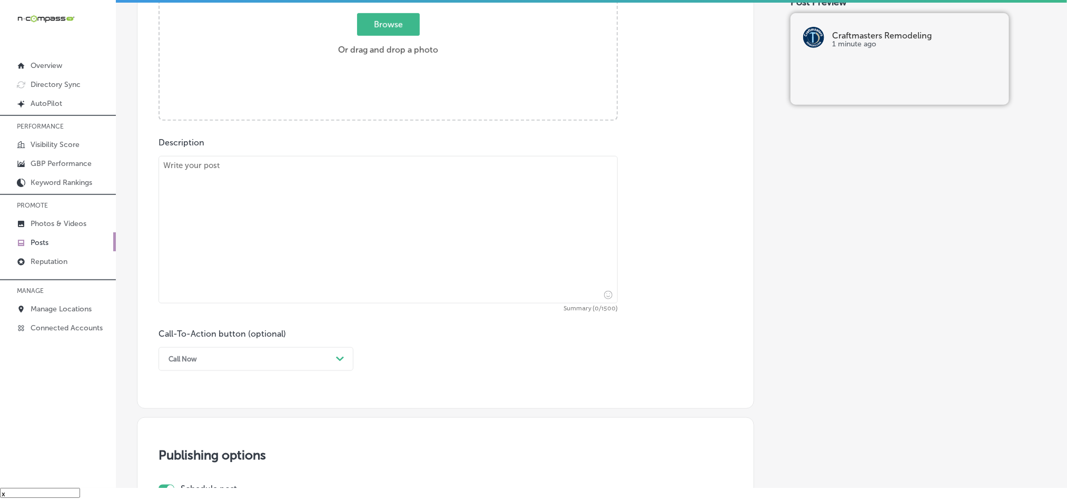
scroll to position [386, 0]
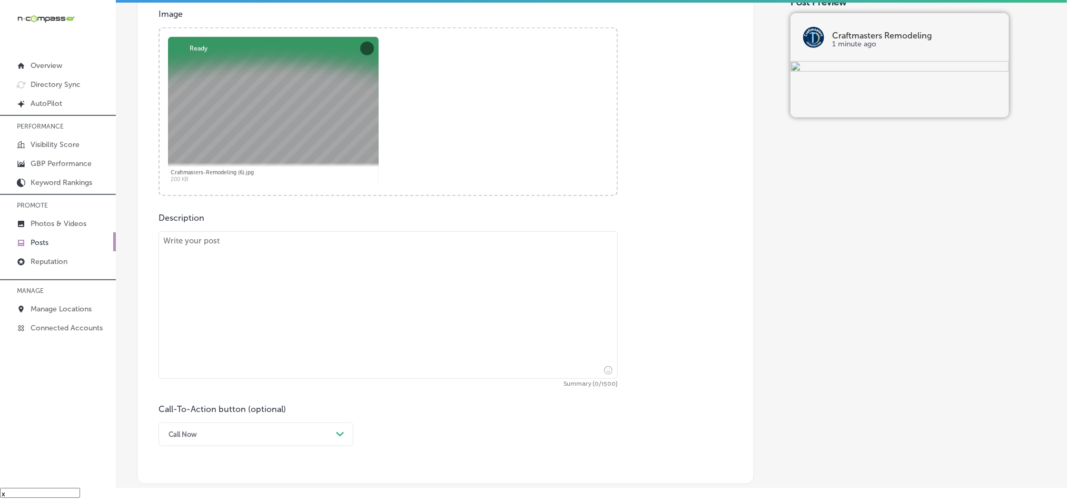
click at [379, 301] on textarea at bounding box center [388, 304] width 459 height 147
paste textarea "When it comes to home improvement in Brainerd, MN, Craftmasters Remodeling is t…"
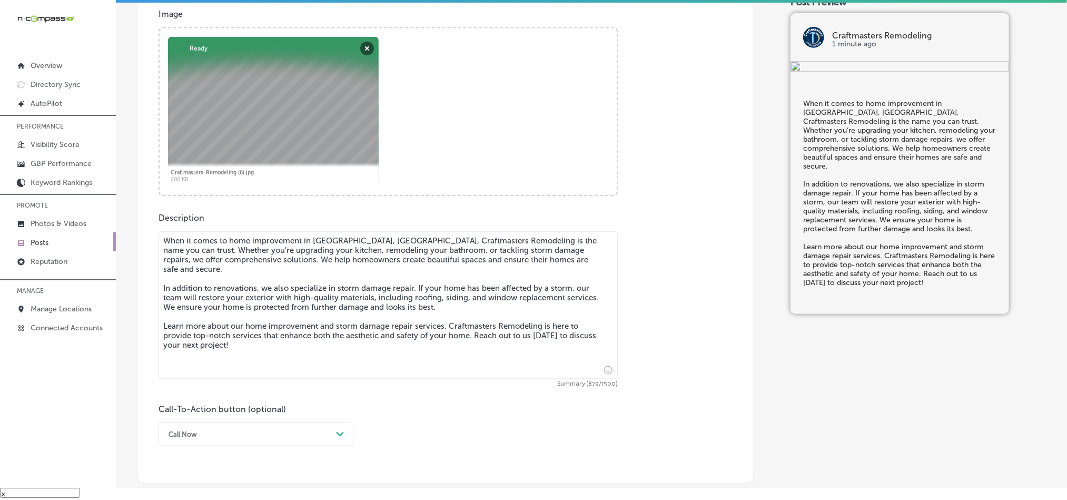
click at [163, 251] on textarea "When it comes to home improvement in Brainerd, MN, Craftmasters Remodeling is t…" at bounding box center [388, 304] width 459 height 147
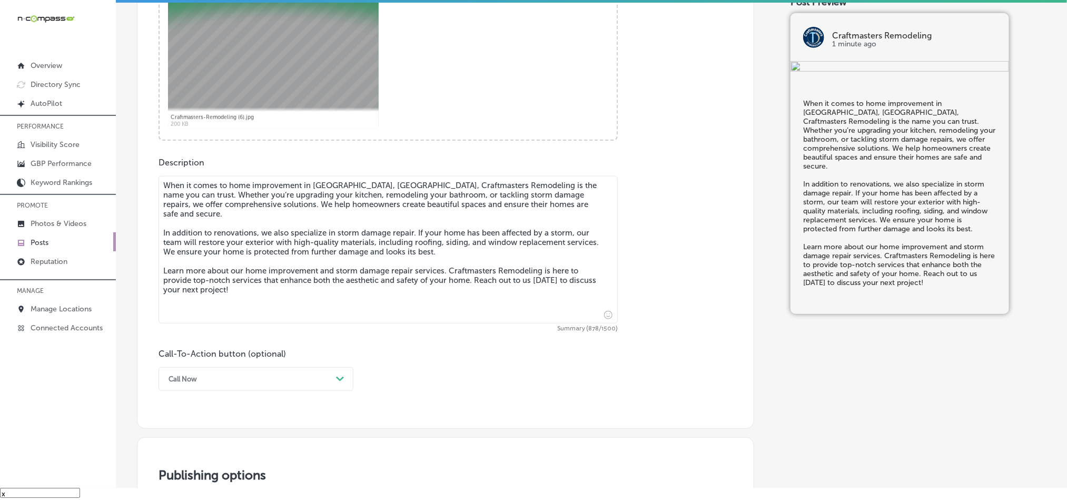
scroll to position [518, 0]
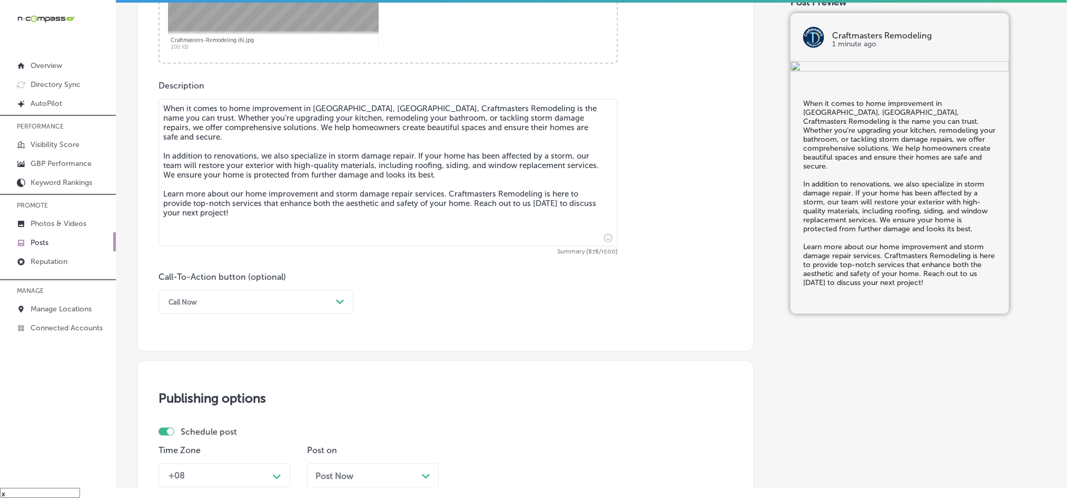
type textarea "When it comes to home improvement in Brainerd, MN, Craftmasters Remodeling is t…"
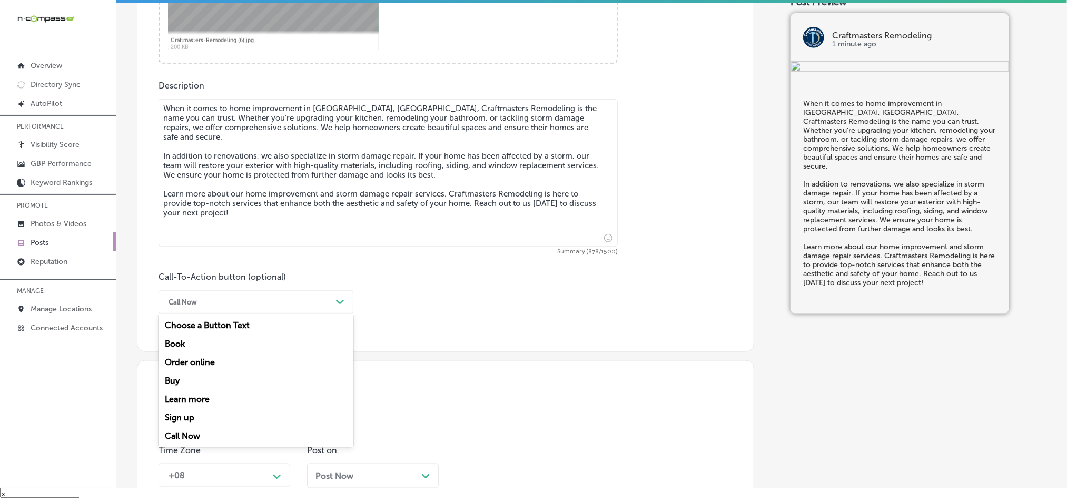
click at [294, 302] on div "Call Now" at bounding box center [247, 302] width 169 height 16
click at [203, 368] on div "Order online" at bounding box center [256, 362] width 195 height 18
click at [254, 302] on div "Order online" at bounding box center [247, 302] width 169 height 16
click at [196, 406] on div "Learn more" at bounding box center [256, 399] width 195 height 18
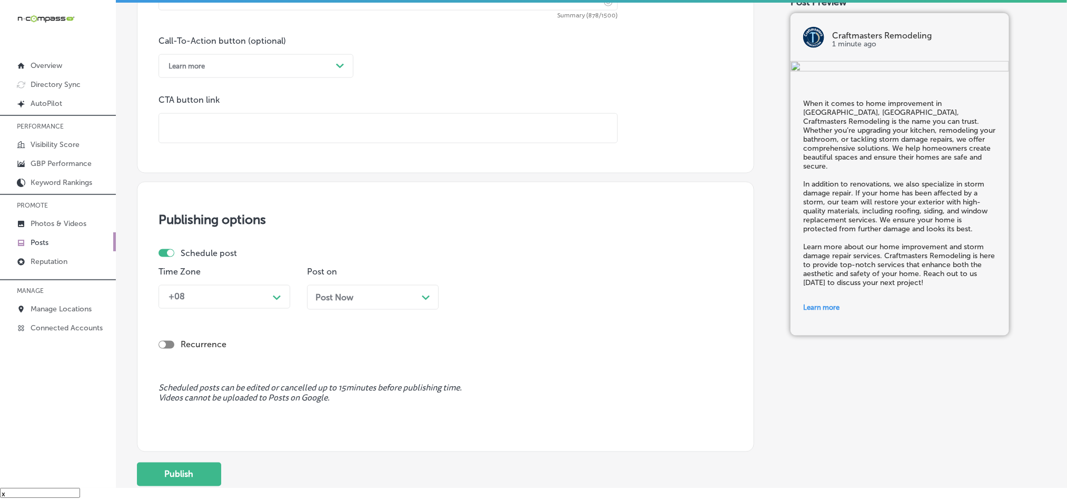
scroll to position [755, 0]
click at [250, 132] on input "text" at bounding box center [388, 127] width 458 height 29
paste input "https://cmrhome.com/"
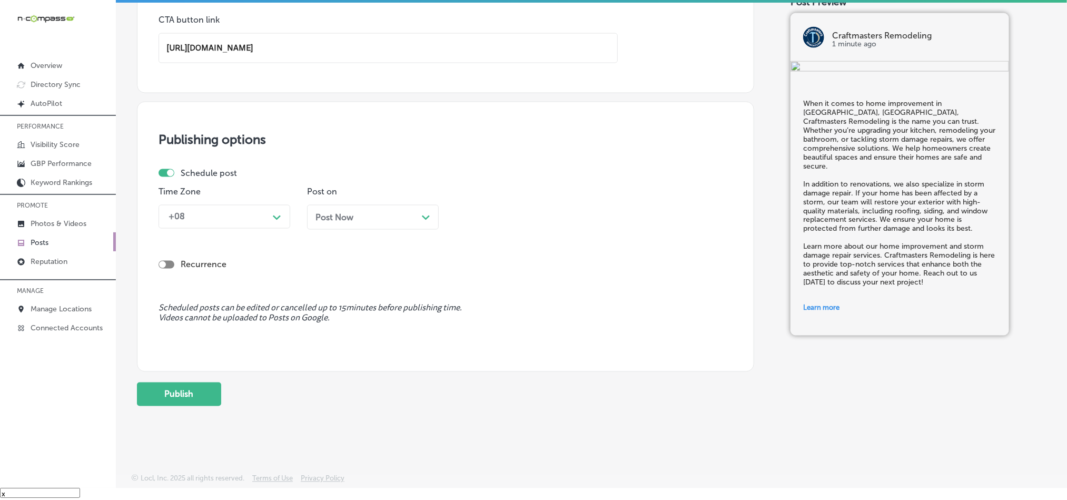
scroll to position [840, 0]
type input "https://cmrhome.com/"
click at [250, 205] on div "+08 Path Created with Sketch." at bounding box center [225, 217] width 132 height 24
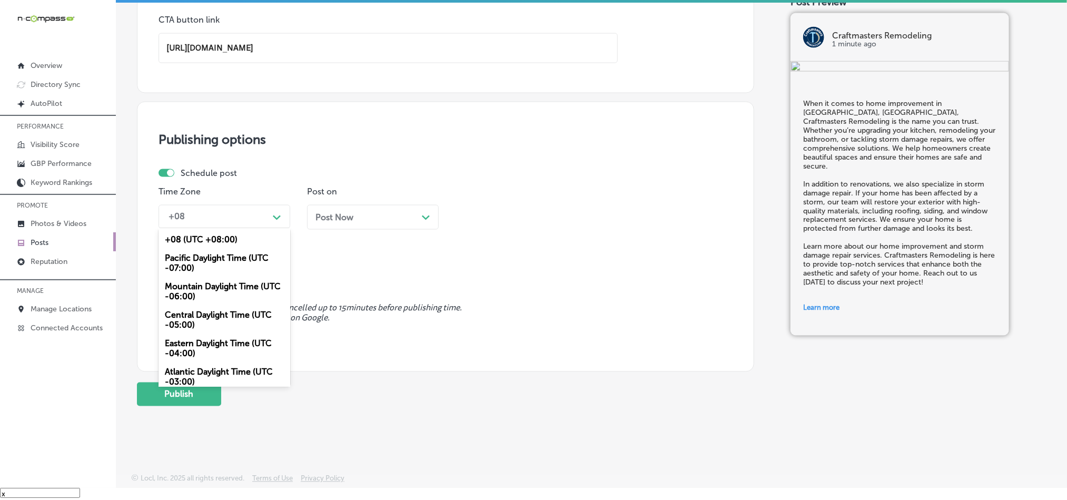
click at [198, 291] on div "Mountain Daylight Time (UTC -06:00)" at bounding box center [225, 292] width 132 height 28
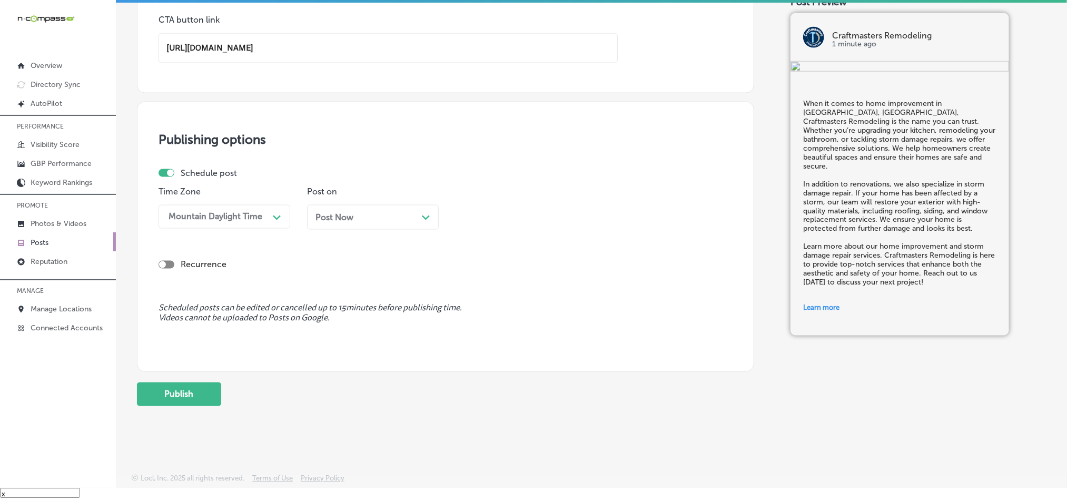
click at [422, 215] on icon "Path Created with Sketch." at bounding box center [426, 217] width 8 height 5
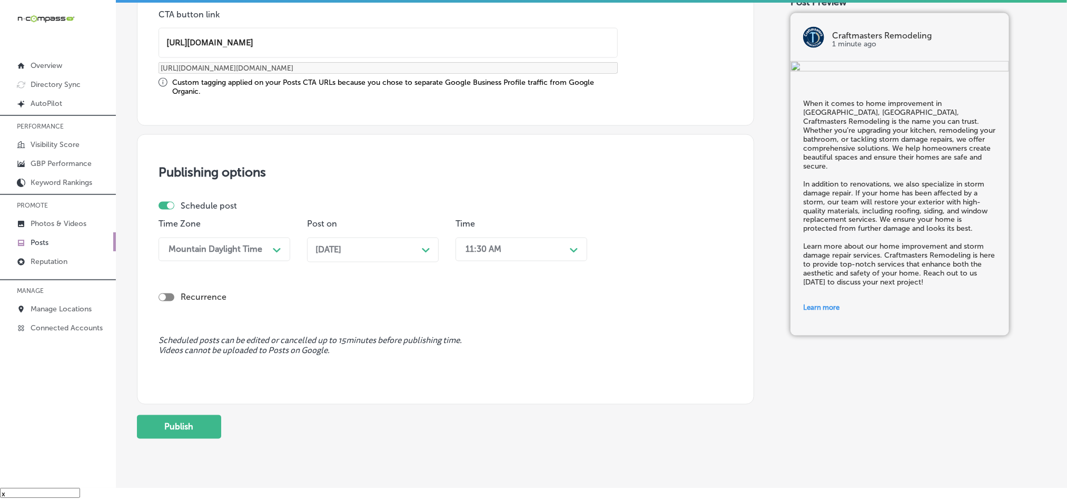
click at [524, 250] on div "11:30 AM" at bounding box center [512, 249] width 105 height 18
click at [476, 348] on div "7:00 AM" at bounding box center [522, 341] width 132 height 18
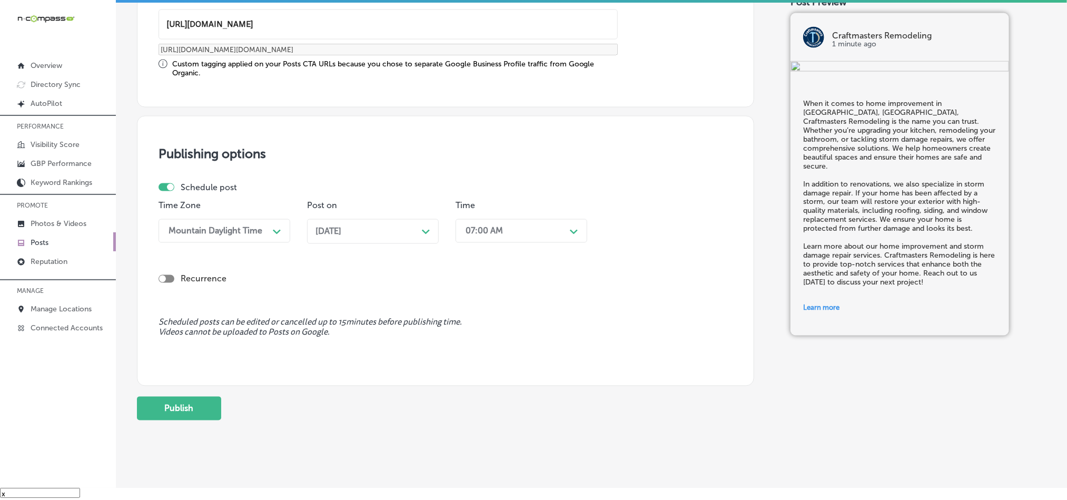
scroll to position [876, 0]
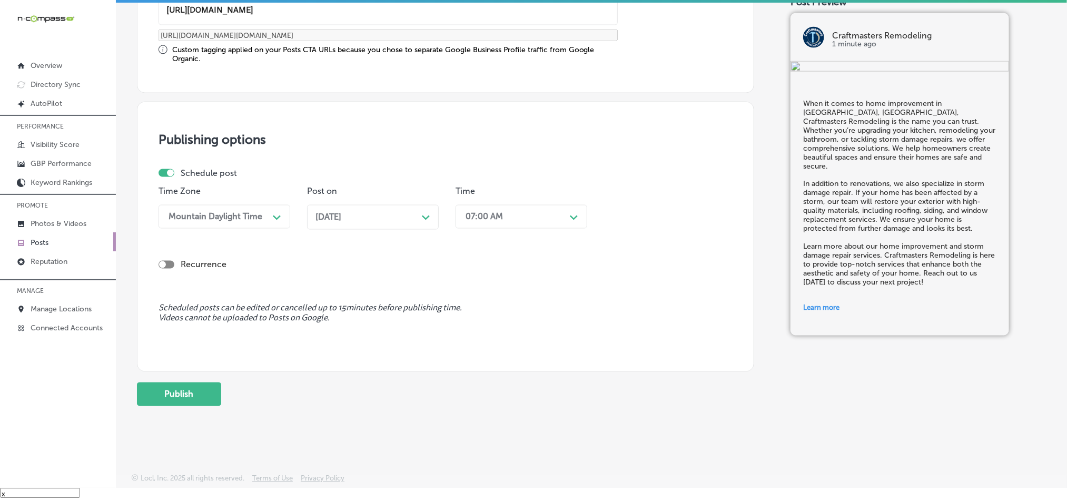
click at [167, 388] on button "Publish" at bounding box center [179, 394] width 84 height 24
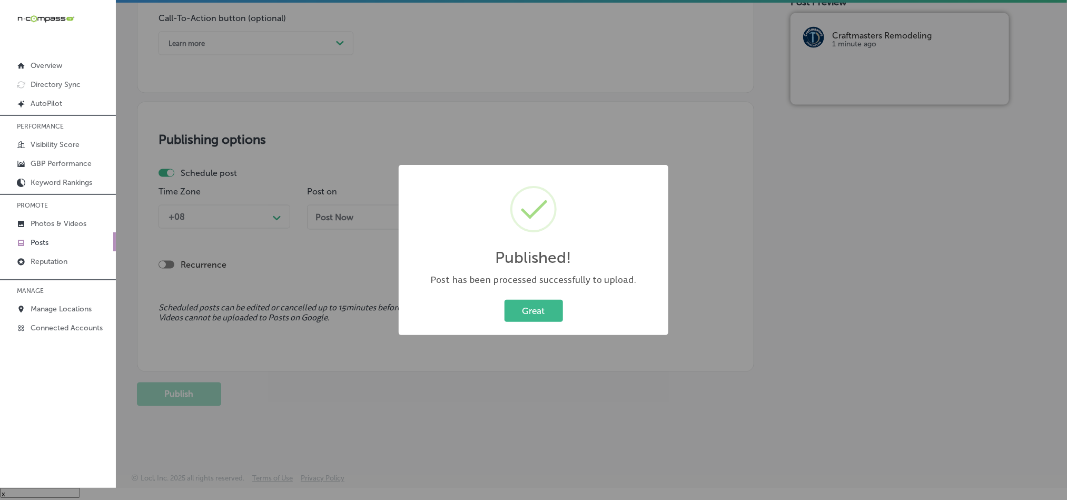
scroll to position [781, 0]
click at [528, 315] on button "Great" at bounding box center [534, 311] width 58 height 22
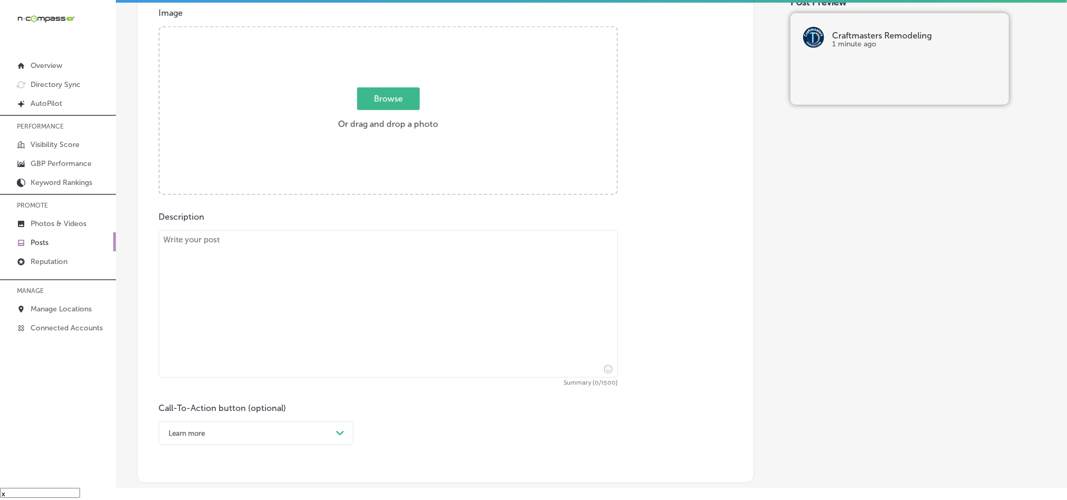
scroll to position [386, 0]
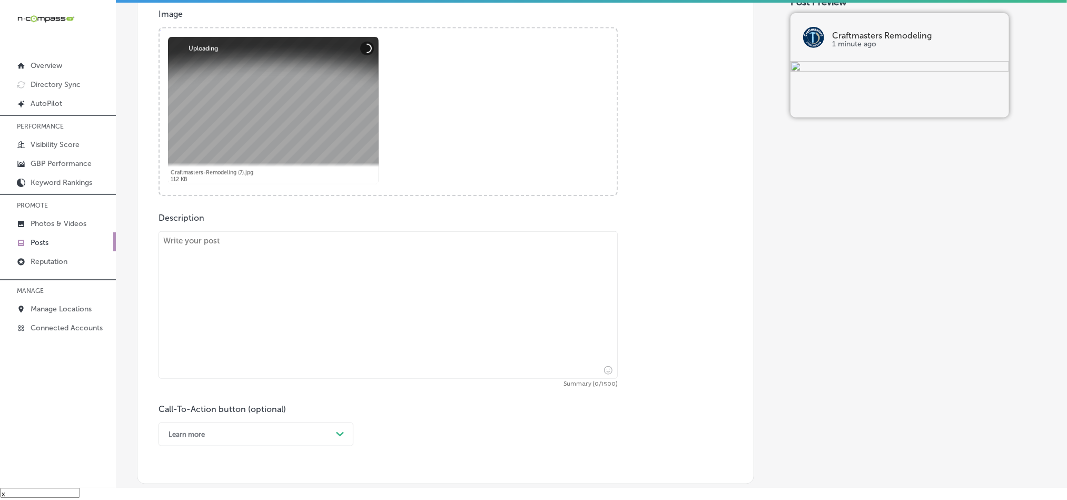
click at [379, 307] on textarea at bounding box center [388, 304] width 459 height 147
paste textarea "At Craftmasters Remodeling, we provide expert kitchen design services in Braine…"
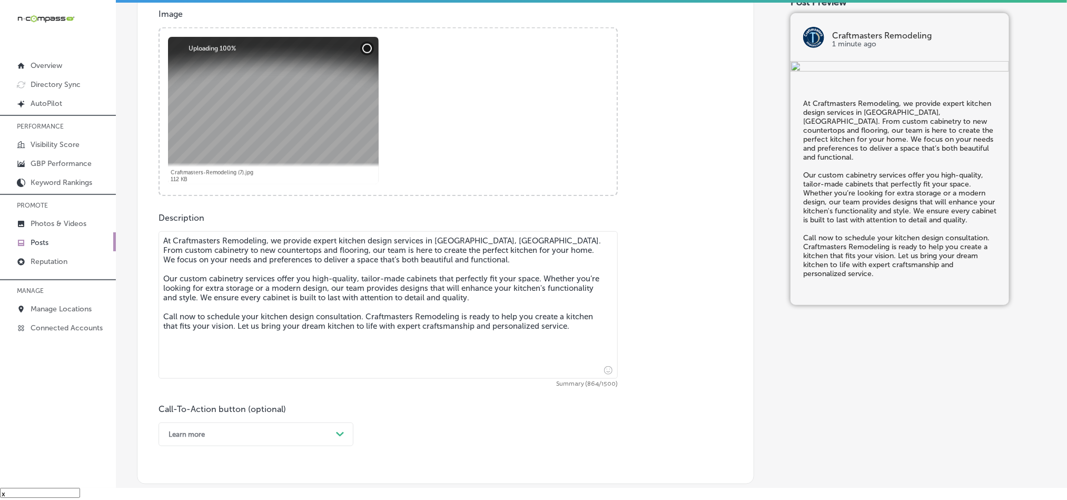
click at [163, 252] on textarea "At Craftmasters Remodeling, we provide expert kitchen design services in Braine…" at bounding box center [388, 304] width 459 height 147
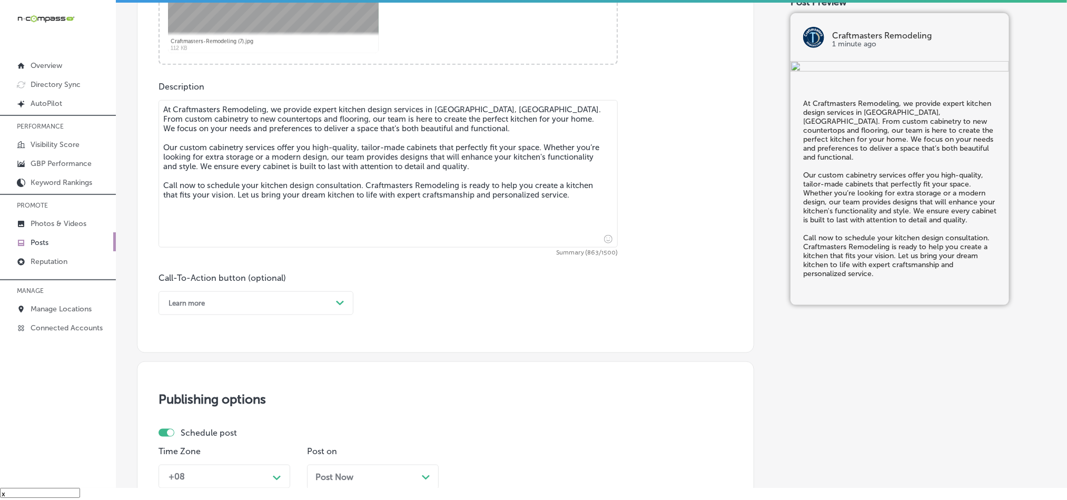
scroll to position [518, 0]
type textarea "At Craftmasters Remodeling, we provide expert kitchen design services in Braine…"
click at [259, 310] on div "Learn more" at bounding box center [247, 302] width 169 height 16
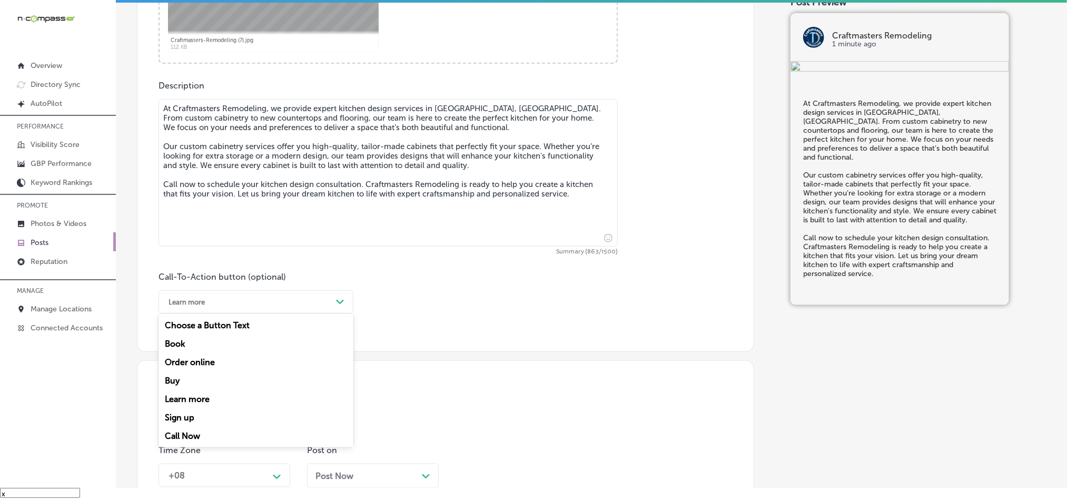
click at [180, 438] on div "Call Now" at bounding box center [256, 436] width 195 height 18
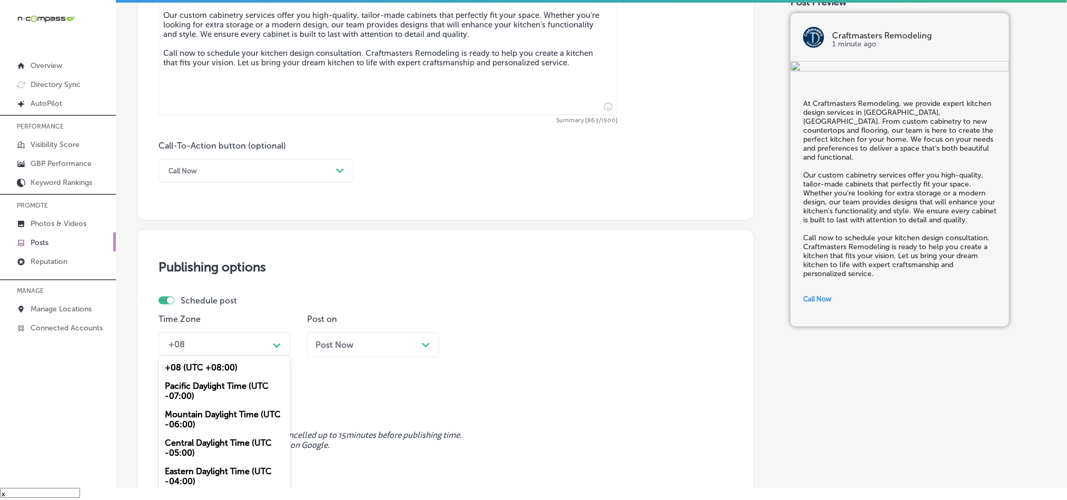
click at [232, 344] on div "option Mountain Daylight Time (UTC -06:00), selected. option +08 (UTC +08:00) f…" at bounding box center [225, 344] width 132 height 24
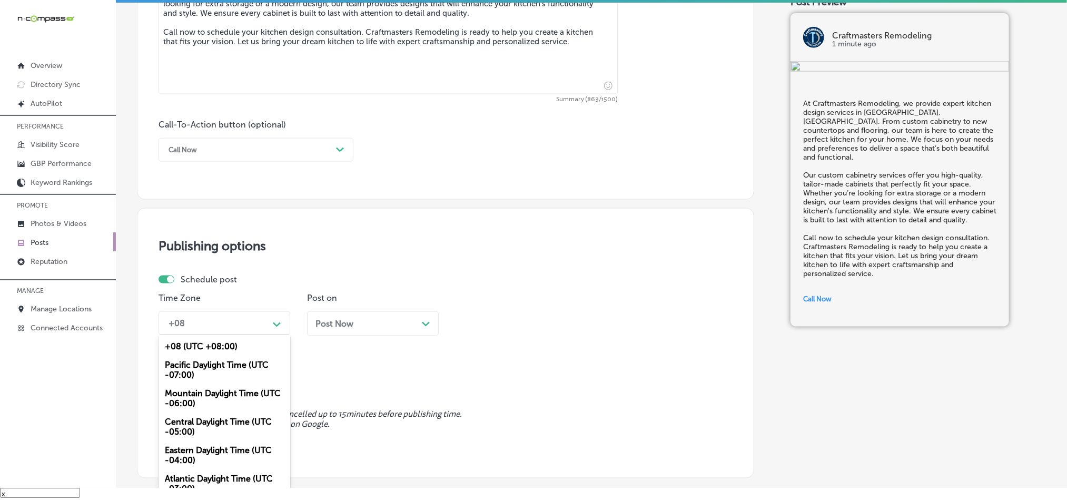
click at [189, 412] on div "Mountain Daylight Time (UTC -06:00)" at bounding box center [225, 398] width 132 height 28
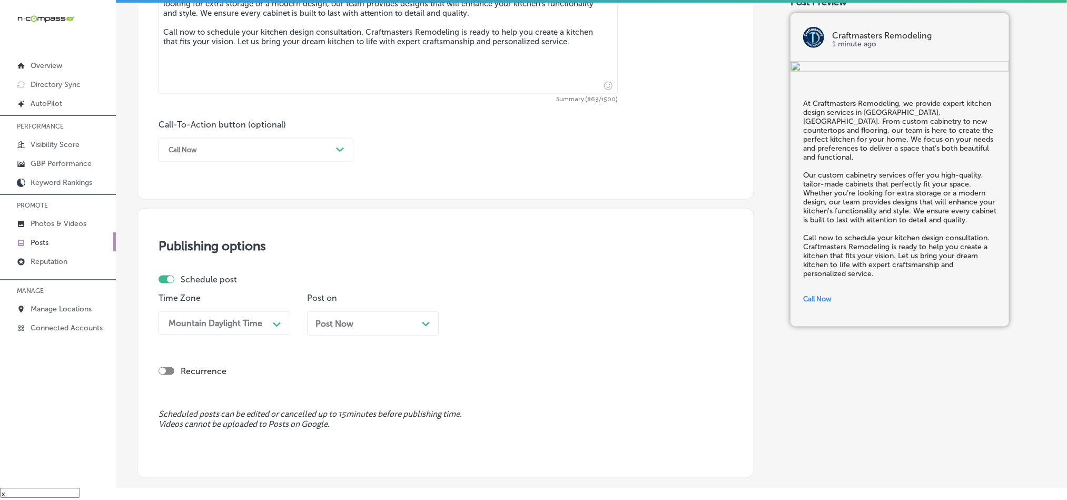
click at [406, 324] on div "Post Now Path Created with Sketch." at bounding box center [372, 324] width 115 height 10
click at [520, 332] on div "11:30 AM" at bounding box center [512, 323] width 105 height 18
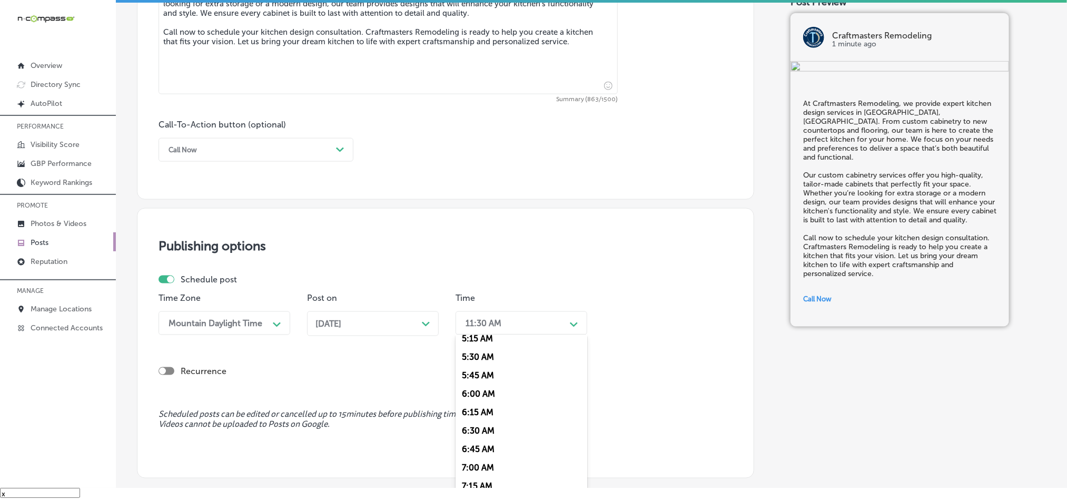
click at [482, 477] on div "7:00 AM" at bounding box center [522, 467] width 132 height 18
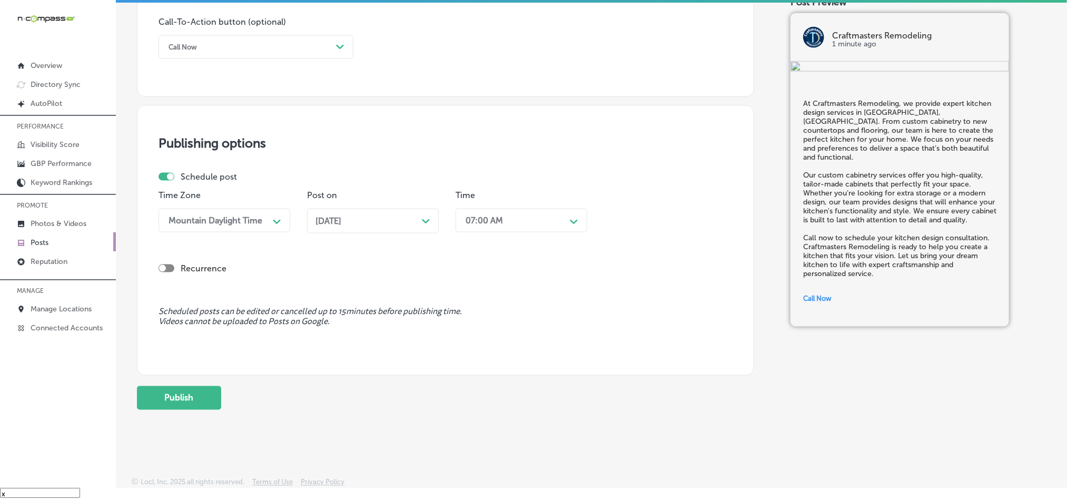
scroll to position [776, 0]
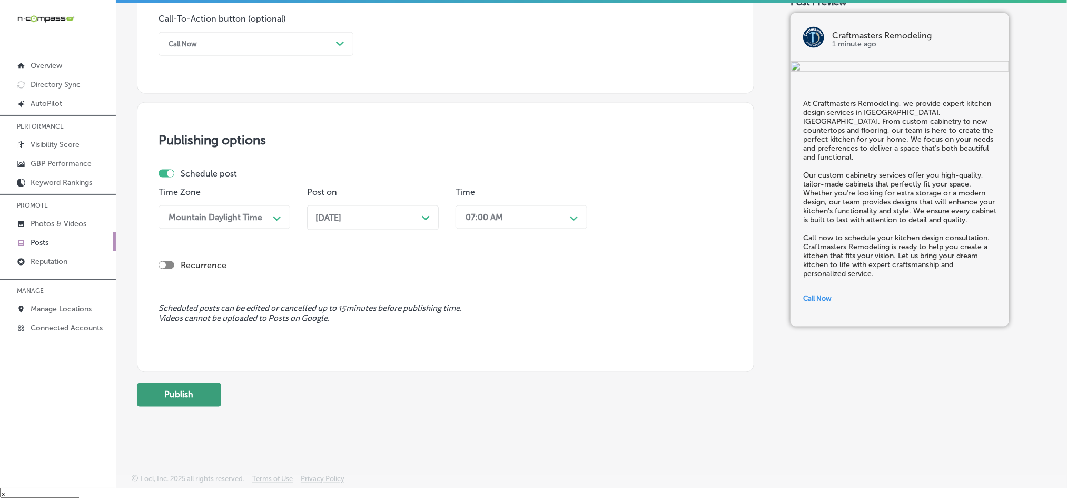
click at [174, 392] on button "Publish" at bounding box center [179, 395] width 84 height 24
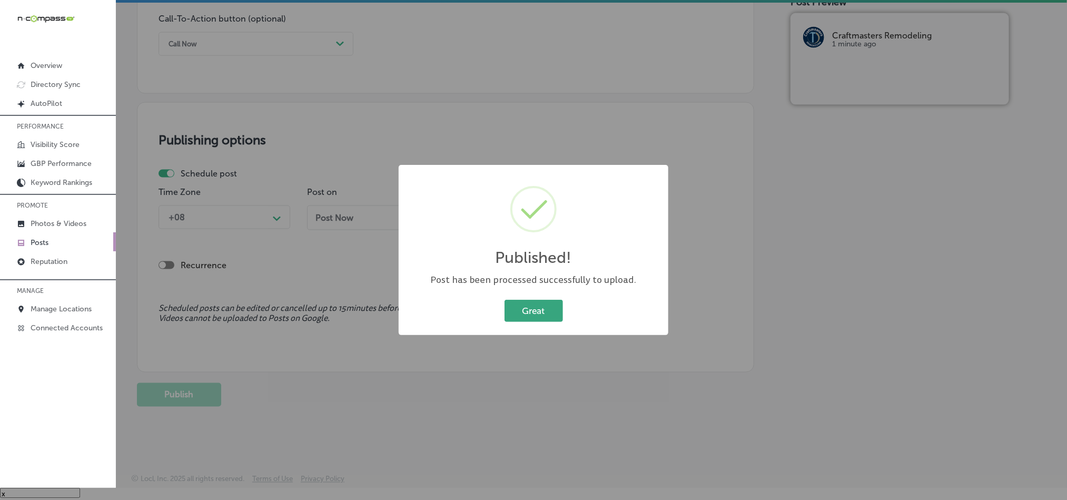
click at [538, 302] on button "Great" at bounding box center [534, 311] width 58 height 22
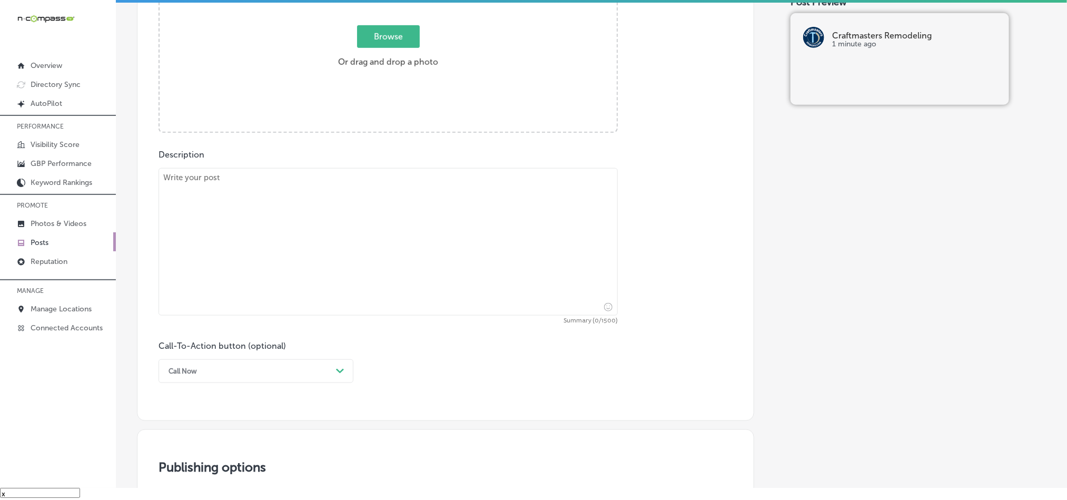
scroll to position [381, 0]
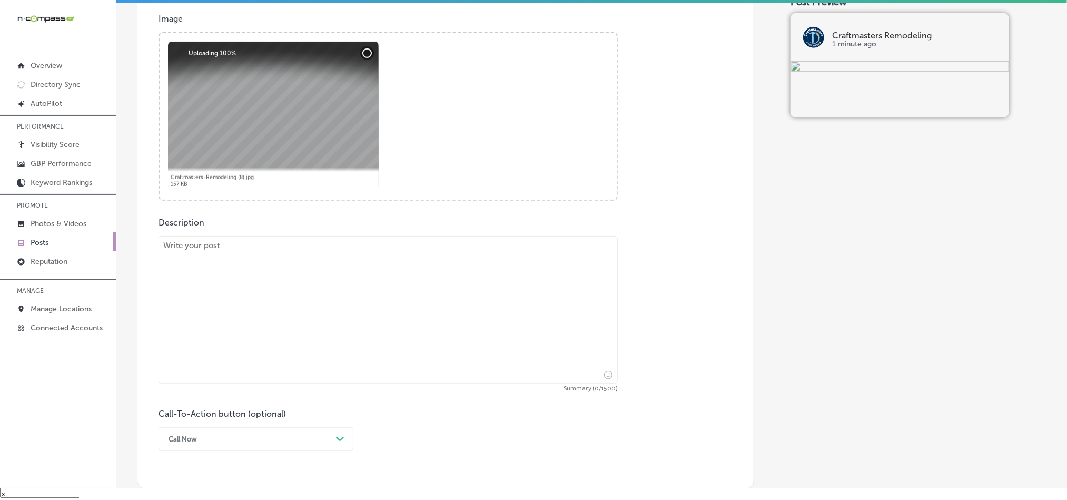
click at [364, 321] on textarea at bounding box center [388, 309] width 459 height 147
paste textarea "Craftmasters Remodeling specializes in basement remodeling and home renovation …"
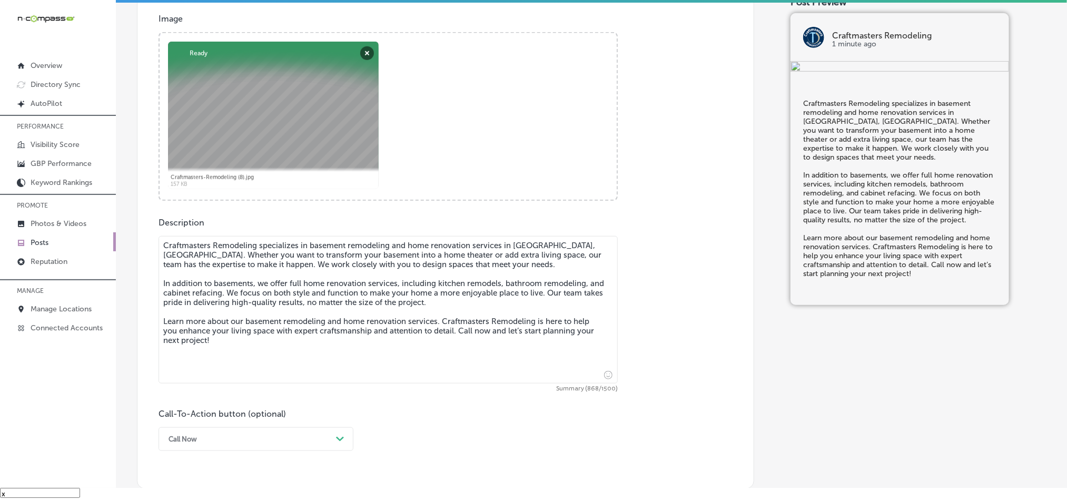
click at [164, 253] on textarea "Craftmasters Remodeling specializes in basement remodeling and home renovation …" at bounding box center [388, 309] width 459 height 147
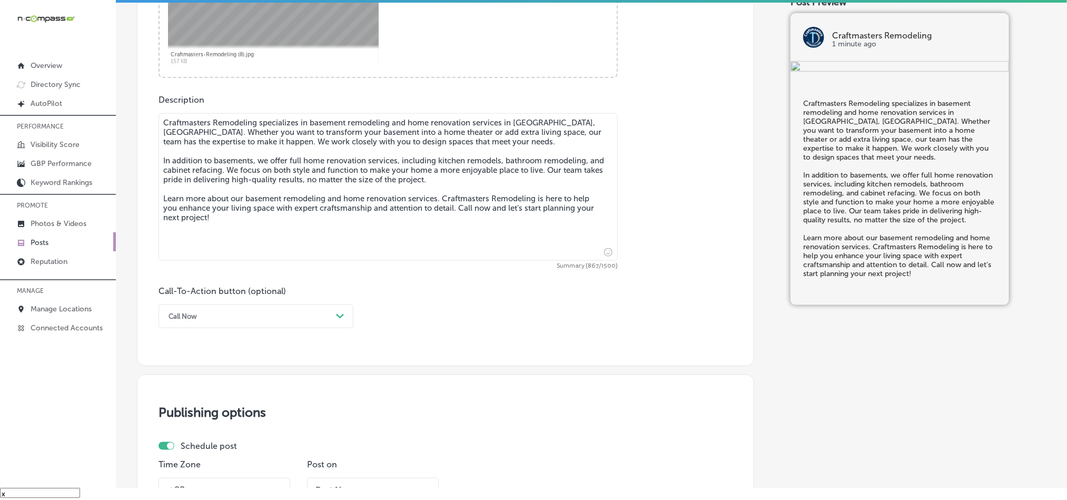
scroll to position [512, 0]
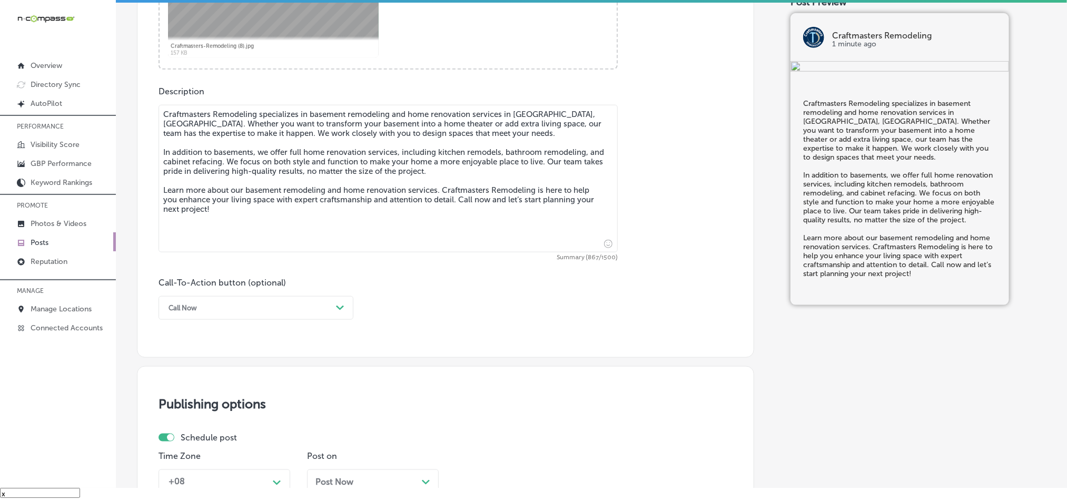
type textarea "Craftmasters Remodeling specializes in basement remodeling and home renovation …"
click at [287, 315] on div "Call Now" at bounding box center [247, 308] width 169 height 16
click at [185, 406] on div "Learn more" at bounding box center [256, 405] width 195 height 18
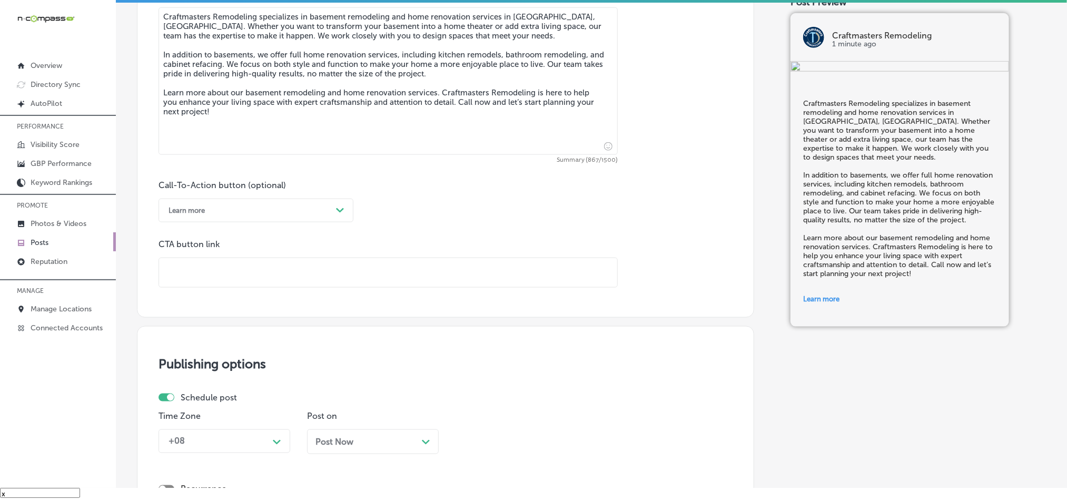
scroll to position [618, 0]
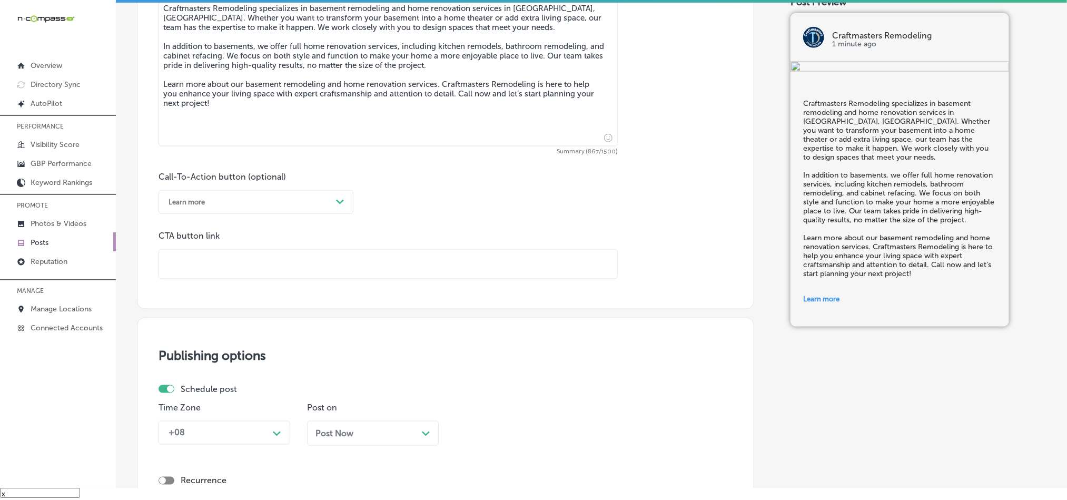
click at [270, 273] on input "text" at bounding box center [388, 264] width 458 height 29
paste input "https://cmrhome.com/"
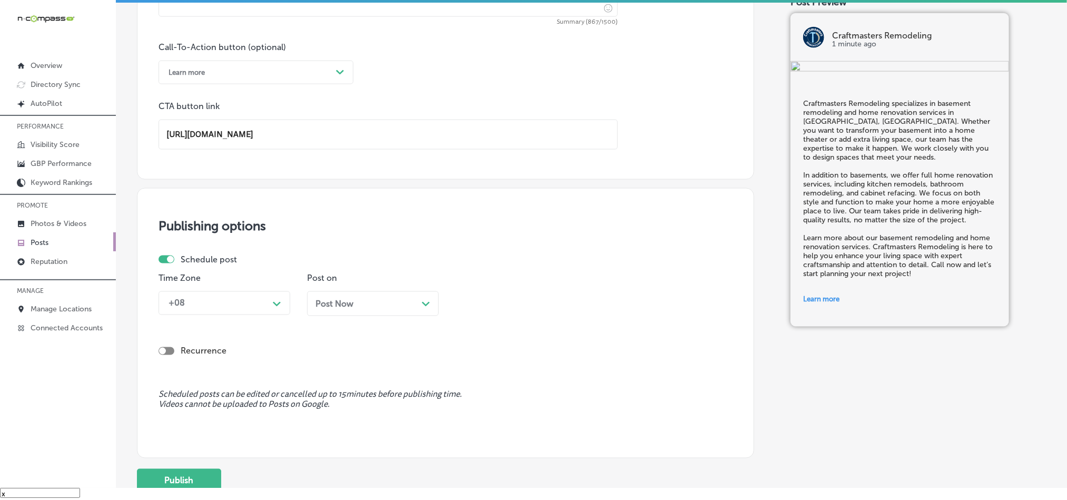
scroll to position [749, 0]
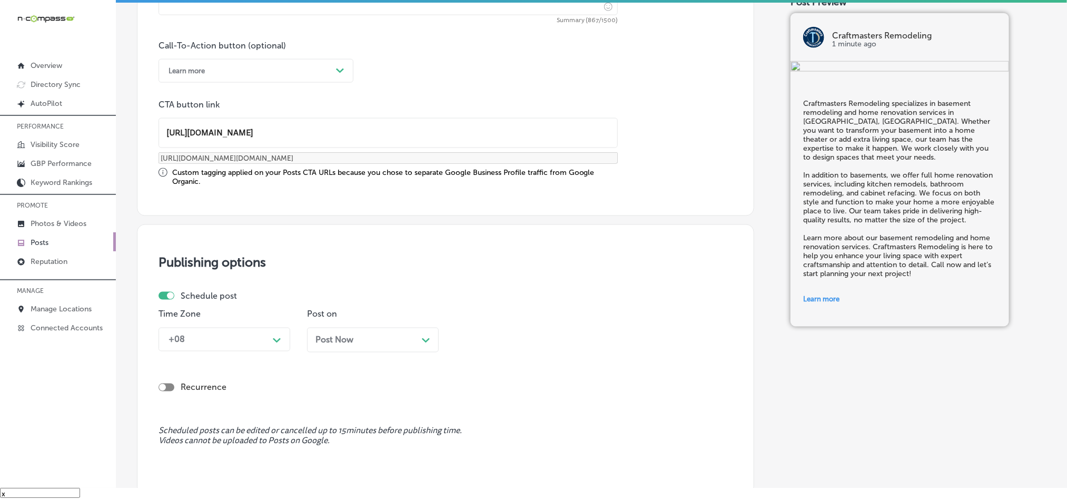
type input "https://cmrhome.com/"
click at [243, 307] on div "Schedule post Time Zone +08 Path Created with Sketch. Post on Post Now Path Cre…" at bounding box center [442, 326] width 566 height 70
click at [238, 339] on div "+08 Path Created with Sketch." at bounding box center [225, 340] width 132 height 24
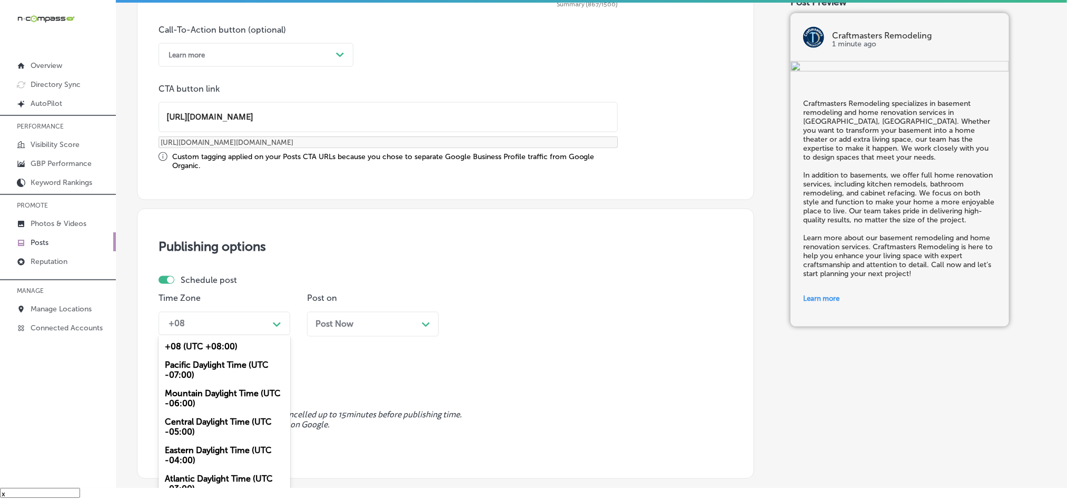
click at [206, 403] on div "Mountain Daylight Time (UTC -06:00)" at bounding box center [225, 398] width 132 height 28
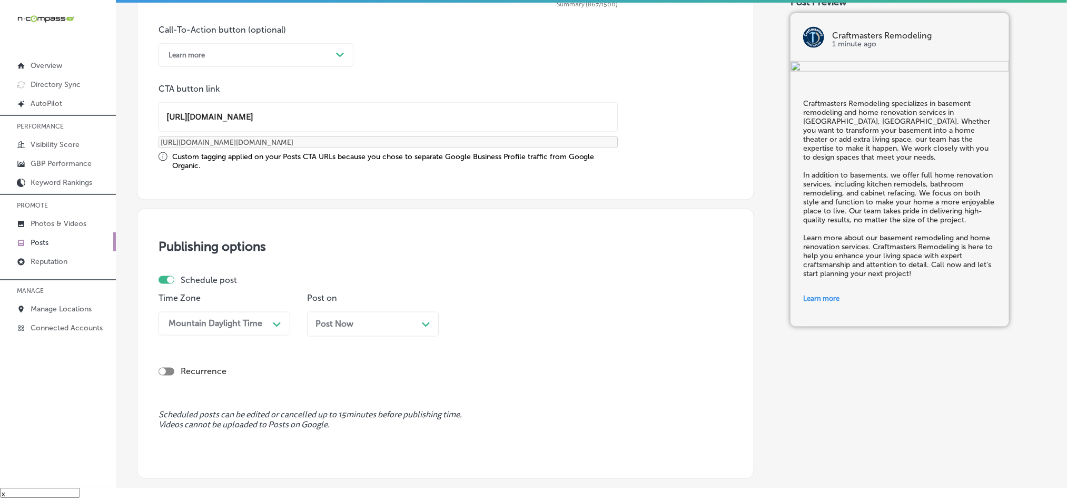
click at [381, 313] on div "Post on Post Now Path Created with Sketch." at bounding box center [373, 318] width 132 height 51
click at [386, 324] on div "Post Now Path Created with Sketch." at bounding box center [372, 324] width 115 height 10
click at [523, 332] on div "11:30 AM" at bounding box center [512, 323] width 105 height 18
click at [475, 366] on div "7:00 AM" at bounding box center [522, 363] width 132 height 18
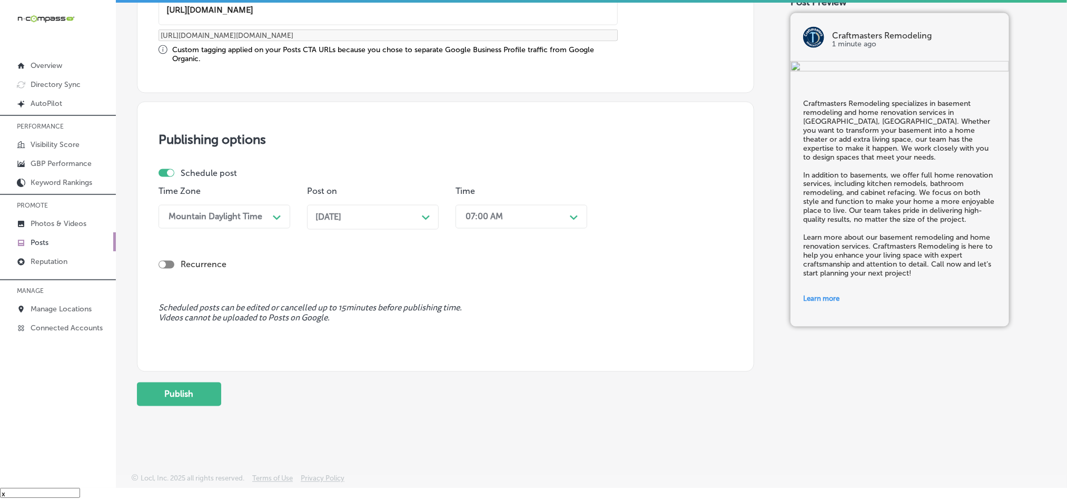
scroll to position [876, 0]
click at [151, 388] on button "Publish" at bounding box center [179, 394] width 84 height 24
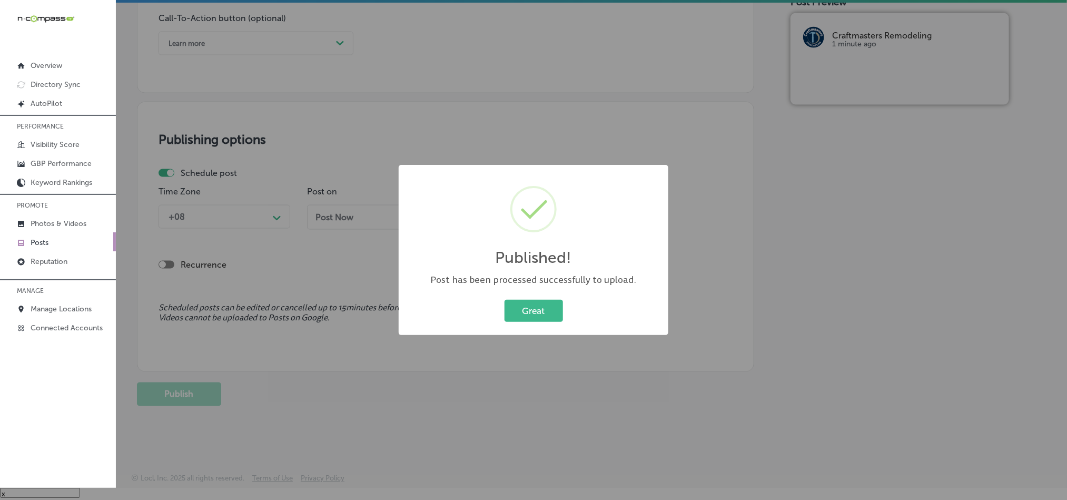
scroll to position [781, 0]
click at [516, 321] on button "Great" at bounding box center [534, 311] width 58 height 22
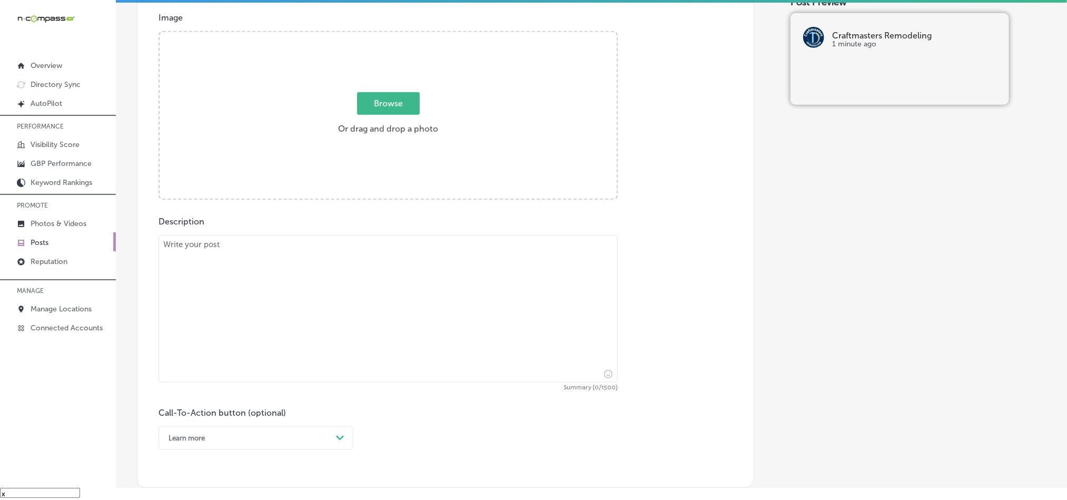
scroll to position [281, 0]
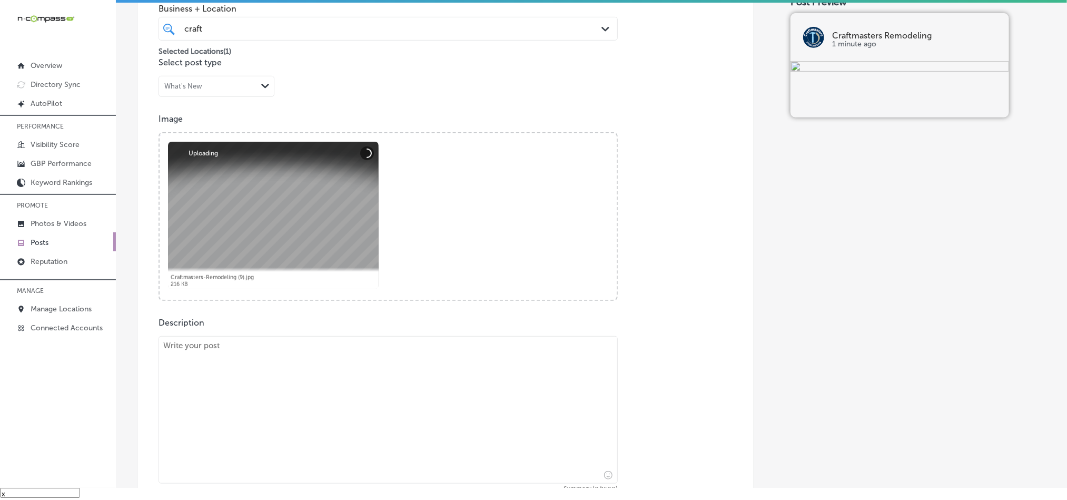
click at [333, 370] on textarea at bounding box center [388, 409] width 459 height 147
paste textarea "At Craftmasters Remodeling, we offer professional kitchen remodel services in B…"
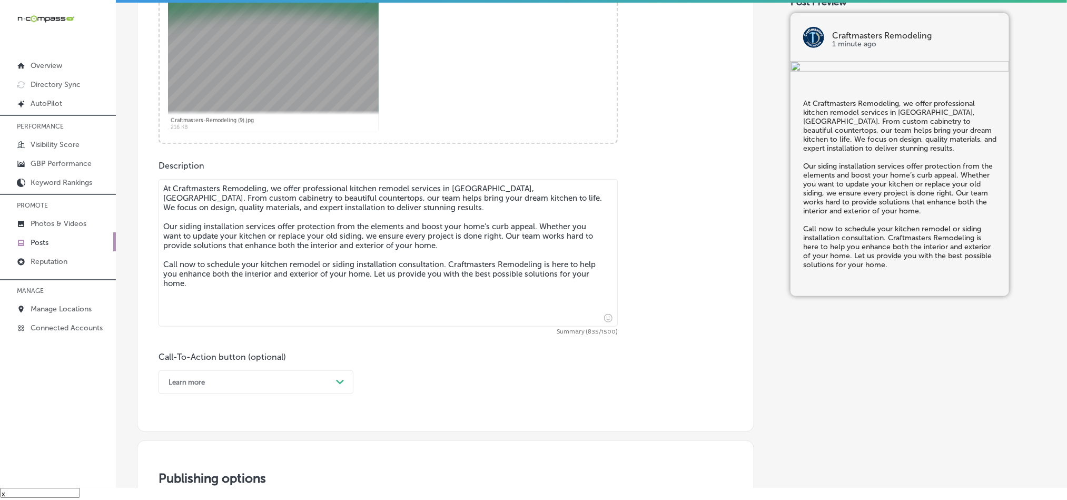
scroll to position [439, 0]
click at [163, 201] on textarea "At Craftmasters Remodeling, we offer professional kitchen remodel services in B…" at bounding box center [388, 251] width 459 height 147
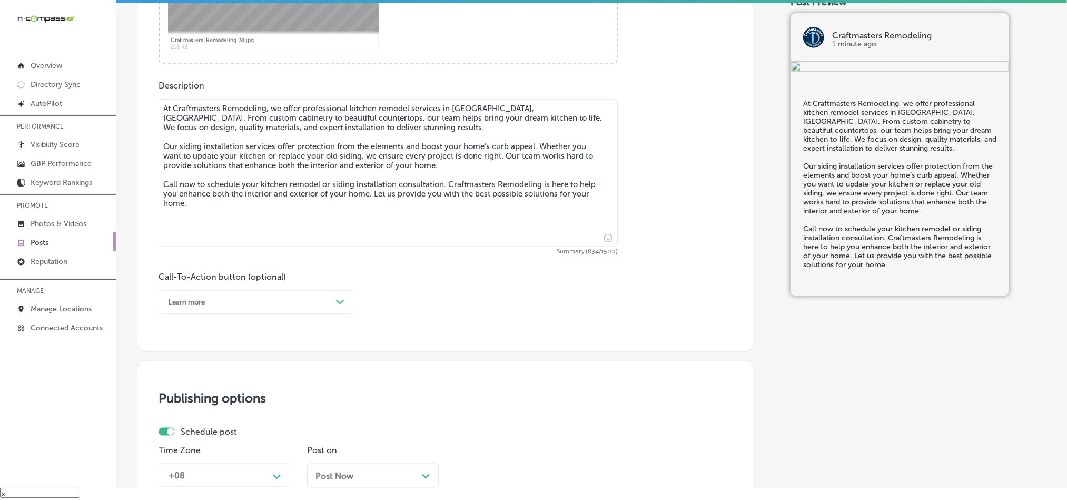
type textarea "At Craftmasters Remodeling, we offer professional kitchen remodel services in B…"
click at [287, 291] on div "Call-To-Action button (optional) Learn more Path Created with Sketch." at bounding box center [256, 293] width 195 height 42
click at [283, 310] on div "Learn more" at bounding box center [247, 302] width 169 height 16
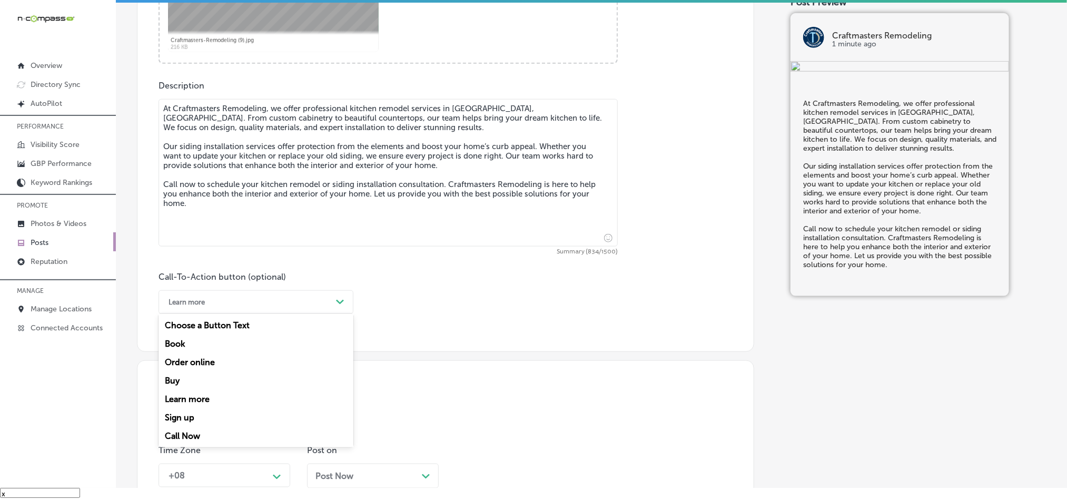
click at [182, 442] on div "Call Now" at bounding box center [256, 436] width 195 height 18
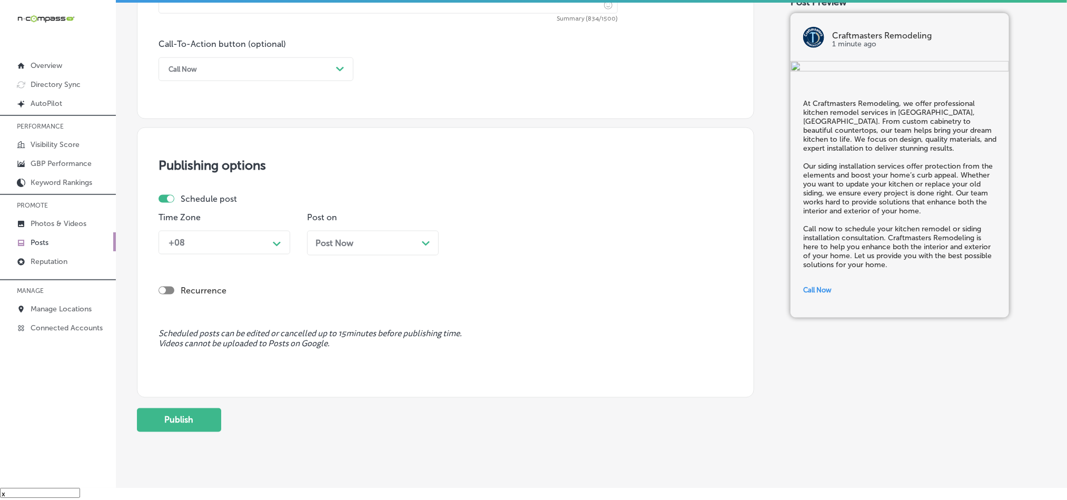
scroll to position [755, 0]
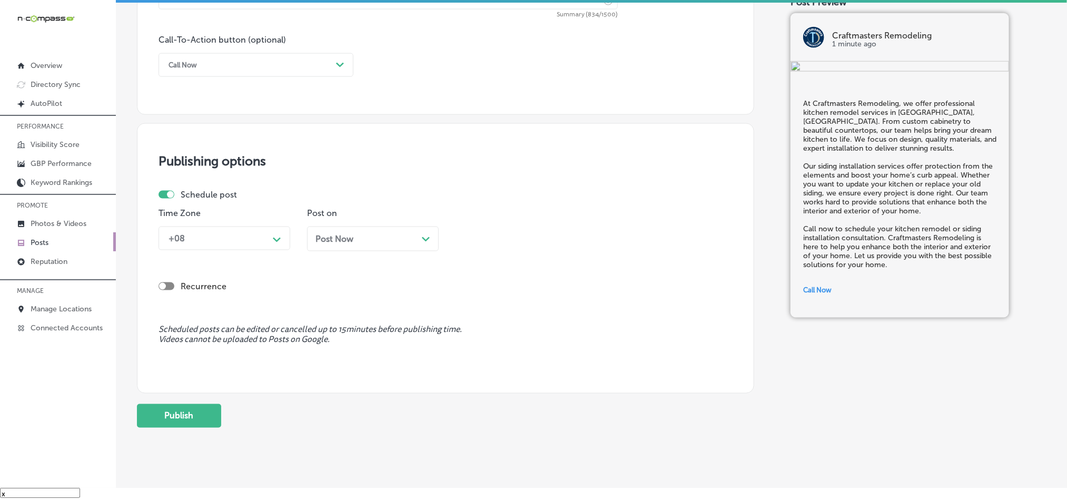
click at [253, 245] on div "+08" at bounding box center [215, 238] width 105 height 18
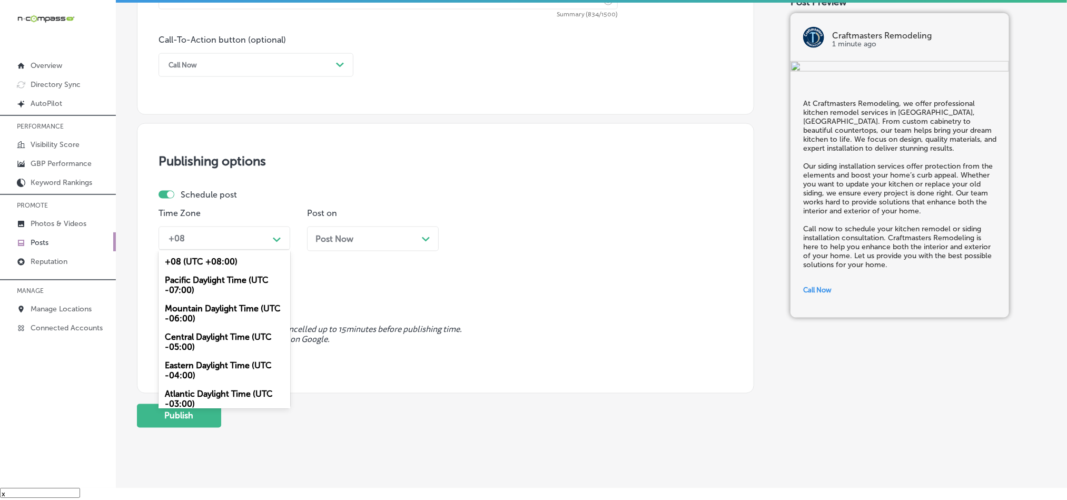
click at [188, 308] on div "Mountain Daylight Time (UTC -06:00)" at bounding box center [225, 313] width 132 height 28
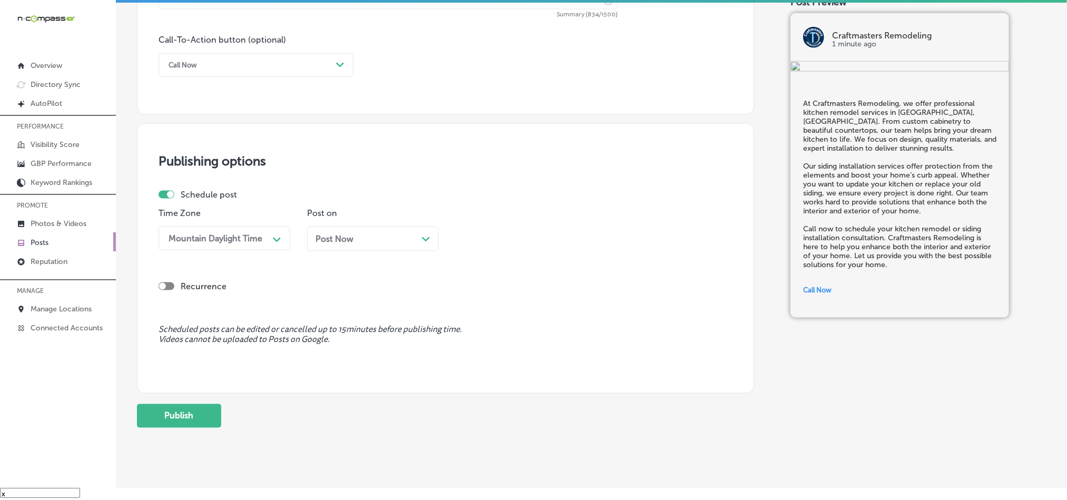
click at [359, 244] on div "Post Now Path Created with Sketch." at bounding box center [372, 239] width 115 height 10
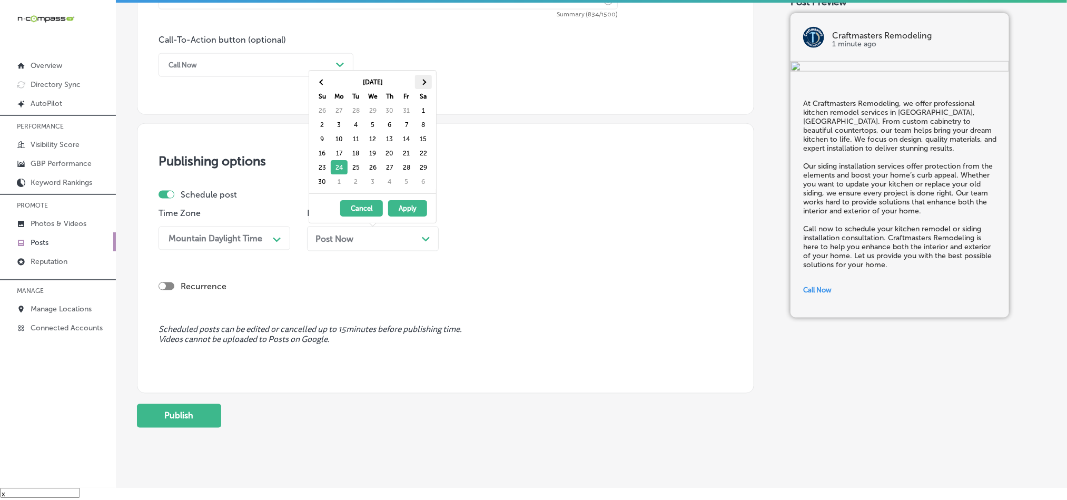
click at [422, 76] on th at bounding box center [423, 82] width 17 height 14
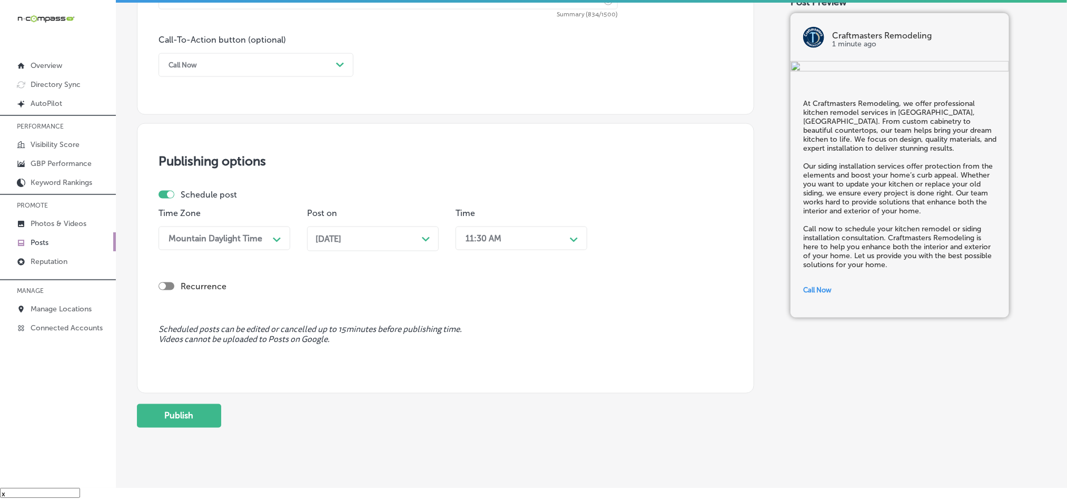
click at [506, 248] on div "11:30 AM" at bounding box center [512, 238] width 105 height 18
click at [471, 334] on div "7:00 AM" at bounding box center [522, 330] width 132 height 18
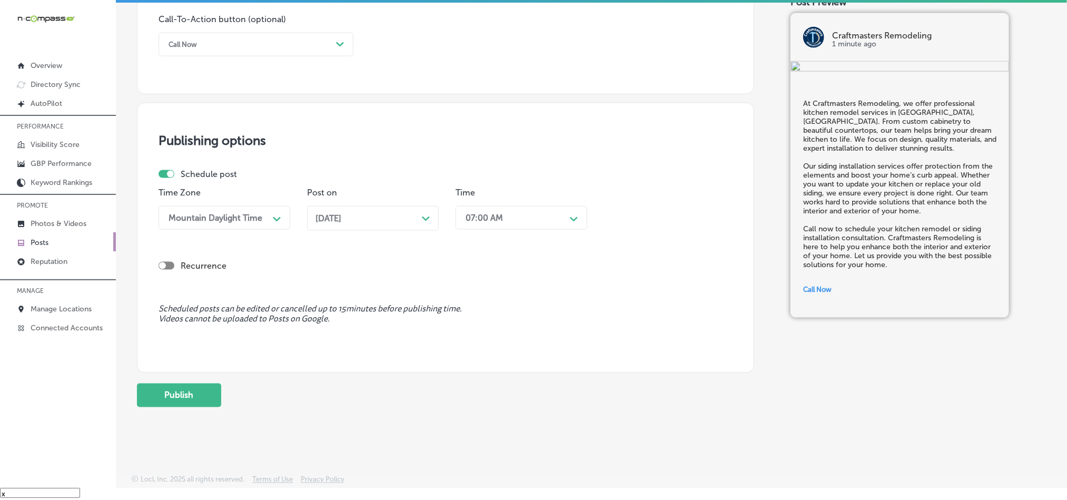
scroll to position [781, 0]
click at [182, 389] on button "Publish" at bounding box center [179, 394] width 84 height 24
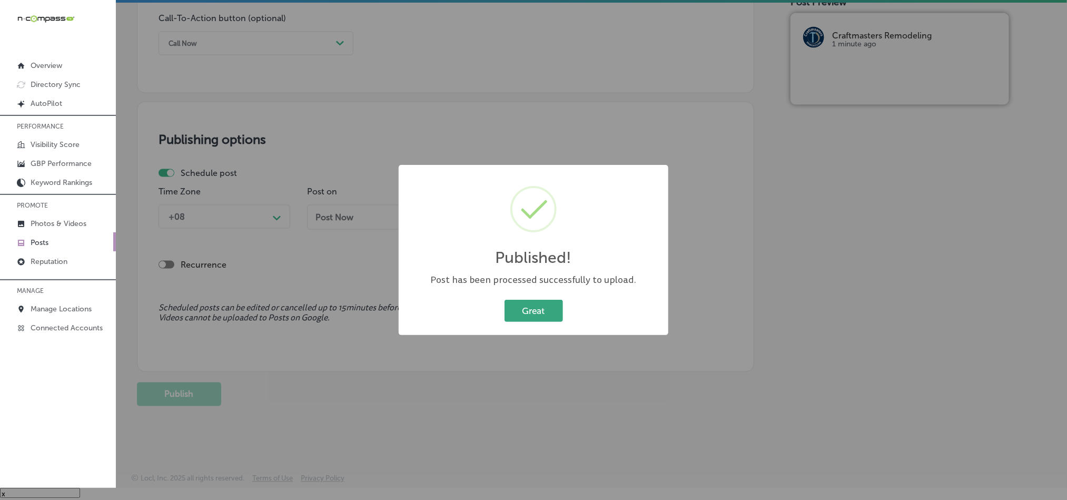
click at [527, 309] on button "Great" at bounding box center [534, 311] width 58 height 22
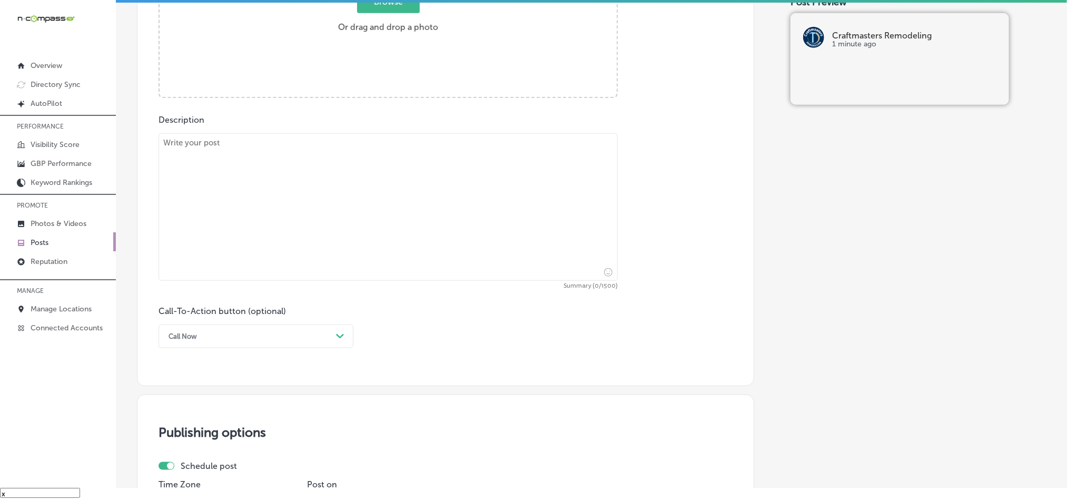
scroll to position [360, 0]
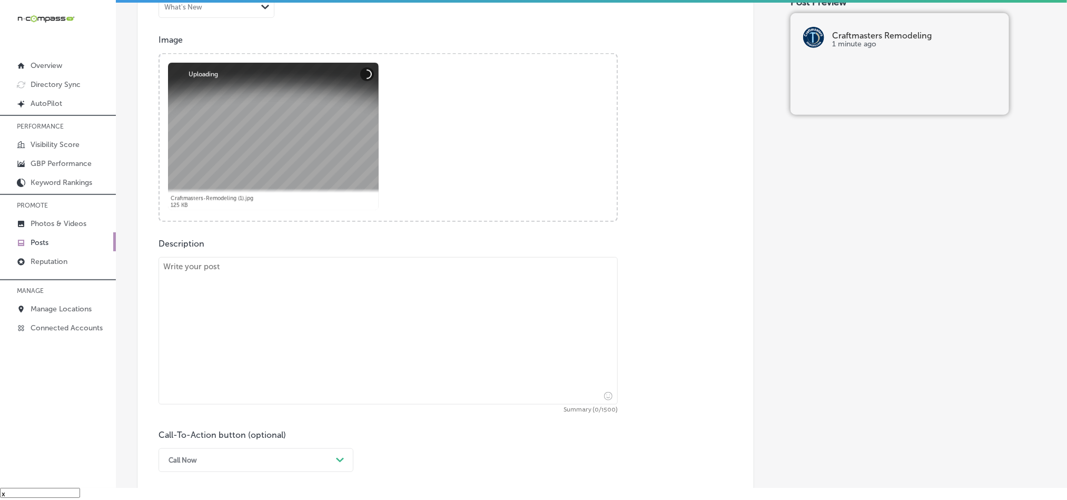
click at [356, 351] on textarea at bounding box center [388, 330] width 459 height 147
paste textarea "Looking to refresh your kitchen or bathroom? Craftmasters Remodeling in Brainer…"
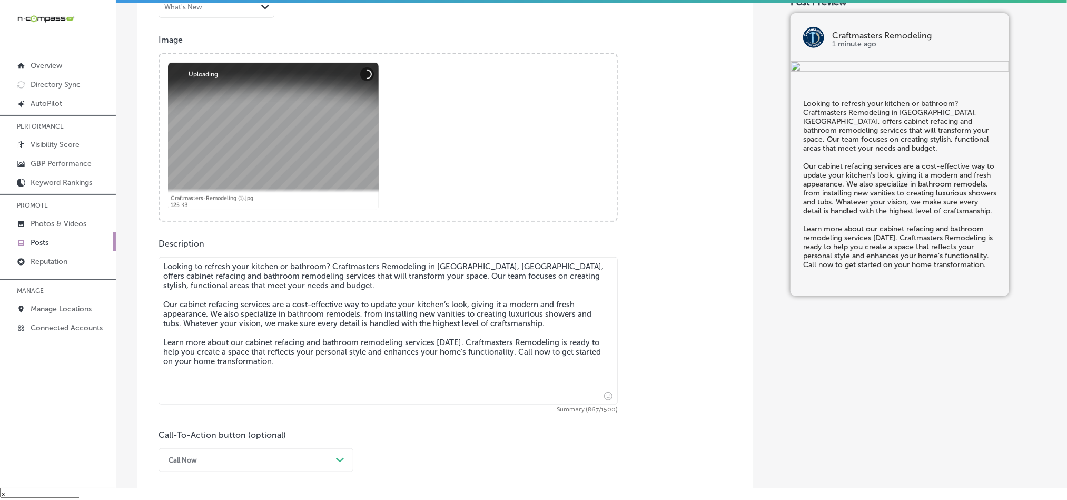
click at [165, 277] on textarea "Looking to refresh your kitchen or bathroom? Craftmasters Remodeling in Brainer…" at bounding box center [388, 330] width 459 height 147
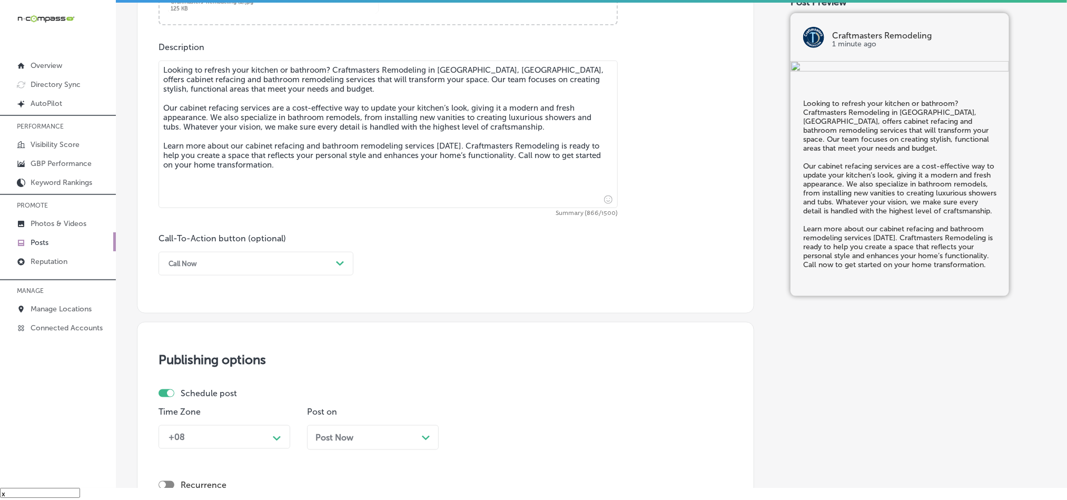
scroll to position [570, 0]
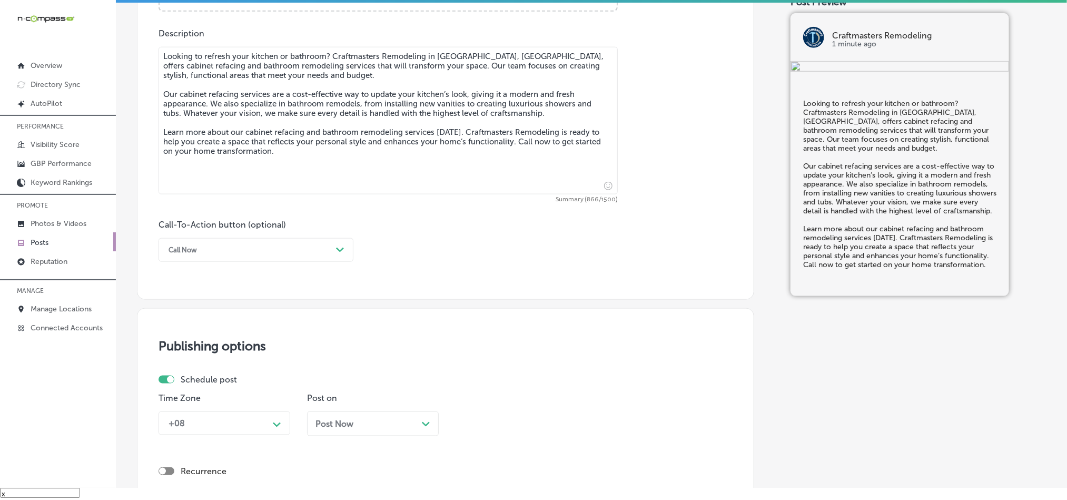
type textarea "Looking to refresh your kitchen or bathroom? Craftmasters Remodeling in Brainer…"
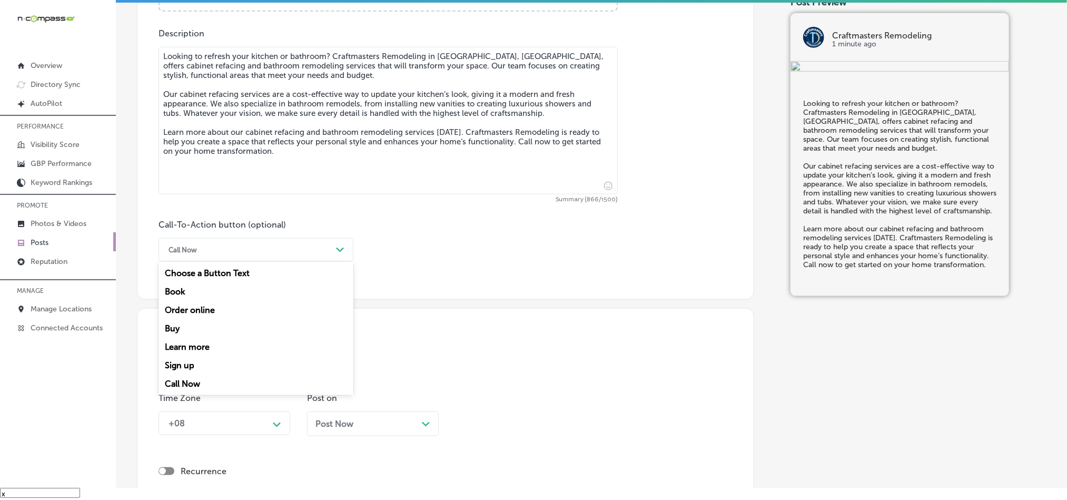
click at [285, 250] on div "Call Now" at bounding box center [247, 250] width 169 height 16
click at [201, 348] on div "Learn more" at bounding box center [256, 347] width 195 height 18
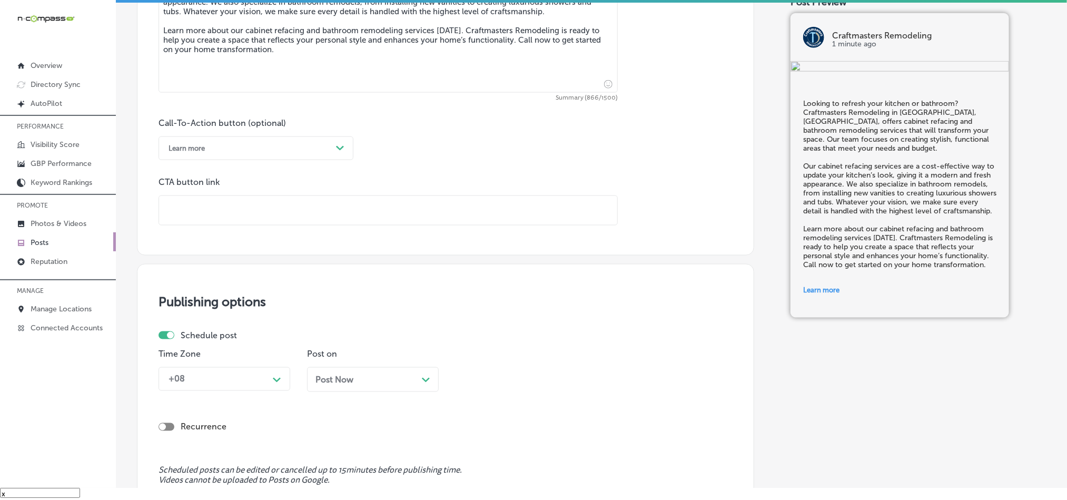
scroll to position [676, 0]
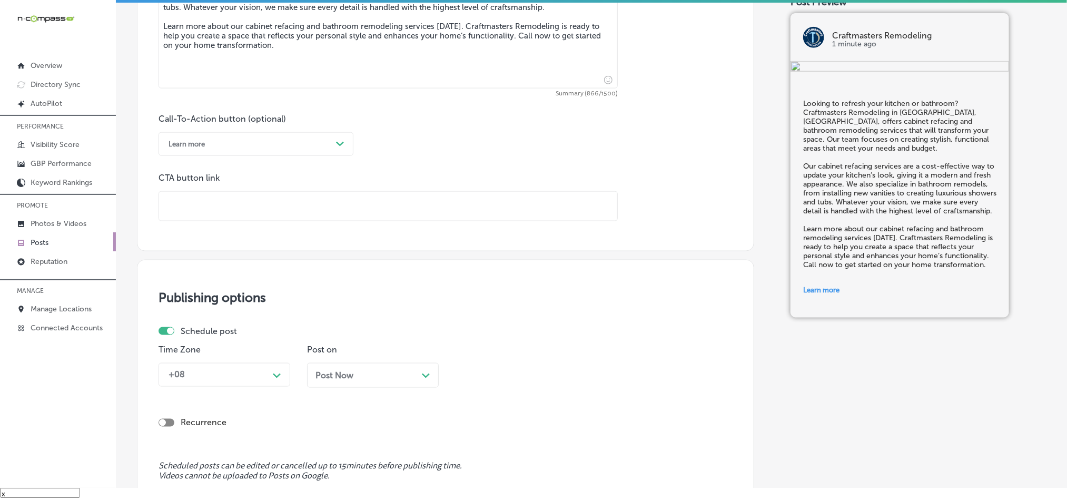
click at [223, 218] on input "text" at bounding box center [388, 206] width 458 height 29
paste input "https://cmrhome.com/"
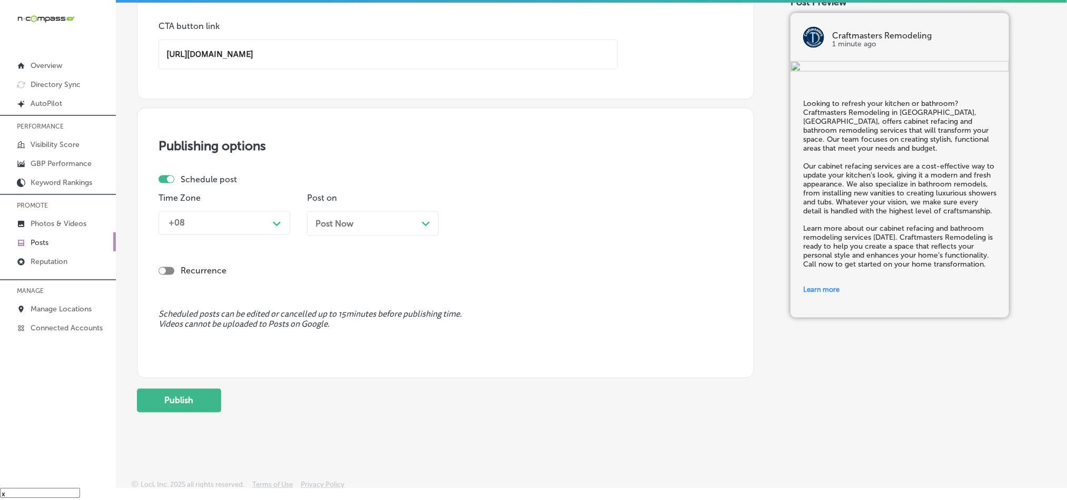
scroll to position [840, 0]
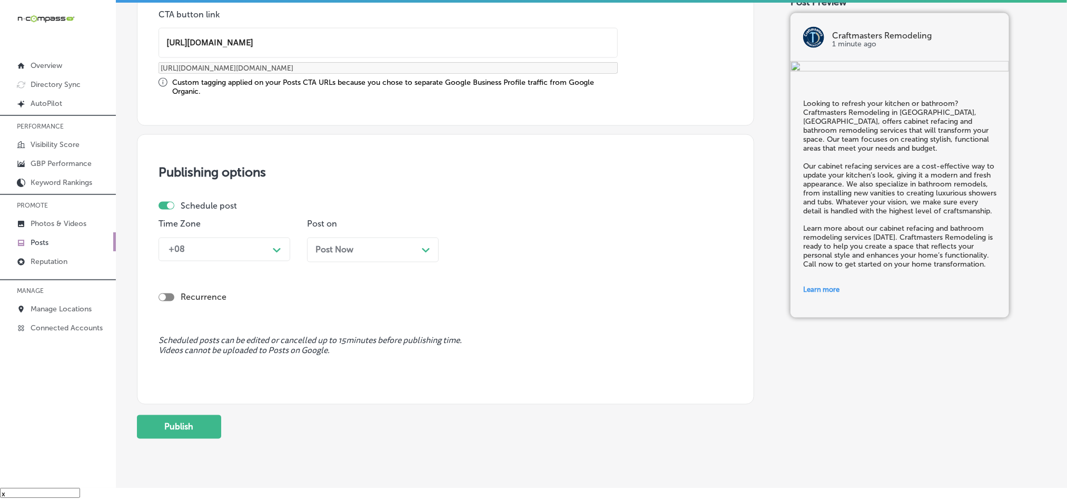
type input "https://cmrhome.com/"
click at [258, 246] on div "+08" at bounding box center [215, 249] width 105 height 18
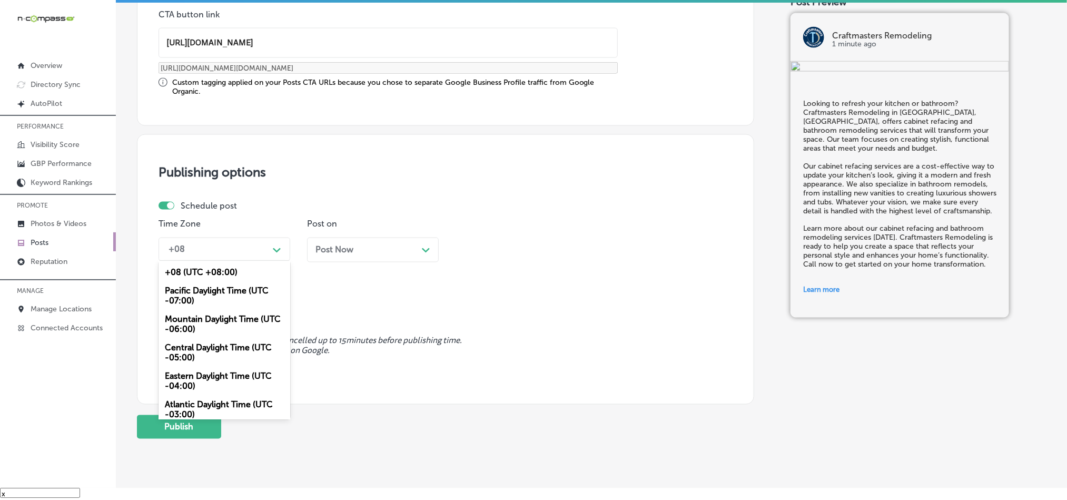
click at [204, 322] on div "Mountain Daylight Time (UTC -06:00)" at bounding box center [225, 324] width 132 height 28
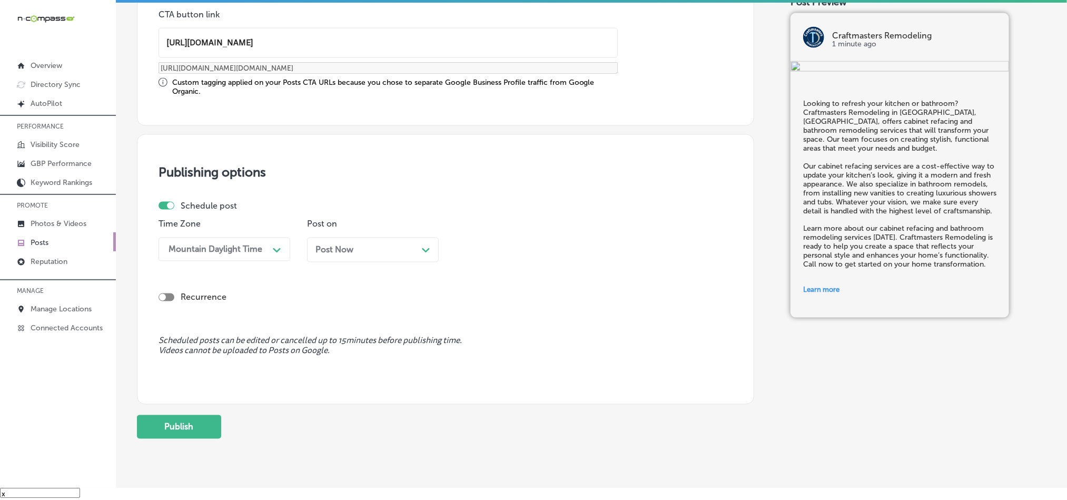
click at [392, 251] on div "Post Now Path Created with Sketch." at bounding box center [372, 250] width 115 height 10
click at [499, 247] on div "11:30 AM" at bounding box center [484, 249] width 36 height 10
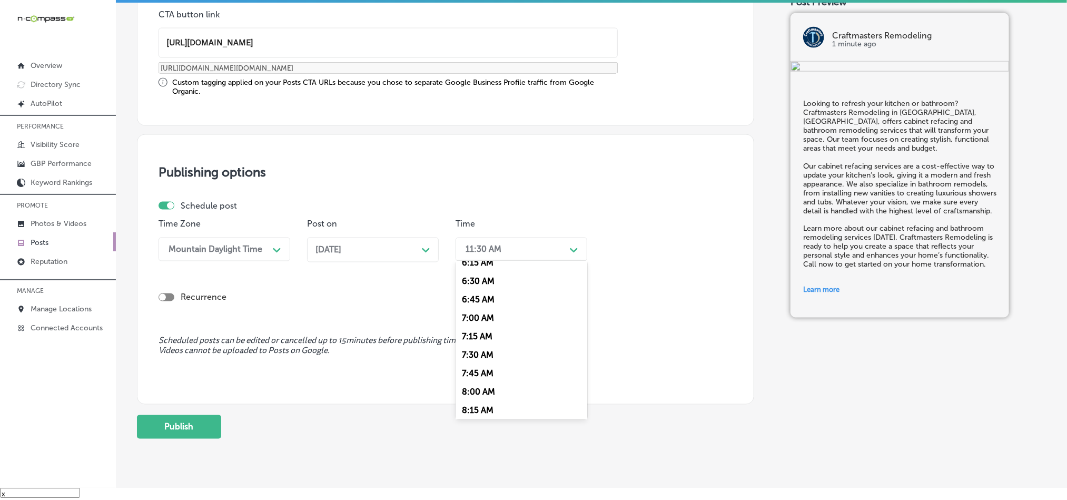
scroll to position [474, 0]
click at [474, 318] on div "7:00 AM" at bounding box center [522, 314] width 132 height 18
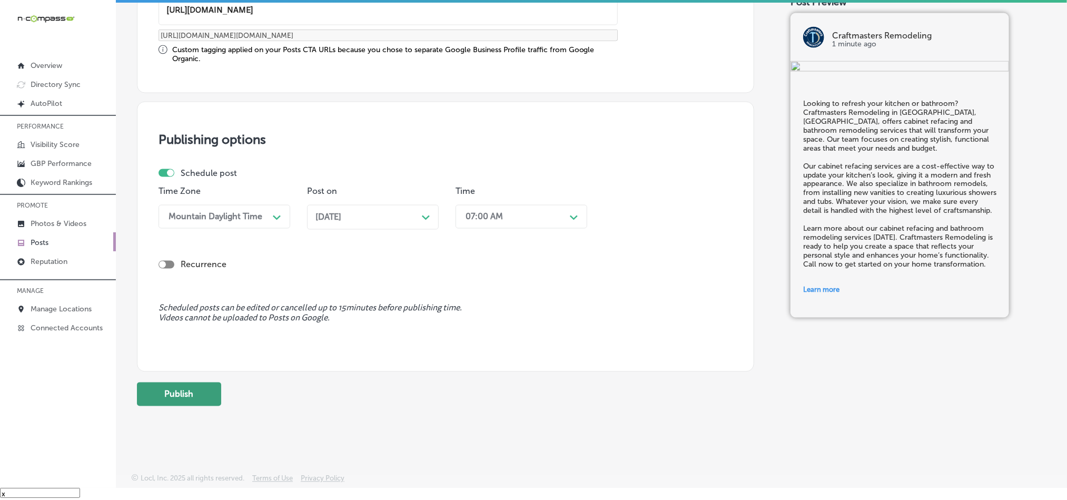
click at [177, 387] on button "Publish" at bounding box center [179, 394] width 84 height 24
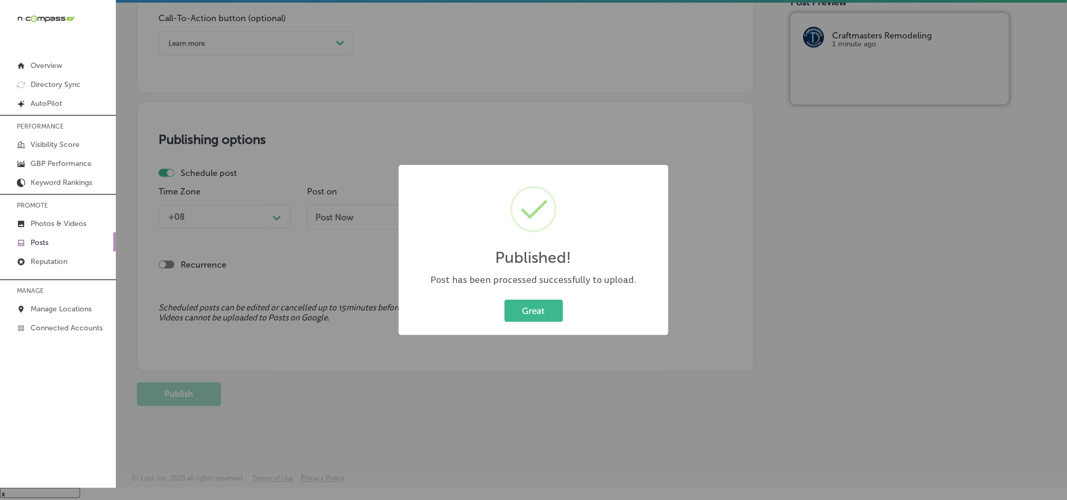
scroll to position [781, 0]
click at [520, 305] on button "Great" at bounding box center [534, 311] width 58 height 22
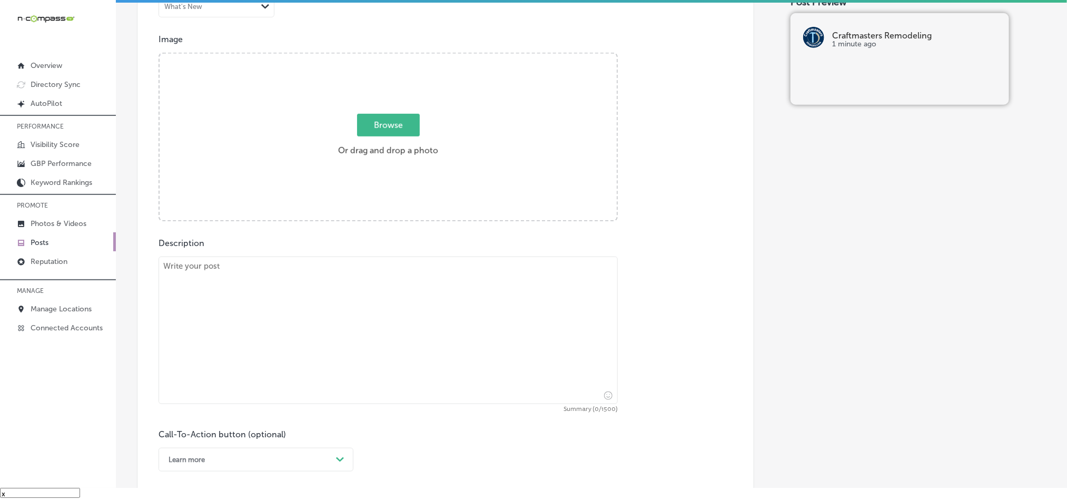
scroll to position [360, 0]
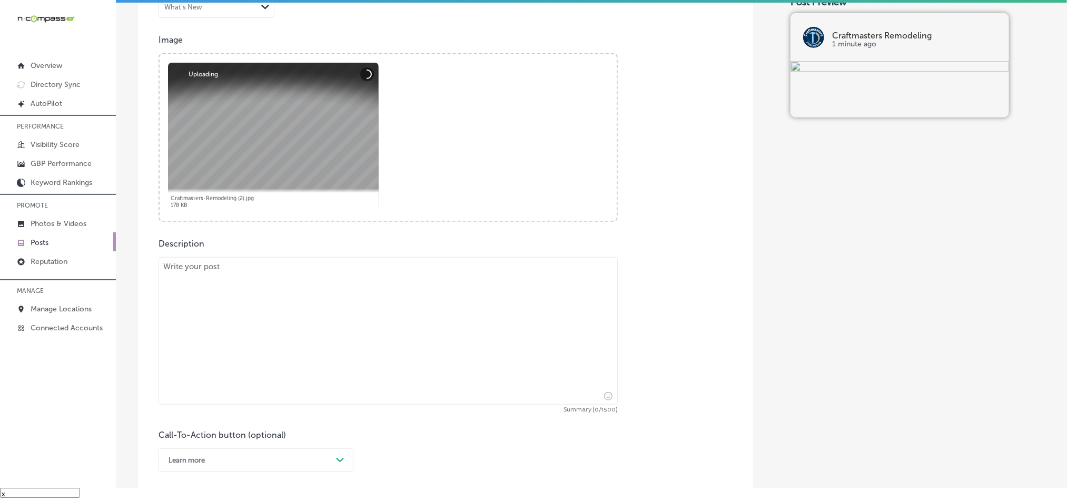
click at [373, 331] on textarea at bounding box center [388, 330] width 459 height 147
paste textarea "Craftmasters Remodeling offers professional custom kitchen design and storm dam…"
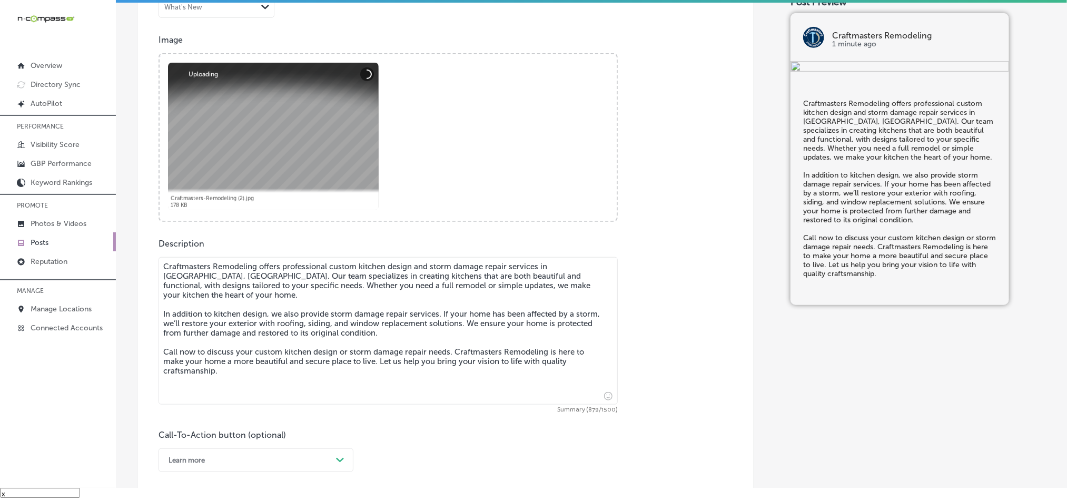
click at [164, 275] on textarea "Craftmasters Remodeling offers professional custom kitchen design and storm dam…" at bounding box center [388, 330] width 459 height 147
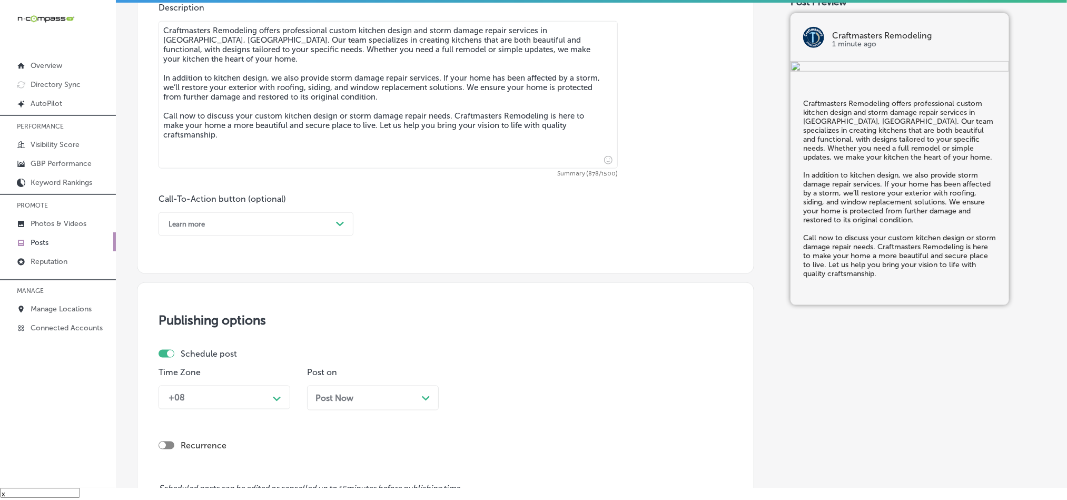
scroll to position [597, 0]
type textarea "Craftmasters Remodeling offers professional custom kitchen design and storm dam…"
click at [309, 223] on div "Learn more" at bounding box center [247, 223] width 169 height 16
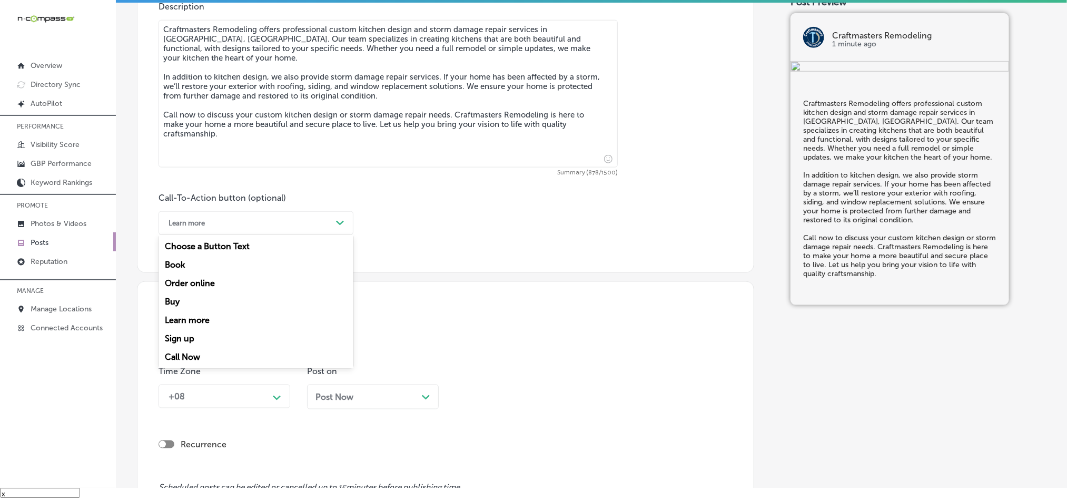
click at [191, 359] on div "Call Now" at bounding box center [256, 357] width 195 height 18
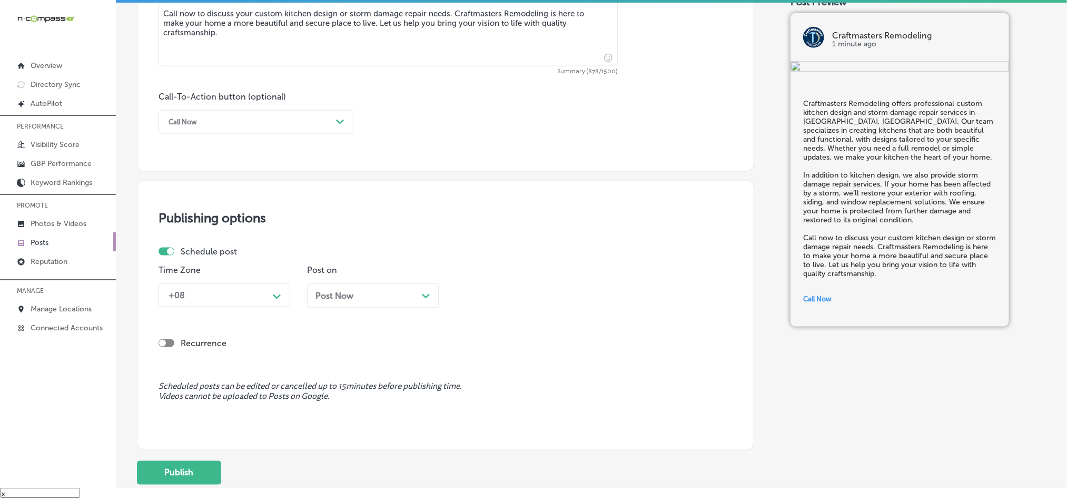
scroll to position [702, 0]
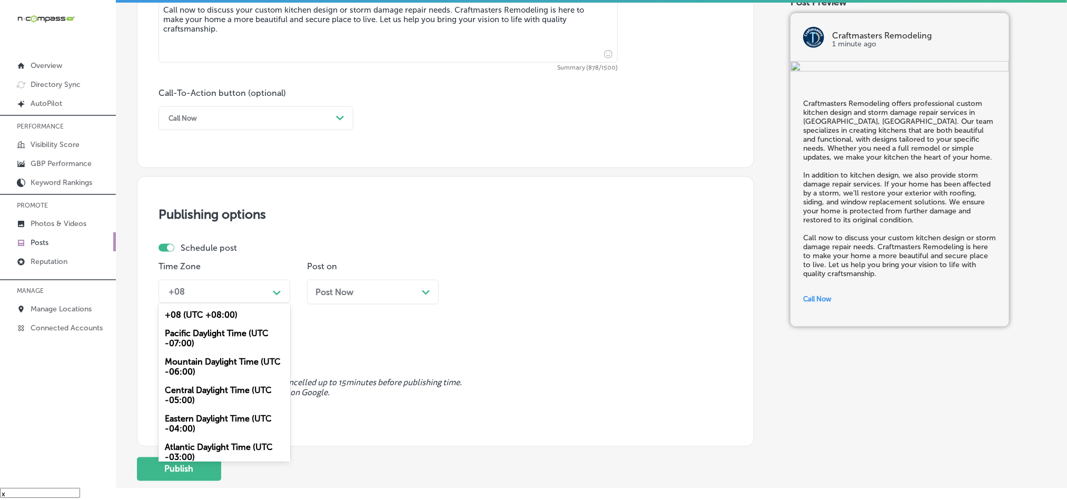
click at [238, 297] on div "+08" at bounding box center [215, 291] width 105 height 18
click at [188, 373] on div "Mountain Daylight Time (UTC -06:00)" at bounding box center [225, 366] width 132 height 28
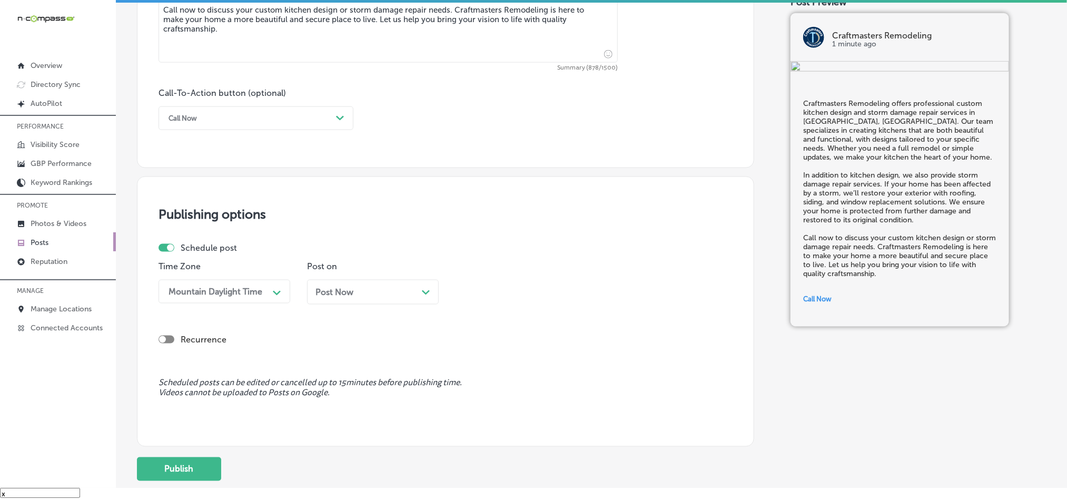
click at [388, 285] on div "Post Now Path Created with Sketch." at bounding box center [373, 292] width 132 height 25
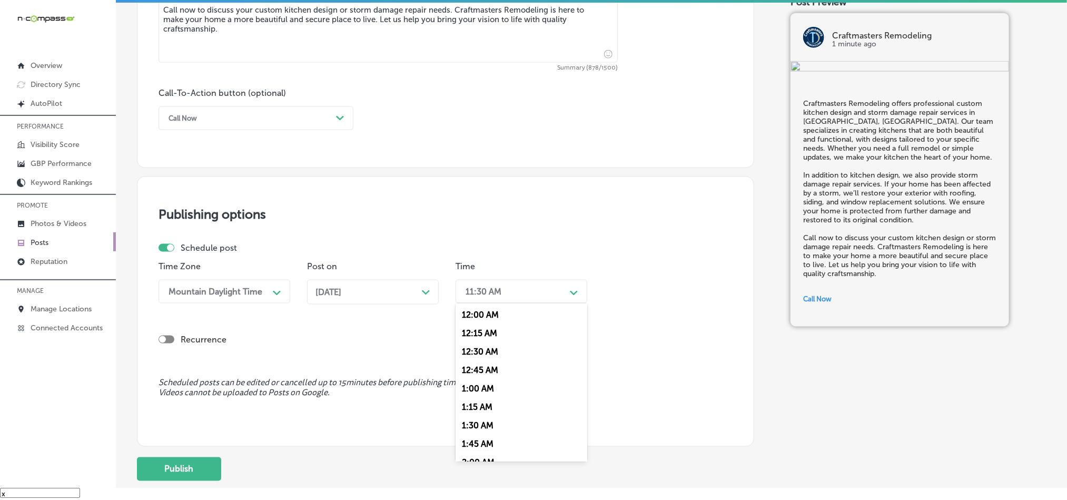
click at [503, 301] on div "11:30 AM" at bounding box center [512, 291] width 105 height 18
click at [479, 390] on div "7:00 AM" at bounding box center [522, 383] width 132 height 18
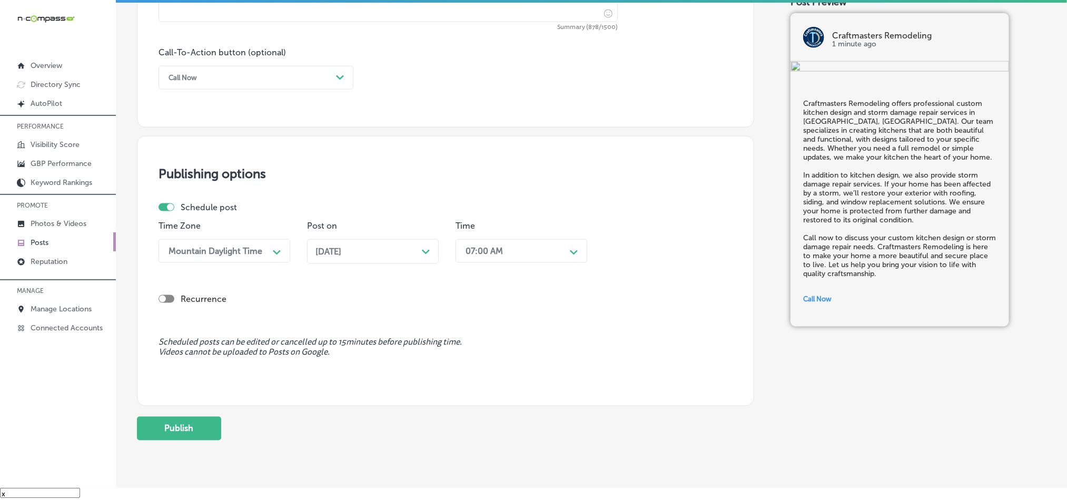
scroll to position [781, 0]
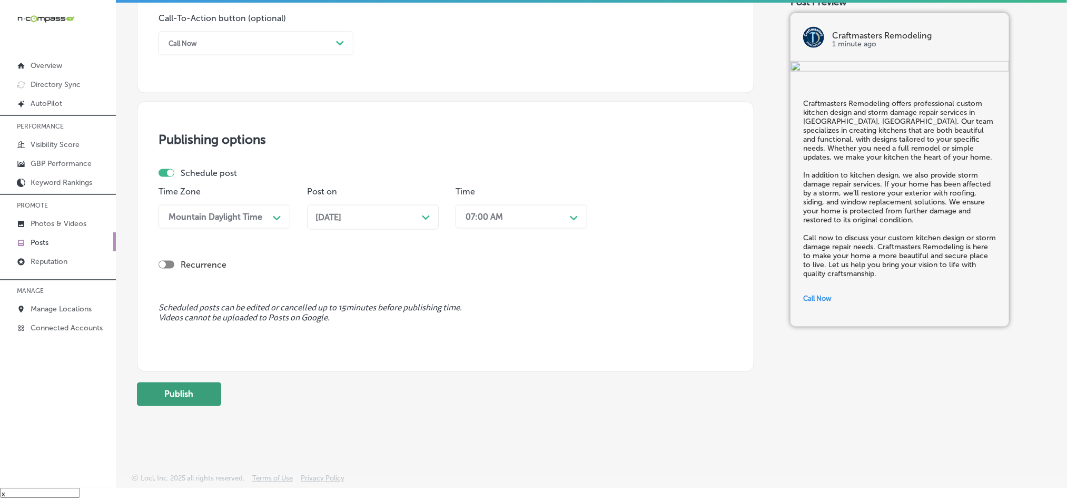
click at [184, 402] on button "Publish" at bounding box center [179, 394] width 84 height 24
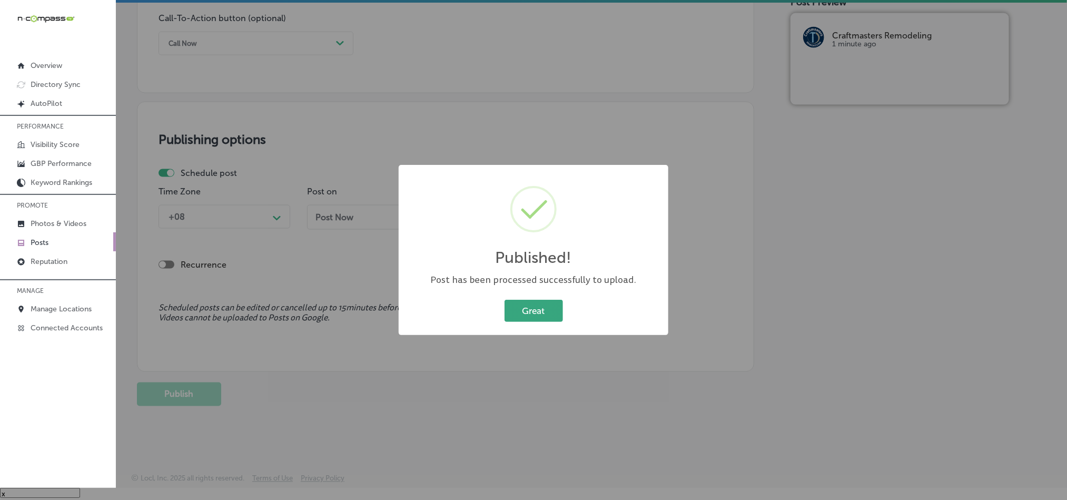
click at [529, 310] on button "Great" at bounding box center [534, 311] width 58 height 22
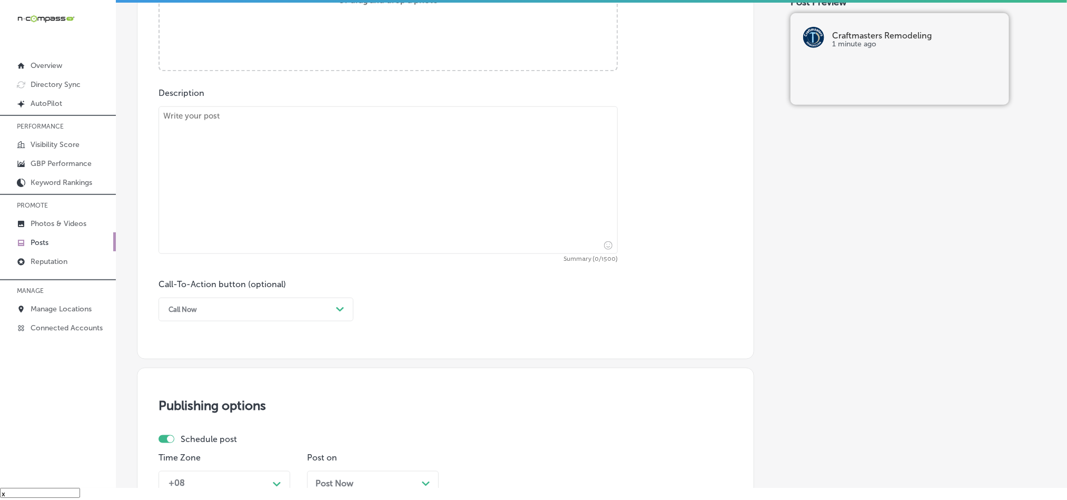
scroll to position [386, 0]
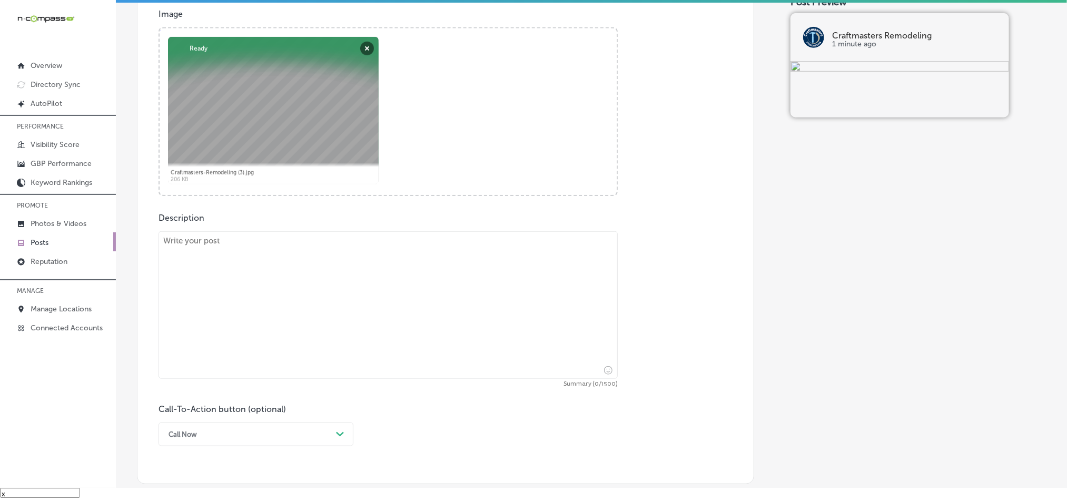
click at [408, 288] on textarea at bounding box center [388, 304] width 459 height 147
paste textarea "At Craftmasters Remodeling, we specialize in kitchen remodels and siding instal…"
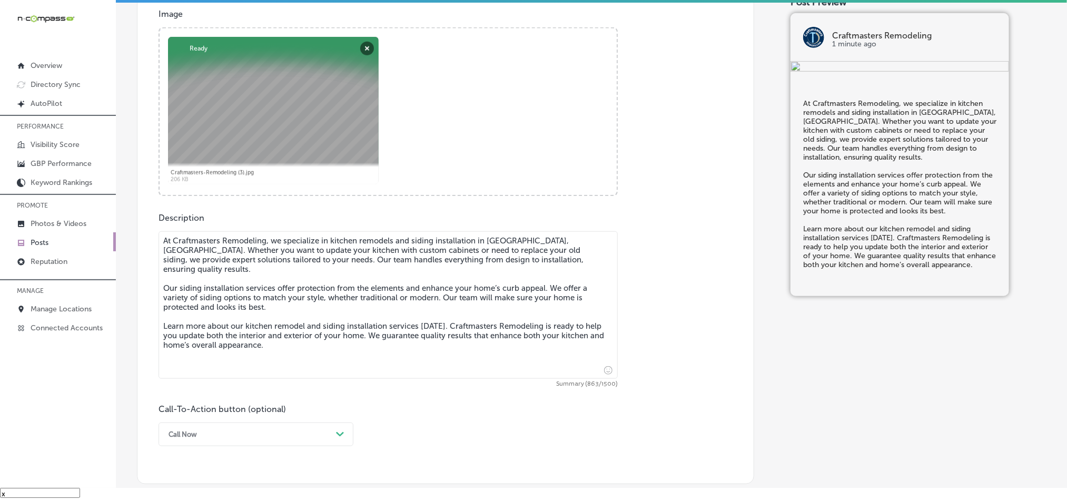
click at [163, 252] on textarea "At Craftmasters Remodeling, we specialize in kitchen remodels and siding instal…" at bounding box center [388, 304] width 459 height 147
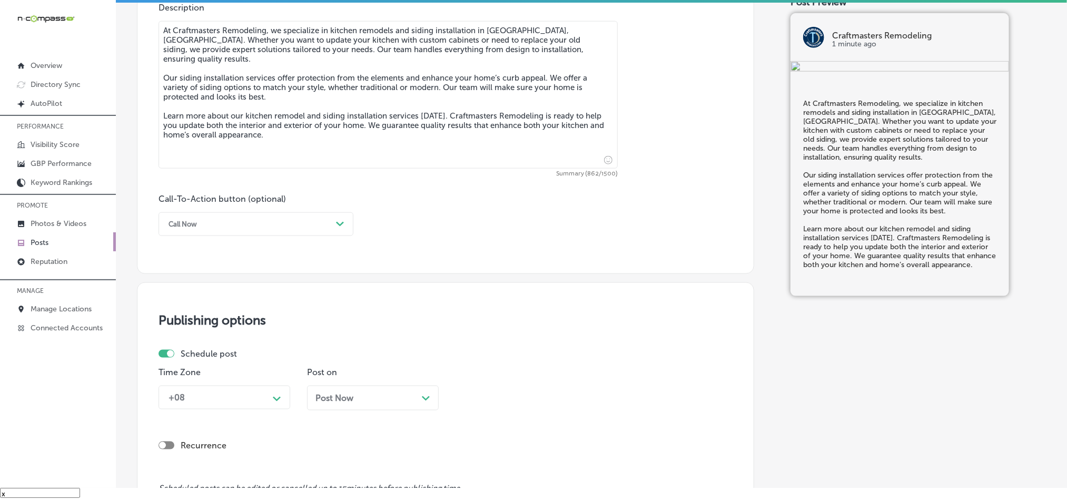
scroll to position [597, 0]
type textarea "At Craftmasters Remodeling, we specialize in kitchen remodels and siding instal…"
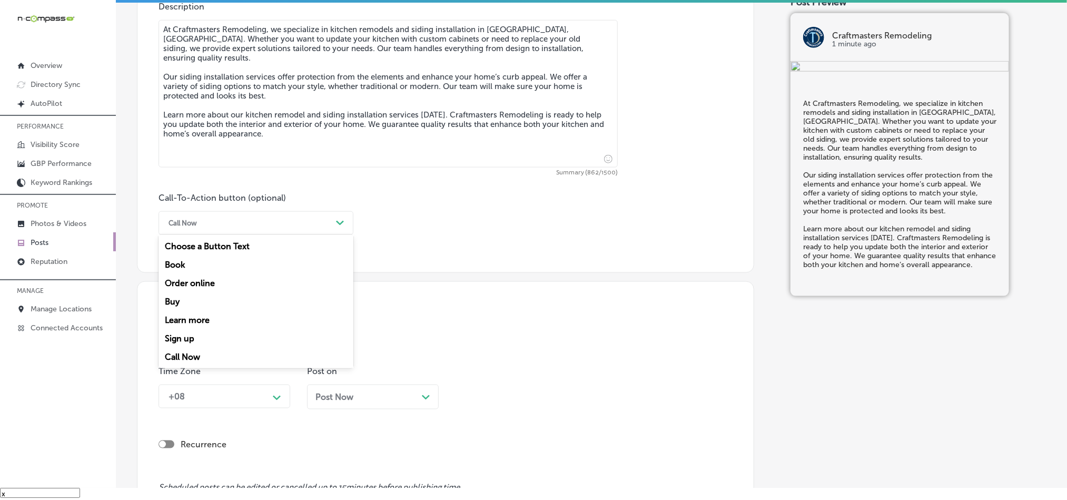
click at [292, 218] on div "Call Now" at bounding box center [247, 223] width 169 height 16
click at [203, 322] on div "Learn more" at bounding box center [256, 320] width 195 height 18
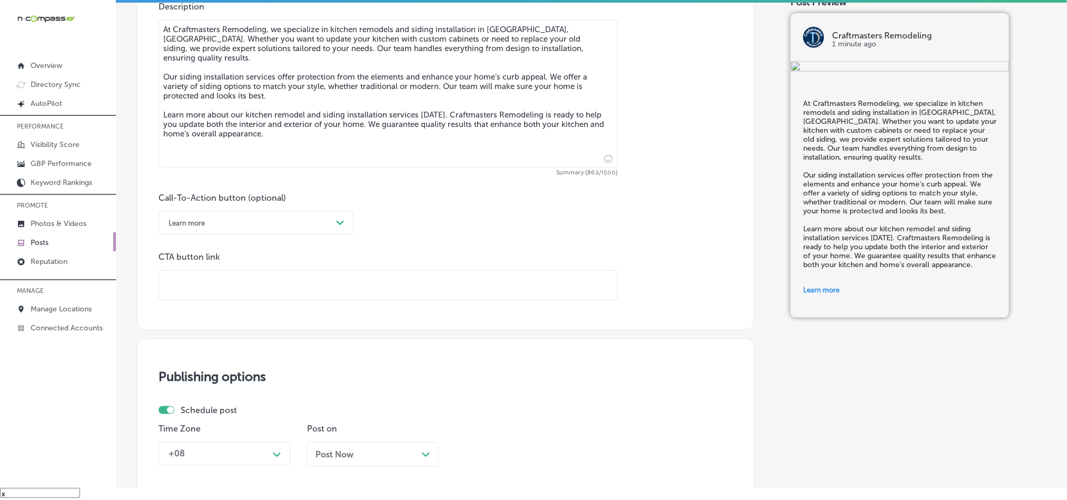
click at [310, 289] on input "text" at bounding box center [388, 285] width 458 height 29
paste input "https://cmrhome.com/"
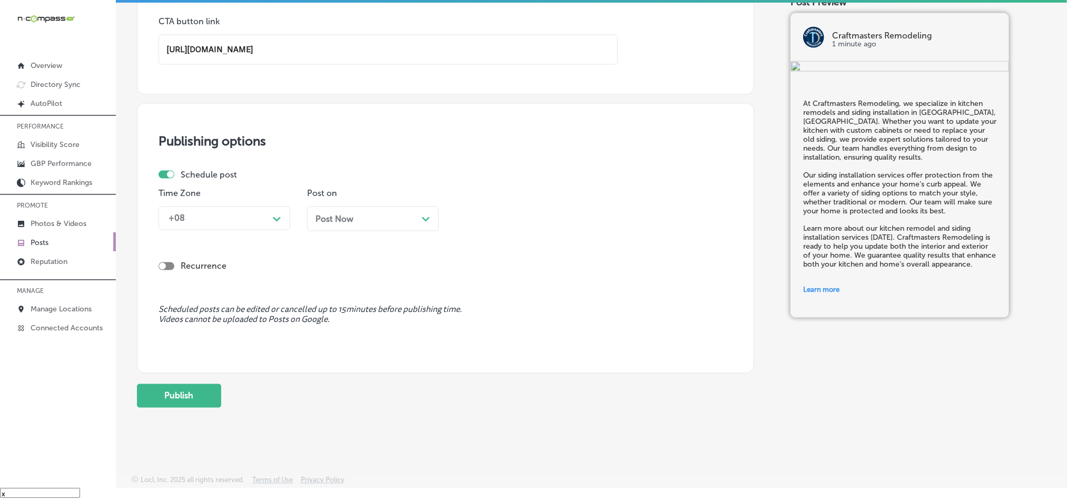
scroll to position [840, 0]
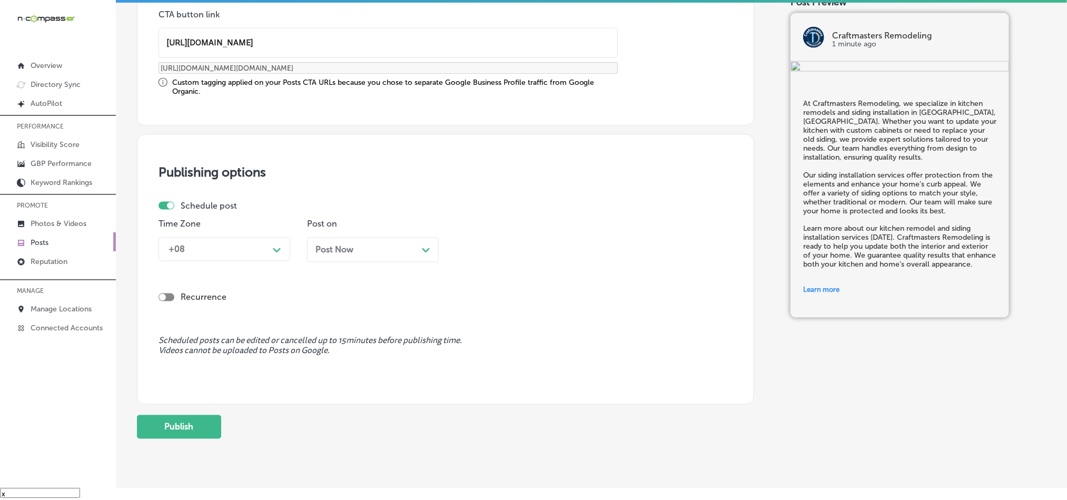
type input "https://cmrhome.com/"
click at [259, 219] on div "Schedule post Time Zone +08 Path Created with Sketch. Post on Post Now Path Cre…" at bounding box center [442, 236] width 566 height 70
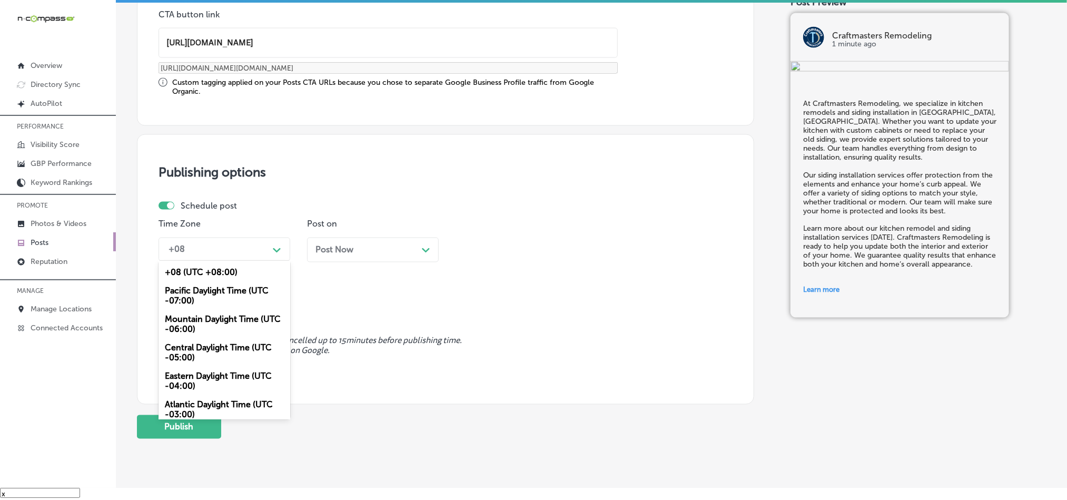
click at [258, 251] on div "+08" at bounding box center [215, 249] width 105 height 18
click at [216, 332] on div "Mountain Daylight Time (UTC -06:00)" at bounding box center [225, 324] width 132 height 28
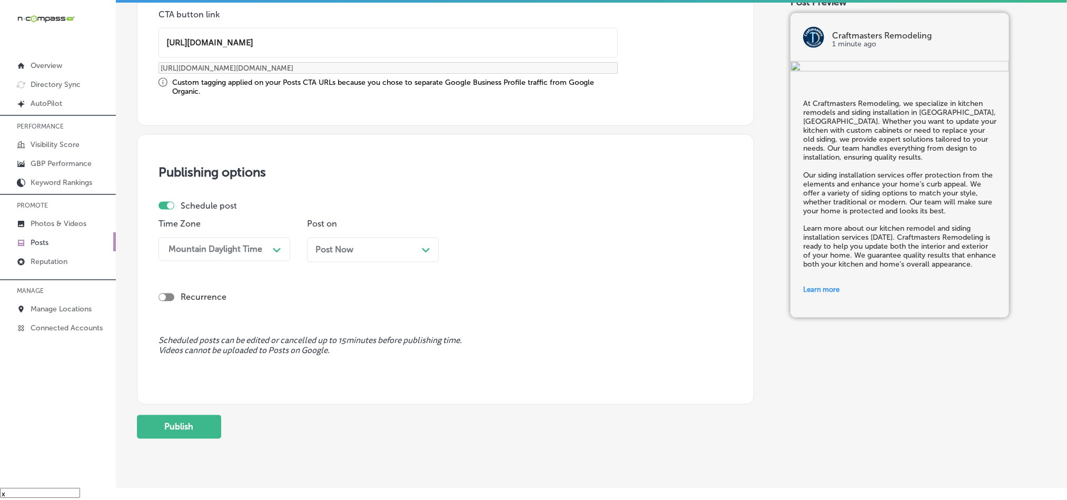
click at [398, 255] on div "Post Now Path Created with Sketch." at bounding box center [372, 250] width 115 height 10
click at [504, 256] on div "11:30 AM" at bounding box center [512, 249] width 105 height 18
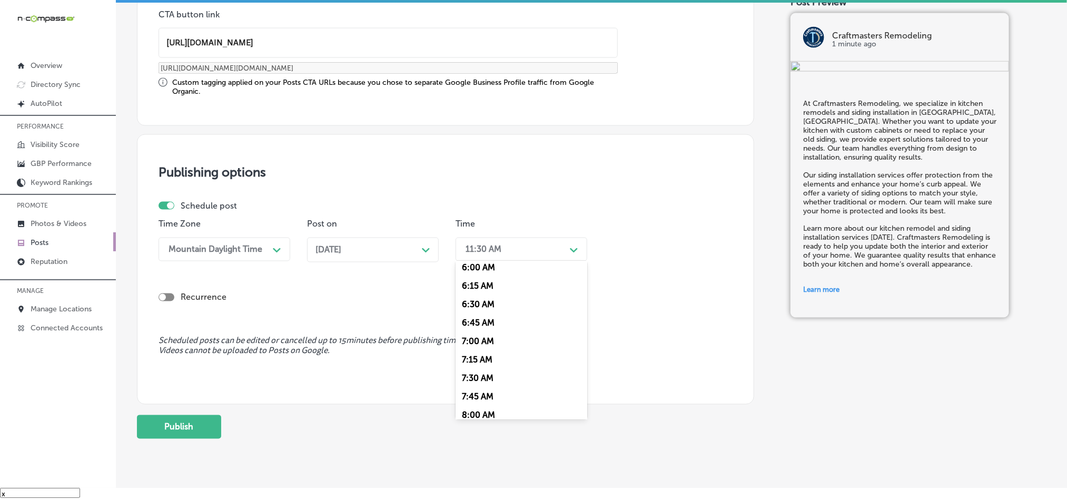
click at [472, 343] on div "7:00 AM" at bounding box center [522, 341] width 132 height 18
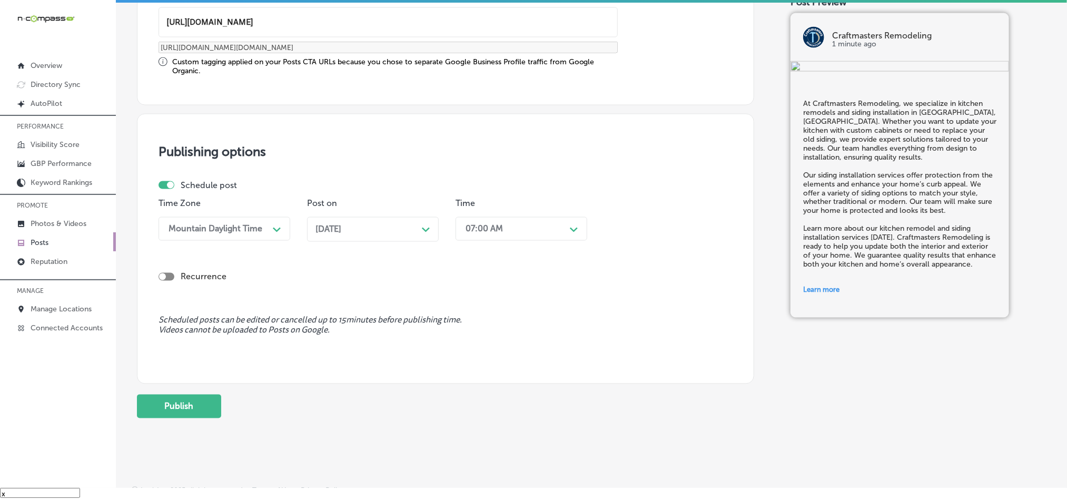
scroll to position [876, 0]
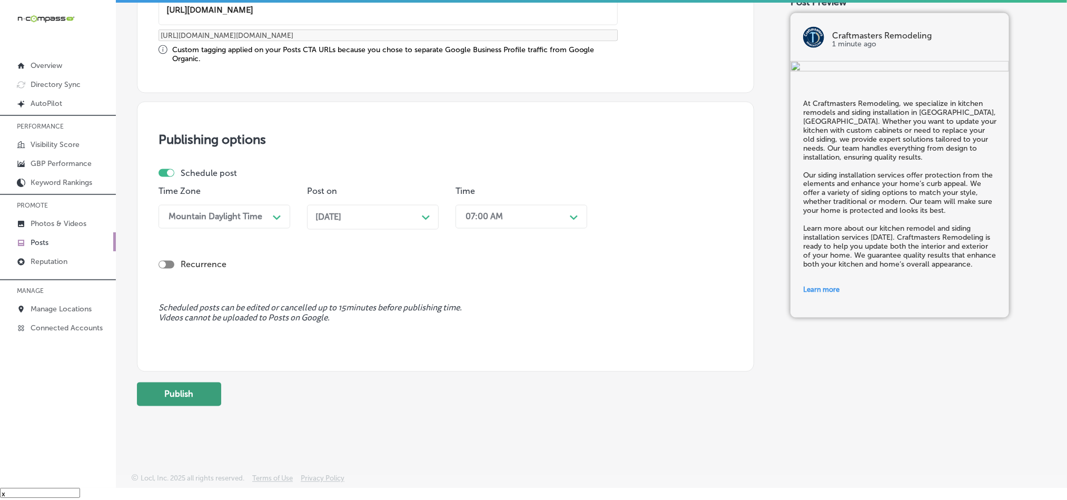
click at [204, 398] on button "Publish" at bounding box center [179, 394] width 84 height 24
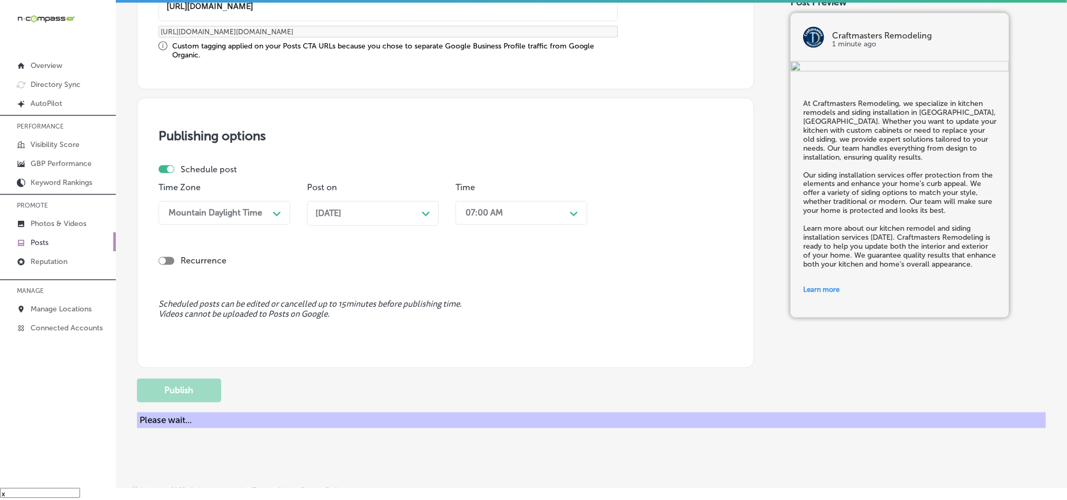
scroll to position [781, 0]
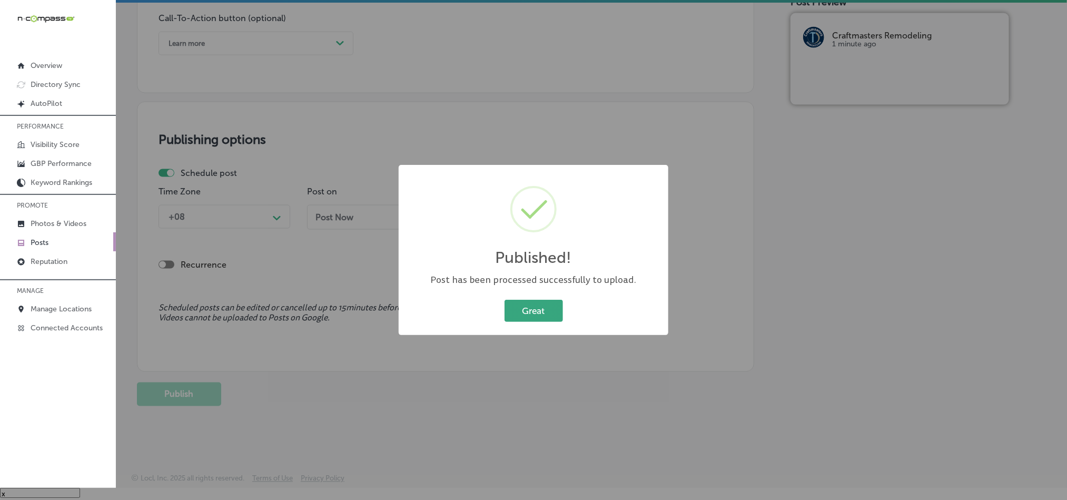
click at [532, 313] on button "Great" at bounding box center [534, 311] width 58 height 22
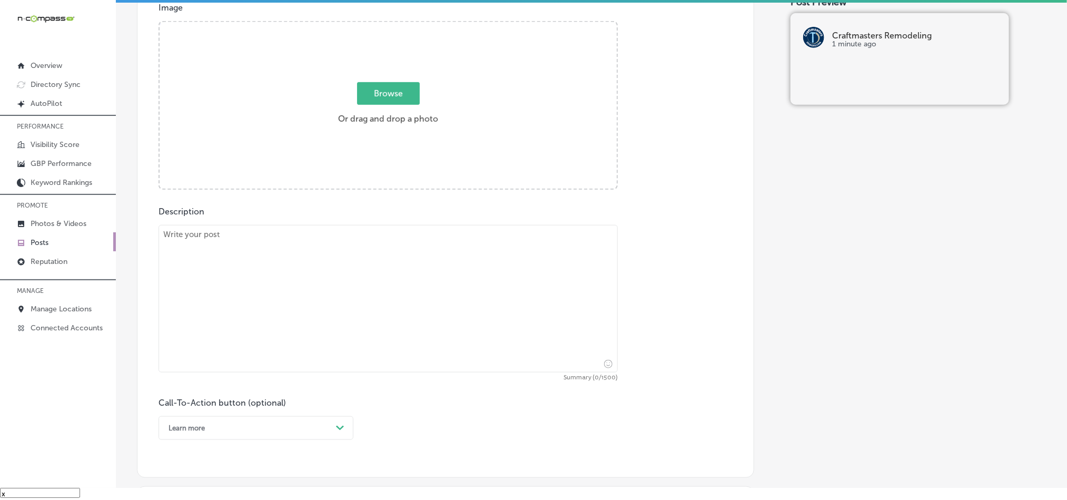
scroll to position [386, 0]
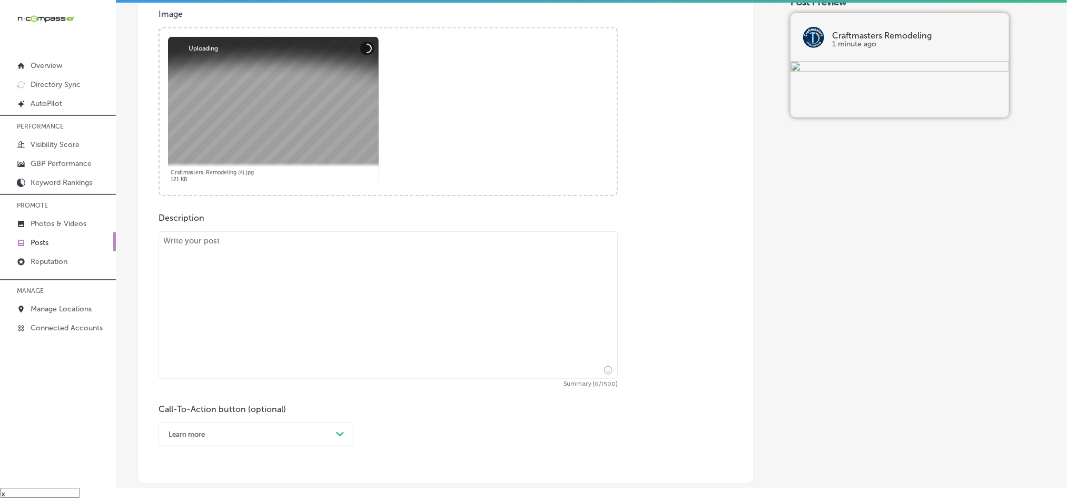
click at [398, 324] on textarea at bounding box center [388, 304] width 459 height 147
paste textarea "Craftmasters Remodeling offers expert kitchen renovation and roofing services i…"
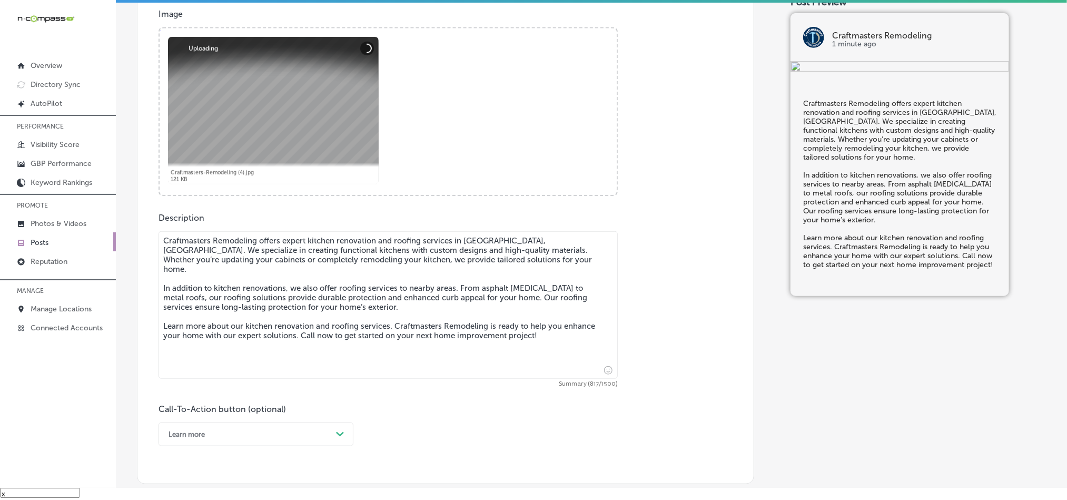
click at [164, 251] on textarea "Craftmasters Remodeling offers expert kitchen renovation and roofing services i…" at bounding box center [388, 304] width 459 height 147
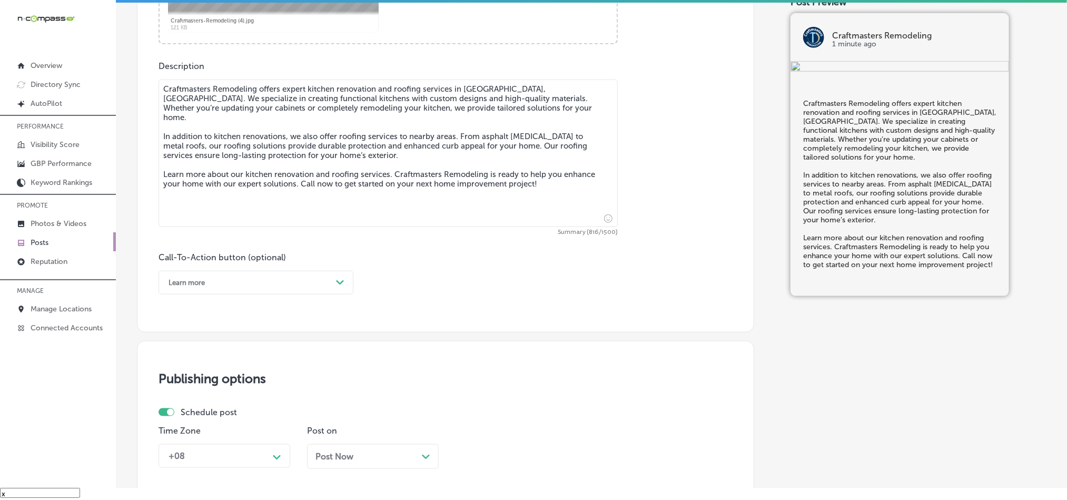
scroll to position [544, 0]
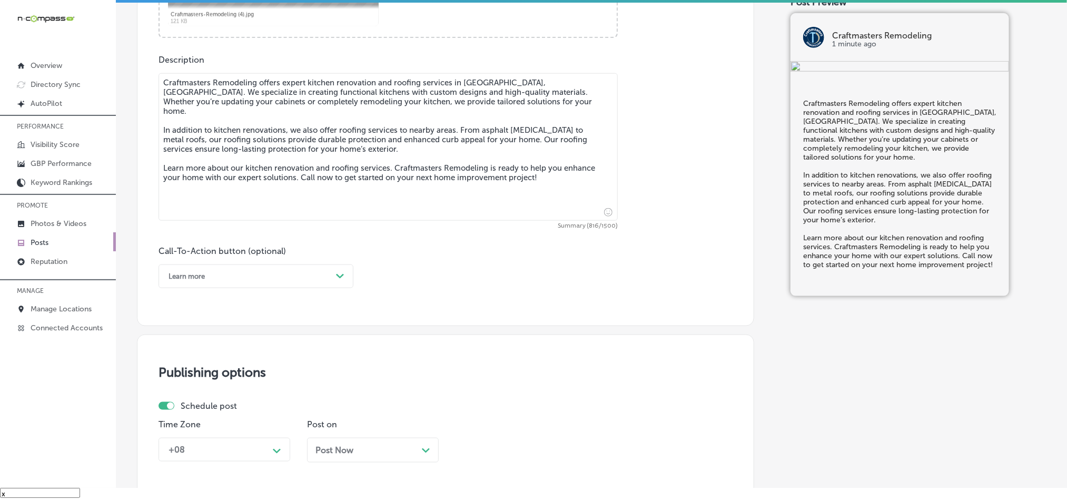
type textarea "Craftmasters Remodeling offers expert kitchen renovation and roofing services i…"
click at [261, 277] on div "Learn more" at bounding box center [247, 276] width 169 height 16
click at [297, 279] on div "Learn more" at bounding box center [247, 276] width 169 height 16
click at [193, 381] on div "Learn more" at bounding box center [256, 373] width 195 height 18
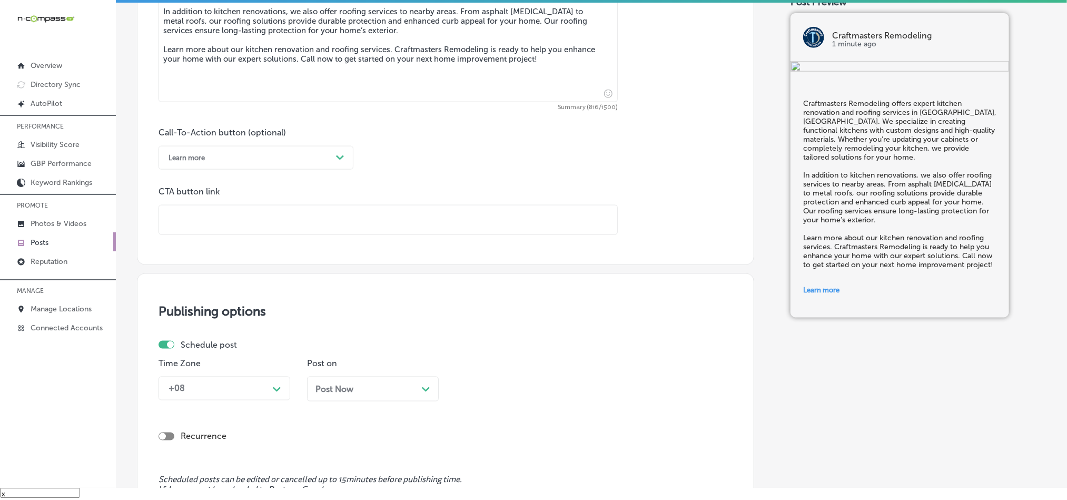
scroll to position [676, 0]
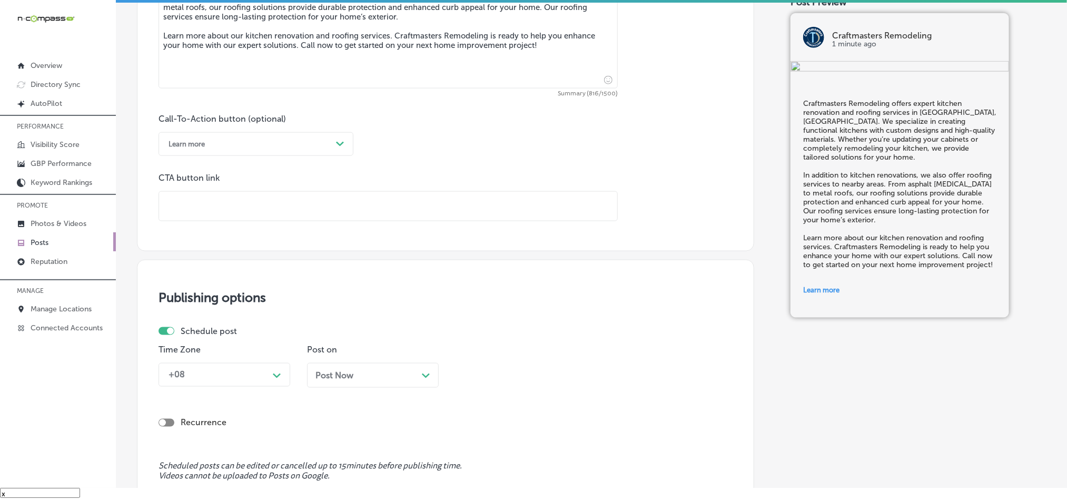
click at [253, 212] on input "text" at bounding box center [388, 206] width 458 height 29
paste input "https://cmrhome.com/"
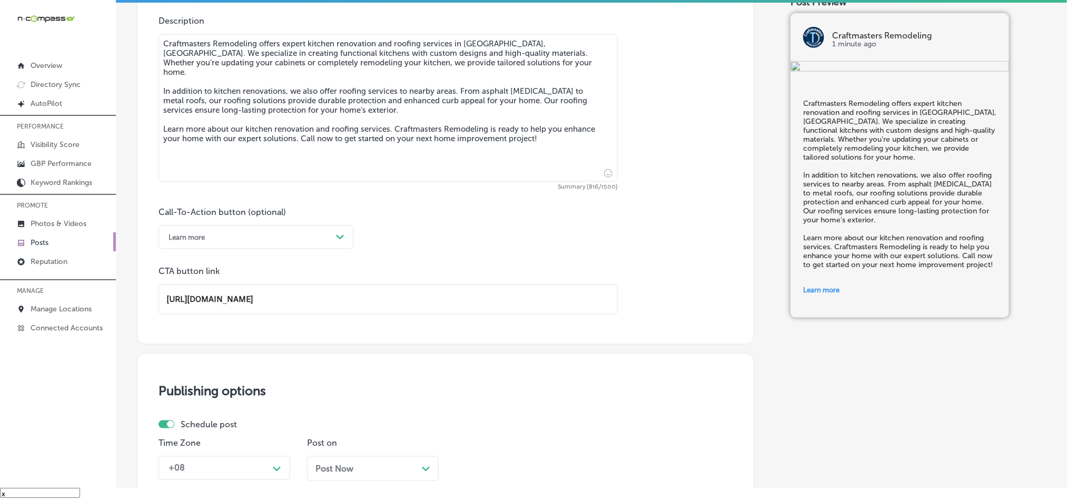
scroll to position [570, 0]
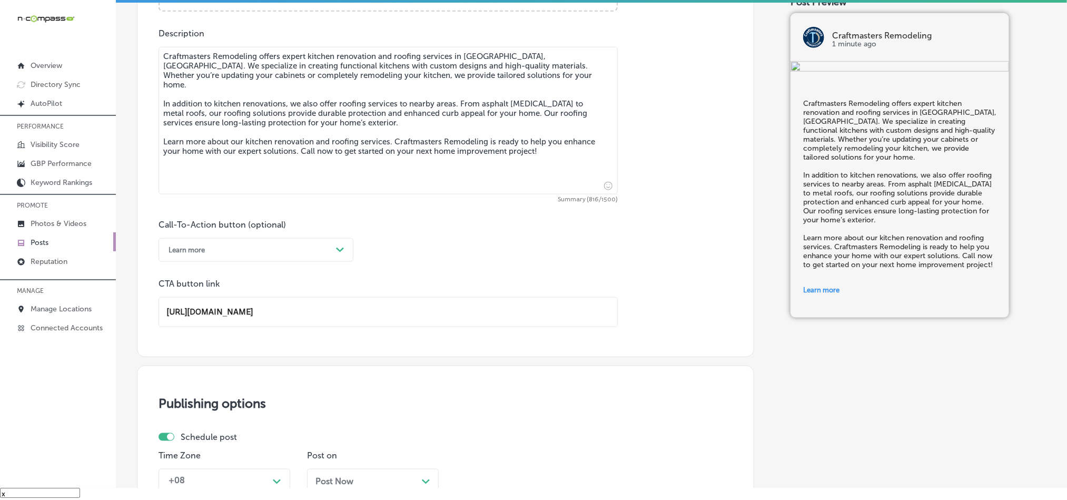
type input "https://cmrhome.com/"
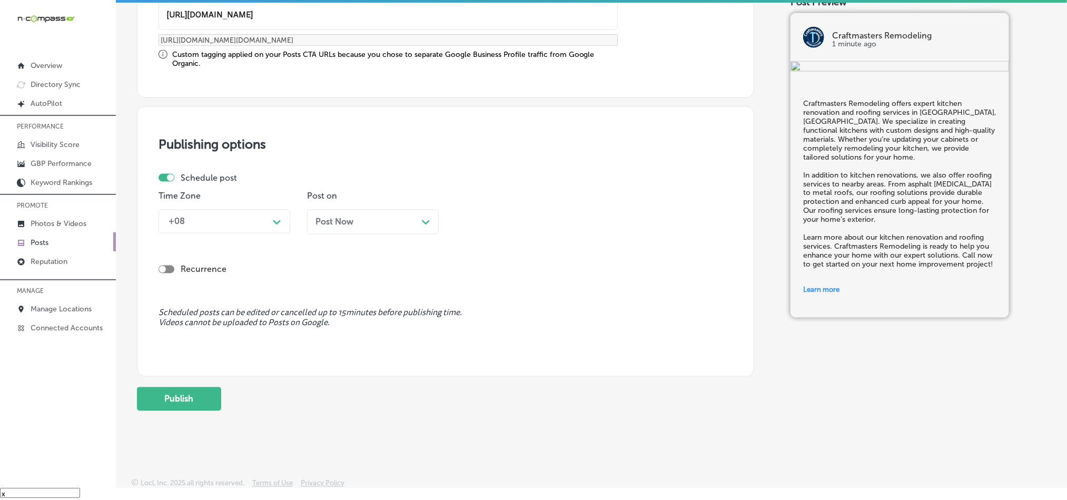
scroll to position [876, 0]
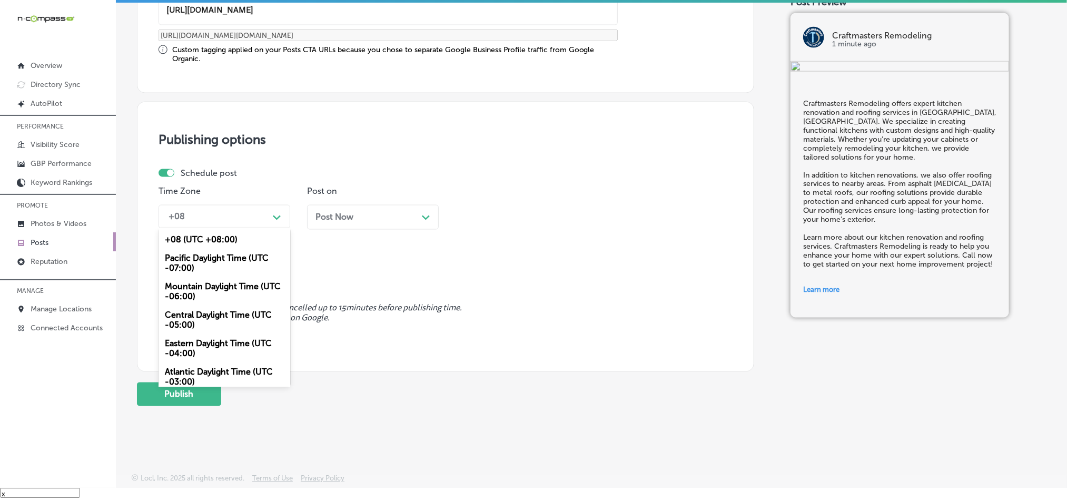
click at [234, 217] on div "+08" at bounding box center [215, 217] width 105 height 18
click at [198, 299] on div "Mountain Daylight Time (UTC -06:00)" at bounding box center [225, 292] width 132 height 28
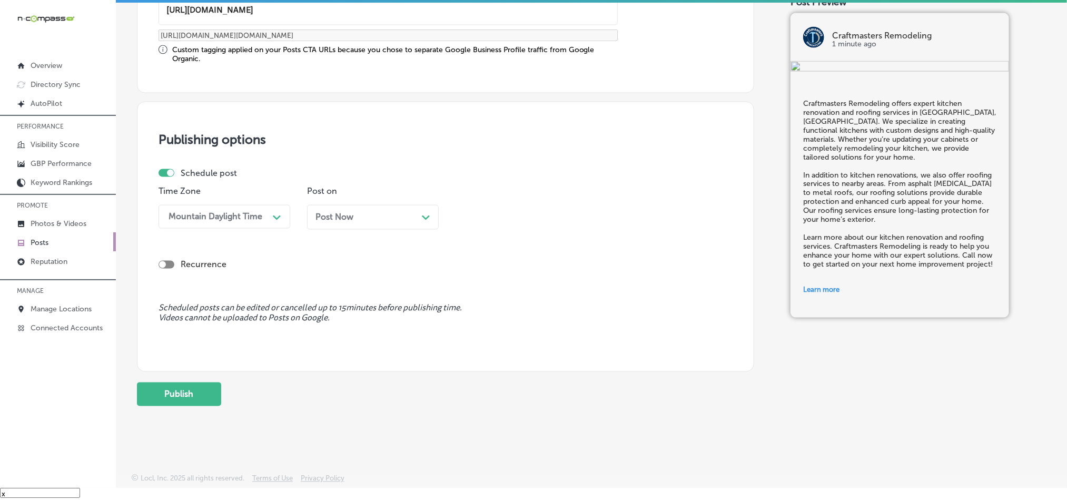
click at [412, 212] on div "Post Now Path Created with Sketch." at bounding box center [372, 217] width 115 height 10
click at [514, 225] on div "11:30 AM Path Created with Sketch." at bounding box center [522, 217] width 132 height 24
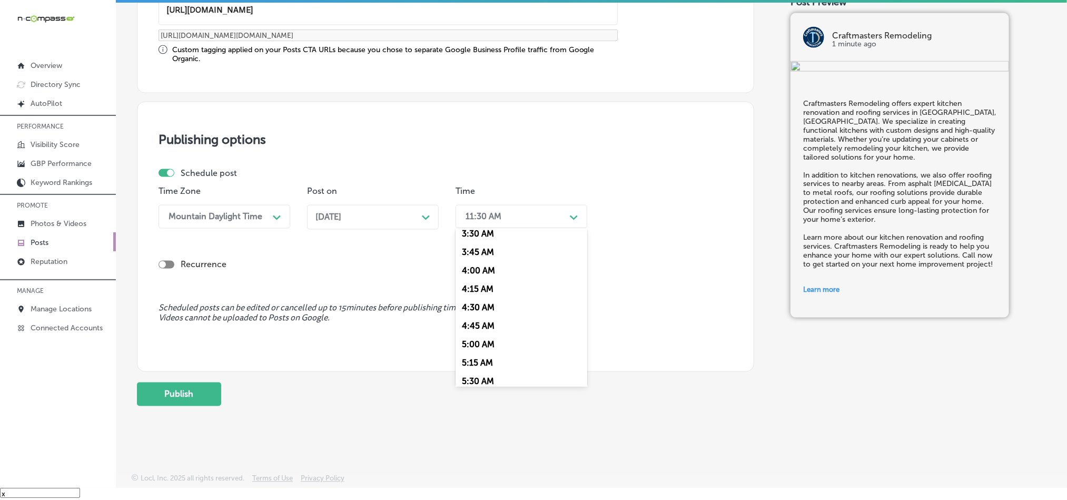
scroll to position [395, 0]
click at [475, 359] on div "7:00 AM" at bounding box center [522, 361] width 132 height 18
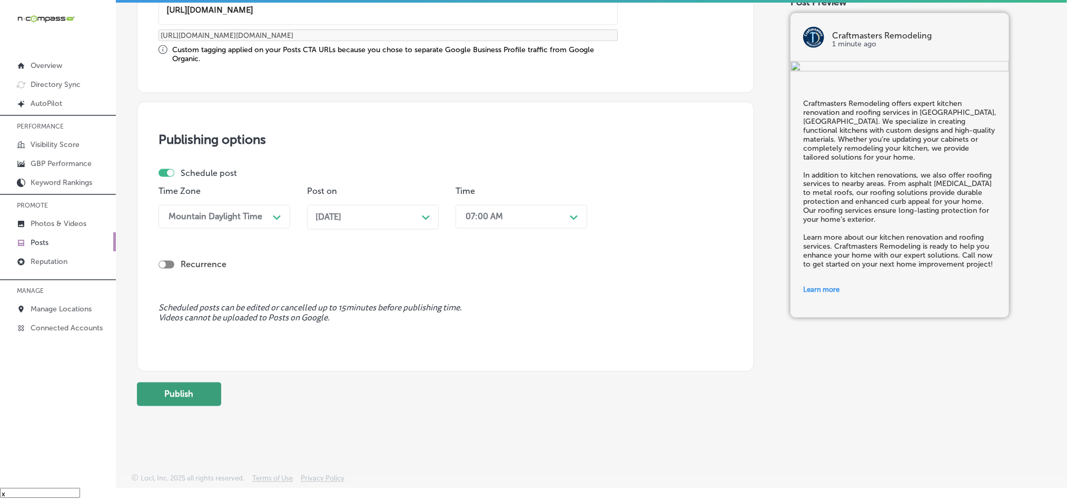
click at [200, 386] on button "Publish" at bounding box center [179, 394] width 84 height 24
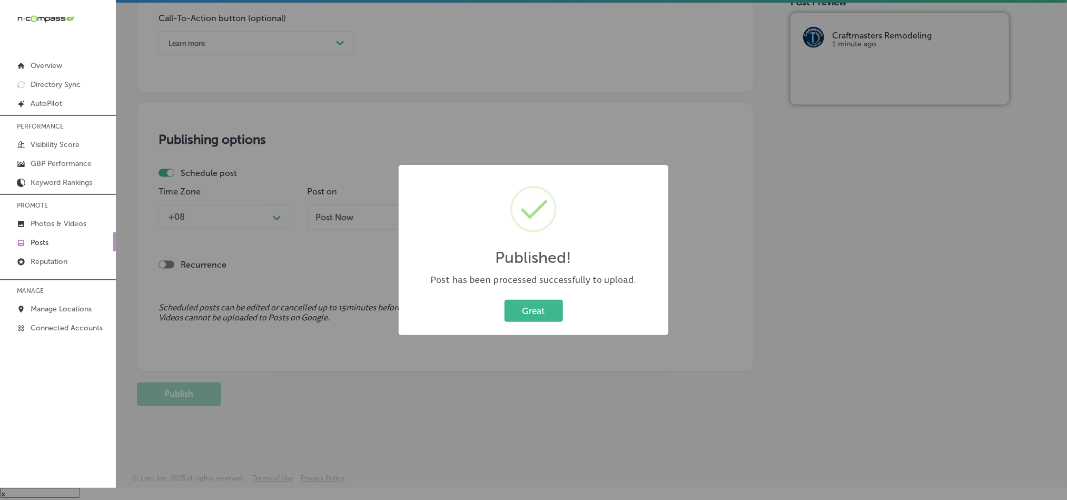
scroll to position [781, 0]
click at [520, 303] on button "Great" at bounding box center [534, 311] width 58 height 22
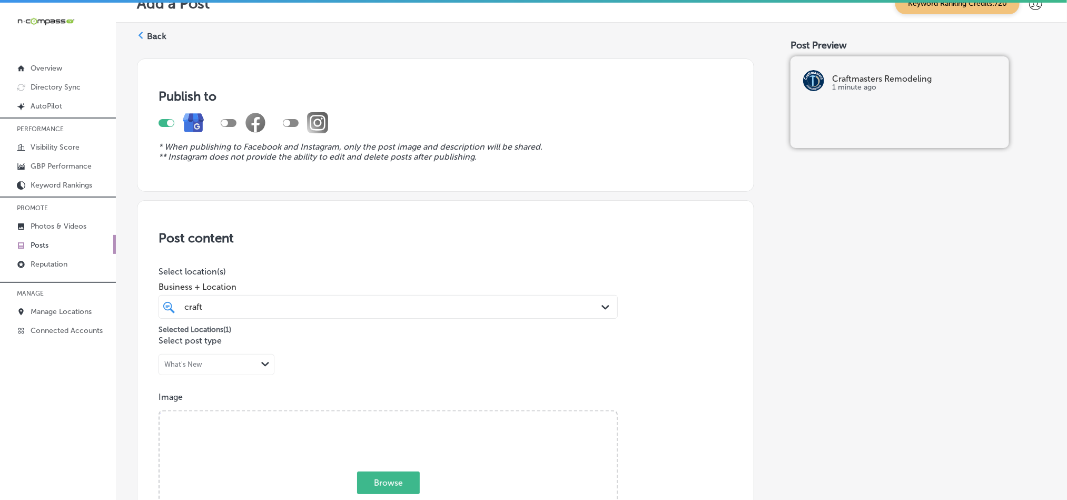
scroll to position [17, 0]
click at [147, 22] on div "Add a Post Keyword Ranking Credits: 720" at bounding box center [591, 4] width 951 height 38
click at [149, 41] on label "Back" at bounding box center [156, 37] width 19 height 12
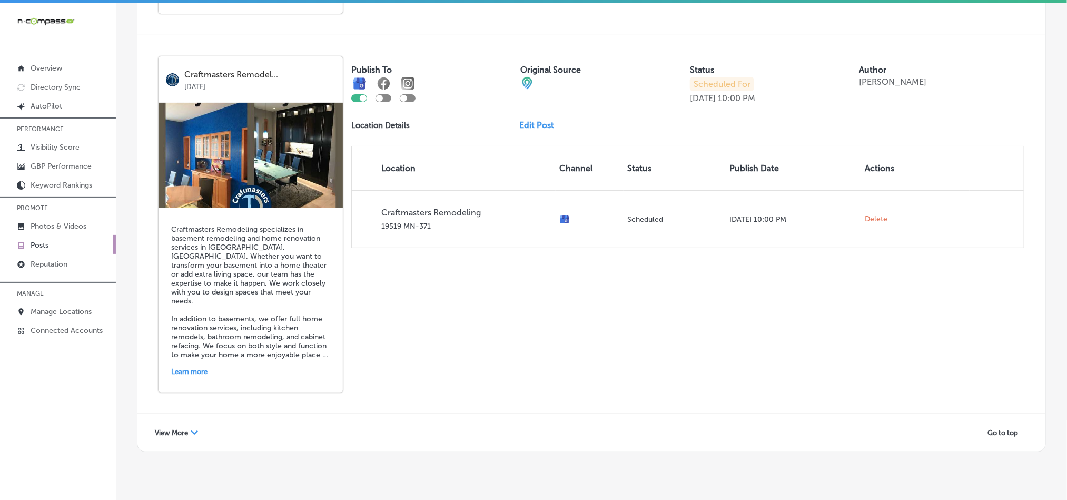
scroll to position [15, 0]
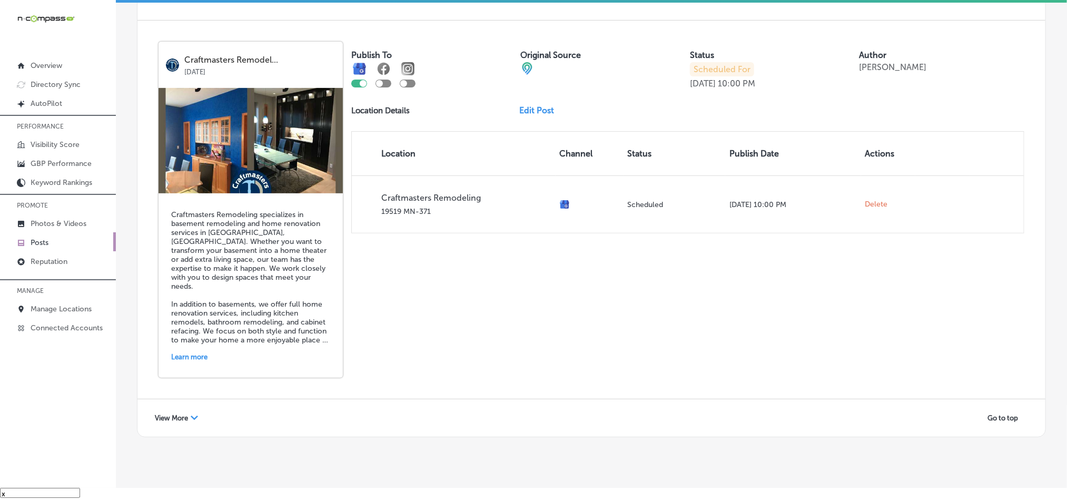
click at [193, 416] on icon "Path Created with Sketch." at bounding box center [194, 418] width 7 height 4
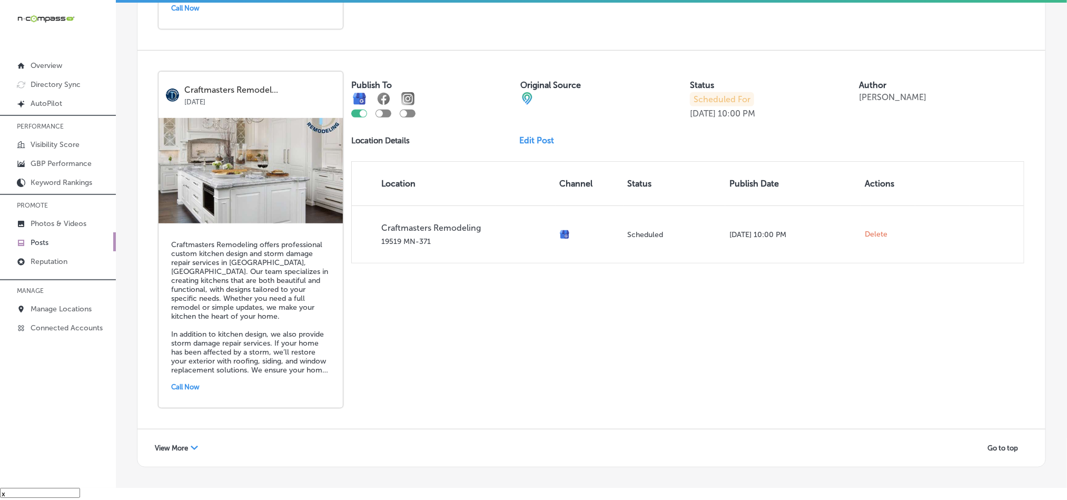
scroll to position [4508, 0]
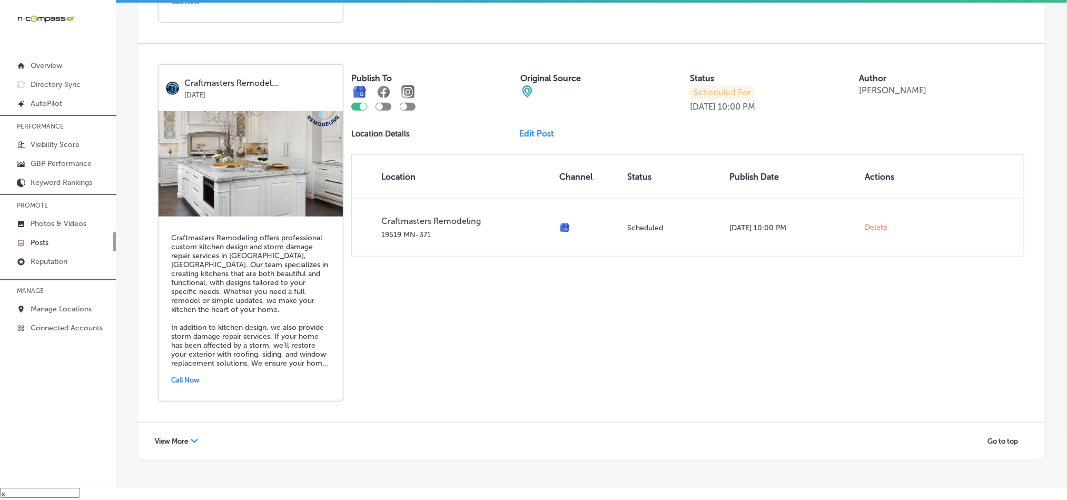
click at [164, 433] on div "View More Path Created with Sketch." at bounding box center [176, 441] width 57 height 16
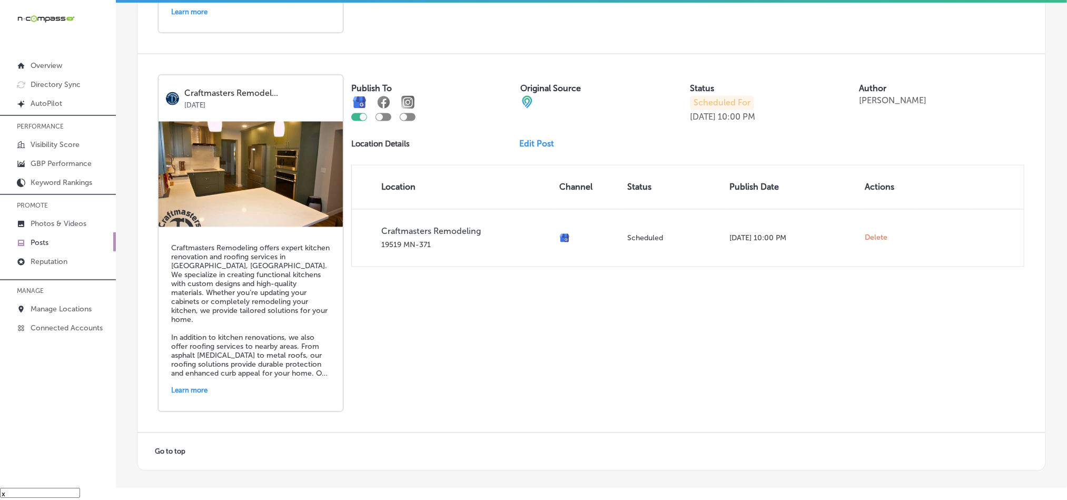
scroll to position [5258, 0]
